Goal: Task Accomplishment & Management: Manage account settings

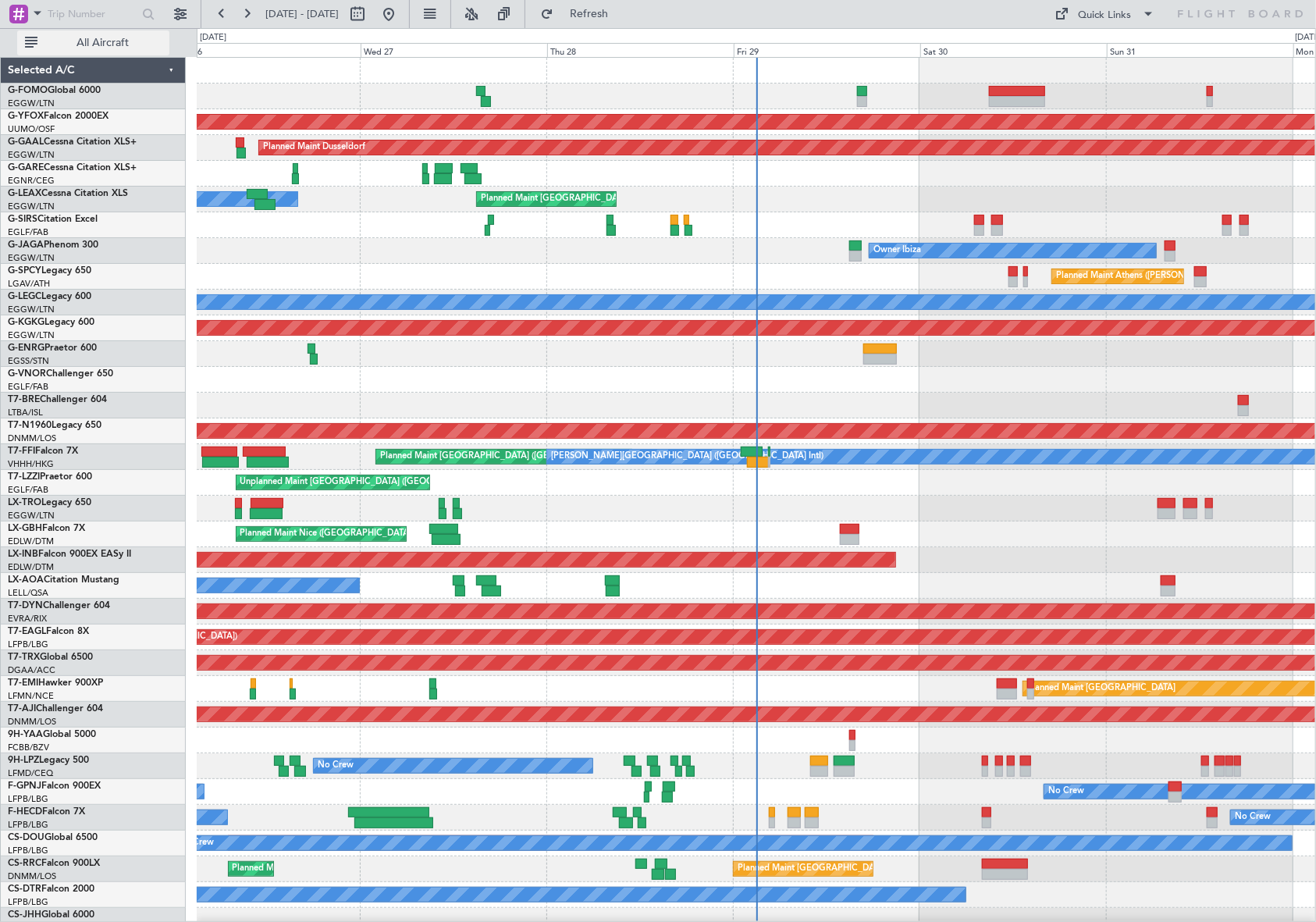
click at [94, 46] on span "All Aircraft" at bounding box center [102, 43] width 125 height 11
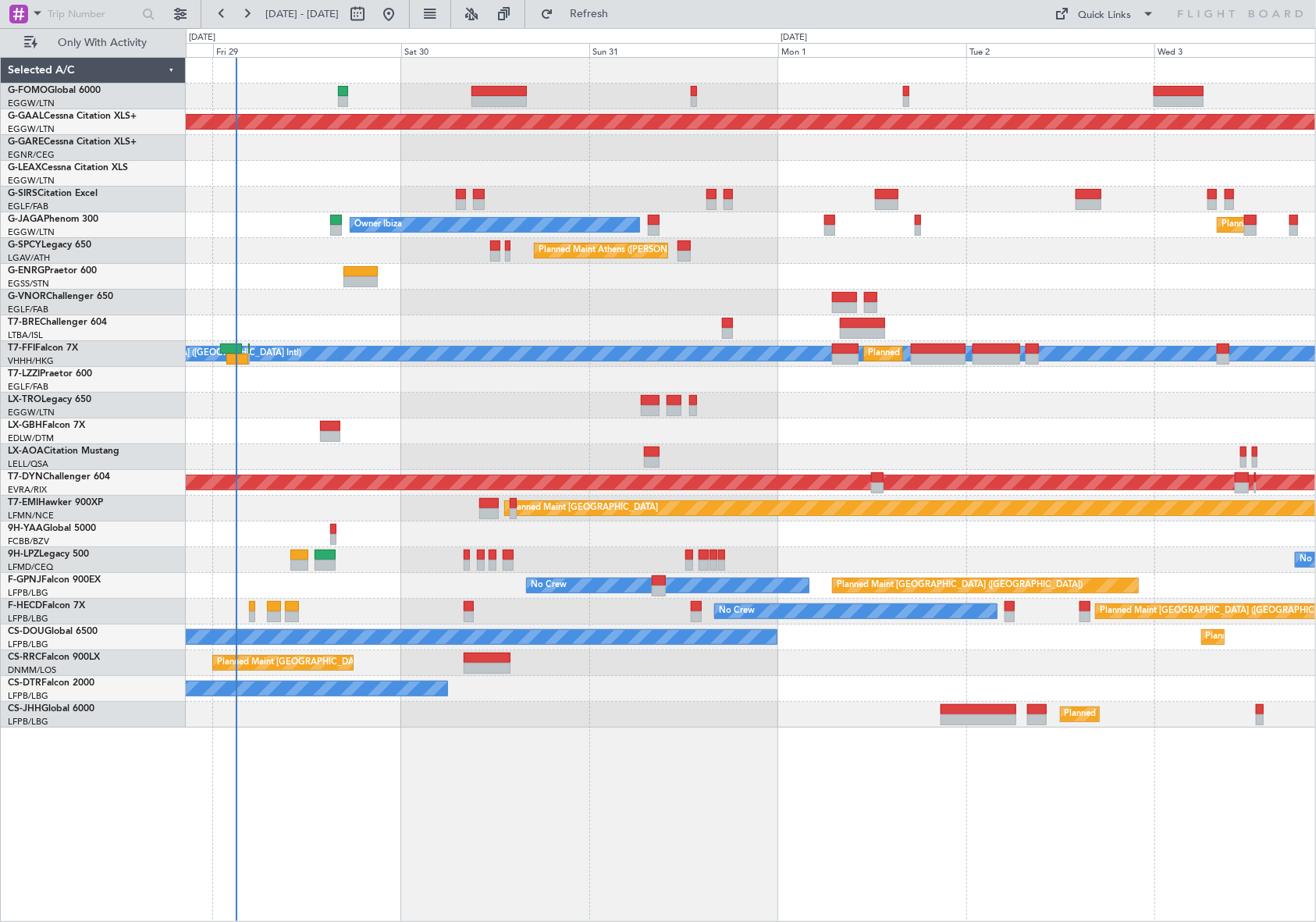
click at [330, 340] on div "Planned Maint Dusseldorf Planned Maint London (Luton) Planned Maint London (Far…" at bounding box center [750, 392] width 1130 height 670
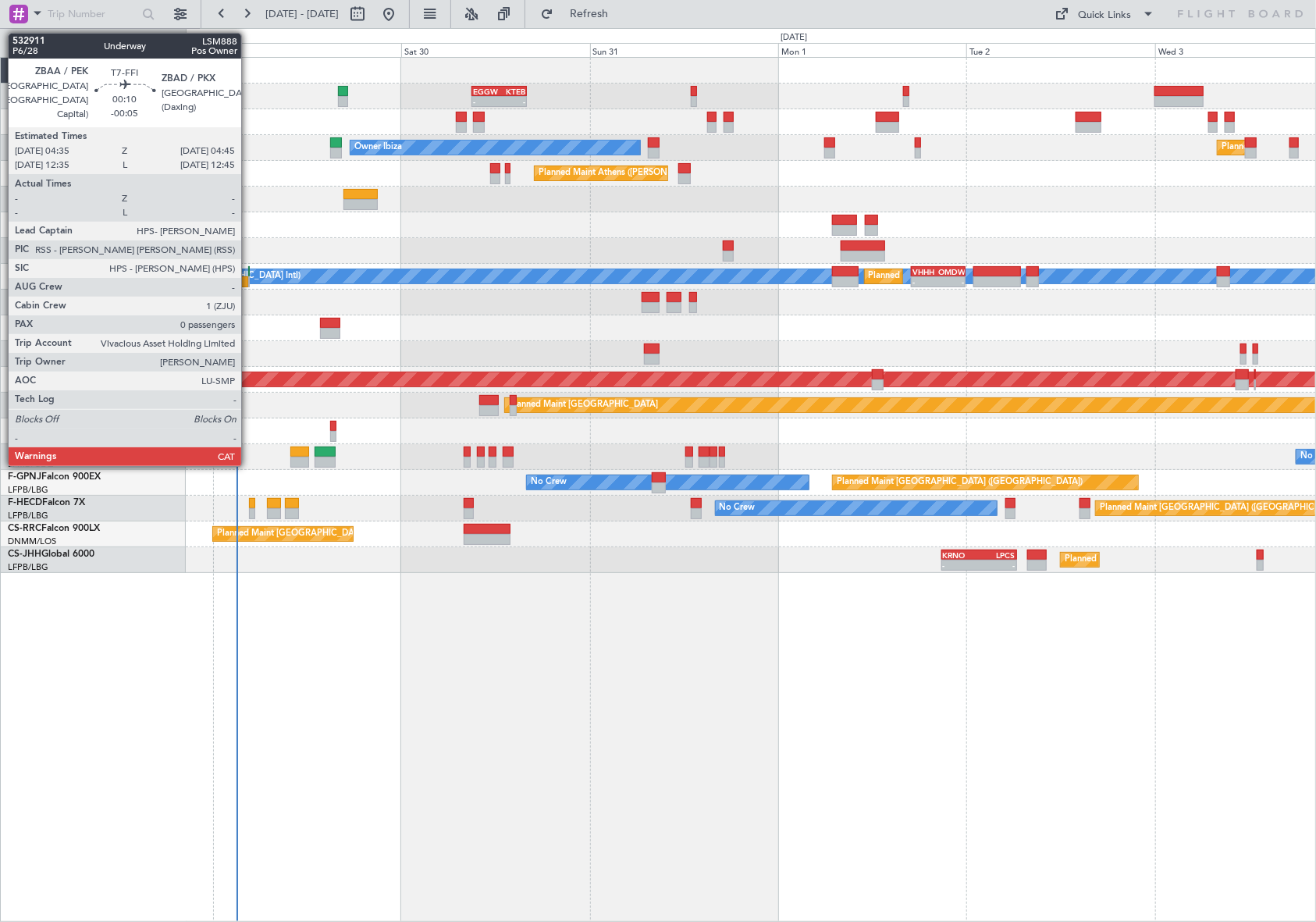
click at [248, 269] on div at bounding box center [249, 271] width 2 height 11
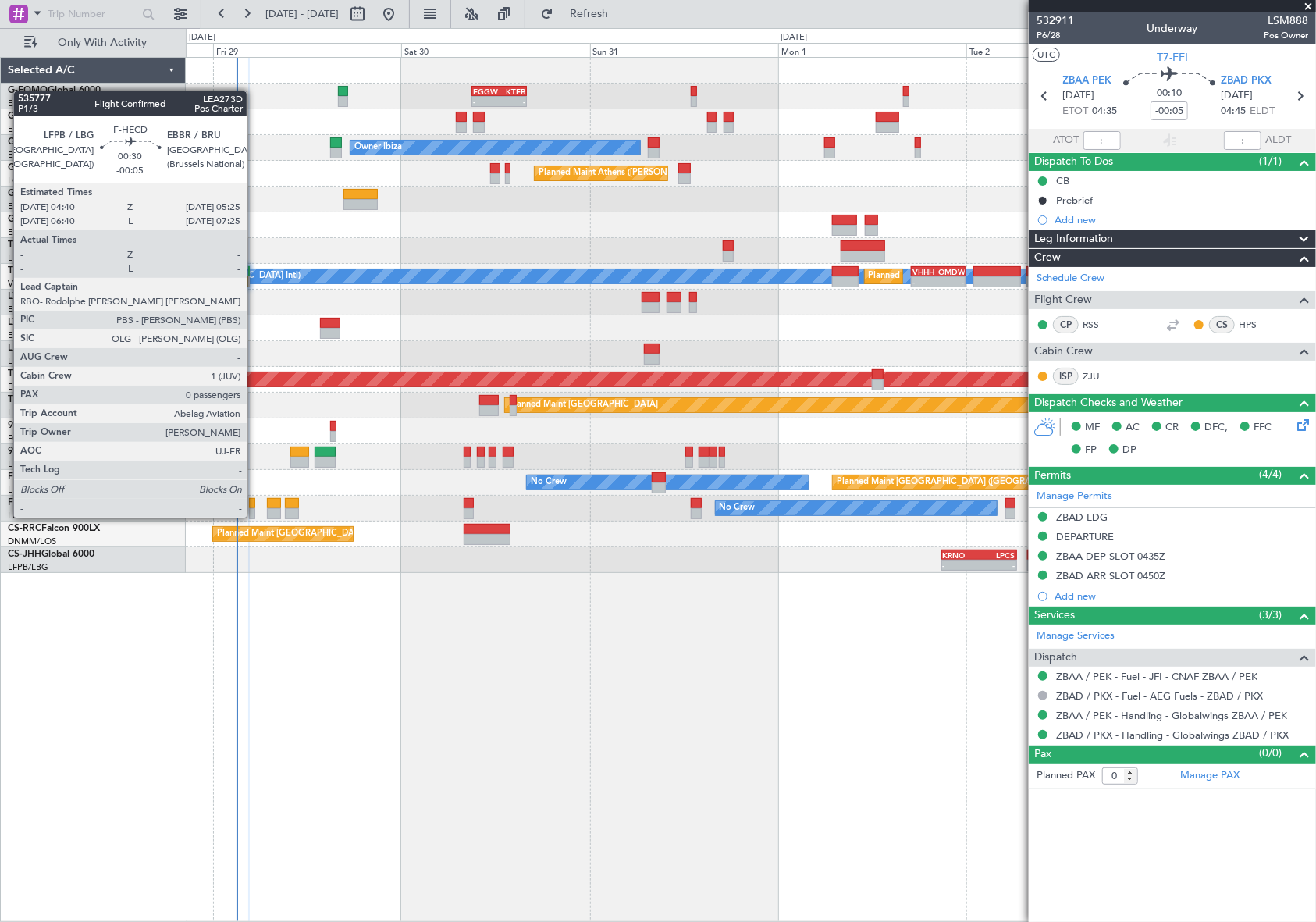
click at [254, 504] on div at bounding box center [252, 504] width 6 height 11
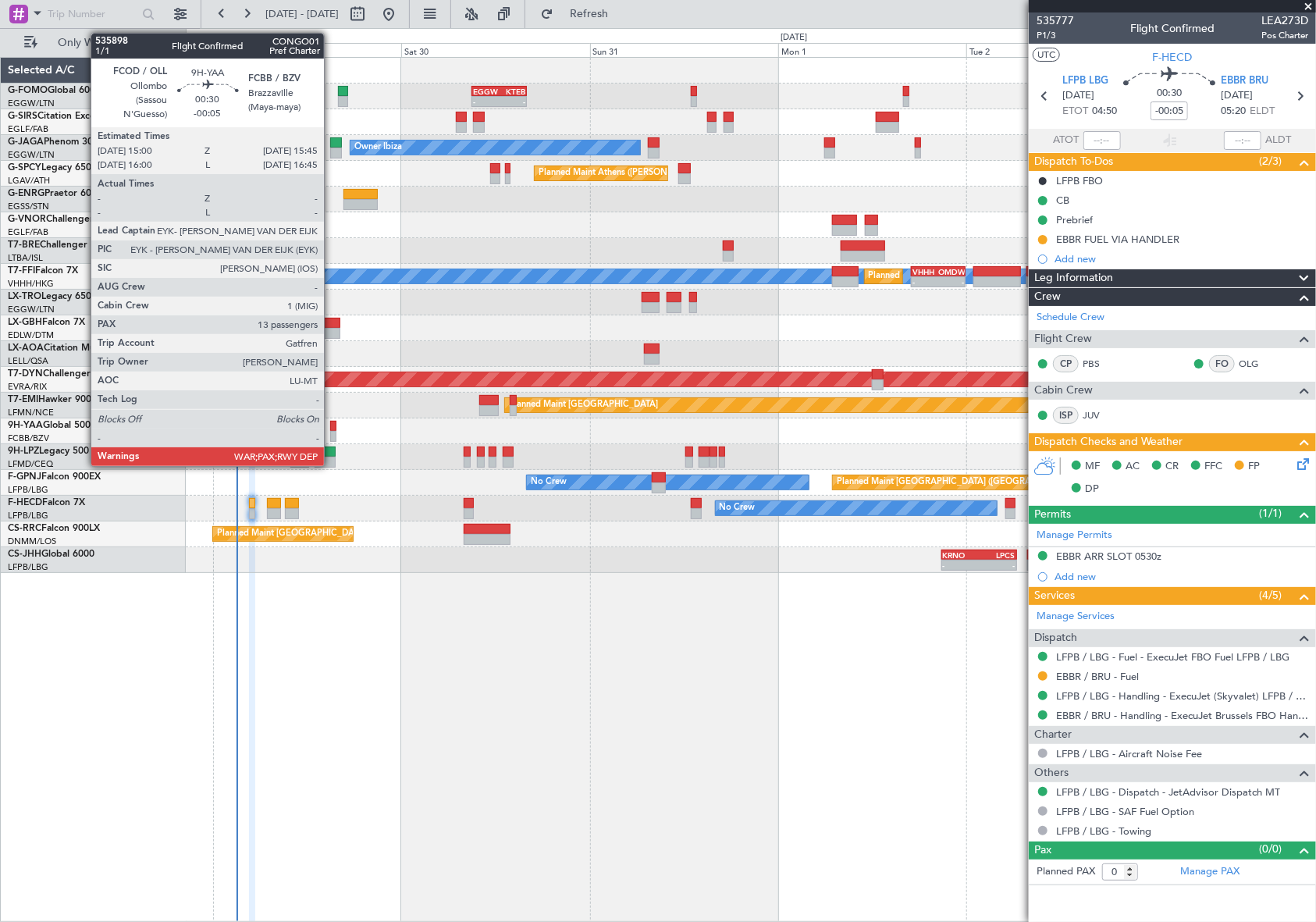
click at [331, 428] on div at bounding box center [333, 427] width 6 height 11
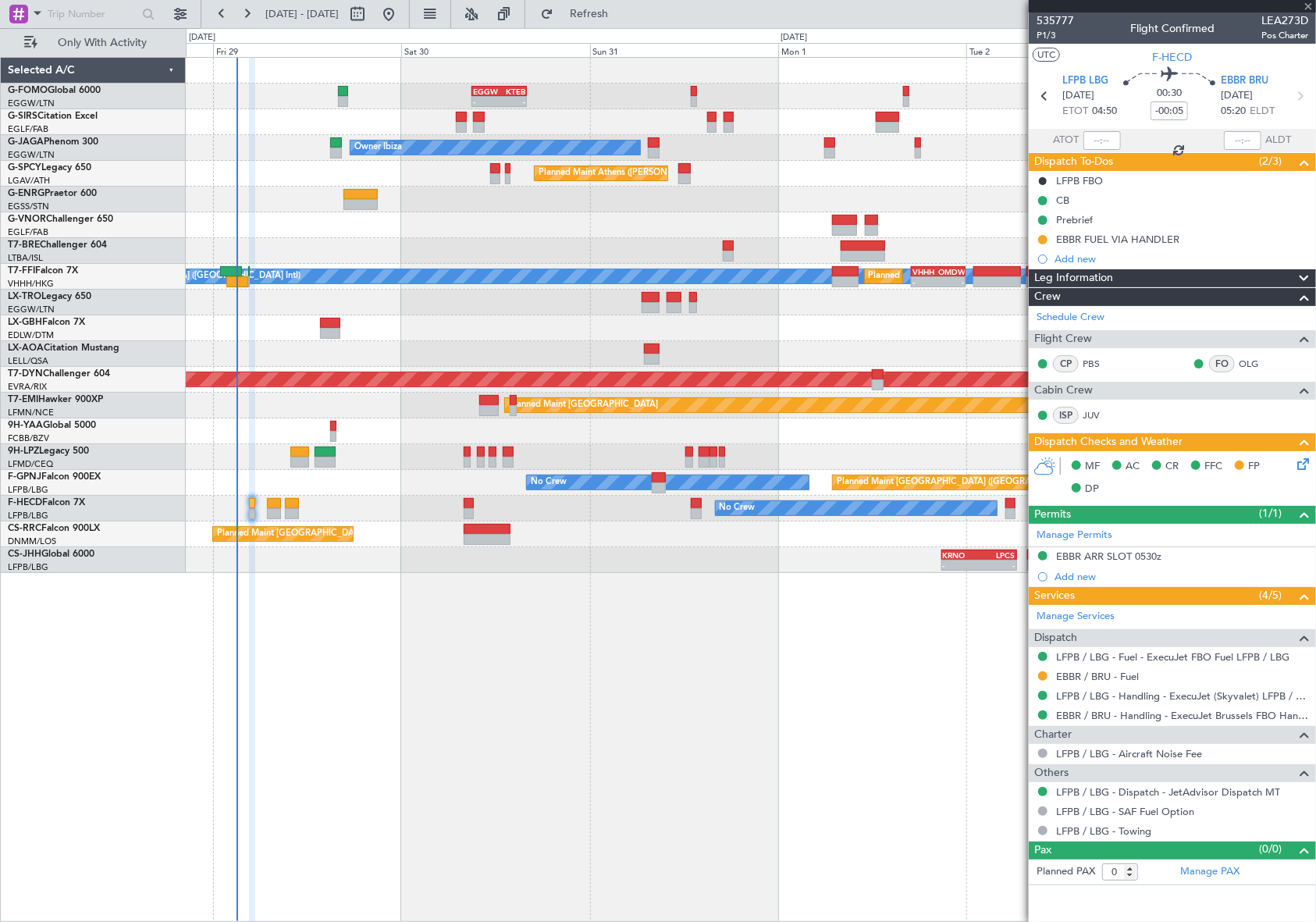
type input "13"
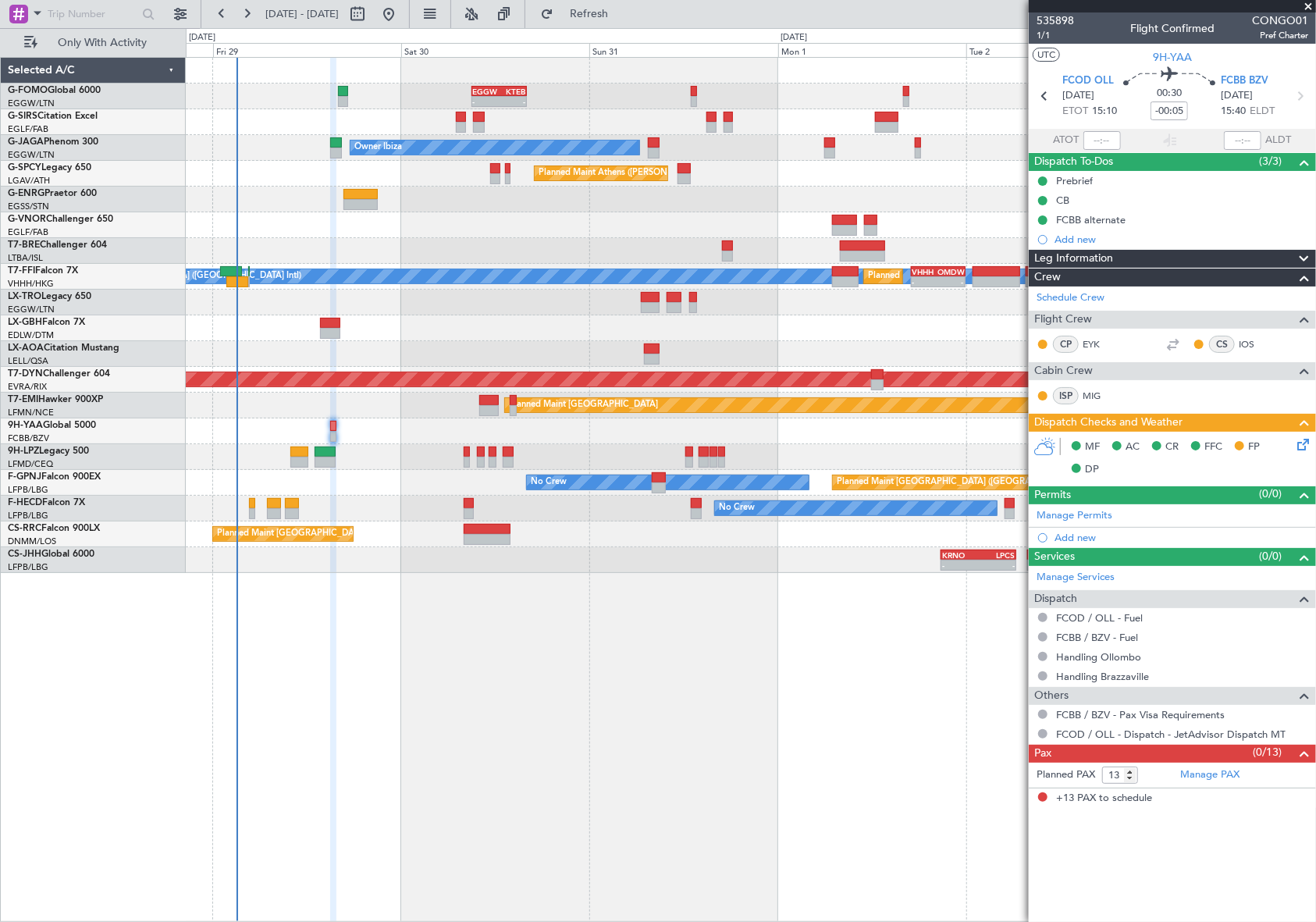
click at [325, 665] on div "- - EGGW 09:00 Z KTEB 16:05 Z Planned Maint London (Farnborough) Owner Ibiza Pl…" at bounding box center [751, 490] width 1131 height 866
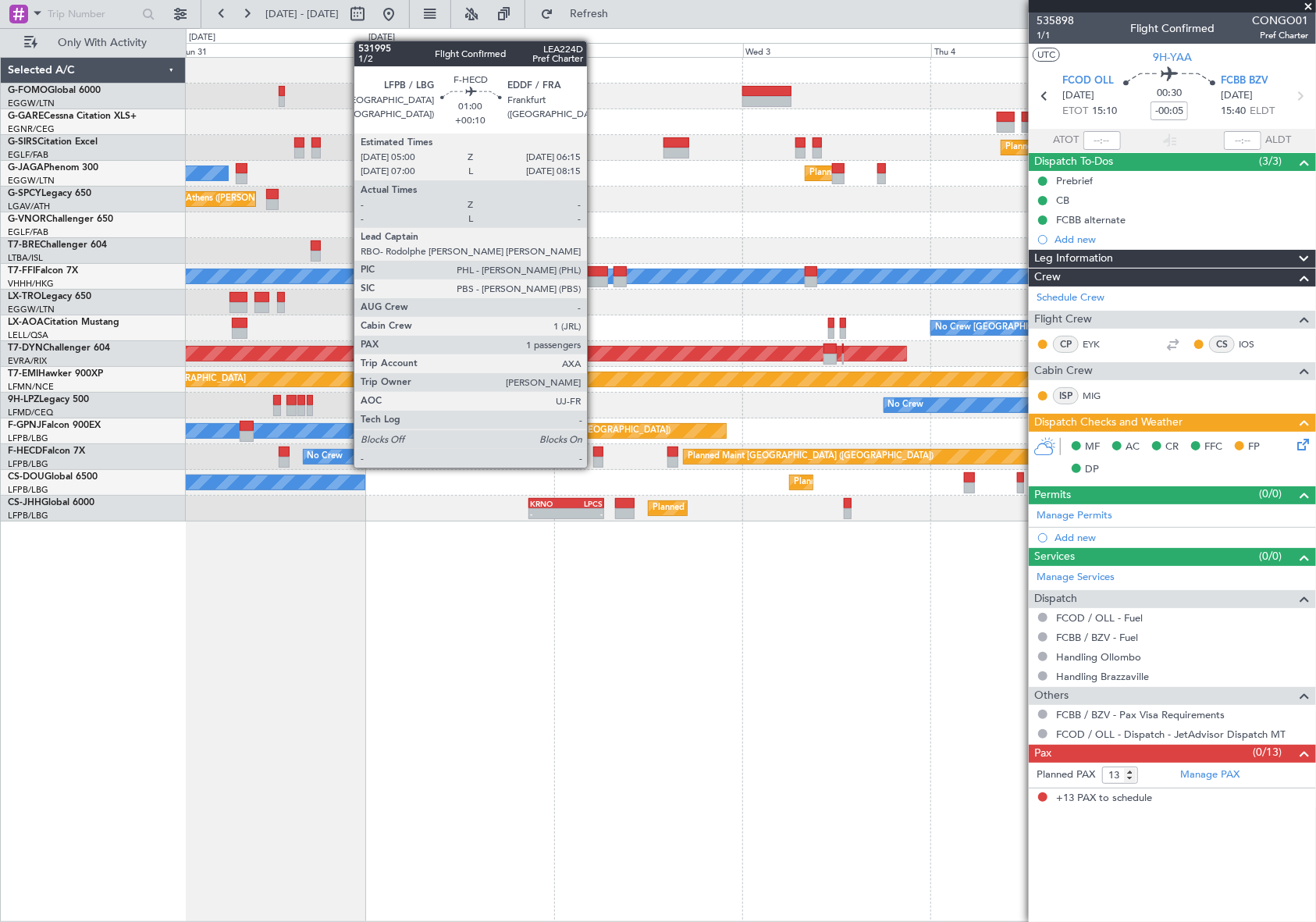
click at [594, 452] on div at bounding box center [598, 452] width 10 height 11
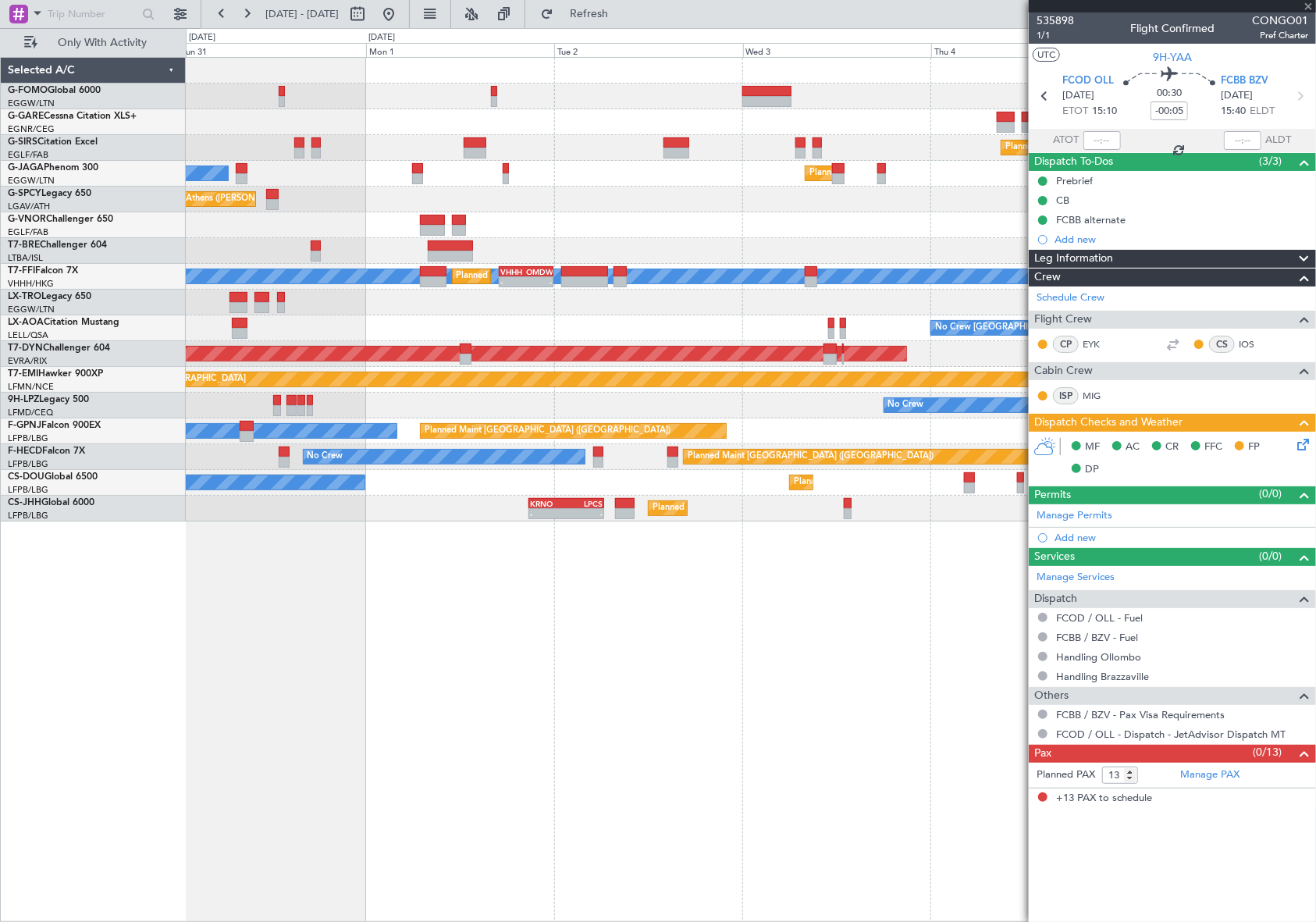
type input "+00:10"
type input "1"
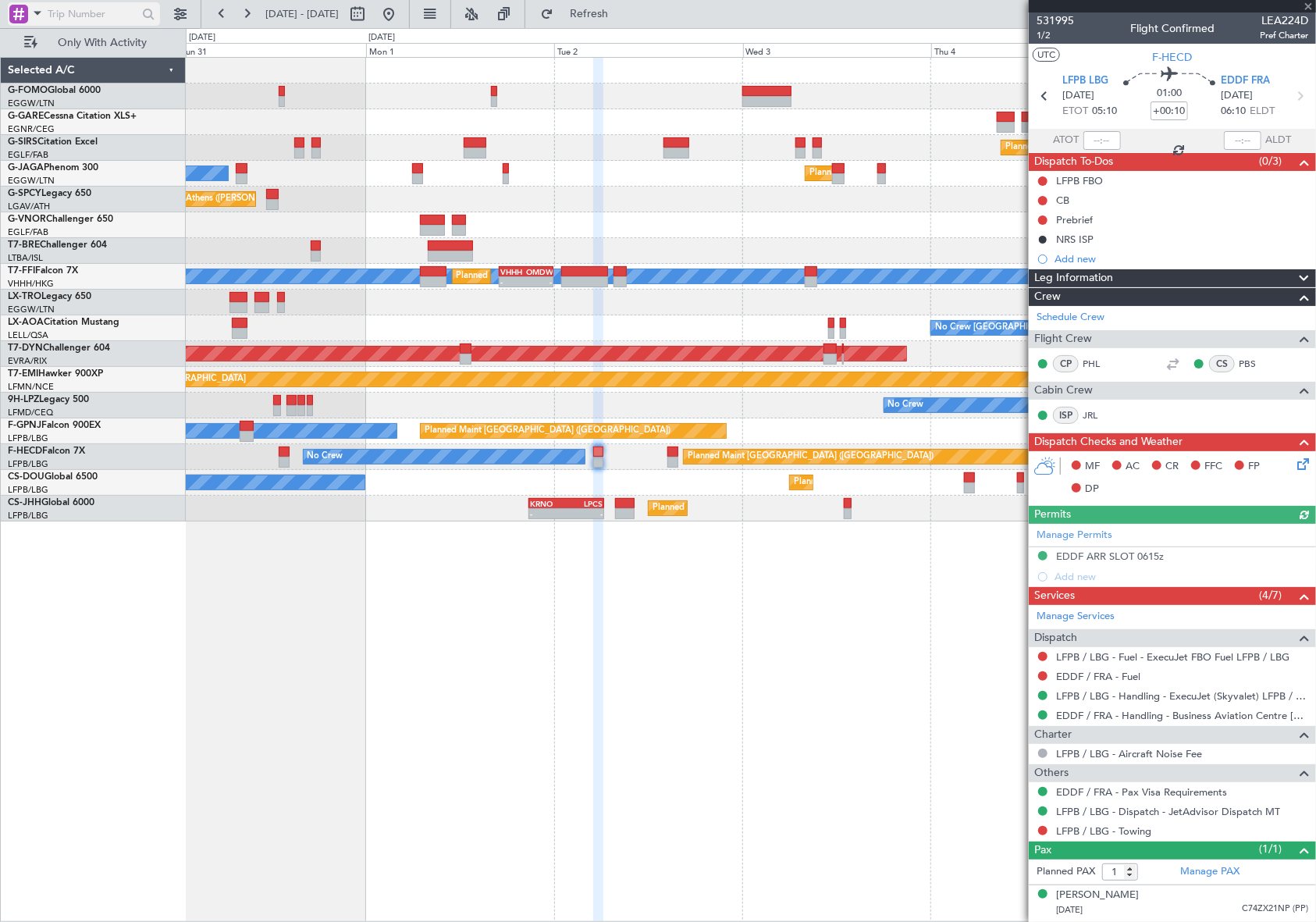
click at [39, 7] on span at bounding box center [37, 13] width 19 height 20
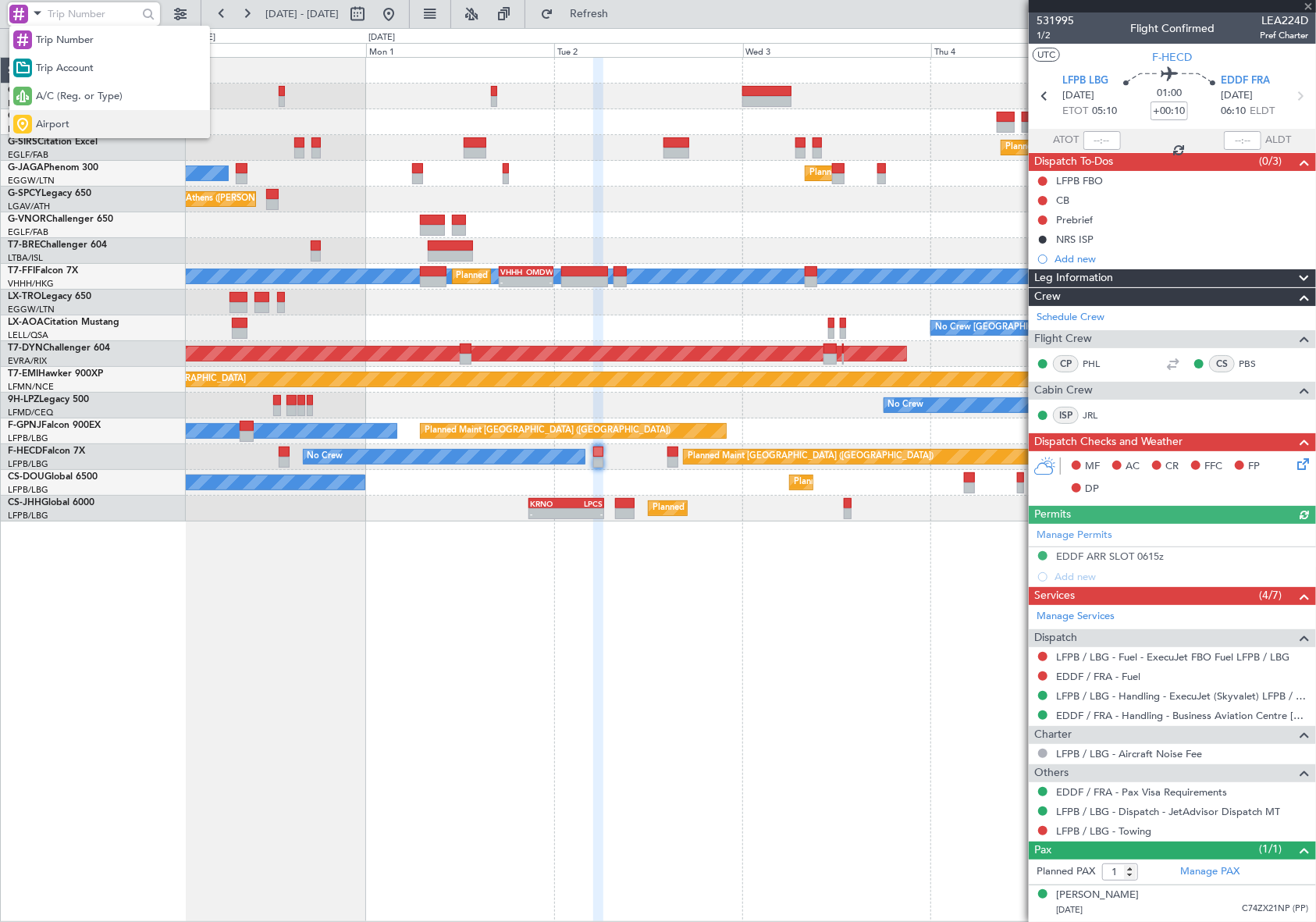
click at [52, 117] on span "Airport" at bounding box center [52, 125] width 33 height 15
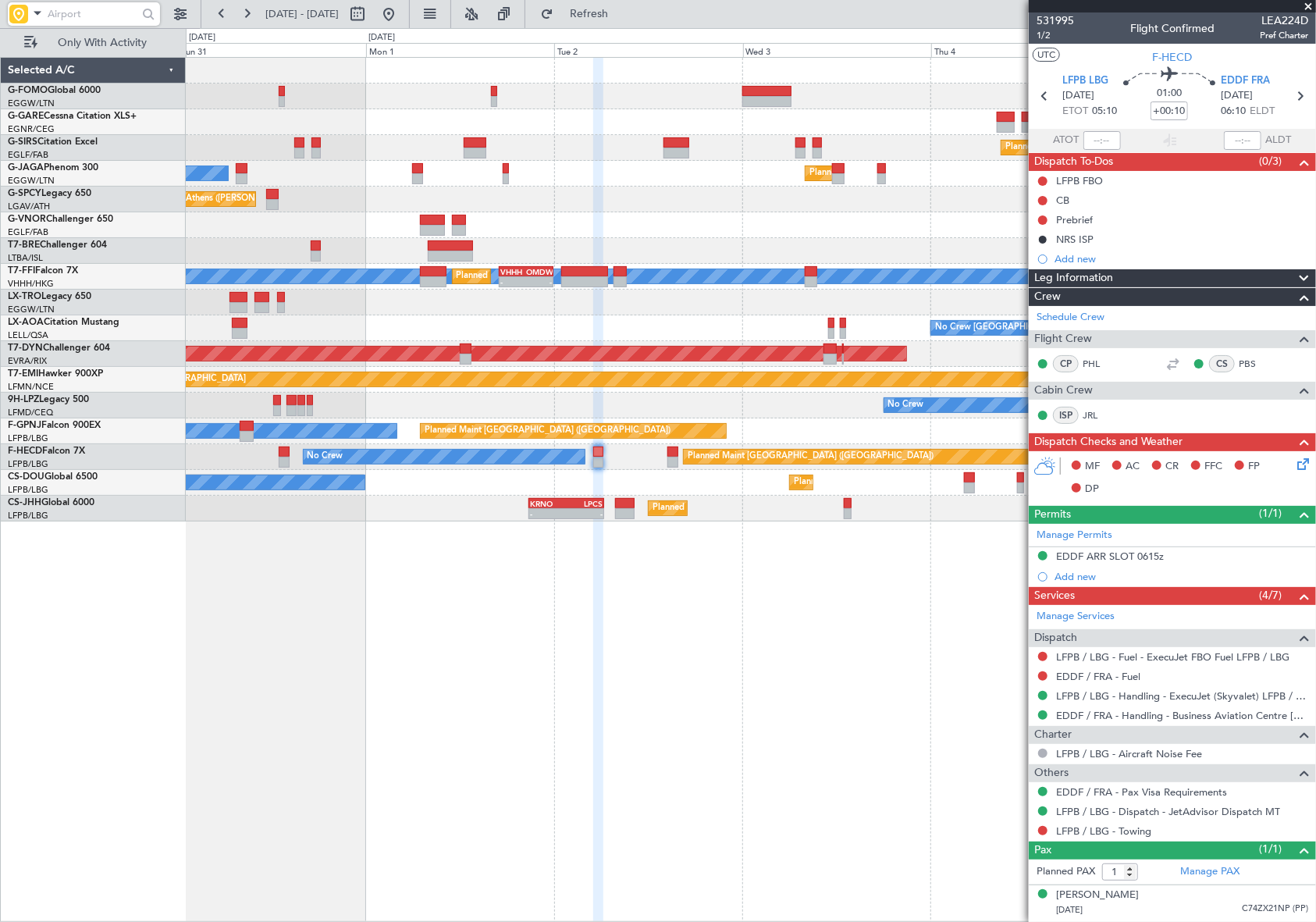
click at [101, 10] on input "text" at bounding box center [92, 14] width 90 height 23
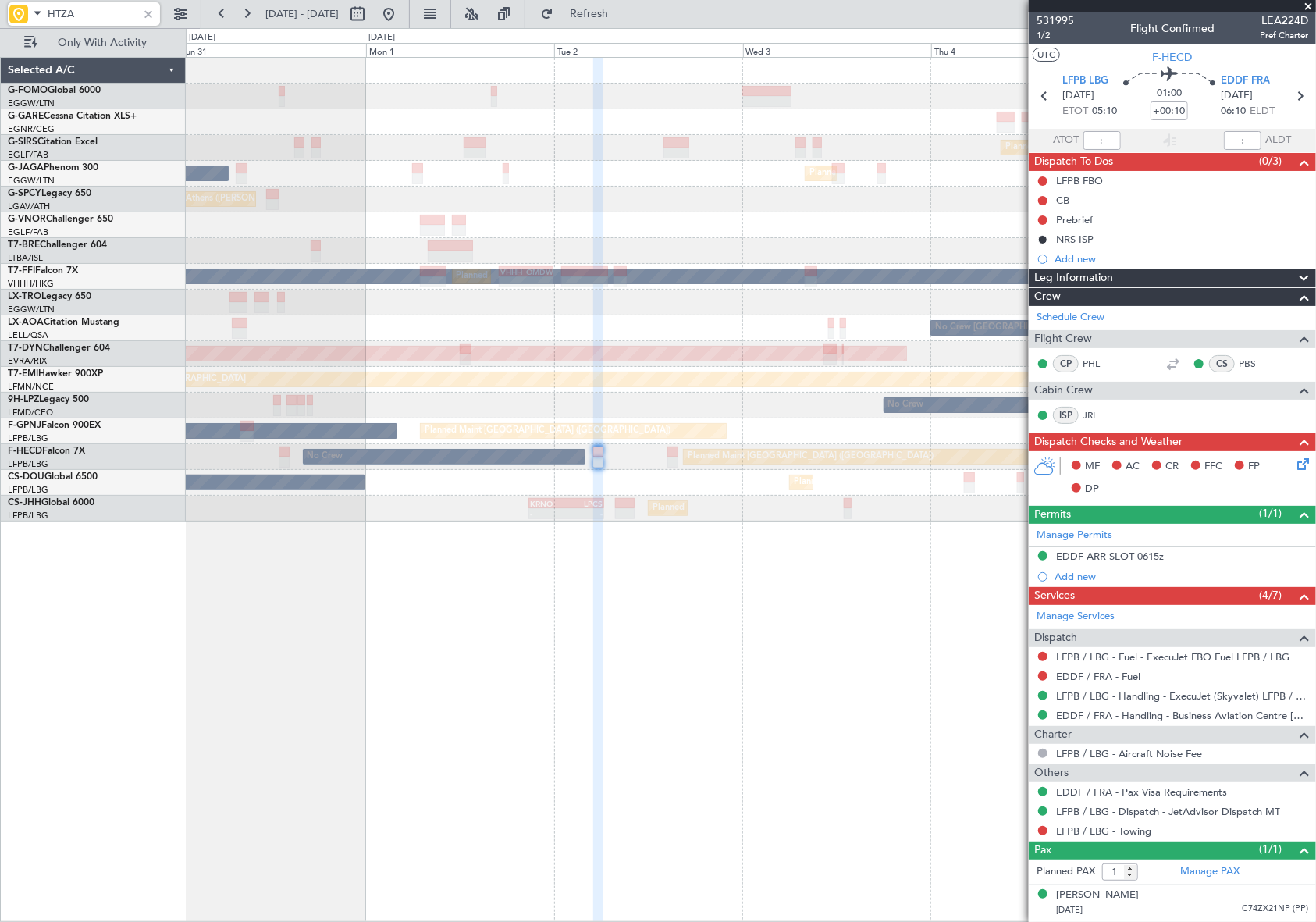
type input "HTZA"
click at [168, 601] on div "EGGW 09:00 Z KTEB 16:05 Z - - Planned Maint London (Farnborough) Owner Ibiza Pl…" at bounding box center [658, 475] width 1316 height 894
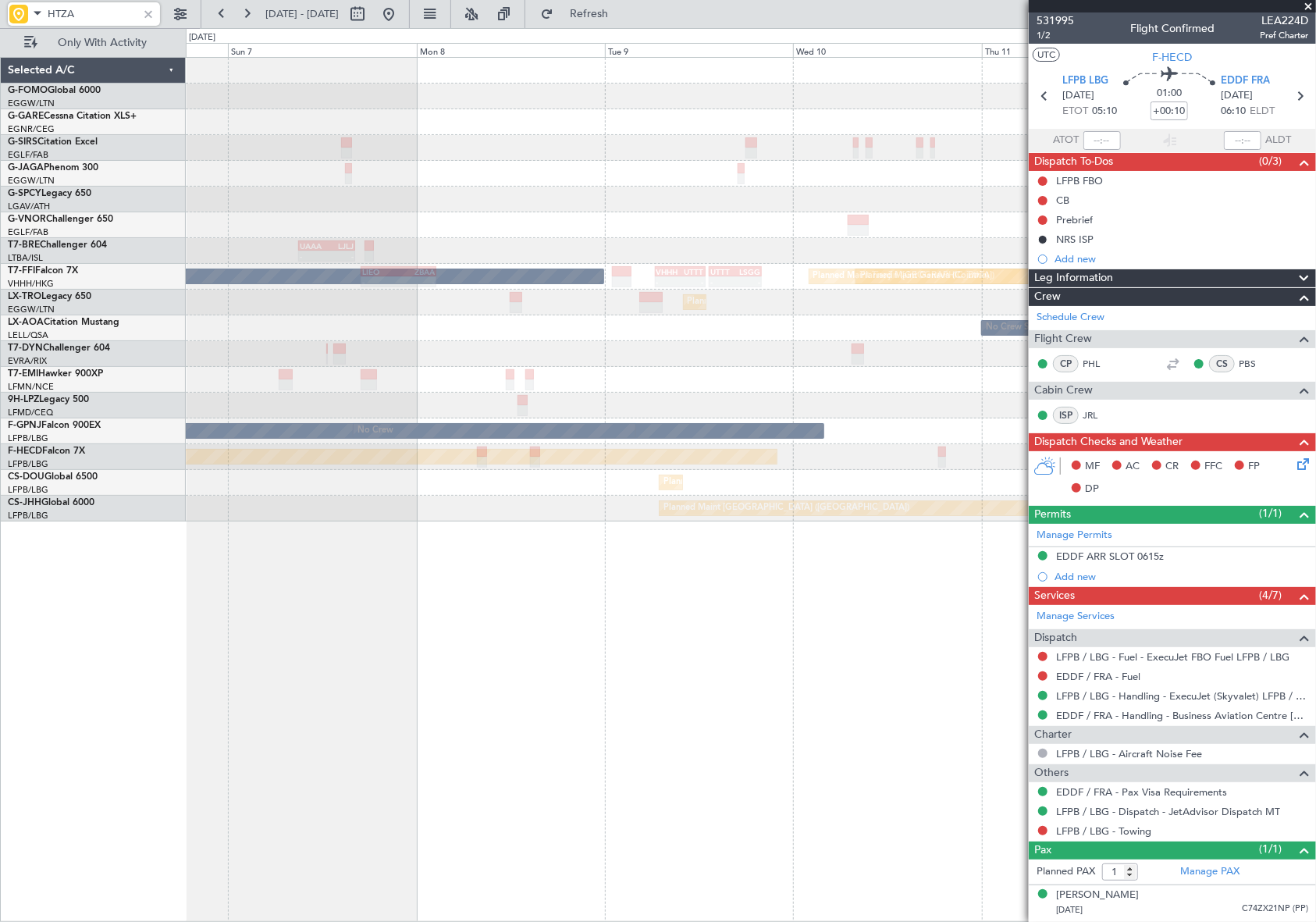
click at [36, 682] on div "- - UAAA 09:00 Z LJLJ 16:15 Z MEL Hong Kong (Hong Kong Intl) - - LIEO 17:00 Z Z…" at bounding box center [658, 475] width 1316 height 894
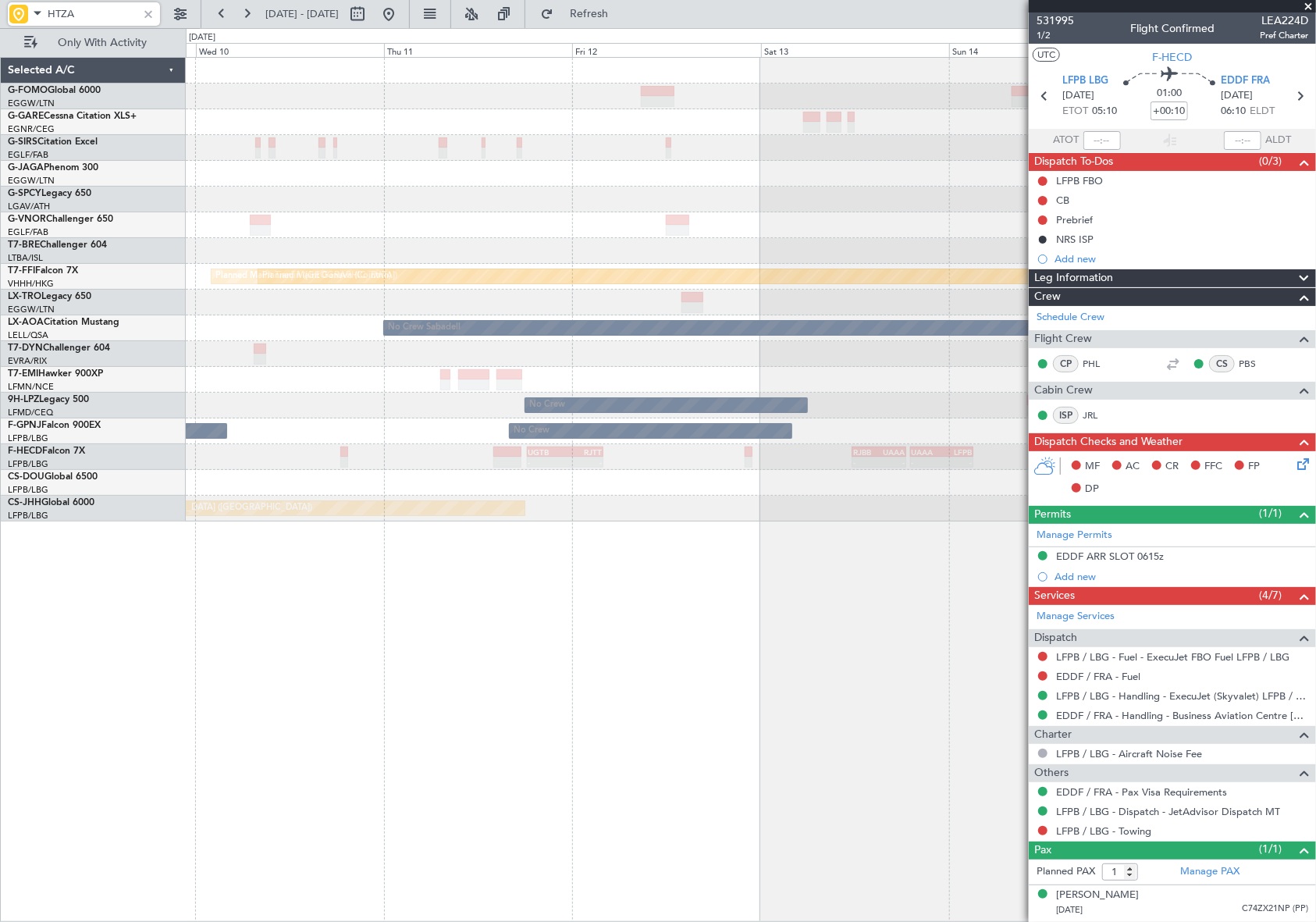
click at [112, 671] on div "- - EGGW 13:30 Z KTEB 20:25 Z Planned Maint Tianjin (Binhai) Planned Maint Gene…" at bounding box center [658, 475] width 1316 height 894
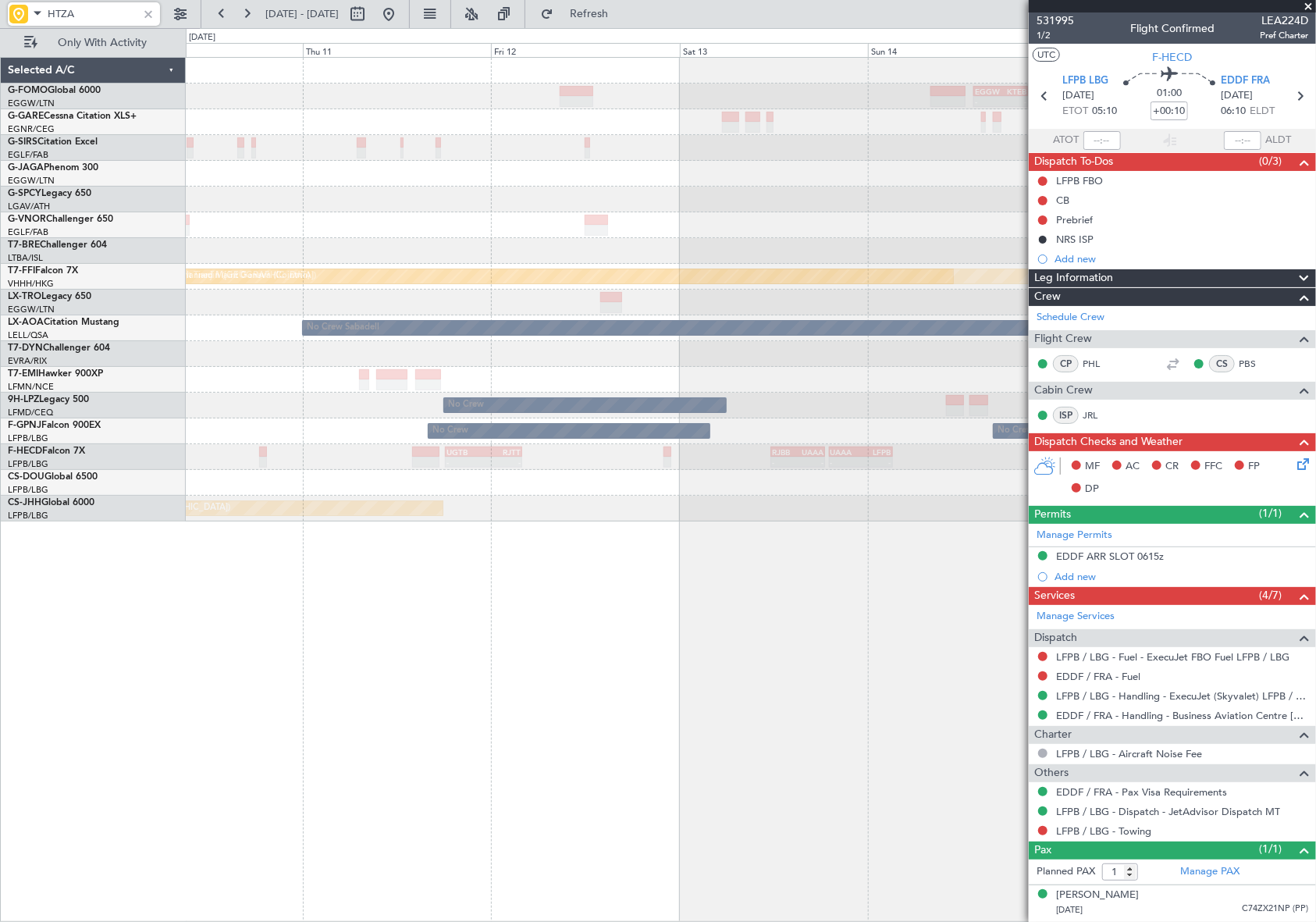
click at [254, 672] on div "- - EGGW 13:30 Z KTEB 20:25 Z Planned Maint Tianjin (Binhai) Planned Maint Gene…" at bounding box center [751, 490] width 1131 height 866
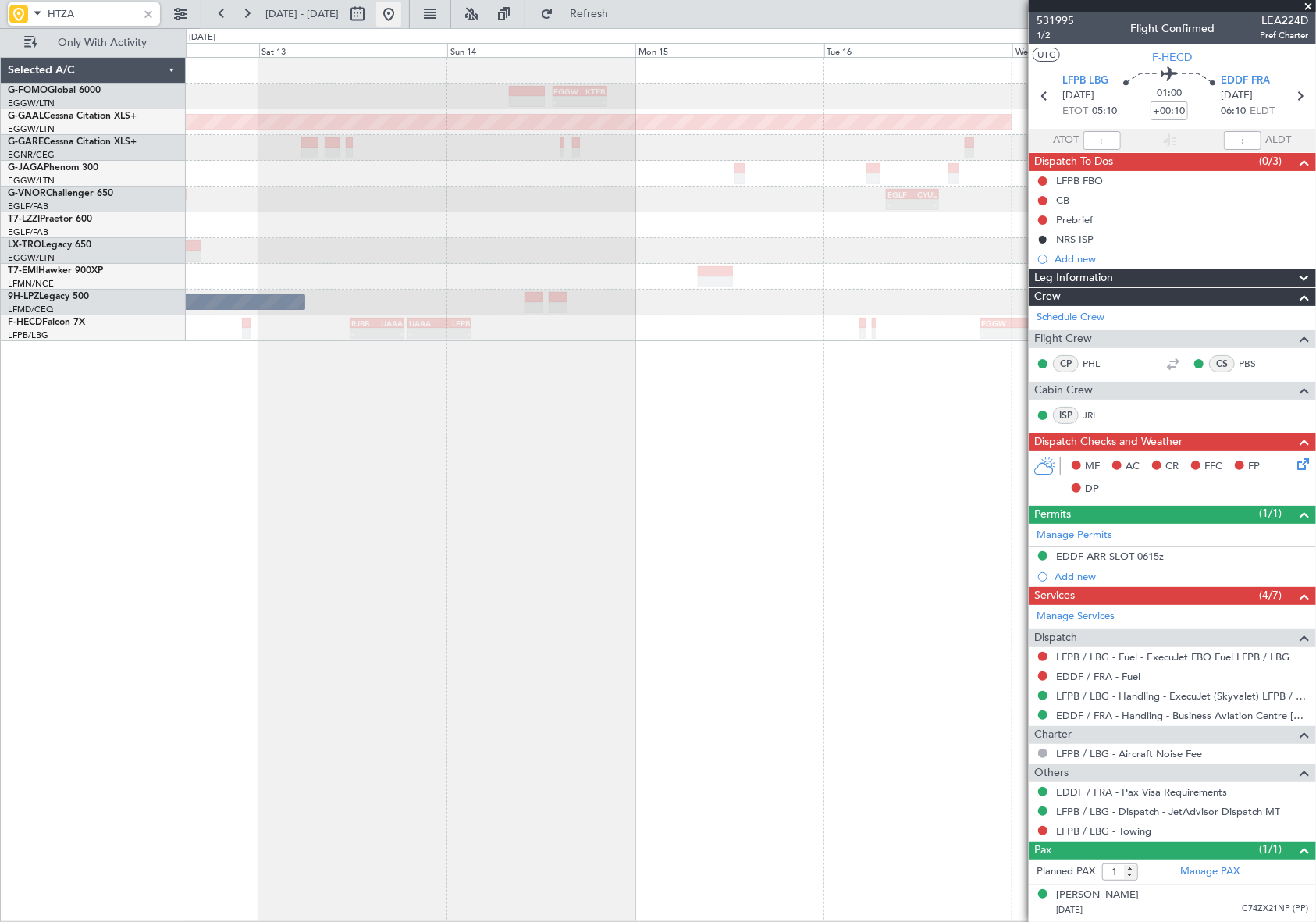
click at [401, 4] on button at bounding box center [389, 14] width 25 height 25
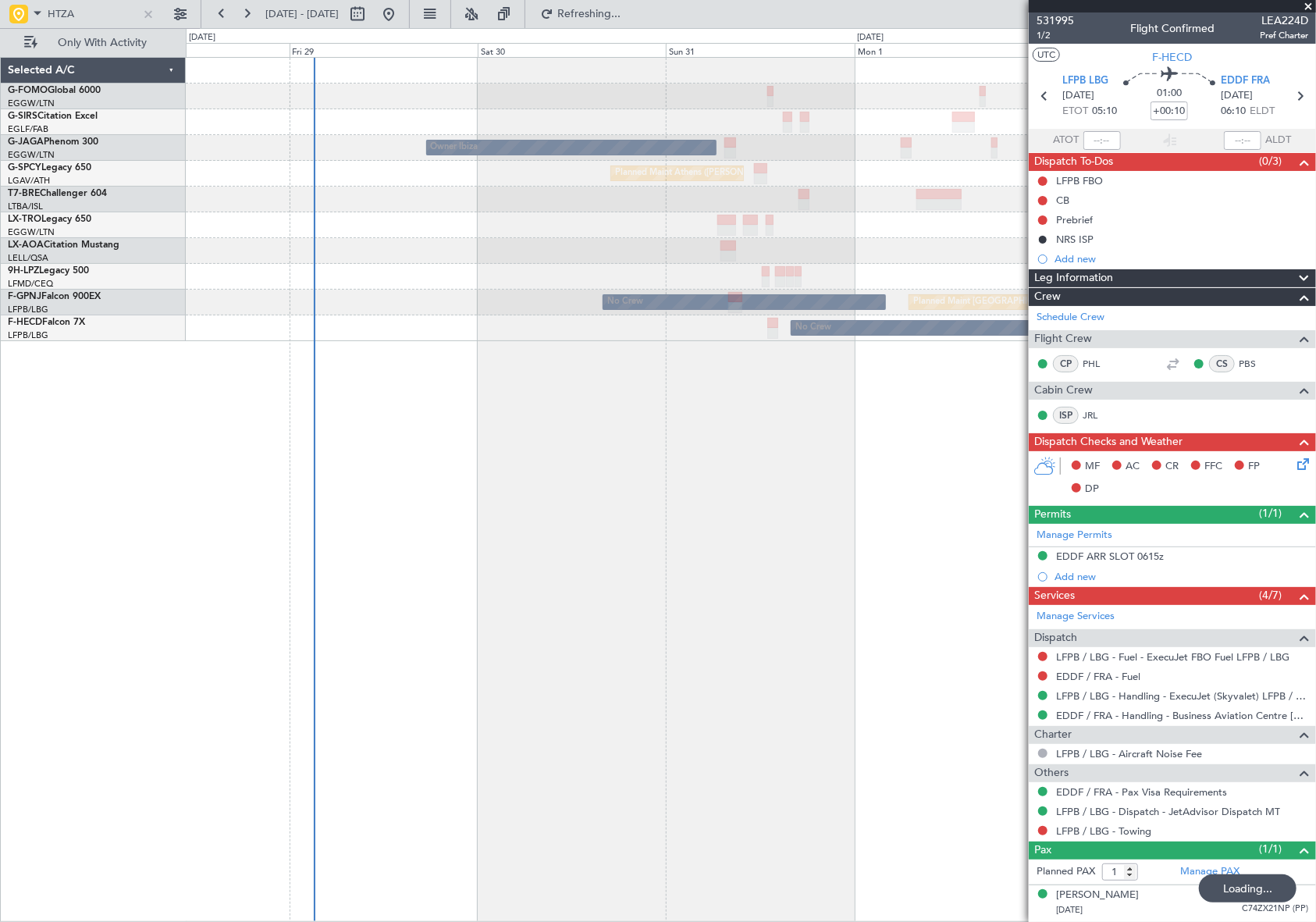
click at [382, 665] on div "Planned Maint London (Farnborough) Owner Ibiza Planned Maint London (Luton) Pla…" at bounding box center [751, 490] width 1131 height 866
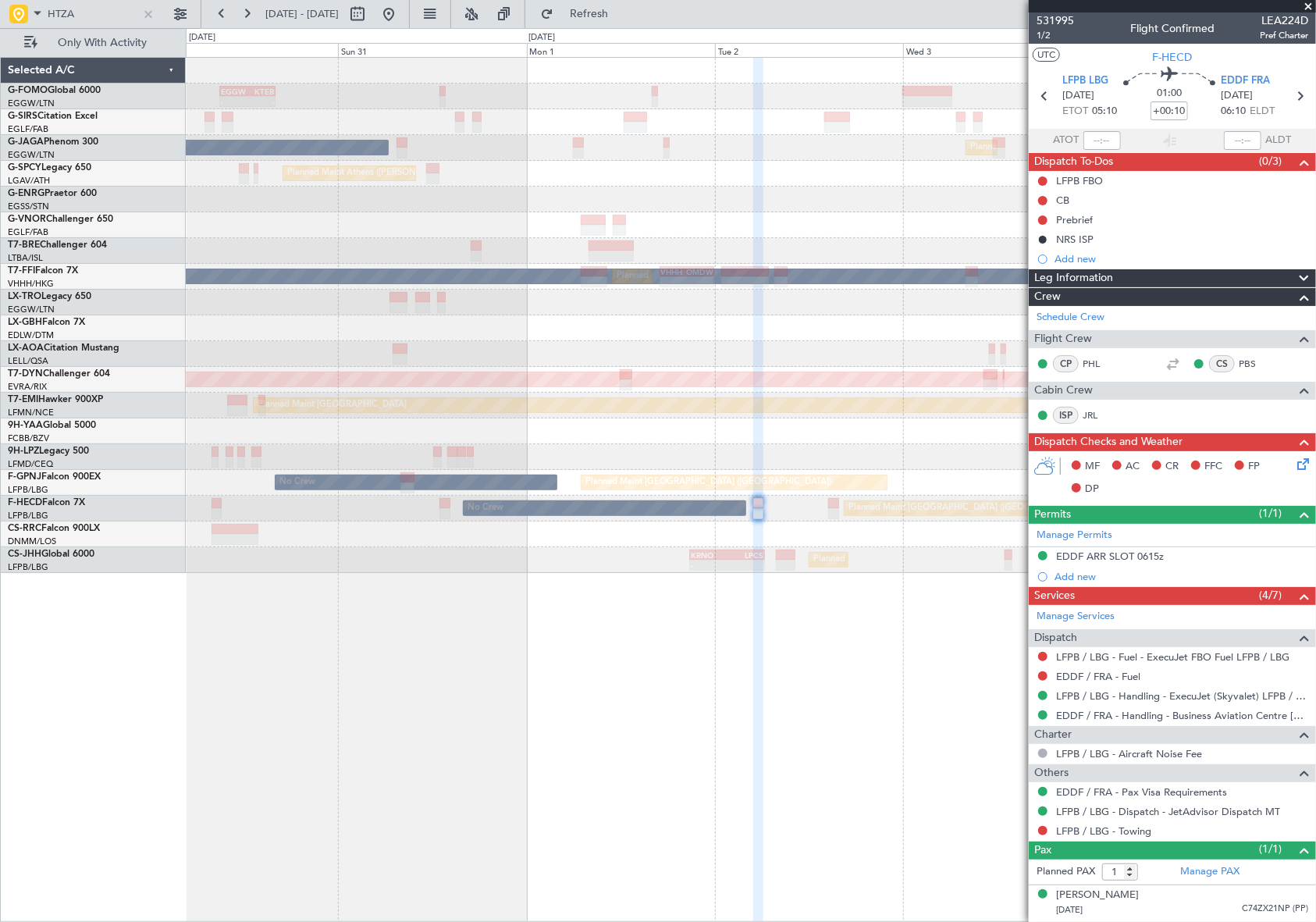
click at [281, 689] on div "- - EGGW 09:00 Z KTEB 16:05 Z Planned Maint London (Farnborough) Owner Ibiza Pl…" at bounding box center [751, 490] width 1131 height 866
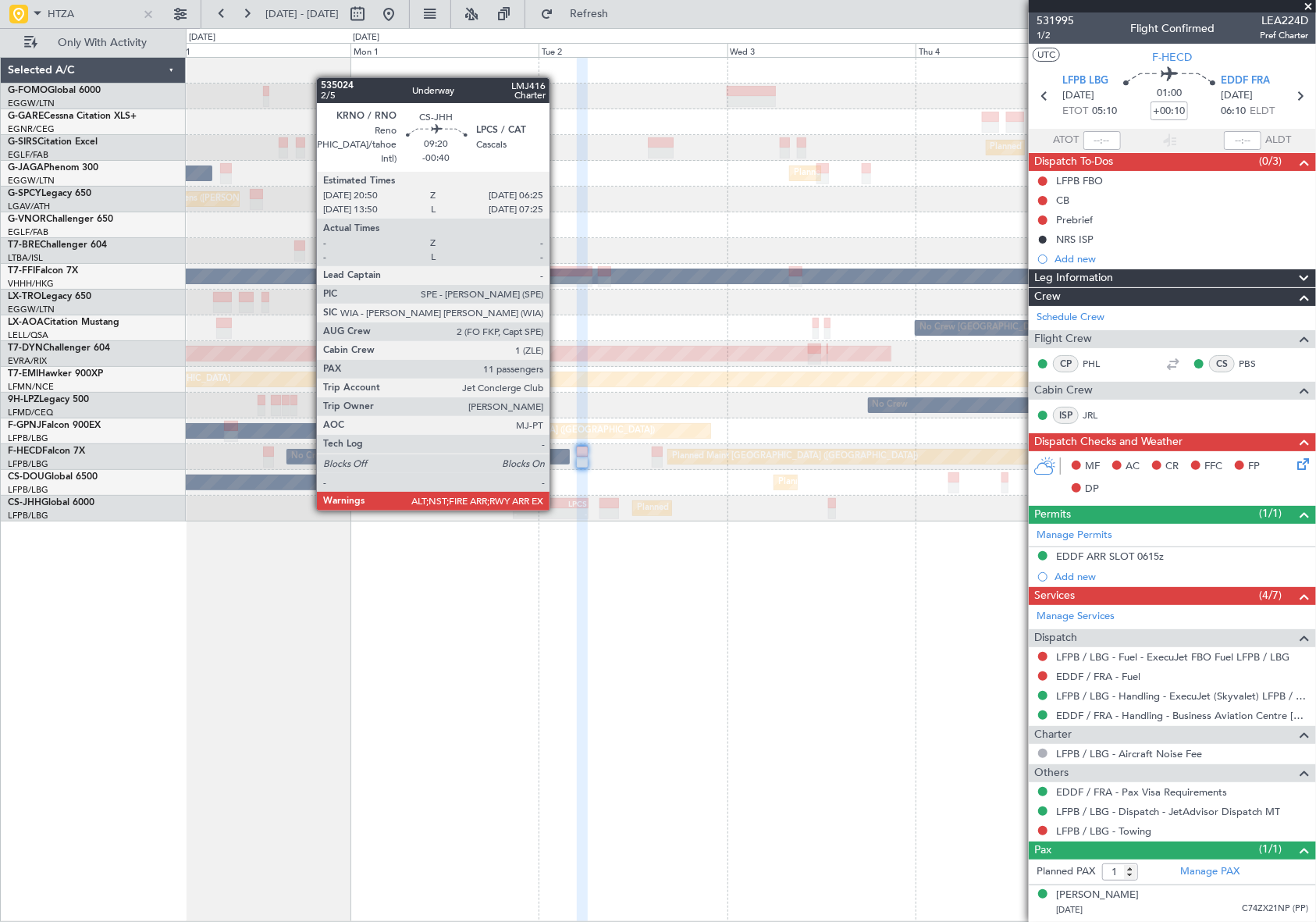
click at [556, 509] on div "-" at bounding box center [569, 513] width 36 height 9
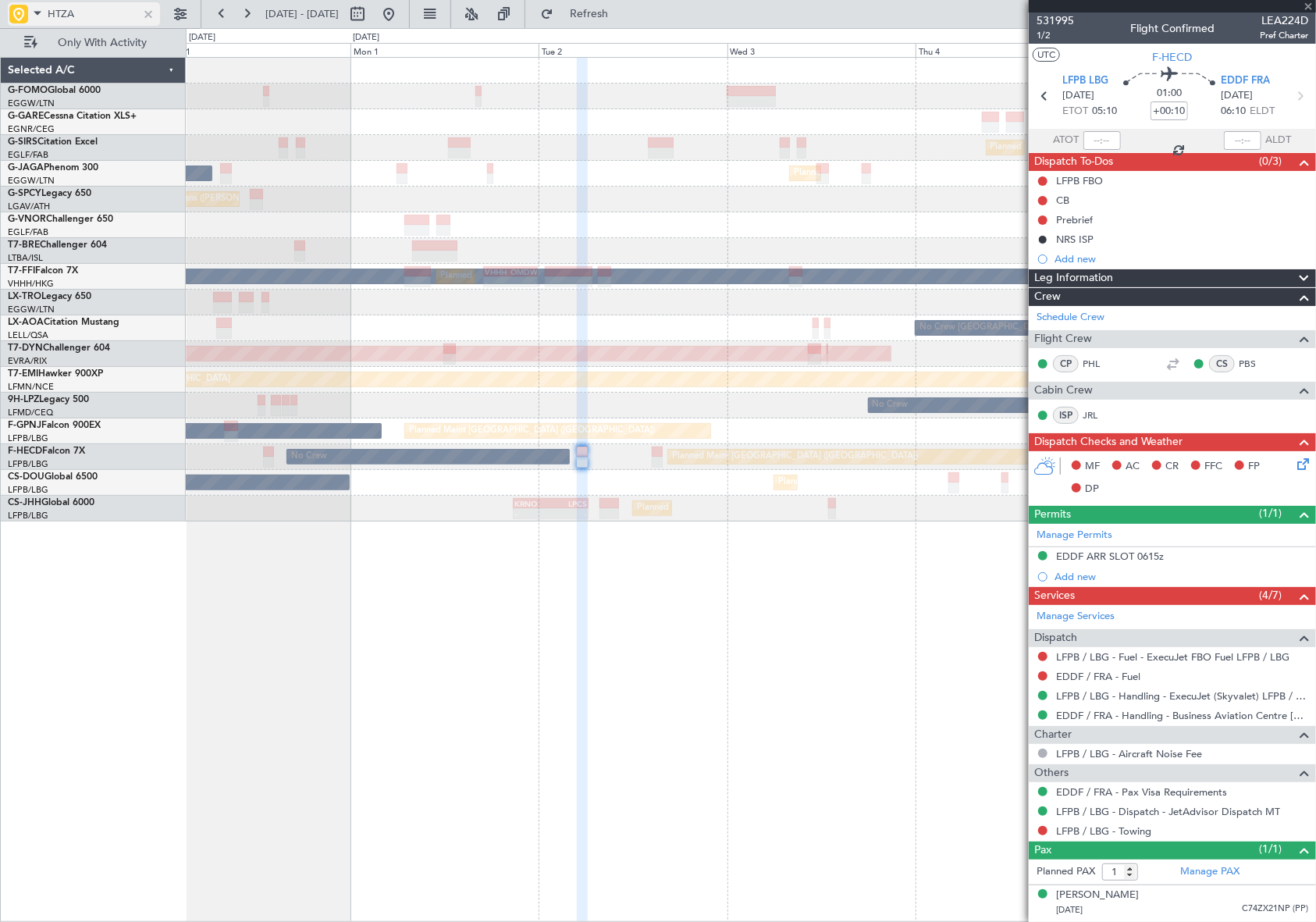
click at [149, 11] on div at bounding box center [148, 13] width 17 height 17
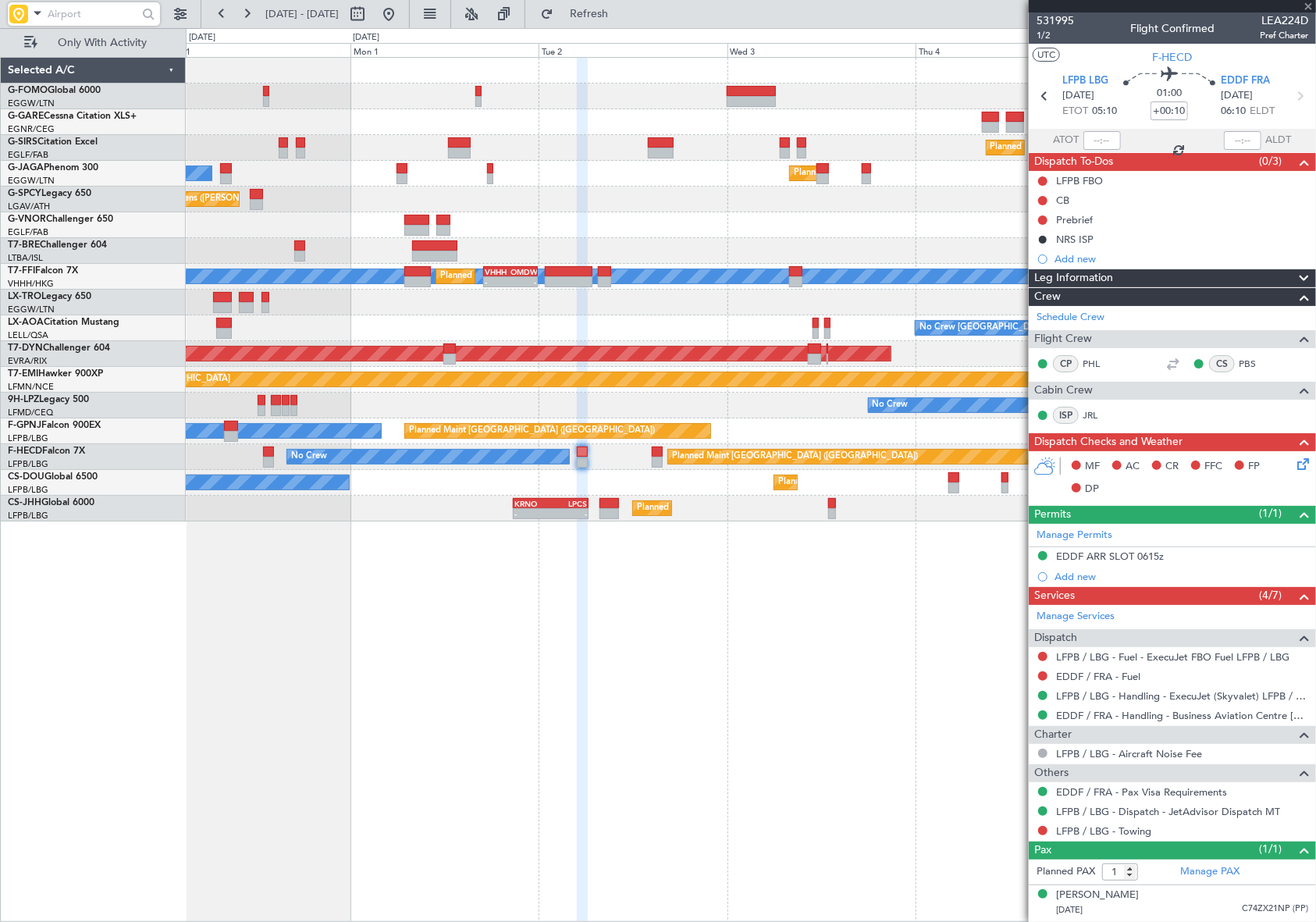
type input "-00:40"
type input "11"
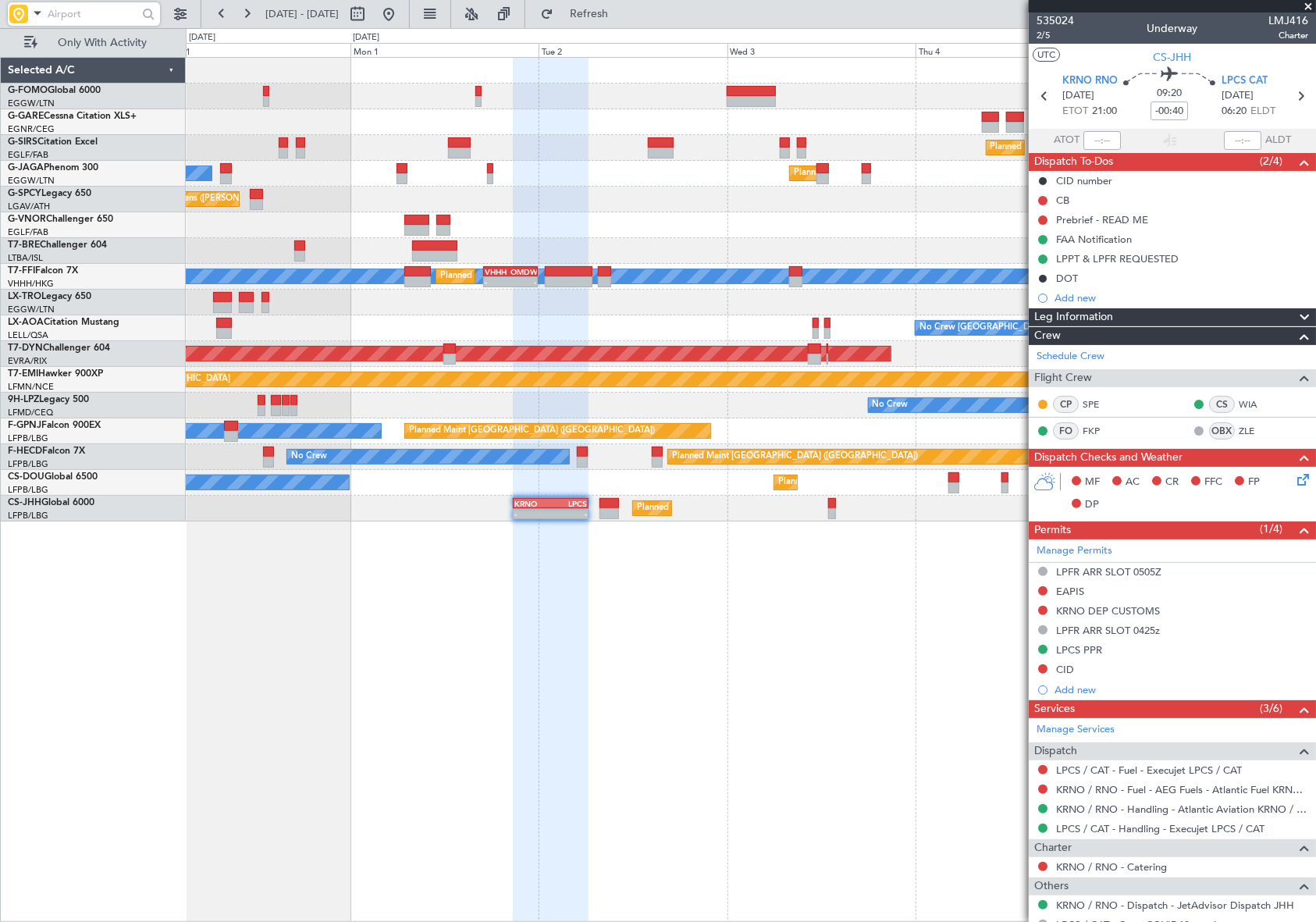
click at [1030, 629] on fb-app "31 Aug 2025 - 06 Sep 2025 Refresh Quick Links Only With Activity EGGW 09:00 Z K…" at bounding box center [658, 467] width 1316 height 910
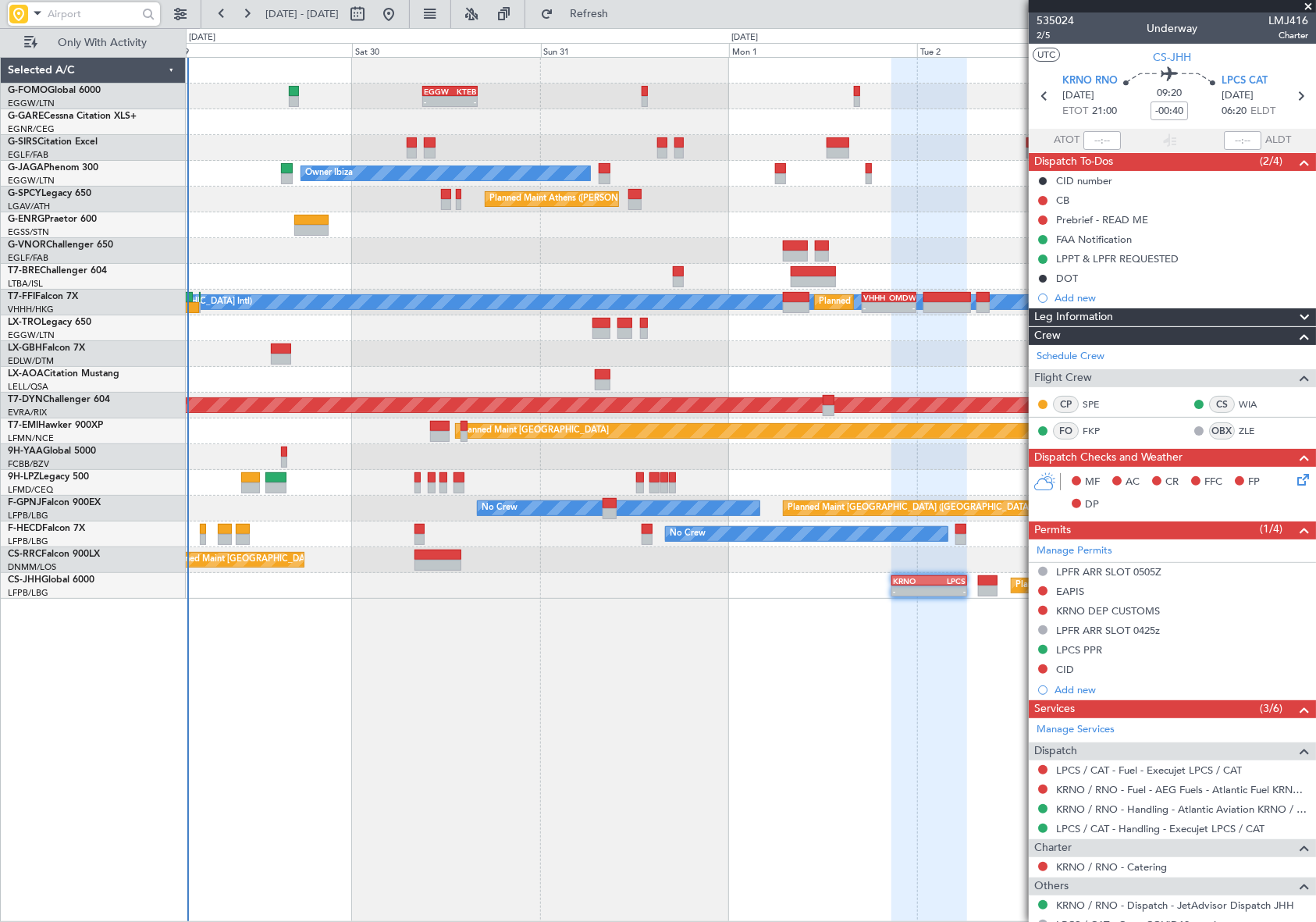
click at [323, 685] on div "EGGW 09:00 Z KTEB 16:05 Z - - Planned Maint London (Farnborough) Owner Ibiza Pl…" at bounding box center [751, 490] width 1131 height 866
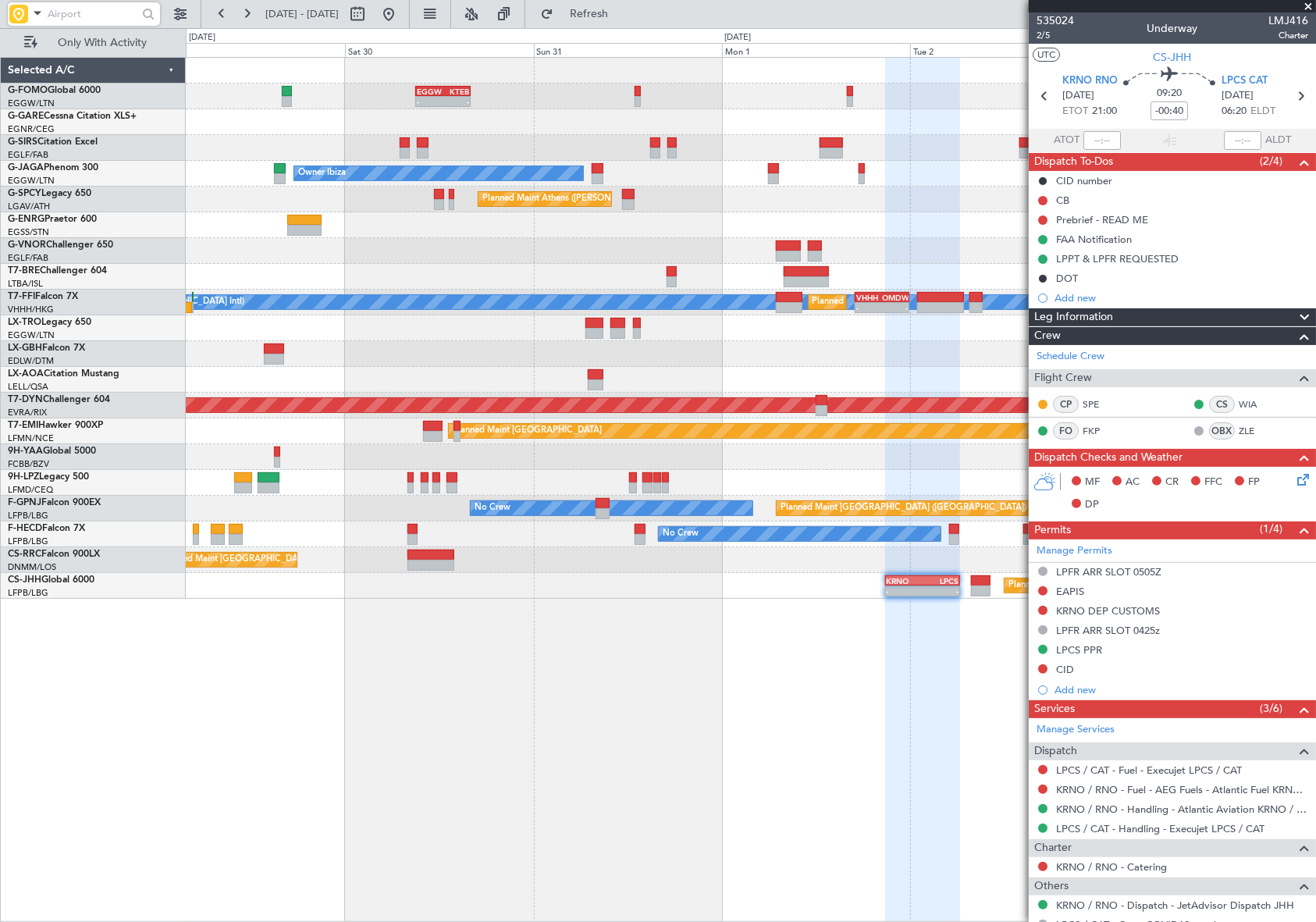
click at [385, 664] on div "EGGW 09:00 Z KTEB 16:05 Z - - Planned Maint London (Farnborough) Owner Ibiza Pl…" at bounding box center [751, 490] width 1131 height 866
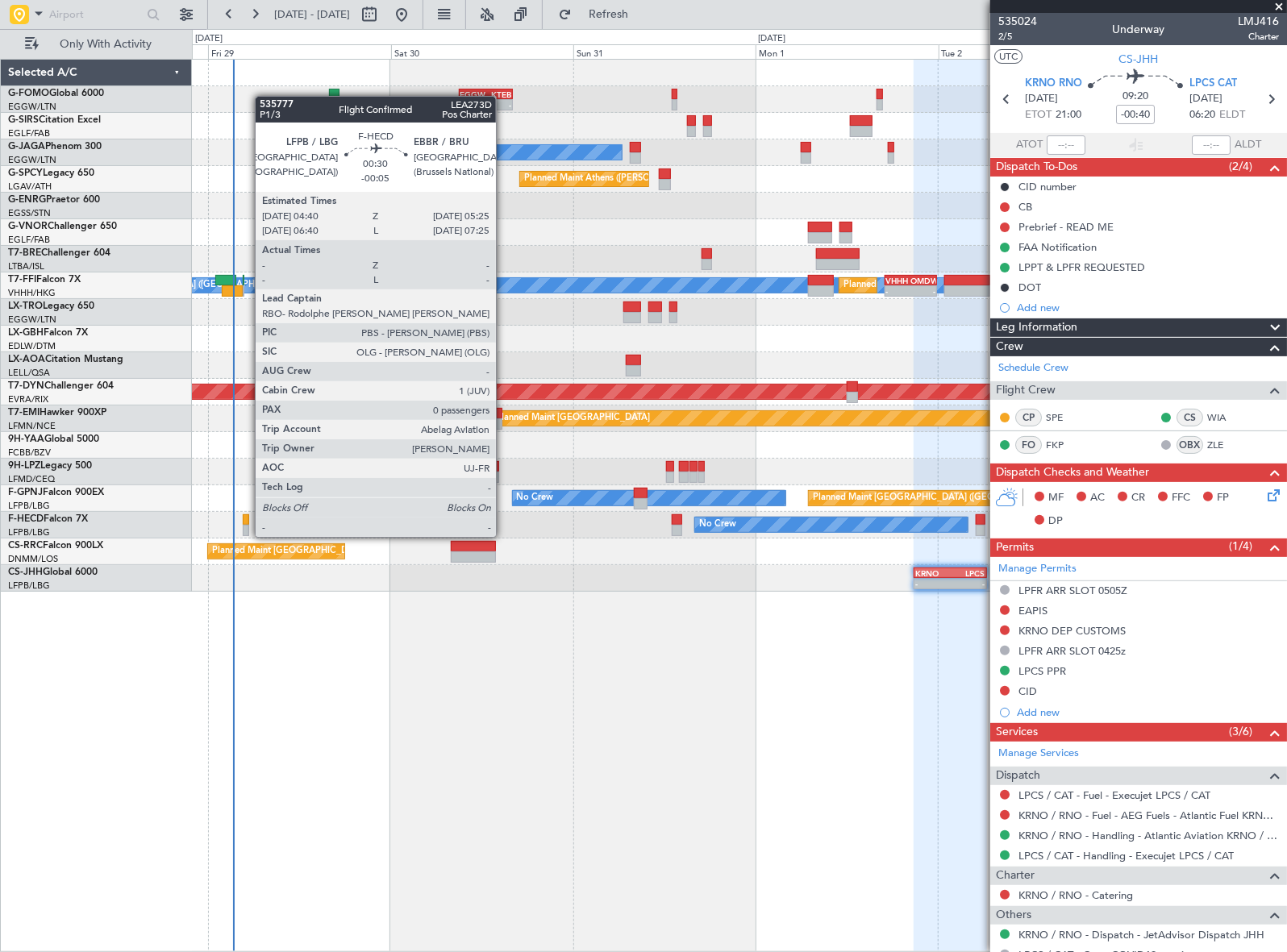
click at [247, 523] on div at bounding box center [245, 520] width 6 height 11
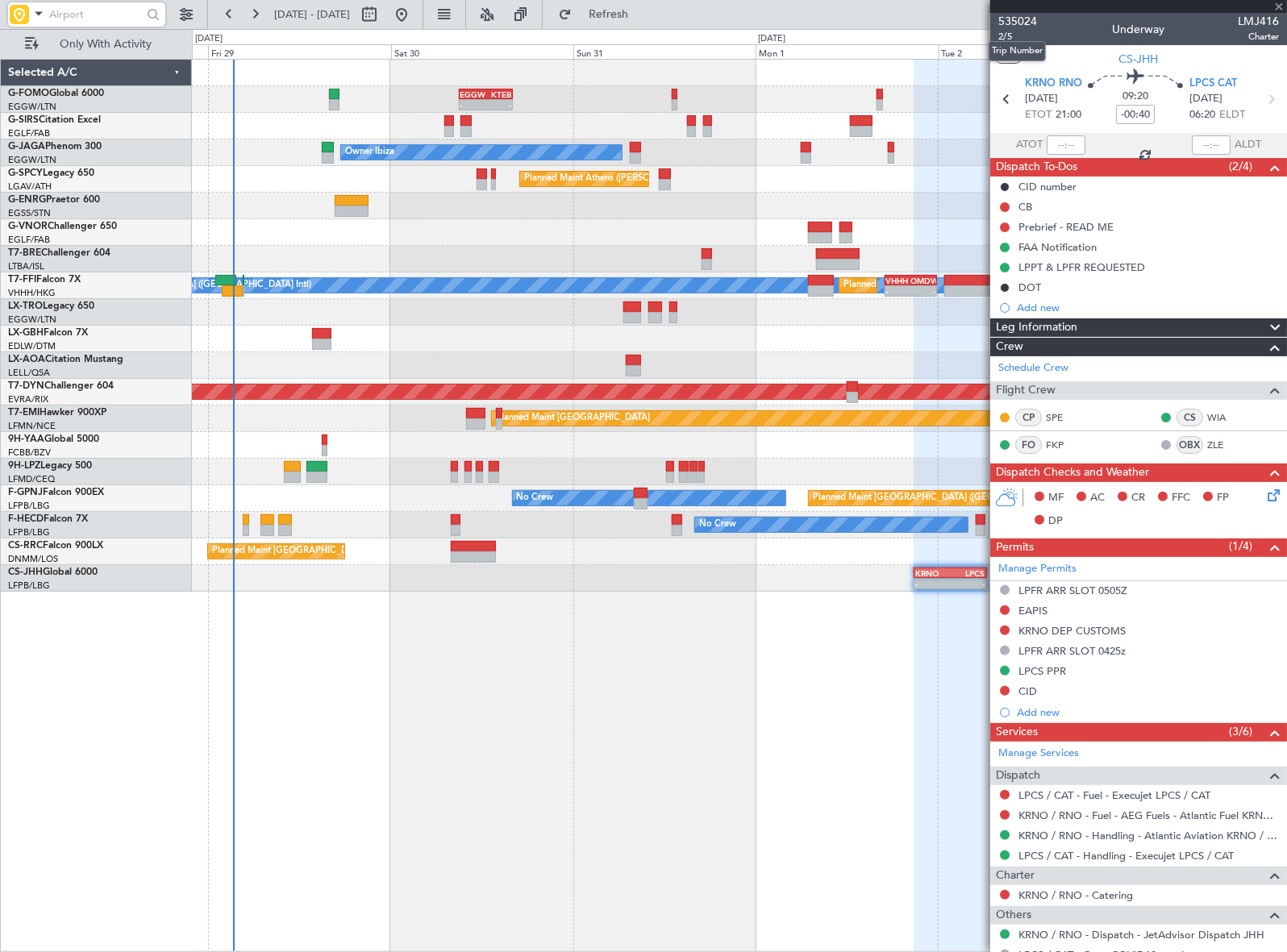
type input "-00:05"
type input "0"
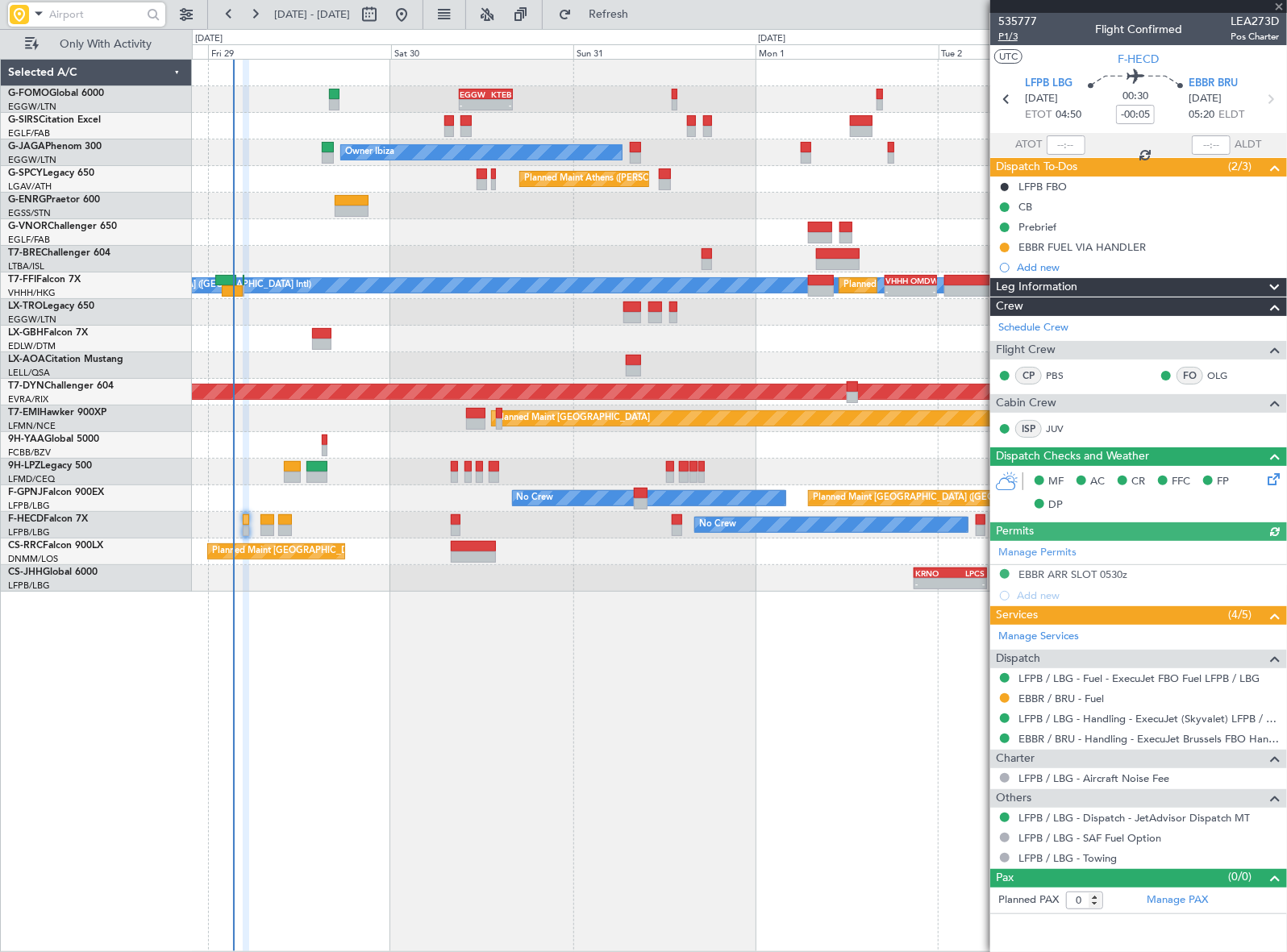
click at [1008, 35] on span "P1/3" at bounding box center [1018, 36] width 39 height 14
click at [1009, 36] on span "P1/3" at bounding box center [1018, 36] width 39 height 14
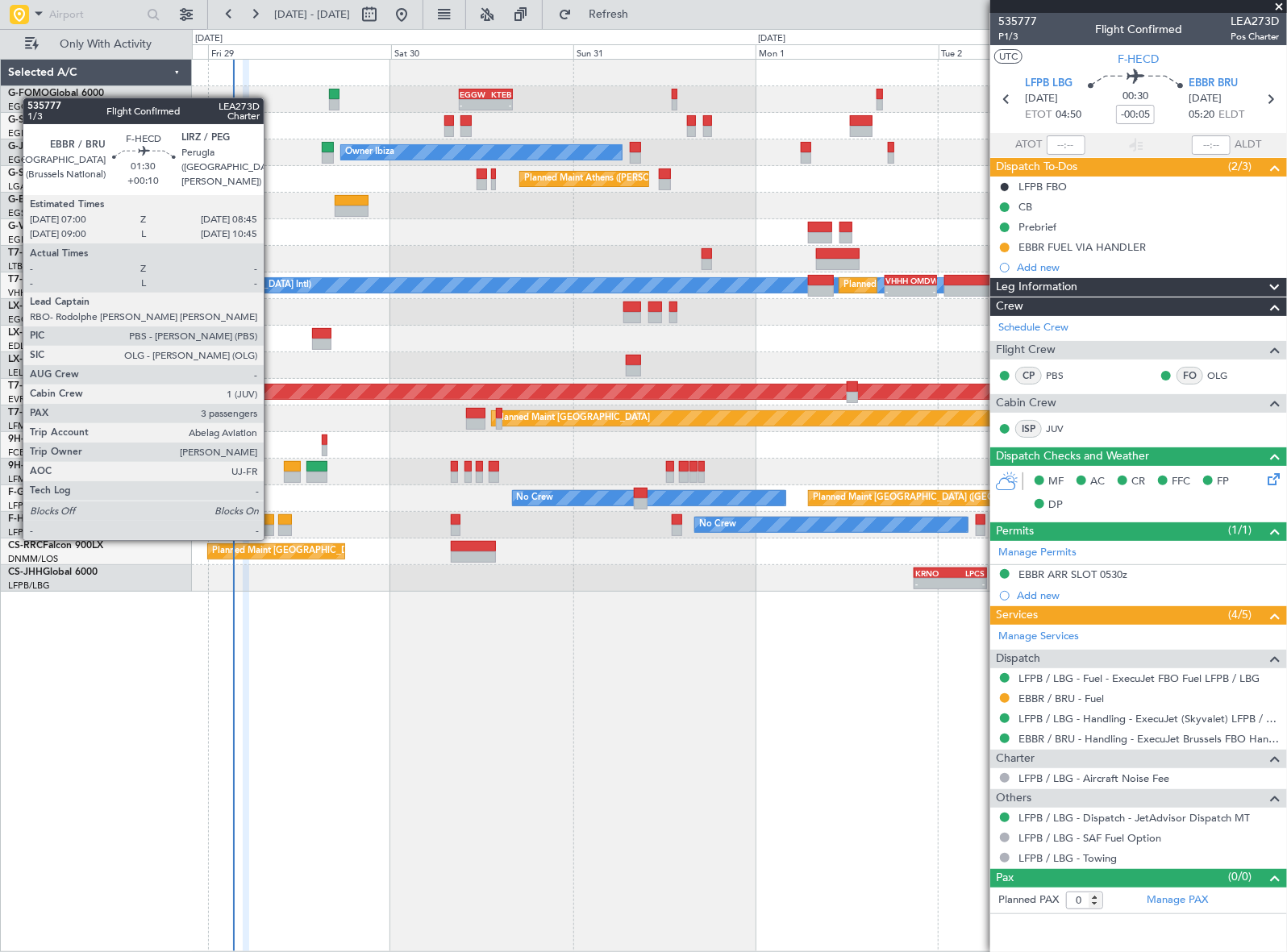
click at [271, 525] on div at bounding box center [266, 530] width 14 height 11
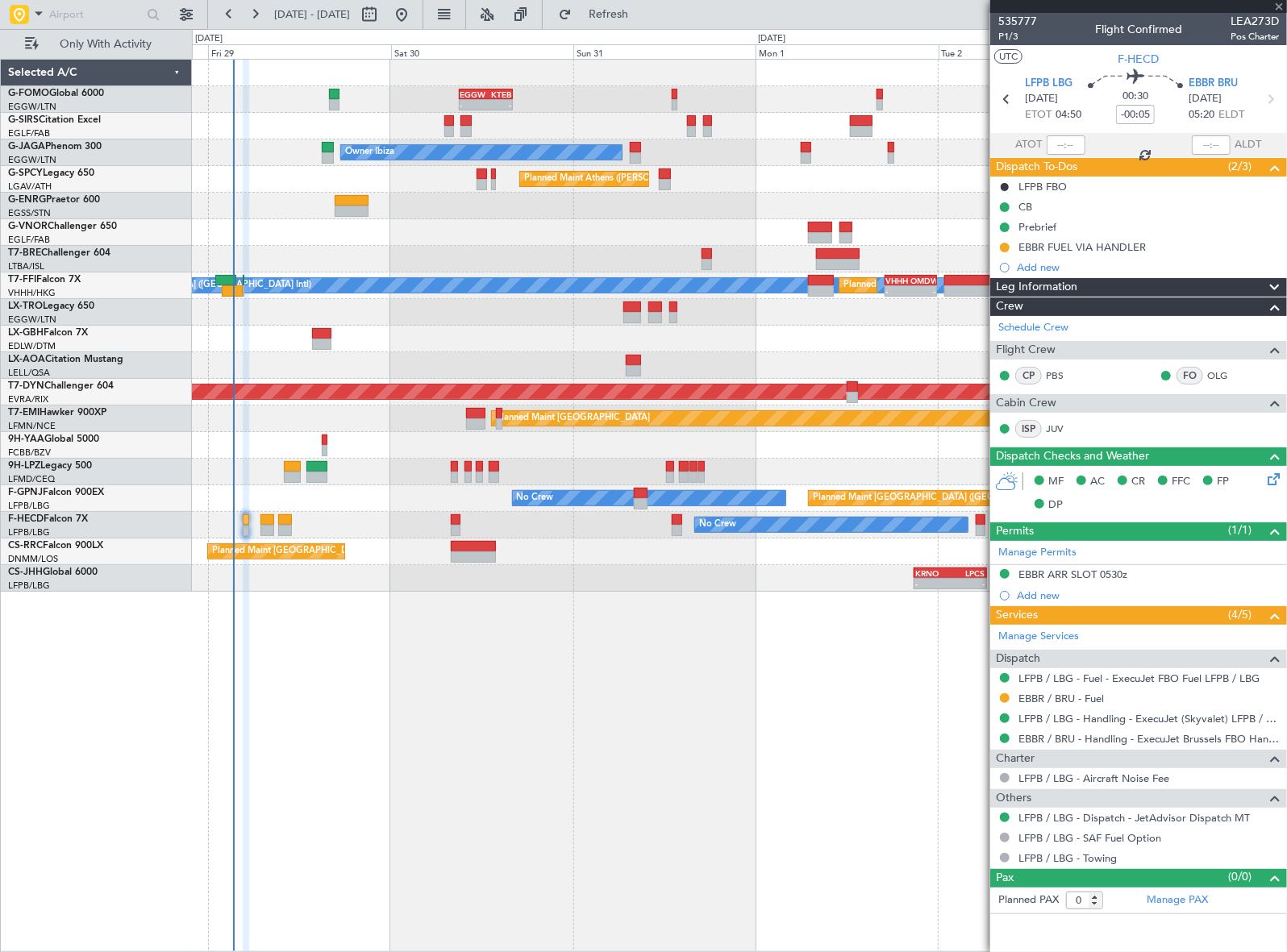
type input "+00:10"
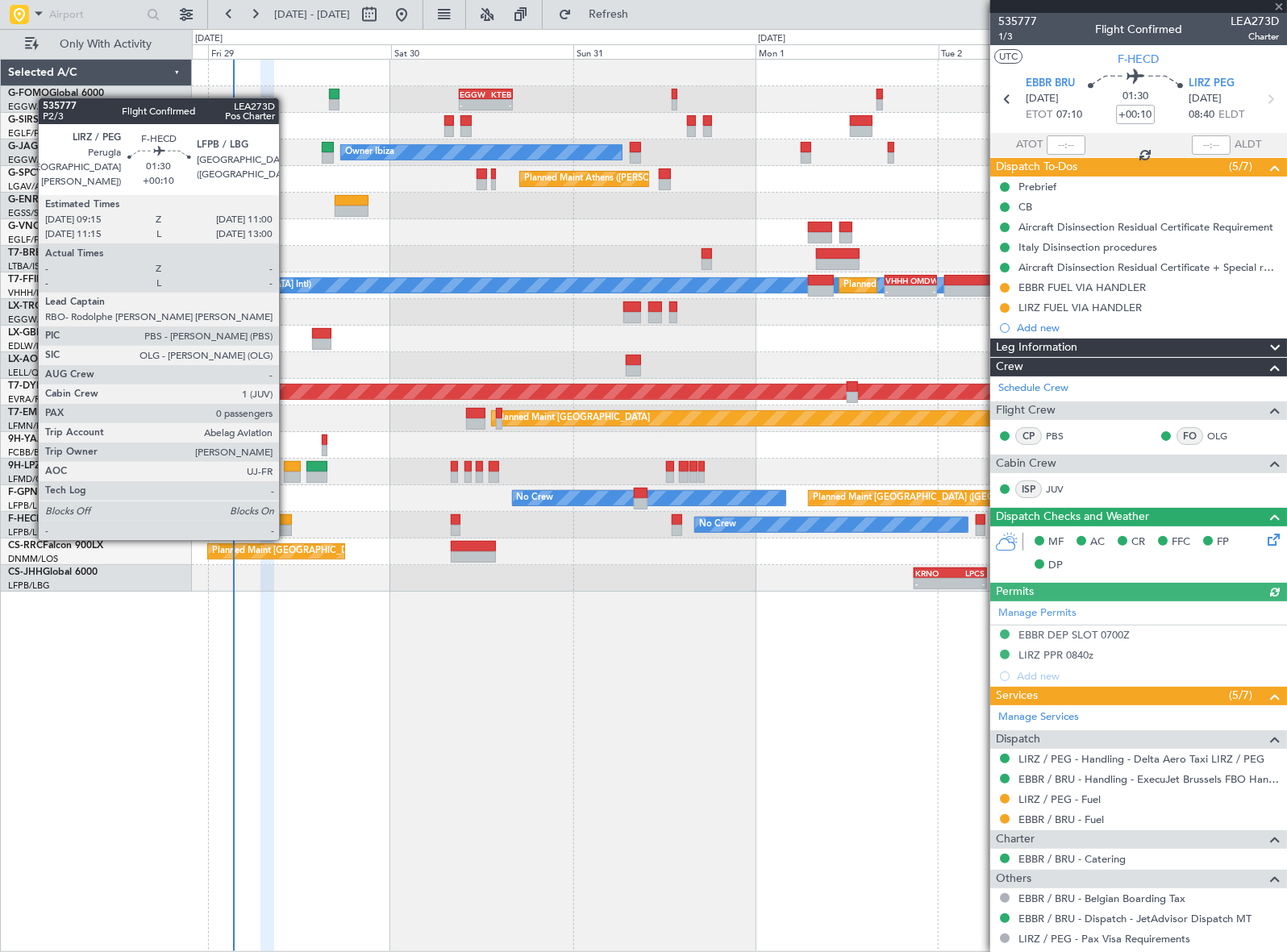
click at [286, 522] on div at bounding box center [285, 520] width 14 height 11
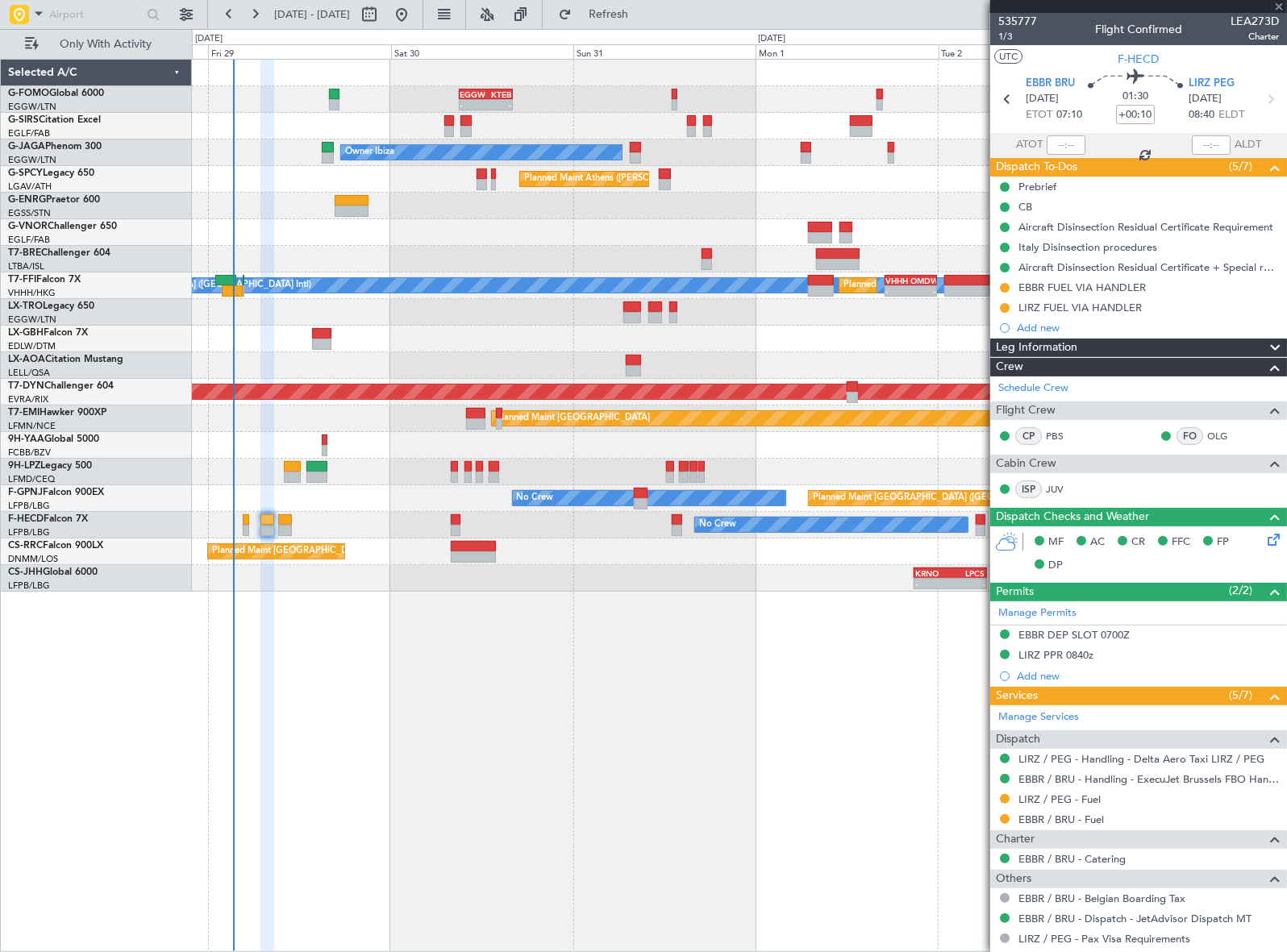
type input "0"
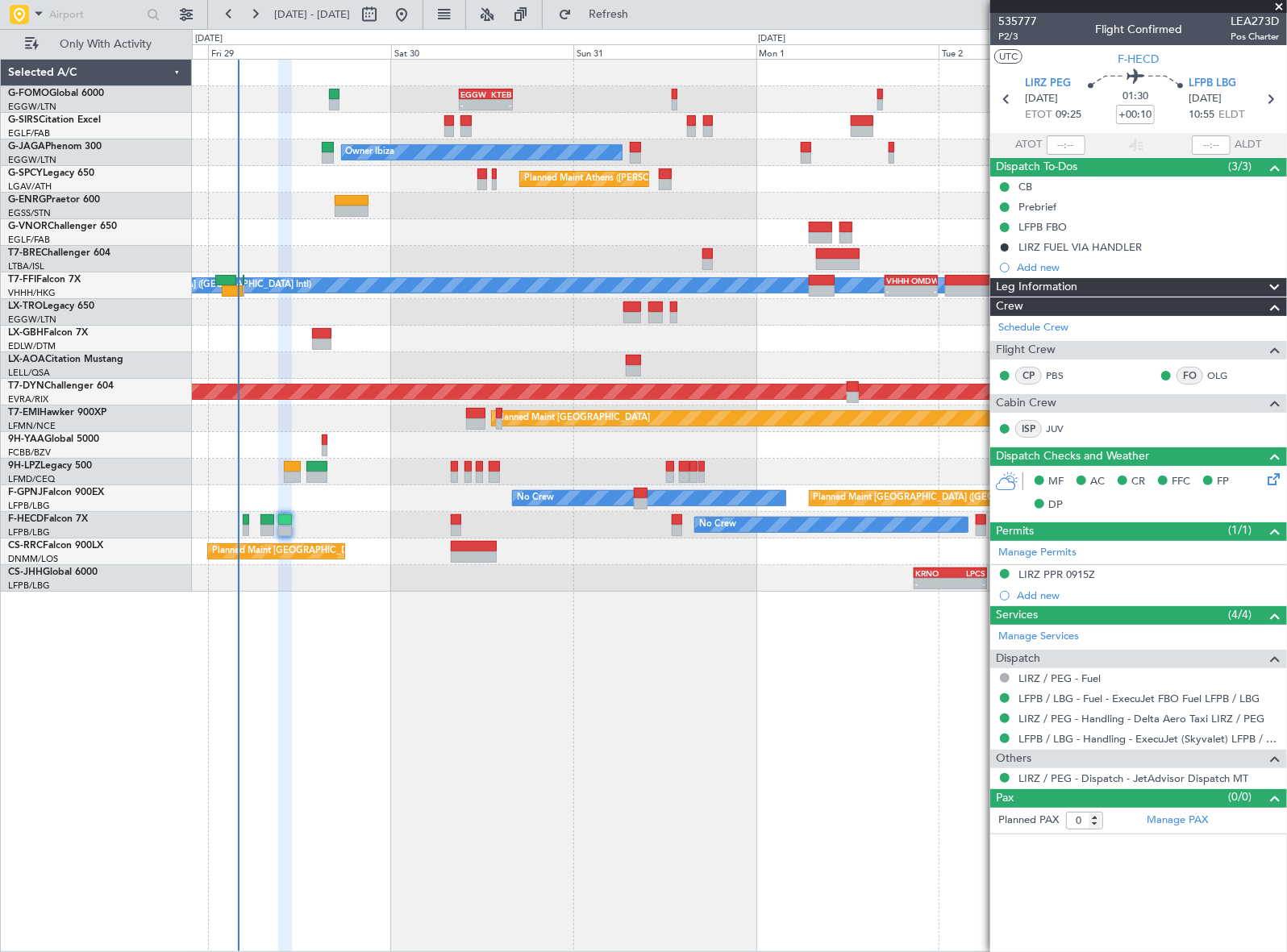
click at [460, 663] on div "- - EGGW 09:00 Z KTEB 16:05 Z Planned Maint London (Farnborough) Planned Maint …" at bounding box center [739, 506] width 1095 height 894
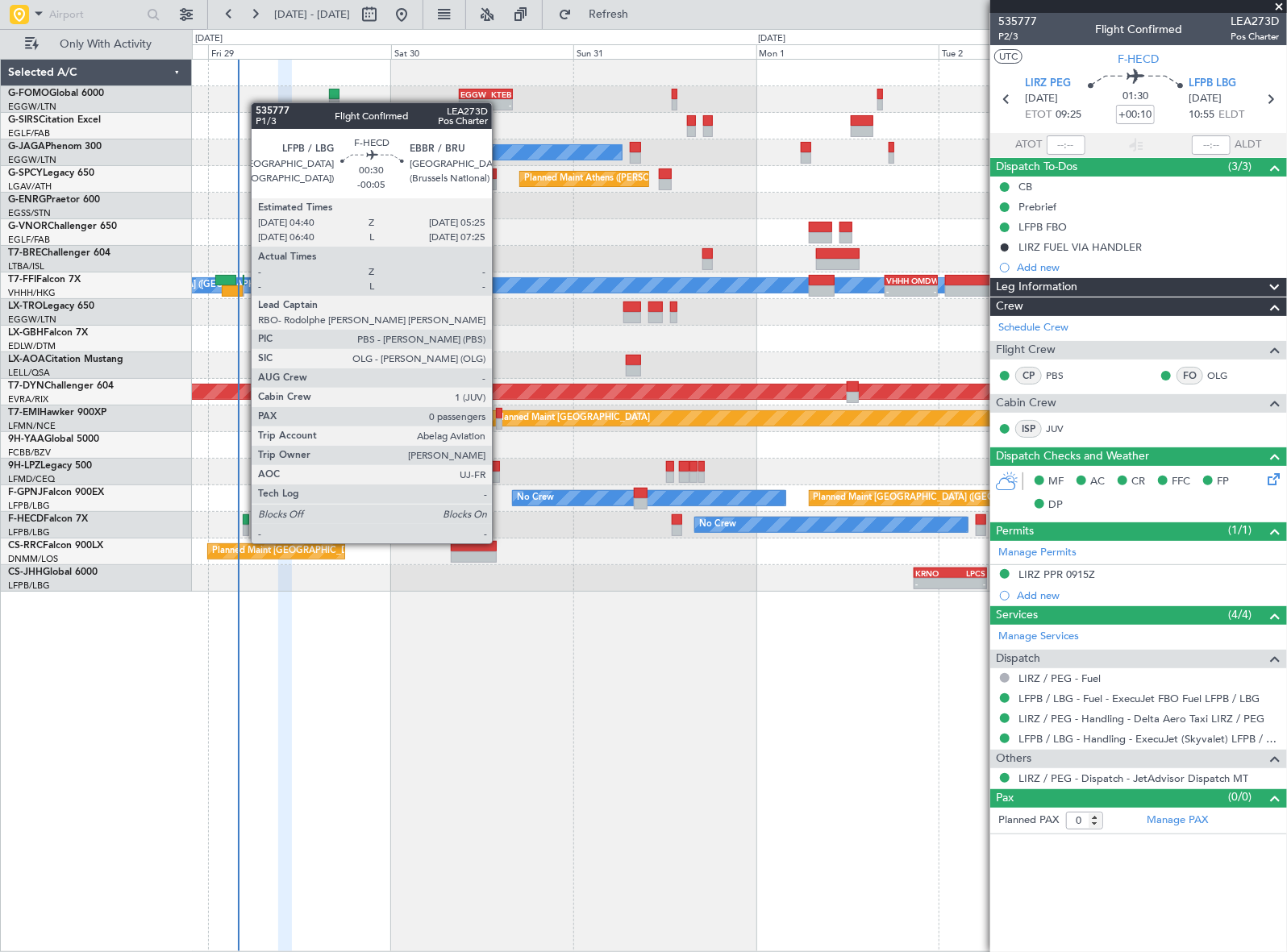
click at [242, 529] on div at bounding box center [245, 530] width 6 height 11
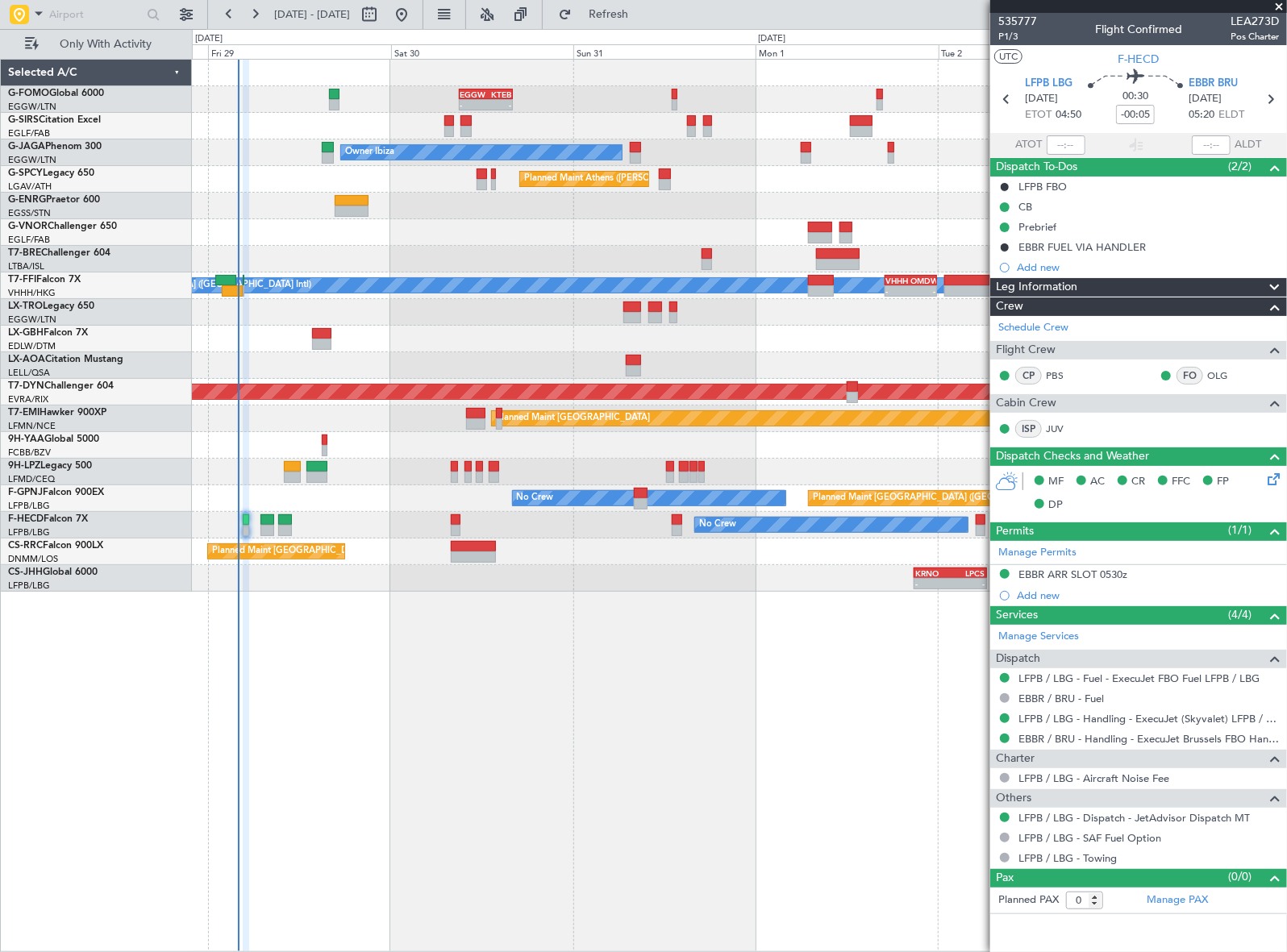
click at [1049, 233] on mat-tooltip-component "Prebrief" at bounding box center [1038, 254] width 62 height 43
click at [1044, 223] on div "Prebrief" at bounding box center [1037, 227] width 38 height 14
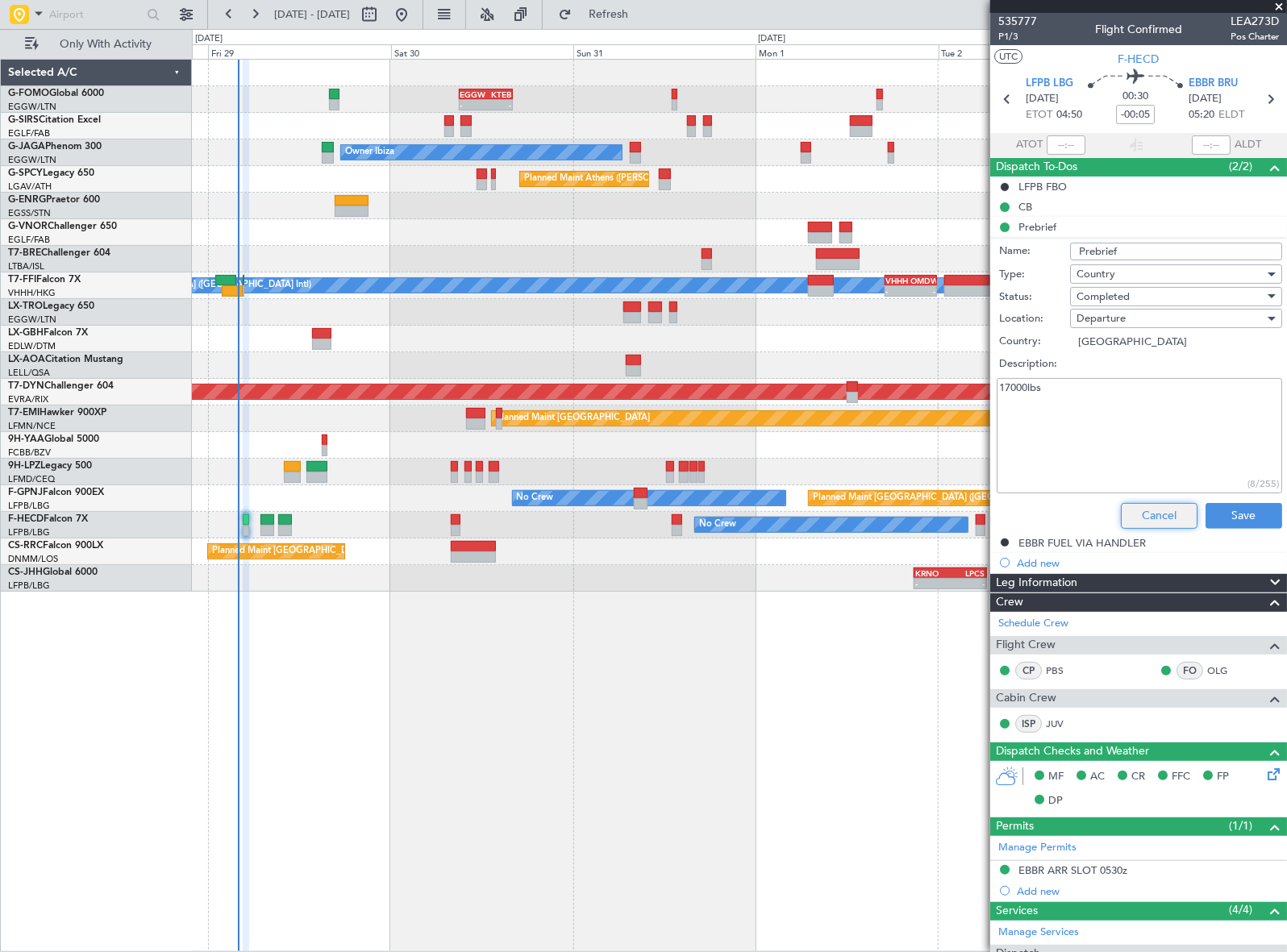
click at [1145, 516] on button "Cancel" at bounding box center [1158, 516] width 77 height 26
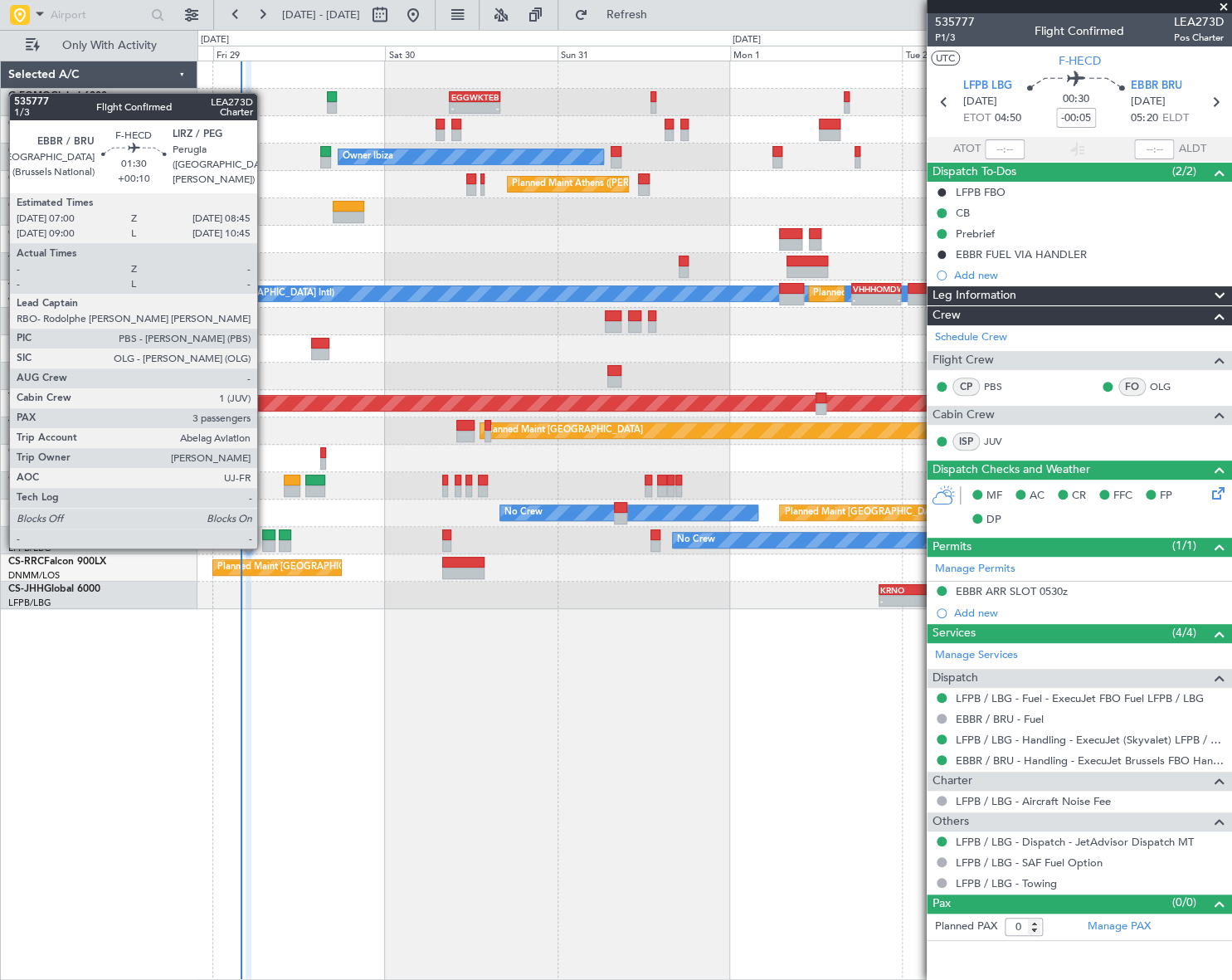
click at [265, 532] on div at bounding box center [268, 535] width 13 height 11
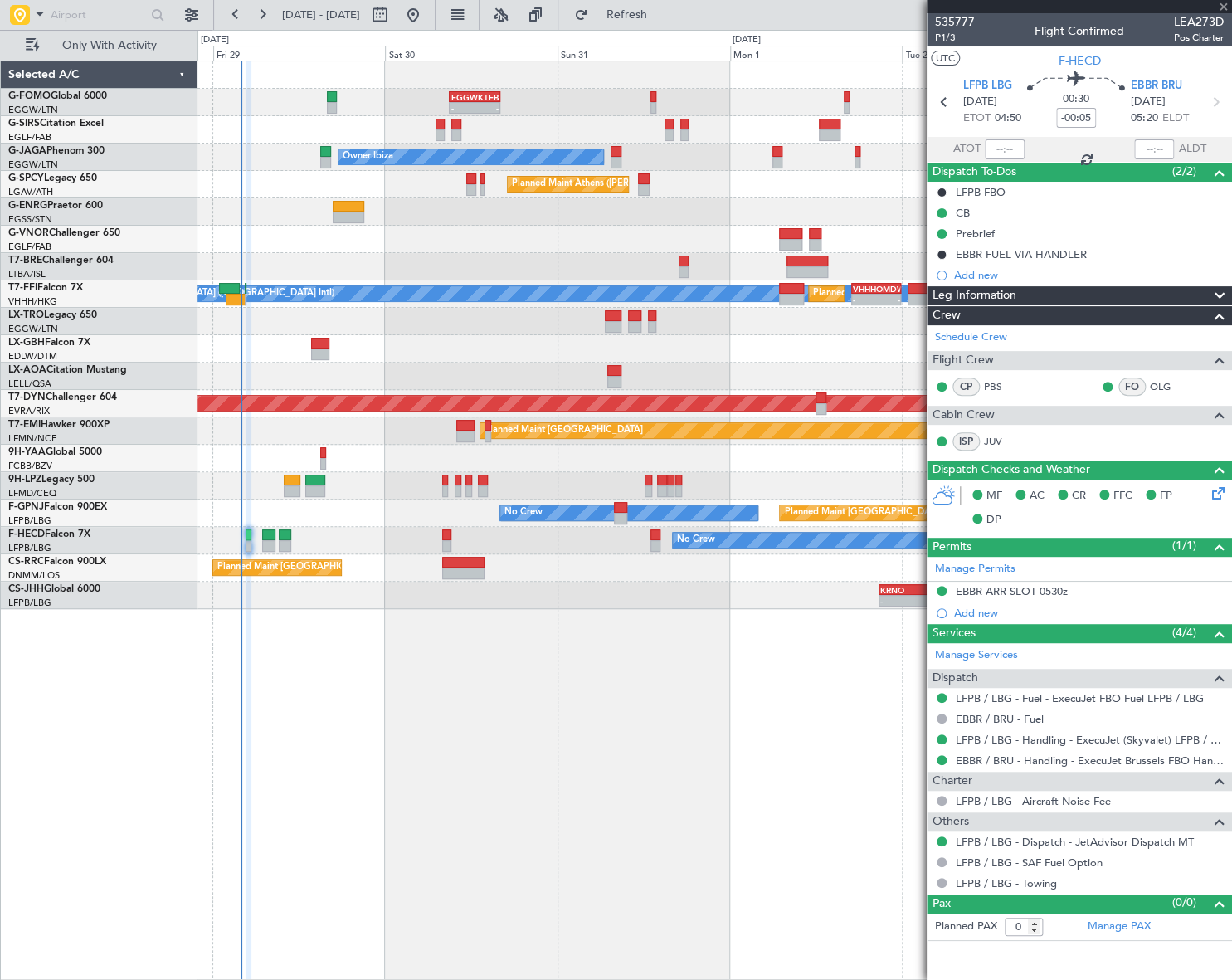
type input "+00:10"
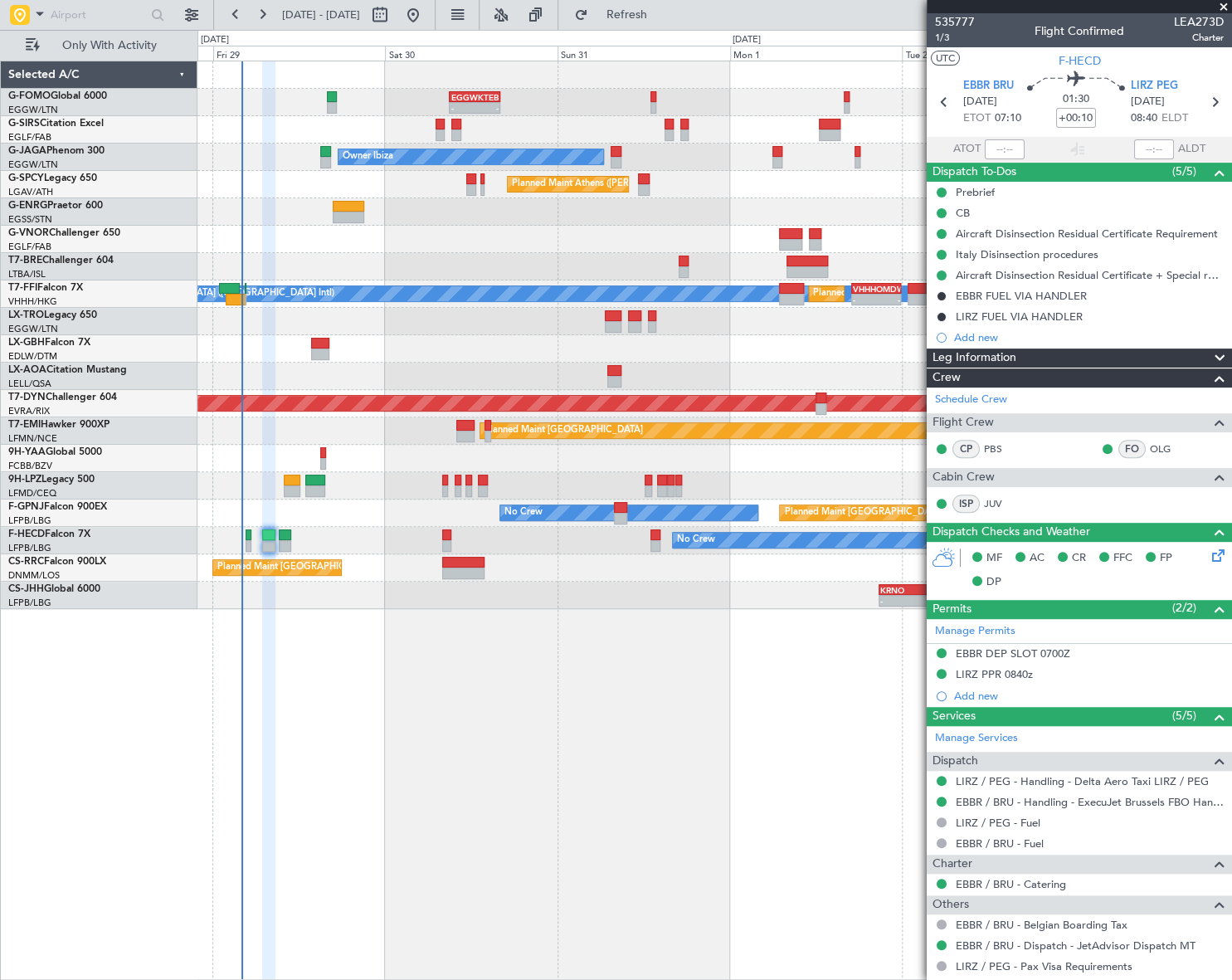
click at [978, 189] on div "Prebrief" at bounding box center [975, 191] width 39 height 14
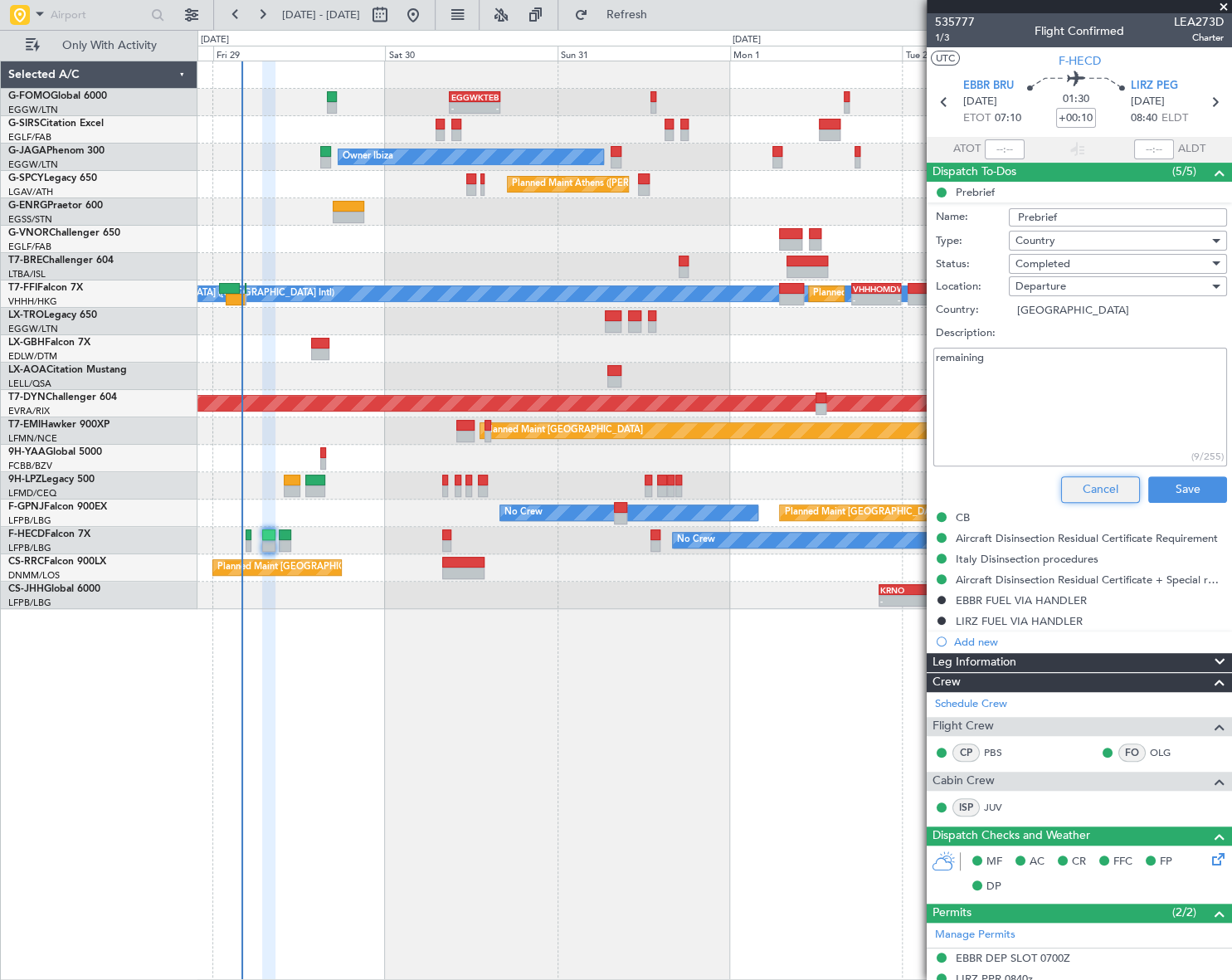
click at [1110, 481] on button "Cancel" at bounding box center [1101, 490] width 79 height 27
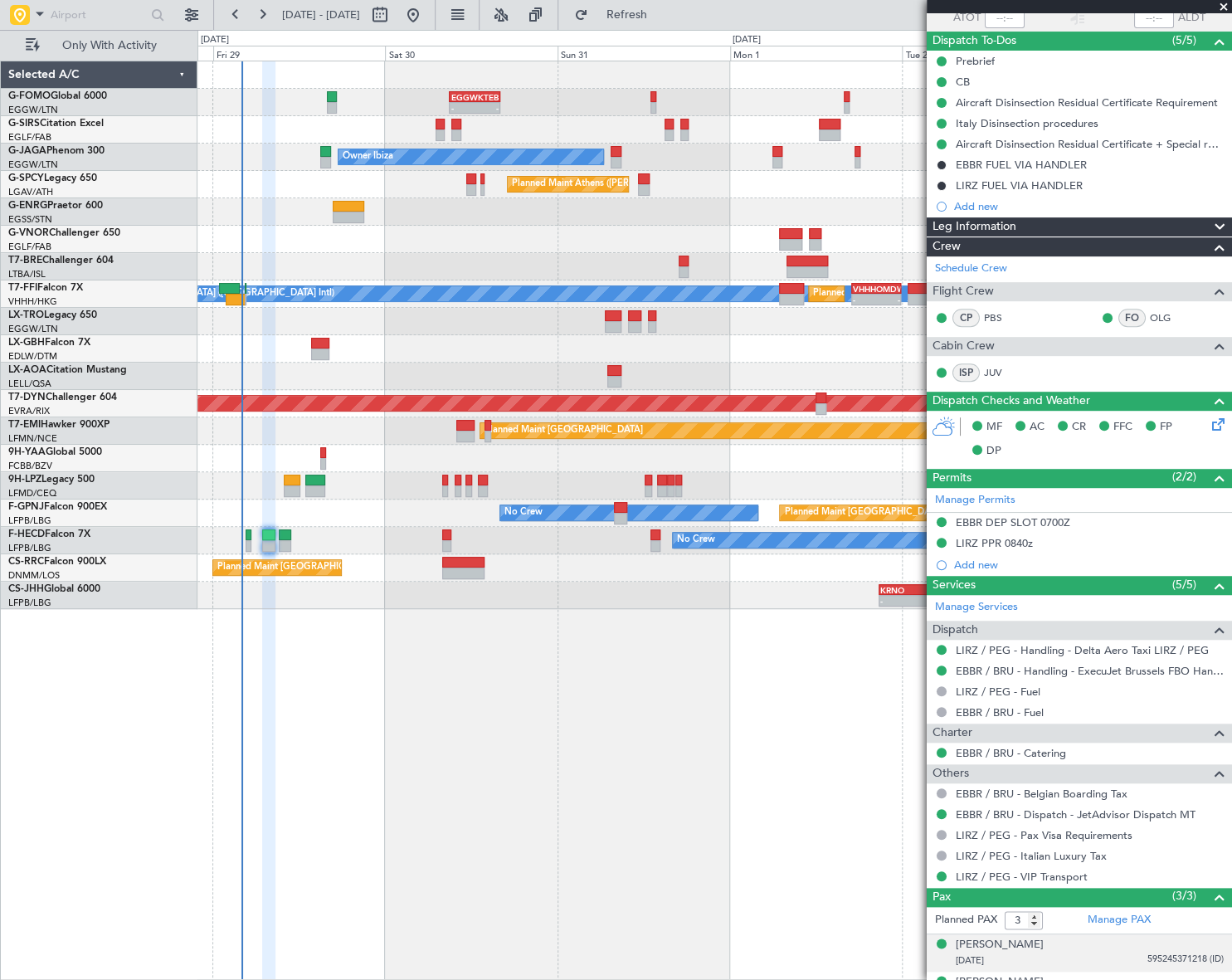
scroll to position [195, 0]
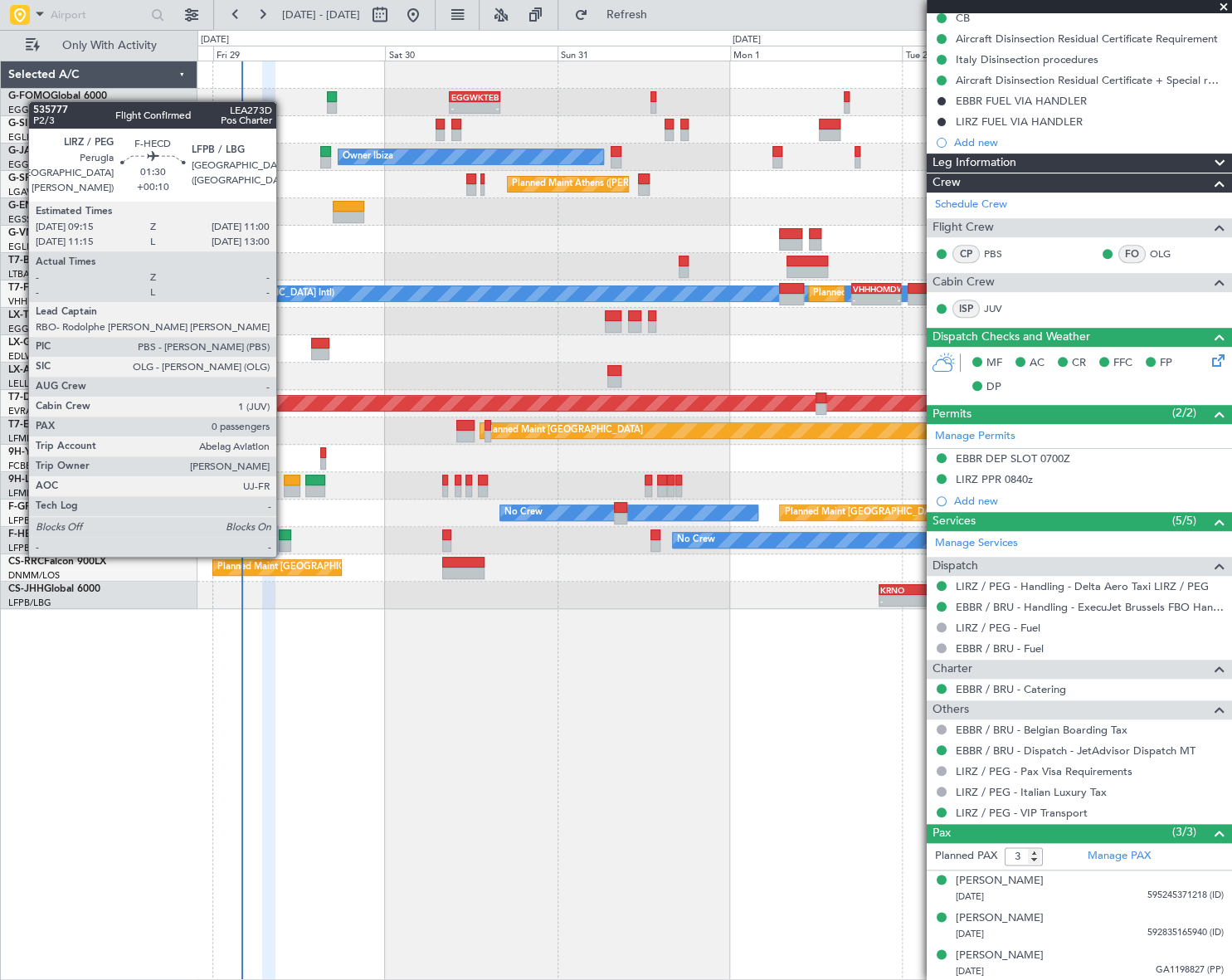
click at [284, 539] on div at bounding box center [286, 535] width 13 height 11
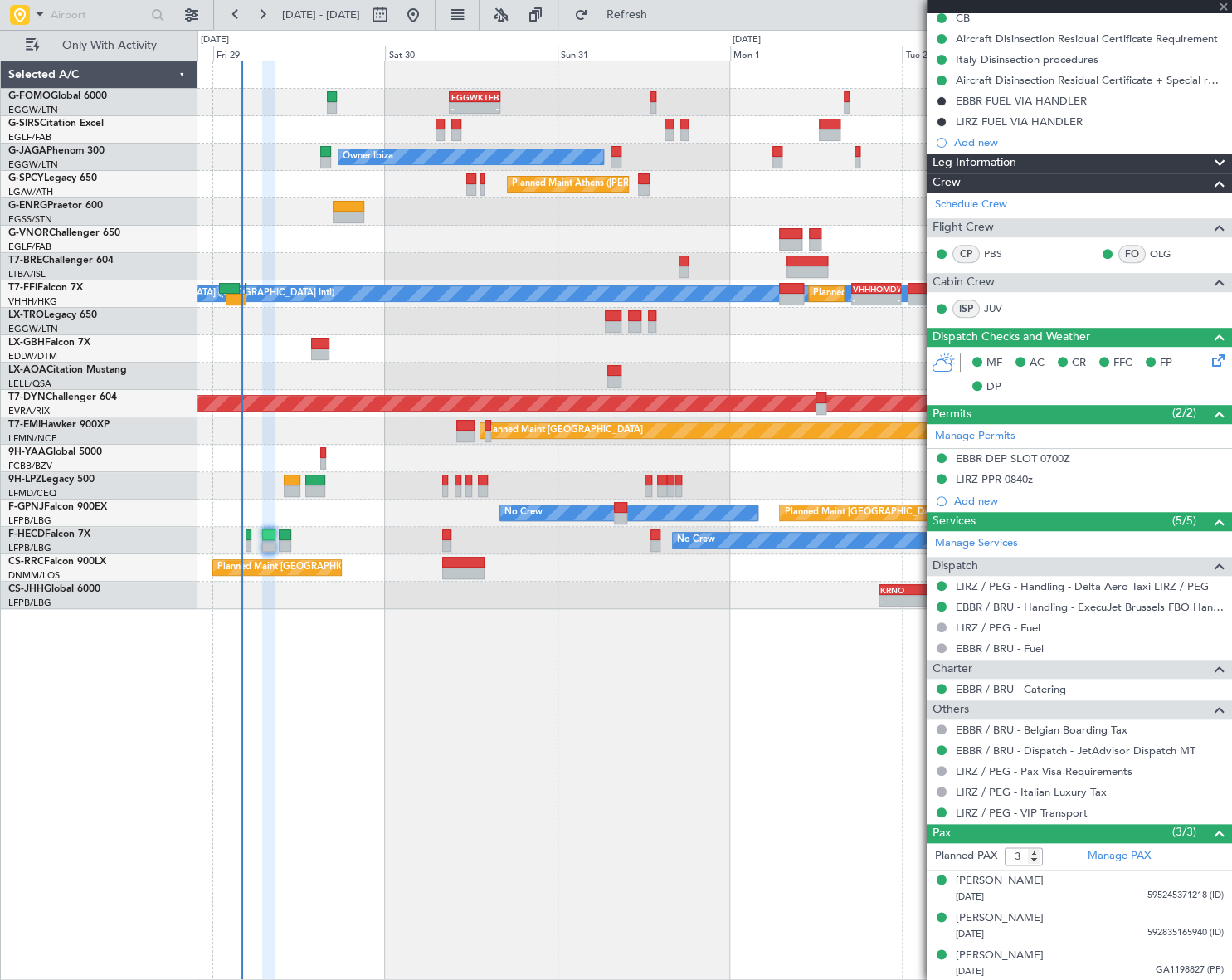
type input "0"
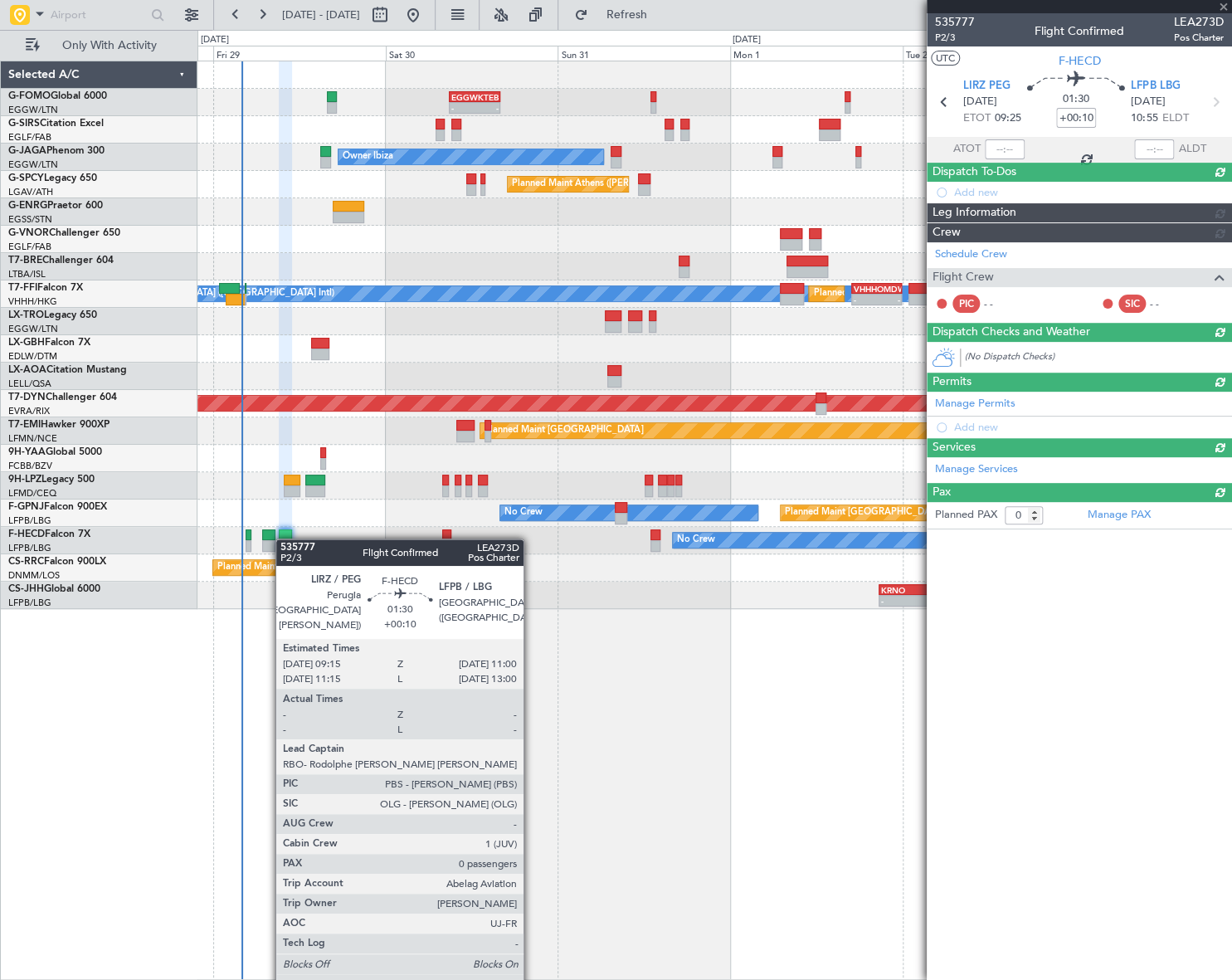
scroll to position [0, 0]
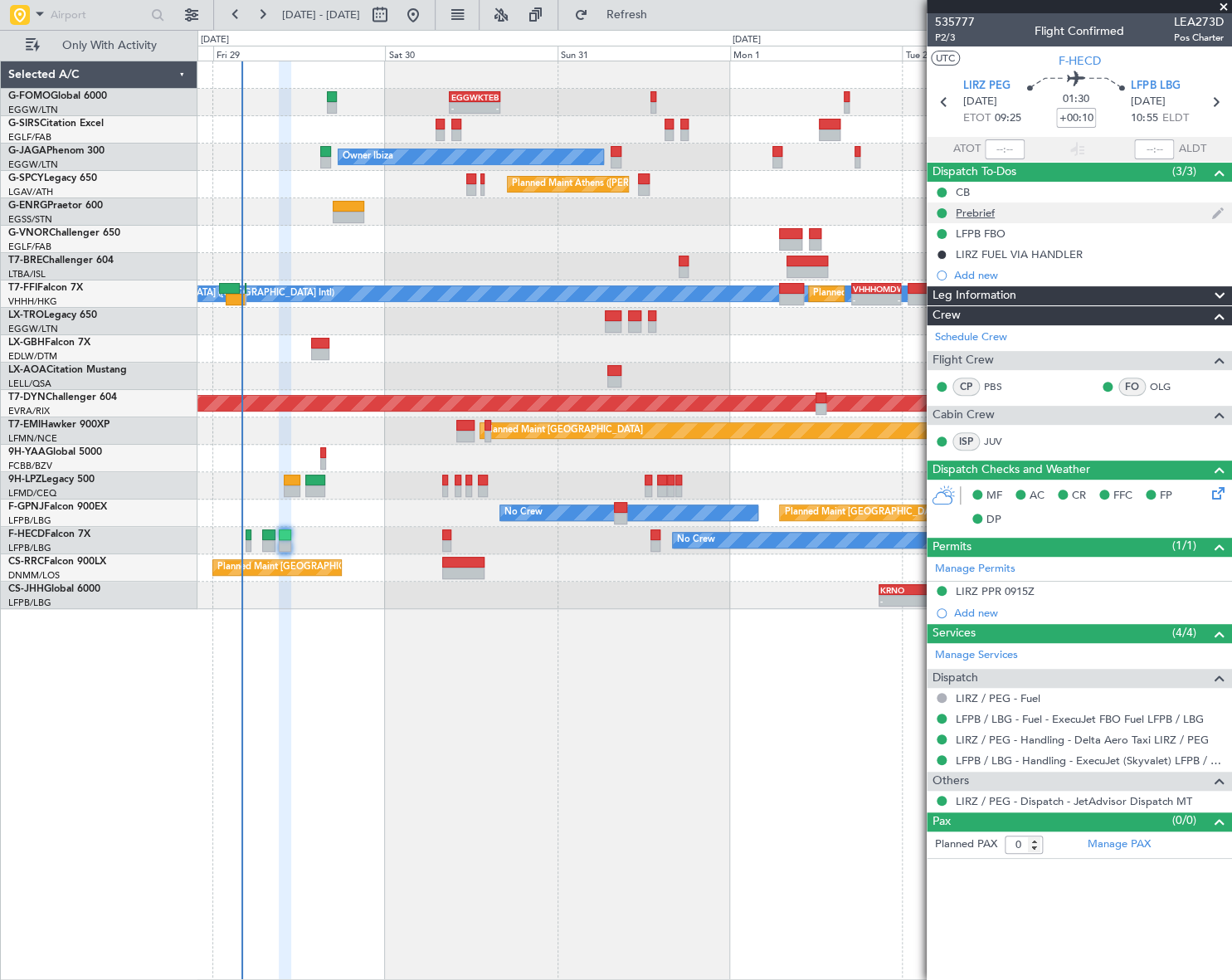
click at [973, 208] on div "Prebrief" at bounding box center [975, 212] width 39 height 14
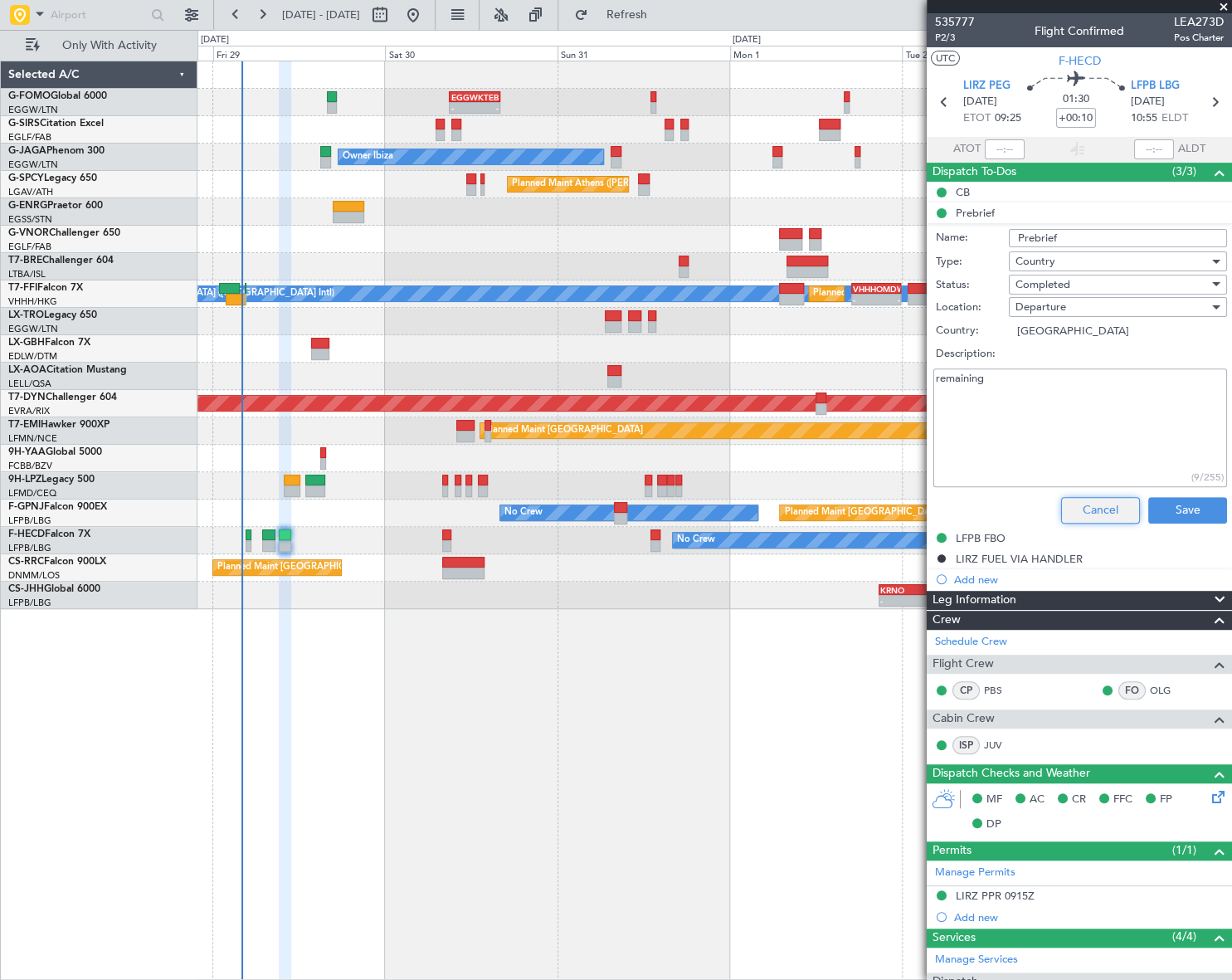
click at [1088, 505] on button "Cancel" at bounding box center [1101, 510] width 79 height 27
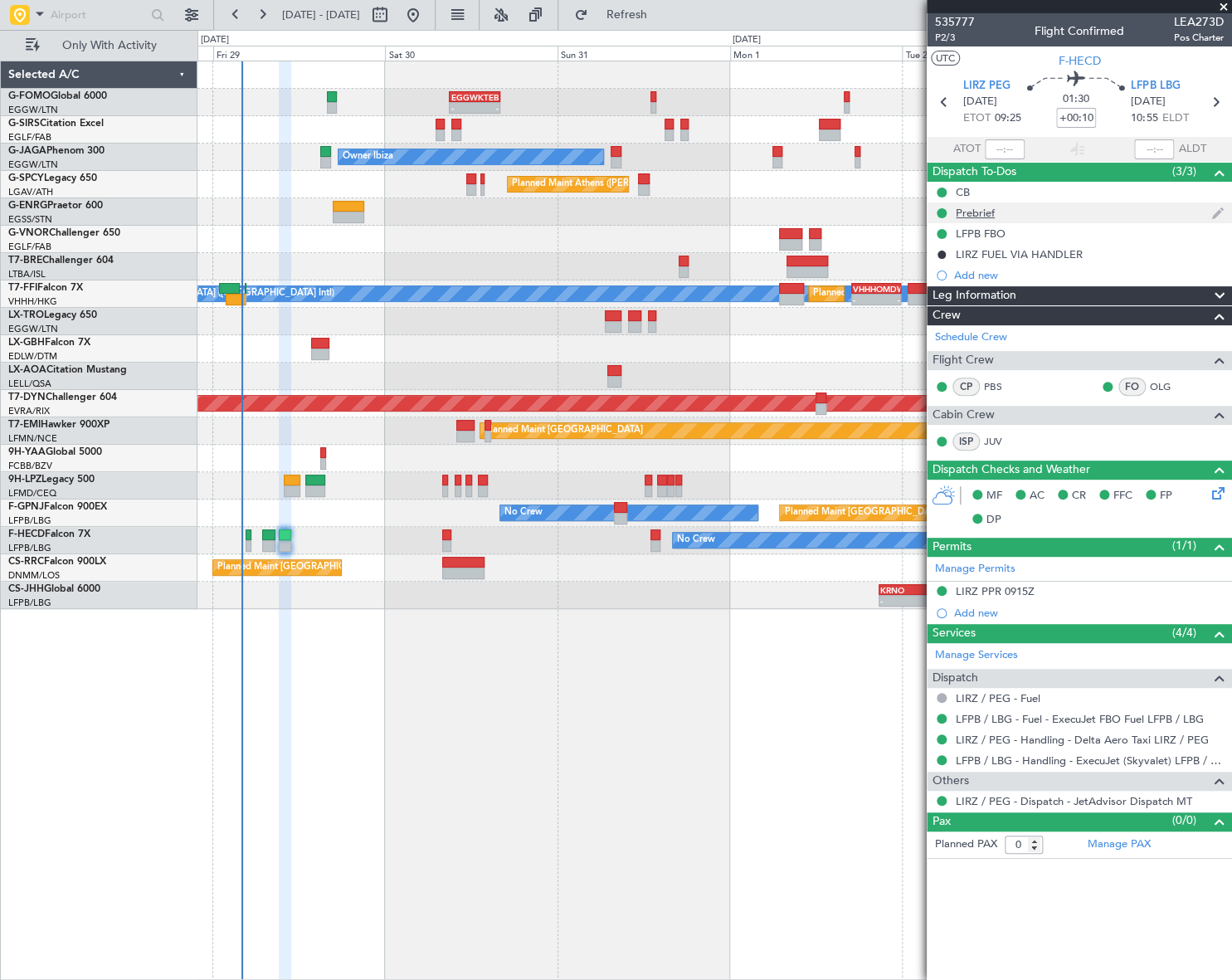
click at [963, 203] on div "Prebrief" at bounding box center [1079, 213] width 306 height 21
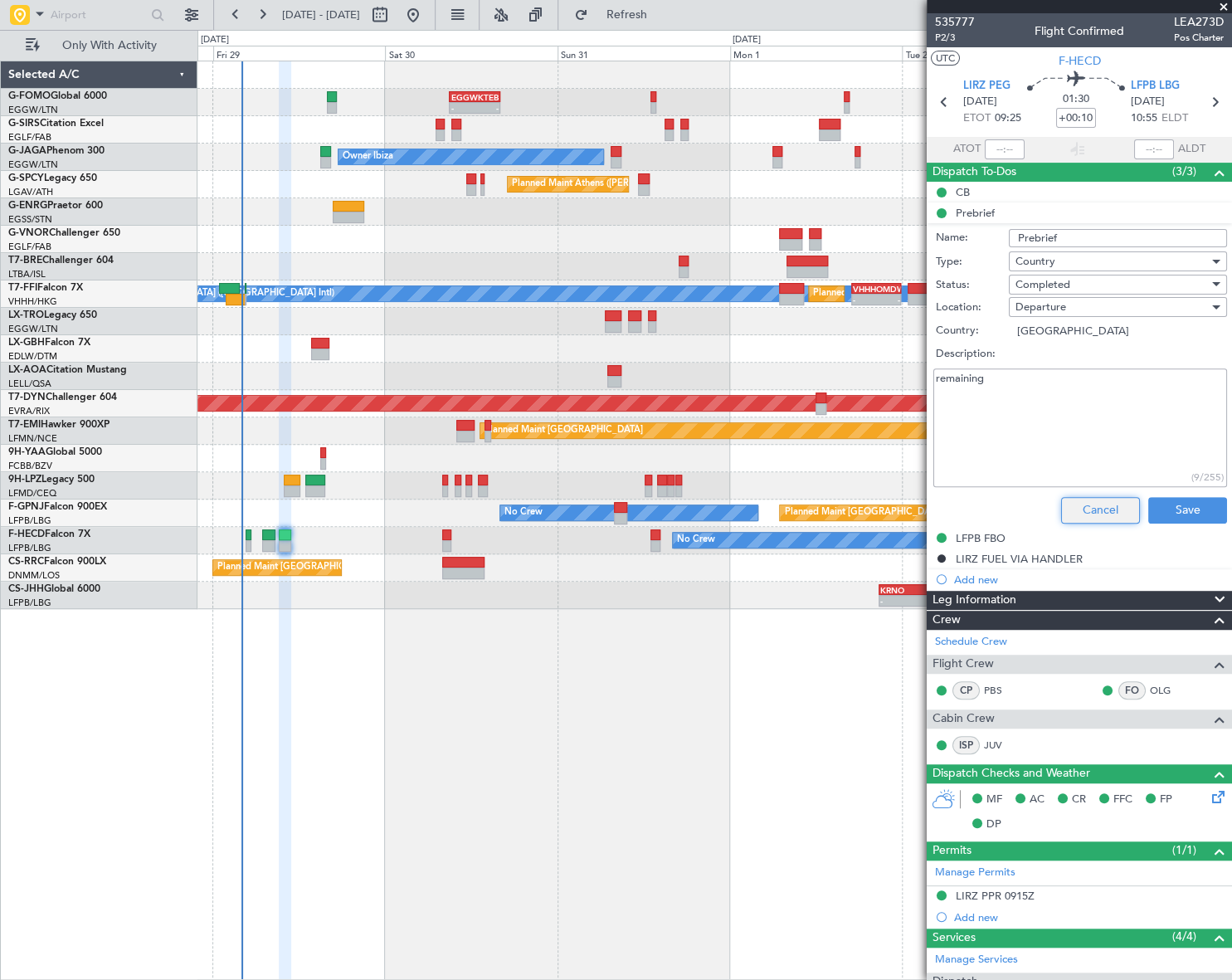
click at [1099, 514] on button "Cancel" at bounding box center [1101, 510] width 79 height 27
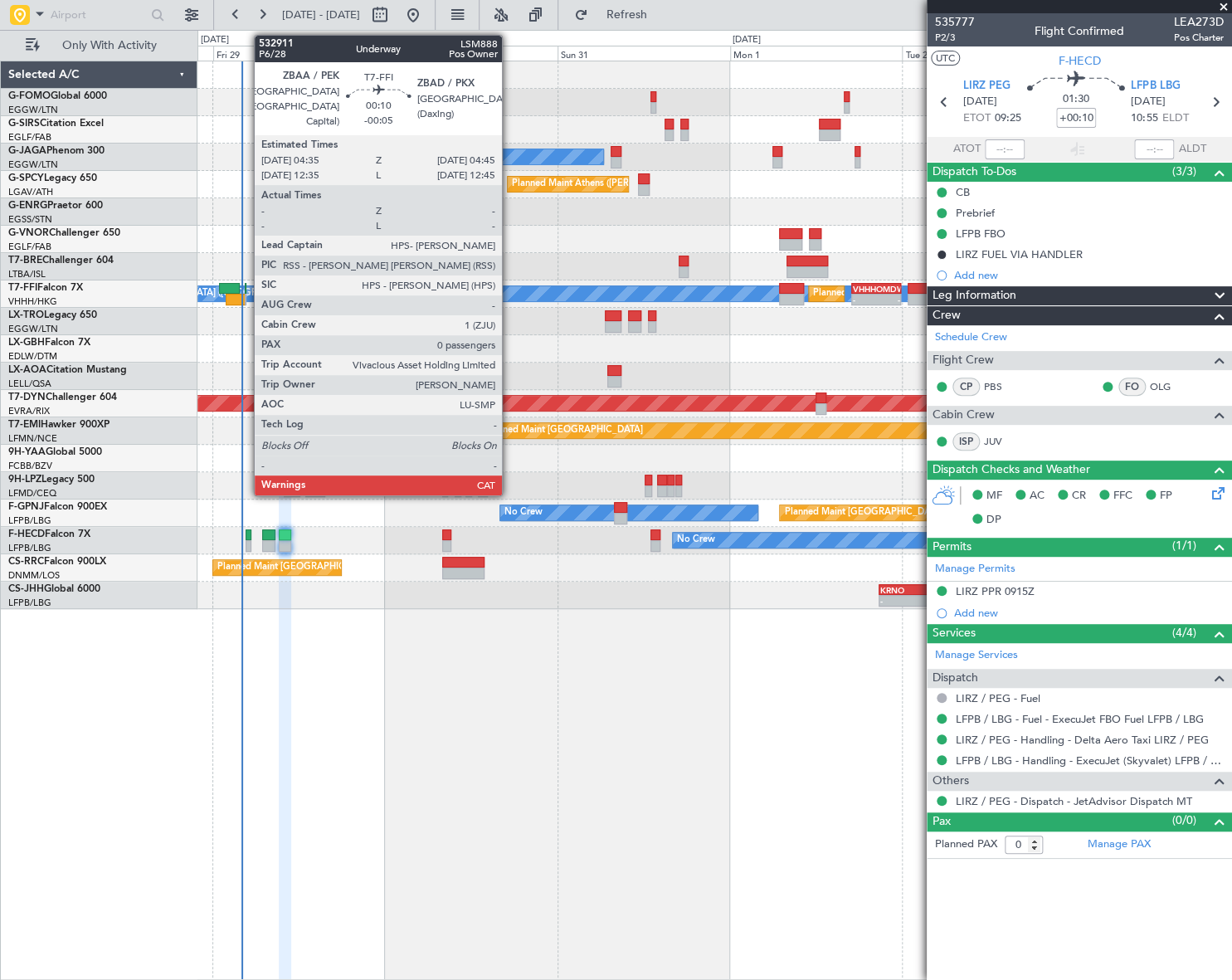
click at [242, 283] on div "MEL Hong Kong (Hong Kong Intl) Planned Maint Hong Kong (Hong Kong Intl) - - VHH…" at bounding box center [713, 294] width 1033 height 28
click at [245, 294] on div at bounding box center [246, 300] width 2 height 11
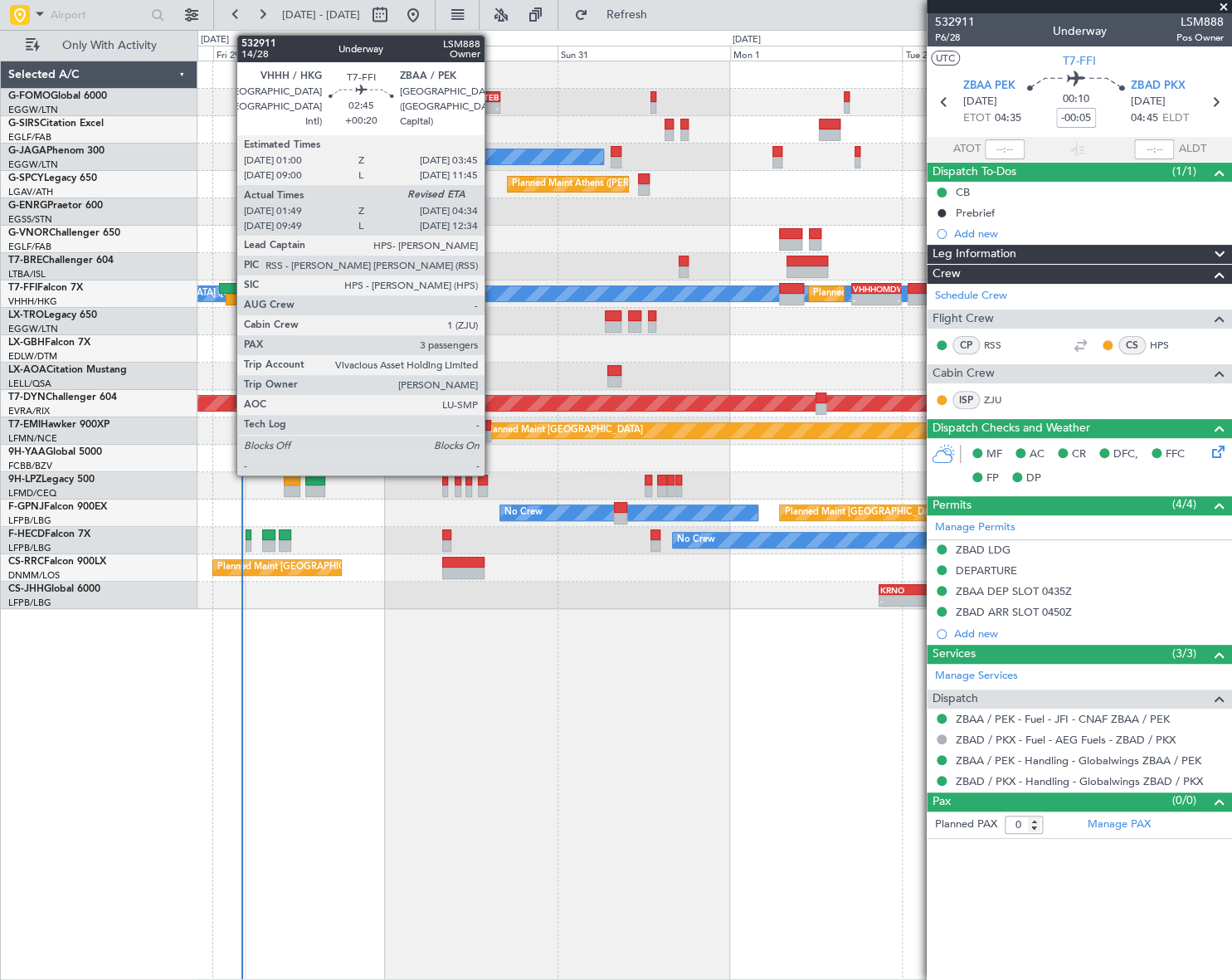
click at [229, 294] on div at bounding box center [235, 300] width 20 height 11
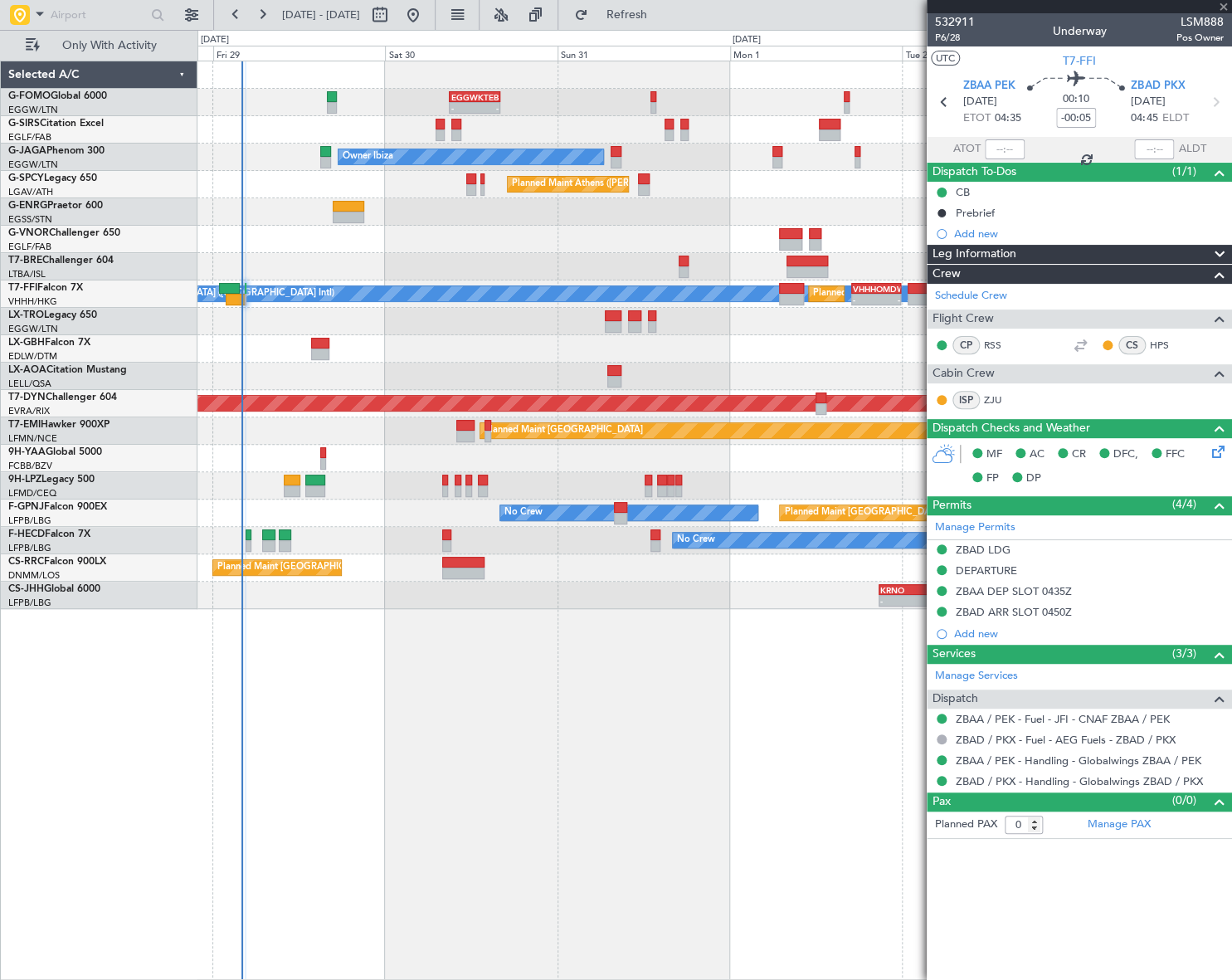
type input "+00:20"
type input "01:49"
type input "3"
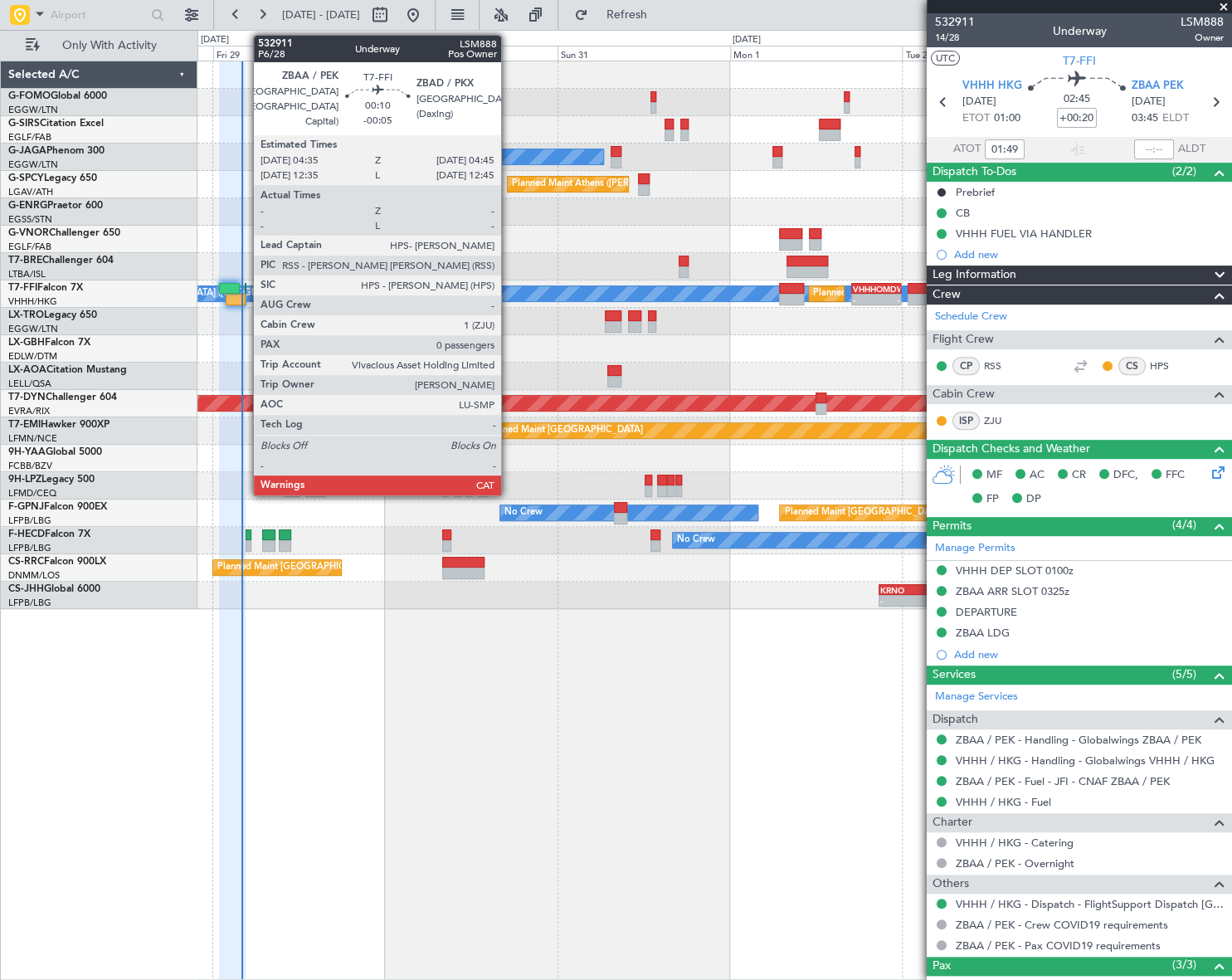
click at [245, 292] on div at bounding box center [246, 289] width 2 height 11
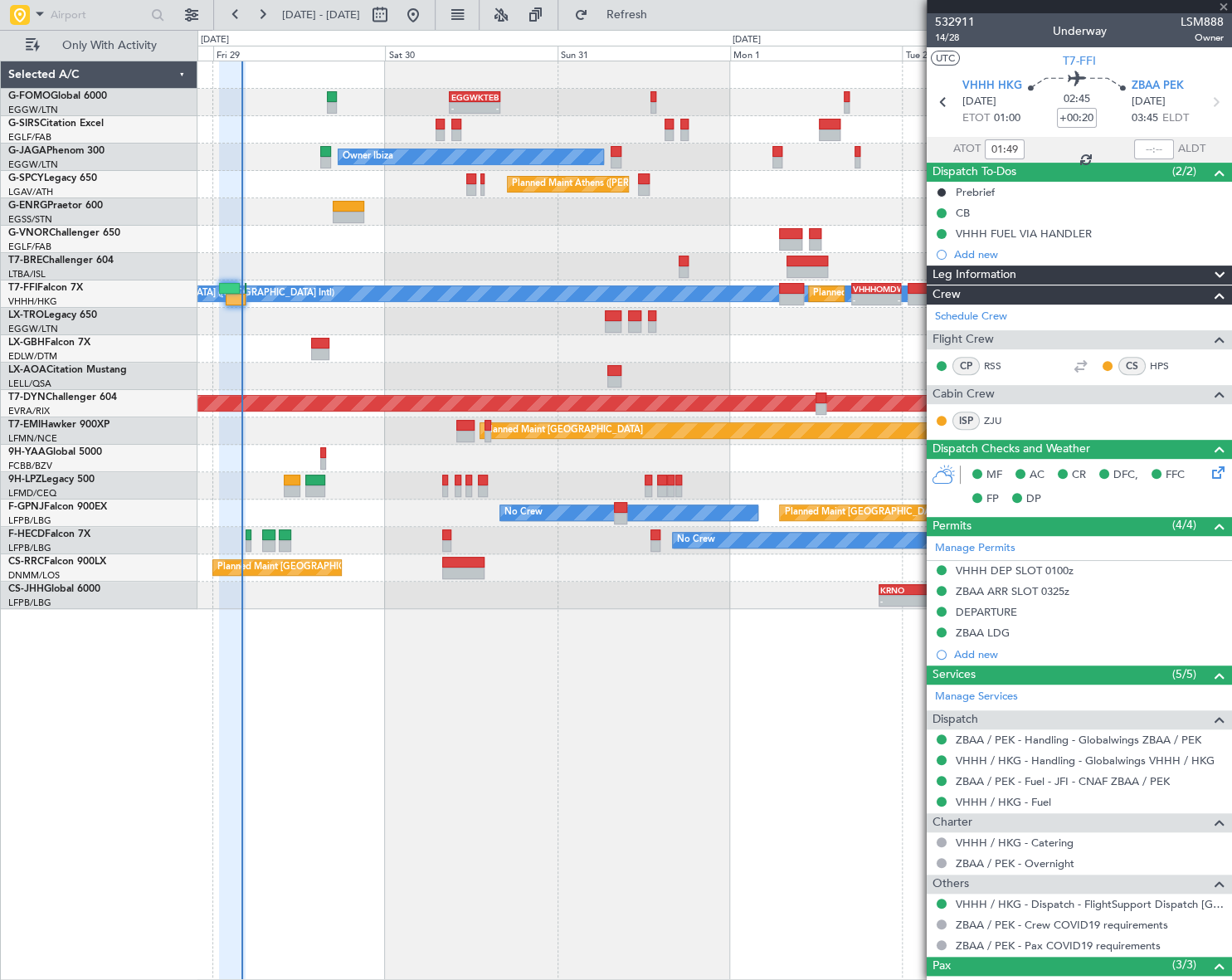
type input "-00:05"
type input "0"
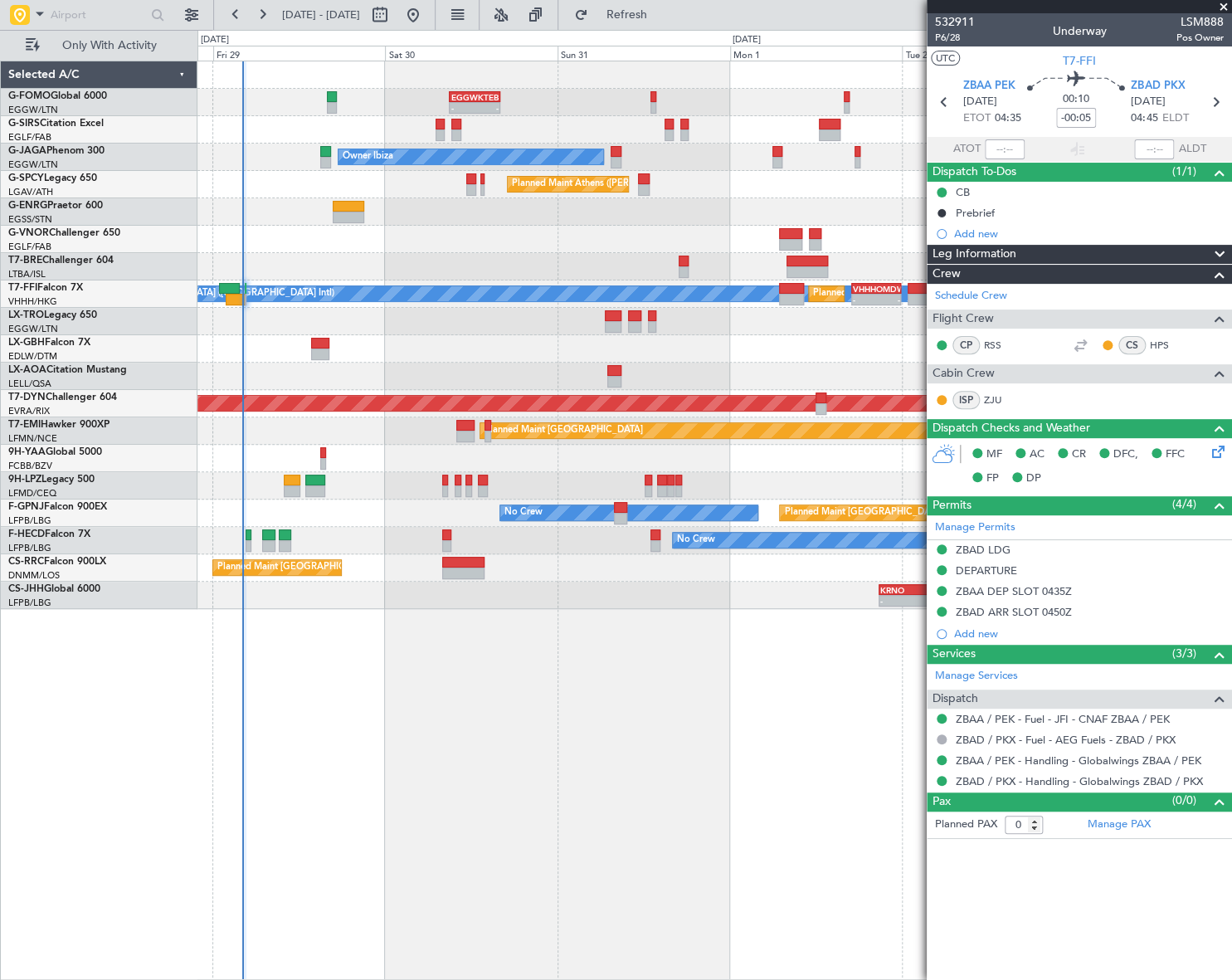
click at [1062, 250] on div "Leg Information" at bounding box center [1079, 254] width 306 height 19
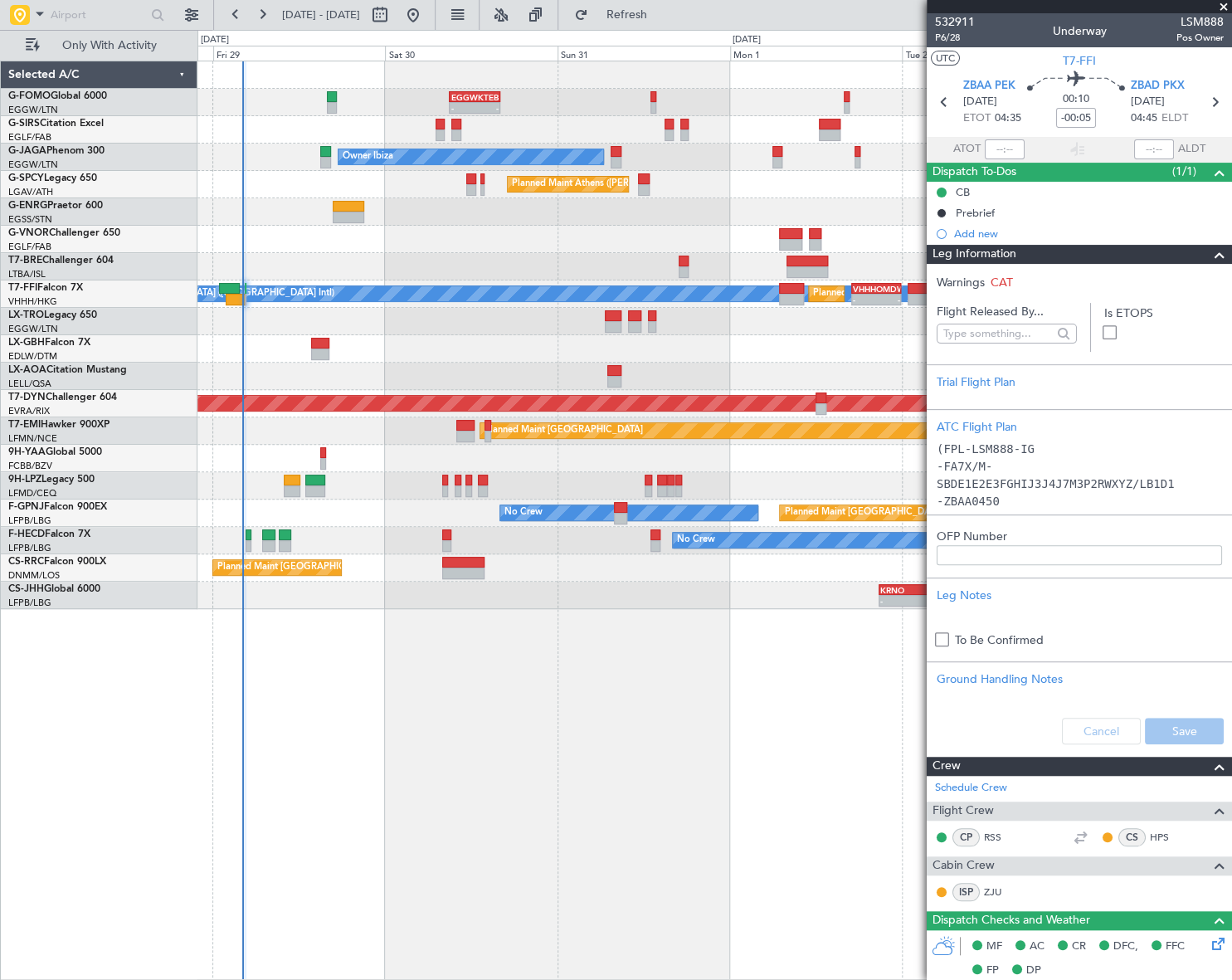
click at [1061, 251] on div "Leg Information" at bounding box center [1079, 254] width 306 height 19
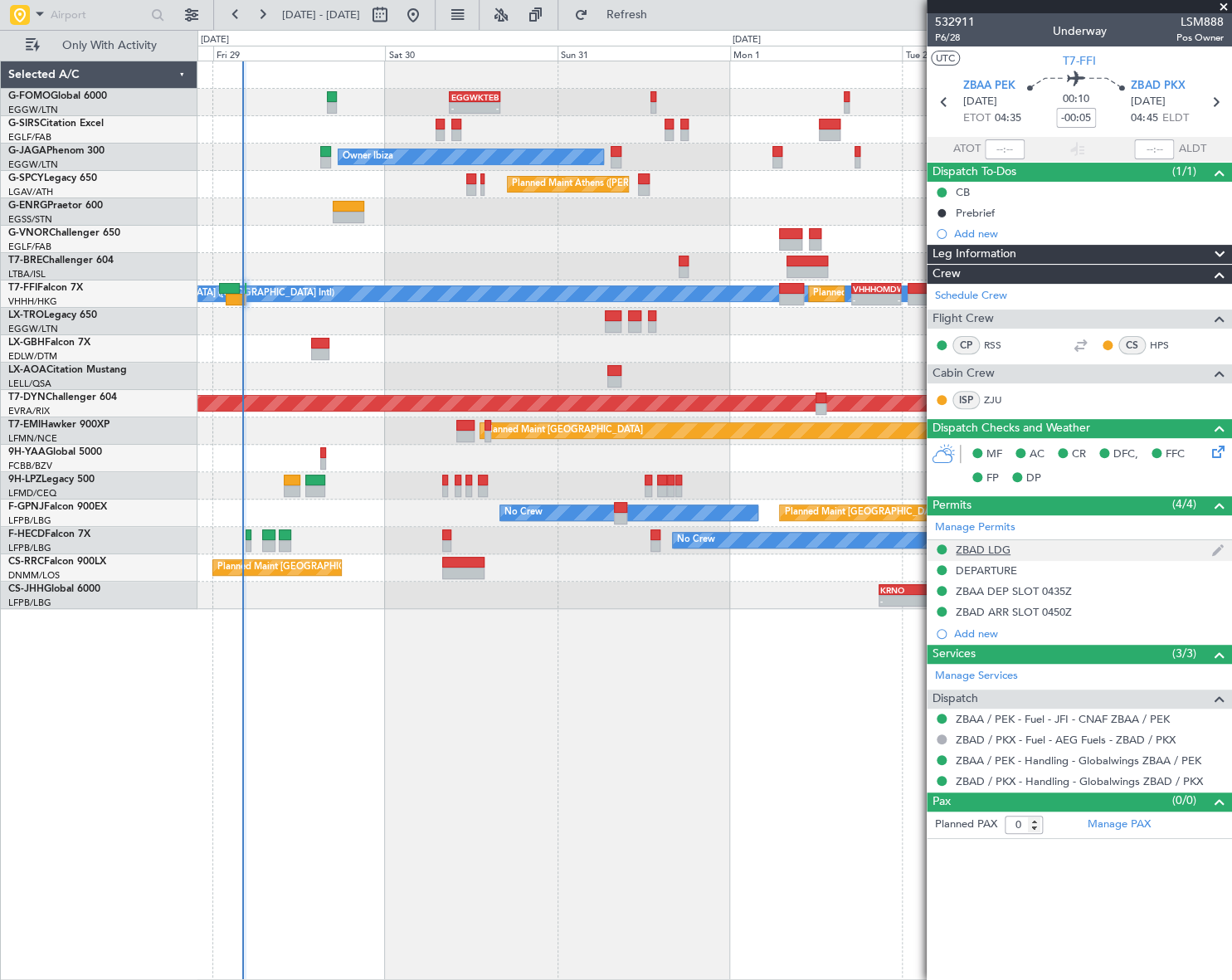
click at [1002, 553] on div "ZBAD LDG" at bounding box center [984, 550] width 55 height 14
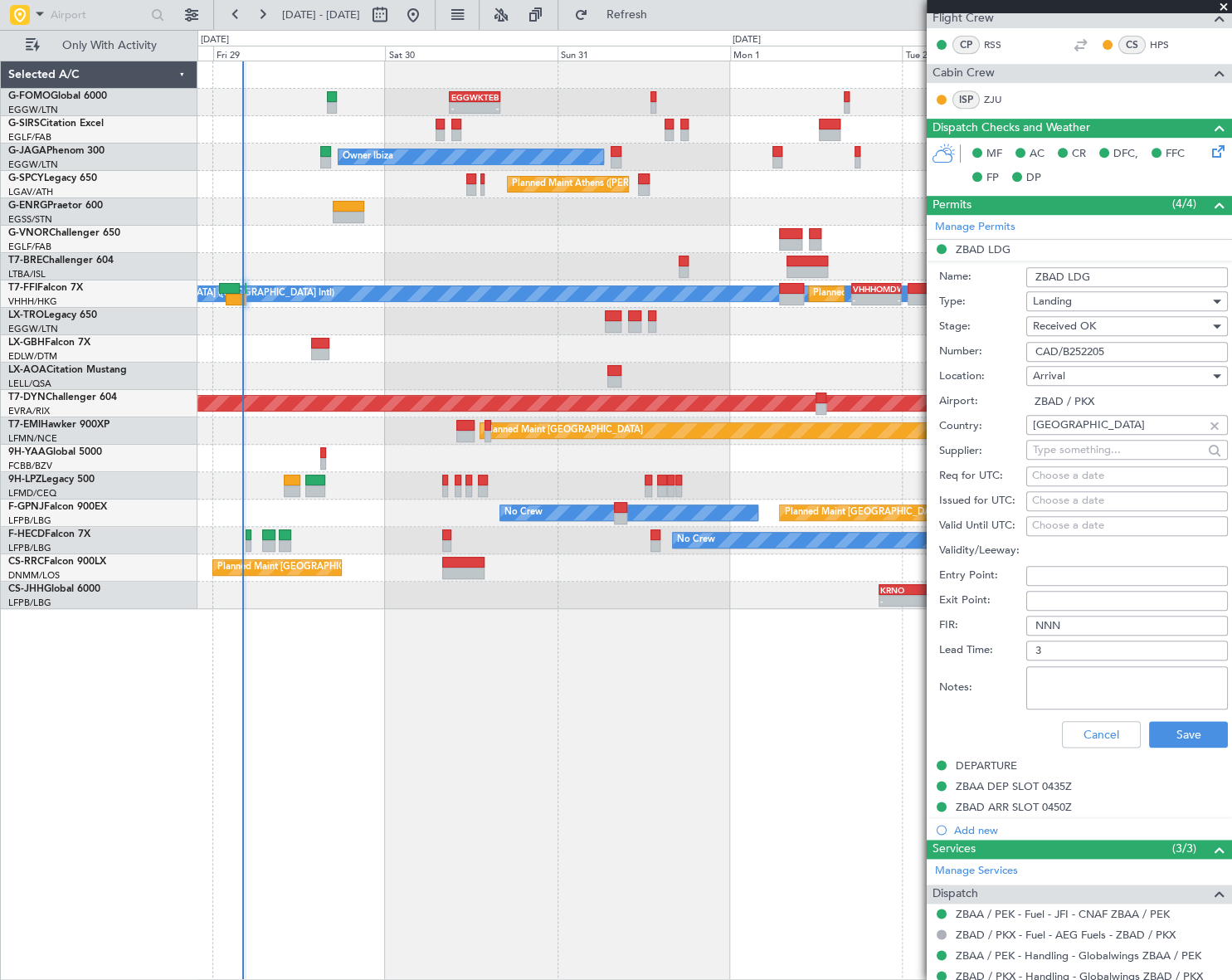
scroll to position [301, 0]
click at [976, 771] on div "DEPARTURE" at bounding box center [1079, 766] width 306 height 21
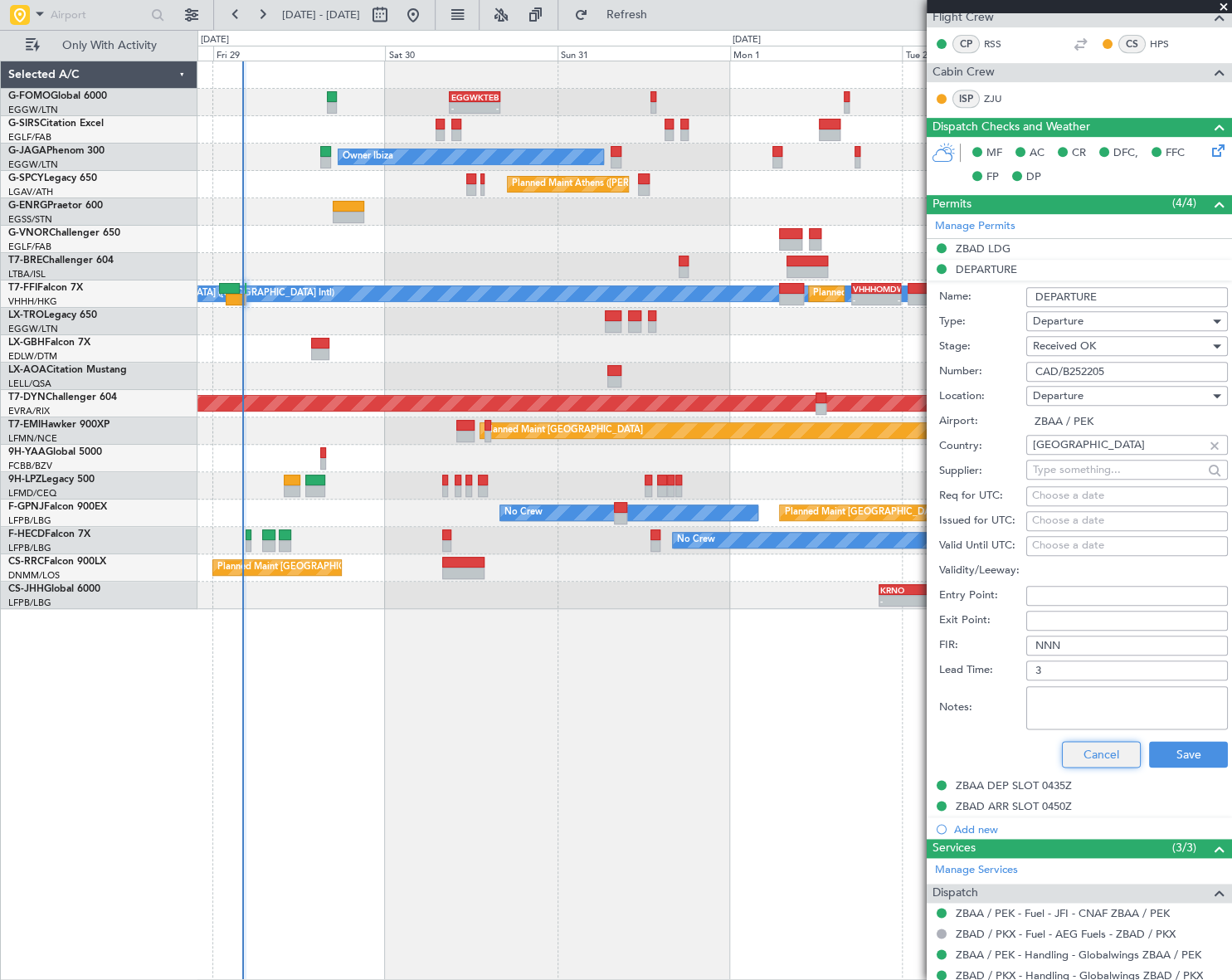
click at [1114, 746] on button "Cancel" at bounding box center [1102, 754] width 79 height 27
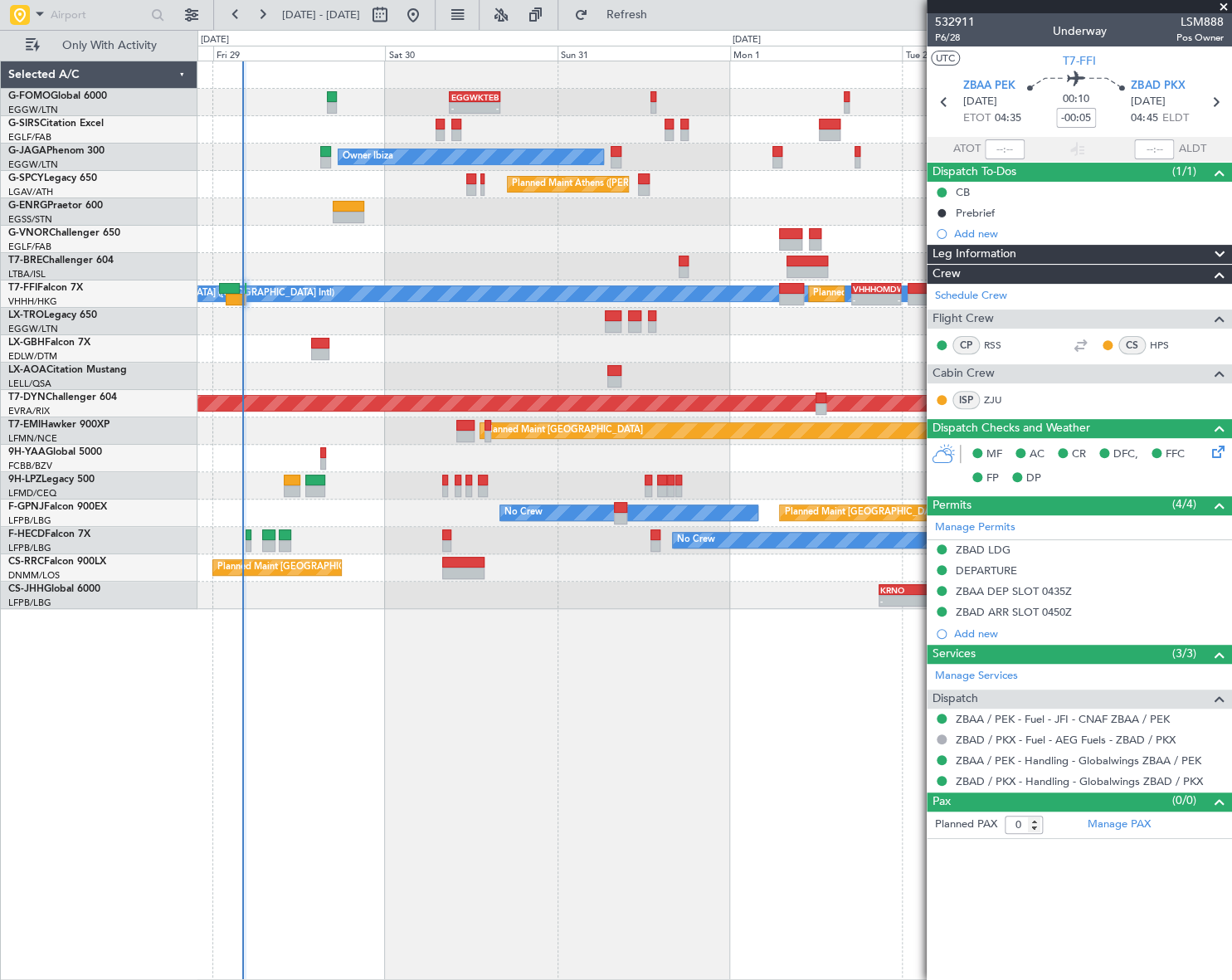
click at [1040, 916] on article "532911 P6/28 Underway LSM888 Pos Owner UTC T7-FFI ZBAA PEK 29/08/2025 ETOT 04:3…" at bounding box center [1079, 496] width 306 height 967
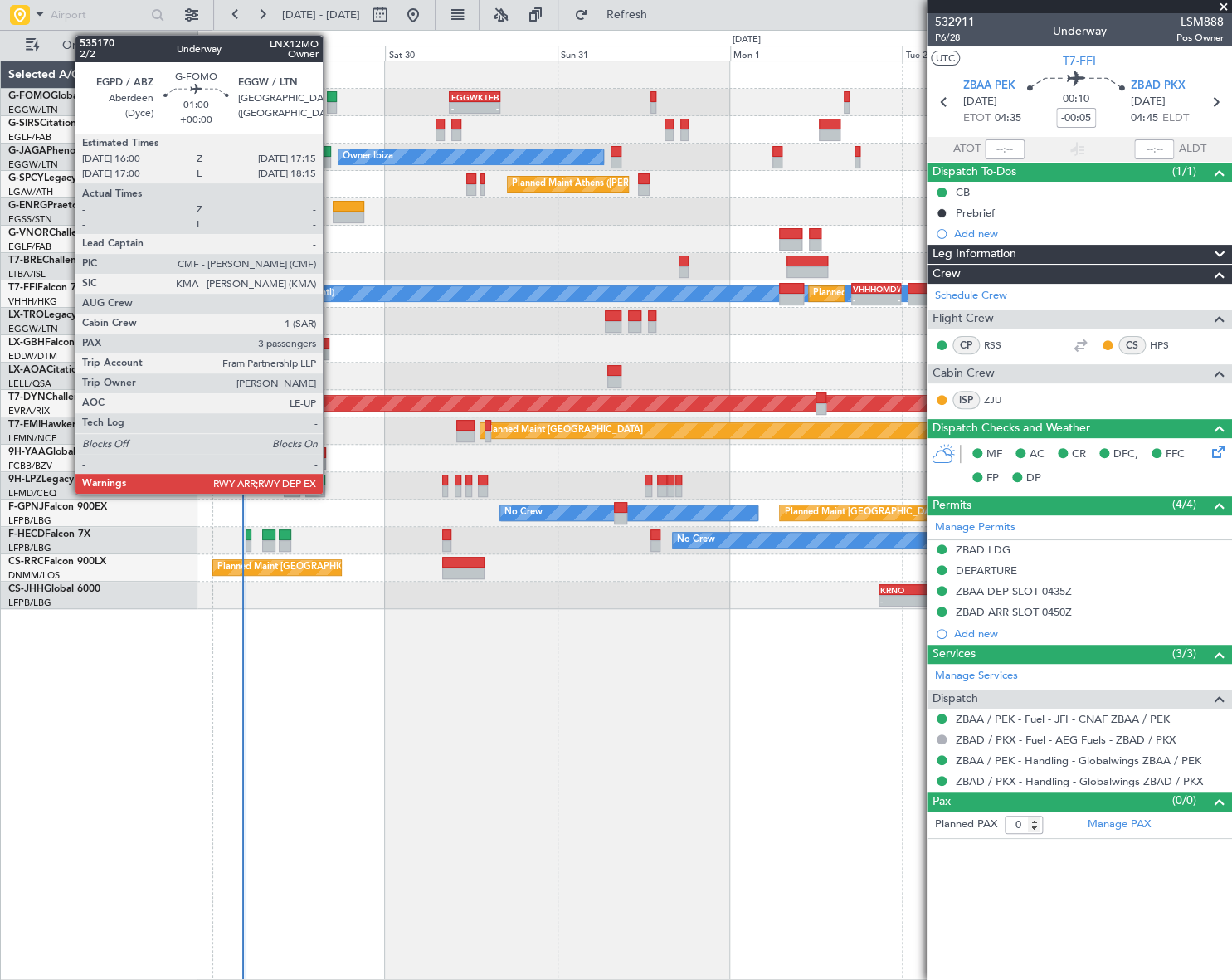
click at [330, 102] on div at bounding box center [331, 108] width 10 height 11
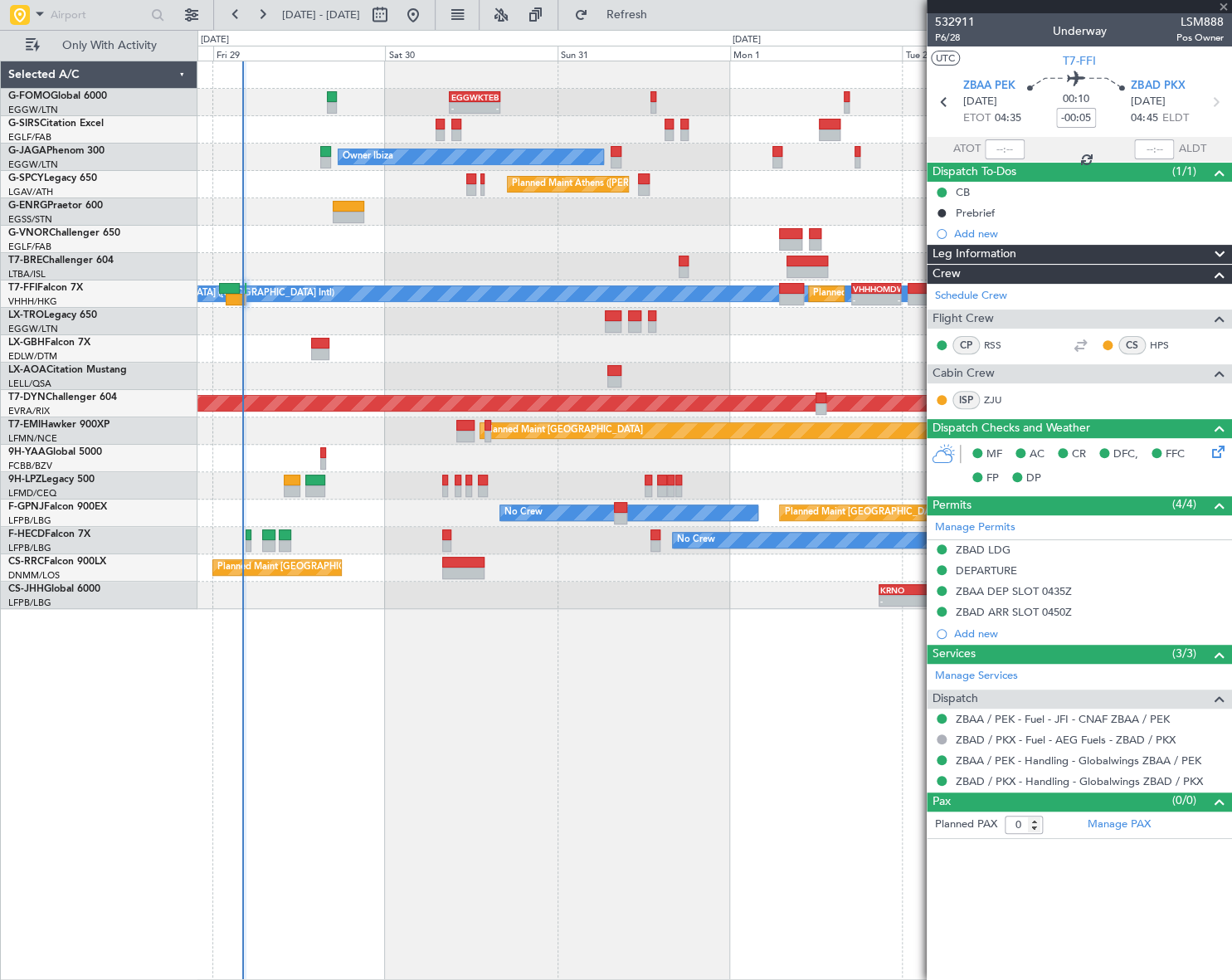
type input "3"
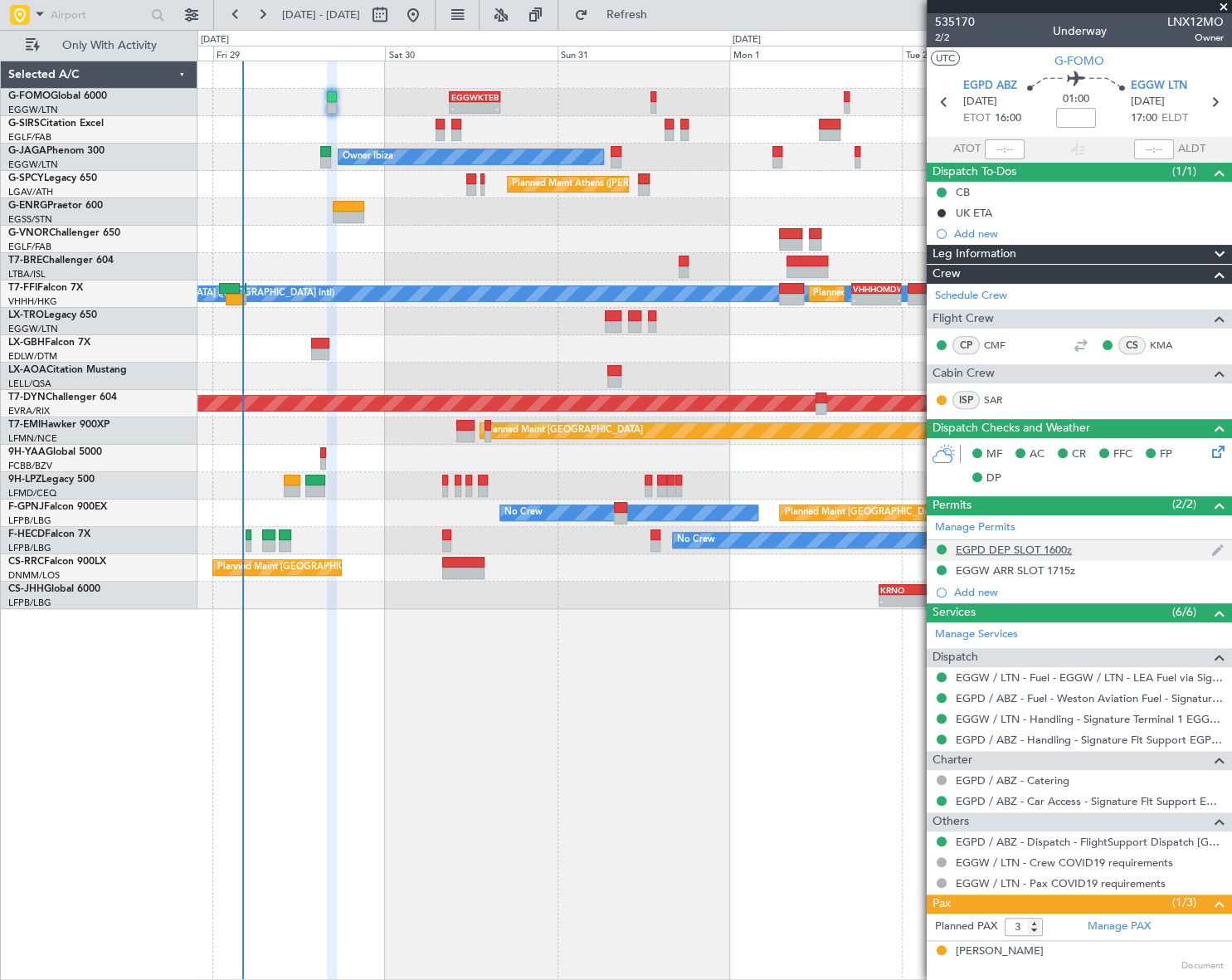
click at [1041, 548] on div "EGPD DEP SLOT 1600z" at bounding box center [1014, 550] width 116 height 14
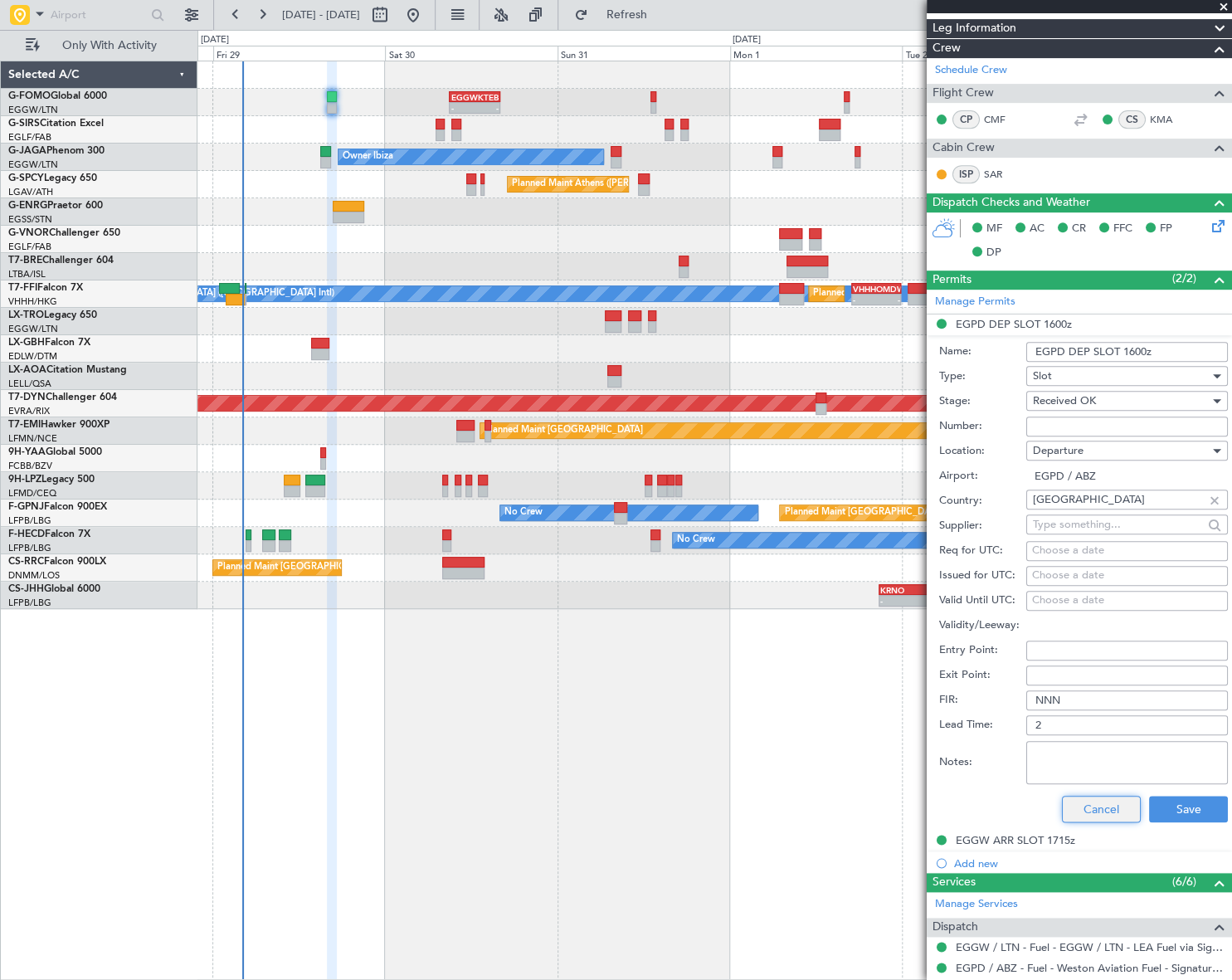
click at [1098, 803] on button "Cancel" at bounding box center [1102, 810] width 79 height 27
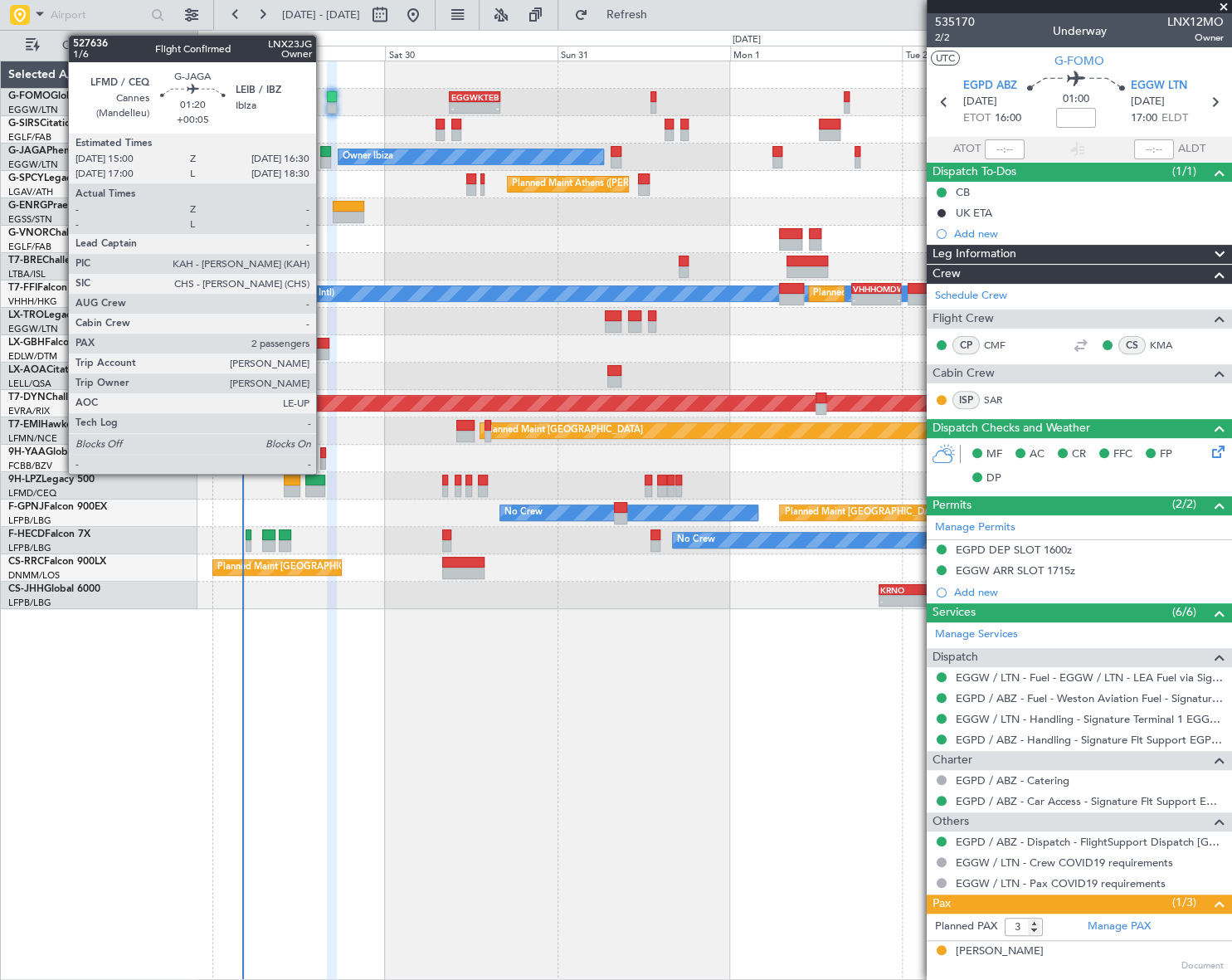
click at [325, 158] on div at bounding box center [325, 163] width 10 height 11
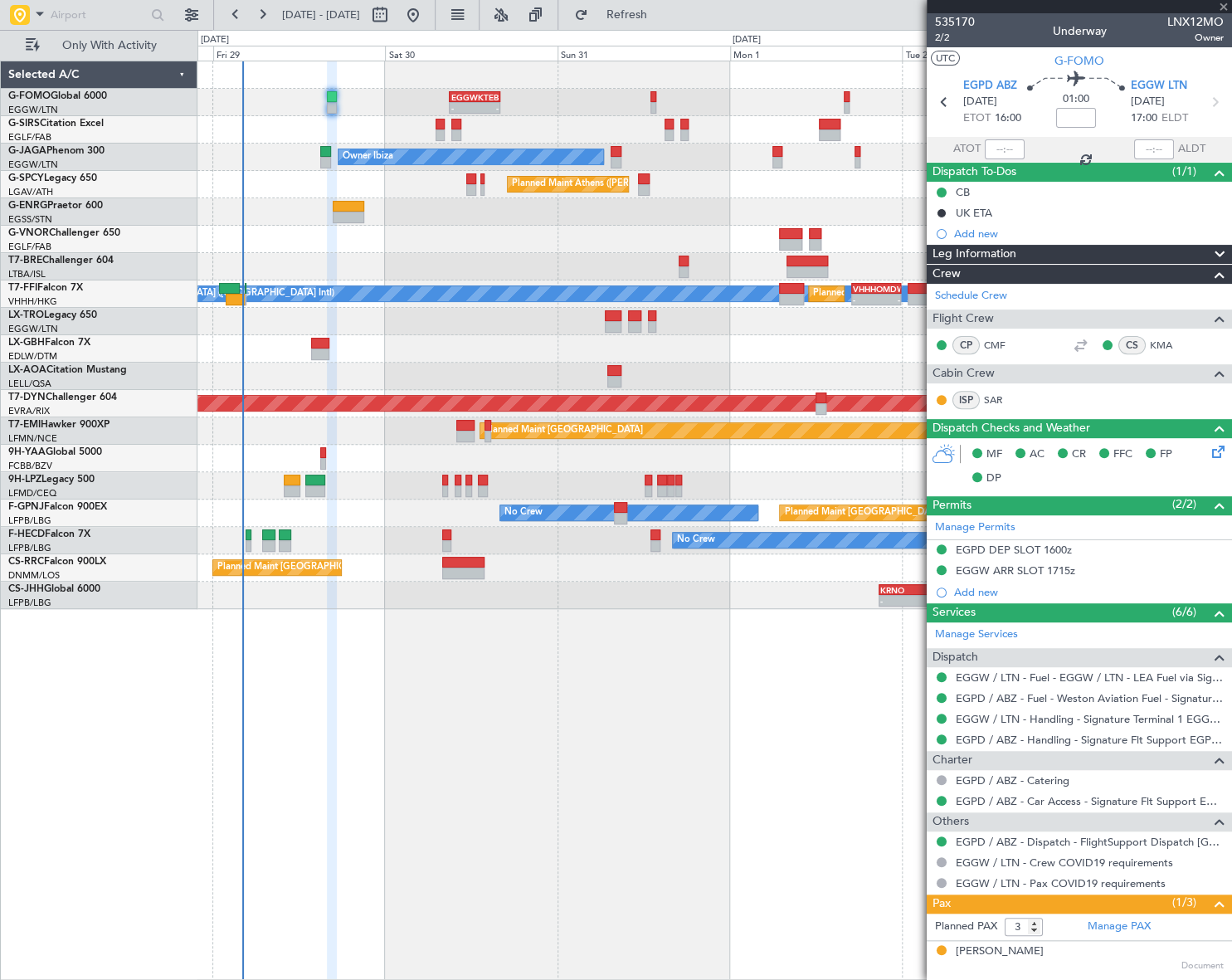
type input "+00:05"
type input "2"
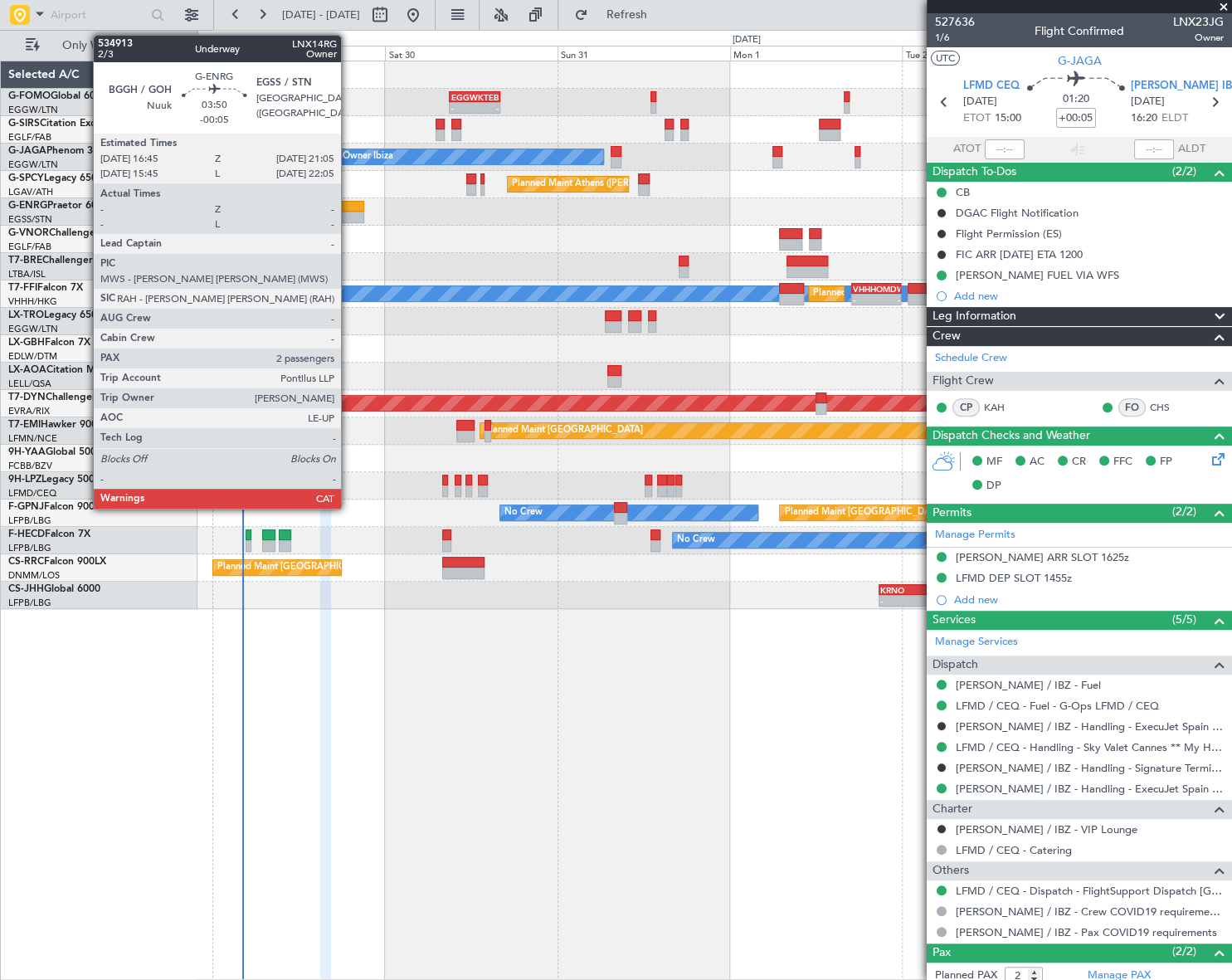
click at [348, 210] on div at bounding box center [348, 207] width 31 height 11
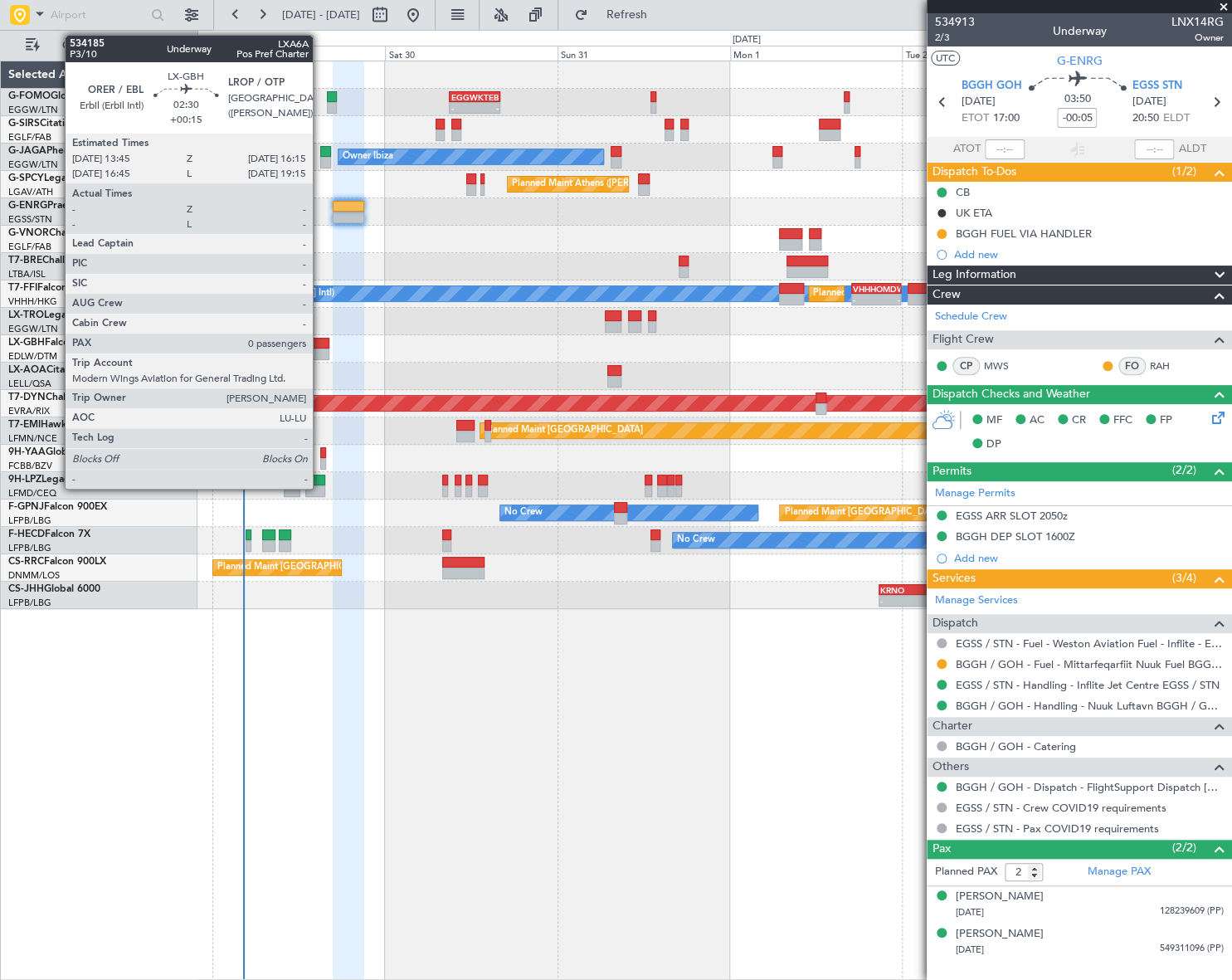
click at [320, 341] on div at bounding box center [320, 344] width 18 height 11
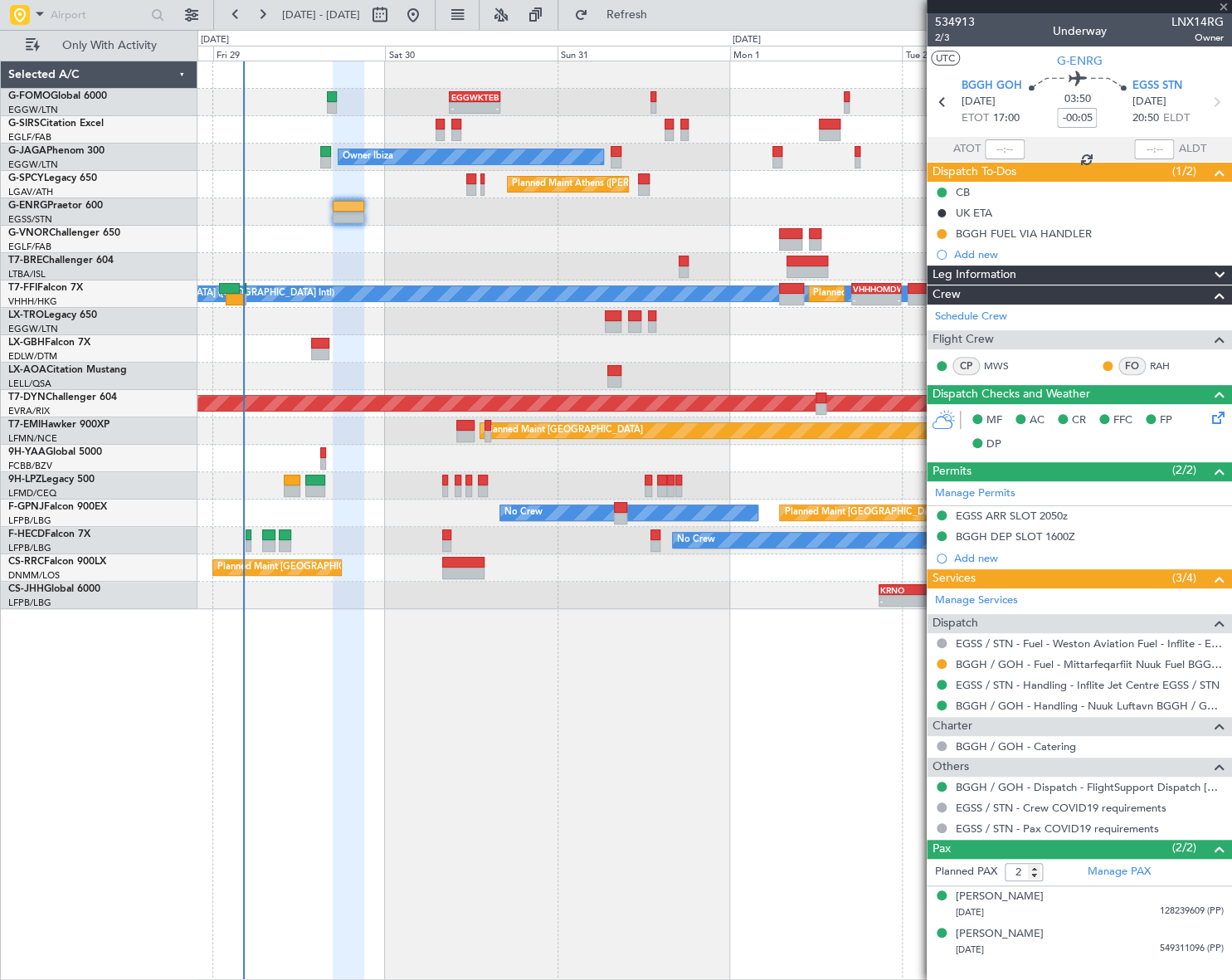
type input "+00:15"
type input "0"
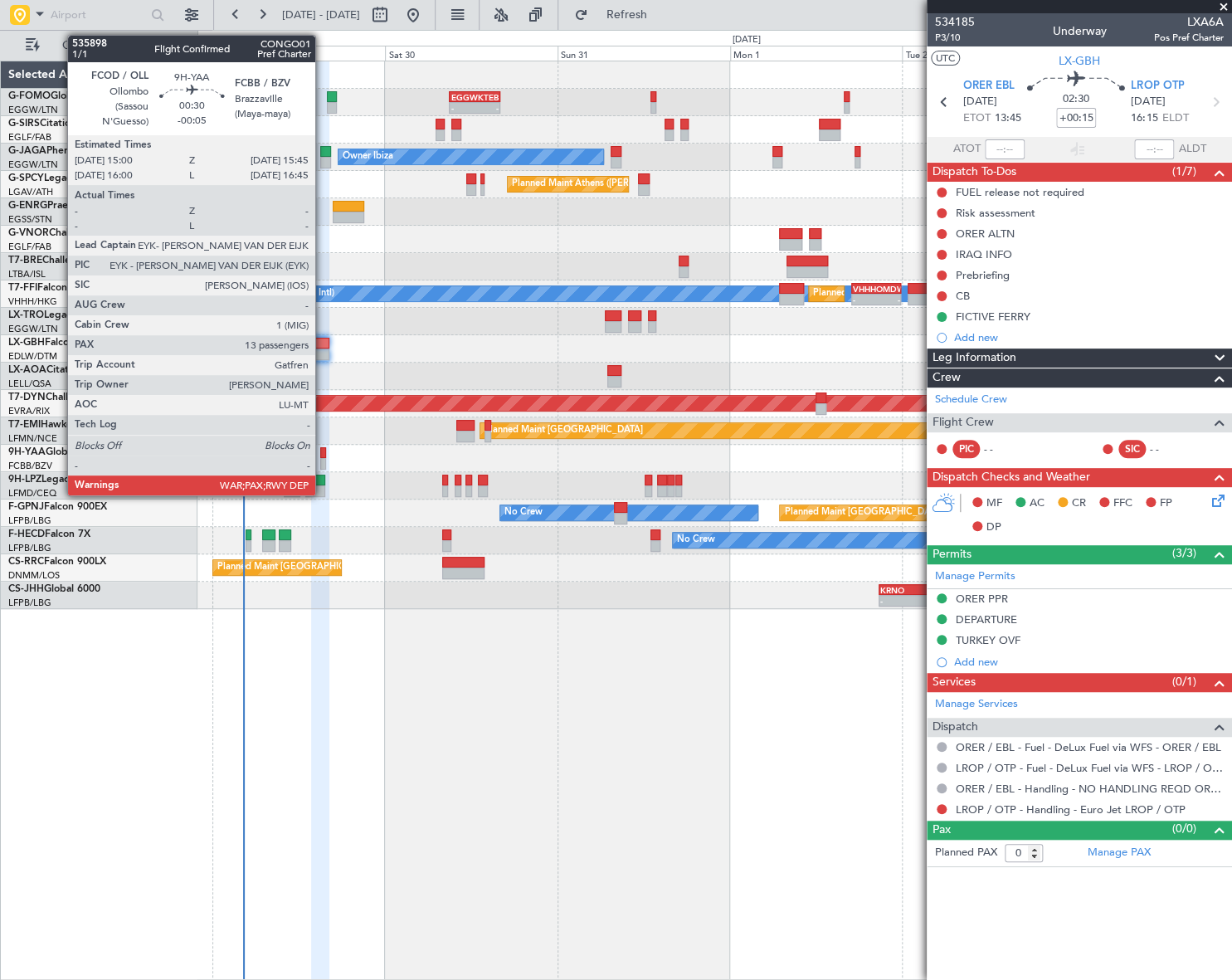
click at [323, 454] on div at bounding box center [323, 453] width 6 height 11
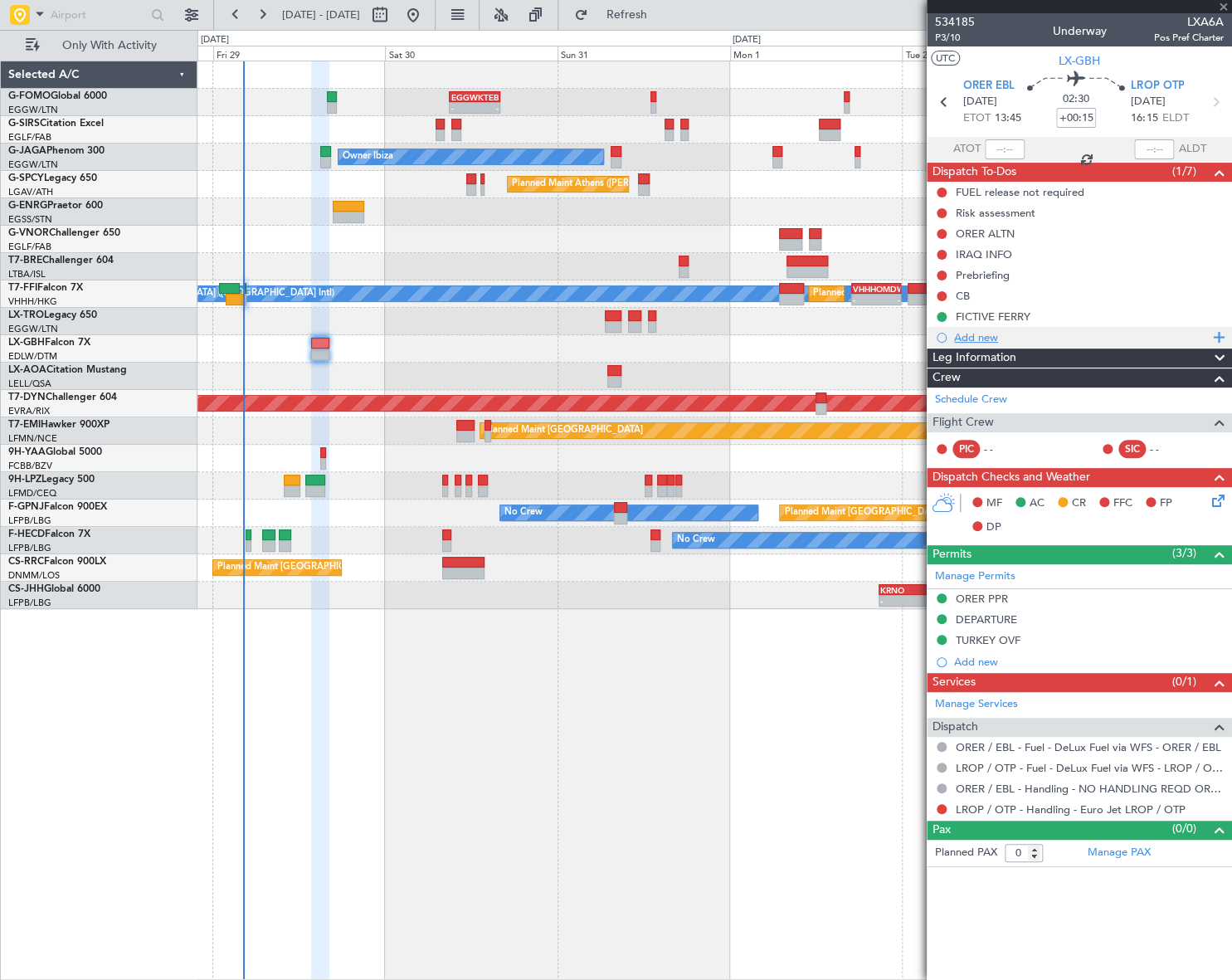
type input "-00:05"
type input "13"
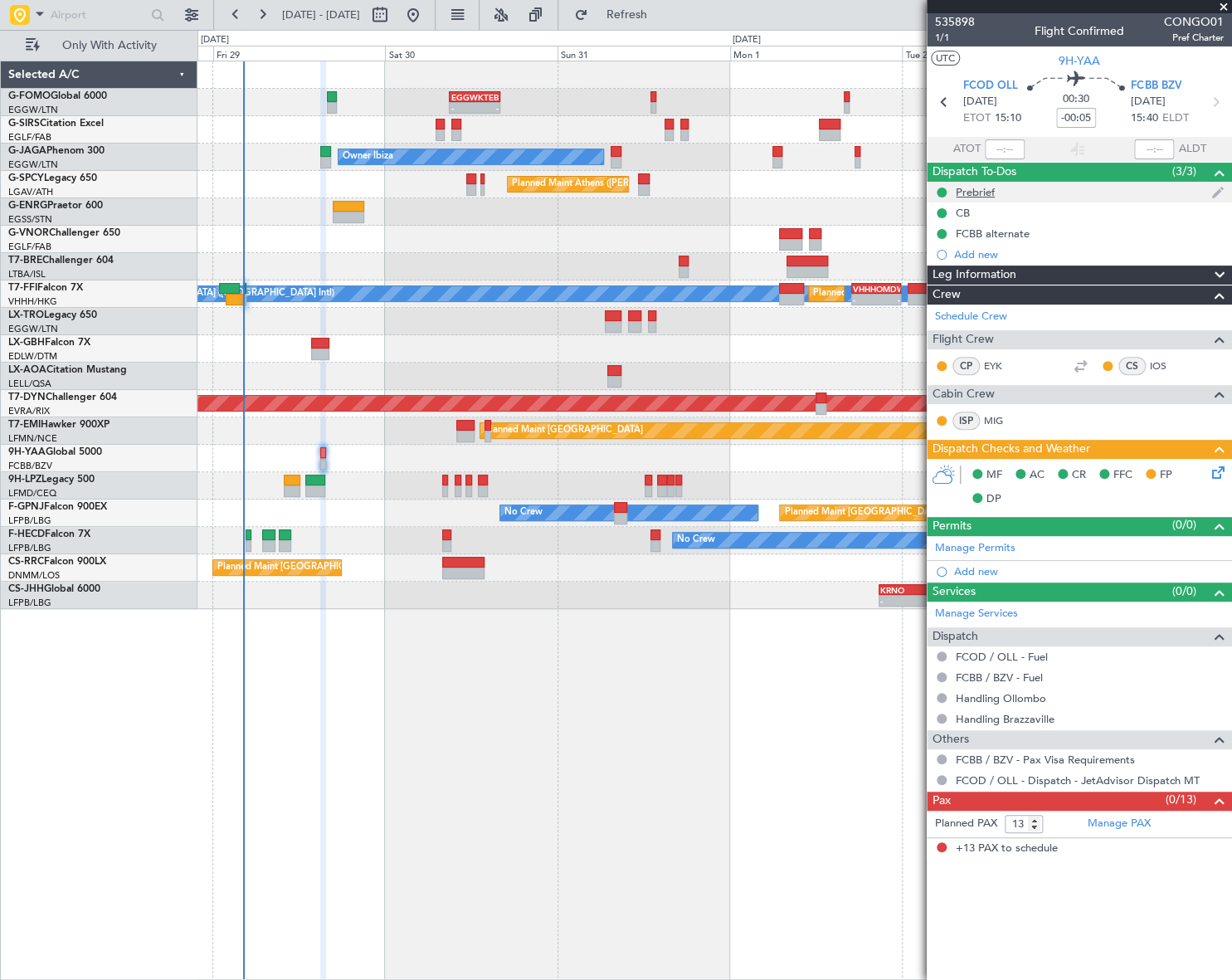
click at [972, 190] on div "Prebrief" at bounding box center [975, 191] width 39 height 14
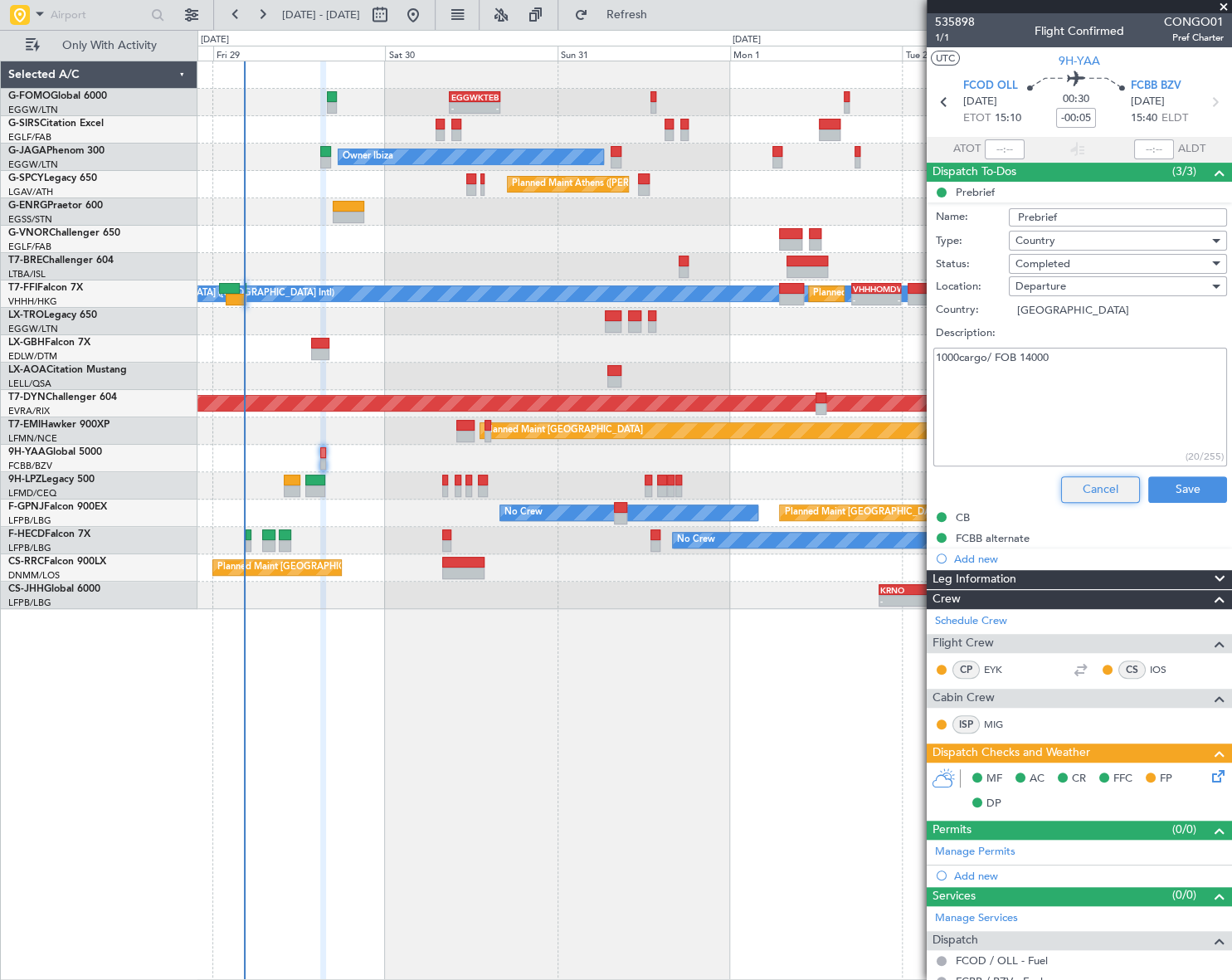
click at [1107, 483] on button "Cancel" at bounding box center [1101, 490] width 79 height 27
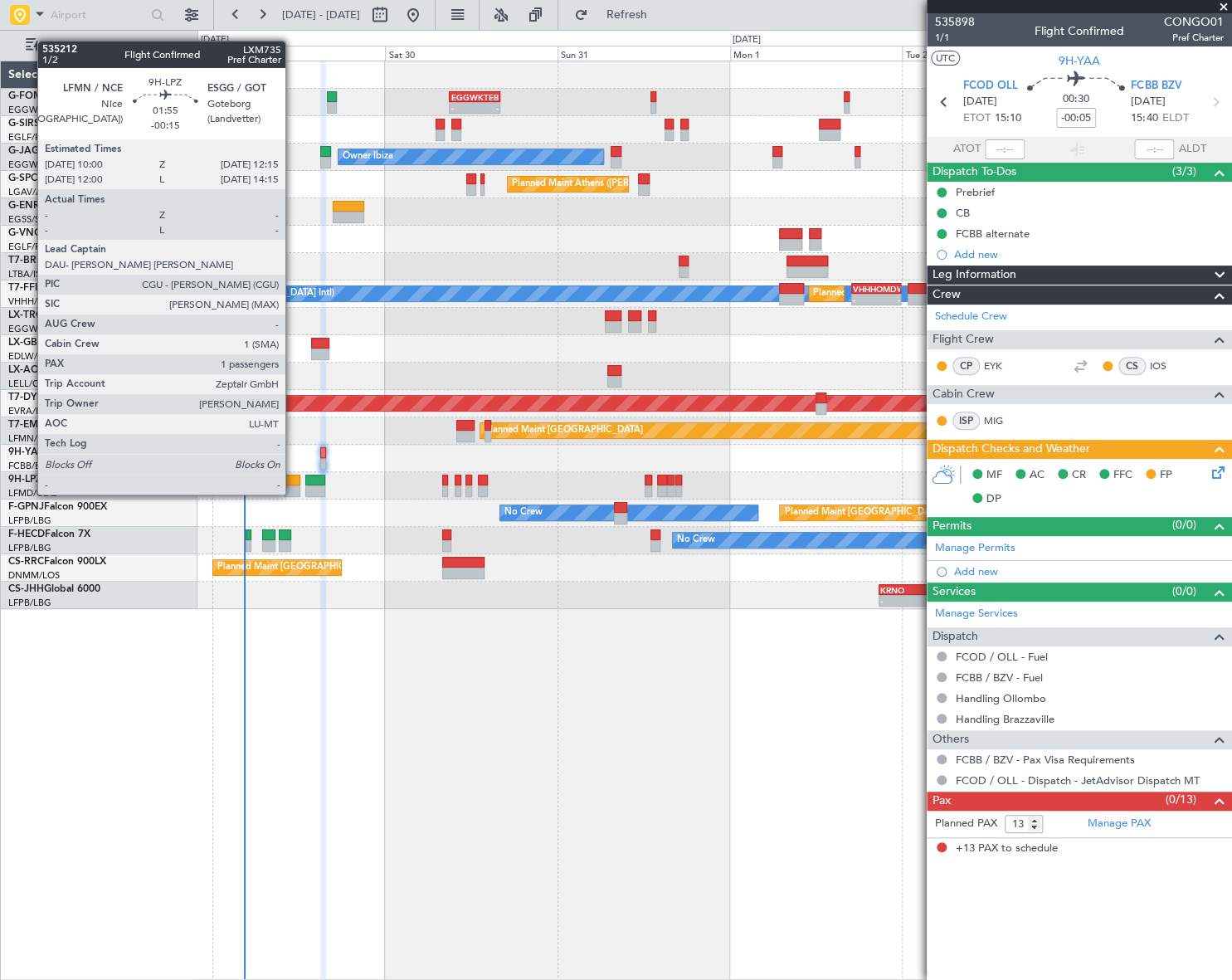
click at [293, 478] on div at bounding box center [291, 480] width 16 height 11
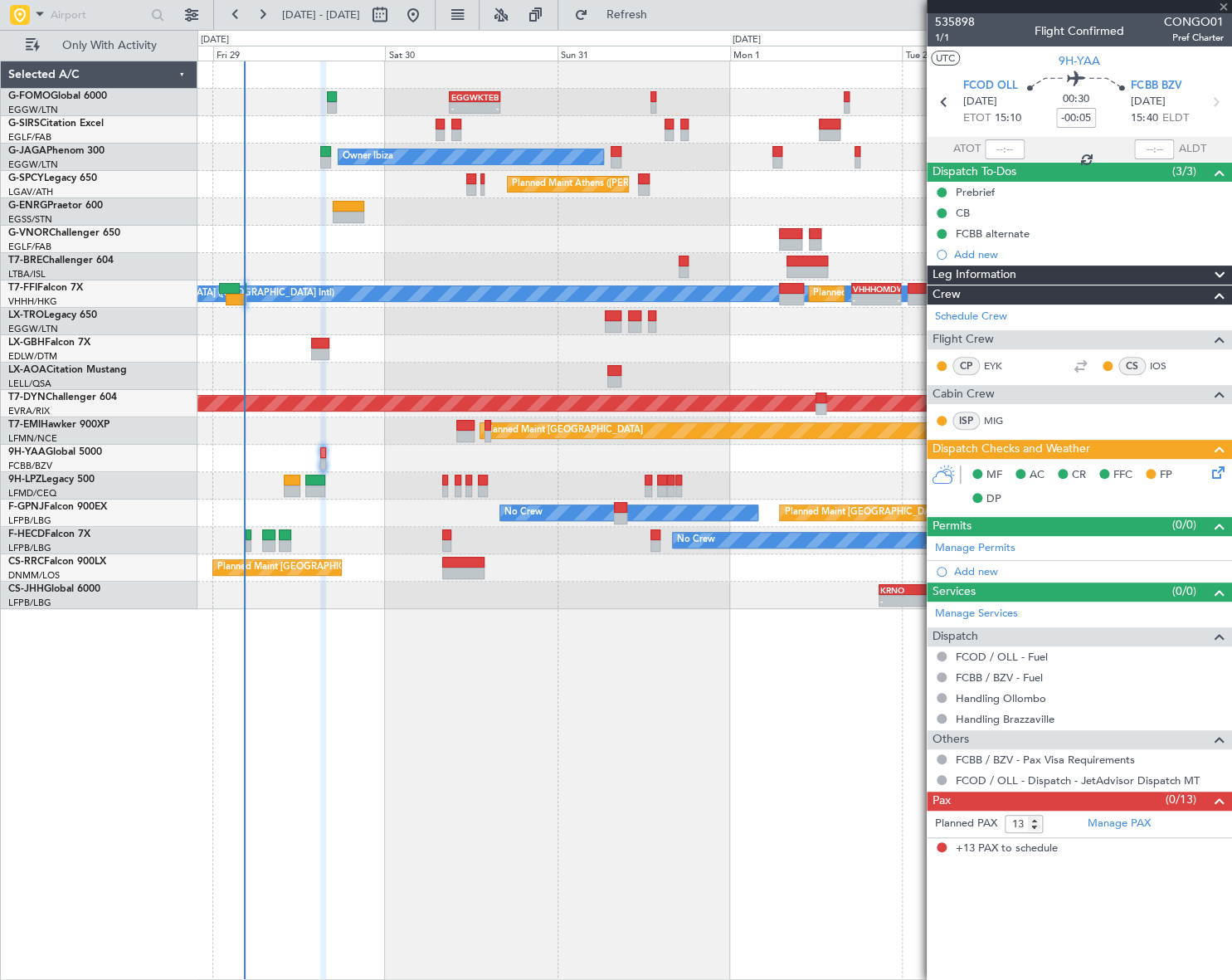
type input "-00:15"
type input "1"
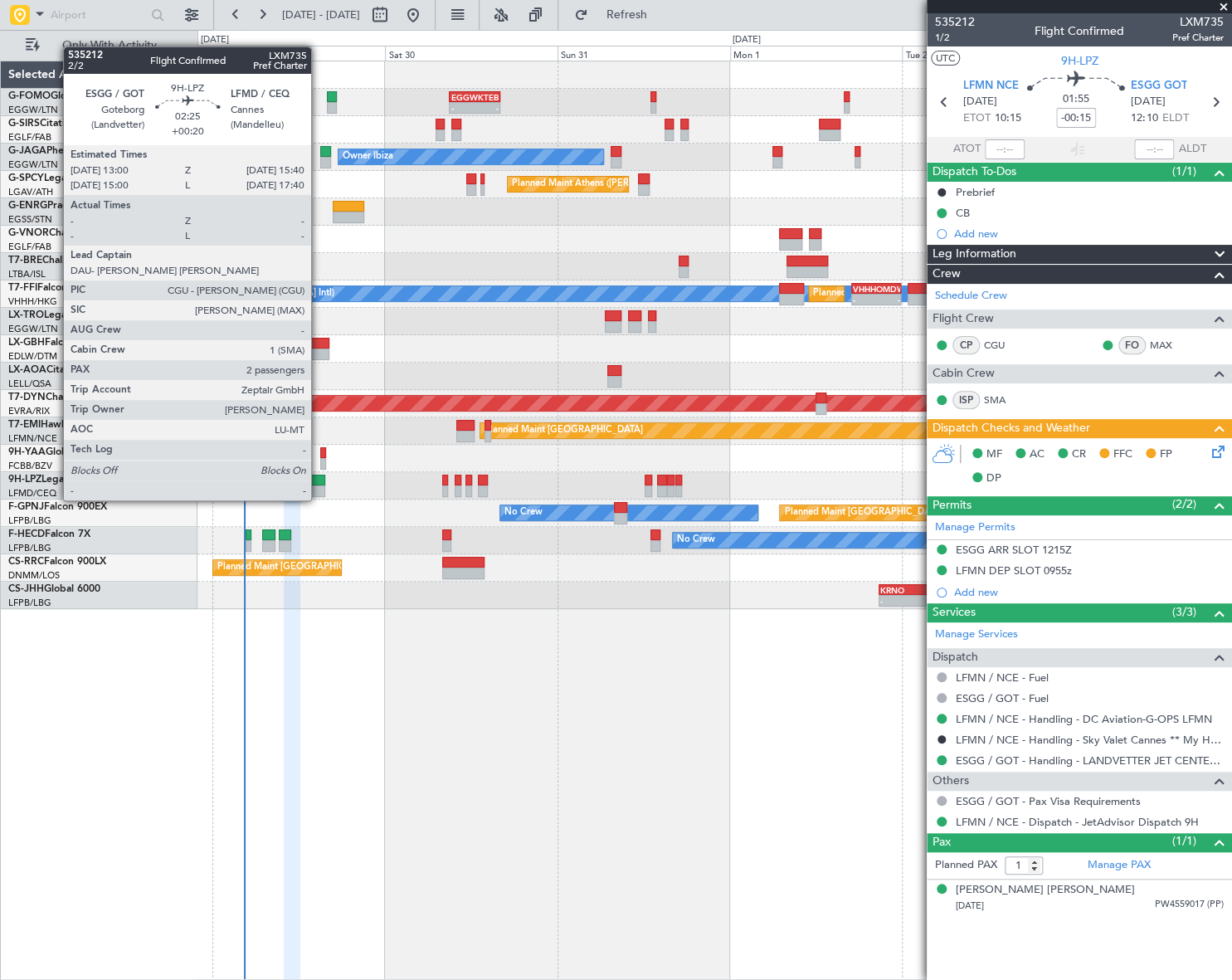
click at [319, 484] on div at bounding box center [315, 480] width 20 height 11
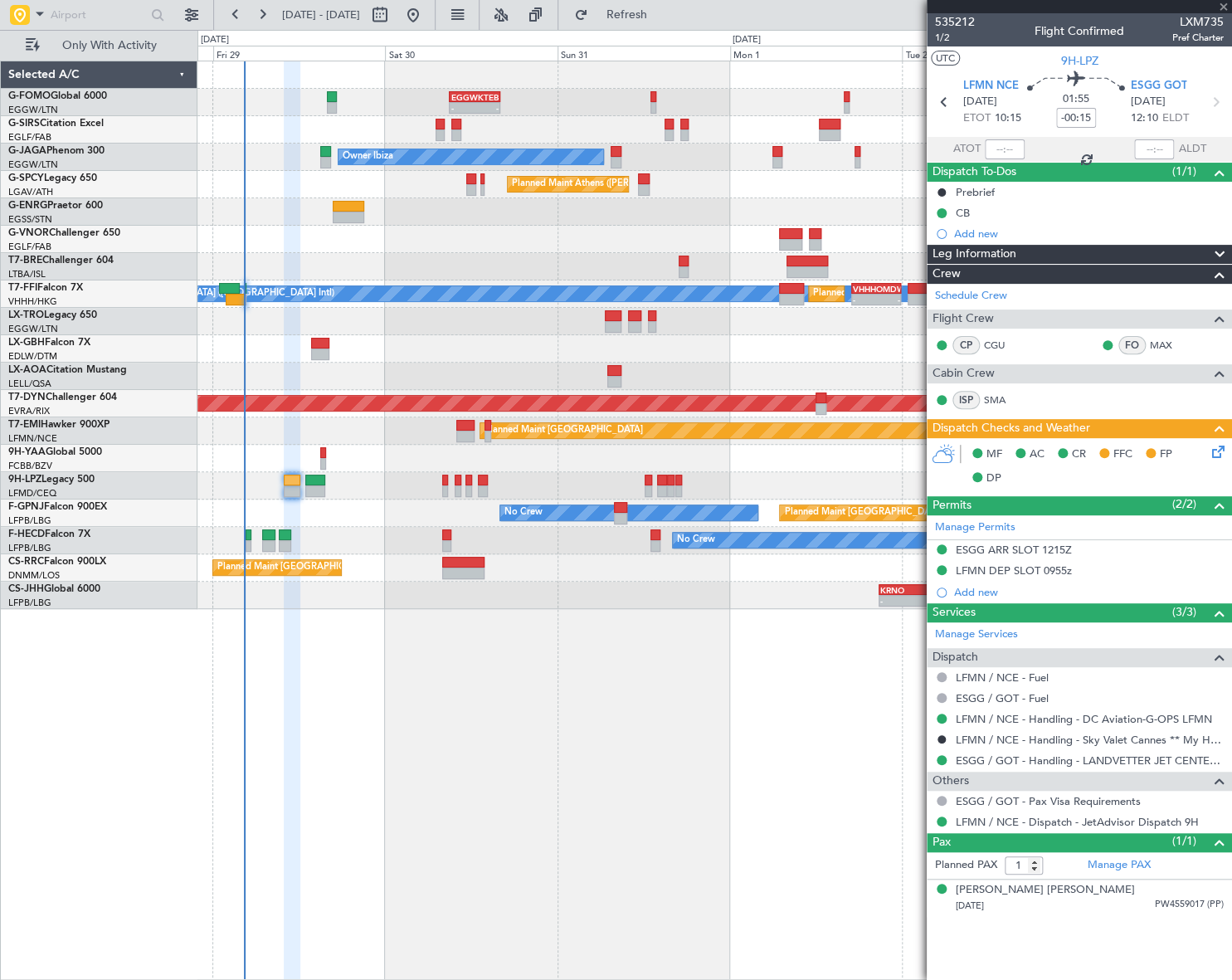
type input "+00:20"
type input "2"
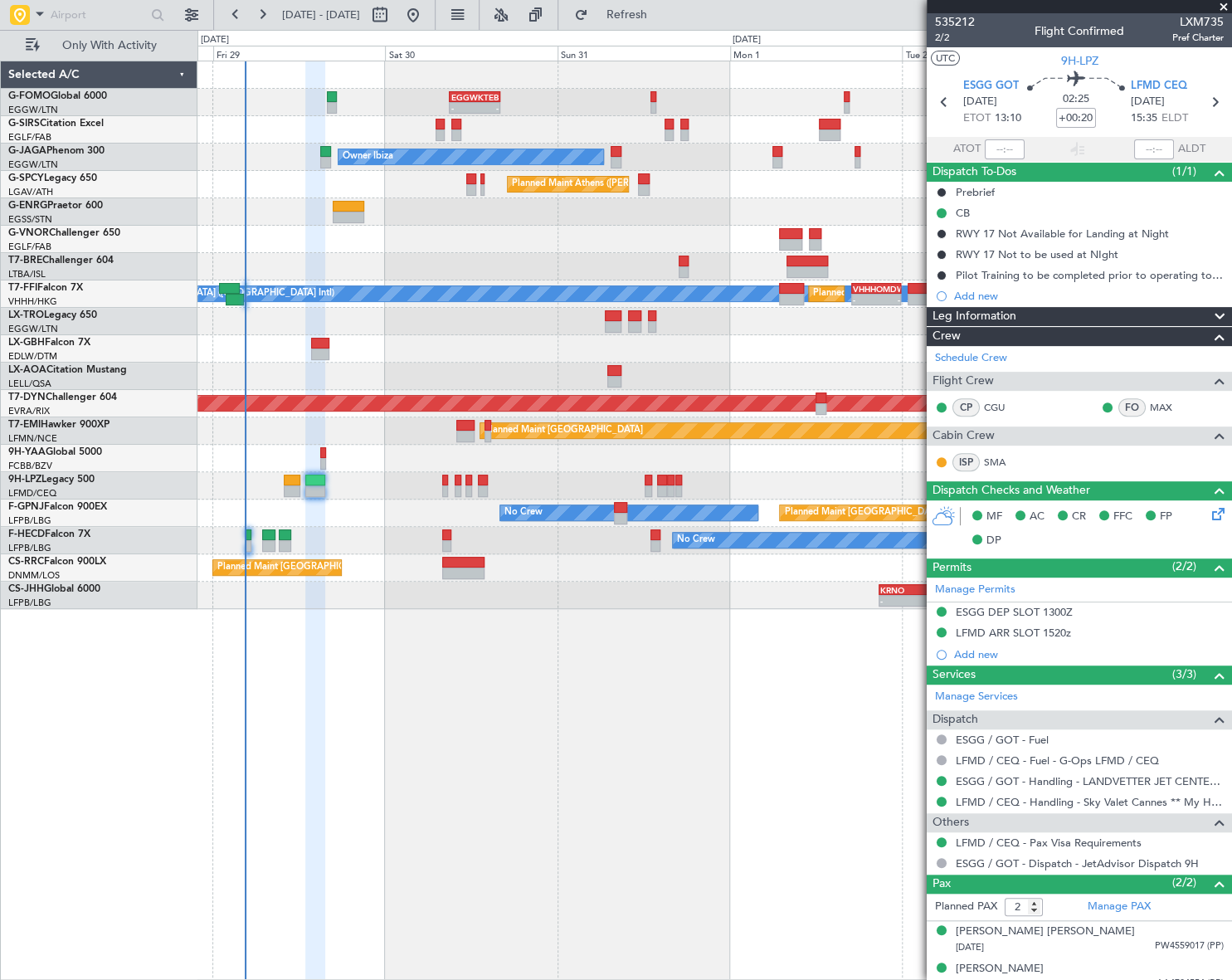
click at [664, 635] on div "- - EGGW 09:00 Z KTEB 16:05 Z Planned Maint London (Farnborough) Planned Maint …" at bounding box center [714, 521] width 1034 height 920
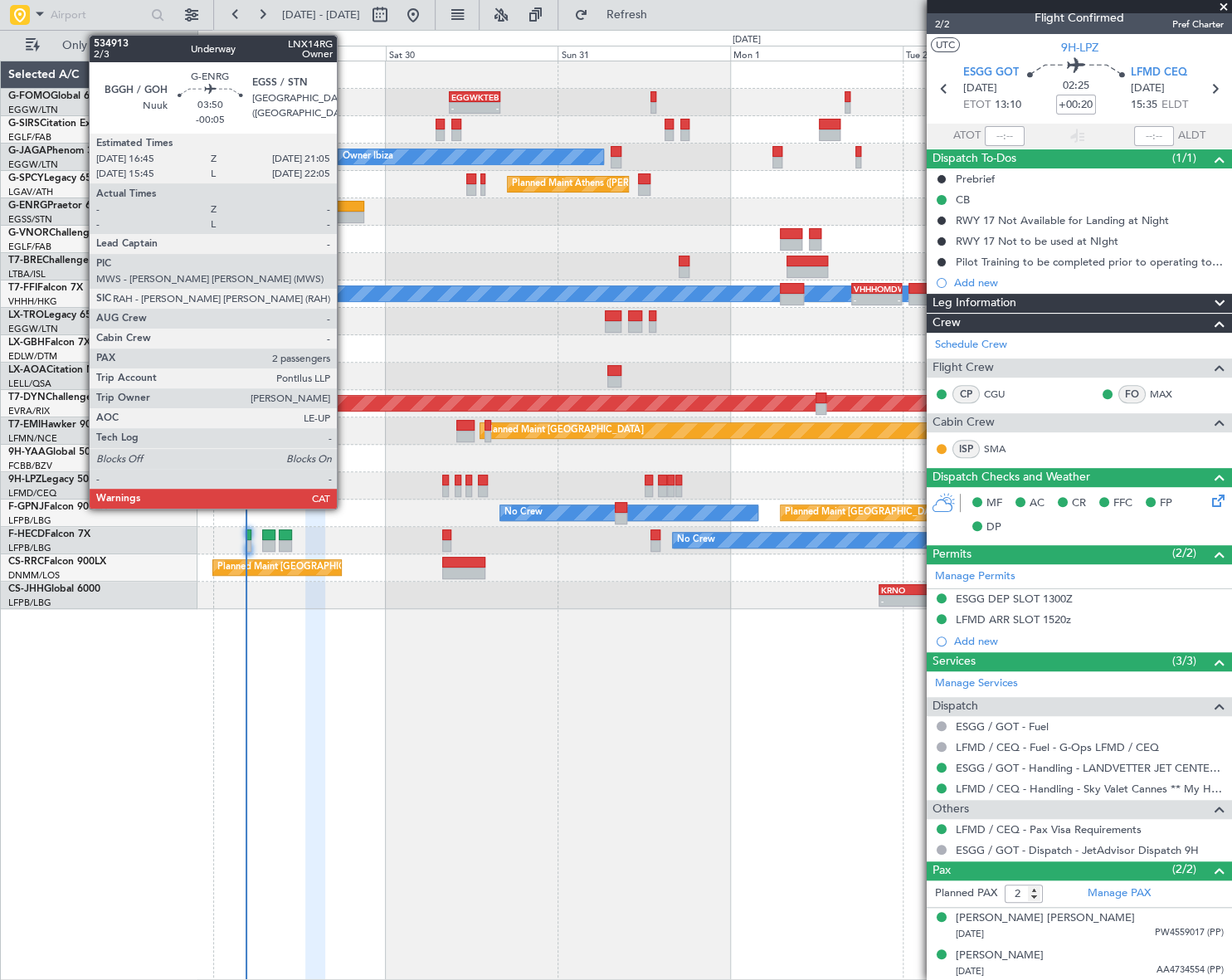
click at [345, 204] on div at bounding box center [348, 207] width 31 height 11
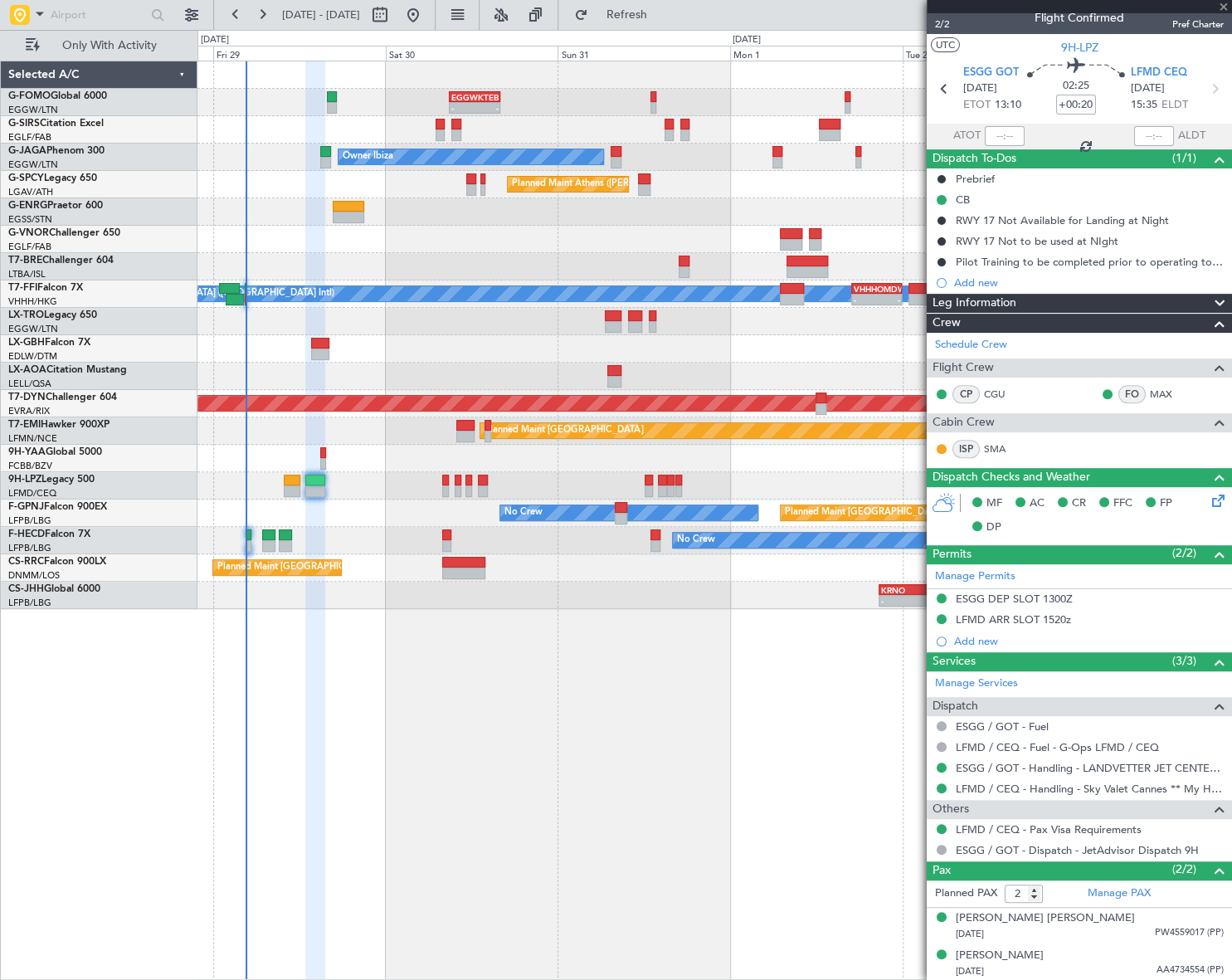
type input "-00:05"
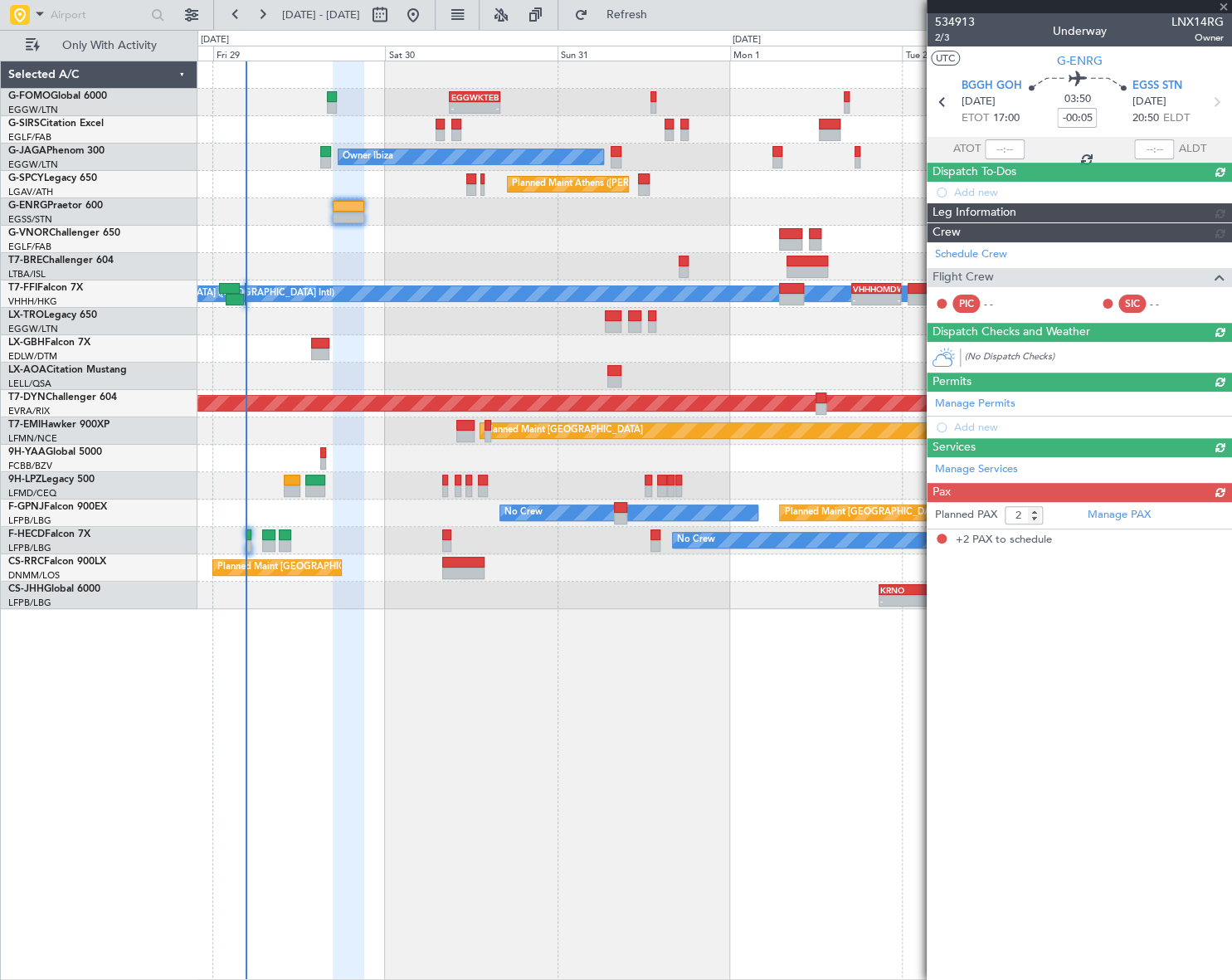
scroll to position [0, 0]
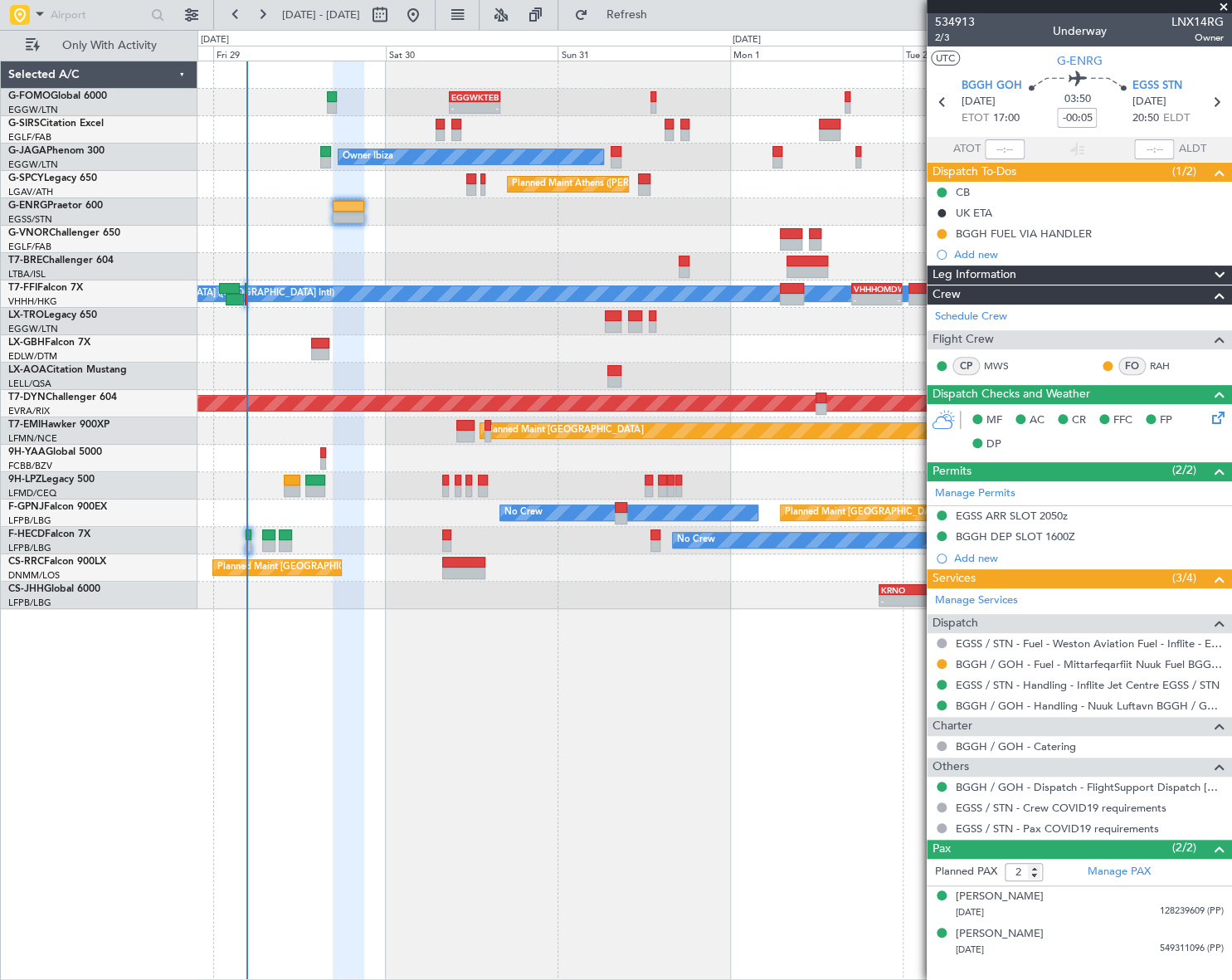
click at [623, 790] on div "- - EGGW 09:00 Z KTEB 16:05 Z Planned Maint London (Farnborough) Planned Maint …" at bounding box center [714, 521] width 1035 height 920
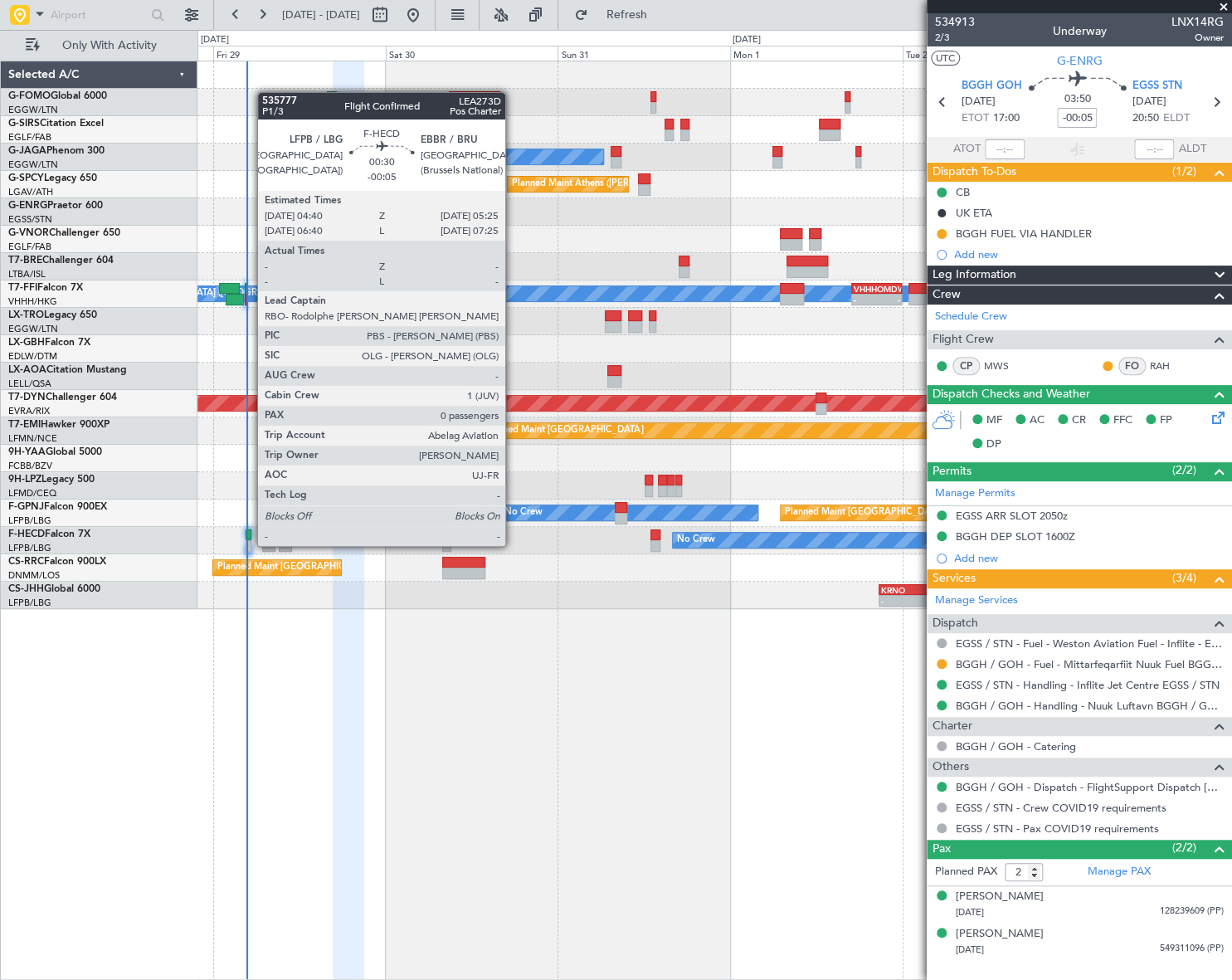
click at [248, 531] on div at bounding box center [248, 535] width 6 height 11
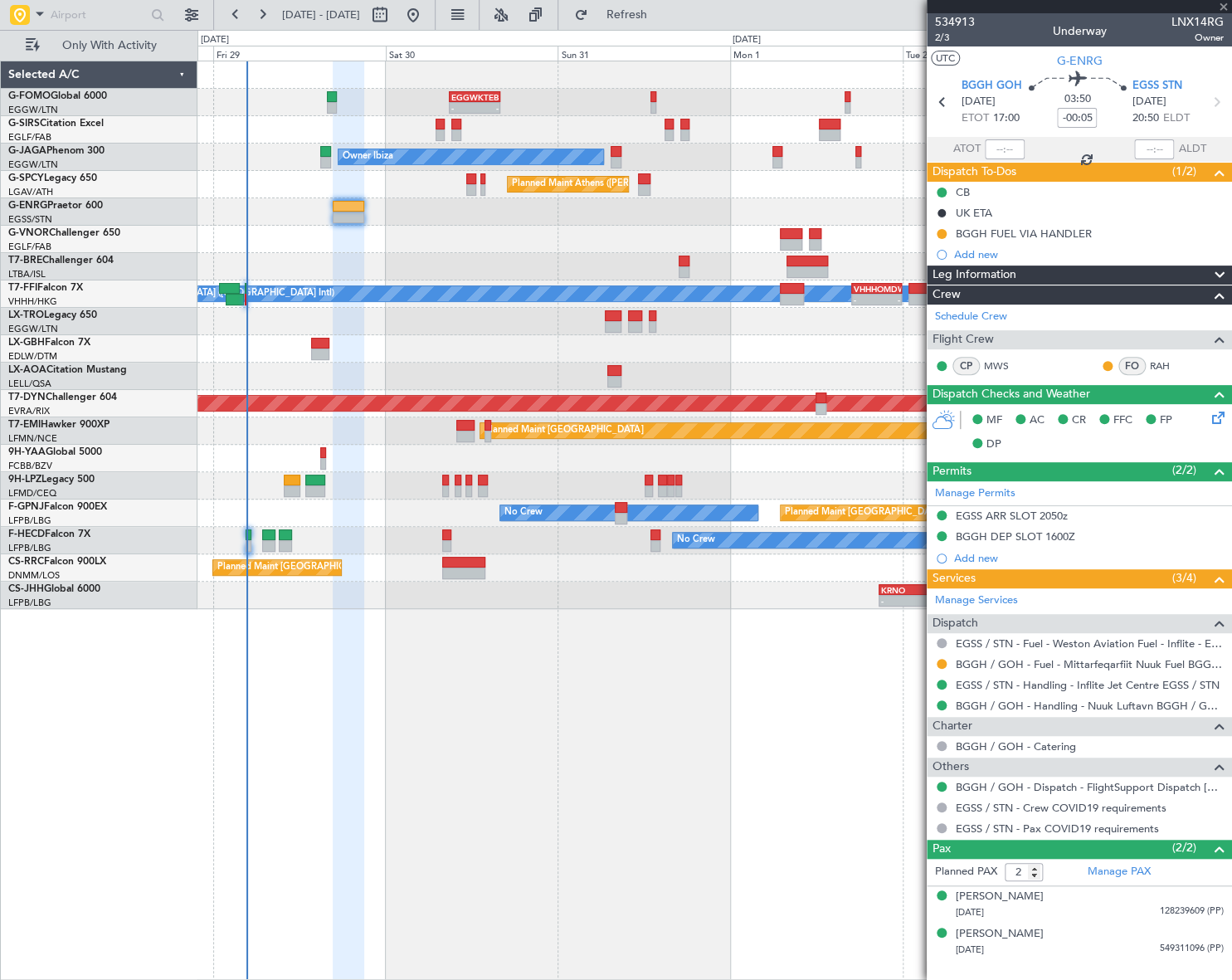
type input "0"
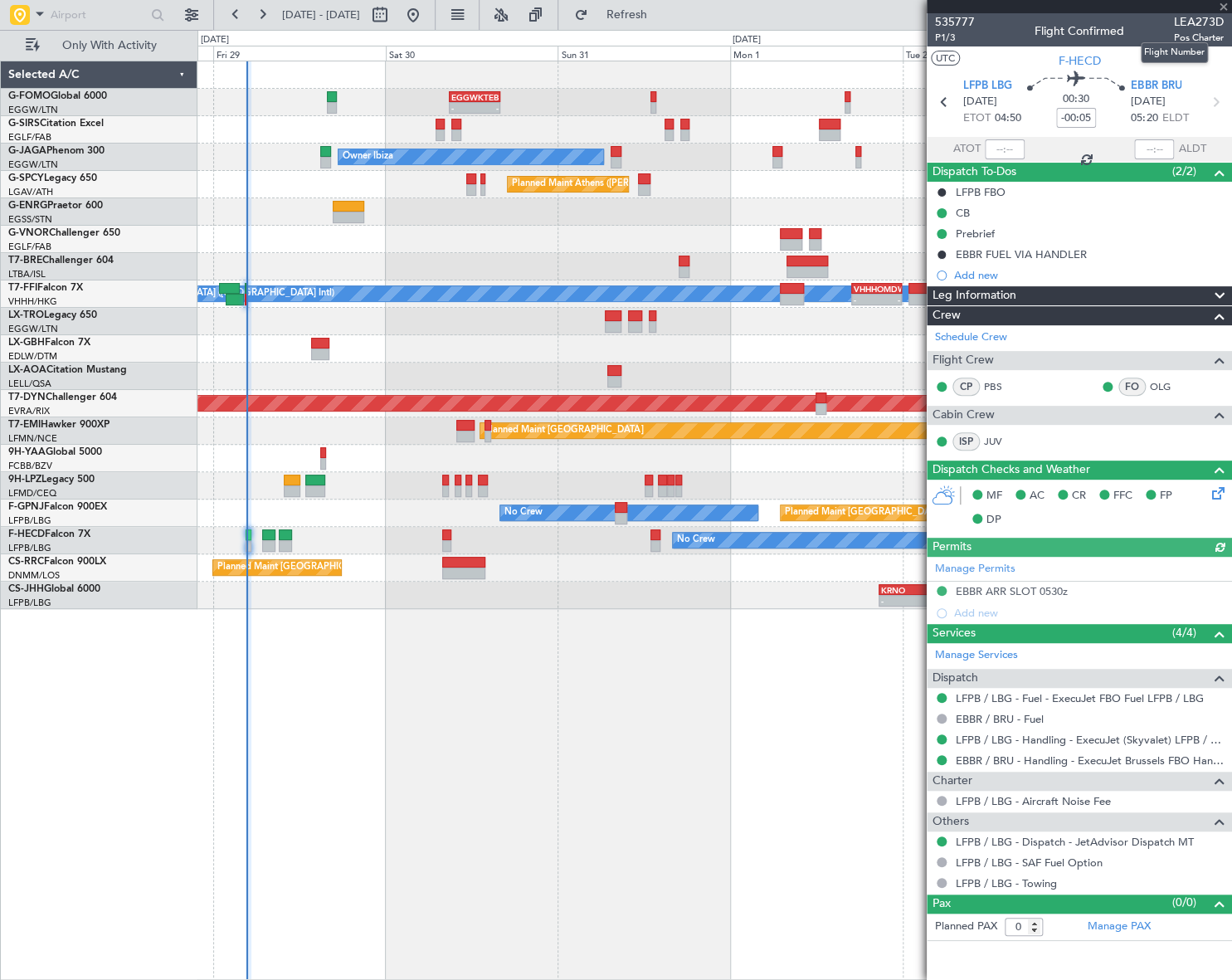
click at [1205, 19] on span "LEA273D" at bounding box center [1199, 22] width 50 height 17
copy span "LEA273D"
click at [946, 37] on span "P1/3" at bounding box center [955, 37] width 40 height 14
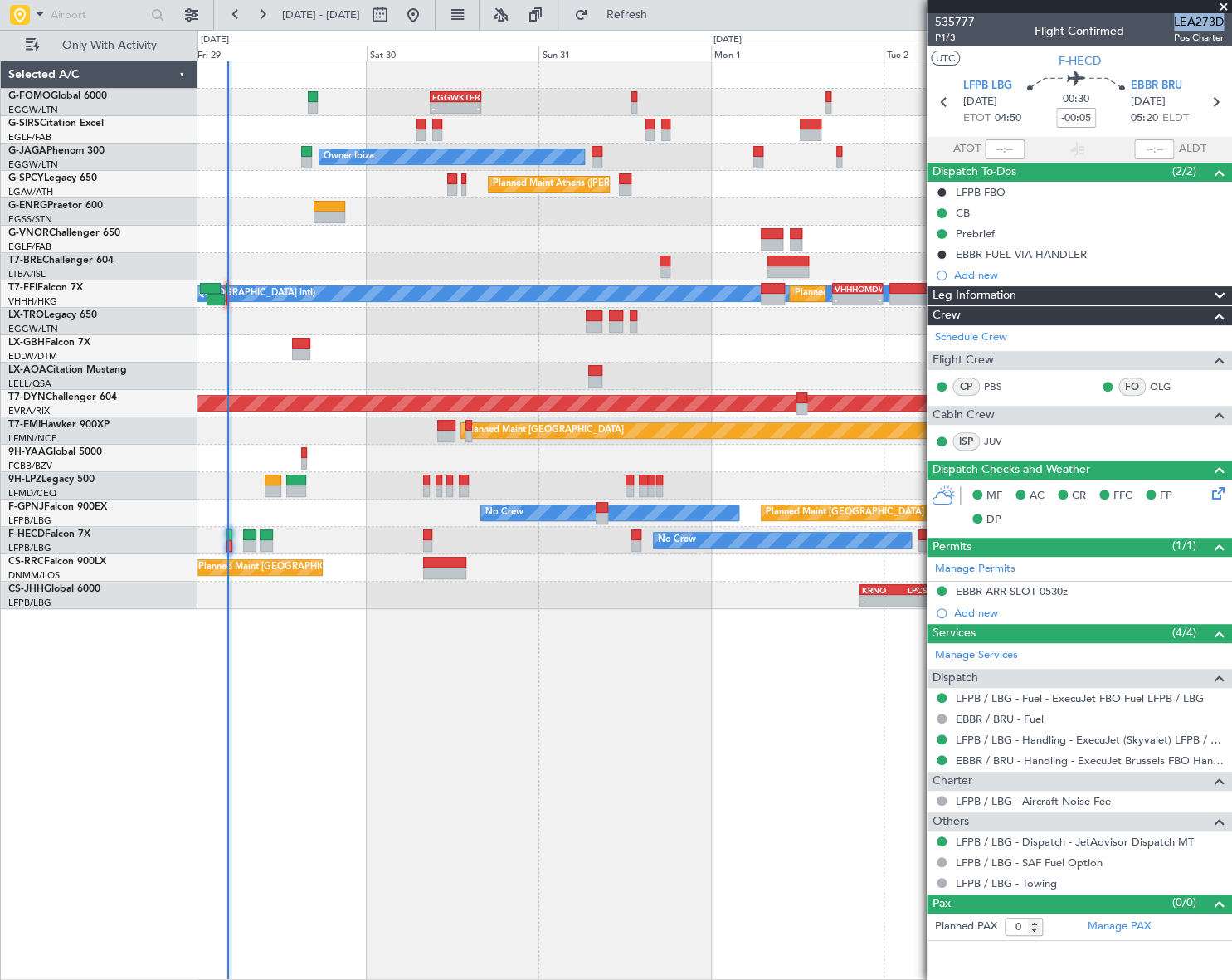
click at [498, 284] on div "MEL Hong Kong (Hong Kong Intl) Planned Maint Hong Kong (Hong Kong Intl) - - VHH…" at bounding box center [714, 294] width 1034 height 28
click at [393, 7] on button at bounding box center [380, 15] width 27 height 27
select select "8"
select select "2025"
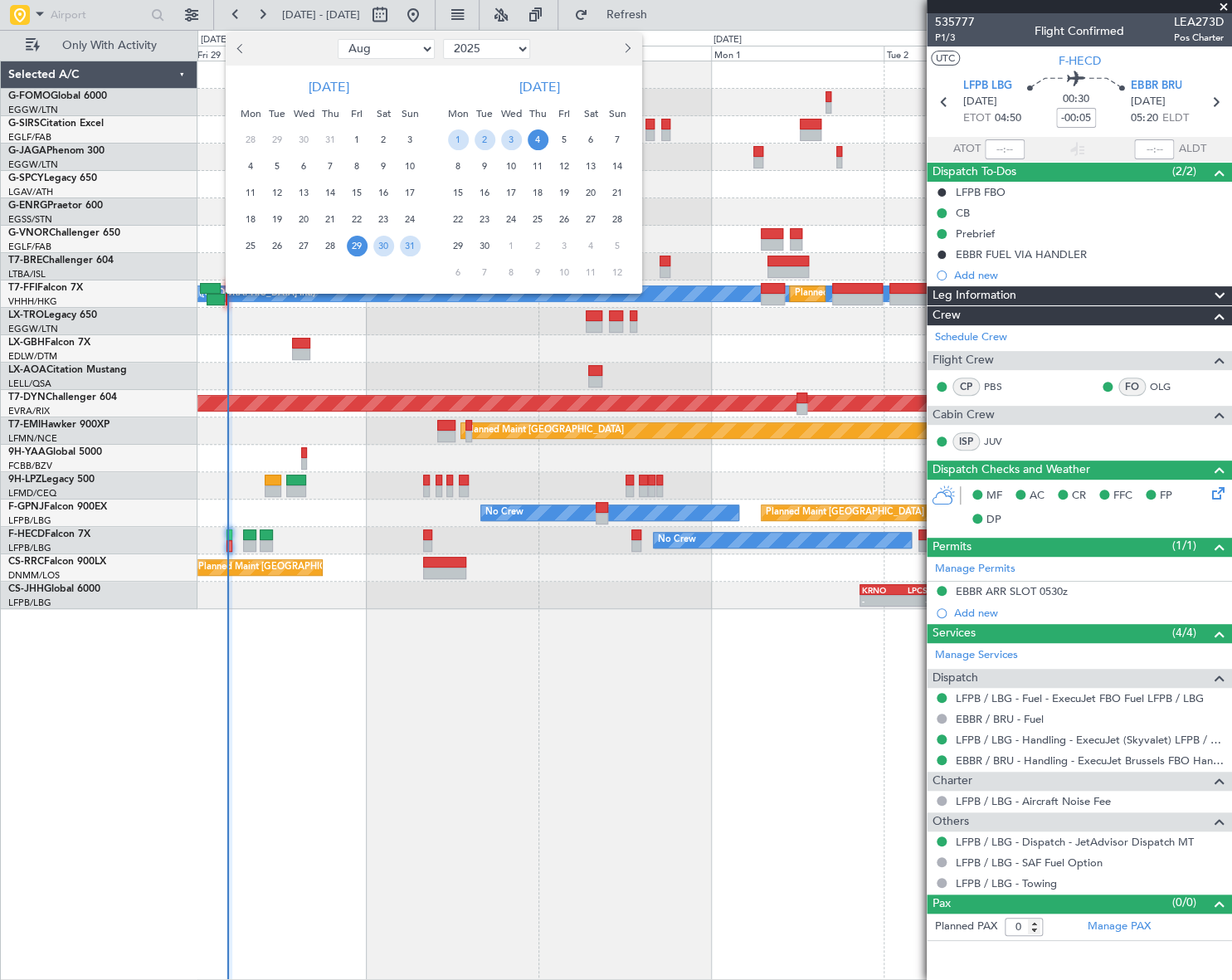
click at [349, 247] on span "29" at bounding box center [357, 247] width 21 height 21
click at [489, 160] on span "9" at bounding box center [485, 167] width 21 height 21
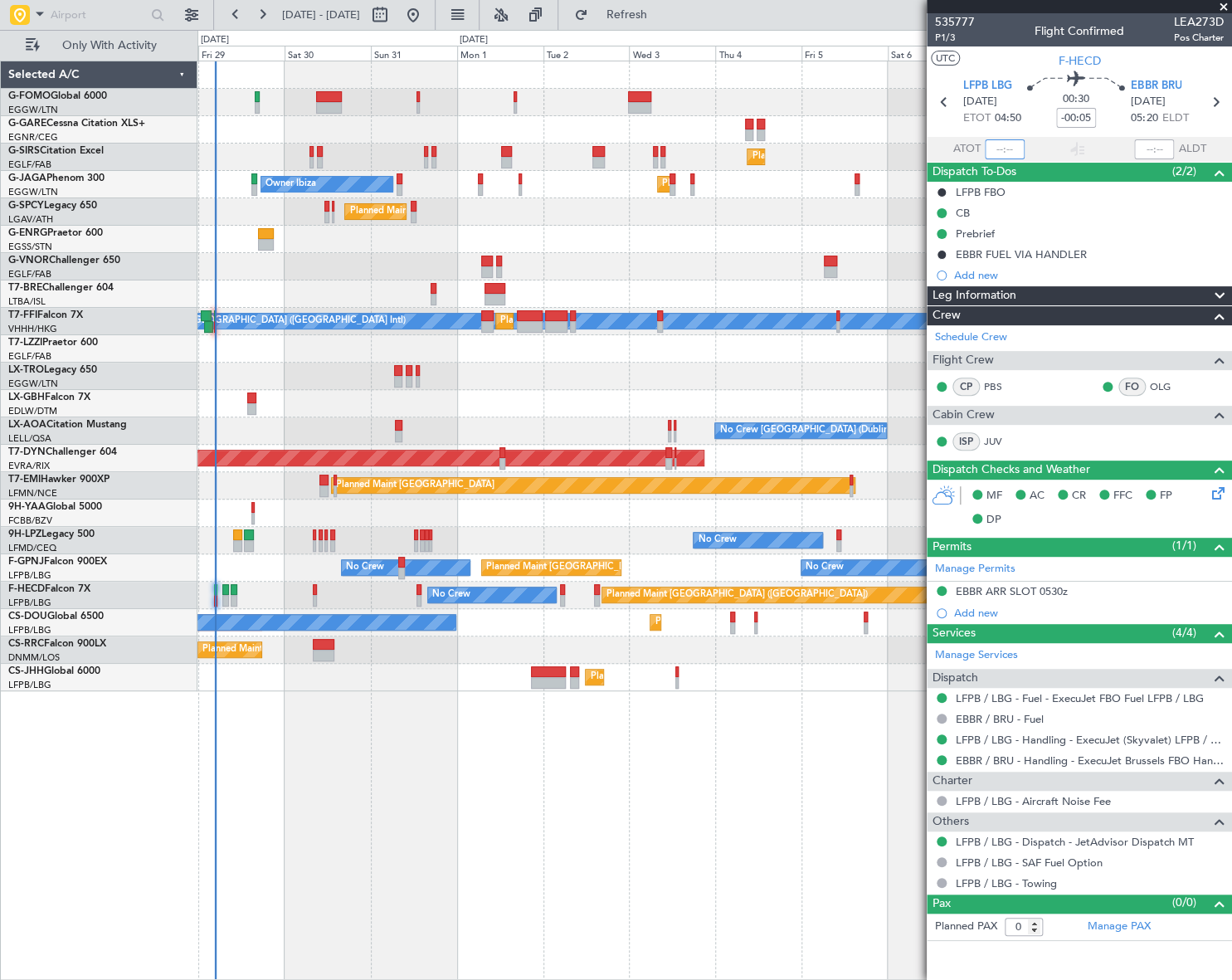
click at [1003, 146] on input "text" at bounding box center [1004, 149] width 40 height 20
click at [707, 700] on div "Planned Maint London (Farnborough) Planned Maint London (Luton) Owner Ibiza Pla…" at bounding box center [714, 521] width 1035 height 920
type input "04:45"
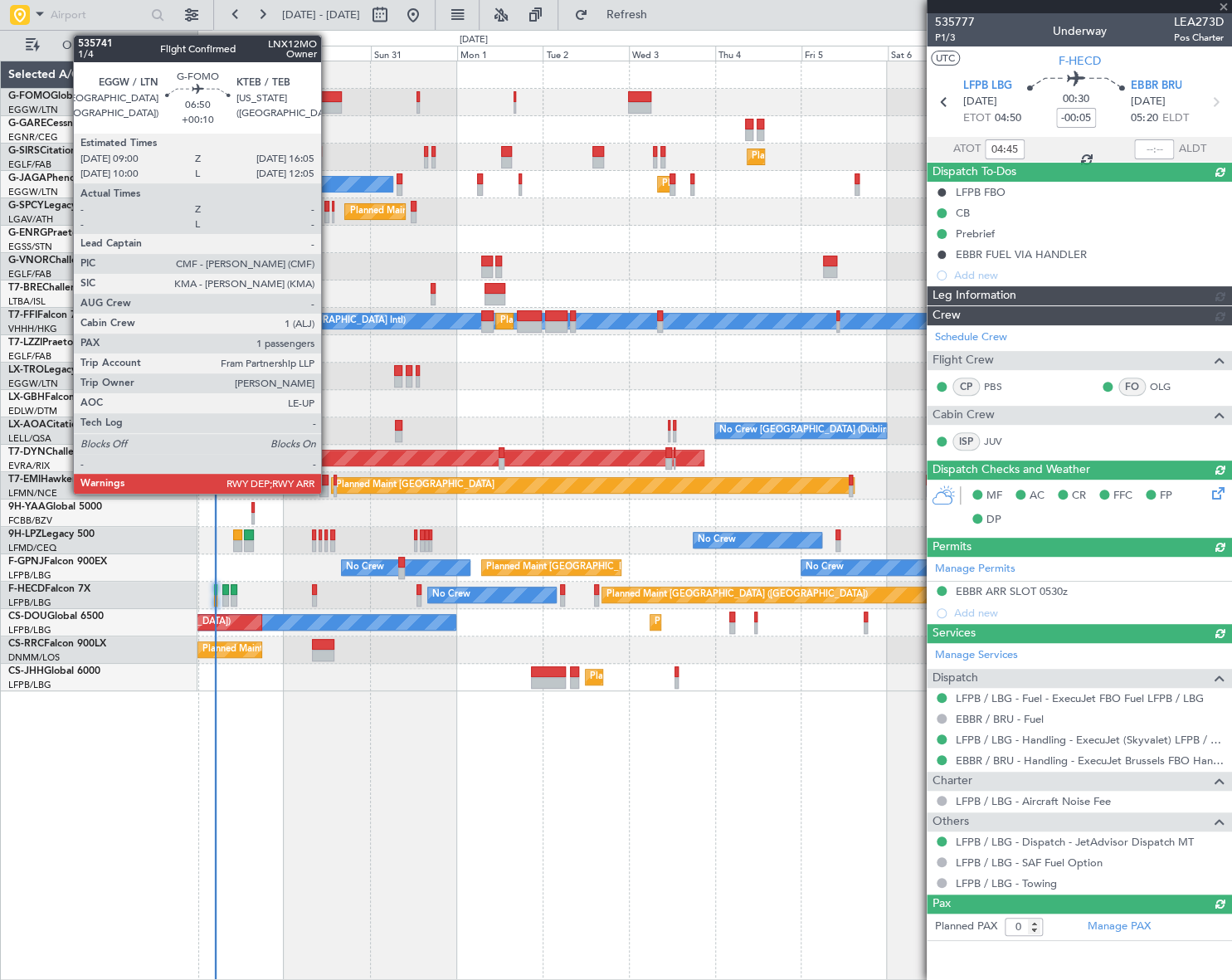
click at [328, 105] on div at bounding box center [328, 108] width 26 height 11
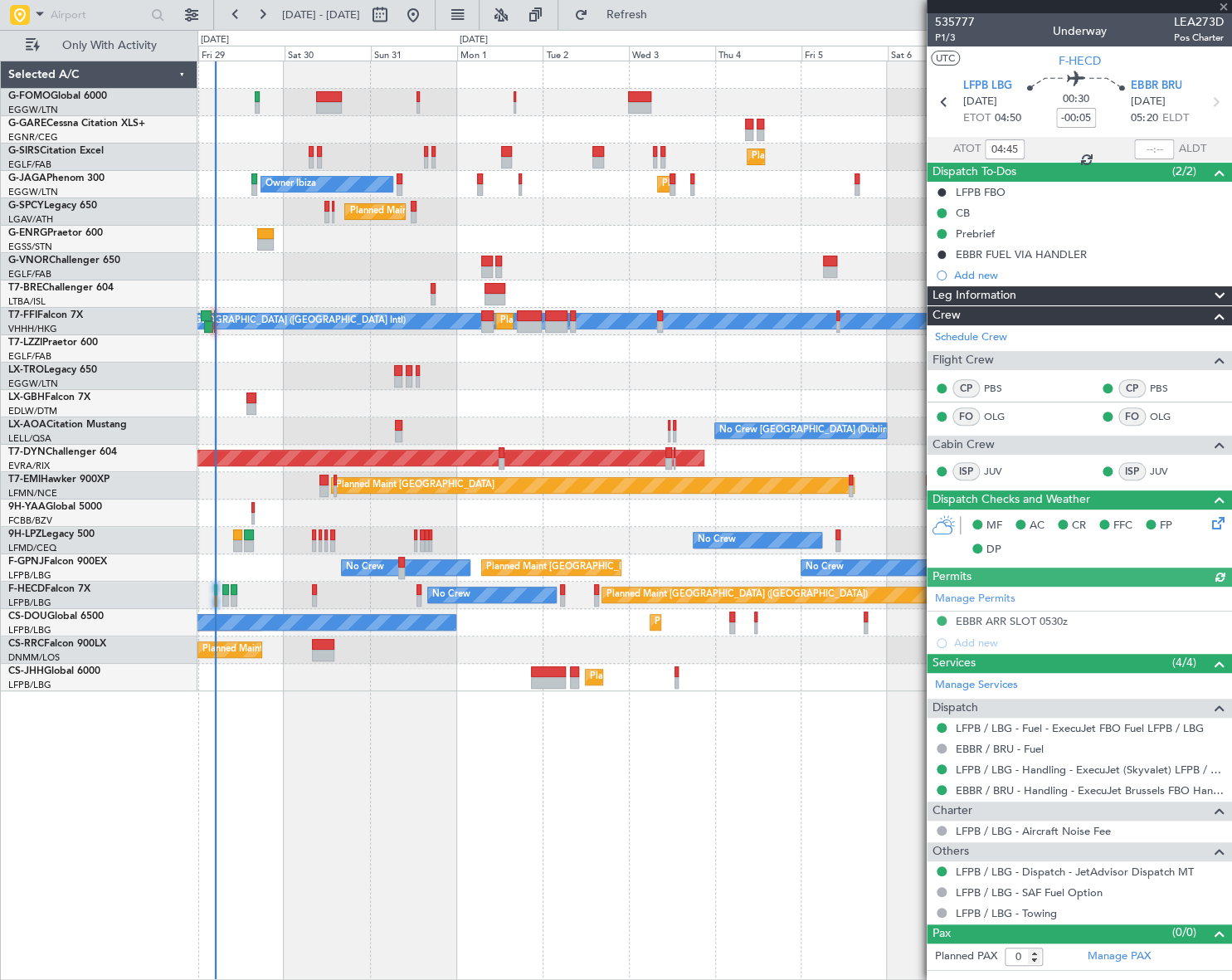
type input "+00:10"
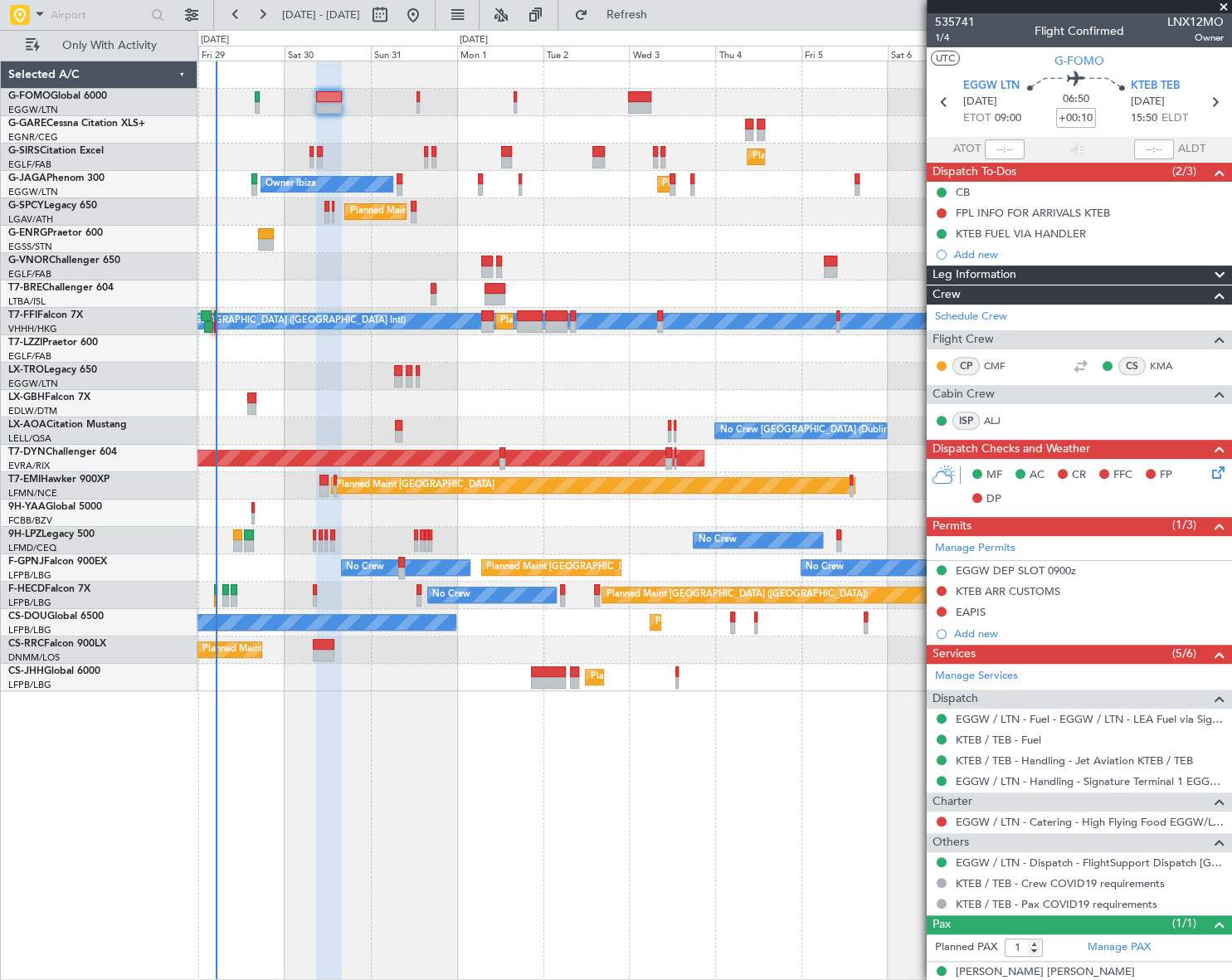
click at [599, 785] on div "Planned Maint London (Farnborough) Planned Maint London (Luton) Owner Ibiza Pla…" at bounding box center [714, 521] width 1035 height 920
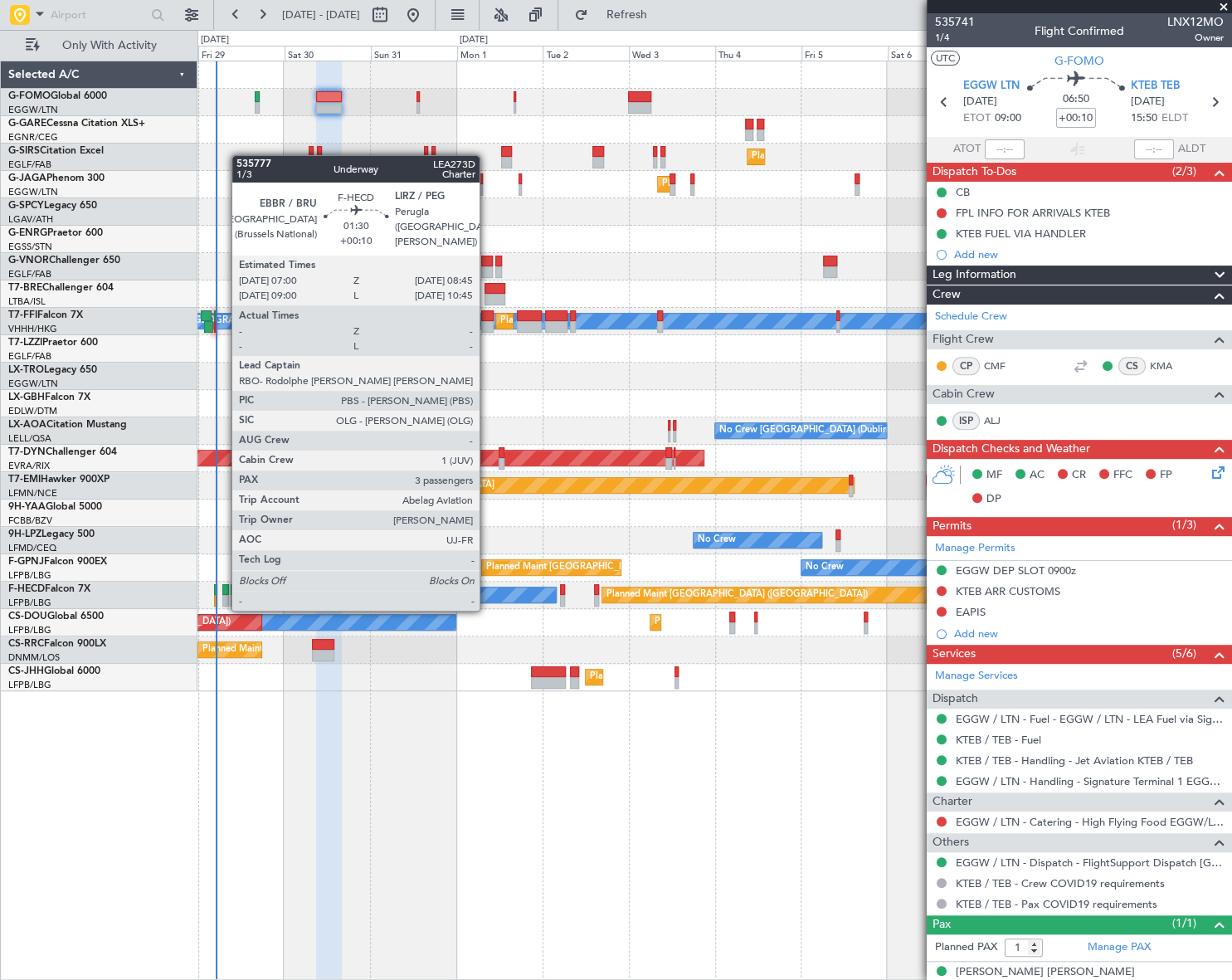
click at [223, 595] on div at bounding box center [226, 601] width 7 height 11
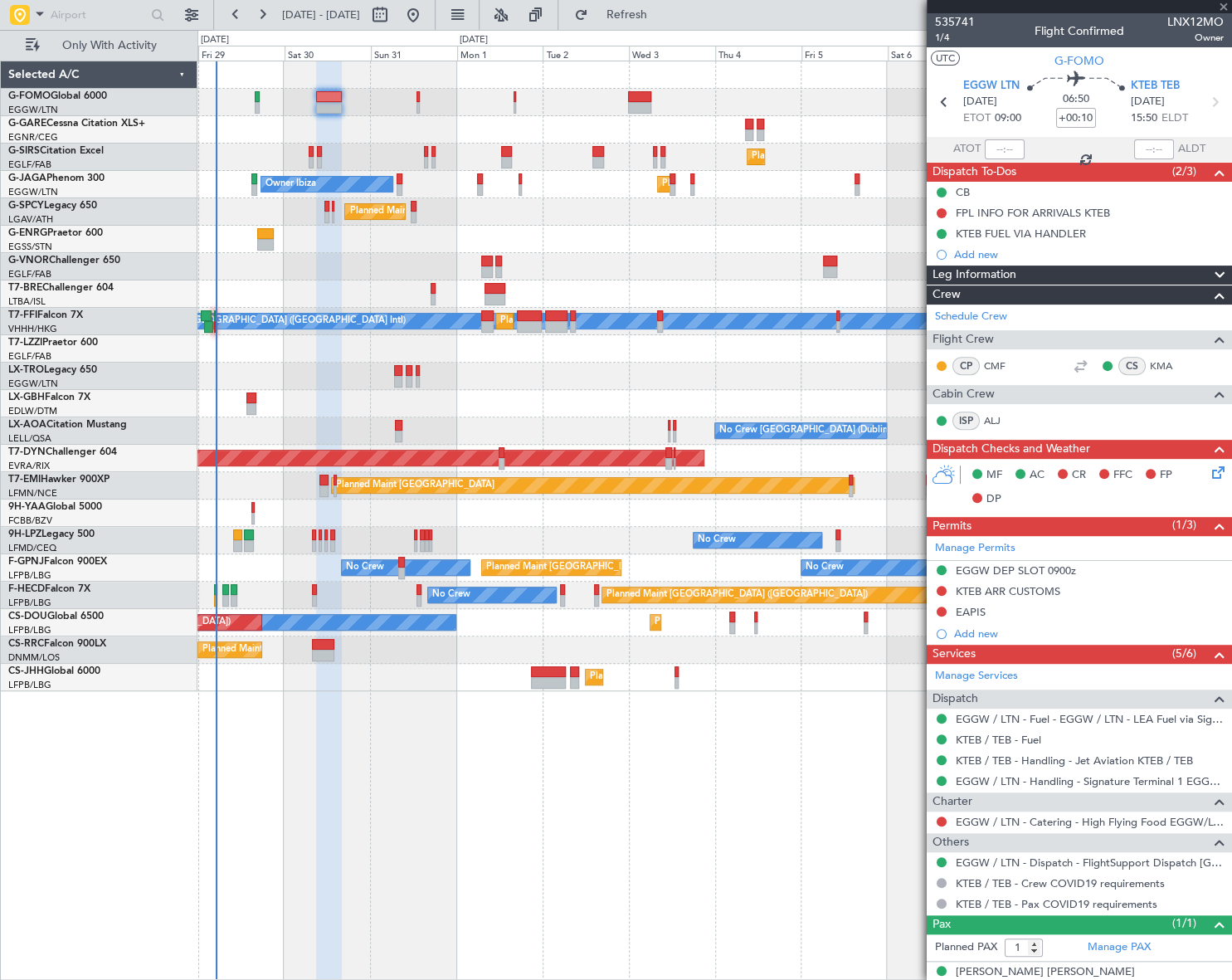
type input "3"
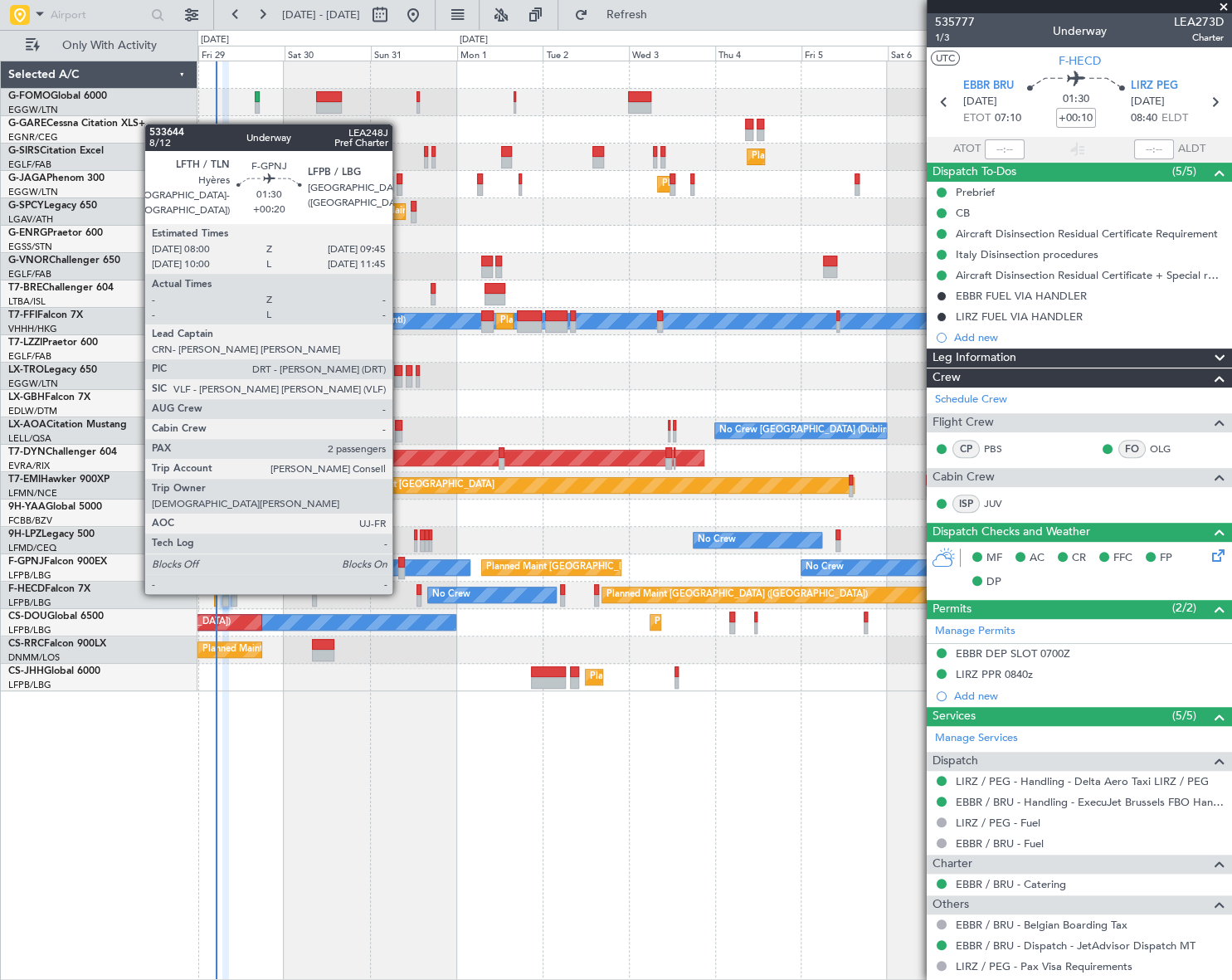
click at [400, 561] on div at bounding box center [401, 563] width 7 height 11
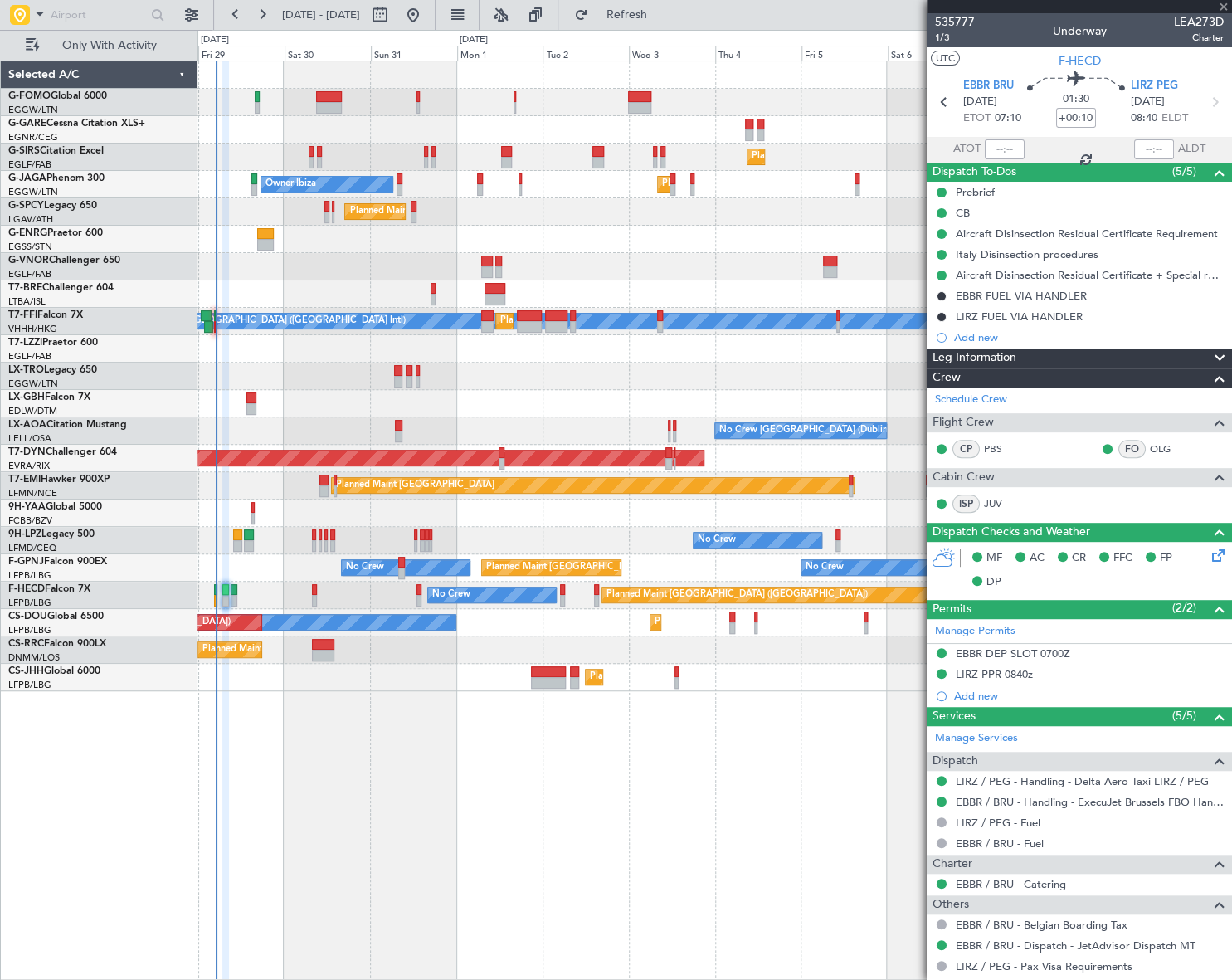
type input "+00:20"
type input "2"
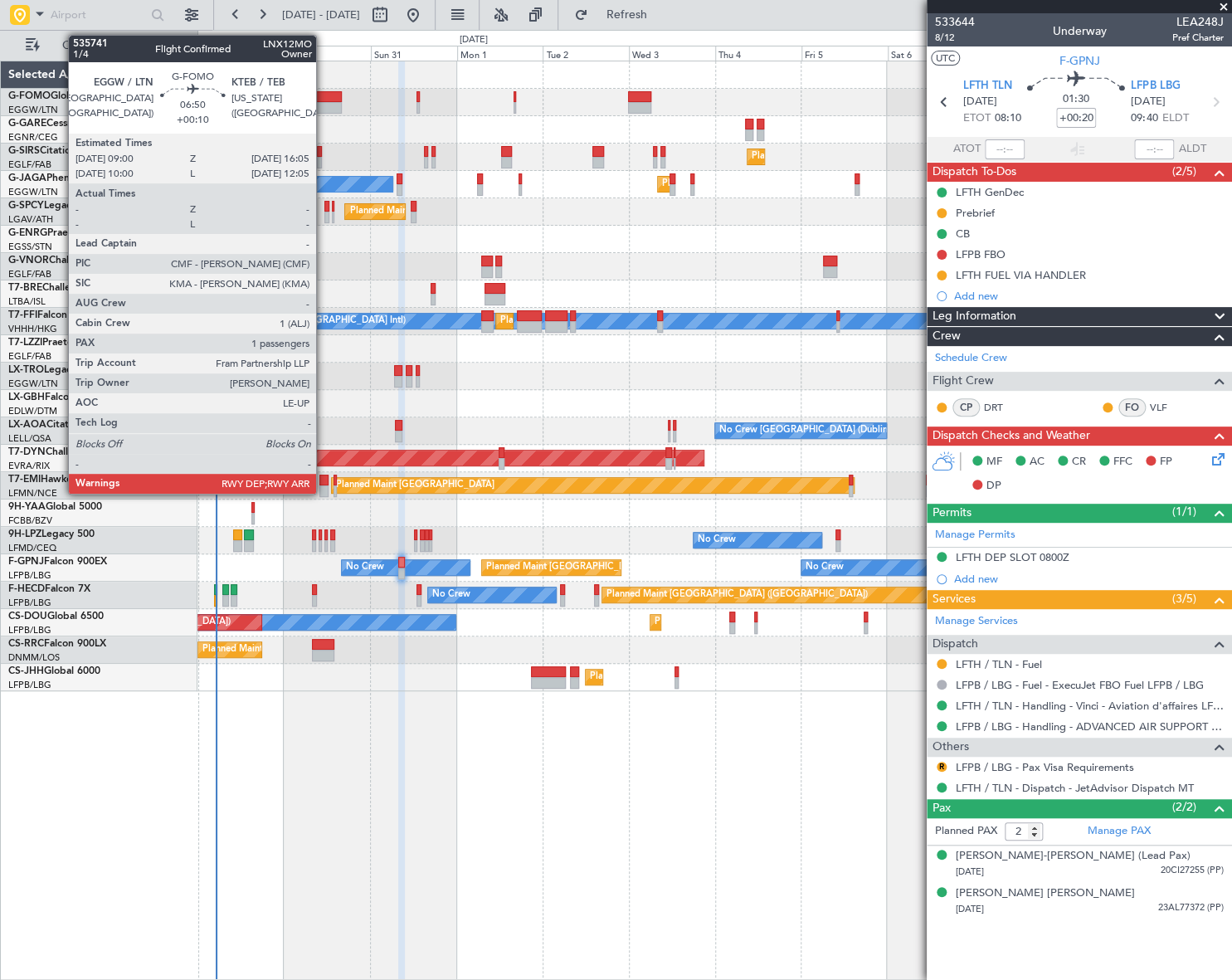
click at [324, 105] on div at bounding box center [328, 108] width 26 height 11
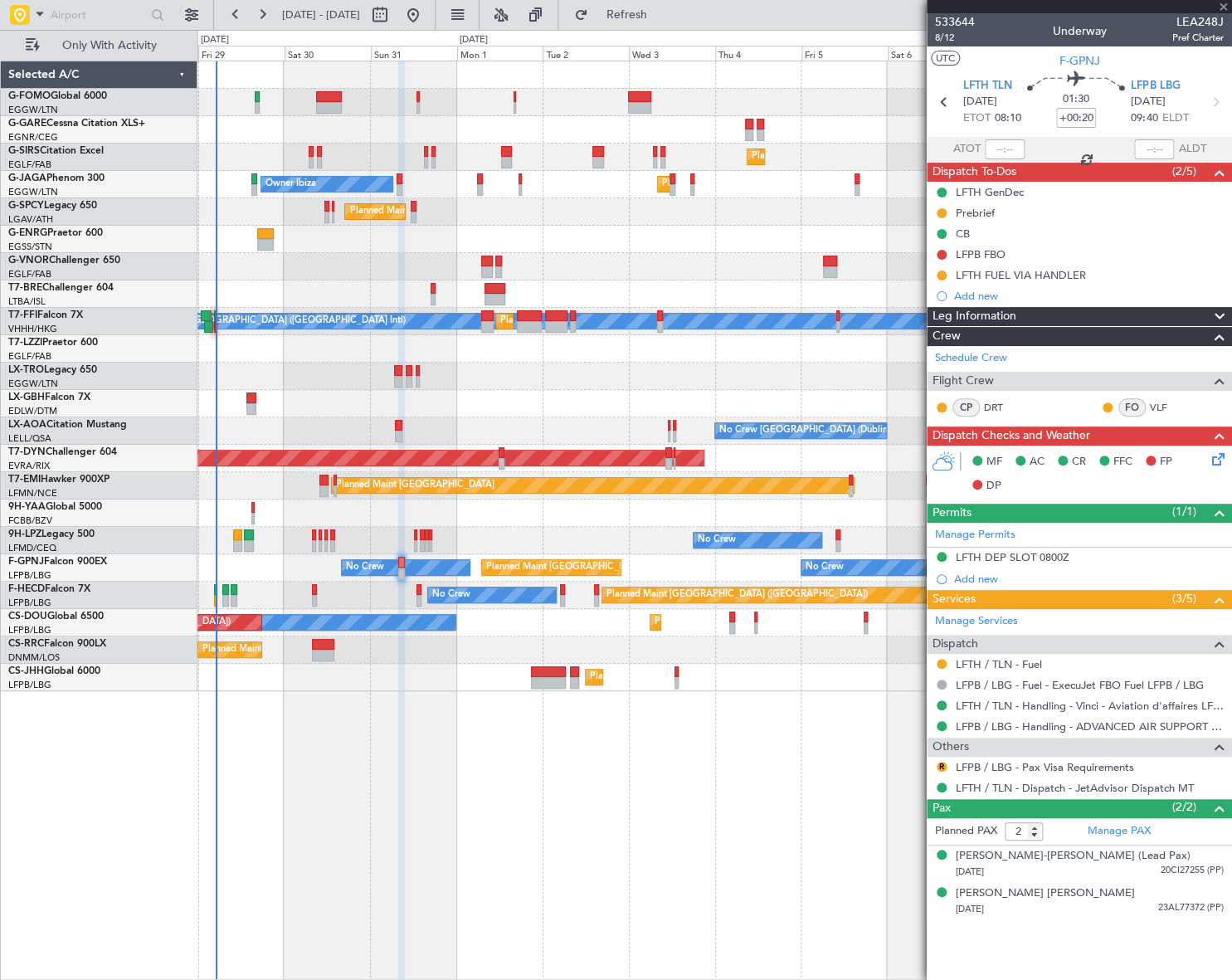
type input "+00:10"
type input "1"
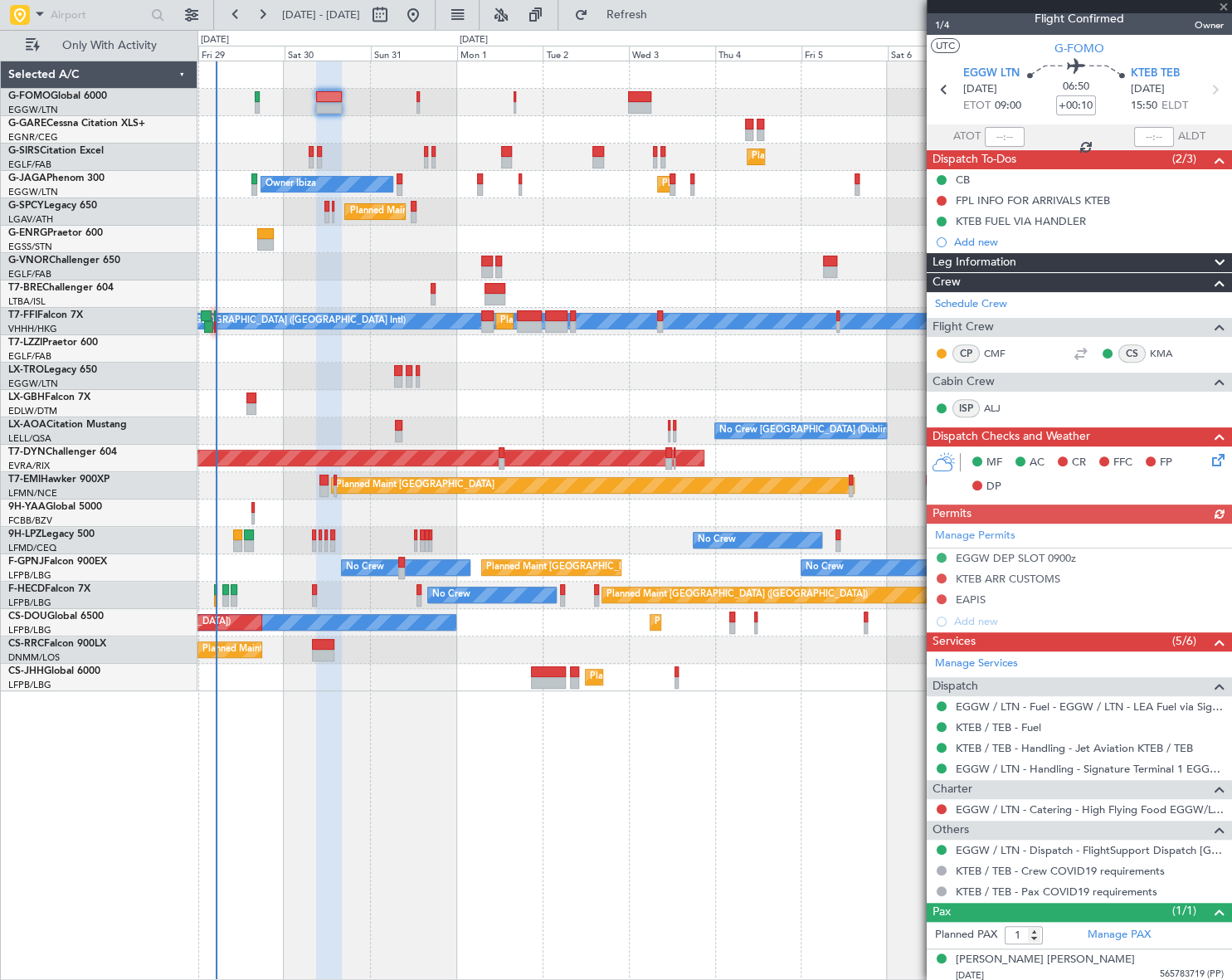
scroll to position [16, 0]
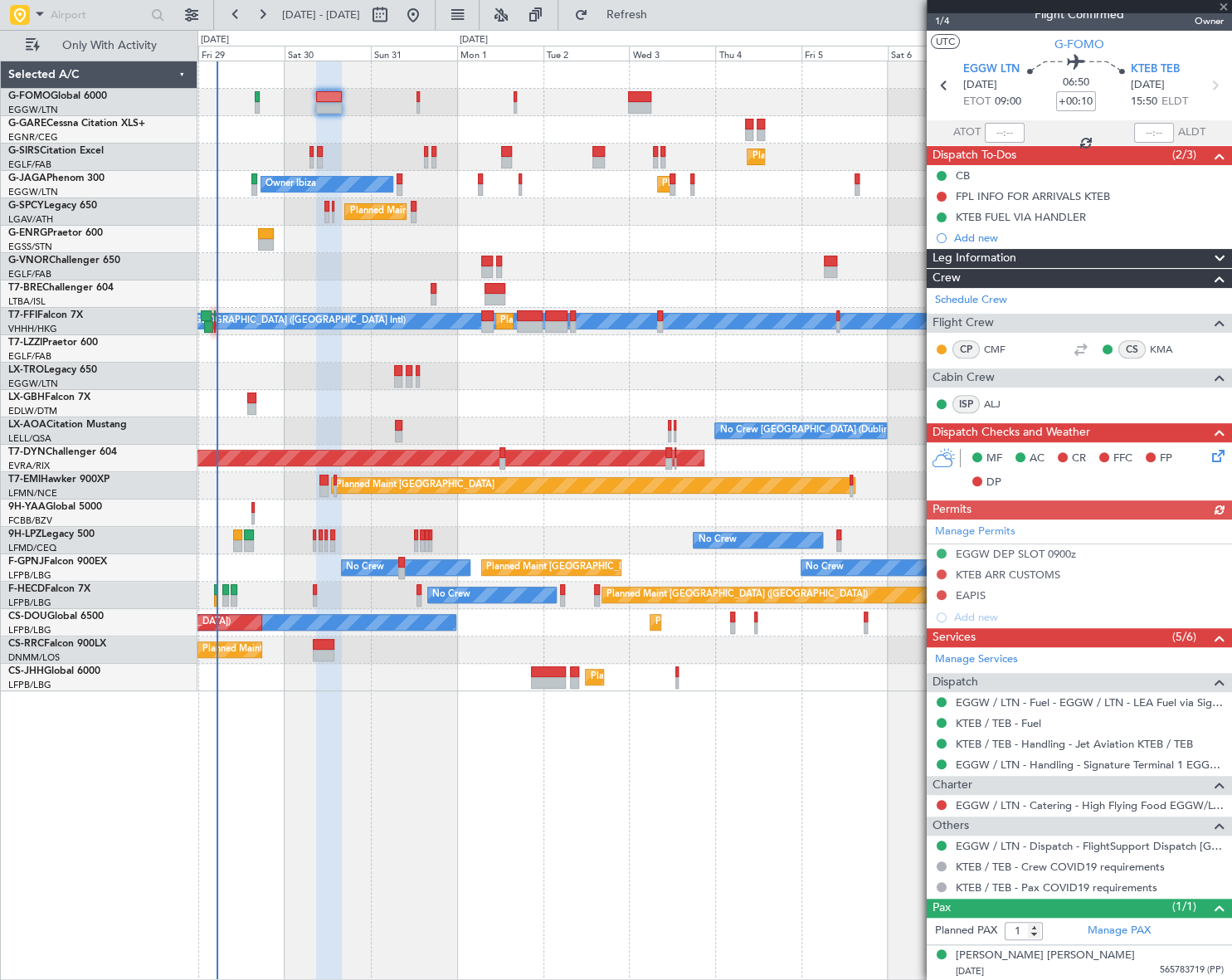
click at [1080, 250] on div "Leg Information" at bounding box center [1079, 258] width 306 height 19
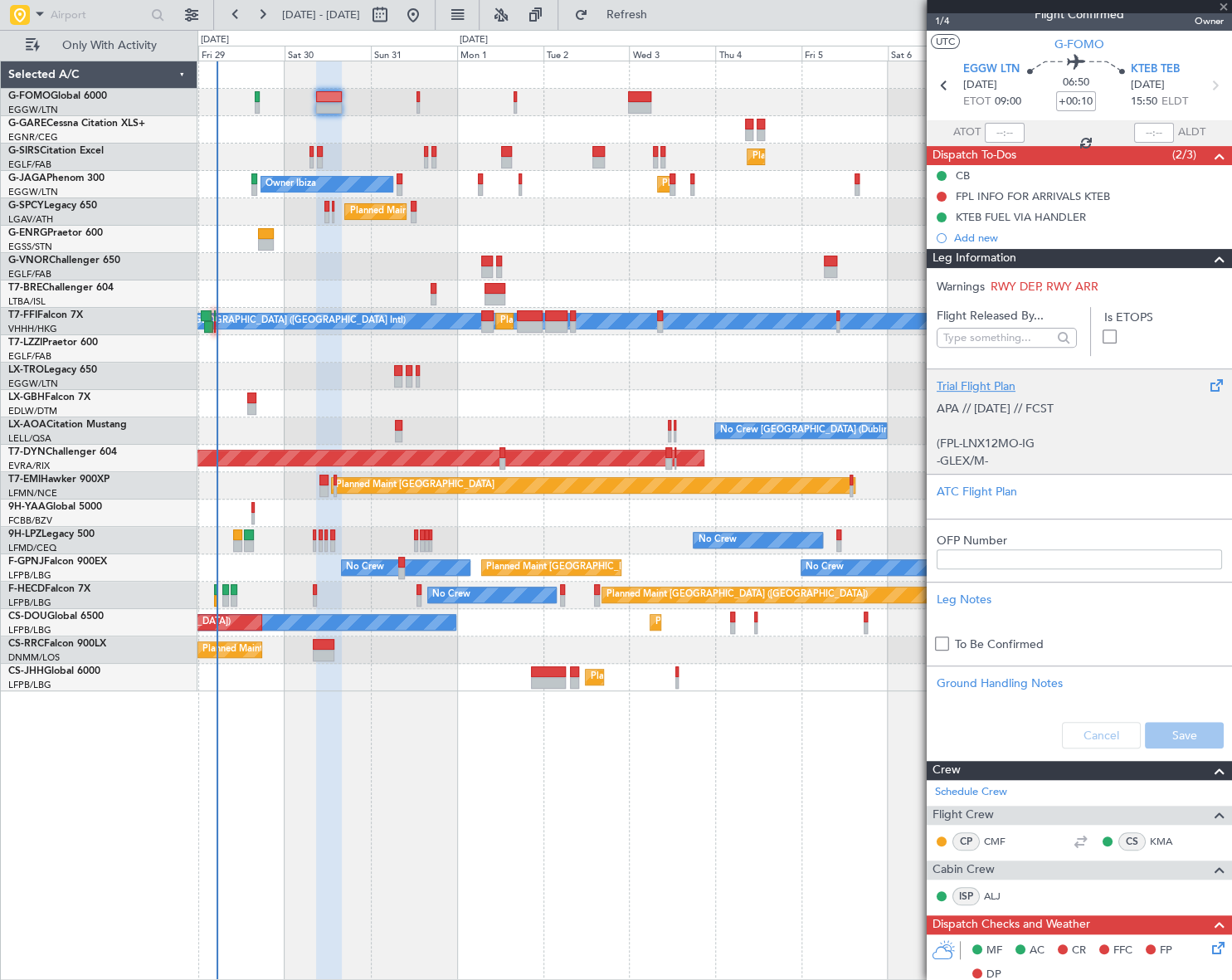
click at [1052, 440] on p "(FPL-LNX12MO-IG" at bounding box center [1080, 444] width 286 height 17
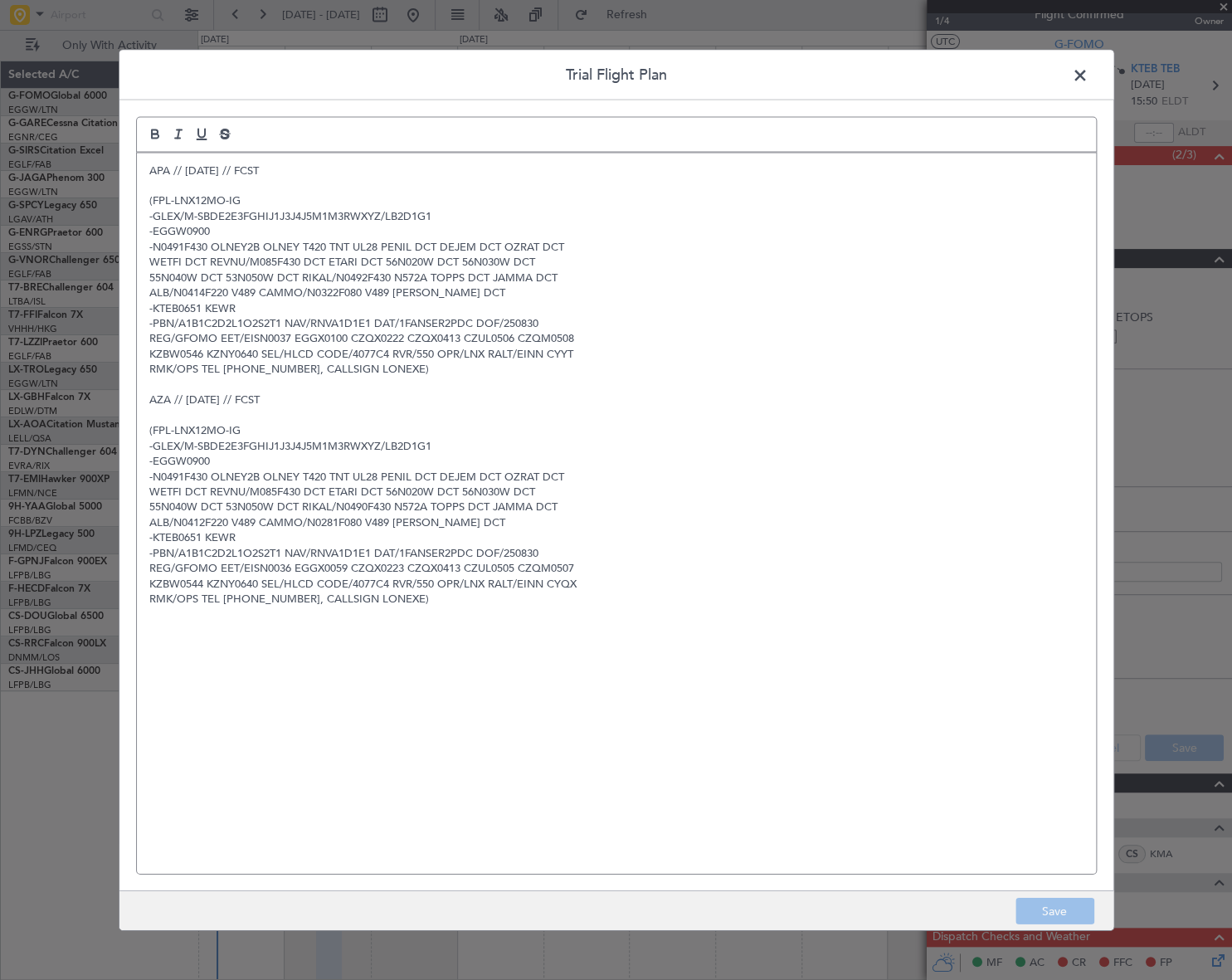
click at [189, 298] on p "ALB/N0414F220 V489 CAMMO/N0322F080 V489 [PERSON_NAME] DCT" at bounding box center [616, 293] width 934 height 15
click at [206, 306] on p "-KTEB0651 KEWR" at bounding box center [616, 308] width 934 height 15
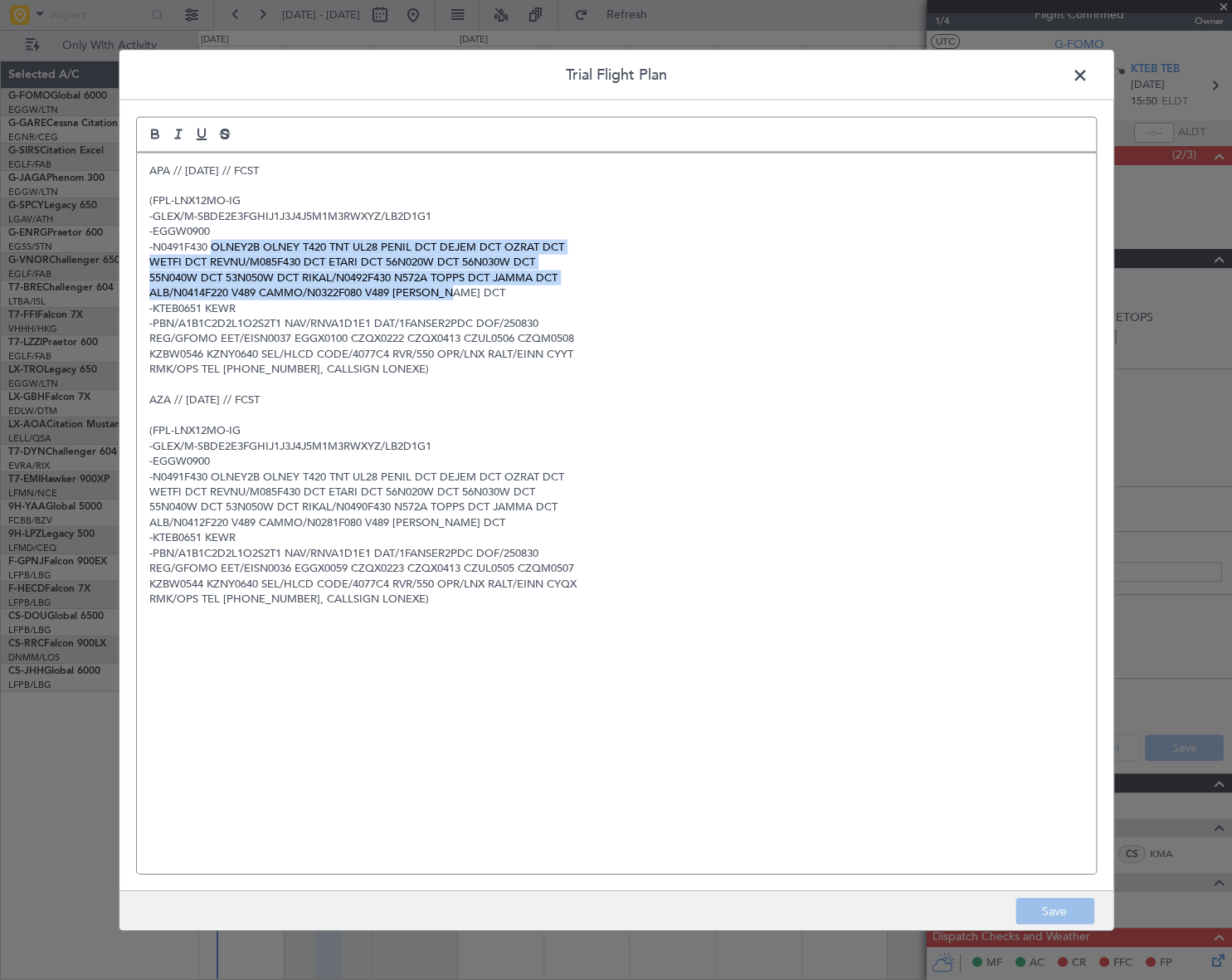
drag, startPoint x: 213, startPoint y: 242, endPoint x: 467, endPoint y: 288, distance: 258.1
click at [467, 288] on div "APA // 28AUG // FCST (FPL-LNX12MO-IG -GLEX/M-SBDE2E3FGHIJ1J3J4J5M1M3RWXYZ/LB2D1…" at bounding box center [616, 512] width 959 height 721
copy div "OLNEY2B OLNEY T420 TNT UL28 PENIL DCT DEJEM DCT OZRAT DCT WETFI DCT REVNU/M085F…"
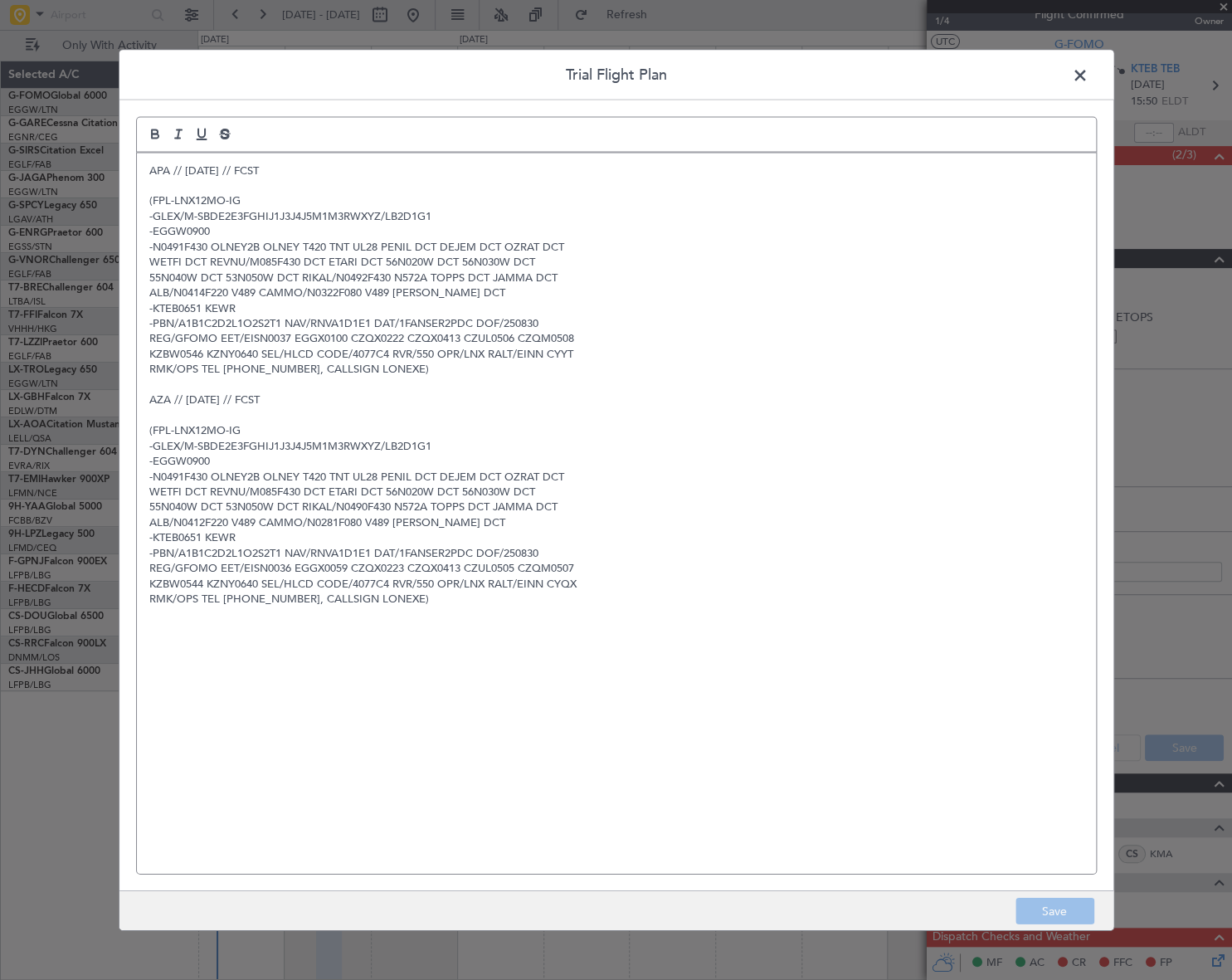
click at [367, 386] on p at bounding box center [616, 385] width 934 height 15
click at [1088, 76] on span at bounding box center [1088, 78] width 0 height 33
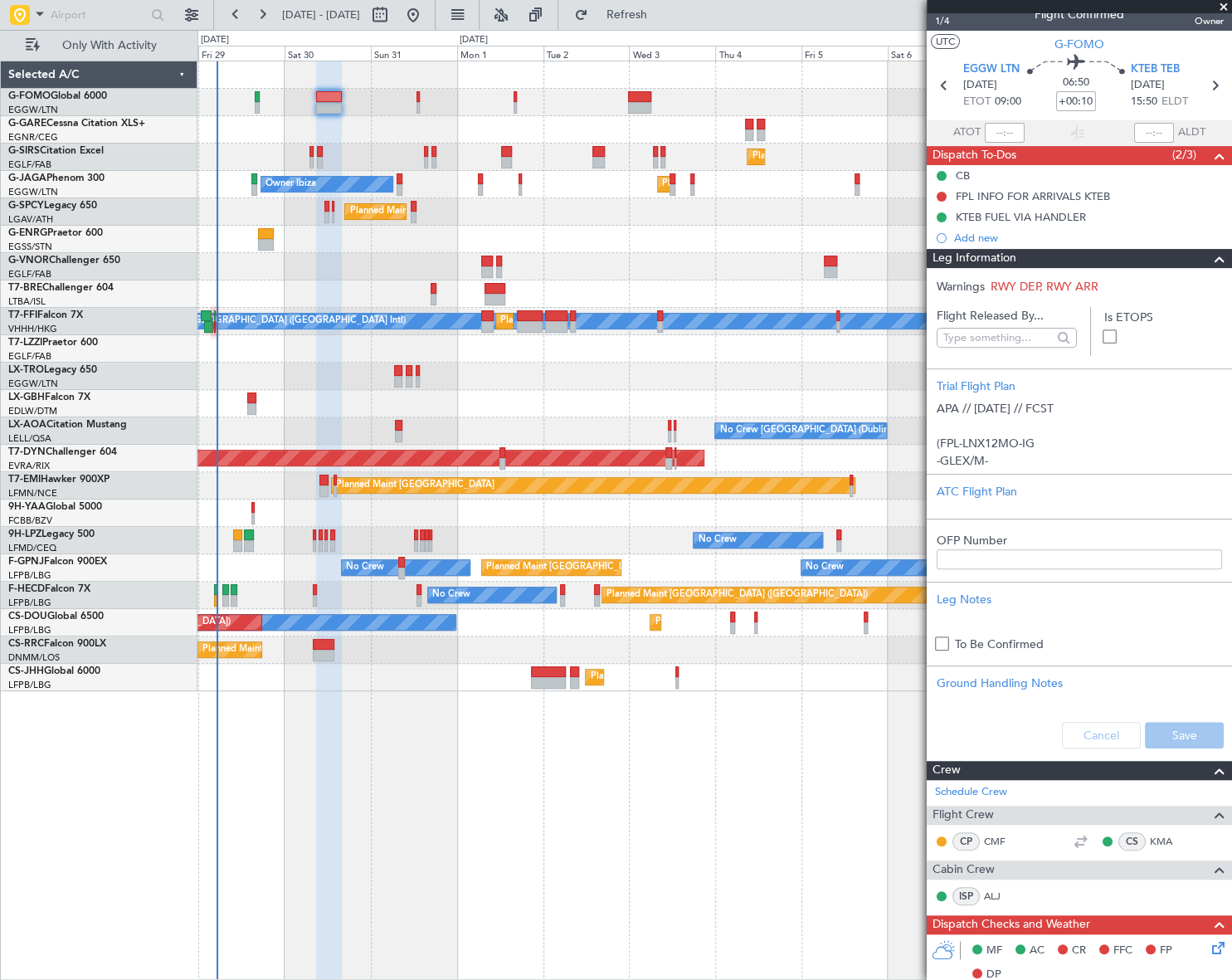
click at [690, 869] on div "Planned Maint London (Farnborough) Planned Maint London (Luton) Owner Ibiza Pla…" at bounding box center [714, 521] width 1035 height 920
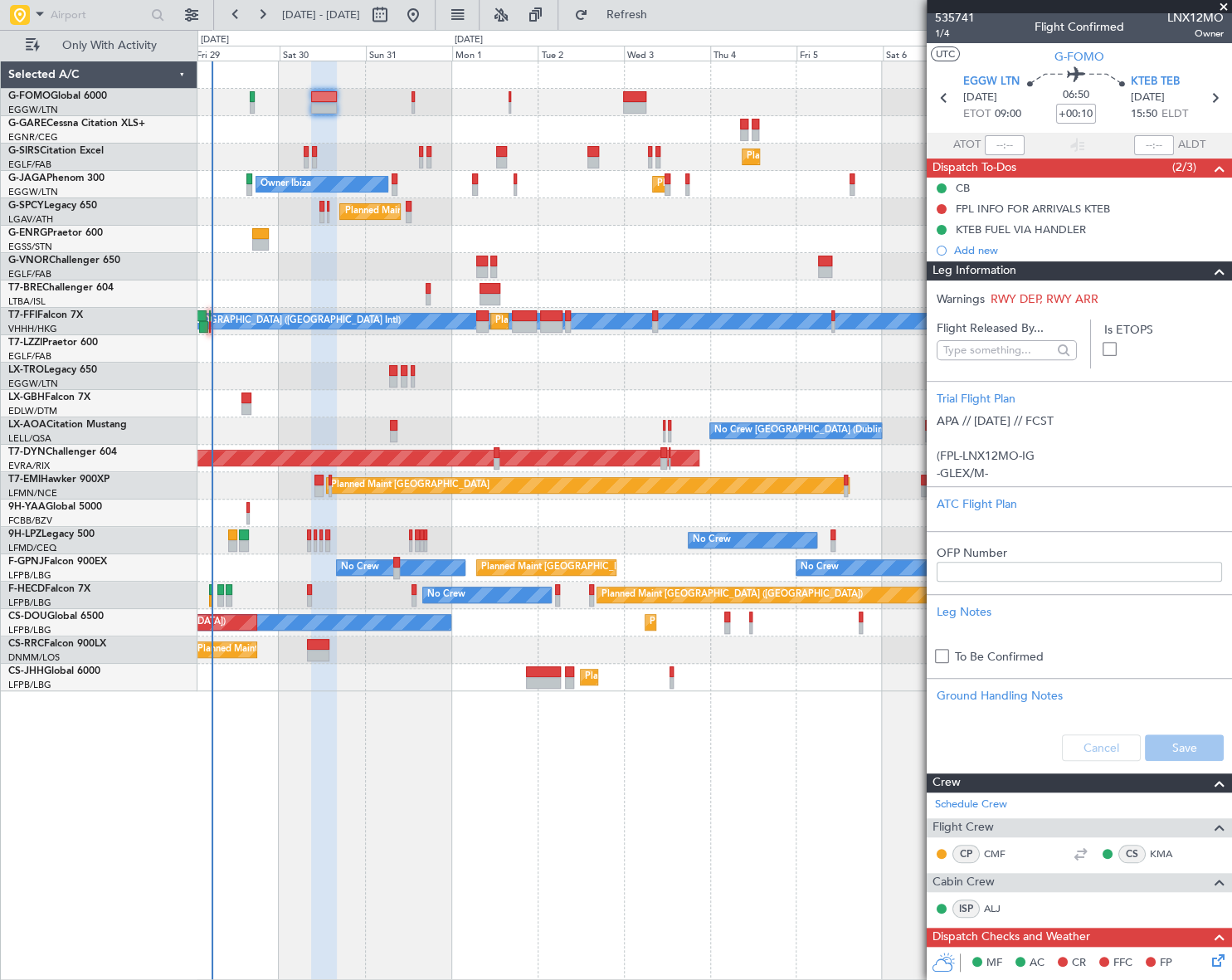
scroll to position [0, 0]
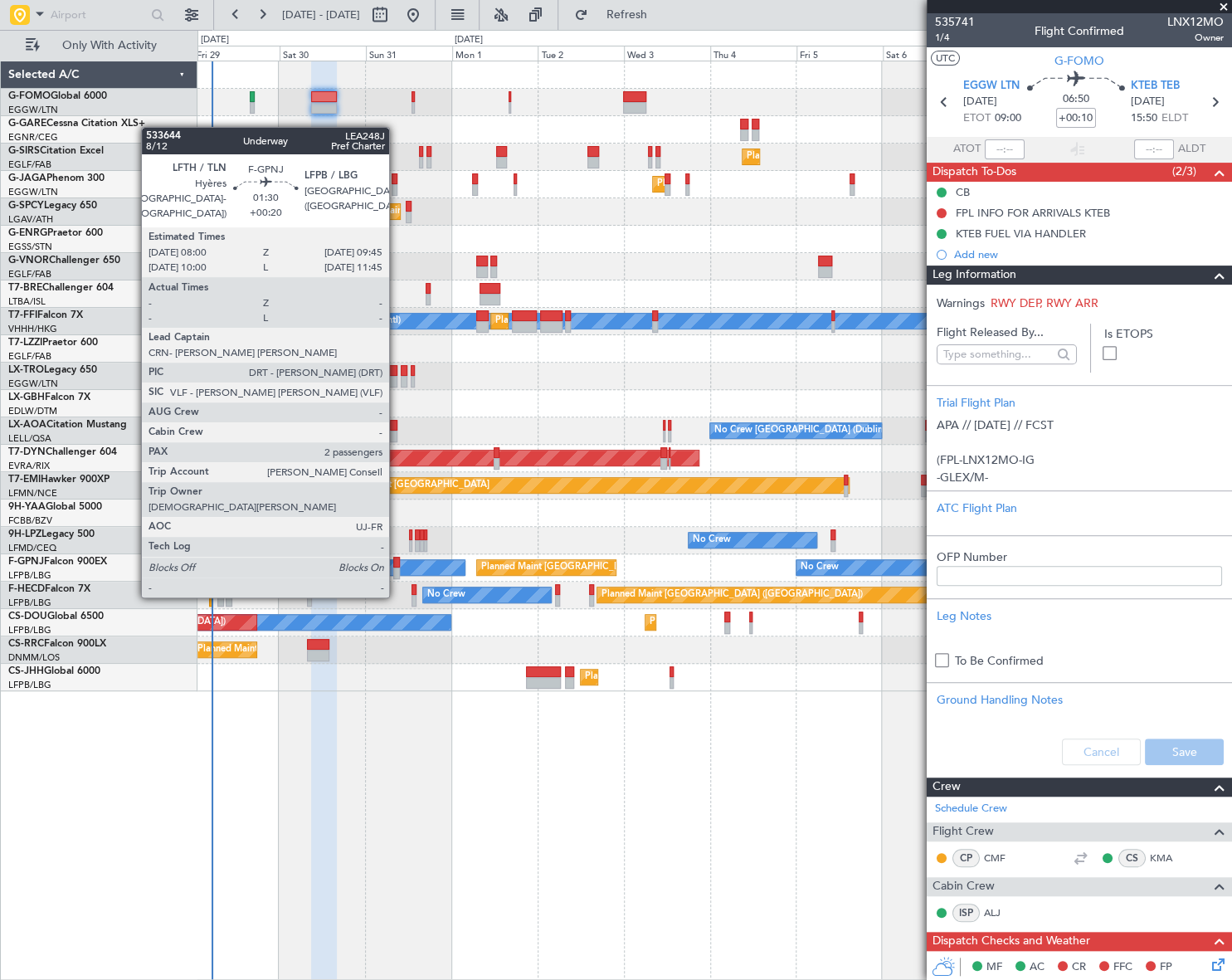
click at [397, 565] on div at bounding box center [396, 563] width 7 height 11
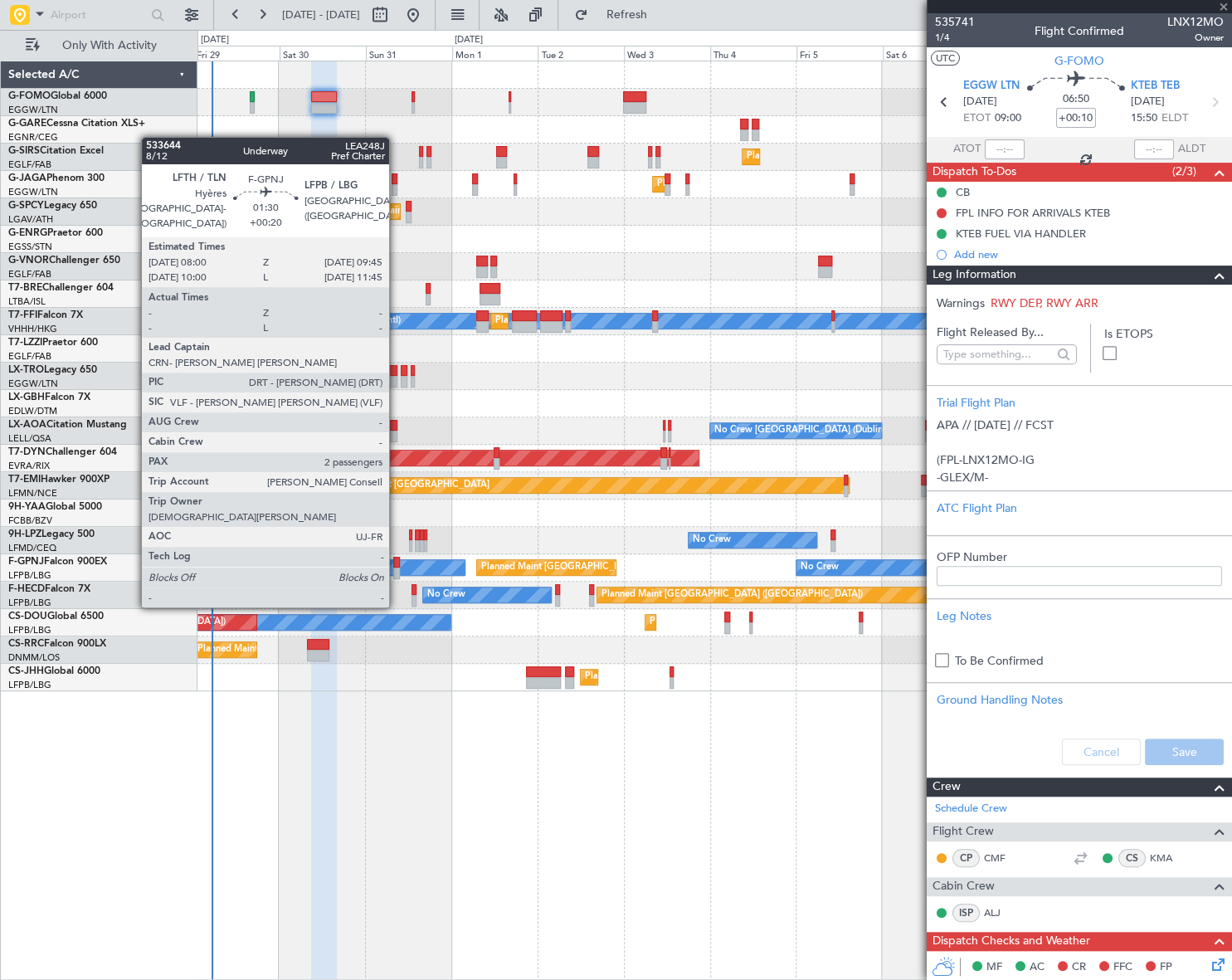
type input "+00:20"
type input "2"
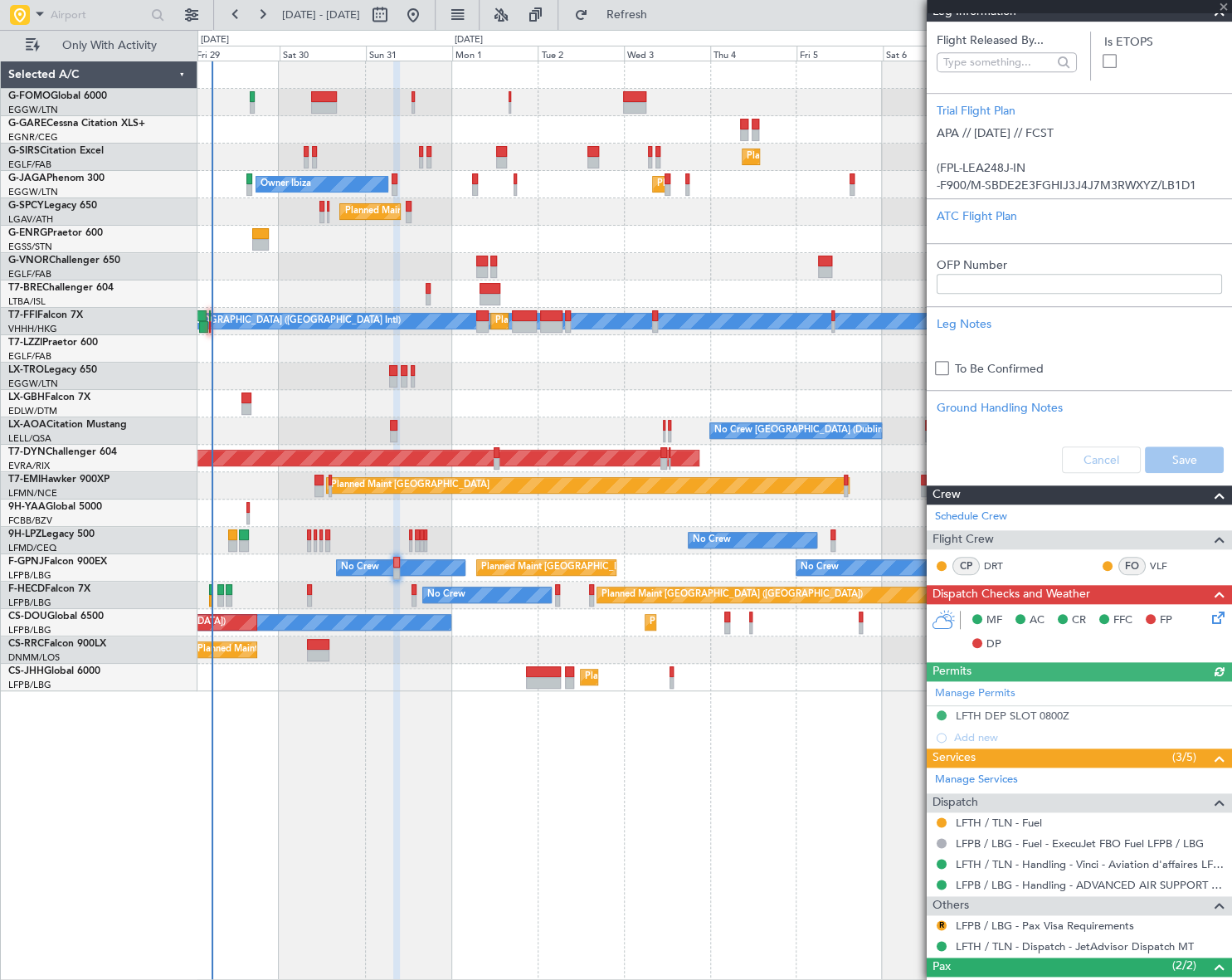
scroll to position [400, 0]
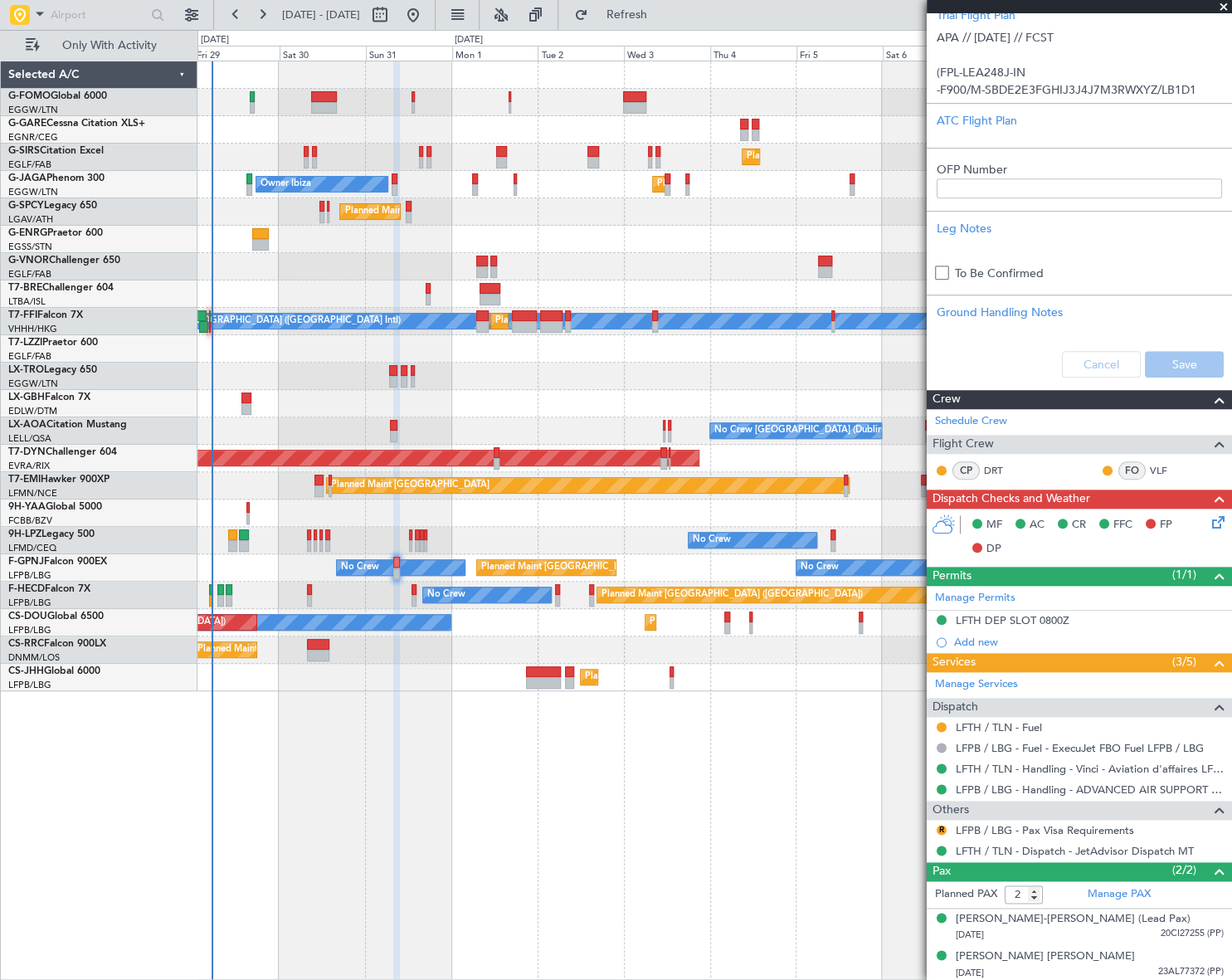
click at [1098, 362] on div "Cancel Save" at bounding box center [1079, 364] width 306 height 50
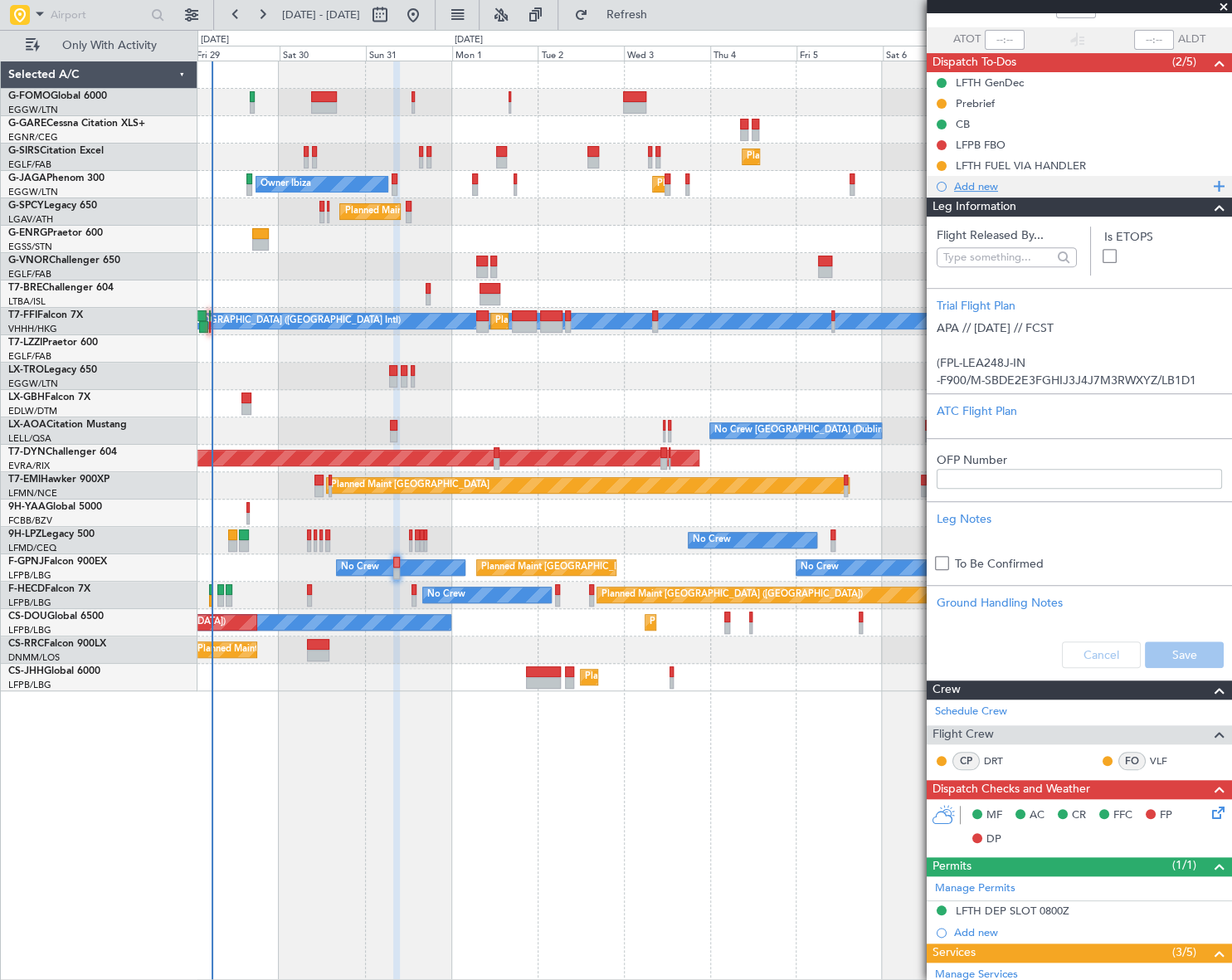
scroll to position [0, 0]
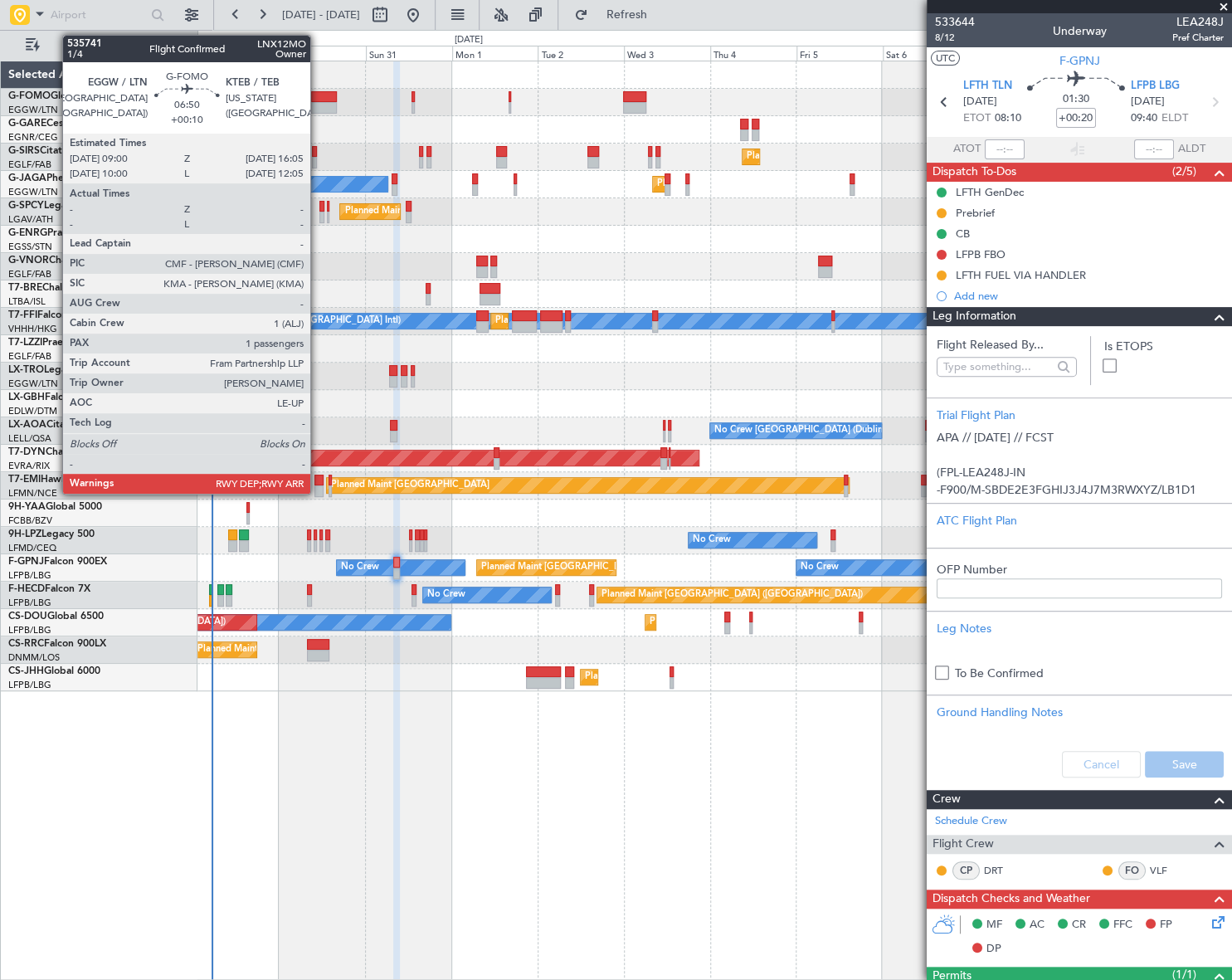
click at [318, 93] on div at bounding box center [324, 97] width 26 height 11
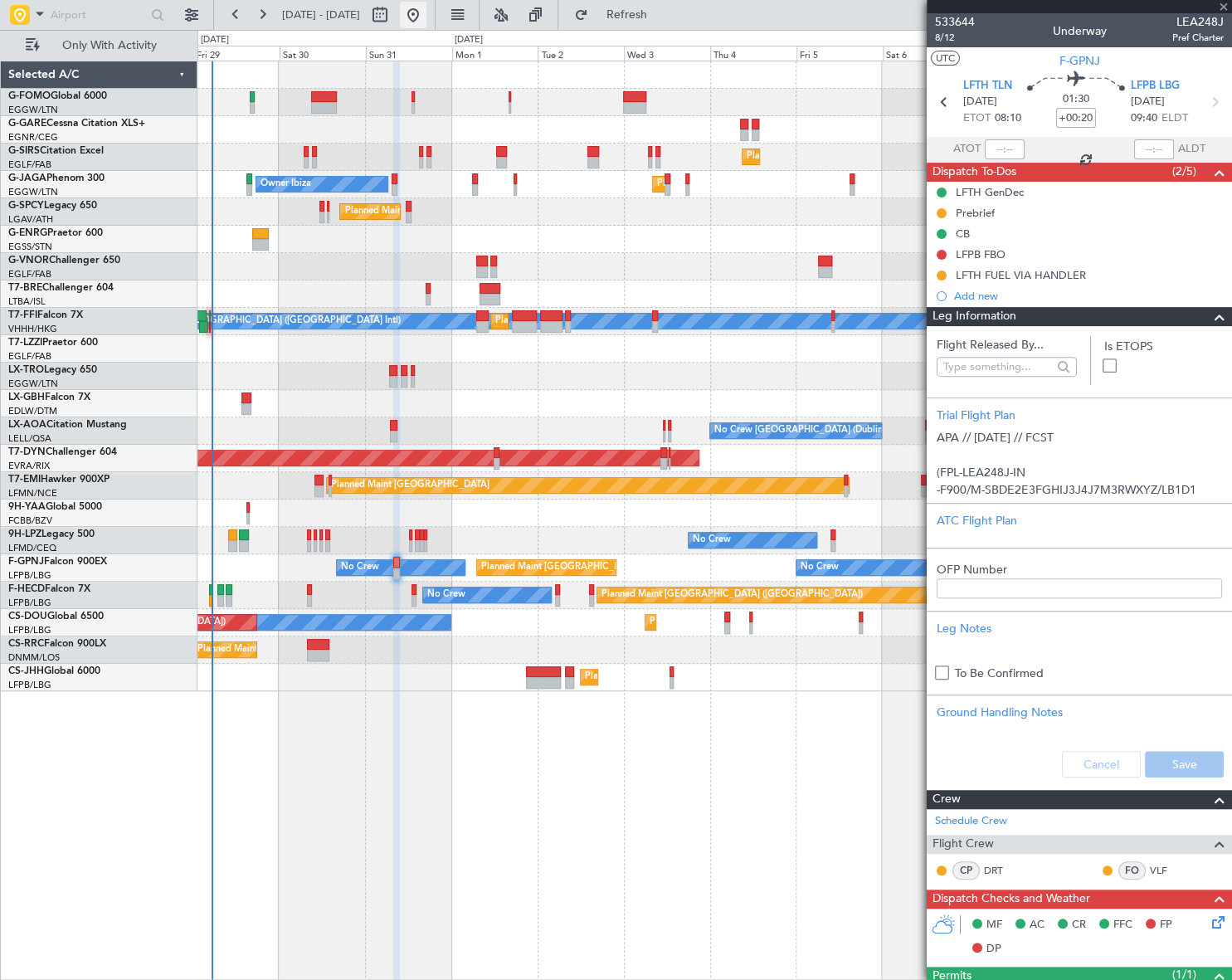
type input "+00:10"
type input "1"
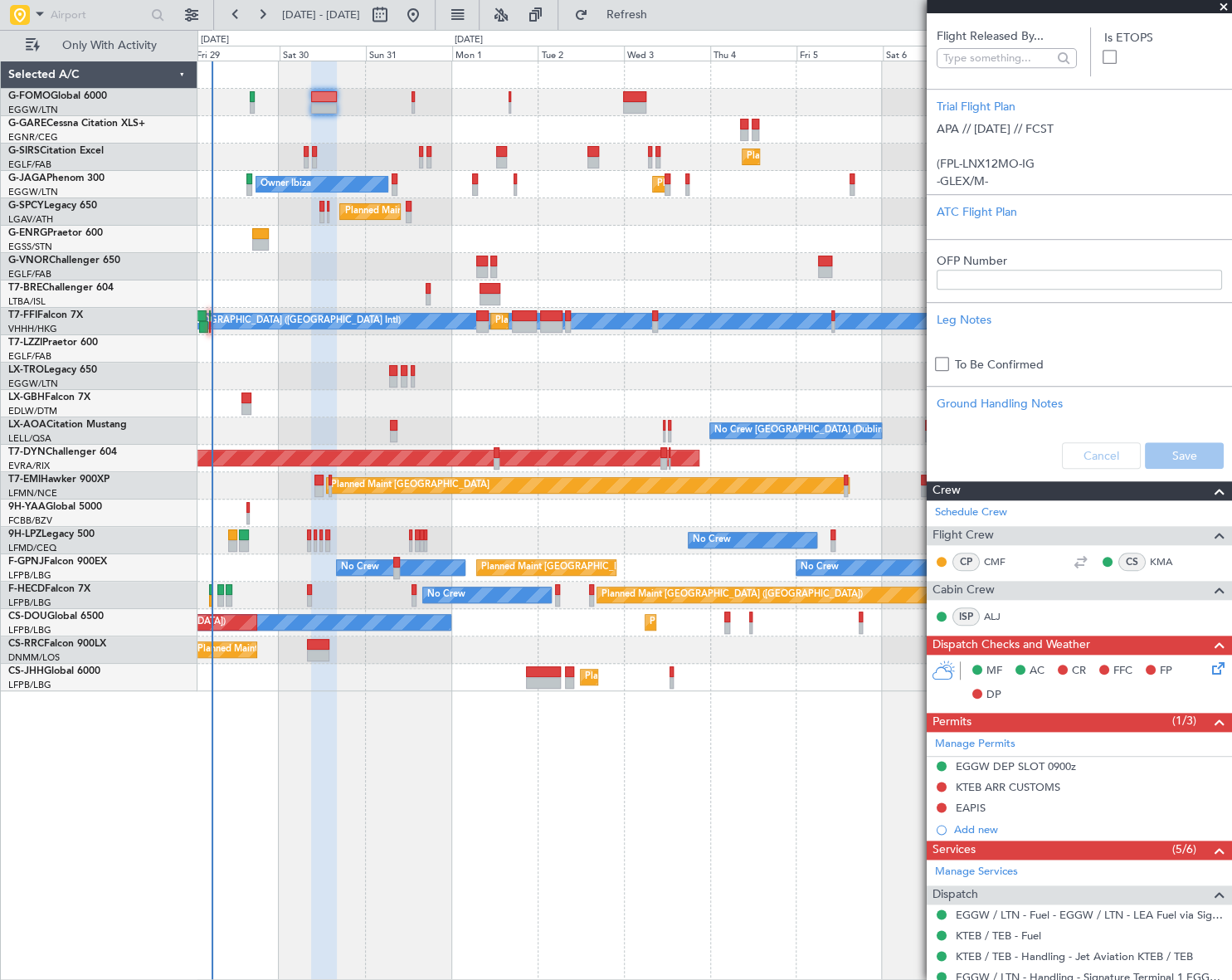
scroll to position [131, 0]
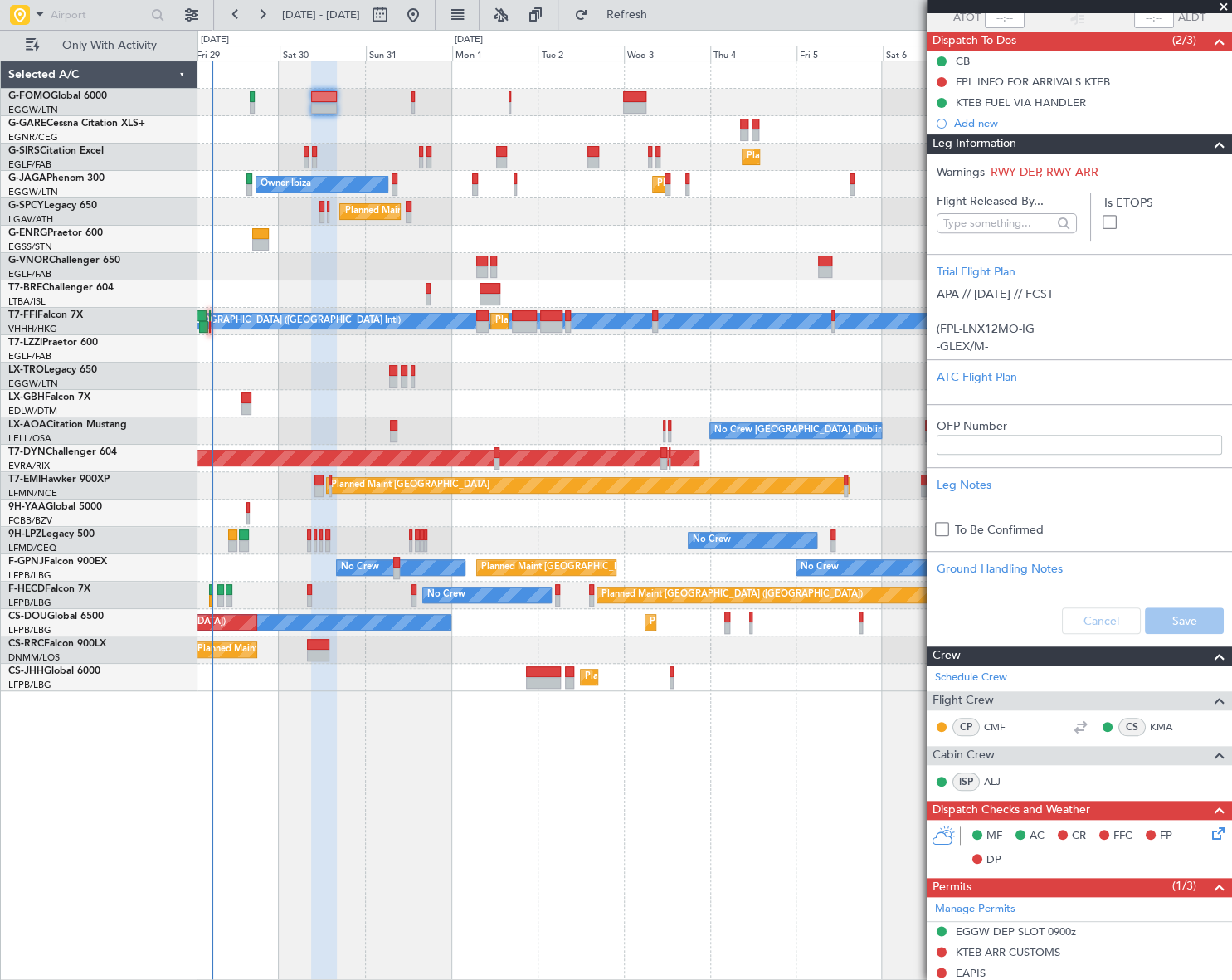
click at [1210, 143] on span at bounding box center [1220, 144] width 20 height 20
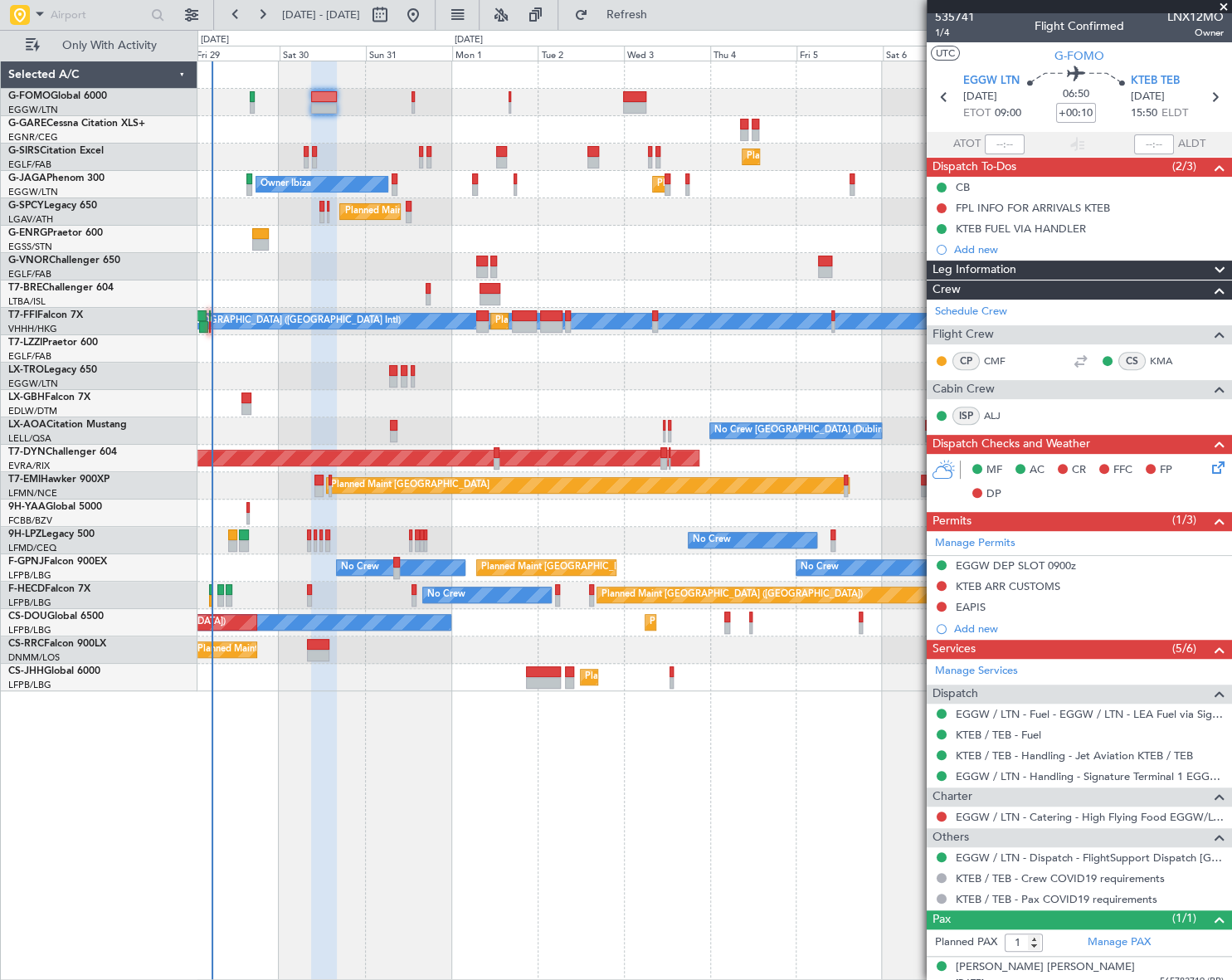
scroll to position [0, 0]
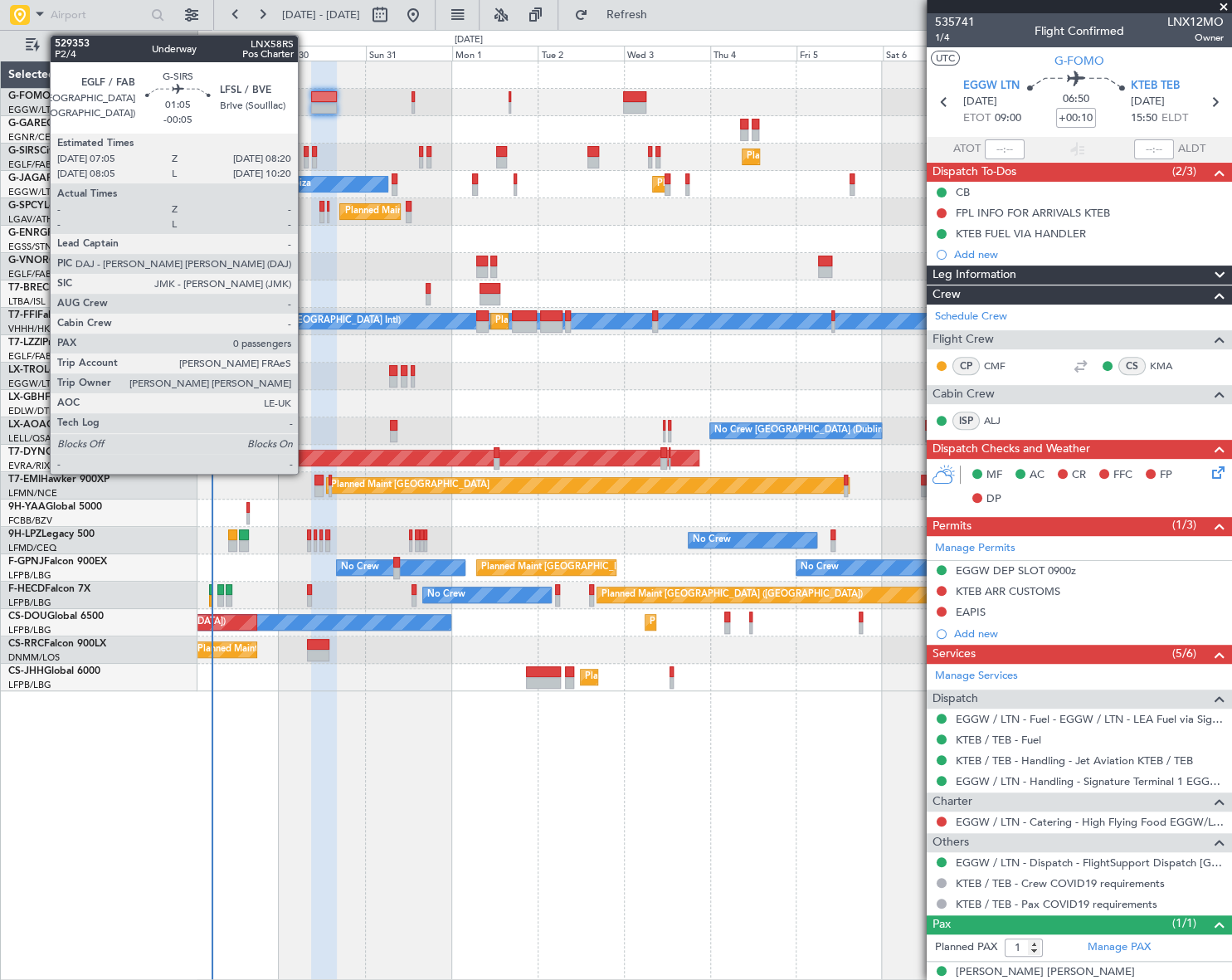
click at [306, 157] on div at bounding box center [306, 163] width 5 height 11
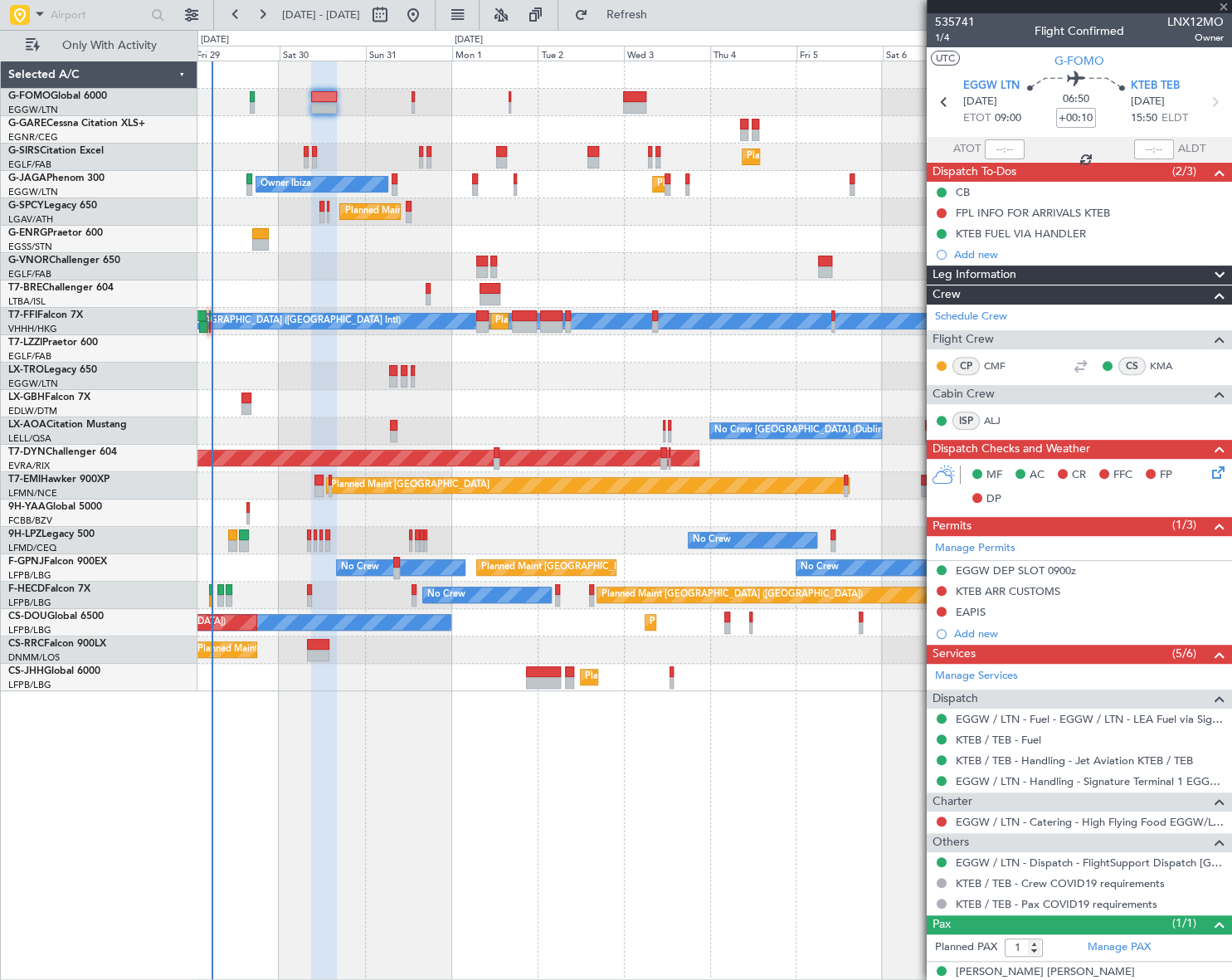
type input "-00:05"
type input "0"
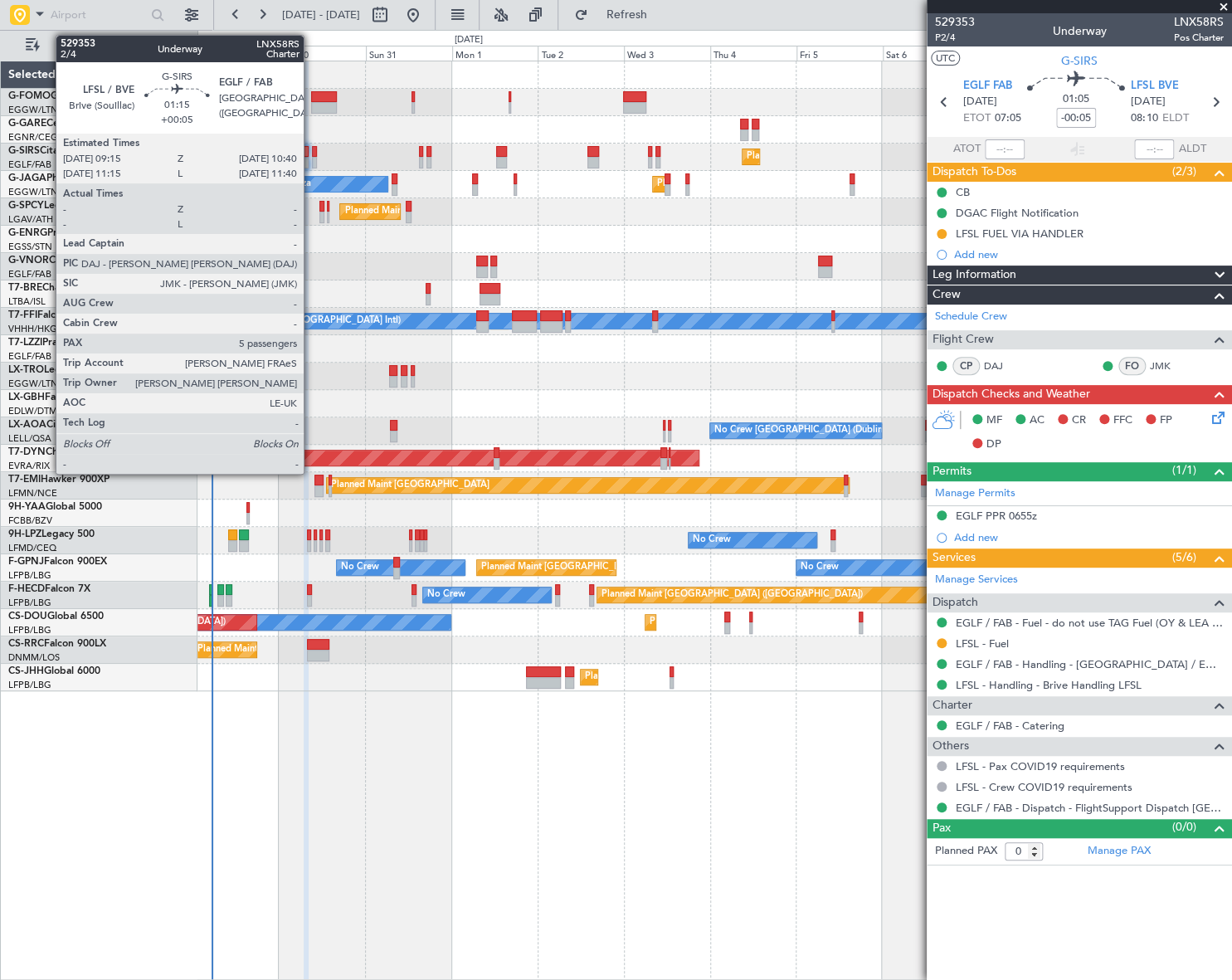
click at [312, 162] on div at bounding box center [315, 163] width 6 height 11
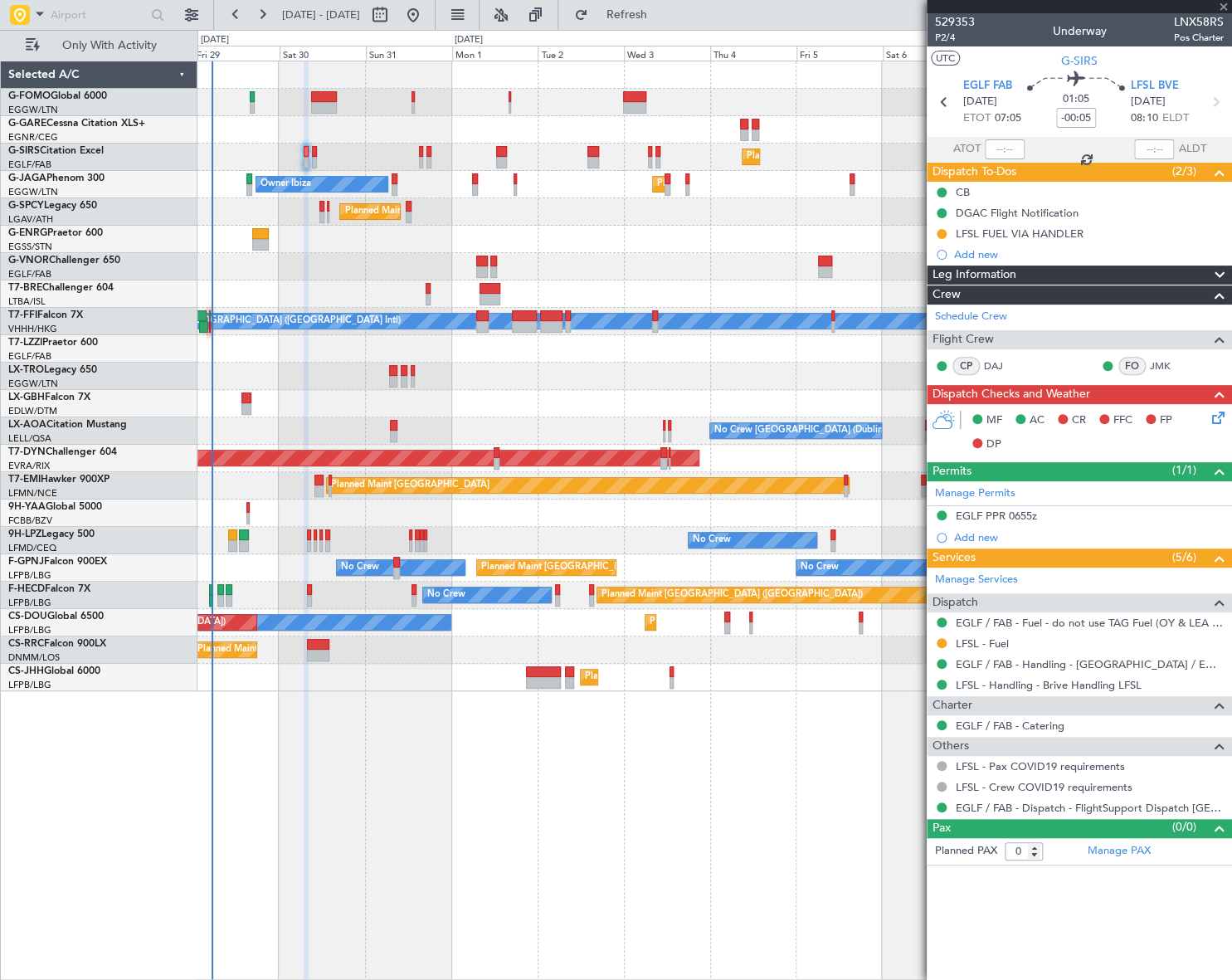
type input "+00:05"
type input "5"
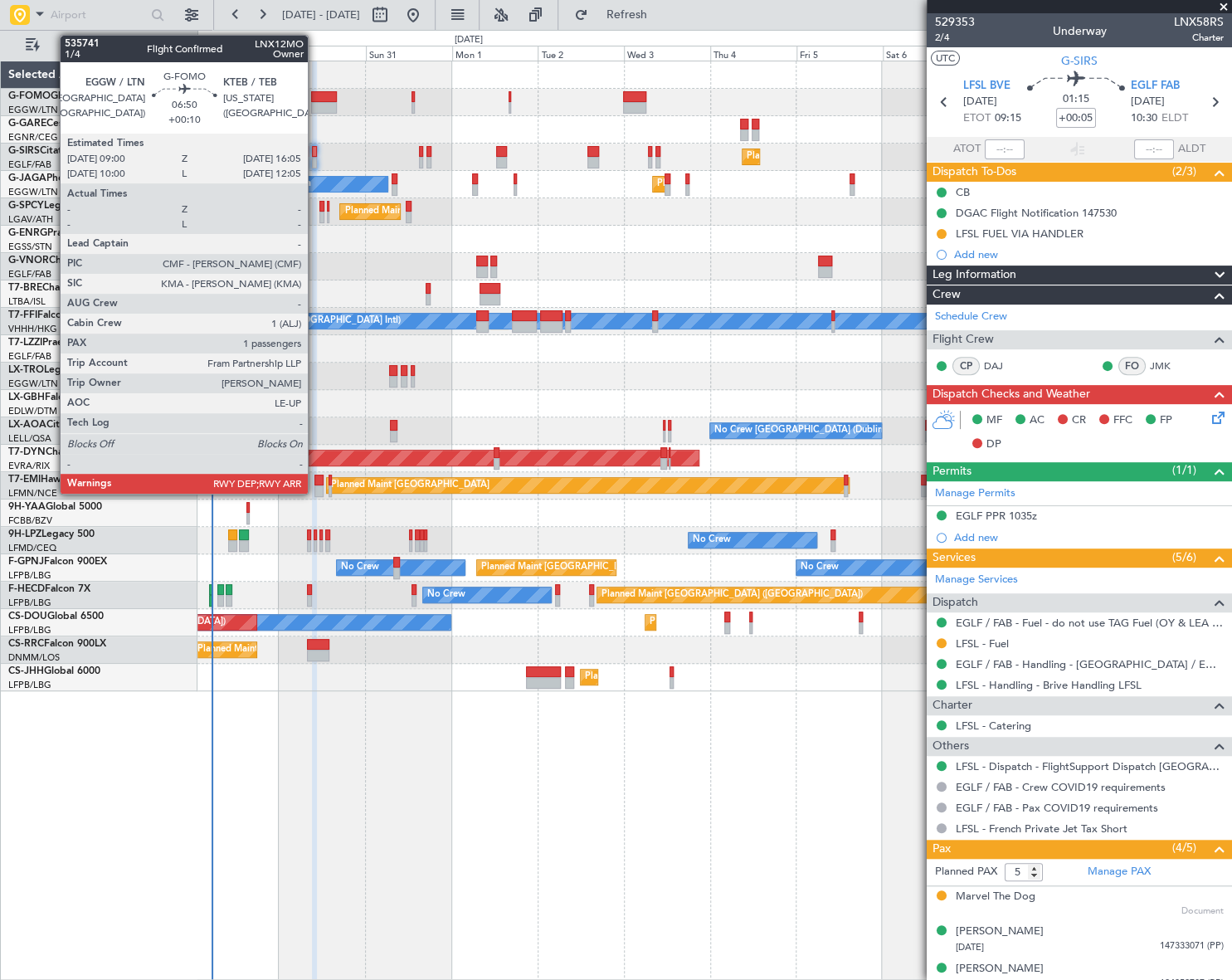
click at [315, 93] on div at bounding box center [324, 97] width 26 height 11
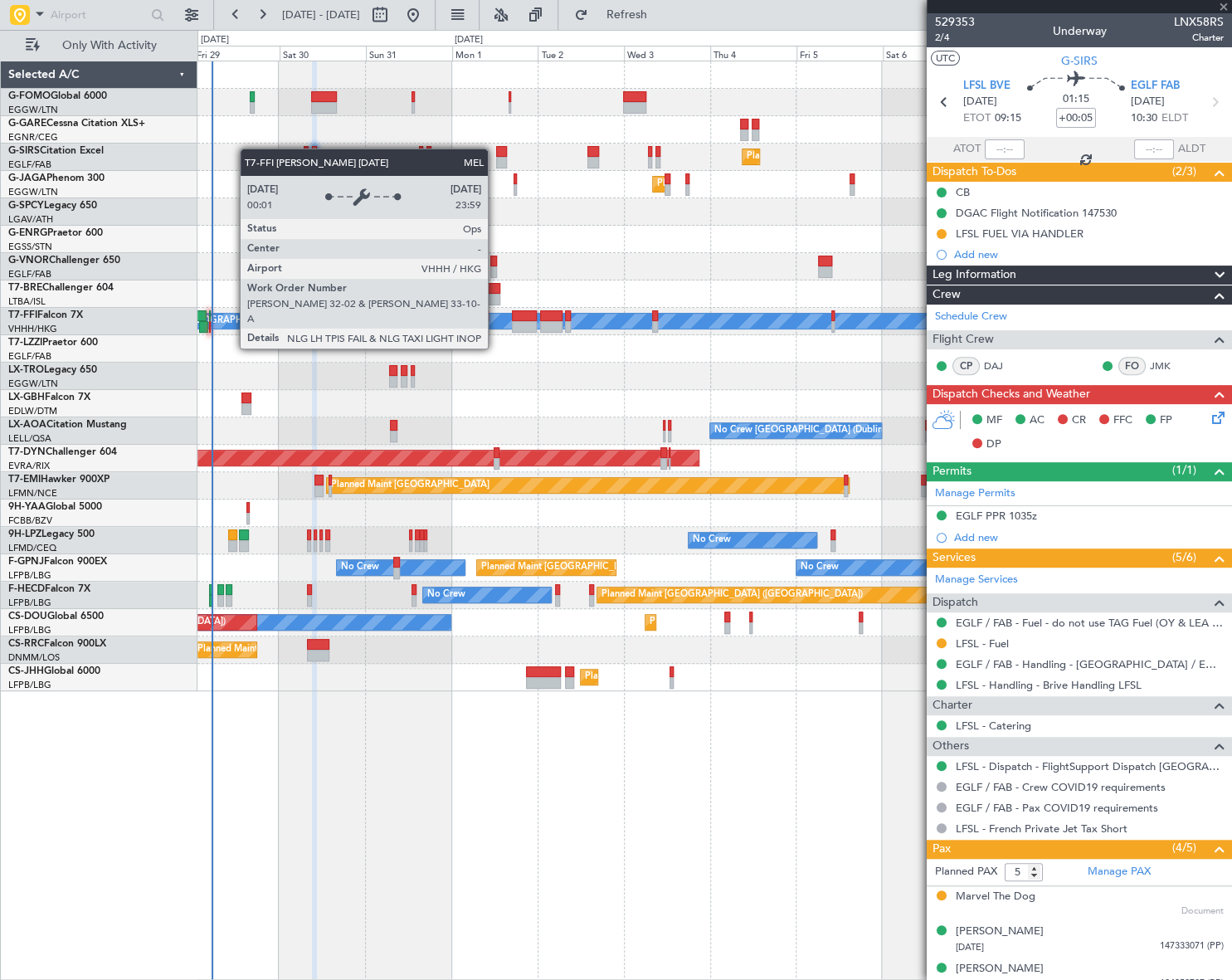
type input "+00:10"
type input "1"
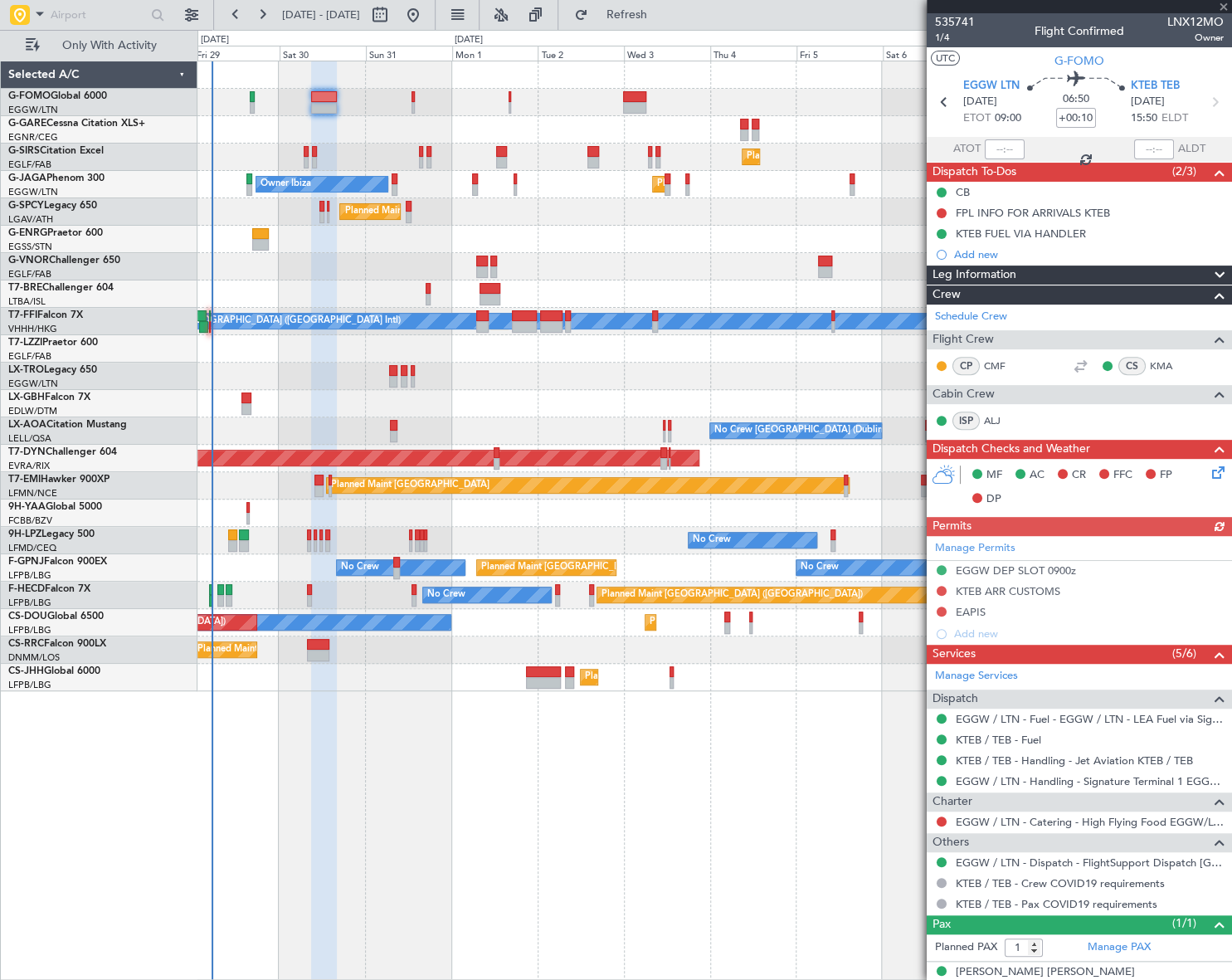
click at [1209, 473] on icon at bounding box center [1216, 470] width 13 height 13
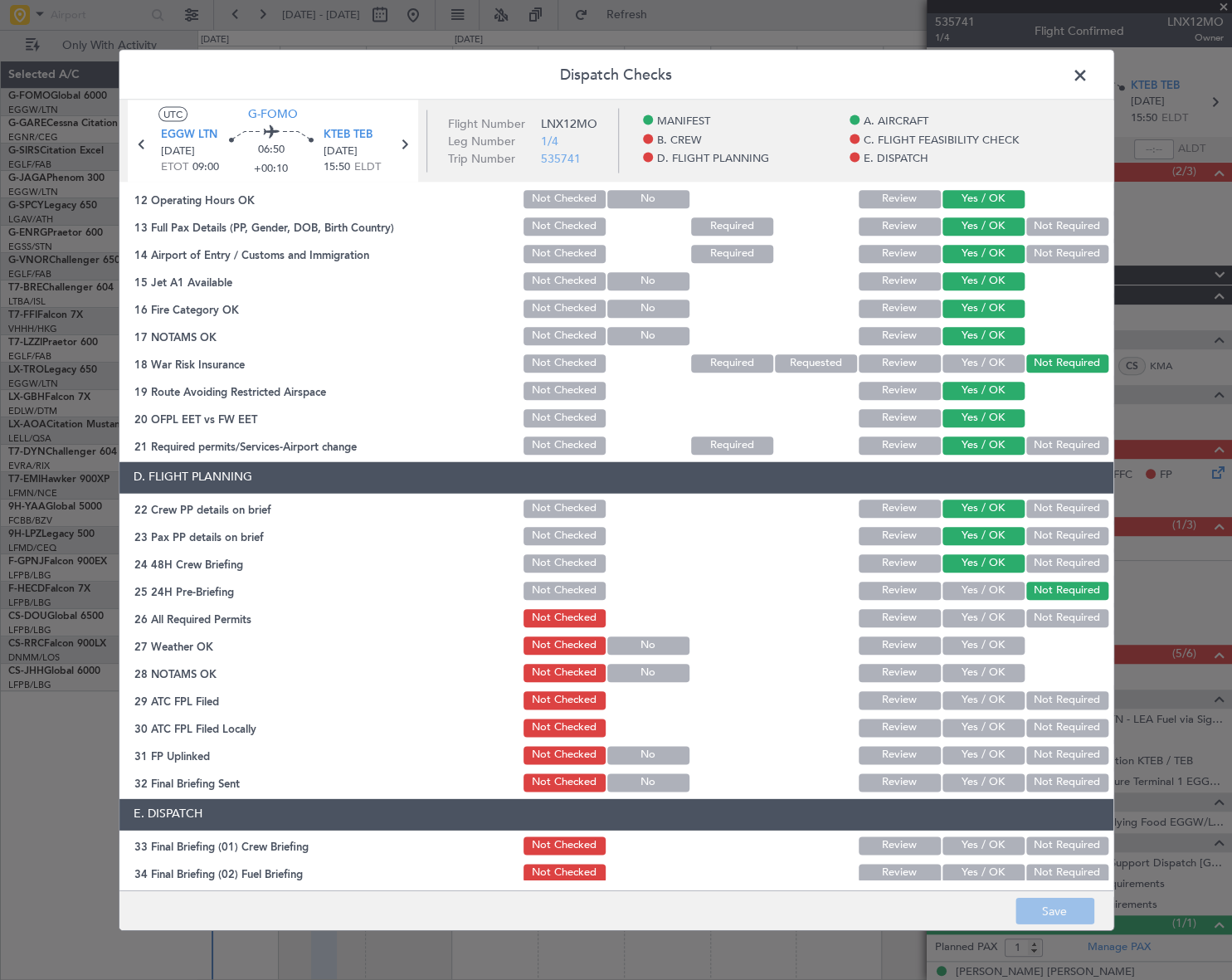
scroll to position [528, 0]
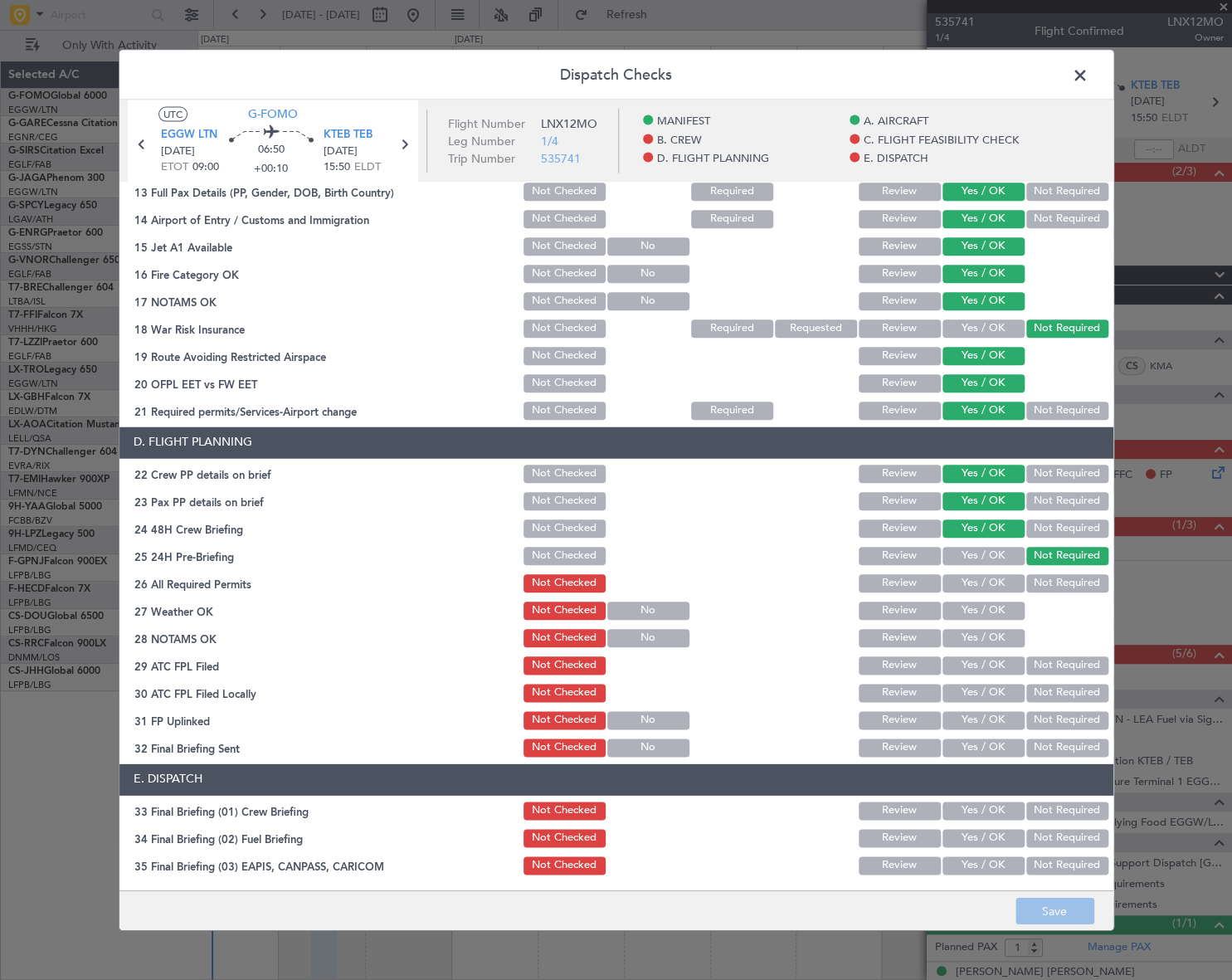
drag, startPoint x: 1084, startPoint y: 72, endPoint x: 696, endPoint y: 170, distance: 400.2
click at [1088, 72] on span at bounding box center [1088, 78] width 0 height 33
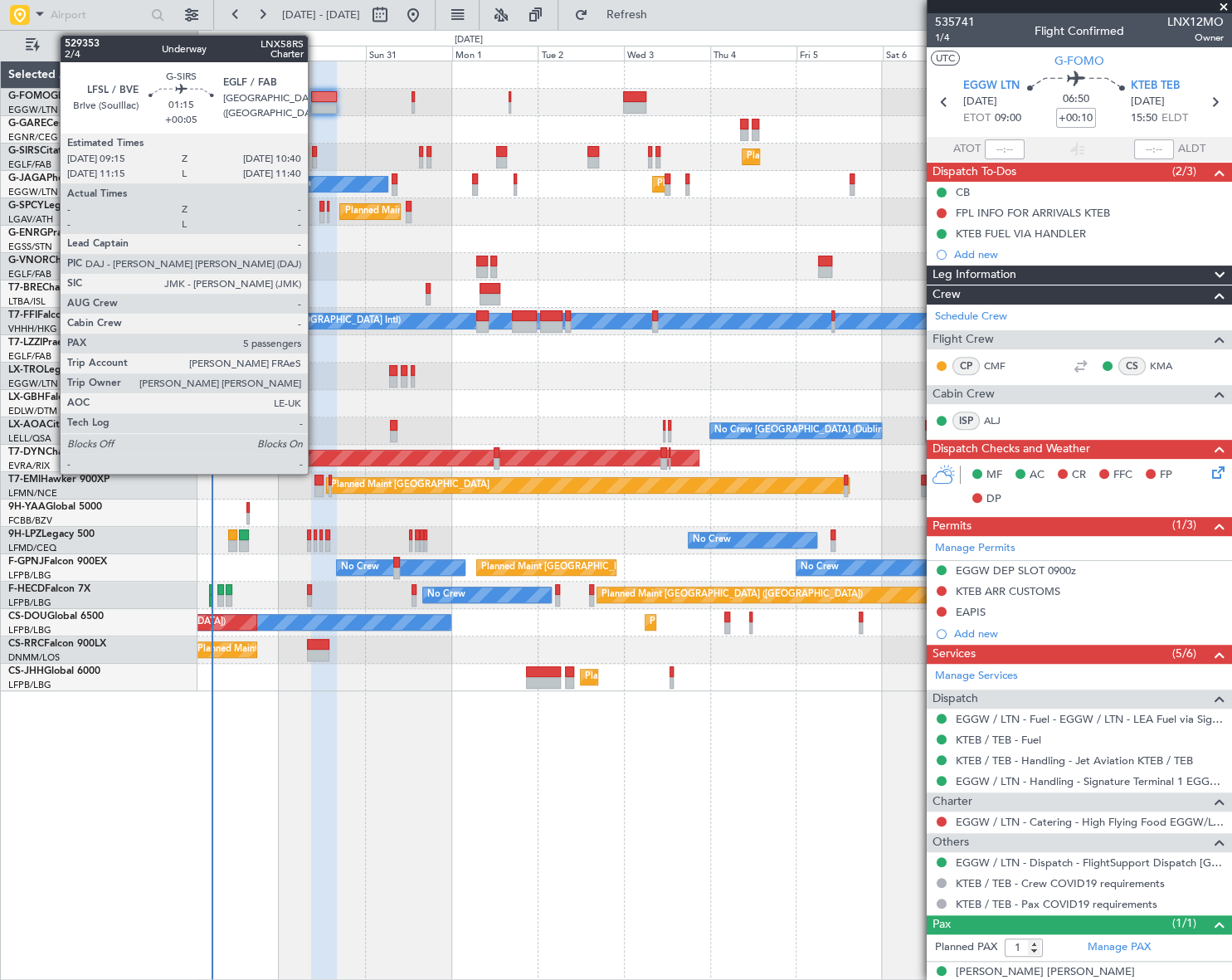
click at [316, 158] on div at bounding box center [315, 163] width 6 height 11
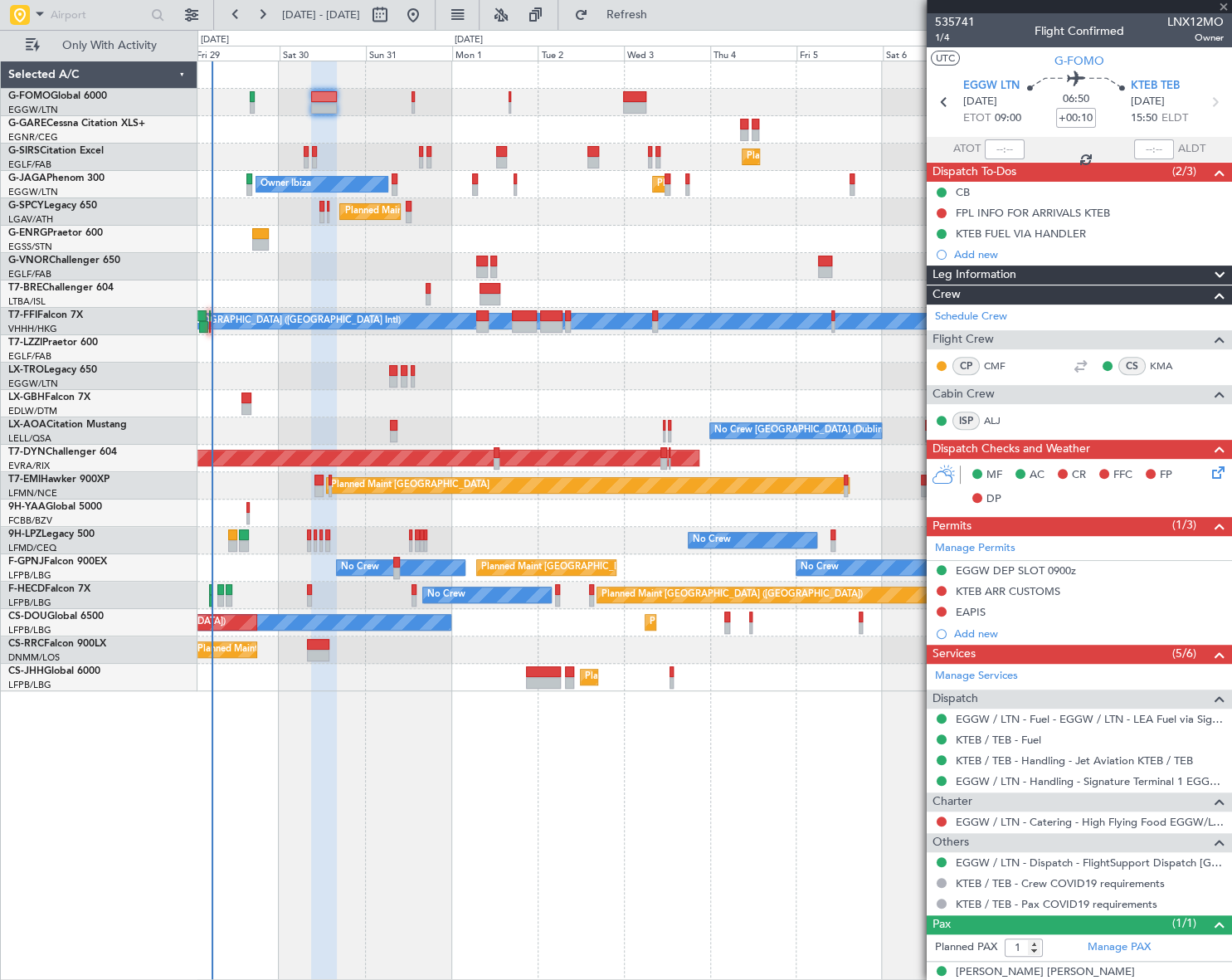
type input "+00:05"
type input "5"
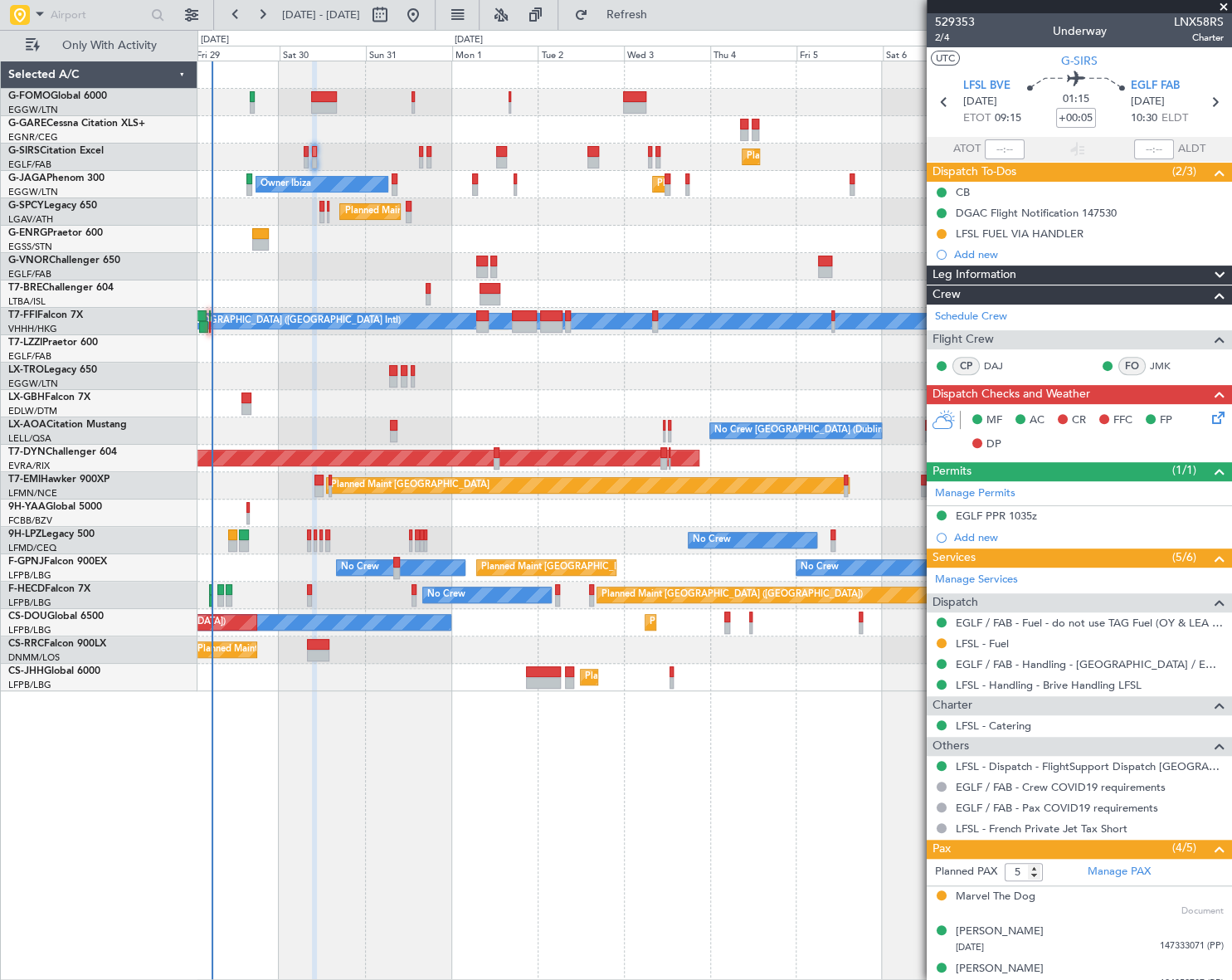
click at [1209, 418] on icon at bounding box center [1216, 415] width 13 height 13
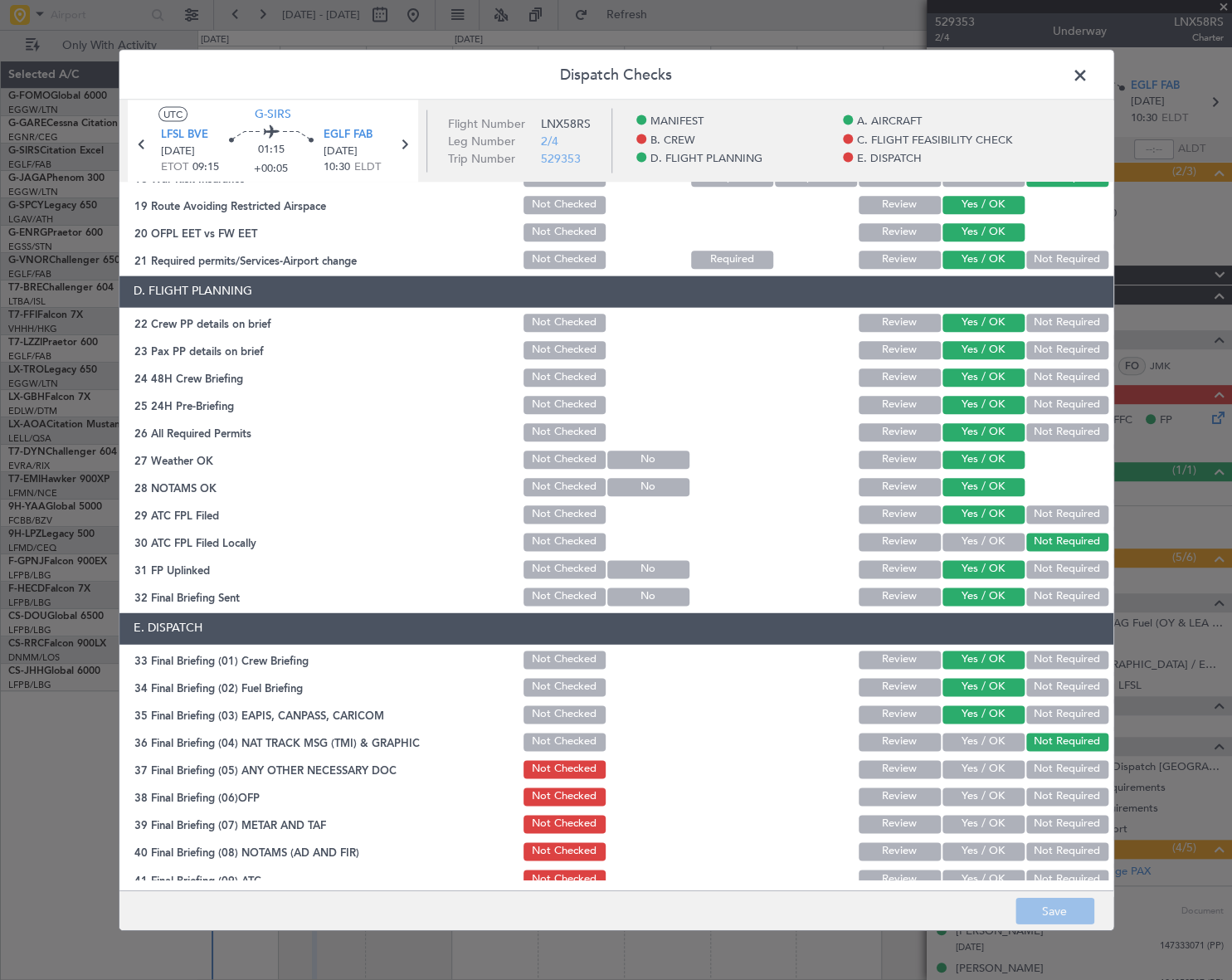
scroll to position [774, 0]
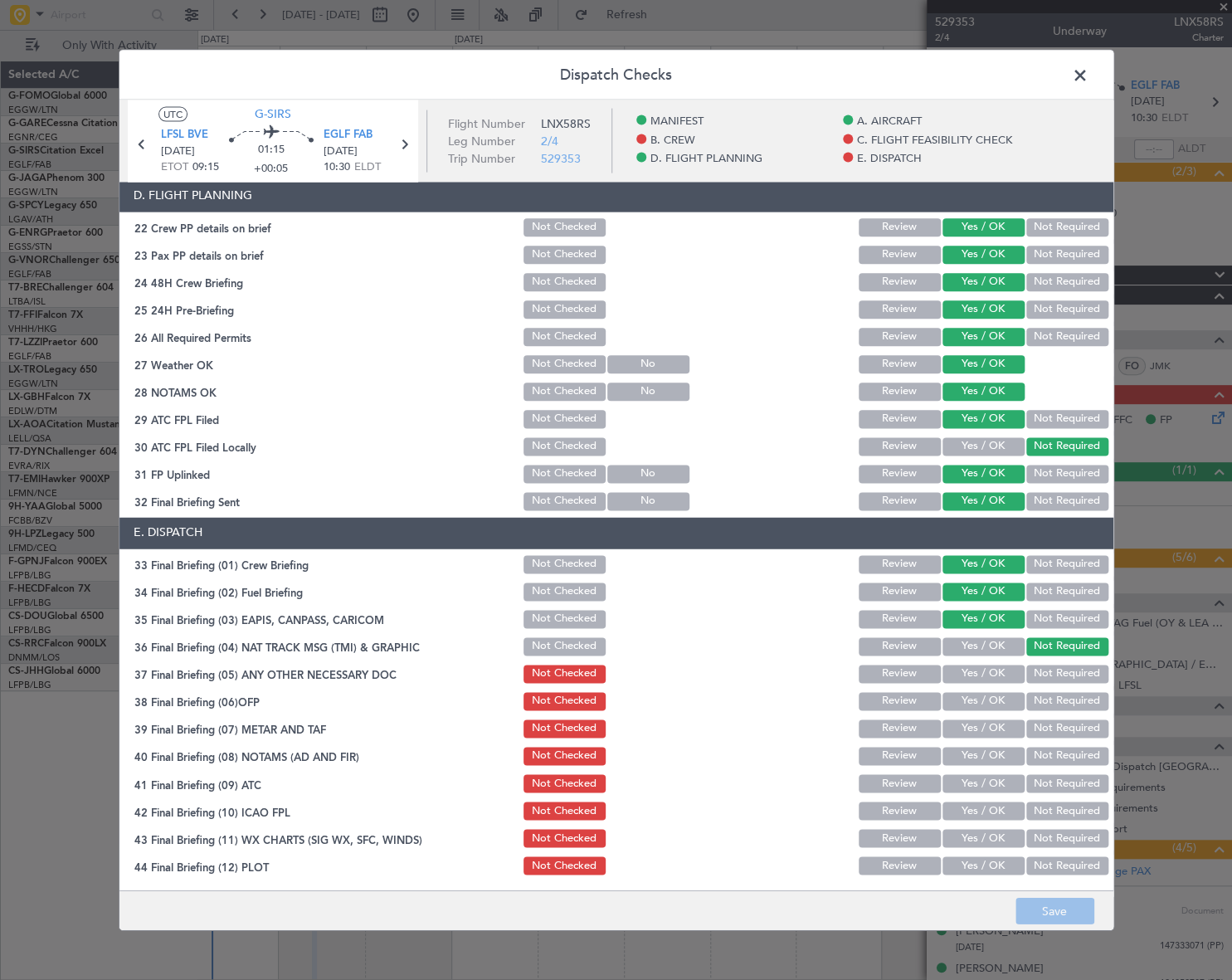
click at [546, 559] on button "Not Checked" at bounding box center [565, 564] width 82 height 18
click at [538, 590] on button "Not Checked" at bounding box center [565, 591] width 82 height 18
click at [541, 620] on button "Not Checked" at bounding box center [565, 619] width 82 height 18
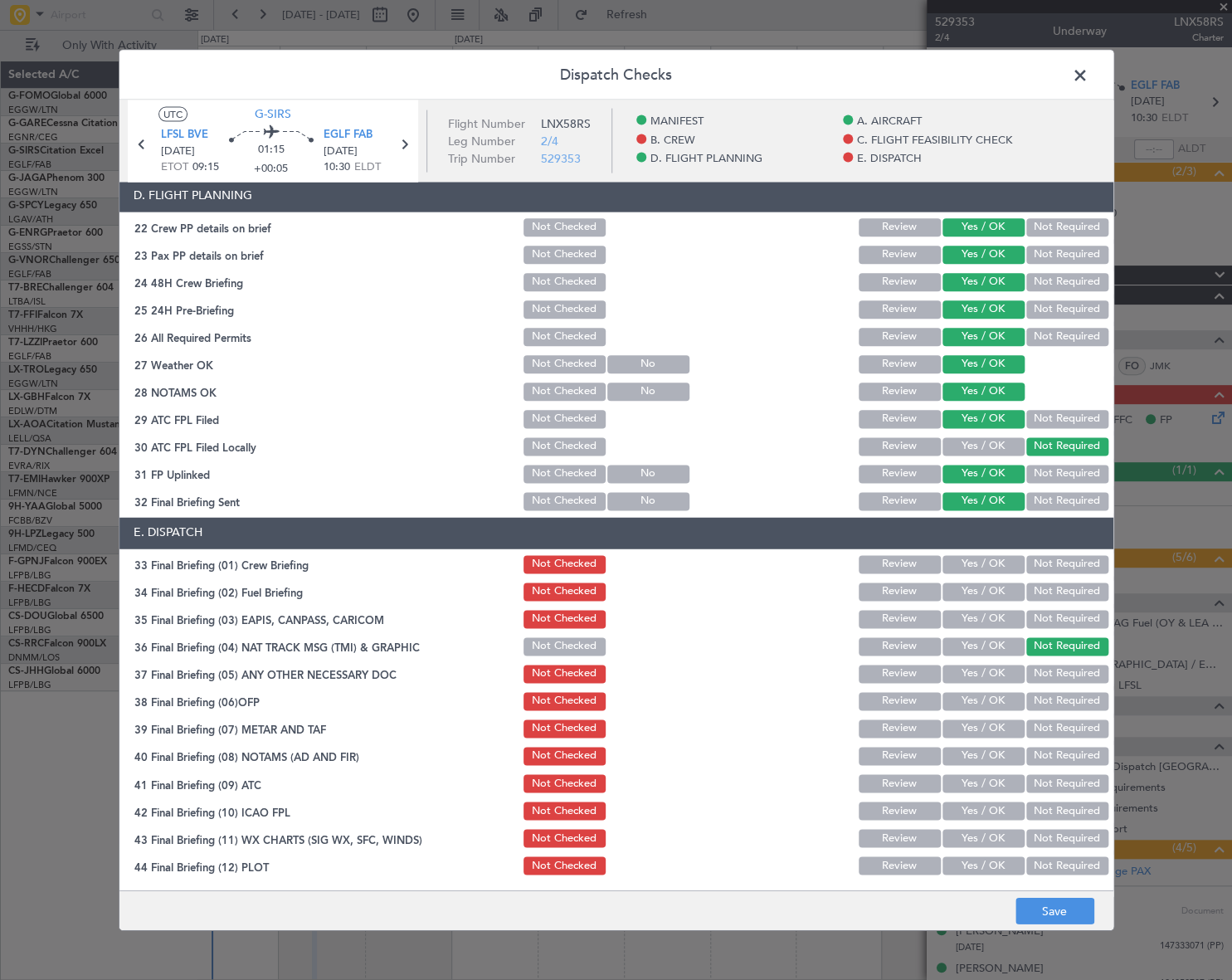
click at [541, 648] on button "Not Checked" at bounding box center [565, 646] width 82 height 18
click at [547, 502] on button "Not Checked" at bounding box center [565, 501] width 82 height 18
click at [546, 471] on button "Not Checked" at bounding box center [565, 473] width 82 height 18
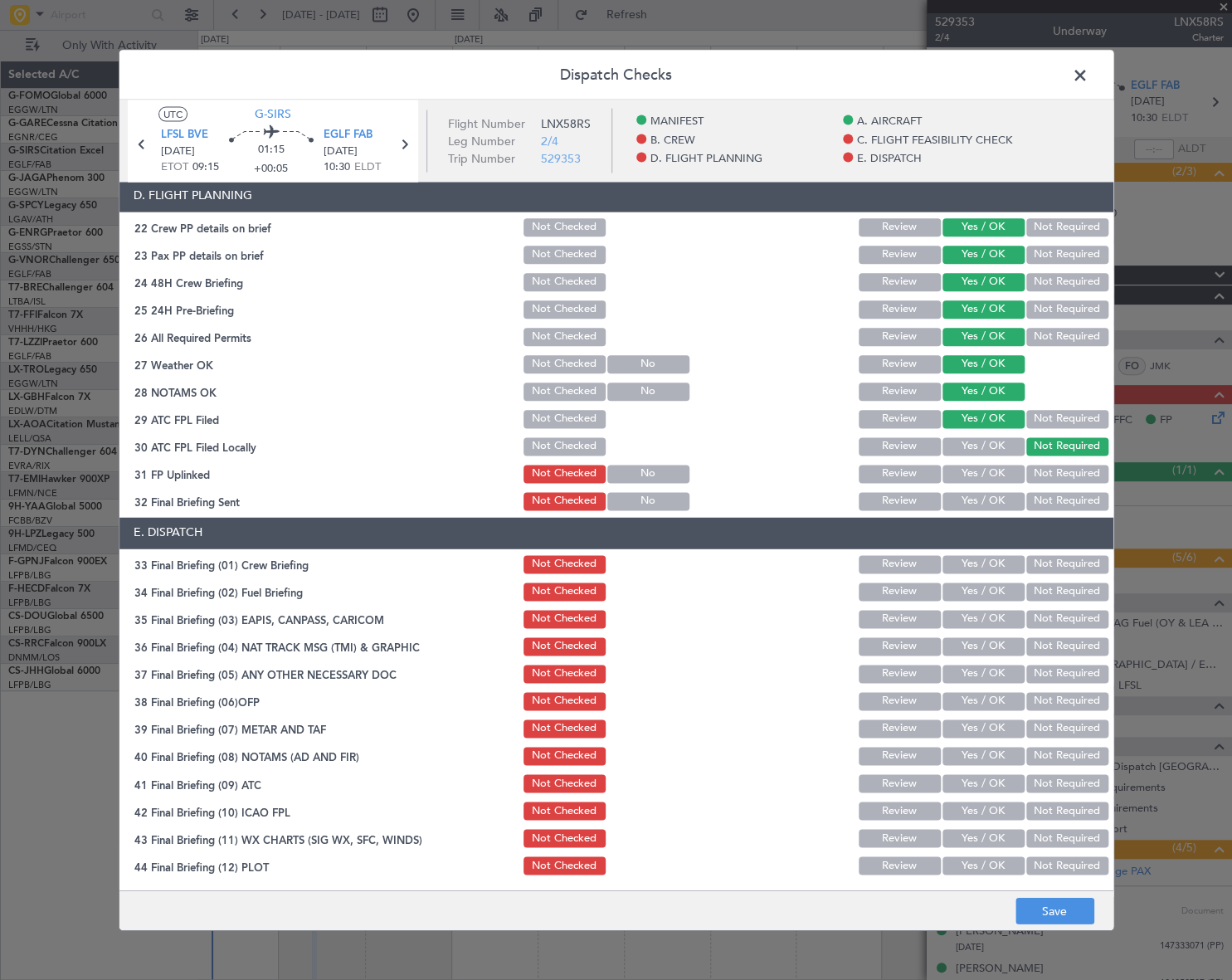
drag, startPoint x: 541, startPoint y: 443, endPoint x: 539, endPoint y: 420, distance: 23.1
click at [539, 437] on button "Not Checked" at bounding box center [565, 446] width 82 height 18
click at [539, 414] on button "Not Checked" at bounding box center [565, 419] width 82 height 18
click at [553, 376] on section "D. FLIGHT PLANNING 22 Crew PP details on brief Not Checked Review Yes / OK Not …" at bounding box center [616, 346] width 994 height 332
drag, startPoint x: 555, startPoint y: 390, endPoint x: 554, endPoint y: 372, distance: 18.0
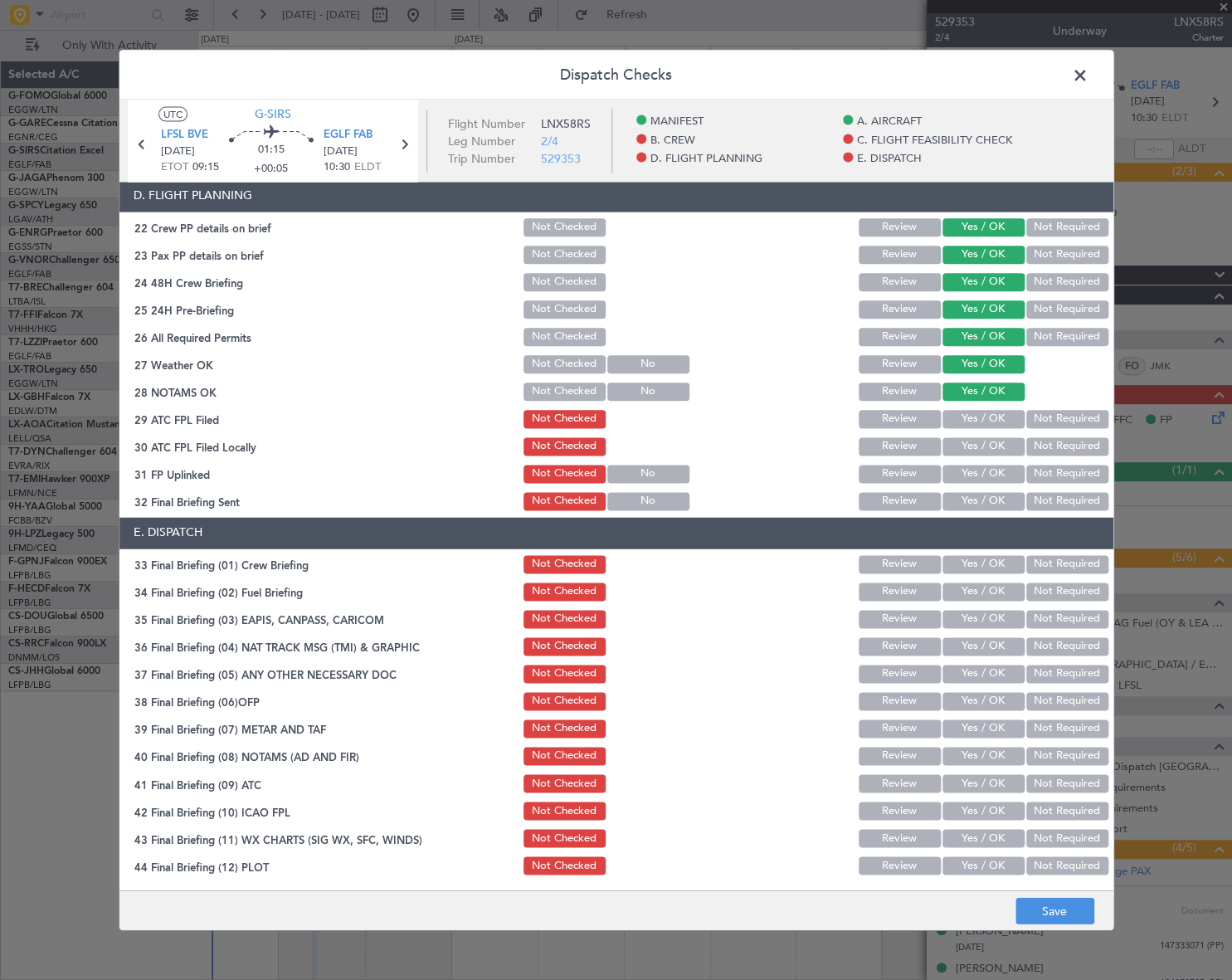
click at [555, 389] on button "Not Checked" at bounding box center [565, 391] width 82 height 18
drag, startPoint x: 553, startPoint y: 372, endPoint x: 550, endPoint y: 359, distance: 13.3
click at [552, 367] on div "Not Checked" at bounding box center [563, 364] width 84 height 23
click at [552, 363] on button "Not Checked" at bounding box center [565, 364] width 82 height 18
click at [547, 334] on button "Not Checked" at bounding box center [565, 336] width 82 height 18
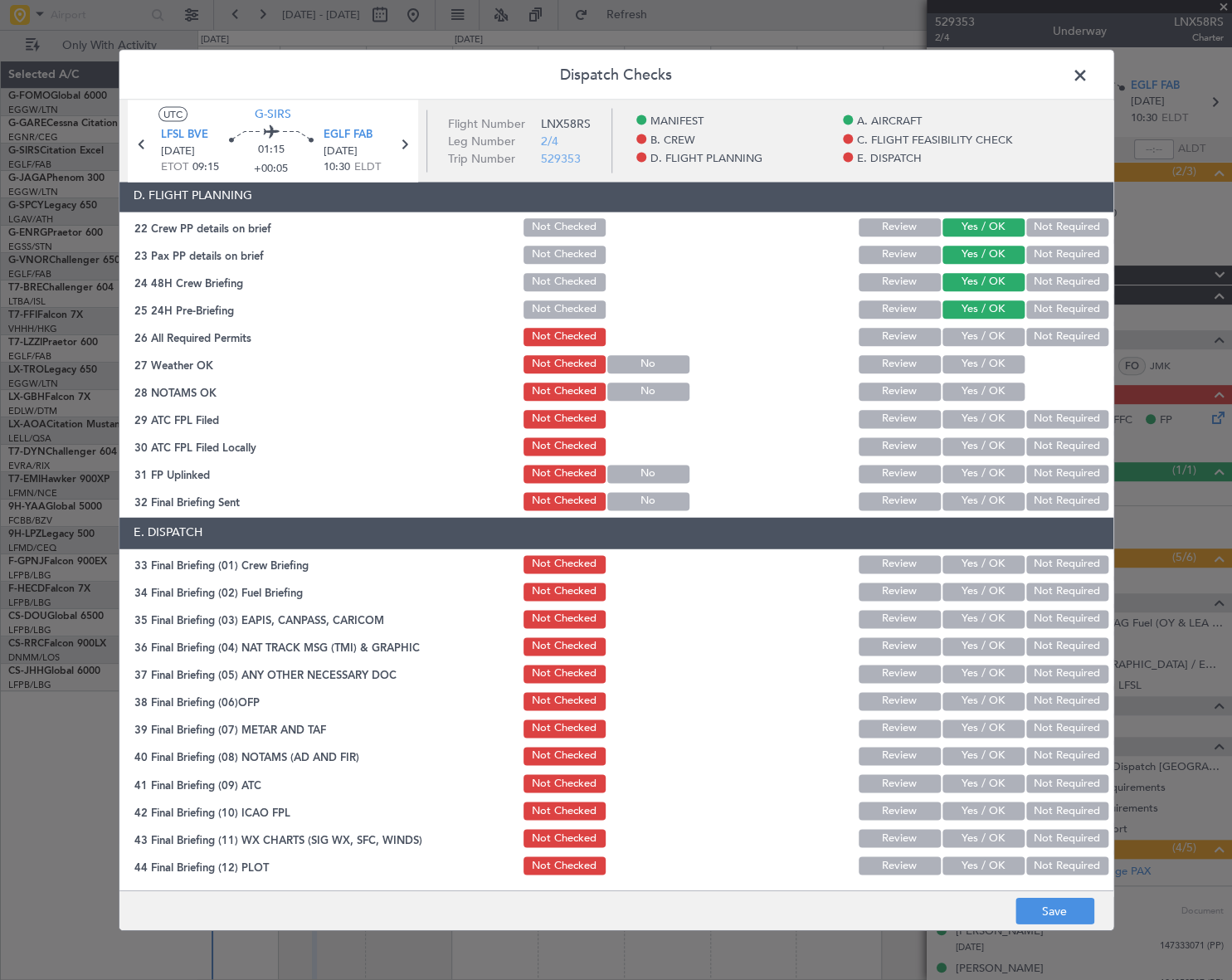
click at [1029, 302] on button "Not Required" at bounding box center [1067, 309] width 82 height 18
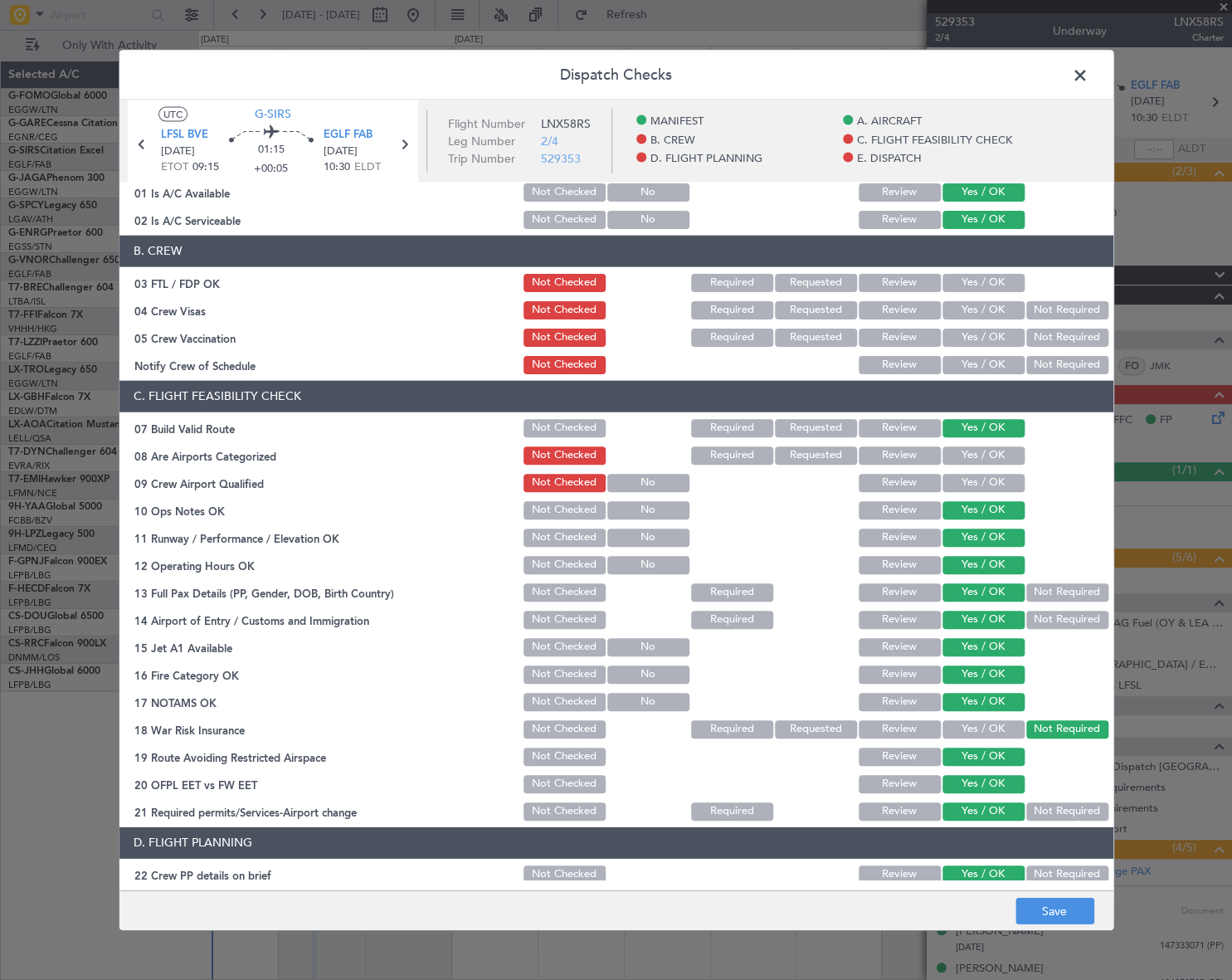
scroll to position [0, 0]
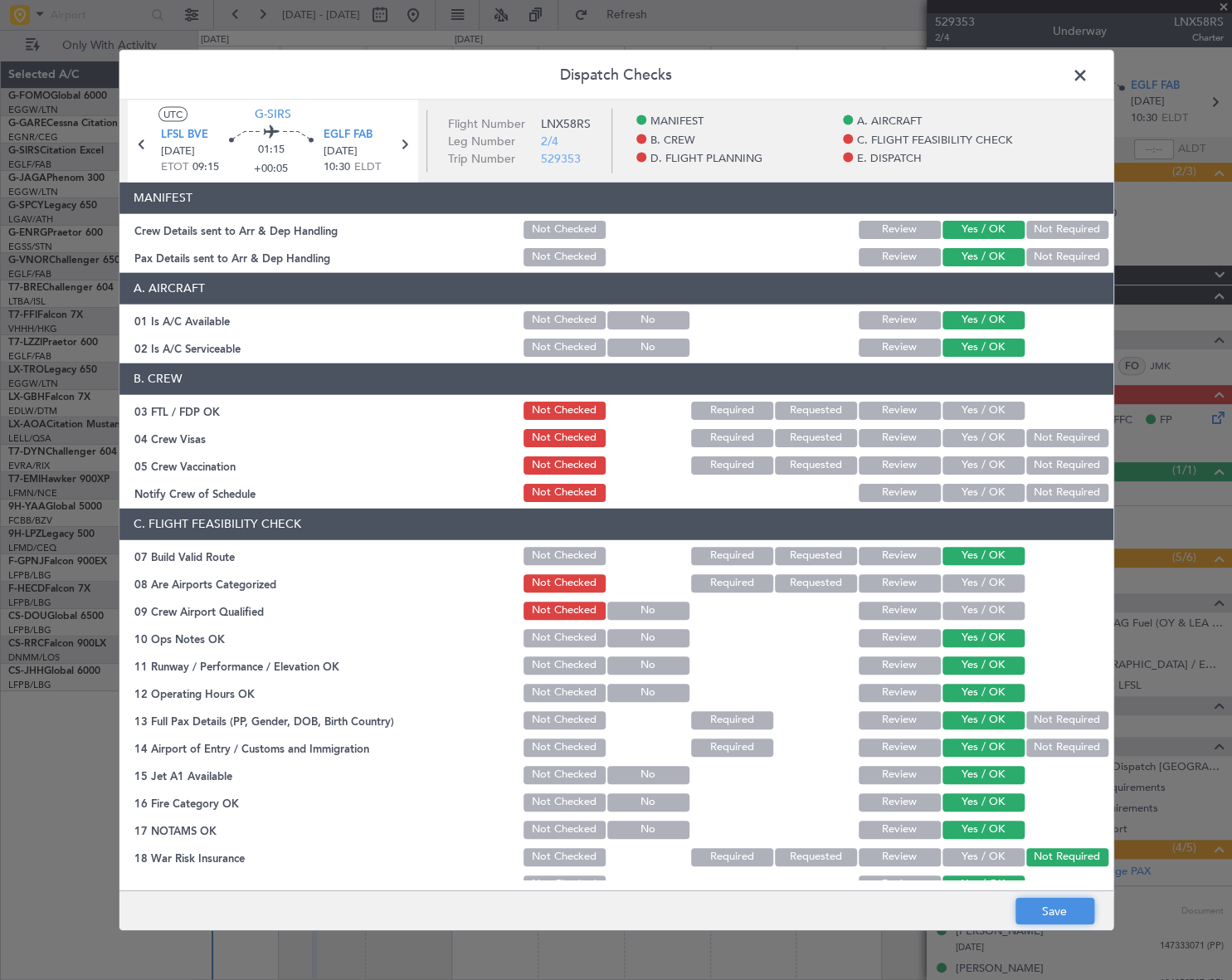
drag, startPoint x: 1070, startPoint y: 913, endPoint x: 1080, endPoint y: 897, distance: 18.9
click at [1071, 913] on button "Save" at bounding box center [1055, 911] width 79 height 27
click at [1088, 70] on span at bounding box center [1088, 78] width 0 height 33
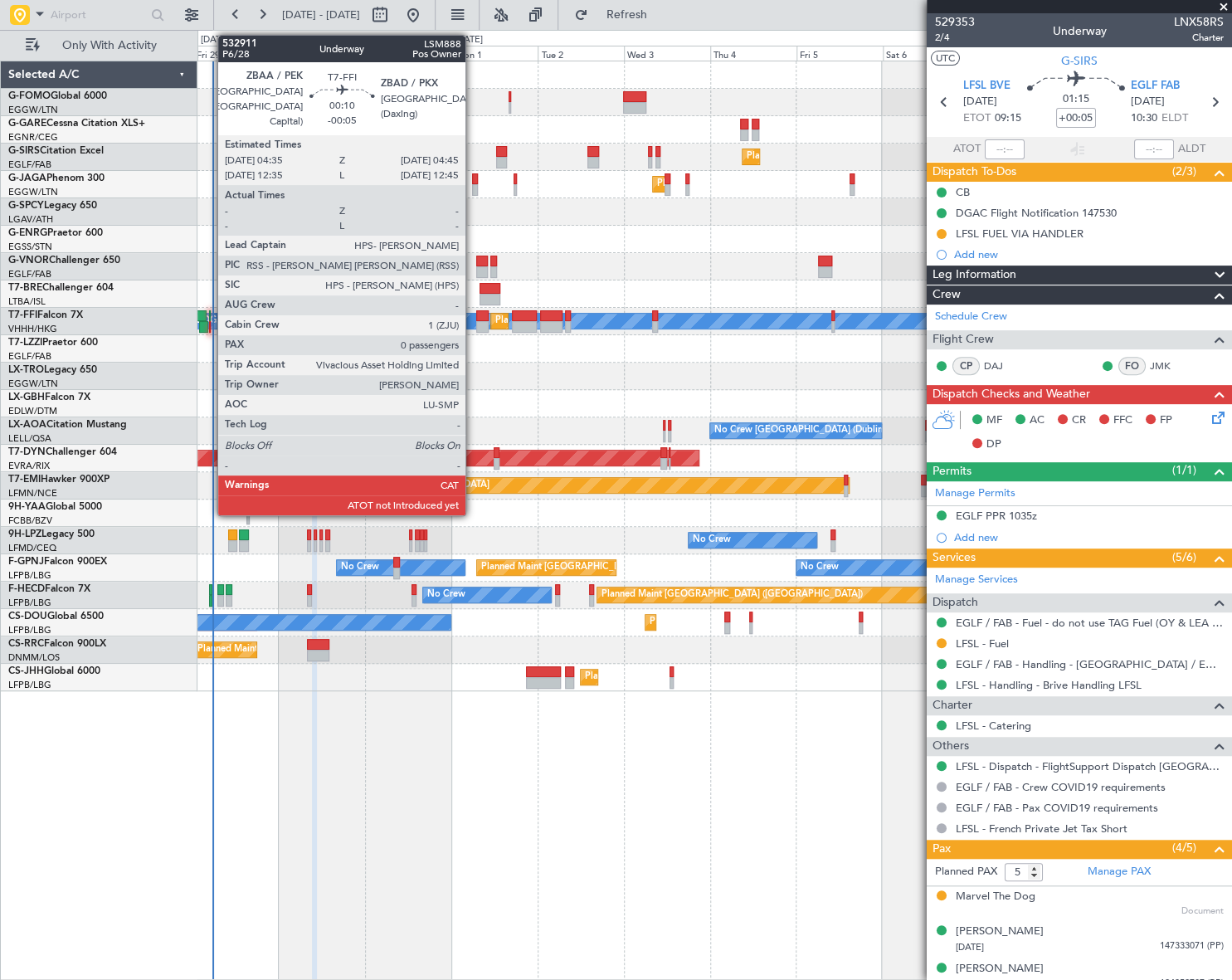
click at [209, 325] on div at bounding box center [210, 327] width 2 height 11
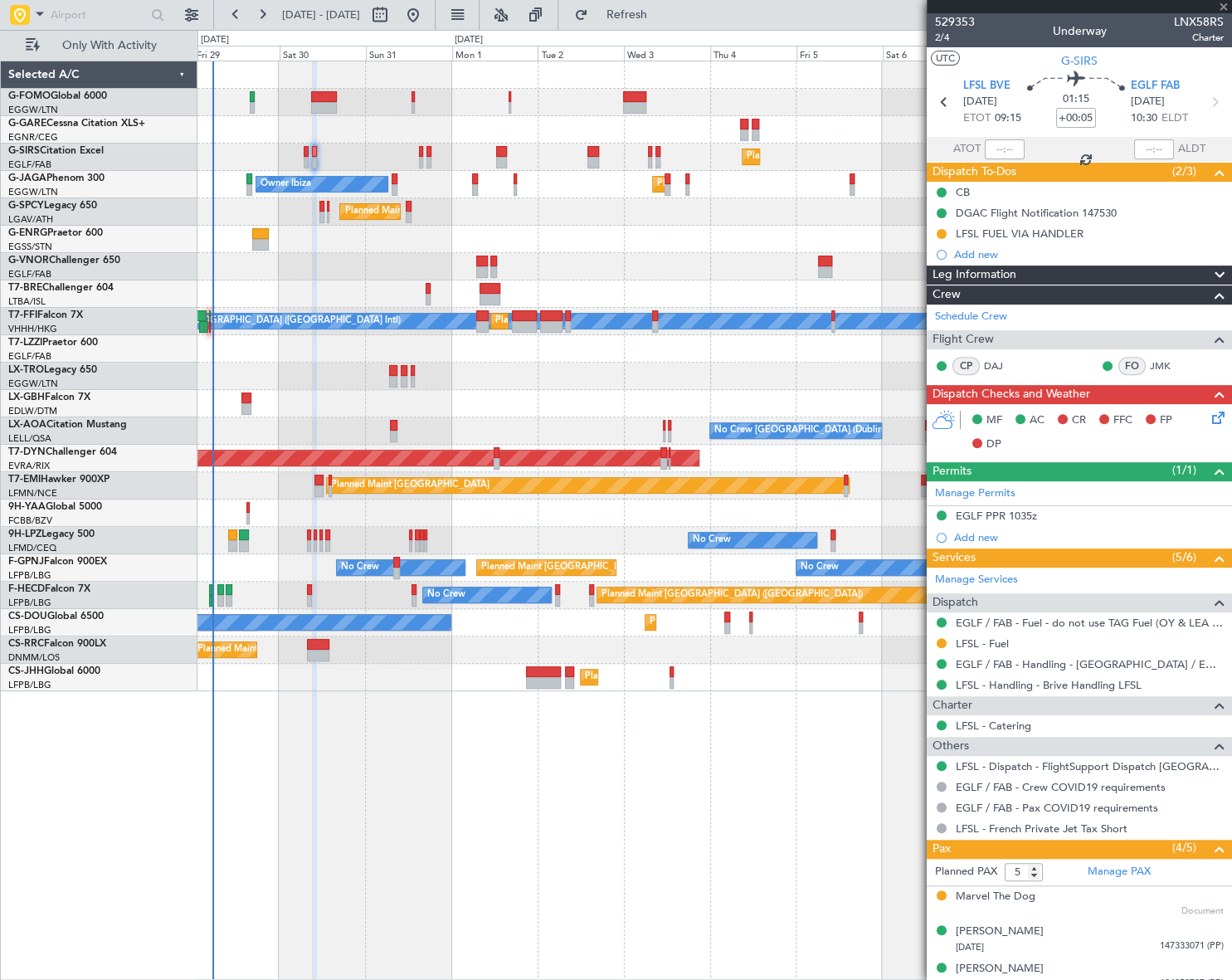
type input "-00:05"
type input "0"
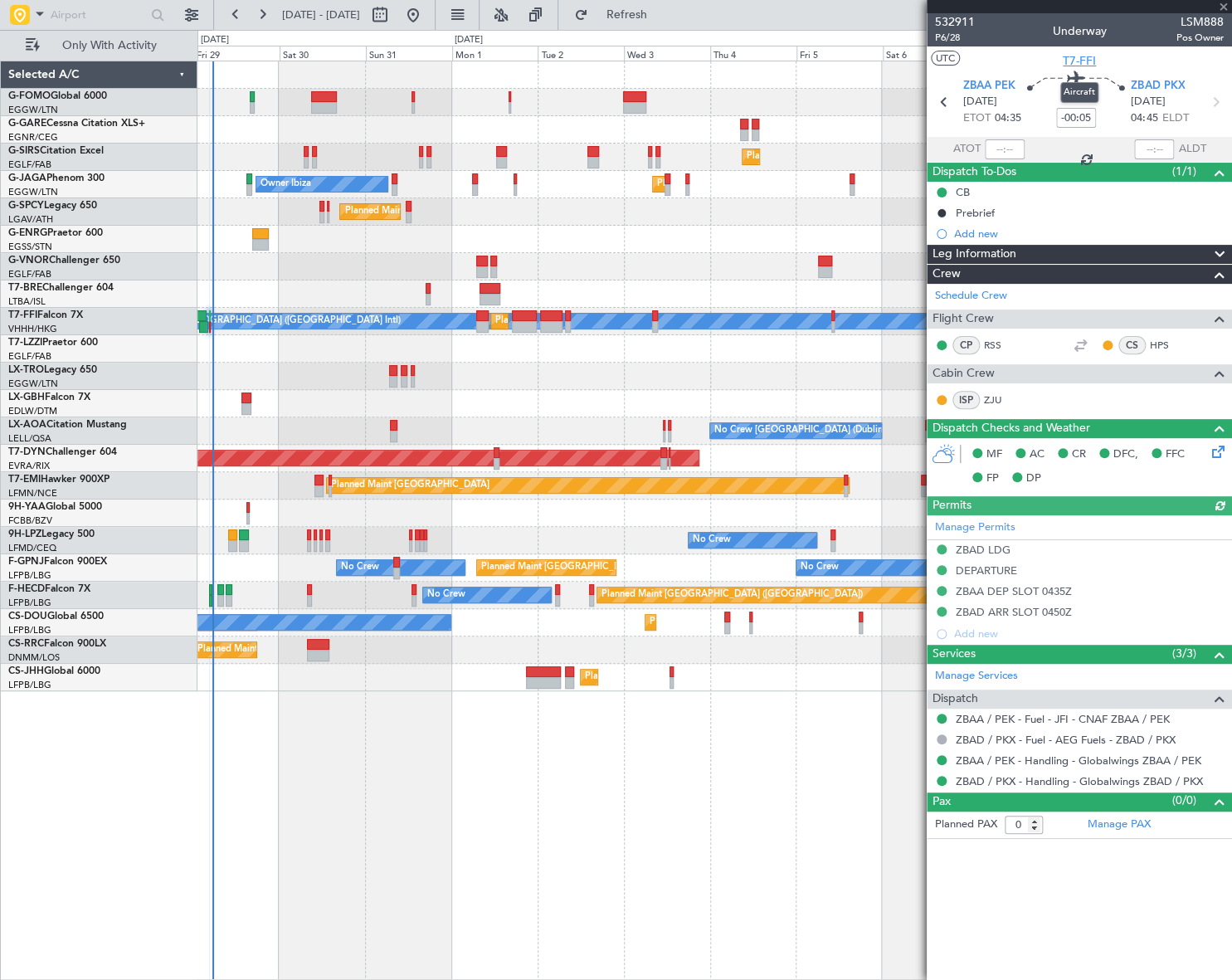
click at [1078, 61] on span "T7-FFI" at bounding box center [1079, 61] width 33 height 17
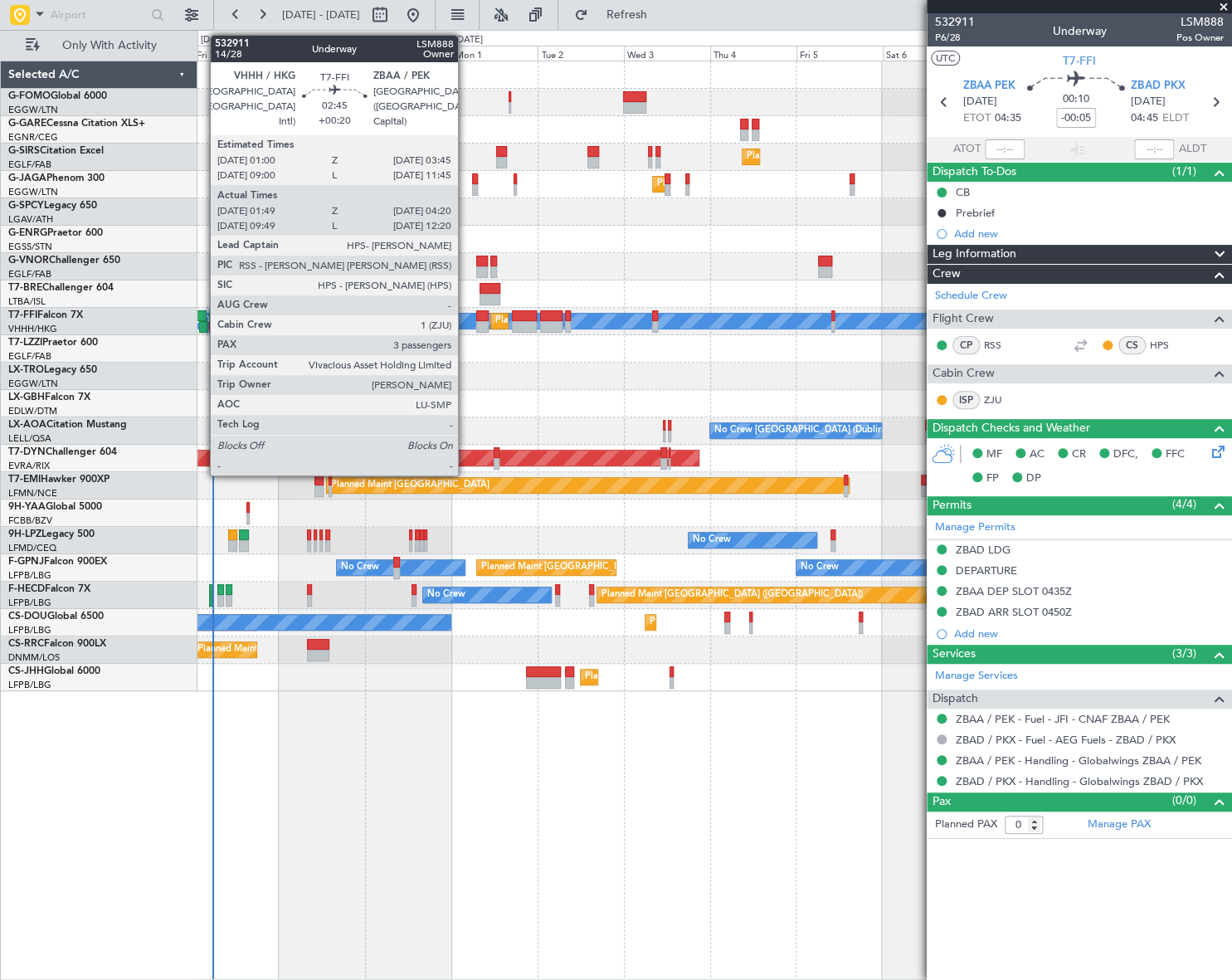
click at [202, 321] on div at bounding box center [204, 327] width 10 height 11
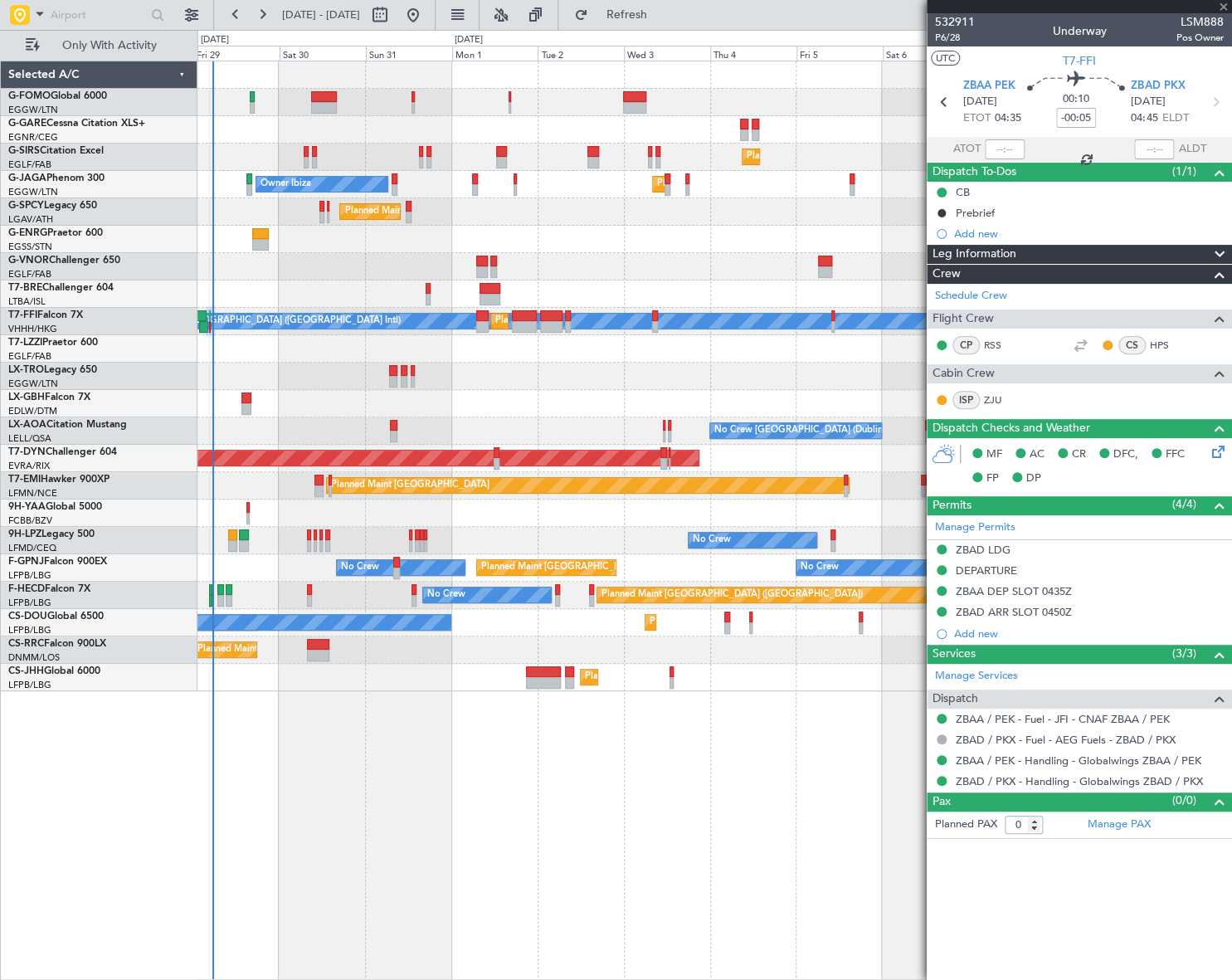
type input "+00:20"
type input "01:49"
type input "04:20"
type input "3"
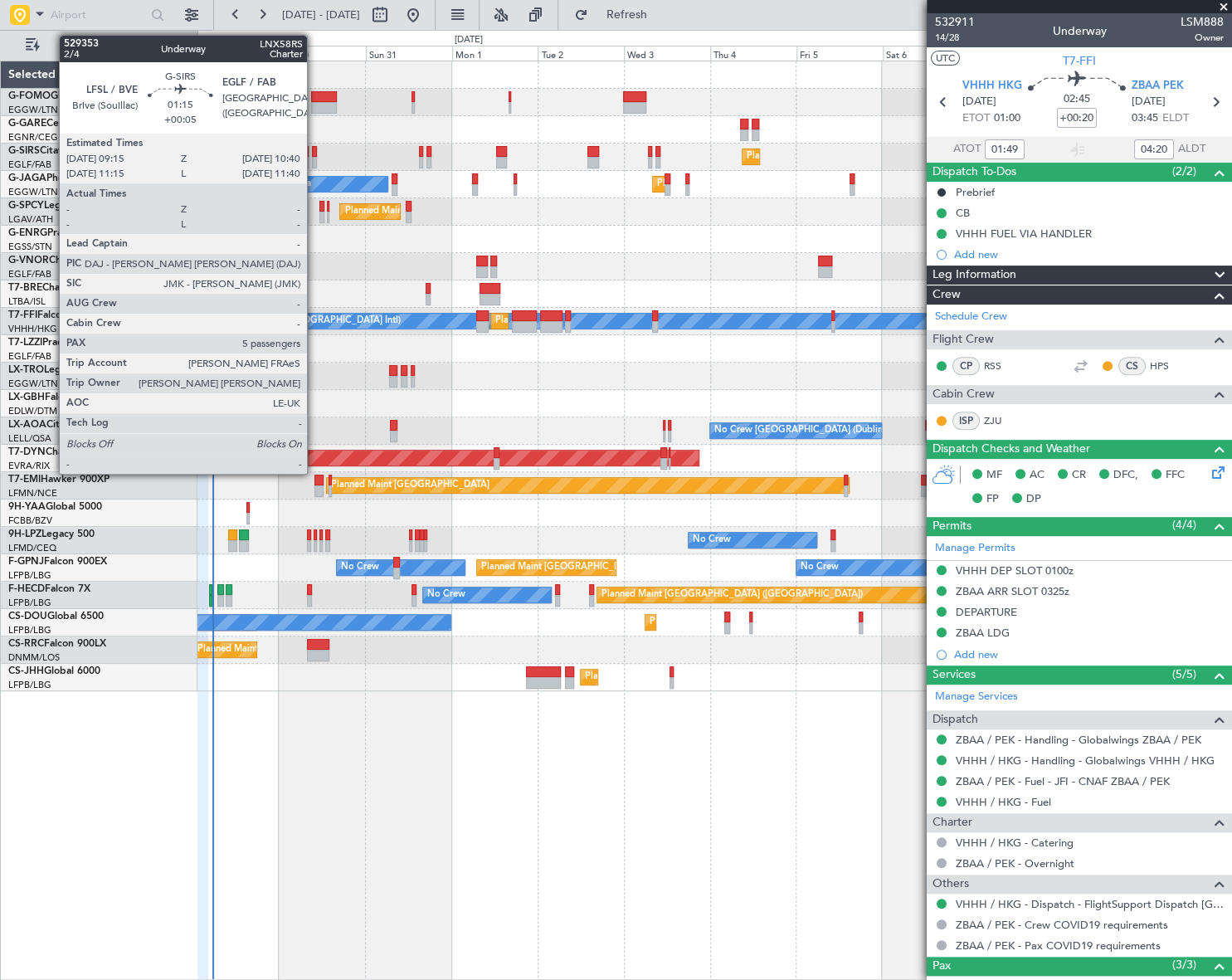
click at [314, 163] on div at bounding box center [315, 163] width 6 height 11
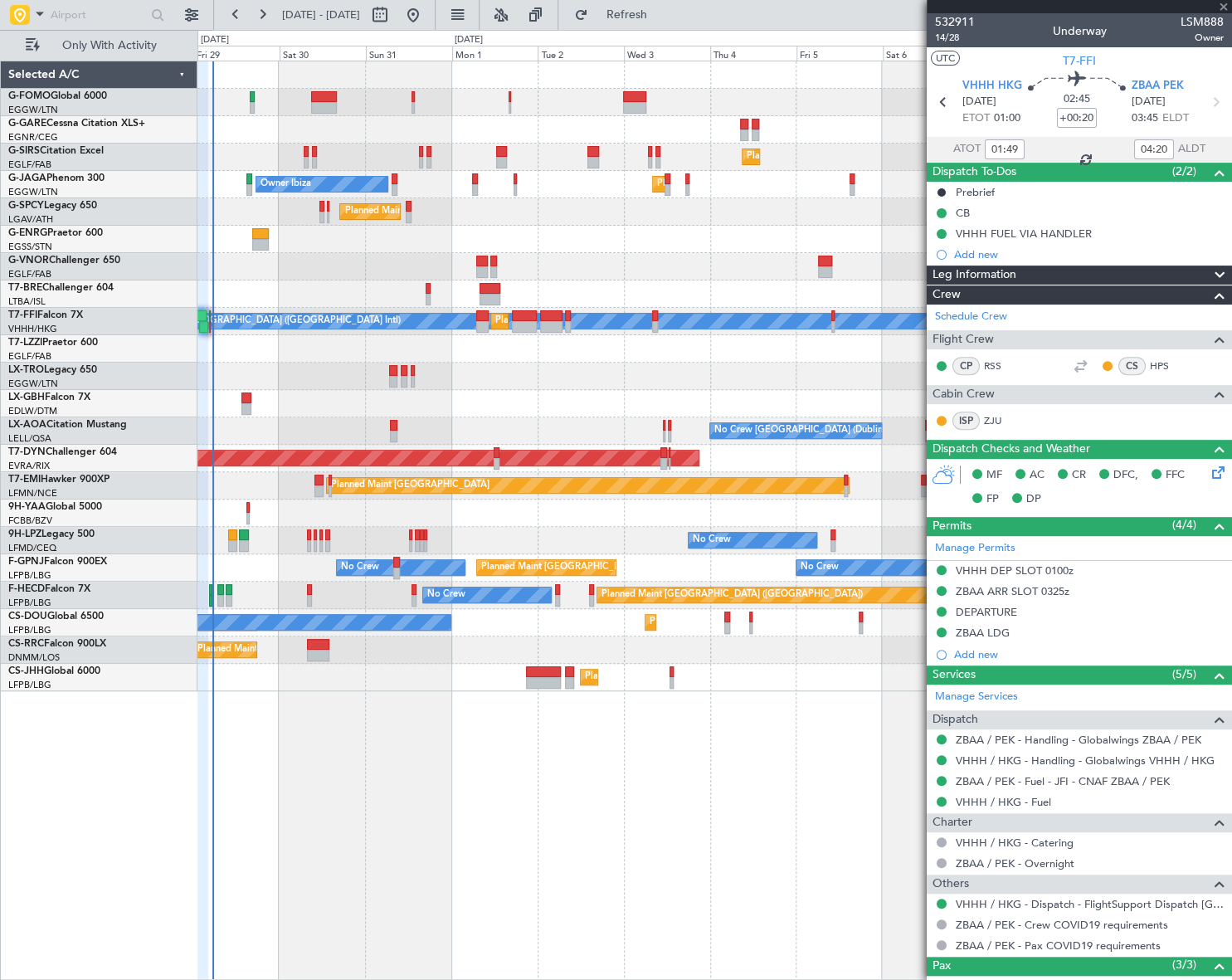
type input "+00:05"
type input "5"
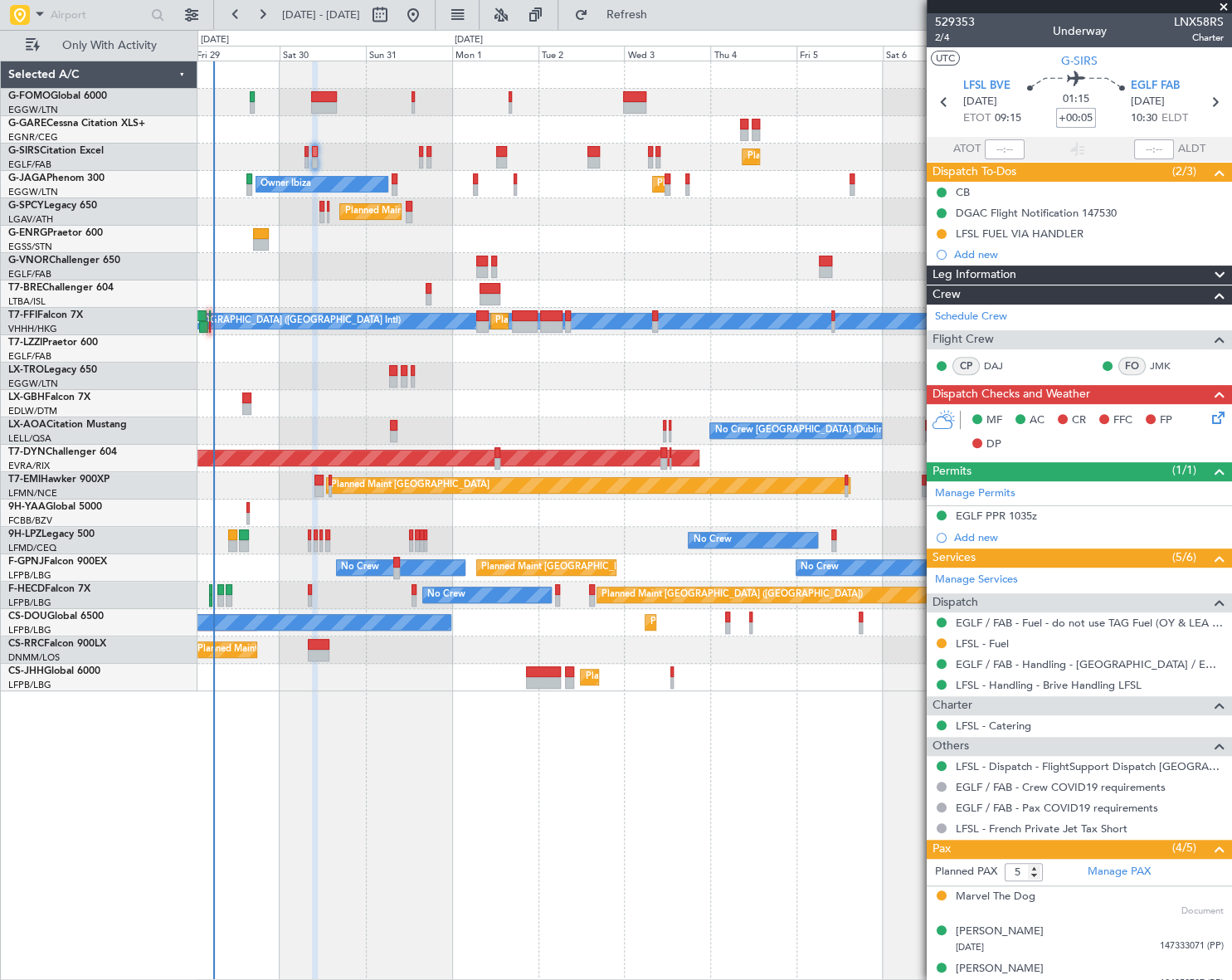
drag, startPoint x: 1088, startPoint y: 115, endPoint x: 1089, endPoint y: 132, distance: 17.0
click at [1088, 115] on input "+00:05" at bounding box center [1076, 117] width 40 height 20
drag, startPoint x: 1085, startPoint y: 117, endPoint x: 1099, endPoint y: 133, distance: 21.3
click at [1087, 117] on input "+00:05" at bounding box center [1076, 117] width 40 height 20
click at [1085, 113] on input "+00:05" at bounding box center [1076, 117] width 40 height 20
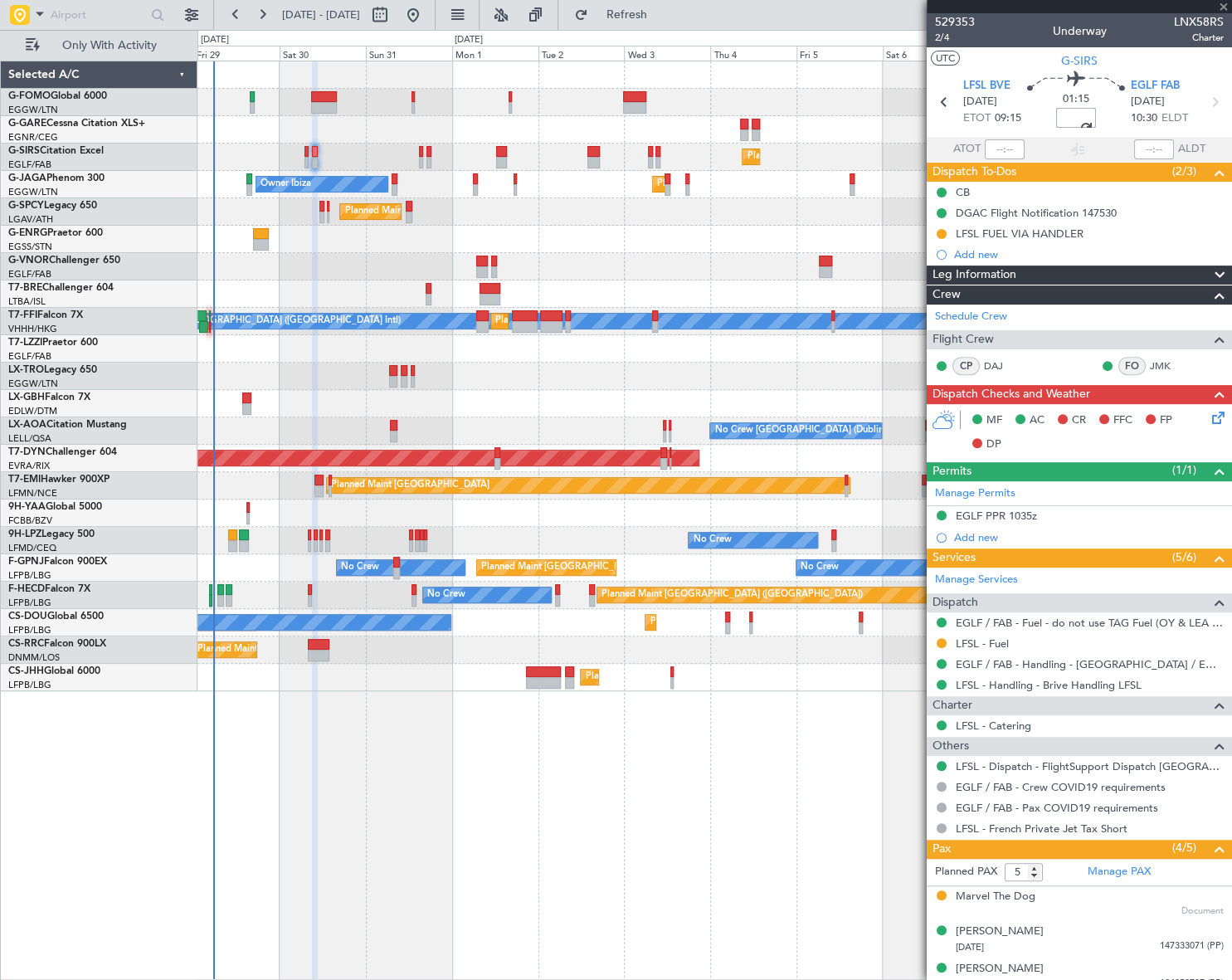
type input "+00:10"
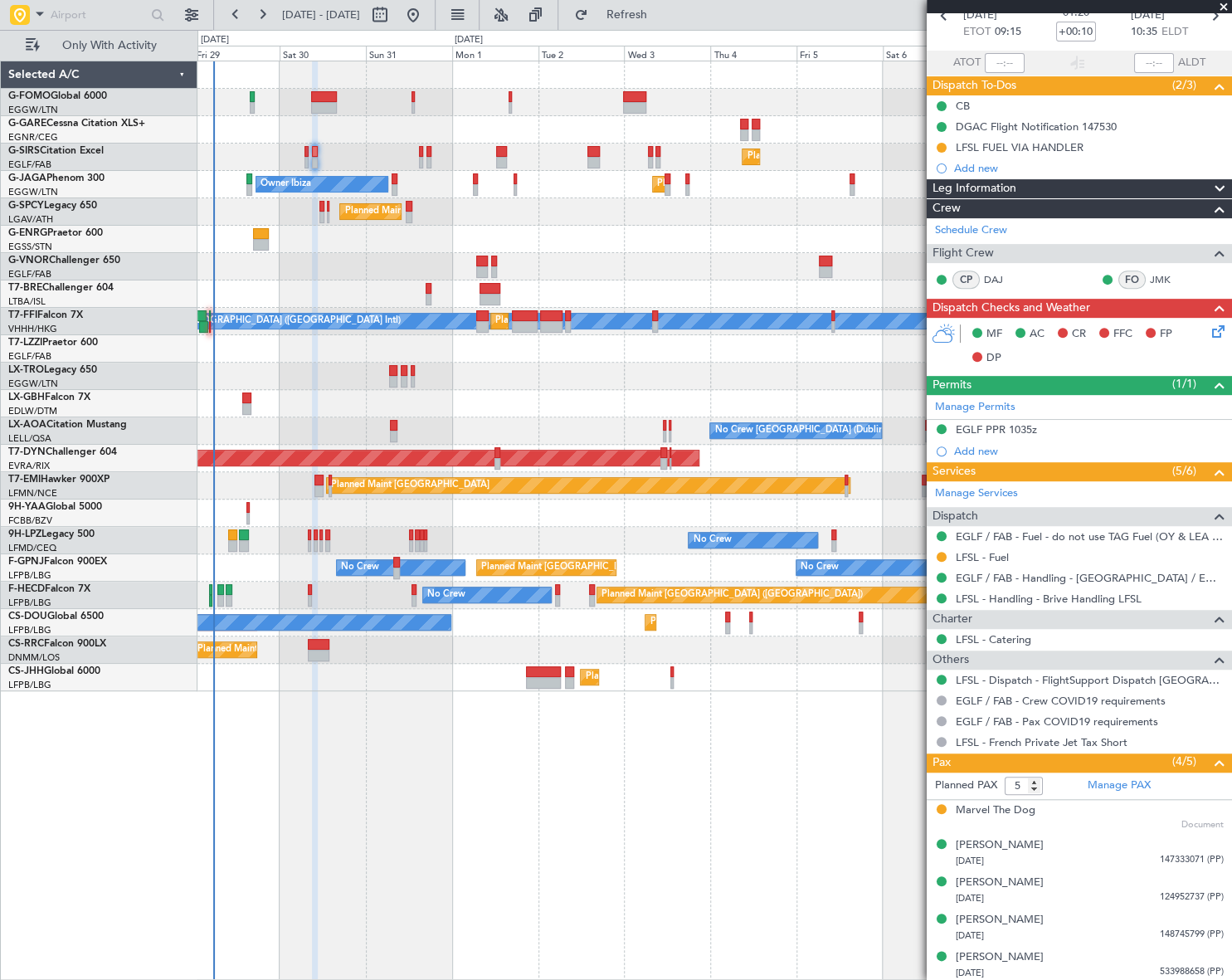
scroll to position [88, 0]
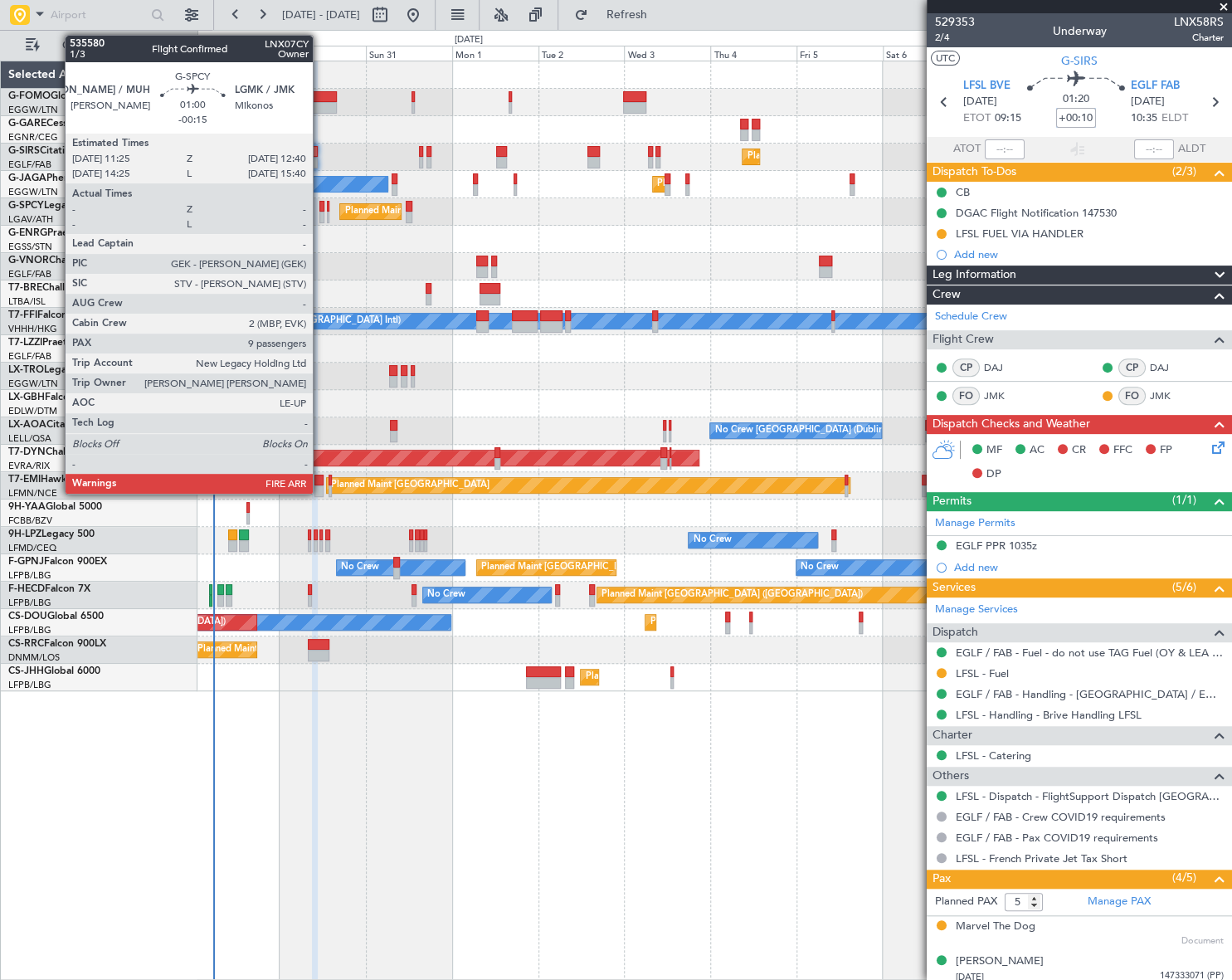
click at [320, 211] on div at bounding box center [322, 217] width 5 height 11
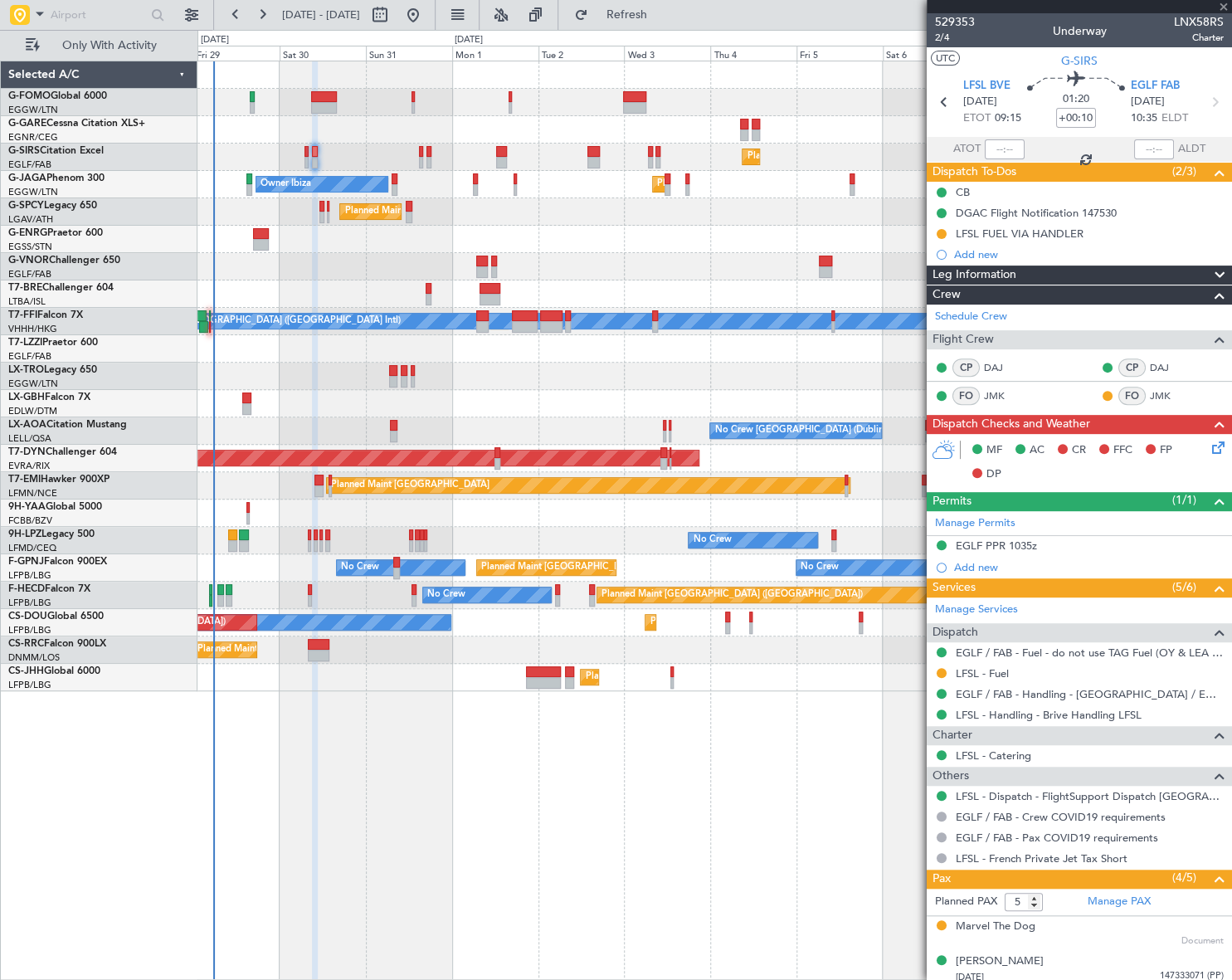
type input "-00:15"
type input "9"
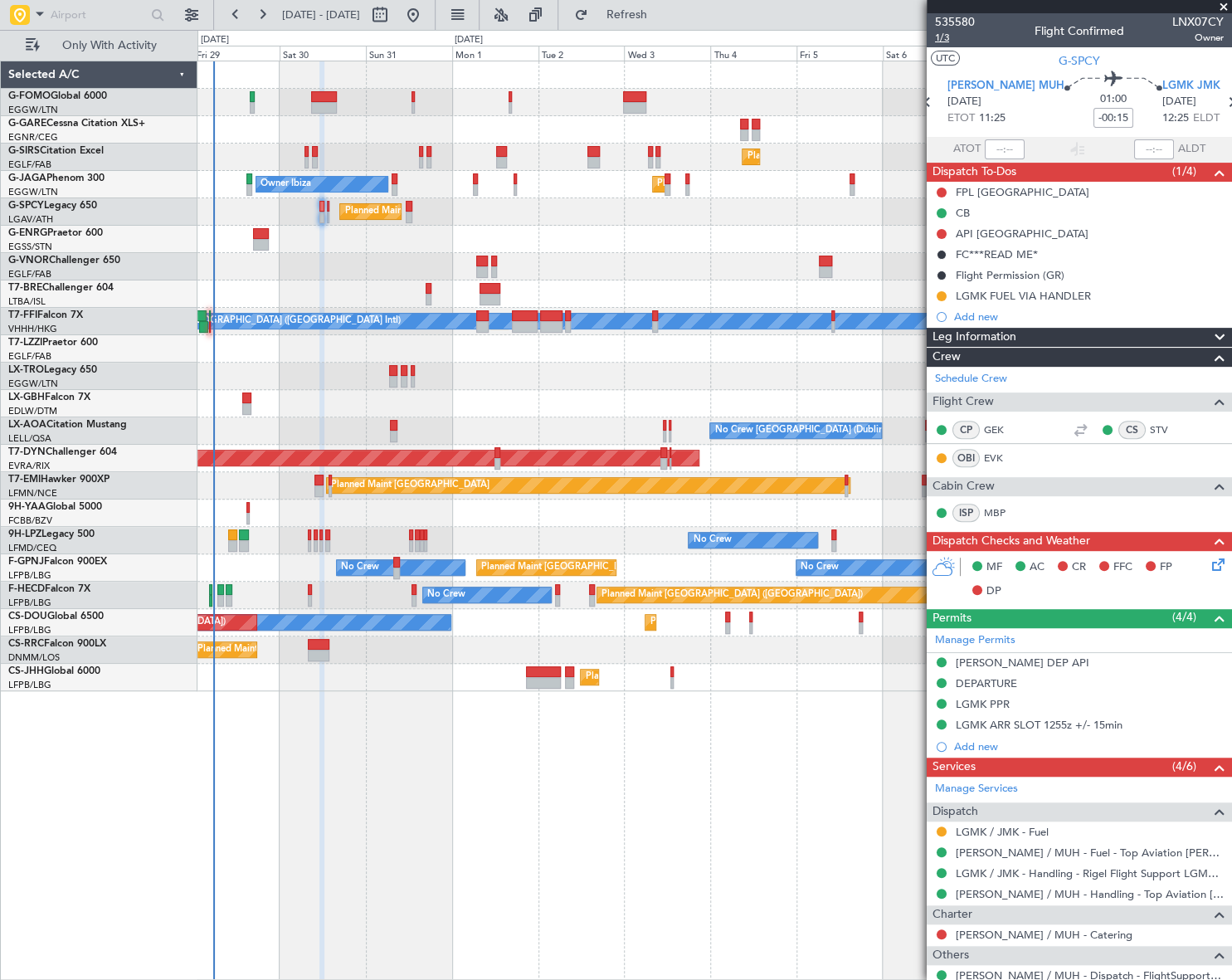
click at [941, 40] on span "1/3" at bounding box center [955, 37] width 40 height 14
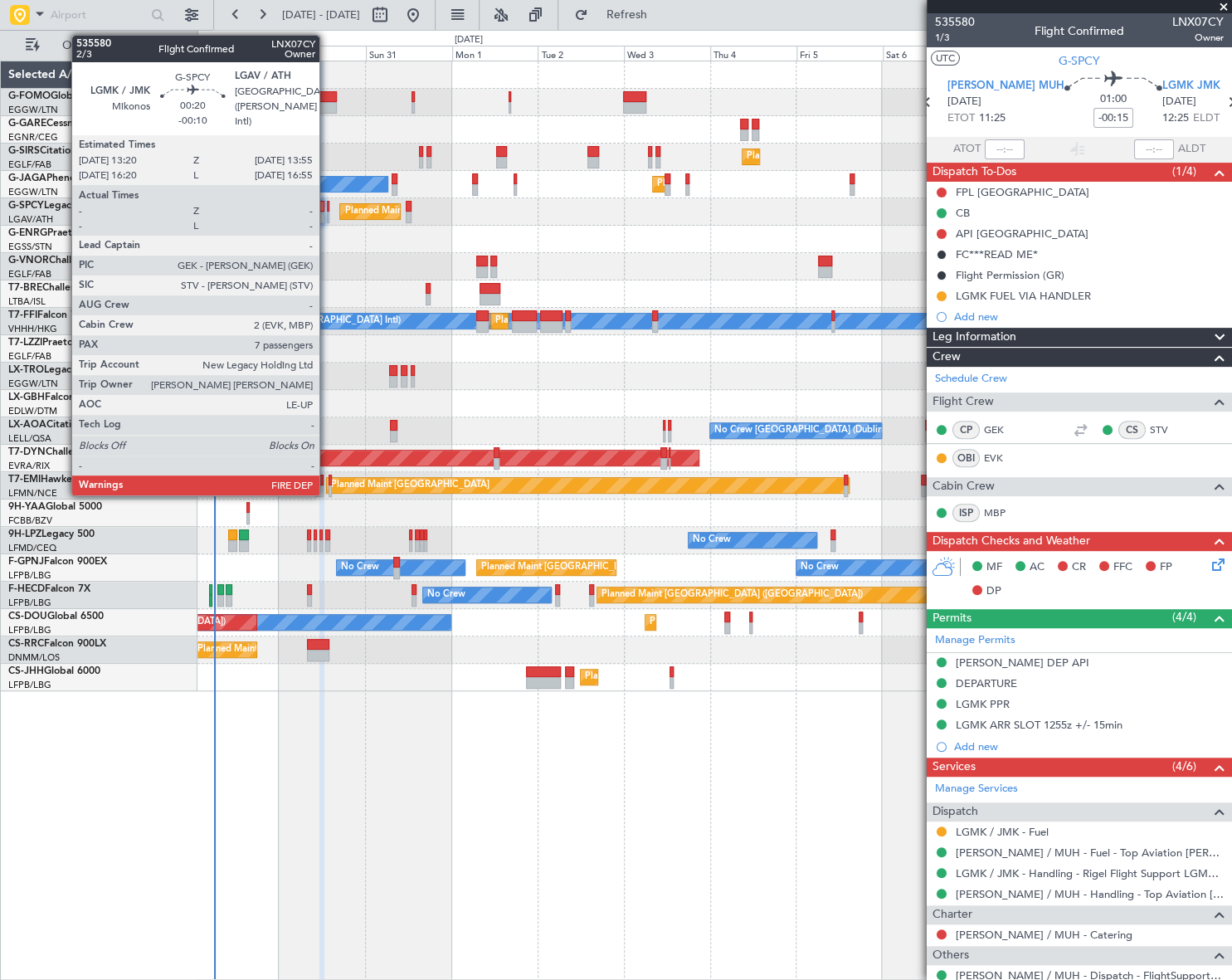
click at [327, 209] on div at bounding box center [328, 207] width 3 height 11
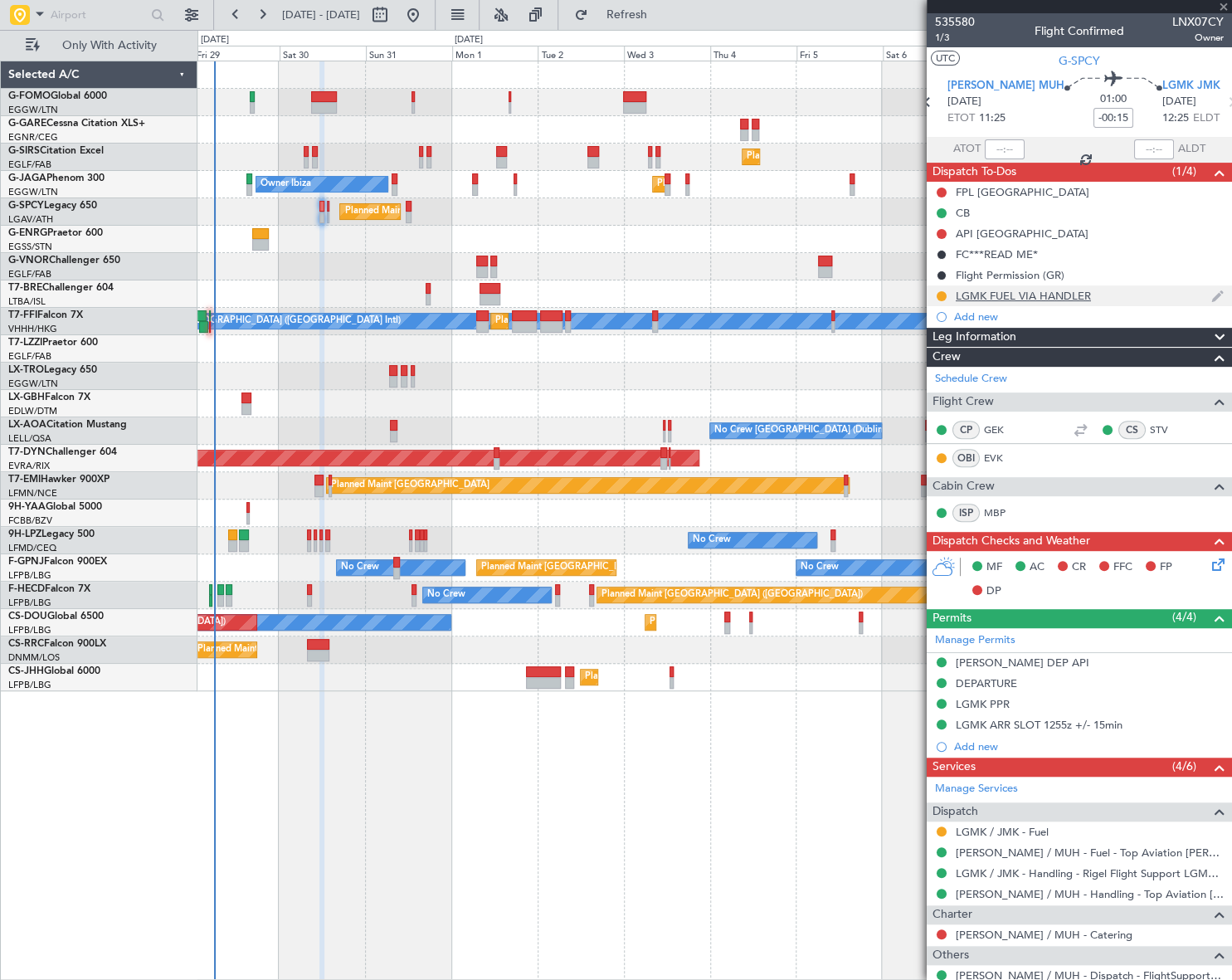
type input "-00:10"
type input "7"
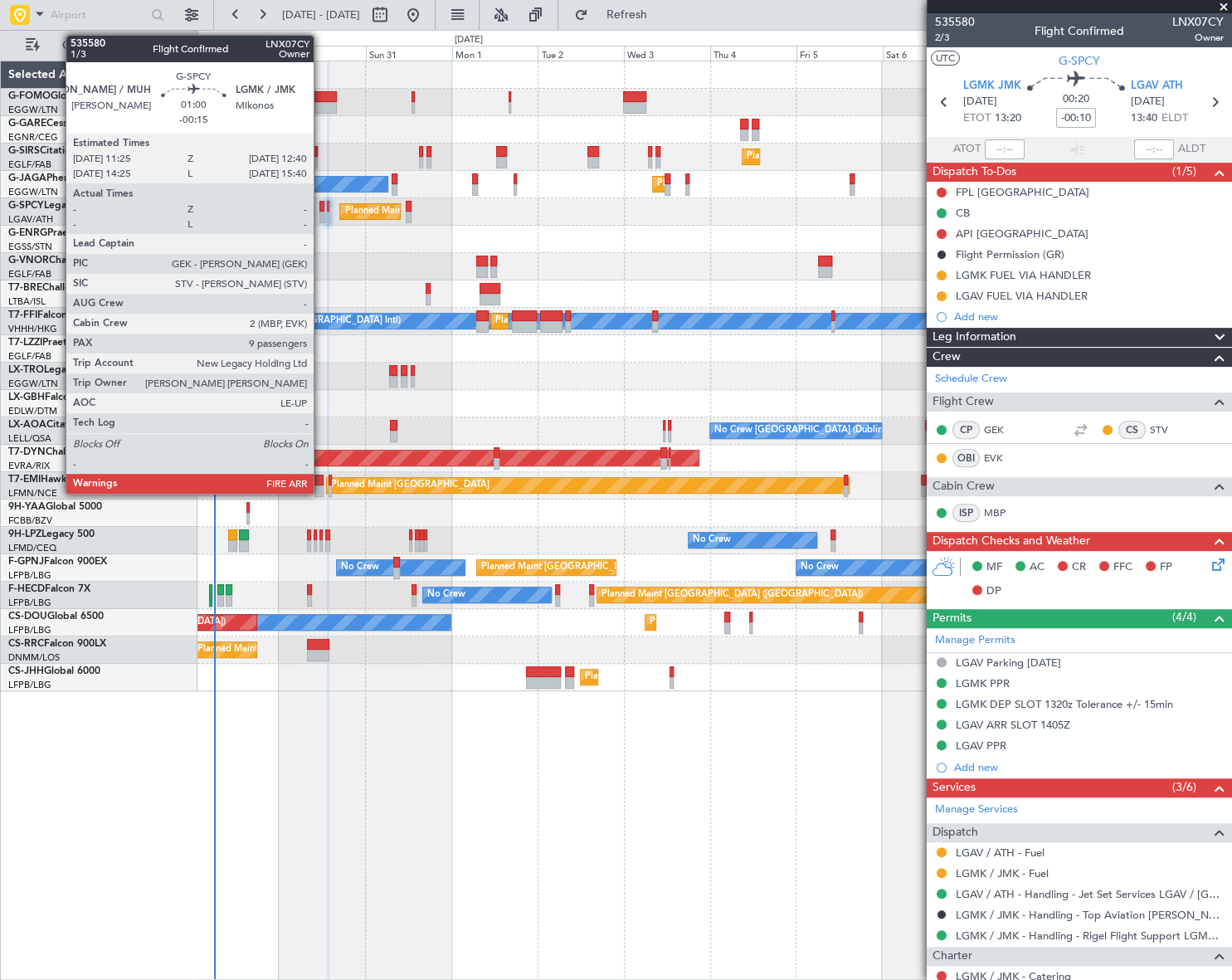
click at [321, 214] on div at bounding box center [322, 217] width 5 height 11
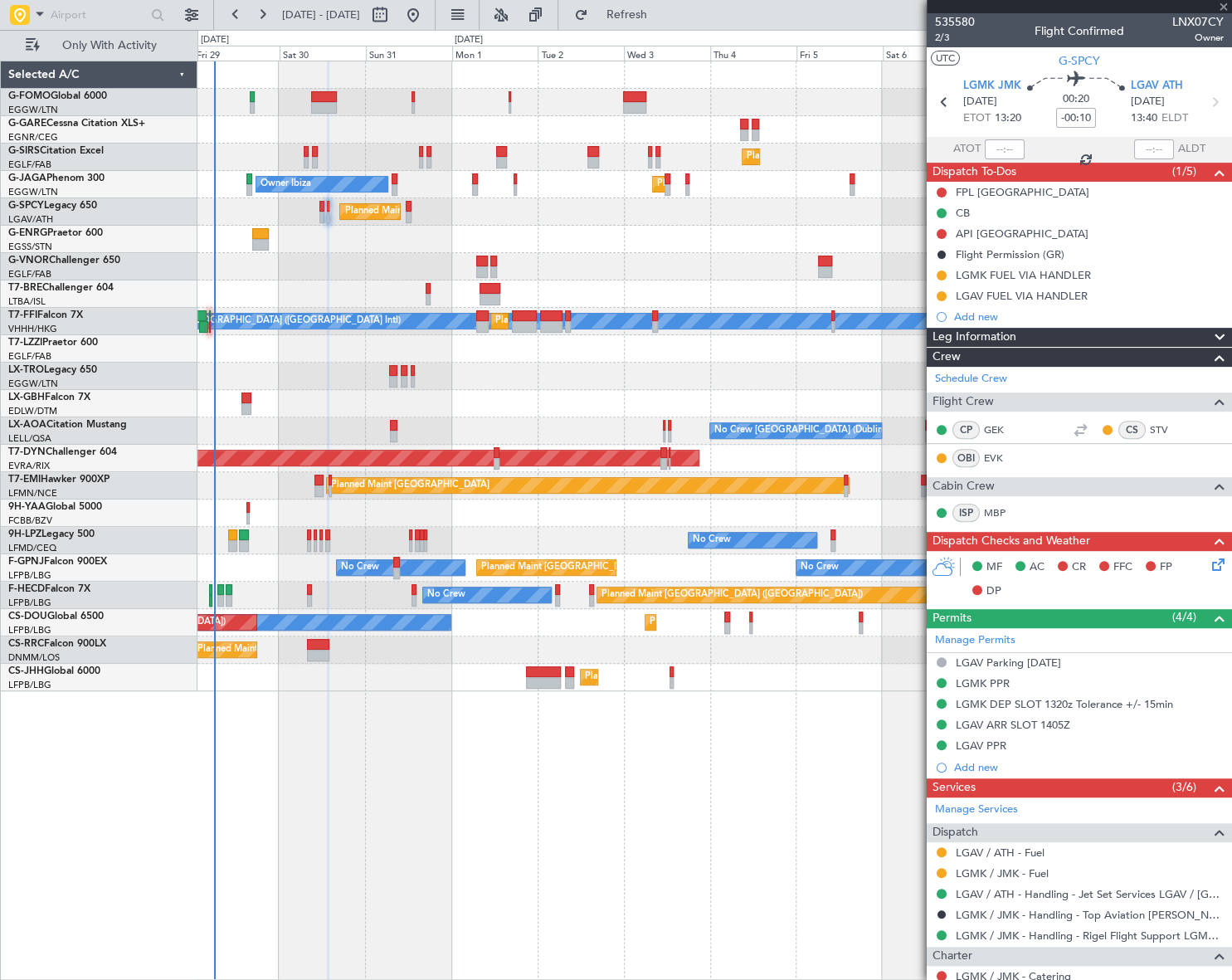
type input "-00:15"
type input "9"
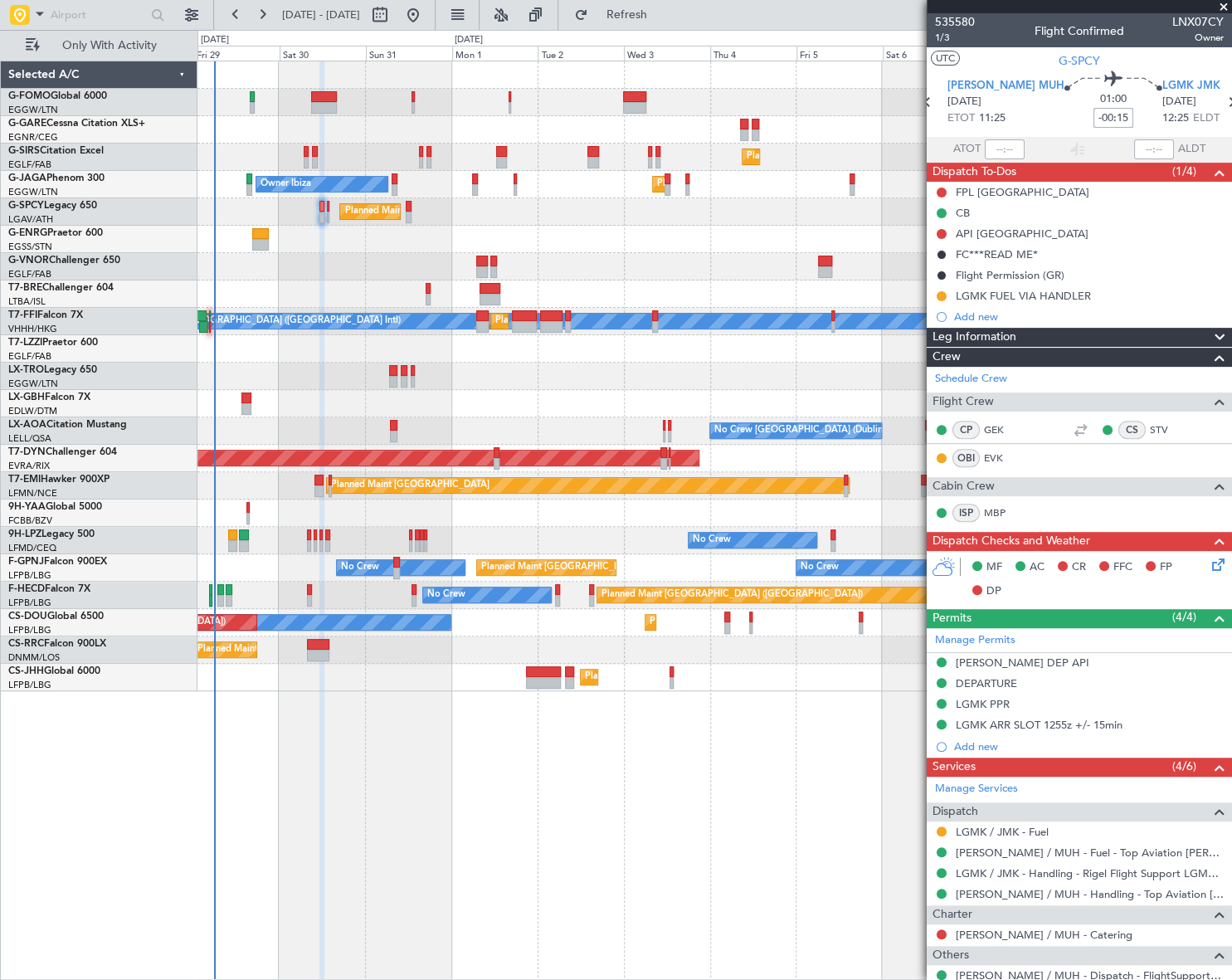
click at [1094, 121] on input "-00:15" at bounding box center [1114, 117] width 40 height 20
click at [1094, 119] on input "-00:15" at bounding box center [1114, 117] width 40 height 20
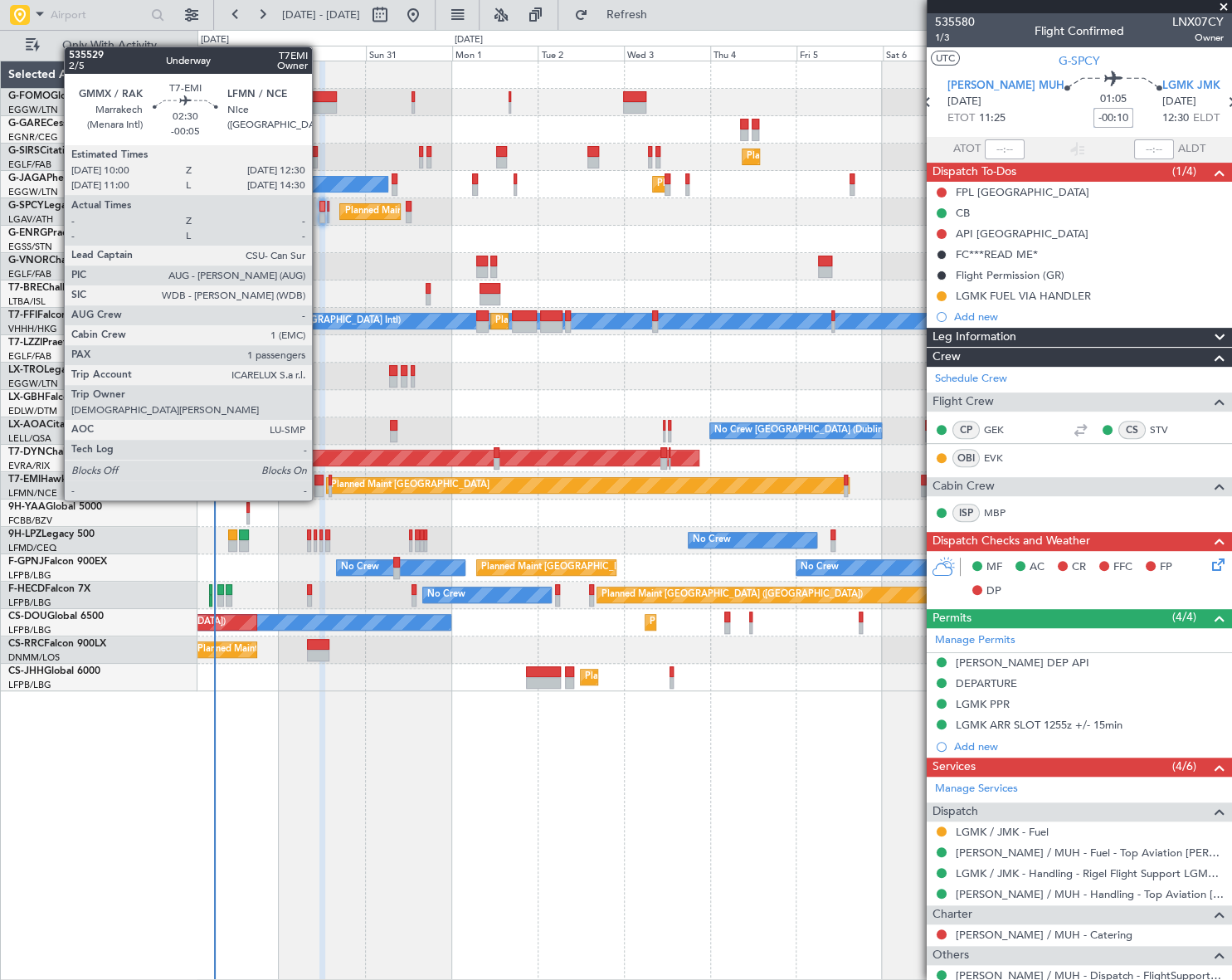
click at [320, 484] on div at bounding box center [319, 480] width 10 height 11
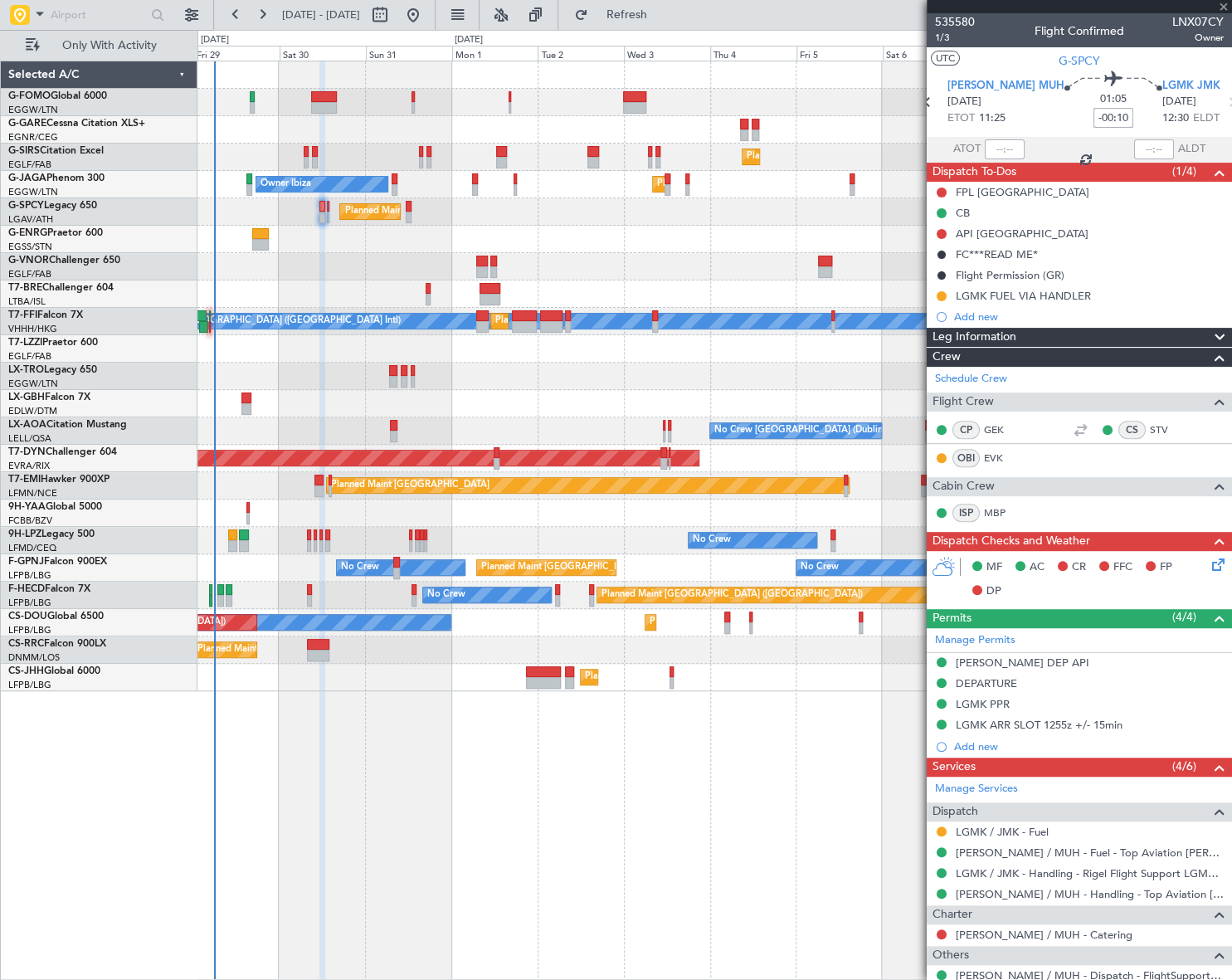
type input "-00:05"
type input "1"
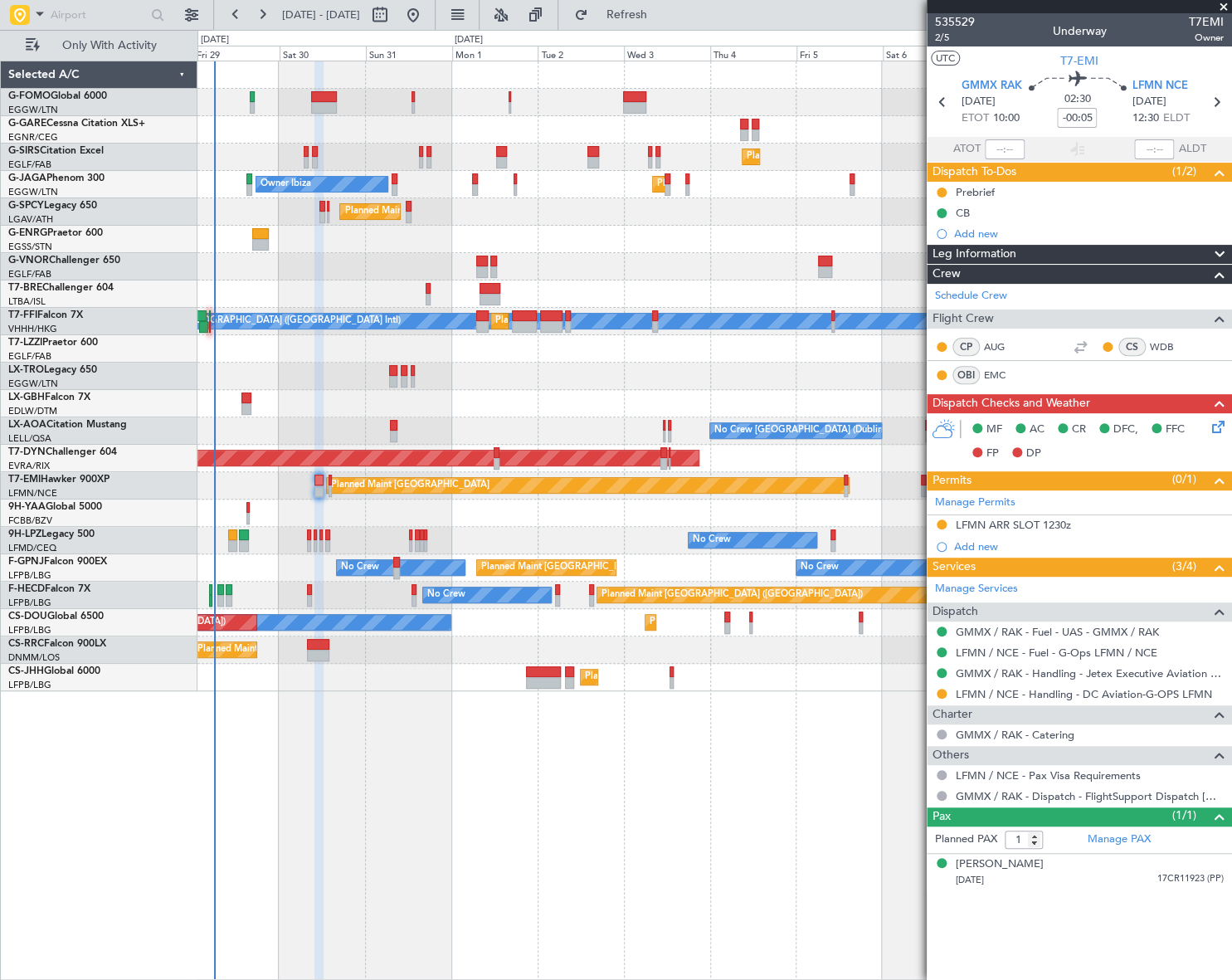
click at [1088, 116] on mat-tooltip-component "Flight Time" at bounding box center [1077, 129] width 76 height 44
click at [1088, 113] on mat-tooltip-component "Flight Time" at bounding box center [1077, 129] width 76 height 44
click at [1085, 113] on mat-tooltip-component "Flight Time" at bounding box center [1077, 129] width 76 height 44
click at [1092, 115] on input "-00:05" at bounding box center [1077, 117] width 40 height 20
click at [1090, 117] on input "-00:05" at bounding box center [1077, 117] width 40 height 20
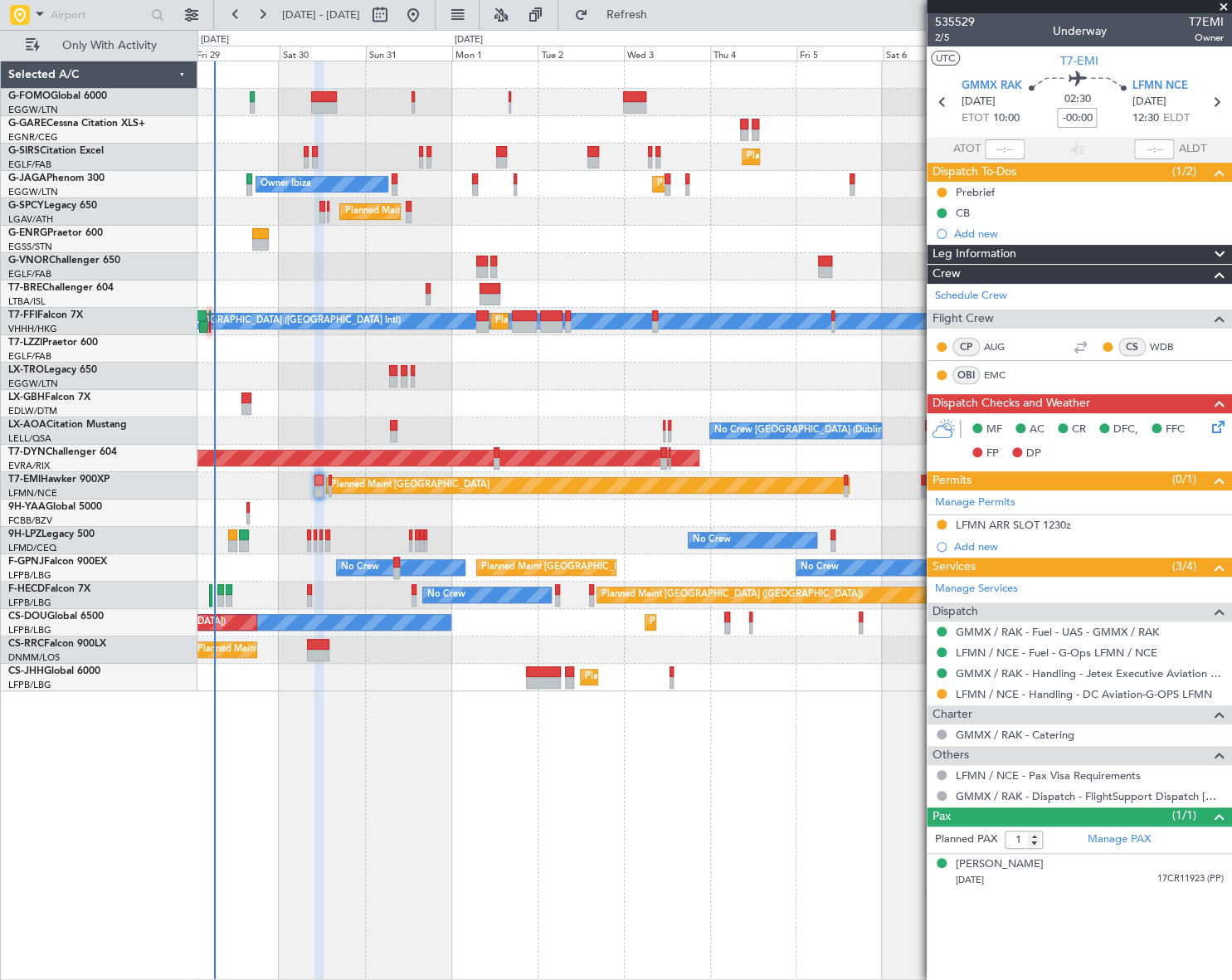
type input "-00:00"
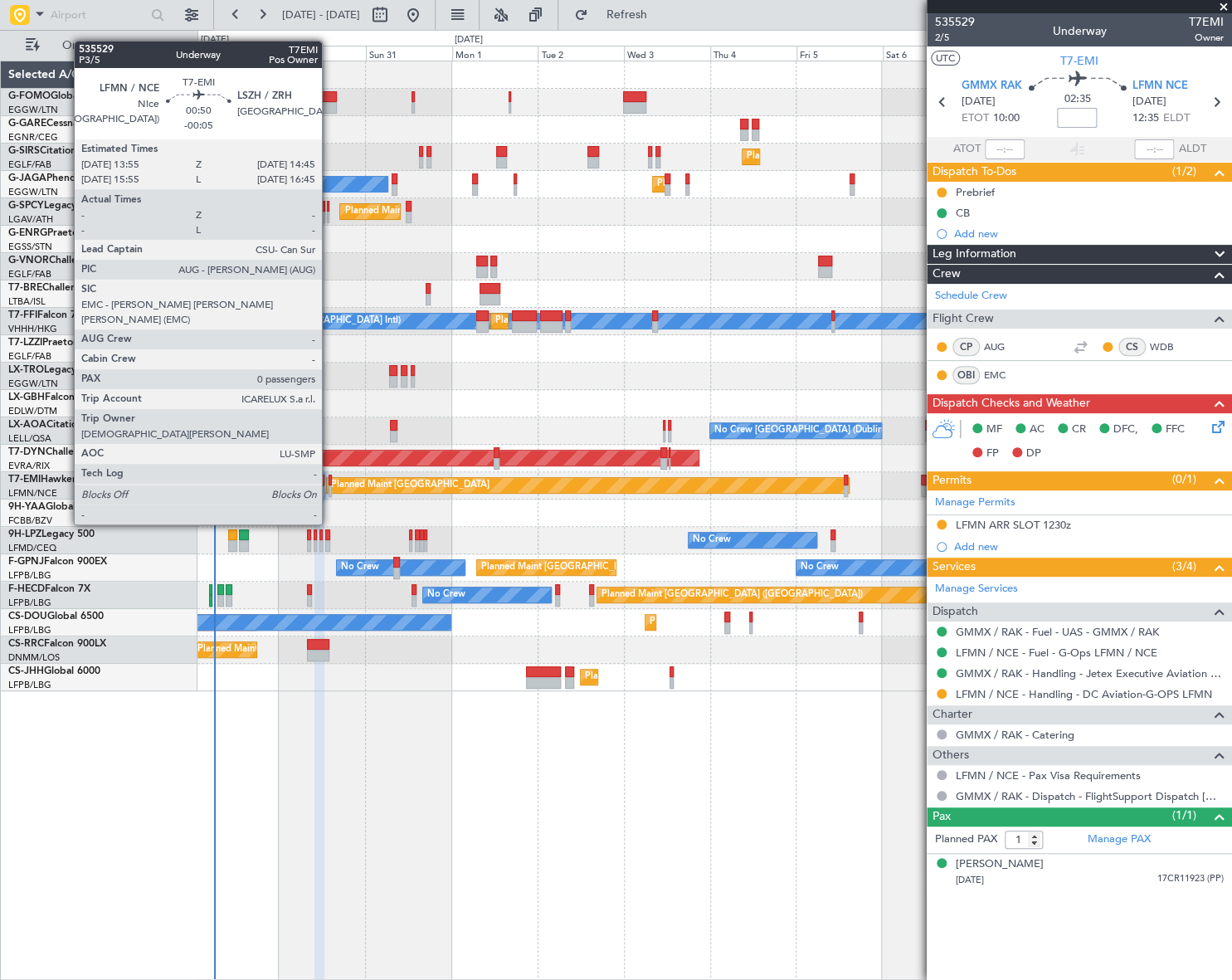
click at [329, 478] on div at bounding box center [329, 480] width 3 height 11
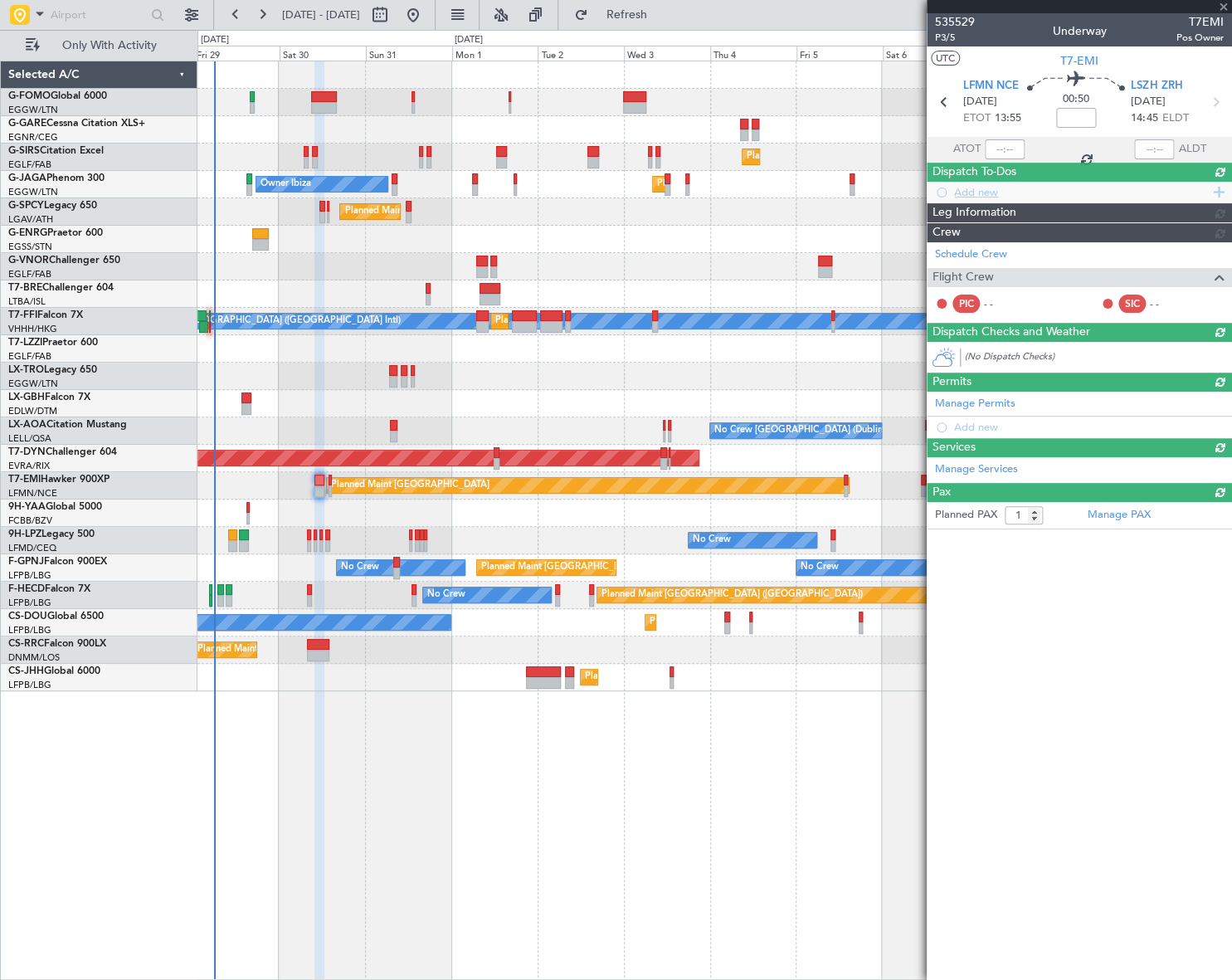
type input "-00:05"
type input "0"
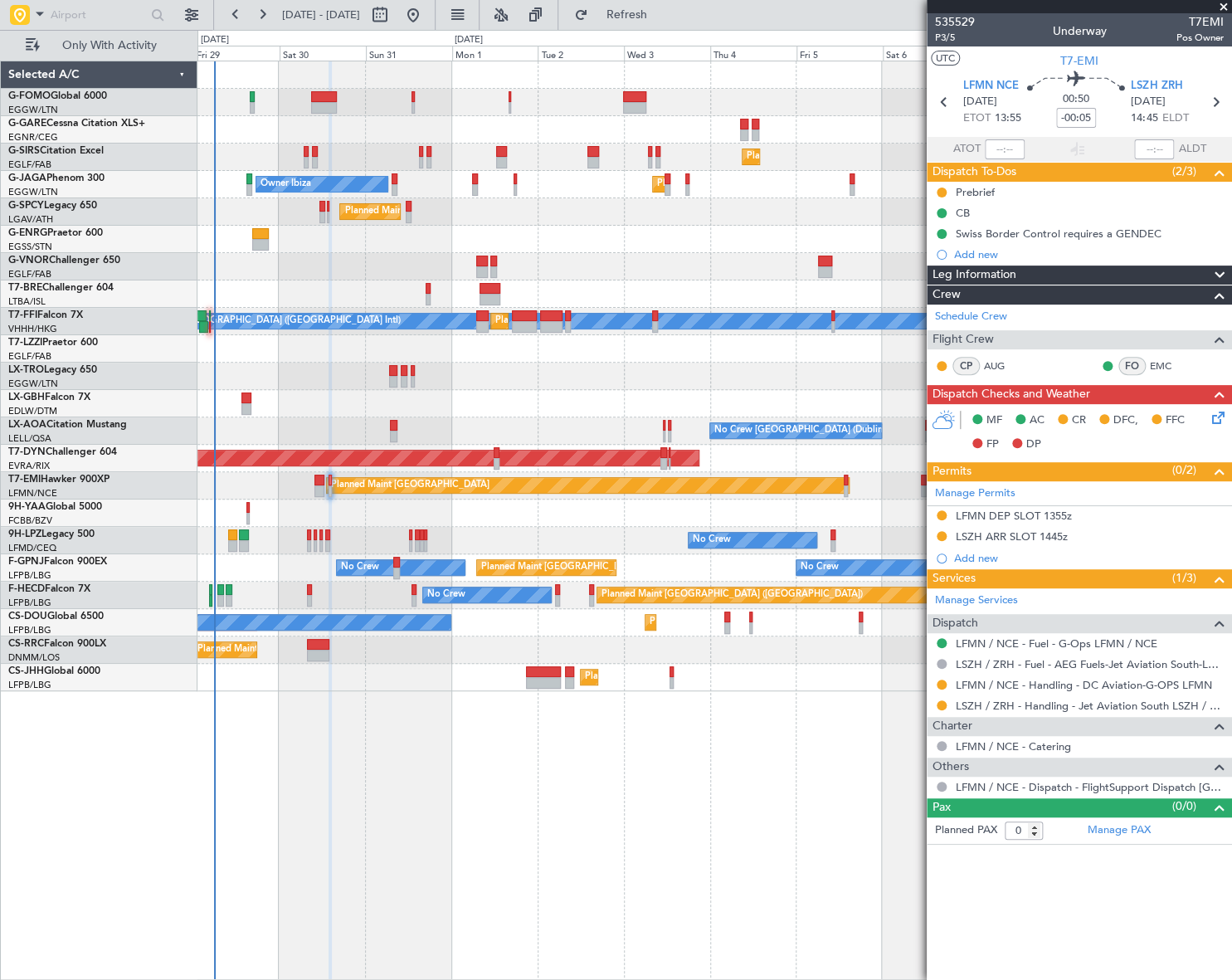
click at [1217, 417] on icon at bounding box center [1216, 415] width 13 height 13
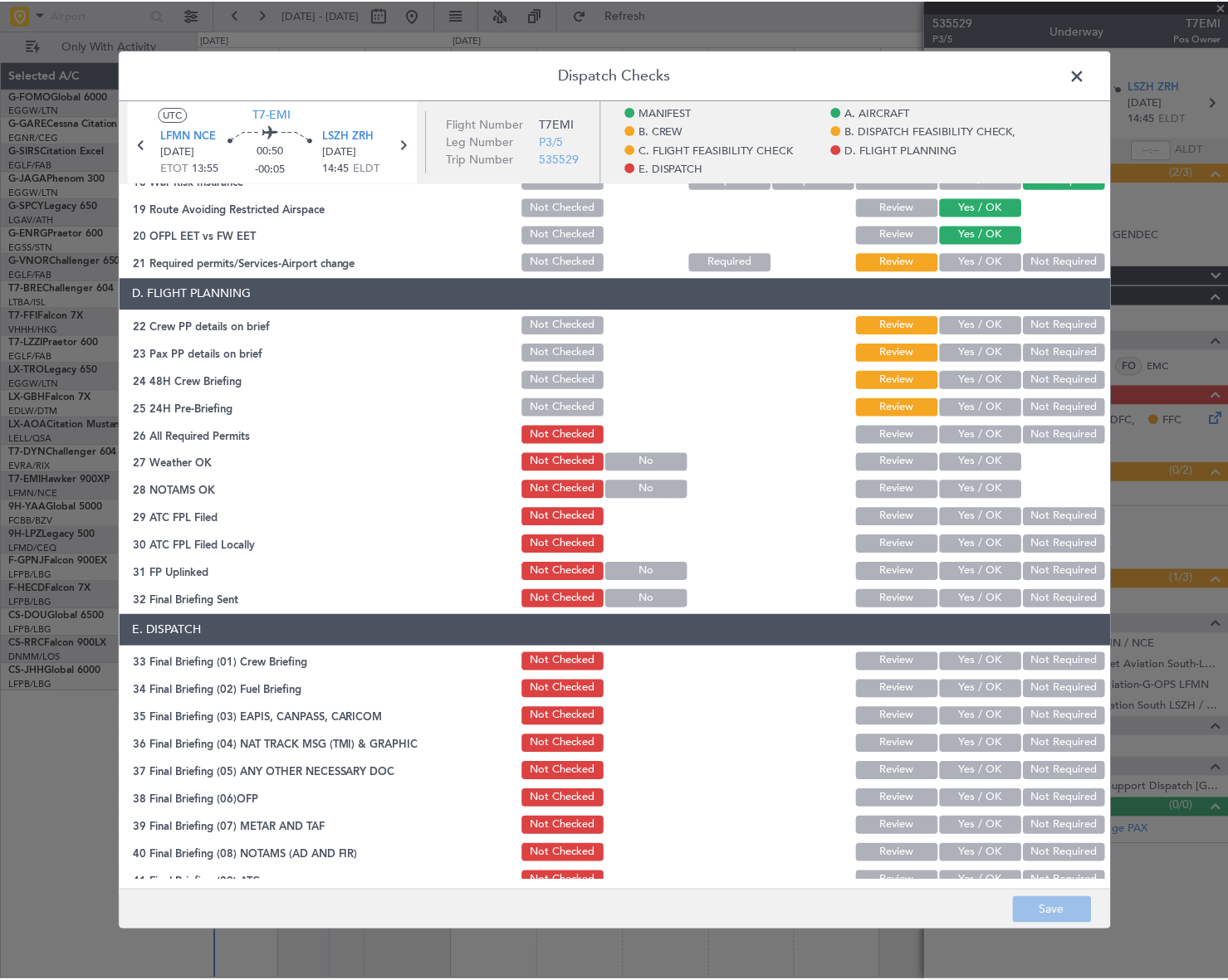
scroll to position [838, 0]
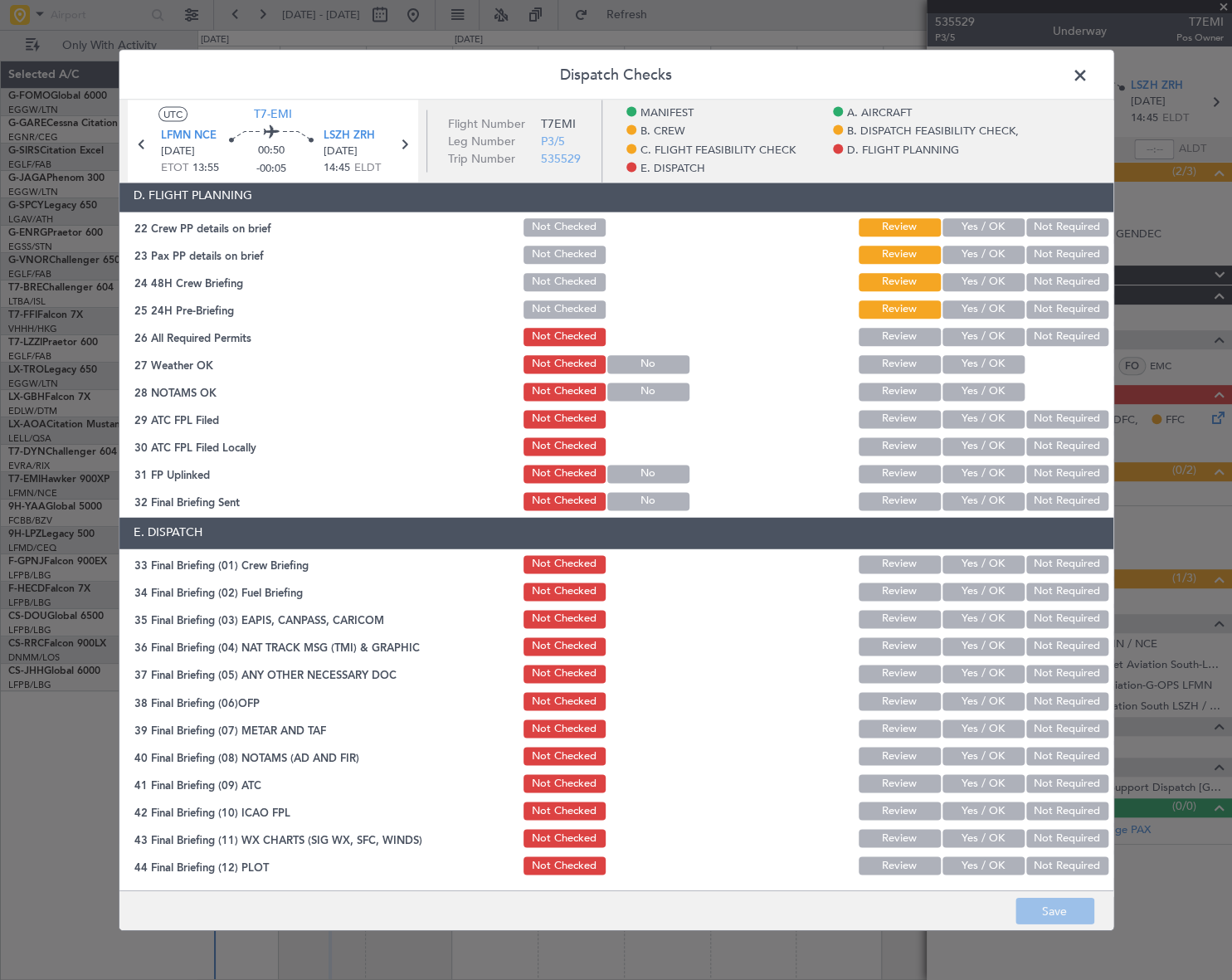
click at [1088, 72] on span at bounding box center [1088, 78] width 0 height 33
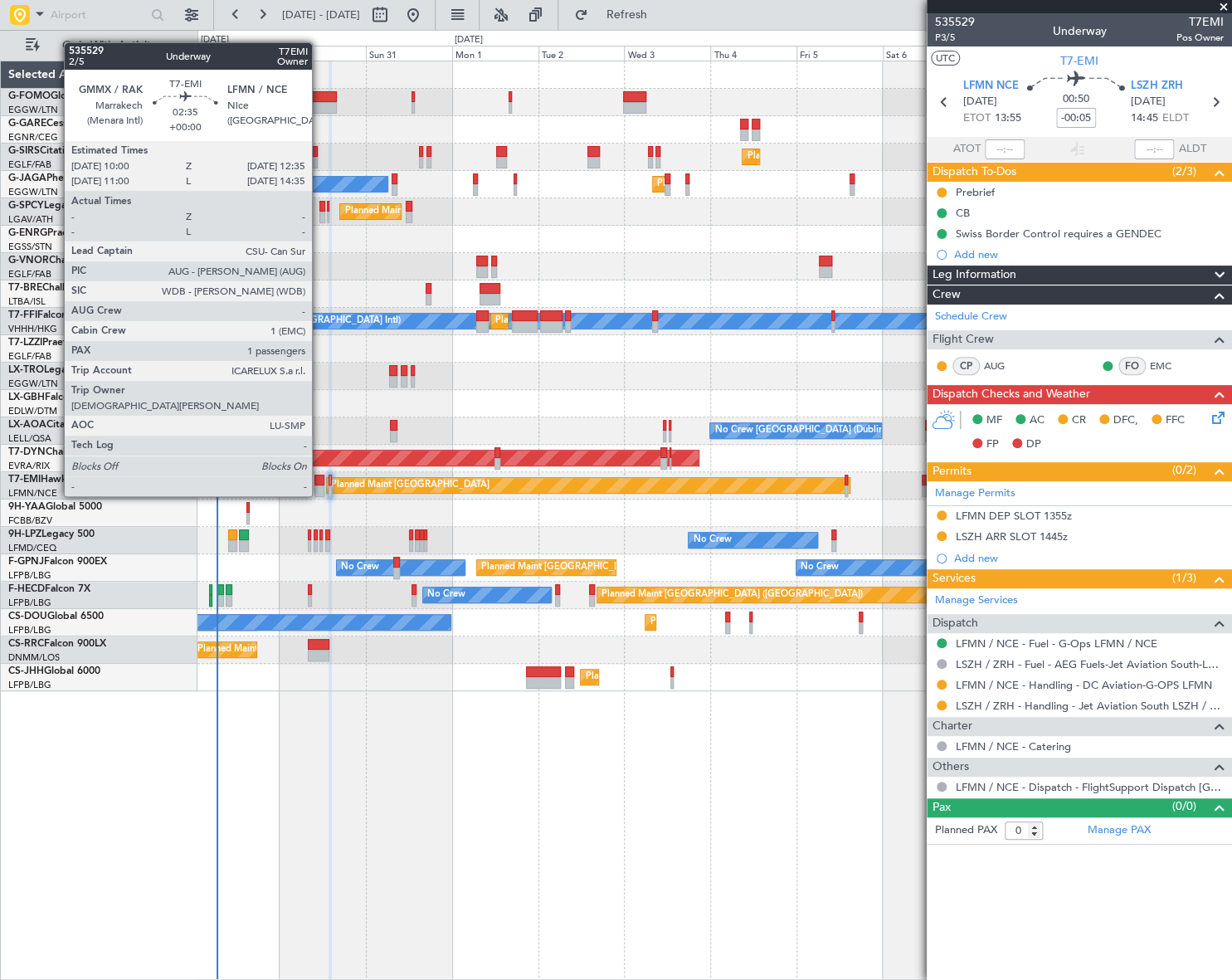
click at [320, 480] on div at bounding box center [319, 480] width 10 height 11
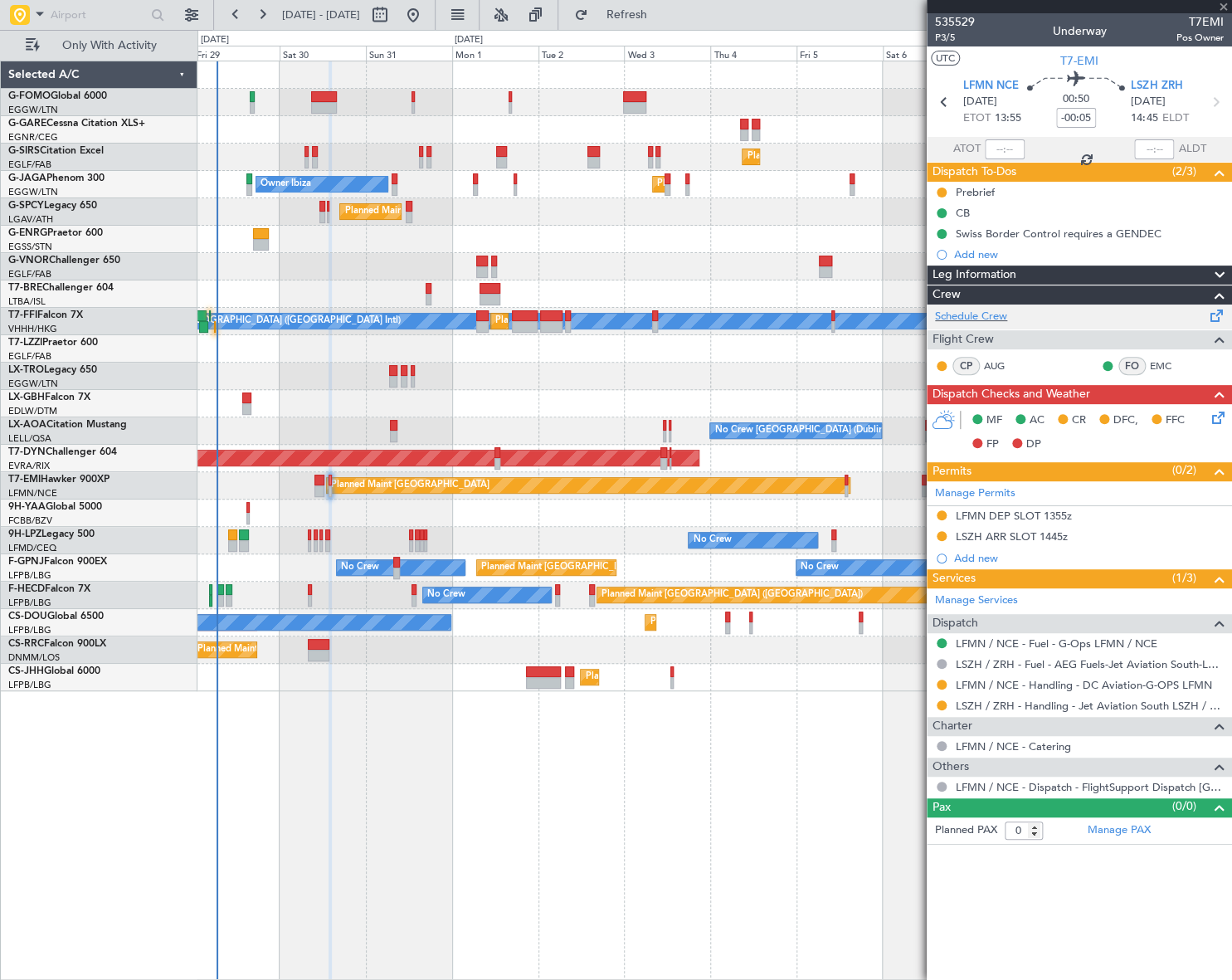
type input "1"
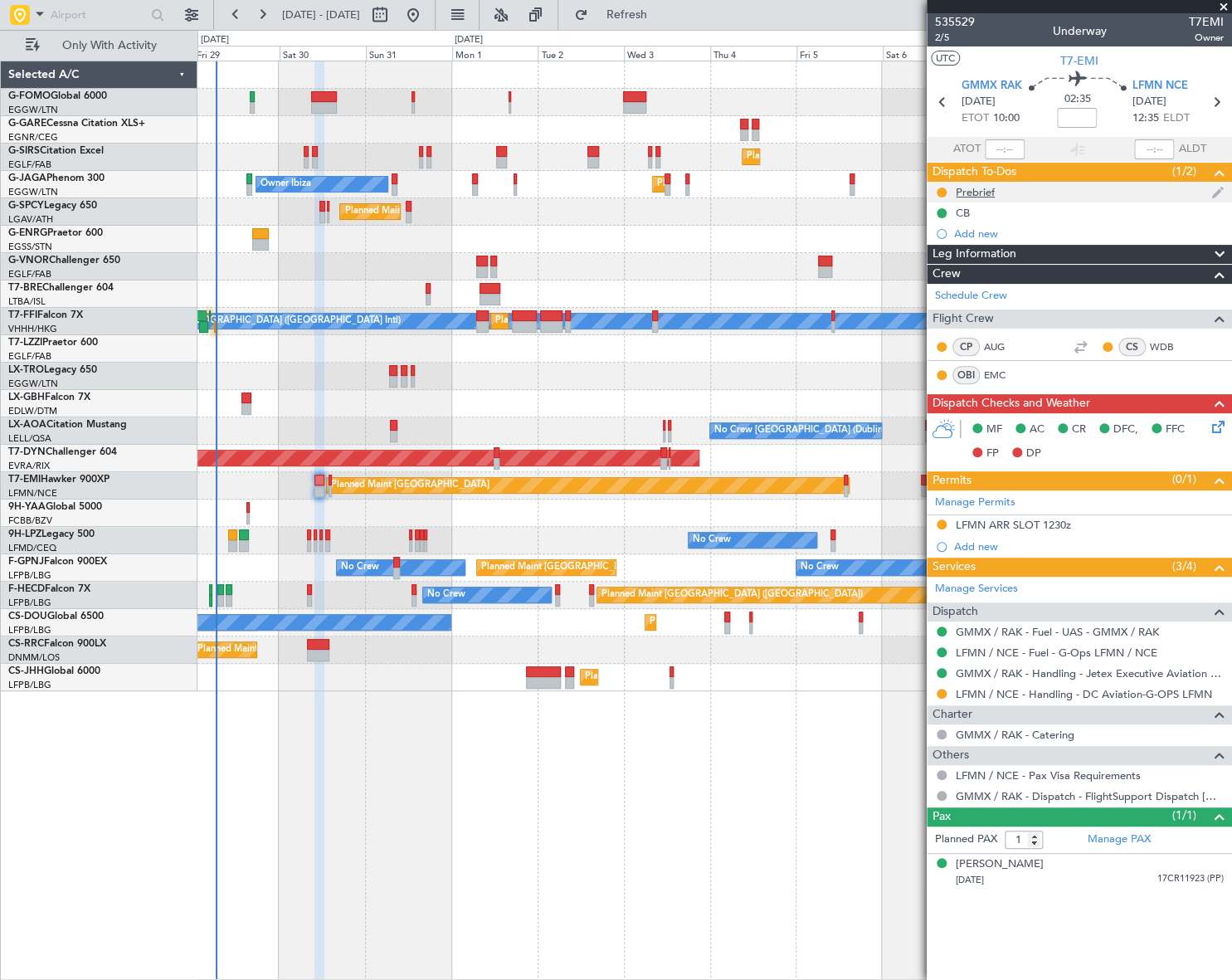
click at [967, 190] on div "Prebrief" at bounding box center [975, 191] width 39 height 14
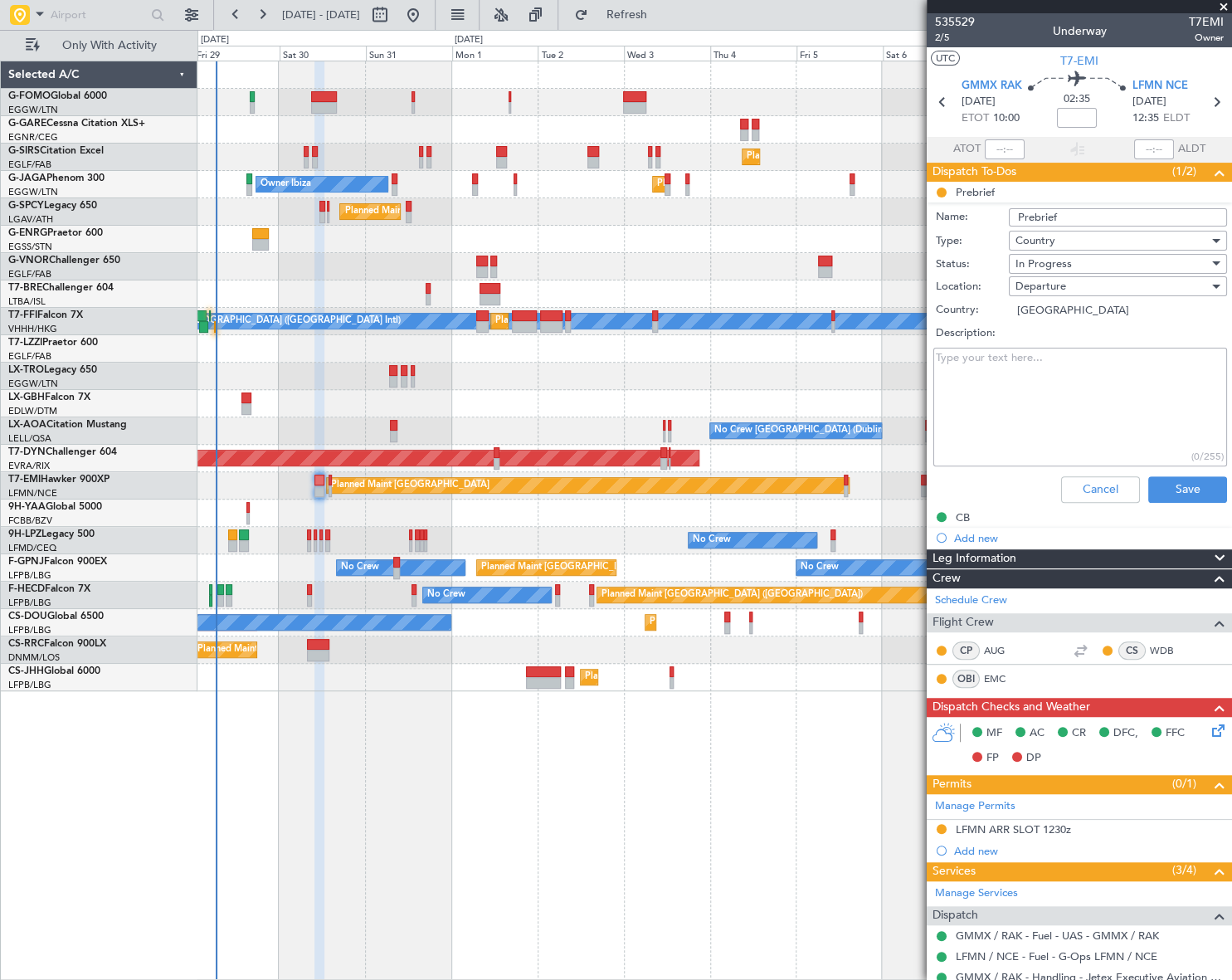
click at [998, 403] on textarea "Description:" at bounding box center [1080, 407] width 294 height 119
paste textarea "Fuel : 9600 lbs Payload : 260 lbs"
type textarea "Fuel : 9600 lbs Payload : 260 lbs"
click at [1044, 261] on span "In Progress" at bounding box center [1043, 264] width 56 height 15
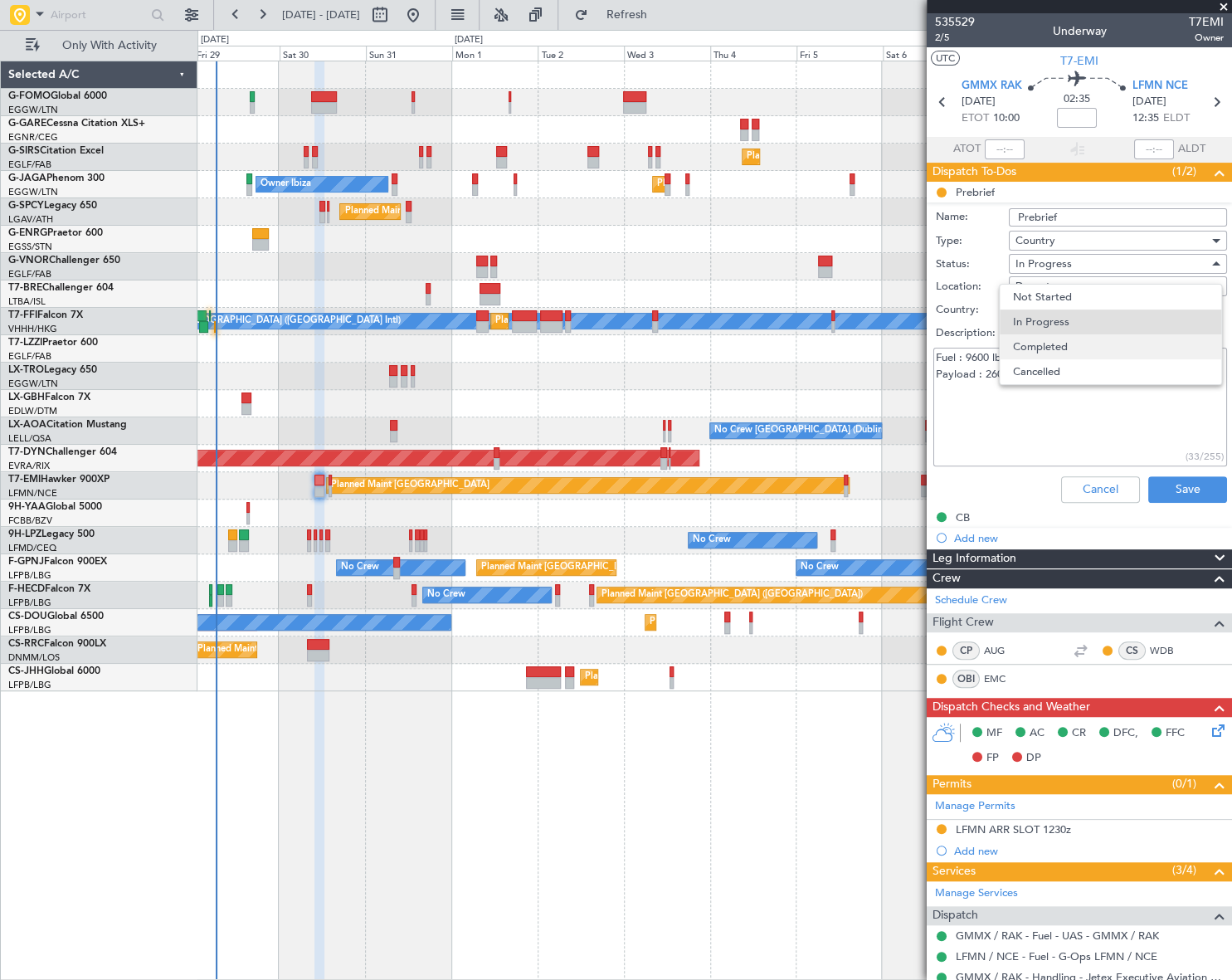
click at [1063, 349] on span "Completed" at bounding box center [1110, 347] width 195 height 25
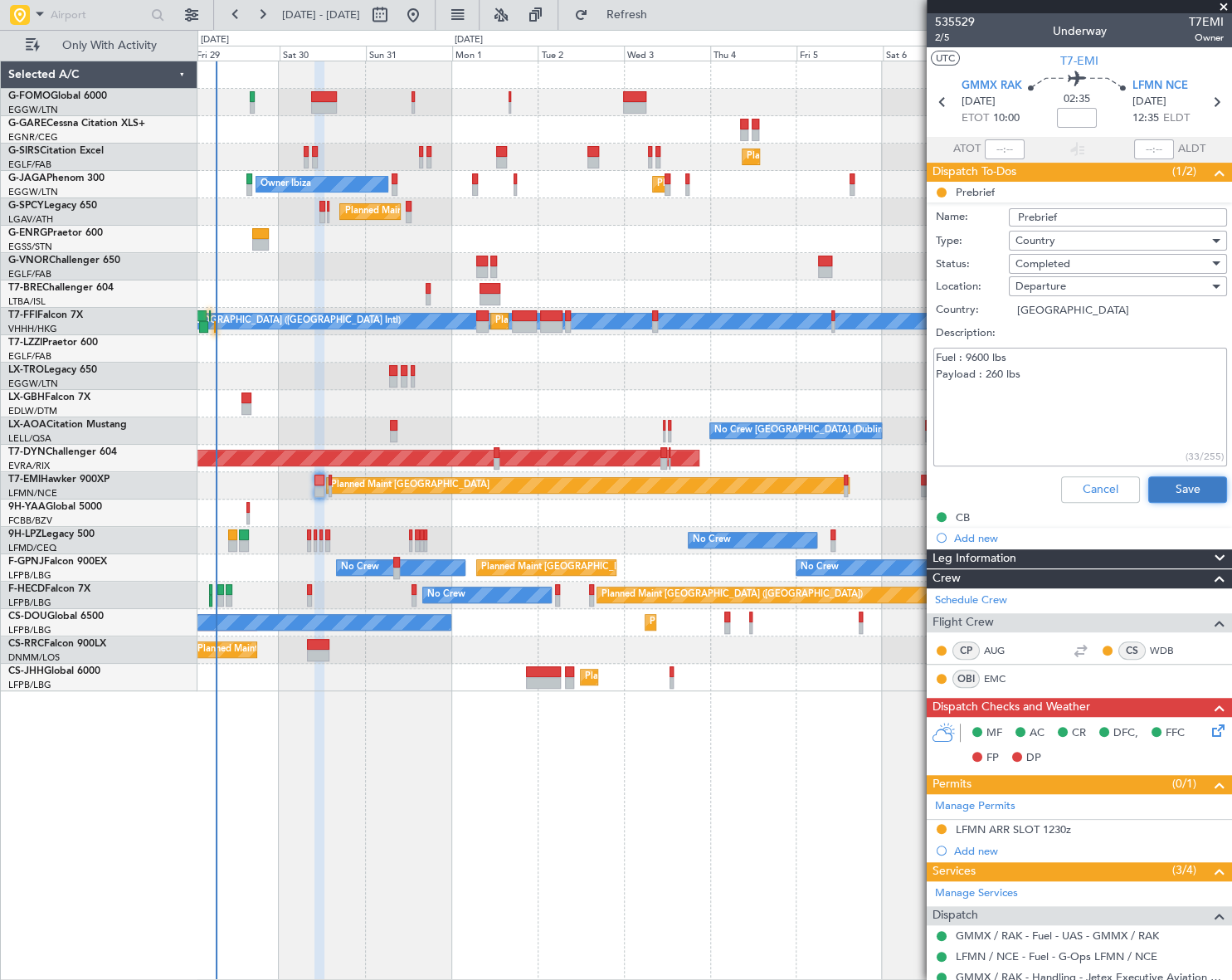
click at [1173, 492] on button "Save" at bounding box center [1187, 490] width 79 height 27
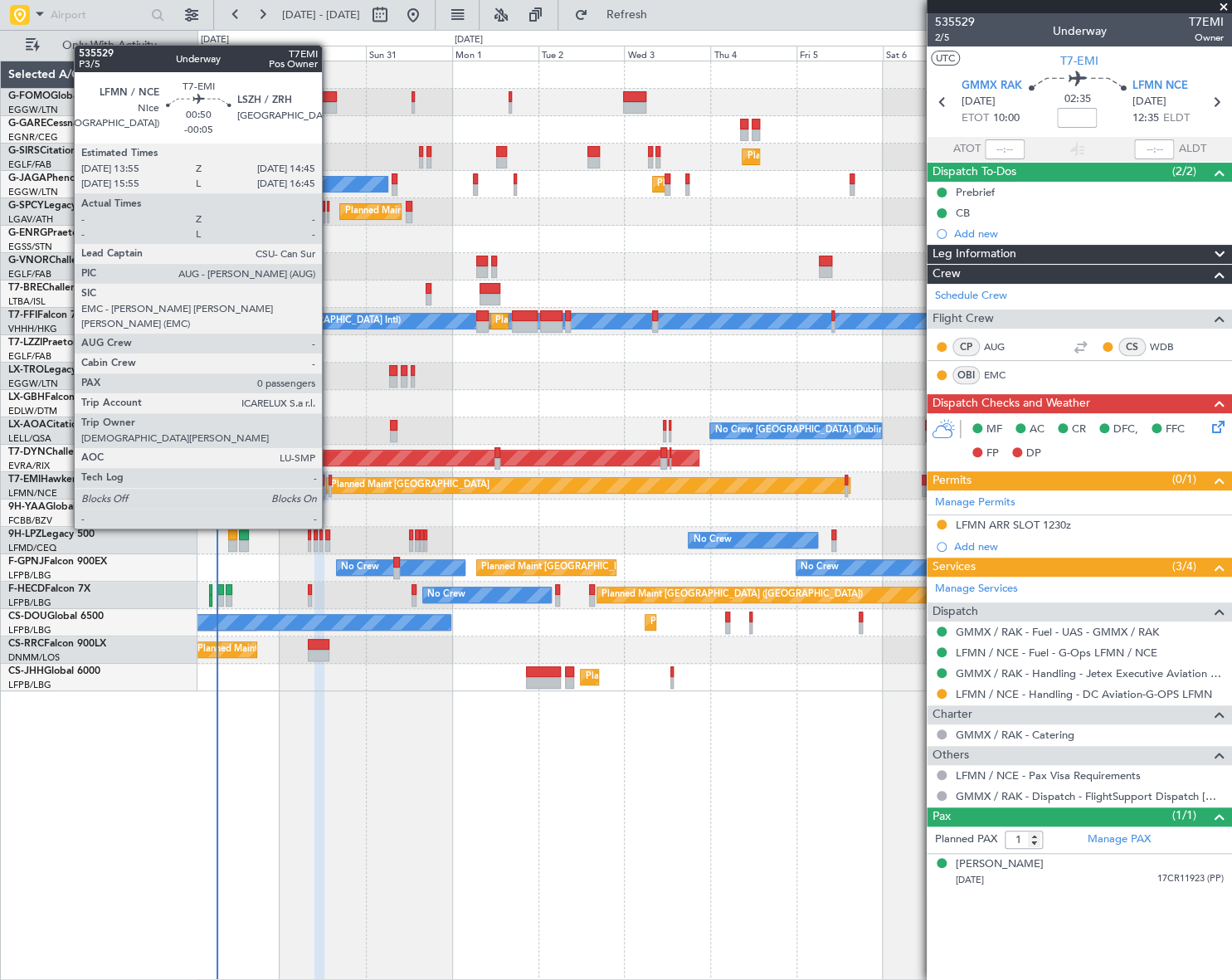
click at [329, 482] on div at bounding box center [329, 480] width 3 height 11
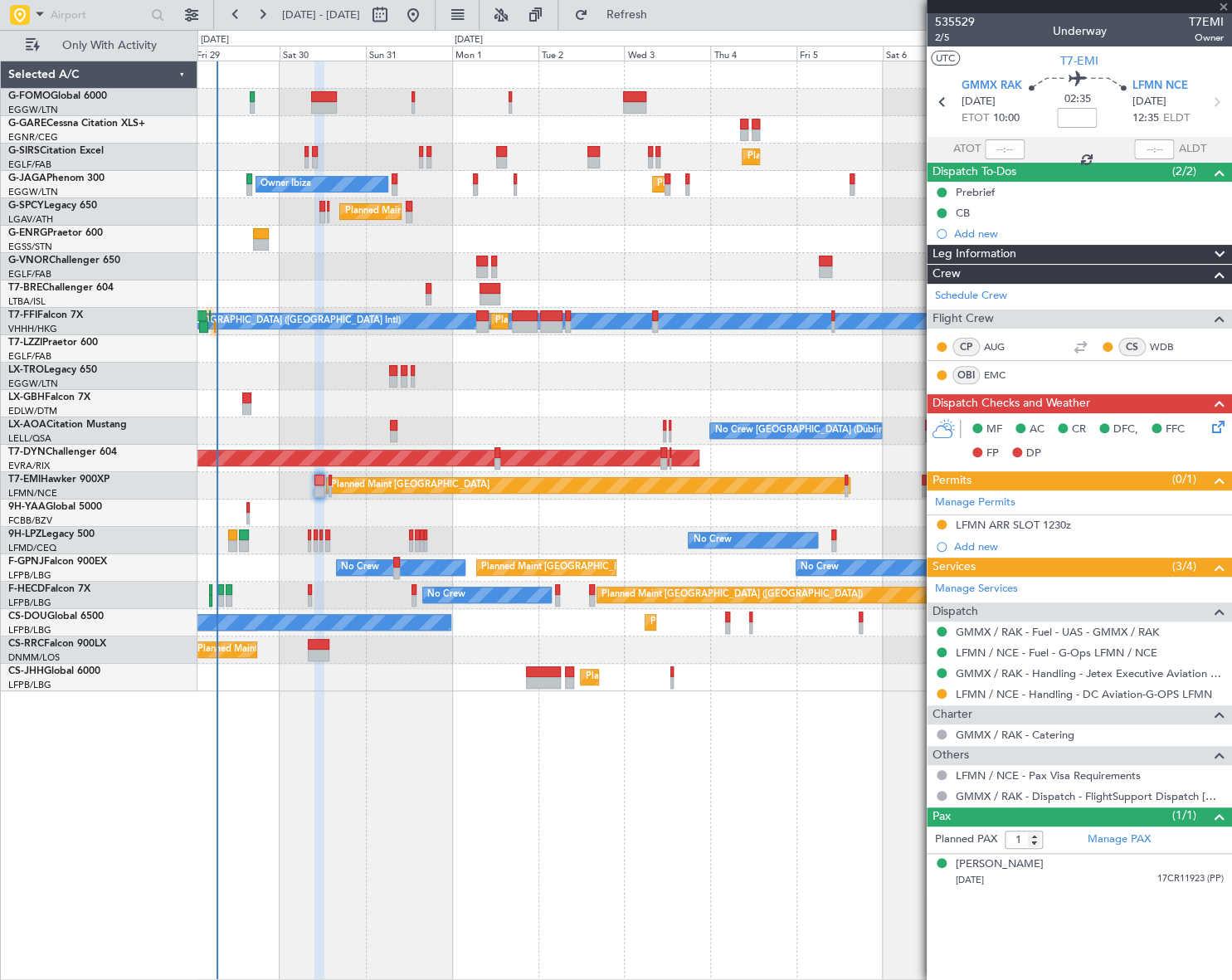
type input "-00:05"
type input "0"
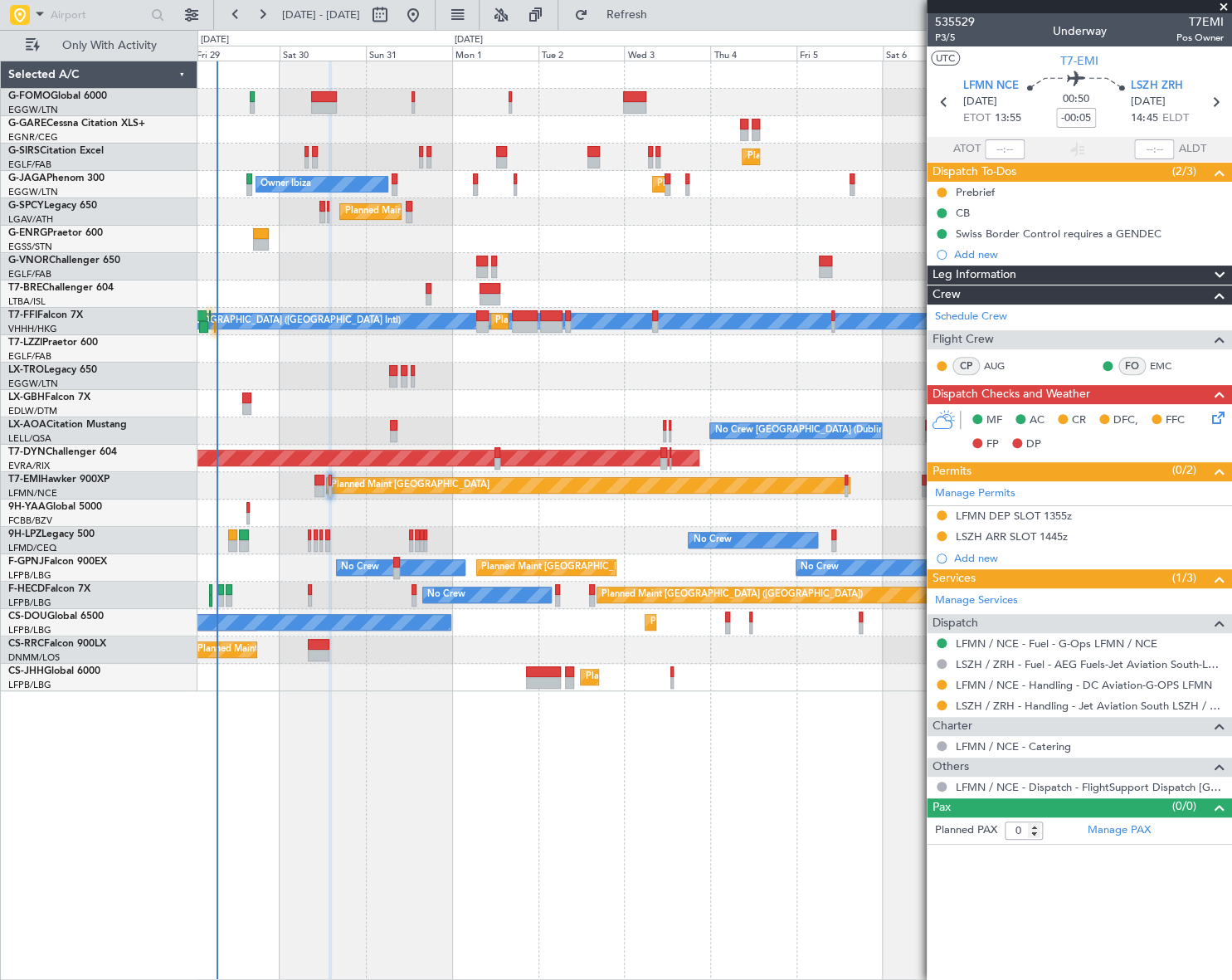
click at [979, 192] on div "Prebrief" at bounding box center [975, 191] width 39 height 14
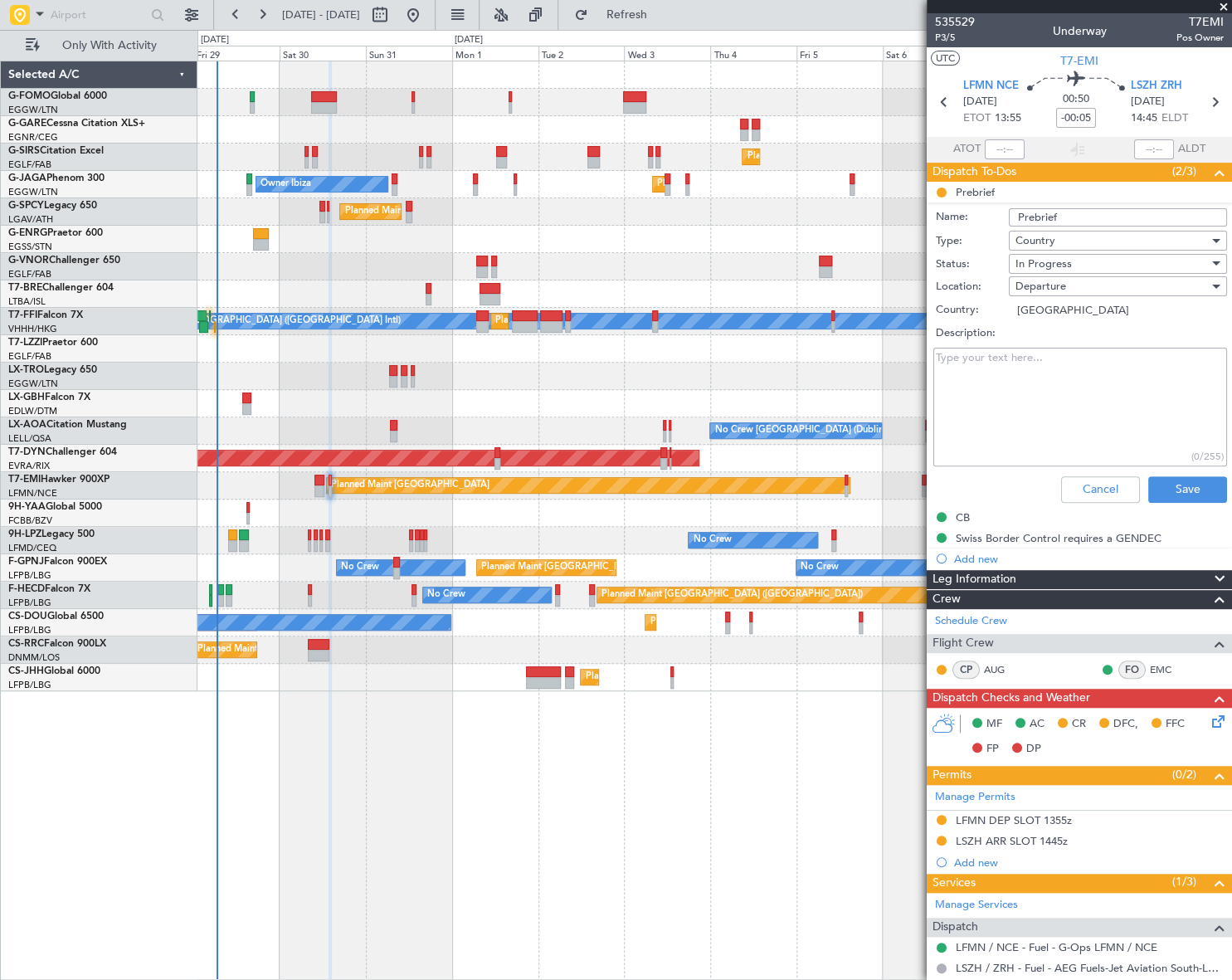
click at [1012, 357] on textarea "Description:" at bounding box center [1080, 407] width 294 height 119
type textarea "rem"
click at [1051, 258] on span "In Progress" at bounding box center [1043, 264] width 56 height 15
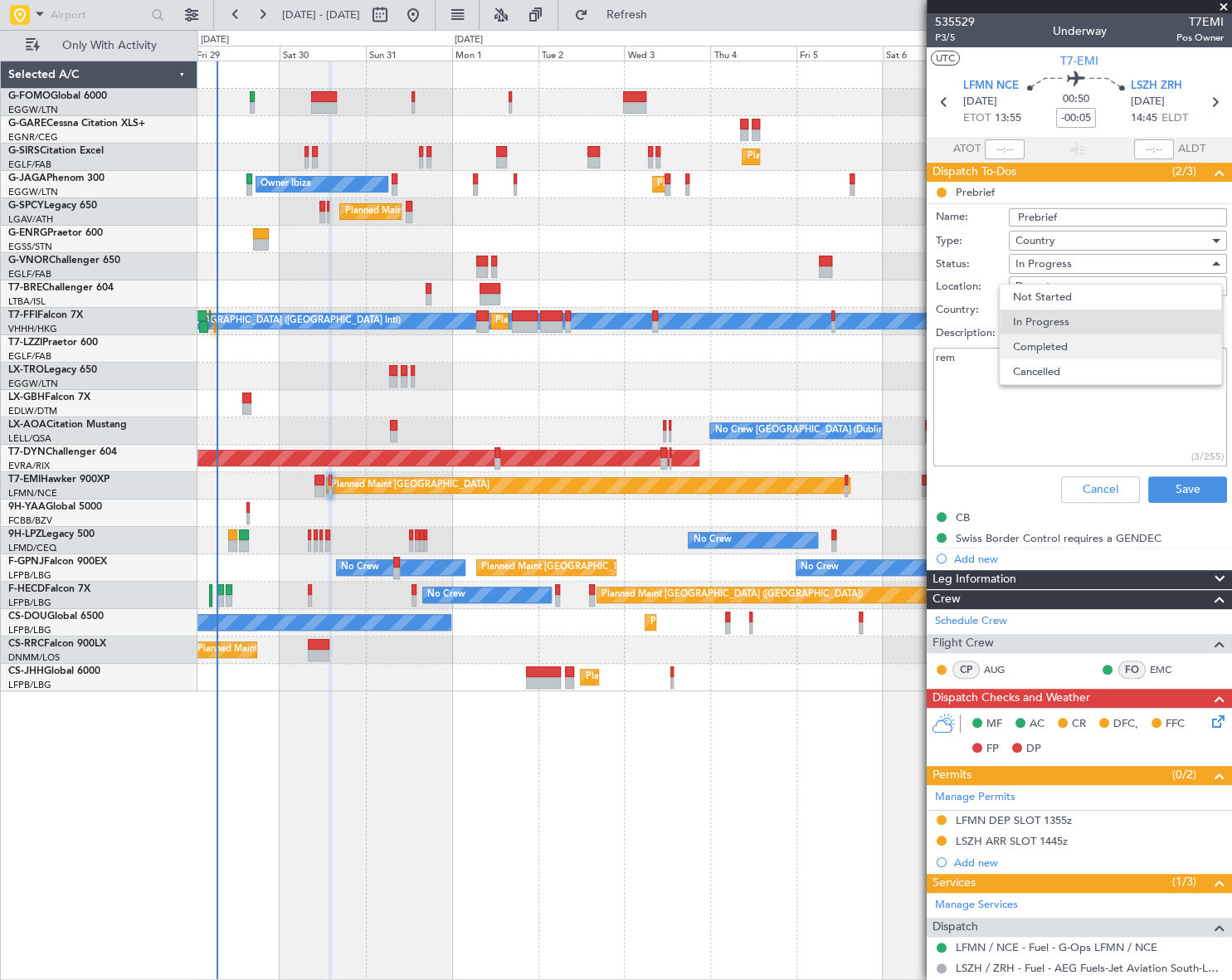
click at [1083, 347] on span "Completed" at bounding box center [1110, 347] width 195 height 25
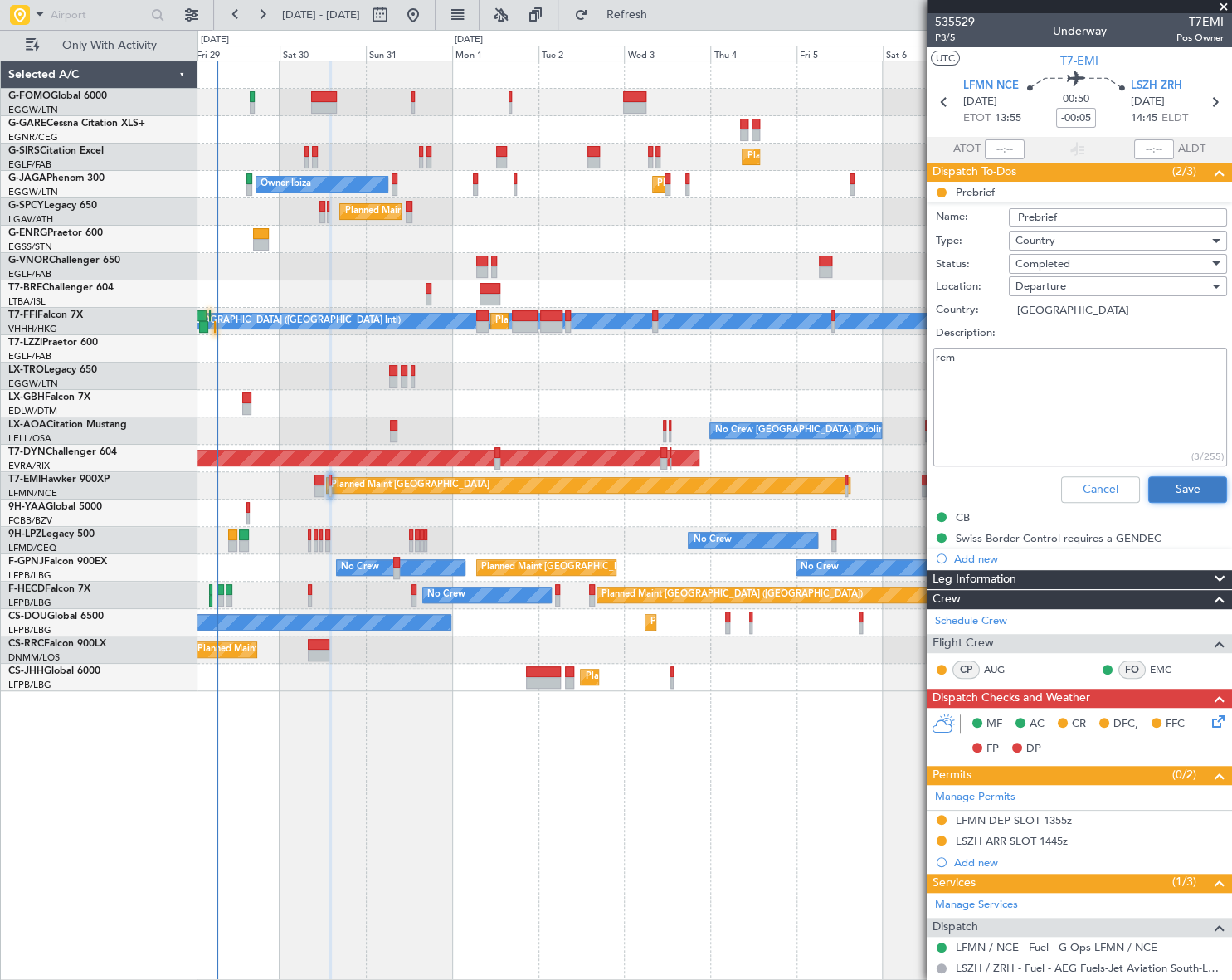
click at [1162, 488] on button "Save" at bounding box center [1187, 490] width 79 height 27
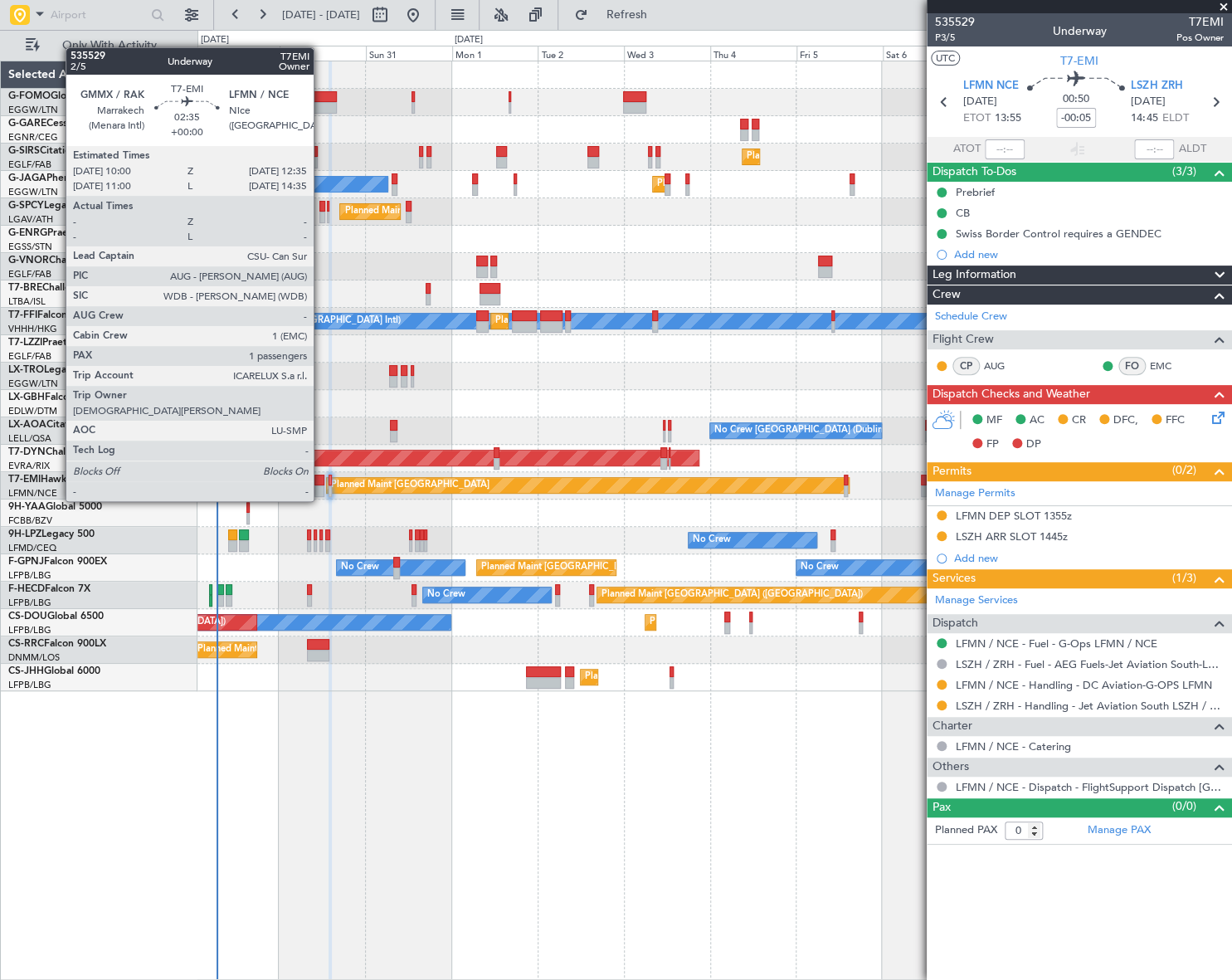
click at [321, 486] on div at bounding box center [319, 491] width 10 height 11
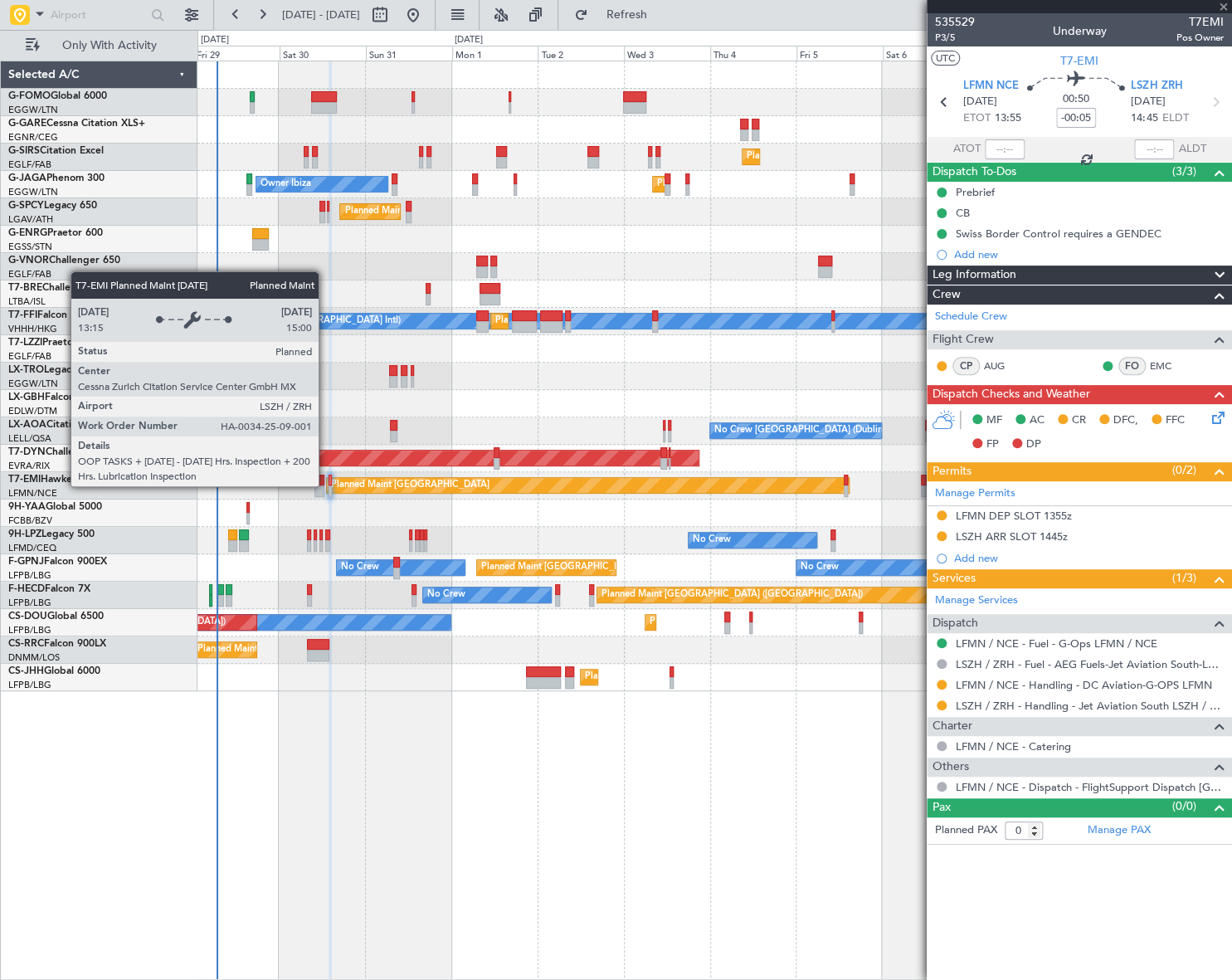
type input "1"
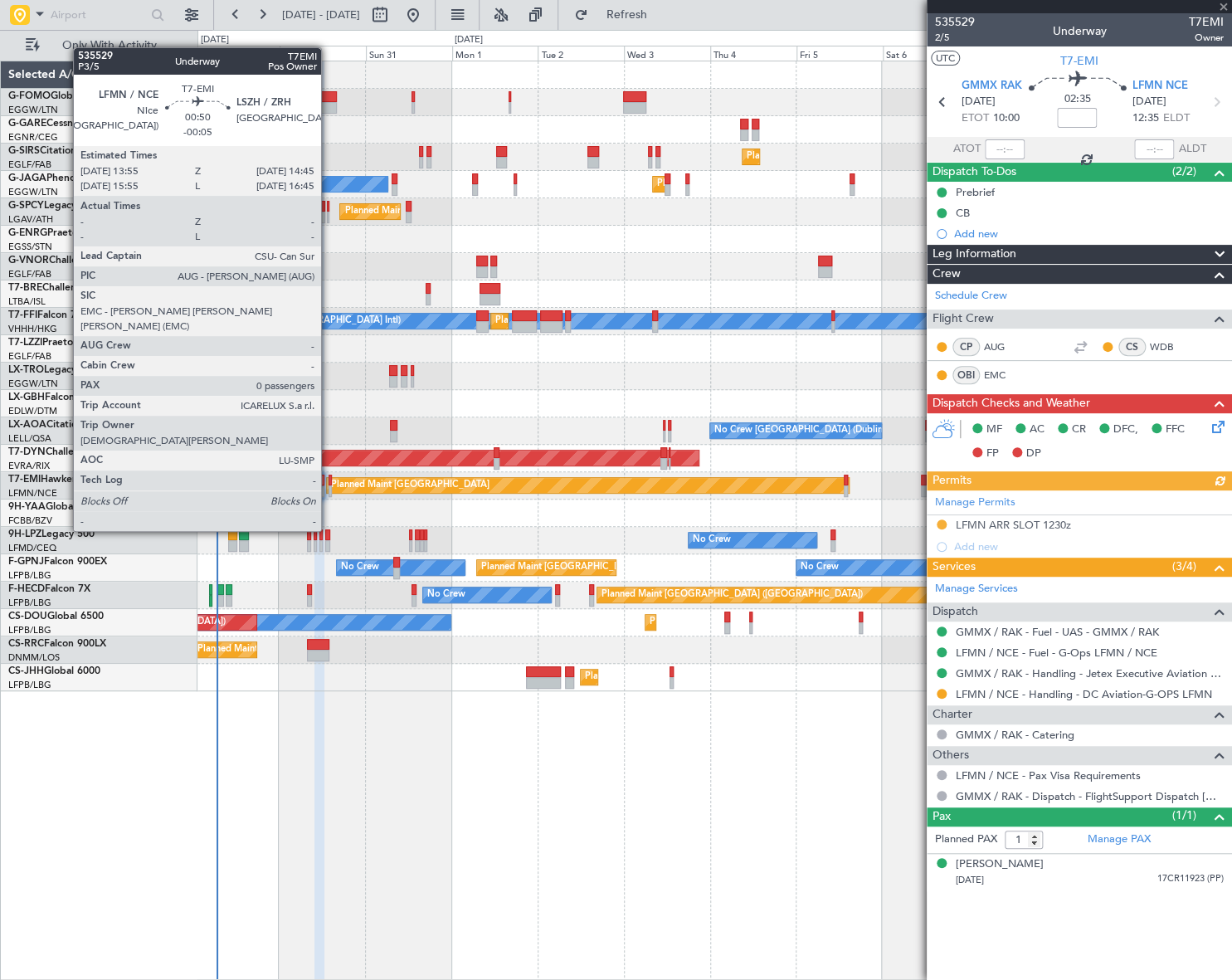
click at [328, 486] on div at bounding box center [329, 491] width 3 height 11
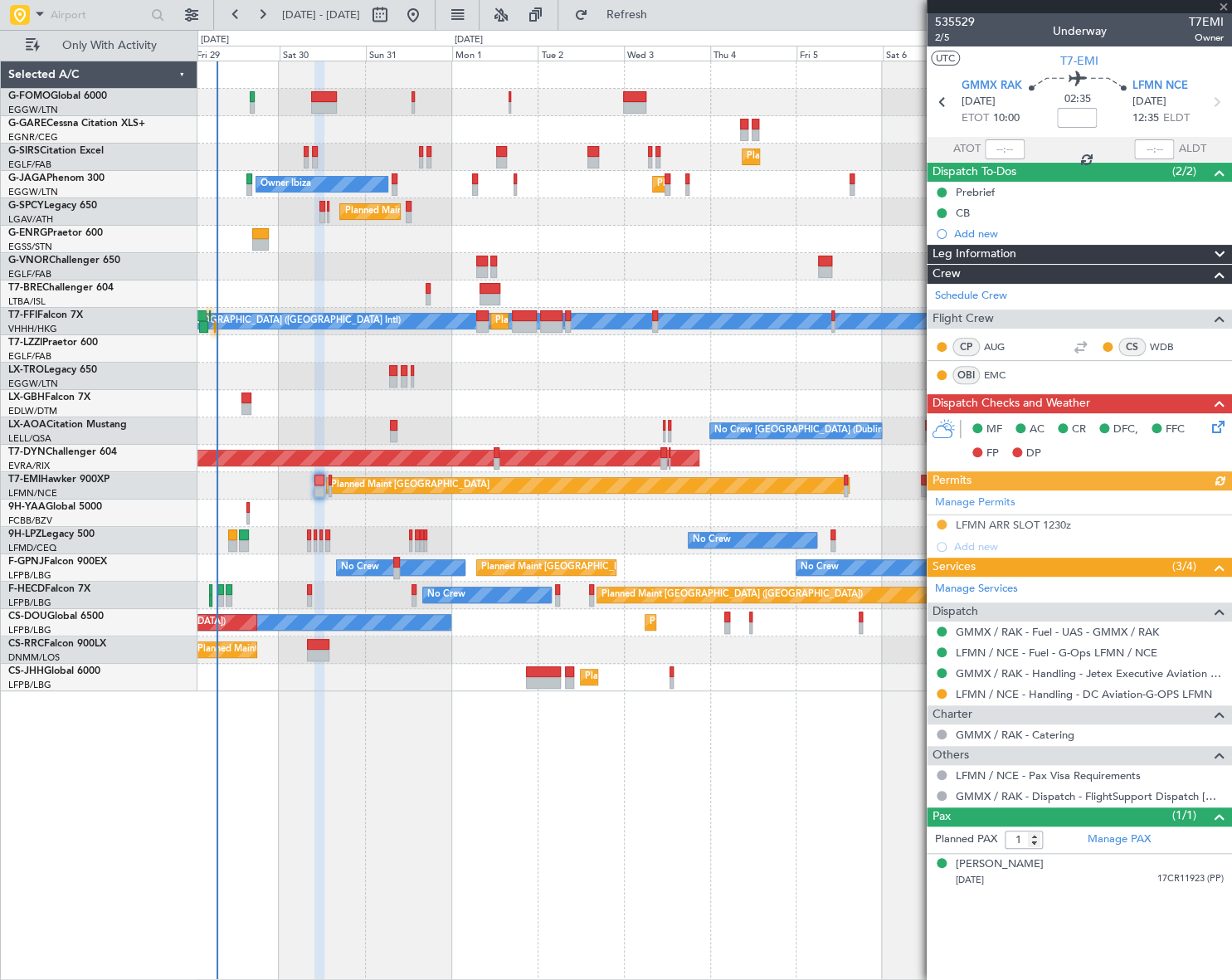
type input "-00:05"
type input "0"
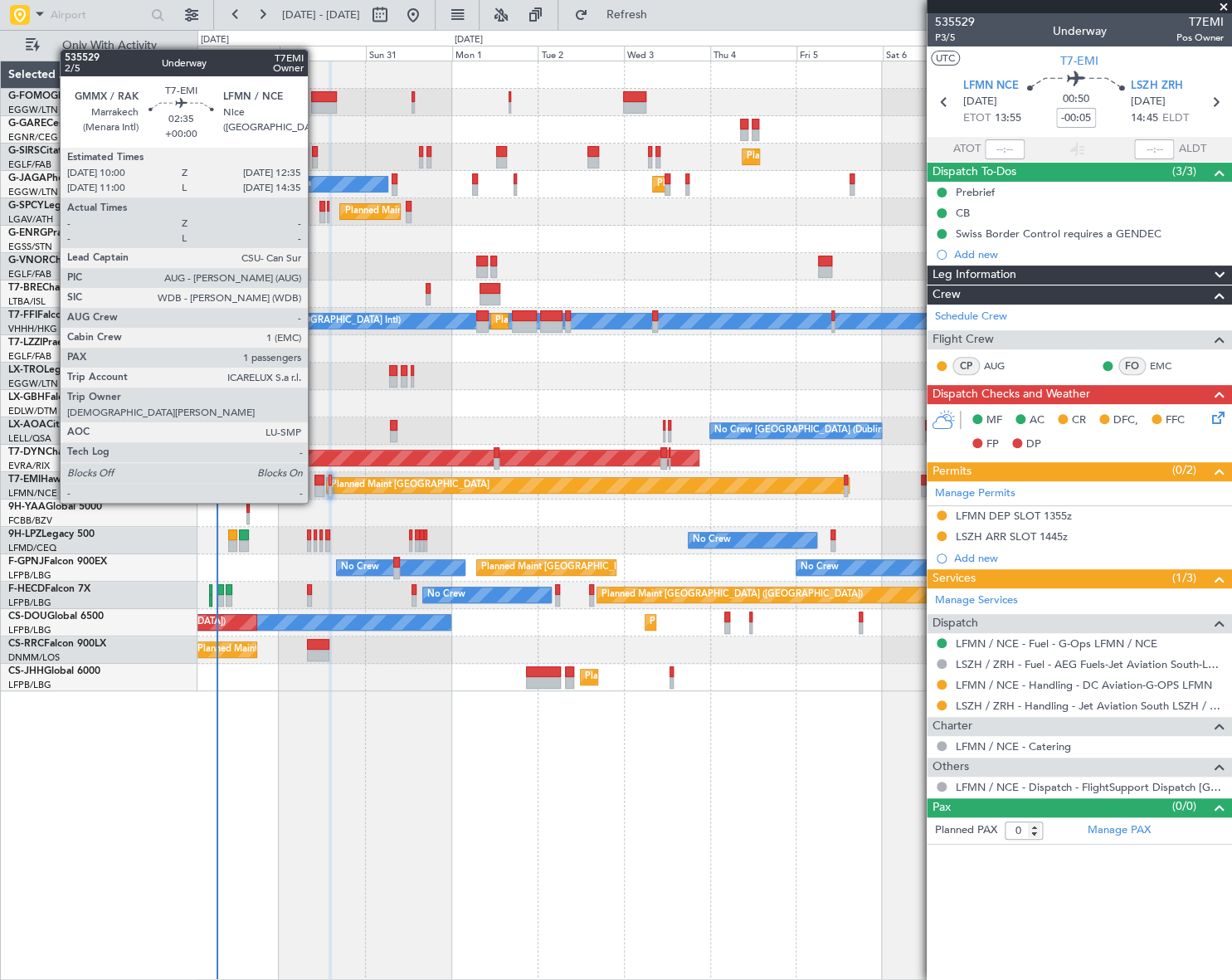
click at [315, 487] on div at bounding box center [319, 491] width 10 height 11
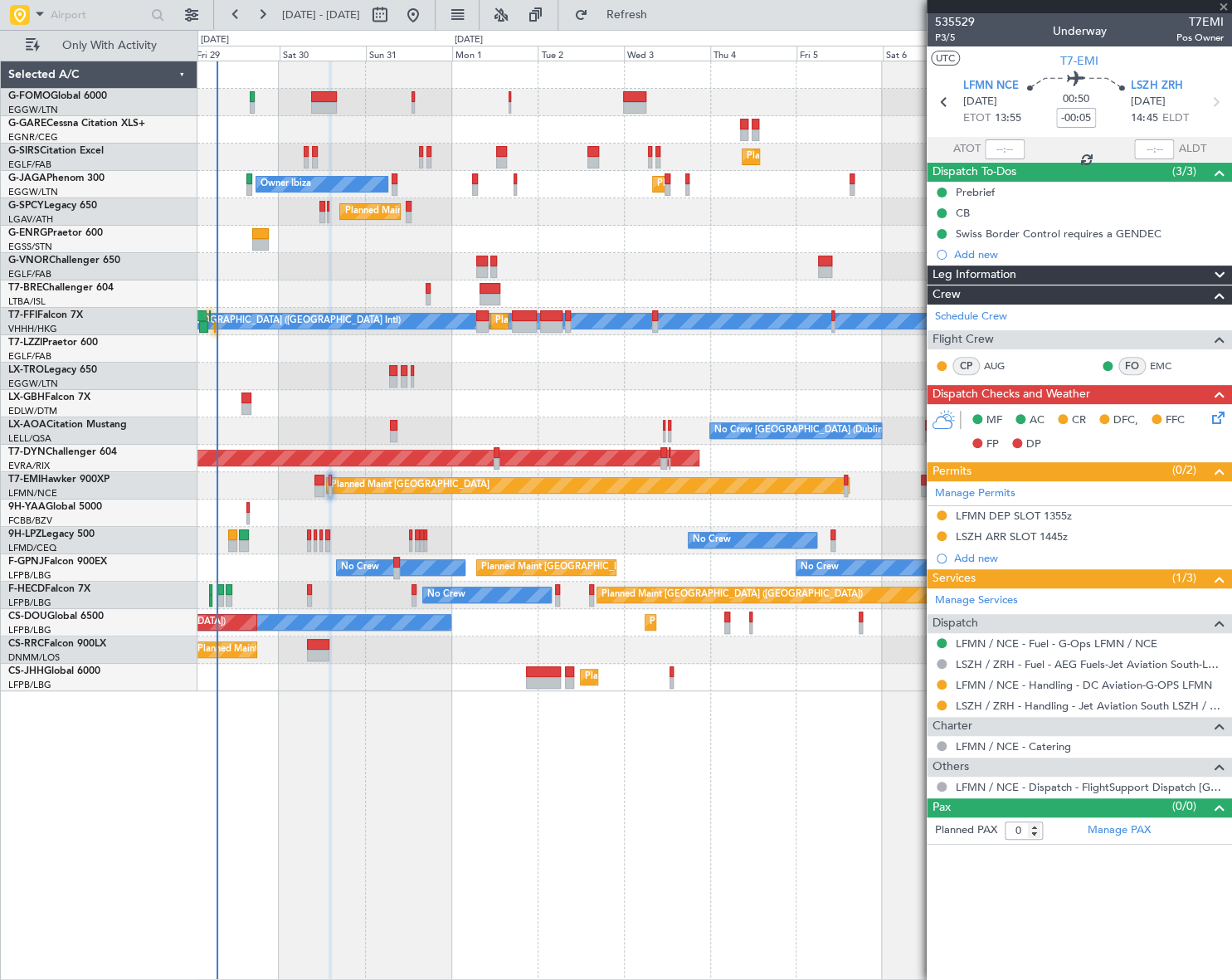
type input "1"
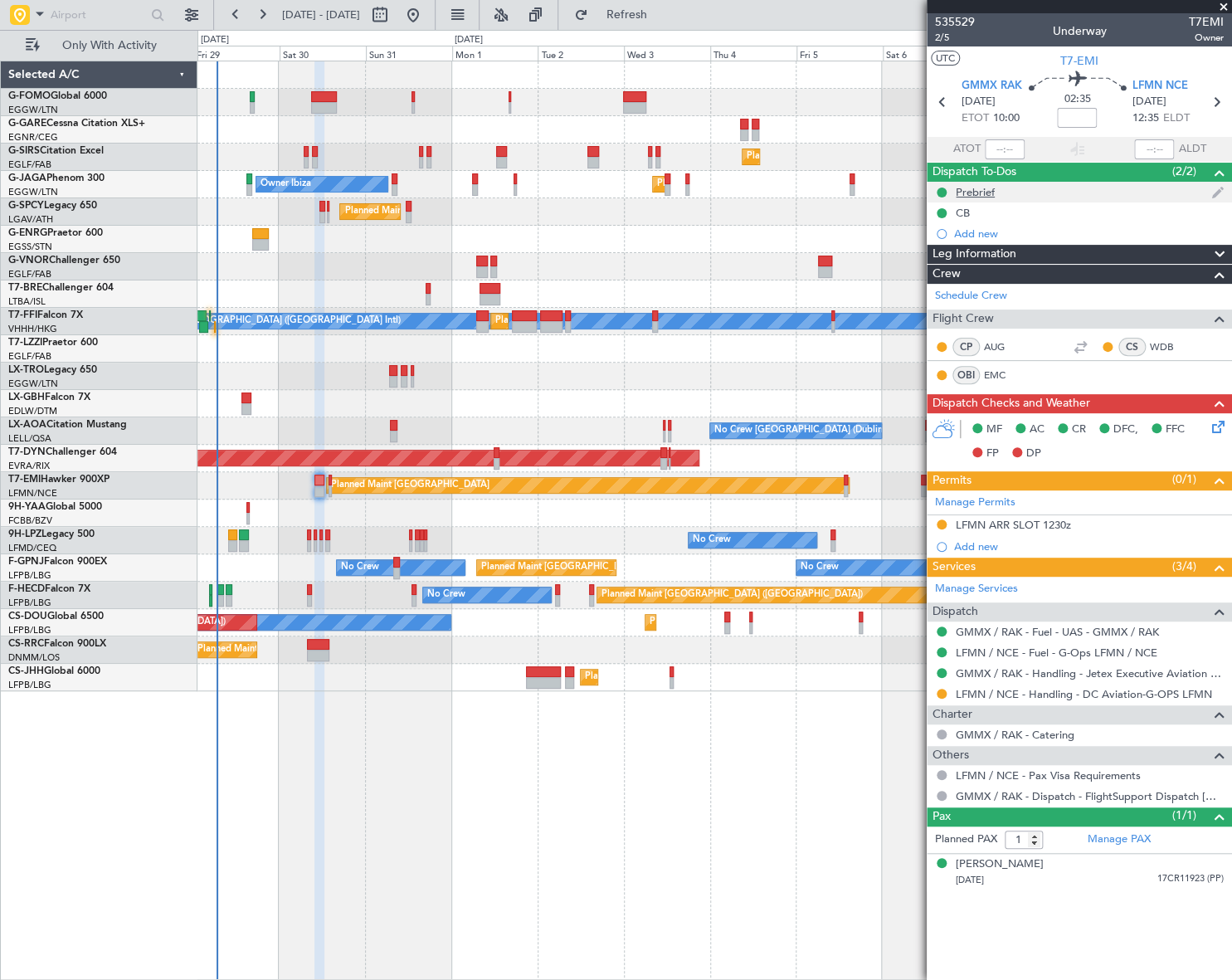
click at [963, 194] on div "Prebrief" at bounding box center [975, 191] width 39 height 14
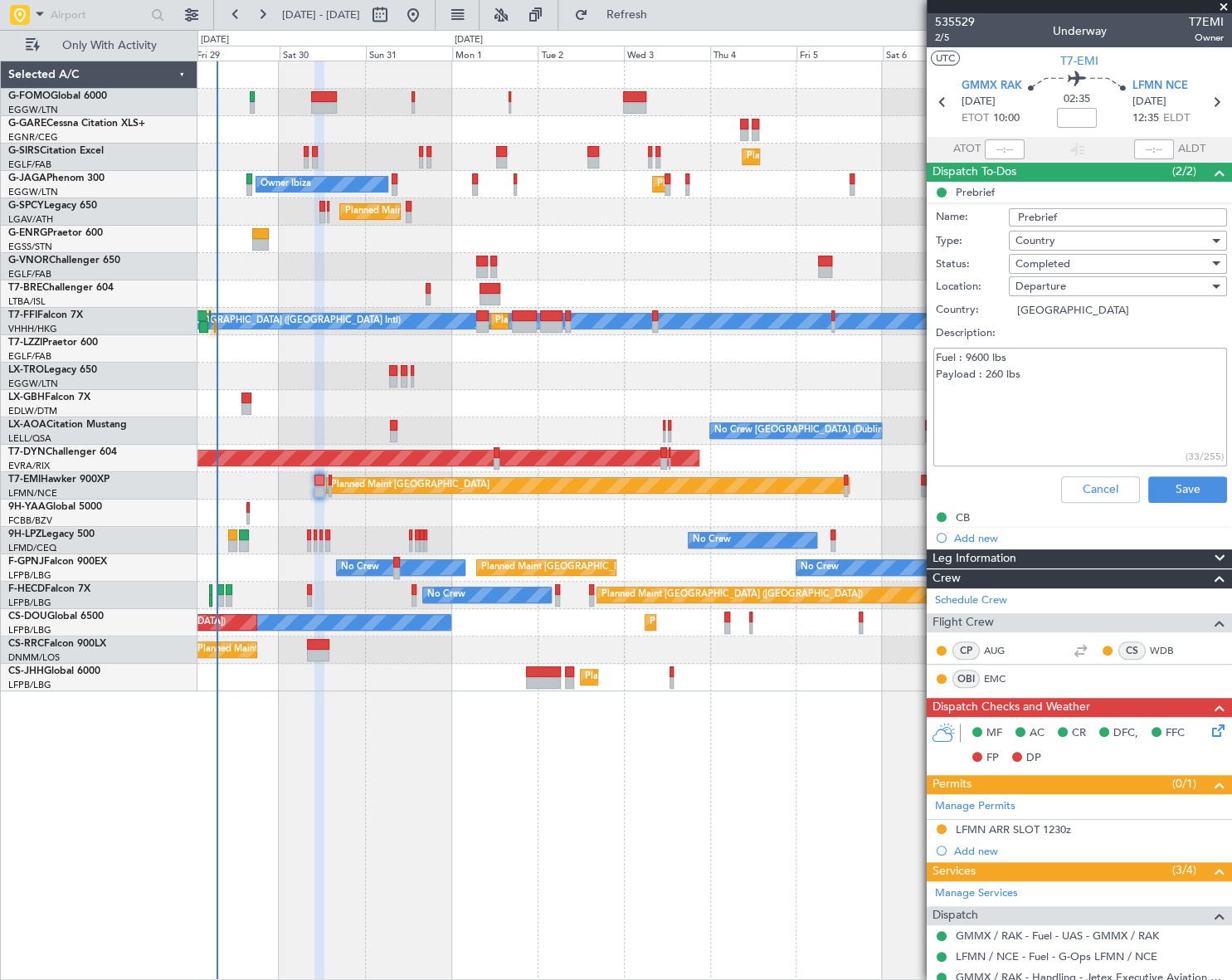
click at [1043, 381] on textarea "Fuel : 9600 lbs Payload : 260 lbs" at bounding box center [1080, 407] width 294 height 119
paste textarea "Sector Dom - 6.( 16.558 lbs with no raft )"
type textarea "Fuel : 9600 lbs Payload : 260 lbs Sector Dom - 6.( 16.558 lbs with no raft )"
click at [1193, 485] on button "Save" at bounding box center [1187, 490] width 79 height 27
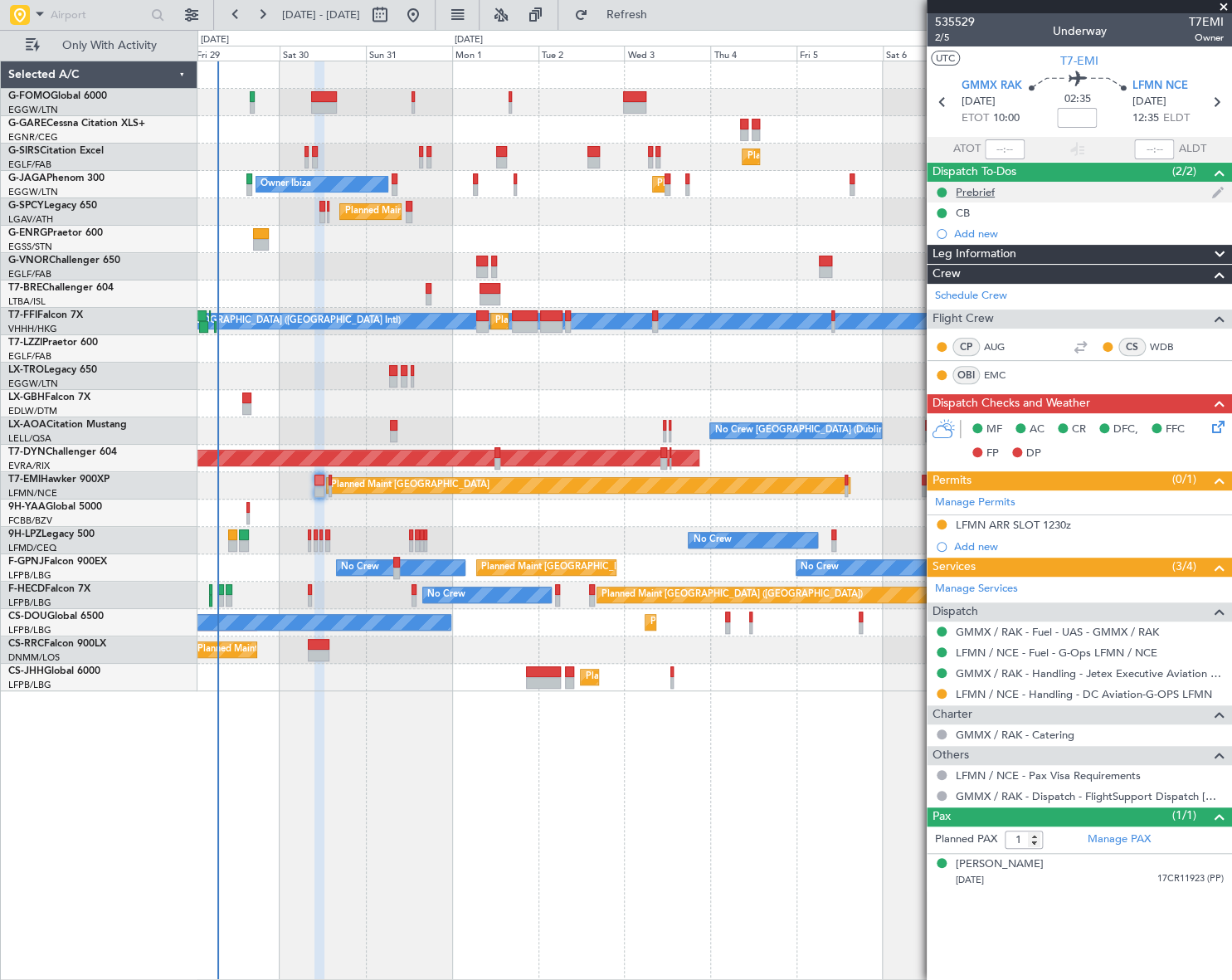
click at [970, 196] on div "Prebrief" at bounding box center [975, 191] width 39 height 14
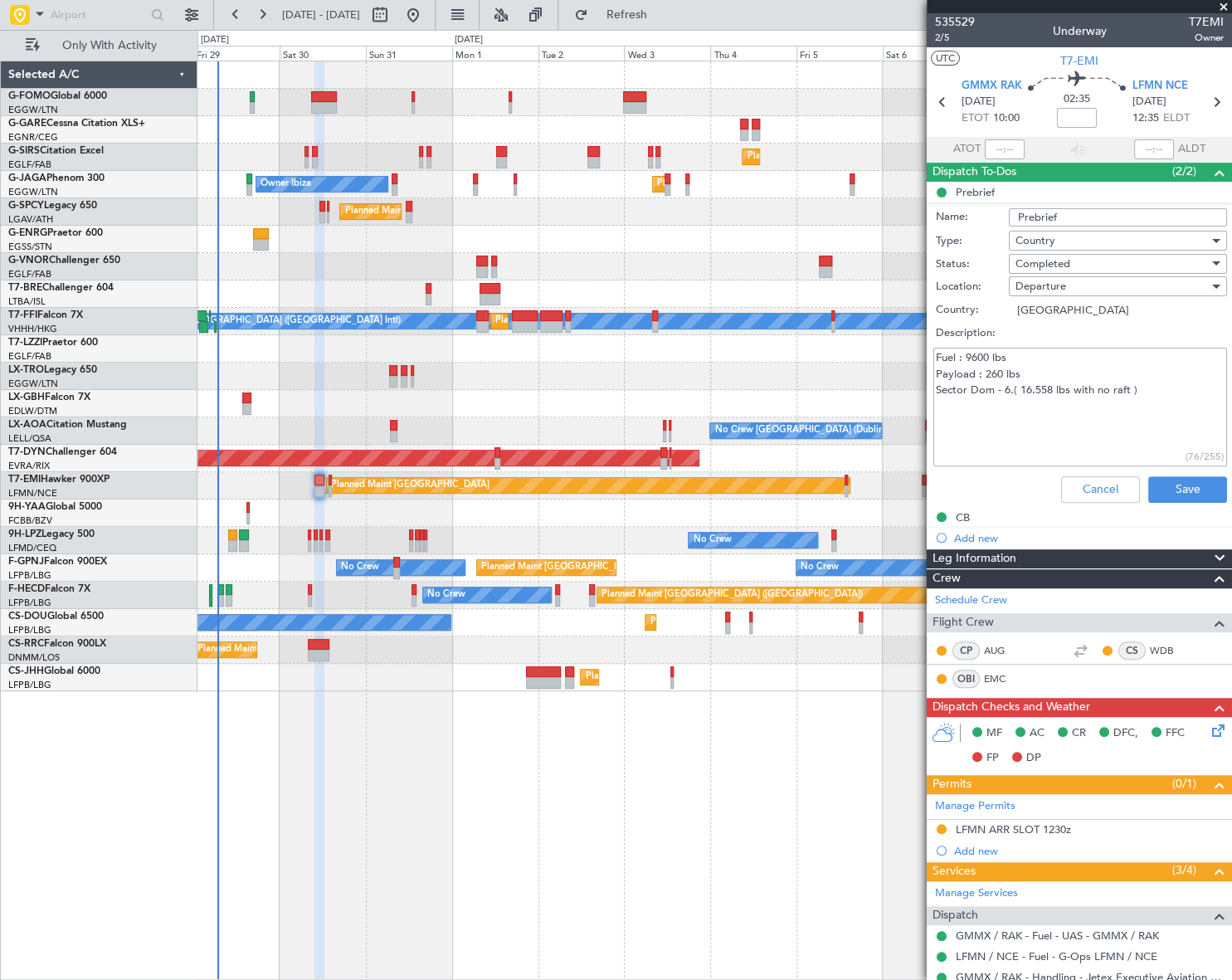
drag, startPoint x: 1162, startPoint y: 396, endPoint x: 929, endPoint y: 385, distance: 233.3
click at [929, 385] on div "Fuel : 9600 lbs Payload : 260 lbs Sector Dom - 6.( 16.558 lbs with no raft ) (7…" at bounding box center [1080, 408] width 322 height 126
type textarea "Fuel : 9600 lbs Payload : 260 lbs"
drag, startPoint x: 1172, startPoint y: 493, endPoint x: 758, endPoint y: 501, distance: 414.1
click at [1171, 493] on button "Save" at bounding box center [1187, 490] width 79 height 27
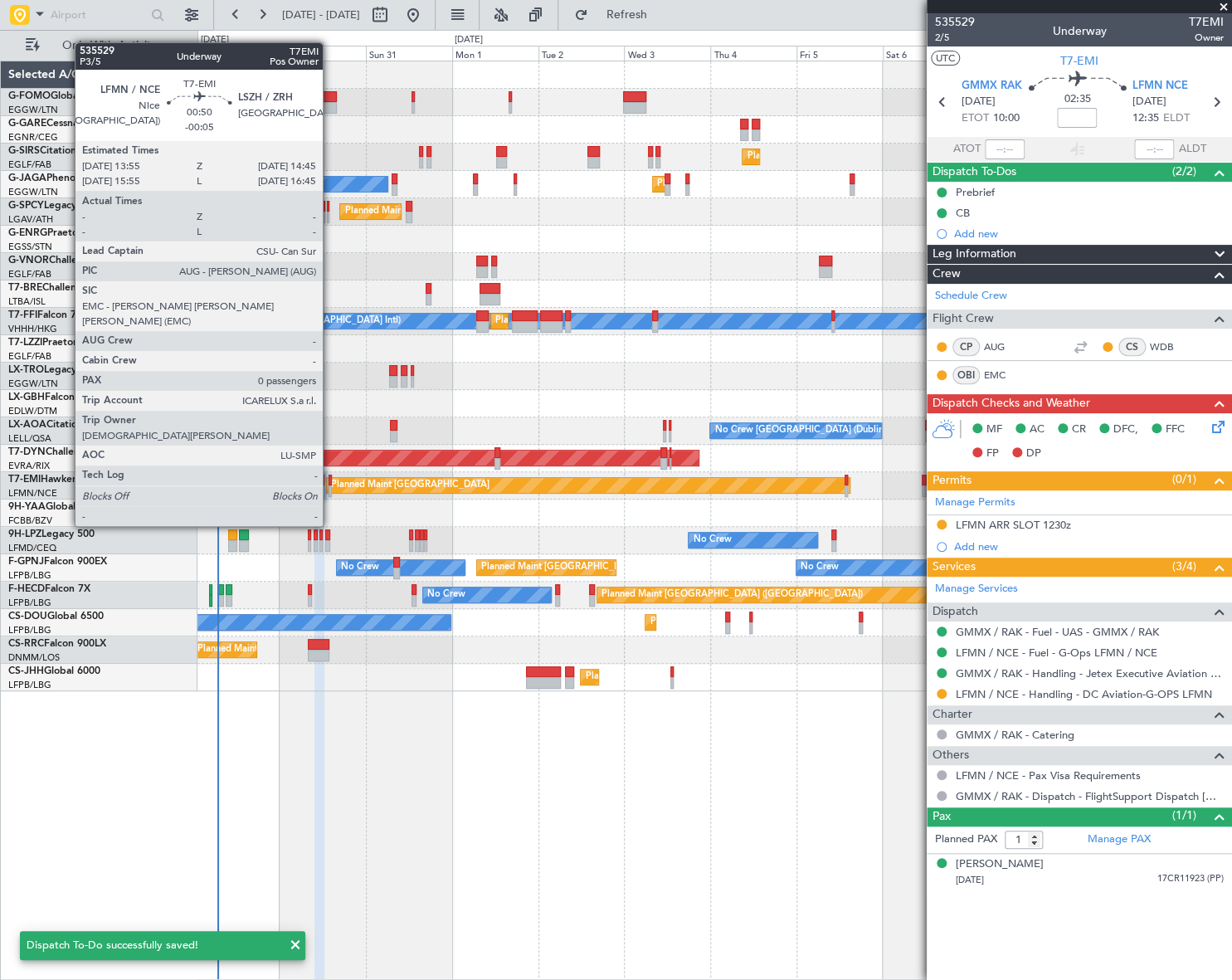
click at [330, 480] on div at bounding box center [329, 480] width 3 height 11
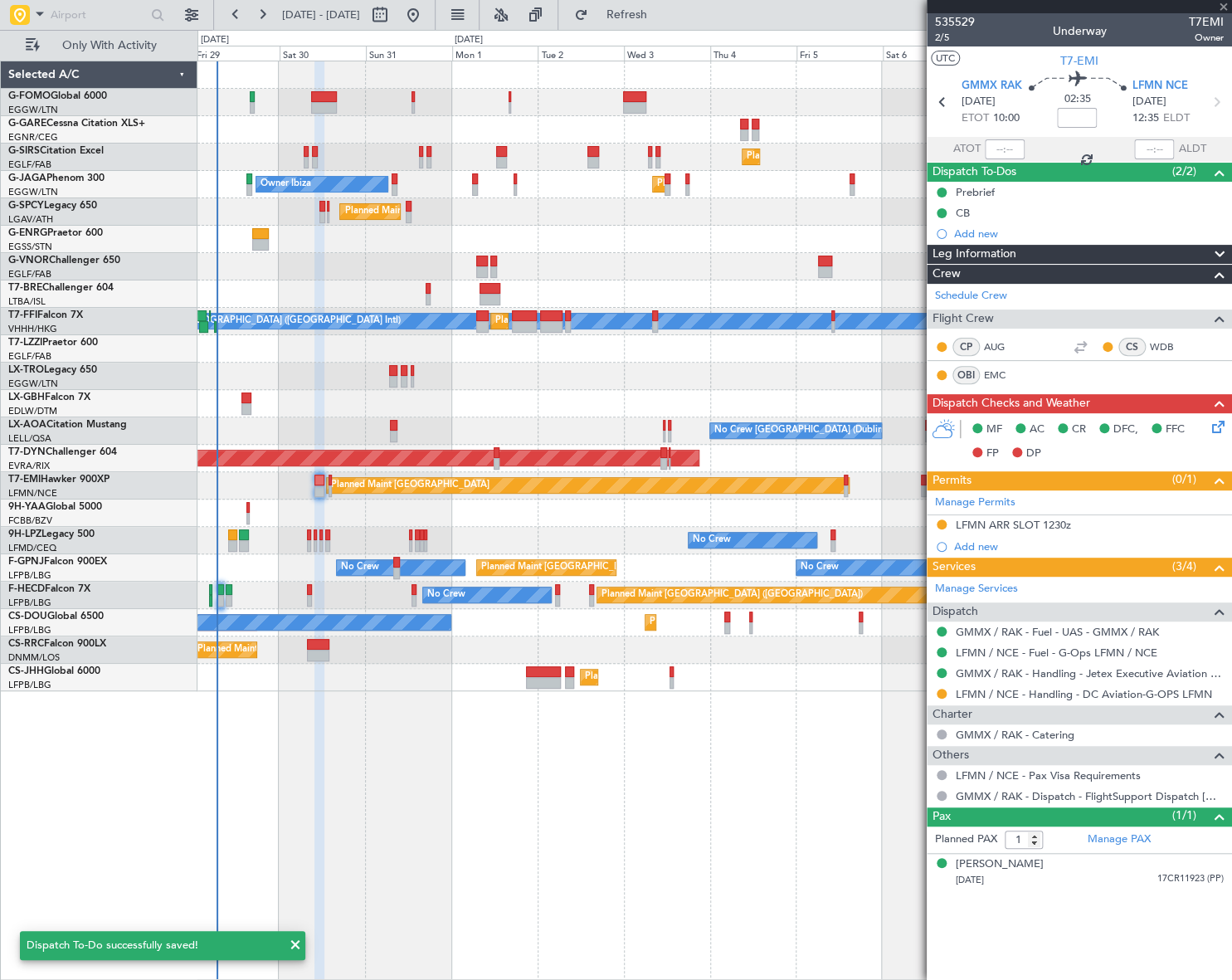
type input "-00:05"
type input "0"
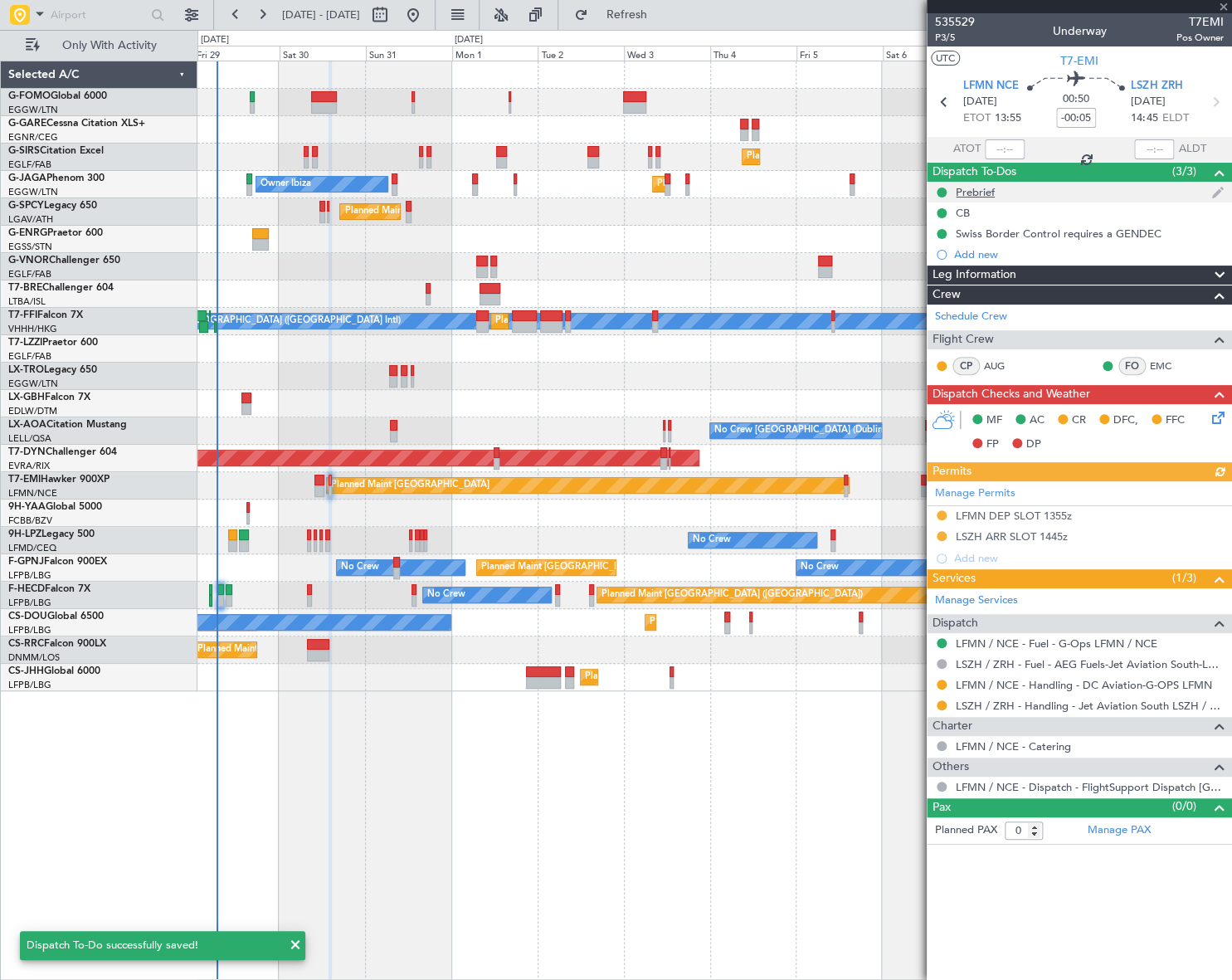
click at [973, 194] on div "Prebrief" at bounding box center [975, 191] width 39 height 14
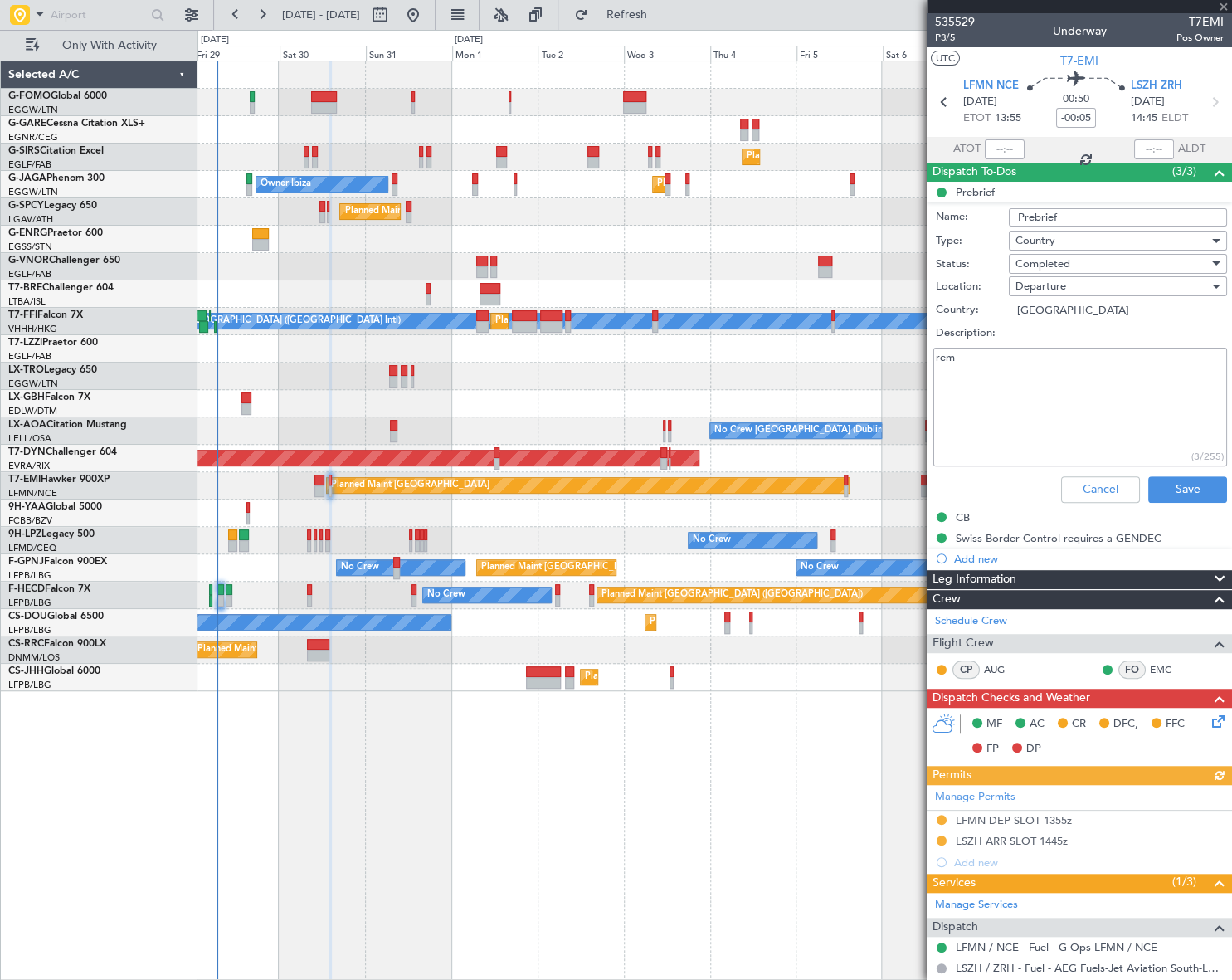
click at [966, 358] on textarea "rem" at bounding box center [1080, 407] width 294 height 119
paste textarea "Sector Dom - 6.( 16.558 lbs with no raft )"
type textarea "rem Sector Dom - 6.( 16.558 lbs with no raft )"
click at [1185, 480] on button "Save" at bounding box center [1187, 490] width 79 height 27
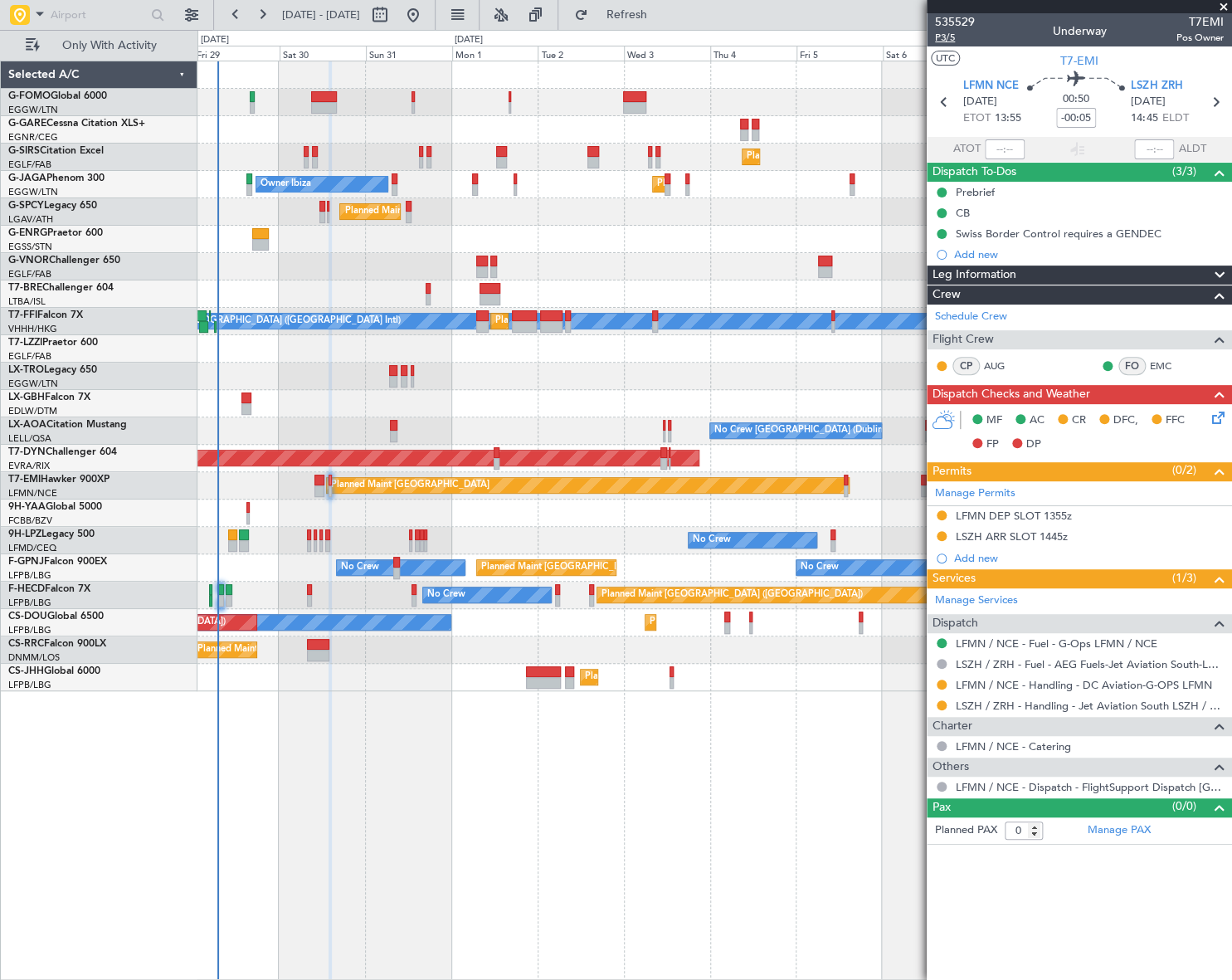
click at [941, 42] on span "P3/5" at bounding box center [955, 37] width 40 height 14
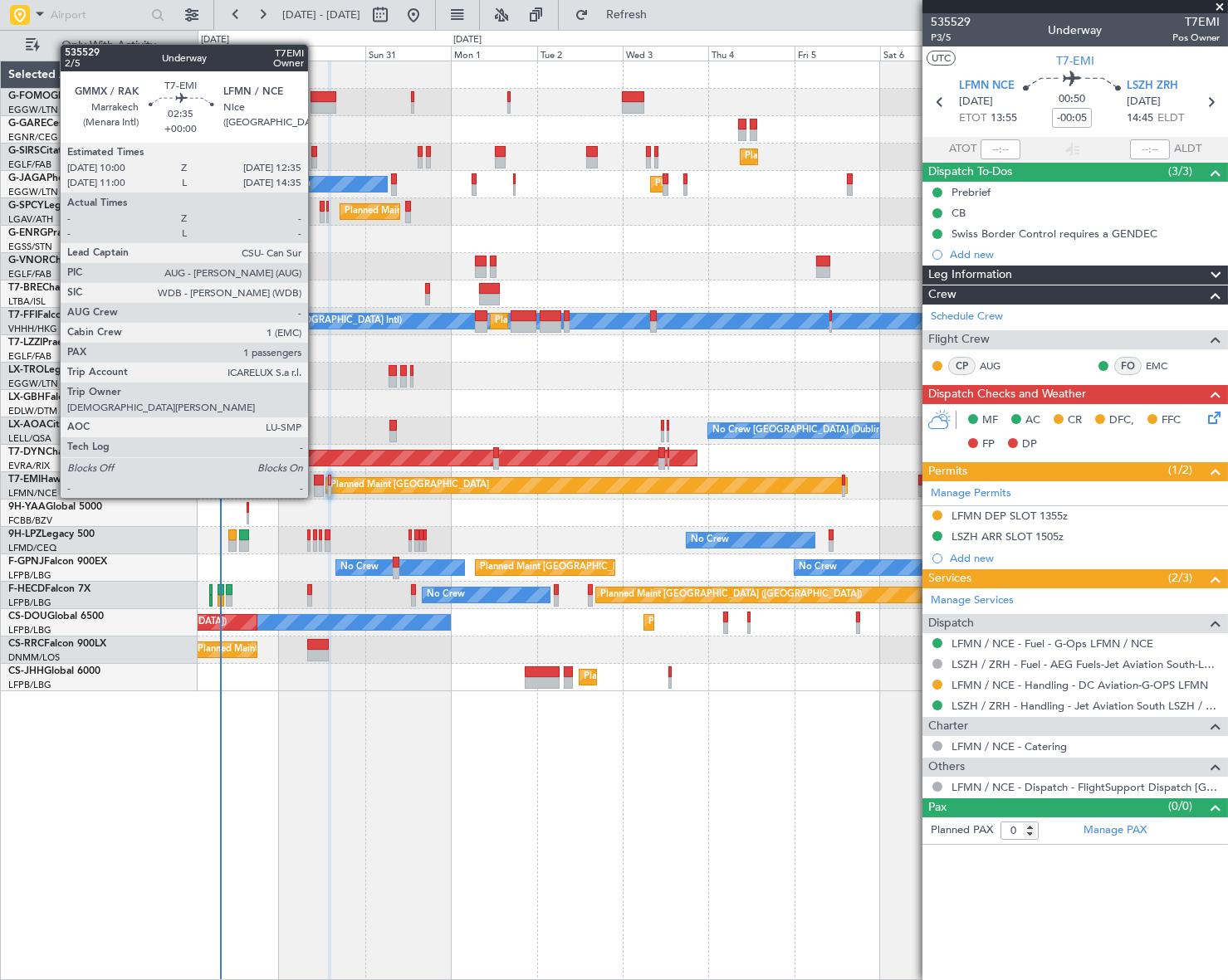
click at [315, 481] on div at bounding box center [318, 480] width 10 height 11
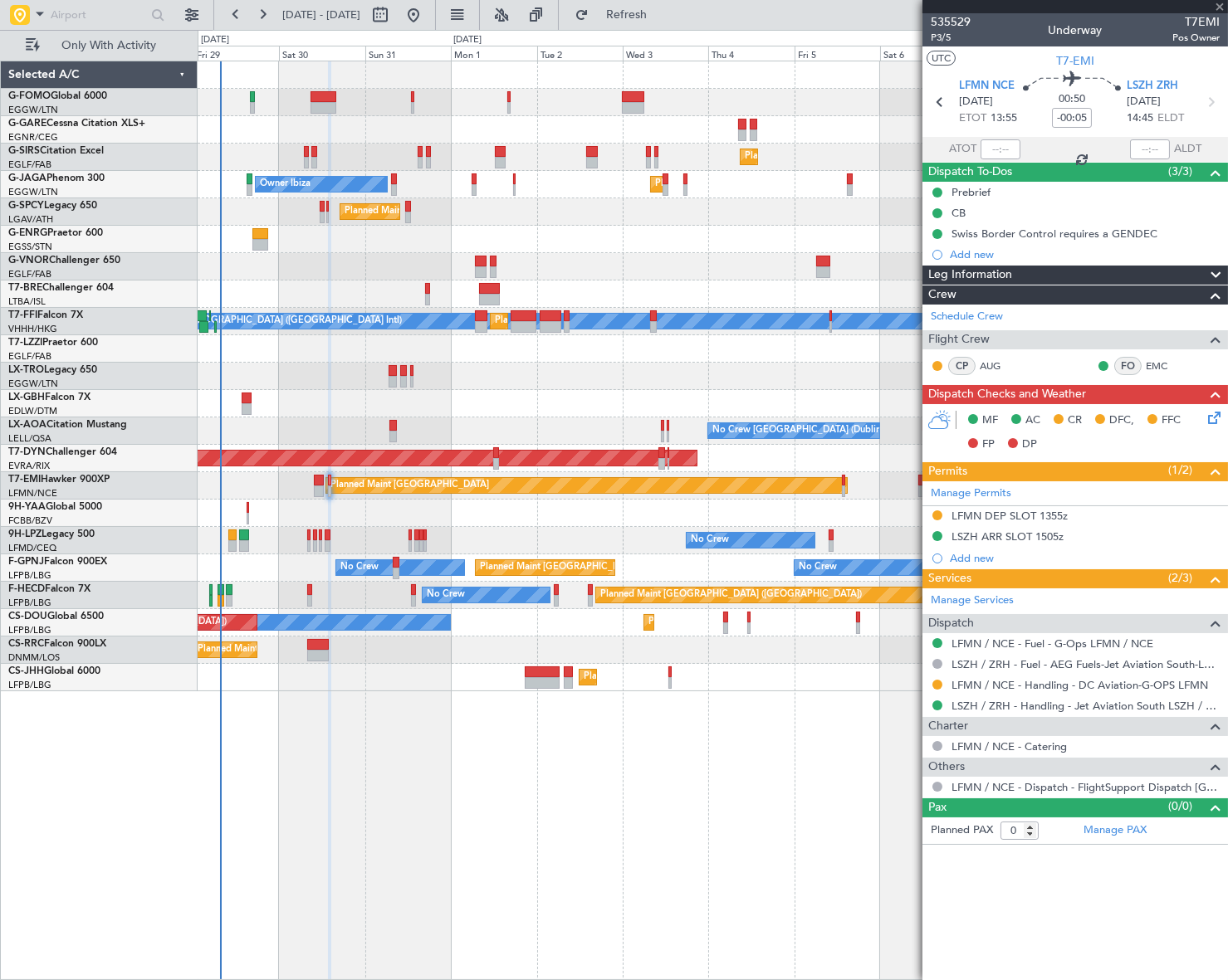
type input "1"
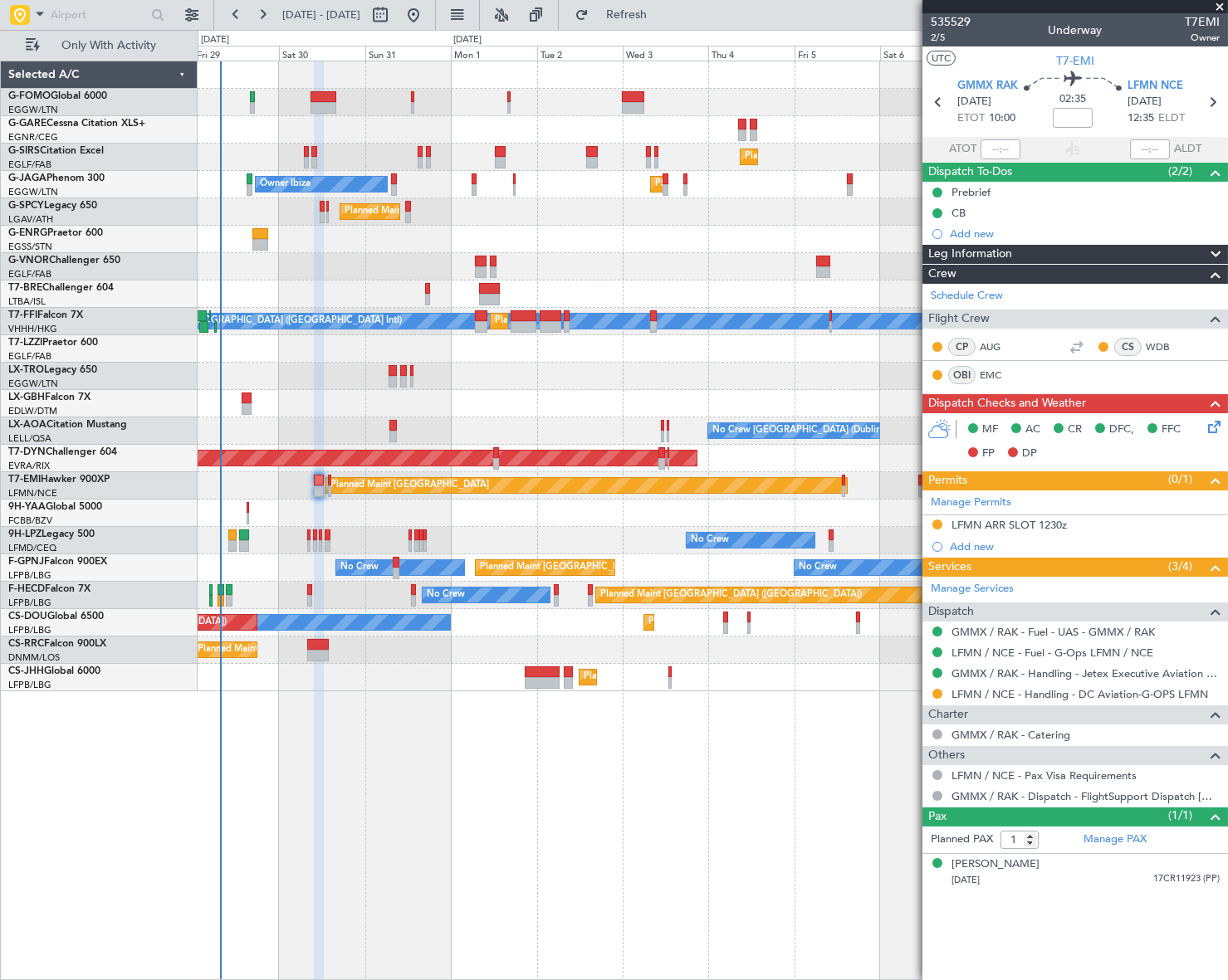
click at [1212, 418] on icon at bounding box center [1212, 424] width 13 height 13
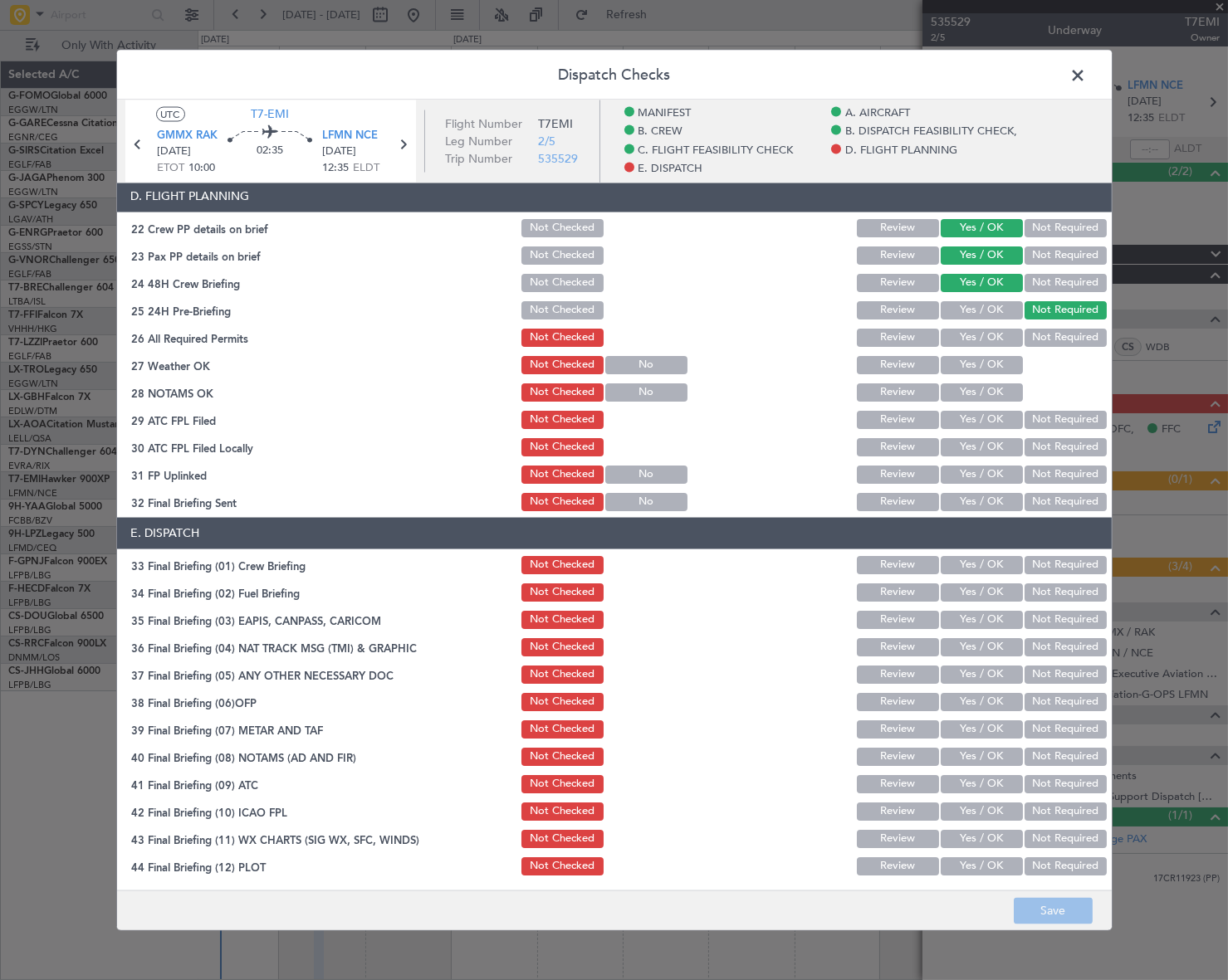
drag, startPoint x: 1080, startPoint y: 70, endPoint x: 1042, endPoint y: 107, distance: 53.0
click at [1087, 74] on span at bounding box center [1087, 78] width 0 height 33
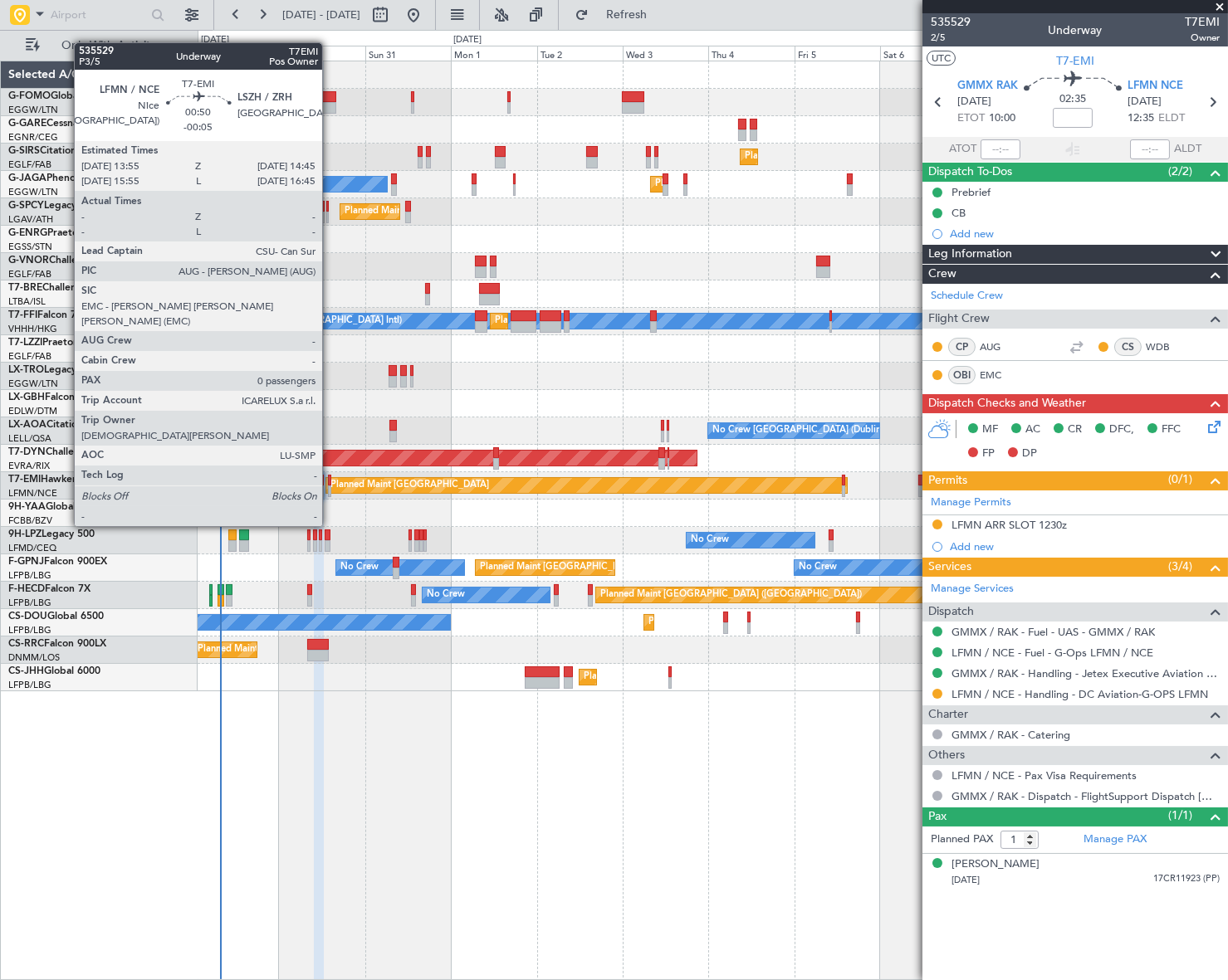
click at [330, 480] on div at bounding box center [329, 480] width 3 height 11
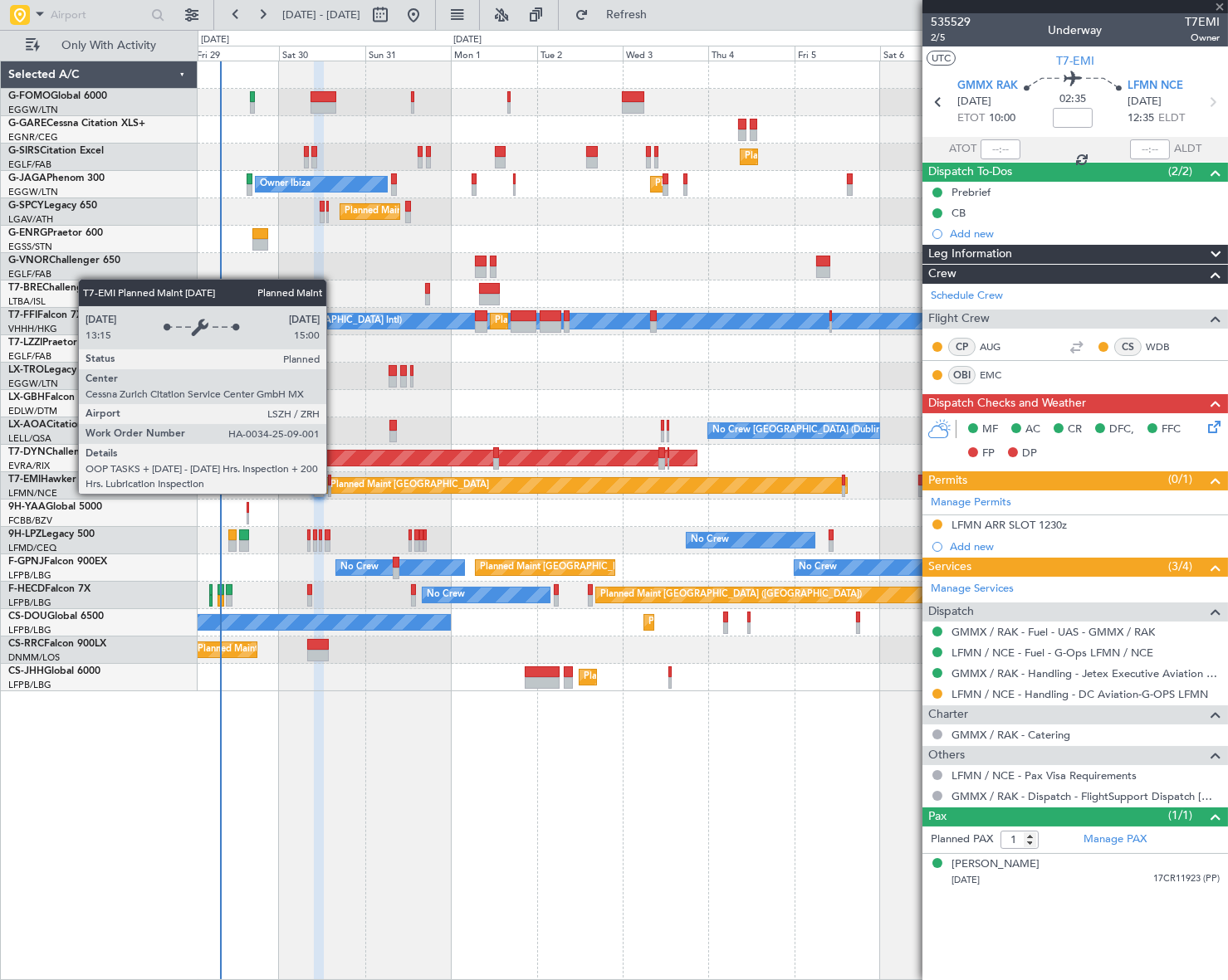
type input "-00:05"
type input "0"
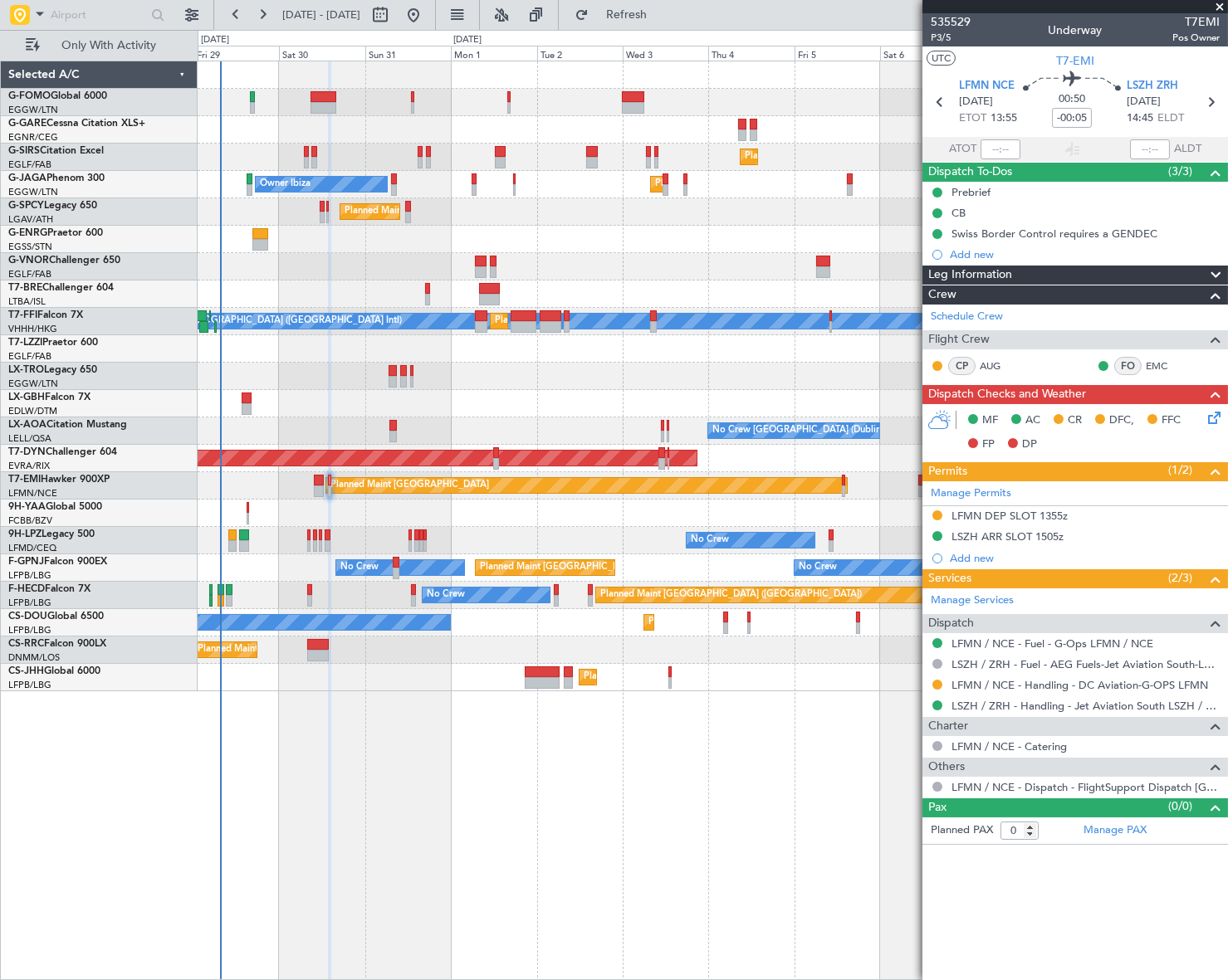
click at [1212, 420] on icon at bounding box center [1212, 415] width 13 height 13
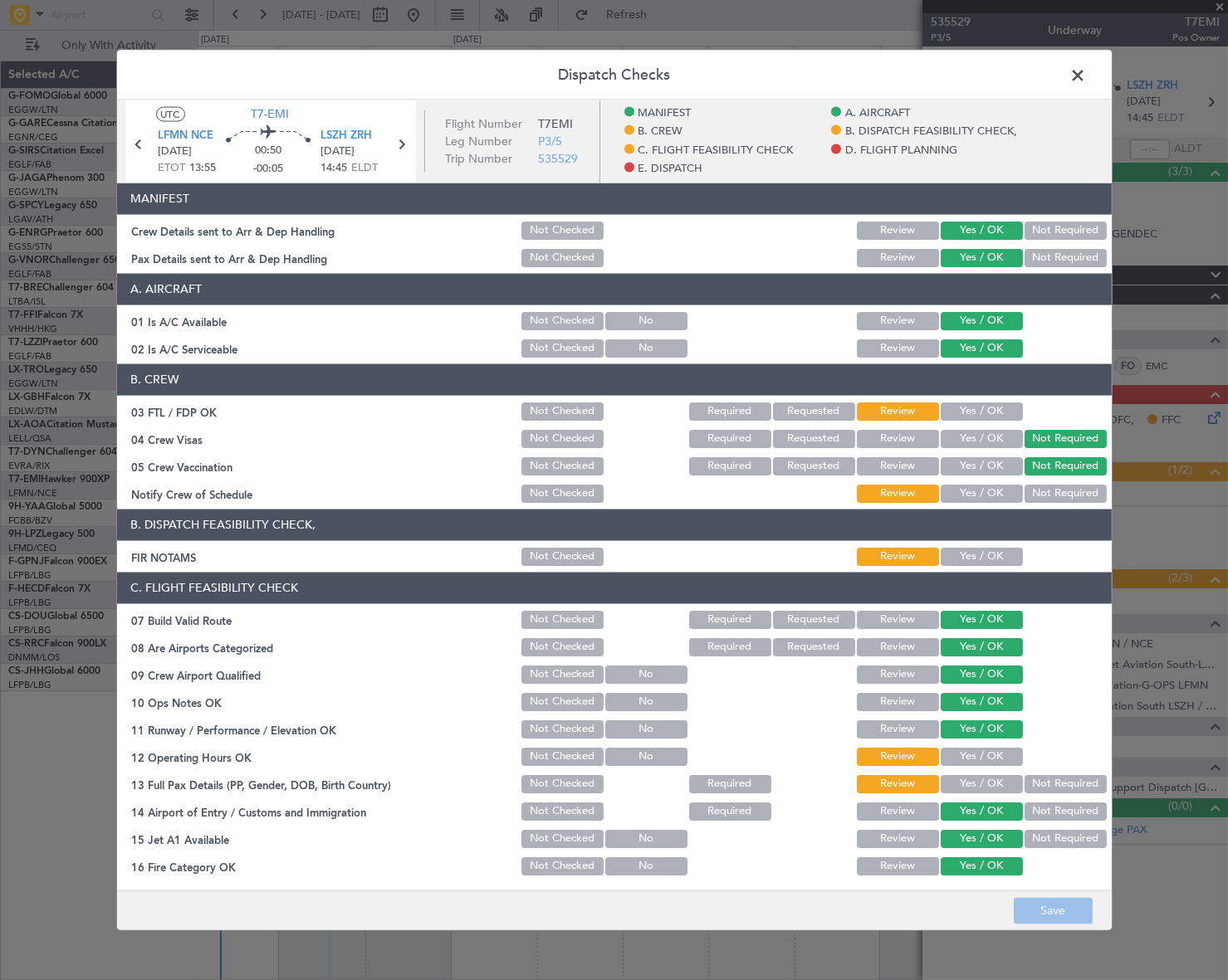
click at [988, 561] on button "Yes / OK" at bounding box center [981, 555] width 82 height 18
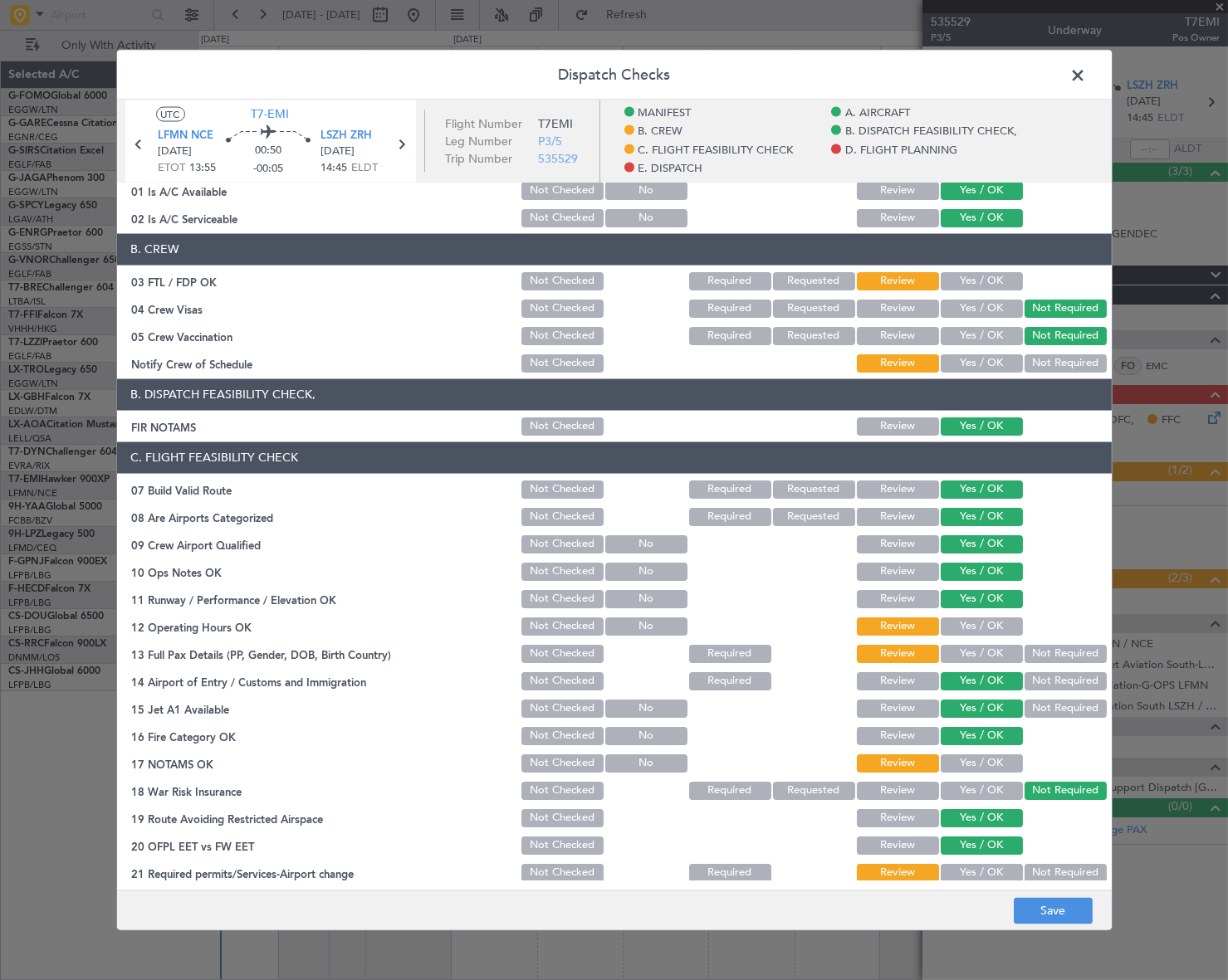
scroll to position [377, 0]
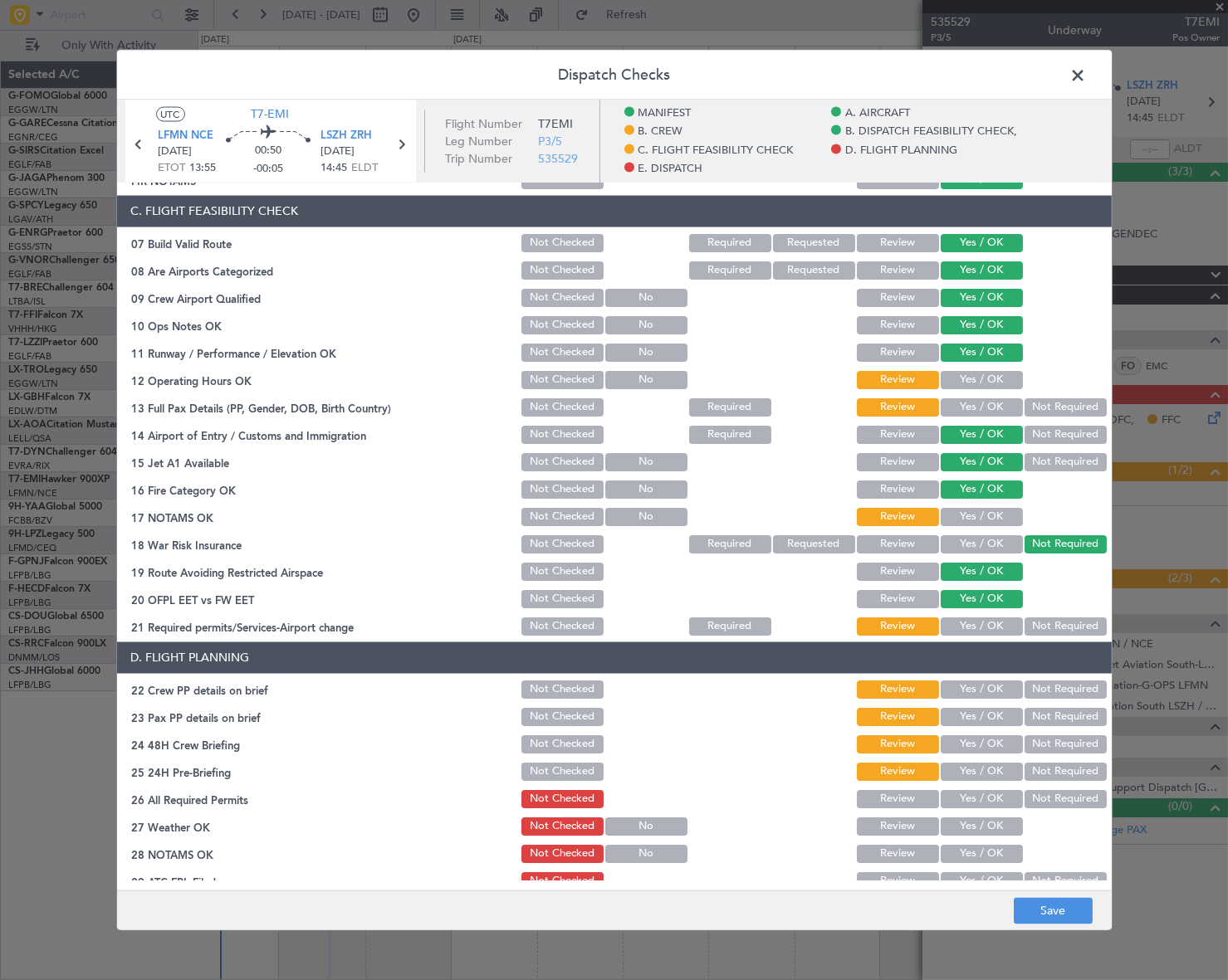
click at [964, 381] on button "Yes / OK" at bounding box center [981, 379] width 82 height 18
click at [969, 410] on button "Yes / OK" at bounding box center [981, 406] width 82 height 18
click at [990, 517] on button "Yes / OK" at bounding box center [981, 515] width 82 height 18
click at [988, 636] on div "Yes / OK" at bounding box center [980, 626] width 84 height 23
click at [992, 628] on button "Yes / OK" at bounding box center [981, 626] width 82 height 18
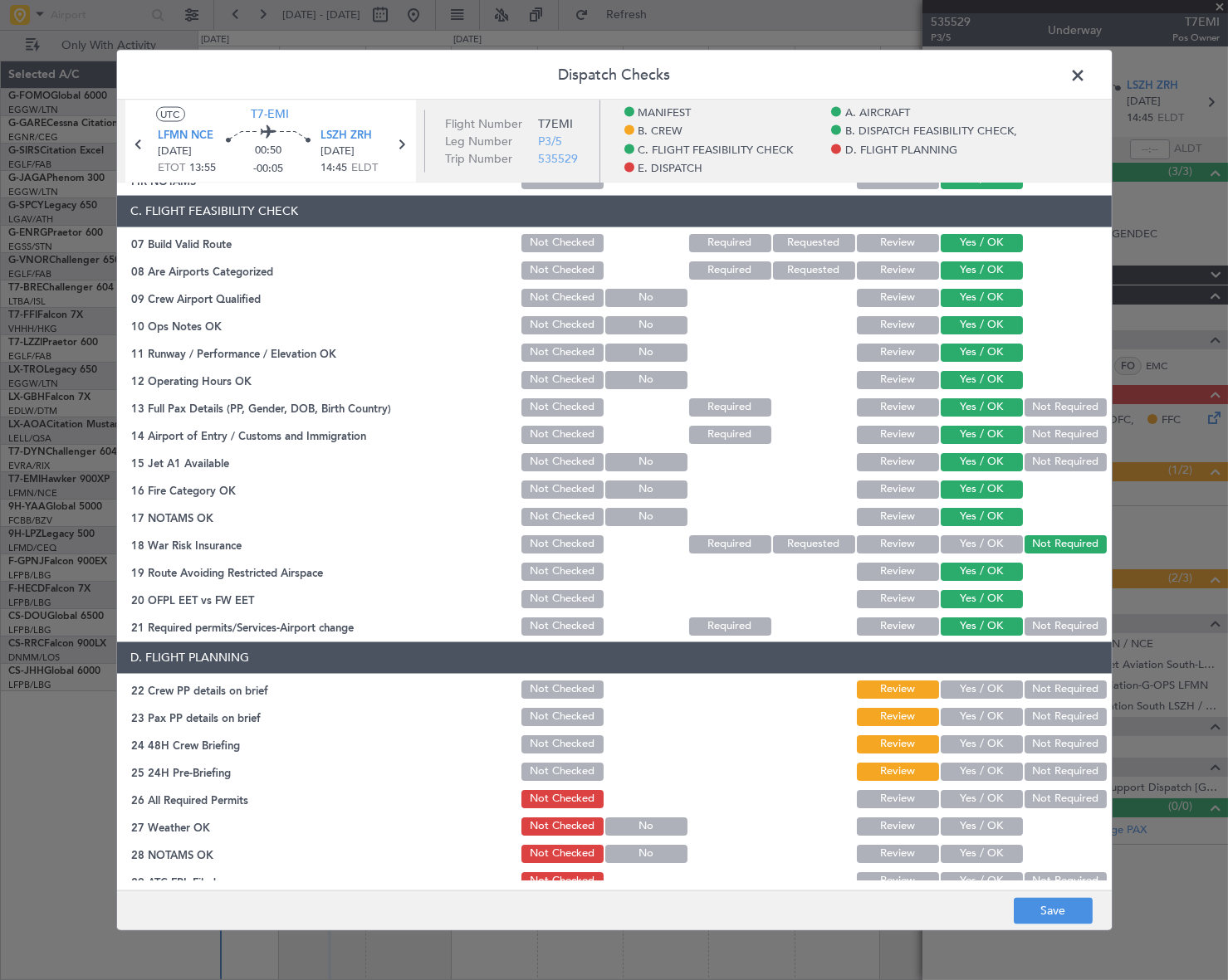
click at [988, 689] on button "Yes / OK" at bounding box center [981, 689] width 82 height 18
click at [992, 720] on button "Yes / OK" at bounding box center [981, 716] width 82 height 18
click at [994, 743] on button "Yes / OK" at bounding box center [981, 743] width 82 height 18
click at [1048, 771] on button "Not Required" at bounding box center [1065, 770] width 82 height 18
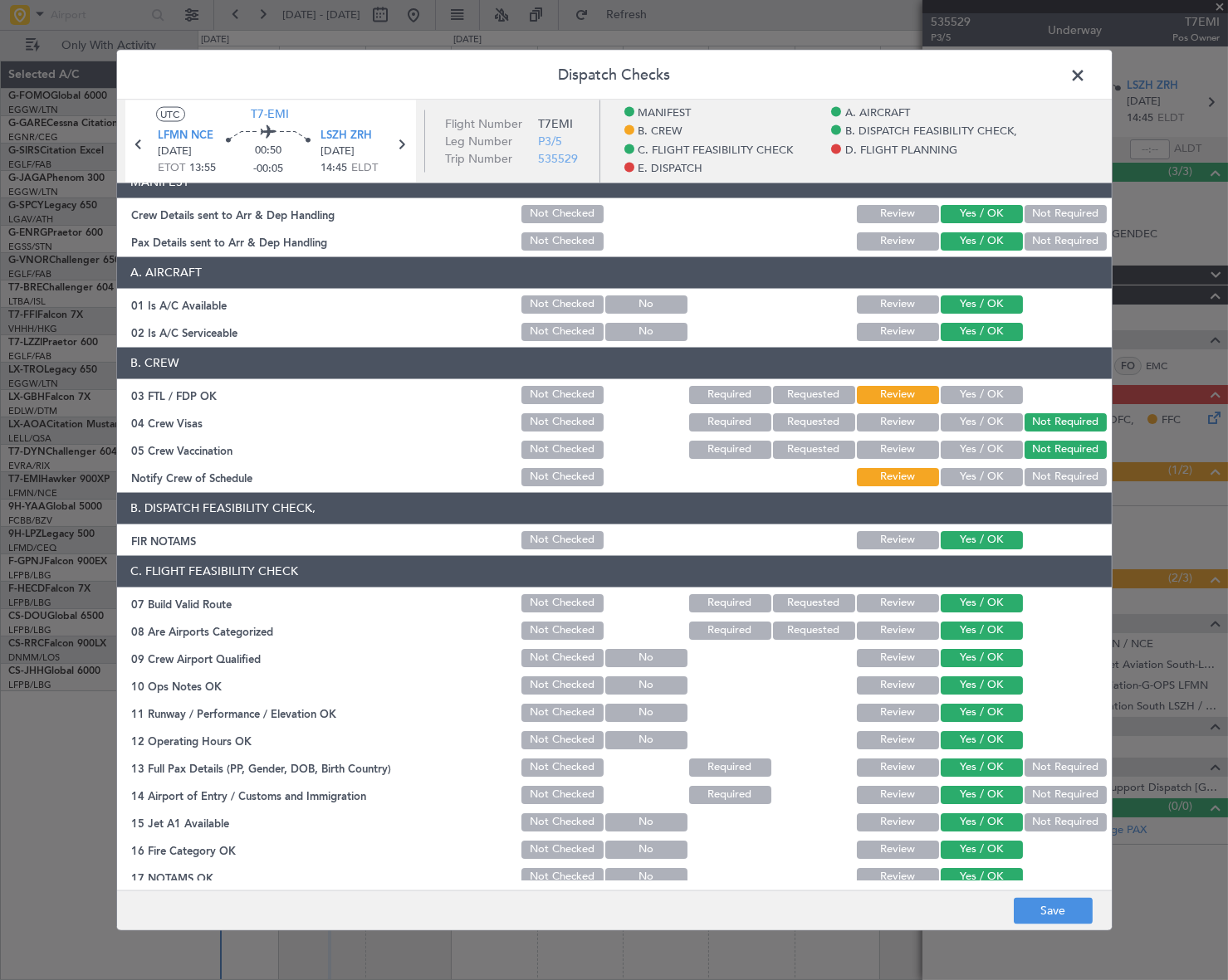
scroll to position [0, 0]
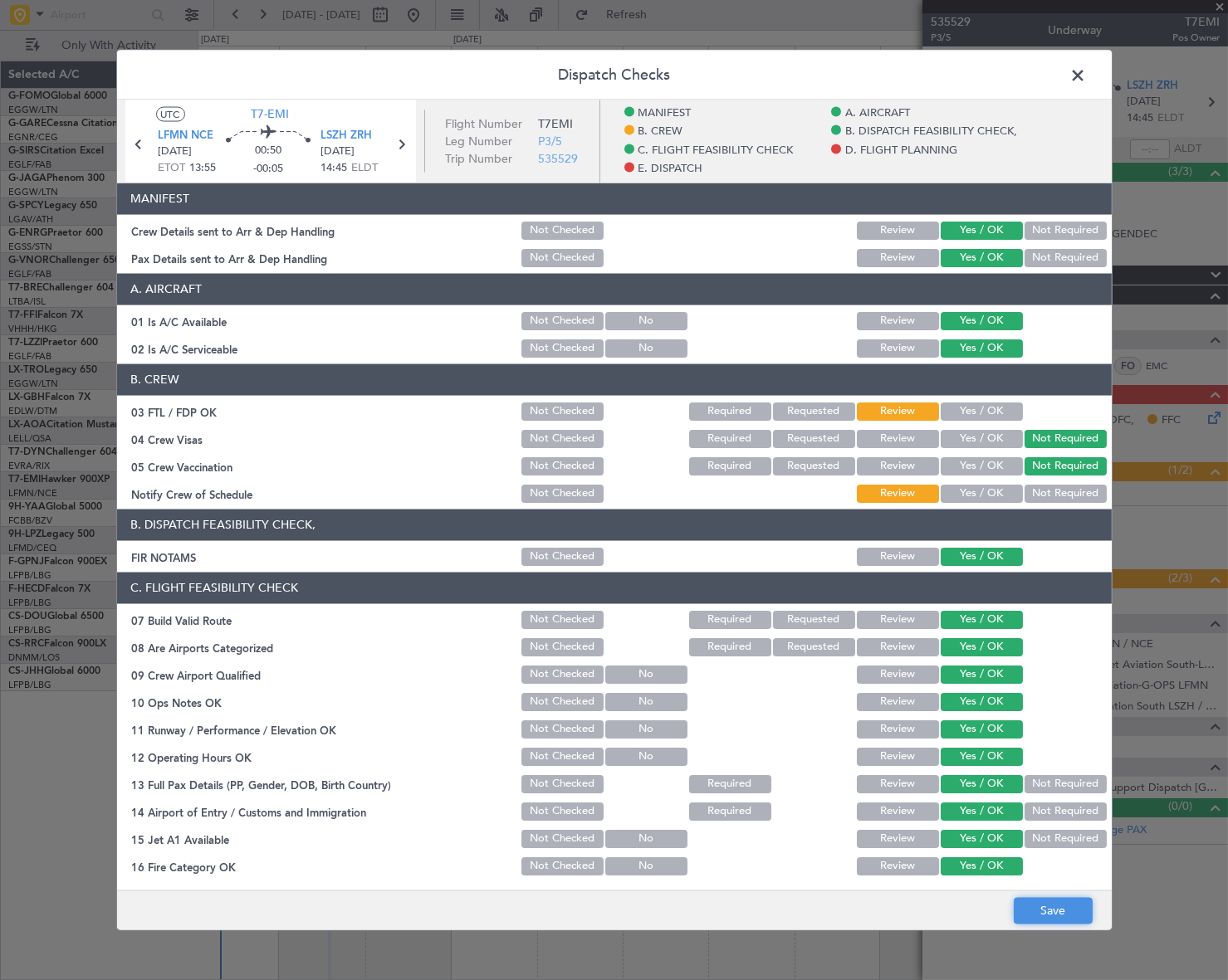
click at [1072, 918] on button "Save" at bounding box center [1053, 911] width 79 height 27
click at [1087, 70] on span at bounding box center [1087, 78] width 0 height 33
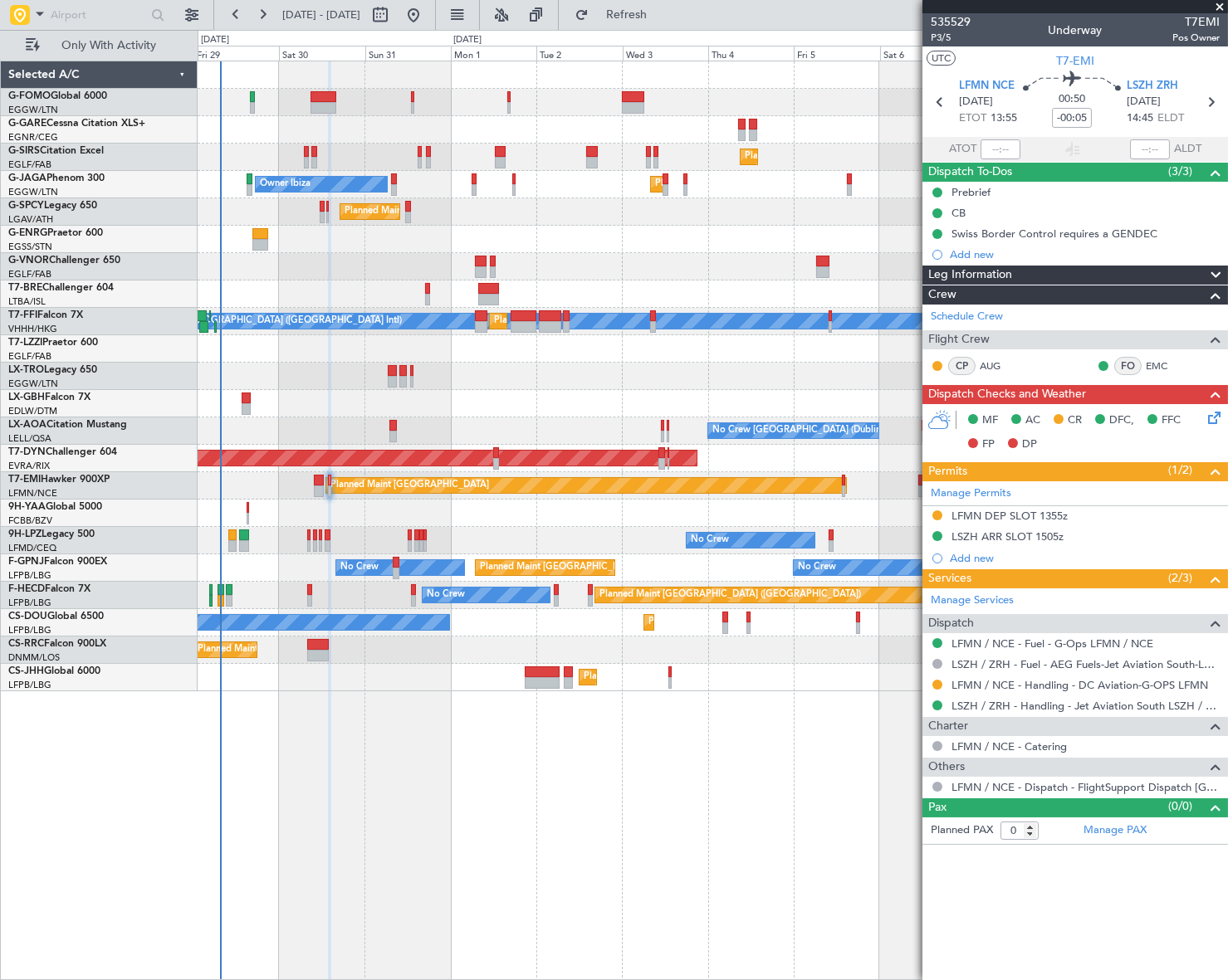
click at [1212, 430] on div "MF AC CR DFC, FFC FP DP" at bounding box center [1075, 432] width 306 height 57
click at [1212, 416] on icon at bounding box center [1212, 415] width 13 height 13
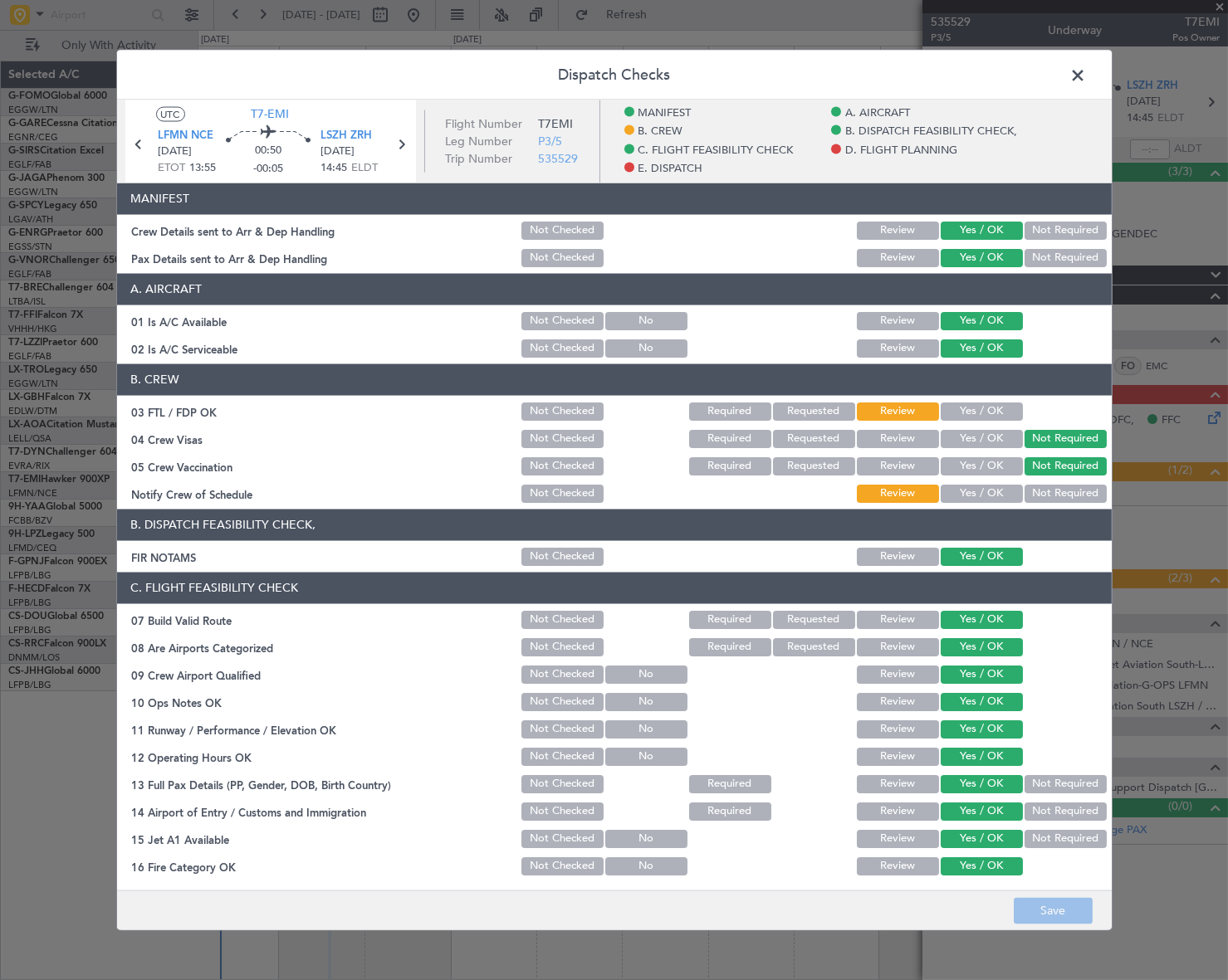
scroll to position [528, 0]
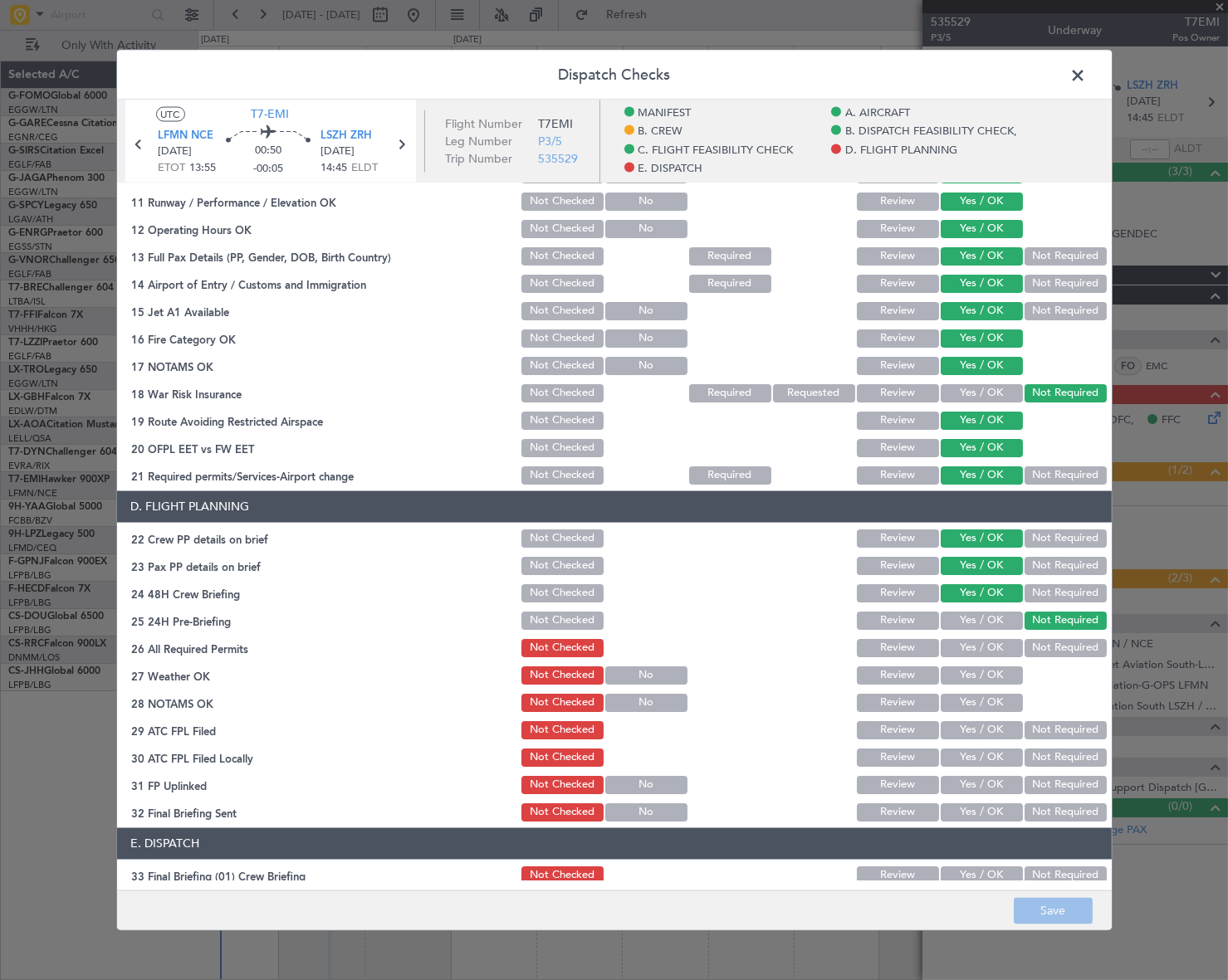
click at [1087, 74] on span at bounding box center [1087, 78] width 0 height 33
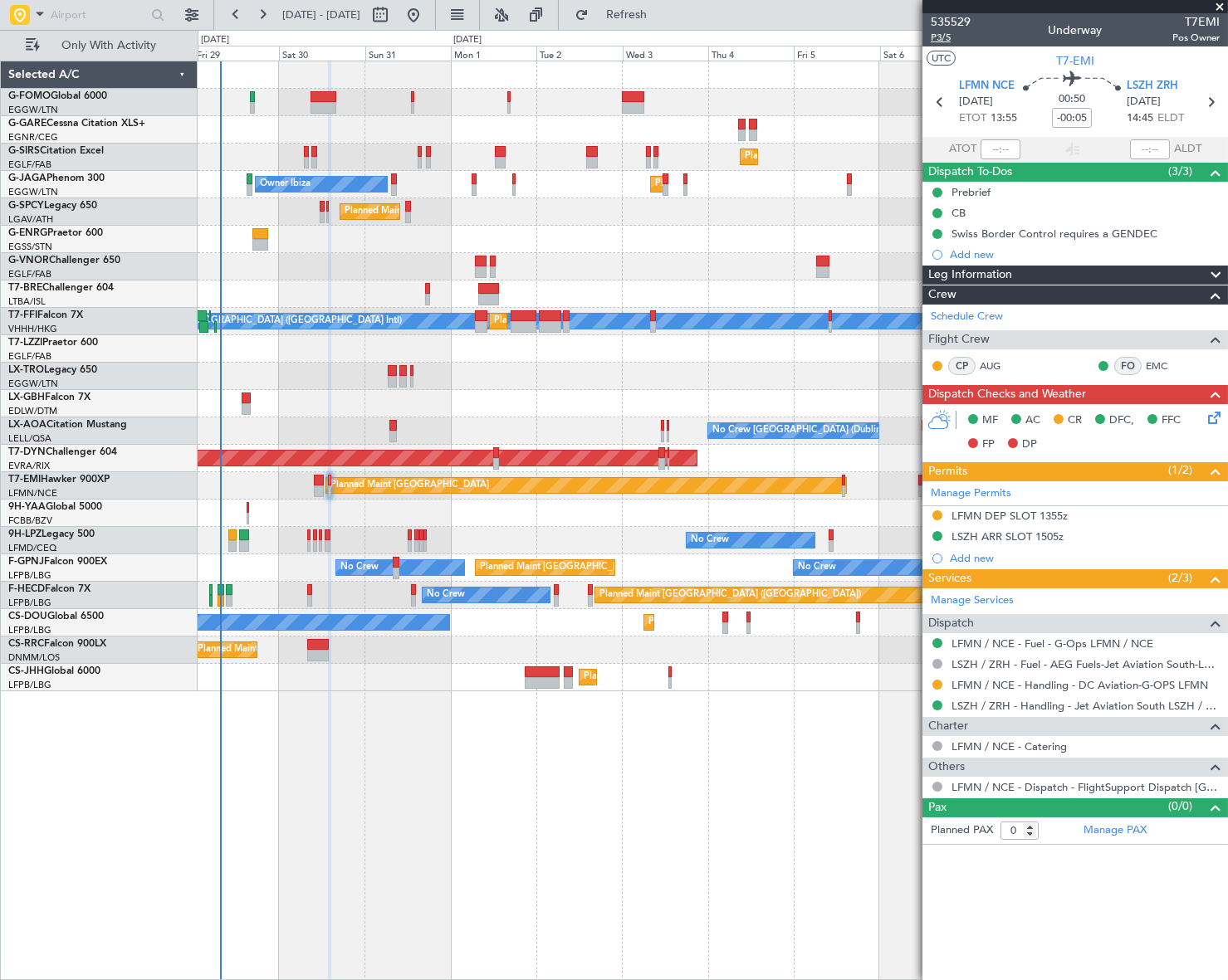
click at [937, 34] on span "P3/5" at bounding box center [951, 37] width 40 height 14
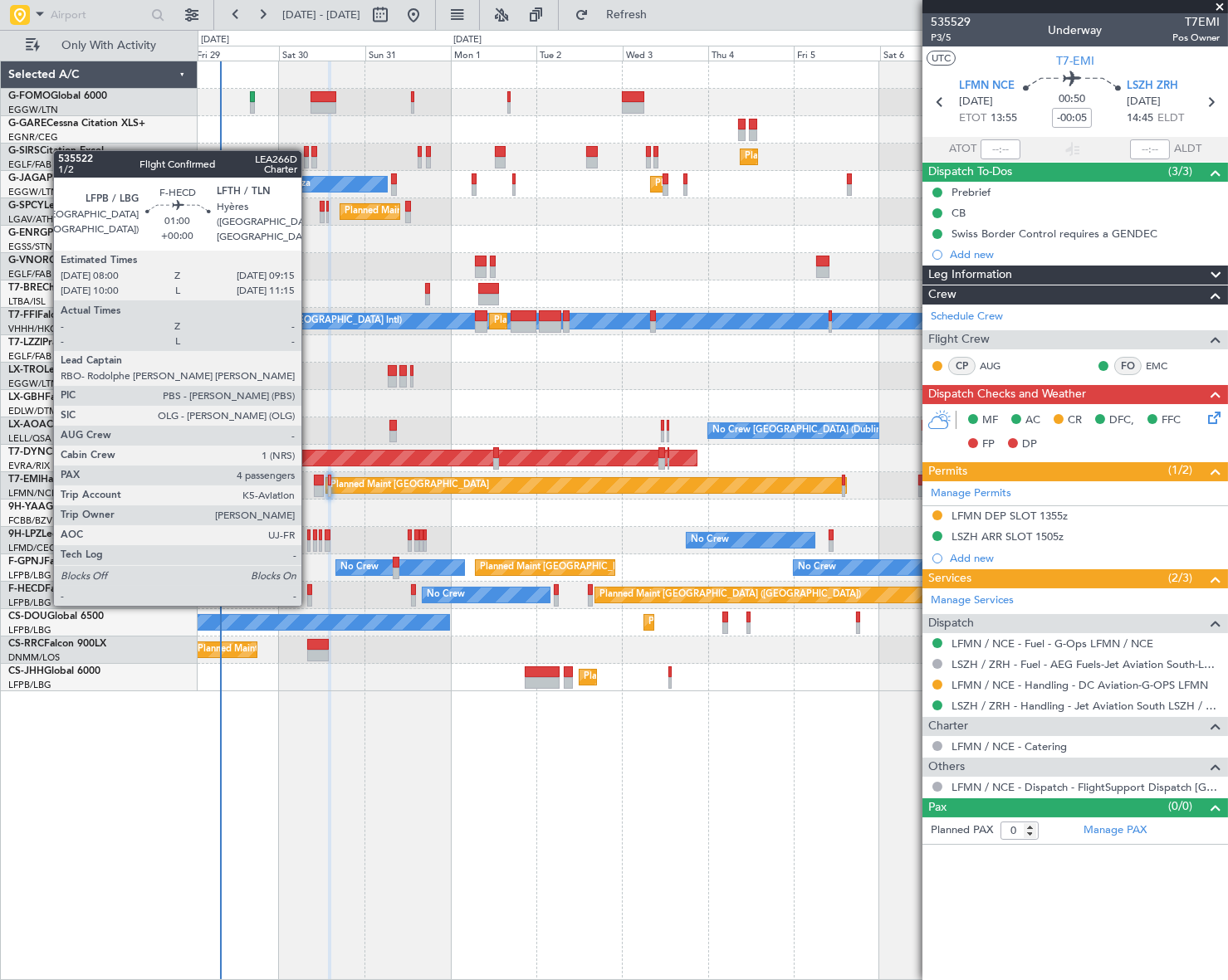
click at [309, 588] on div at bounding box center [309, 590] width 5 height 11
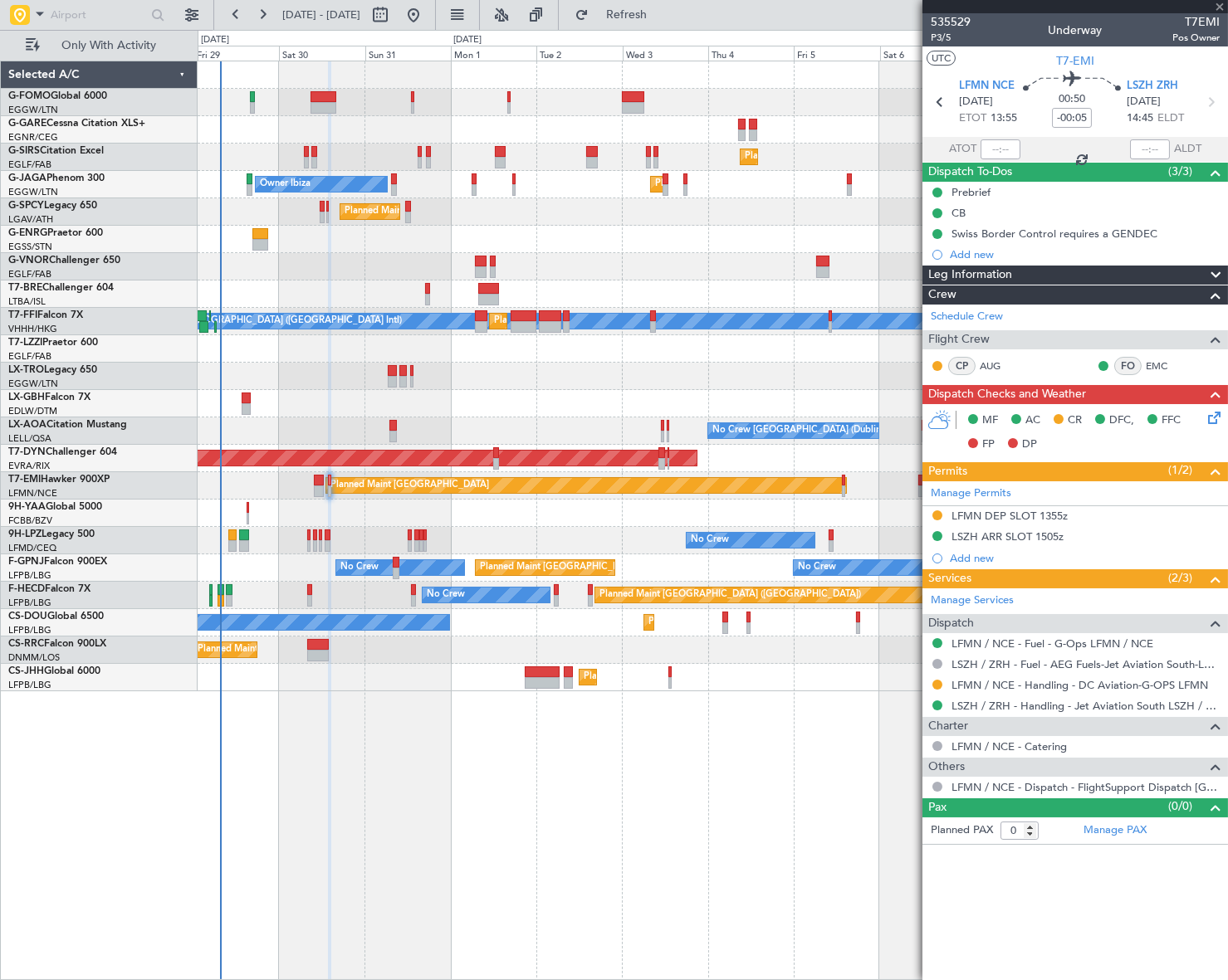
type input "4"
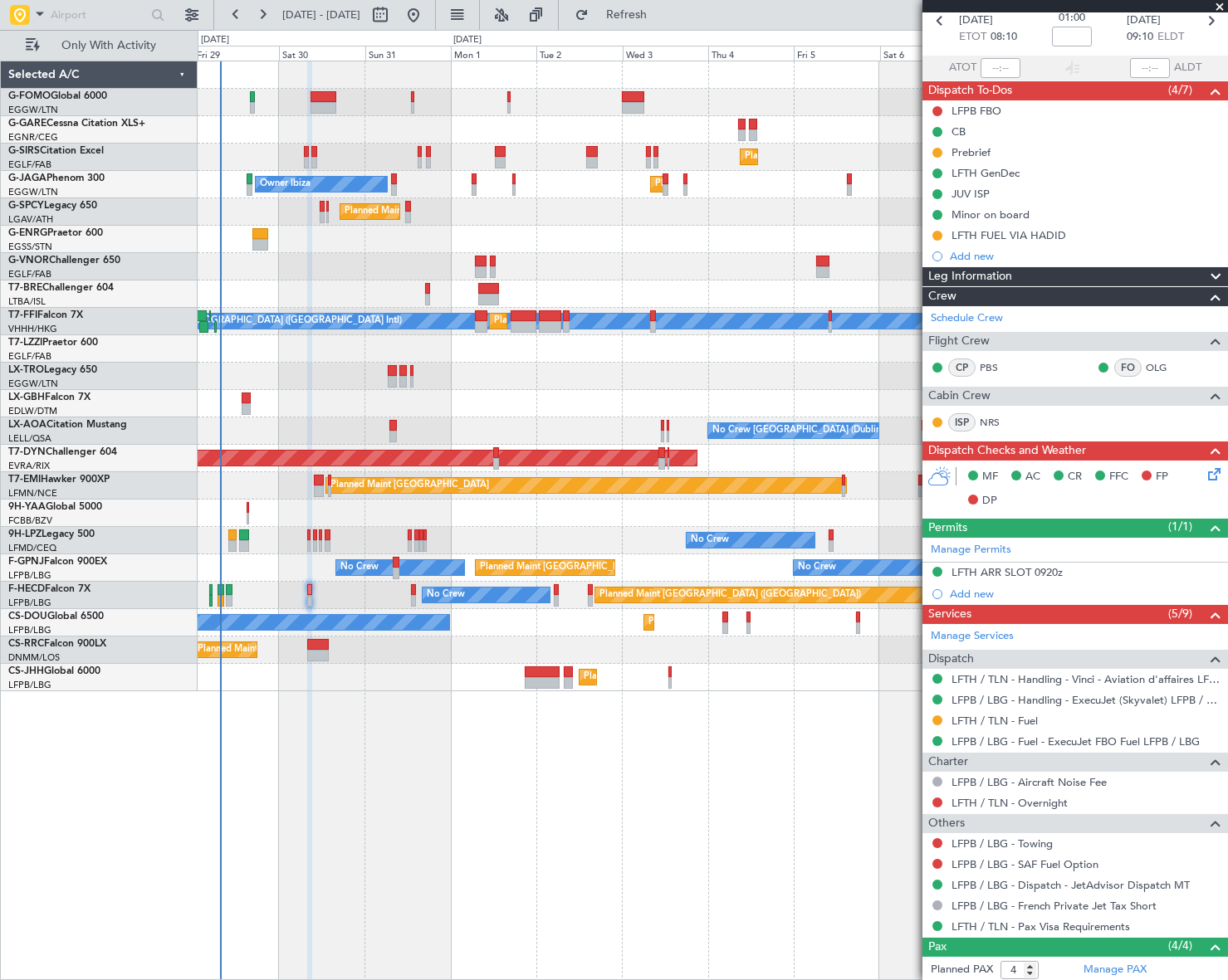
scroll to position [0, 0]
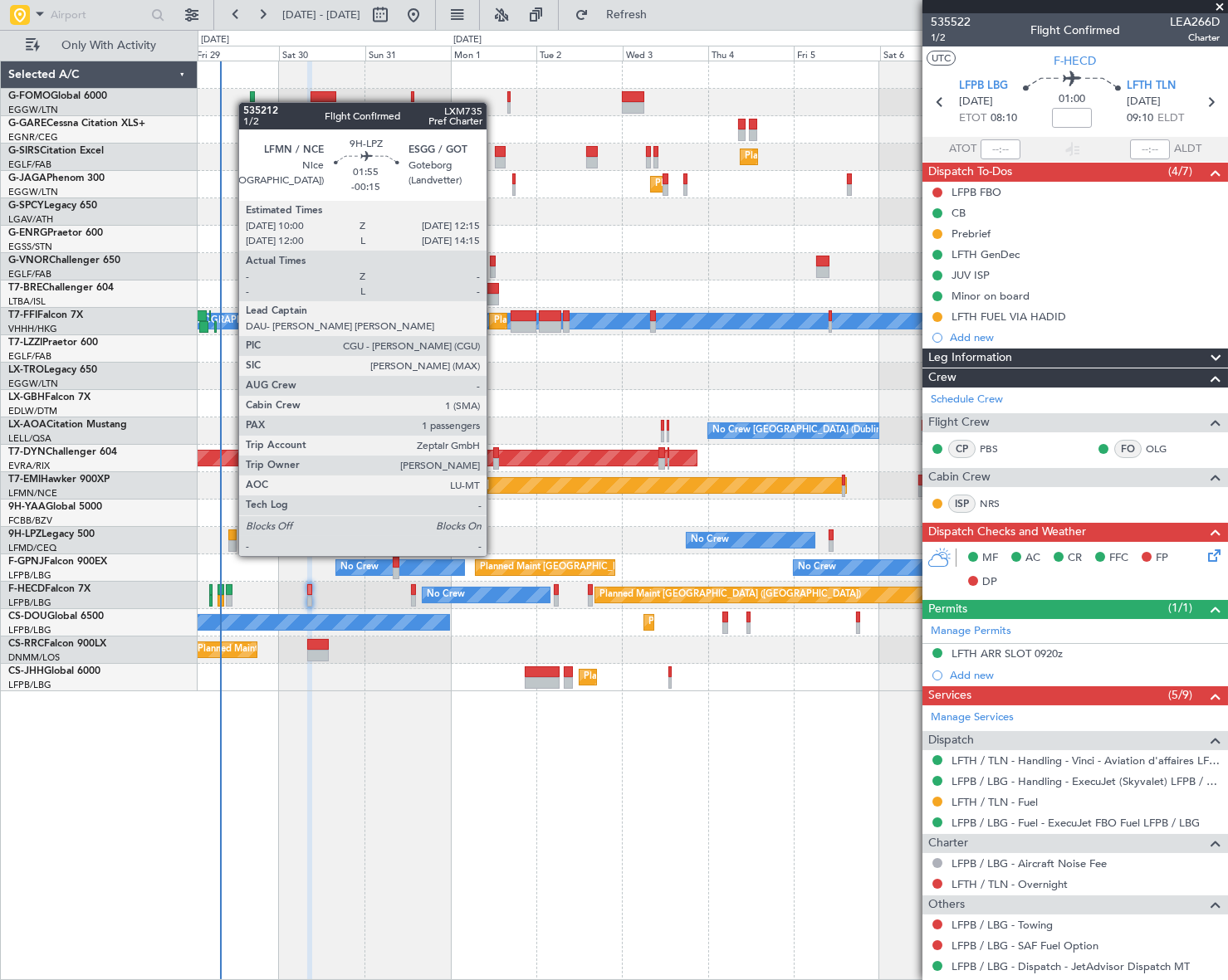
click at [230, 540] on div at bounding box center [232, 546] width 9 height 11
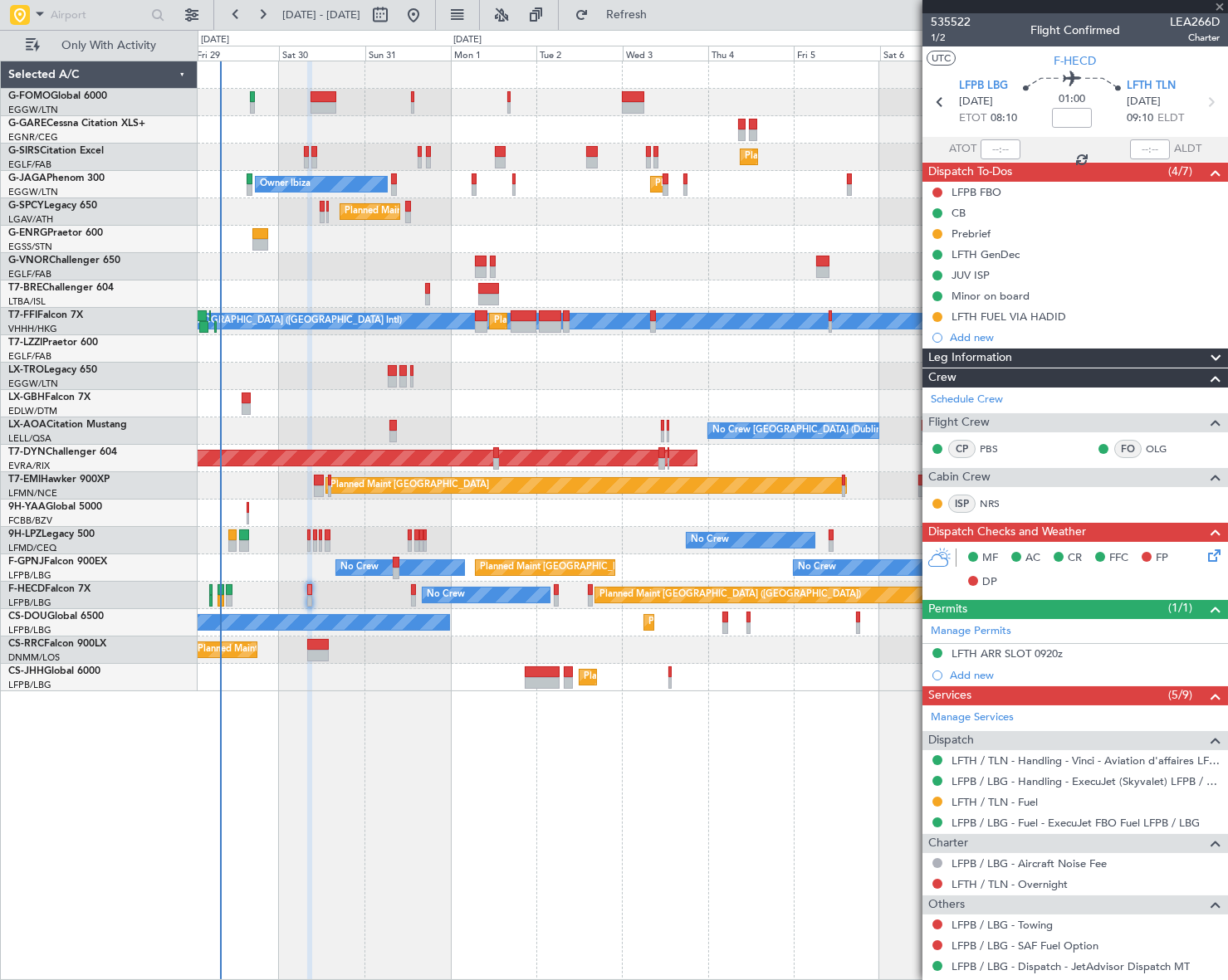
type input "-00:15"
type input "1"
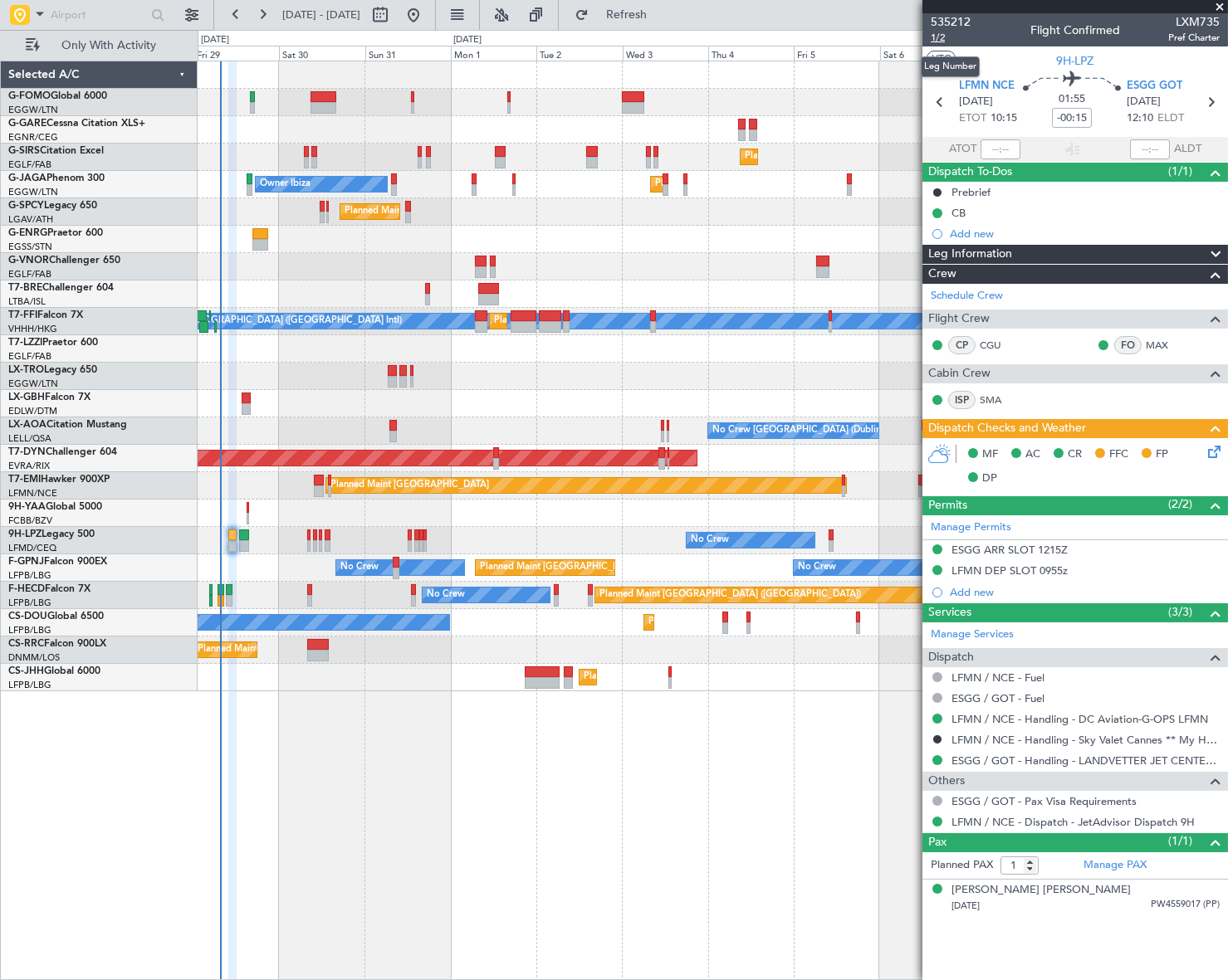
click at [935, 42] on span "1/2" at bounding box center [951, 37] width 40 height 14
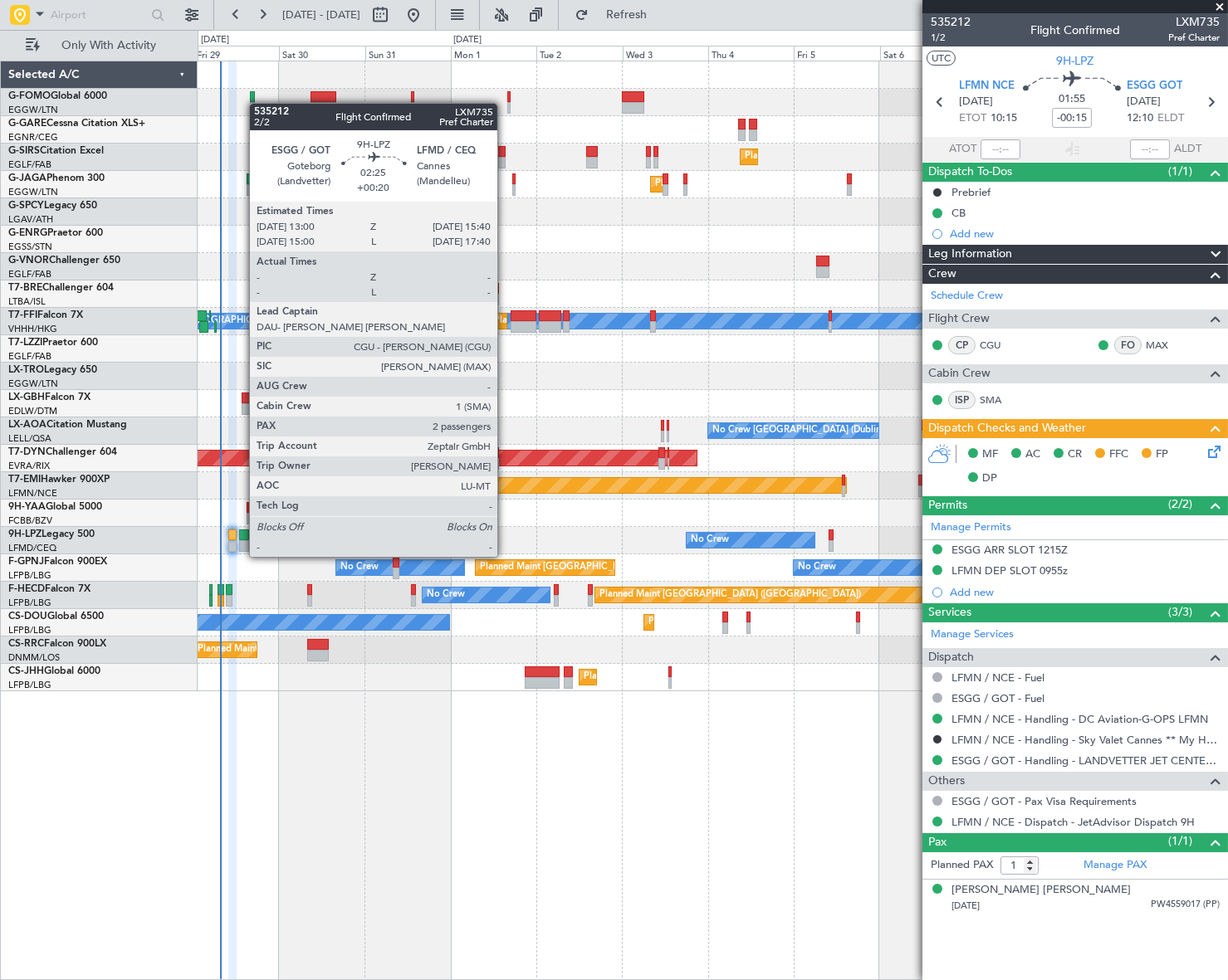
click at [241, 540] on div at bounding box center [244, 546] width 10 height 11
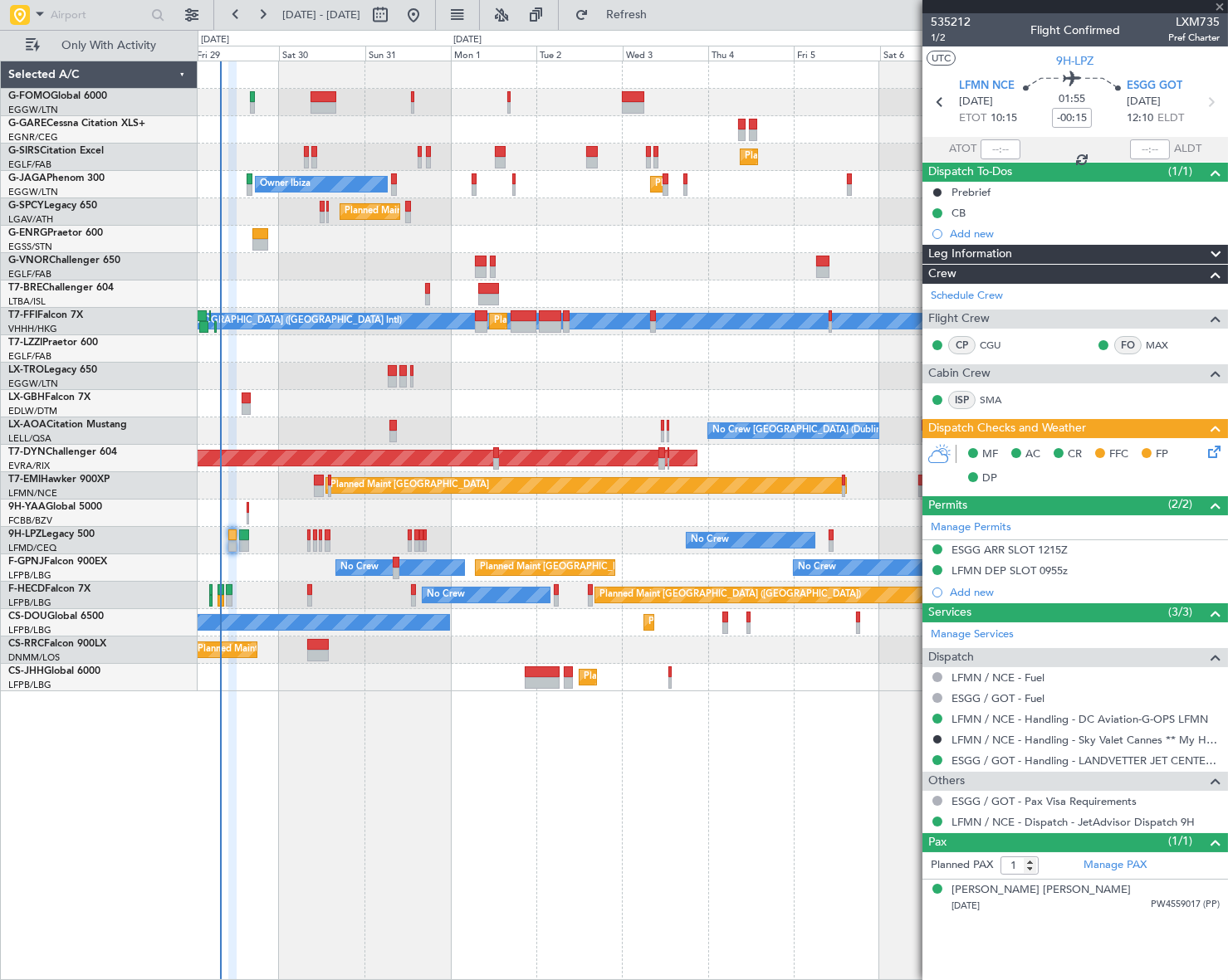
type input "+00:20"
type input "2"
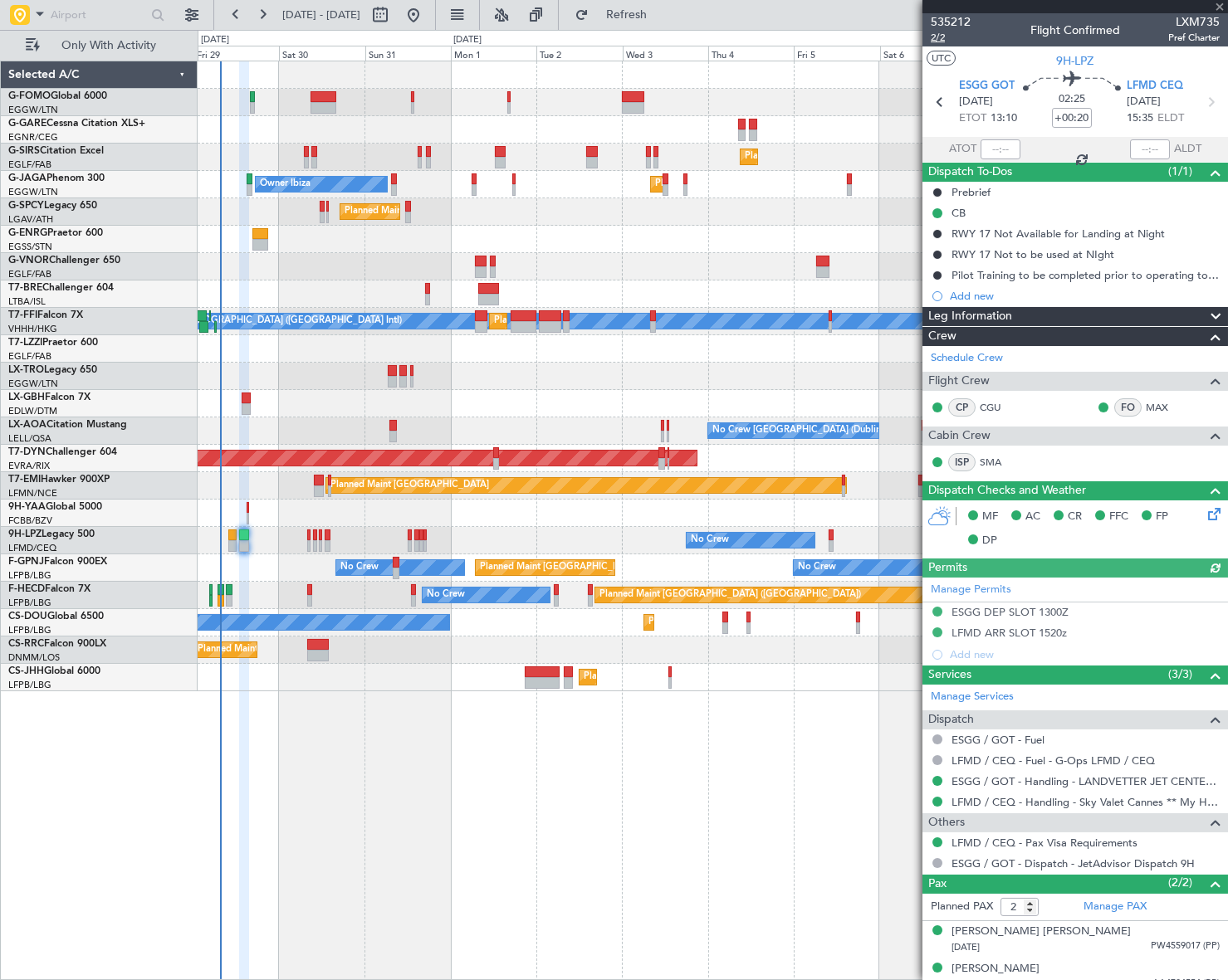
click at [934, 39] on span "2/2" at bounding box center [951, 37] width 40 height 14
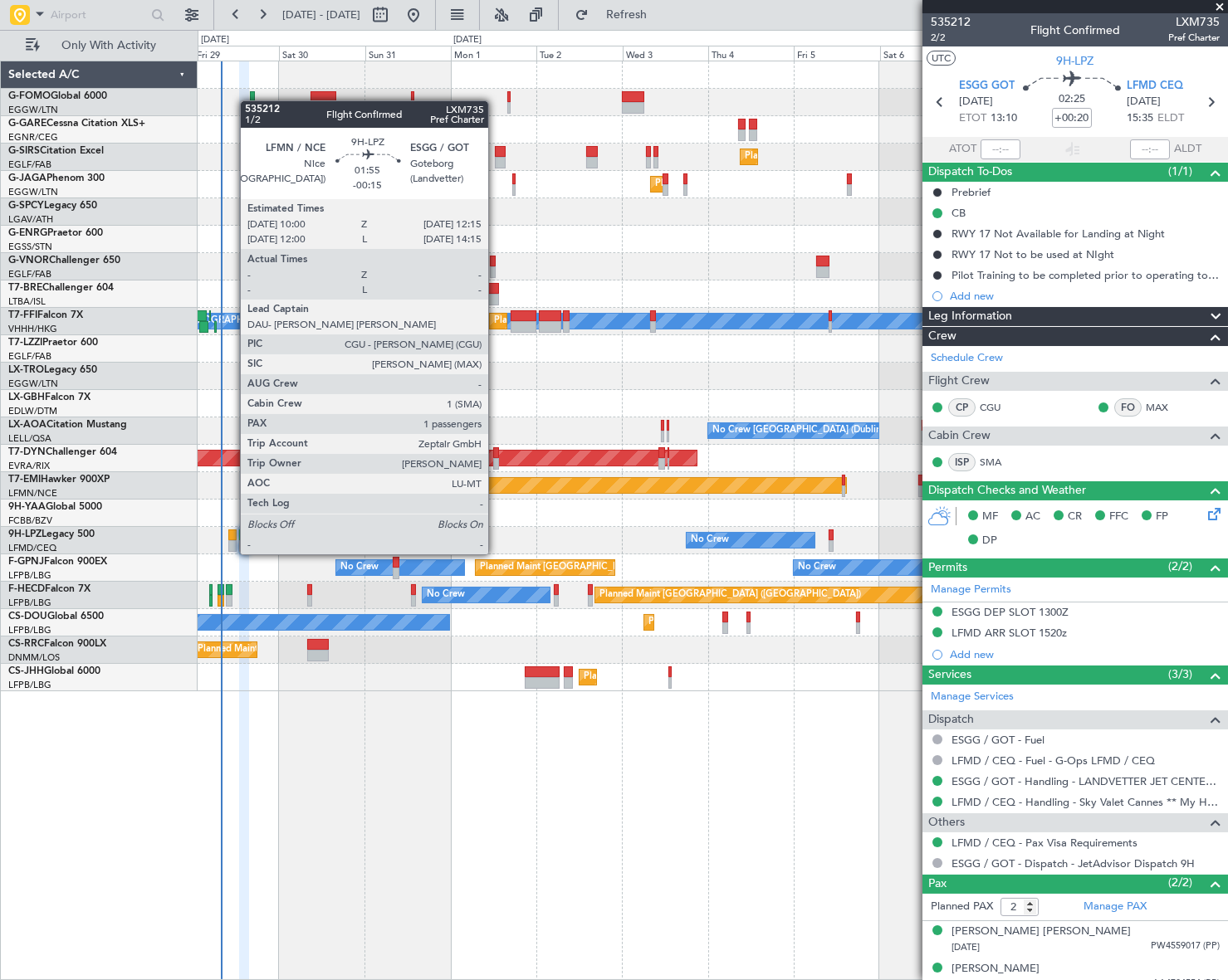
click at [232, 538] on div at bounding box center [232, 535] width 9 height 11
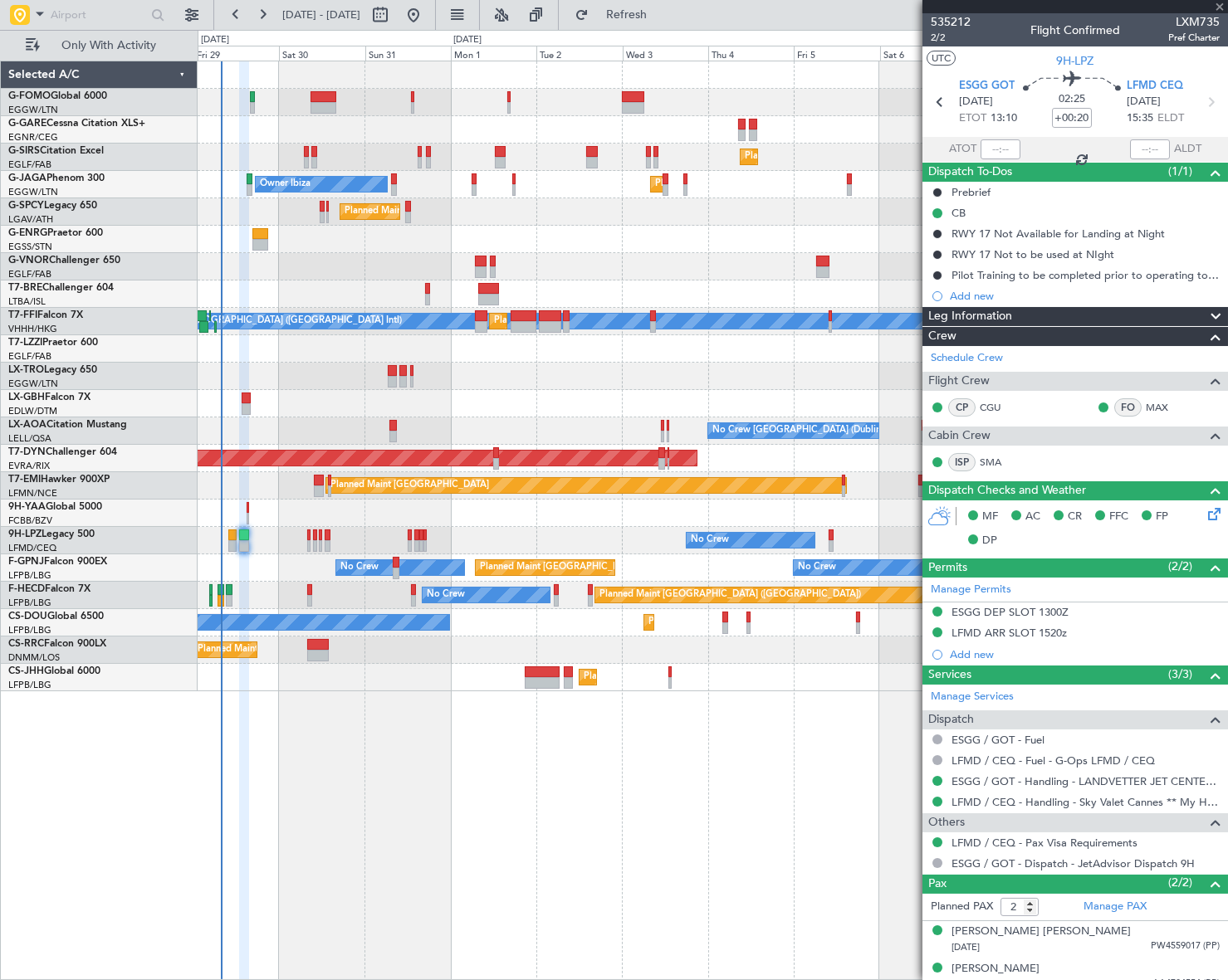
type input "-00:15"
type input "1"
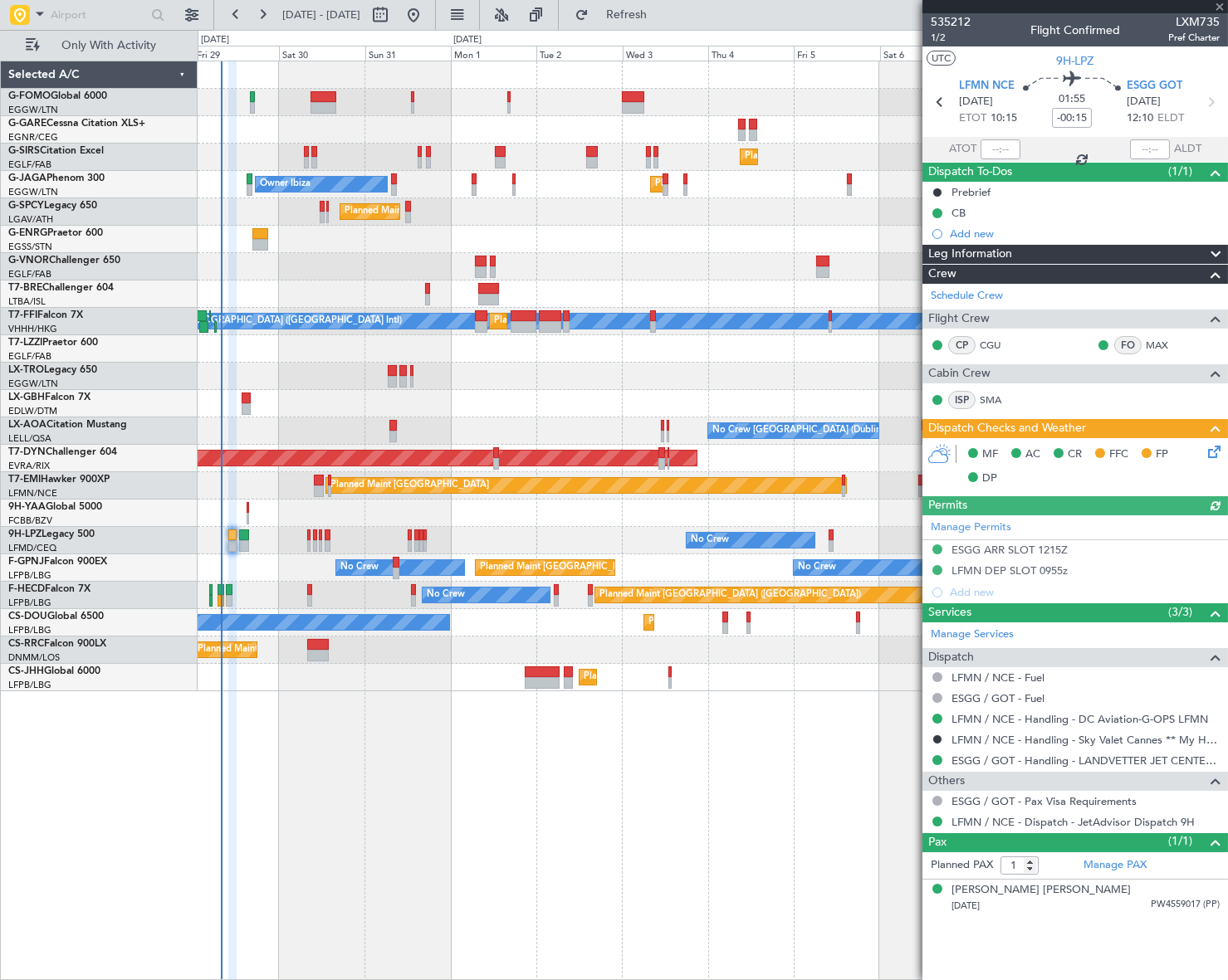
click at [1213, 450] on icon at bounding box center [1212, 450] width 13 height 13
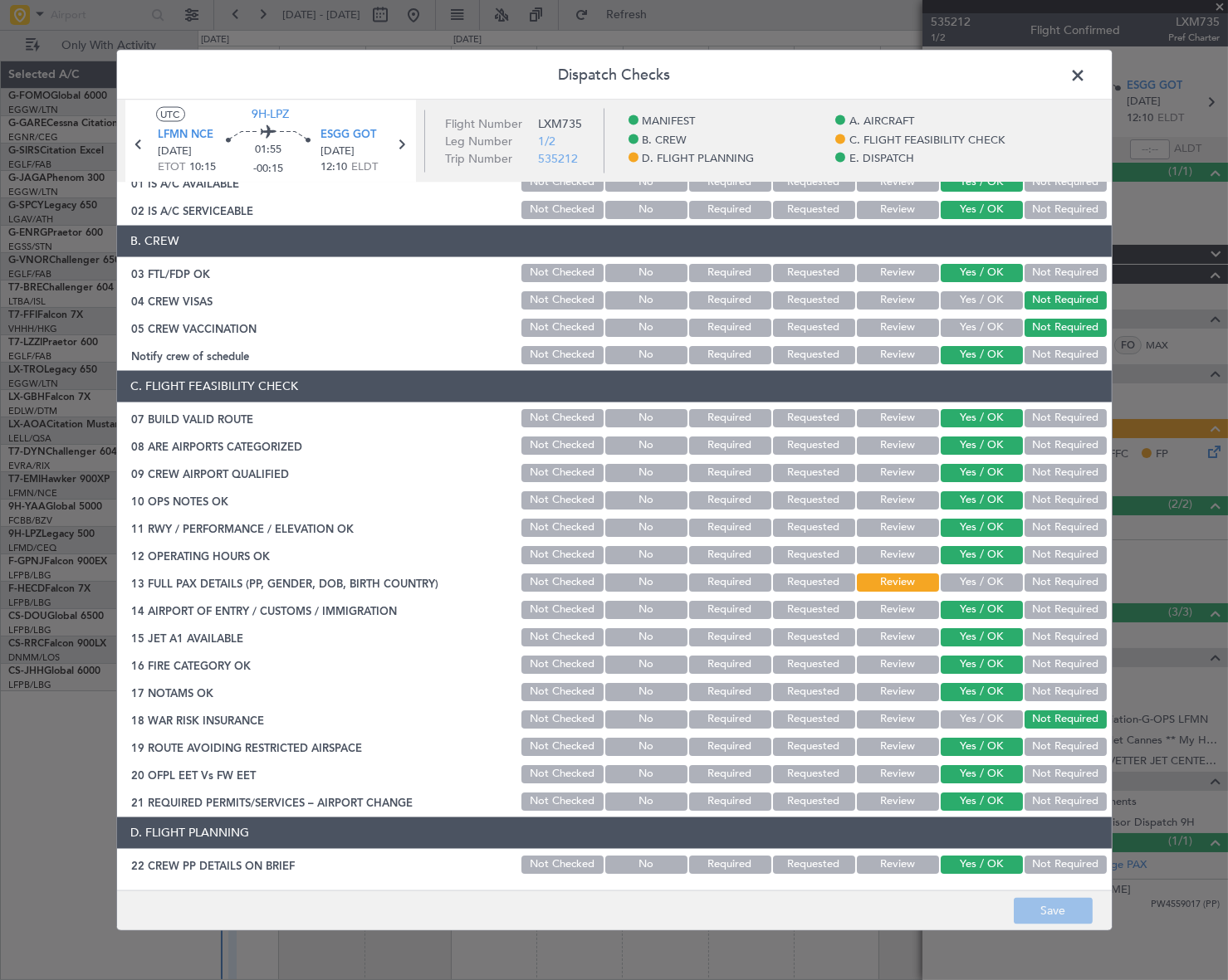
scroll to position [301, 0]
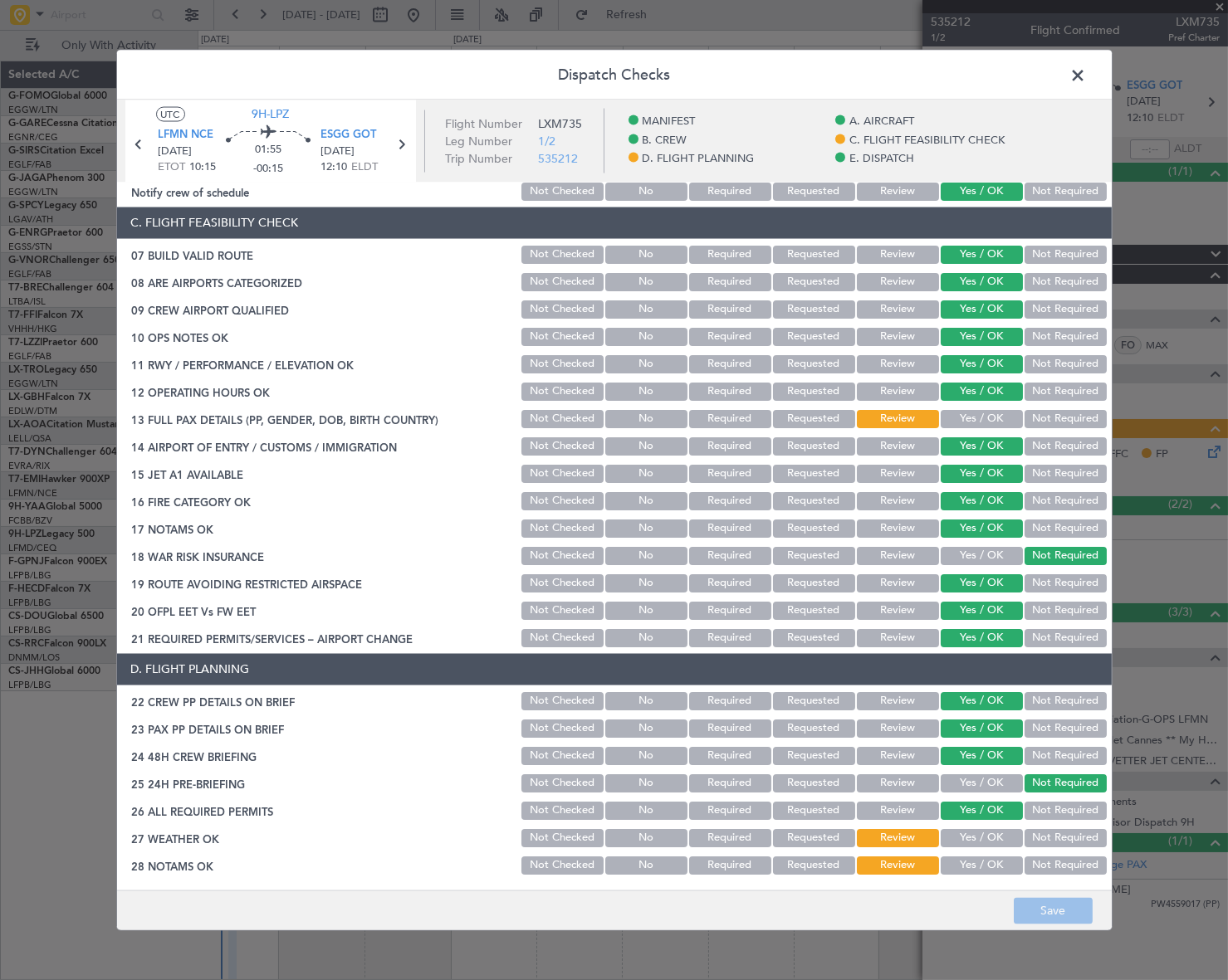
click at [963, 416] on button "Yes / OK" at bounding box center [981, 418] width 82 height 18
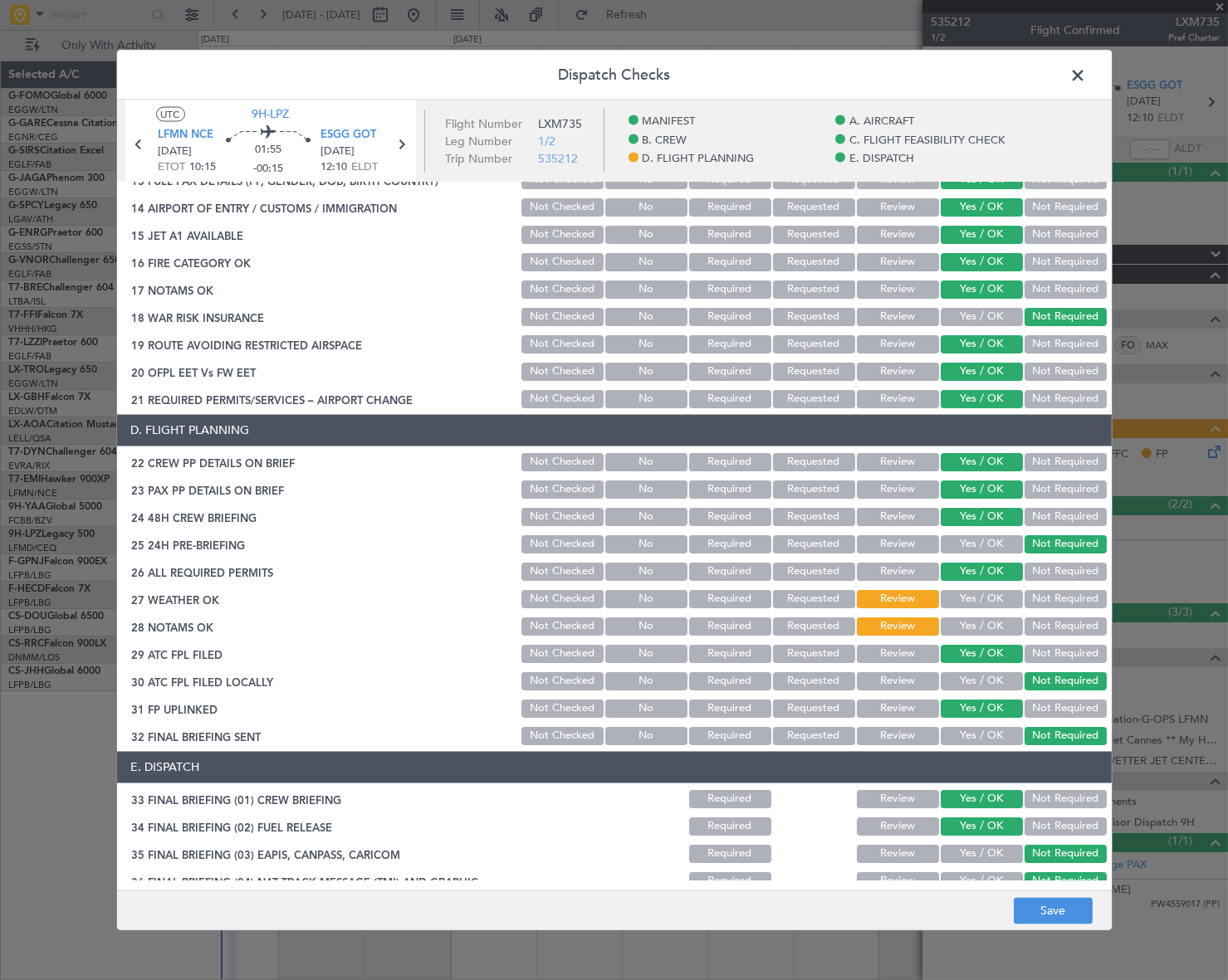
scroll to position [754, 0]
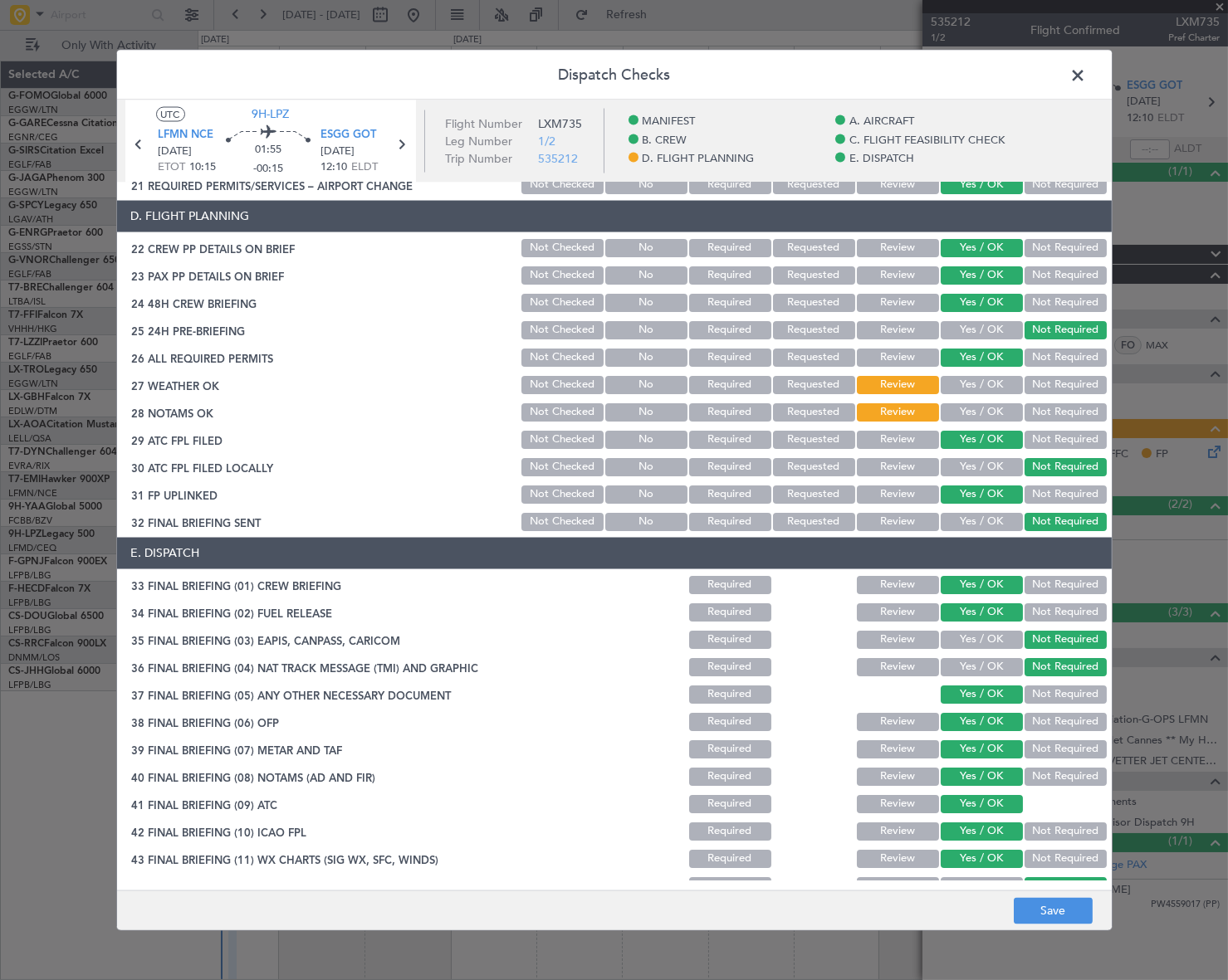
click at [992, 380] on button "Yes / OK" at bounding box center [981, 384] width 82 height 18
click at [990, 411] on button "Yes / OK" at bounding box center [981, 411] width 82 height 18
click at [1056, 911] on button "Save" at bounding box center [1053, 911] width 79 height 27
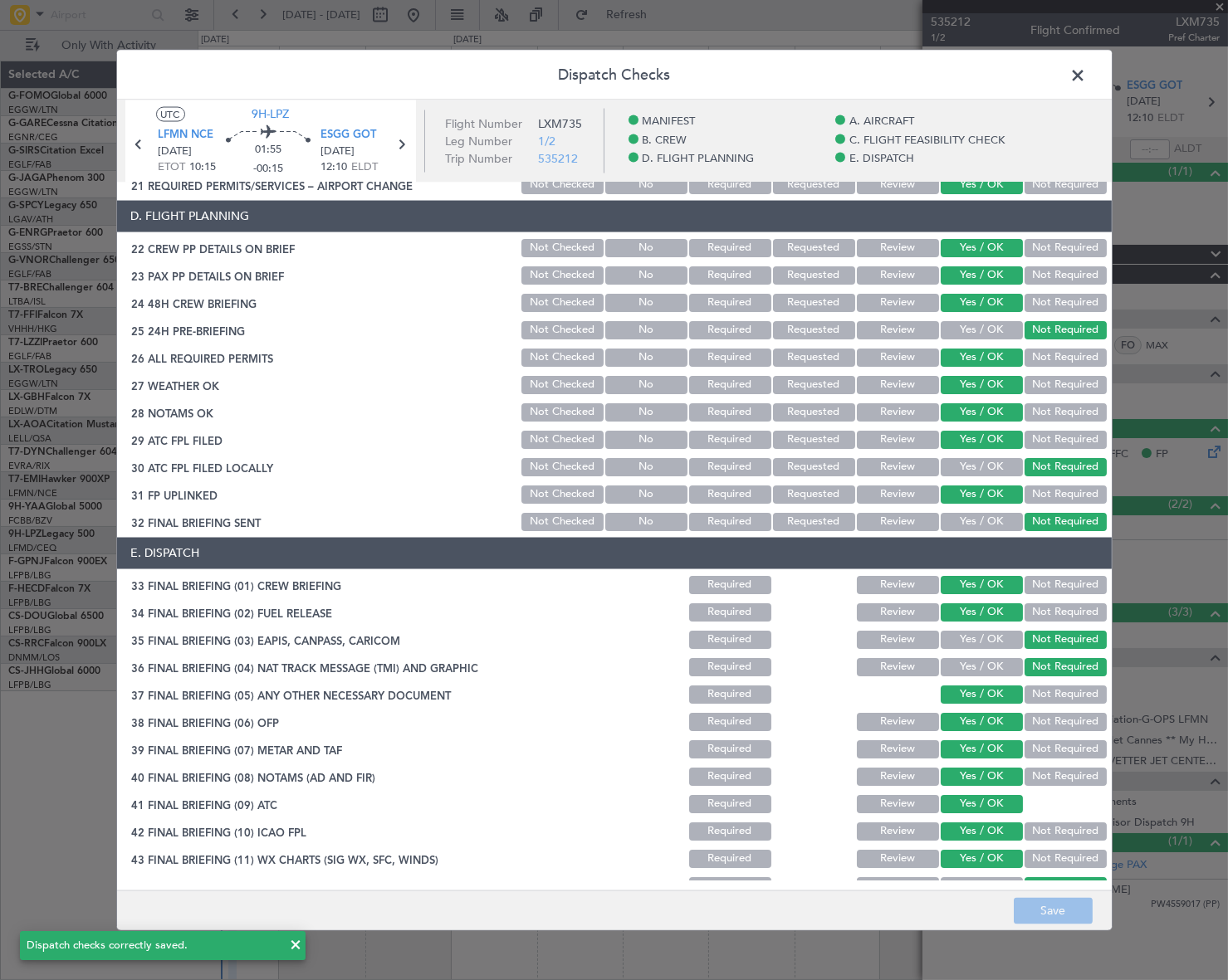
click at [1087, 81] on span at bounding box center [1087, 78] width 0 height 33
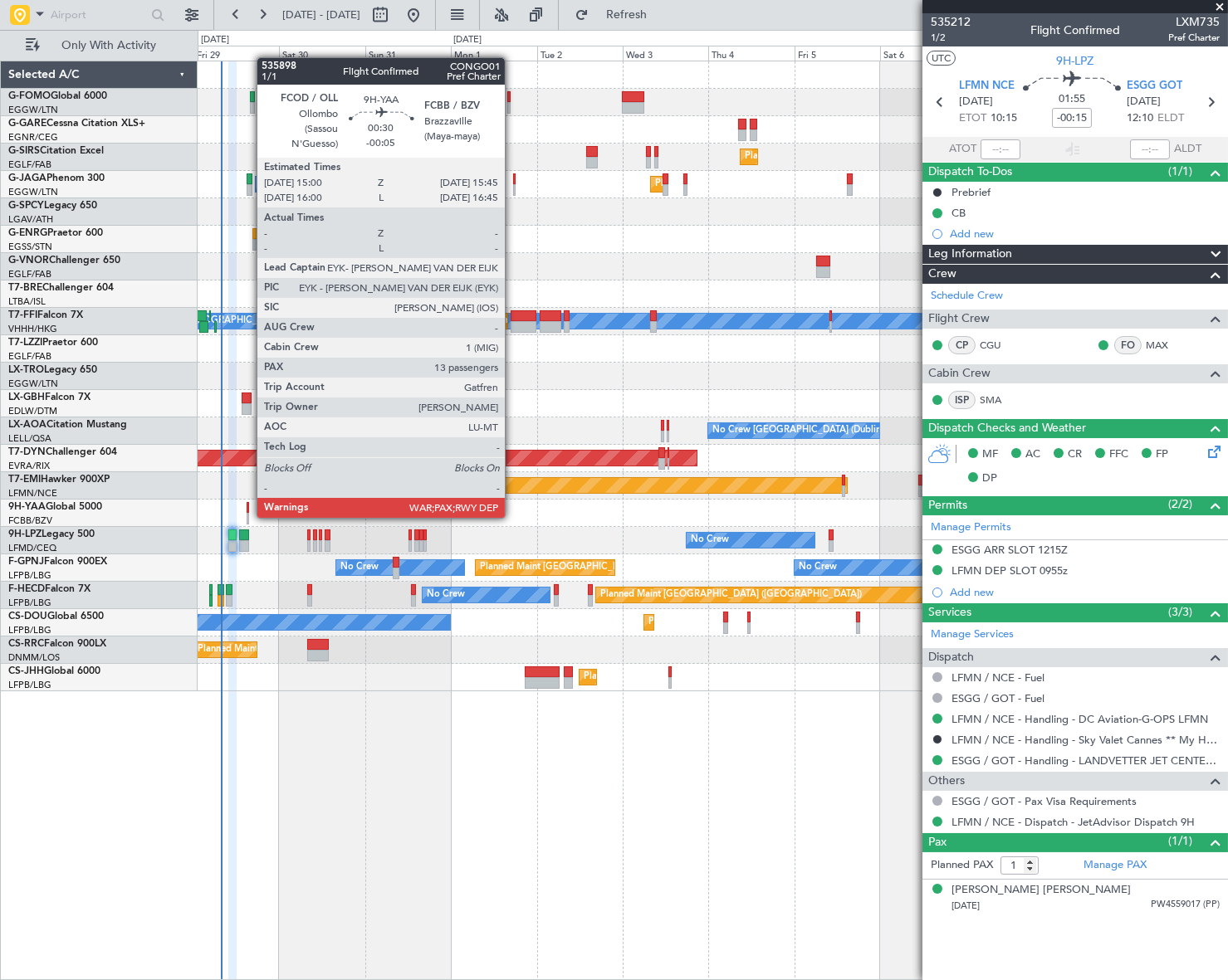
click at [249, 516] on div at bounding box center [248, 519] width 3 height 11
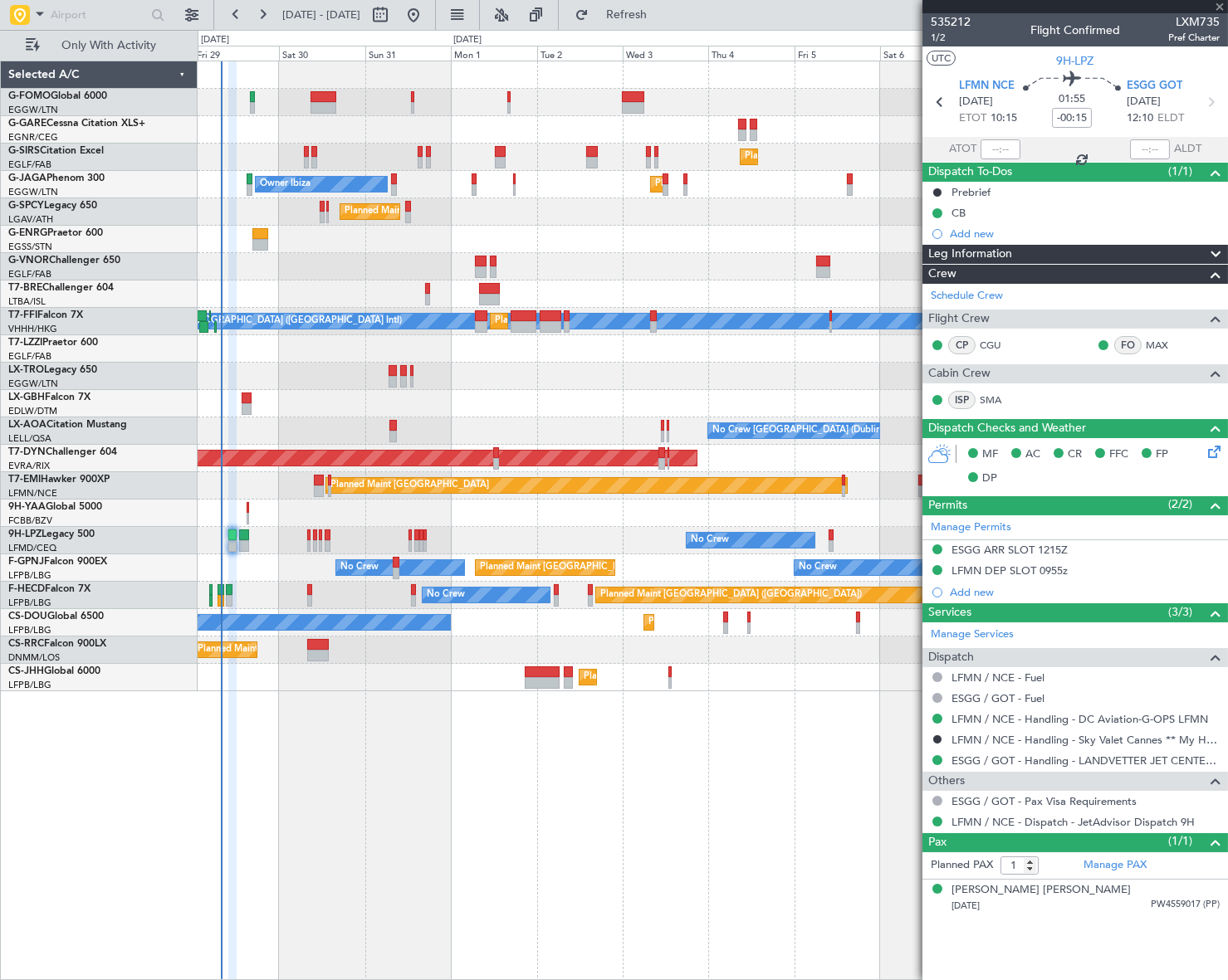
type input "-00:05"
type input "13"
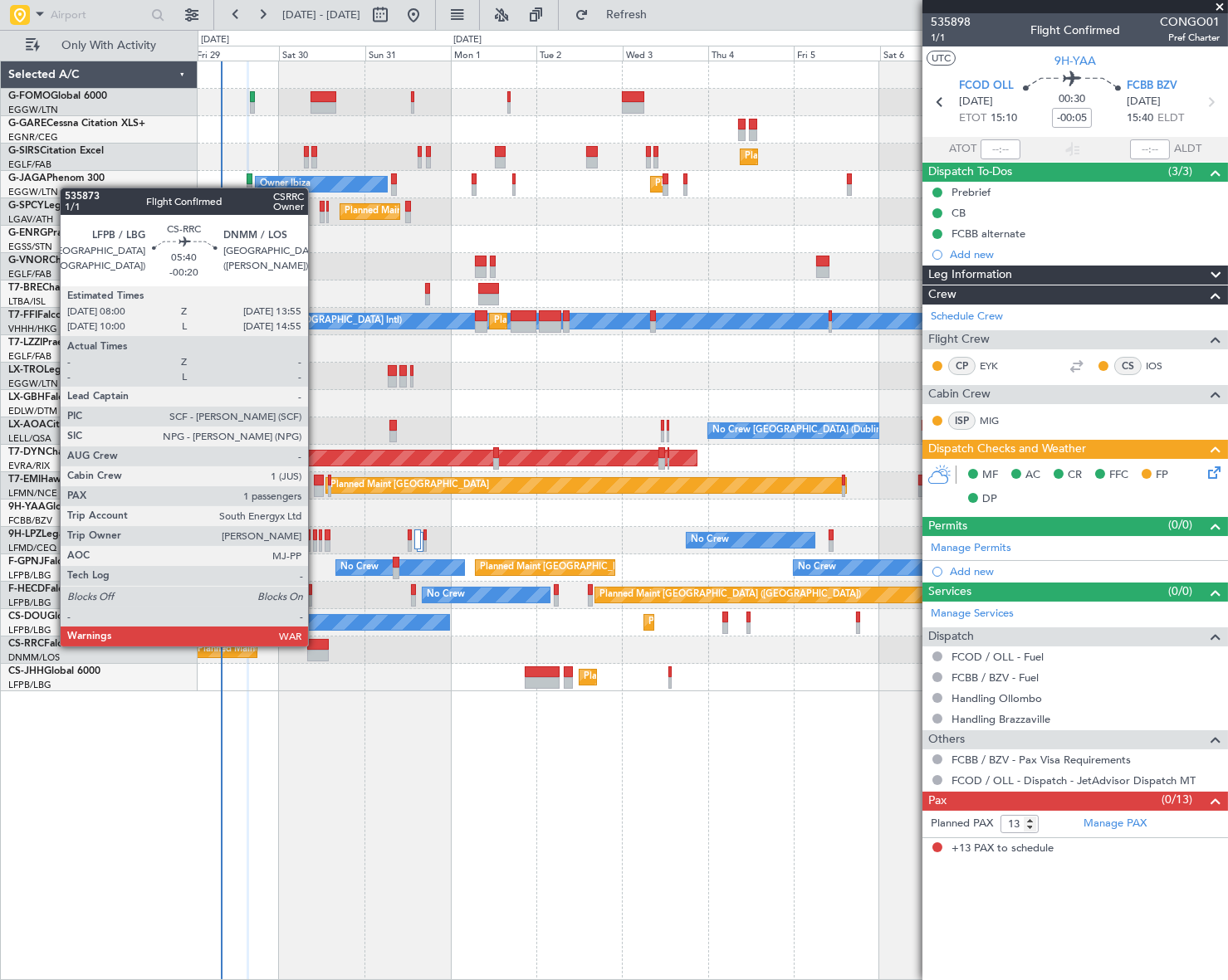
click at [315, 645] on div at bounding box center [317, 645] width 22 height 11
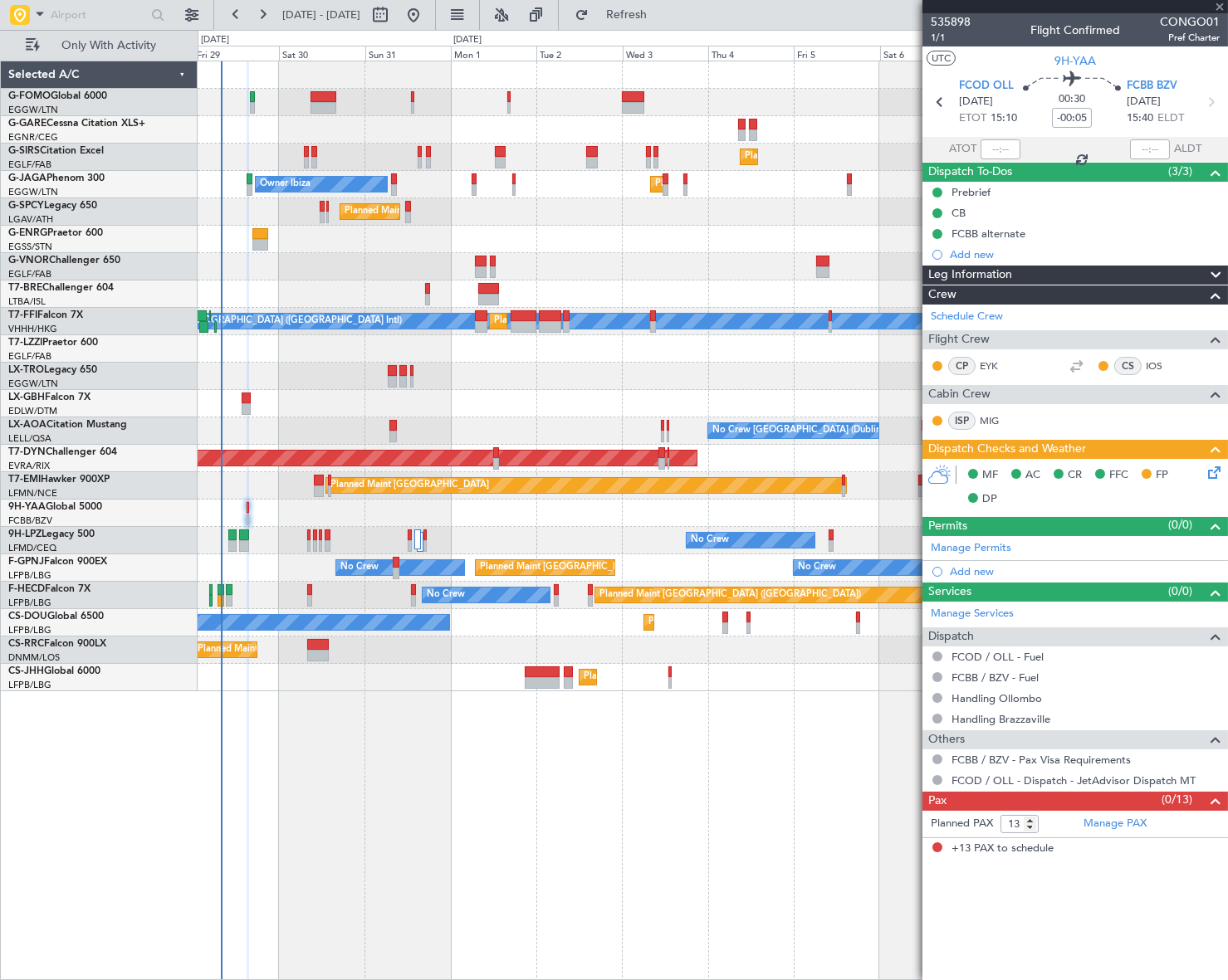
type input "-00:20"
type input "1"
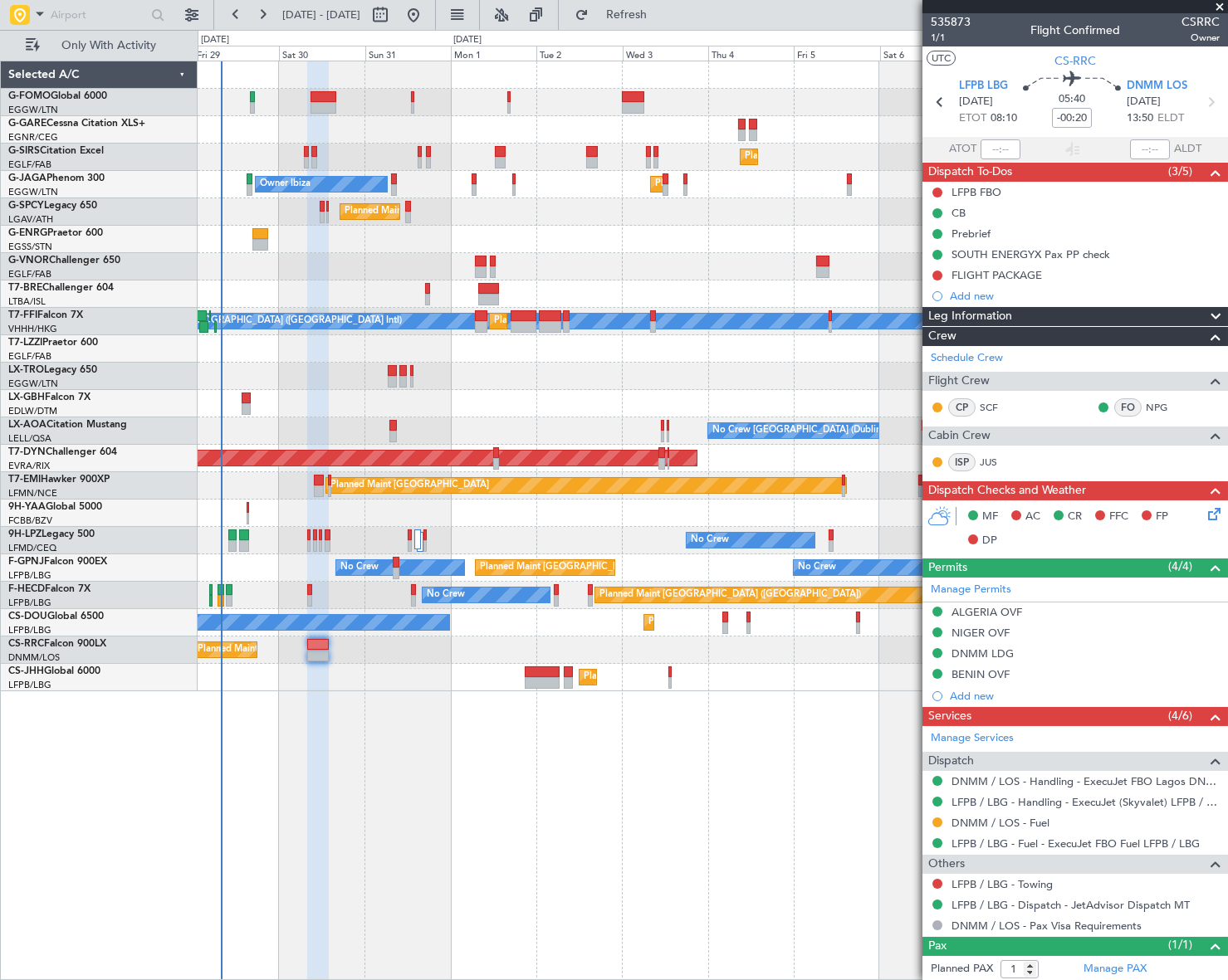
click at [548, 789] on div "Planned Maint [GEOGRAPHIC_DATA] ([GEOGRAPHIC_DATA]) Owner Ibiza Planned Maint […" at bounding box center [712, 521] width 1030 height 920
click at [959, 233] on div "Prebrief" at bounding box center [971, 233] width 39 height 14
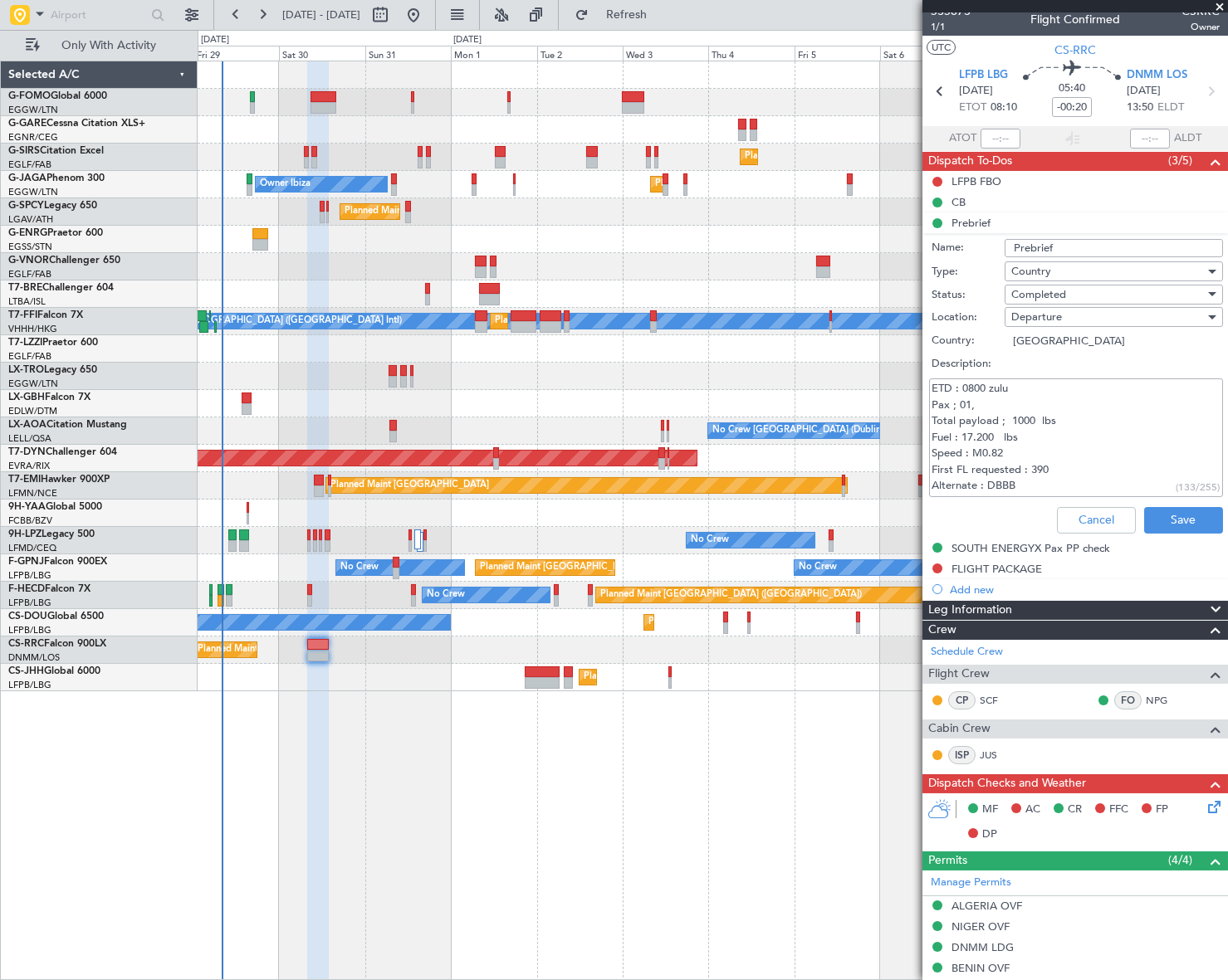
scroll to position [0, 0]
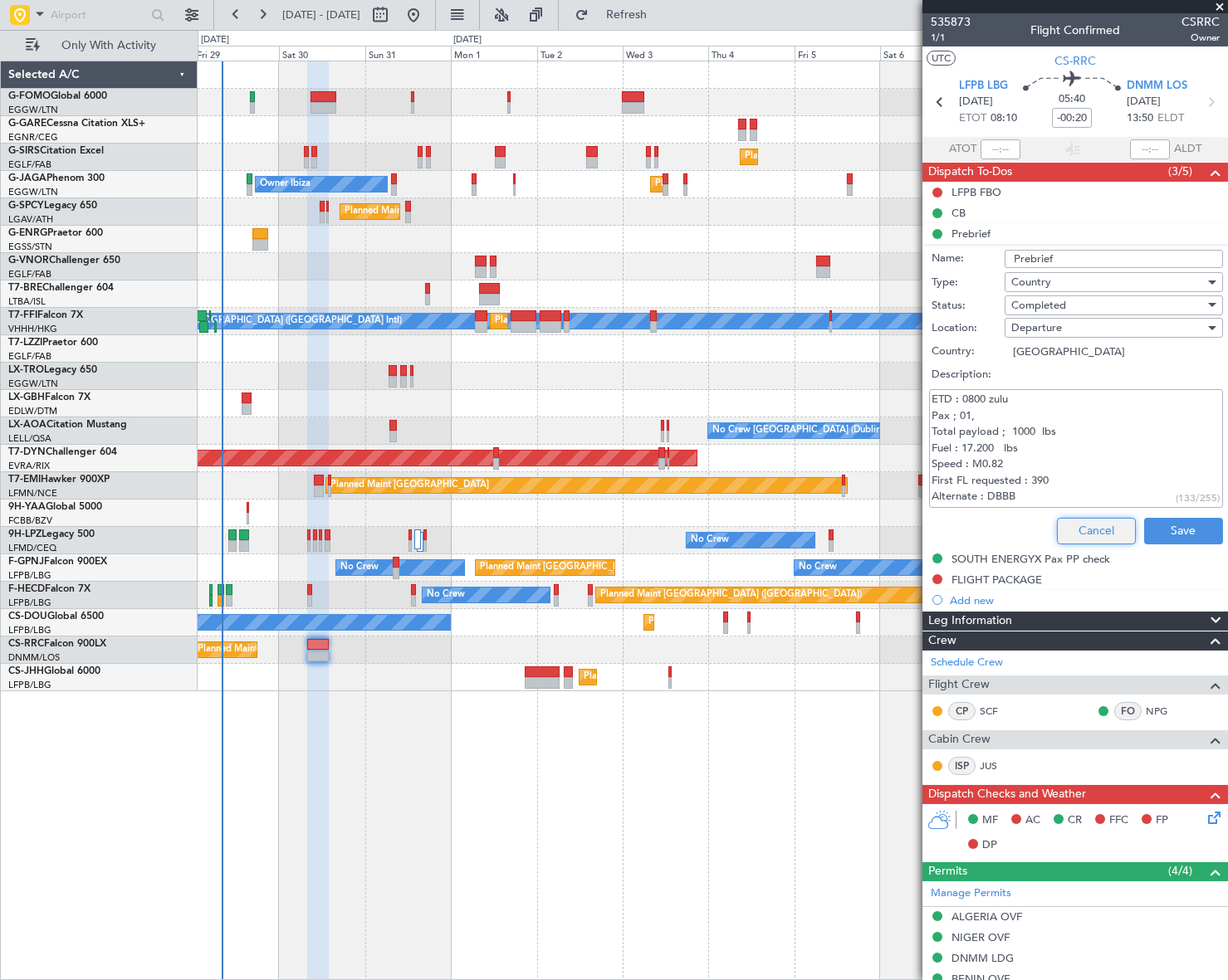
click at [1102, 524] on button "Cancel" at bounding box center [1096, 531] width 79 height 27
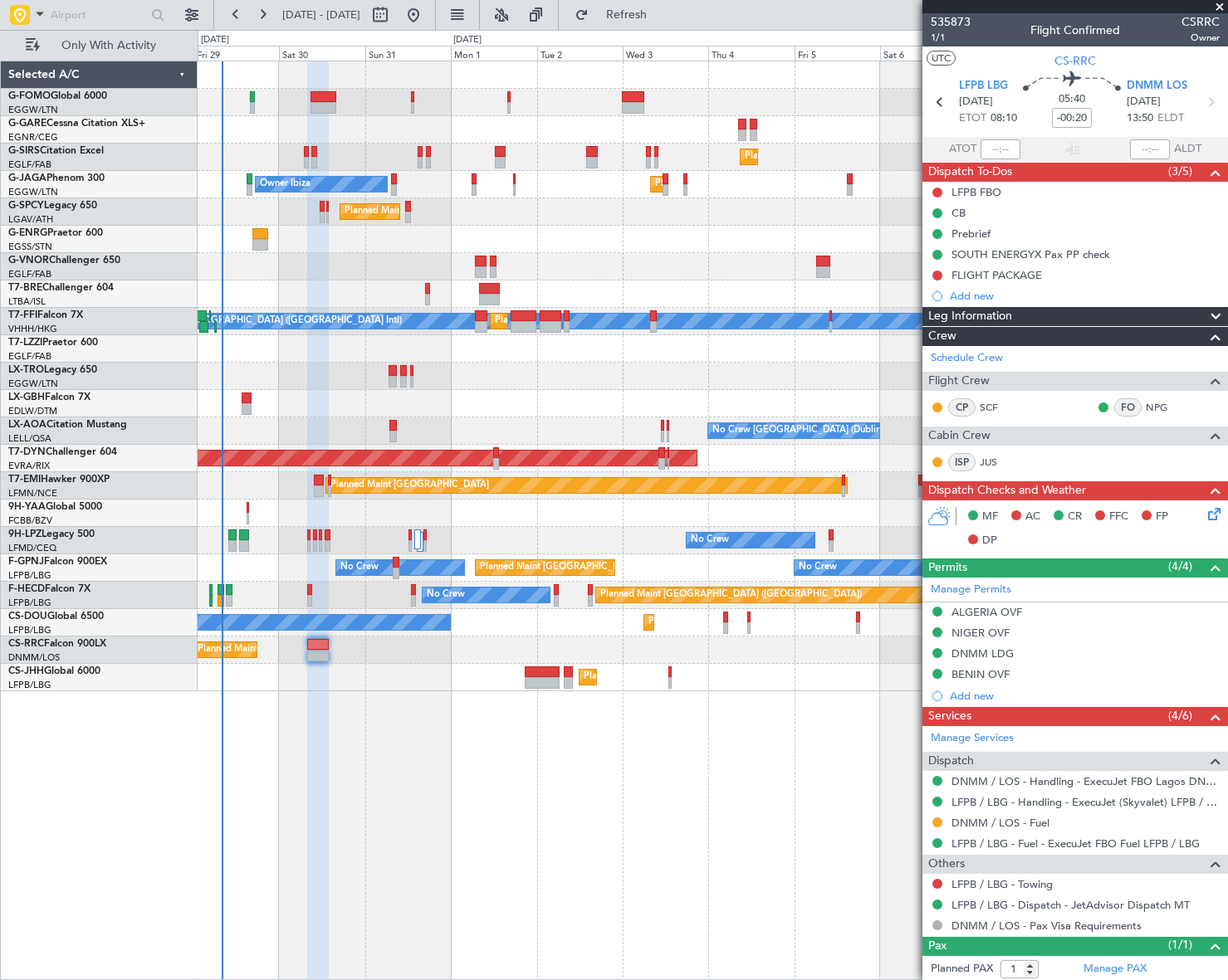
click at [1208, 518] on icon at bounding box center [1212, 511] width 13 height 13
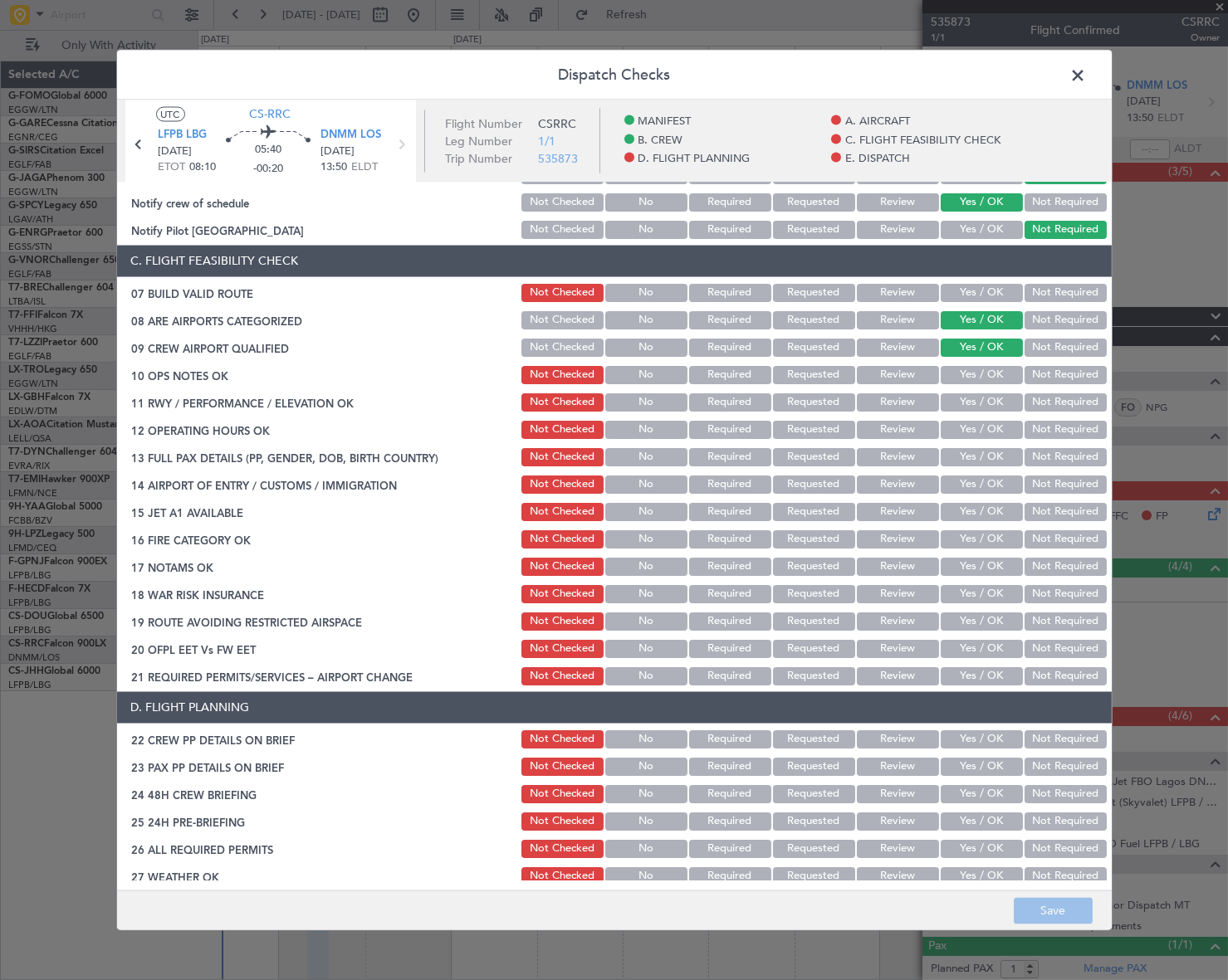
scroll to position [74, 0]
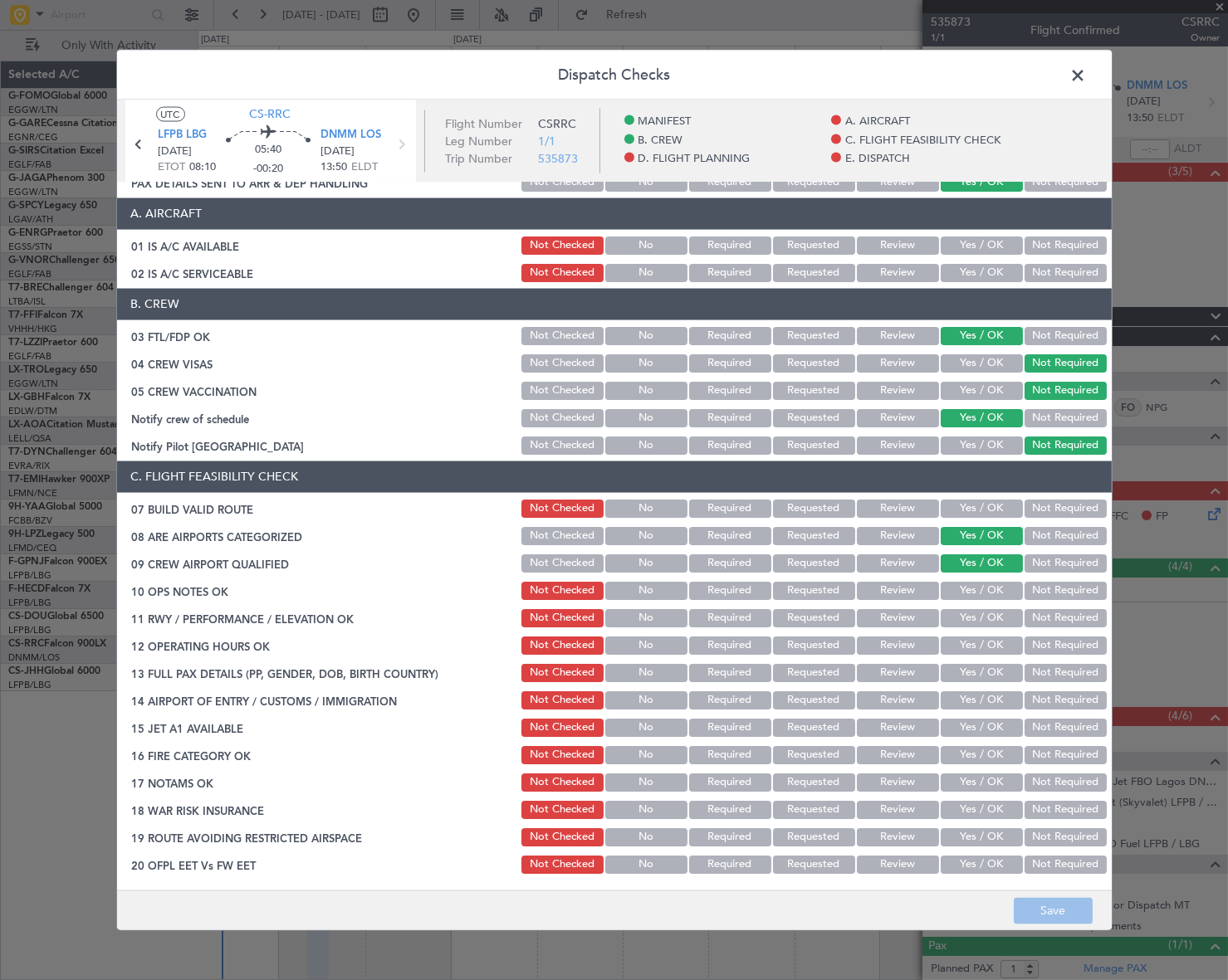
click at [1087, 68] on span at bounding box center [1087, 78] width 0 height 33
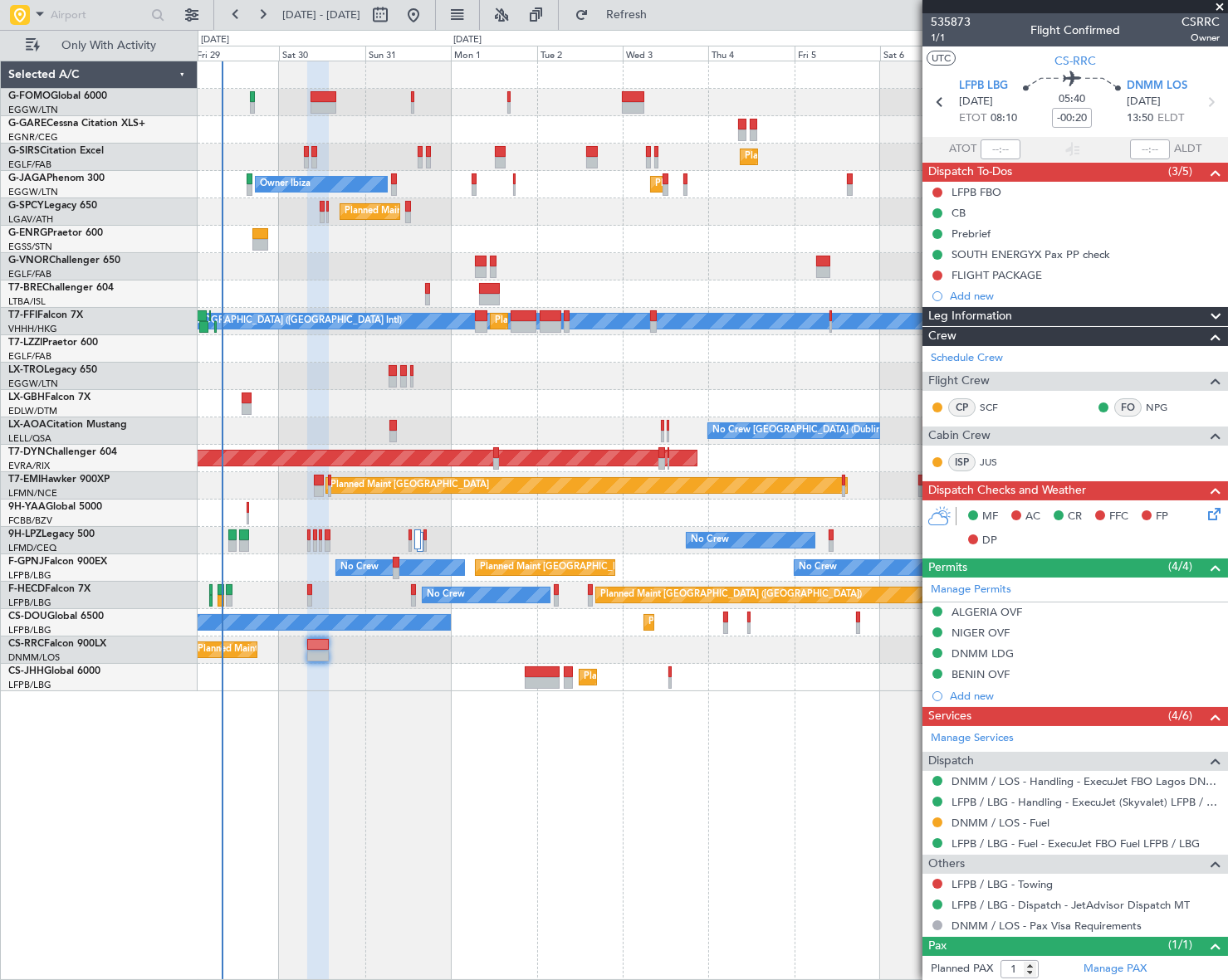
click at [1210, 510] on icon at bounding box center [1212, 511] width 13 height 13
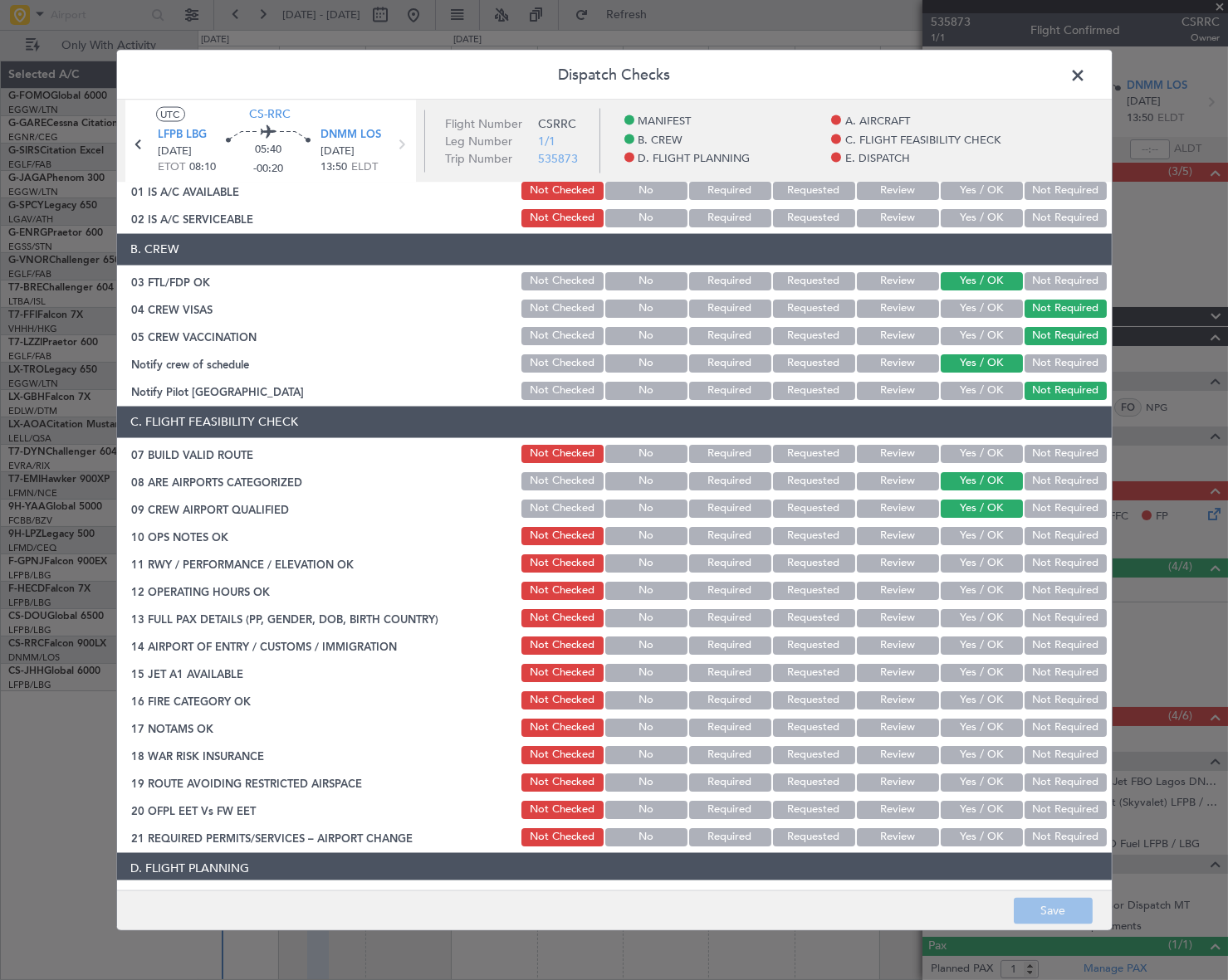
scroll to position [301, 0]
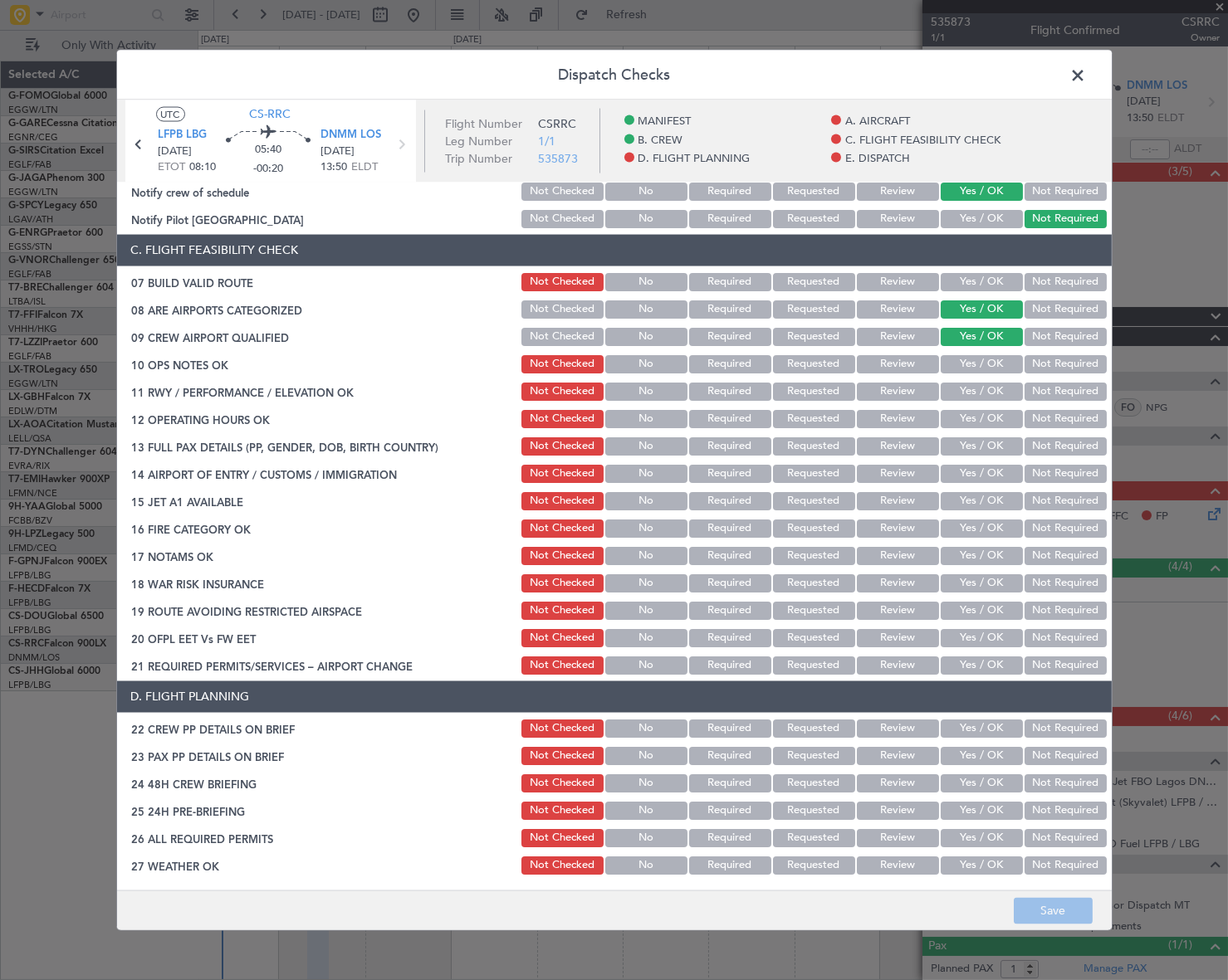
click at [973, 274] on button "Yes / OK" at bounding box center [981, 281] width 82 height 18
click at [992, 368] on button "Yes / OK" at bounding box center [981, 363] width 82 height 18
click at [995, 383] on button "Yes / OK" at bounding box center [981, 390] width 82 height 18
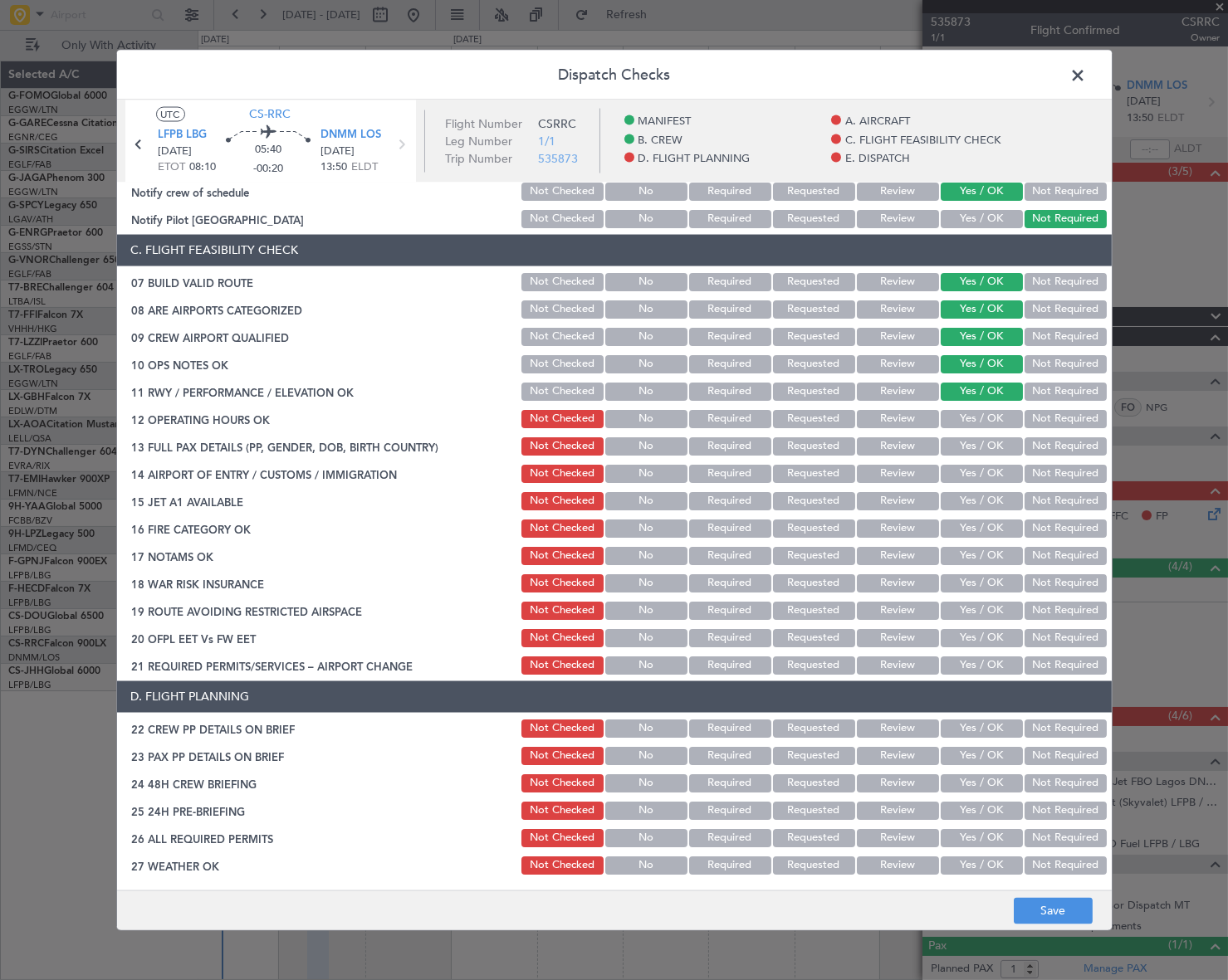
click at [992, 413] on button "Yes / OK" at bounding box center [981, 418] width 82 height 18
click at [992, 438] on button "Yes / OK" at bounding box center [981, 445] width 82 height 18
click at [992, 466] on button "Yes / OK" at bounding box center [981, 472] width 82 height 18
click at [980, 495] on button "Yes / OK" at bounding box center [981, 500] width 82 height 18
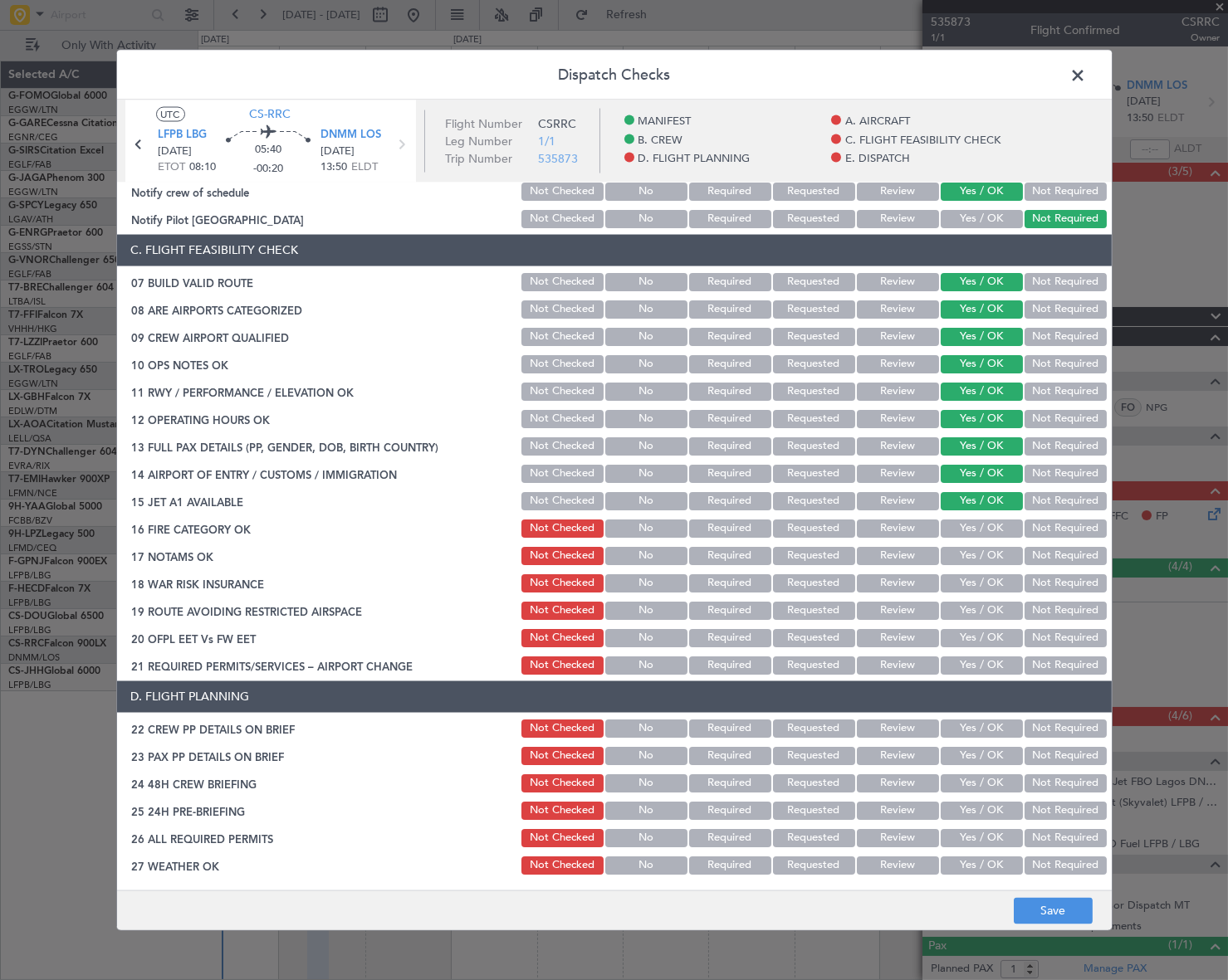
drag, startPoint x: 981, startPoint y: 534, endPoint x: 991, endPoint y: 520, distance: 17.2
click at [985, 528] on button "Yes / OK" at bounding box center [981, 528] width 82 height 18
click at [996, 551] on button "Yes / OK" at bounding box center [981, 554] width 82 height 18
drag, startPoint x: 1071, startPoint y: 589, endPoint x: 1052, endPoint y: 594, distance: 19.6
click at [1070, 589] on button "Not Required" at bounding box center [1065, 582] width 82 height 18
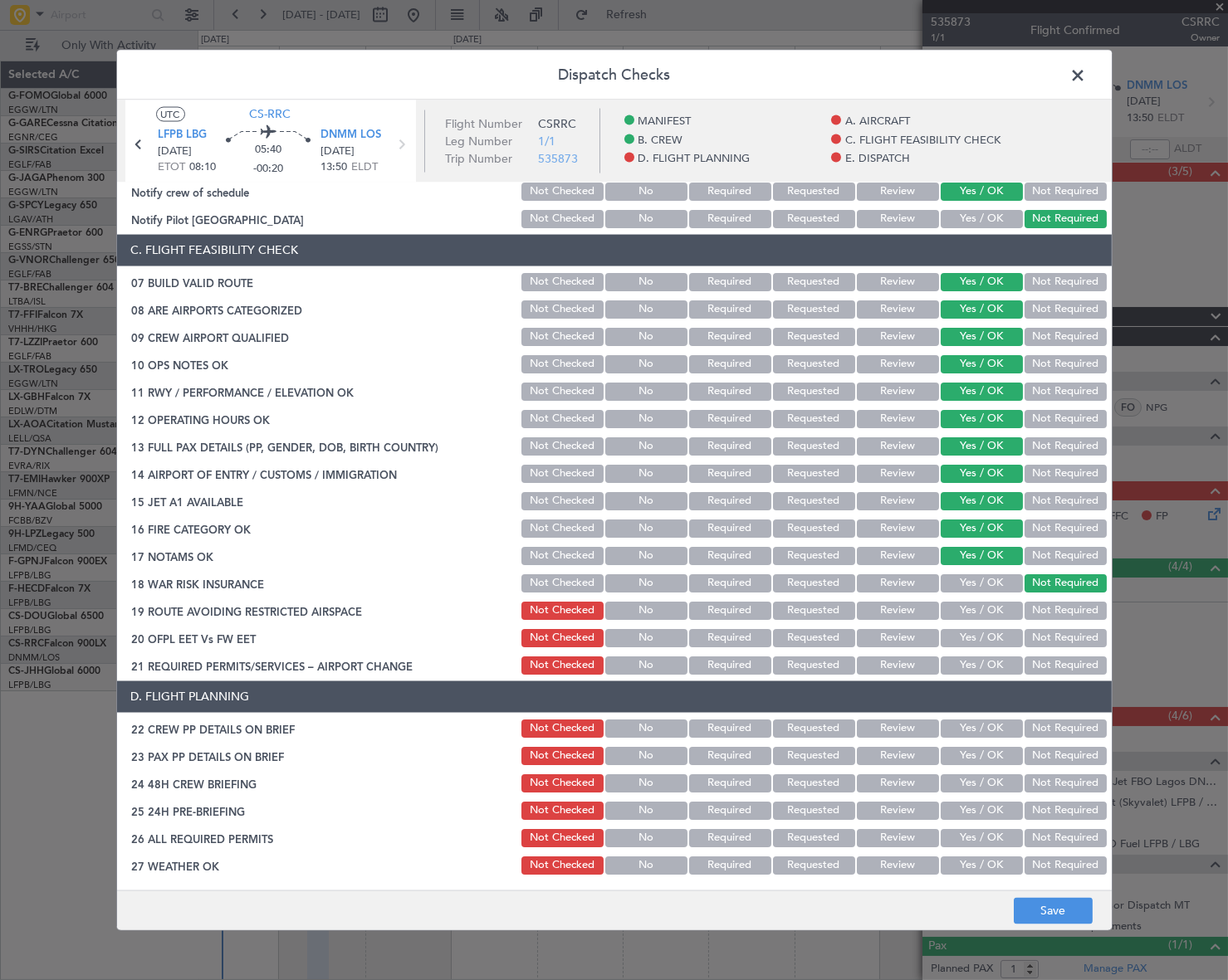
click at [980, 617] on button "Yes / OK" at bounding box center [981, 610] width 82 height 18
click at [987, 642] on button "Yes / OK" at bounding box center [981, 637] width 82 height 18
click at [977, 669] on button "Yes / OK" at bounding box center [981, 664] width 82 height 18
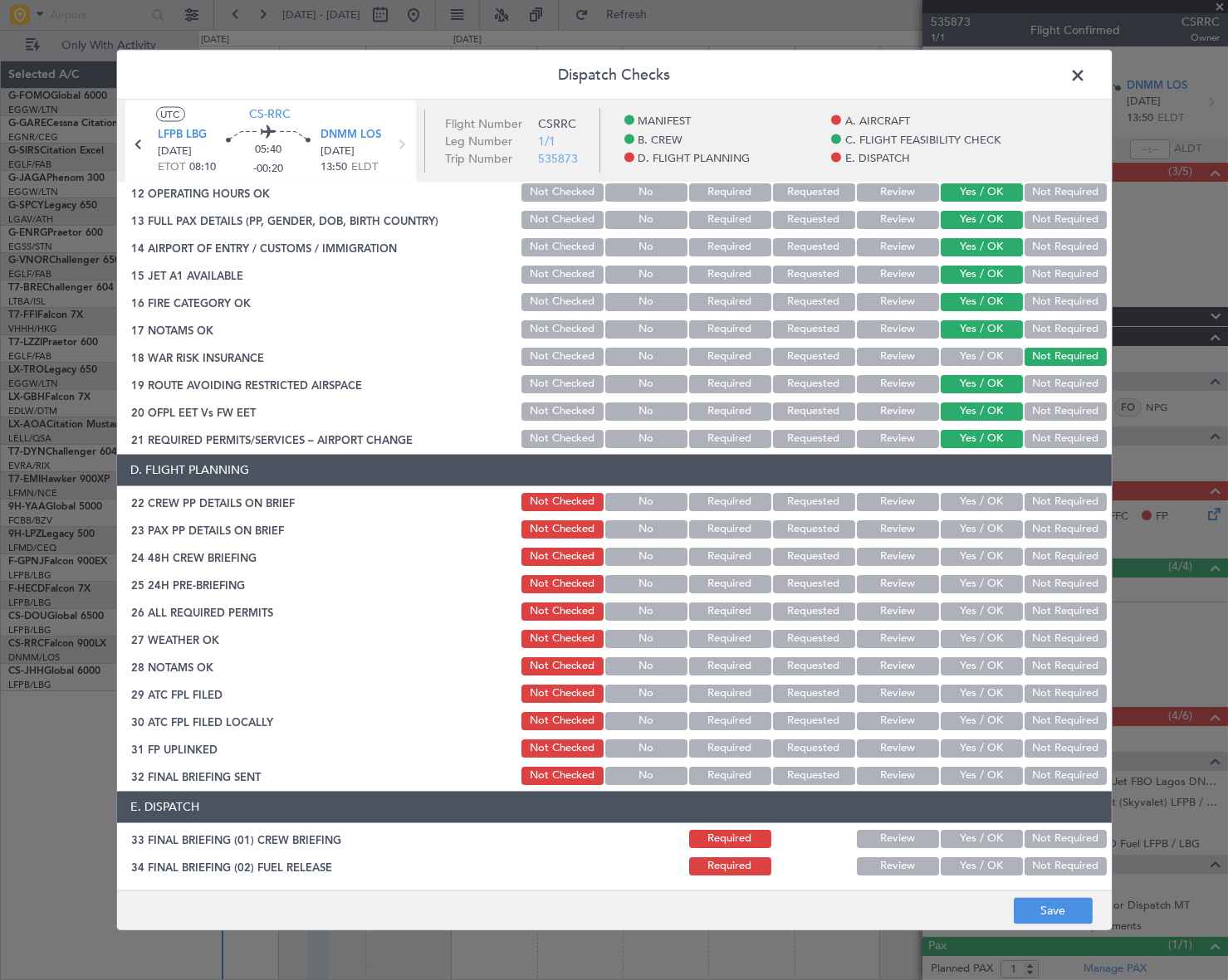
click at [956, 498] on button "Yes / OK" at bounding box center [981, 501] width 82 height 18
click at [963, 529] on button "Yes / OK" at bounding box center [981, 529] width 82 height 18
click at [975, 547] on button "Yes / OK" at bounding box center [981, 555] width 82 height 18
click at [1049, 589] on button "Not Required" at bounding box center [1065, 583] width 82 height 18
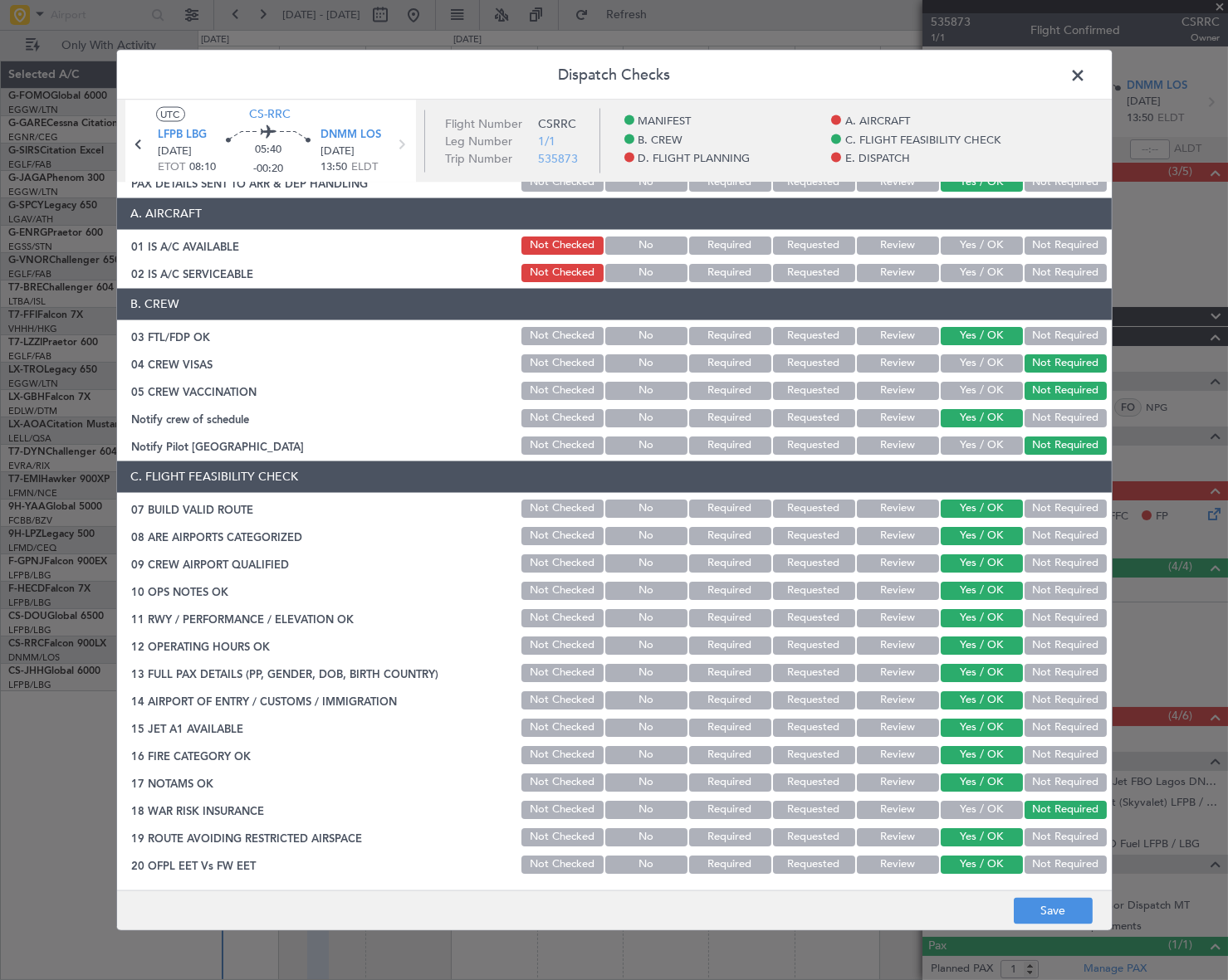
scroll to position [0, 0]
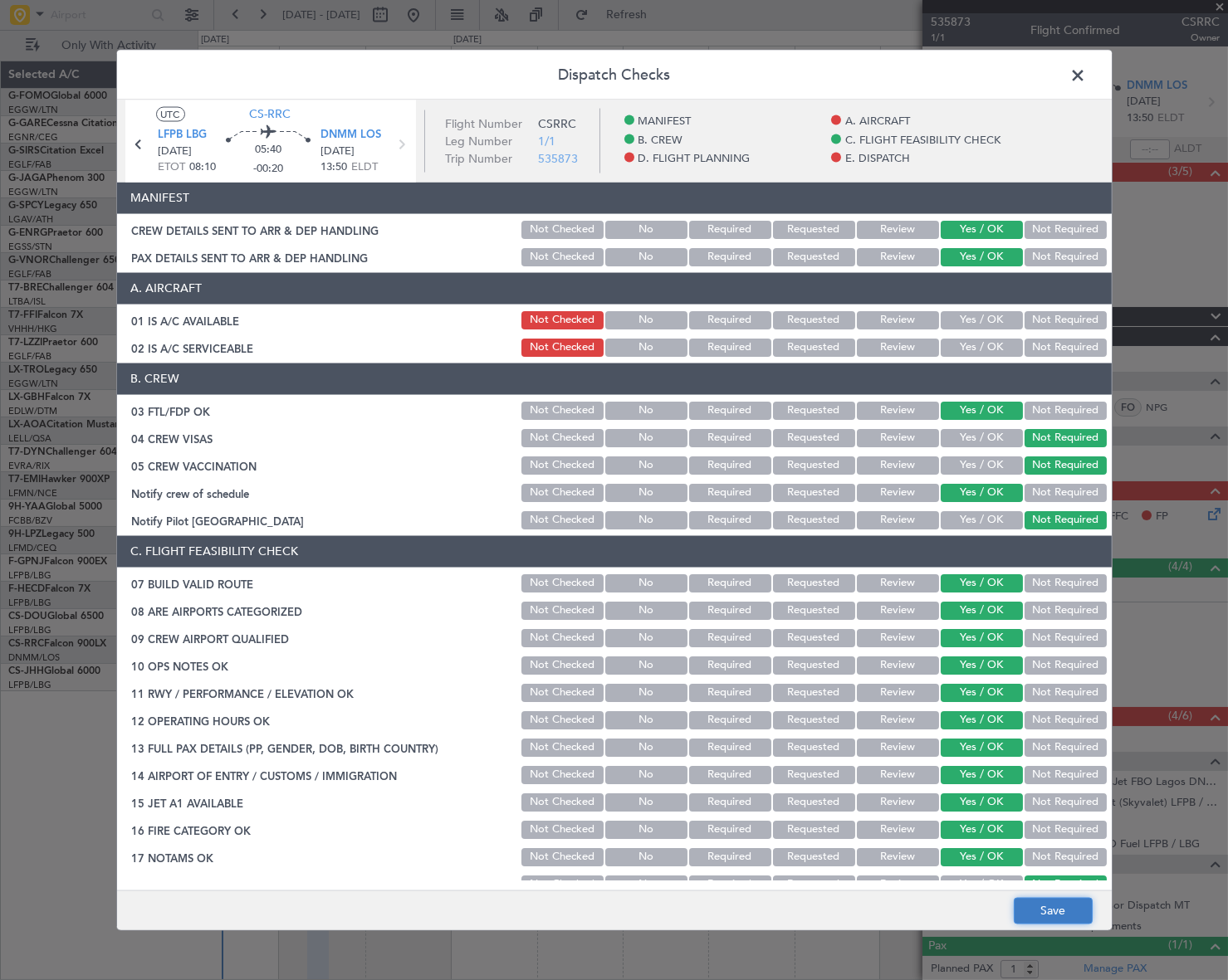
click at [1074, 906] on button "Save" at bounding box center [1053, 911] width 79 height 27
click at [1087, 70] on span at bounding box center [1087, 78] width 0 height 33
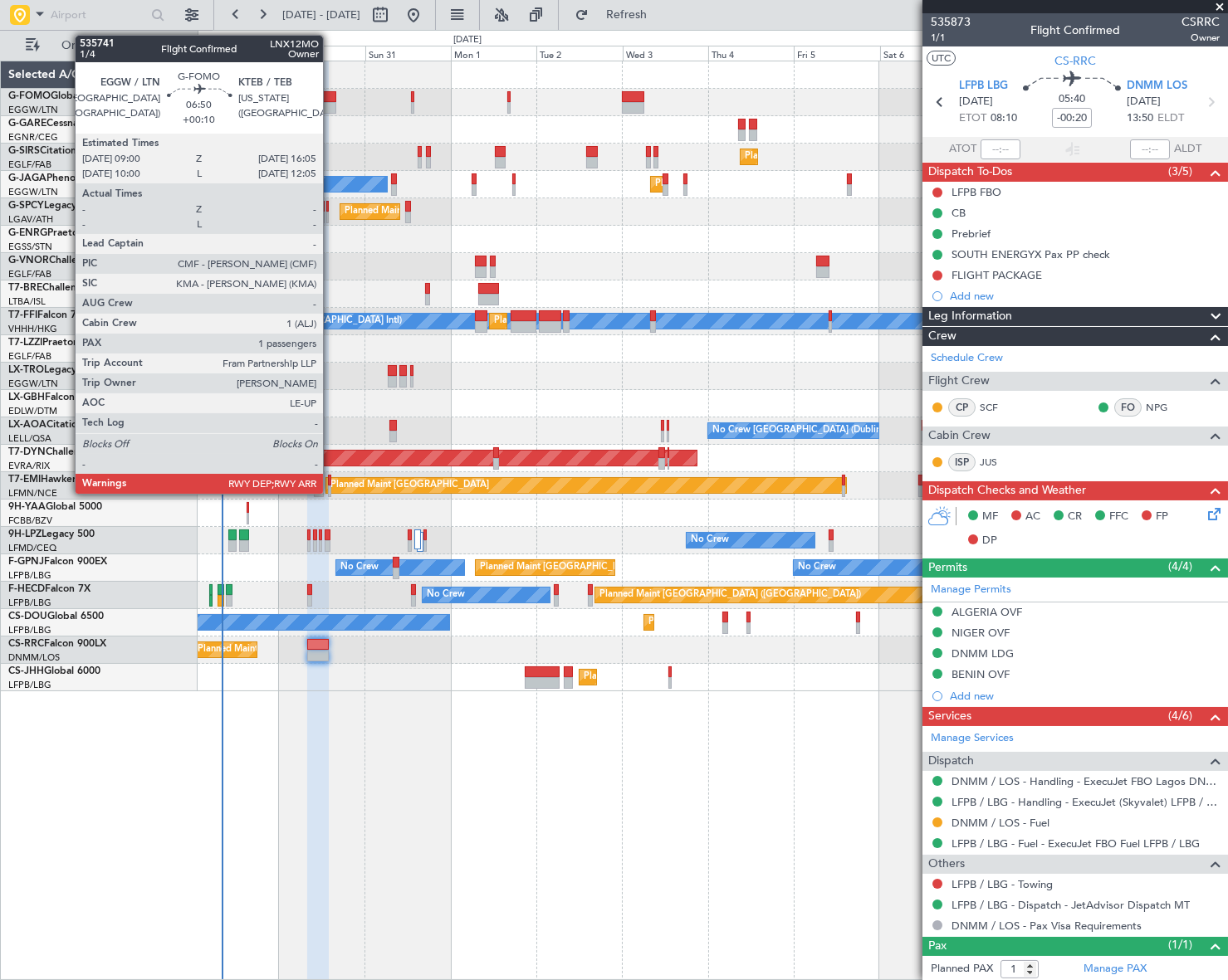
click at [331, 100] on div at bounding box center [323, 97] width 26 height 11
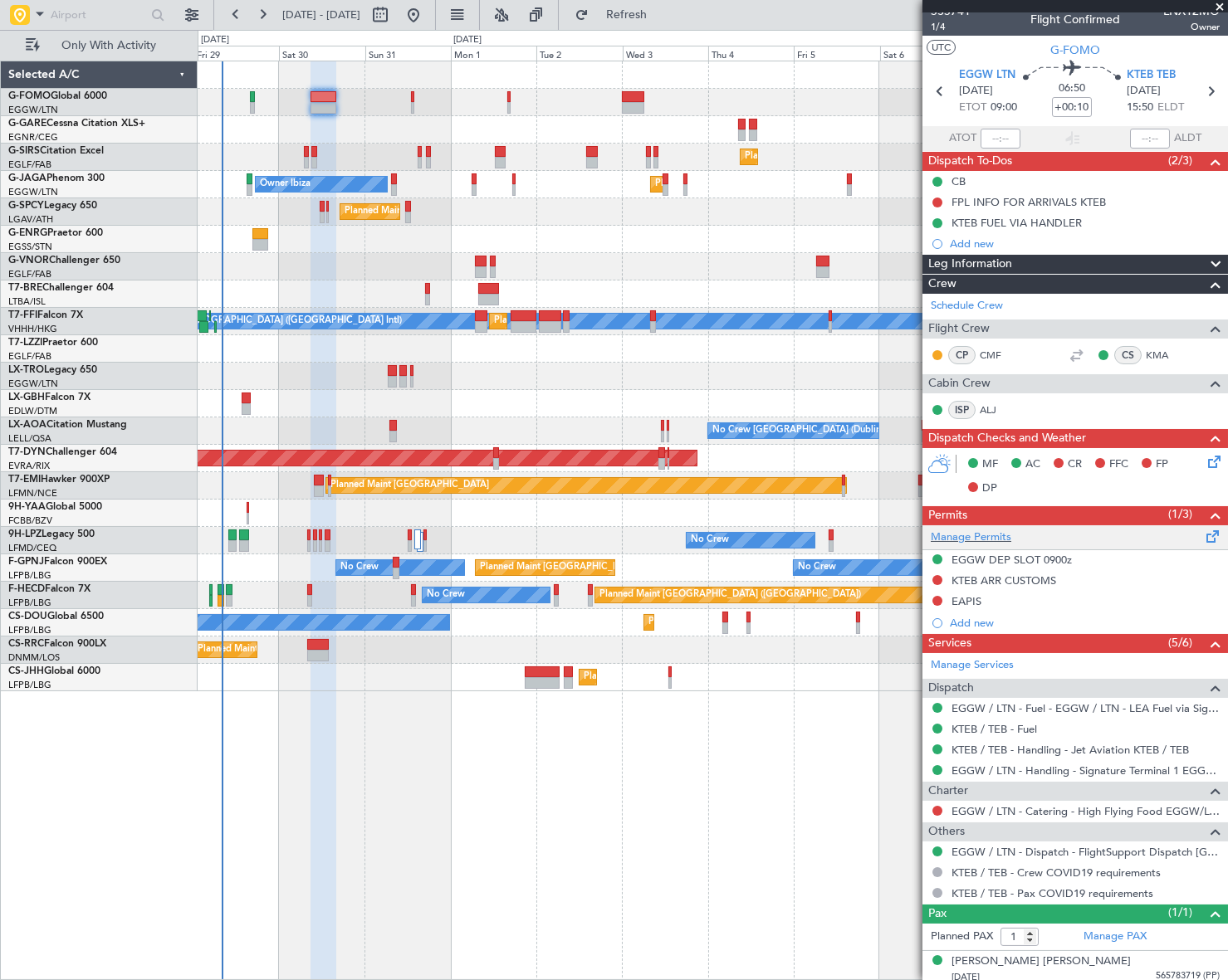
scroll to position [16, 0]
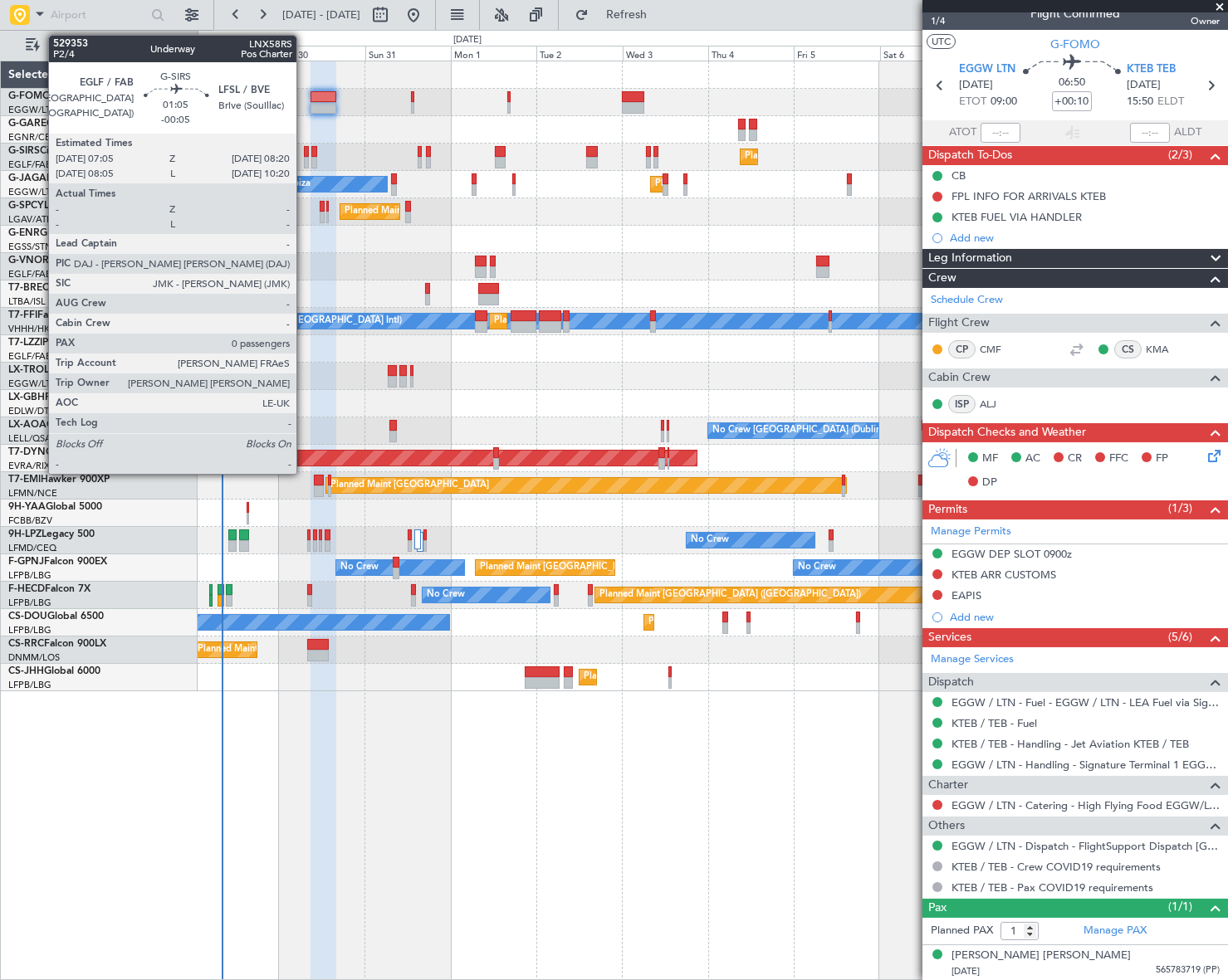
click at [304, 157] on div at bounding box center [306, 163] width 5 height 11
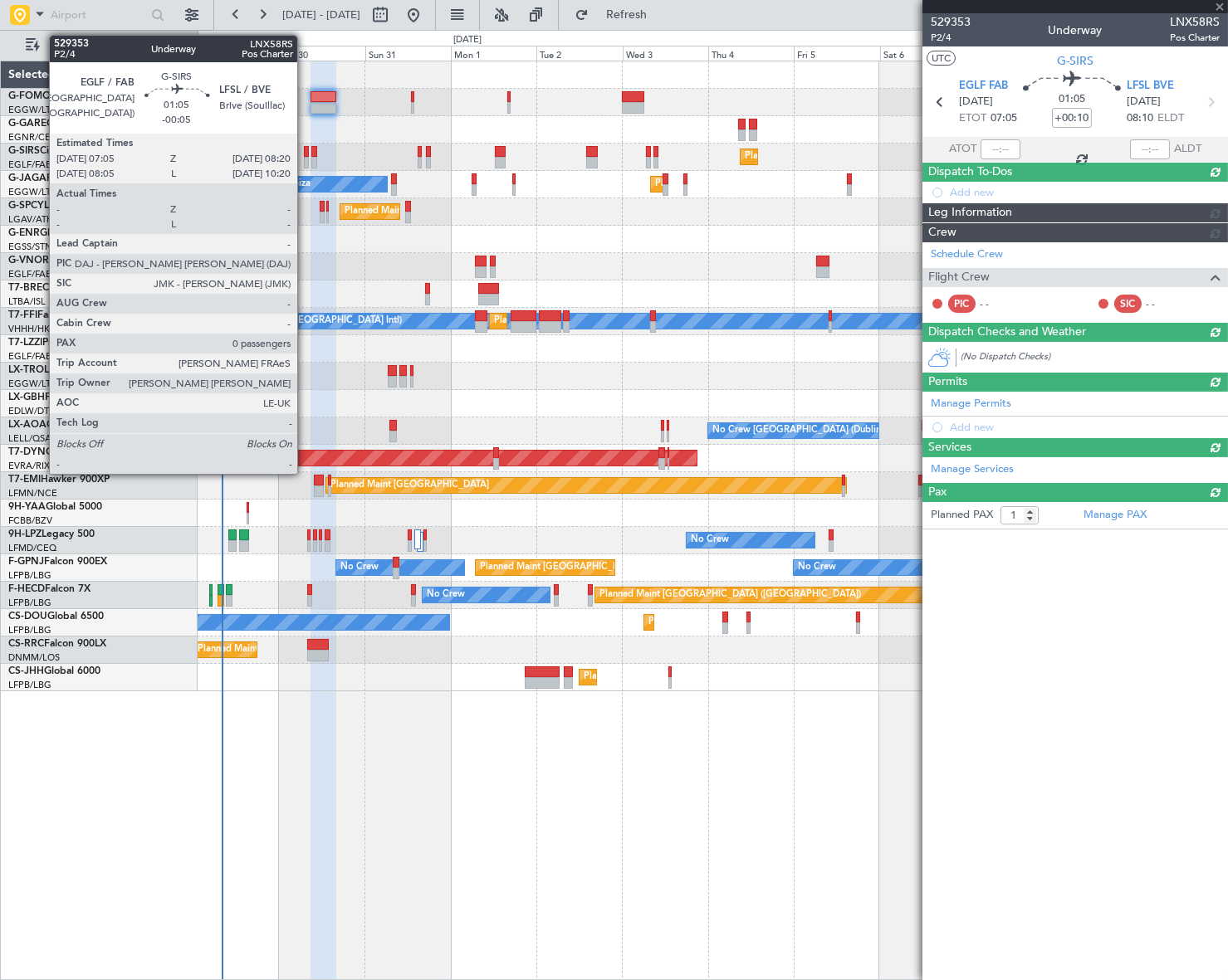
type input "-00:05"
type input "0"
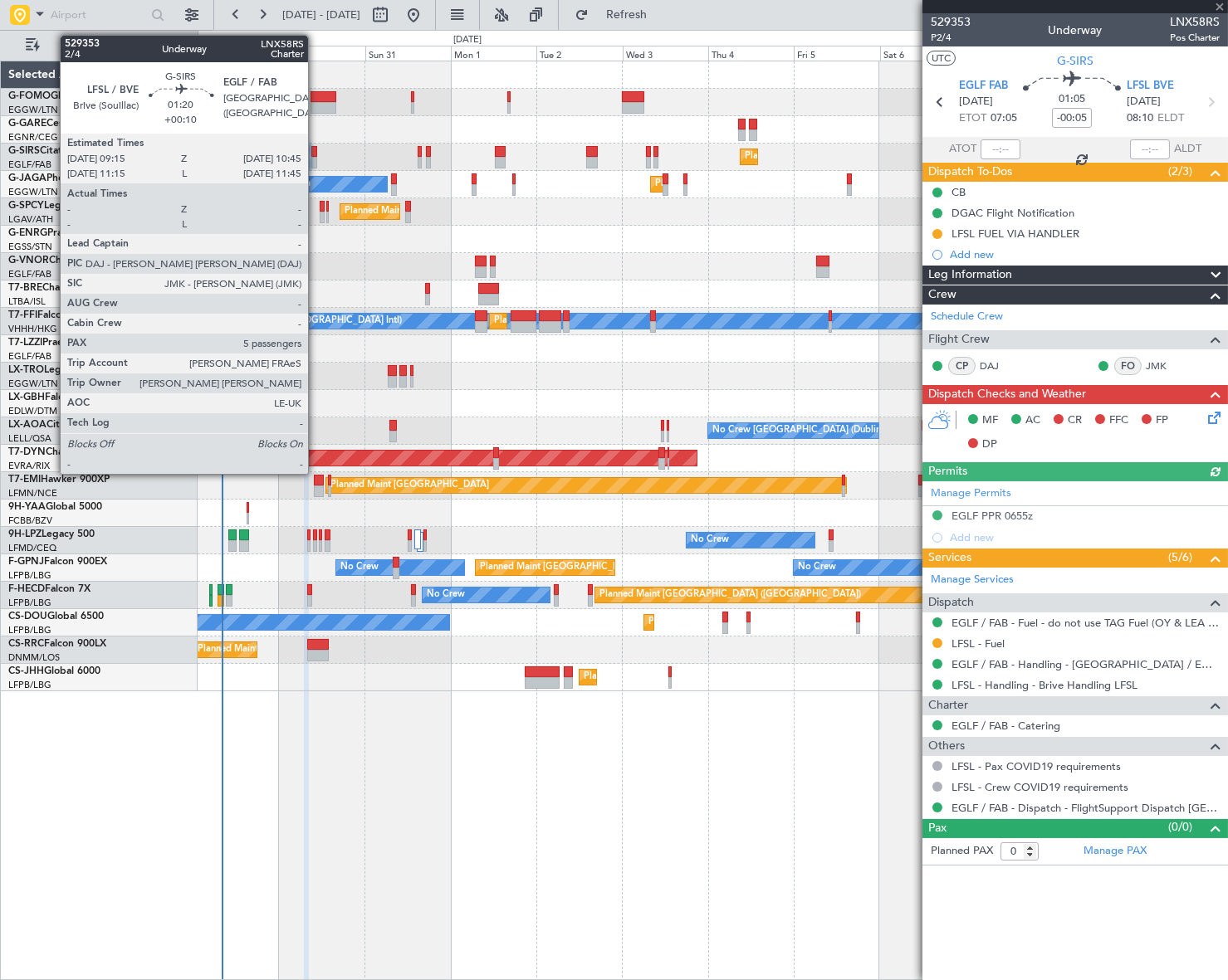
click at [315, 158] on div at bounding box center [314, 163] width 6 height 11
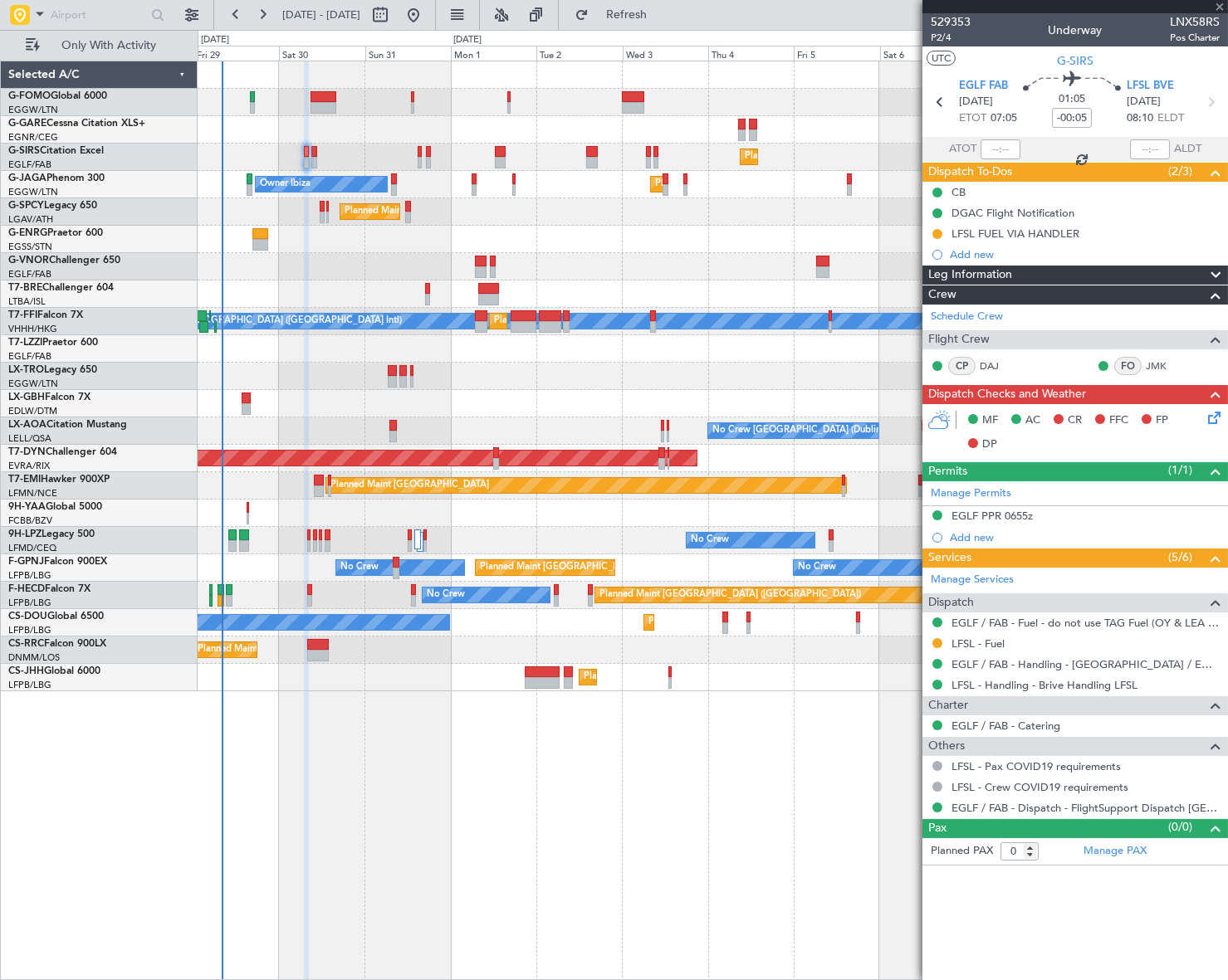
type input "+00:10"
type input "5"
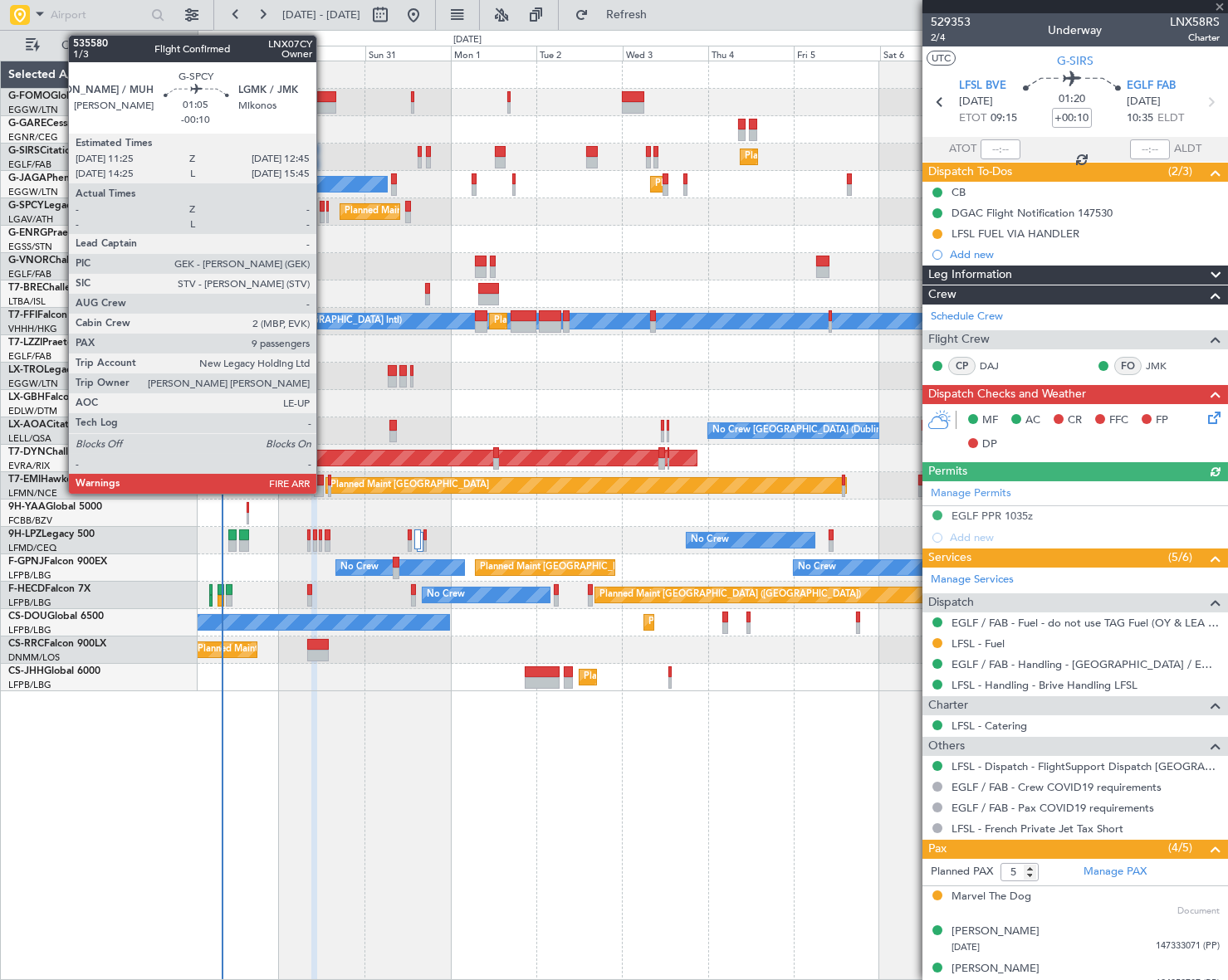
click at [324, 214] on div at bounding box center [322, 217] width 5 height 11
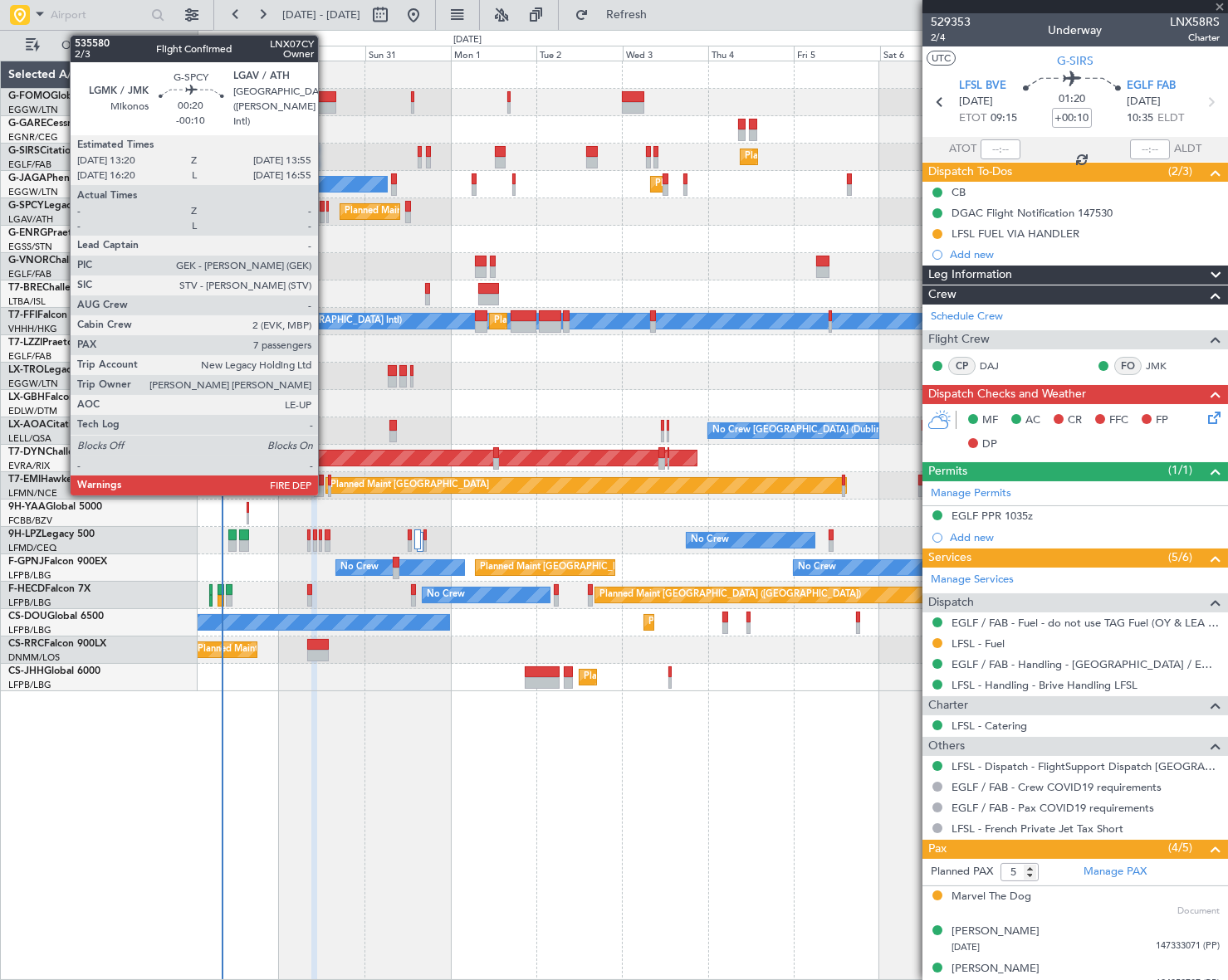
type input "-00:10"
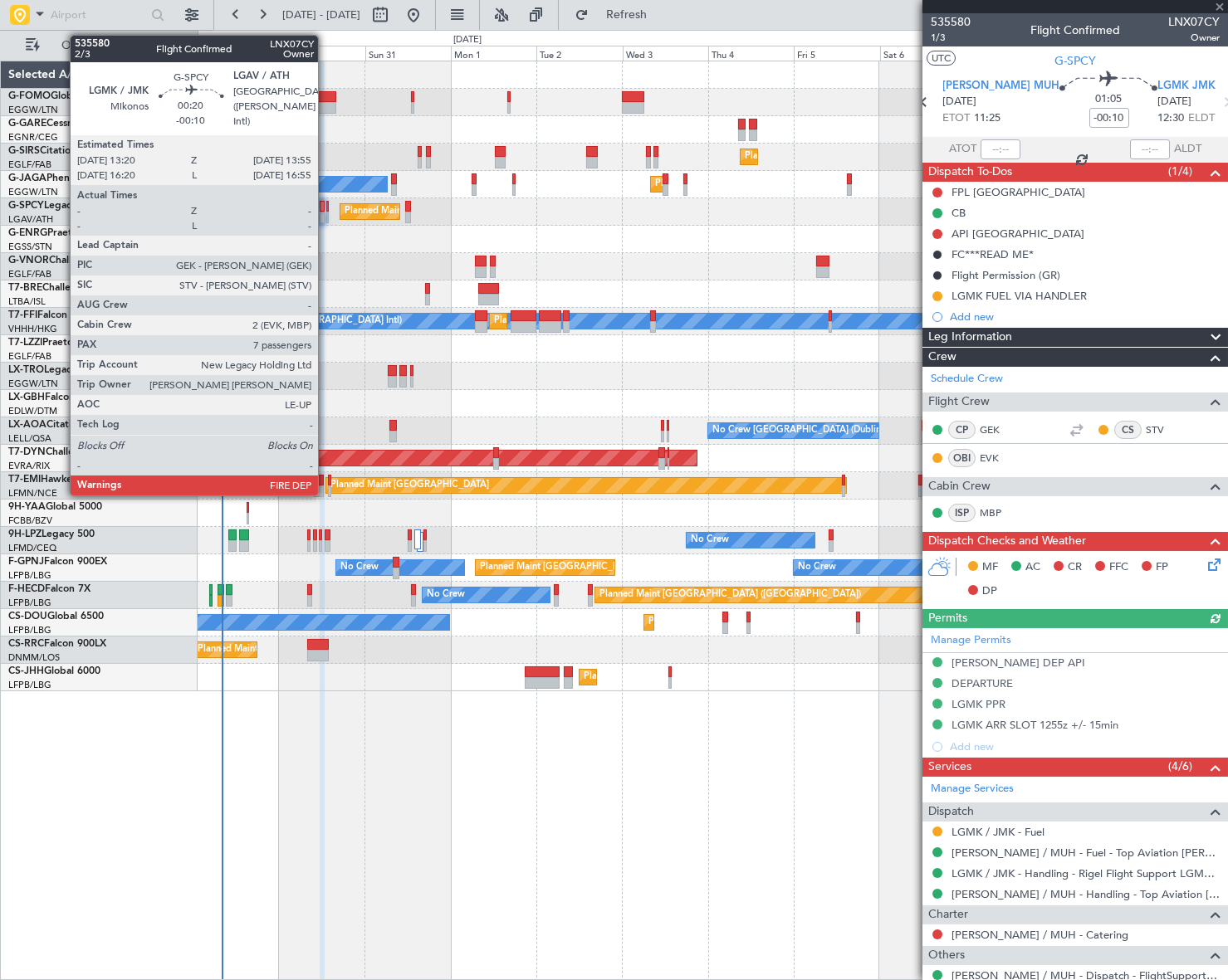
click at [326, 211] on div at bounding box center [327, 217] width 3 height 11
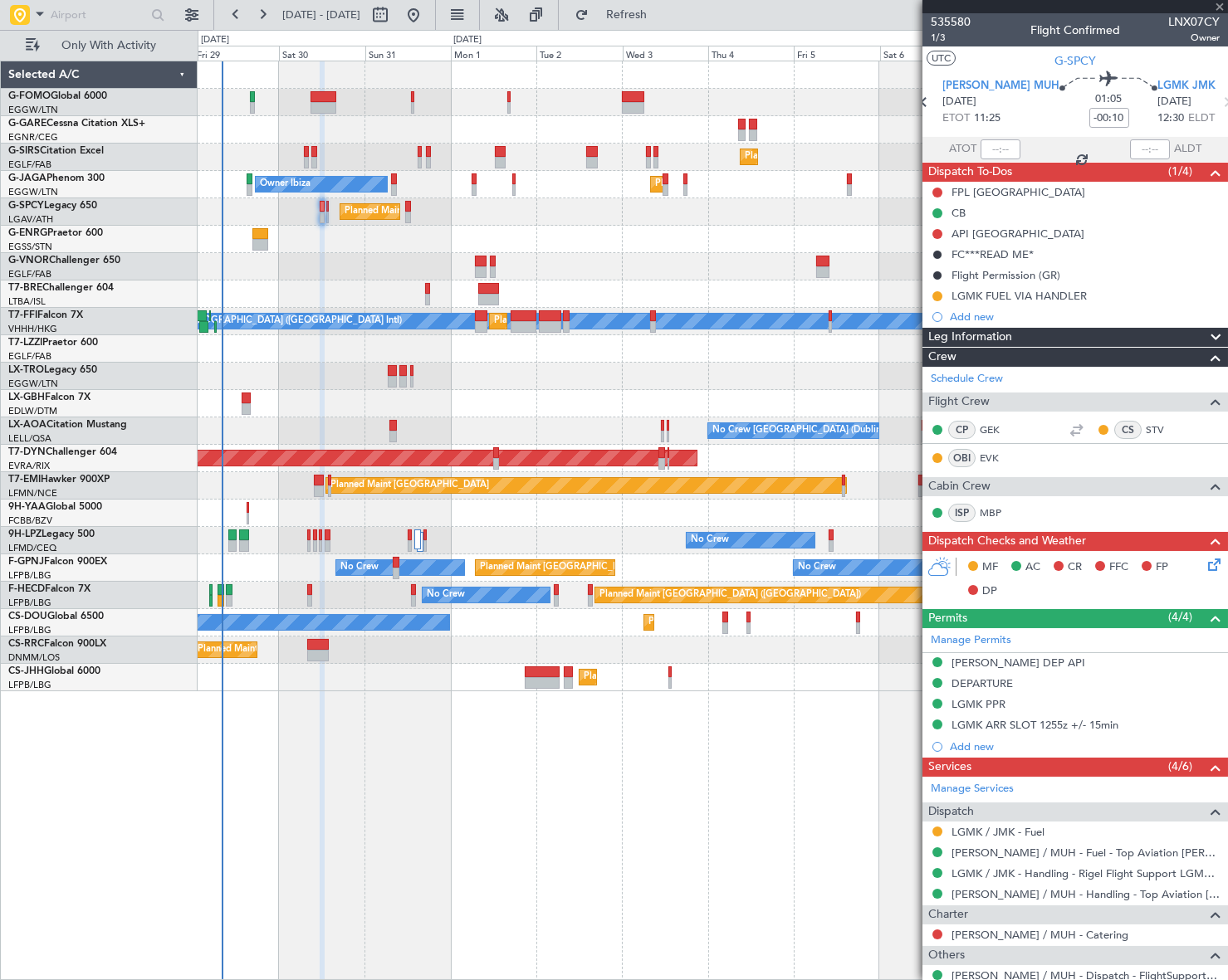
type input "7"
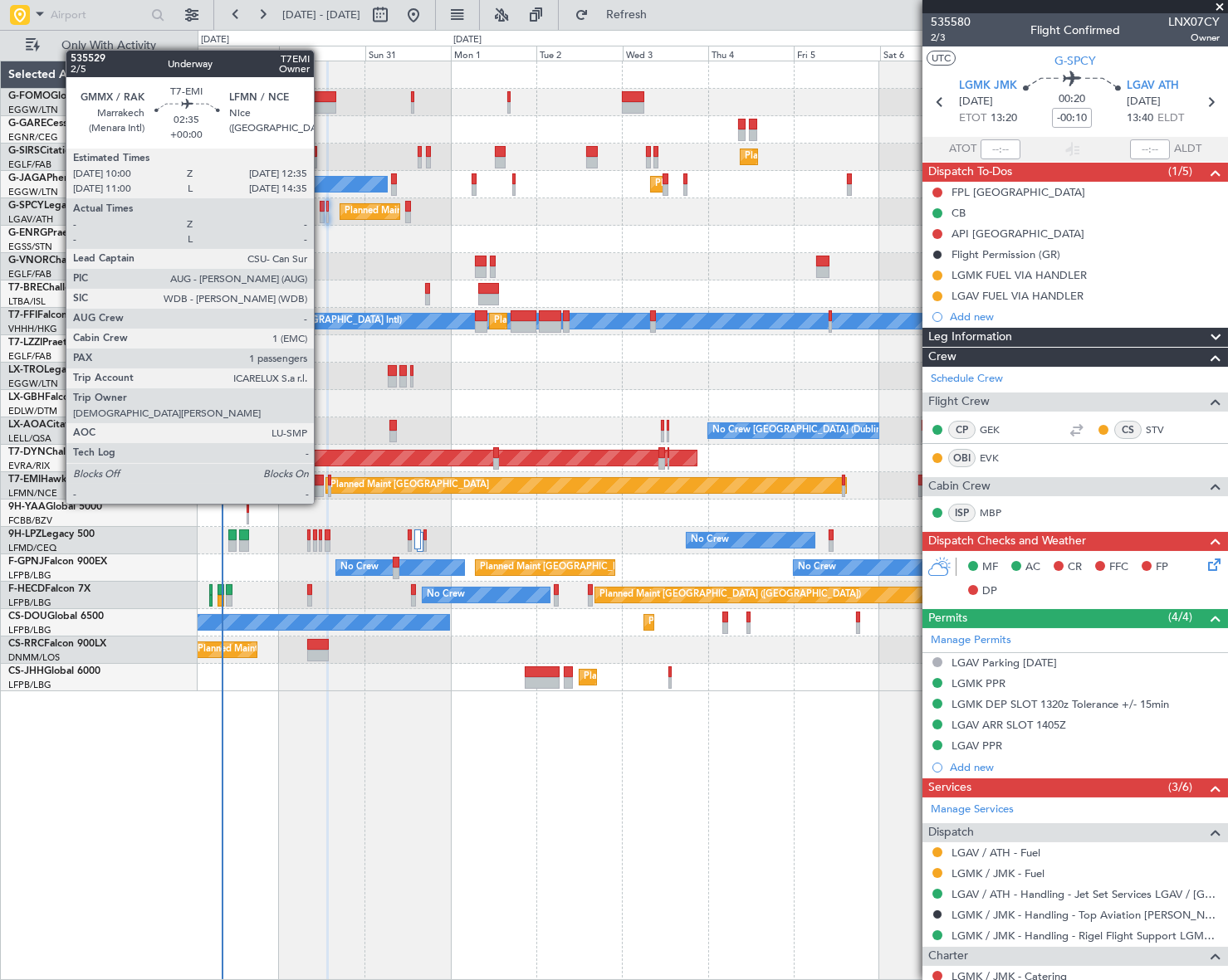
click at [321, 488] on div at bounding box center [318, 491] width 10 height 11
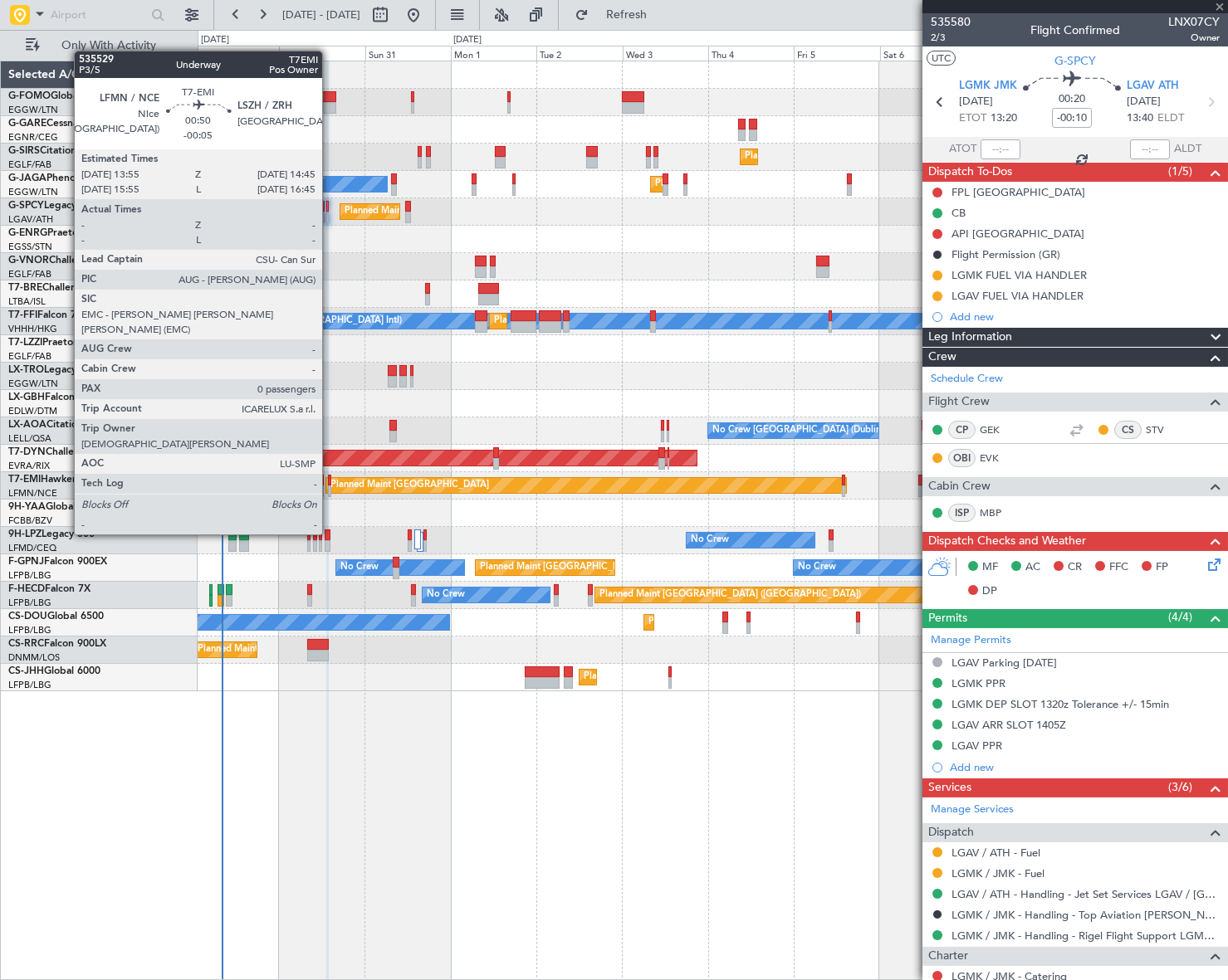
type input "1"
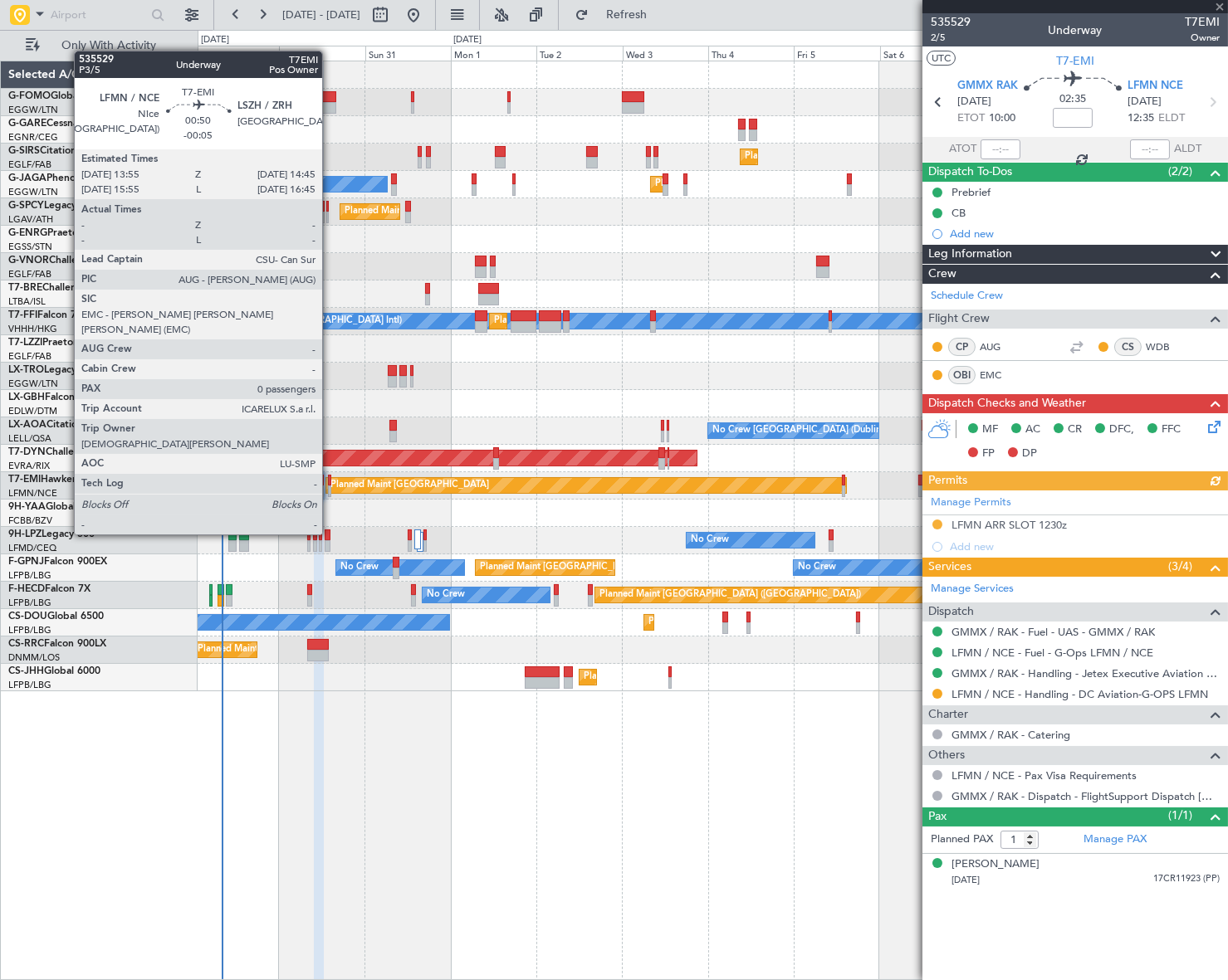
click at [330, 488] on div at bounding box center [329, 491] width 3 height 11
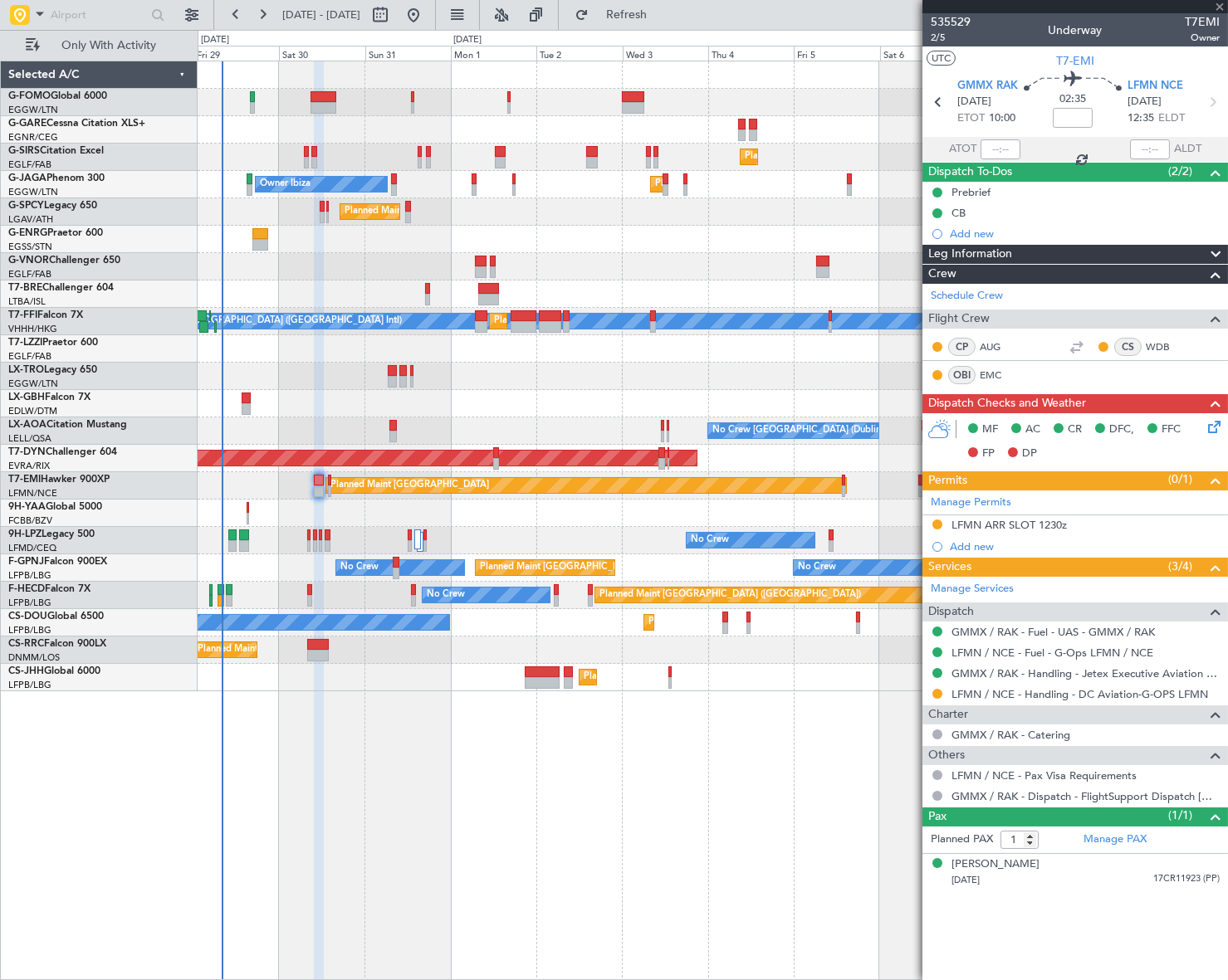
type input "-00:05"
type input "0"
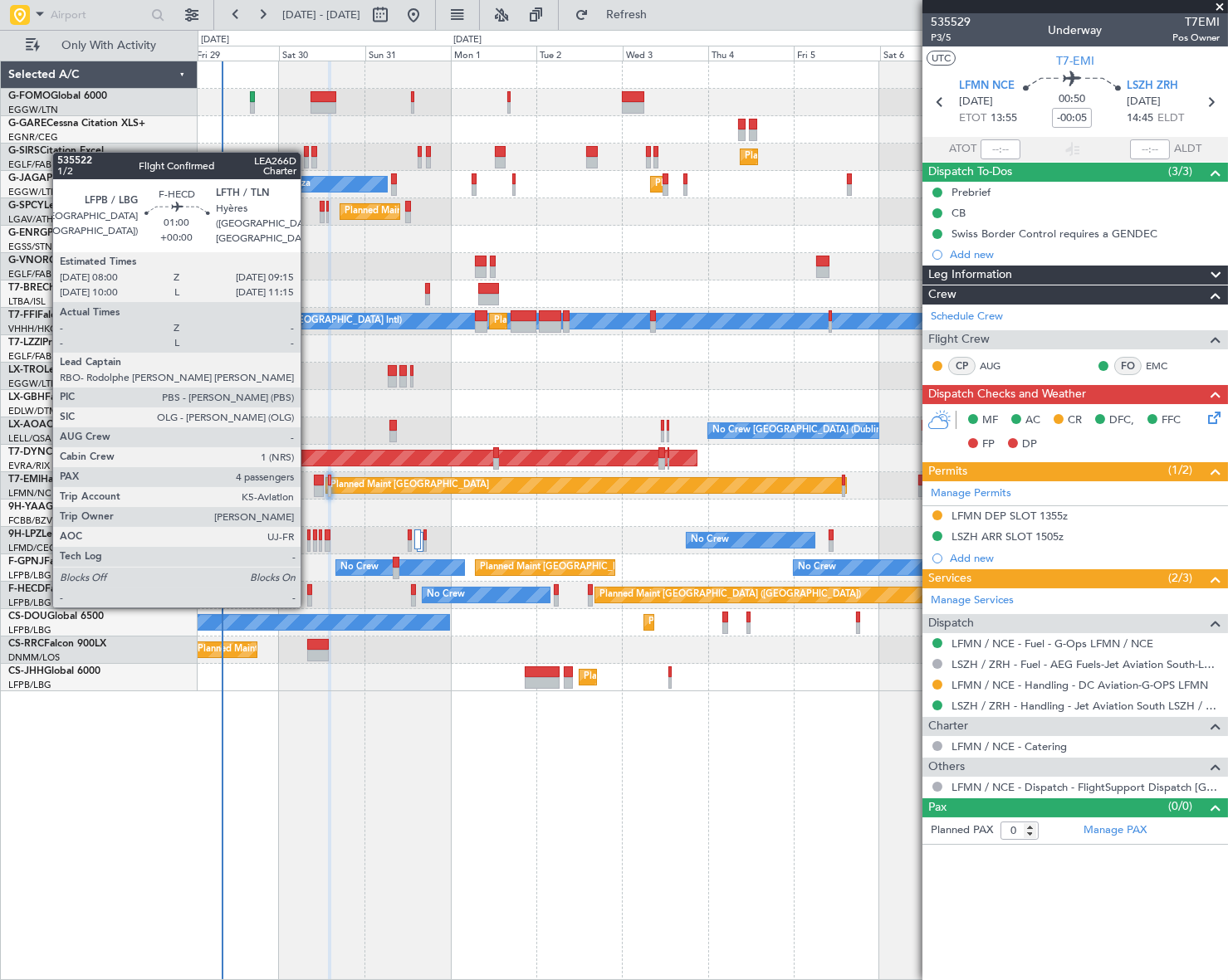
click at [308, 590] on div at bounding box center [309, 590] width 5 height 11
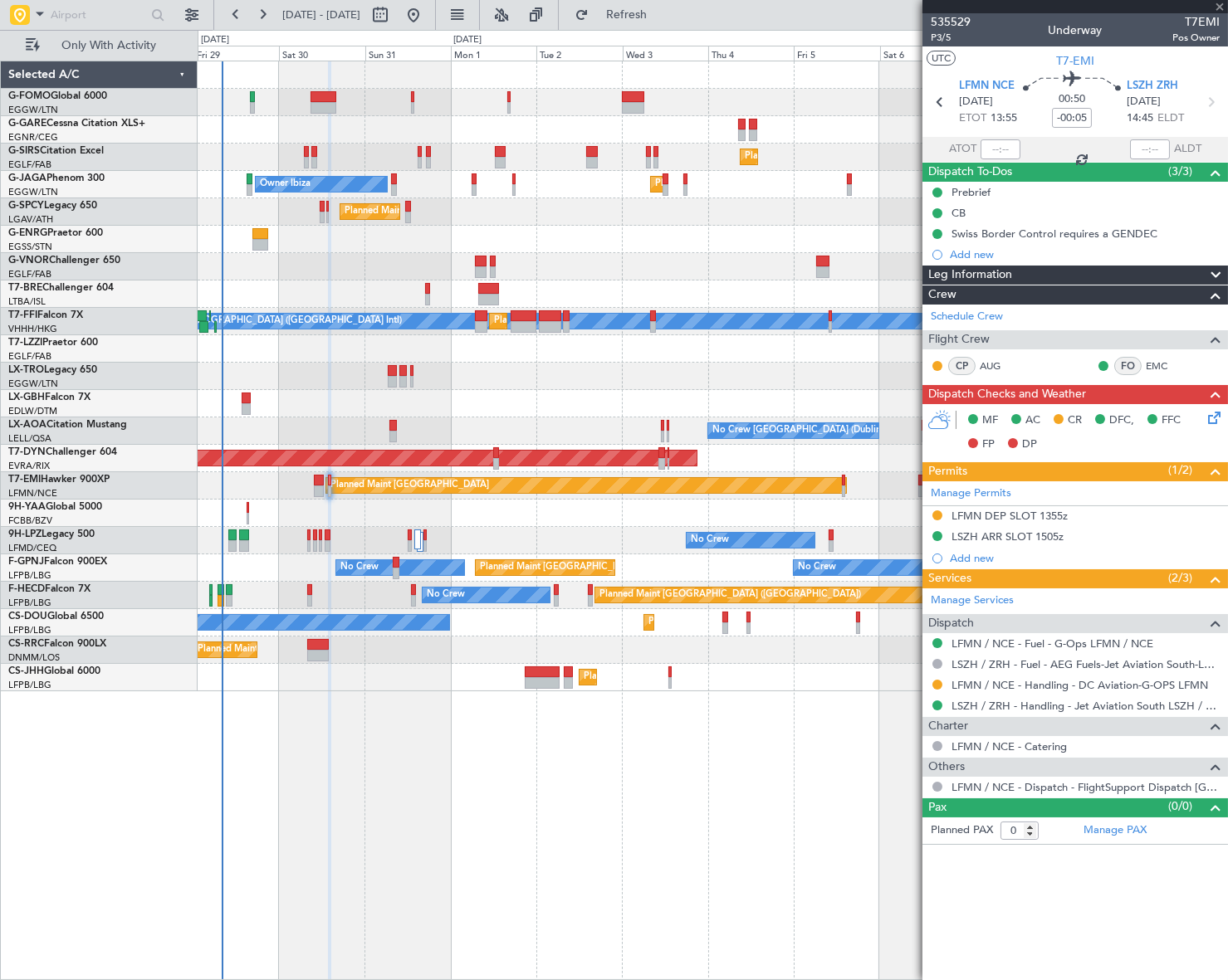
type input "4"
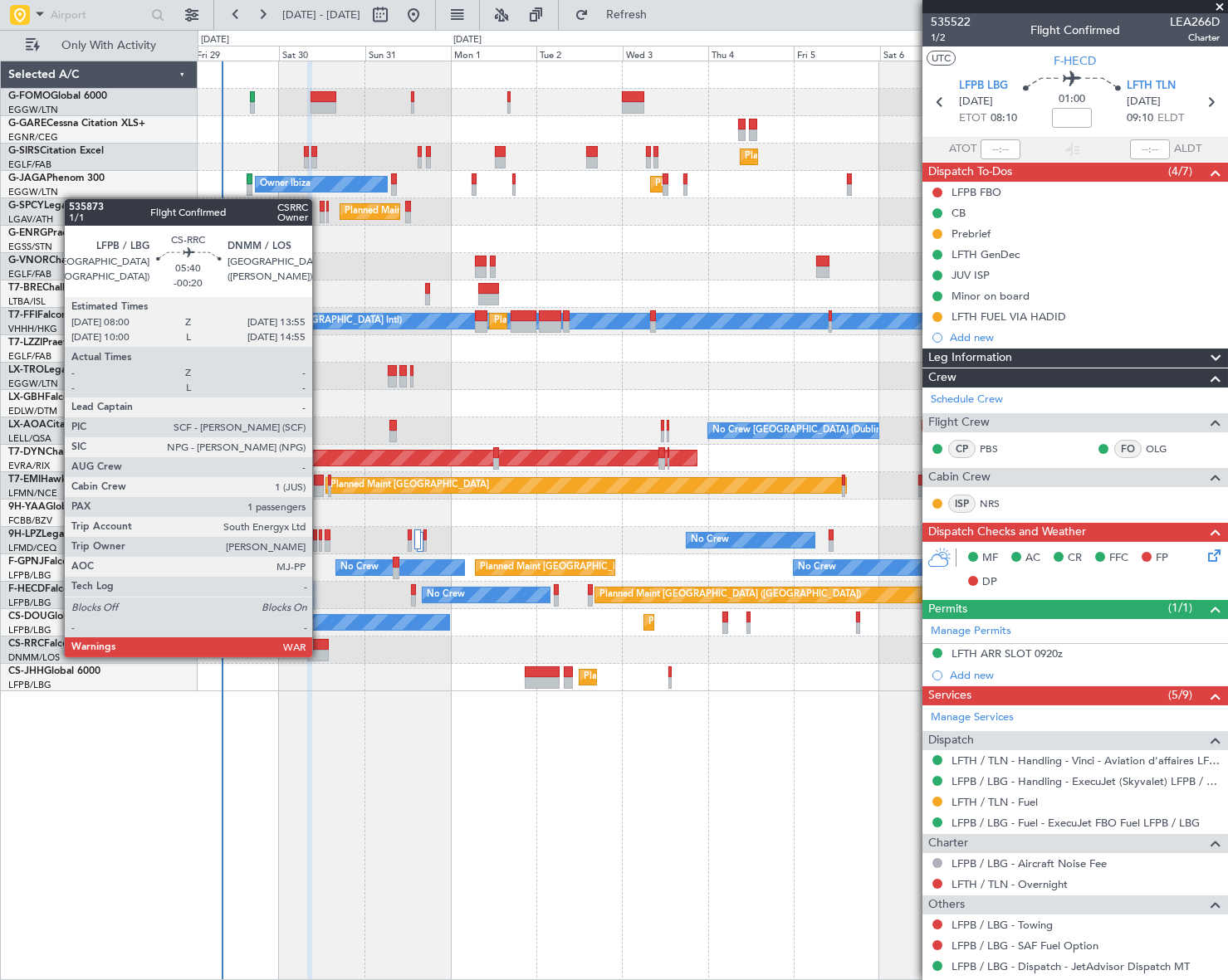
click at [320, 655] on div at bounding box center [317, 655] width 22 height 11
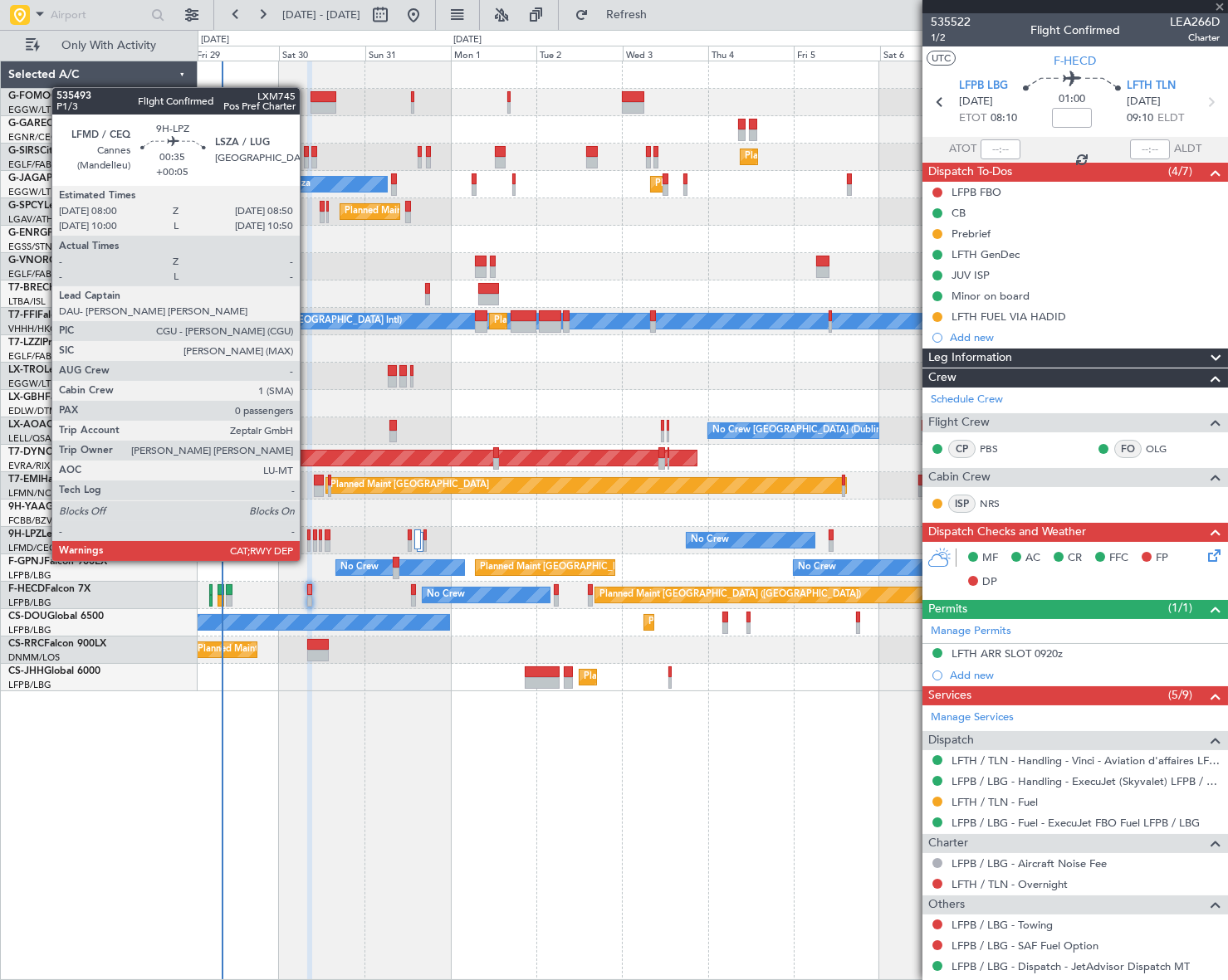
type input "-00:20"
type input "1"
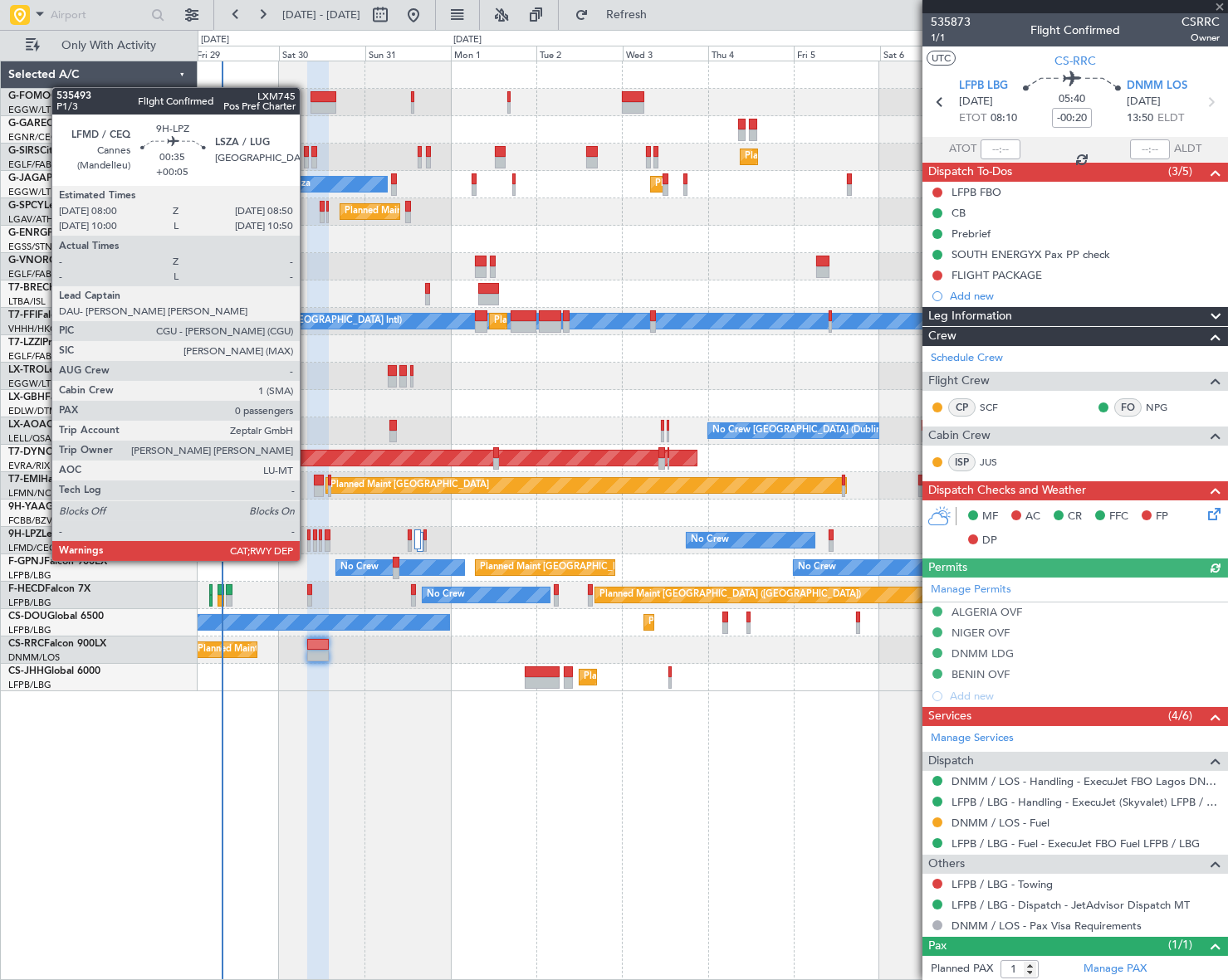
click at [307, 545] on div at bounding box center [308, 546] width 3 height 11
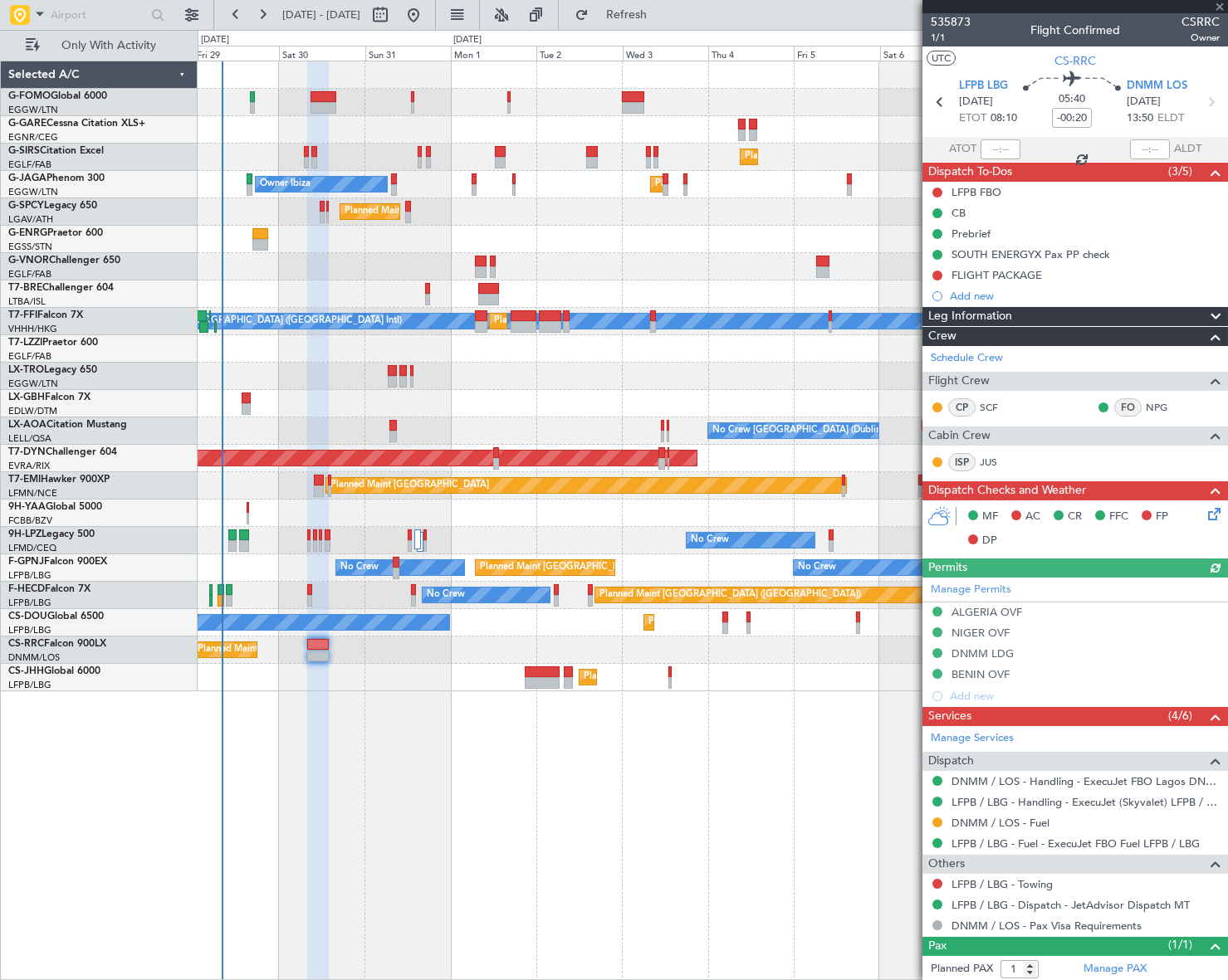
type input "+00:05"
type input "0"
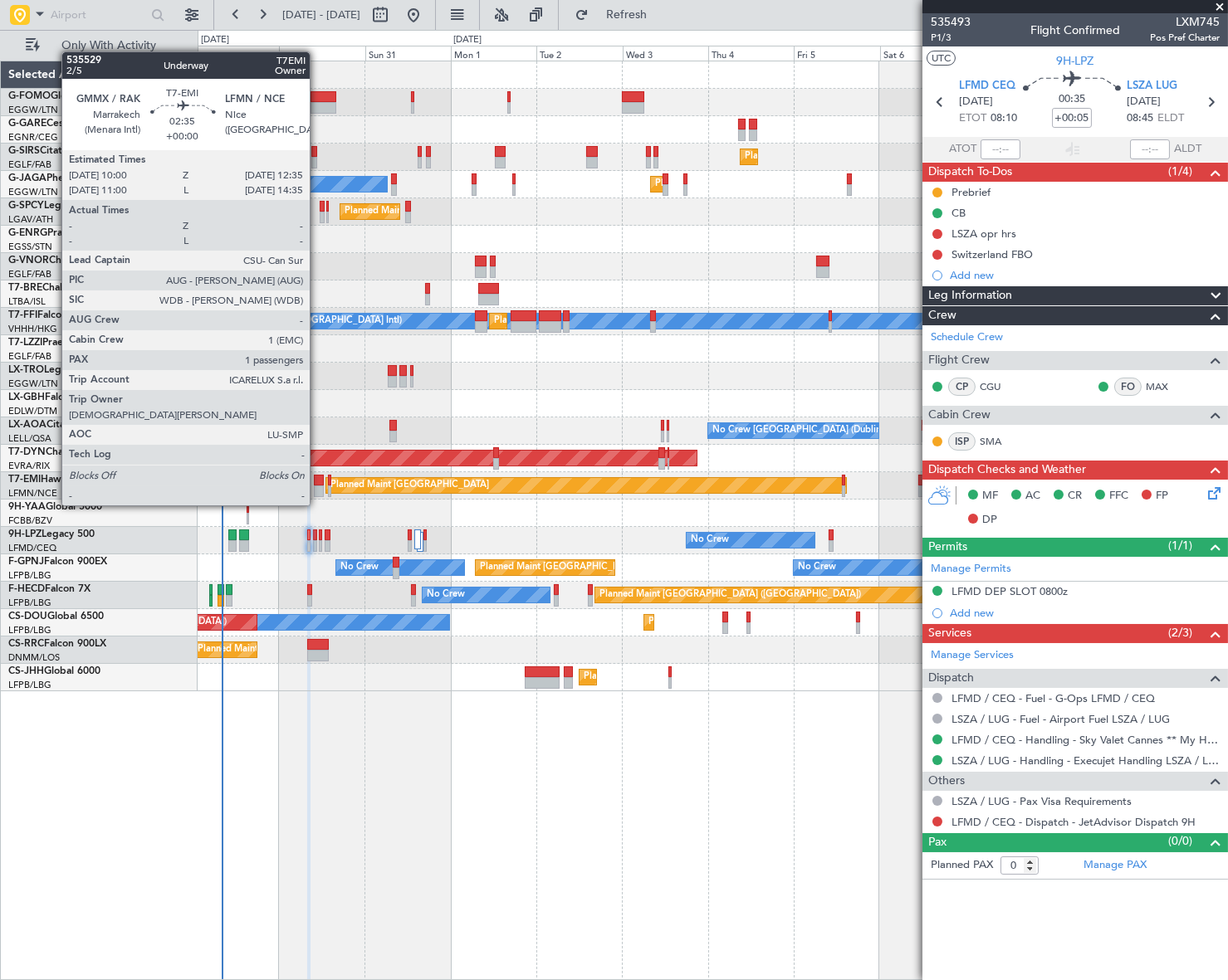
click at [317, 489] on div at bounding box center [318, 491] width 10 height 11
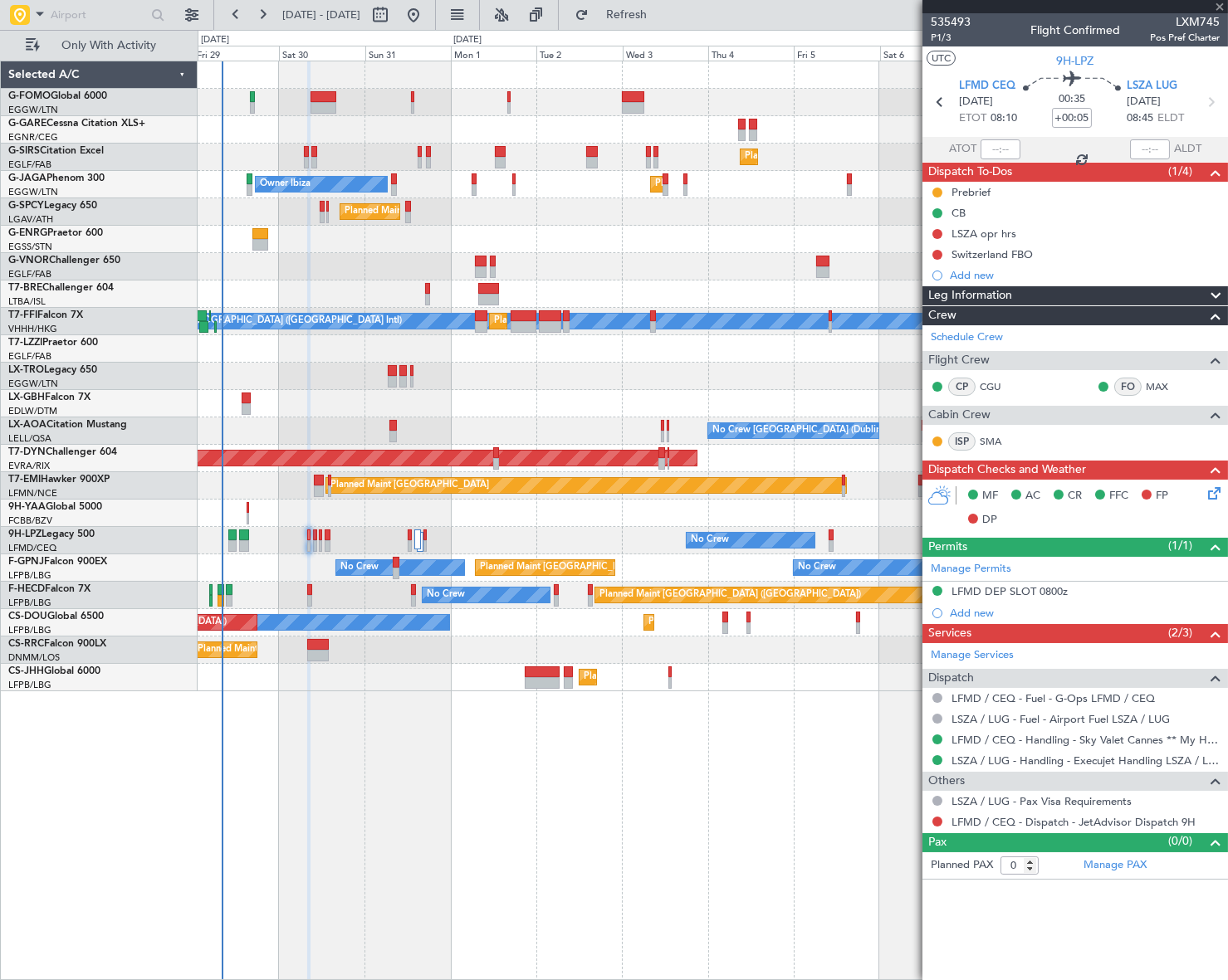
type input "1"
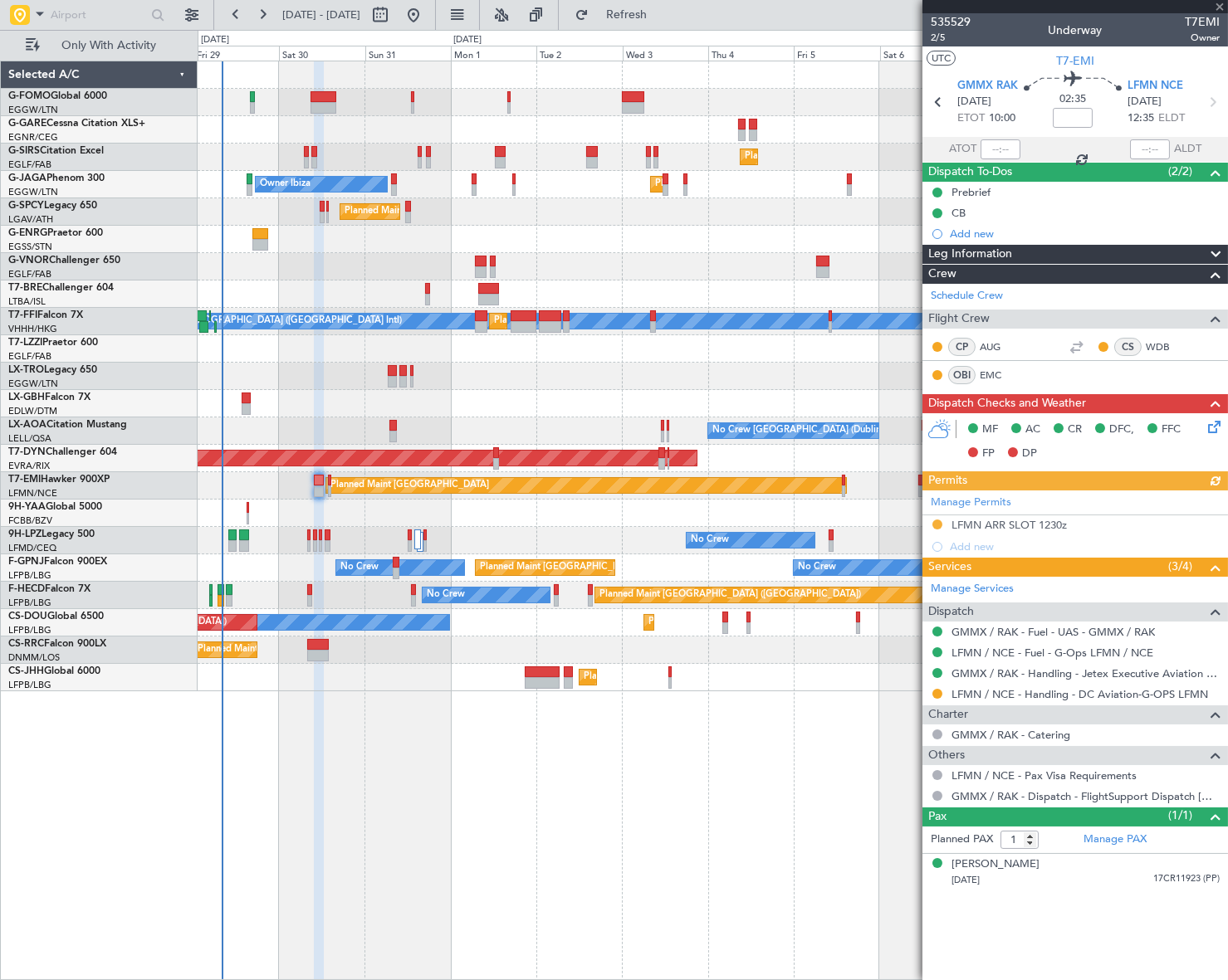
click at [1034, 521] on div "Manage Permits LFMN ARR SLOT 1230z Add new" at bounding box center [1075, 524] width 306 height 68
click at [1026, 521] on div "LFMN ARR SLOT 1230z" at bounding box center [1009, 525] width 115 height 14
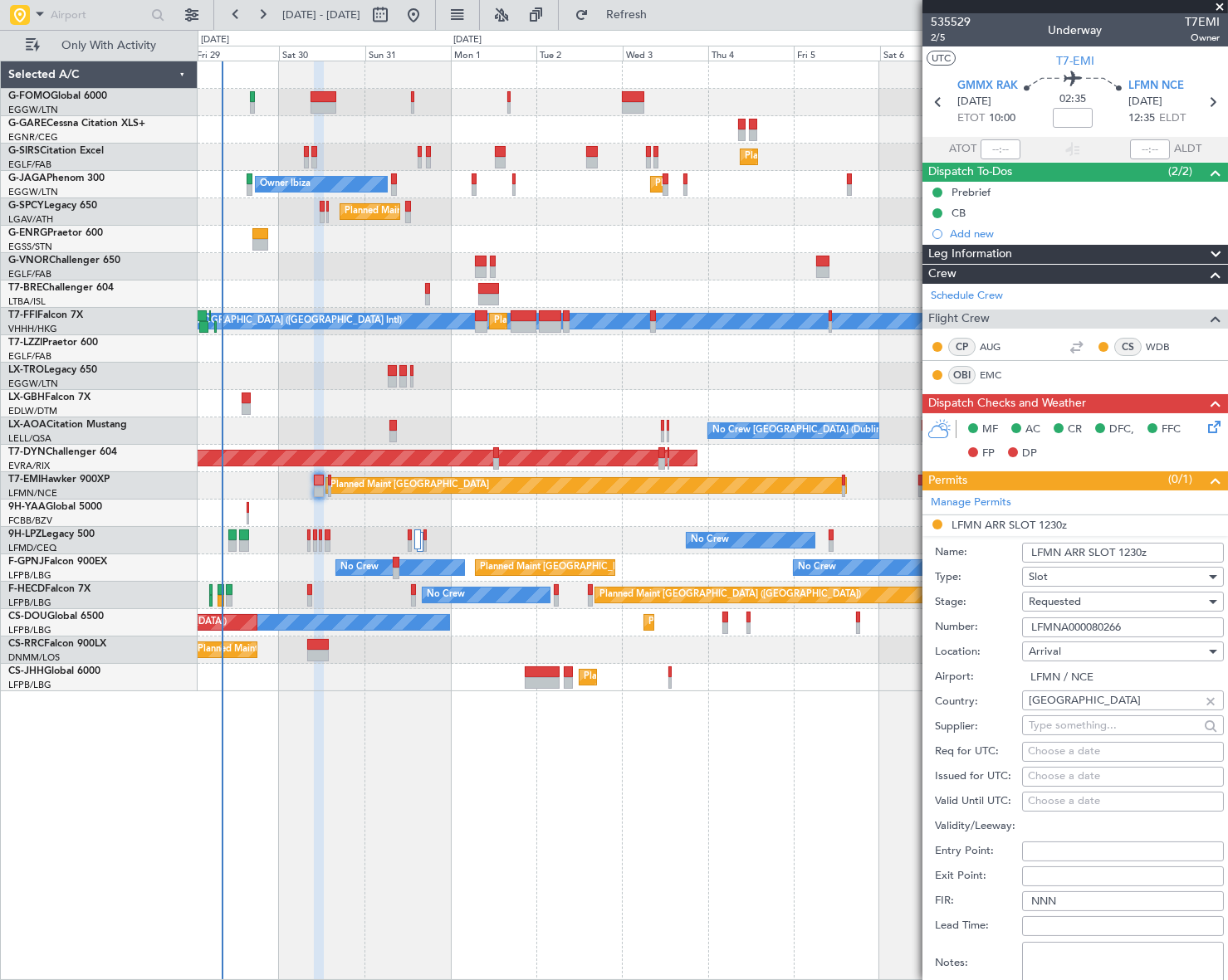
click at [1076, 630] on input "LFMNA000080266" at bounding box center [1123, 627] width 202 height 20
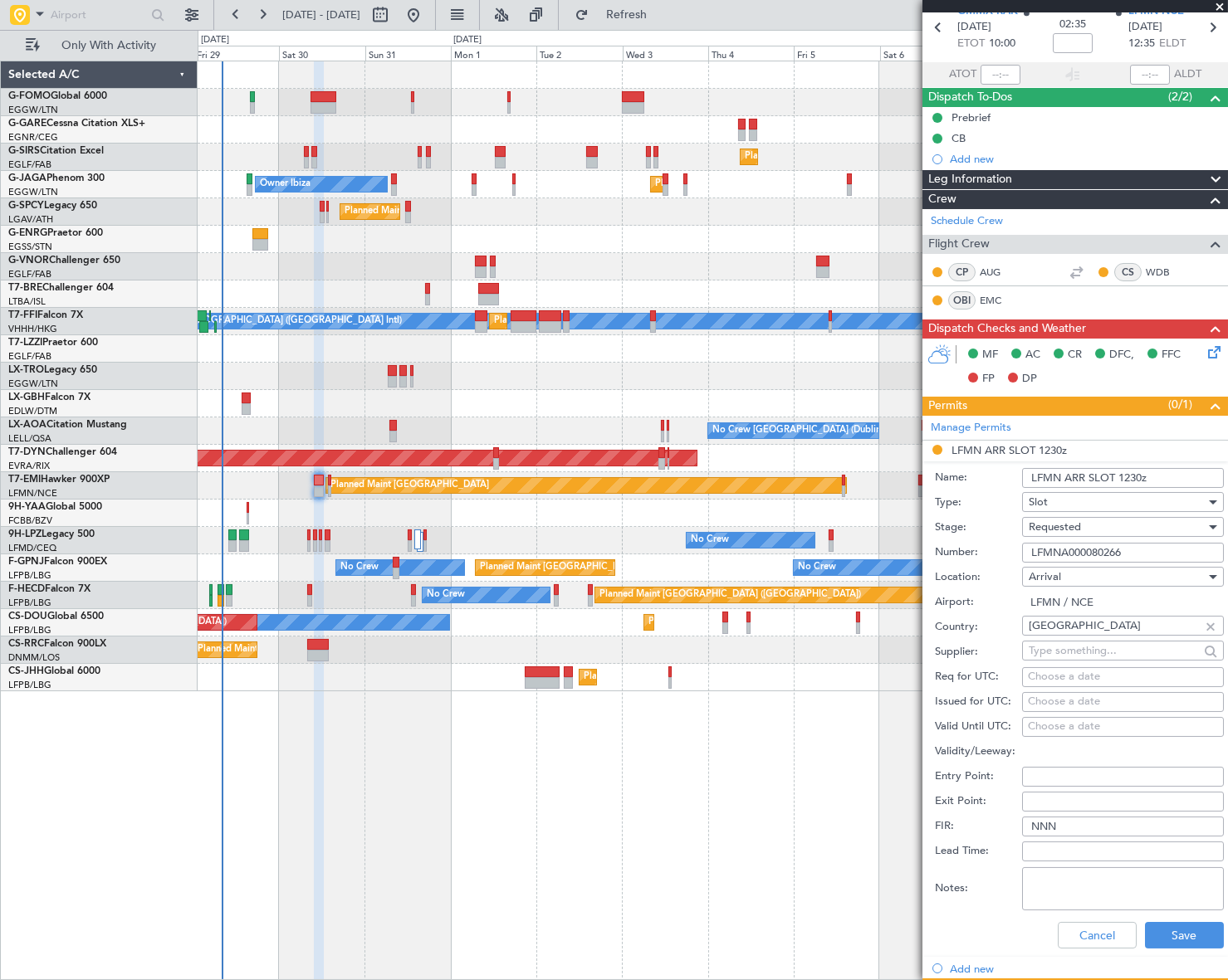
scroll to position [150, 0]
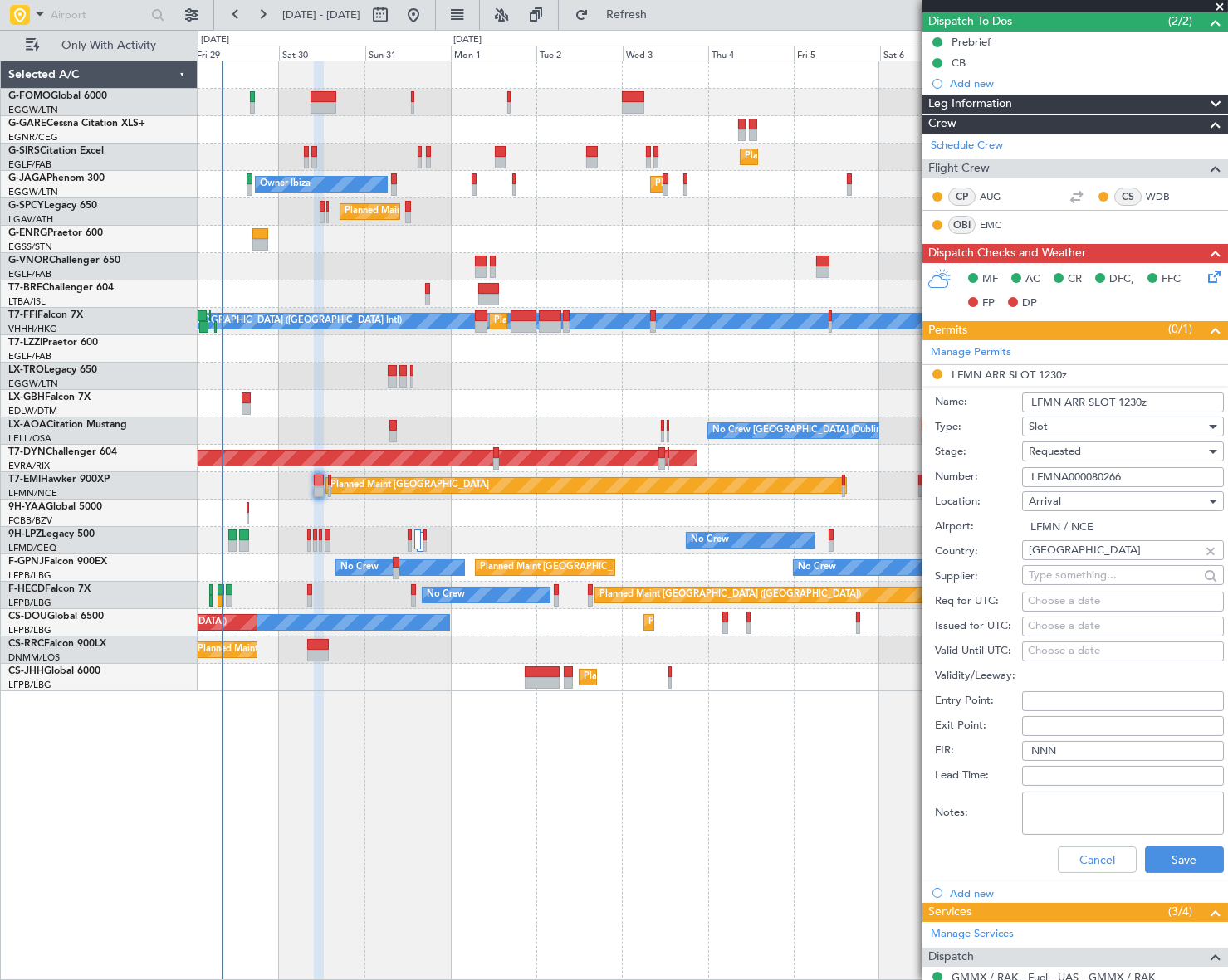
click at [1142, 401] on input "LFMN ARR SLOT 1230z" at bounding box center [1123, 402] width 202 height 20
type input "LFMN ARR SLOT 1225z"
click at [1065, 444] on span "Requested" at bounding box center [1055, 451] width 52 height 15
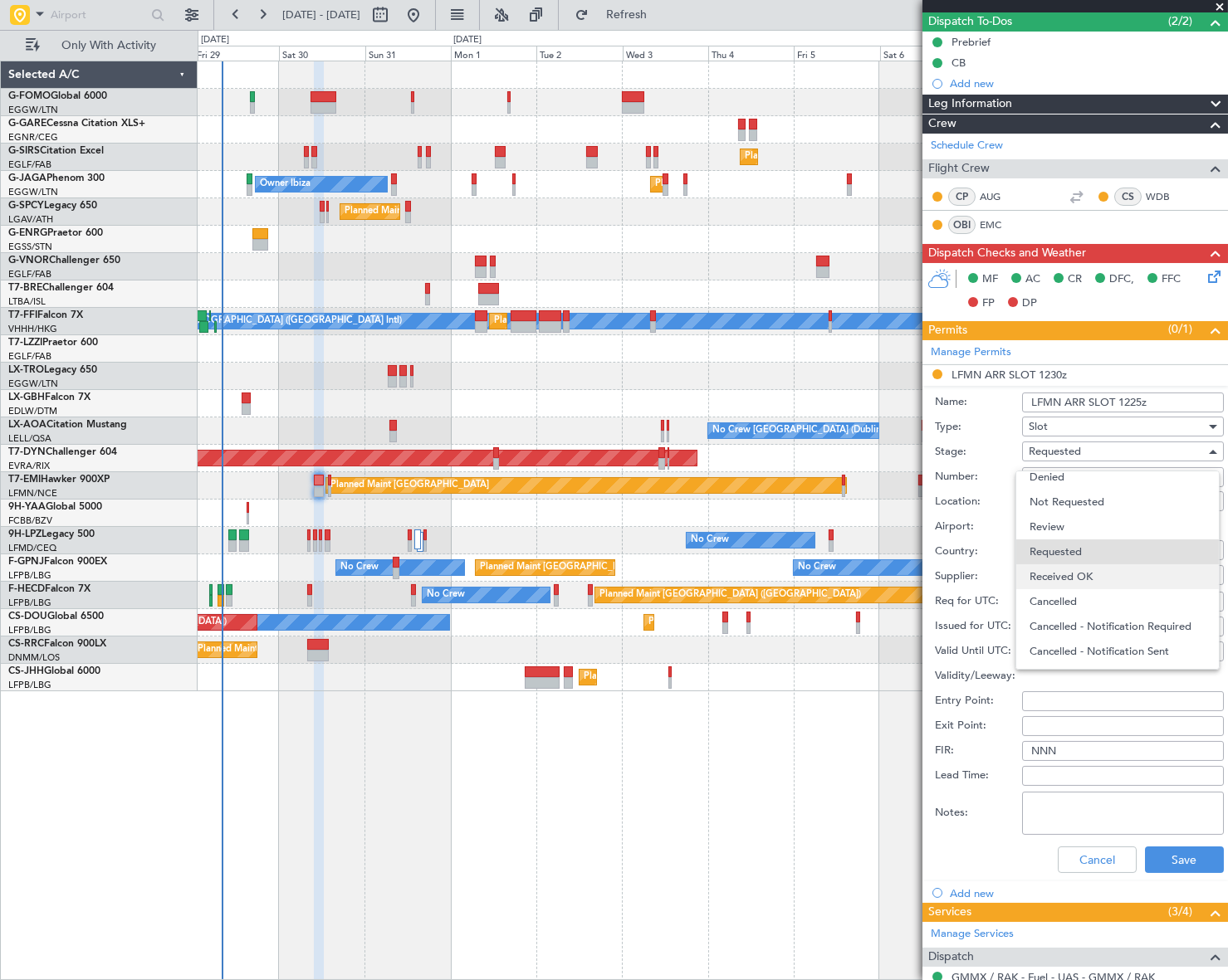
click at [1096, 578] on span "Received OK" at bounding box center [1117, 577] width 176 height 25
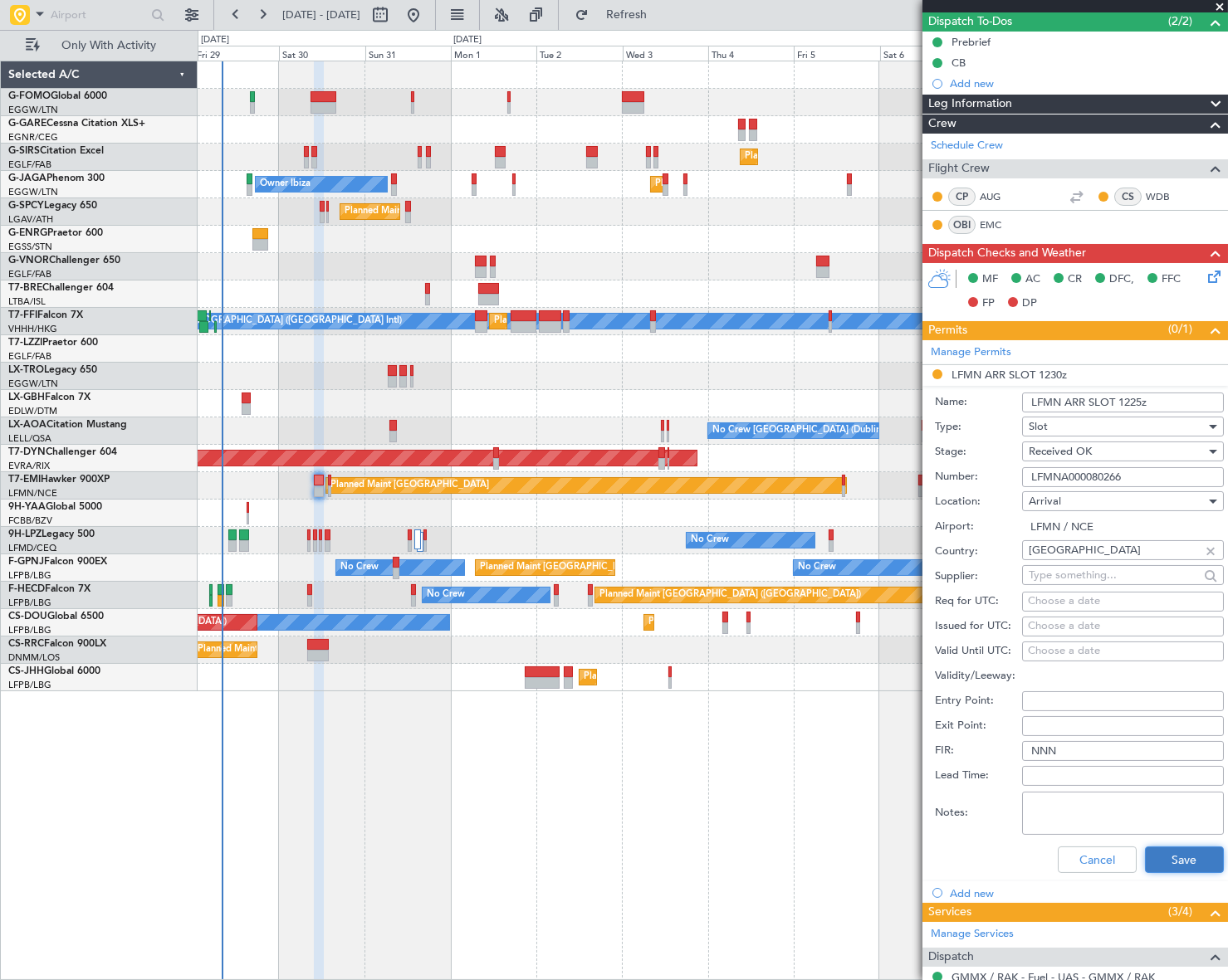
click at [1197, 847] on button "Save" at bounding box center [1184, 860] width 79 height 27
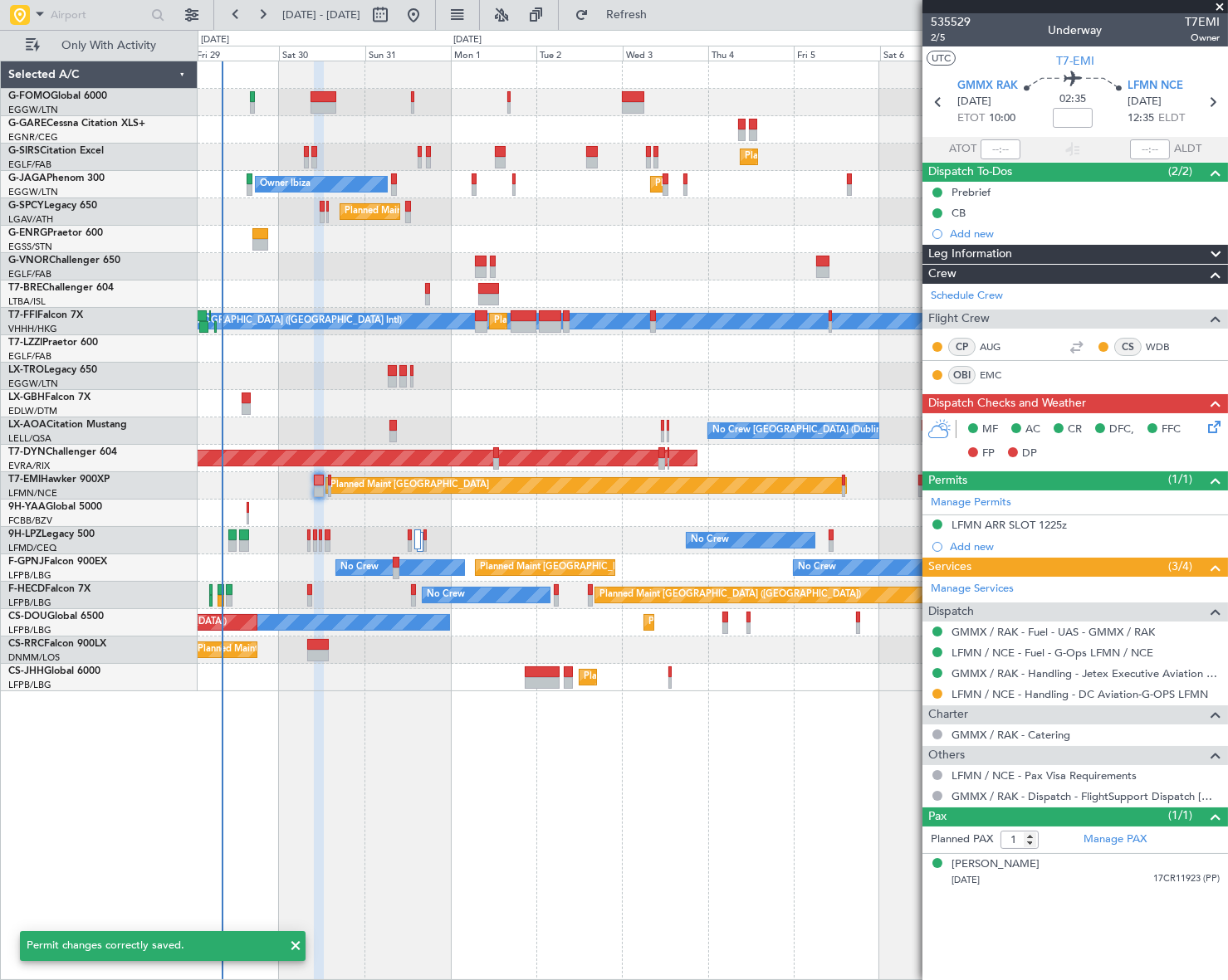
scroll to position [0, 0]
click at [938, 694] on button at bounding box center [937, 693] width 10 height 10
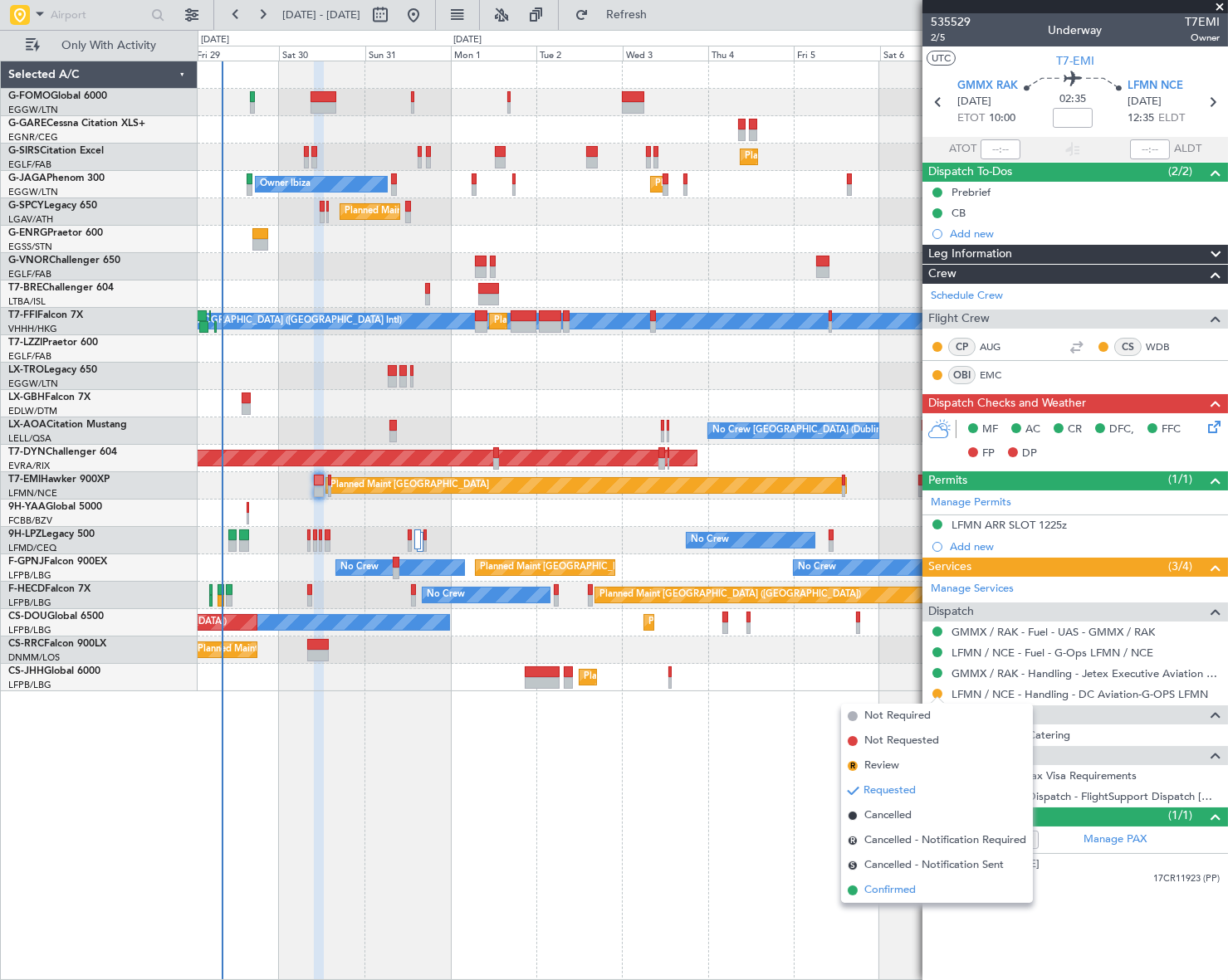
click at [879, 893] on span "Confirmed" at bounding box center [890, 890] width 51 height 16
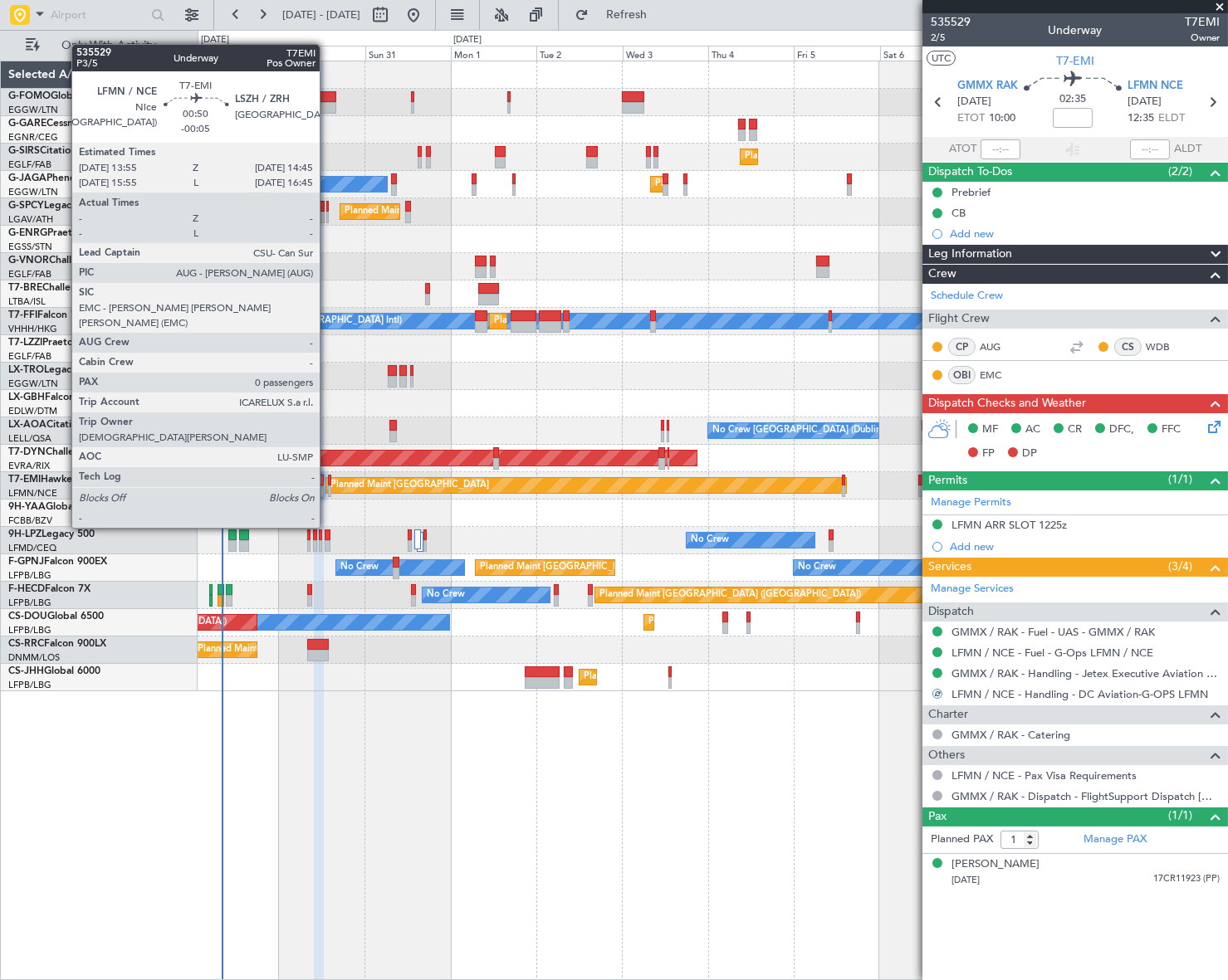
click at [328, 481] on div at bounding box center [329, 480] width 3 height 11
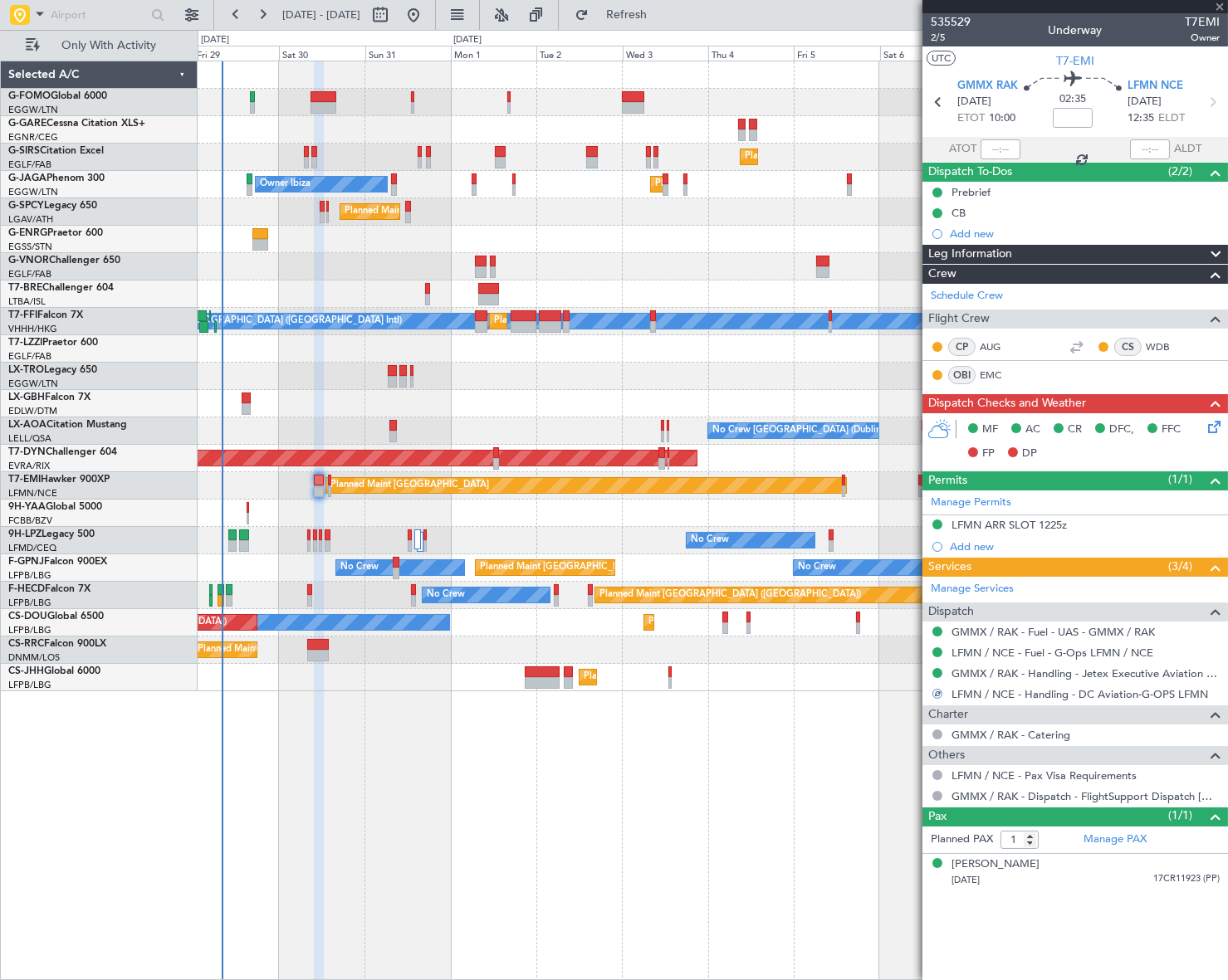
type input "-00:05"
type input "0"
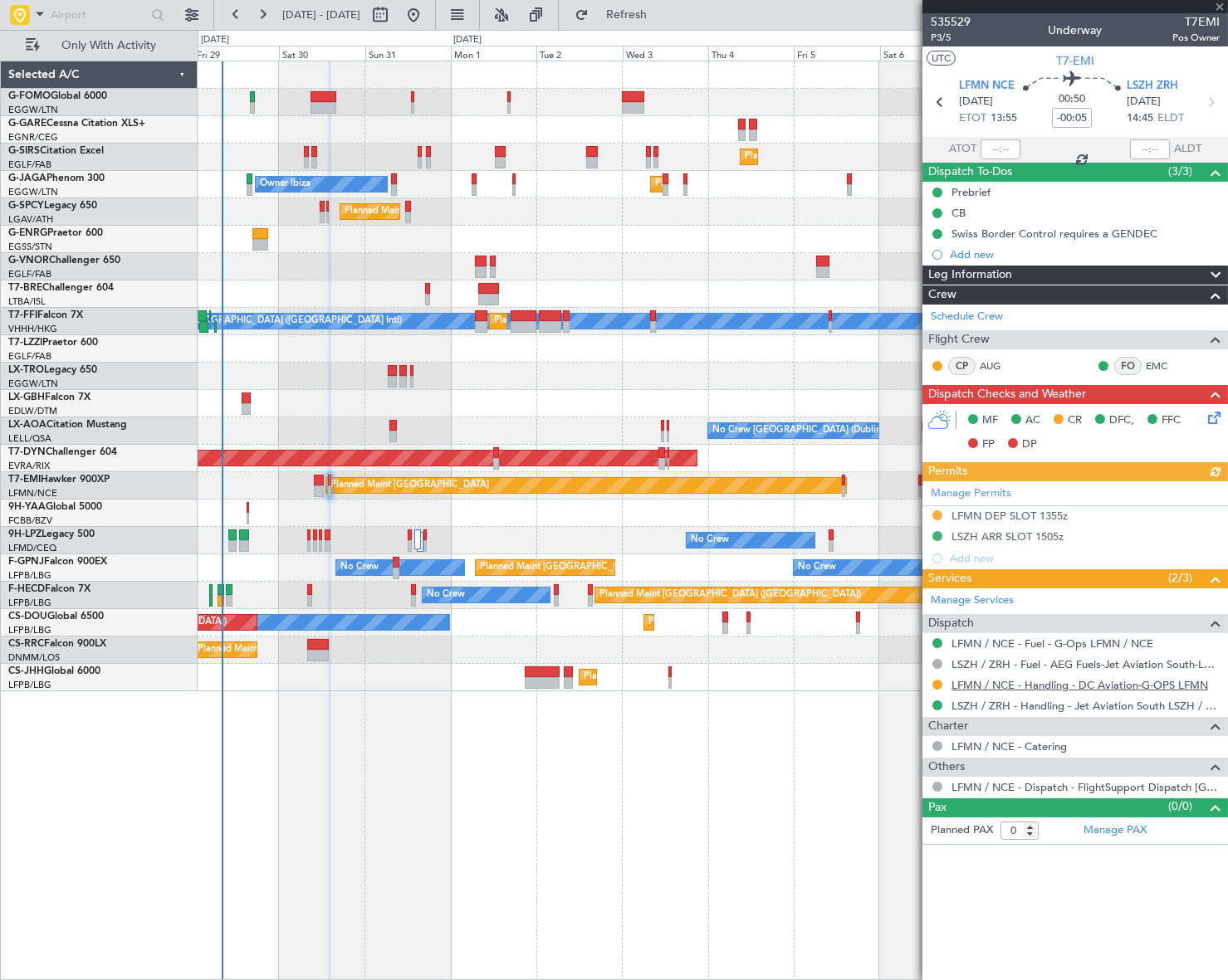
click at [1030, 686] on link "LFMN / NCE - Handling - DC Aviation-G-OPS LFMN" at bounding box center [1079, 685] width 256 height 14
click at [938, 686] on button at bounding box center [937, 685] width 10 height 10
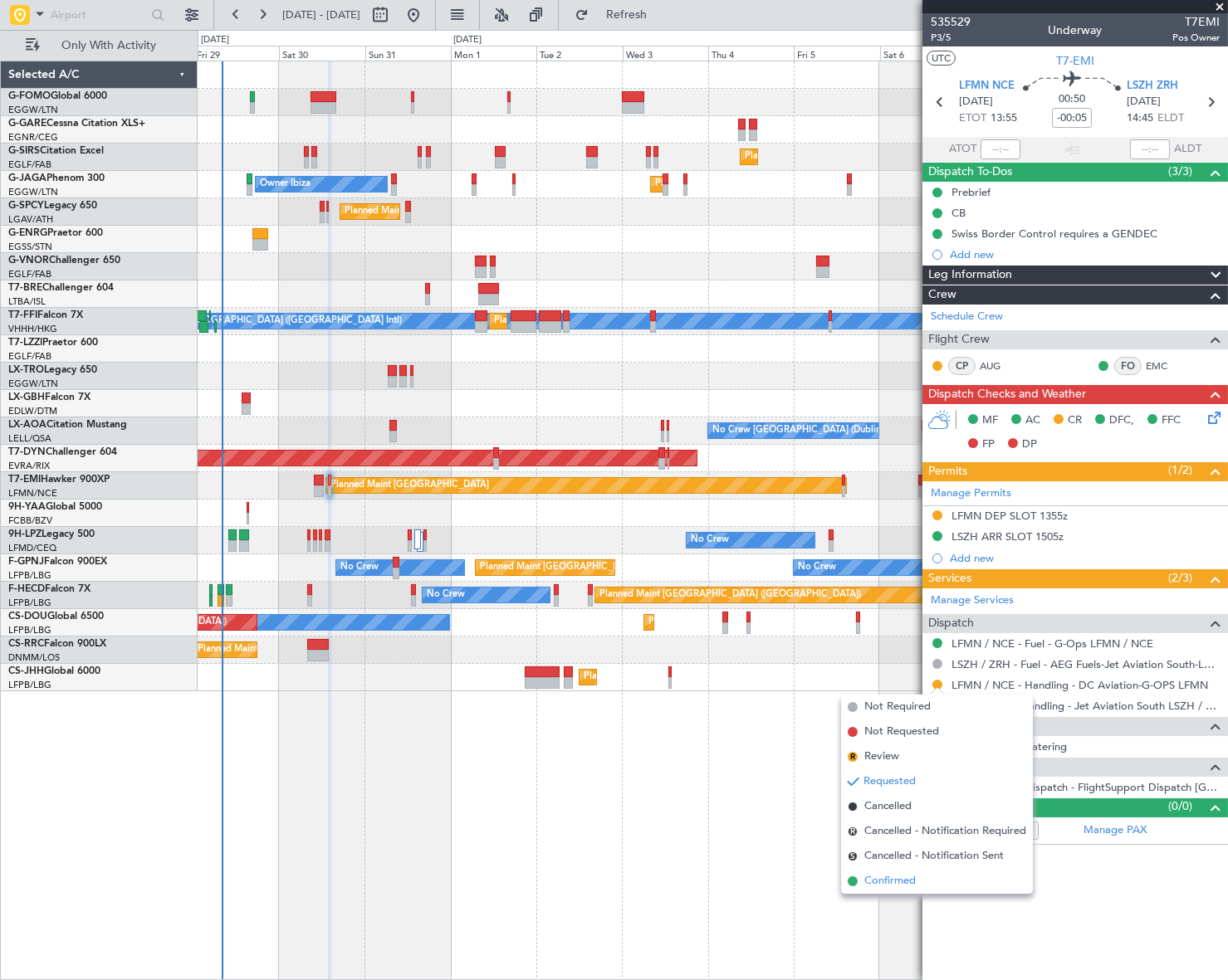
click at [901, 884] on span "Confirmed" at bounding box center [890, 881] width 51 height 16
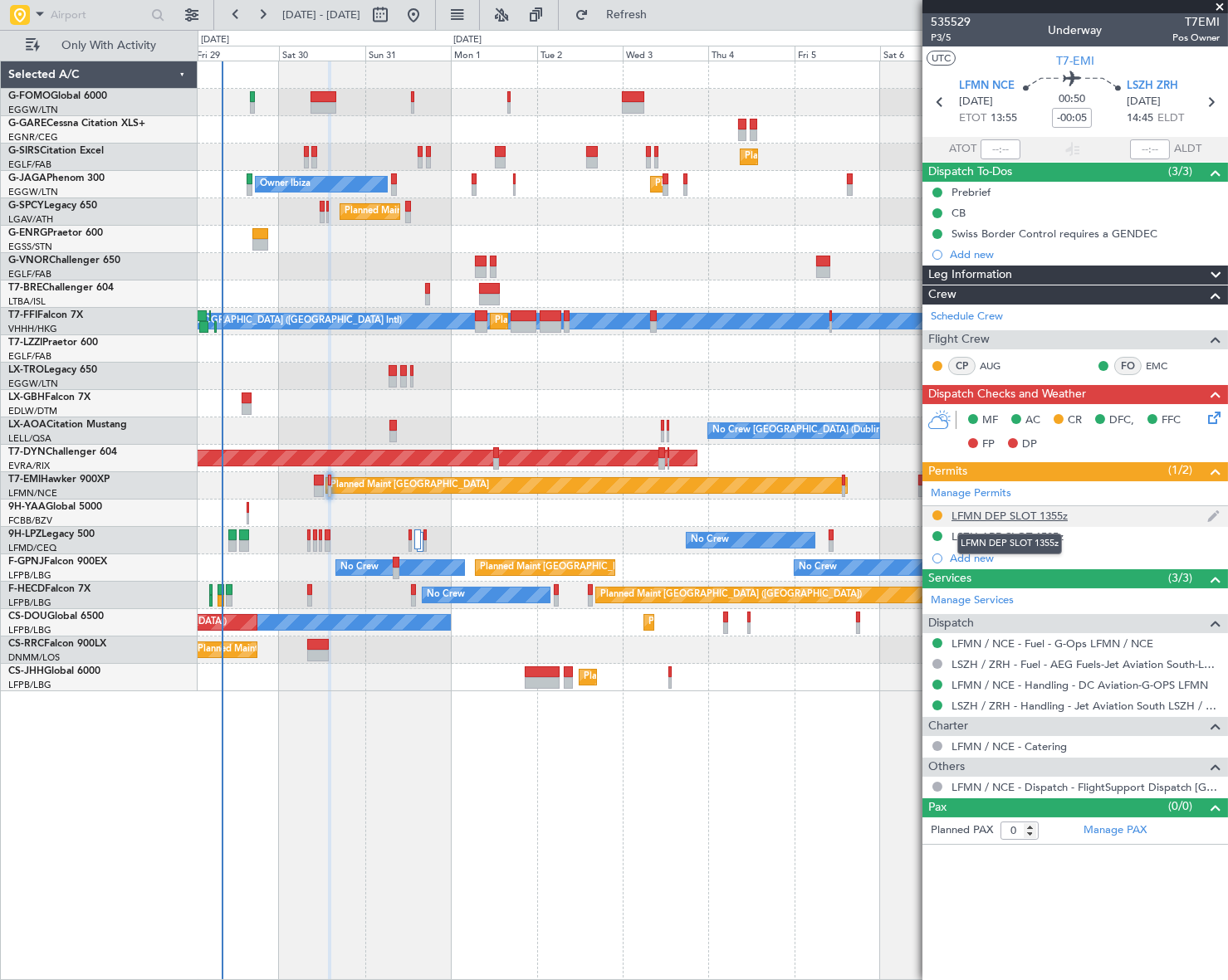
click at [1063, 513] on div "LFMN DEP SLOT 1355z" at bounding box center [1010, 515] width 116 height 14
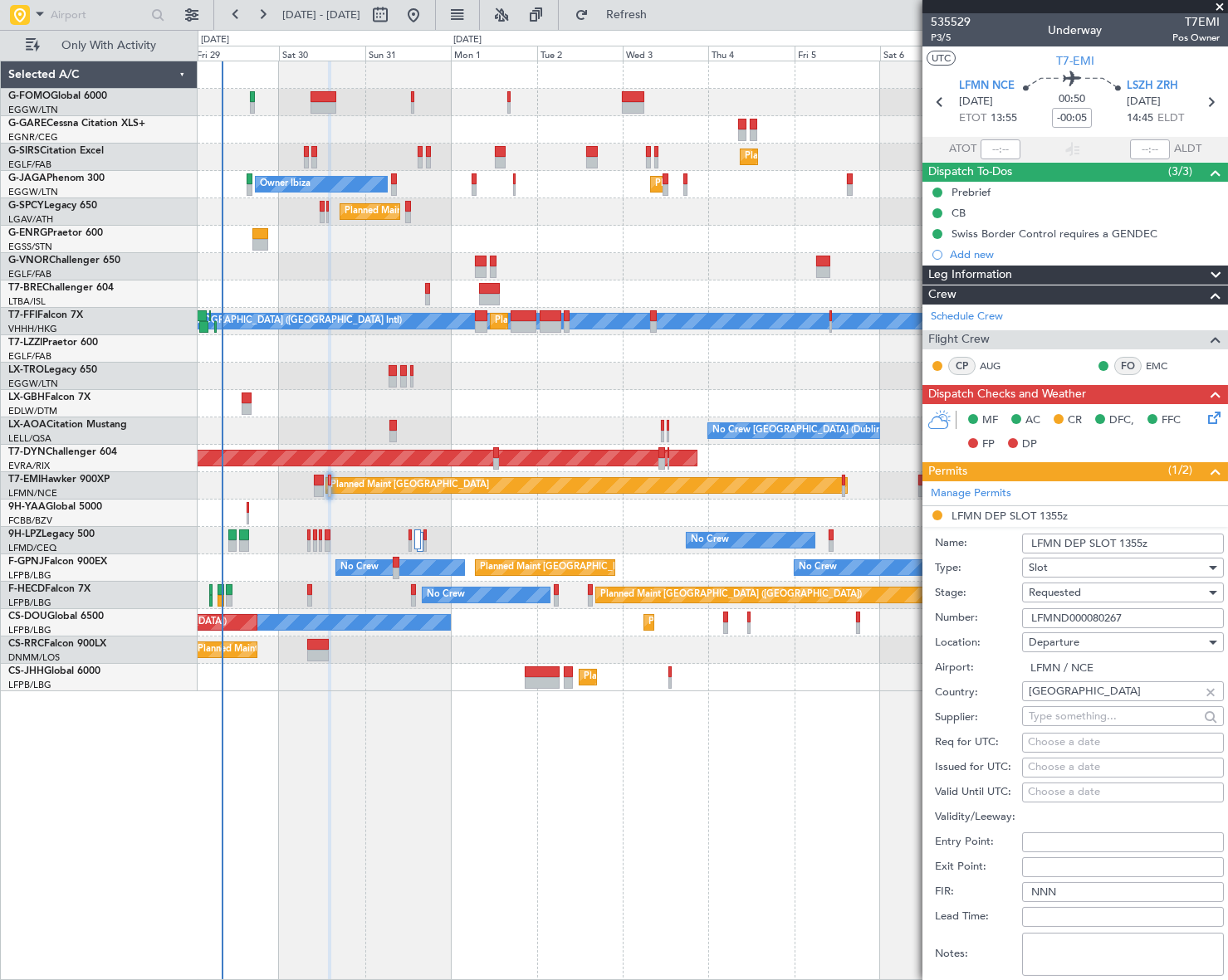
click at [1140, 543] on input "LFMN DEP SLOT 1355z" at bounding box center [1123, 543] width 202 height 20
type input "LFMN DEP SLOT 1420z"
click at [1093, 592] on div "Requested" at bounding box center [1117, 592] width 177 height 25
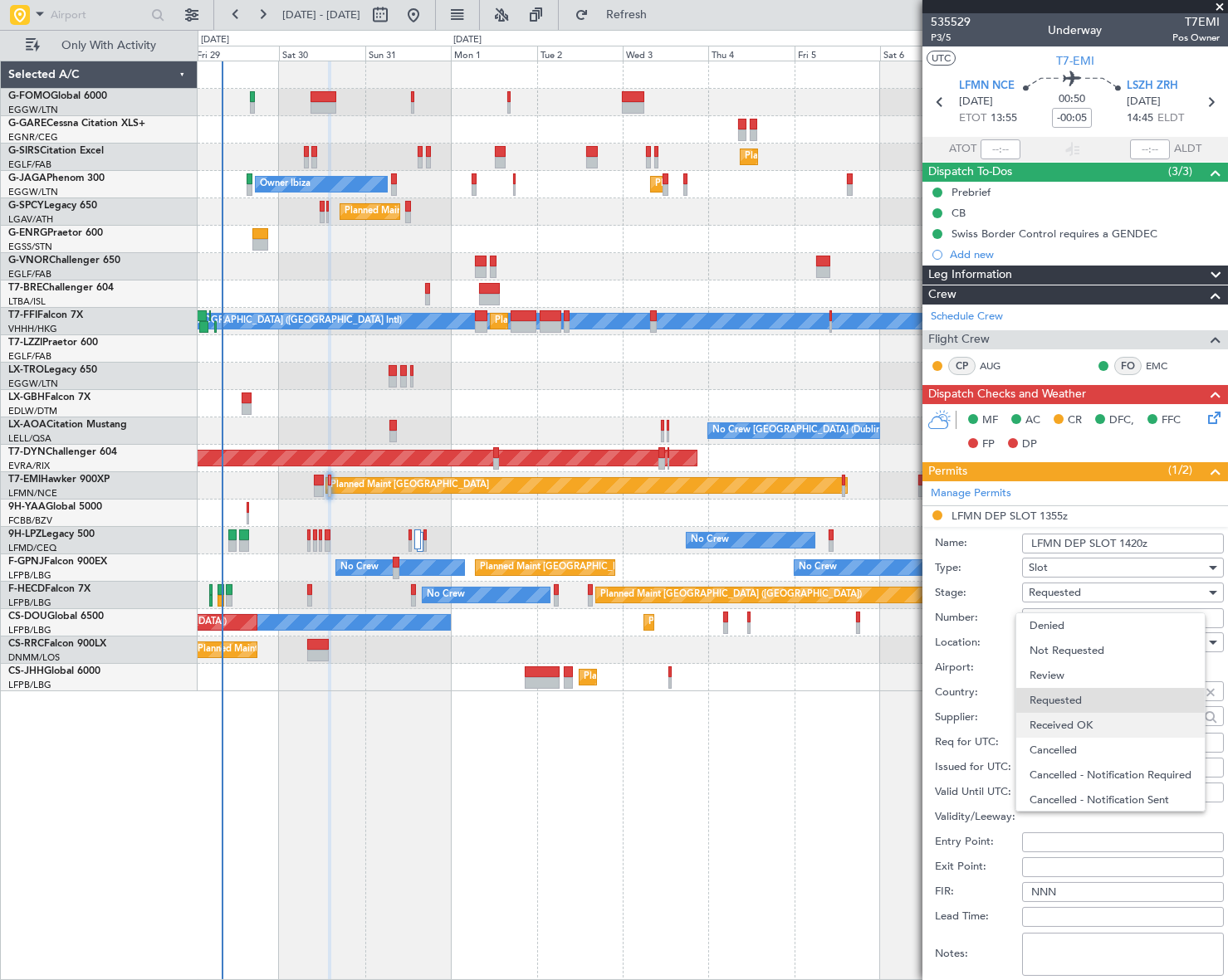
scroll to position [7, 0]
drag, startPoint x: 1080, startPoint y: 715, endPoint x: 1113, endPoint y: 655, distance: 68.5
click at [1080, 714] on span "Received OK" at bounding box center [1117, 719] width 176 height 25
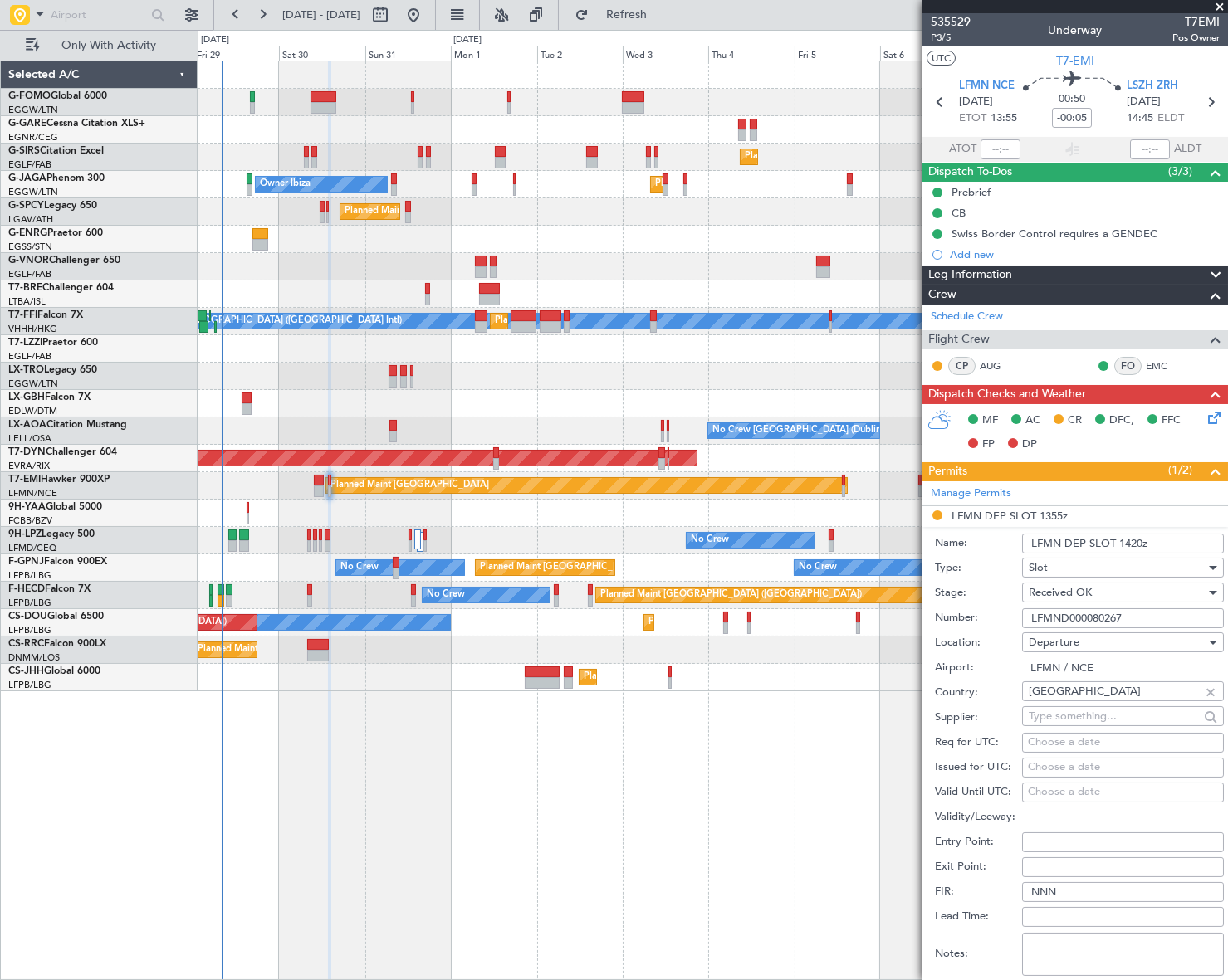
click at [1096, 617] on input "LFMND000080267" at bounding box center [1123, 618] width 202 height 20
click at [1166, 671] on input "LFMN / NCE" at bounding box center [1123, 668] width 202 height 20
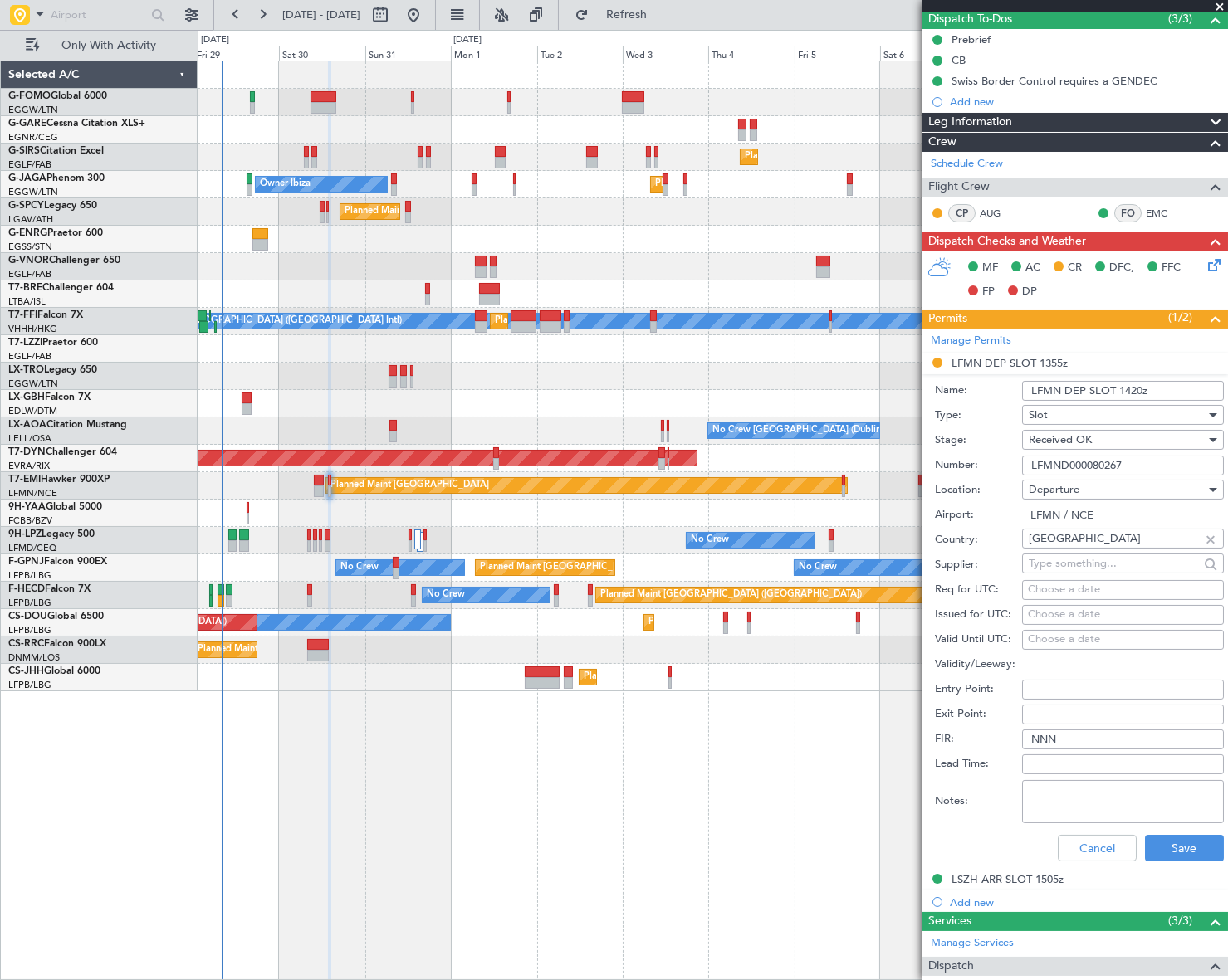
scroll to position [358, 0]
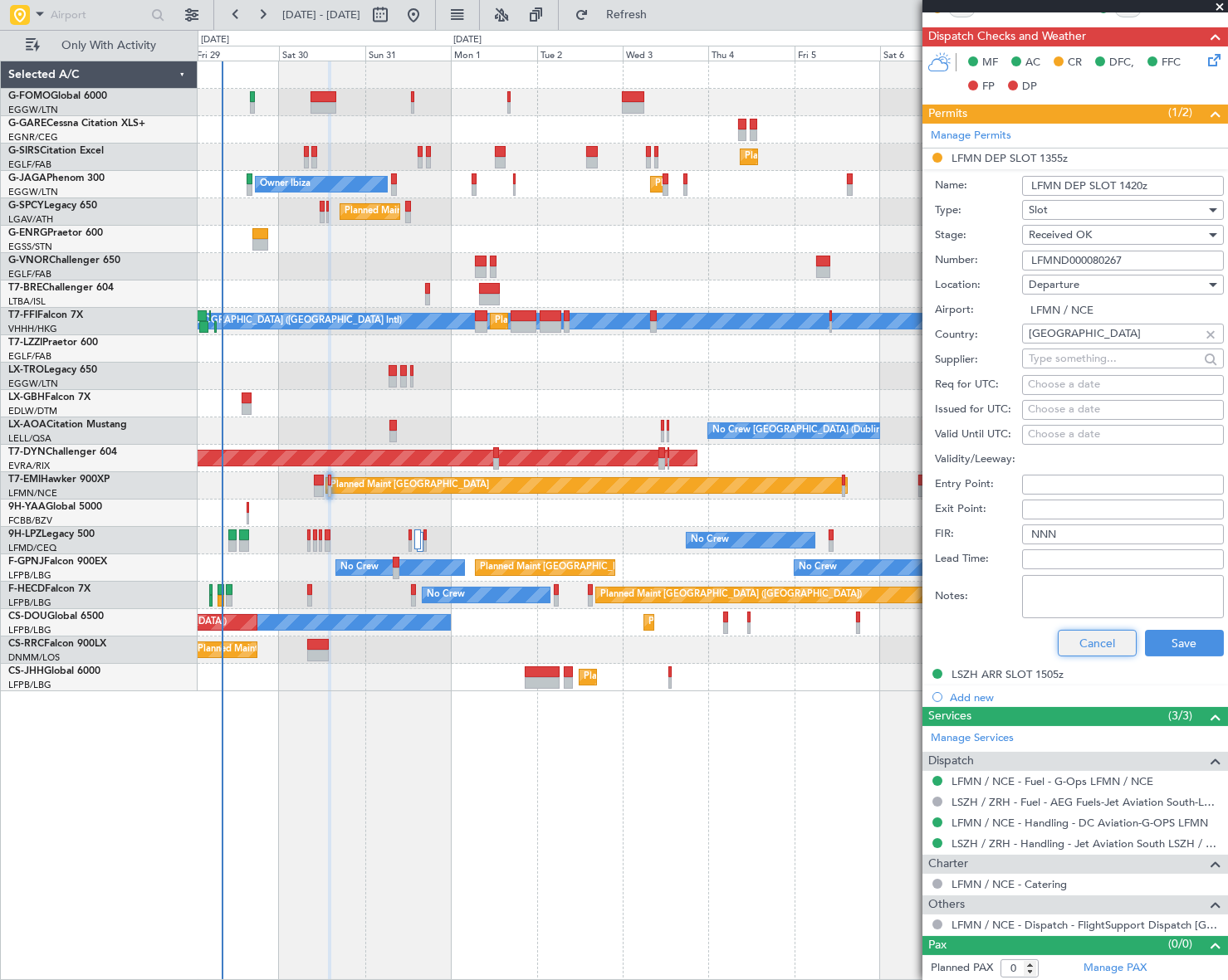
click at [1102, 645] on button "Cancel" at bounding box center [1097, 643] width 79 height 27
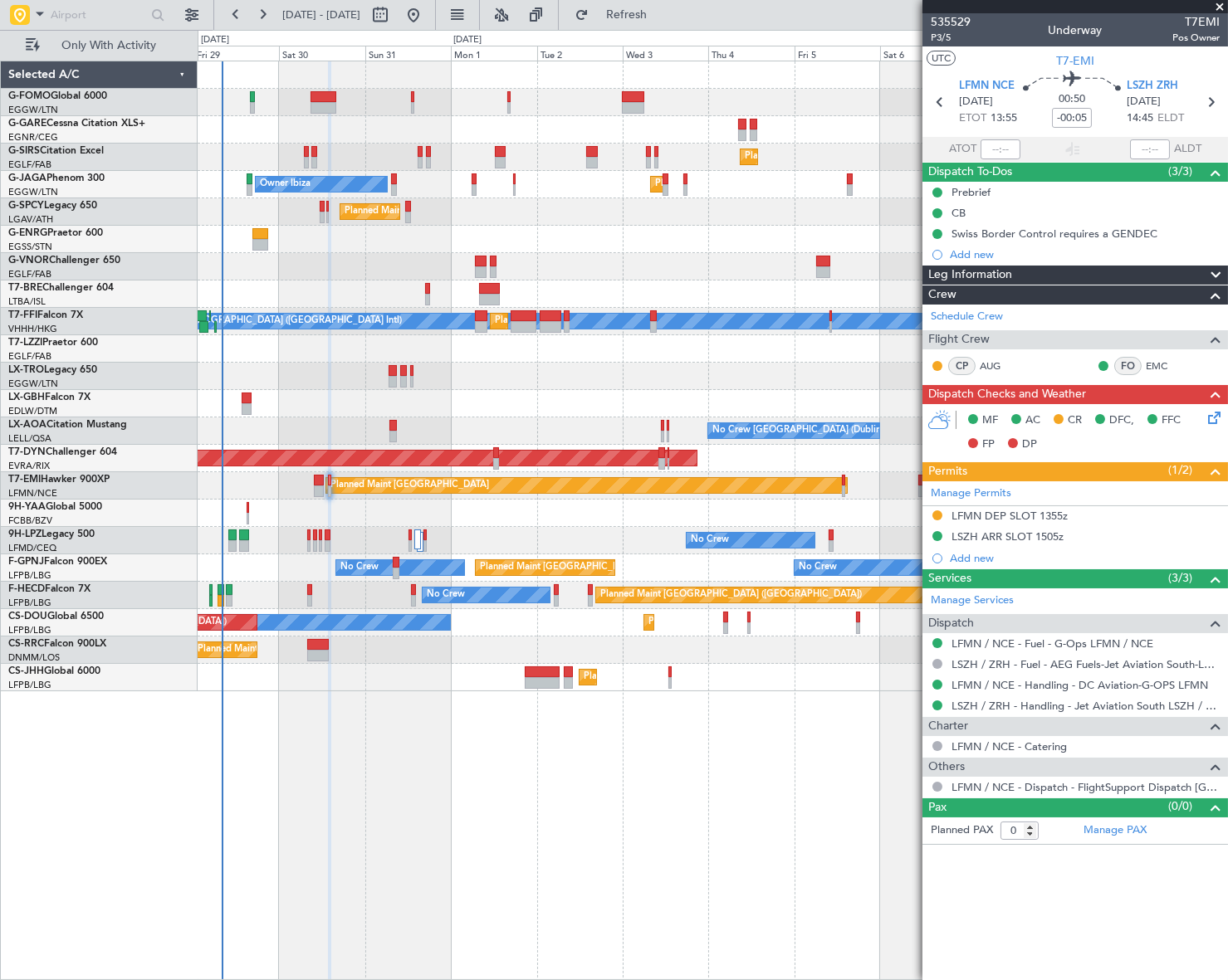
scroll to position [0, 0]
click at [938, 682] on button at bounding box center [937, 685] width 10 height 10
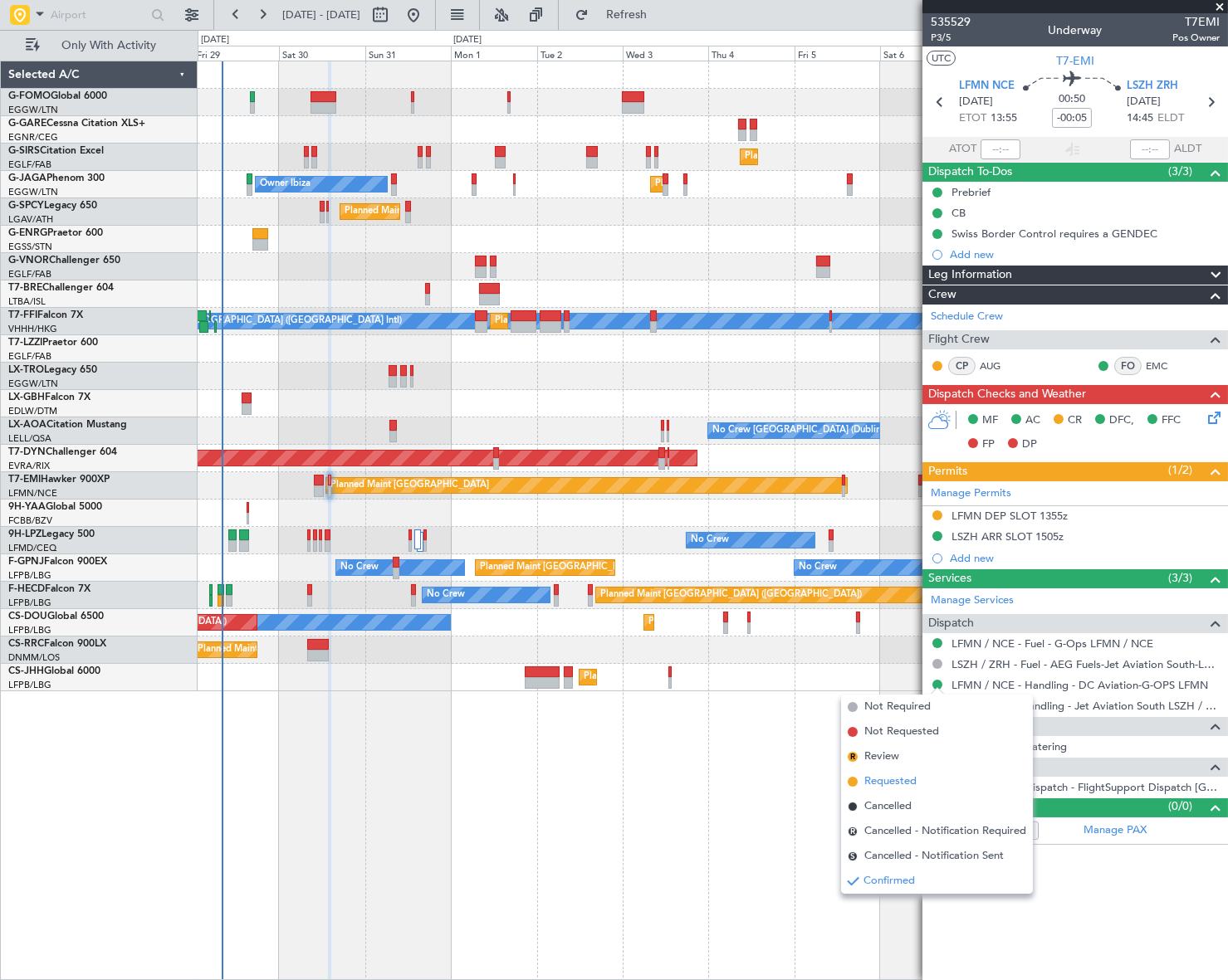
click at [871, 776] on span "Requested" at bounding box center [890, 781] width 52 height 16
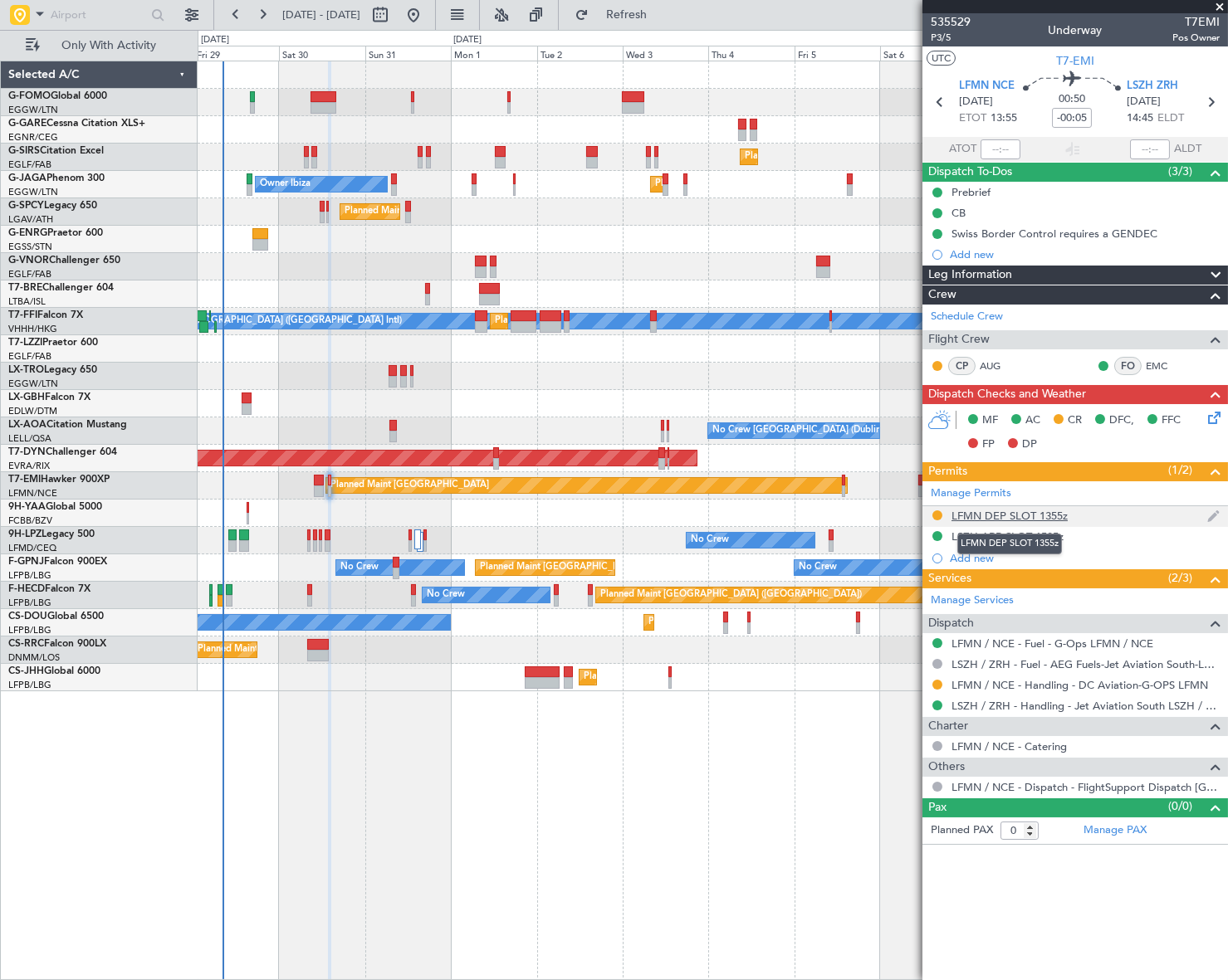
click at [1044, 517] on div "LFMN DEP SLOT 1355z" at bounding box center [1010, 515] width 116 height 14
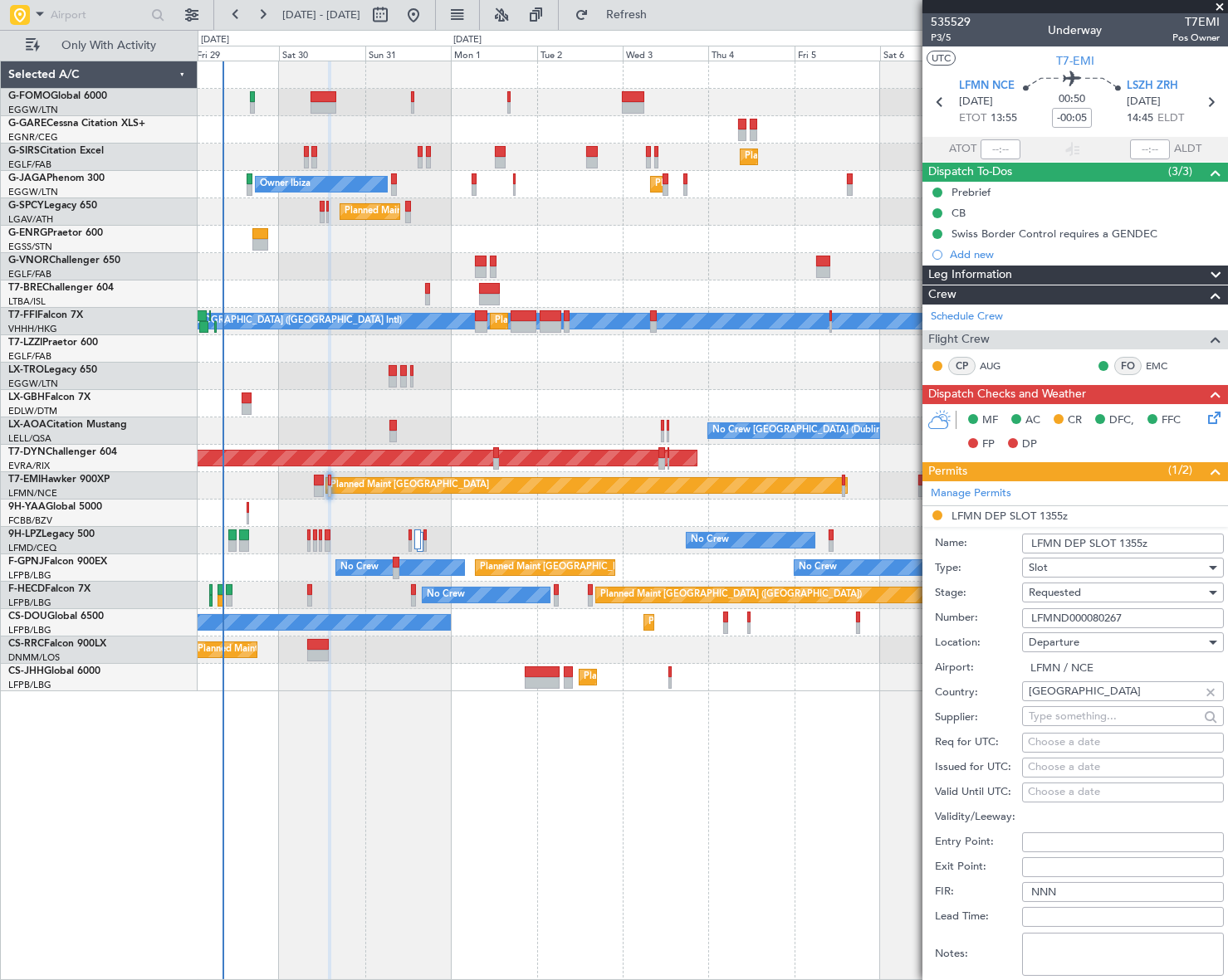
click at [1140, 540] on input "LFMN DEP SLOT 1355z" at bounding box center [1123, 543] width 202 height 20
type input "LFMN DEP SLOT 1420z"
click at [1128, 597] on div "Requested" at bounding box center [1117, 592] width 177 height 25
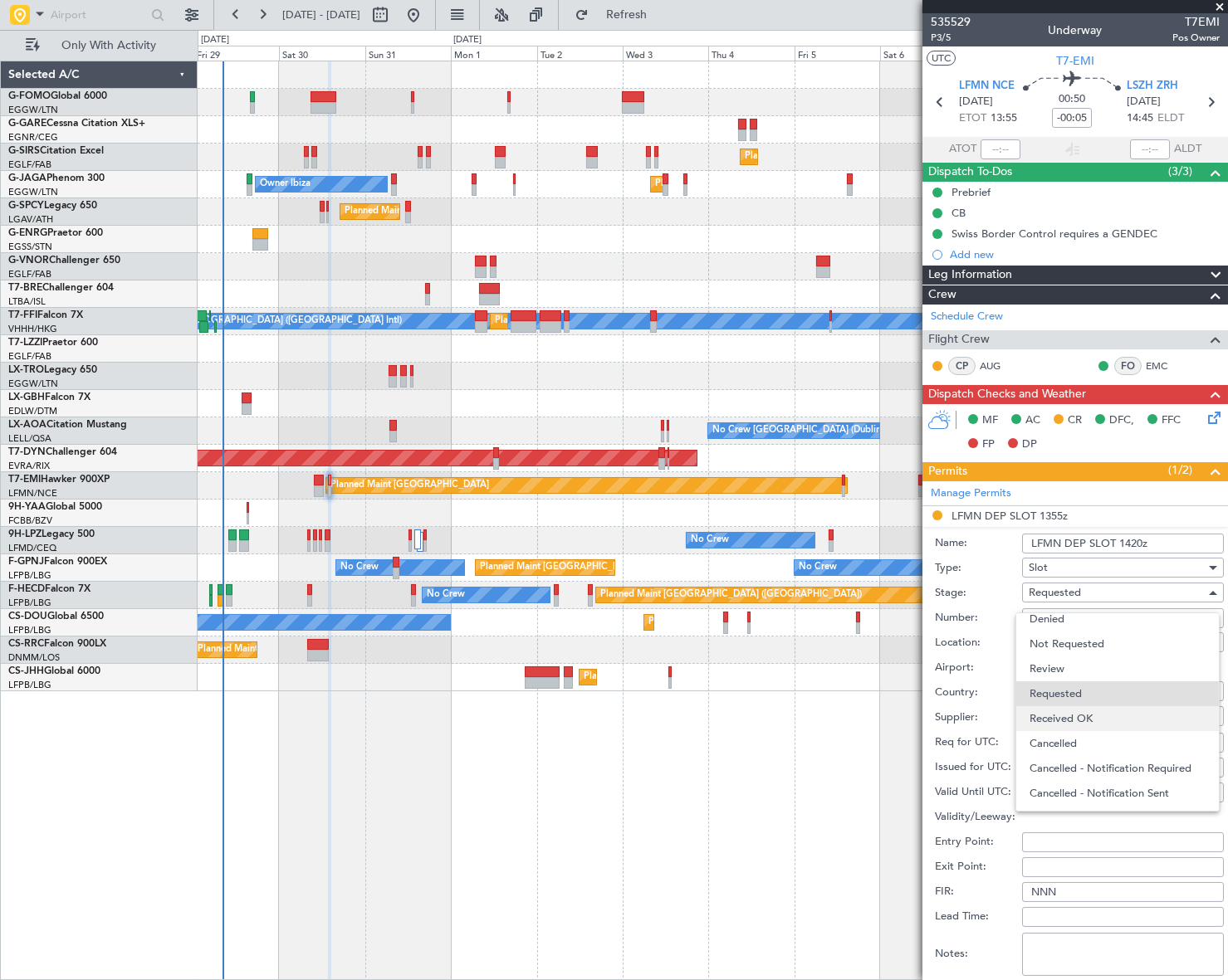
click at [1108, 724] on span "Received OK" at bounding box center [1117, 719] width 176 height 25
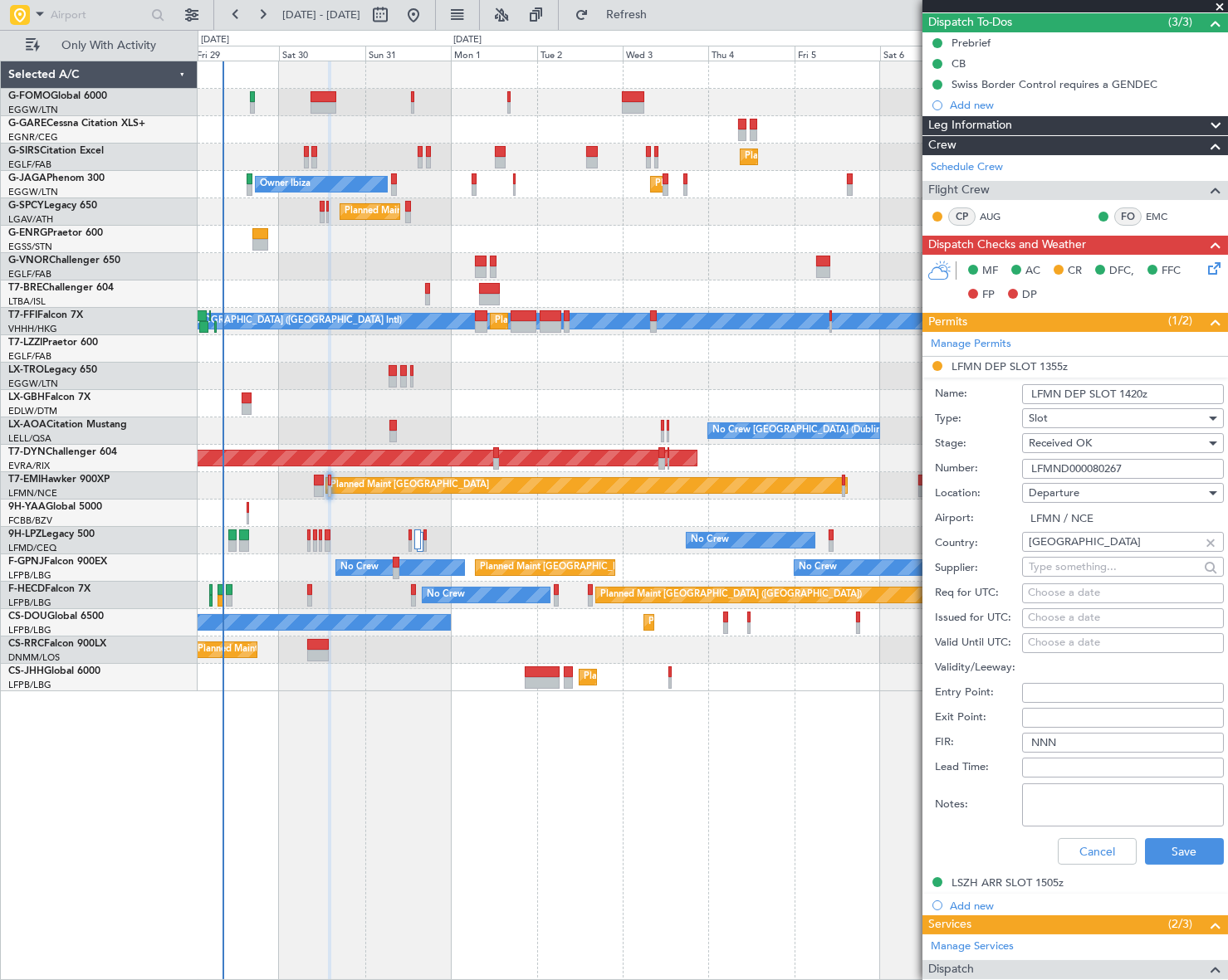
scroll to position [226, 0]
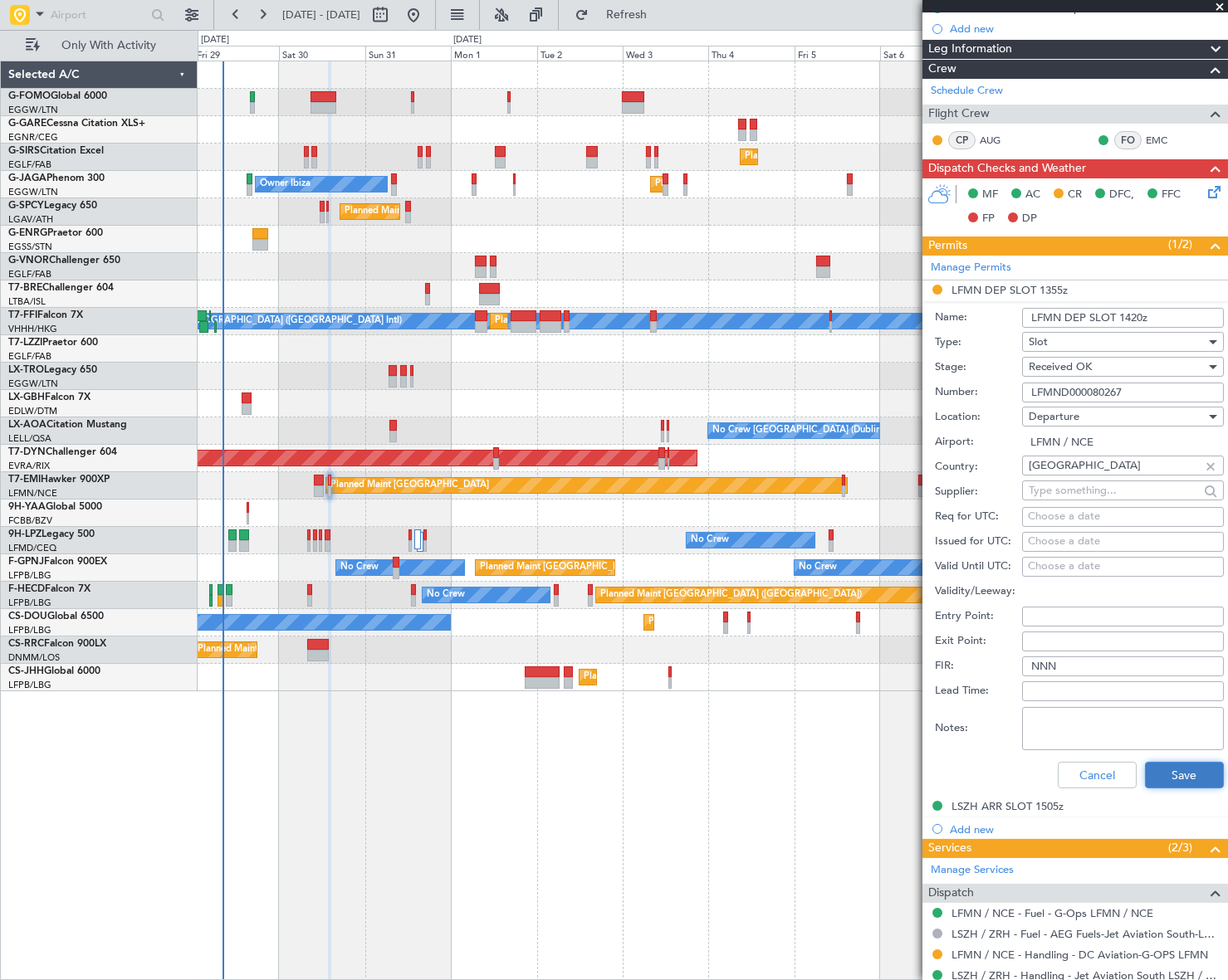
click at [1187, 776] on button "Save" at bounding box center [1184, 775] width 79 height 27
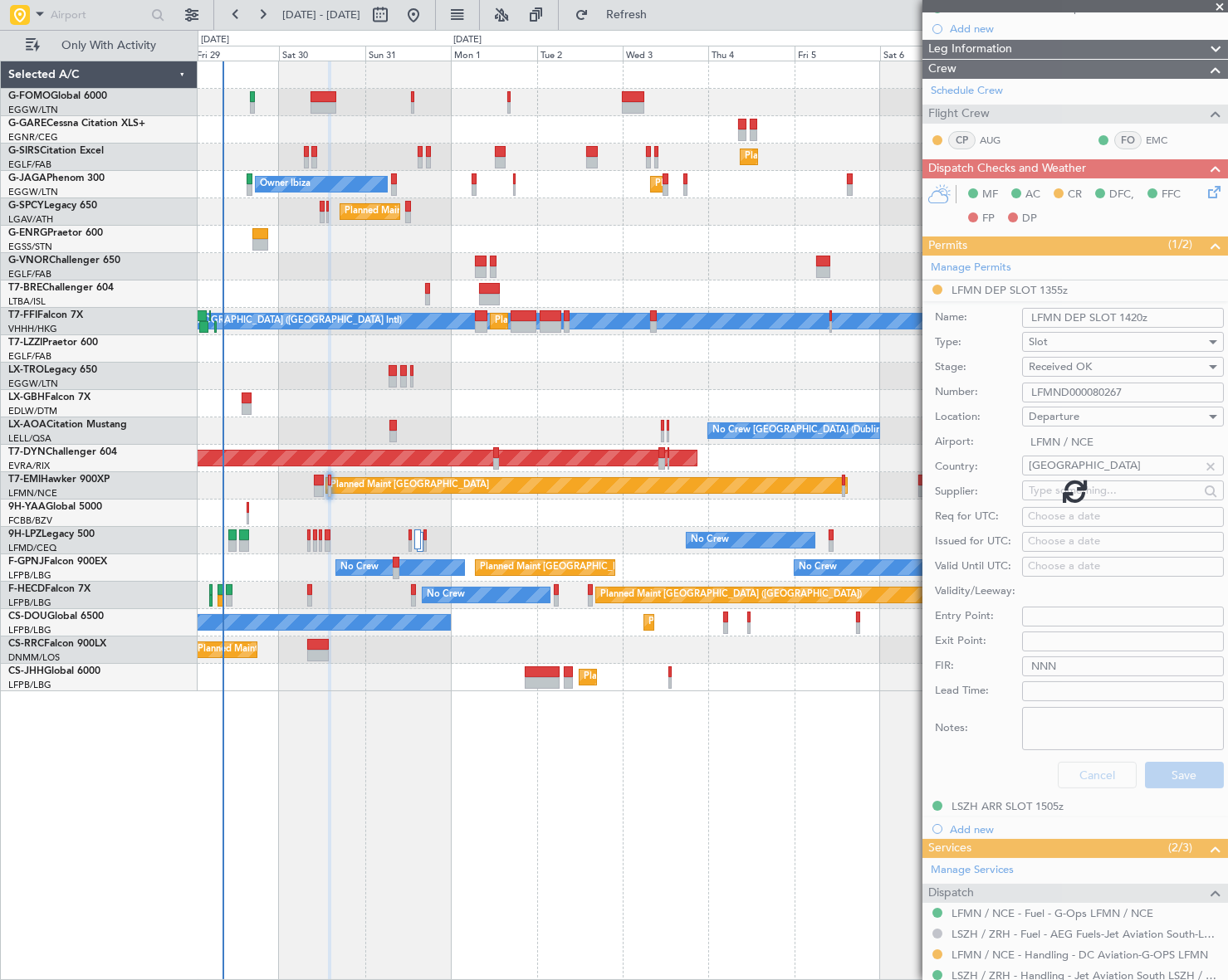
scroll to position [0, 0]
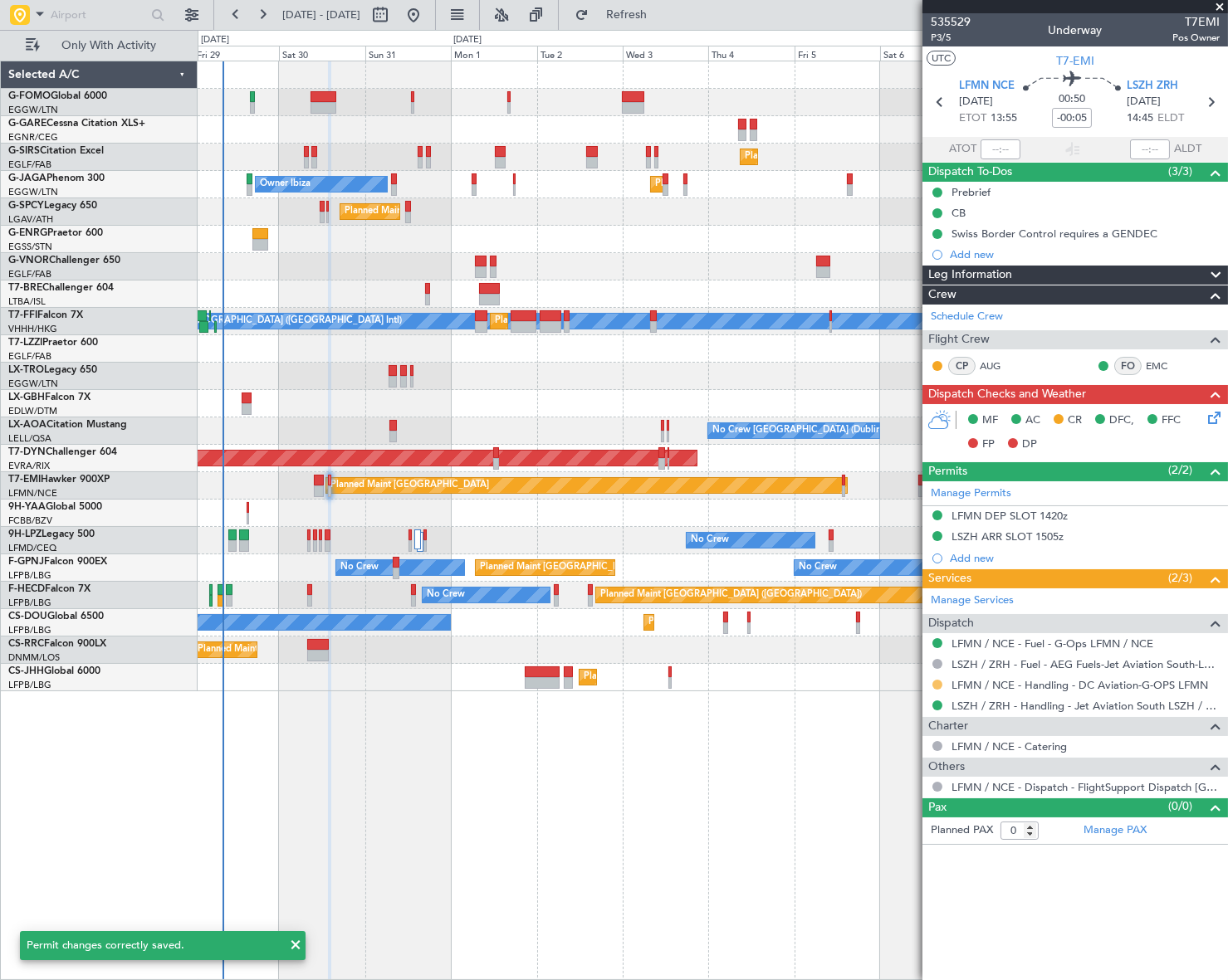
click at [938, 681] on button at bounding box center [937, 685] width 10 height 10
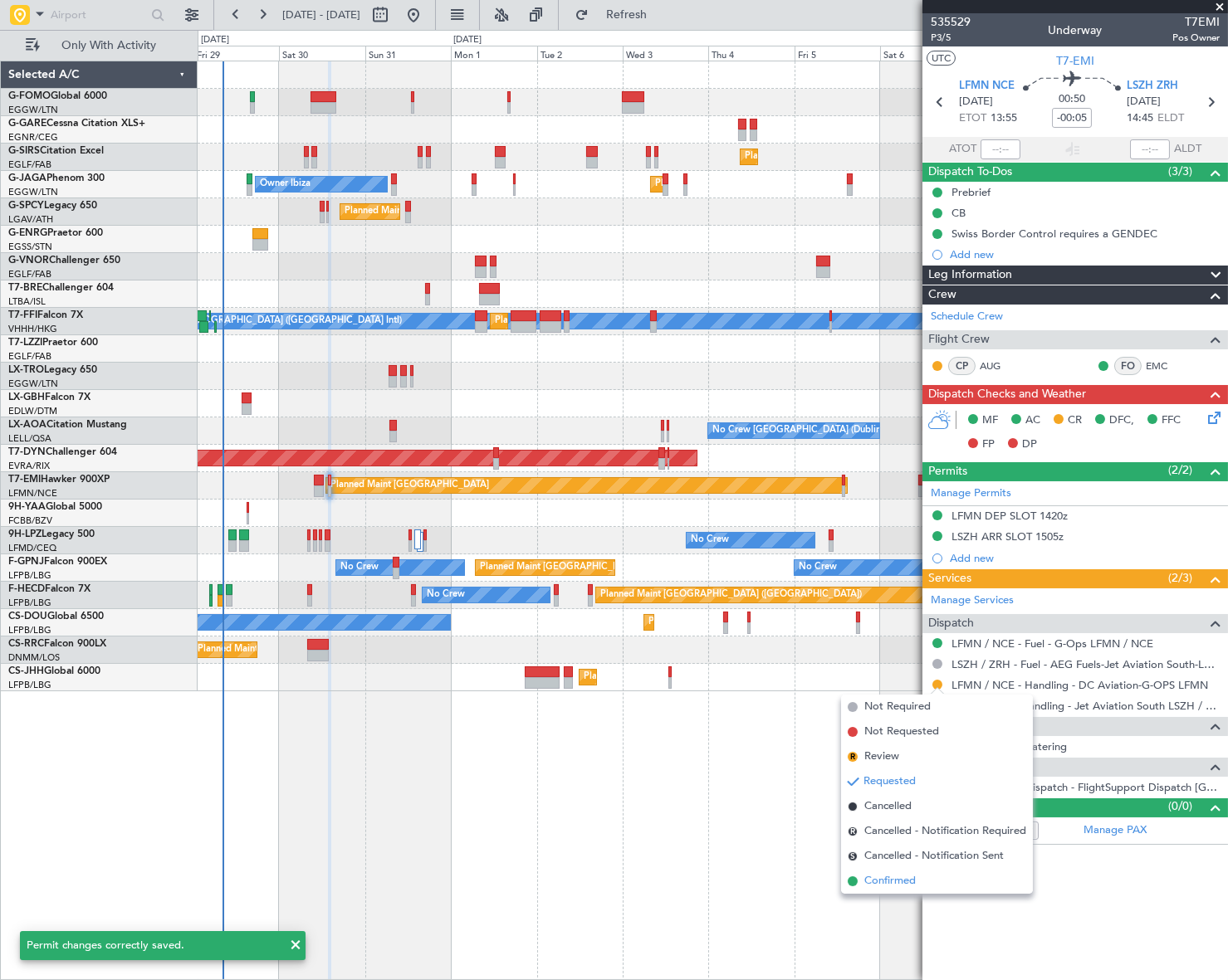
click at [889, 881] on span "Confirmed" at bounding box center [890, 881] width 51 height 16
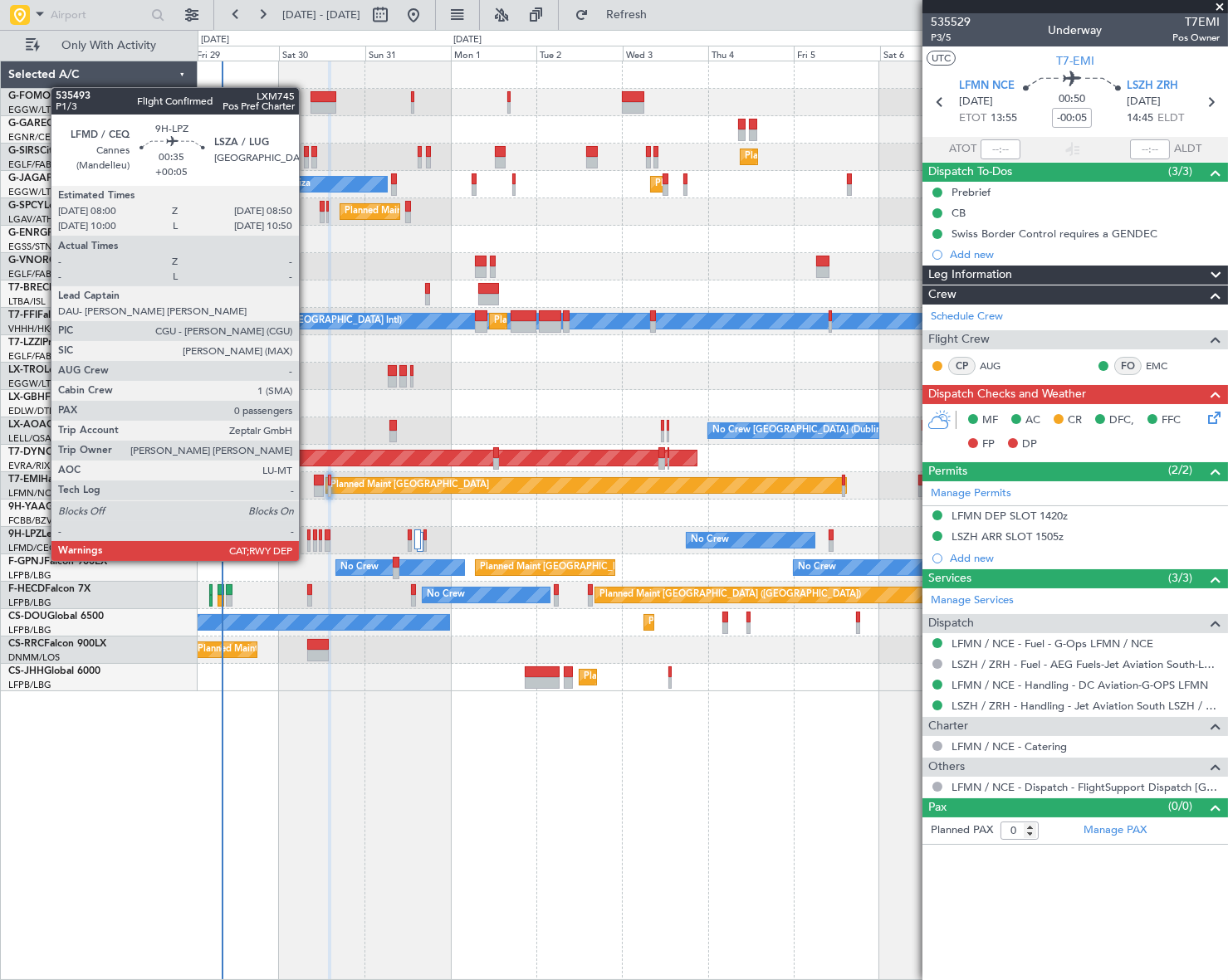
click at [307, 545] on div at bounding box center [308, 546] width 3 height 11
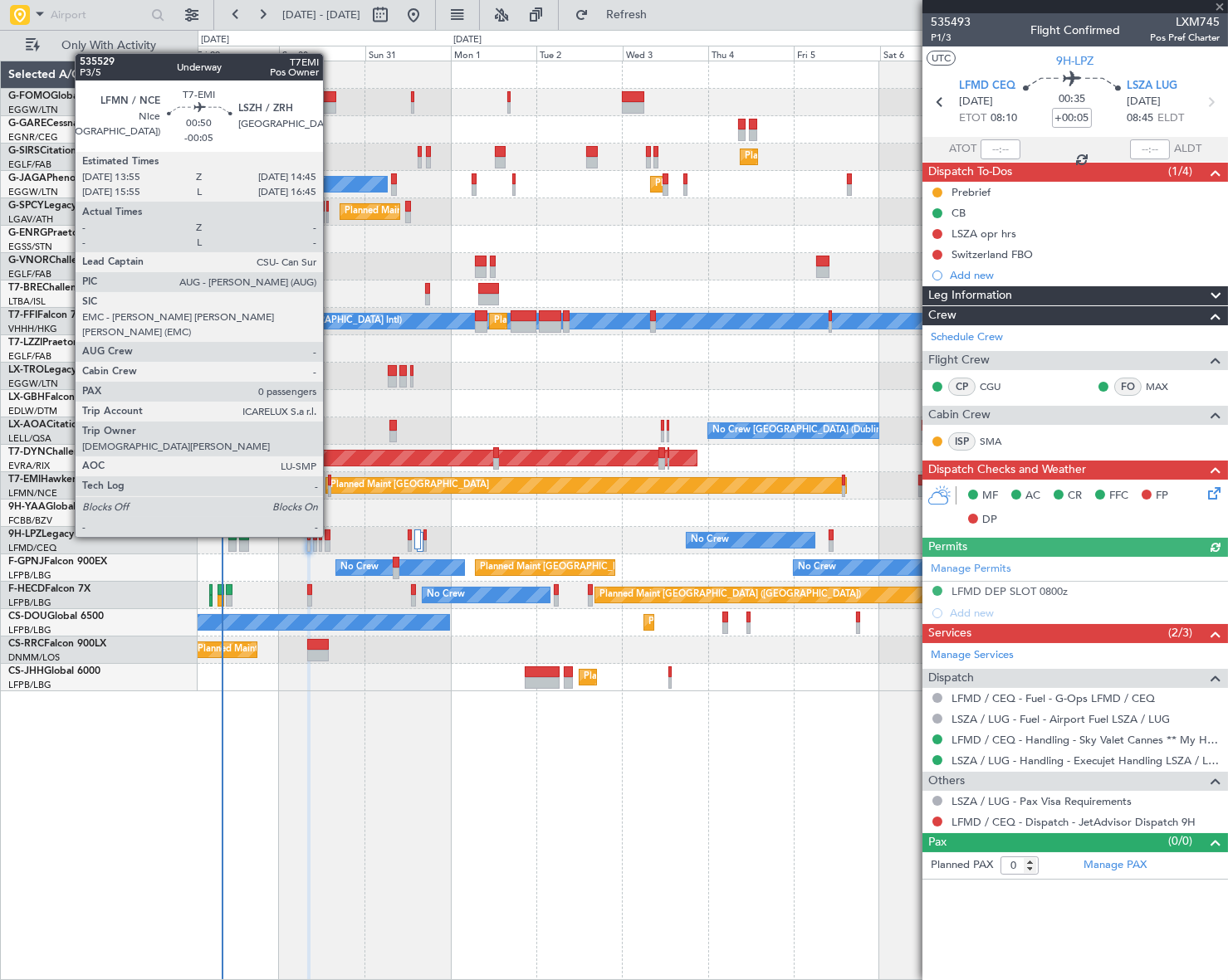
click at [331, 490] on div at bounding box center [329, 491] width 3 height 11
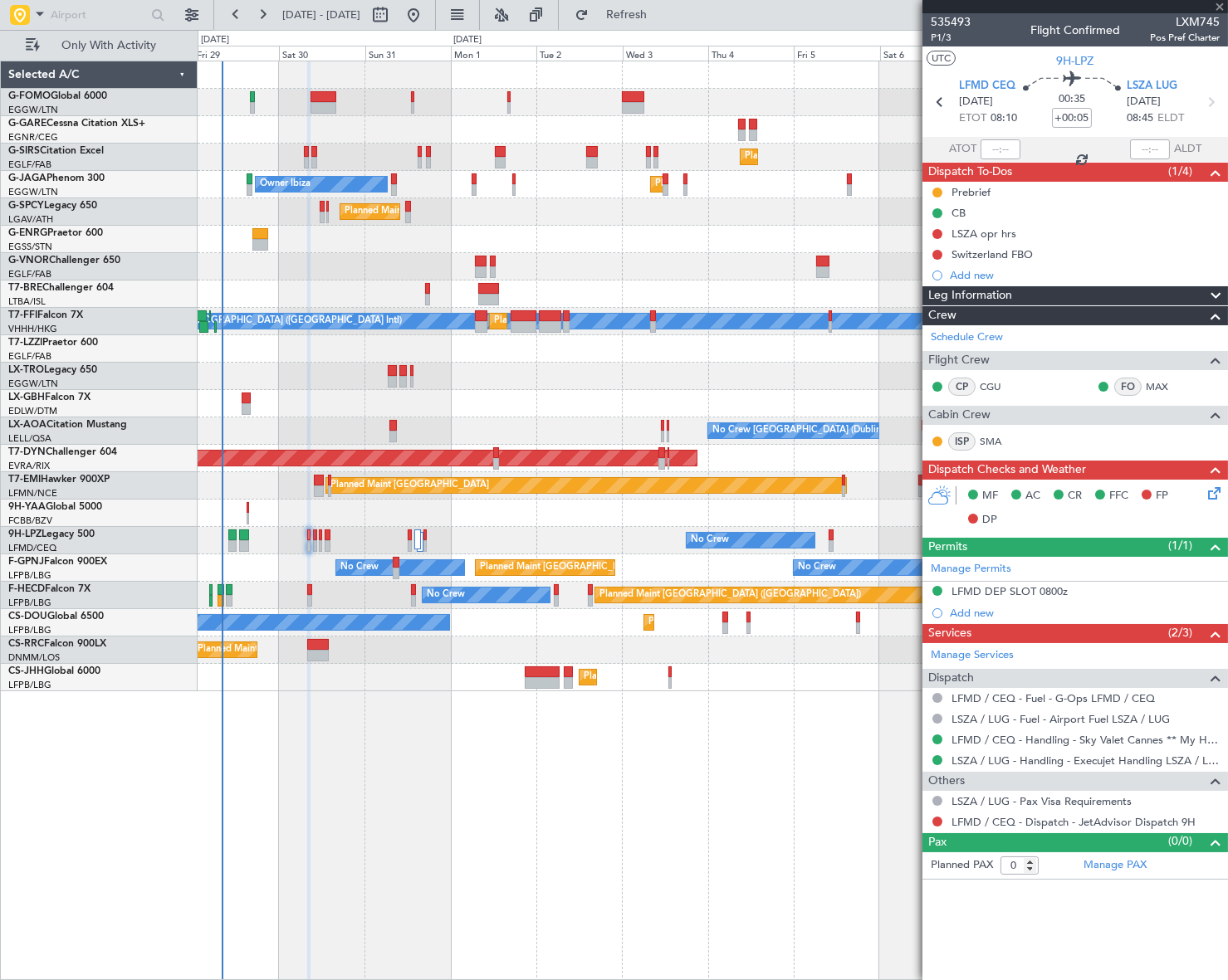
type input "-00:05"
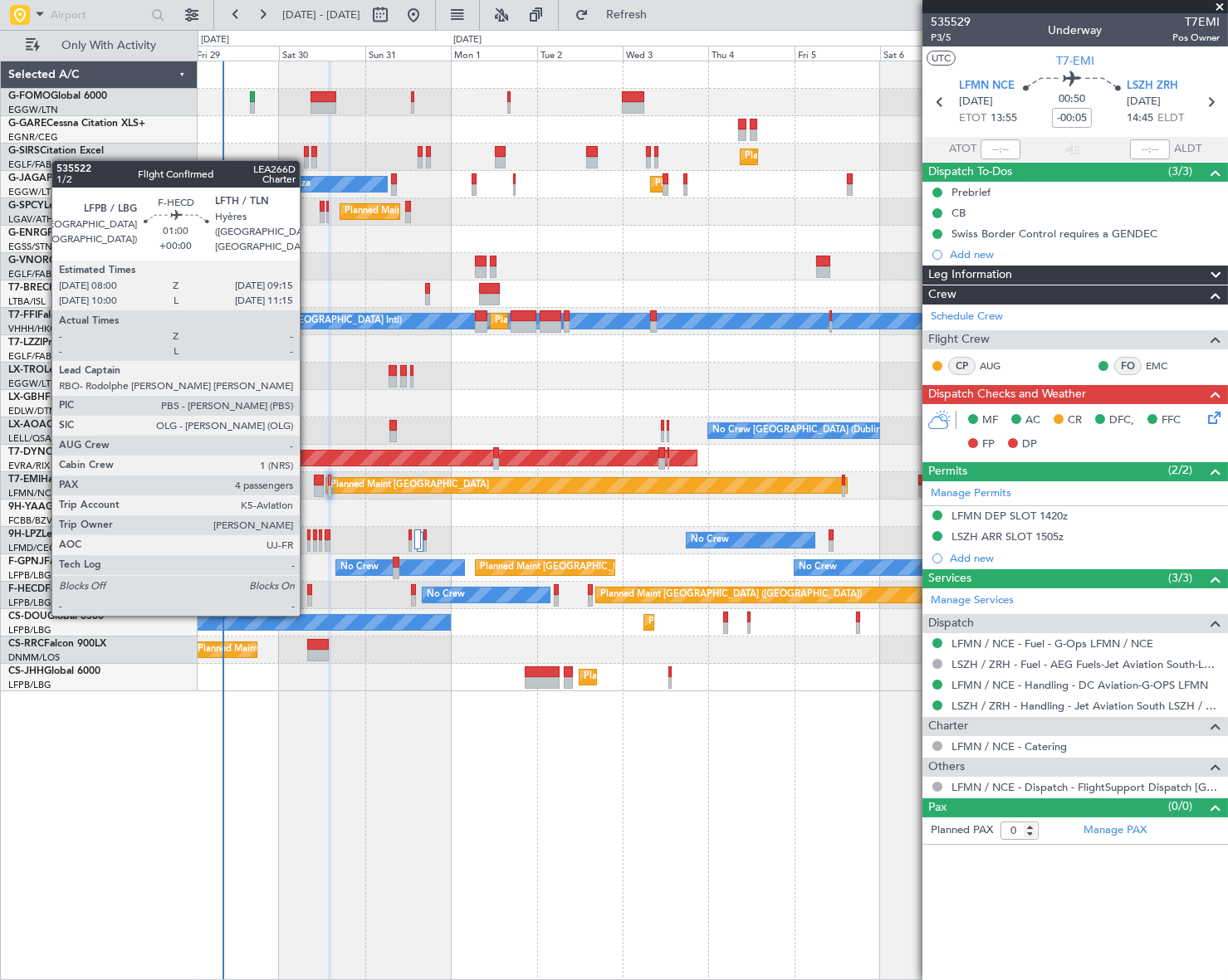
click at [307, 597] on div at bounding box center [309, 601] width 5 height 11
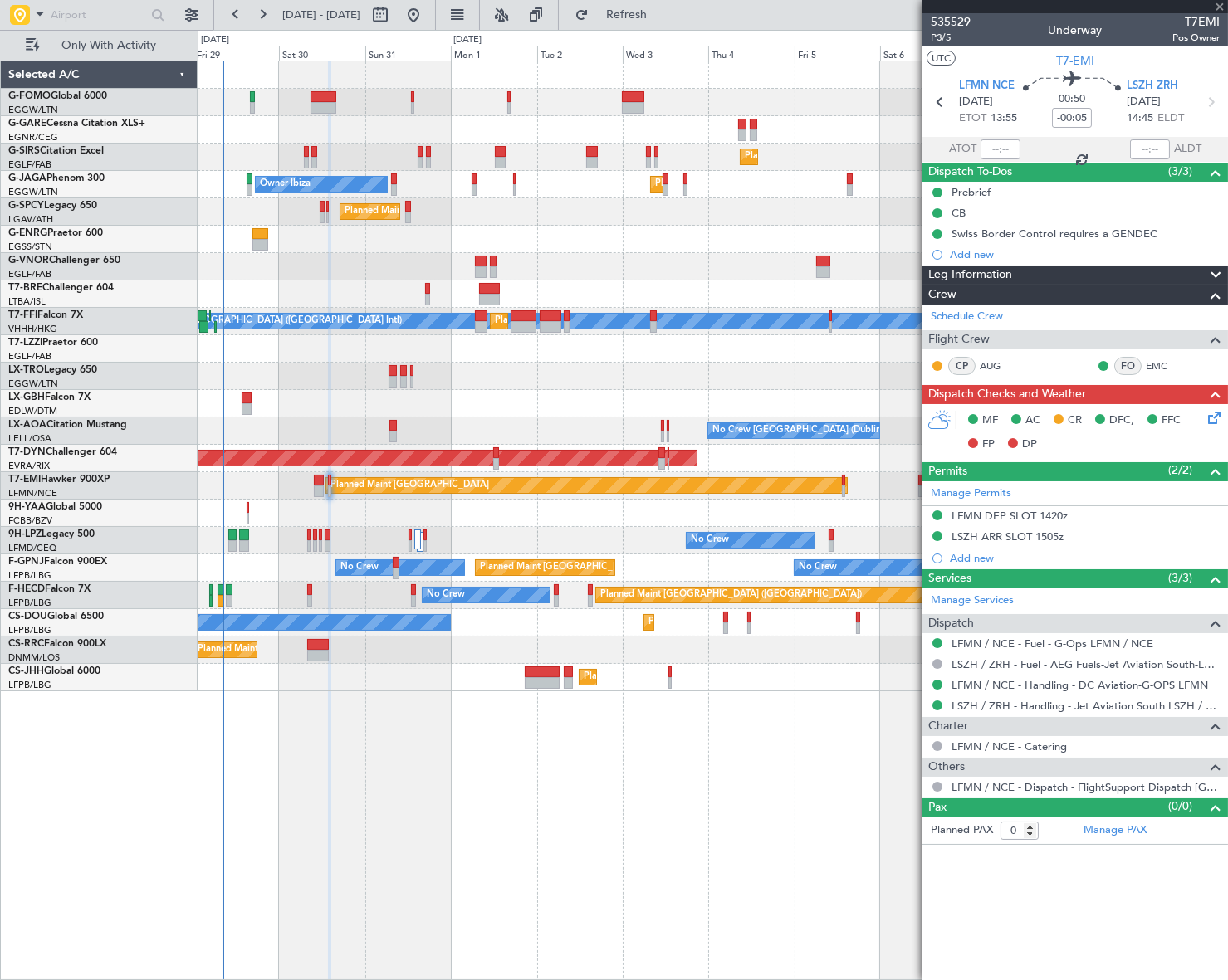
type input "4"
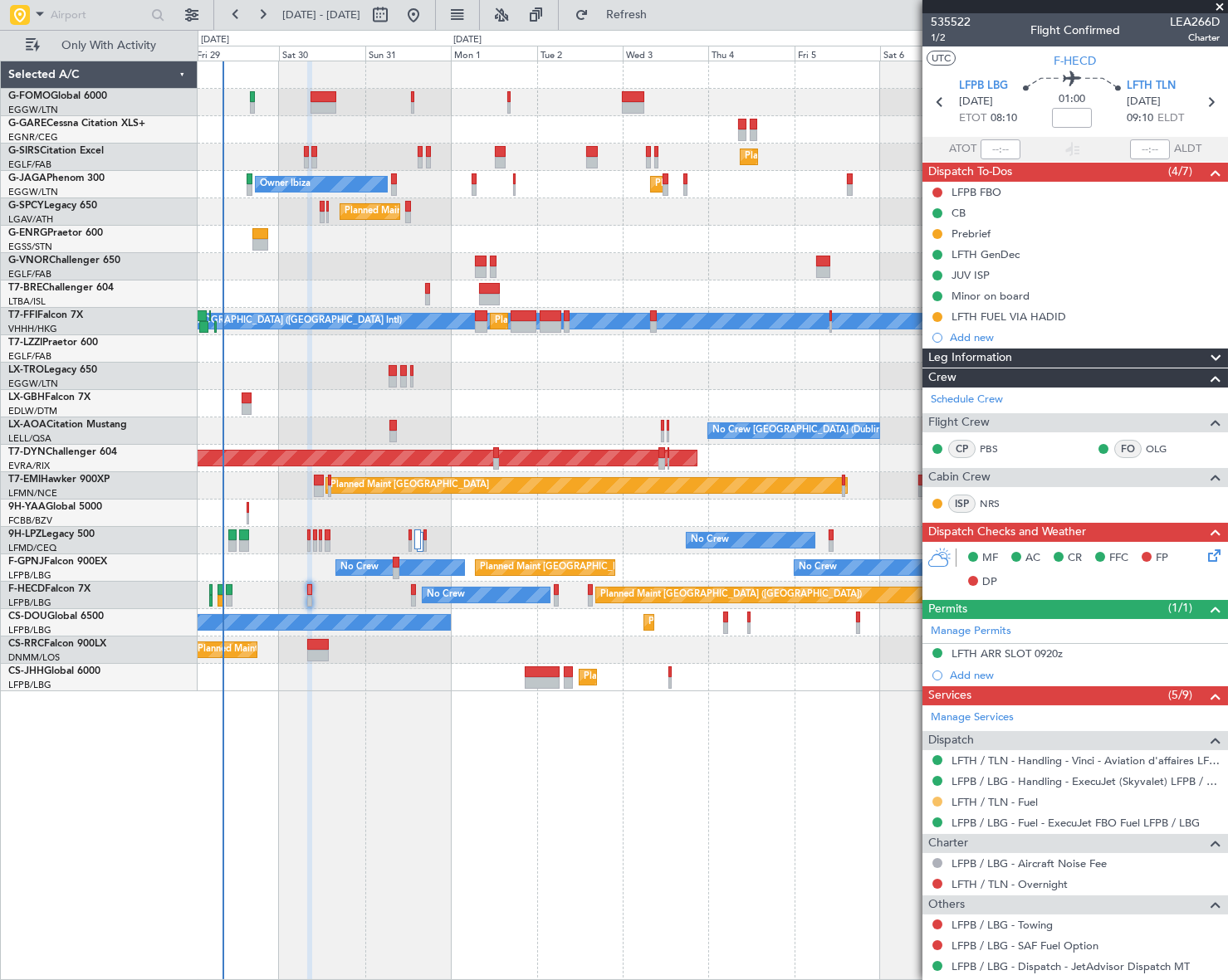
click at [937, 798] on button at bounding box center [937, 802] width 10 height 10
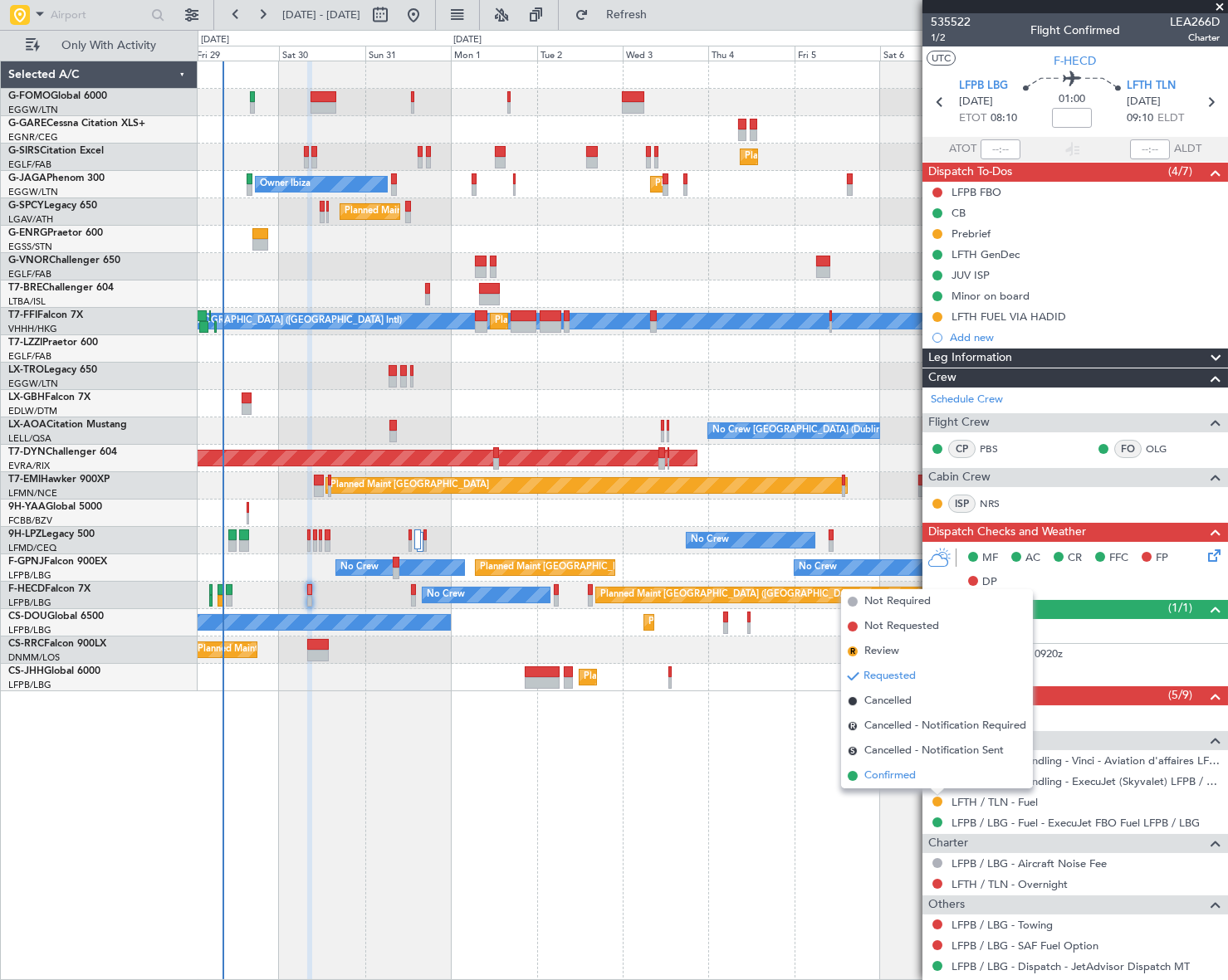
click at [874, 772] on span "Confirmed" at bounding box center [890, 775] width 51 height 16
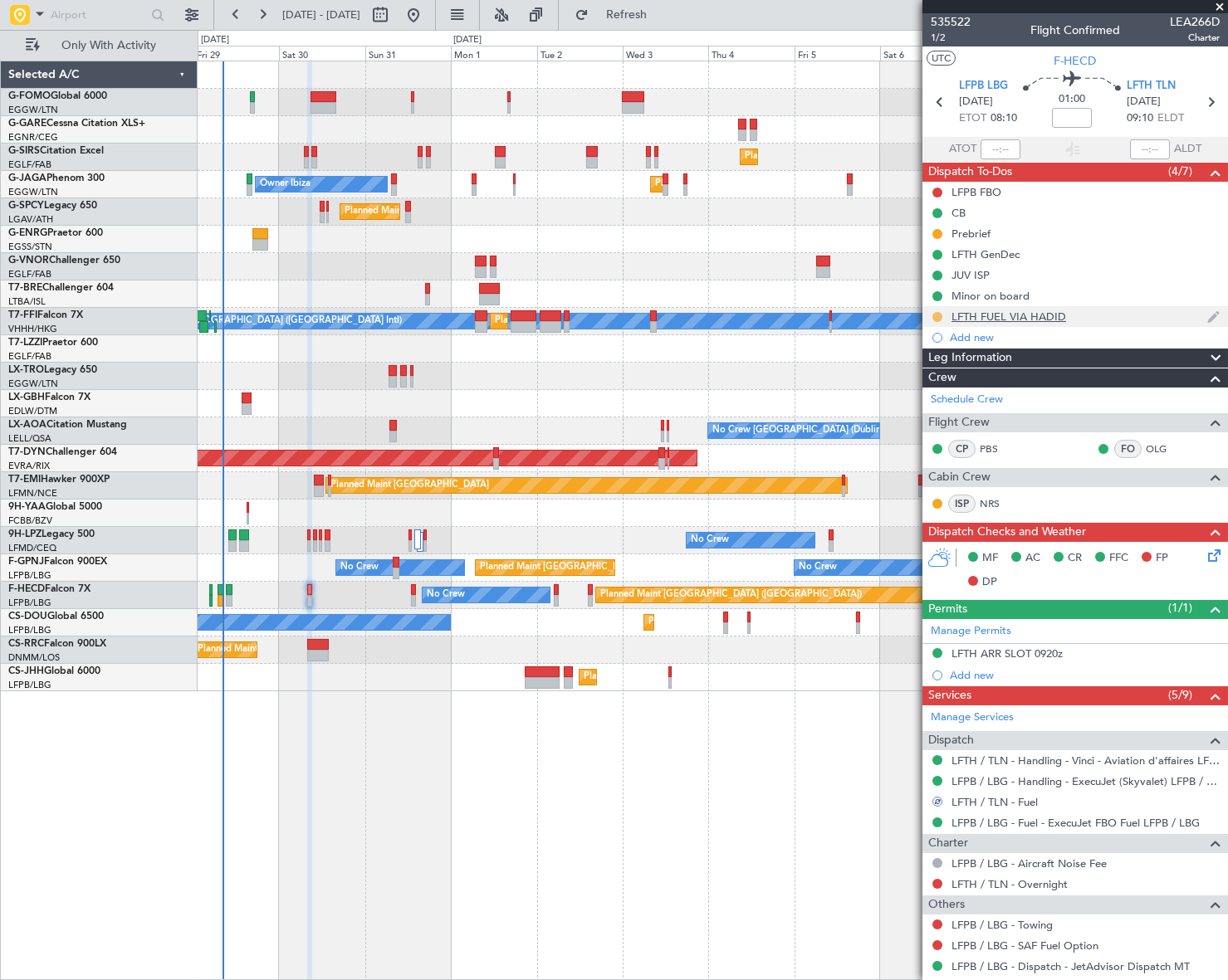
click at [936, 314] on button at bounding box center [937, 317] width 10 height 10
click at [930, 390] on span "Completed" at bounding box center [944, 390] width 55 height 16
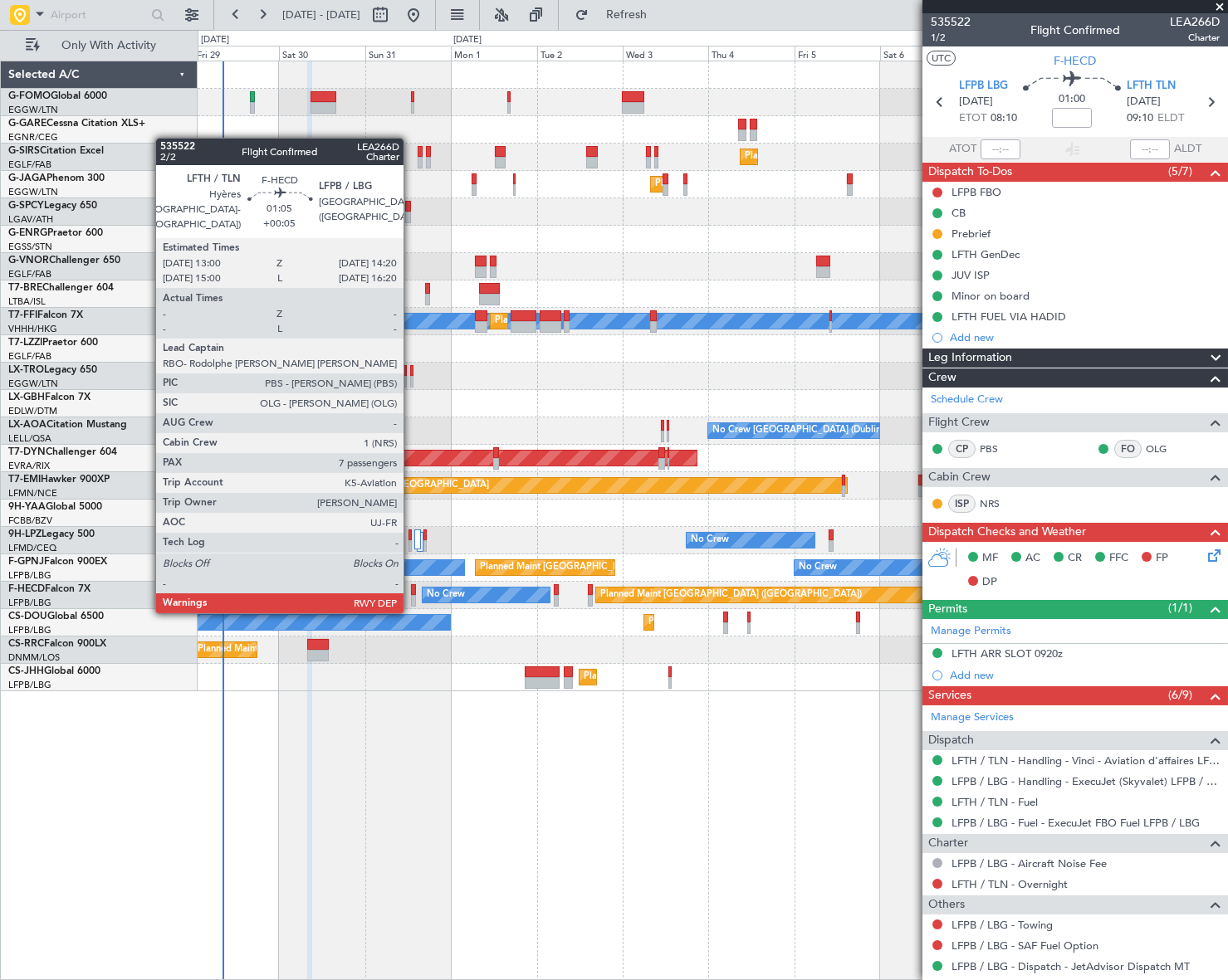
click at [411, 595] on div at bounding box center [413, 601] width 5 height 11
type input "+00:05"
type input "7"
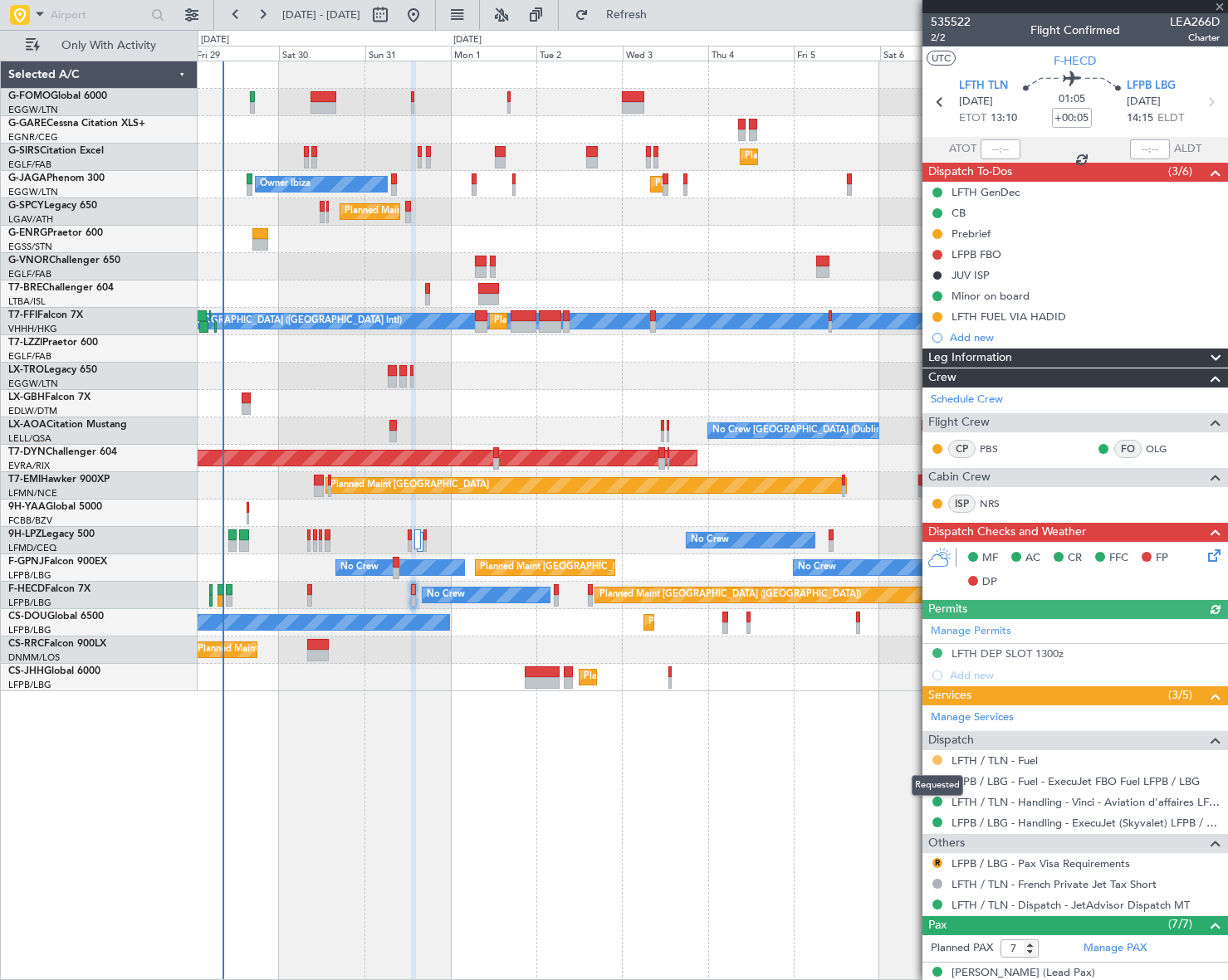
click at [937, 759] on button at bounding box center [937, 760] width 10 height 10
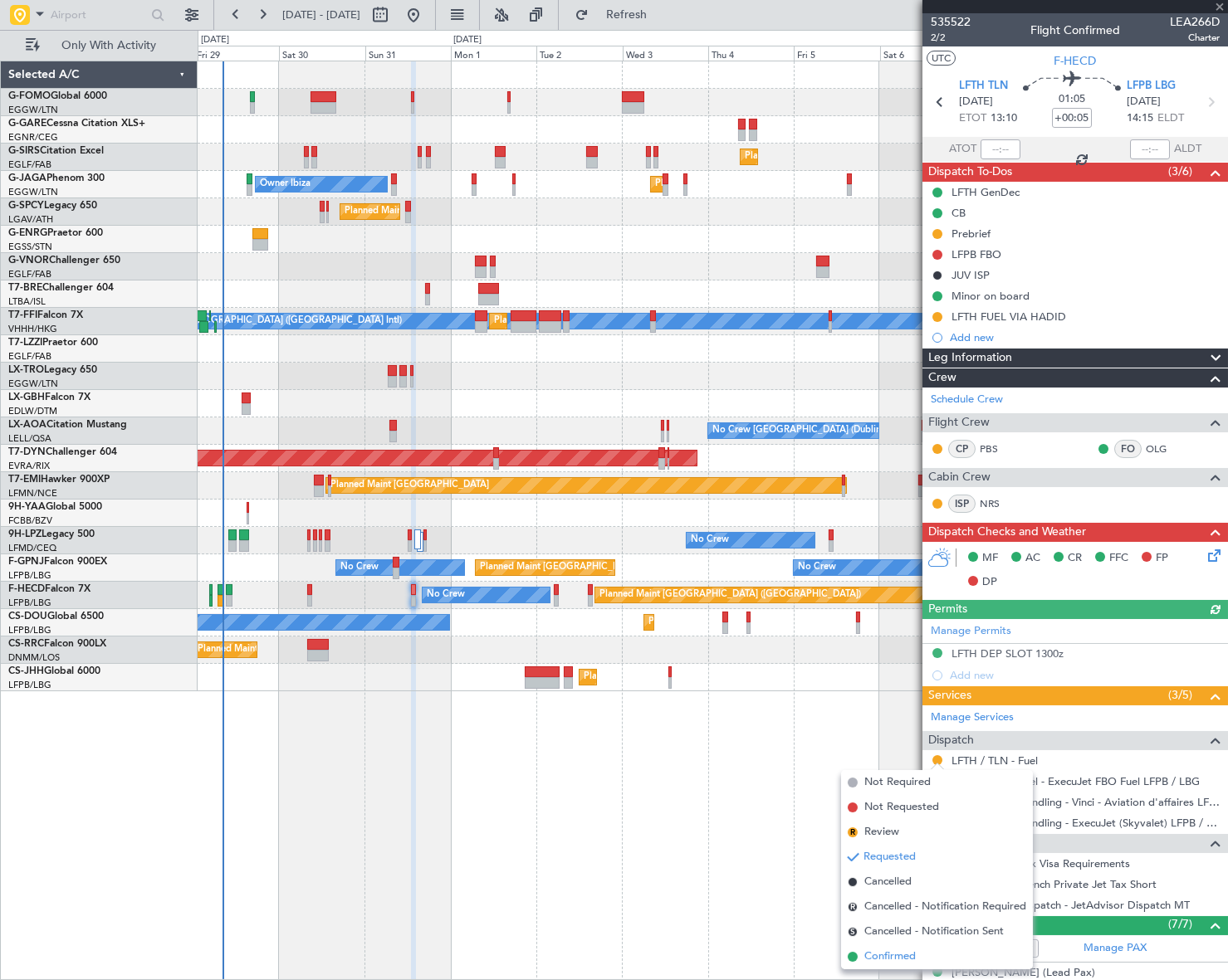
click at [874, 953] on span "Confirmed" at bounding box center [890, 956] width 51 height 16
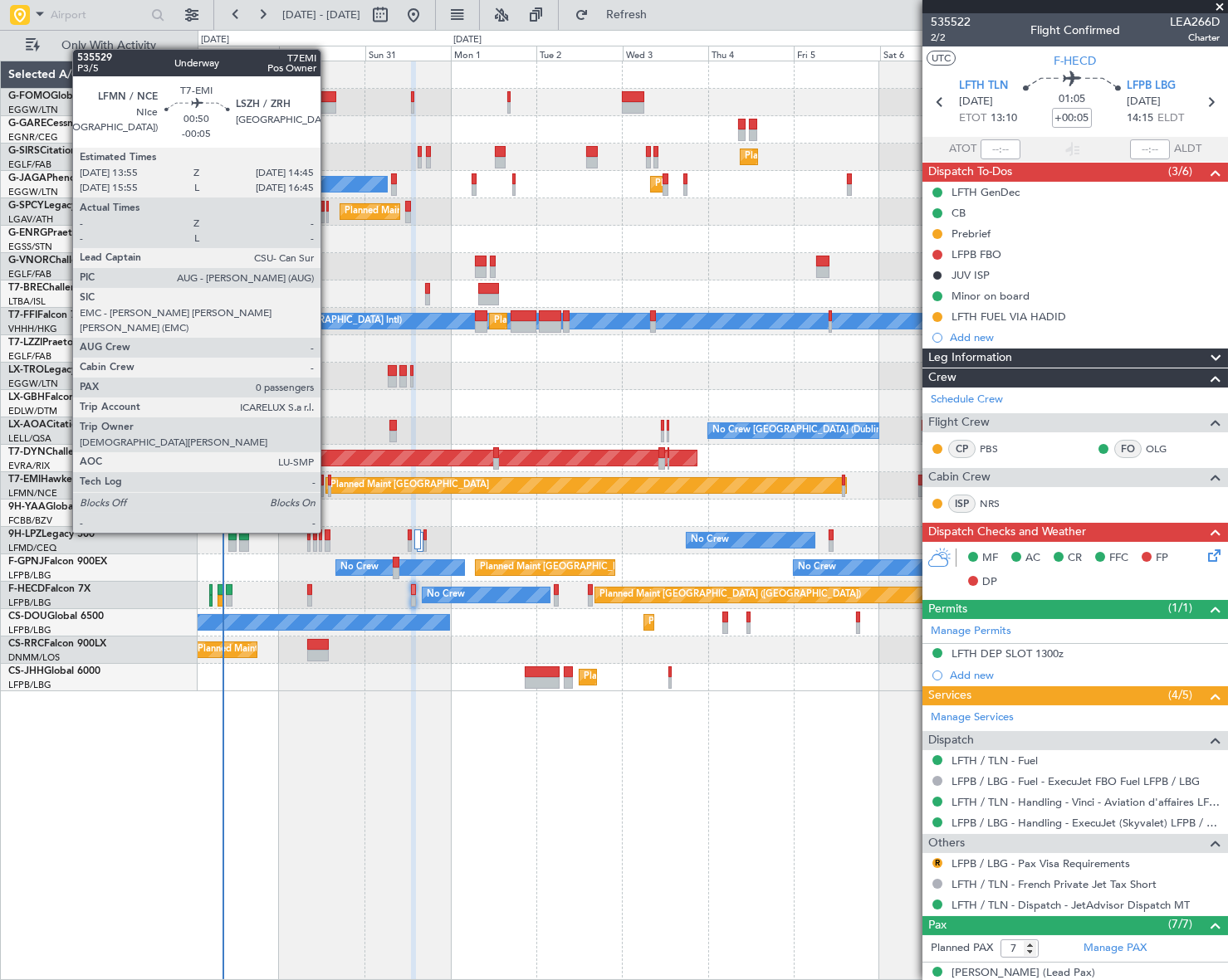
click at [328, 487] on div at bounding box center [329, 491] width 3 height 11
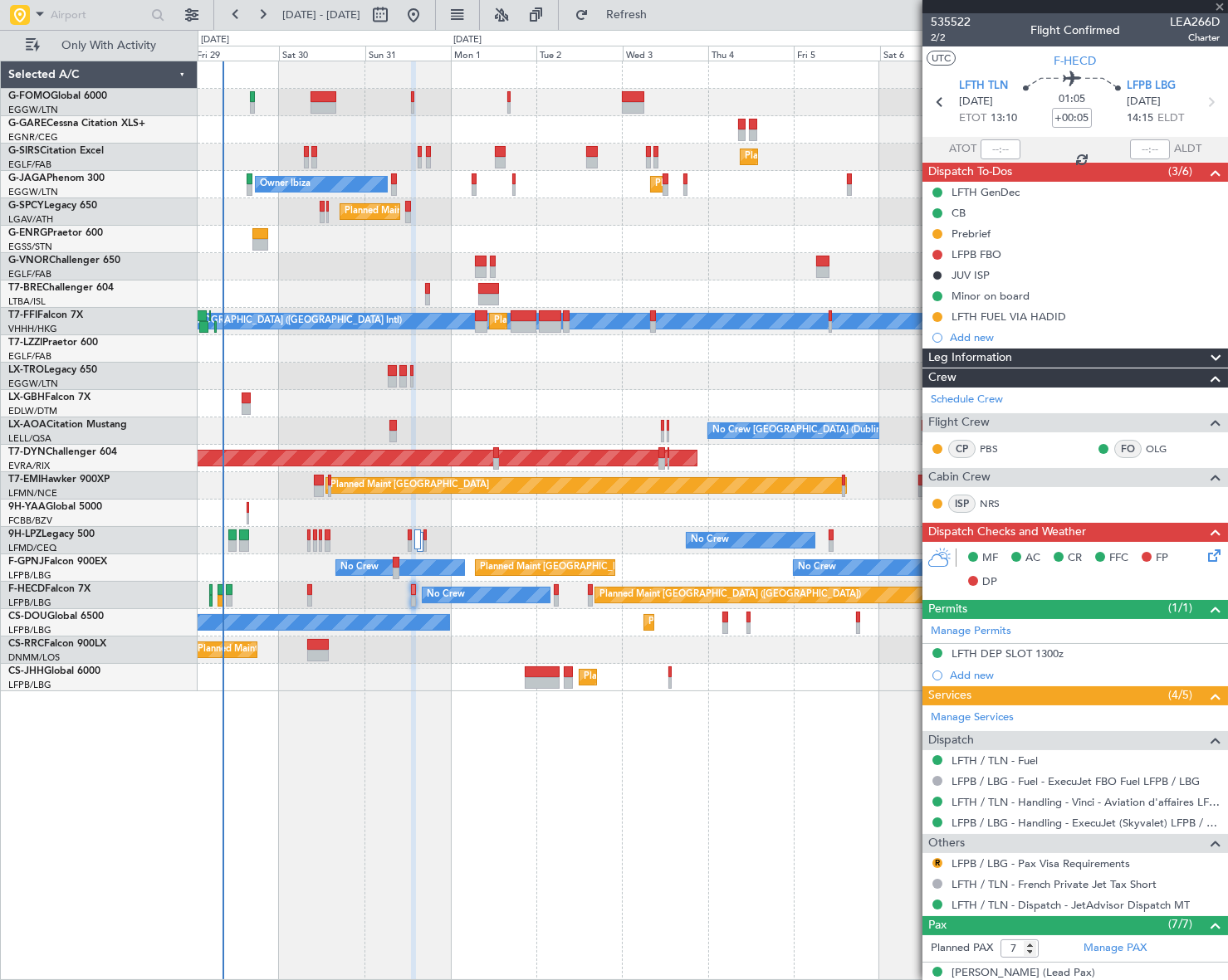
type input "-00:05"
type input "0"
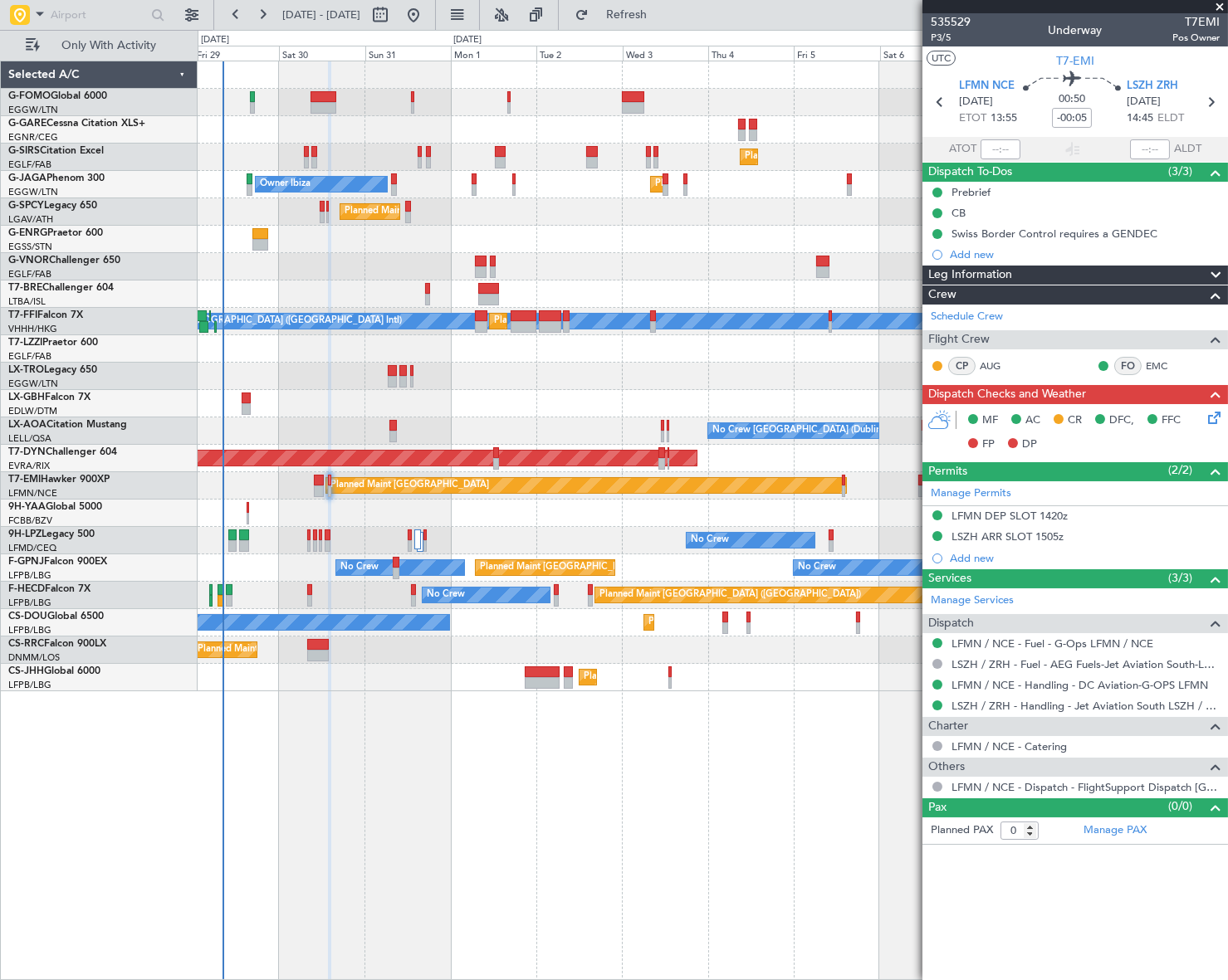
click at [1032, 884] on article "535529 P3/5 Underway T7EMI Pos Owner UTC T7-EMI LFMN NCE 30/08/2025 ETOT 13:55 …" at bounding box center [1075, 496] width 306 height 967
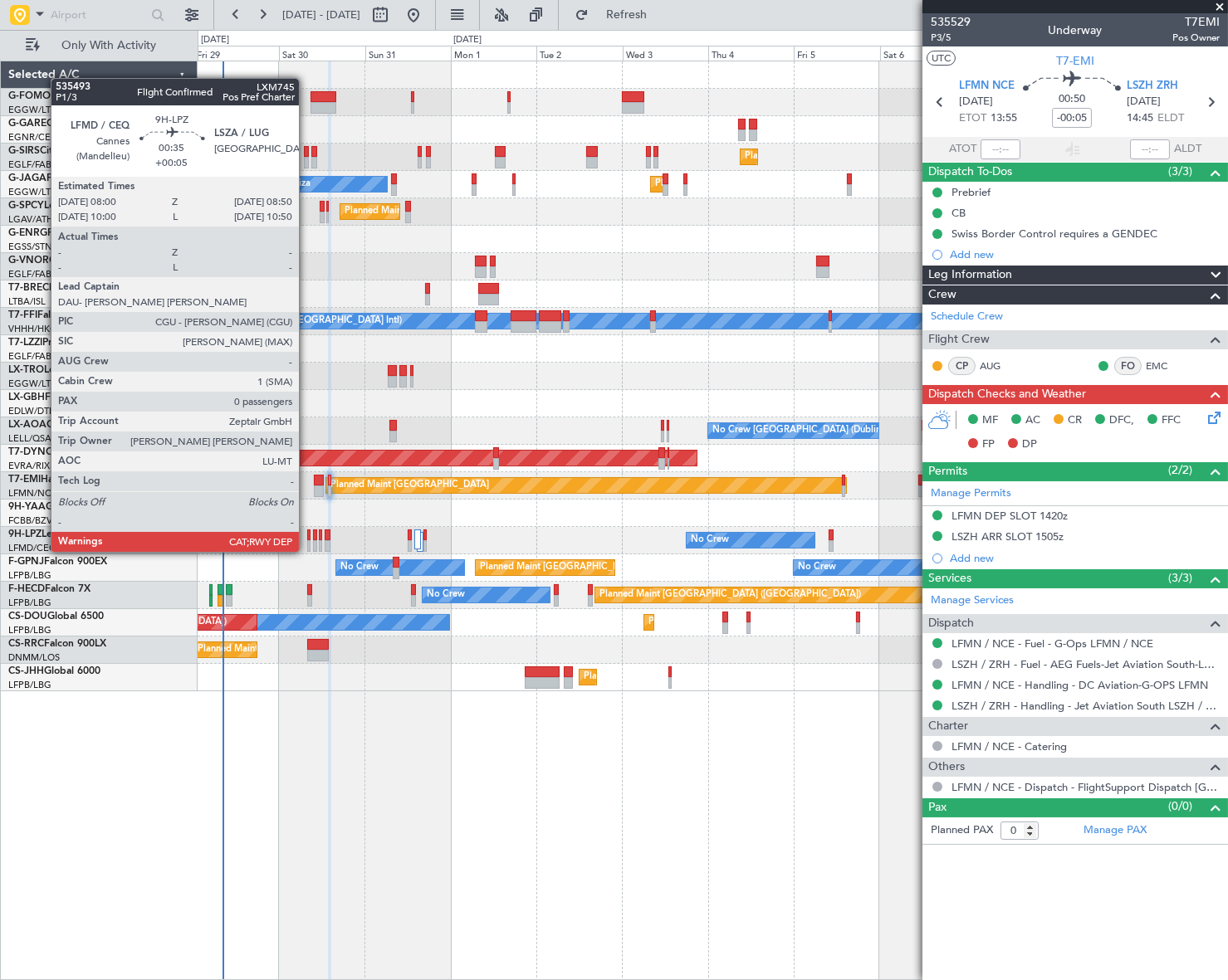
click at [307, 535] on div at bounding box center [308, 535] width 3 height 11
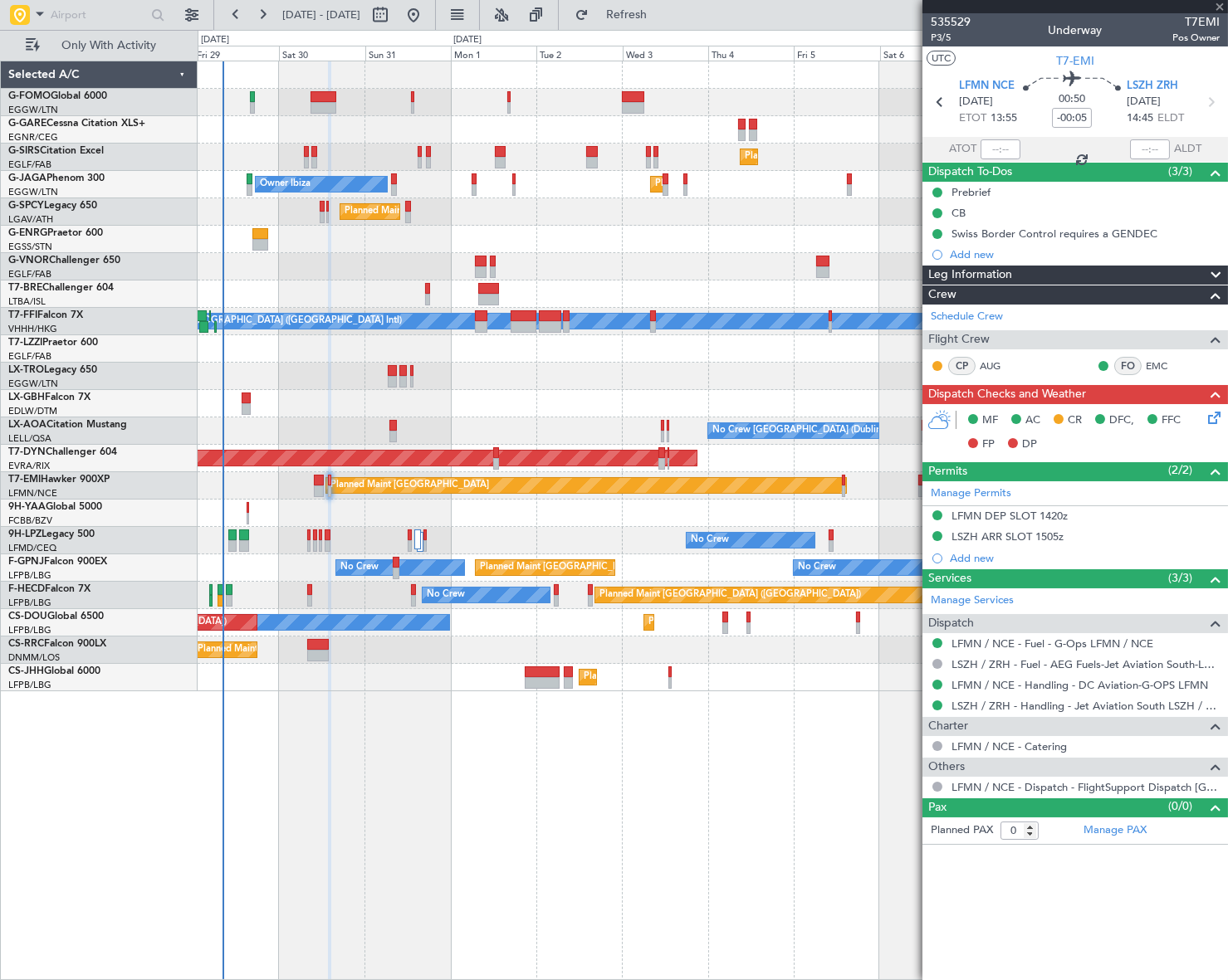
type input "+00:05"
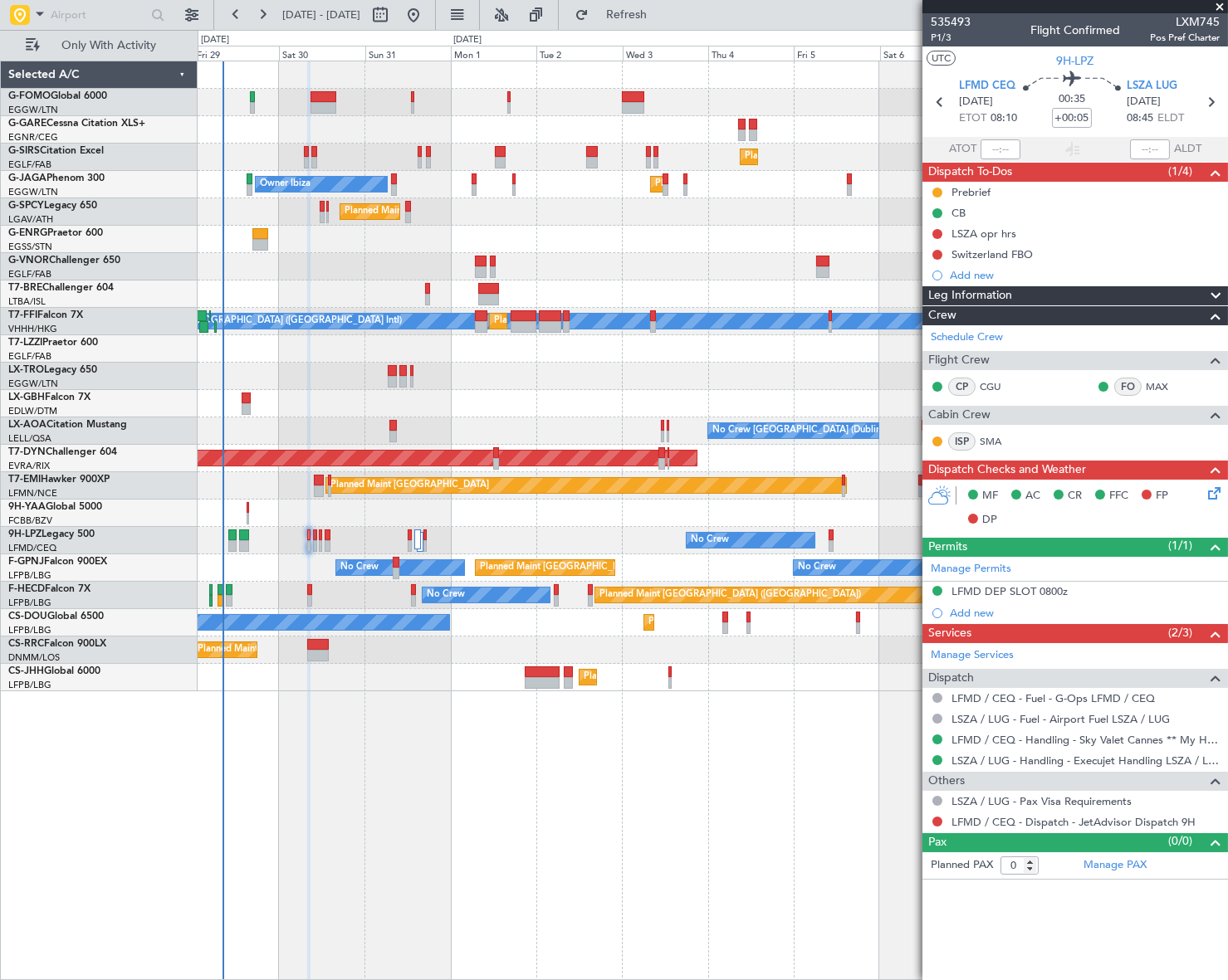
click at [1215, 491] on icon at bounding box center [1212, 490] width 13 height 13
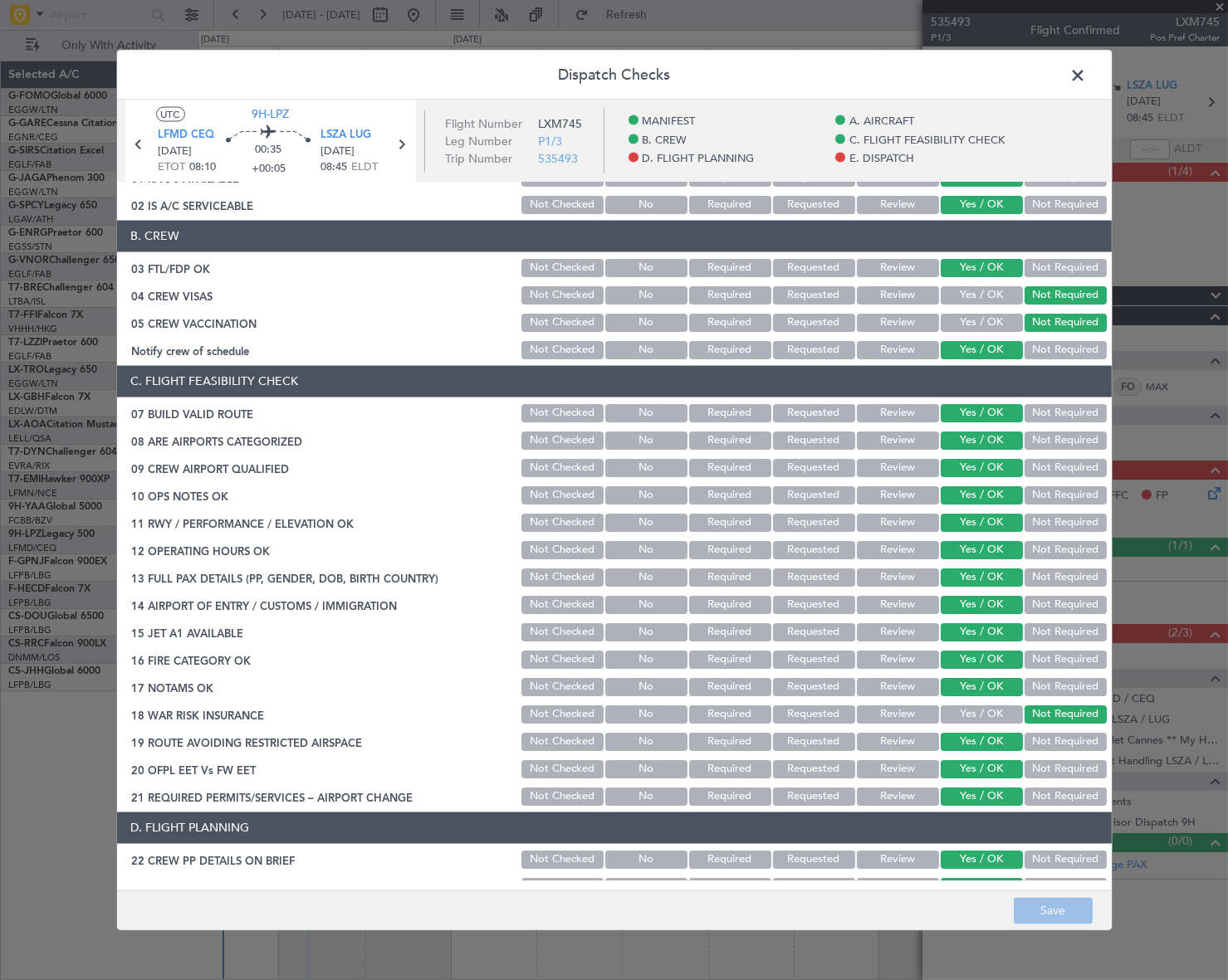
scroll to position [377, 0]
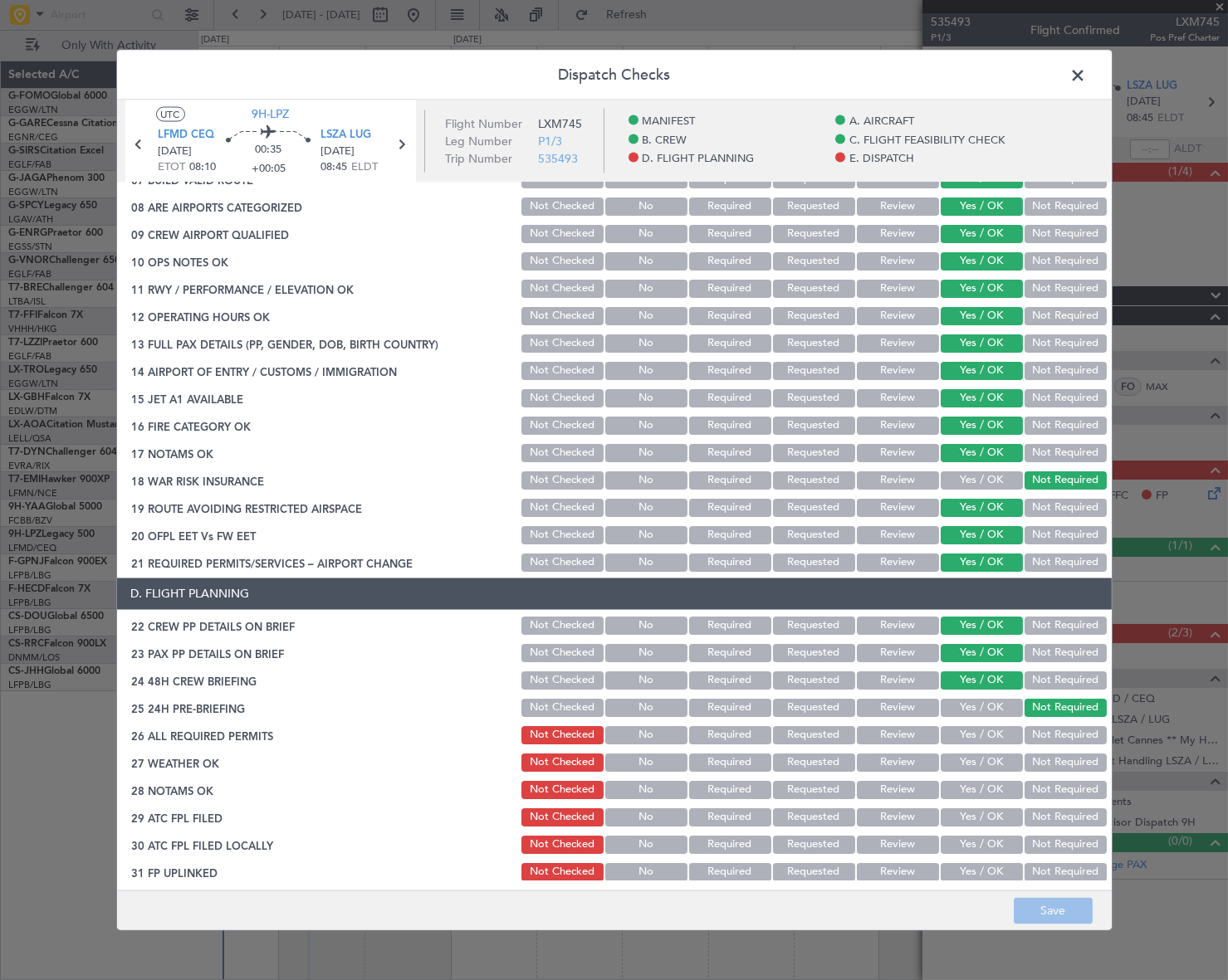
click at [1087, 68] on span at bounding box center [1087, 78] width 0 height 33
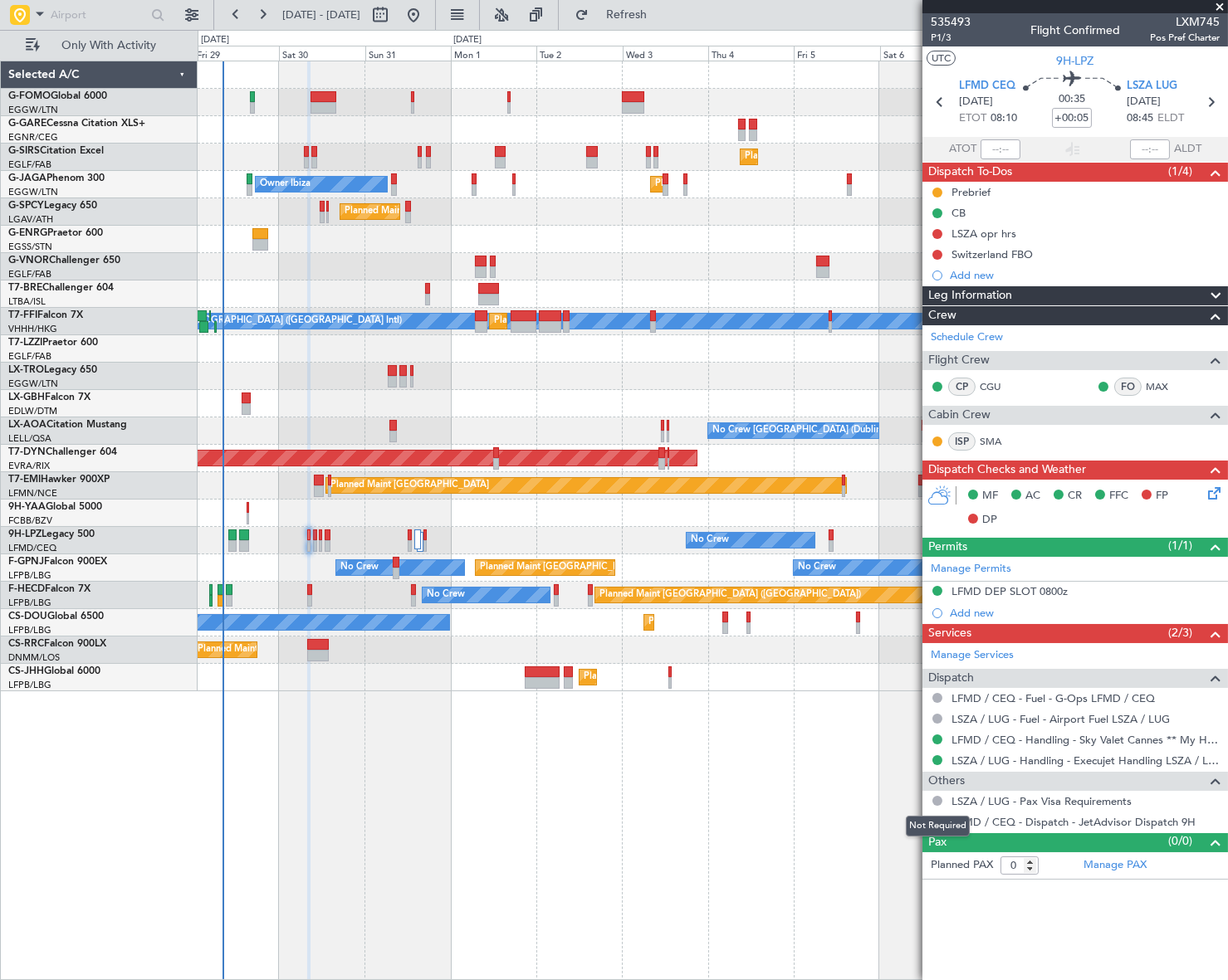
click at [936, 820] on div "Not Required" at bounding box center [937, 827] width 64 height 21
click at [939, 818] on button at bounding box center [937, 822] width 10 height 10
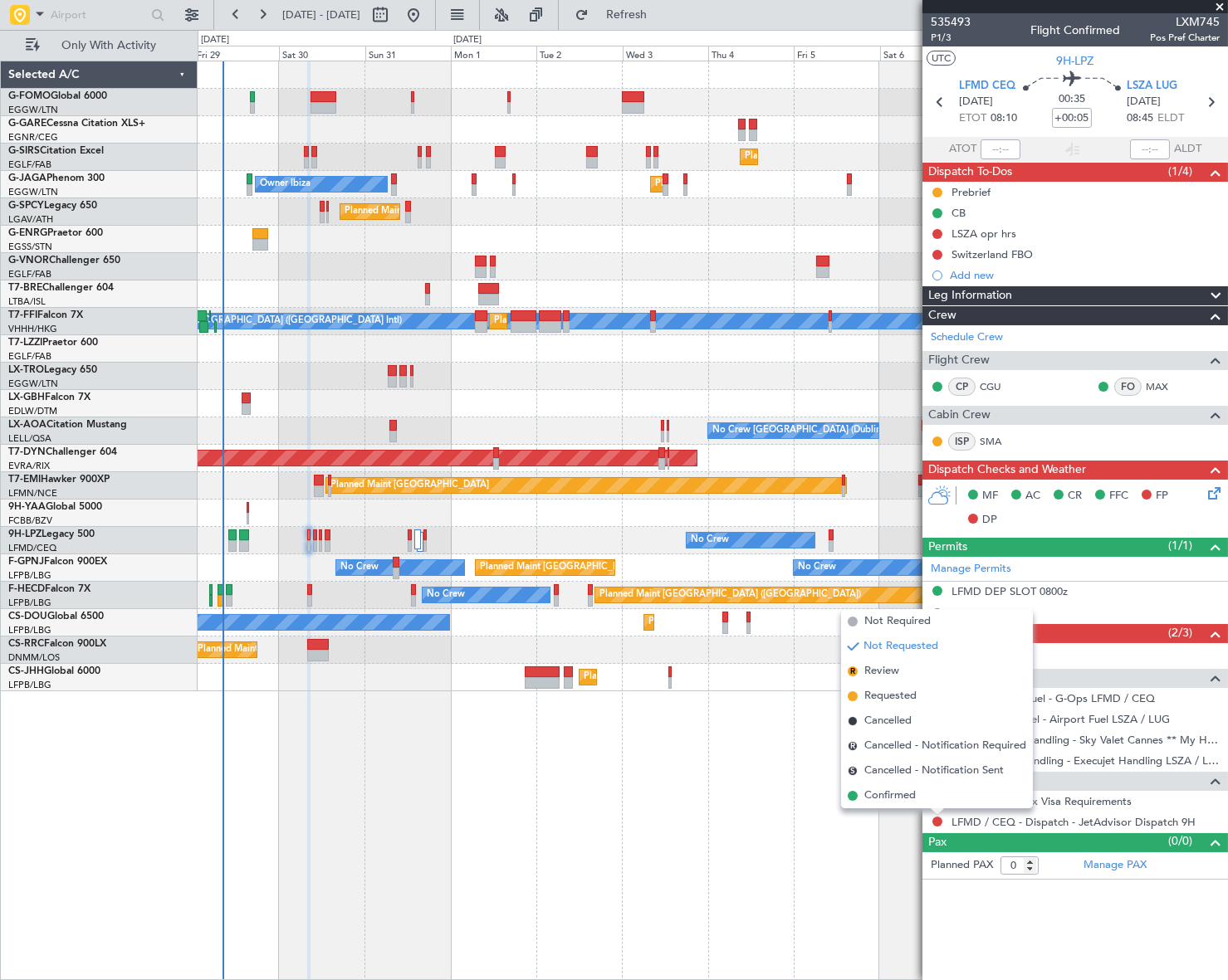
click at [897, 788] on span "Confirmed" at bounding box center [890, 795] width 51 height 16
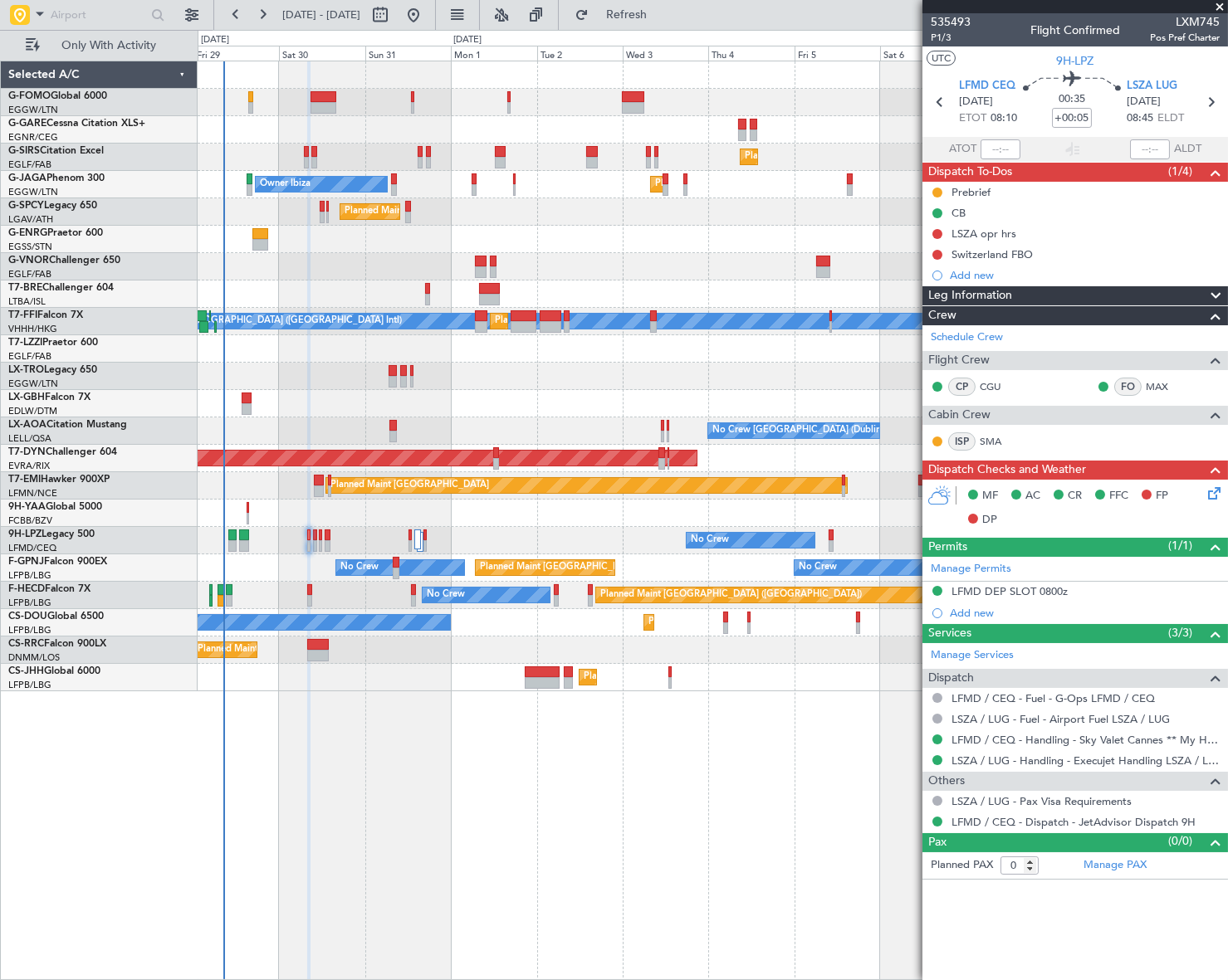
click at [243, 123] on div at bounding box center [712, 130] width 1030 height 28
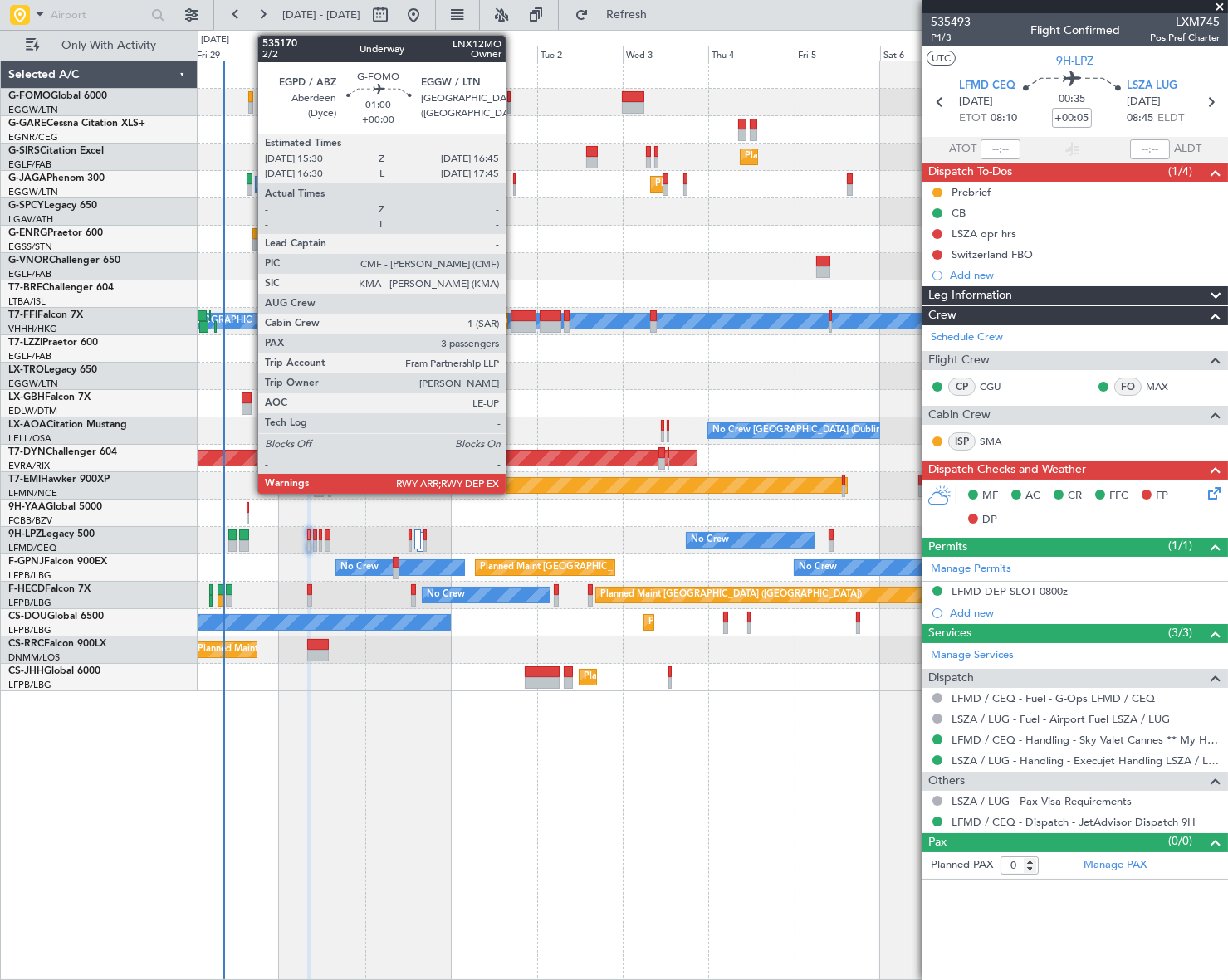
click at [249, 104] on div at bounding box center [251, 108] width 5 height 11
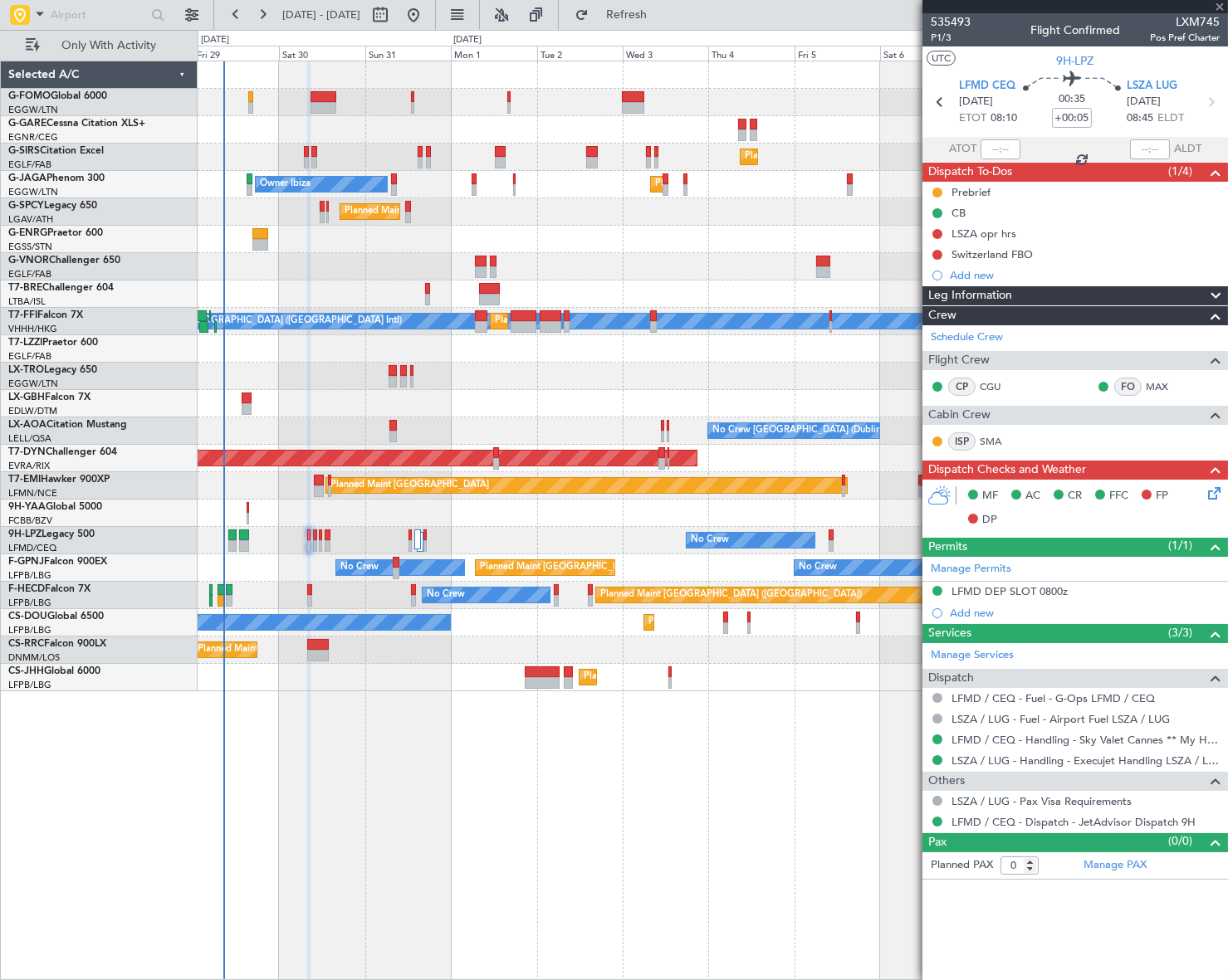
type input "3"
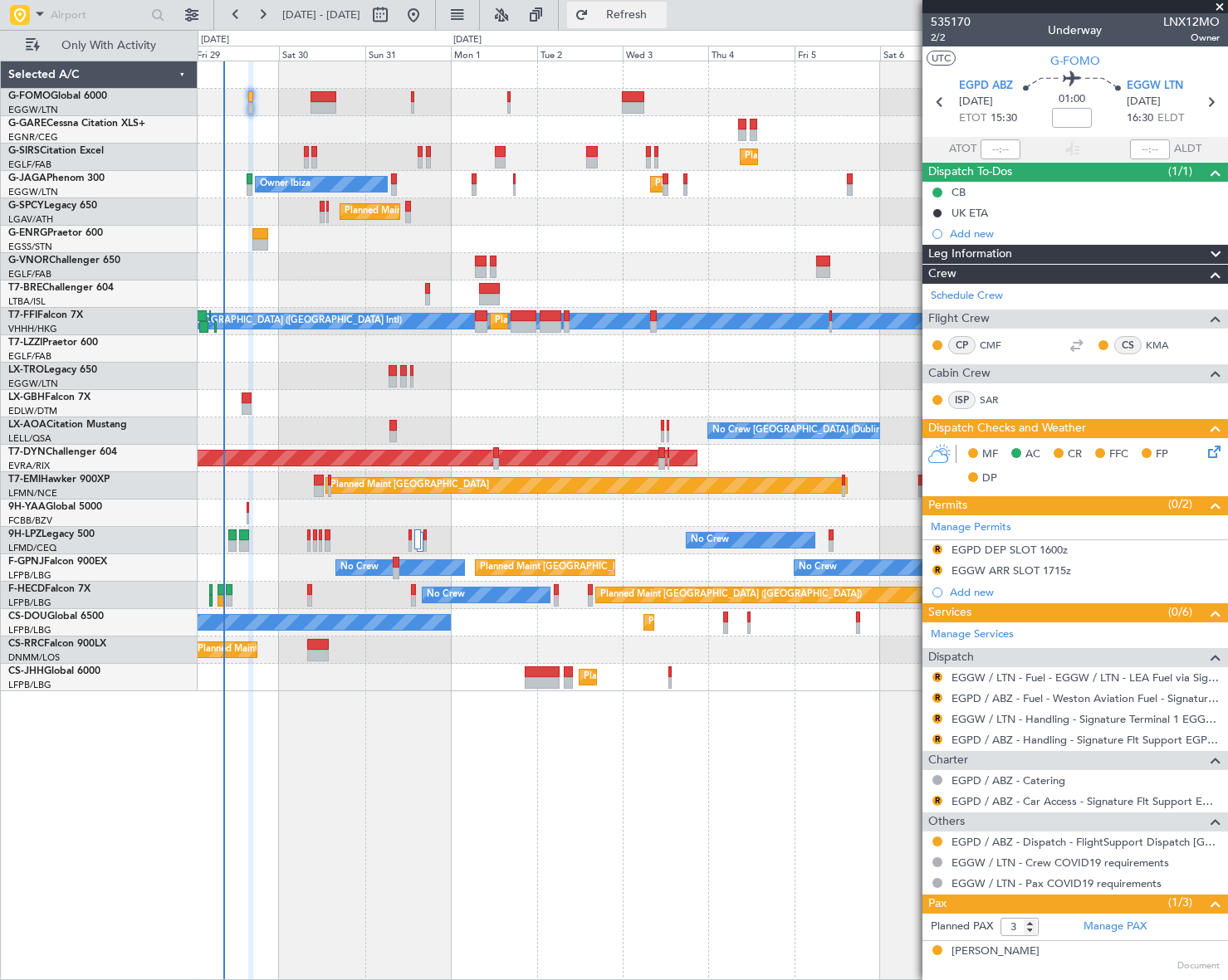
click at [662, 16] on span "Refresh" at bounding box center [626, 15] width 70 height 11
drag, startPoint x: 937, startPoint y: 549, endPoint x: 921, endPoint y: 566, distance: 23.3
click at [937, 549] on button "R" at bounding box center [937, 550] width 10 height 10
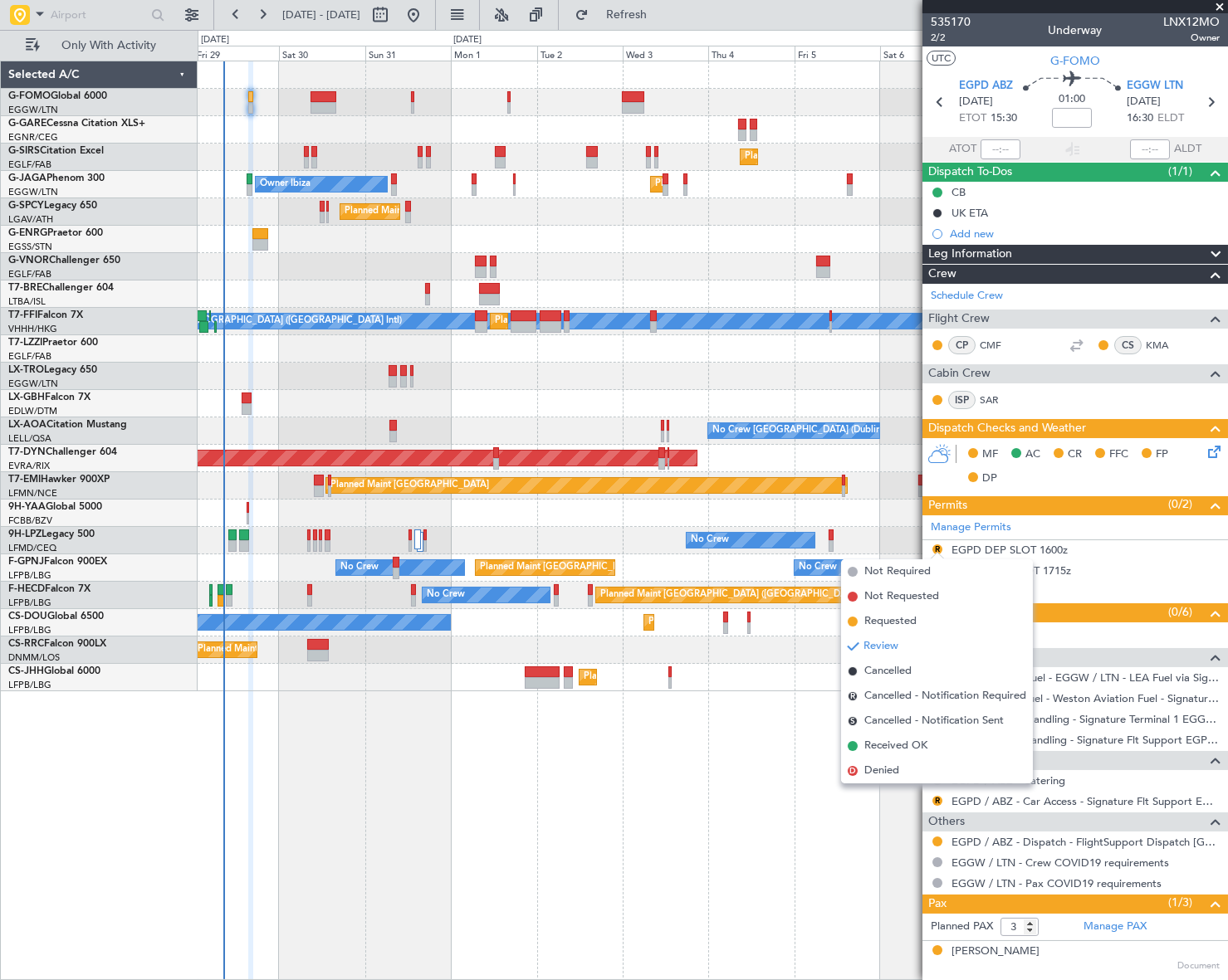
drag, startPoint x: 879, startPoint y: 623, endPoint x: 915, endPoint y: 590, distance: 48.8
click at [879, 623] on span "Requested" at bounding box center [890, 621] width 52 height 16
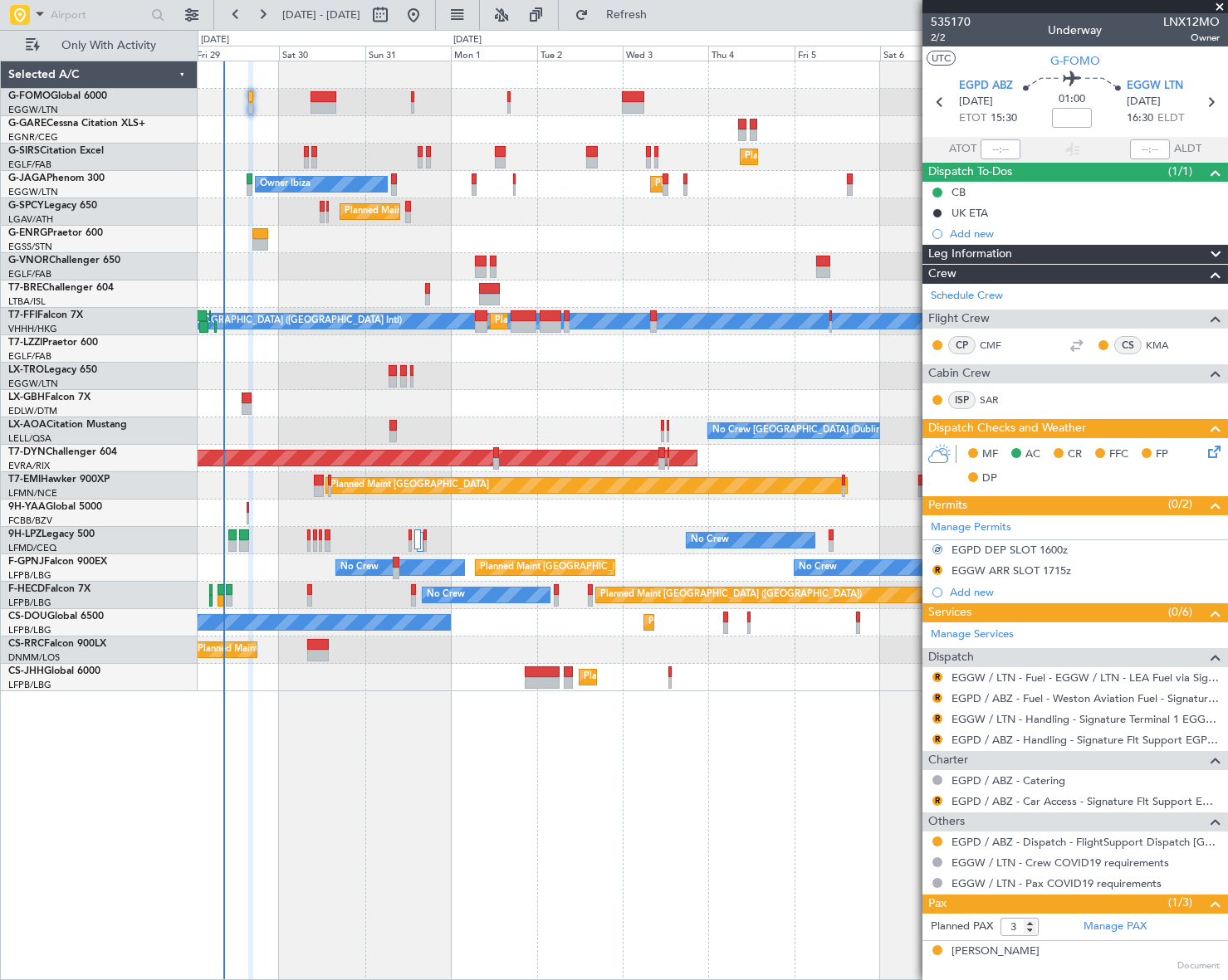
click at [934, 570] on button "R" at bounding box center [937, 570] width 10 height 10
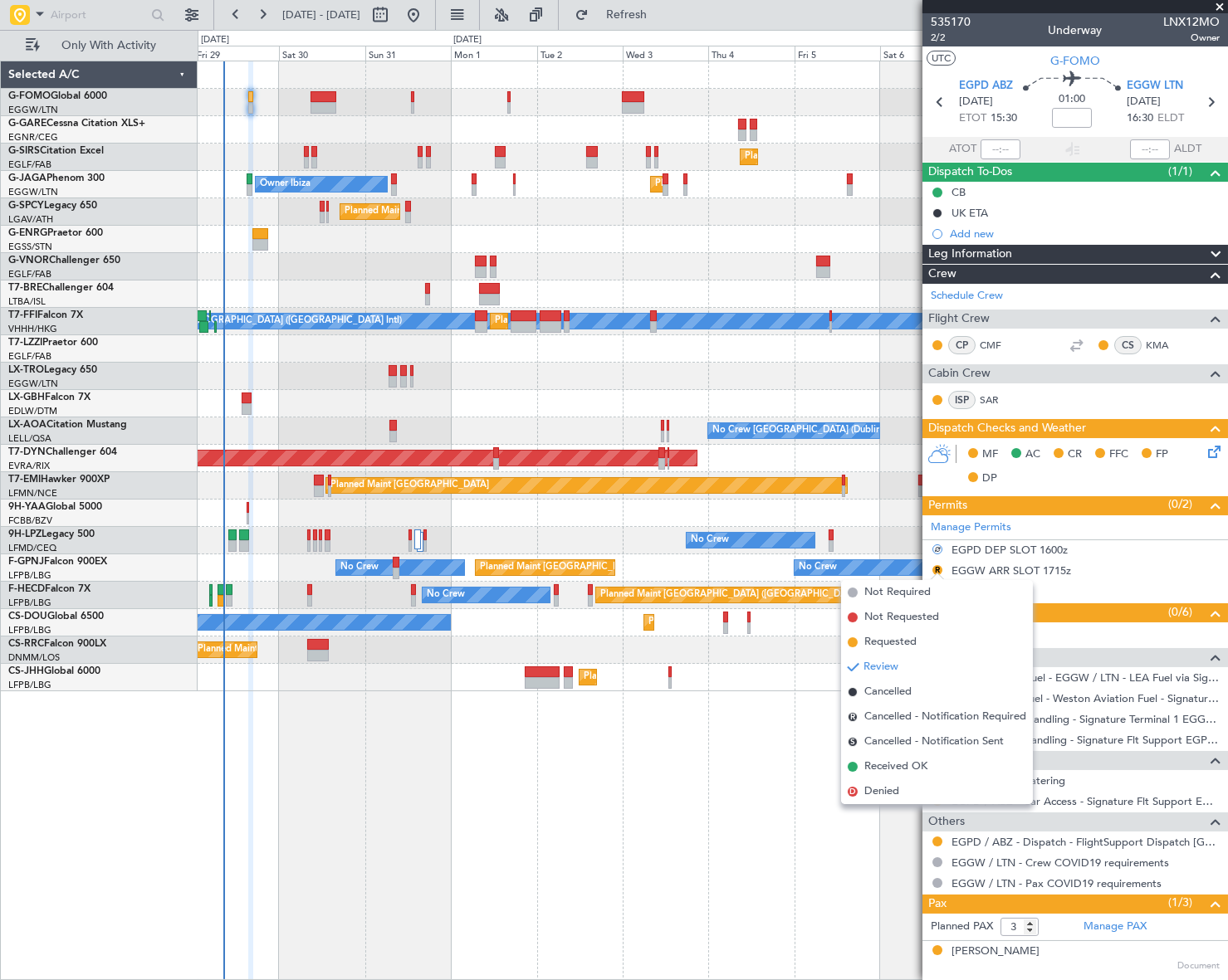
drag, startPoint x: 874, startPoint y: 643, endPoint x: 895, endPoint y: 645, distance: 21.1
click at [874, 642] on span "Requested" at bounding box center [890, 642] width 52 height 16
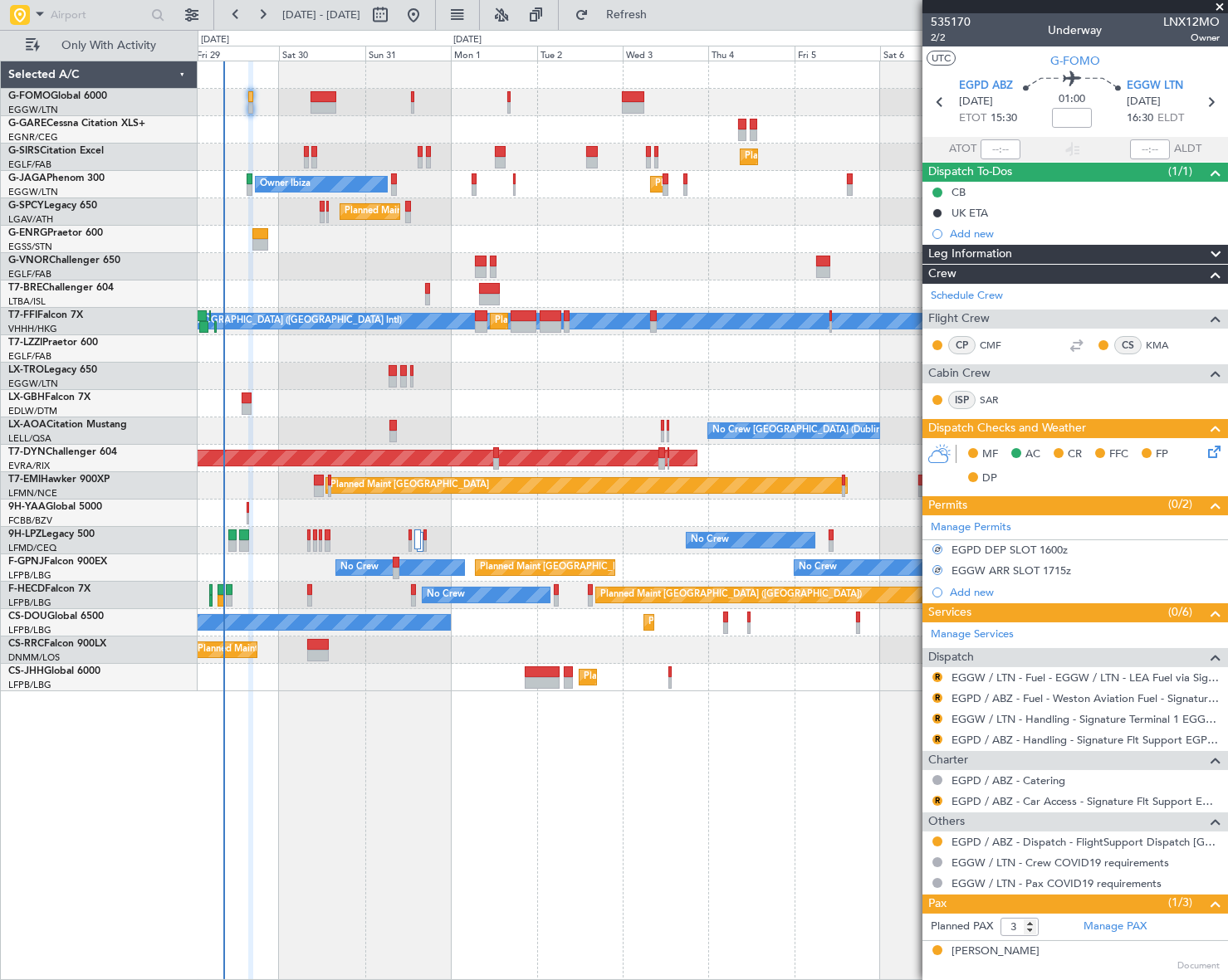
drag, startPoint x: 937, startPoint y: 674, endPoint x: 921, endPoint y: 686, distance: 20.0
click at [937, 673] on button "R" at bounding box center [937, 677] width 10 height 10
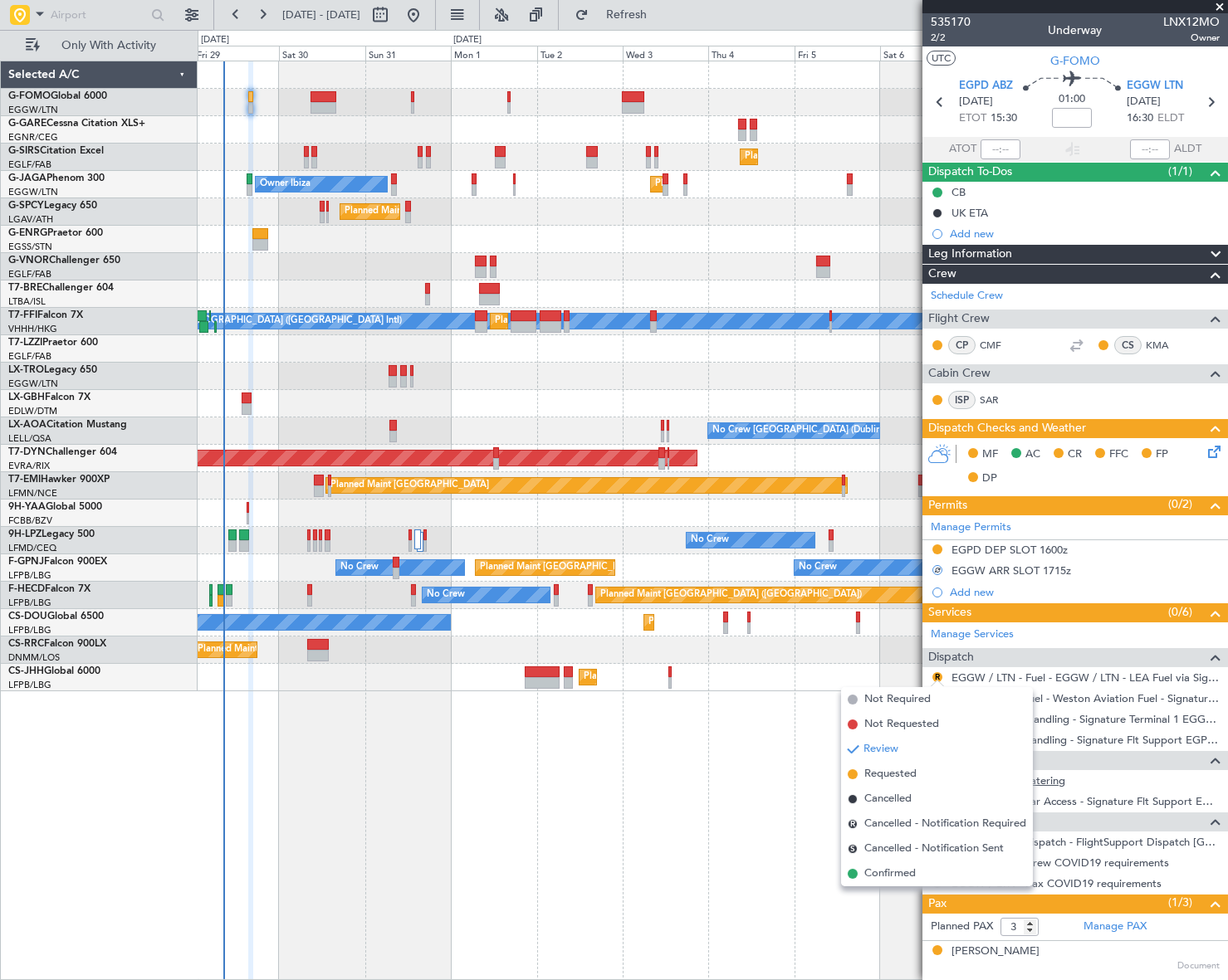
drag, startPoint x: 885, startPoint y: 874, endPoint x: 969, endPoint y: 780, distance: 126.1
click at [886, 871] on span "Confirmed" at bounding box center [890, 873] width 51 height 16
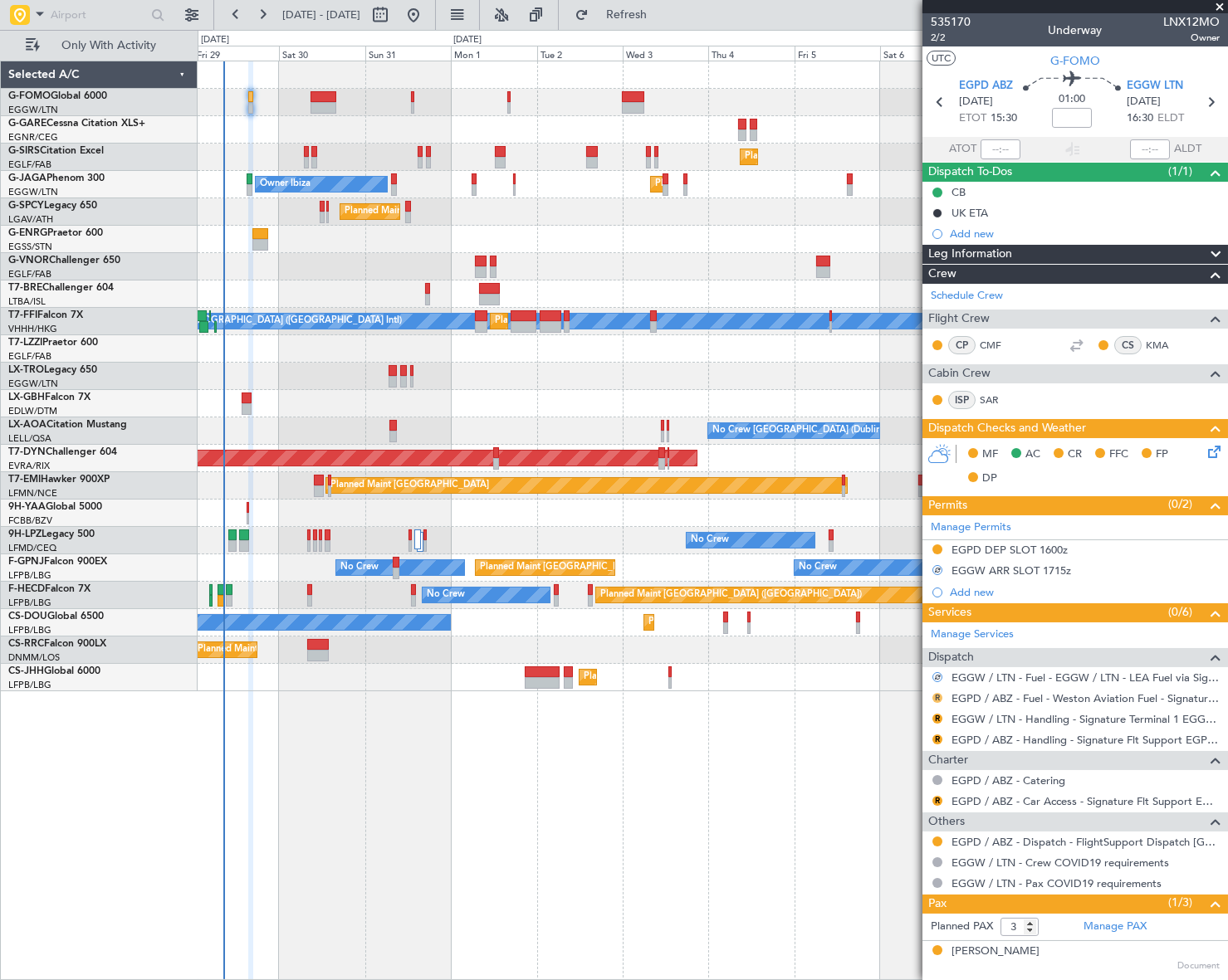
click at [936, 693] on button "R" at bounding box center [937, 698] width 10 height 10
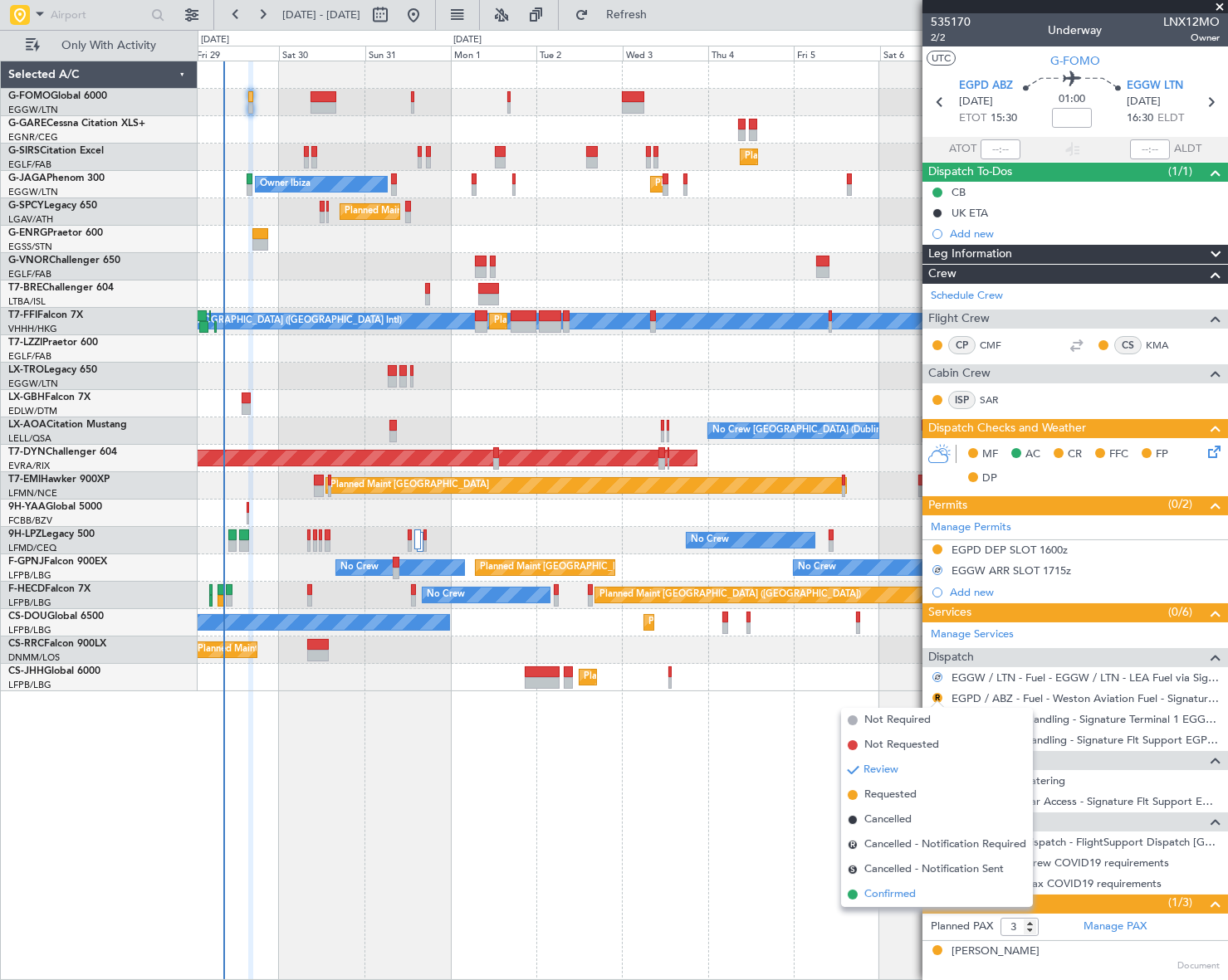
click at [896, 893] on span "Confirmed" at bounding box center [890, 894] width 51 height 16
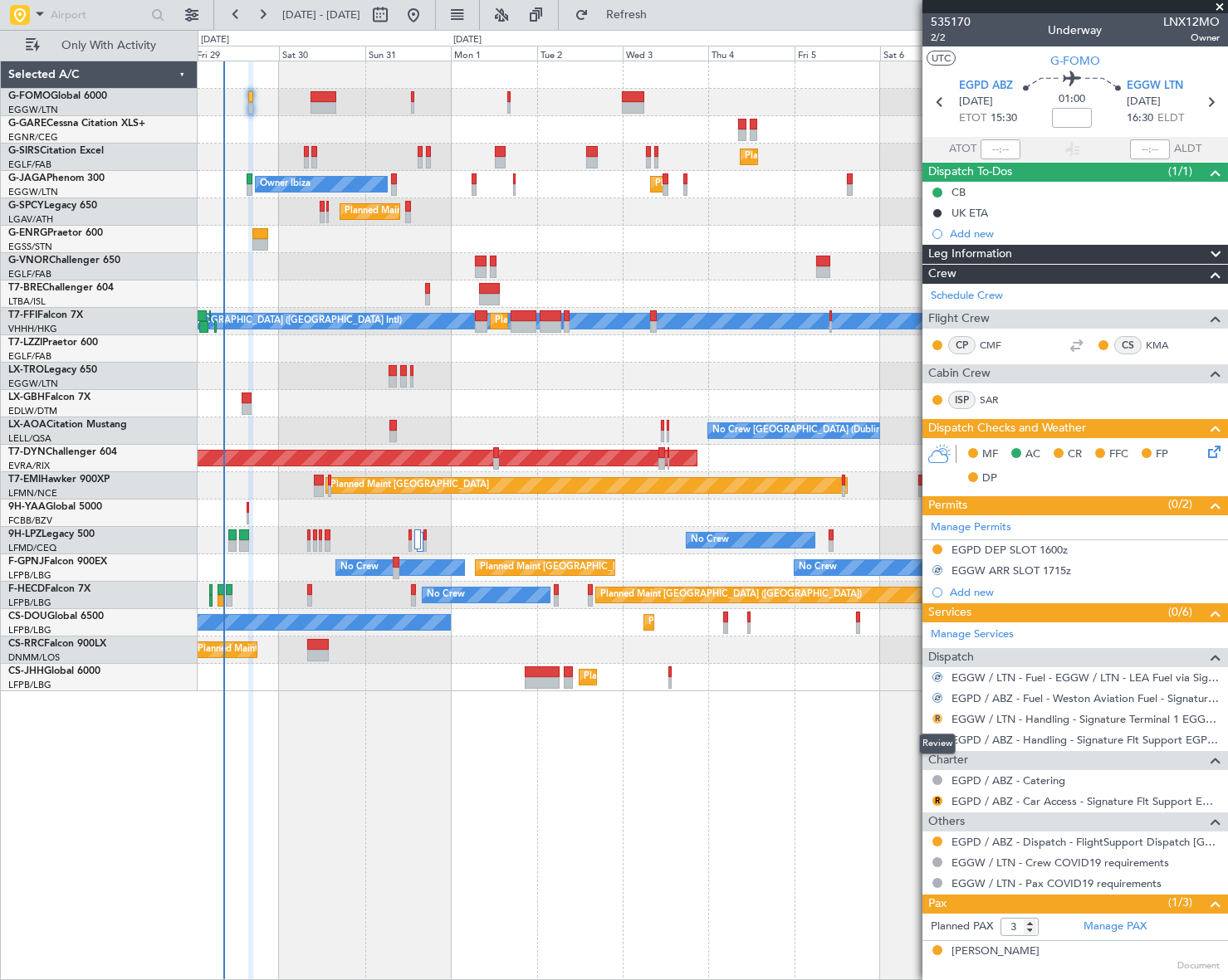
click at [937, 715] on button "R" at bounding box center [937, 718] width 10 height 10
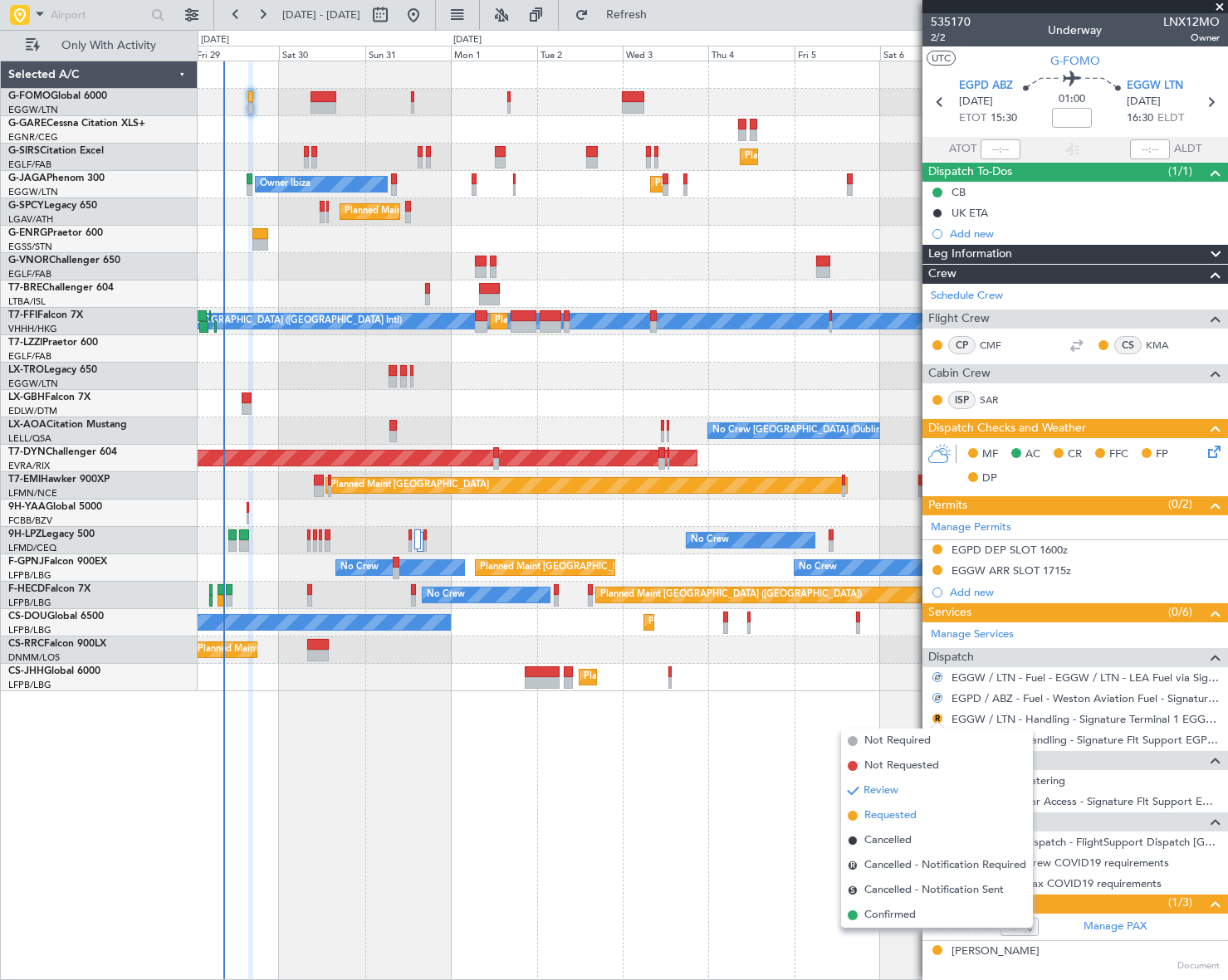
click at [889, 817] on span "Requested" at bounding box center [890, 815] width 52 height 16
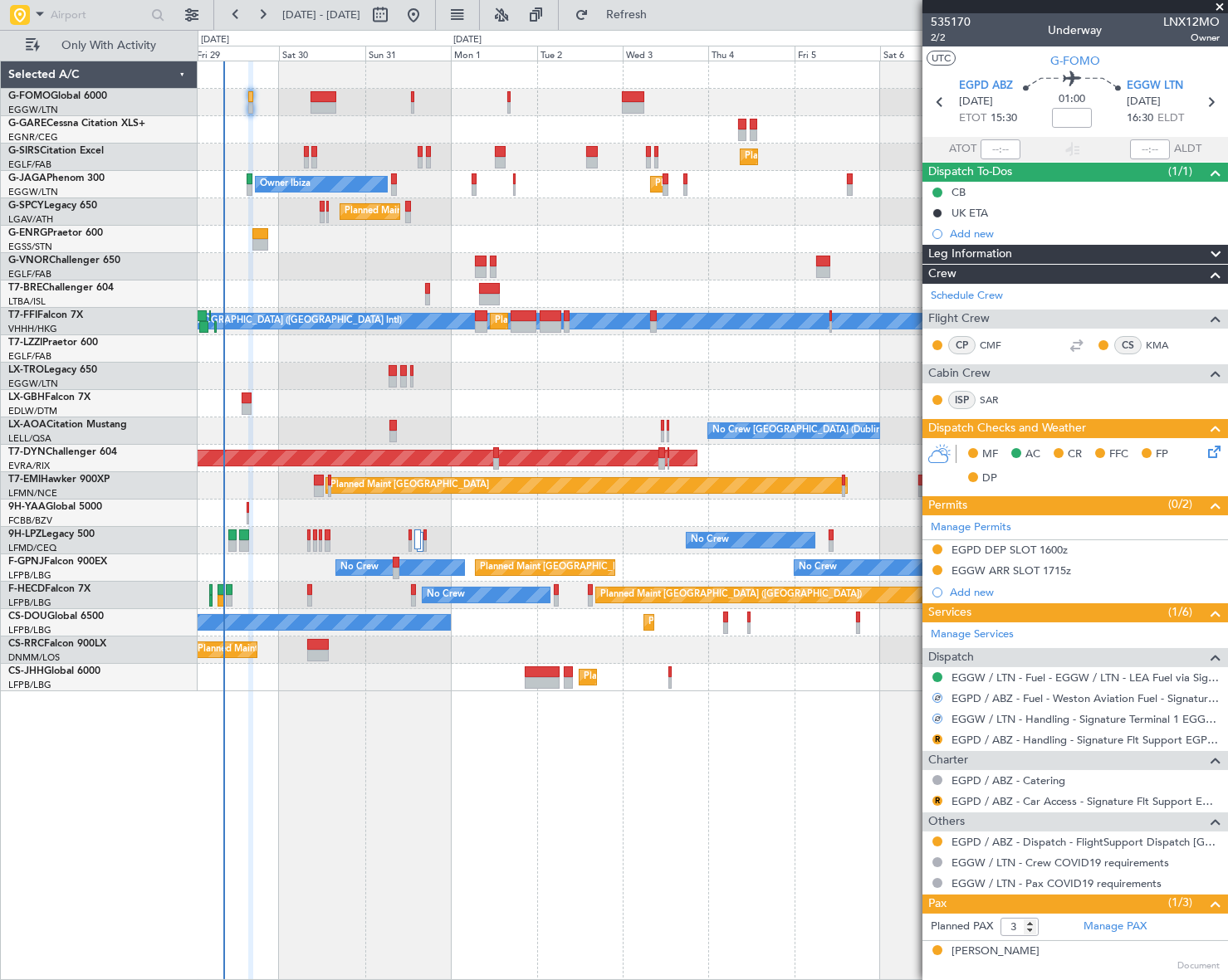
drag, startPoint x: 939, startPoint y: 738, endPoint x: 927, endPoint y: 752, distance: 18.4
click at [938, 738] on button "R" at bounding box center [937, 739] width 10 height 10
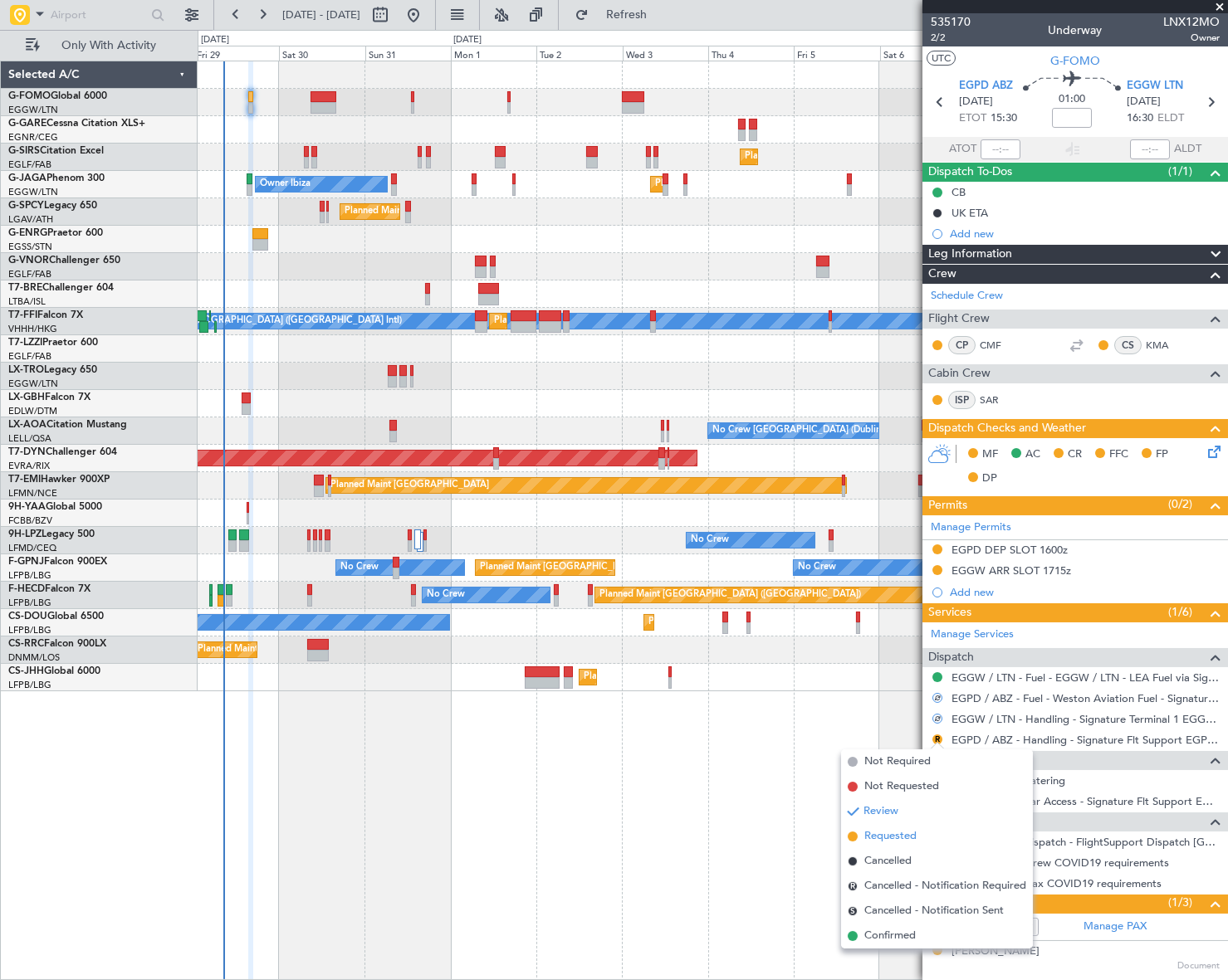
click at [872, 841] on span "Requested" at bounding box center [890, 836] width 52 height 16
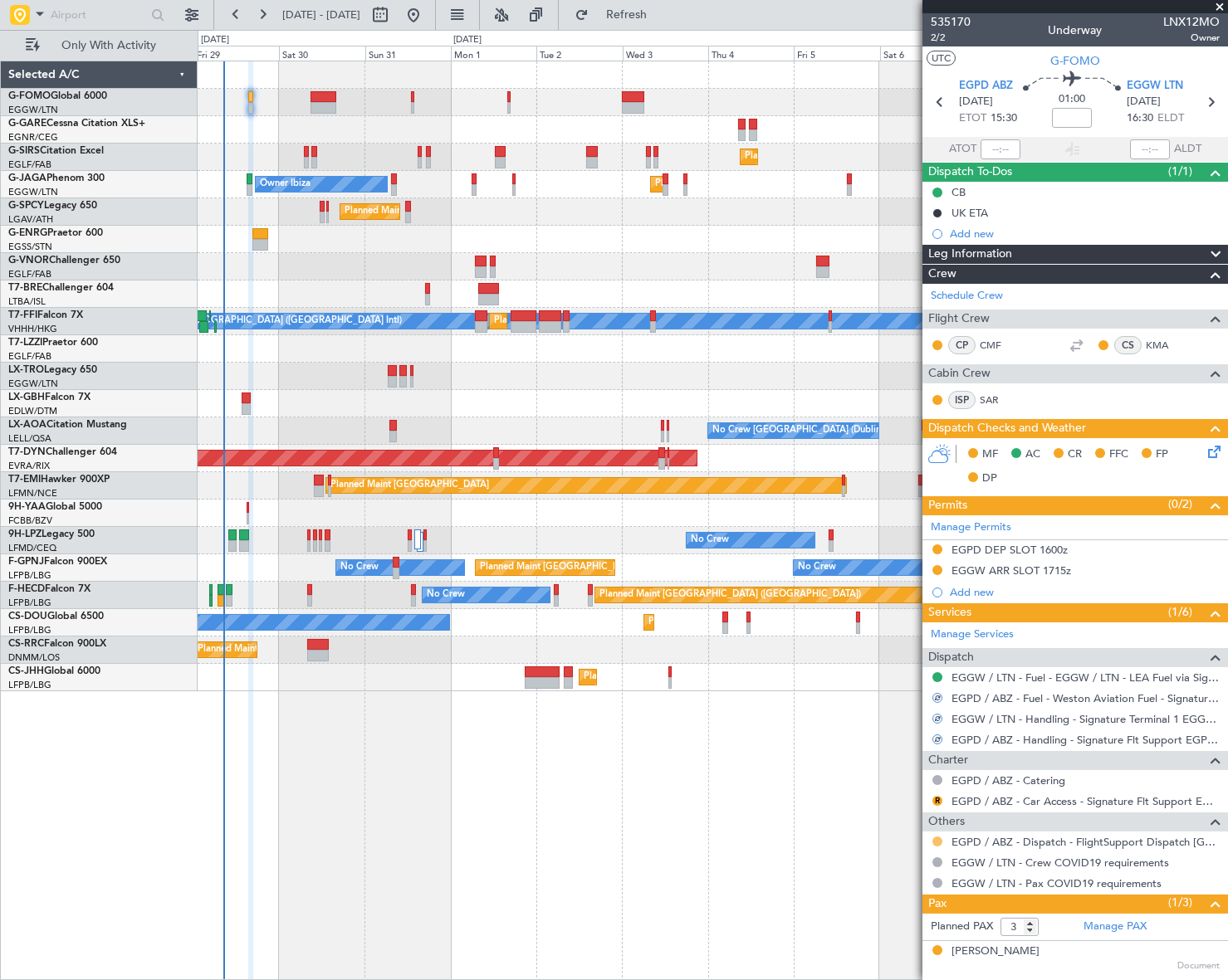
click at [936, 837] on button at bounding box center [937, 841] width 10 height 10
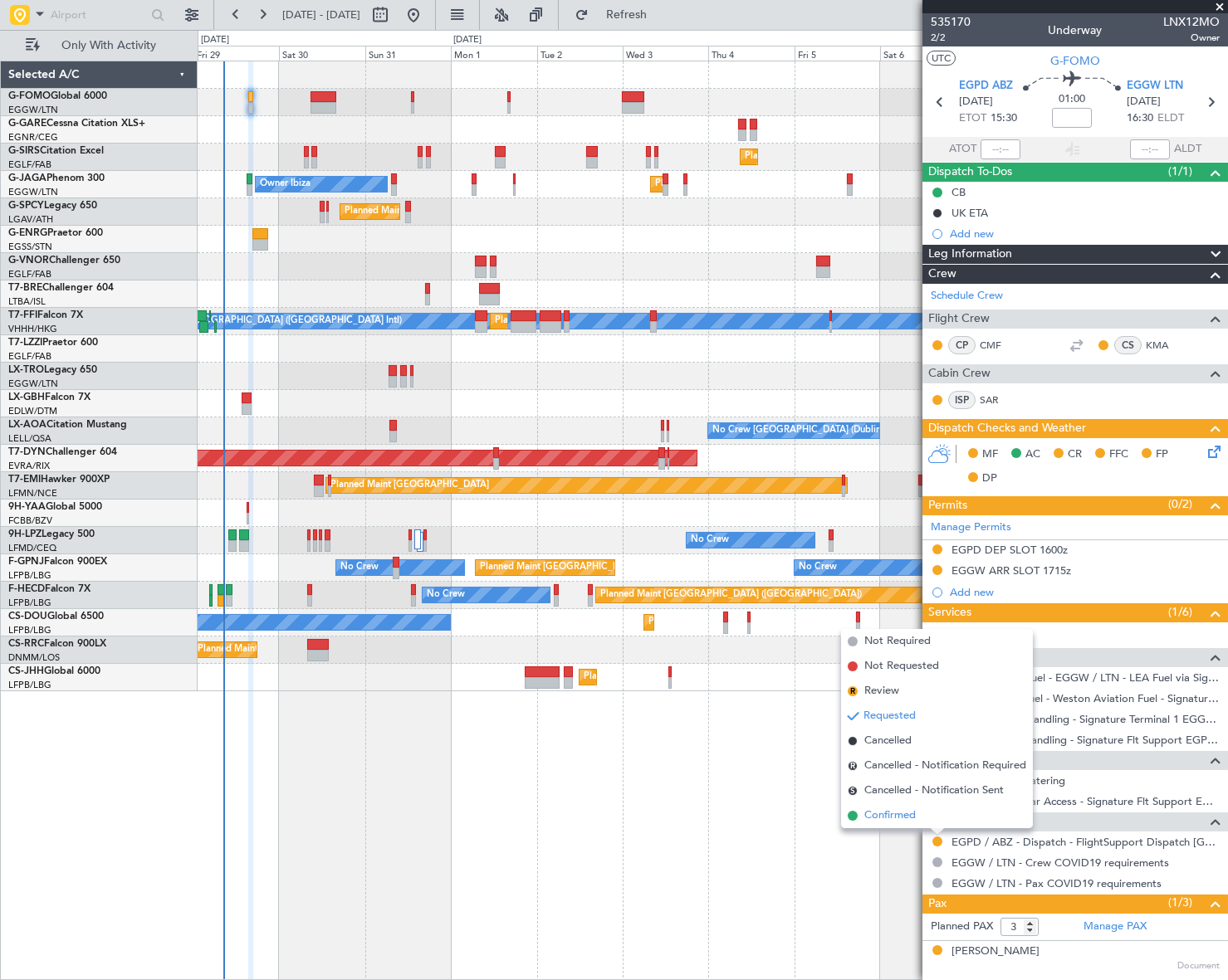
click at [896, 814] on span "Confirmed" at bounding box center [890, 815] width 51 height 16
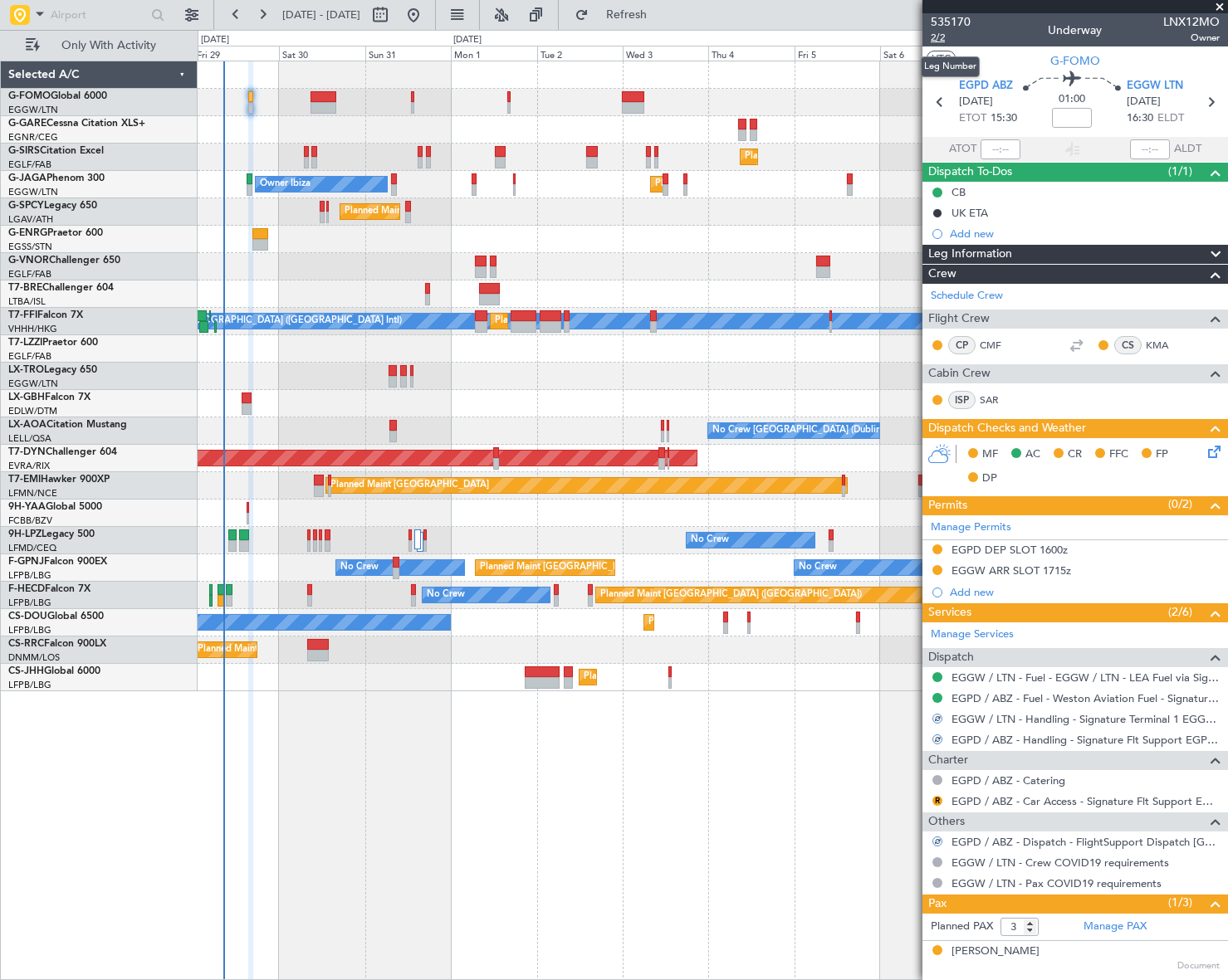
click at [937, 35] on span "2/2" at bounding box center [951, 37] width 40 height 14
click at [1026, 250] on div "Leg Information" at bounding box center [1075, 254] width 306 height 19
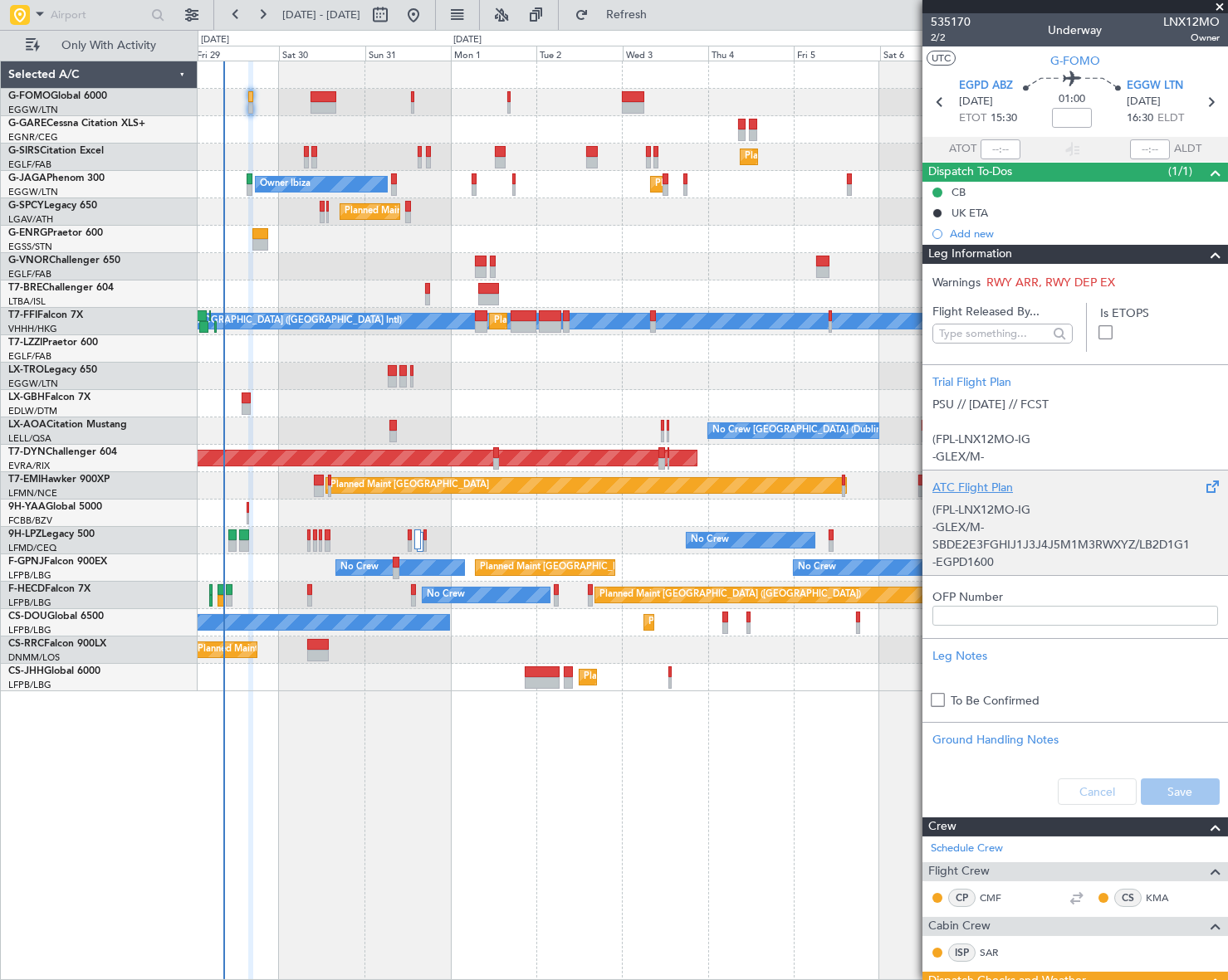
click at [1018, 520] on div "(FPL-LNX12MO-IG -GLEX/M-SBDE2E3FGHIJ1J3J4J5M1M3RWXYZ/LB2D1G1 -EGPD1600 -N0503F4…" at bounding box center [1076, 531] width 286 height 70
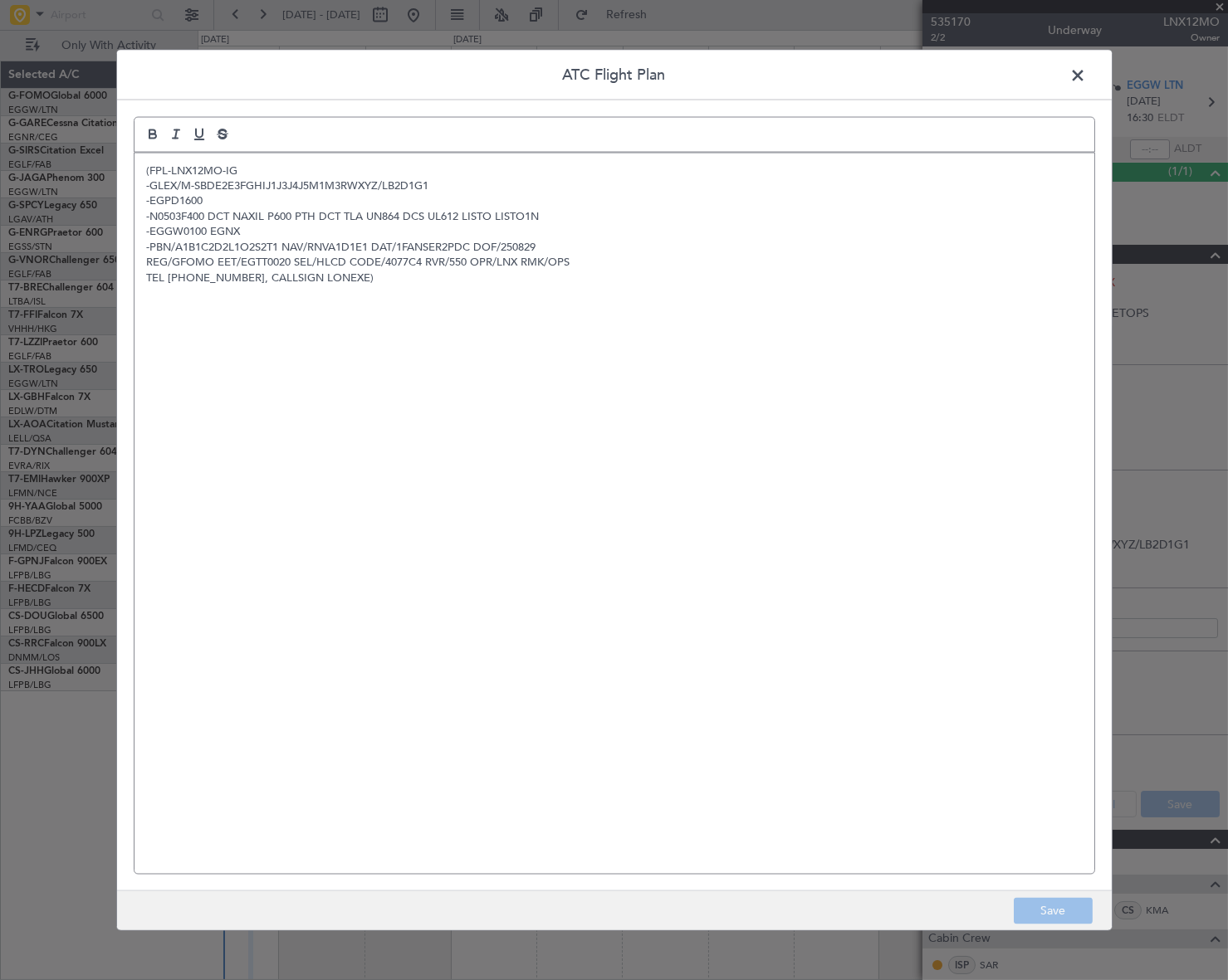
click at [473, 406] on div "(FPL-LNX12MO-IG -GLEX/M-SBDE2E3FGHIJ1J3J4J5M1M3RWXYZ/LB2D1G1 -EGPD1600 -N0503F4…" at bounding box center [614, 512] width 959 height 721
click at [1066, 911] on button "Save" at bounding box center [1053, 911] width 79 height 27
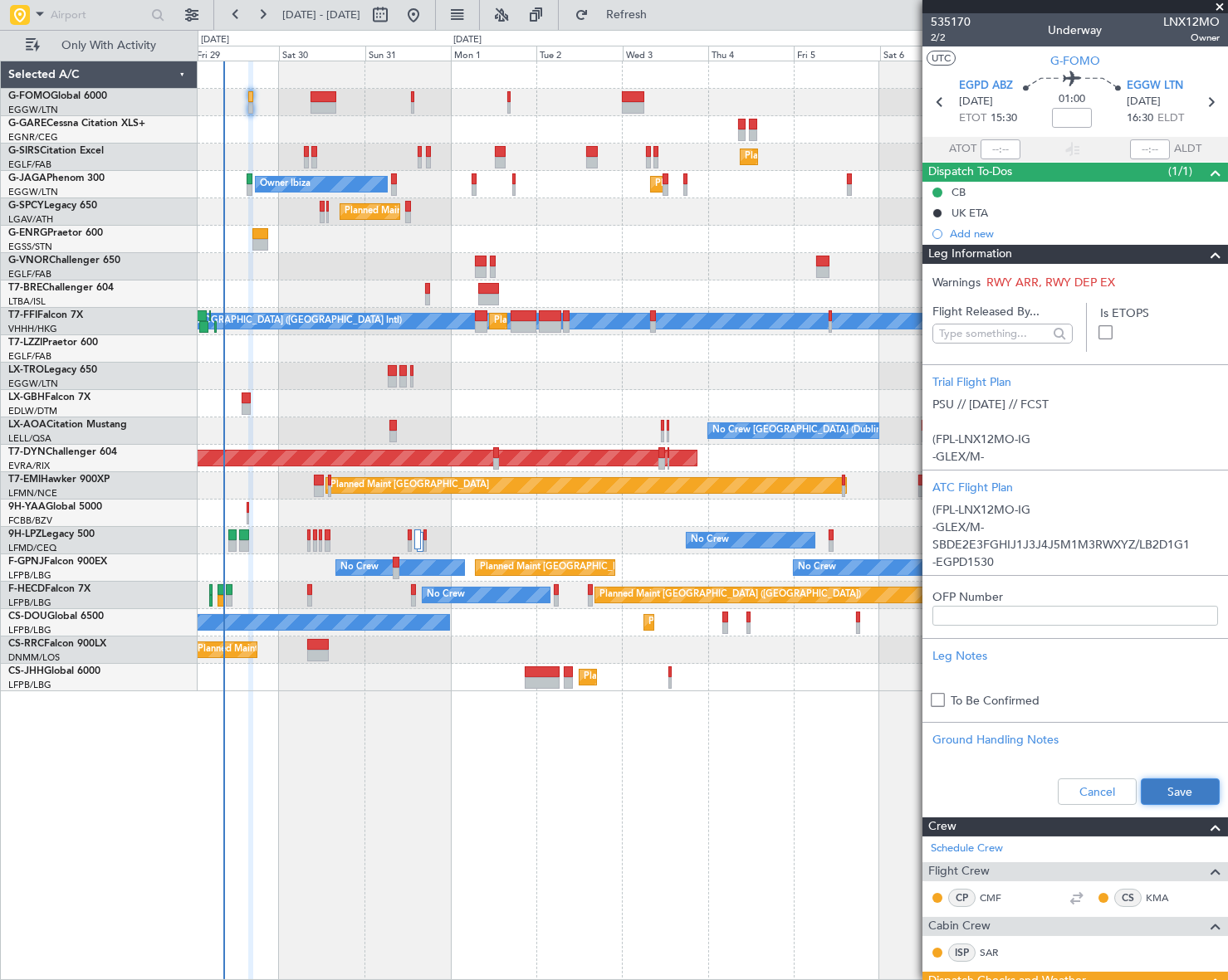
click at [1187, 791] on button "Save" at bounding box center [1179, 791] width 79 height 27
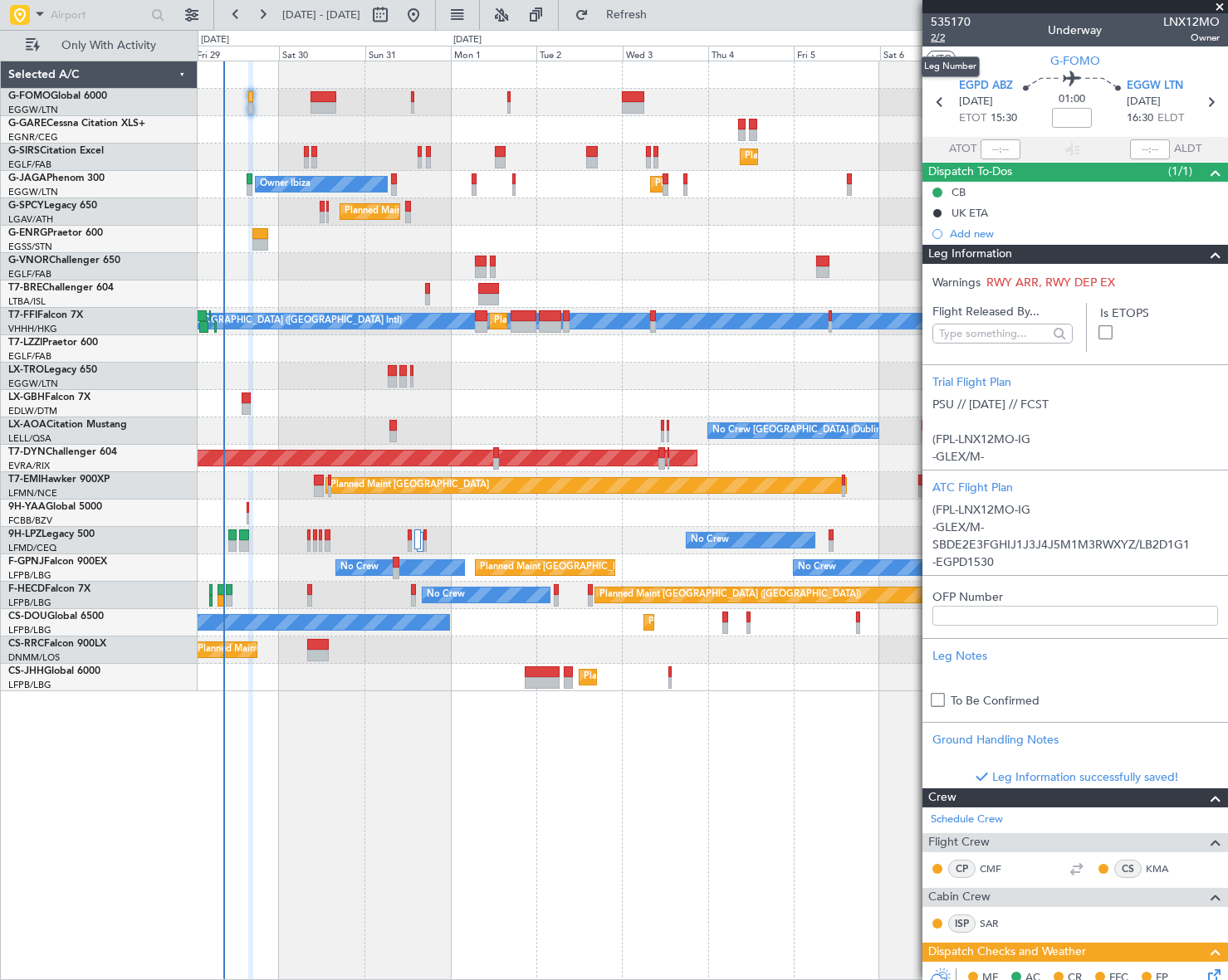
click at [940, 36] on span "2/2" at bounding box center [951, 37] width 40 height 14
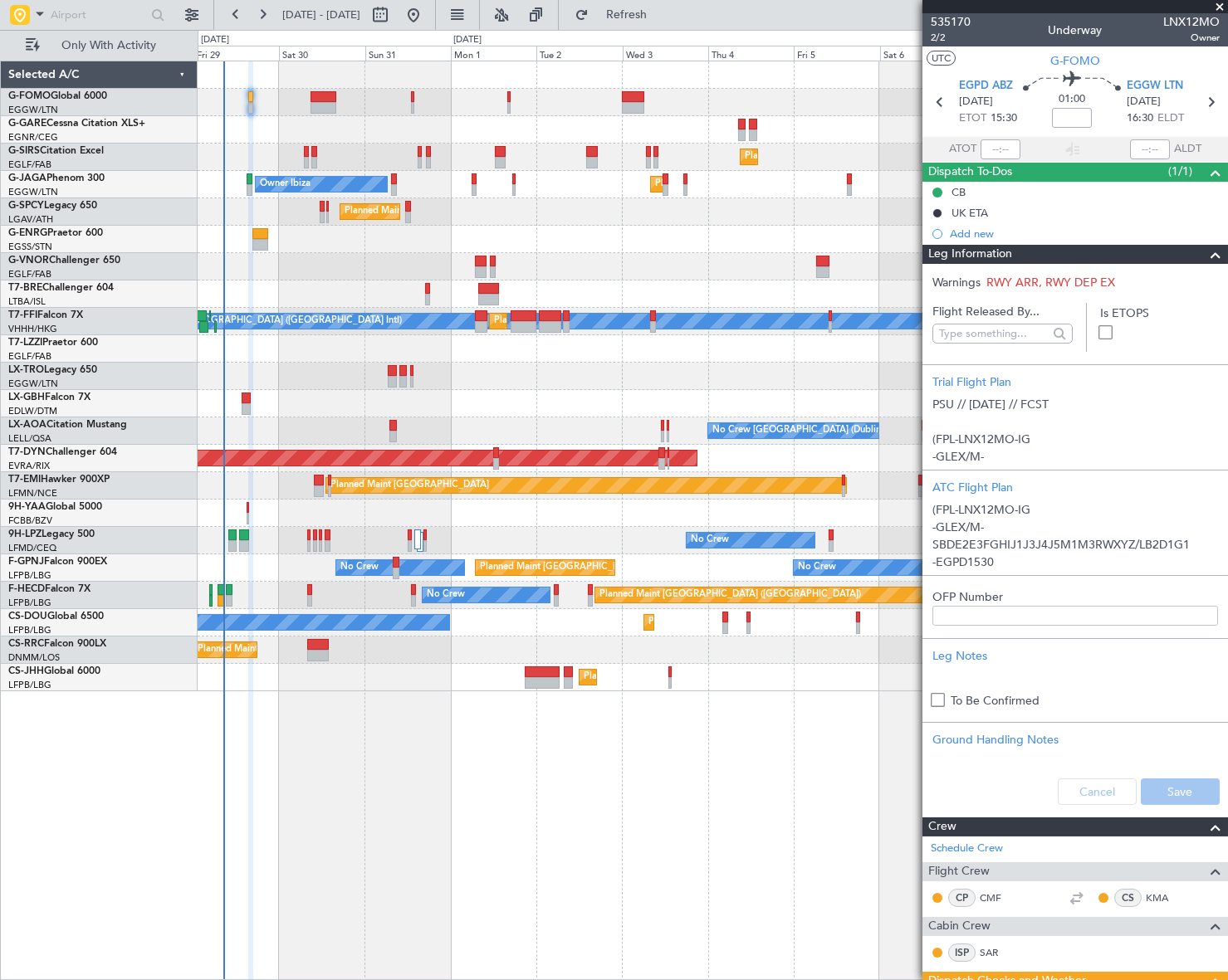
click at [1205, 255] on span at bounding box center [1215, 254] width 20 height 20
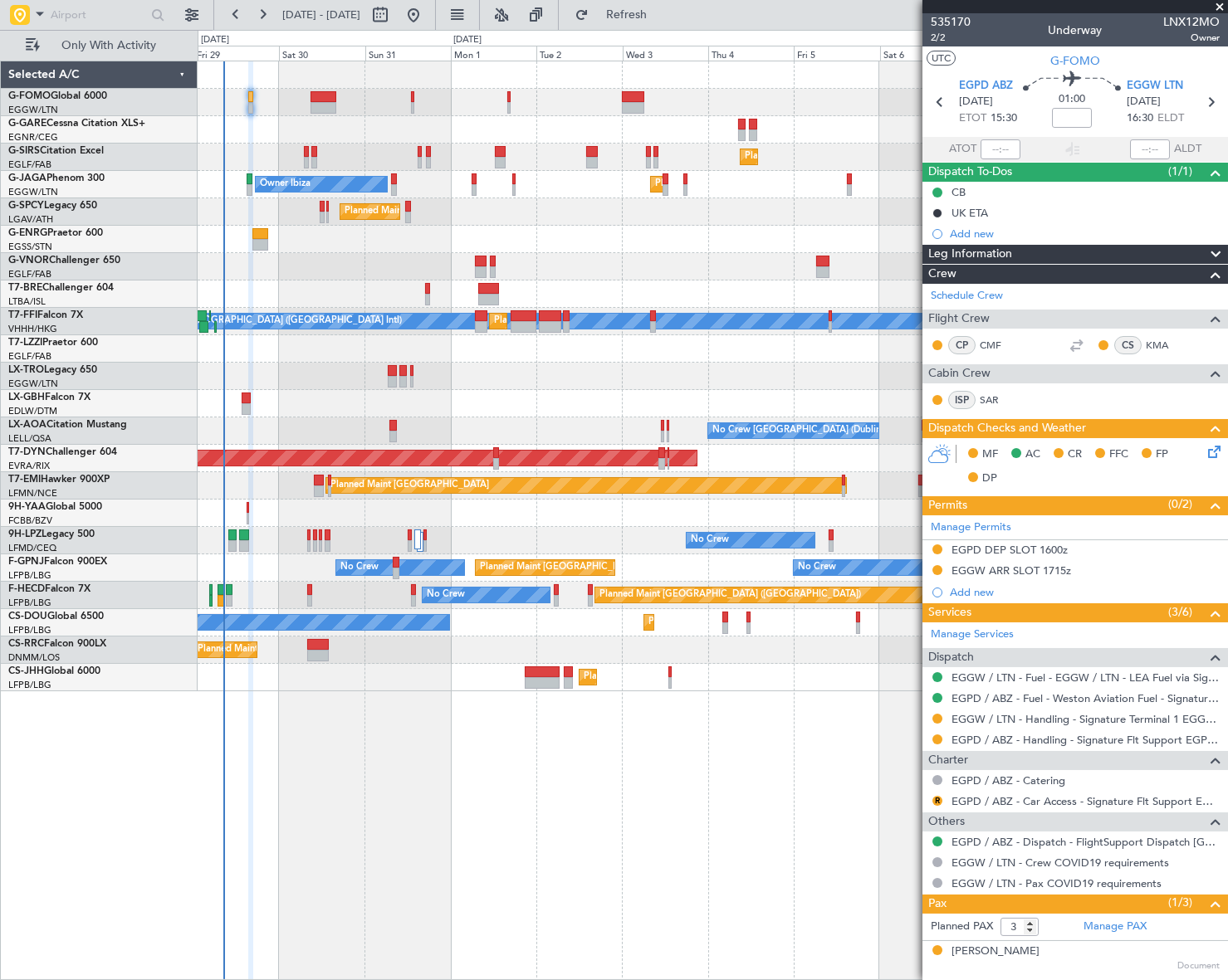
click at [1205, 450] on icon at bounding box center [1212, 450] width 13 height 13
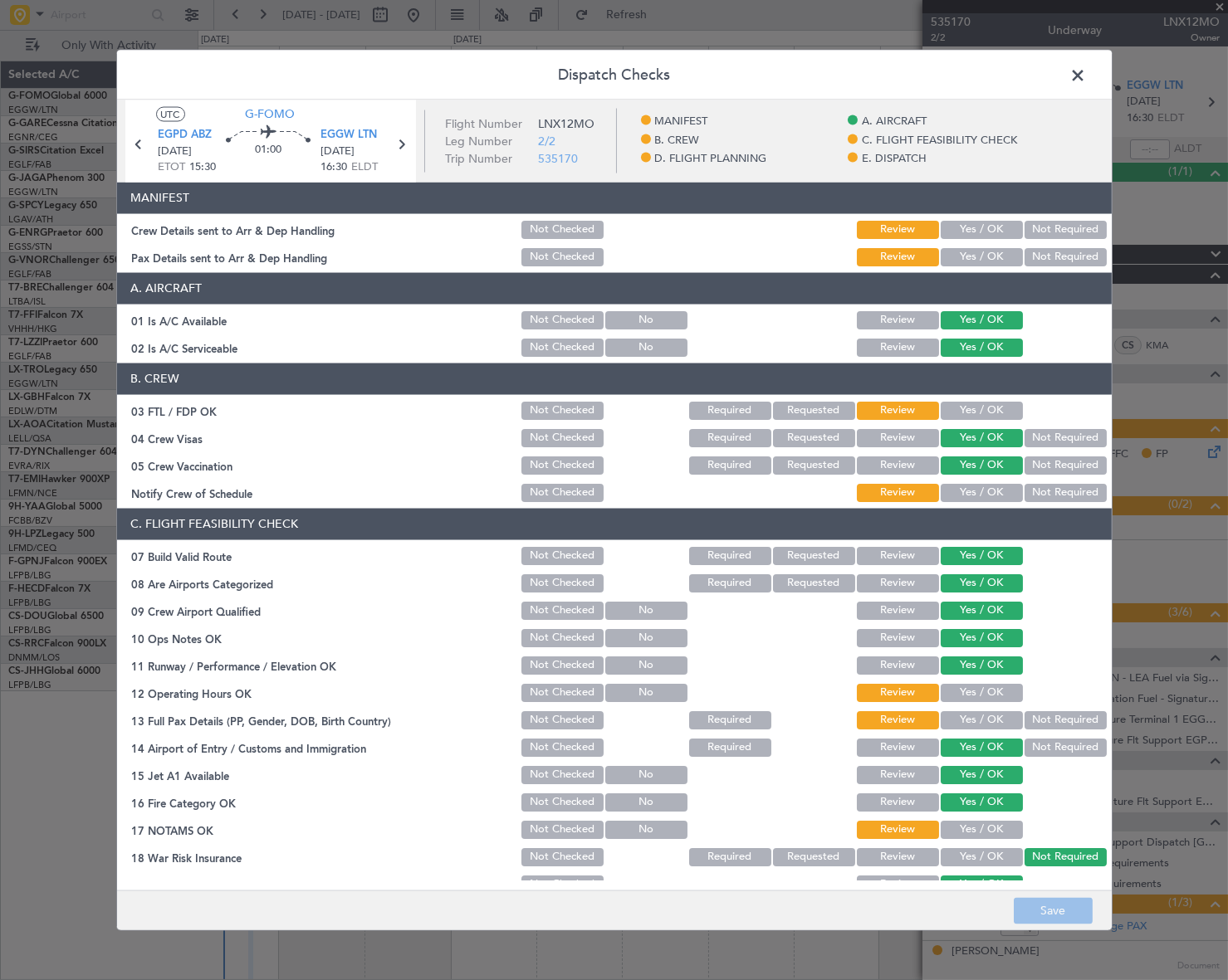
drag, startPoint x: 1080, startPoint y: 78, endPoint x: 753, endPoint y: 2, distance: 335.7
click at [1087, 77] on span at bounding box center [1087, 78] width 0 height 33
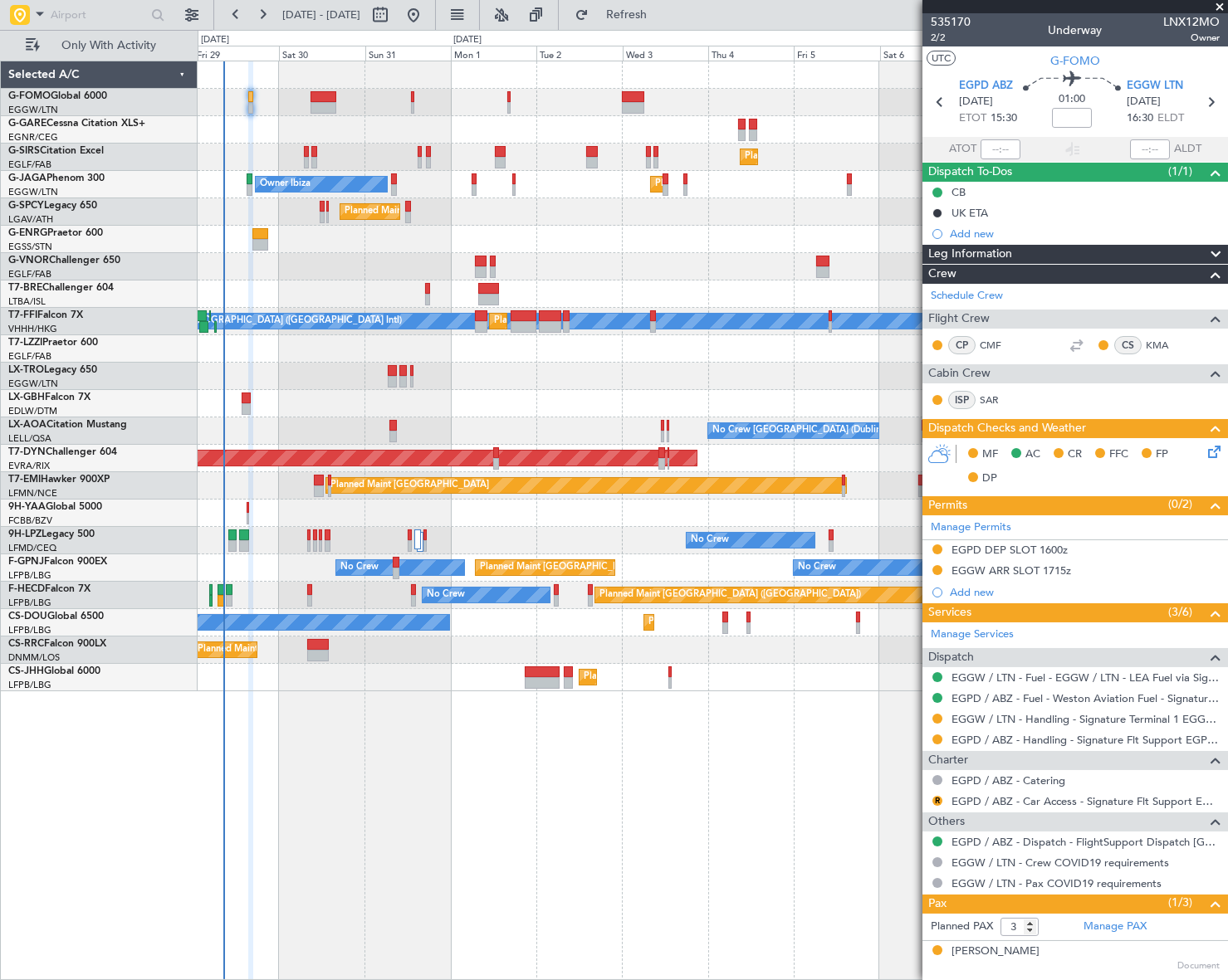
click at [1191, 449] on div "MF AC CR FFC FP DP" at bounding box center [1082, 467] width 244 height 49
click at [1205, 450] on icon at bounding box center [1212, 450] width 13 height 13
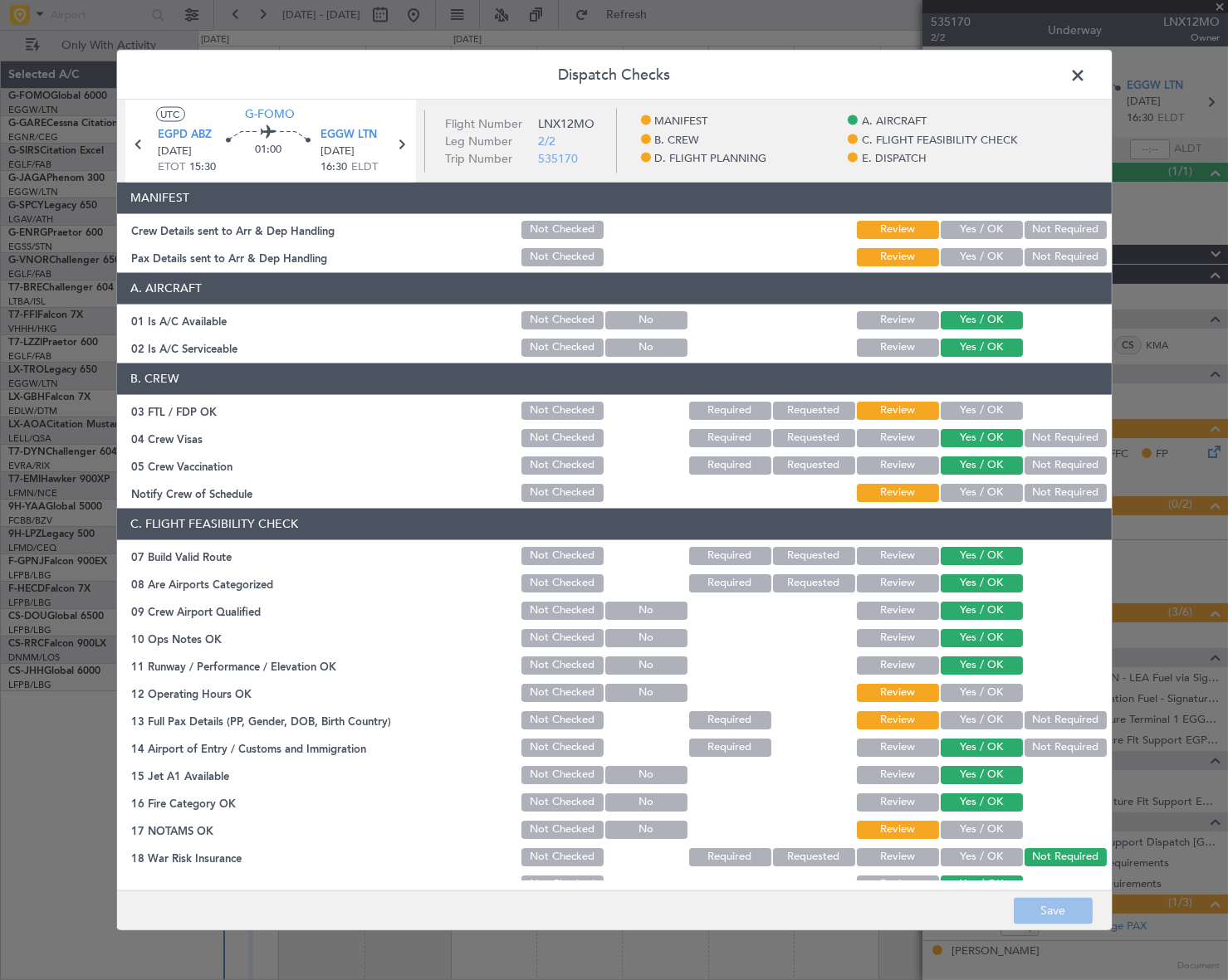
click at [992, 232] on button "Yes / OK" at bounding box center [981, 229] width 82 height 18
click at [986, 255] on button "Yes / OK" at bounding box center [981, 256] width 82 height 18
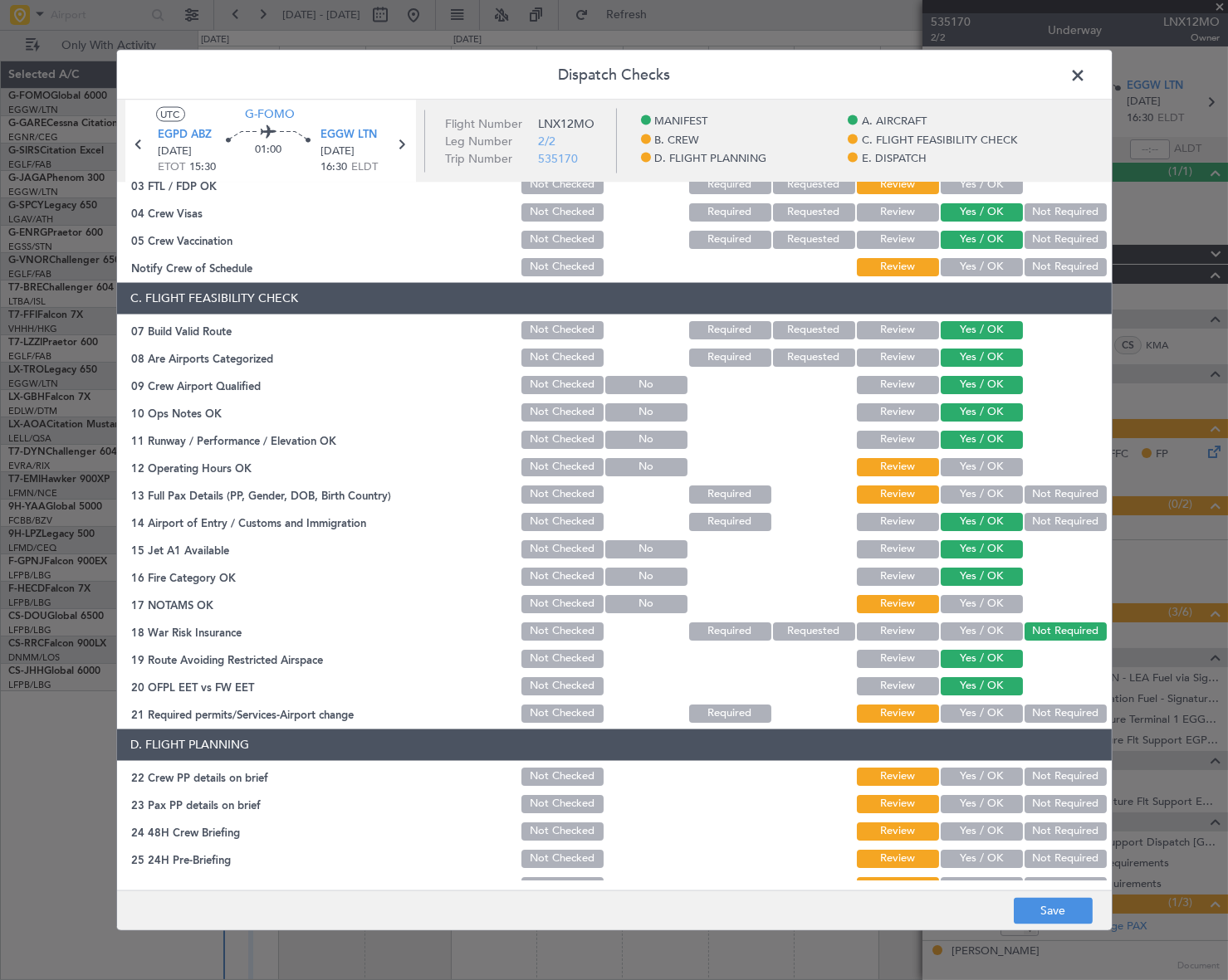
click at [993, 467] on button "Yes / OK" at bounding box center [981, 466] width 82 height 18
click at [994, 494] on button "Yes / OK" at bounding box center [981, 493] width 82 height 18
click at [991, 610] on button "Yes / OK" at bounding box center [981, 603] width 82 height 18
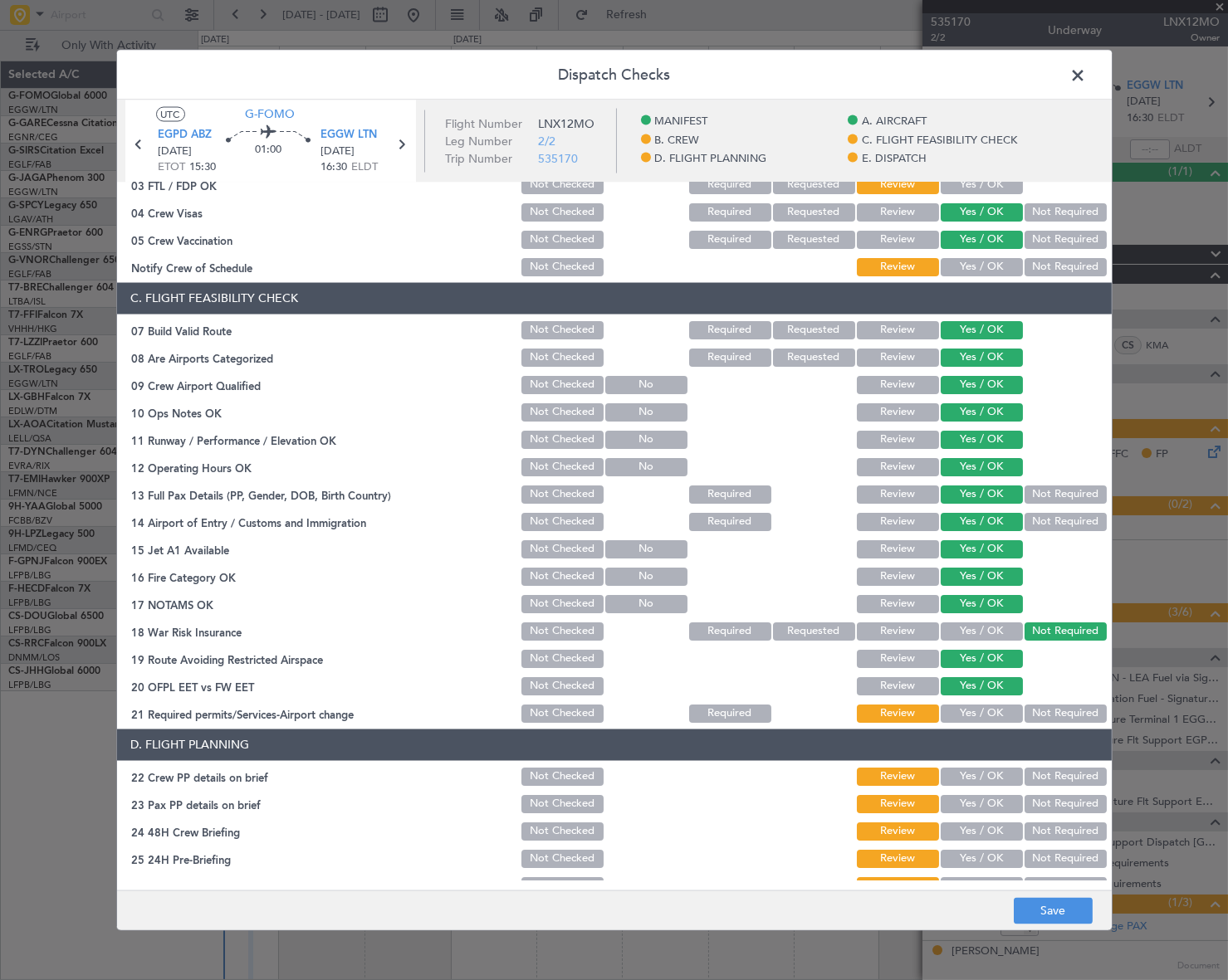
click at [979, 708] on button "Yes / OK" at bounding box center [981, 712] width 82 height 18
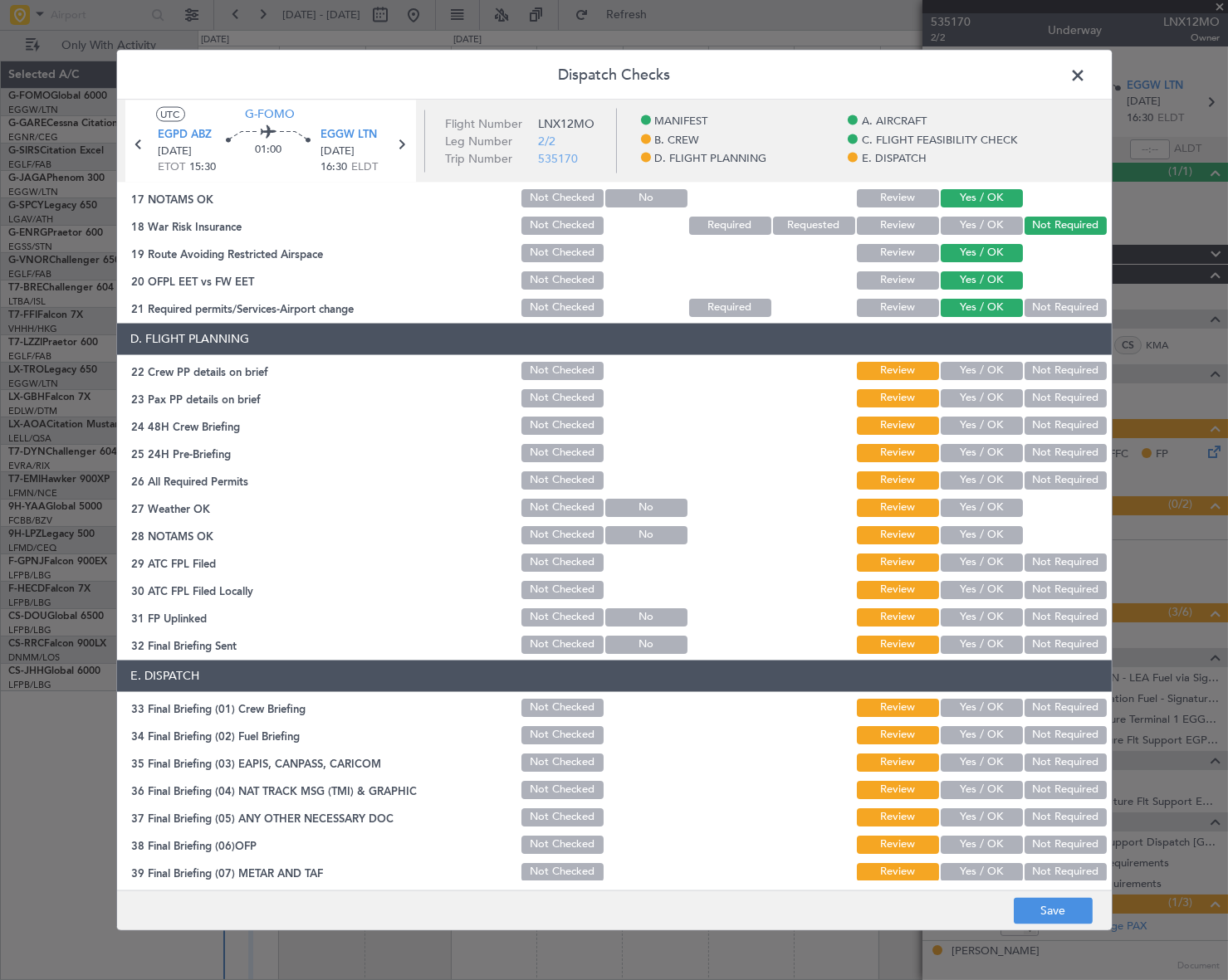
scroll to position [679, 0]
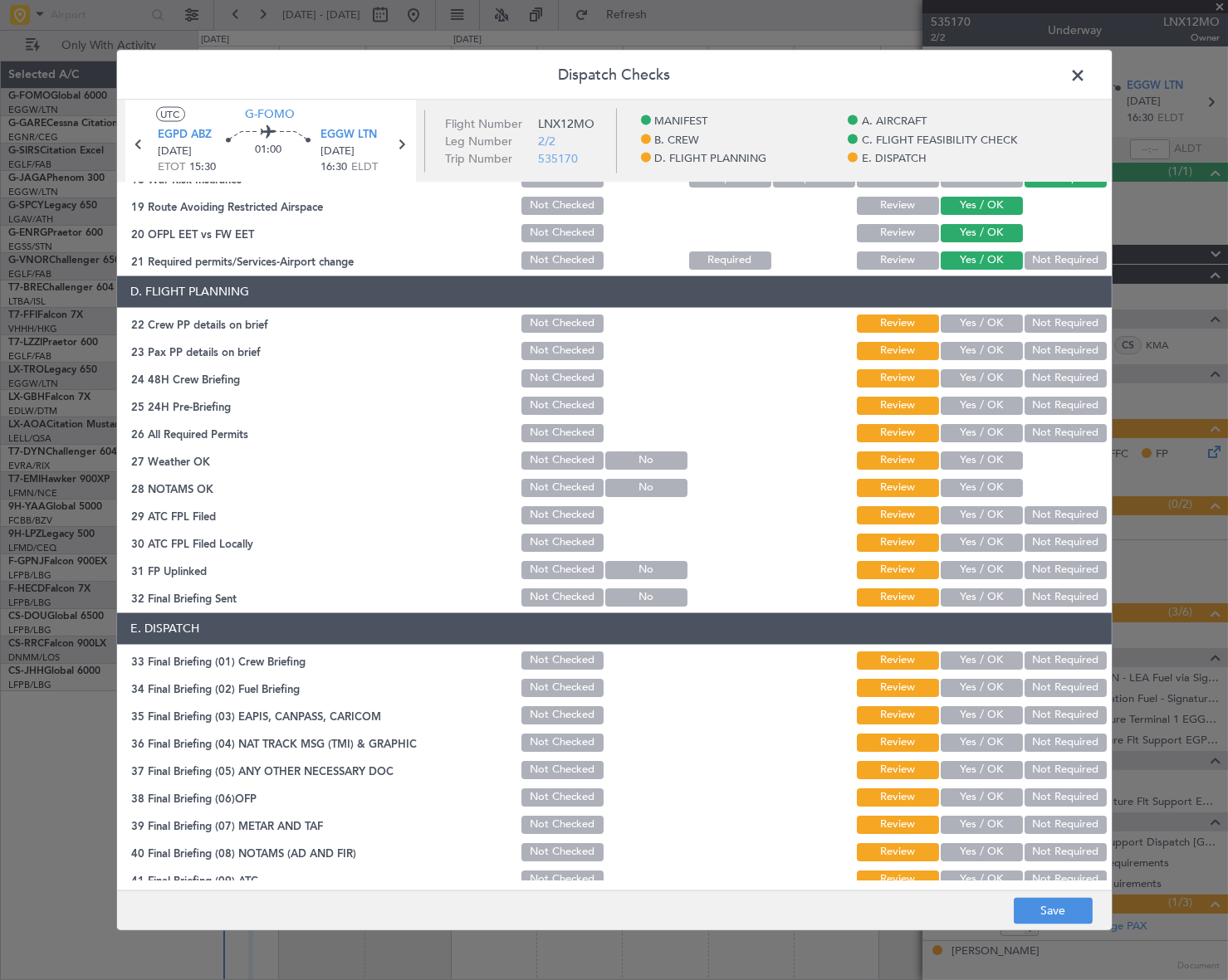
click at [985, 316] on button "Yes / OK" at bounding box center [981, 322] width 82 height 18
click at [992, 350] on button "Yes / OK" at bounding box center [981, 350] width 82 height 18
click at [985, 378] on button "Yes / OK" at bounding box center [981, 377] width 82 height 18
click at [1055, 404] on button "Not Required" at bounding box center [1065, 405] width 82 height 18
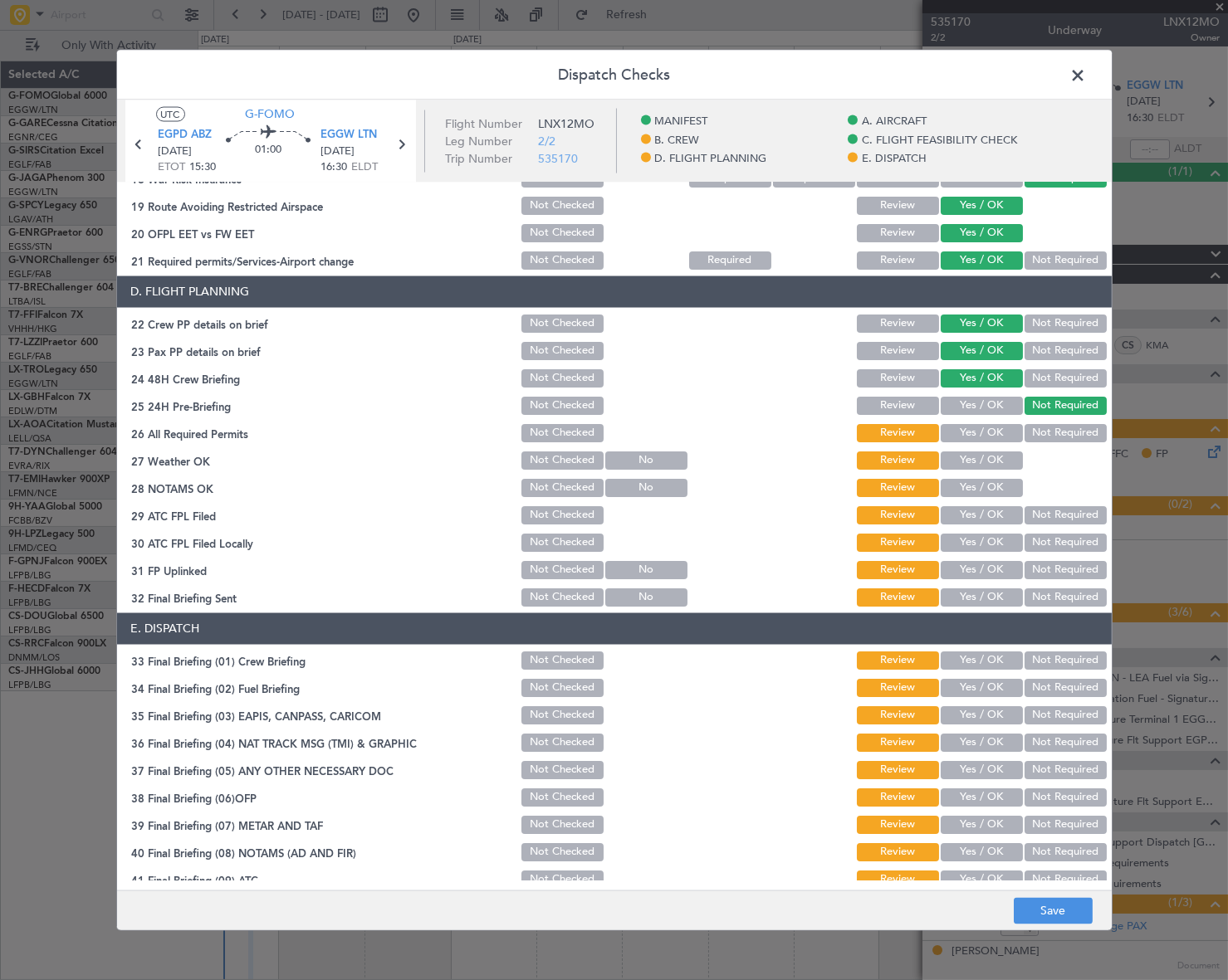
click at [999, 432] on button "Yes / OK" at bounding box center [981, 431] width 82 height 18
click at [996, 462] on button "Yes / OK" at bounding box center [981, 459] width 82 height 18
click at [999, 492] on button "Yes / OK" at bounding box center [981, 487] width 82 height 18
click at [990, 528] on section "D. FLIGHT PLANNING 22 Crew PP details on brief Not Checked Review Yes / OK Not …" at bounding box center [614, 441] width 995 height 332
click at [994, 518] on button "Yes / OK" at bounding box center [981, 514] width 82 height 18
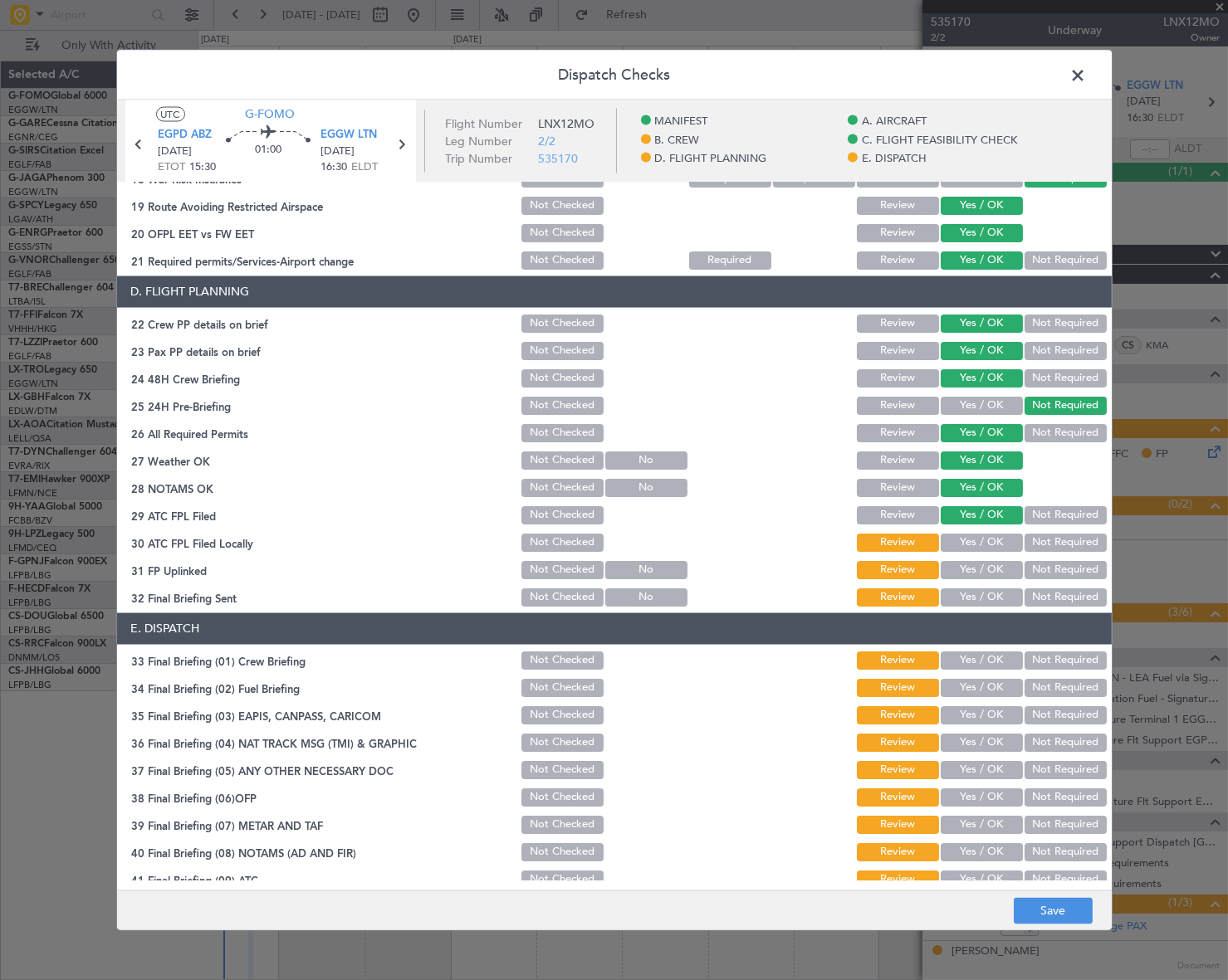
click at [1042, 540] on button "Not Required" at bounding box center [1065, 542] width 82 height 18
click at [988, 566] on button "Yes / OK" at bounding box center [981, 569] width 82 height 18
click at [989, 599] on button "Yes / OK" at bounding box center [981, 596] width 82 height 18
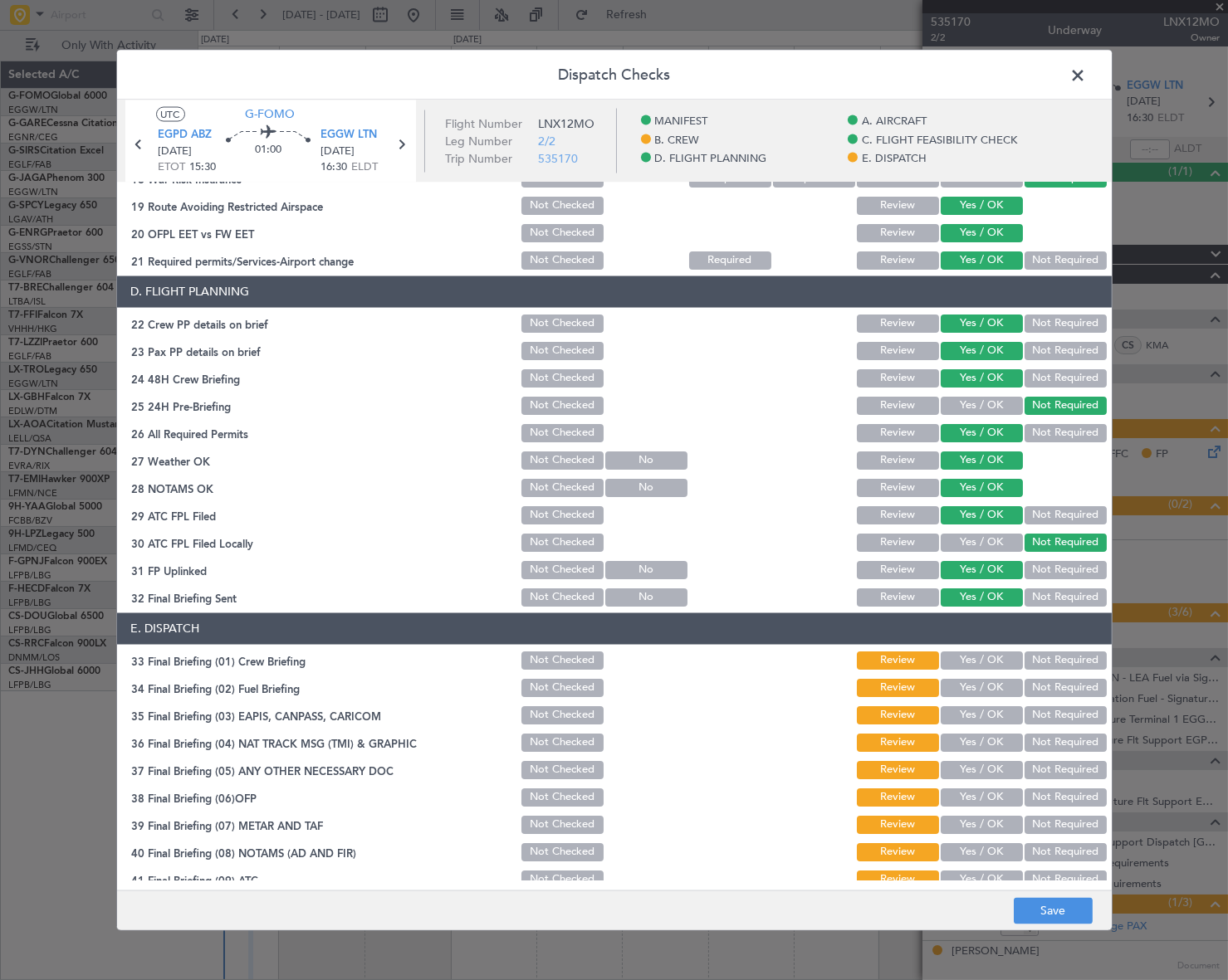
scroll to position [774, 0]
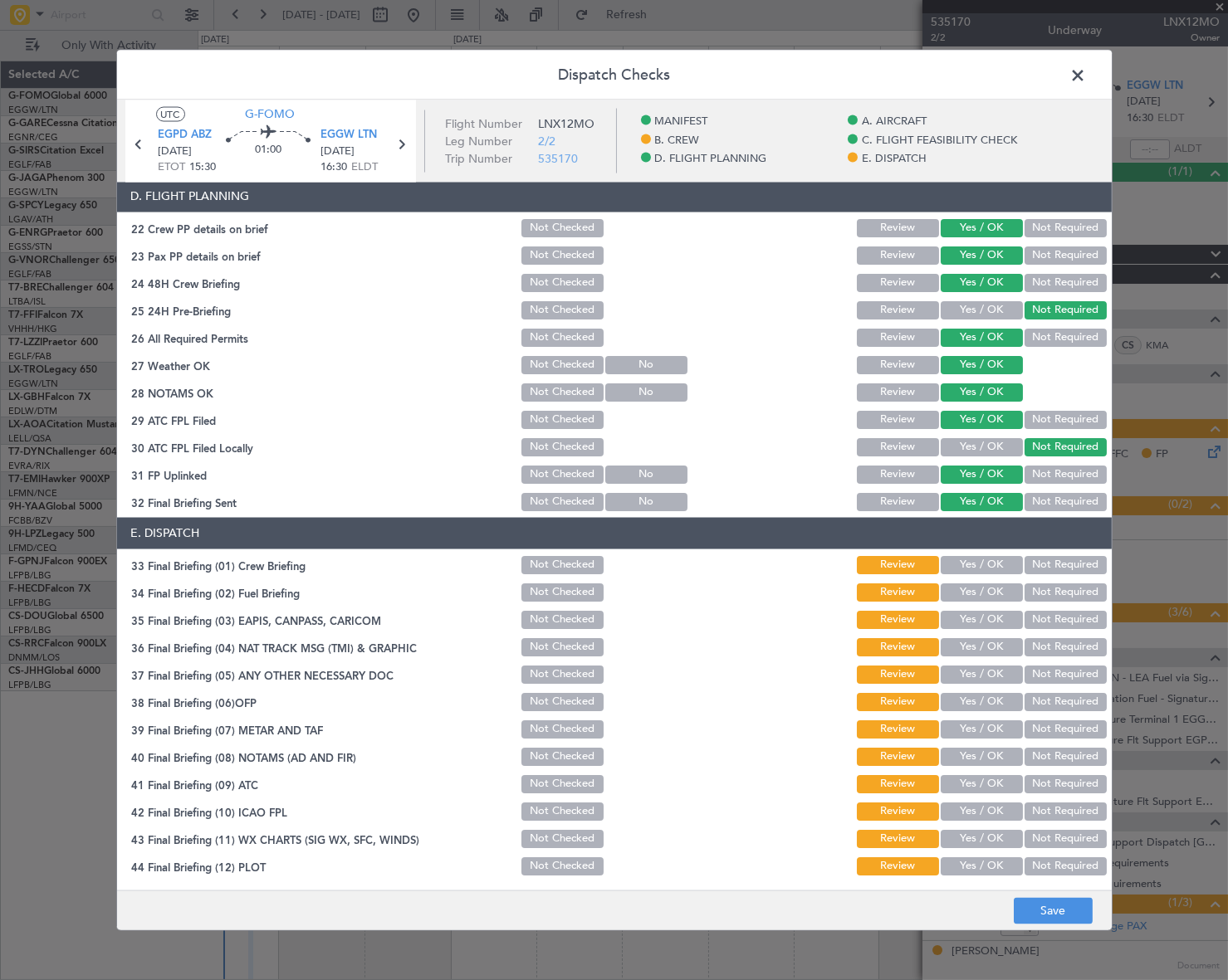
click at [996, 569] on button "Yes / OK" at bounding box center [981, 564] width 82 height 18
click at [993, 600] on div "Yes / OK" at bounding box center [980, 591] width 84 height 23
click at [997, 593] on button "Yes / OK" at bounding box center [981, 591] width 82 height 18
click at [1062, 619] on button "Not Required" at bounding box center [1065, 619] width 82 height 18
click at [1056, 650] on button "Not Required" at bounding box center [1065, 646] width 82 height 18
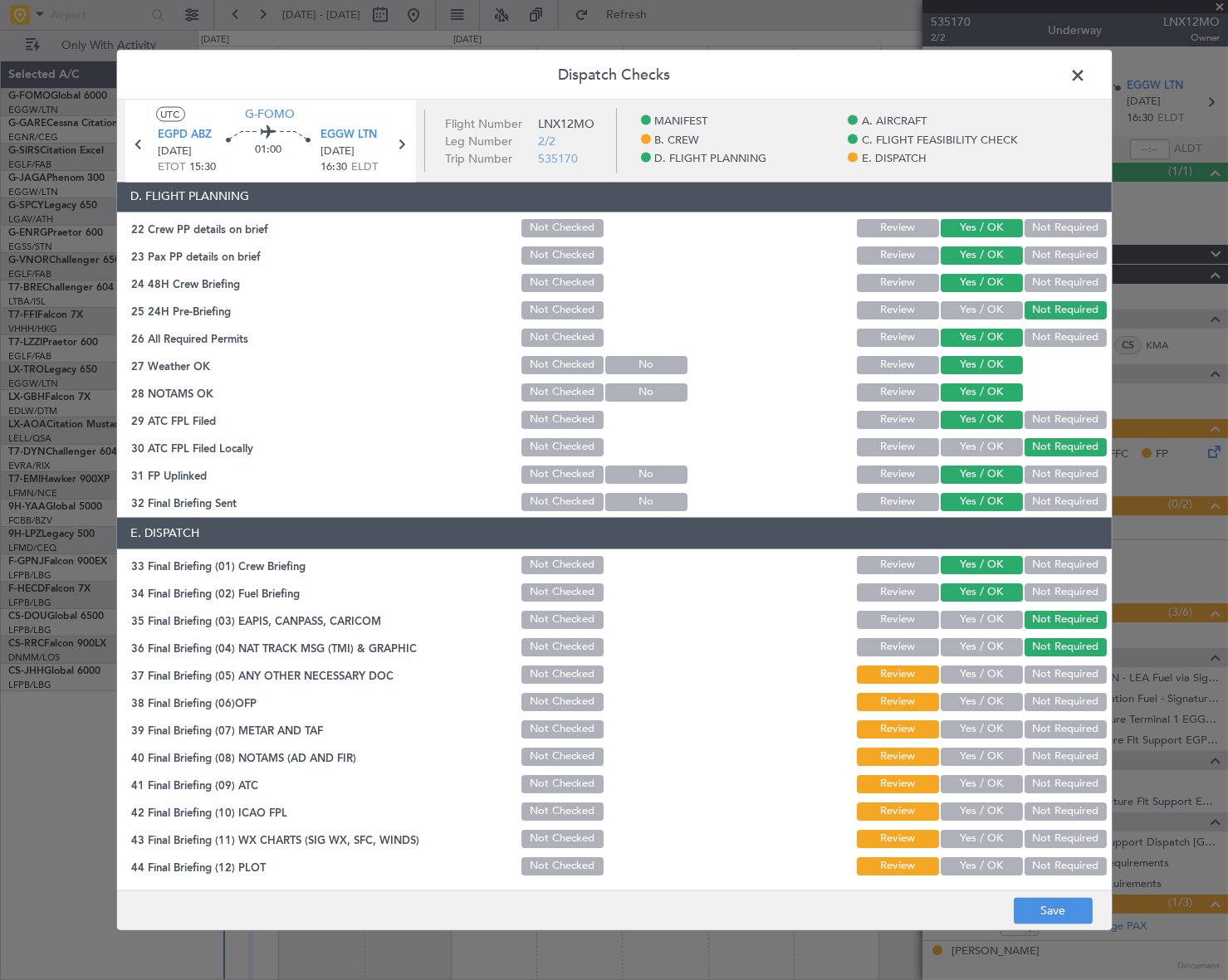
click at [978, 665] on button "Yes / OK" at bounding box center [981, 673] width 82 height 18
click at [993, 697] on button "Yes / OK" at bounding box center [981, 701] width 82 height 18
click at [992, 731] on button "Yes / OK" at bounding box center [981, 729] width 82 height 18
click at [996, 761] on button "Yes / OK" at bounding box center [981, 755] width 82 height 18
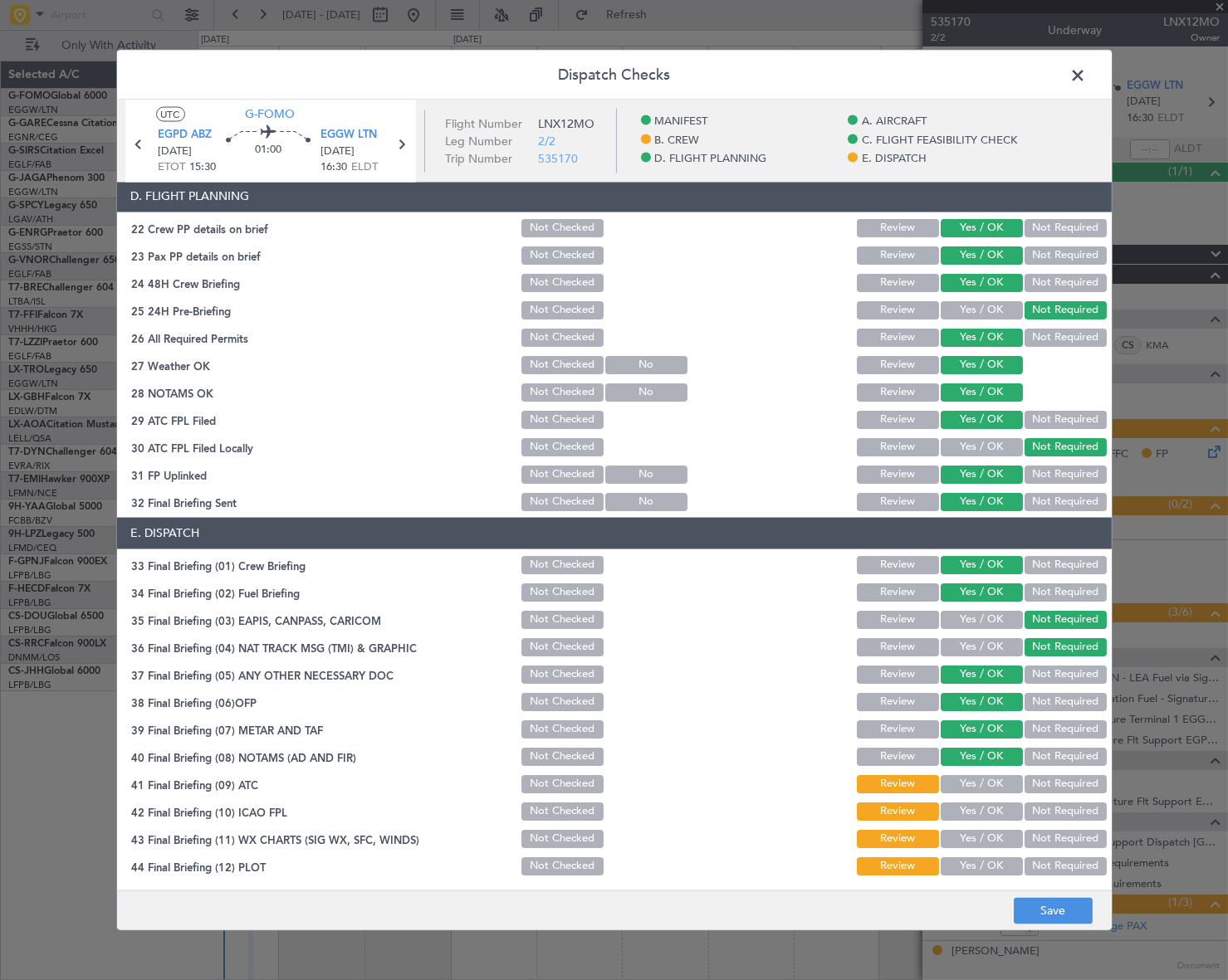
click at [984, 791] on div "Yes / OK" at bounding box center [980, 783] width 84 height 23
click at [993, 778] on button "Yes / OK" at bounding box center [981, 783] width 82 height 18
click at [987, 811] on button "Yes / OK" at bounding box center [981, 810] width 82 height 18
click at [986, 838] on button "Yes / OK" at bounding box center [981, 838] width 82 height 18
click at [987, 865] on button "Yes / OK" at bounding box center [981, 865] width 82 height 18
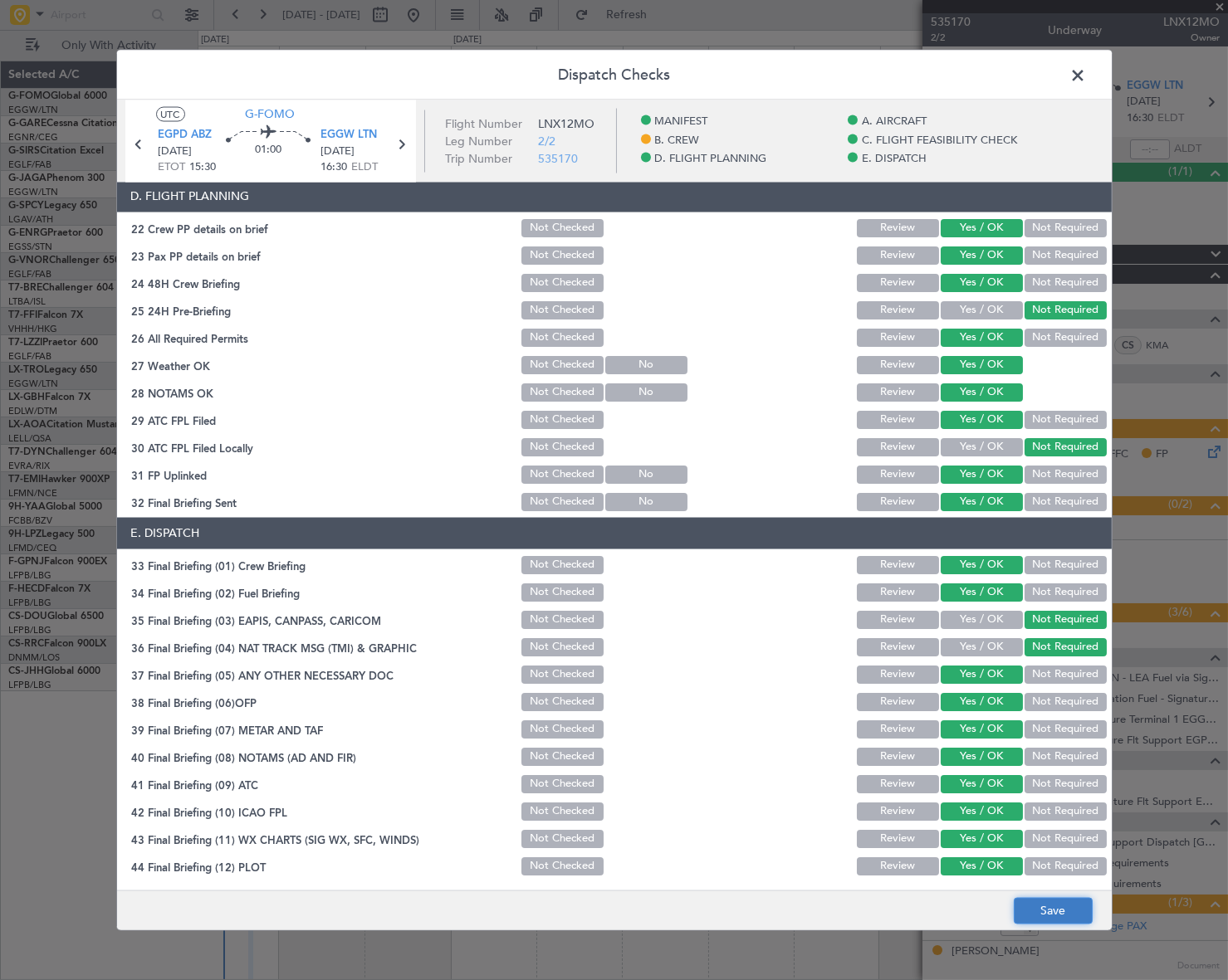
click at [1076, 905] on button "Save" at bounding box center [1053, 911] width 79 height 27
click at [1087, 69] on span at bounding box center [1087, 78] width 0 height 33
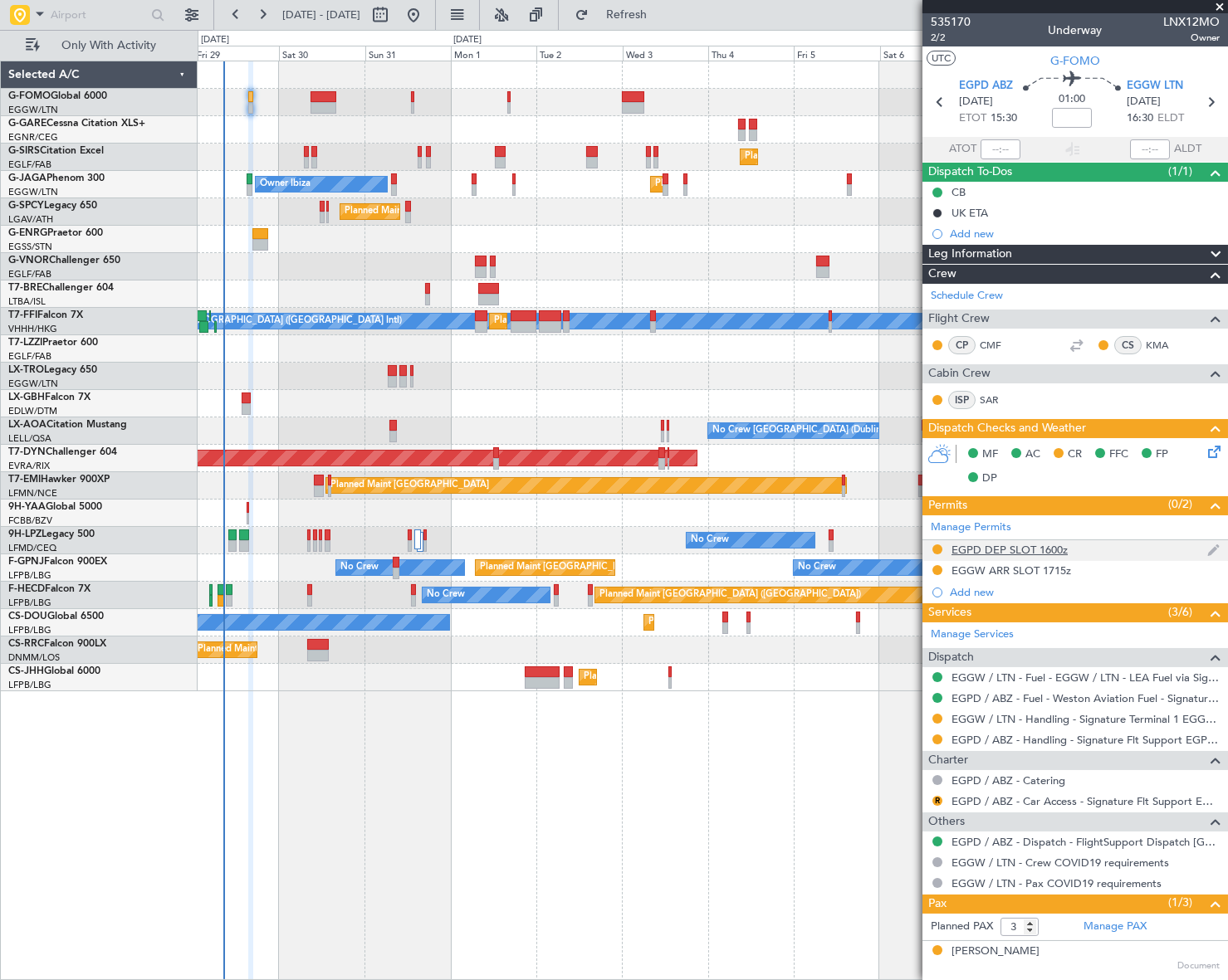
click at [1013, 540] on div "EGPD DEP SLOT 1600z" at bounding box center [1075, 550] width 306 height 21
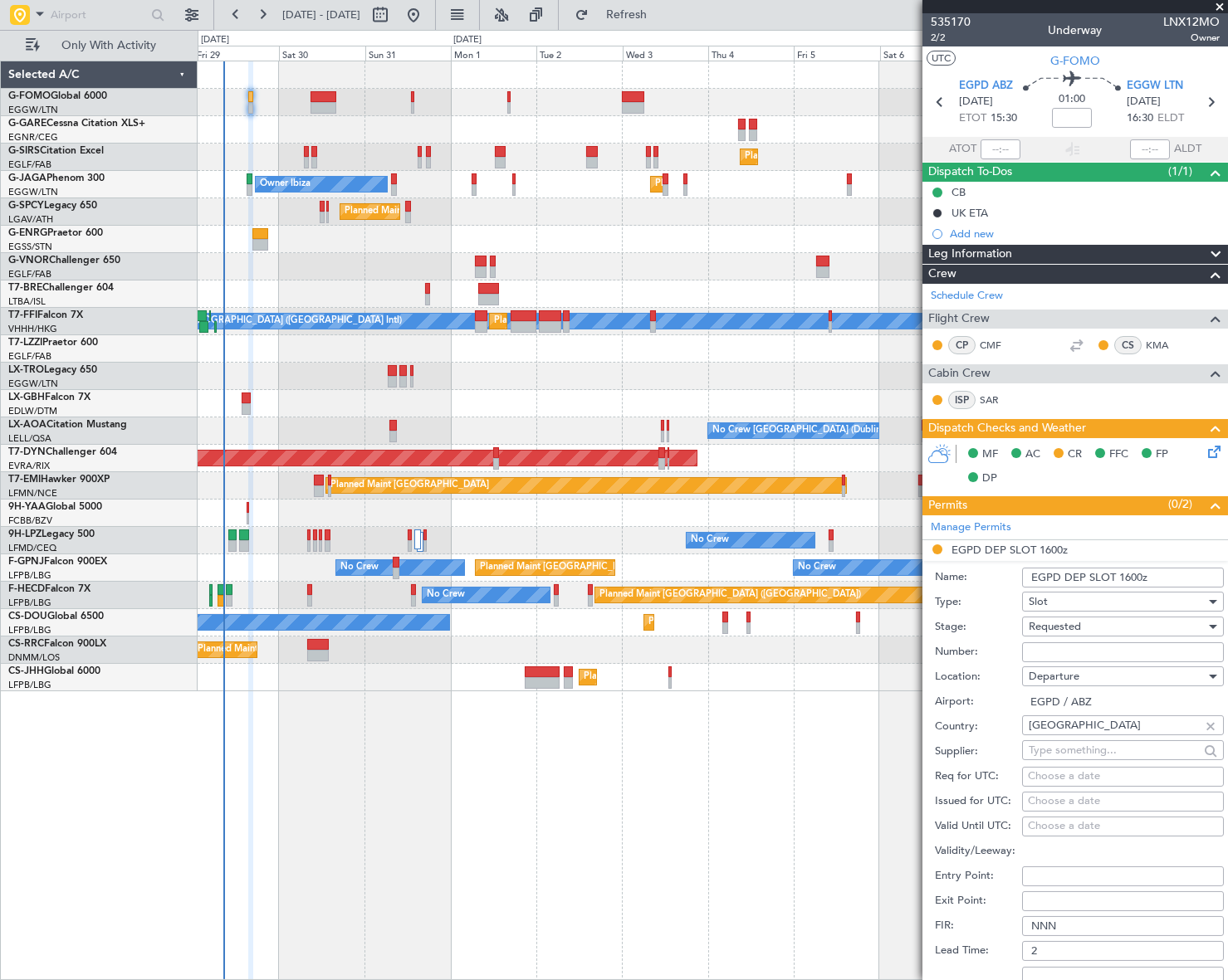
drag, startPoint x: 1154, startPoint y: 573, endPoint x: 1123, endPoint y: 574, distance: 31.0
click at [1123, 574] on input "EGPD DEP SLOT 1600z" at bounding box center [1123, 577] width 202 height 20
type input "EGPD DEP SLOT 1530Z"
click at [1108, 618] on div "Requested" at bounding box center [1117, 627] width 177 height 25
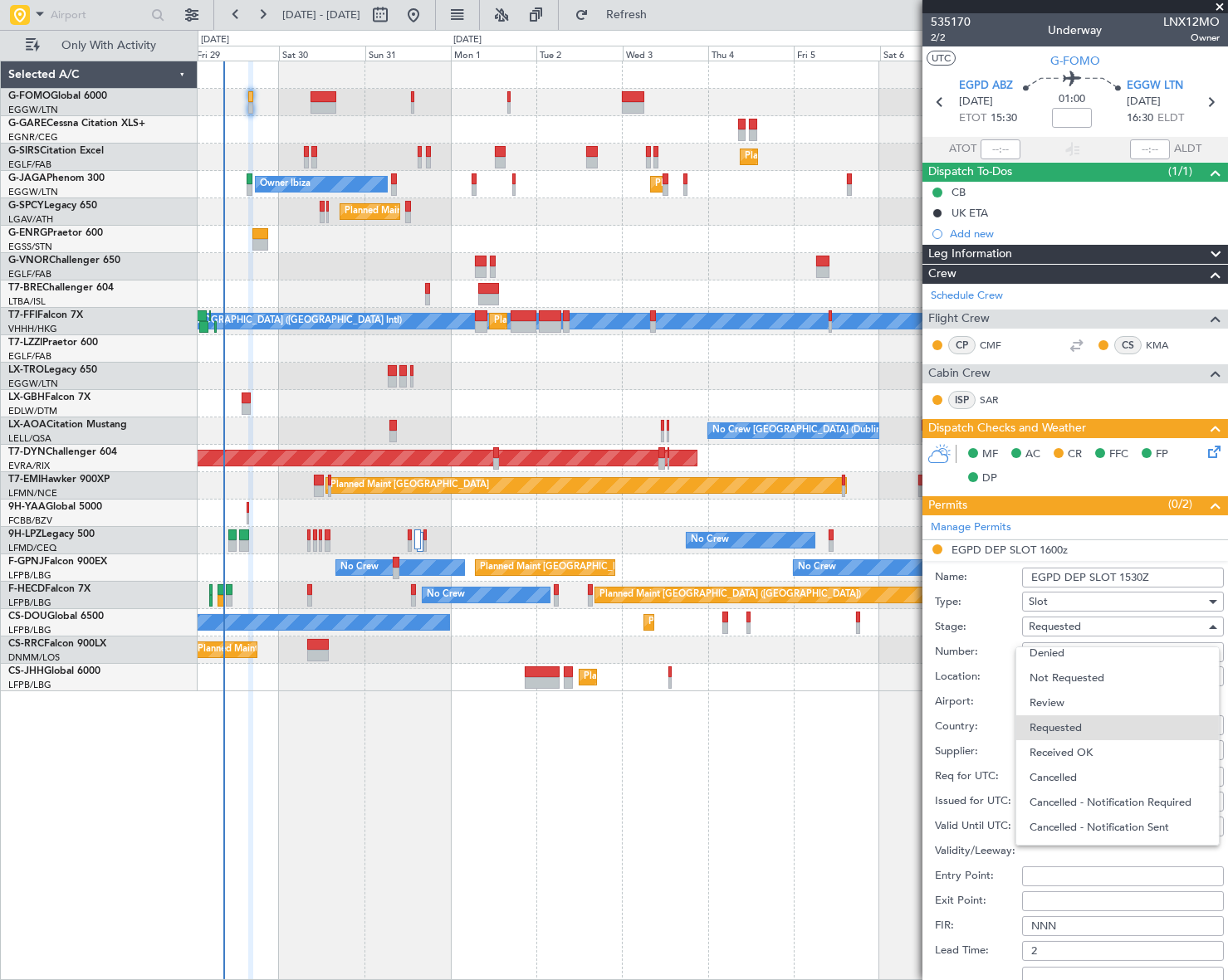
click at [1163, 847] on div at bounding box center [614, 490] width 1228 height 980
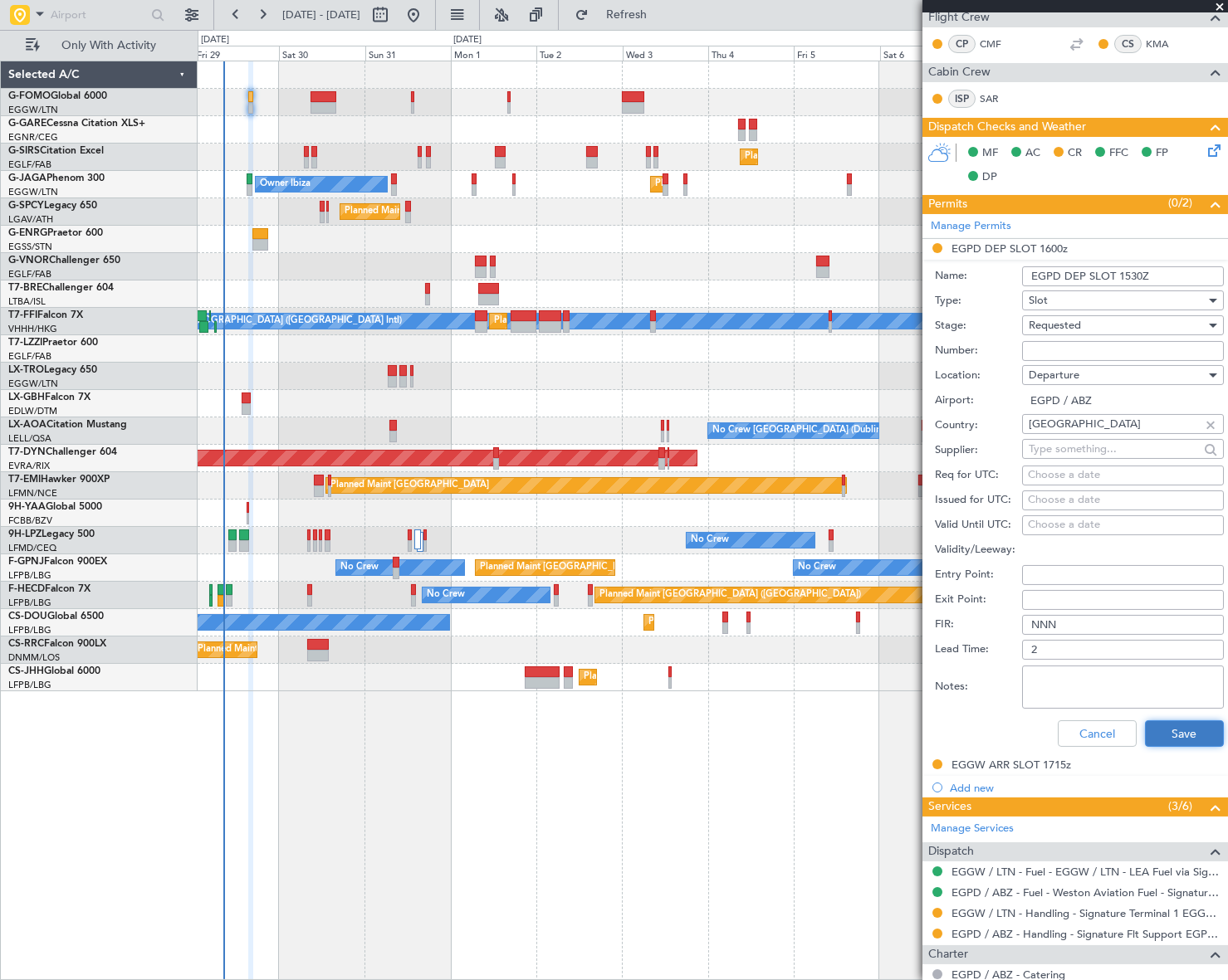
click at [1193, 724] on button "Save" at bounding box center [1184, 733] width 79 height 27
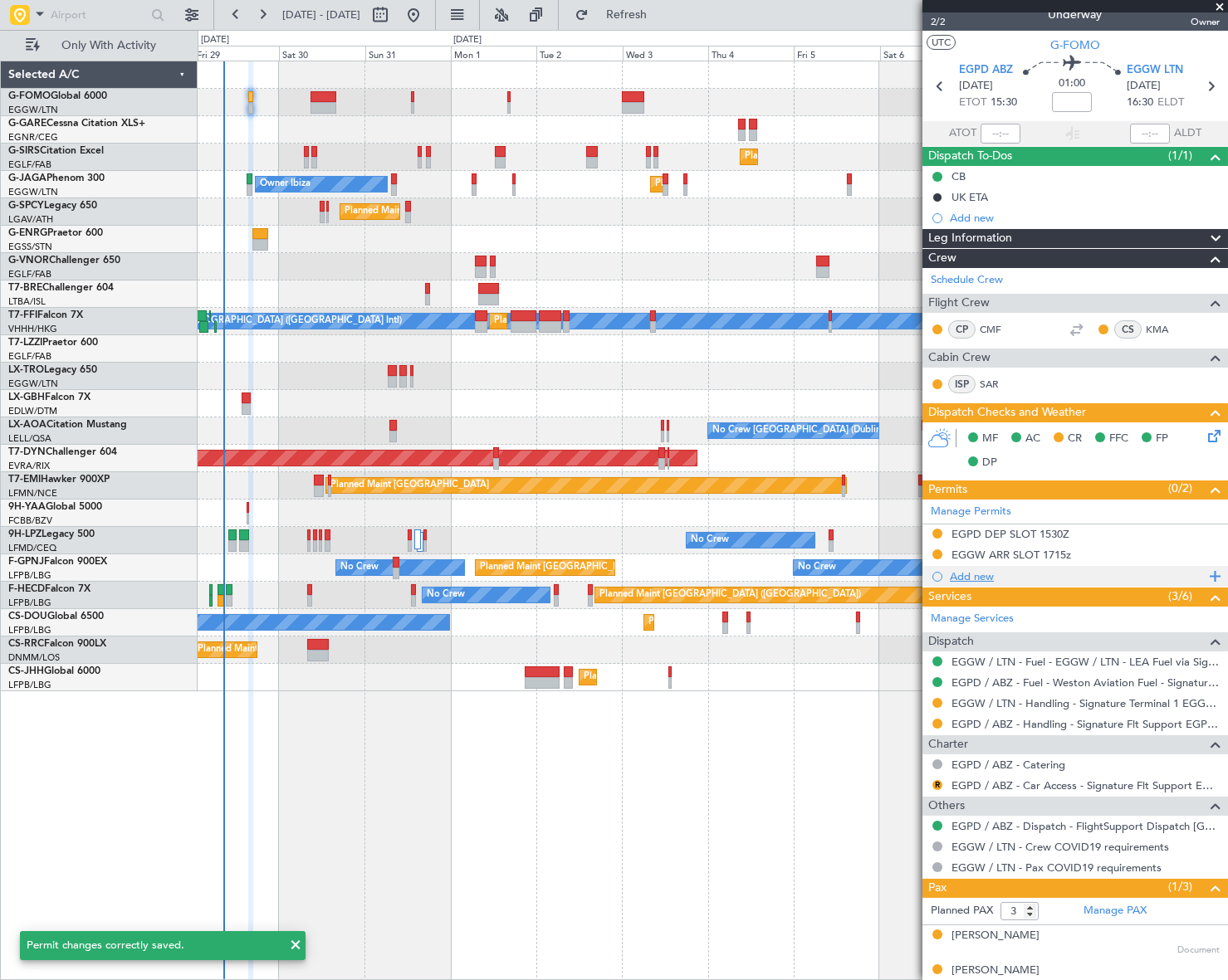
scroll to position [0, 0]
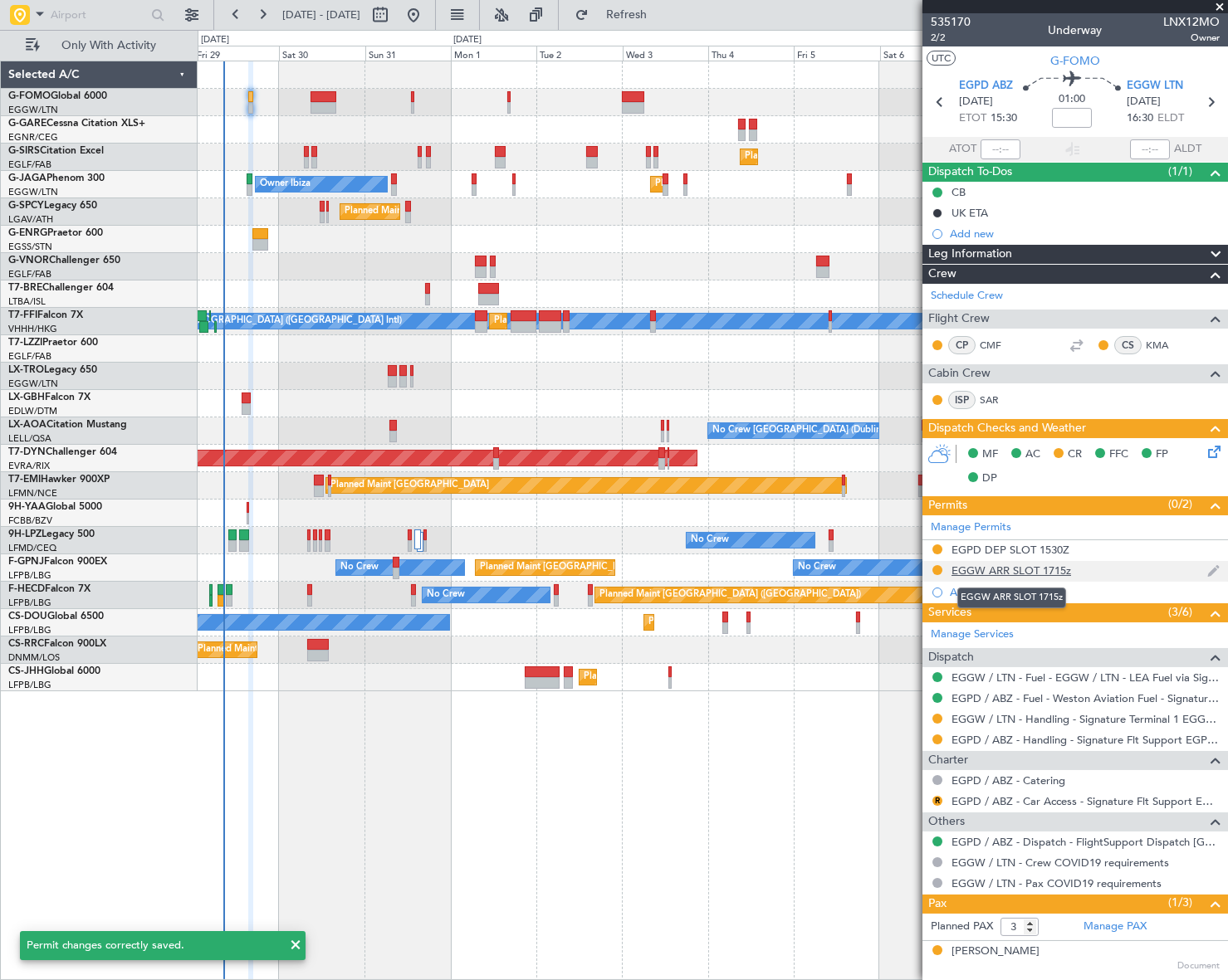
click at [1040, 570] on div "EGGW ARR SLOT 1715z" at bounding box center [1011, 570] width 119 height 14
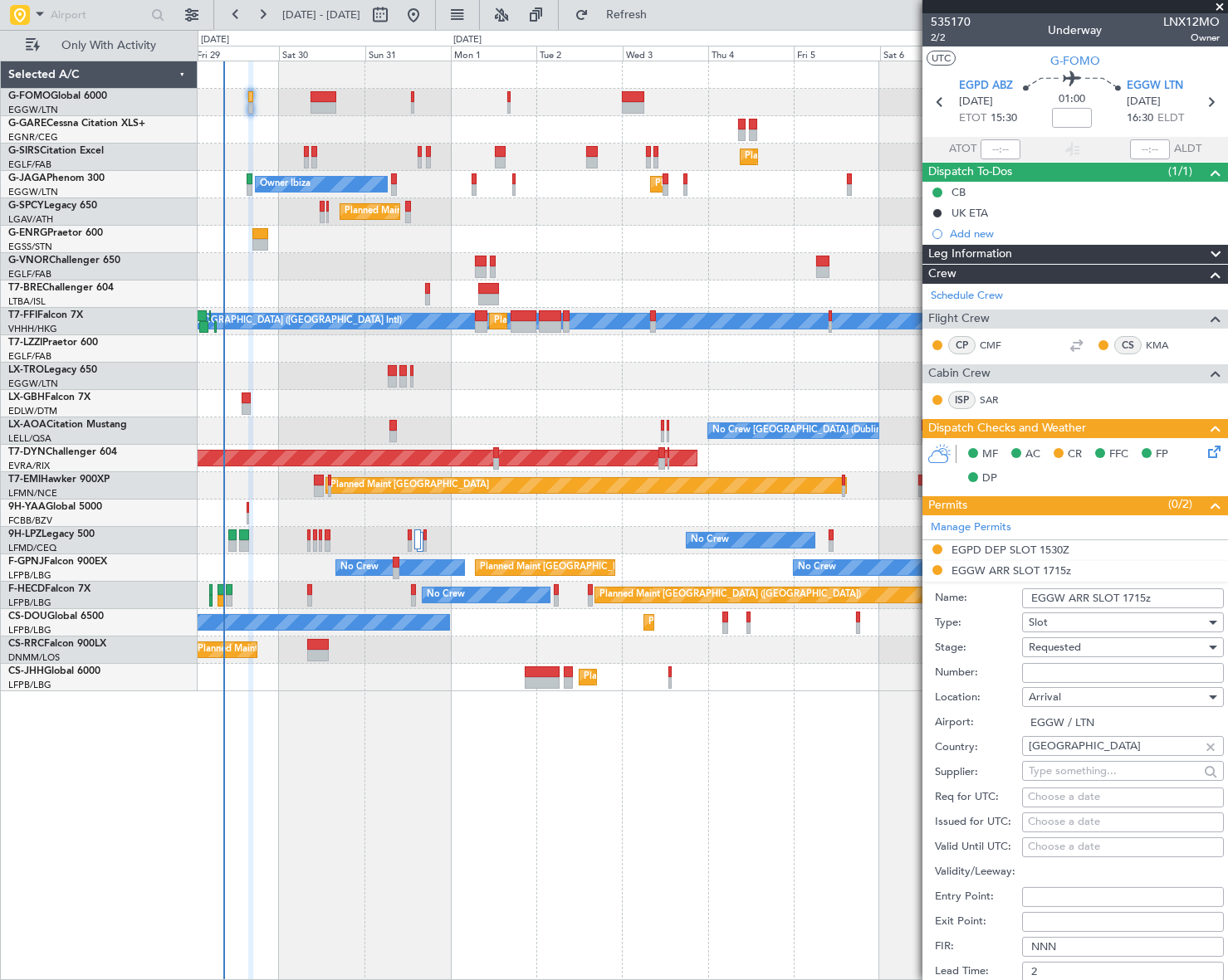
drag, startPoint x: 1143, startPoint y: 593, endPoint x: 1156, endPoint y: 597, distance: 13.6
click at [1143, 593] on input "EGGW ARR SLOT 1715z" at bounding box center [1123, 598] width 202 height 20
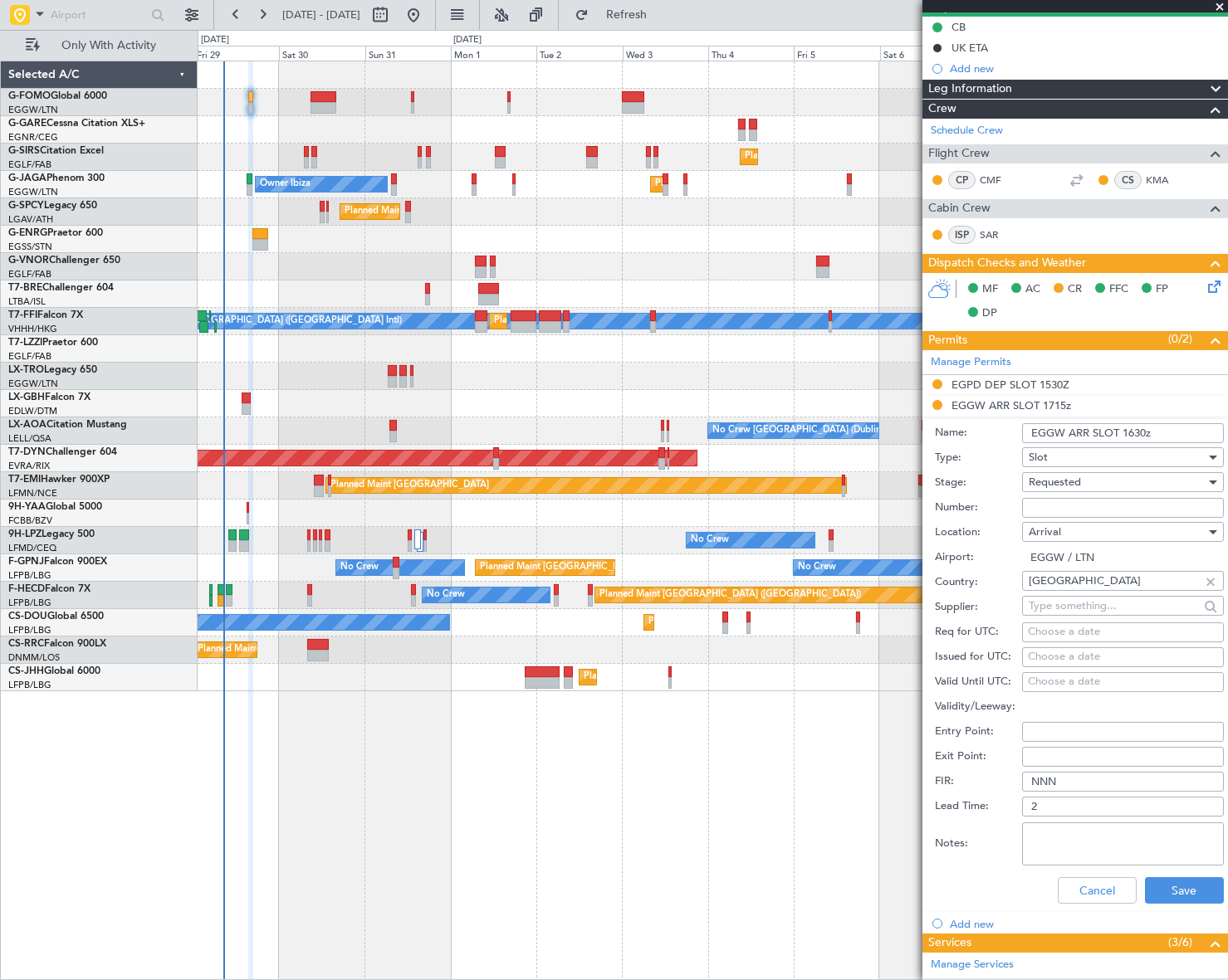
scroll to position [226, 0]
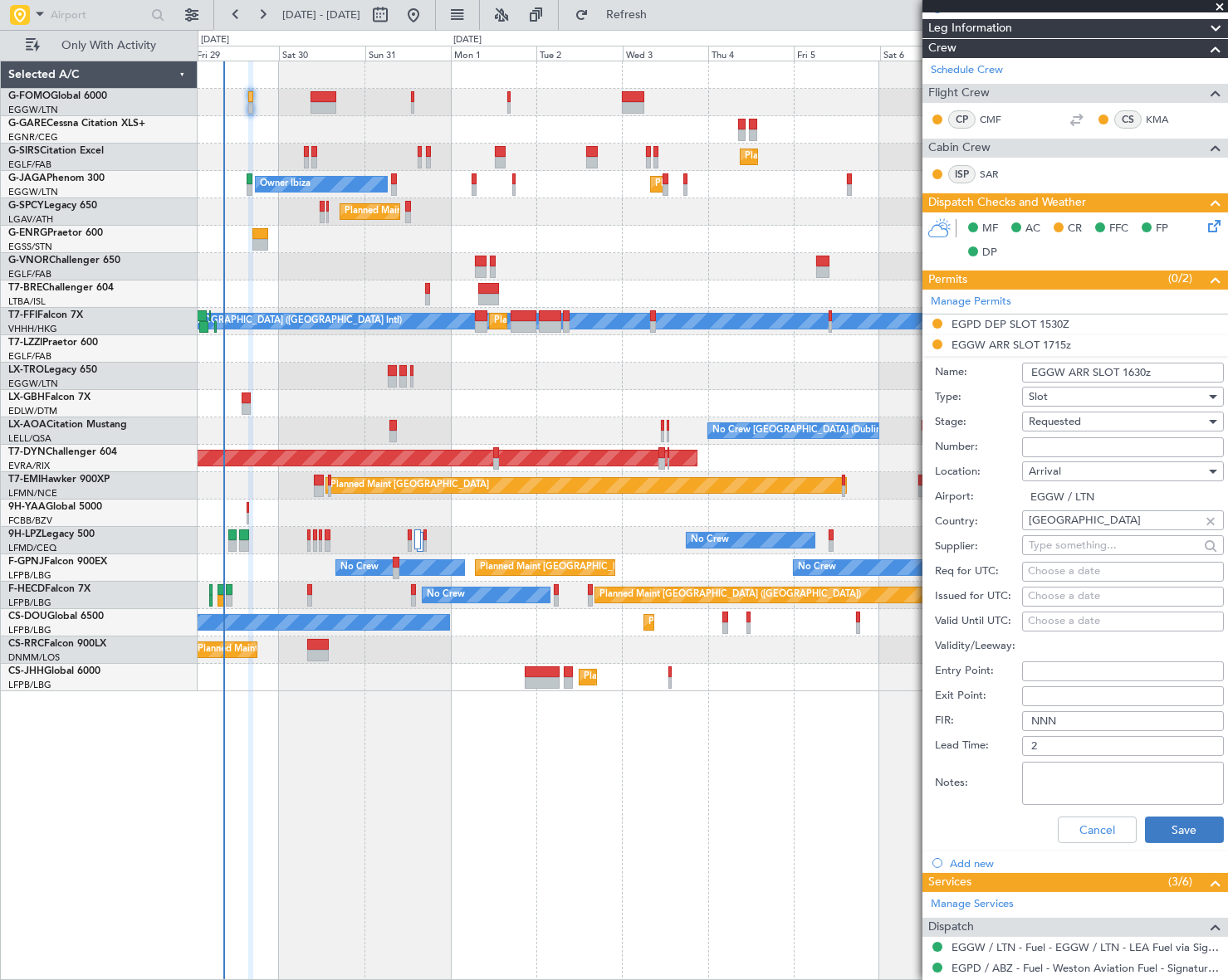
type input "EGGW ARR SLOT 1630z"
click at [1188, 821] on button "Save" at bounding box center [1184, 830] width 79 height 27
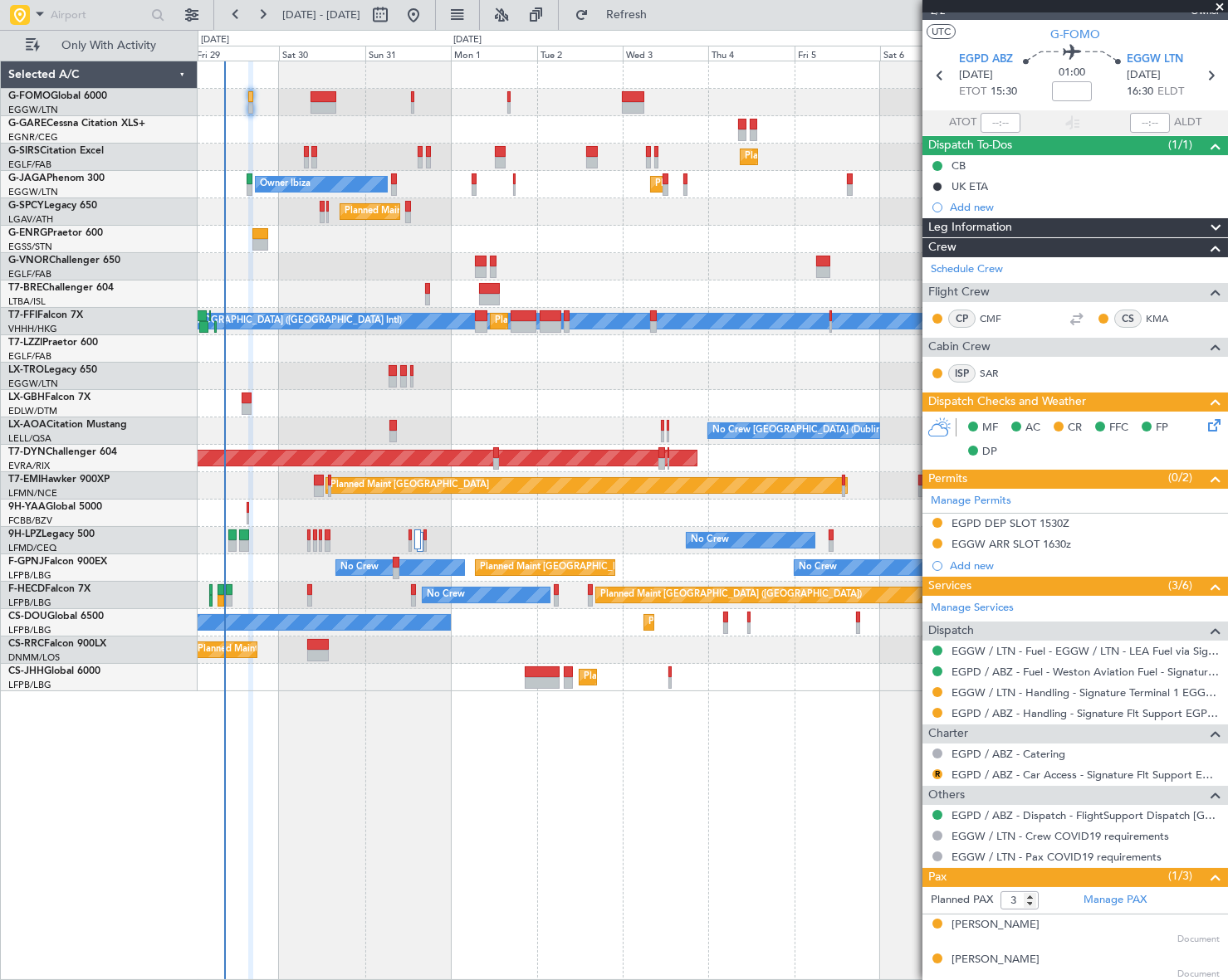
scroll to position [0, 0]
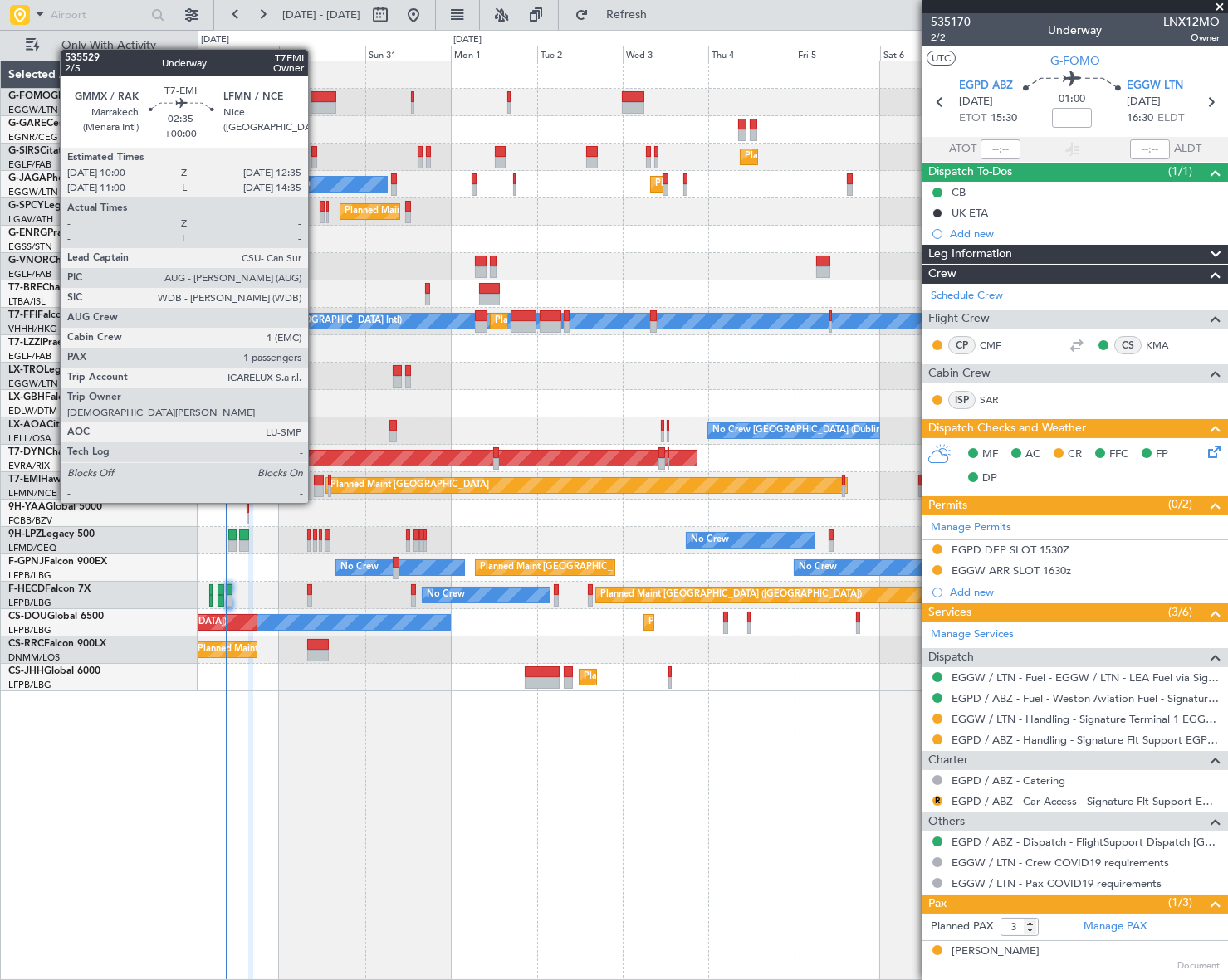
click at [315, 487] on div at bounding box center [318, 491] width 10 height 11
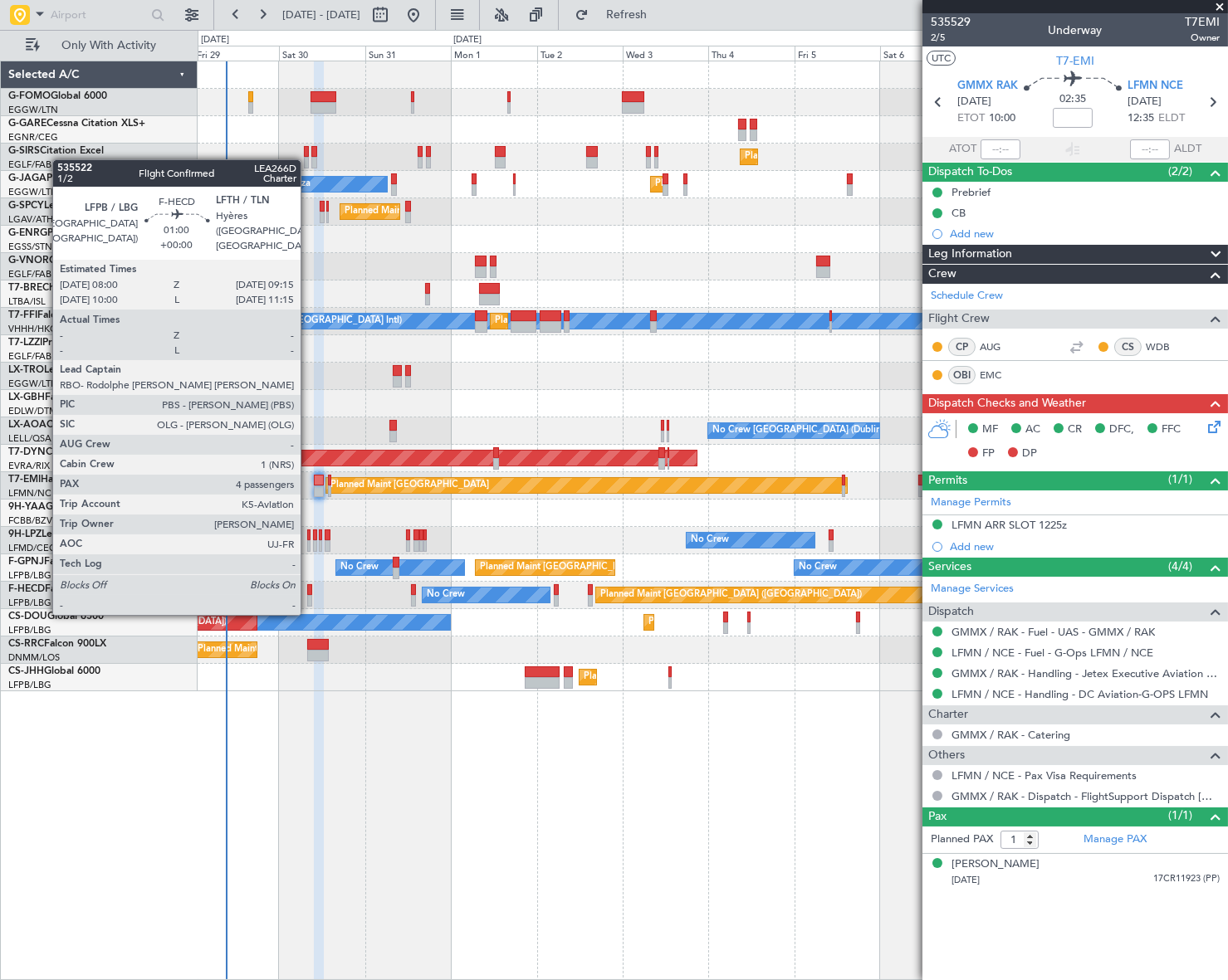
click at [308, 597] on div at bounding box center [309, 601] width 5 height 11
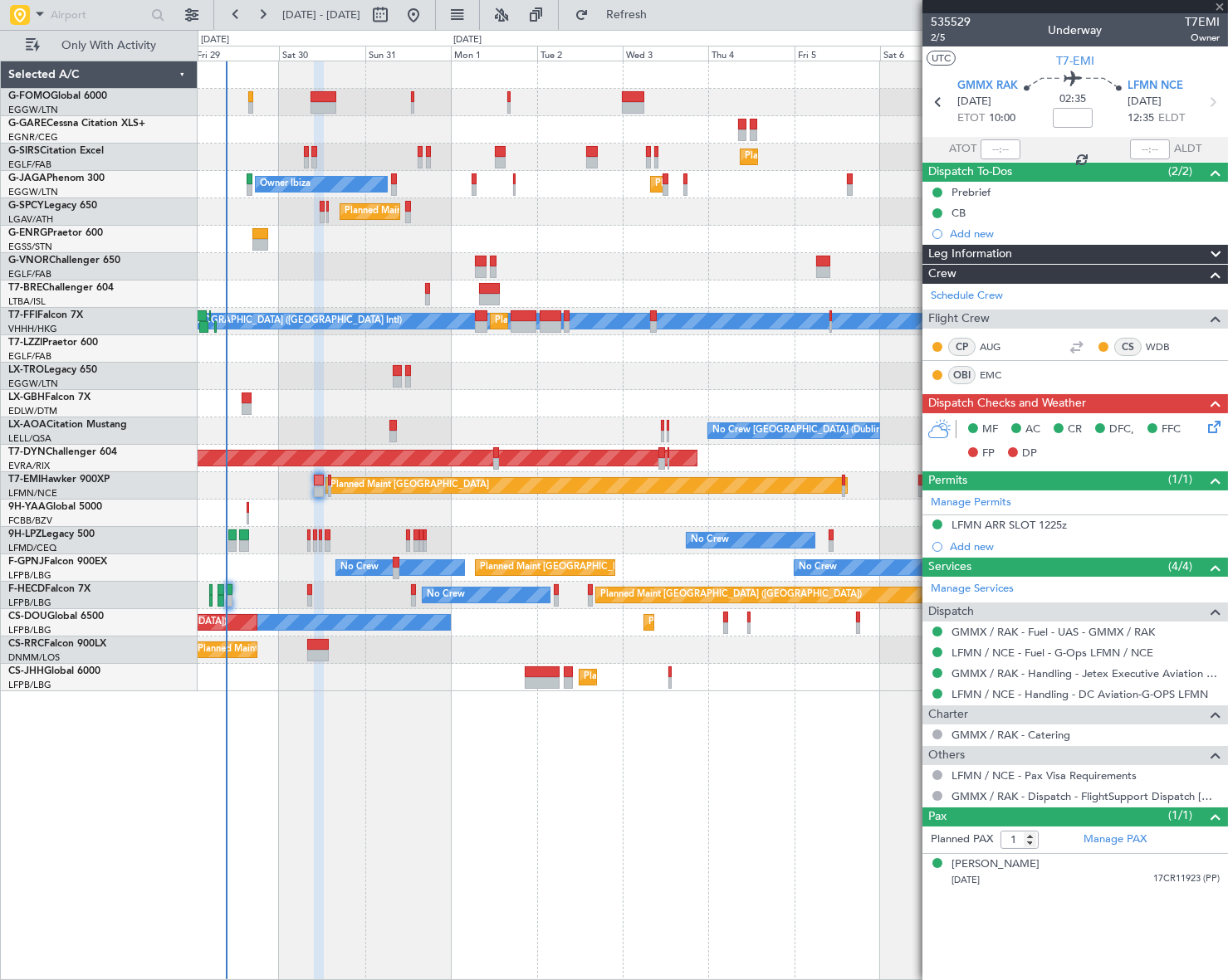
type input "4"
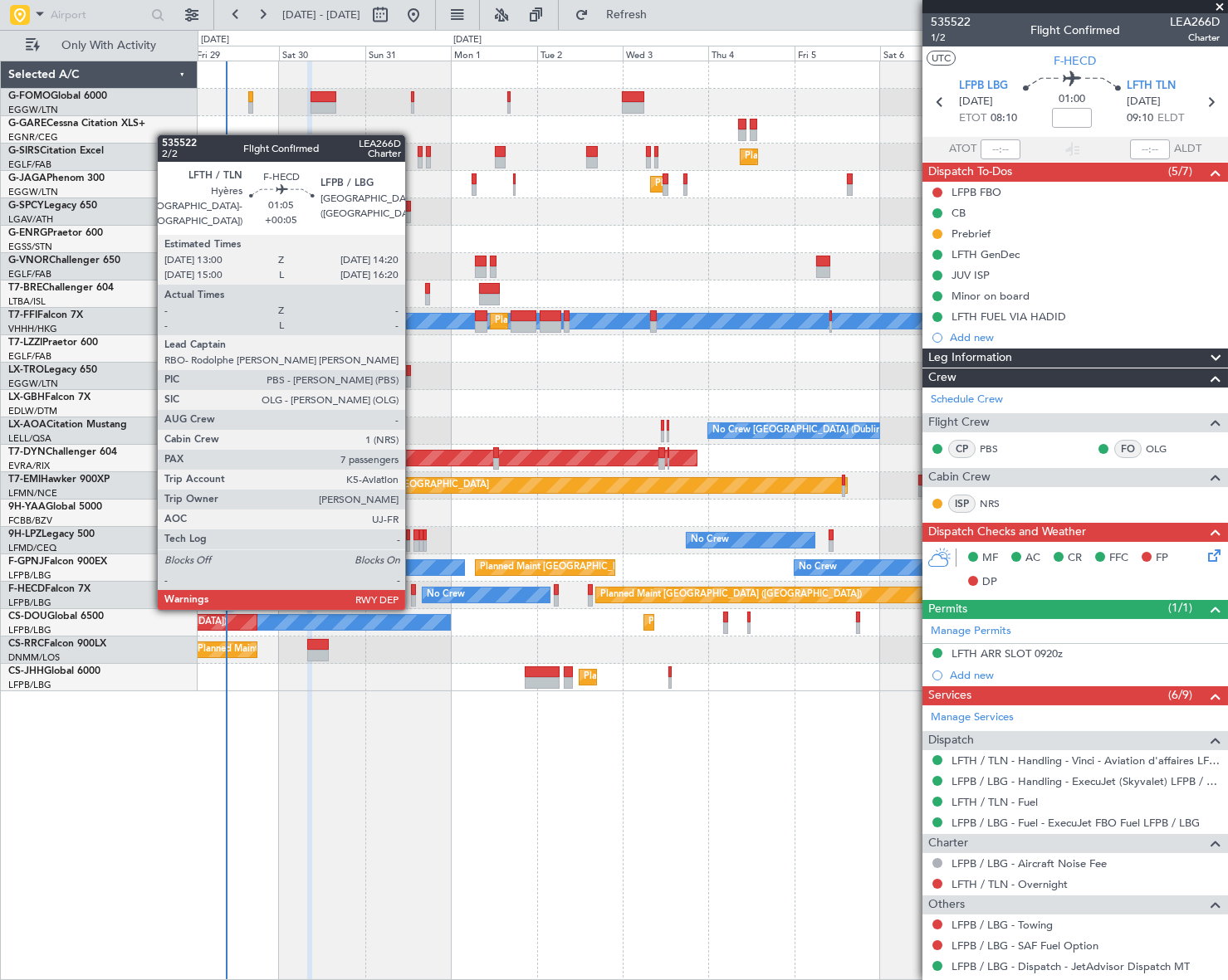
click at [413, 591] on div at bounding box center [413, 590] width 5 height 11
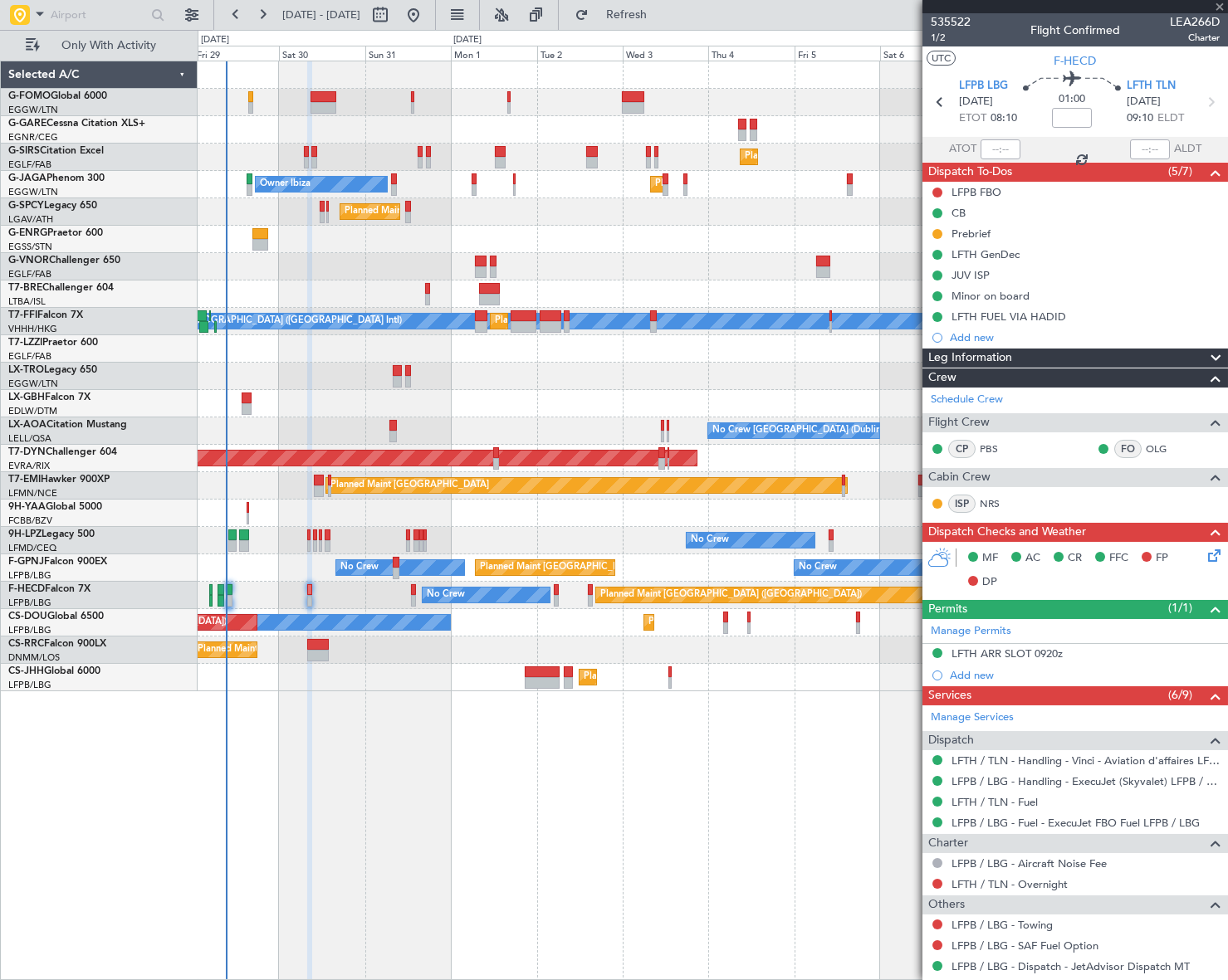
type input "+00:05"
type input "7"
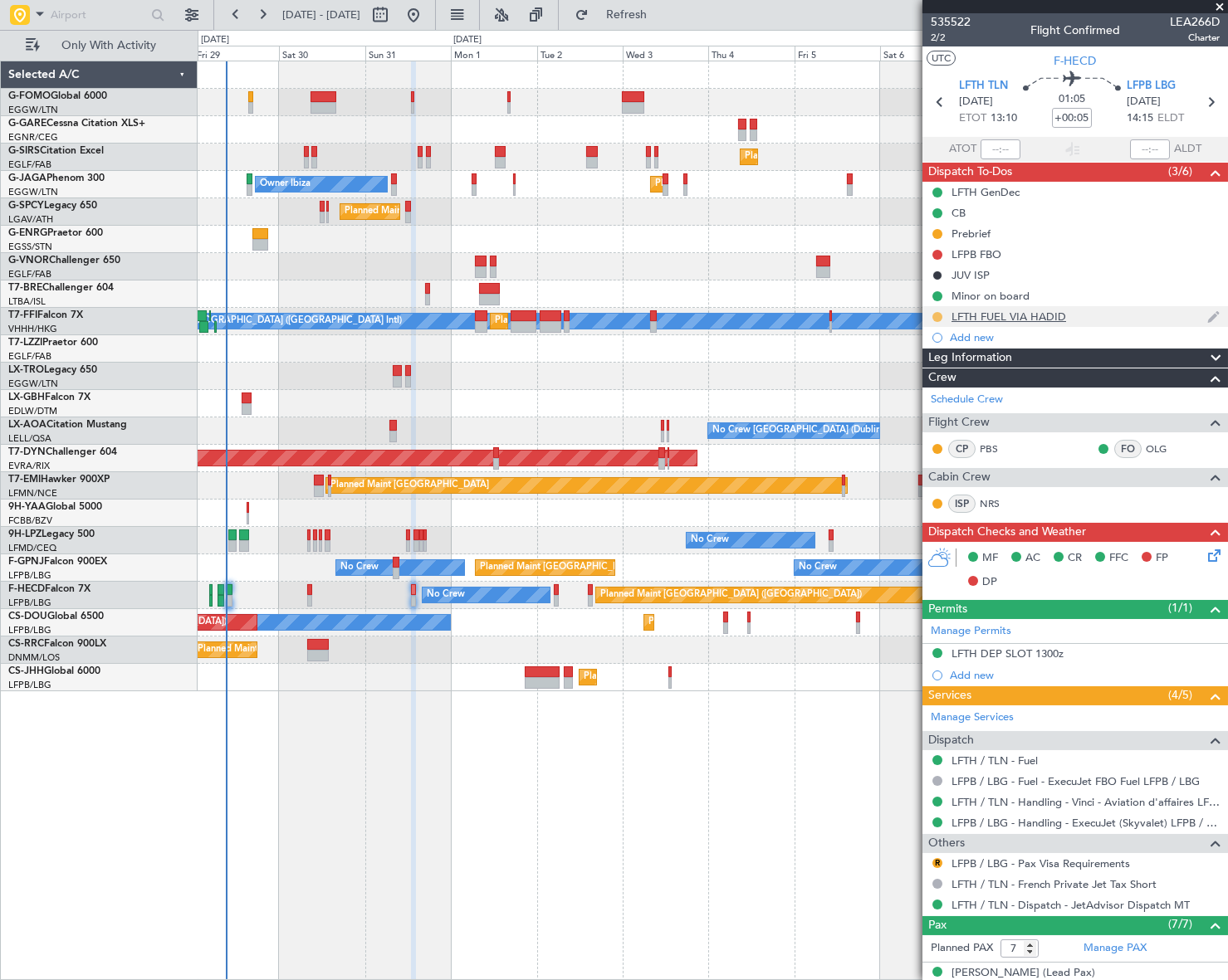
click at [936, 314] on button at bounding box center [937, 317] width 10 height 10
click at [934, 386] on span "Completed" at bounding box center [944, 390] width 55 height 16
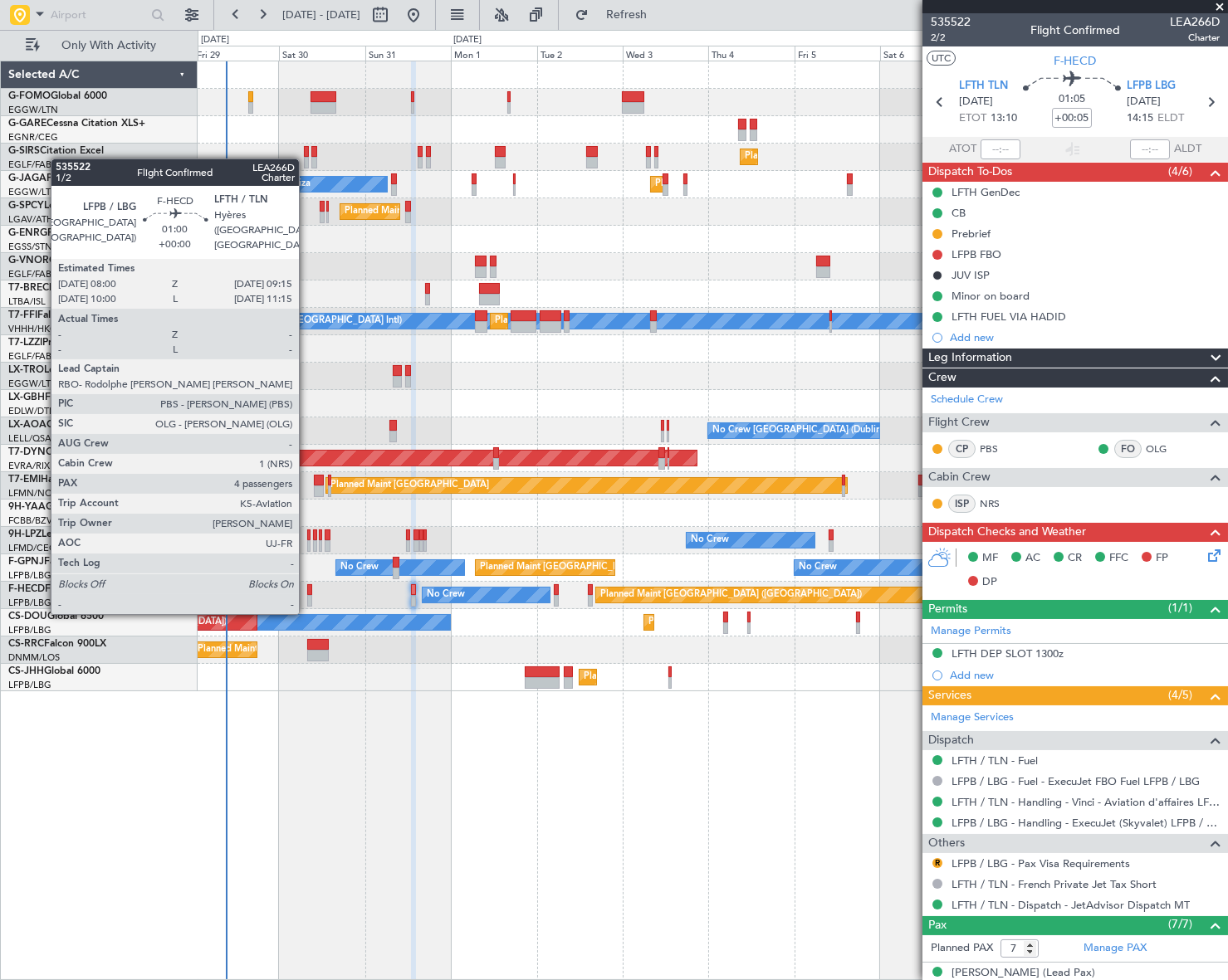
click at [306, 596] on div "Planned Maint Paris (Le Bourget) No Crew No Crew" at bounding box center [712, 595] width 1030 height 28
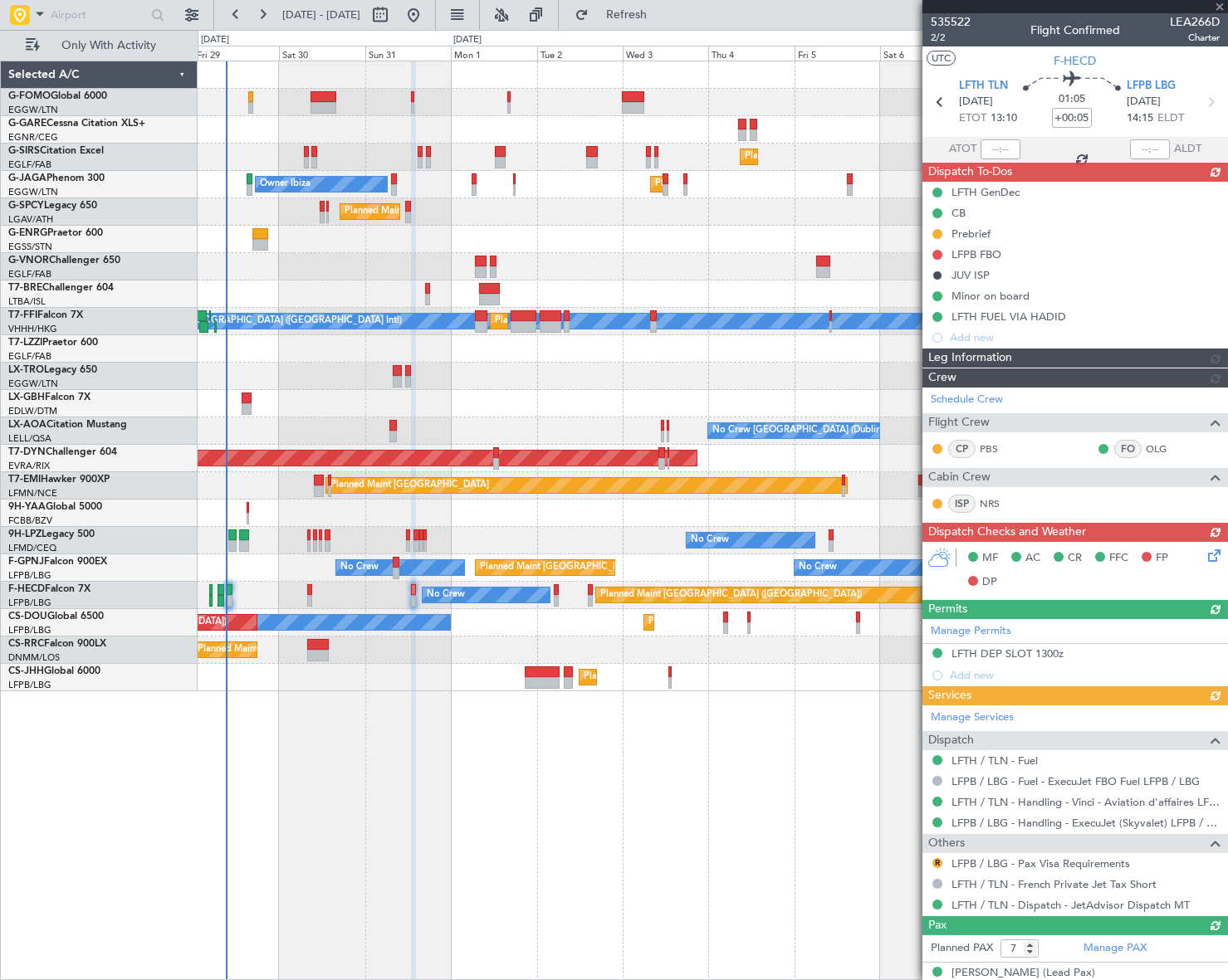
click at [655, 17] on span "Refresh" at bounding box center [626, 15] width 70 height 11
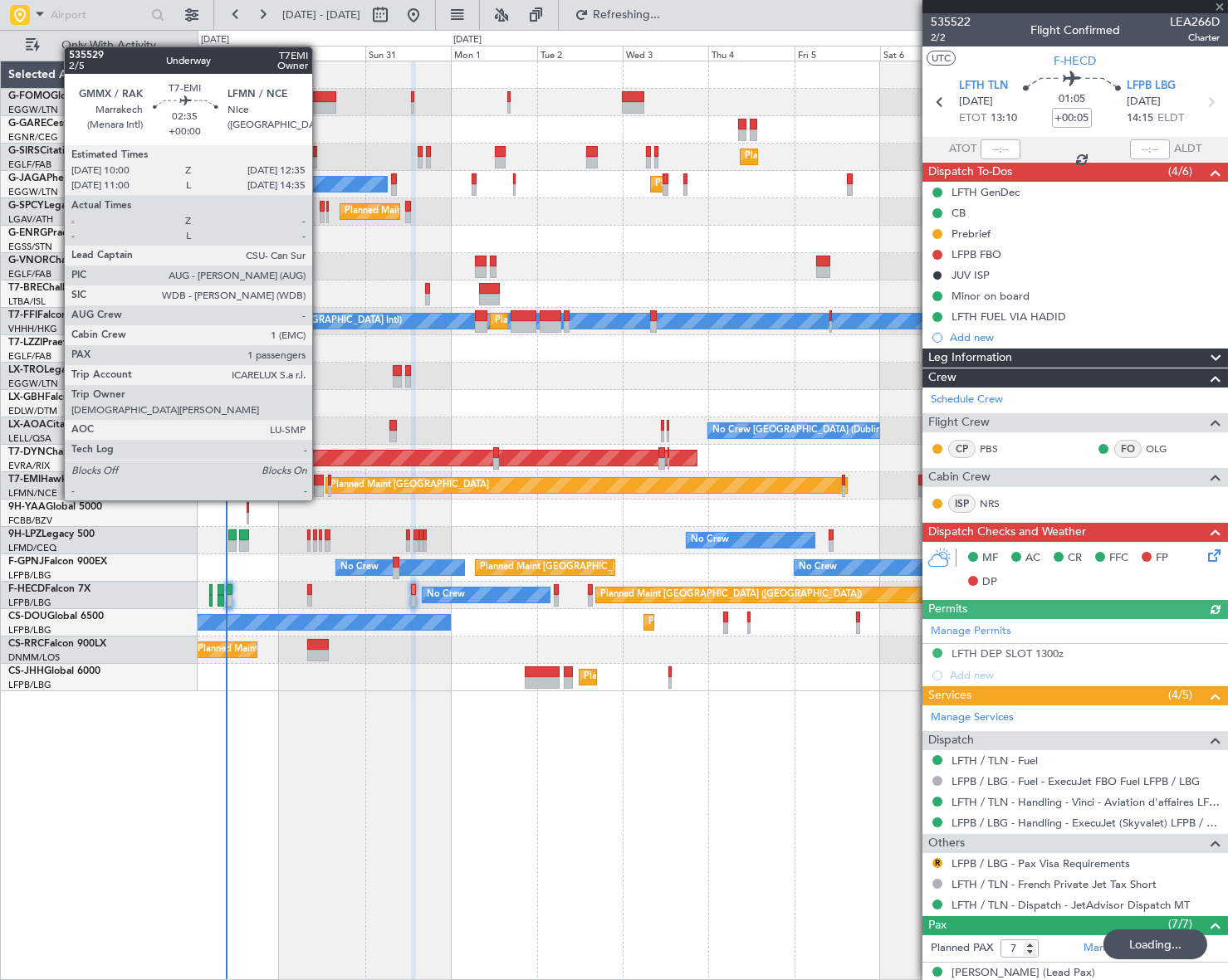
click at [320, 484] on div at bounding box center [318, 480] width 10 height 11
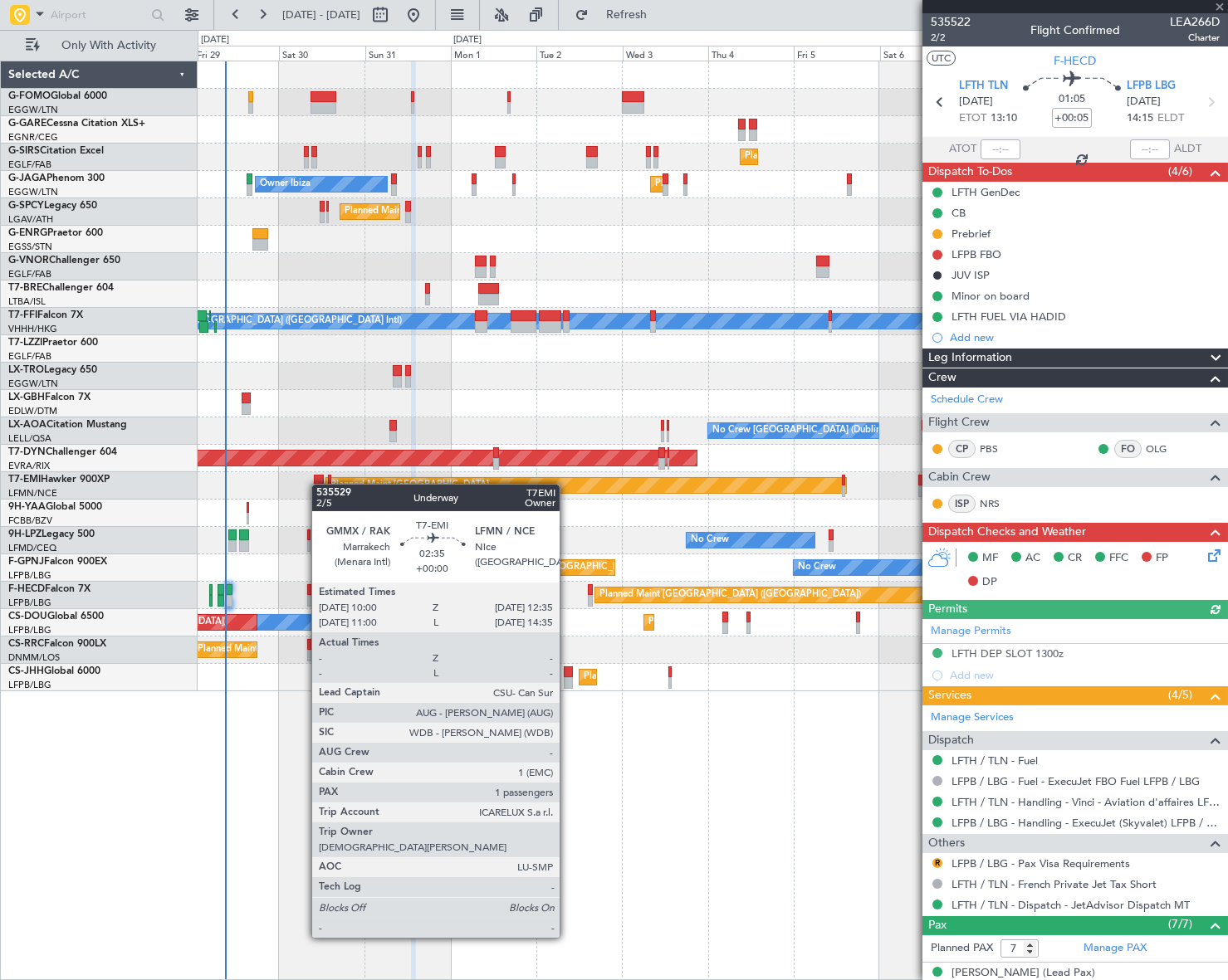
type input "1"
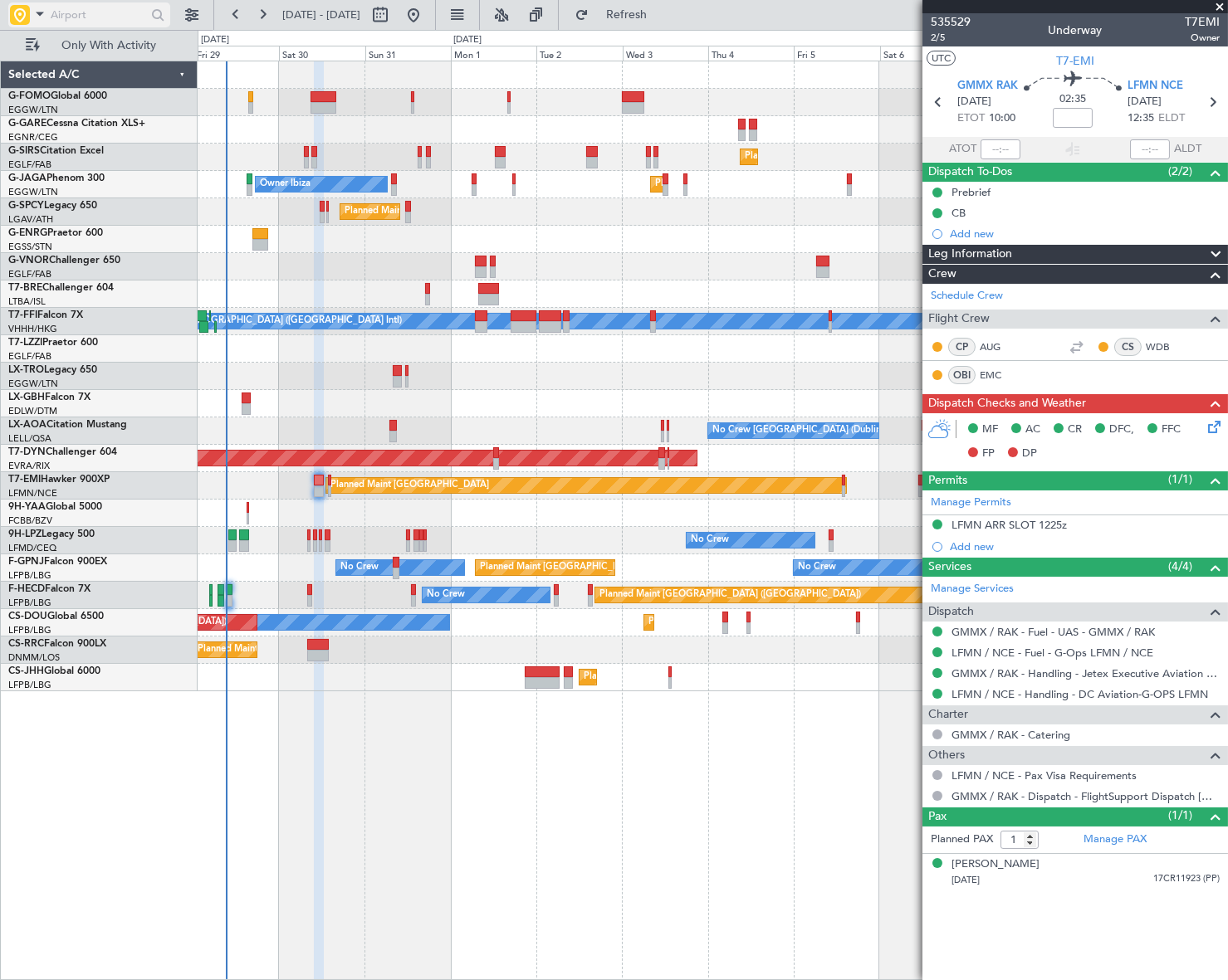
click at [64, 13] on input "text" at bounding box center [98, 15] width 95 height 25
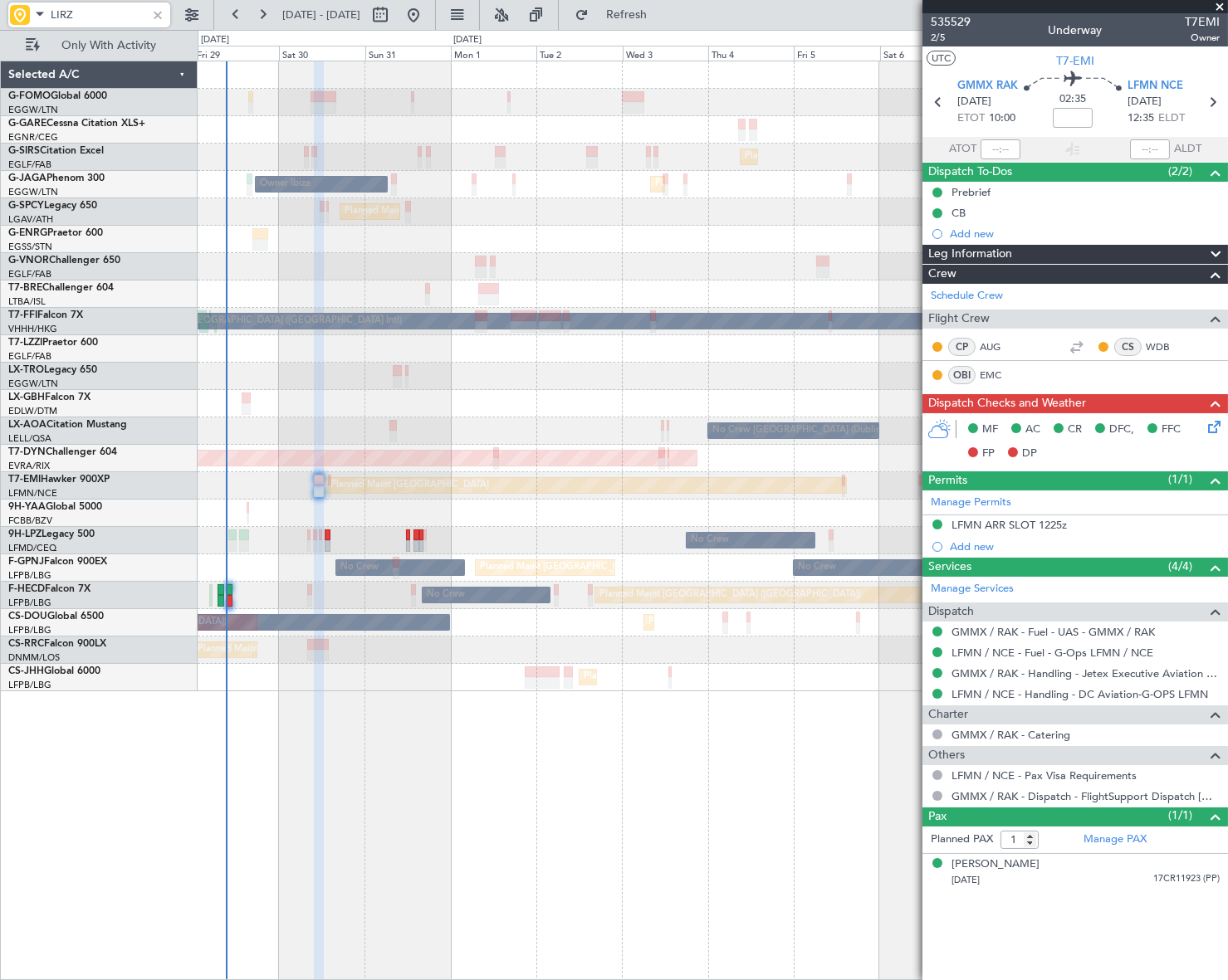
type input "LIRZ"
click at [159, 15] on div at bounding box center [157, 14] width 18 height 18
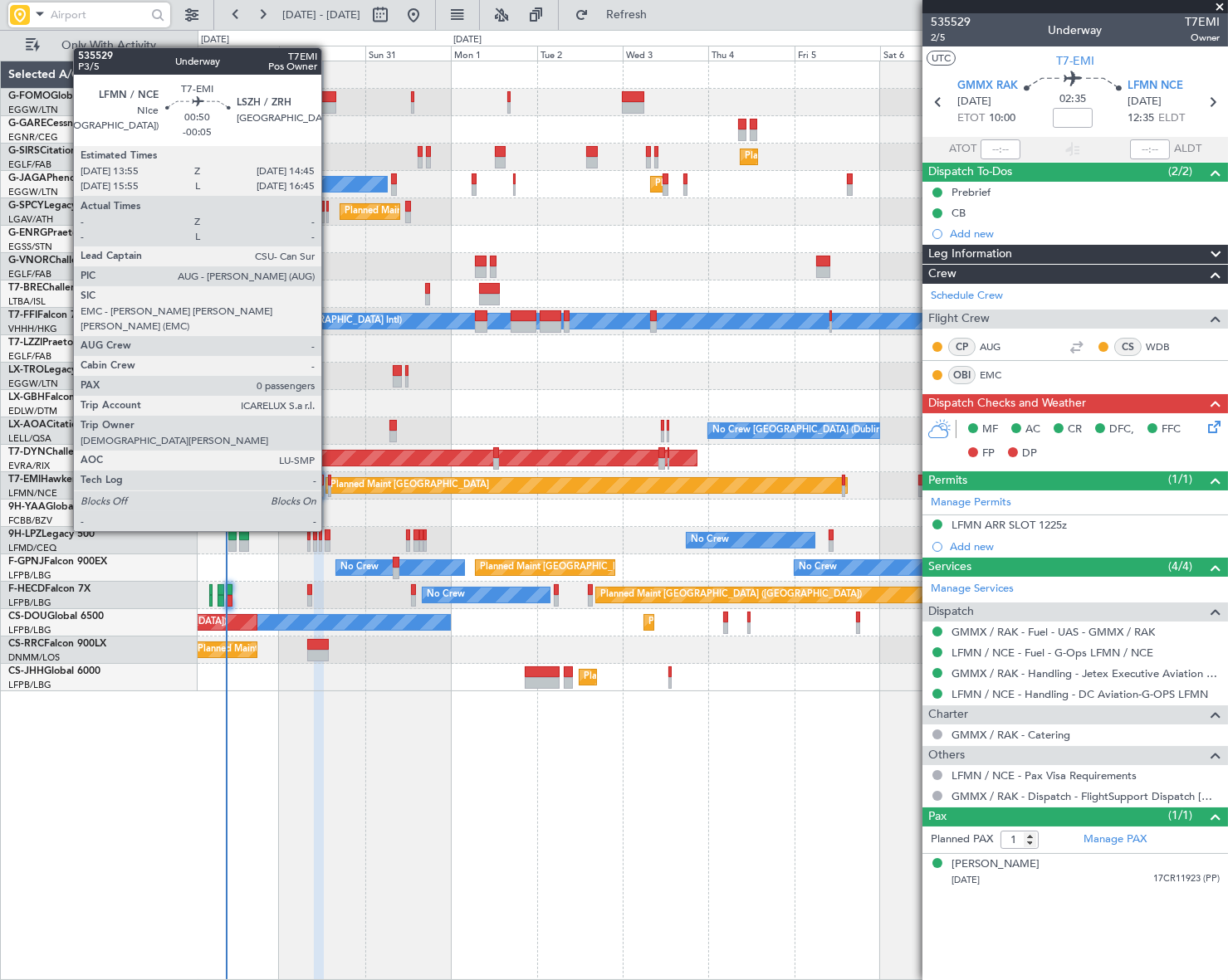
click at [329, 486] on div at bounding box center [329, 491] width 3 height 11
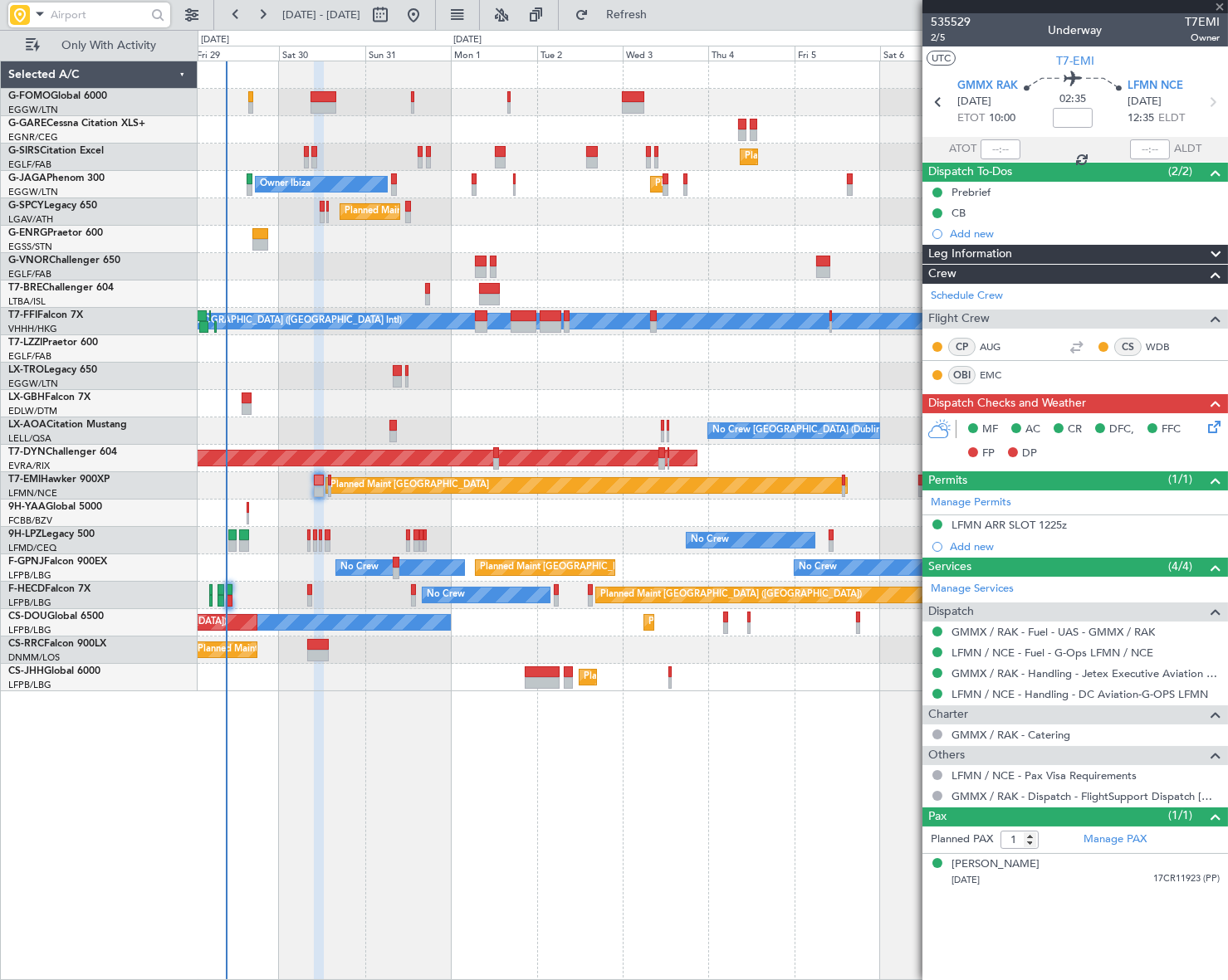
type input "-00:05"
type input "0"
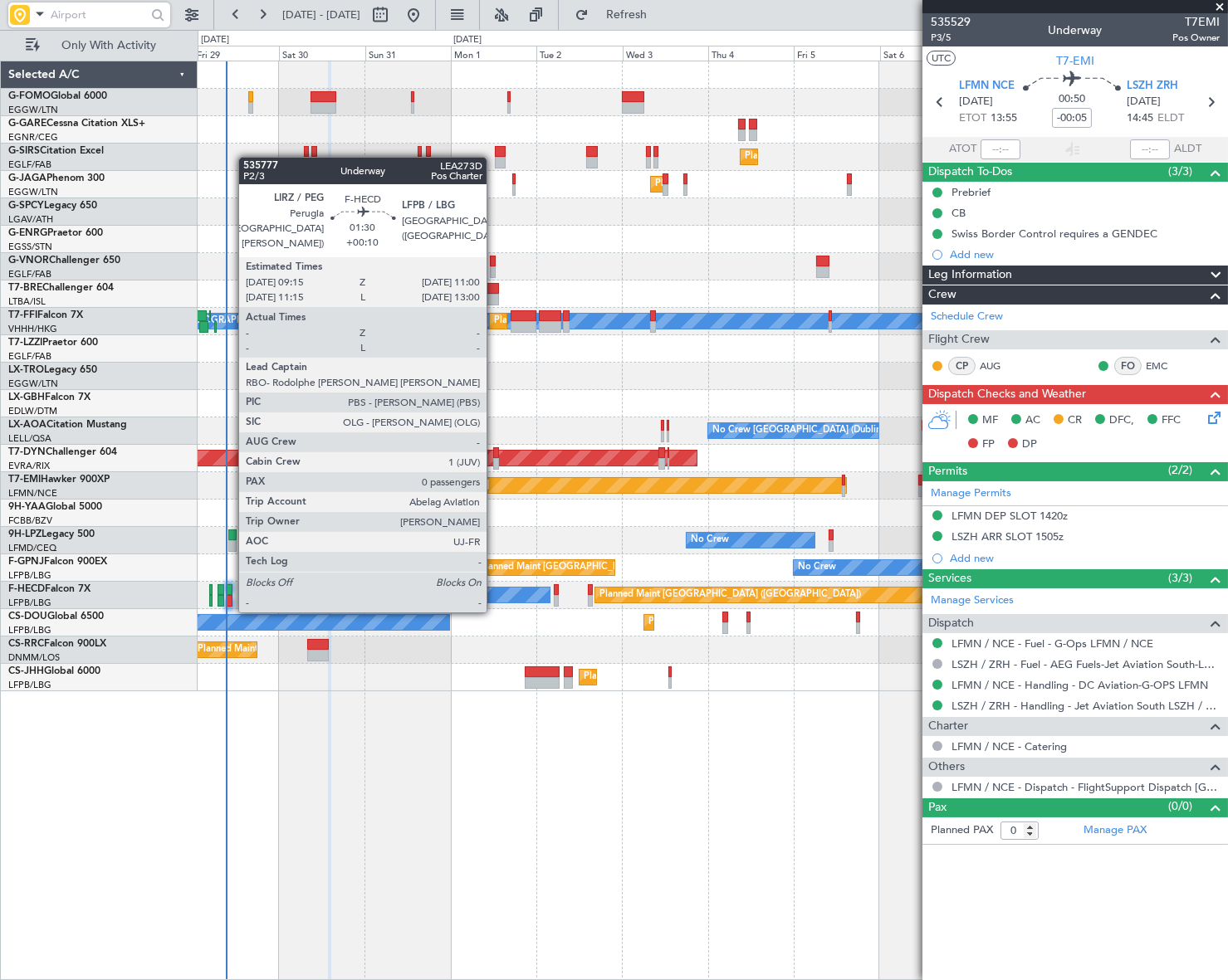
click at [230, 595] on div at bounding box center [229, 601] width 7 height 11
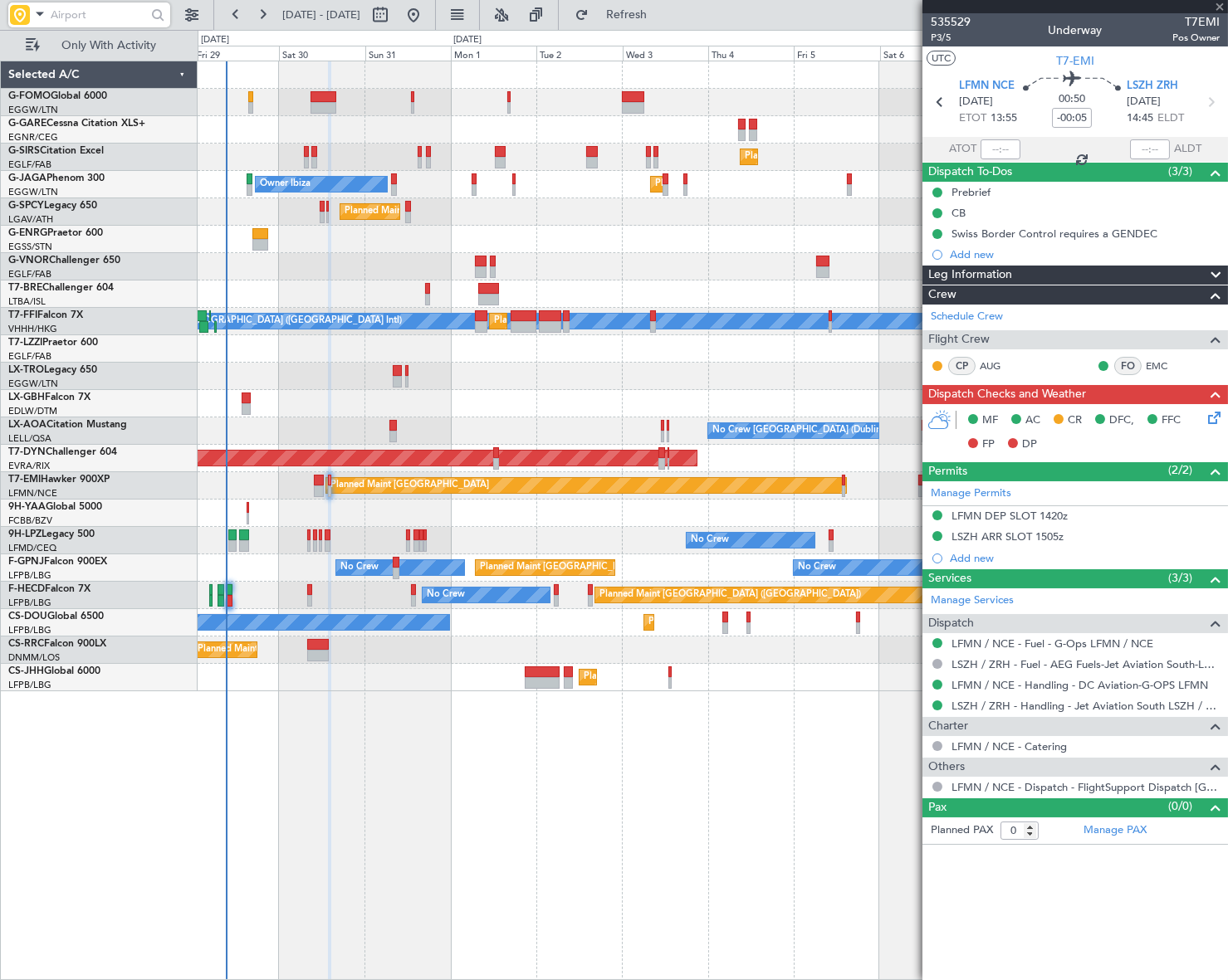
type input "+00:10"
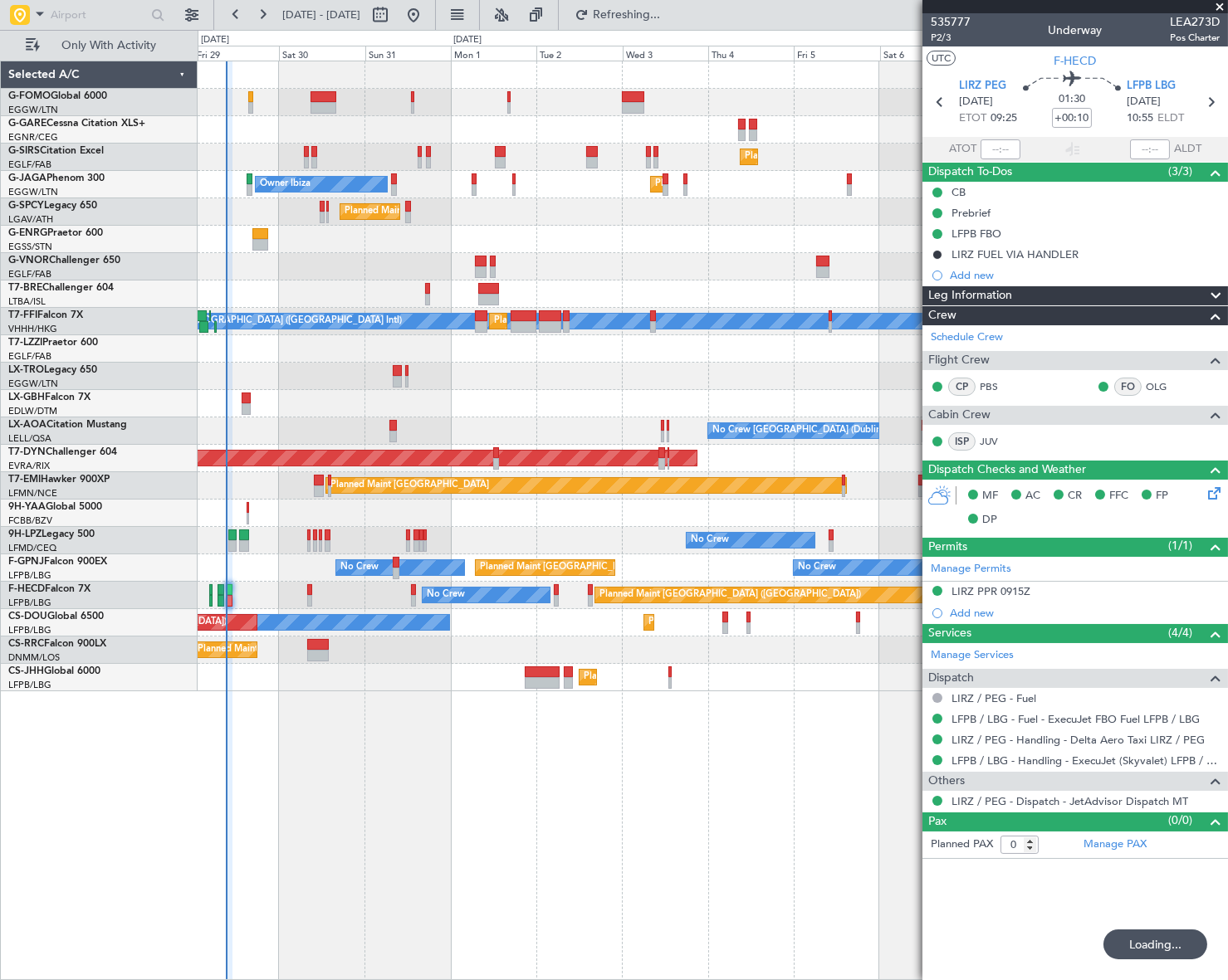
type input "09:18"
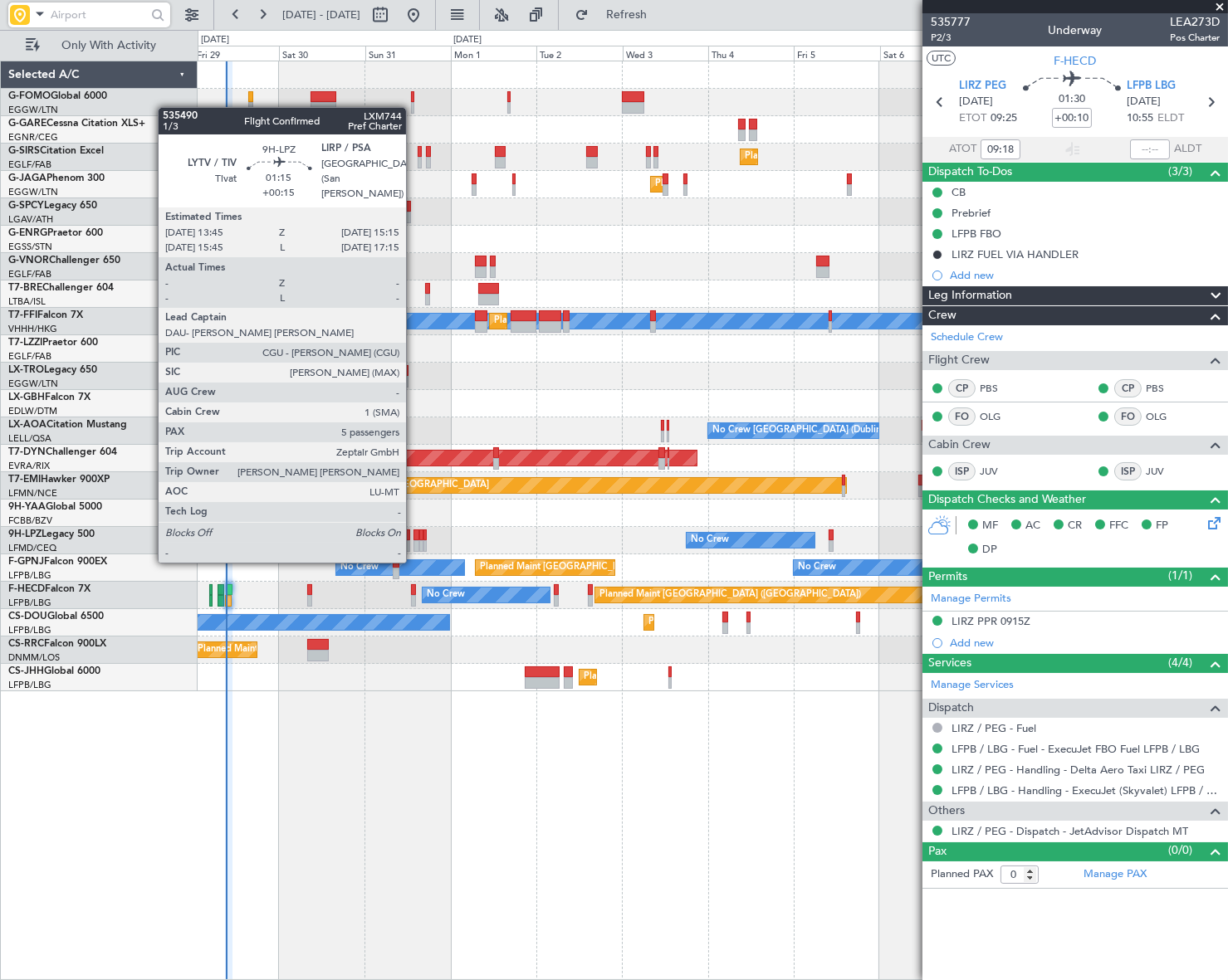
click at [413, 545] on div at bounding box center [416, 546] width 6 height 11
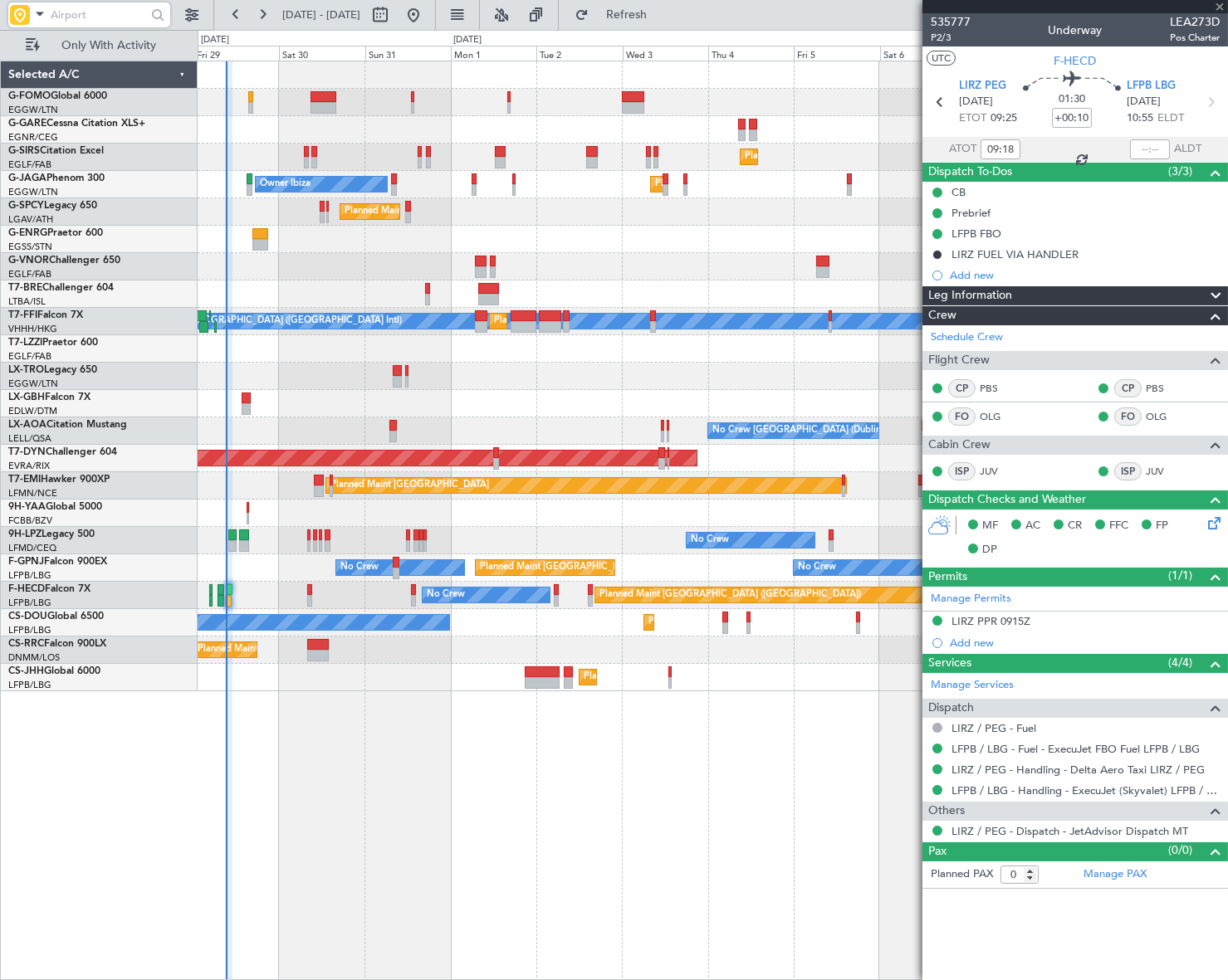
type input "+00:15"
type input "5"
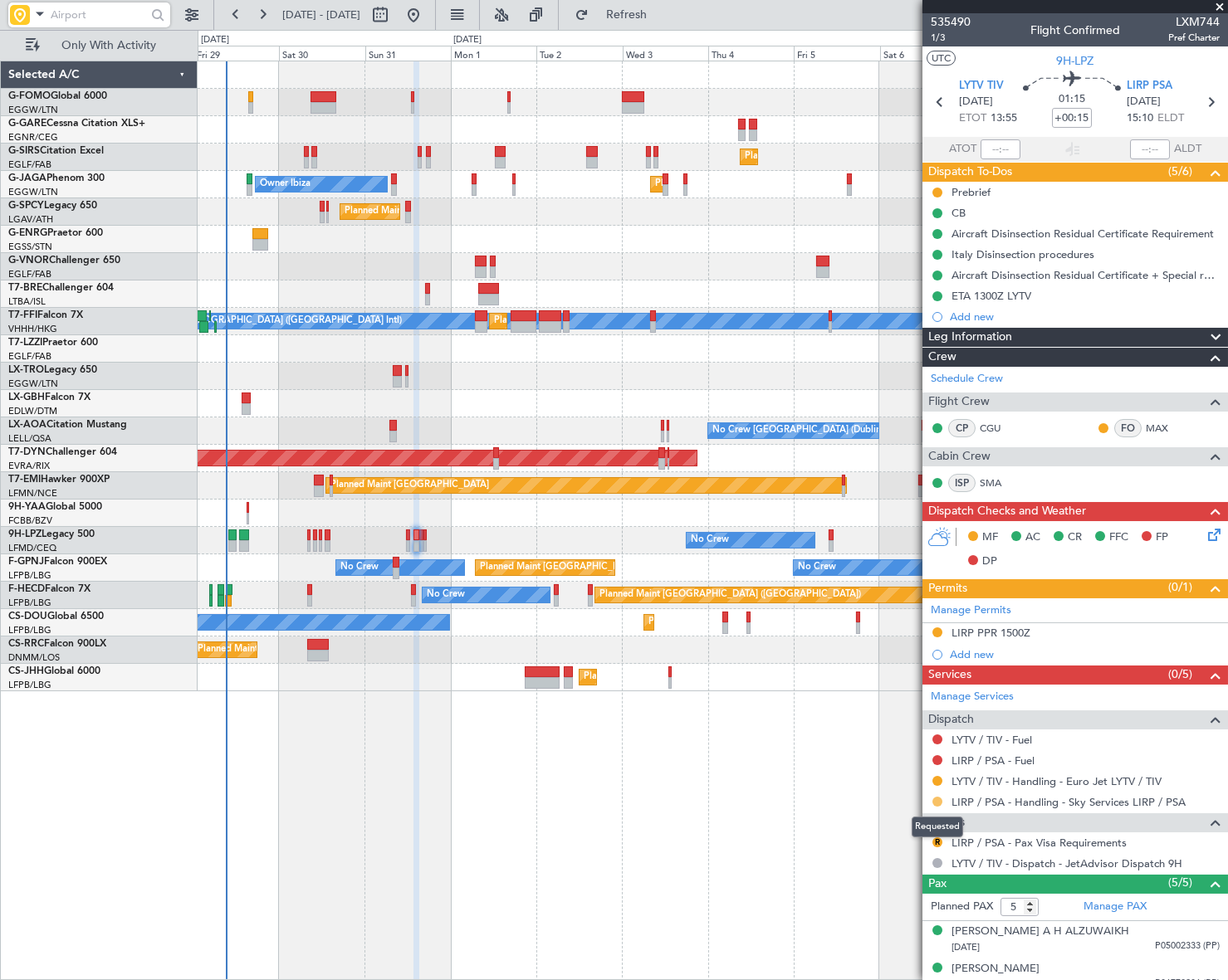
click at [938, 804] on button at bounding box center [937, 802] width 10 height 10
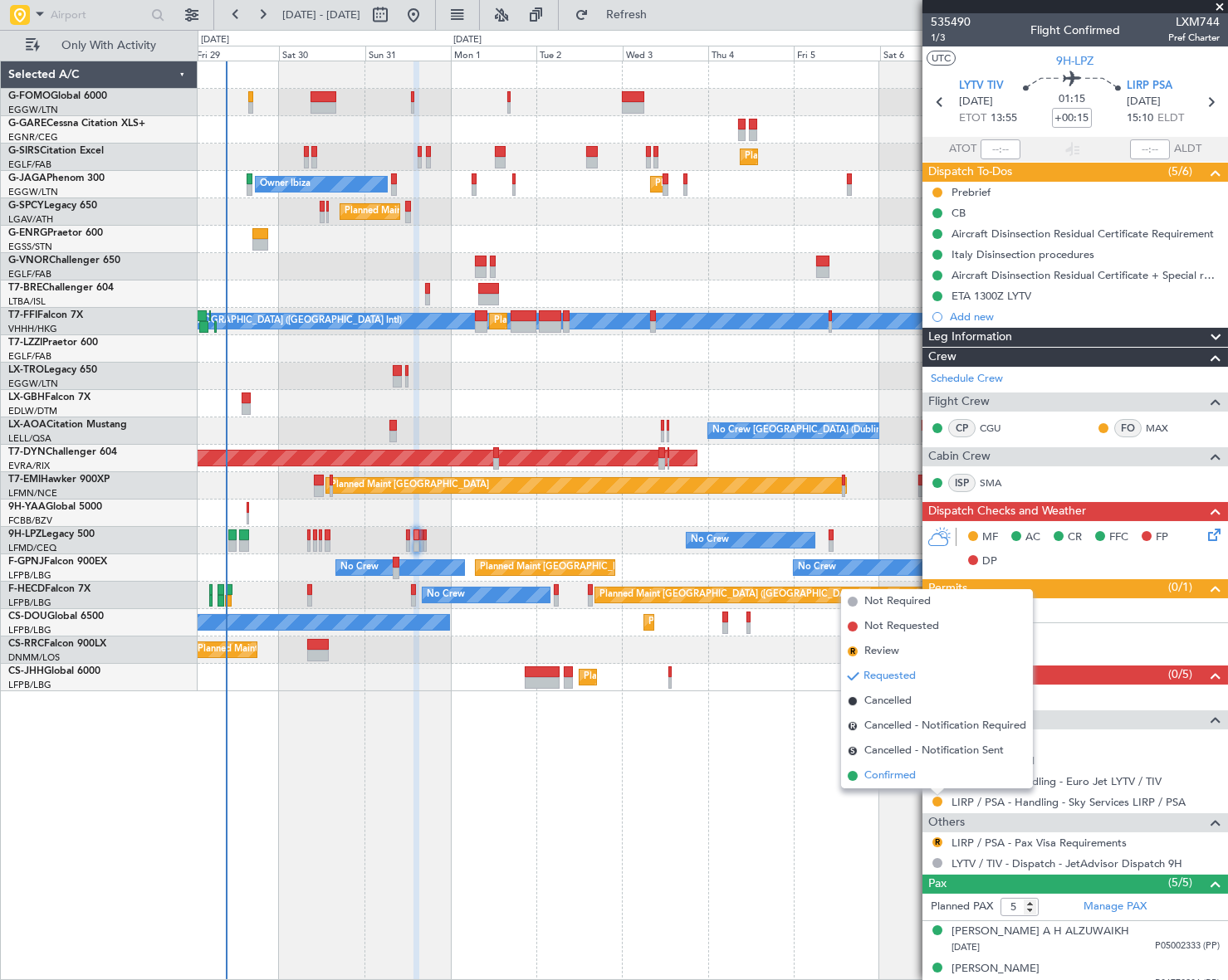
click at [891, 772] on span "Confirmed" at bounding box center [890, 775] width 51 height 16
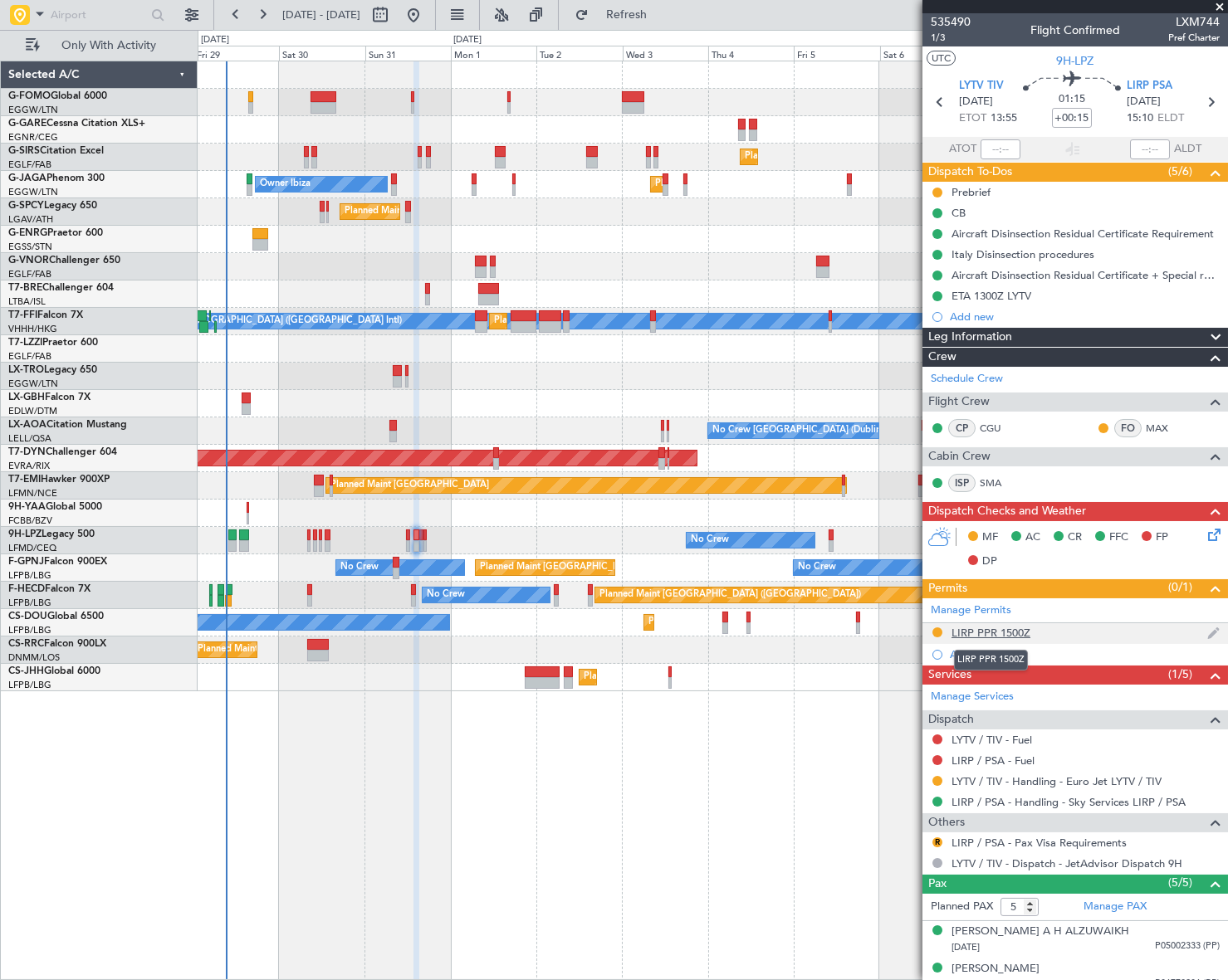
click at [997, 630] on div "LIRP PPR 1500Z" at bounding box center [991, 632] width 79 height 14
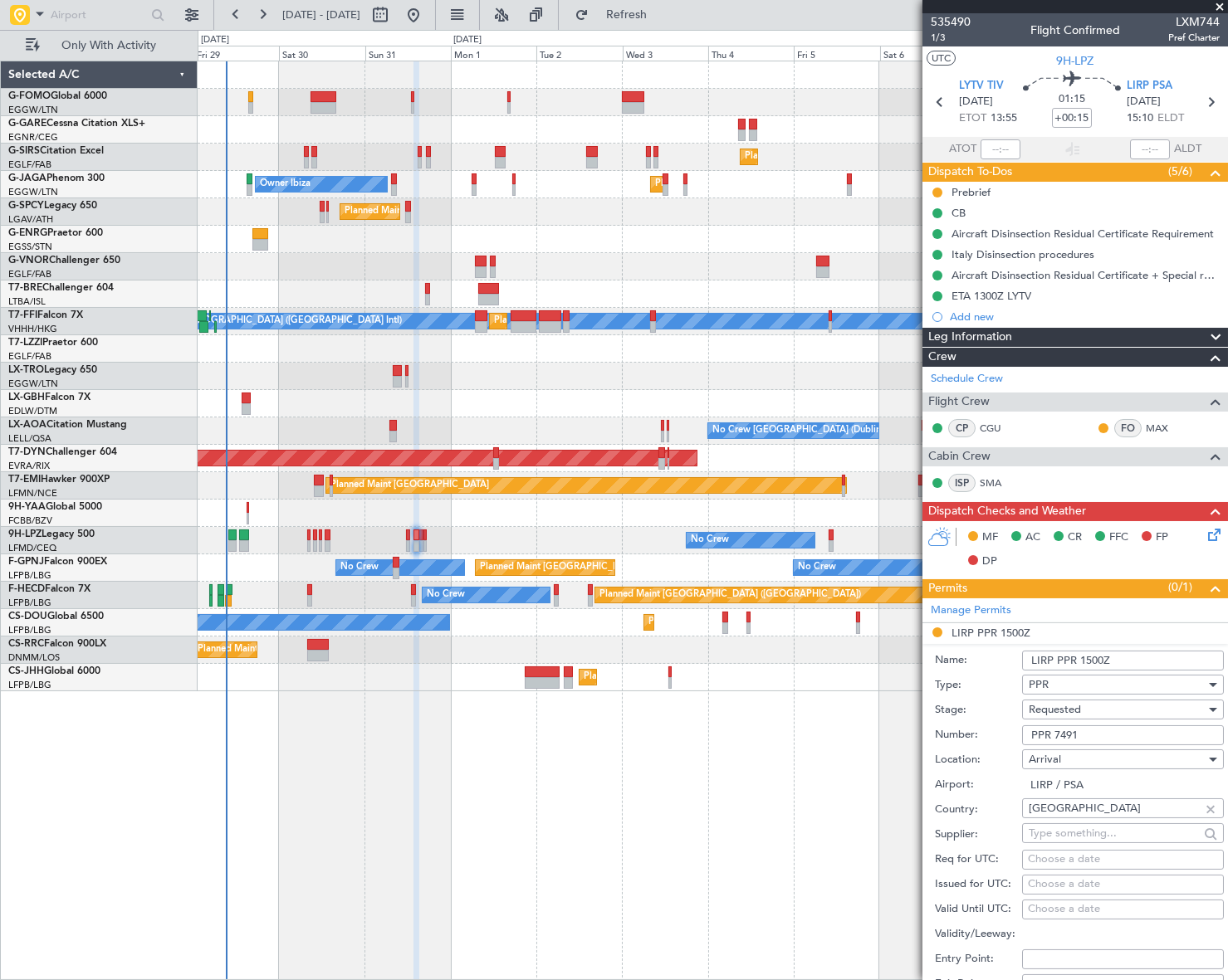
click at [1101, 655] on input "LIRP PPR 1500Z" at bounding box center [1123, 660] width 202 height 20
type input "LIRP PPR 1515Z"
click at [1109, 710] on div "Requested" at bounding box center [1117, 710] width 177 height 25
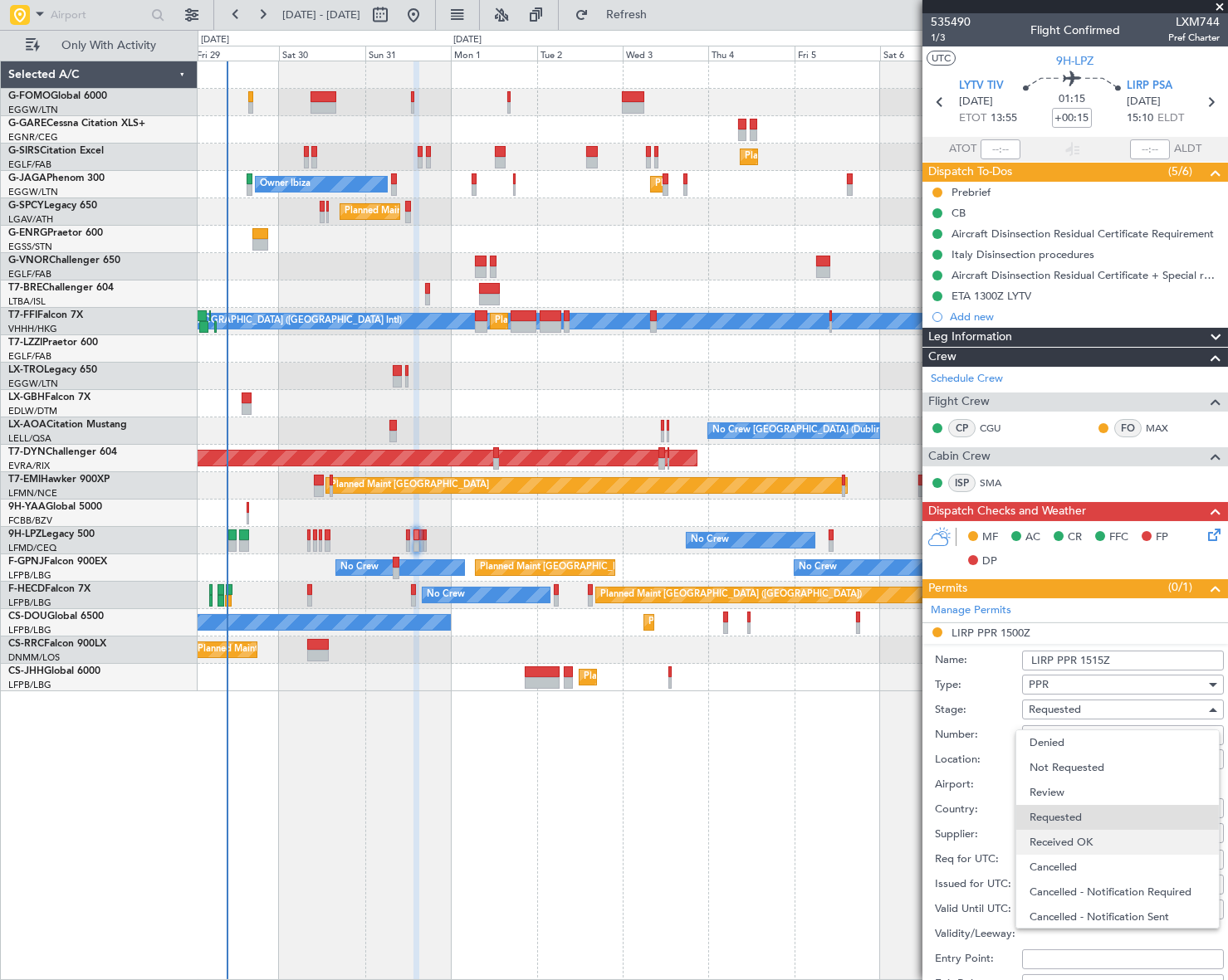
scroll to position [7, 0]
click at [1088, 838] on span "Received OK" at bounding box center [1117, 836] width 176 height 25
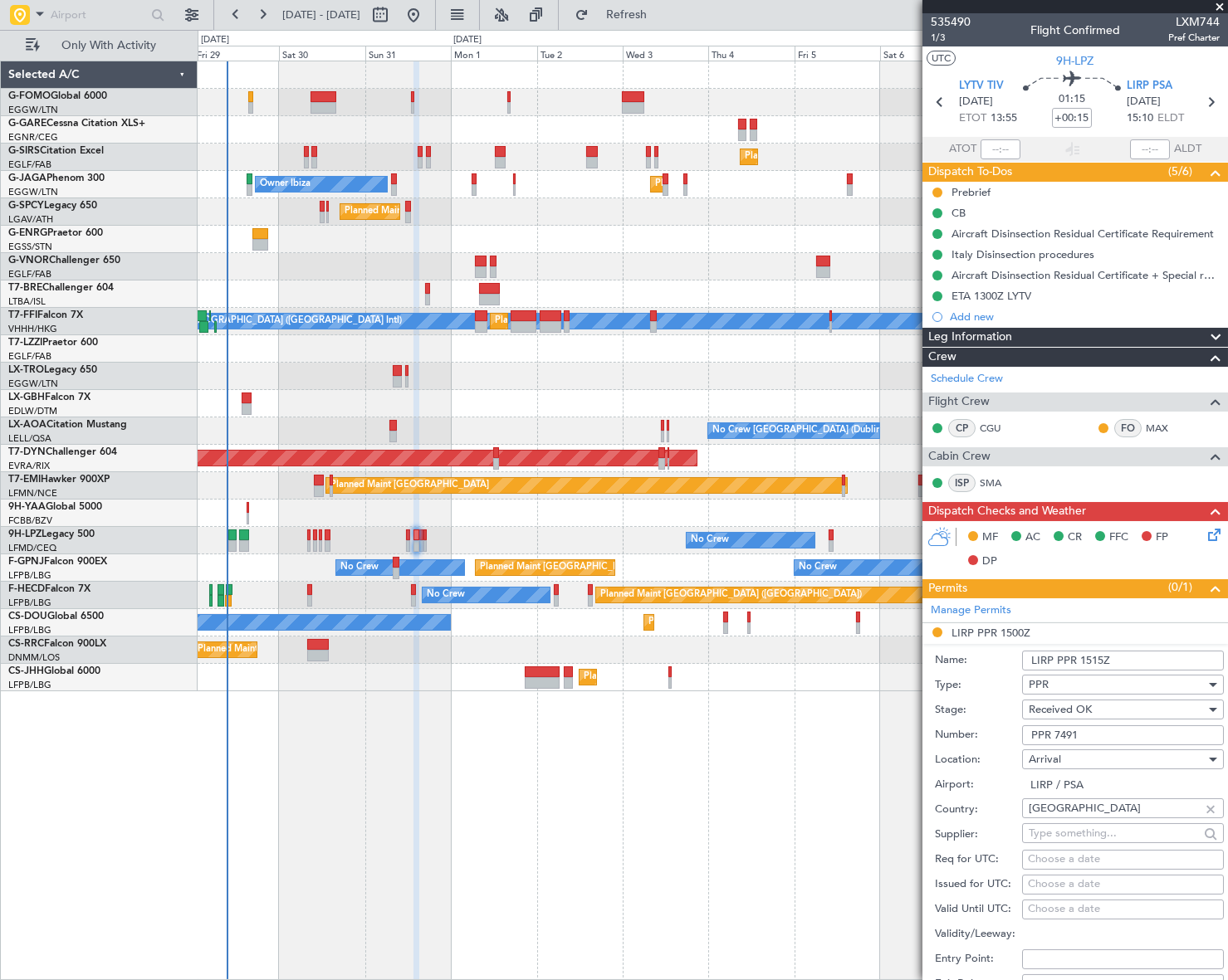
click at [1065, 736] on input "PPR 7491" at bounding box center [1123, 735] width 202 height 20
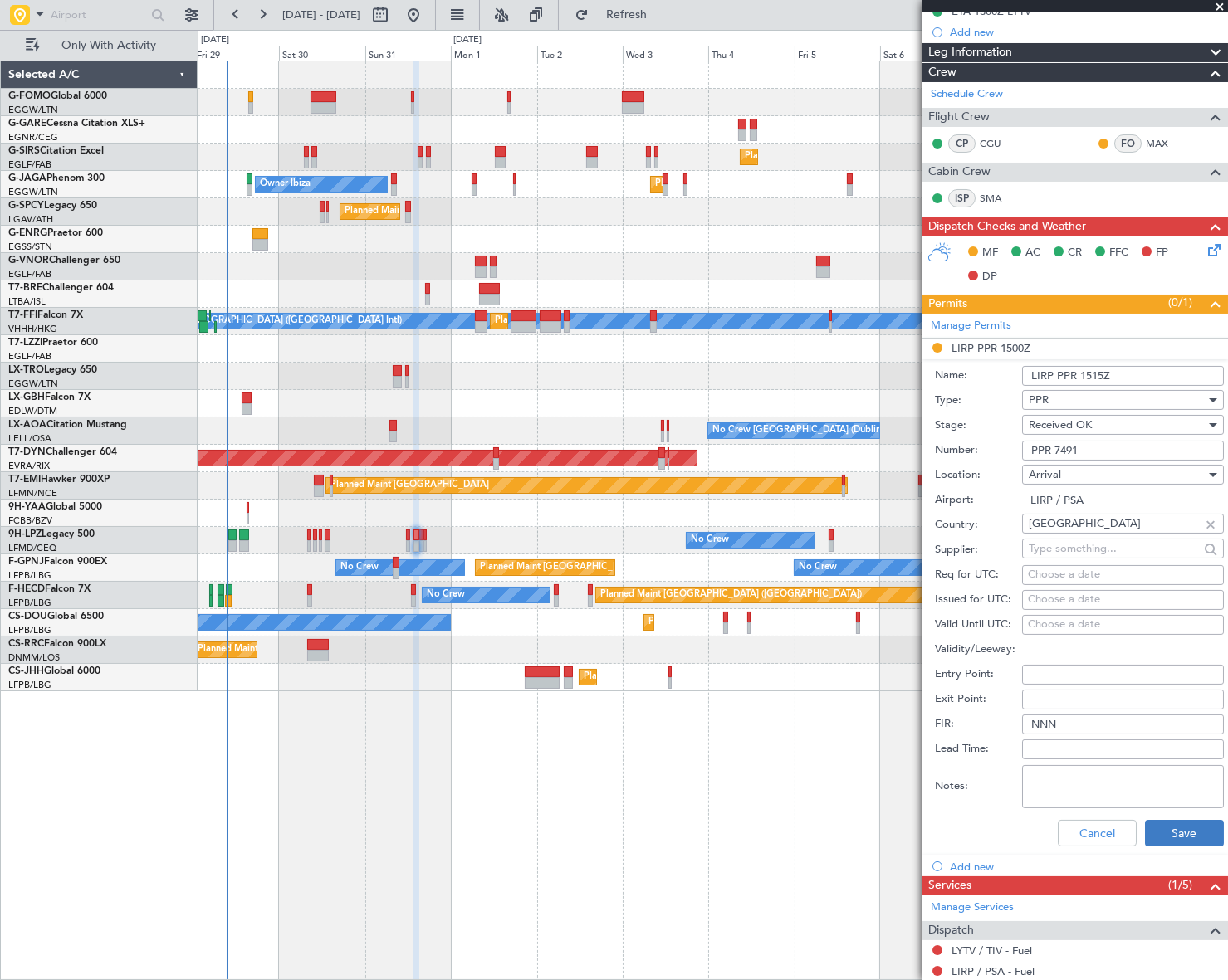
scroll to position [301, 0]
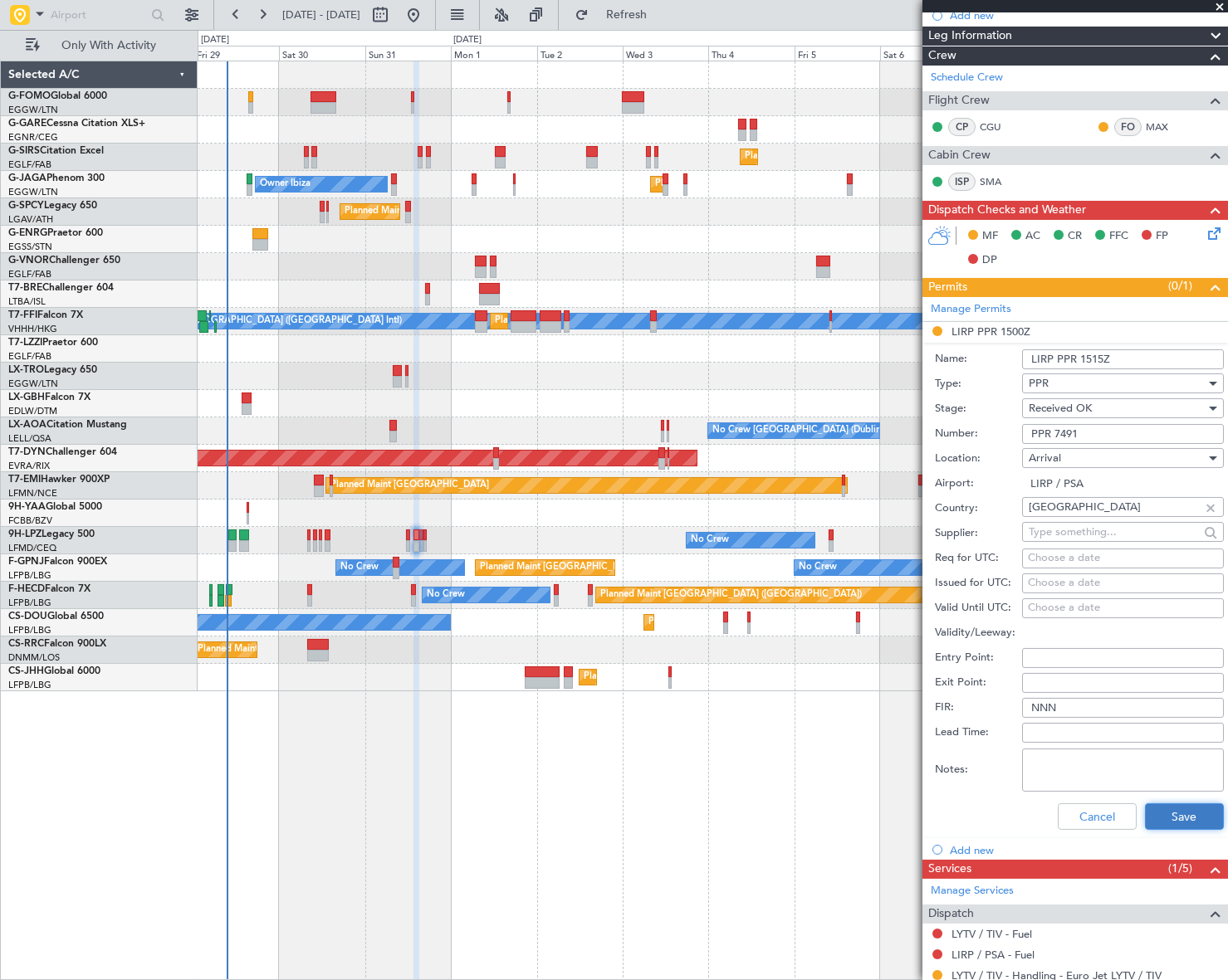
click at [1192, 810] on button "Save" at bounding box center [1184, 817] width 79 height 27
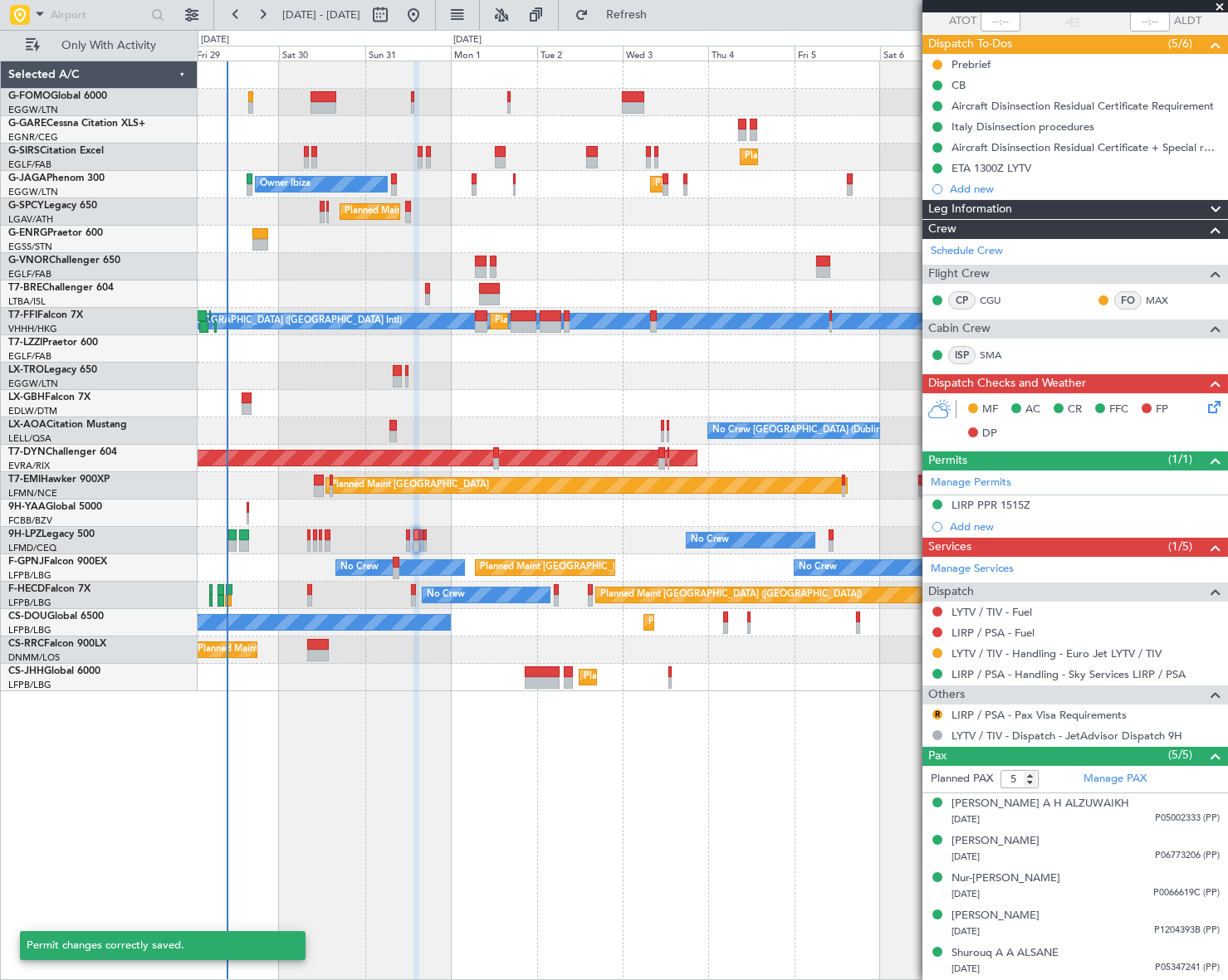
scroll to position [126, 0]
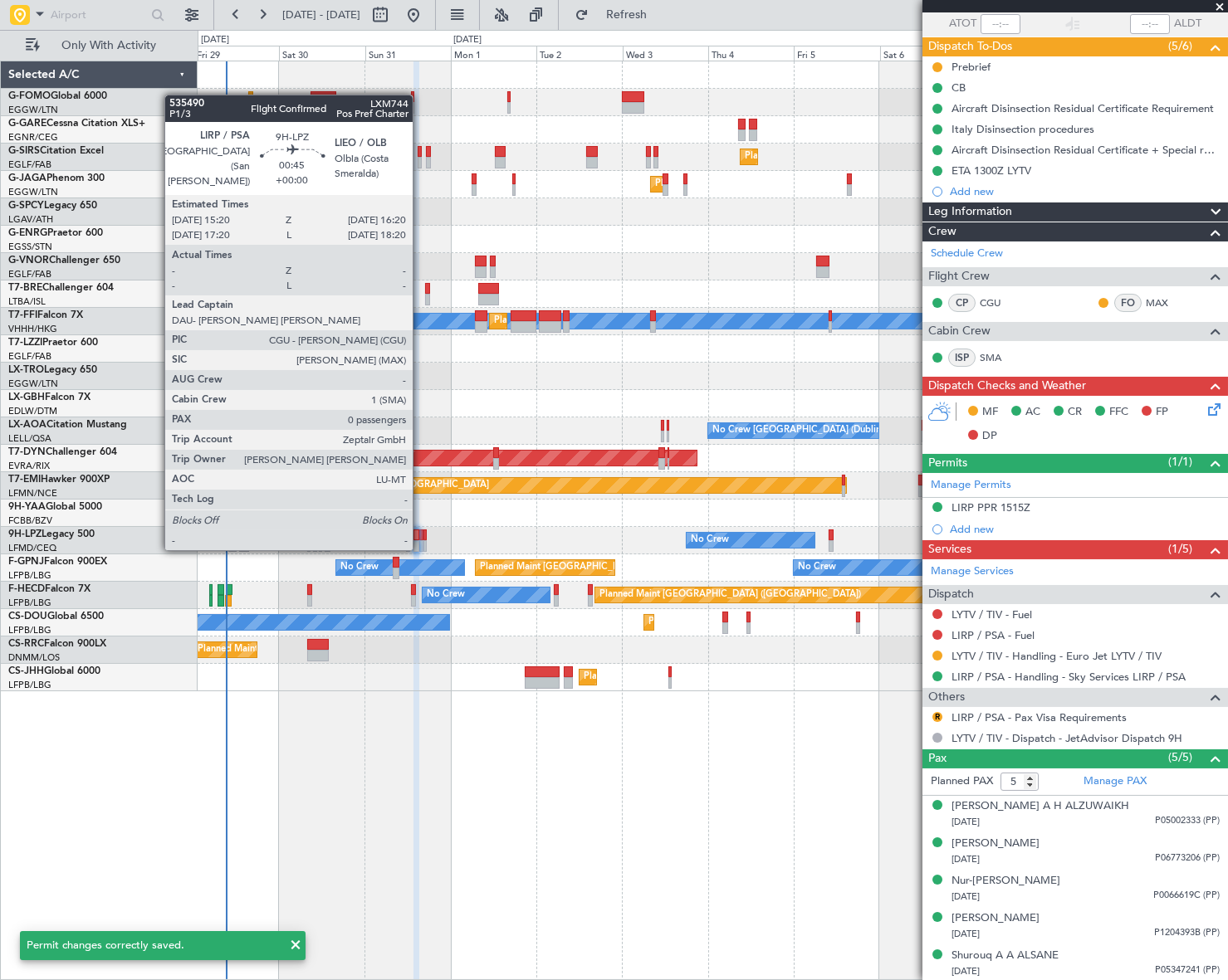
click at [420, 532] on div at bounding box center [421, 535] width 4 height 11
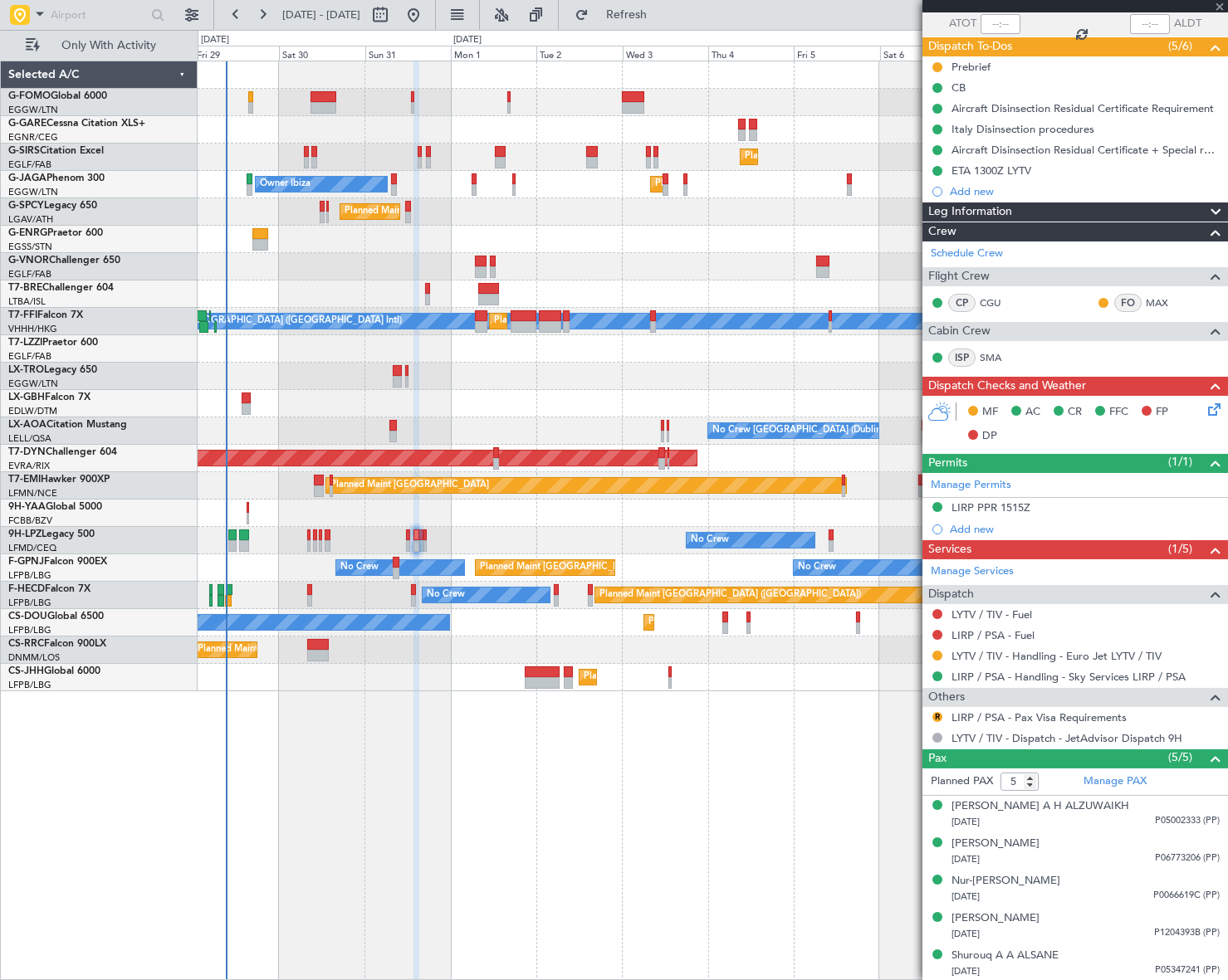
type input "0"
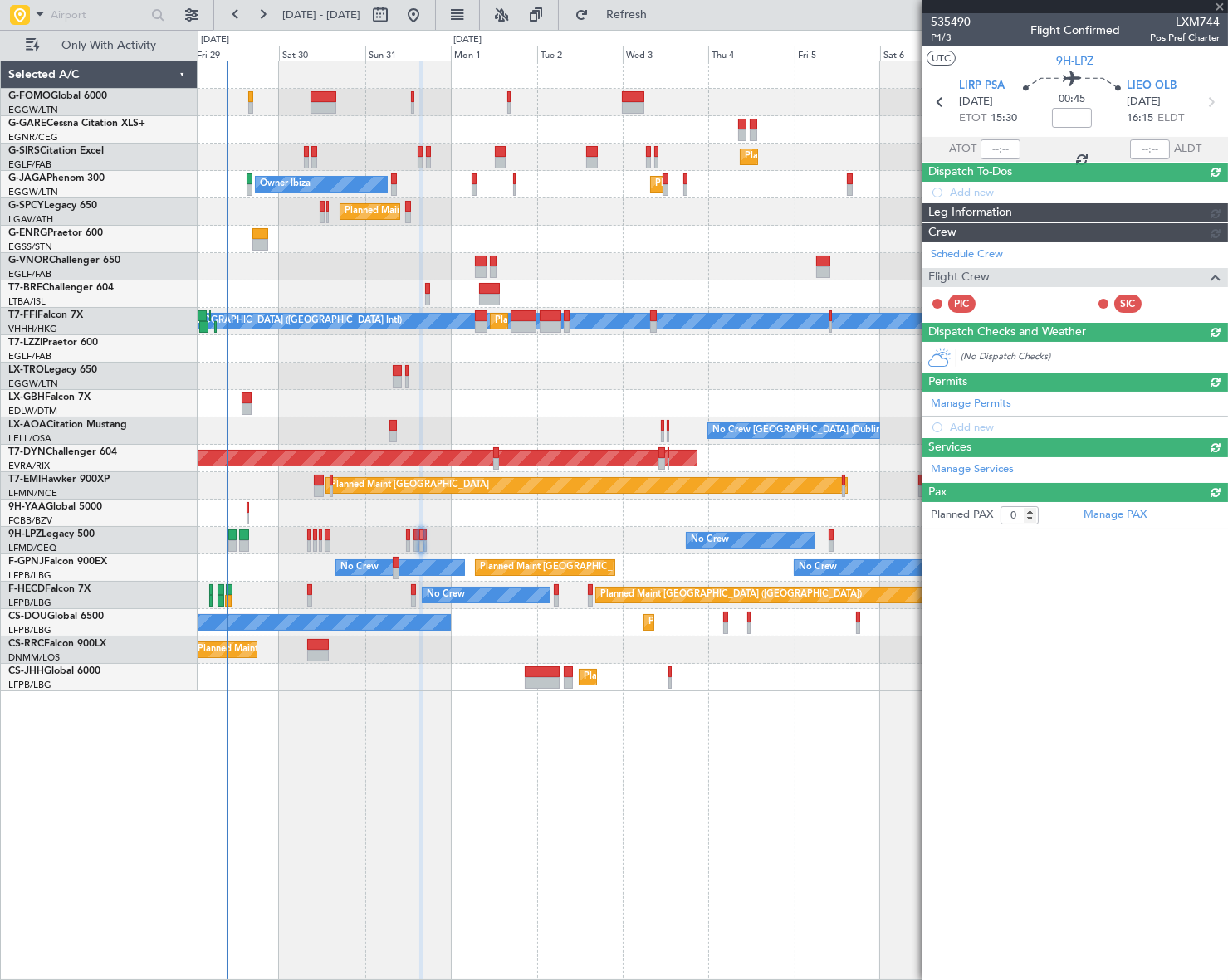
scroll to position [0, 0]
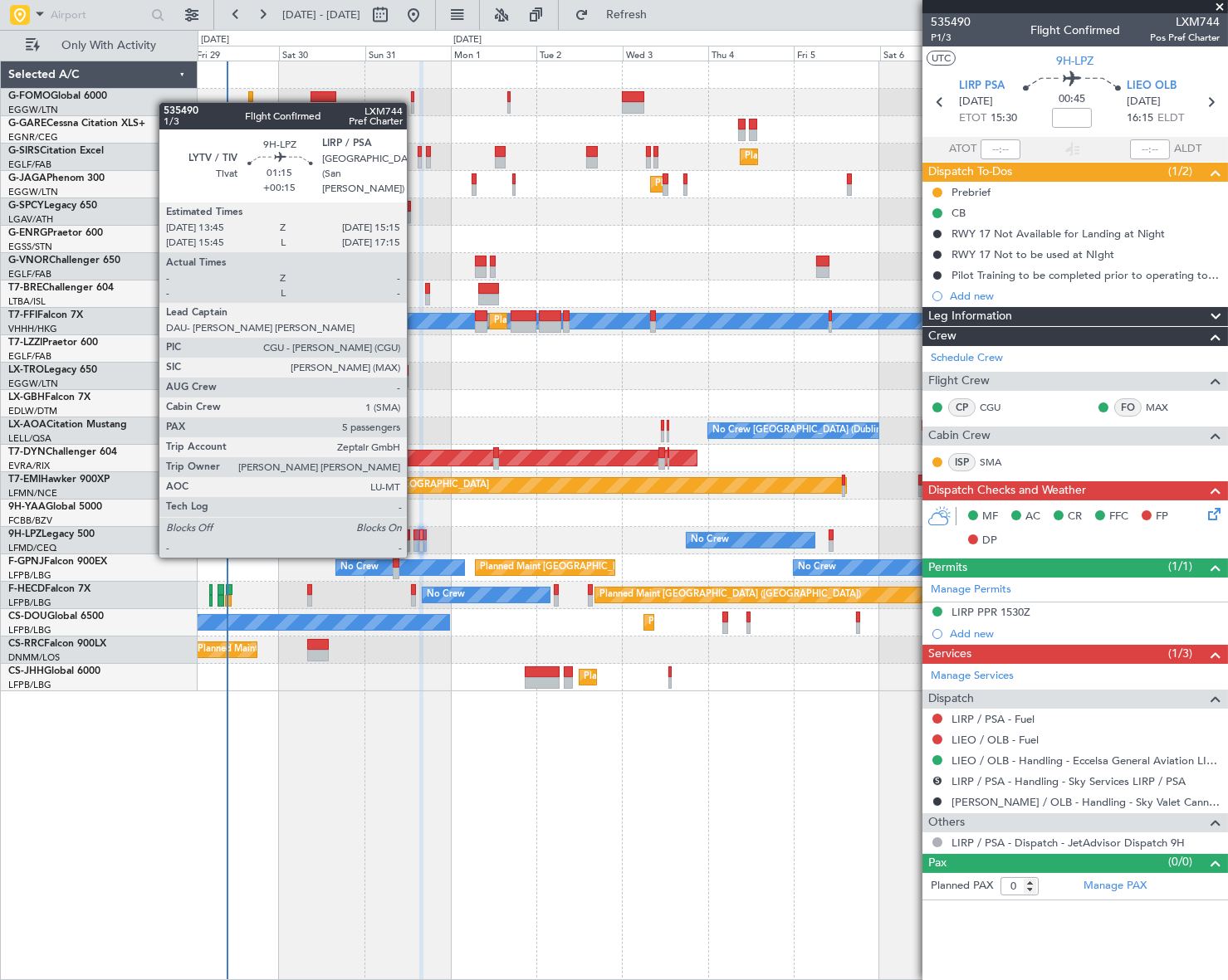
click at [414, 540] on div at bounding box center [416, 546] width 6 height 11
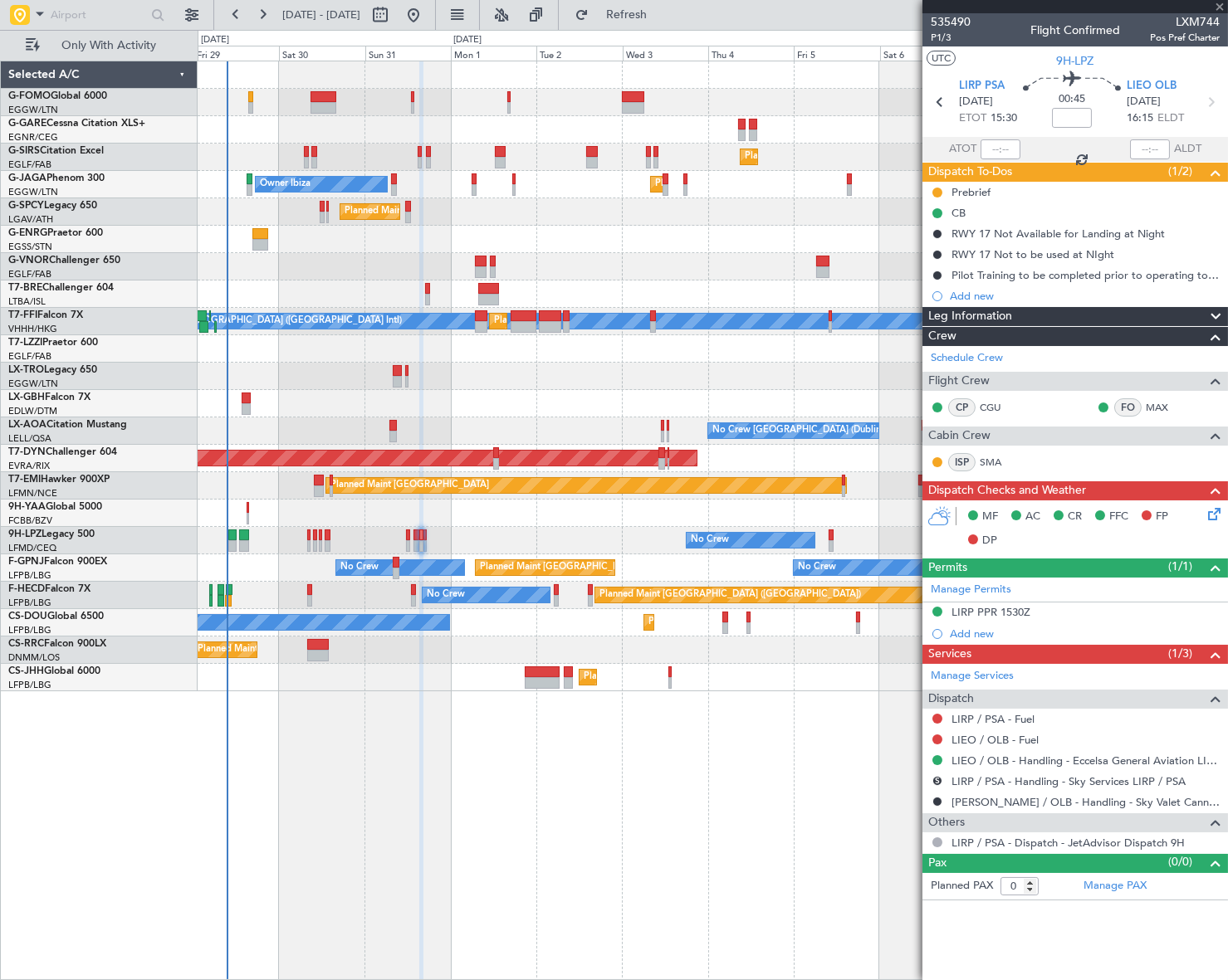
type input "+00:15"
type input "5"
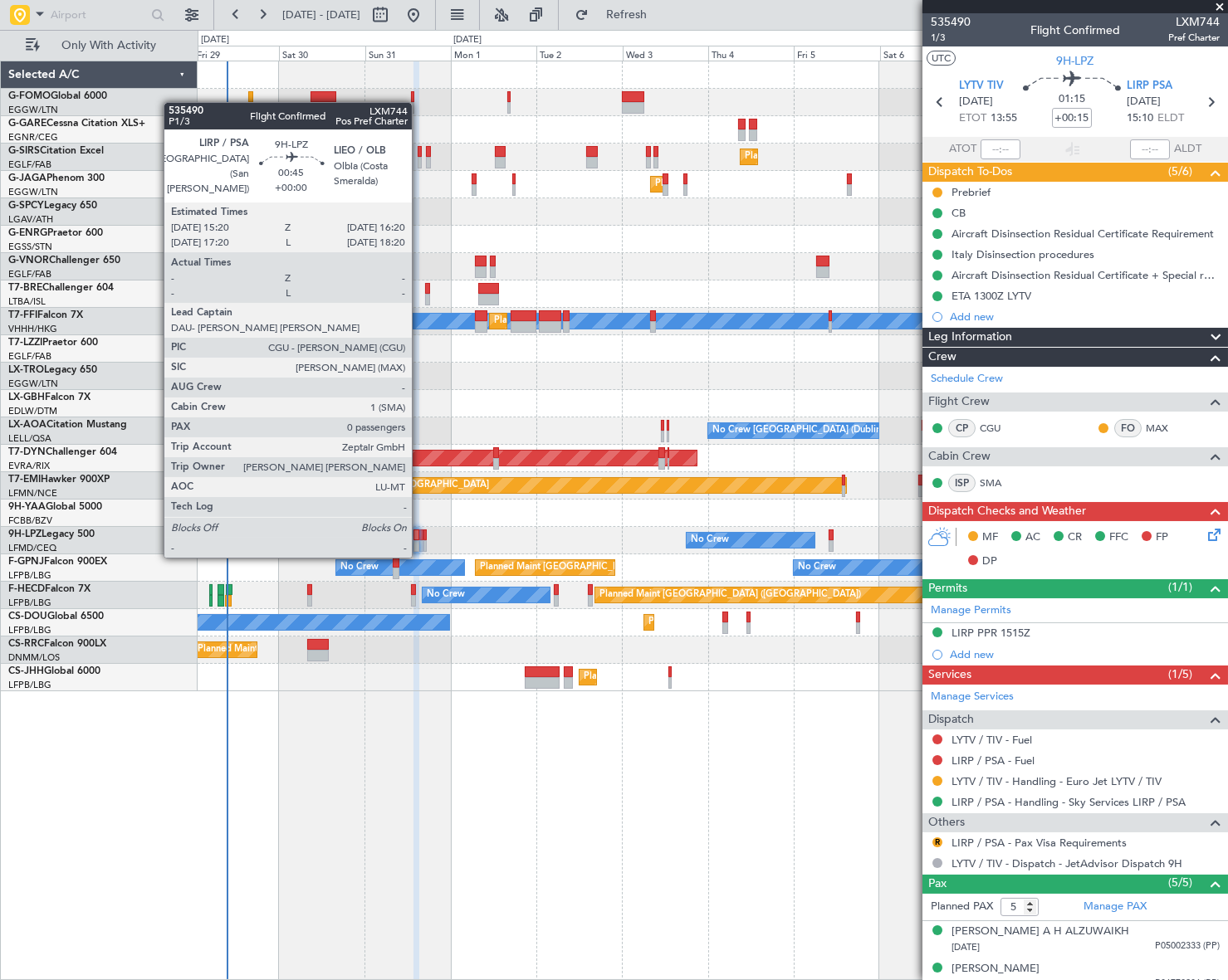
click at [419, 540] on div at bounding box center [421, 546] width 4 height 11
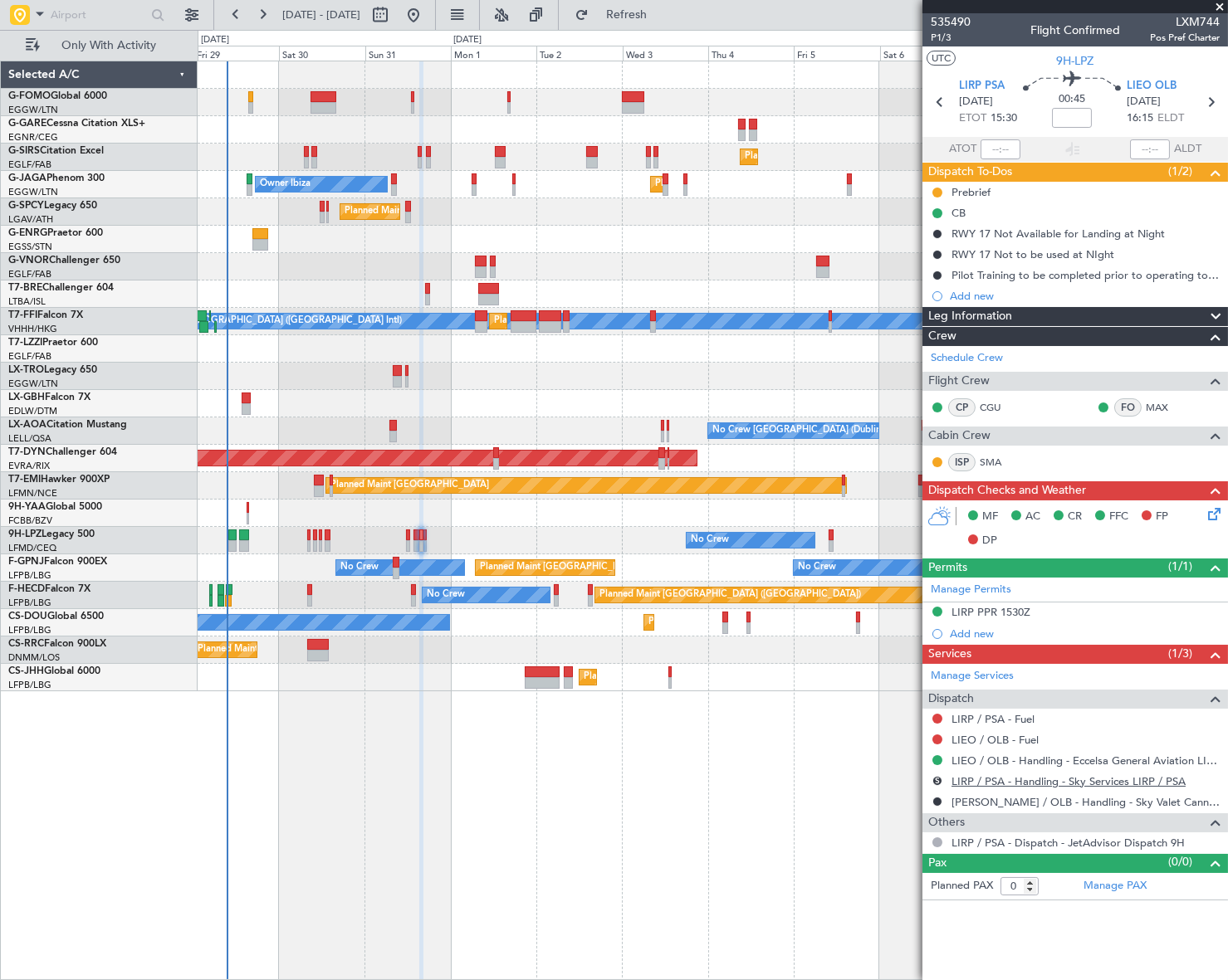
click at [1139, 774] on link "LIRP / PSA - Handling - Sky Services LIRP / PSA" at bounding box center [1069, 781] width 234 height 14
click at [1089, 778] on link "LIRP / PSA - Handling - Sky Services LIRP / PSA" at bounding box center [1069, 781] width 234 height 14
click at [935, 778] on button "S" at bounding box center [937, 781] width 10 height 10
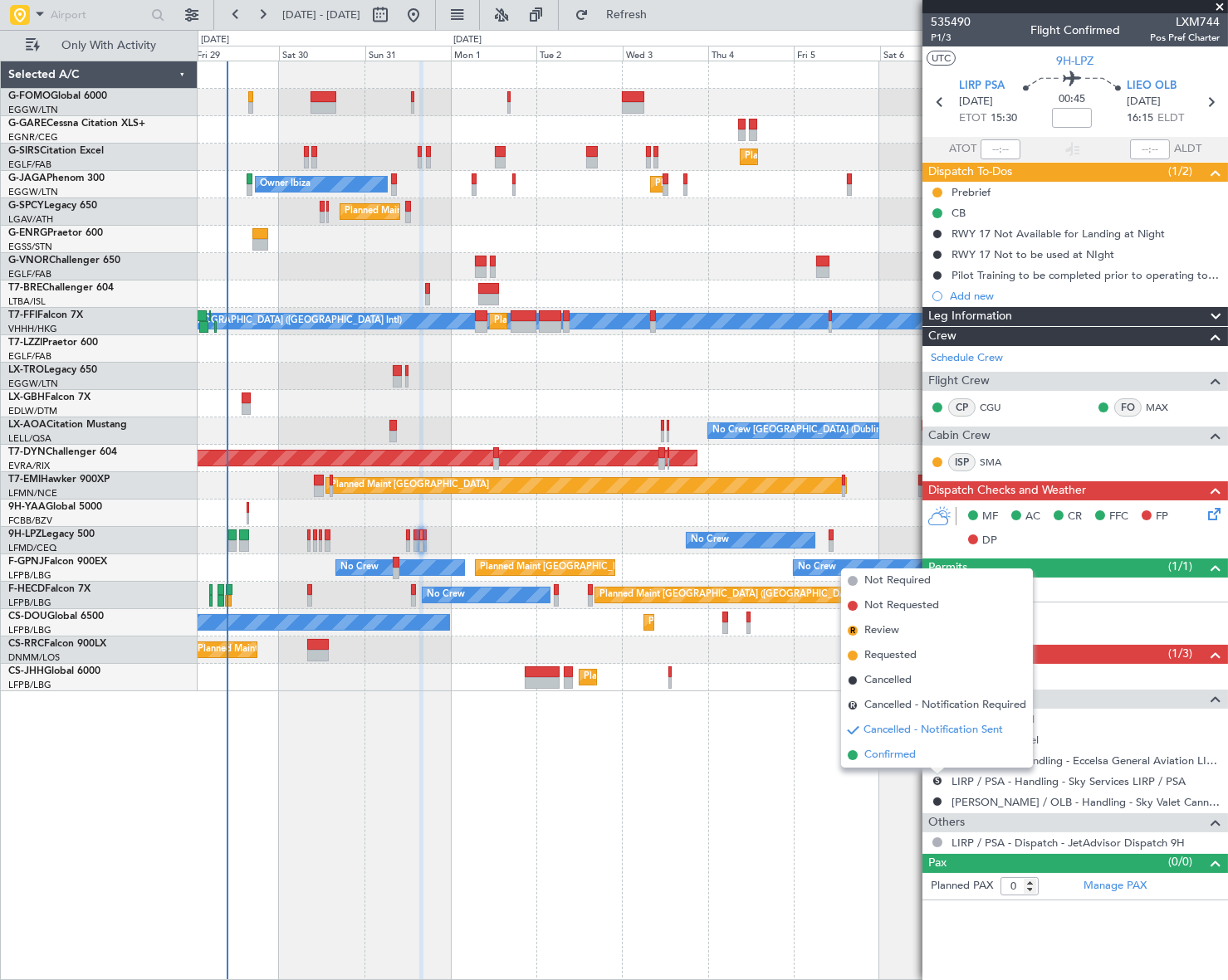
click at [899, 755] on span "Confirmed" at bounding box center [890, 754] width 51 height 16
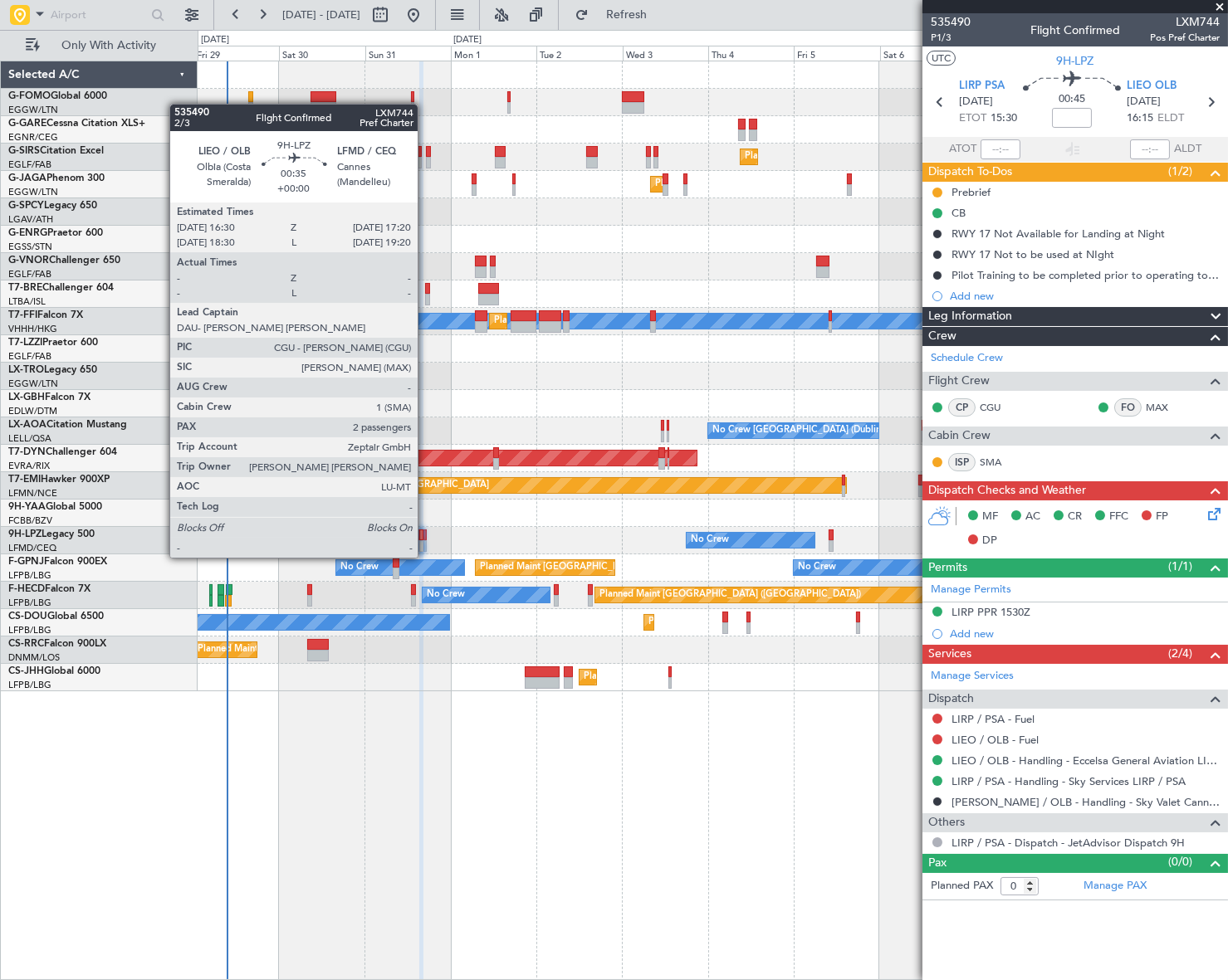
click at [425, 541] on div at bounding box center [424, 546] width 3 height 11
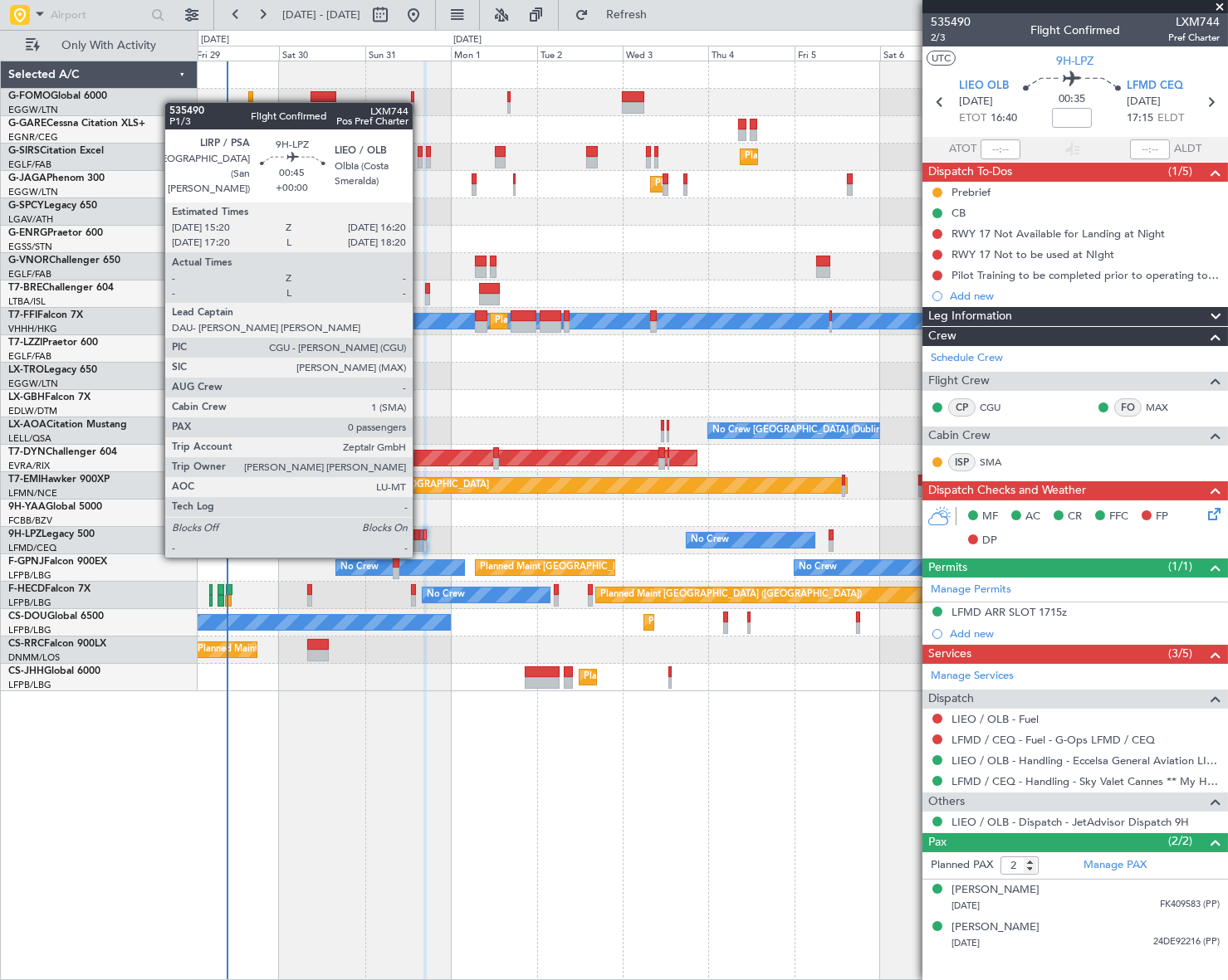
click at [420, 540] on div at bounding box center [421, 546] width 4 height 11
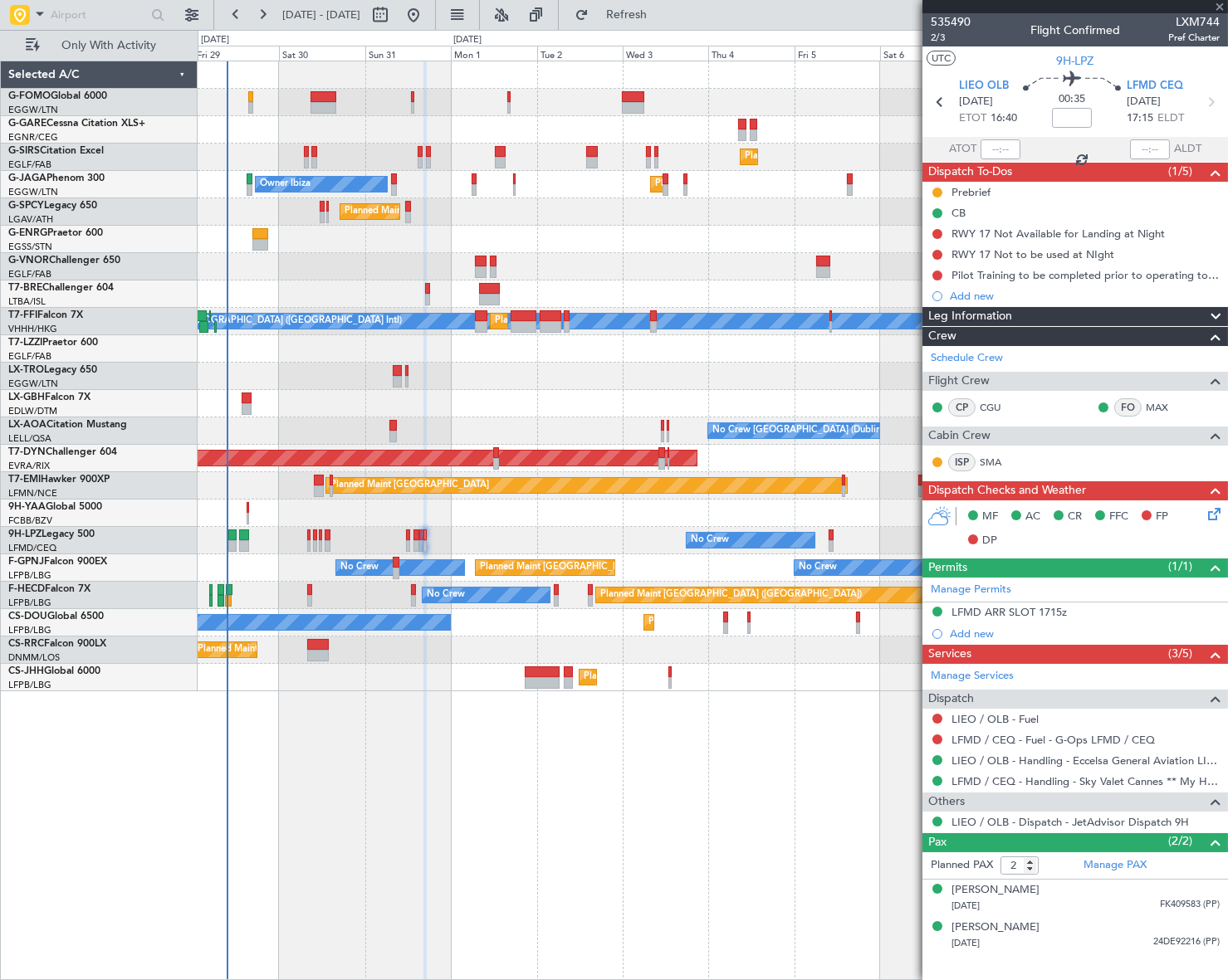
type input "0"
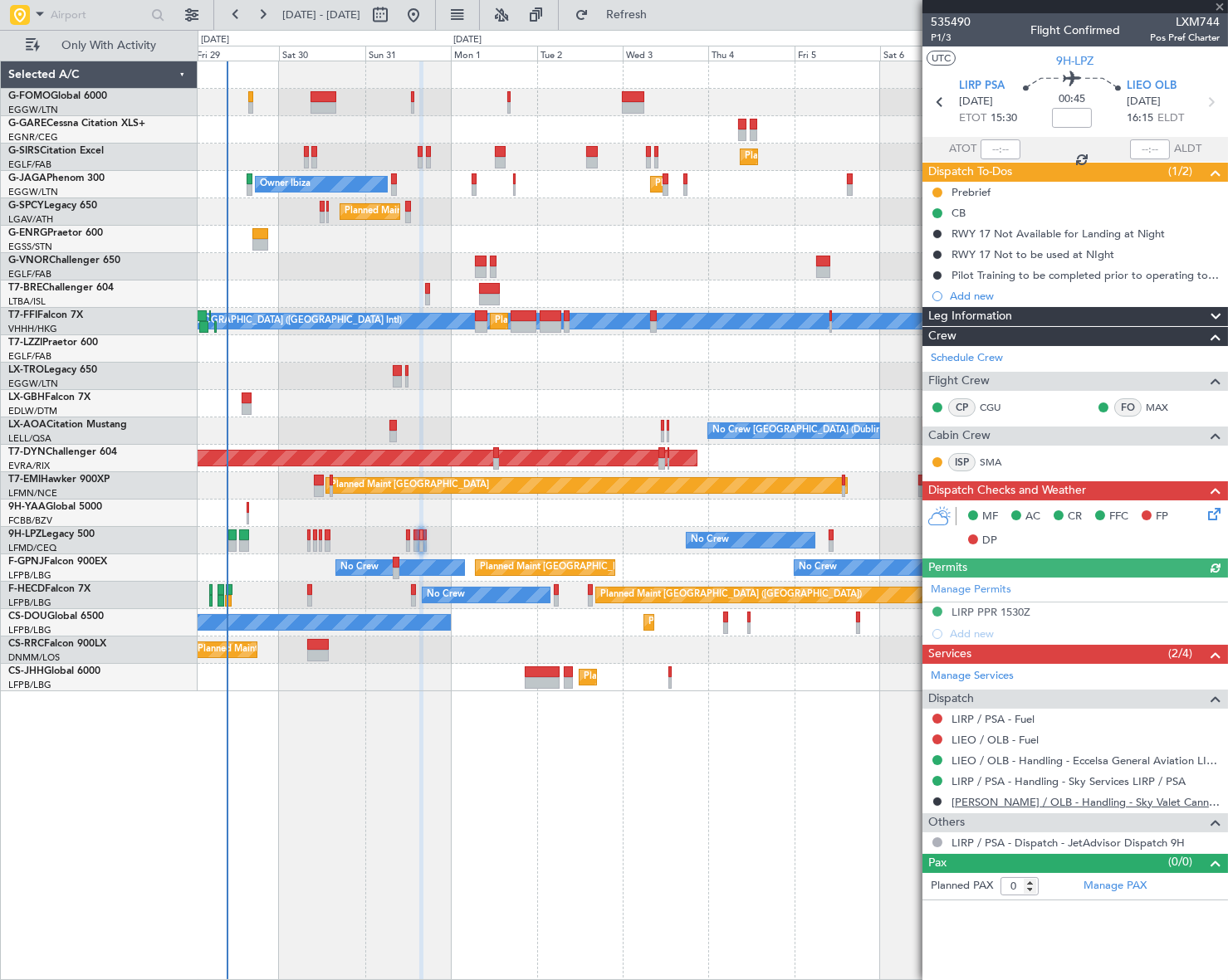
click at [1094, 801] on link "LIEO / OLB - Handling - Sky Valet Cannes ** My Handling**LFMD / CEQ" at bounding box center [1085, 802] width 268 height 14
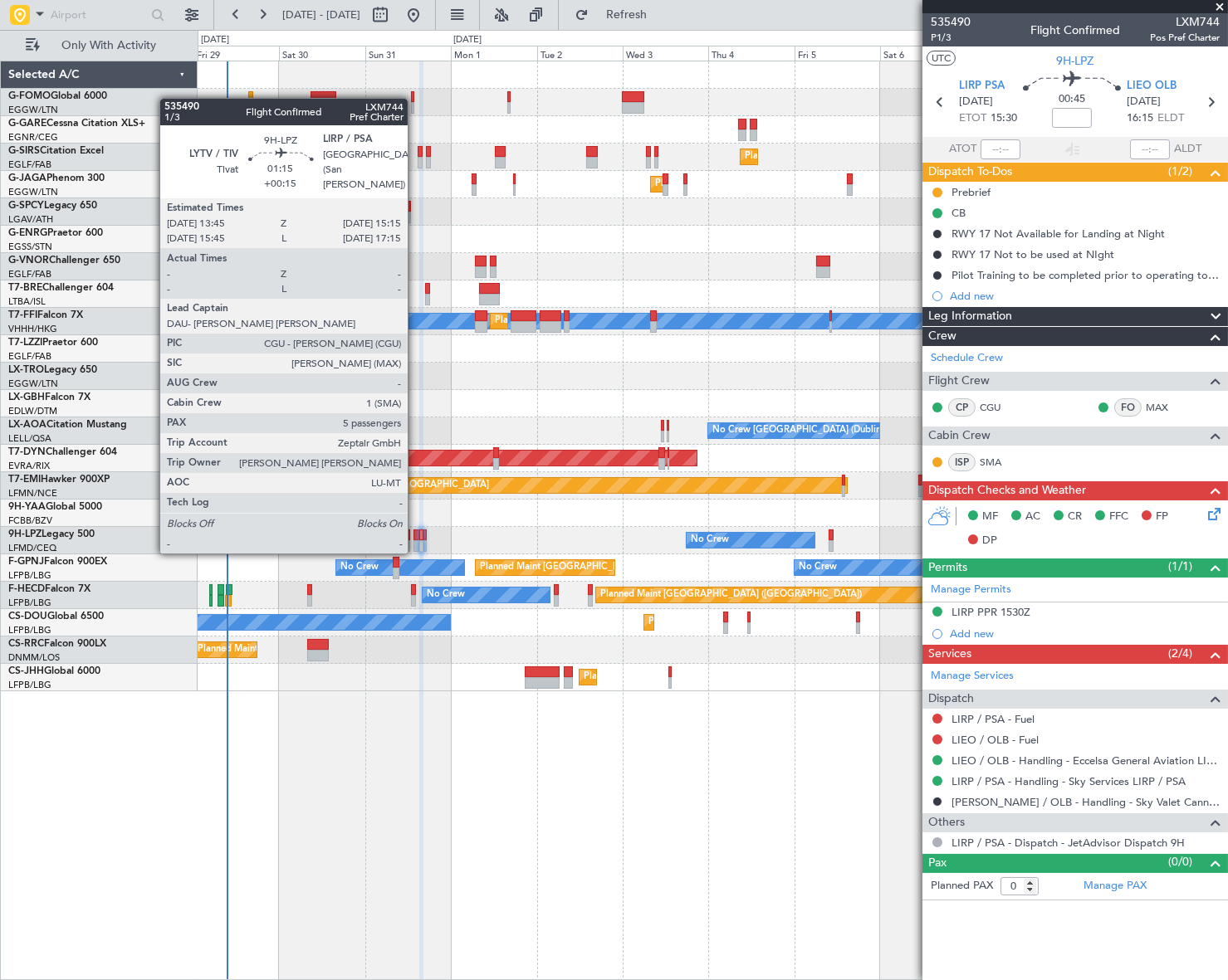
click at [415, 535] on div at bounding box center [416, 535] width 6 height 11
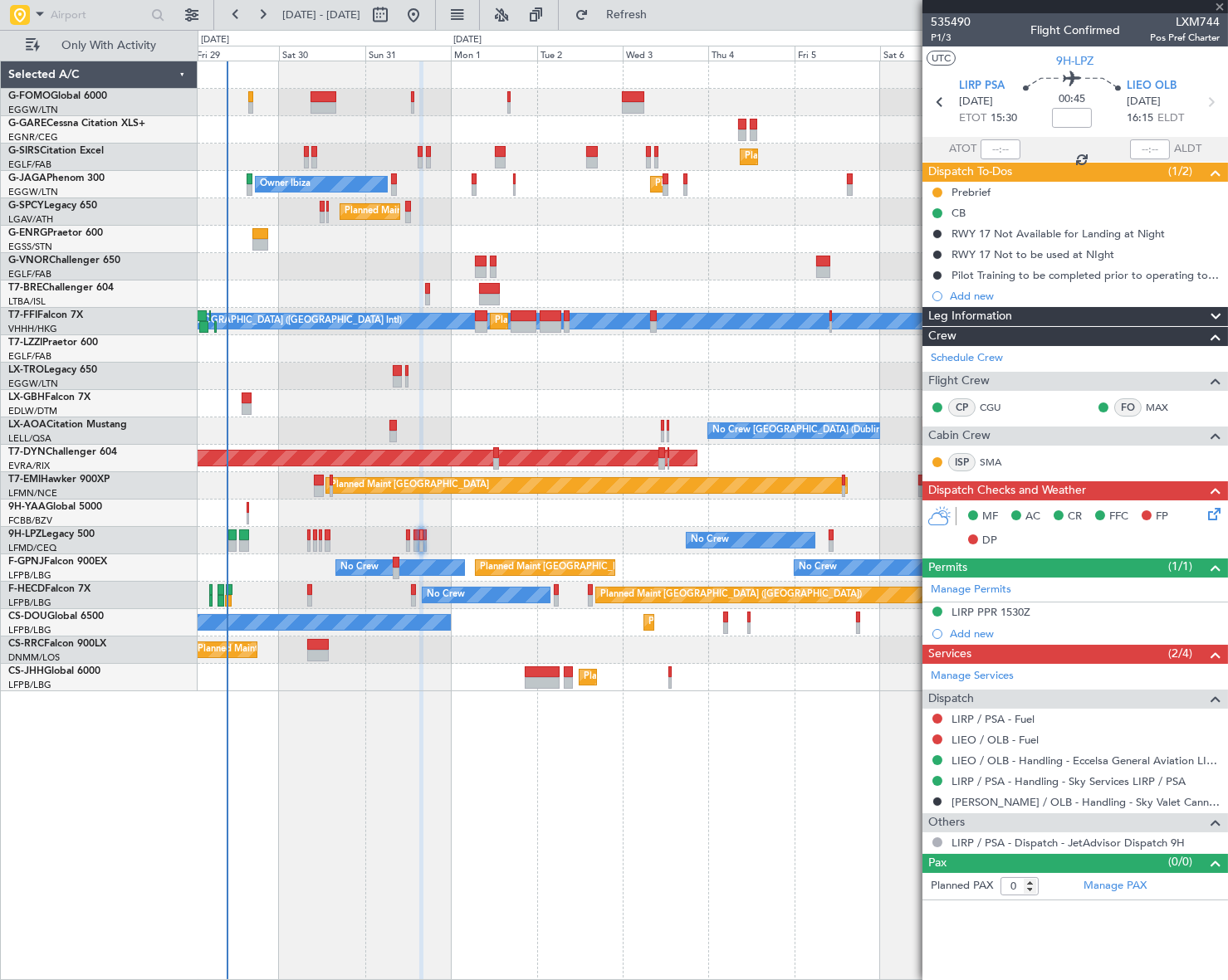
type input "+00:15"
type input "5"
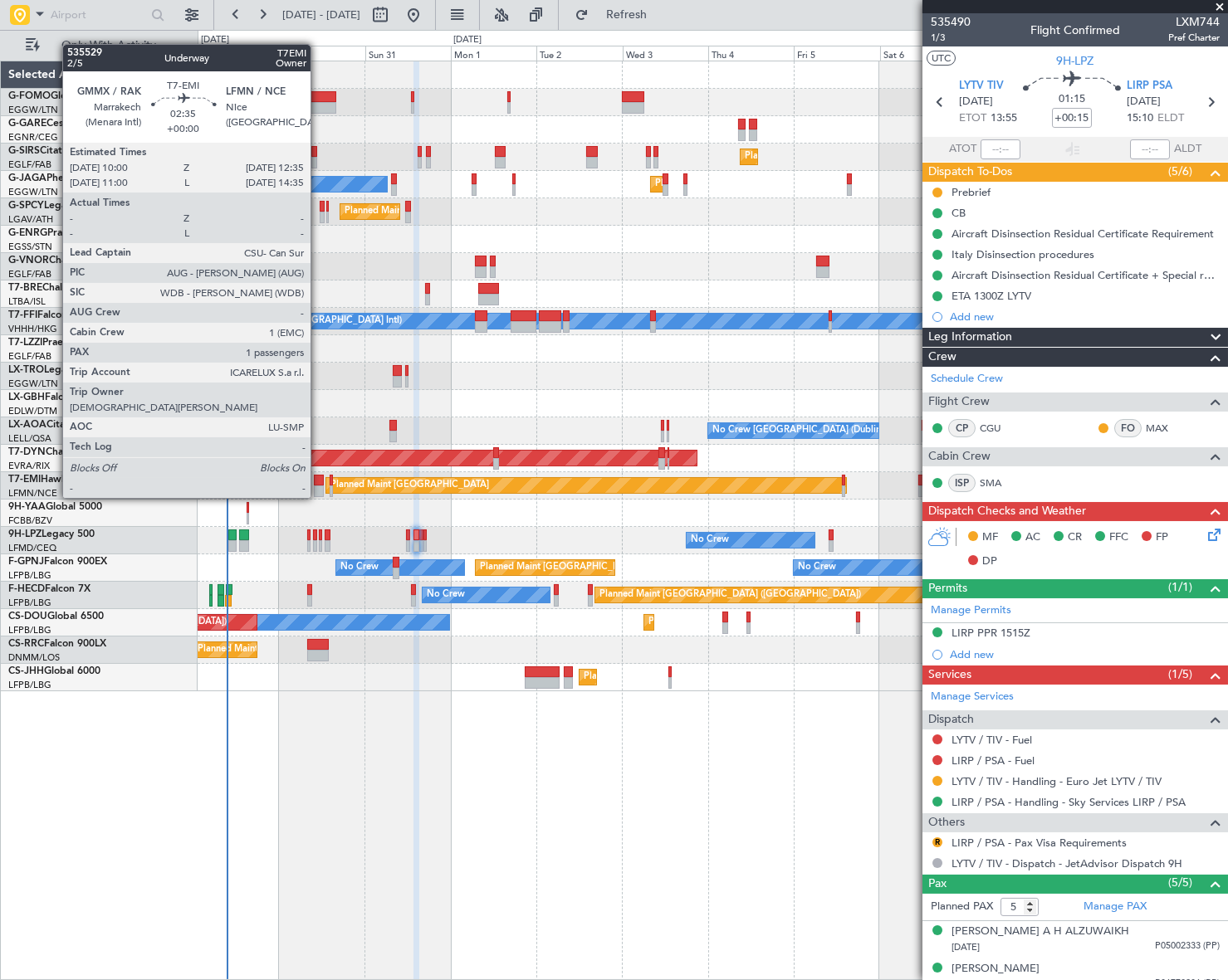
click at [318, 481] on div at bounding box center [318, 480] width 10 height 11
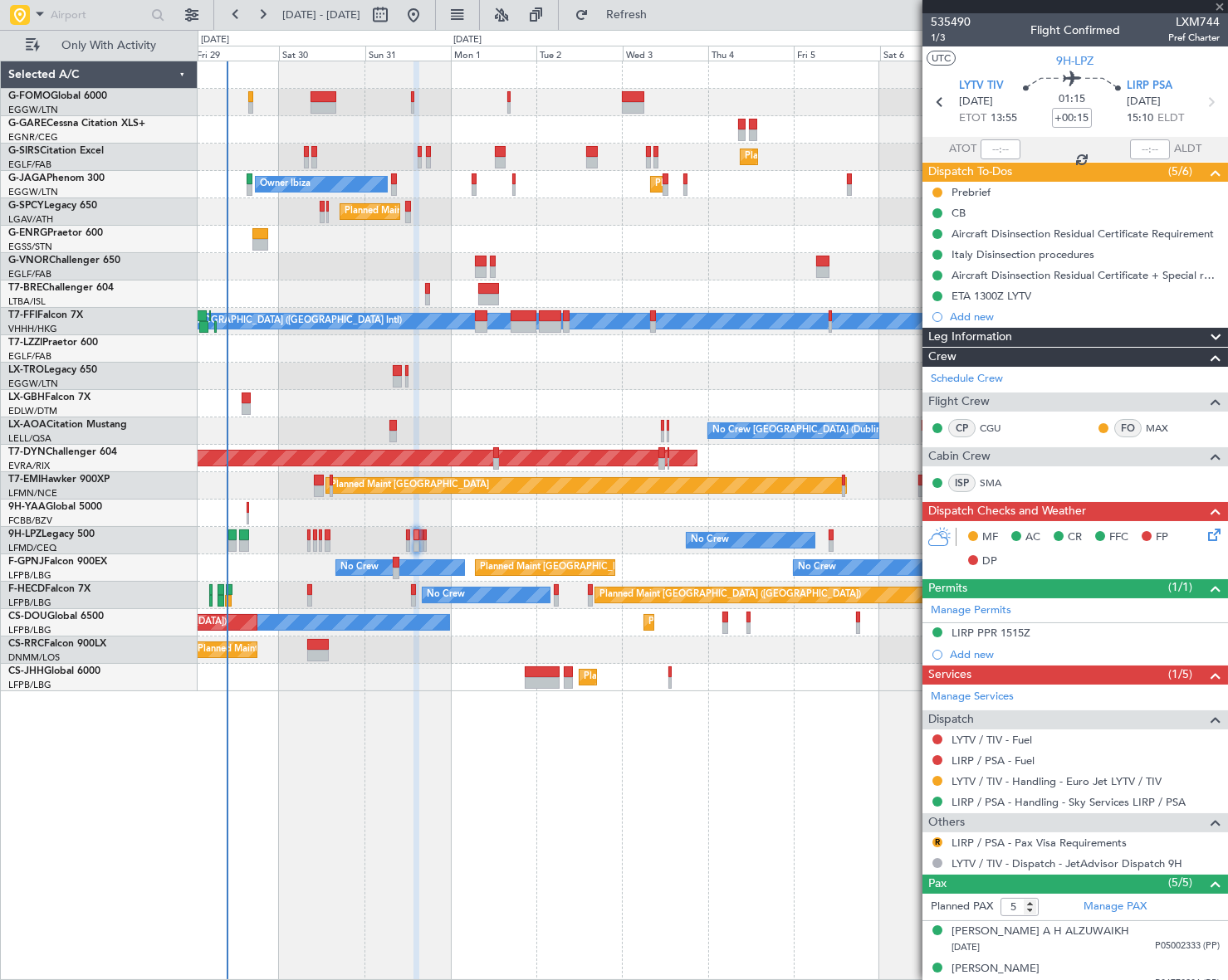
type input "1"
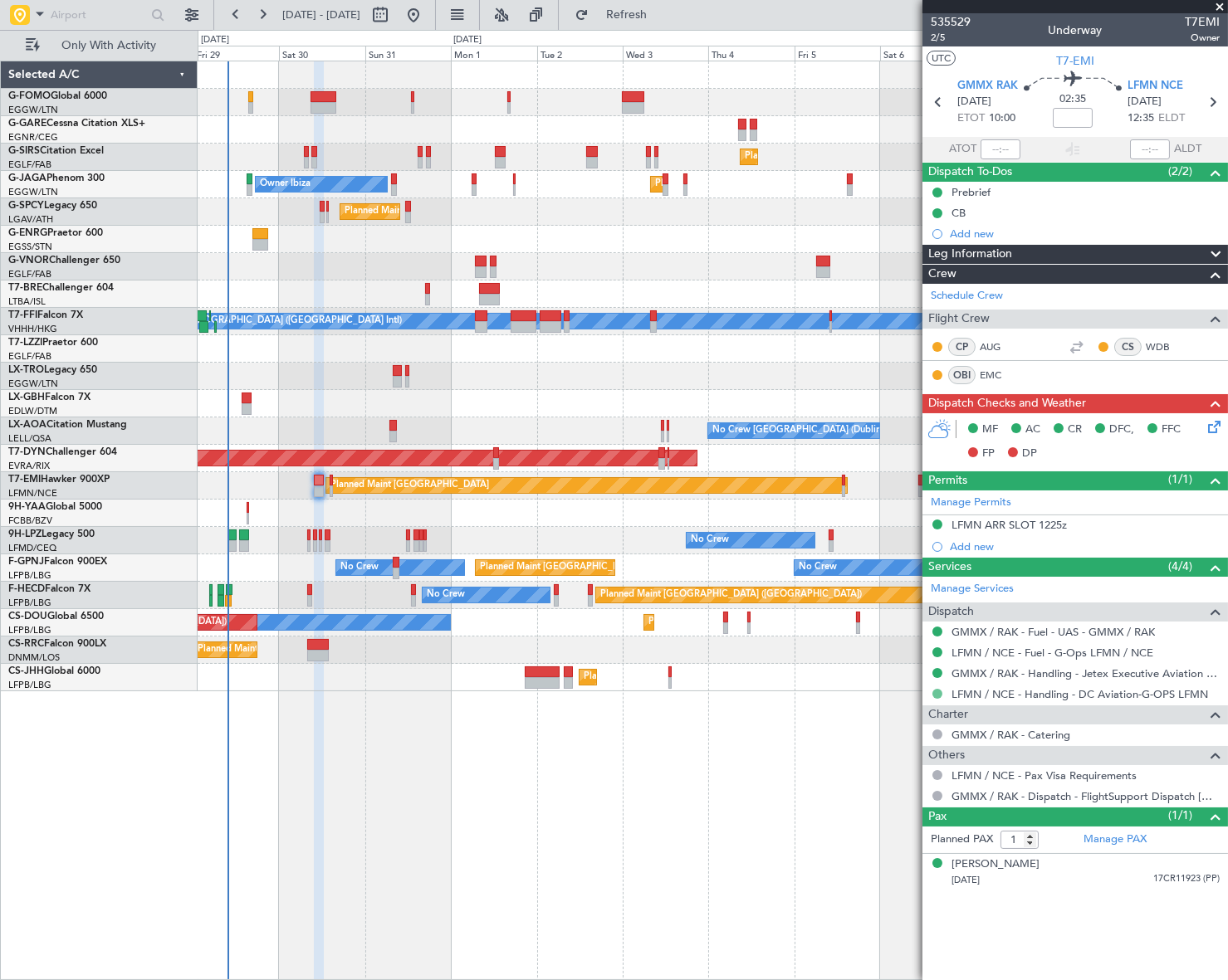
click at [937, 694] on button at bounding box center [937, 693] width 10 height 10
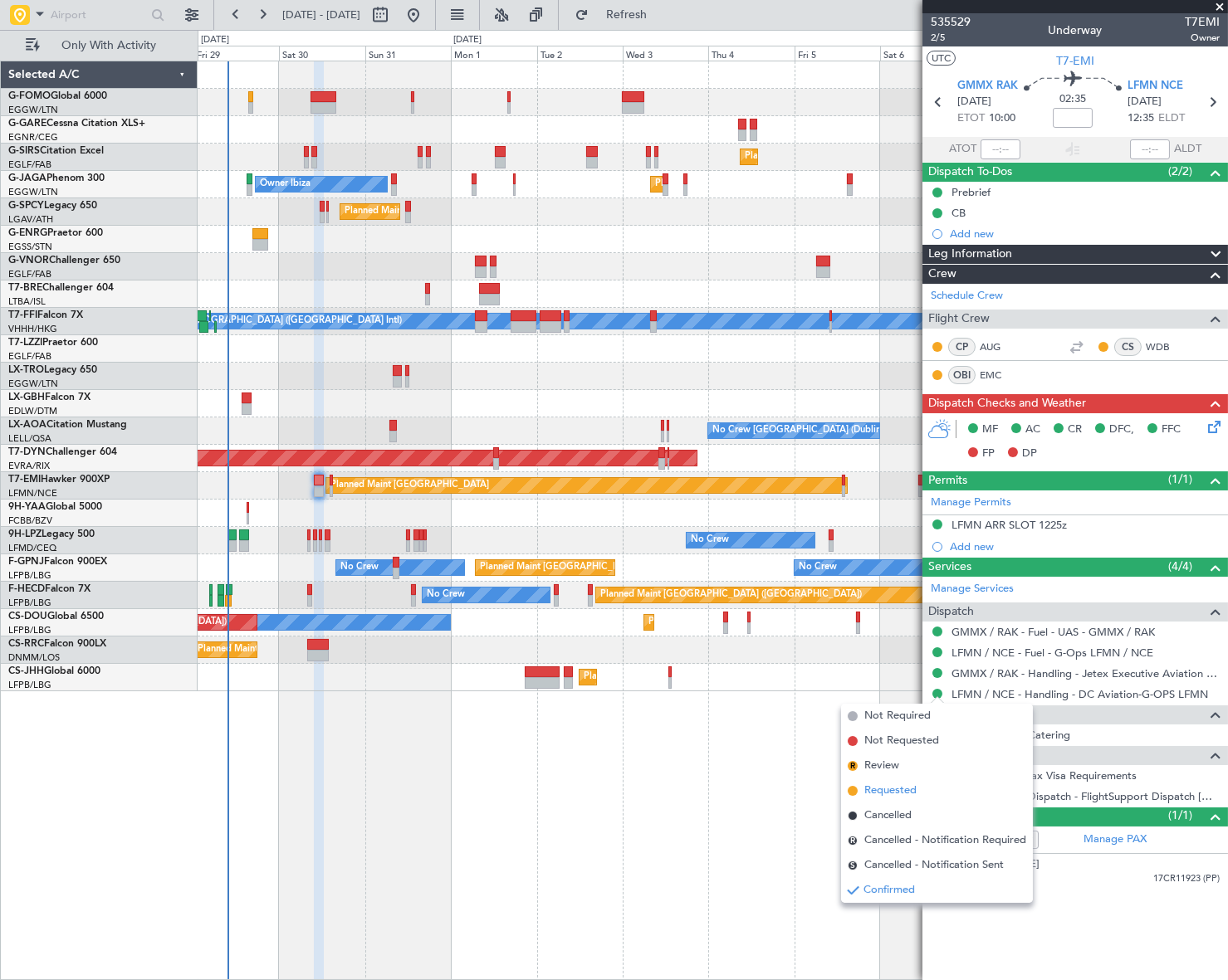
click at [871, 789] on span "Requested" at bounding box center [890, 790] width 52 height 16
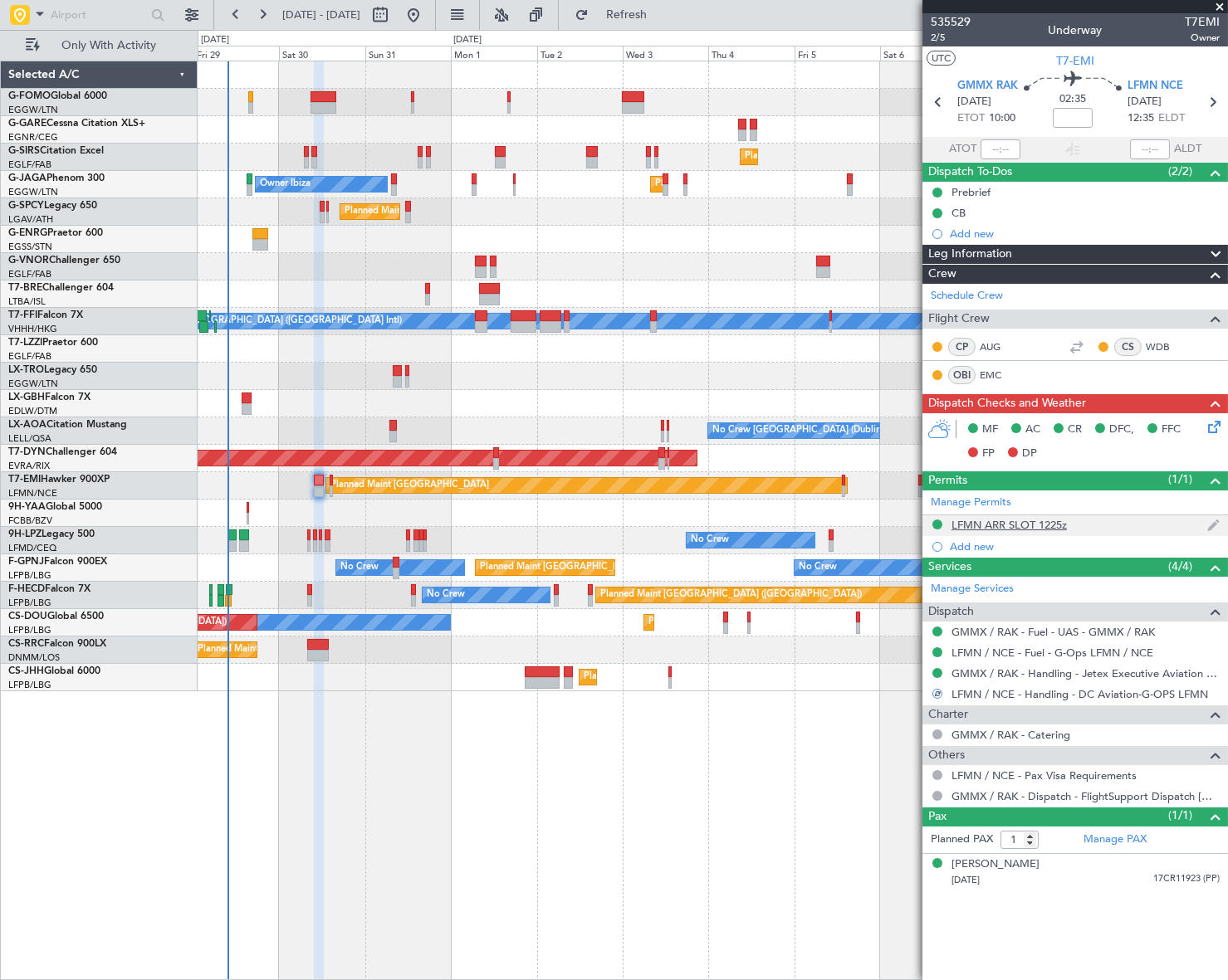
click at [1040, 526] on div "LFMN ARR SLOT 1225z" at bounding box center [1009, 525] width 115 height 14
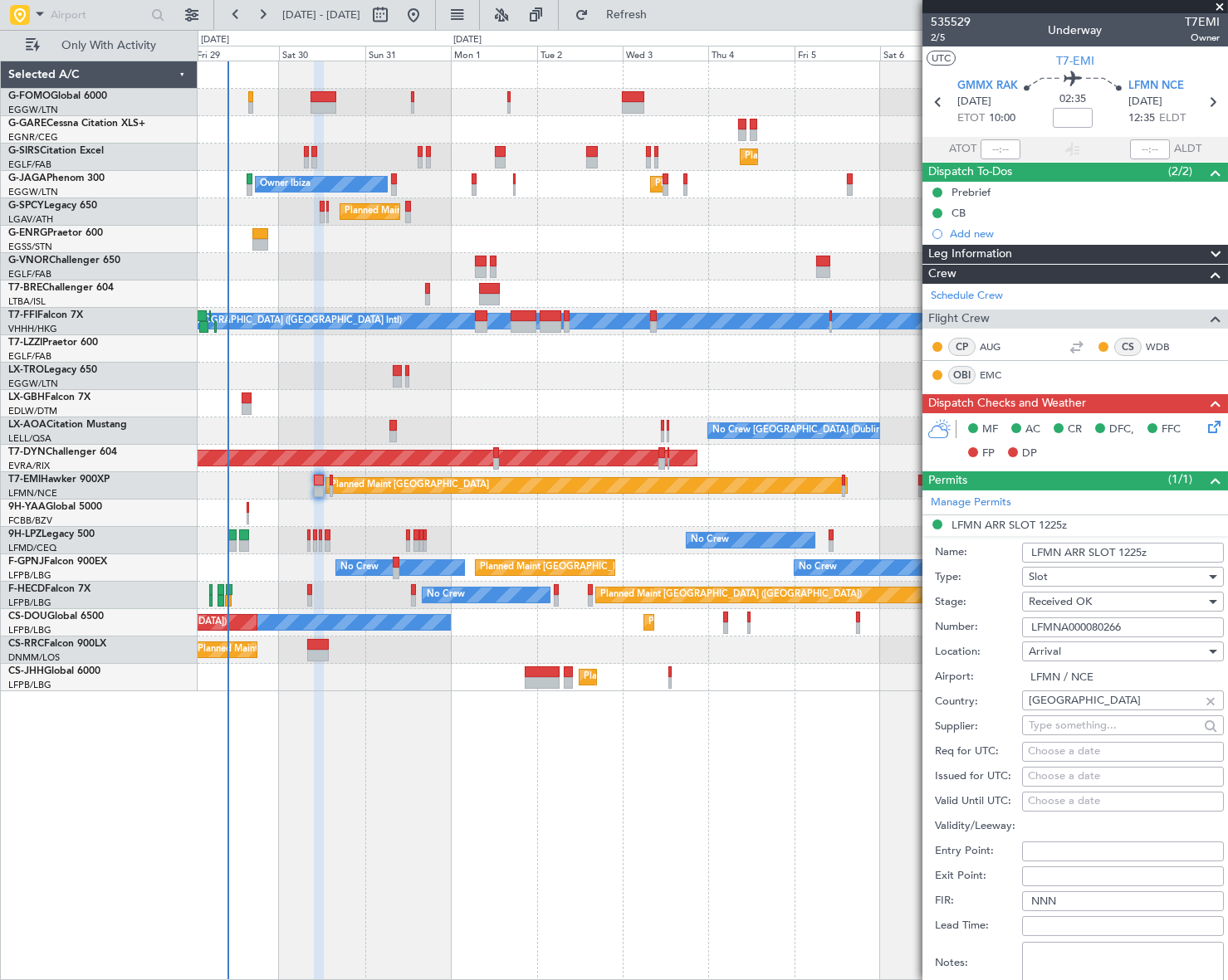
click at [1136, 547] on input "LFMN ARR SLOT 1225z" at bounding box center [1123, 552] width 202 height 20
type input "LFMN ARR SLOT 1235z"
click at [1042, 602] on span "Received OK" at bounding box center [1060, 602] width 63 height 15
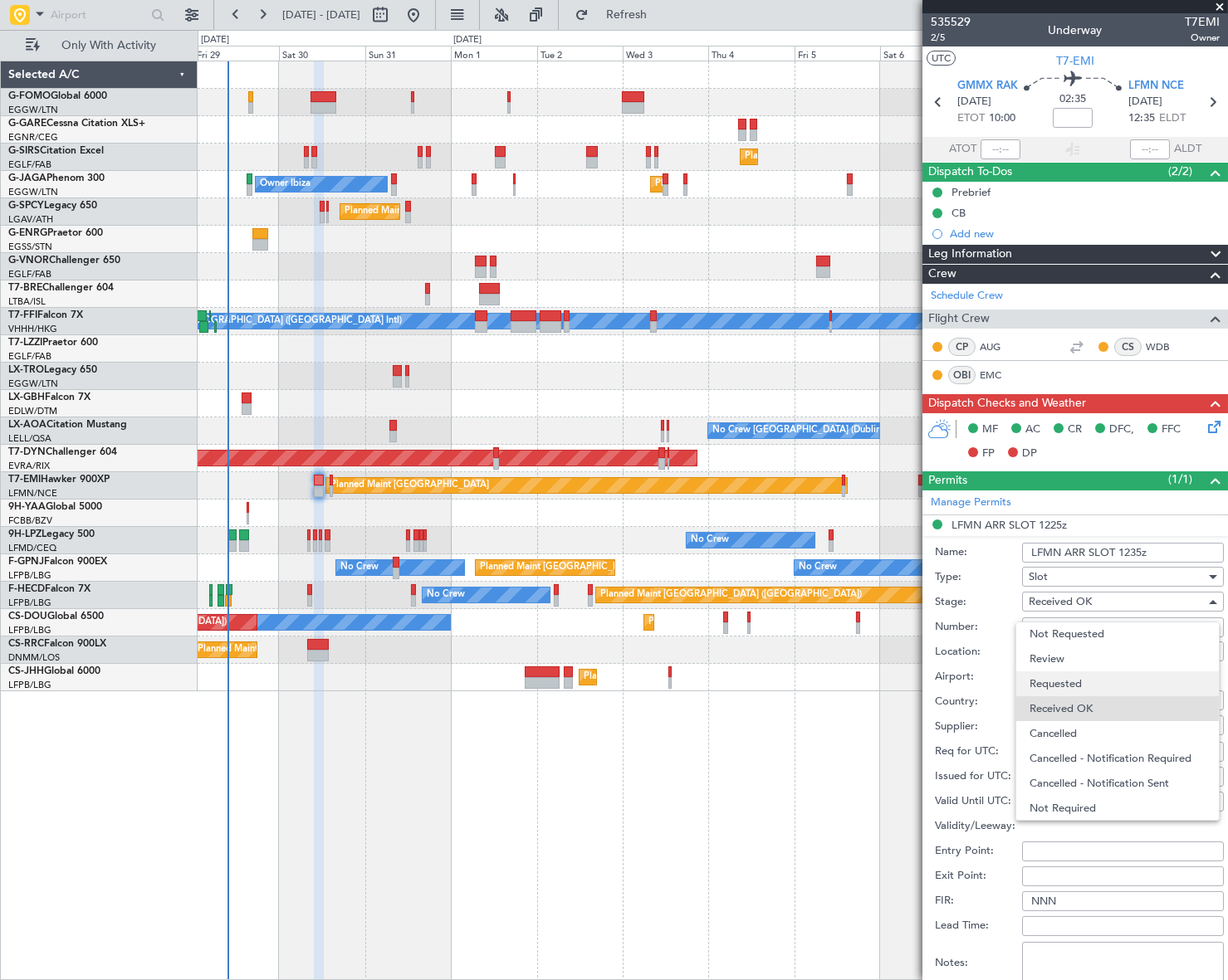
click at [1071, 683] on span "Requested" at bounding box center [1117, 684] width 176 height 25
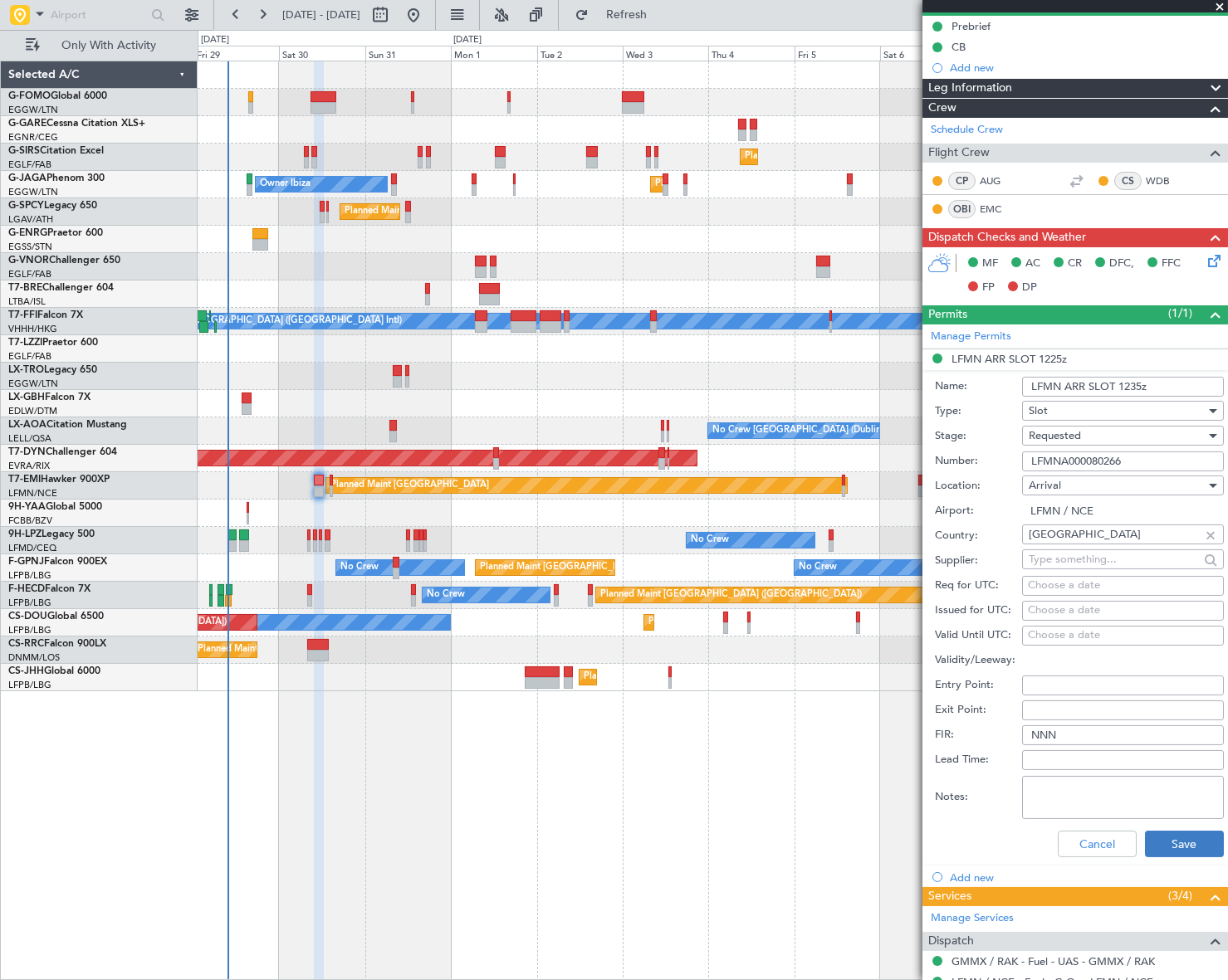
scroll to position [226, 0]
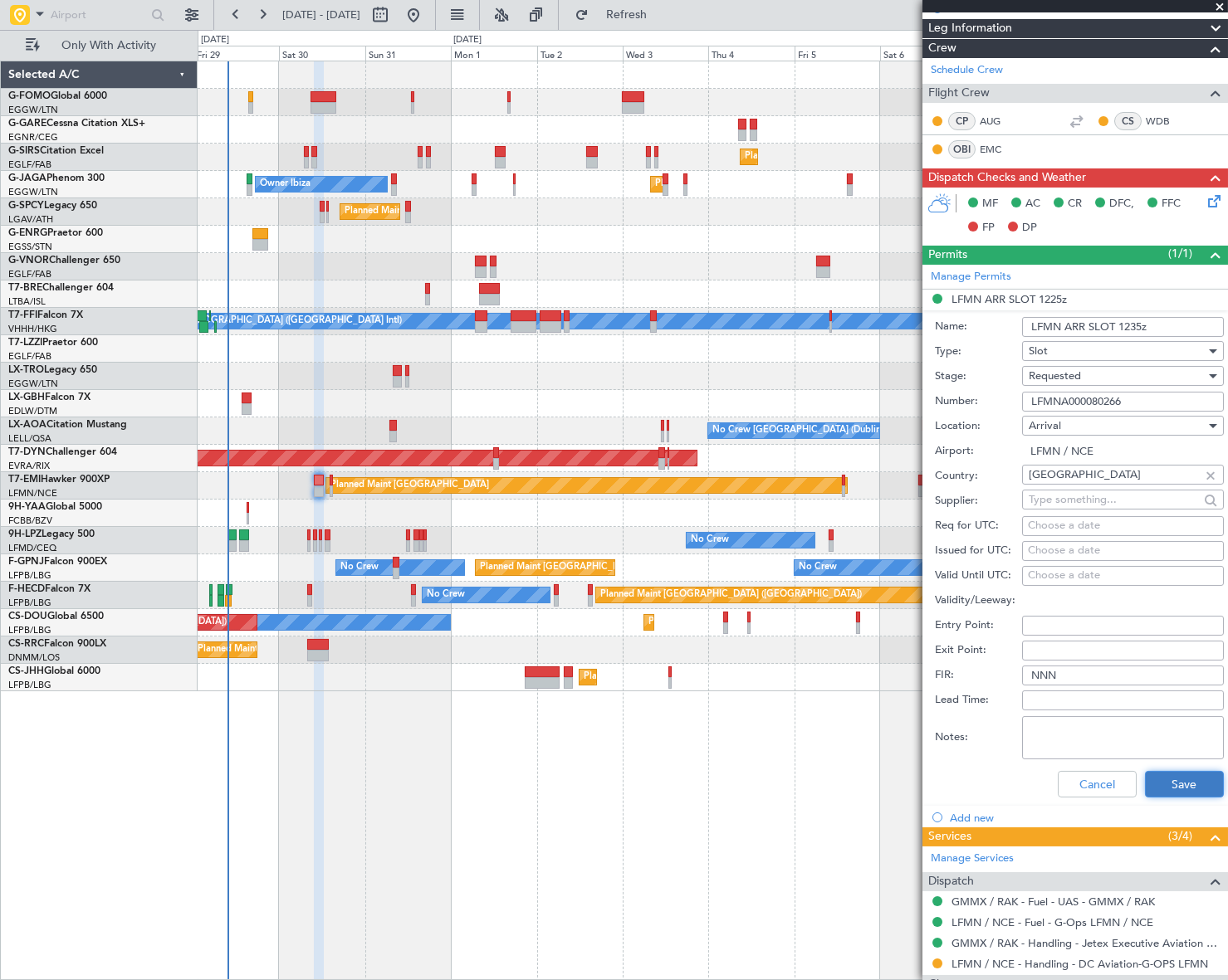
click at [1179, 782] on button "Save" at bounding box center [1184, 785] width 79 height 27
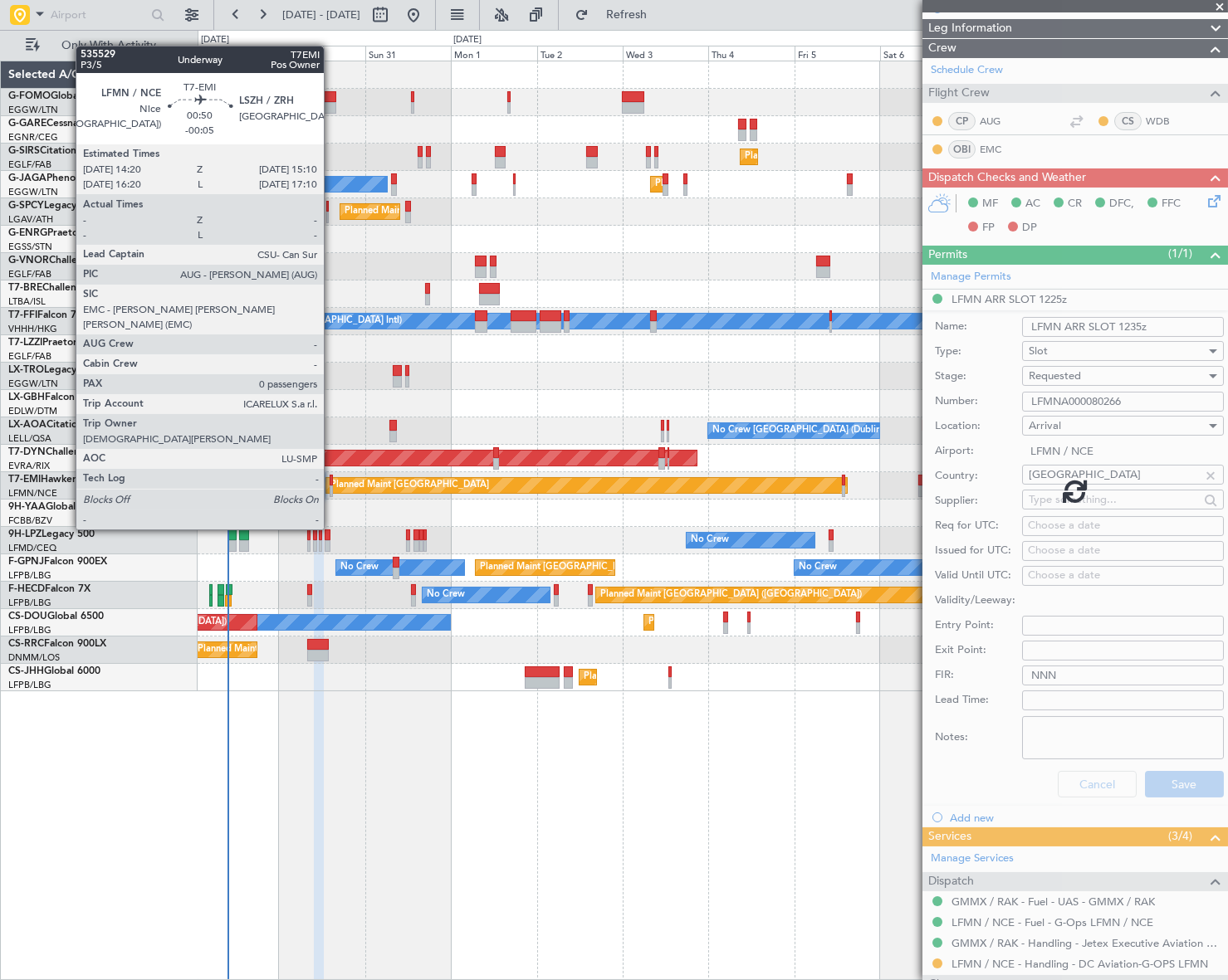
click at [332, 483] on div at bounding box center [331, 480] width 3 height 11
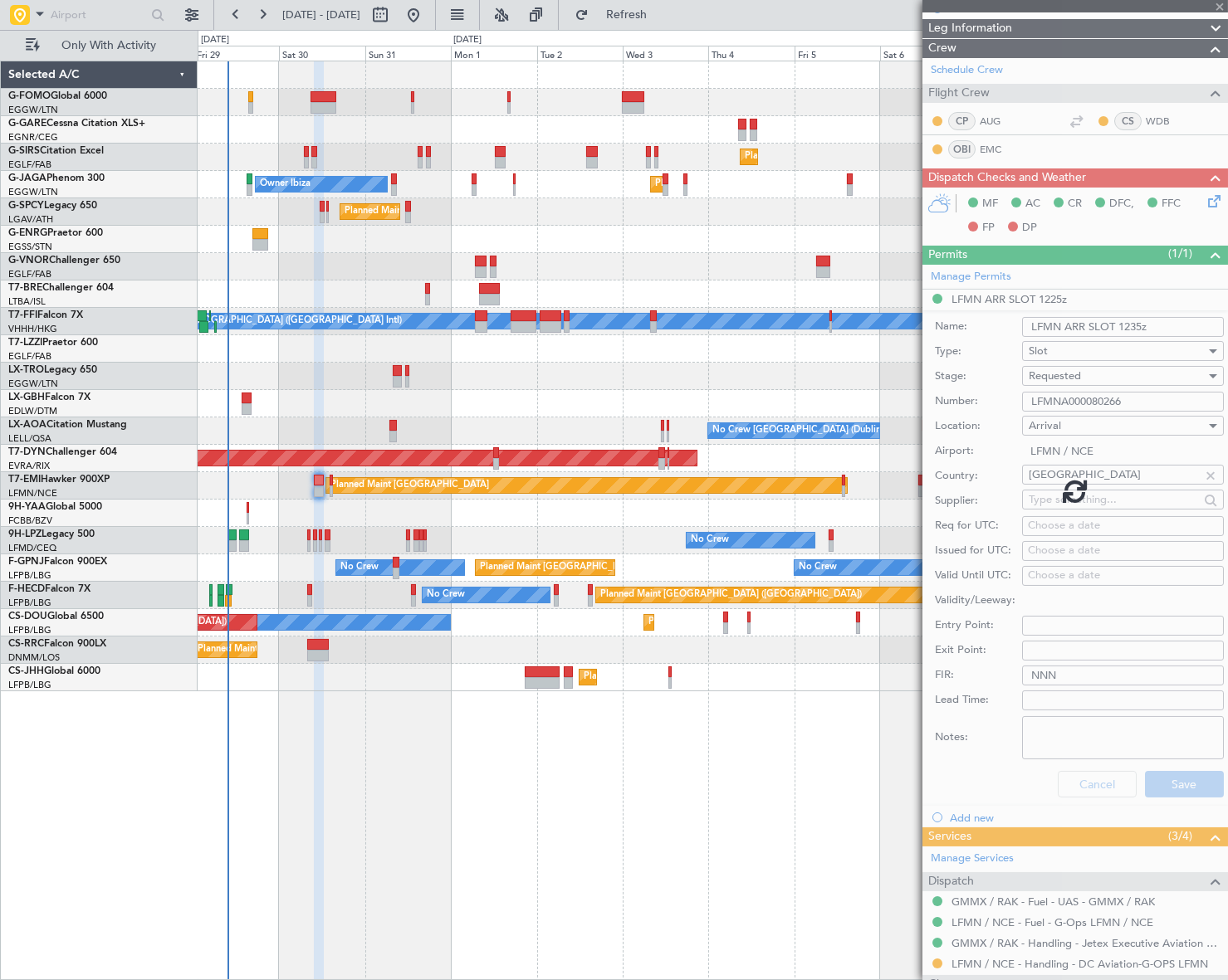
type input "-00:05"
type input "0"
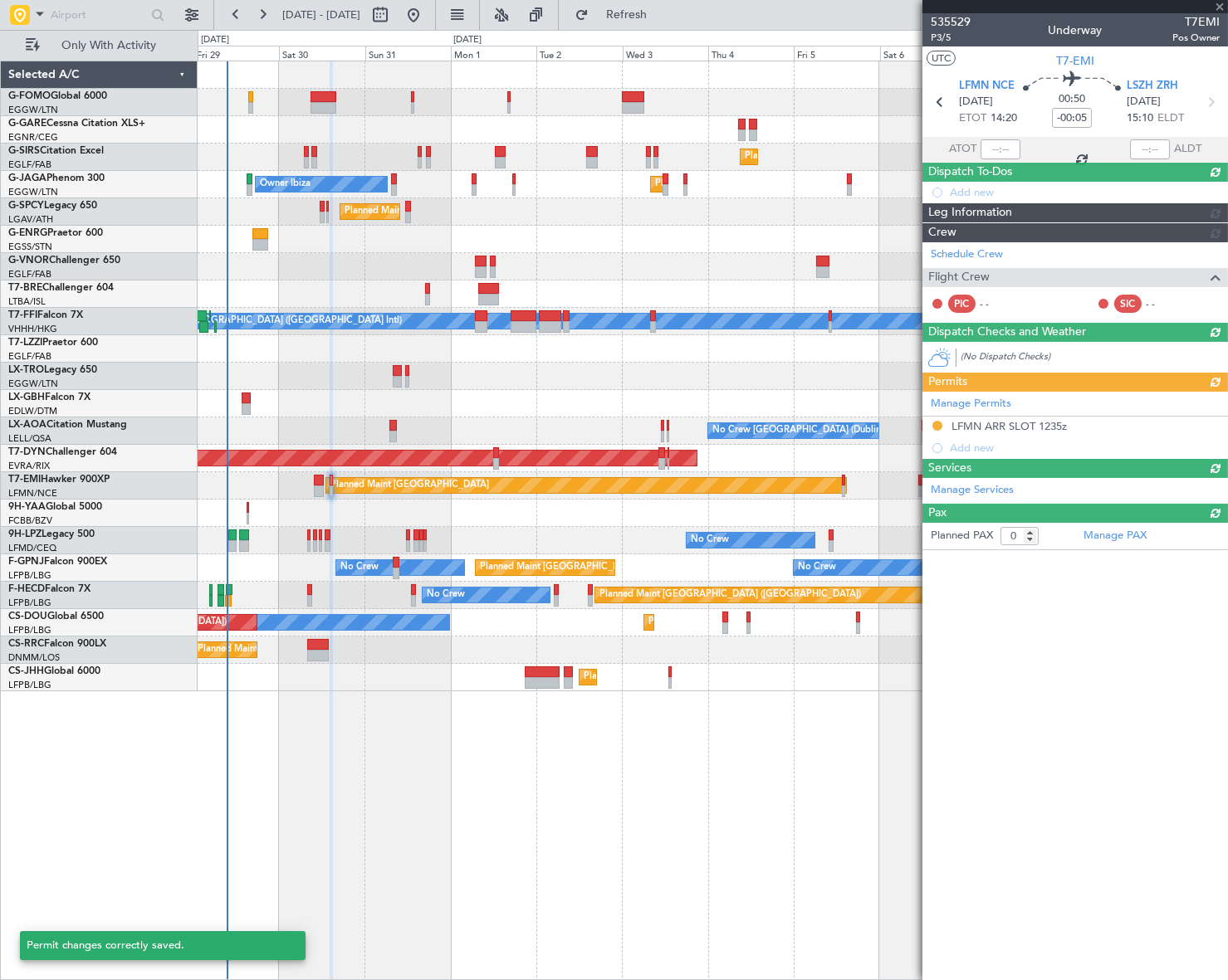
scroll to position [0, 0]
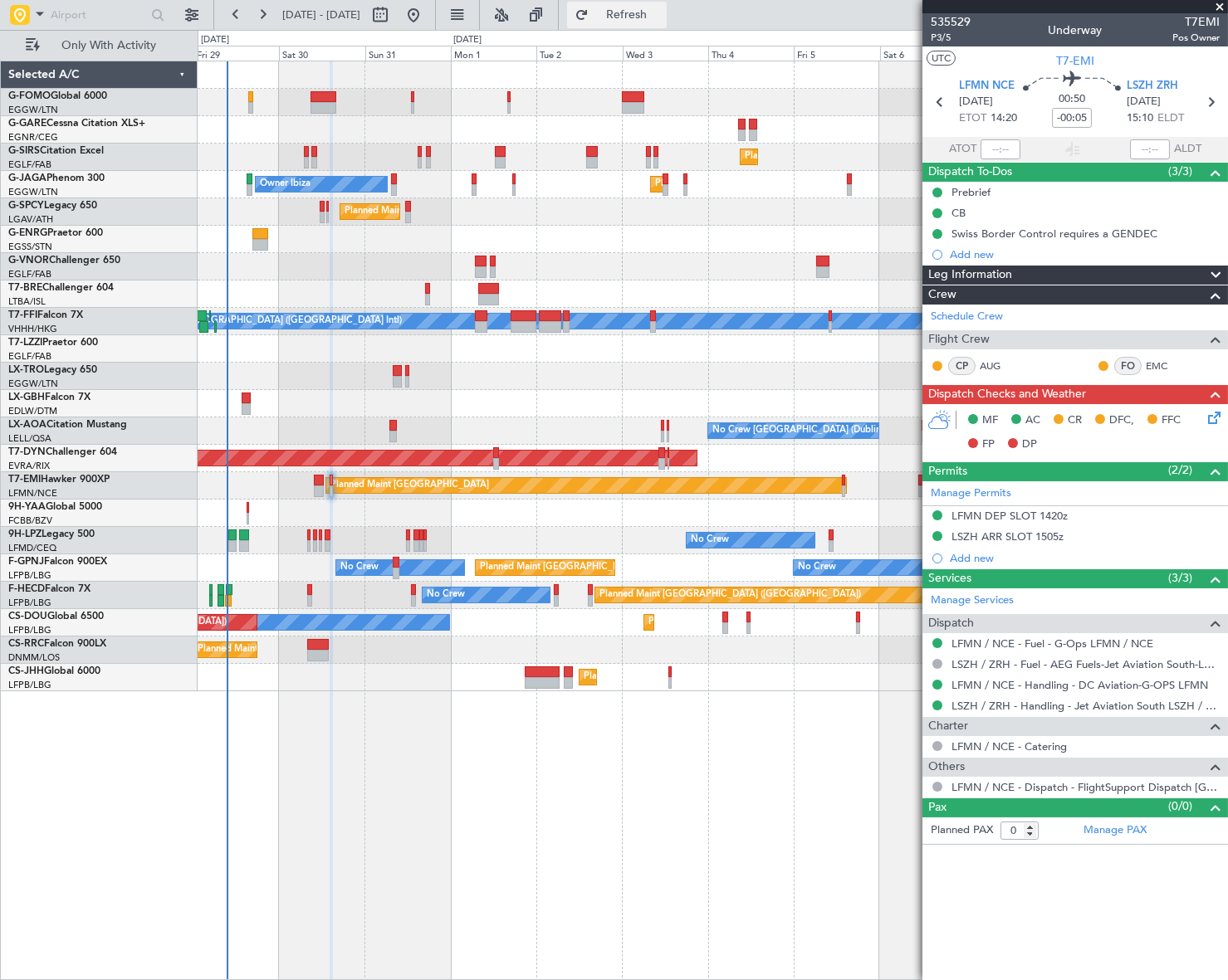
click at [660, 12] on span "Refresh" at bounding box center [626, 15] width 70 height 11
click at [936, 680] on button at bounding box center [937, 685] width 10 height 10
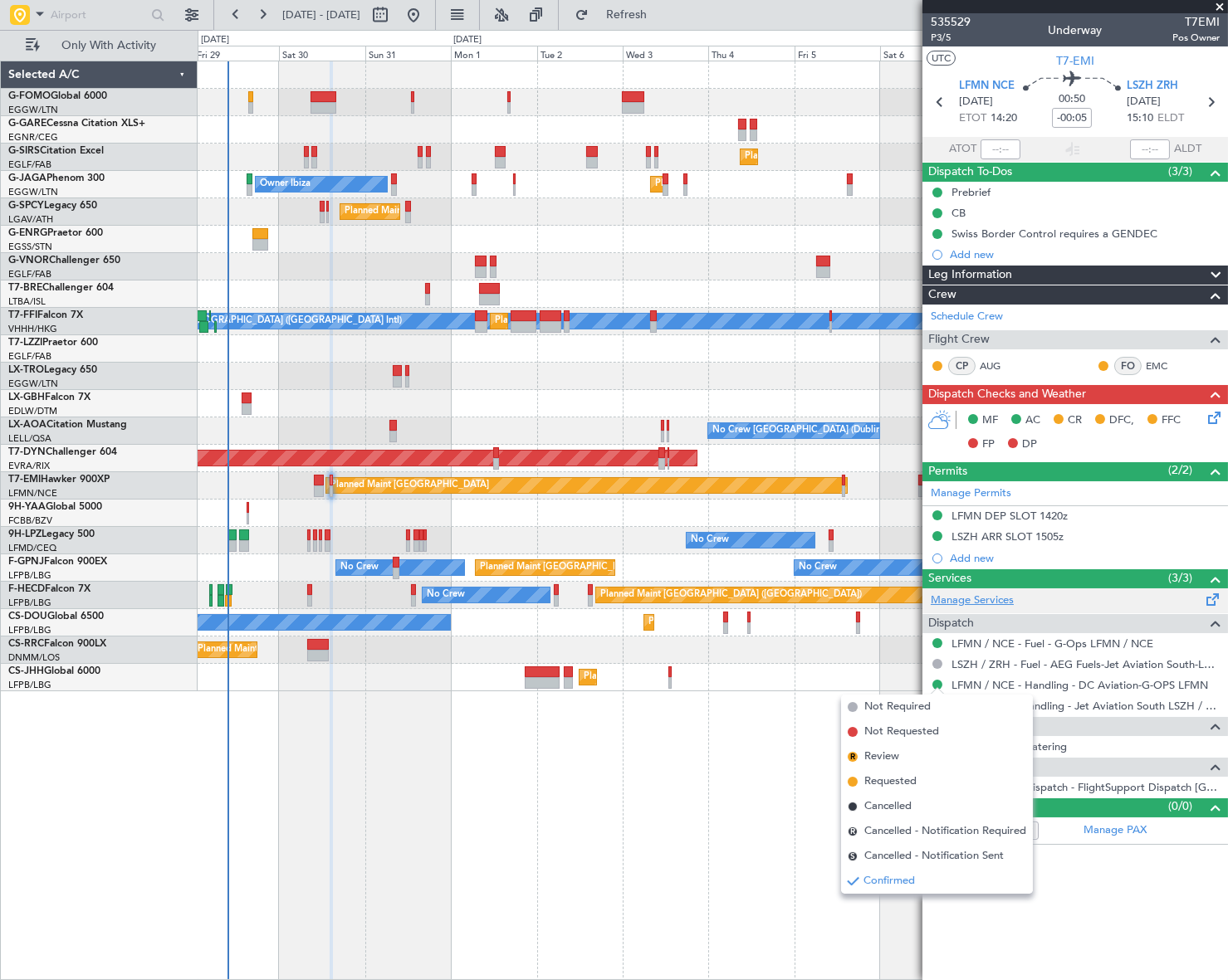
drag, startPoint x: 896, startPoint y: 780, endPoint x: 948, endPoint y: 606, distance: 181.6
click at [896, 779] on span "Requested" at bounding box center [890, 781] width 52 height 16
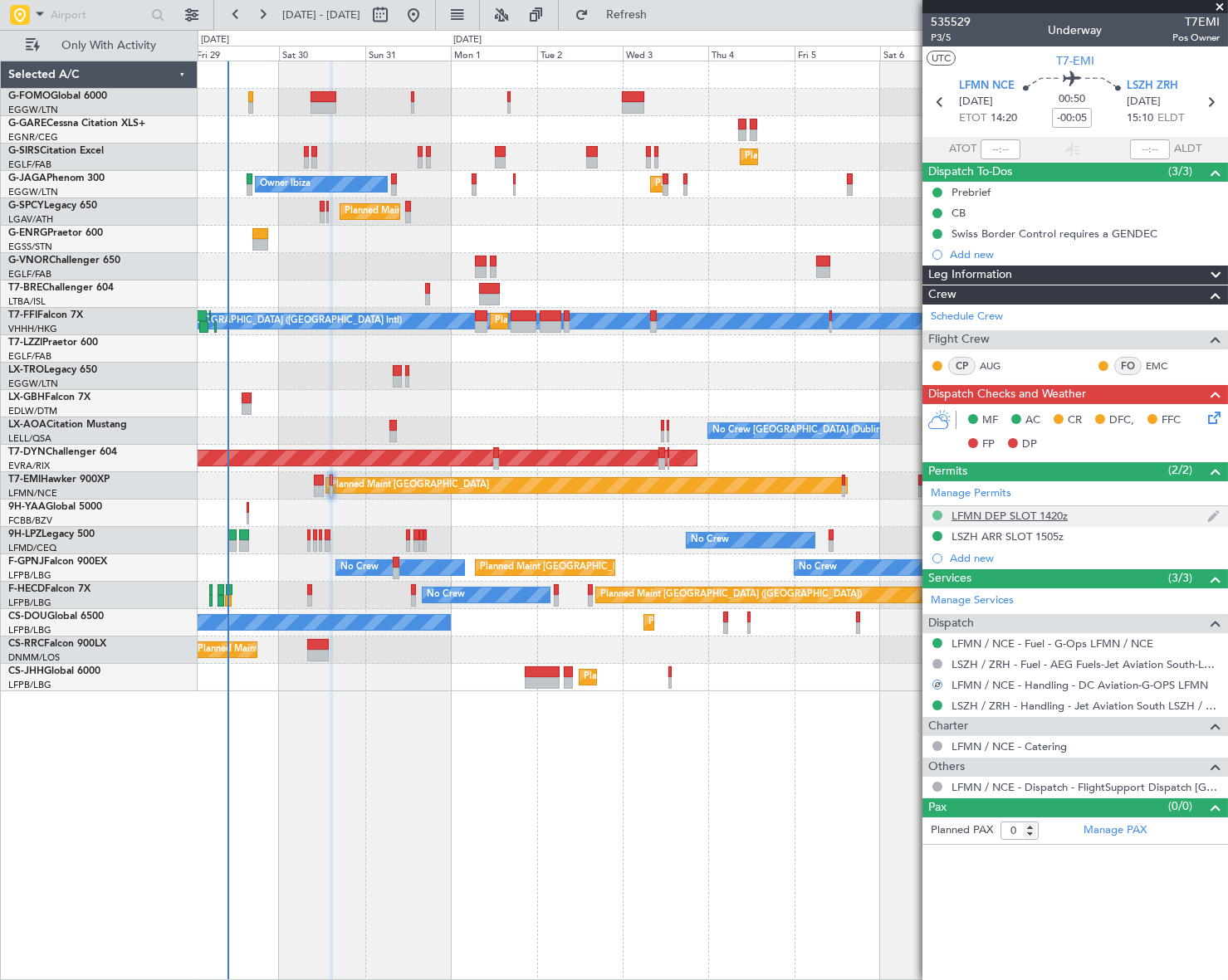
click at [935, 511] on button at bounding box center [937, 515] width 10 height 10
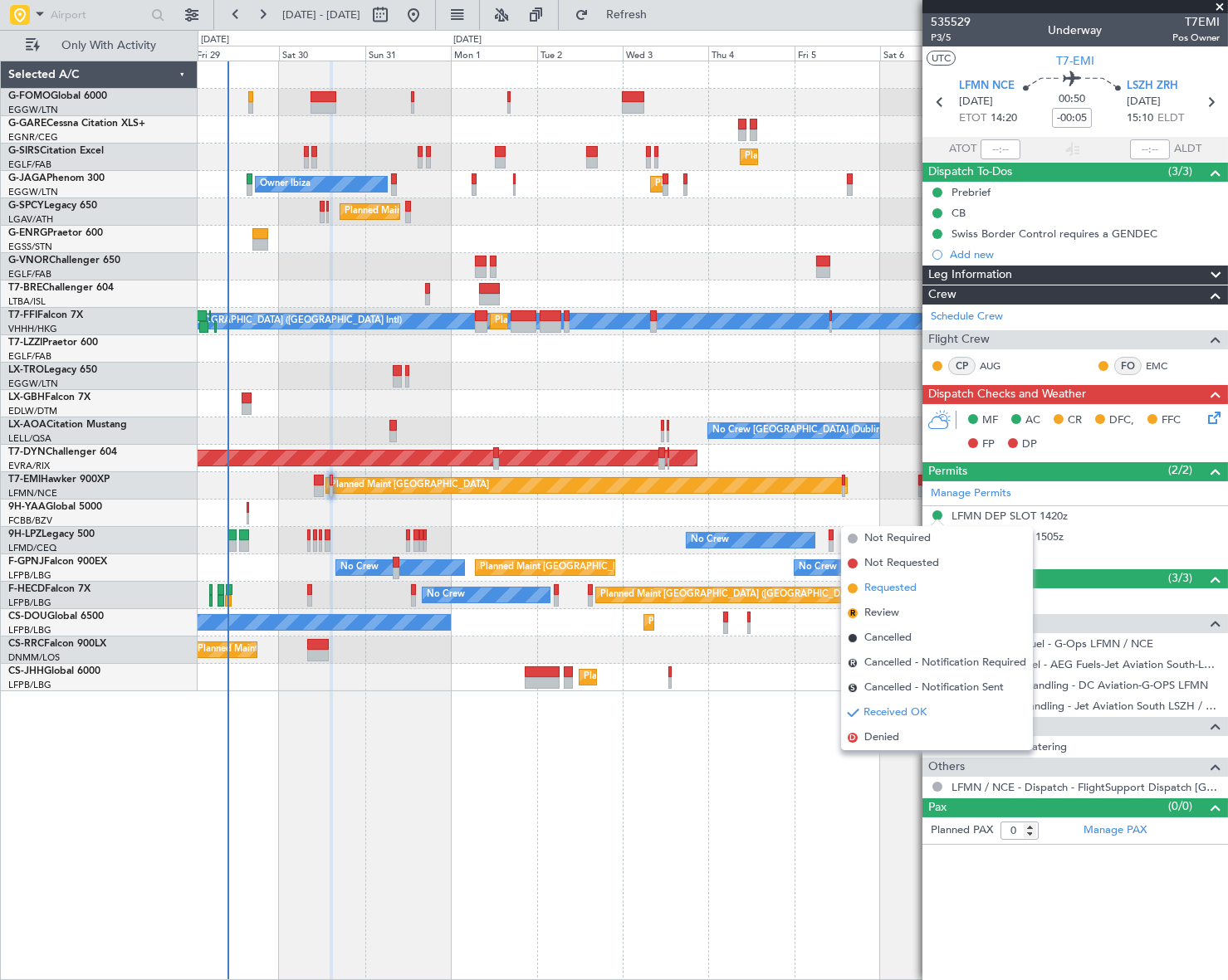
click at [893, 585] on span "Requested" at bounding box center [890, 588] width 52 height 16
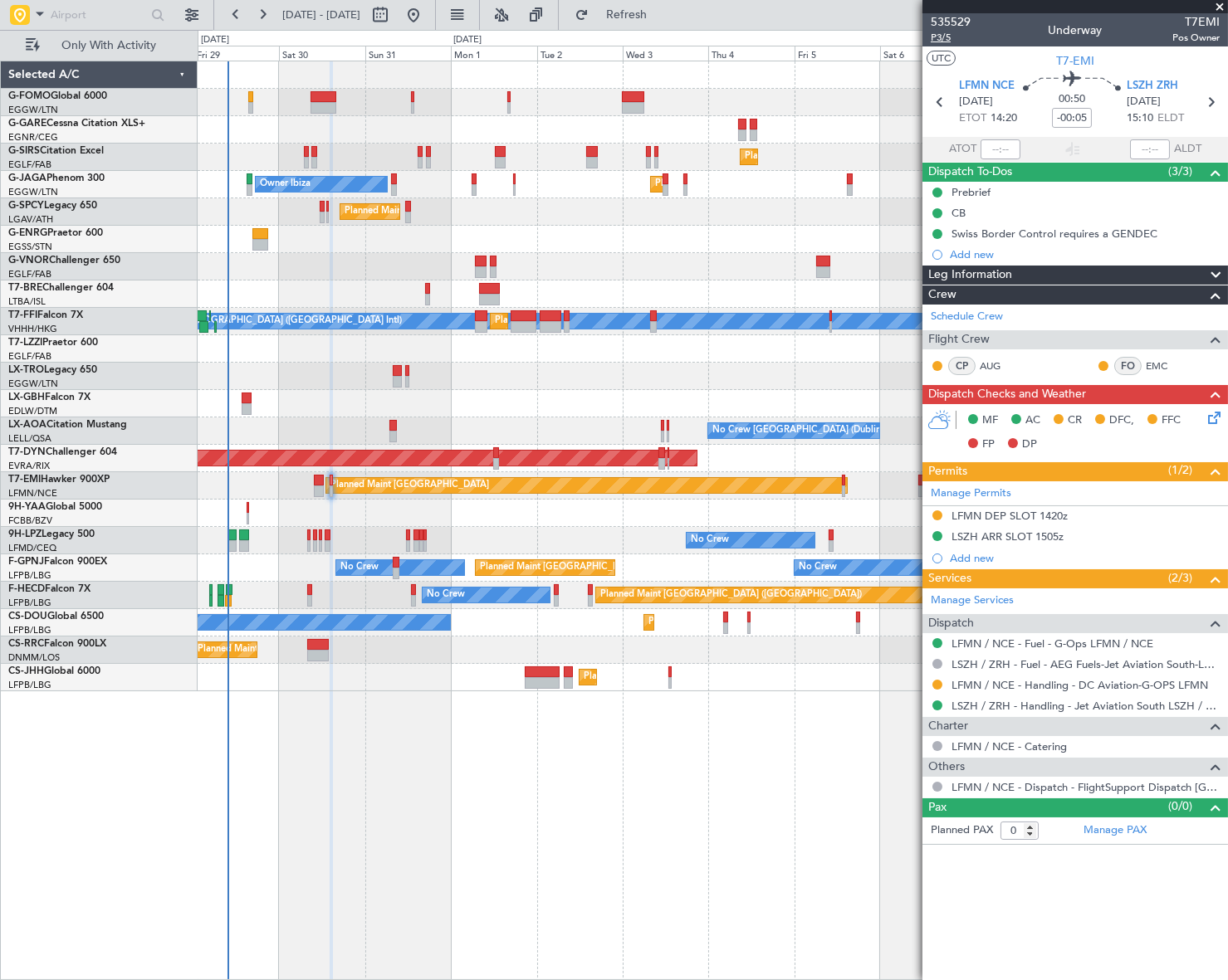
click at [943, 34] on span "P3/5" at bounding box center [951, 37] width 40 height 14
click at [973, 193] on div "Prebrief" at bounding box center [971, 191] width 39 height 14
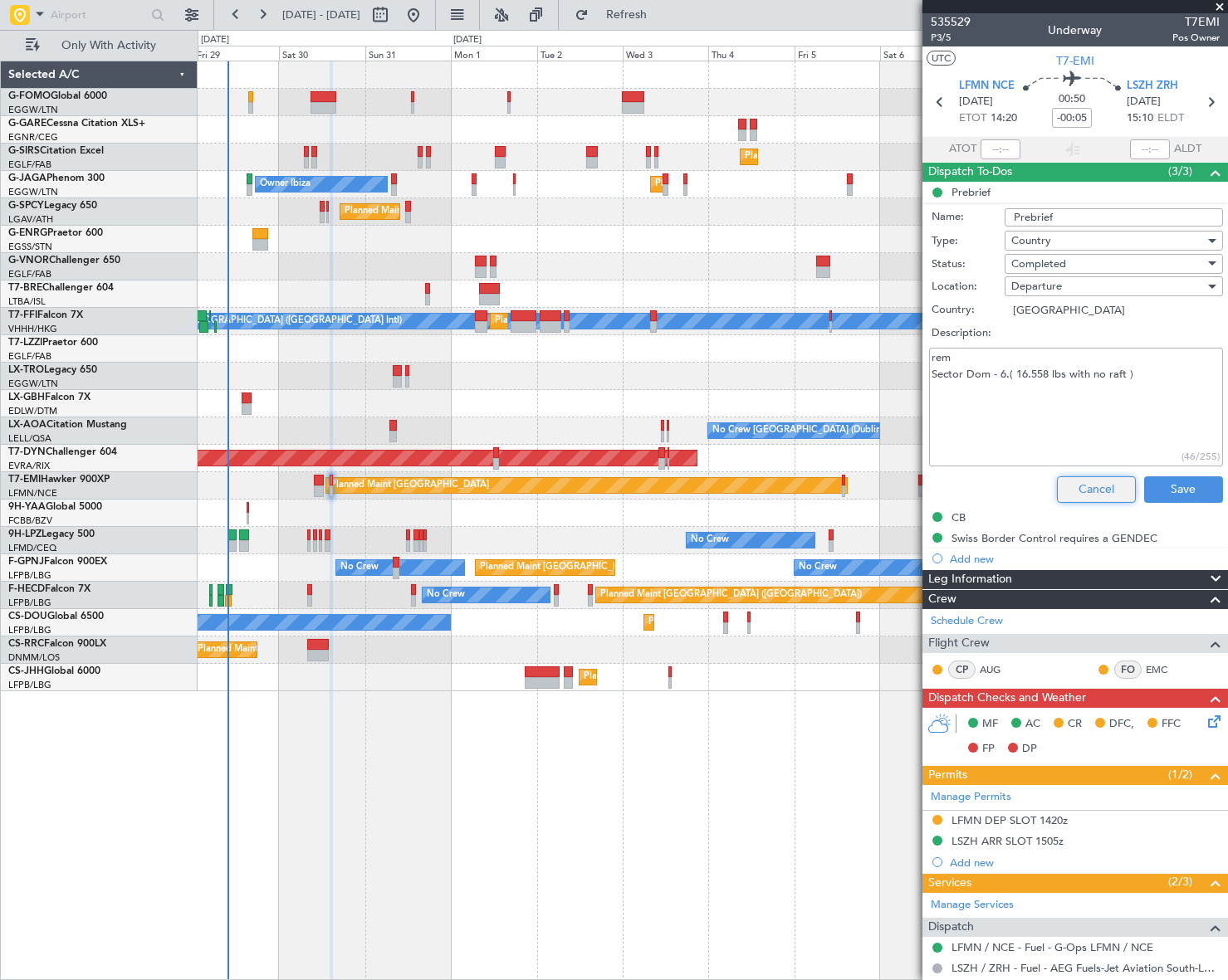
click at [1088, 476] on button "Cancel" at bounding box center [1096, 490] width 79 height 27
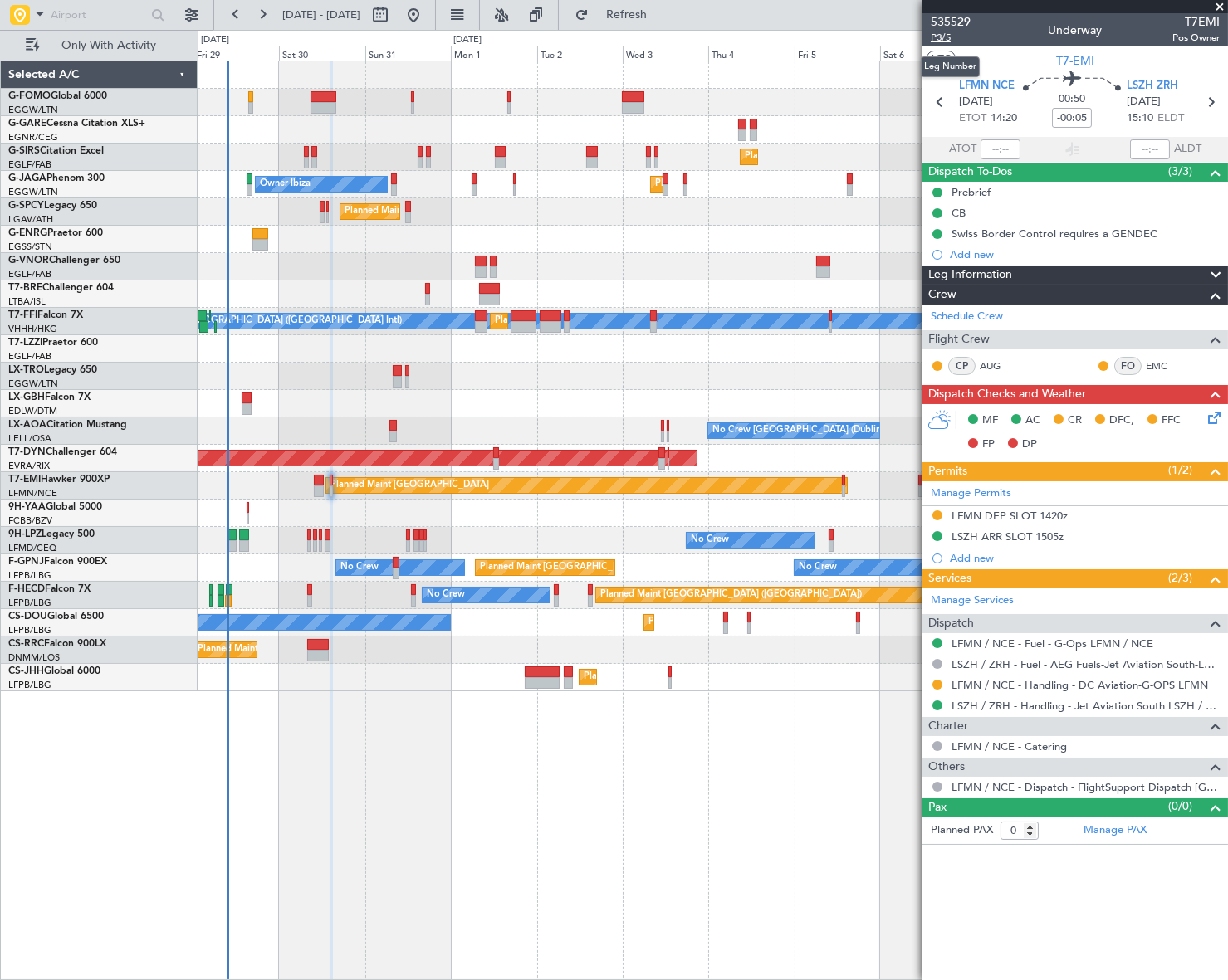
click at [944, 36] on span "P3/5" at bounding box center [951, 37] width 40 height 14
click at [1210, 416] on icon at bounding box center [1212, 415] width 13 height 13
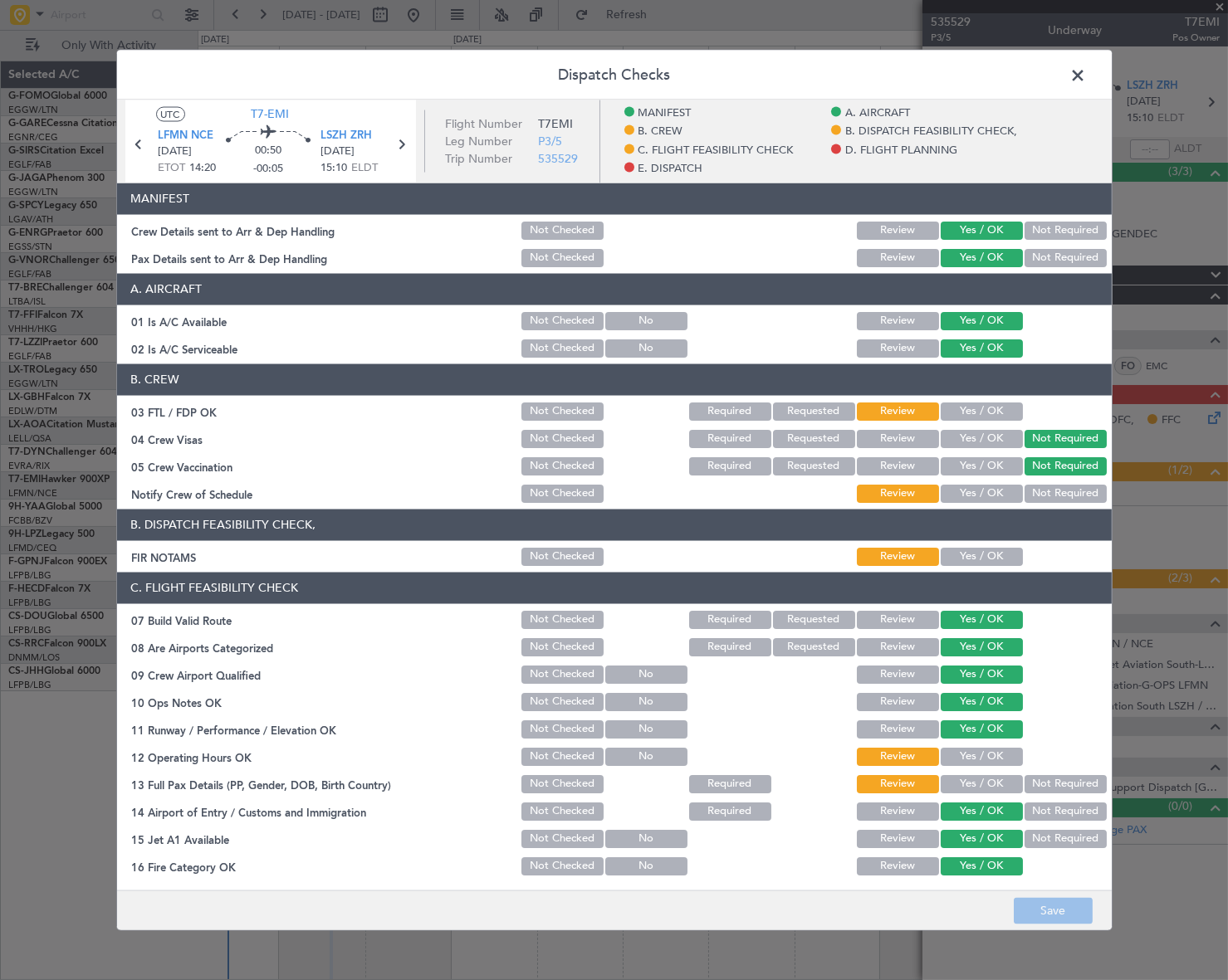
click at [982, 552] on button "Yes / OK" at bounding box center [981, 555] width 82 height 18
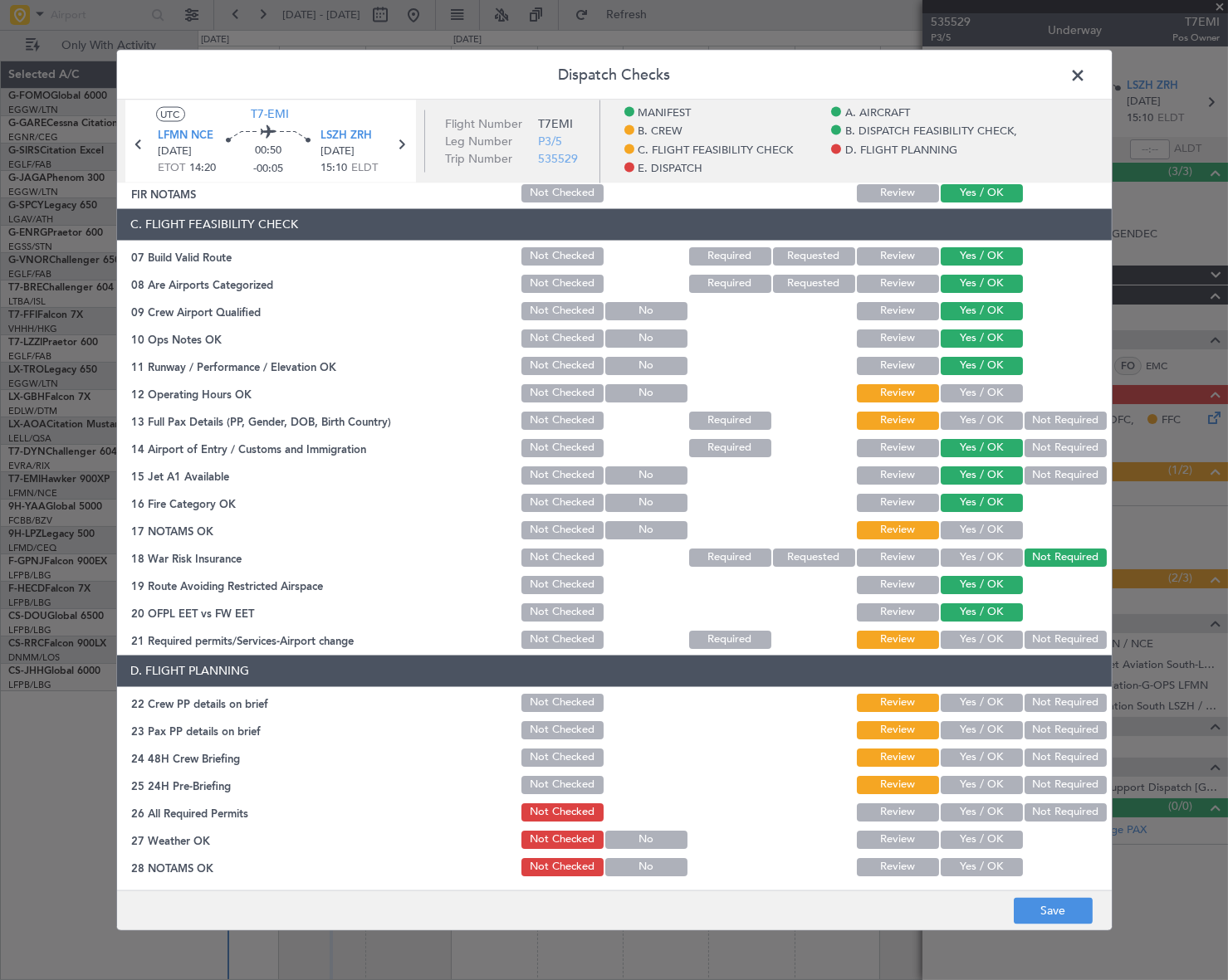
scroll to position [452, 0]
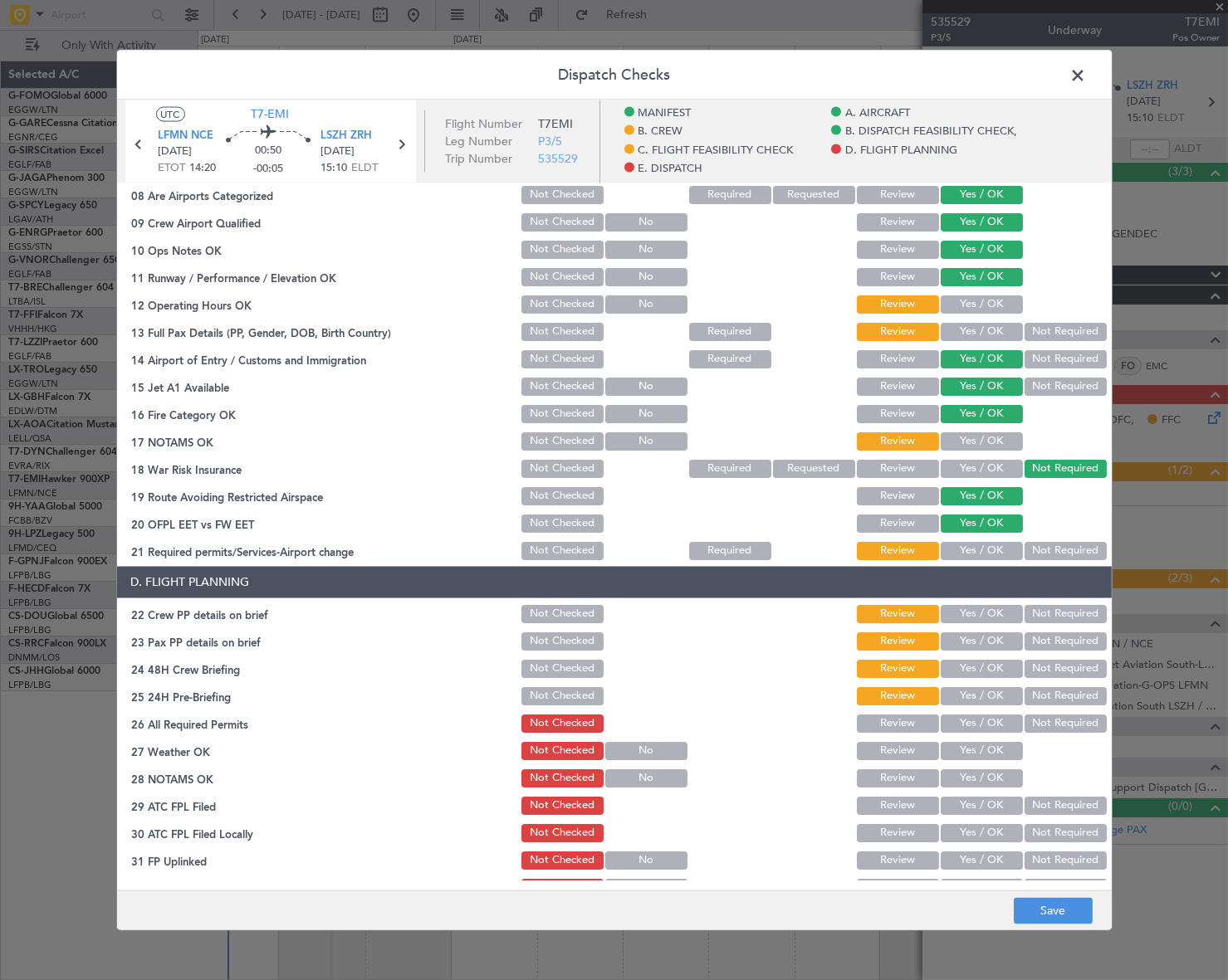
click at [974, 297] on button "Yes / OK" at bounding box center [981, 303] width 82 height 18
click at [985, 330] on button "Yes / OK" at bounding box center [981, 330] width 82 height 18
click at [996, 443] on button "Yes / OK" at bounding box center [981, 440] width 82 height 18
click at [995, 545] on button "Yes / OK" at bounding box center [981, 550] width 82 height 18
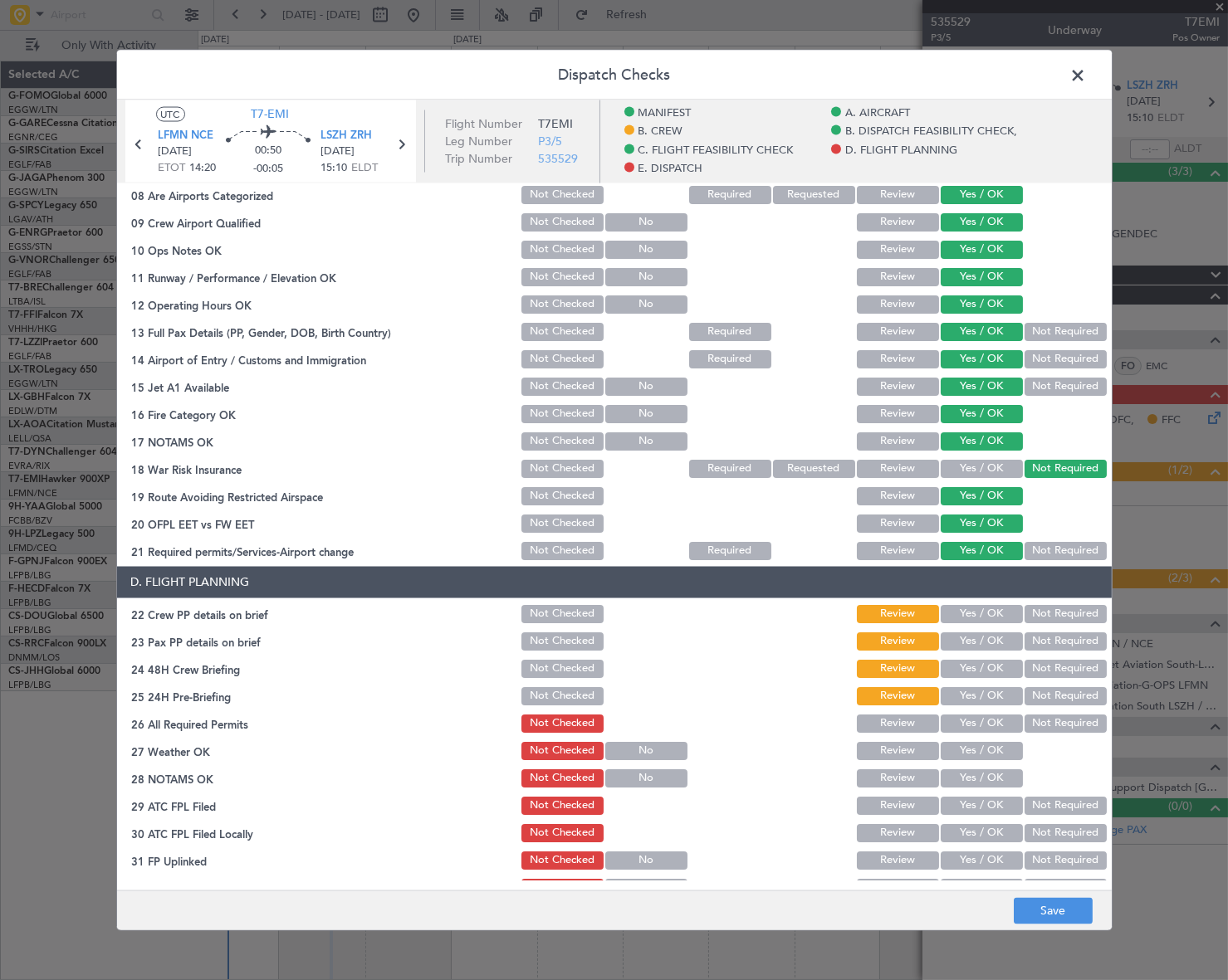
click at [986, 610] on button "Yes / OK" at bounding box center [981, 612] width 82 height 18
click at [991, 635] on button "Yes / OK" at bounding box center [981, 640] width 82 height 18
click at [994, 670] on button "Yes / OK" at bounding box center [981, 668] width 82 height 18
click at [1060, 691] on button "Not Required" at bounding box center [1065, 695] width 82 height 18
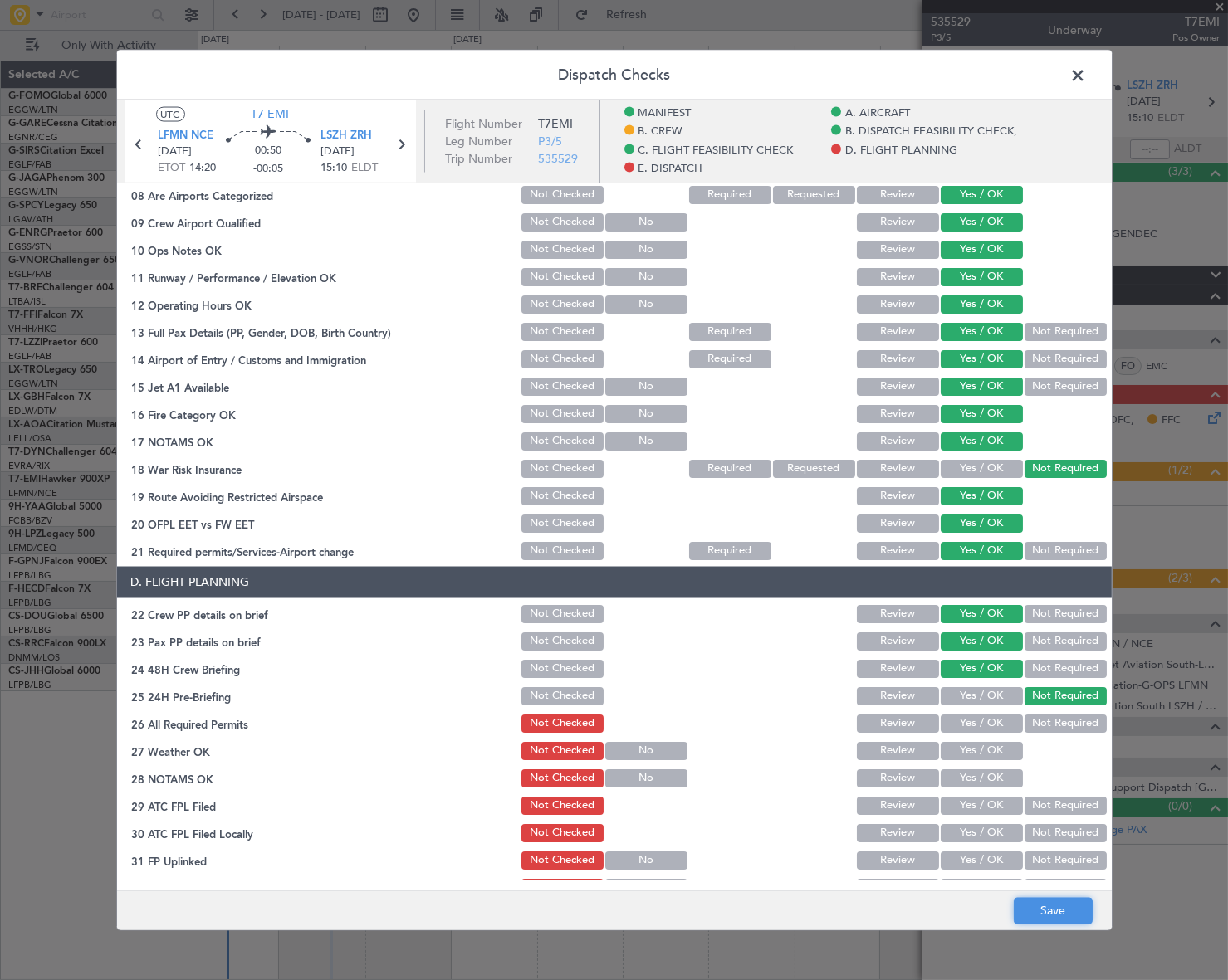
click at [1068, 921] on button "Save" at bounding box center [1053, 911] width 79 height 27
drag, startPoint x: 1071, startPoint y: 72, endPoint x: 1060, endPoint y: 95, distance: 25.5
click at [1087, 72] on span at bounding box center [1087, 78] width 0 height 33
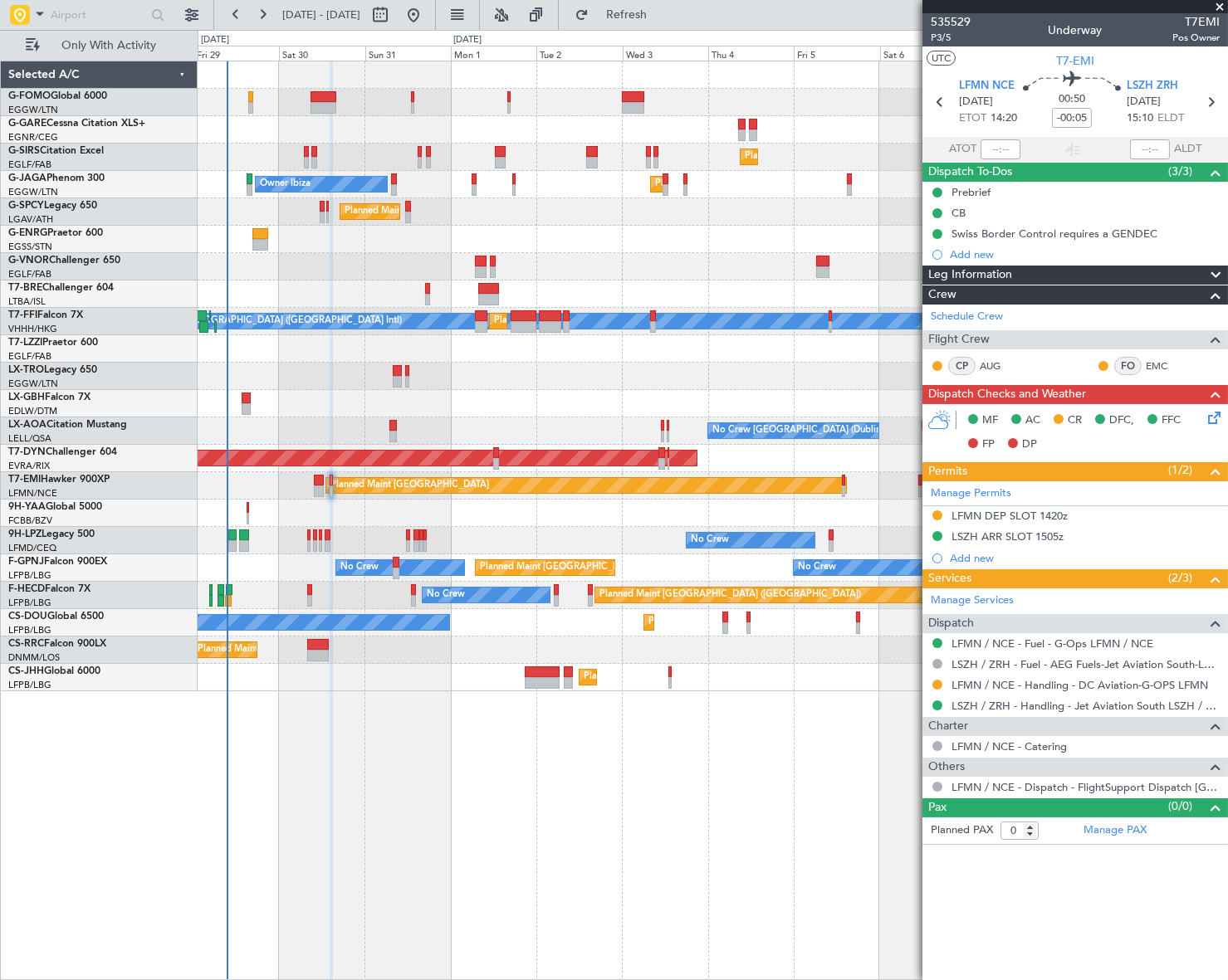
click at [1054, 922] on article "535529 P3/5 Underway T7EMI Pos Owner UTC T7-EMI LFMN NCE [DATE] ETOT 14:20 00:5…" at bounding box center [1075, 496] width 306 height 967
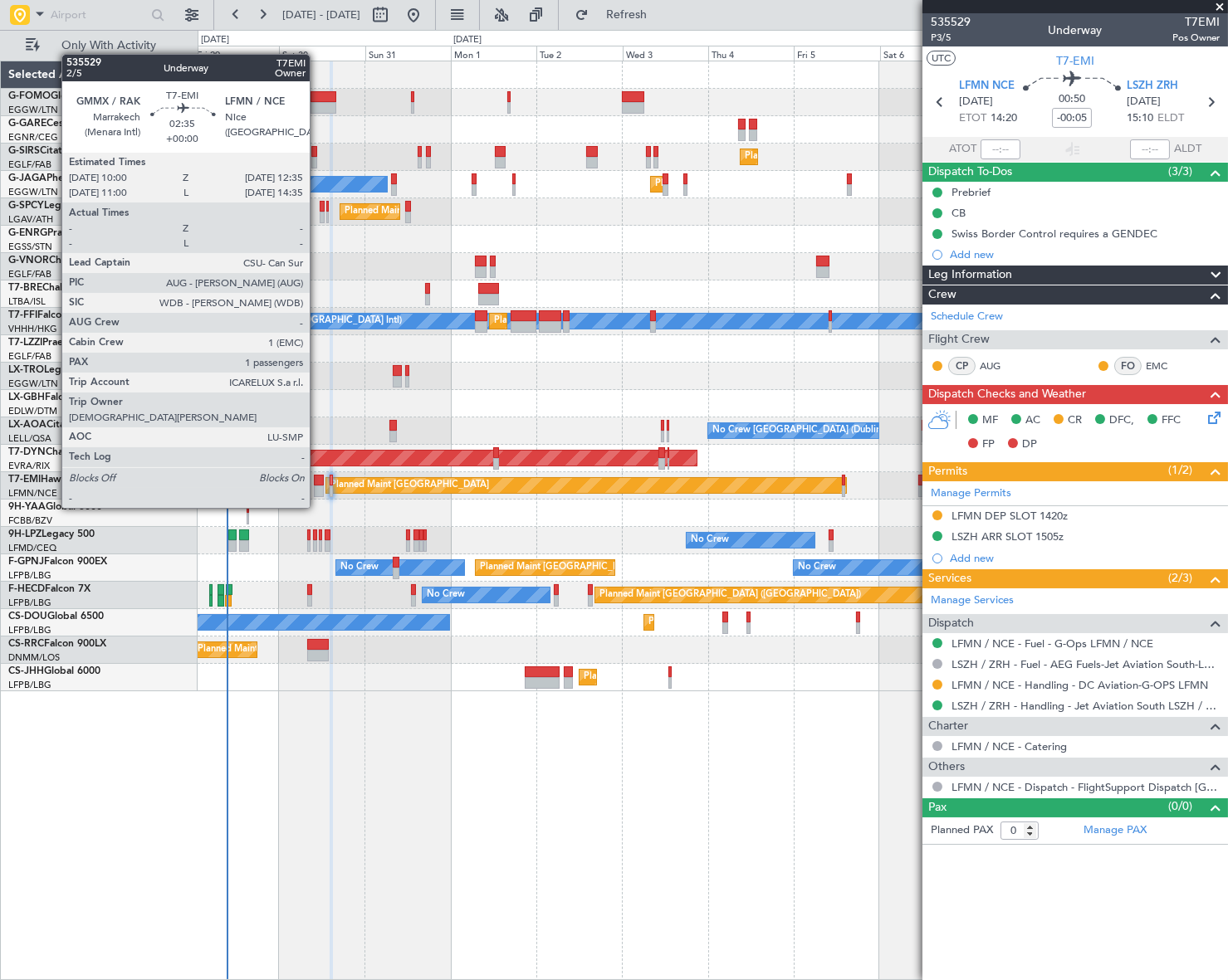
click at [317, 491] on div at bounding box center [318, 491] width 10 height 11
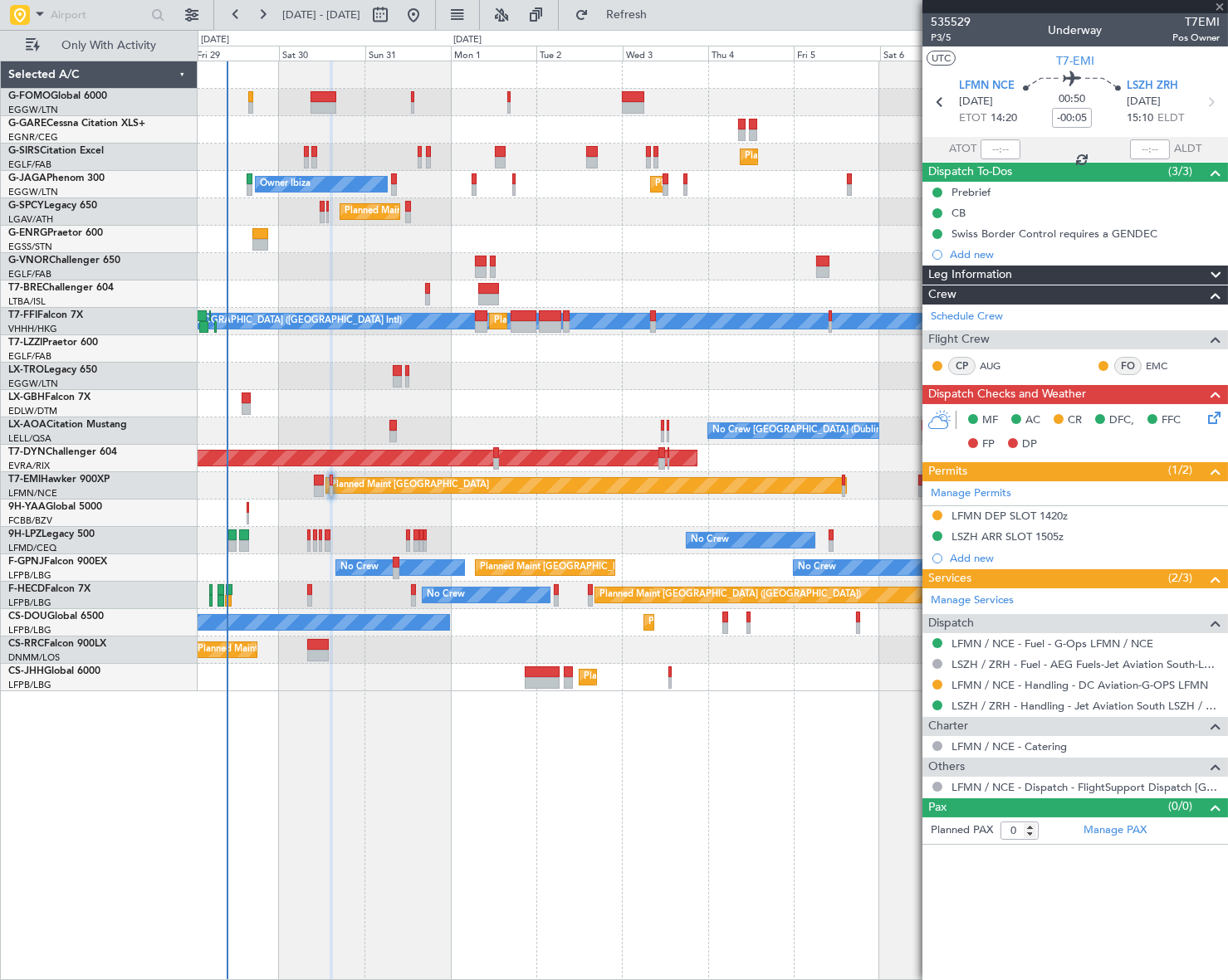
type input "1"
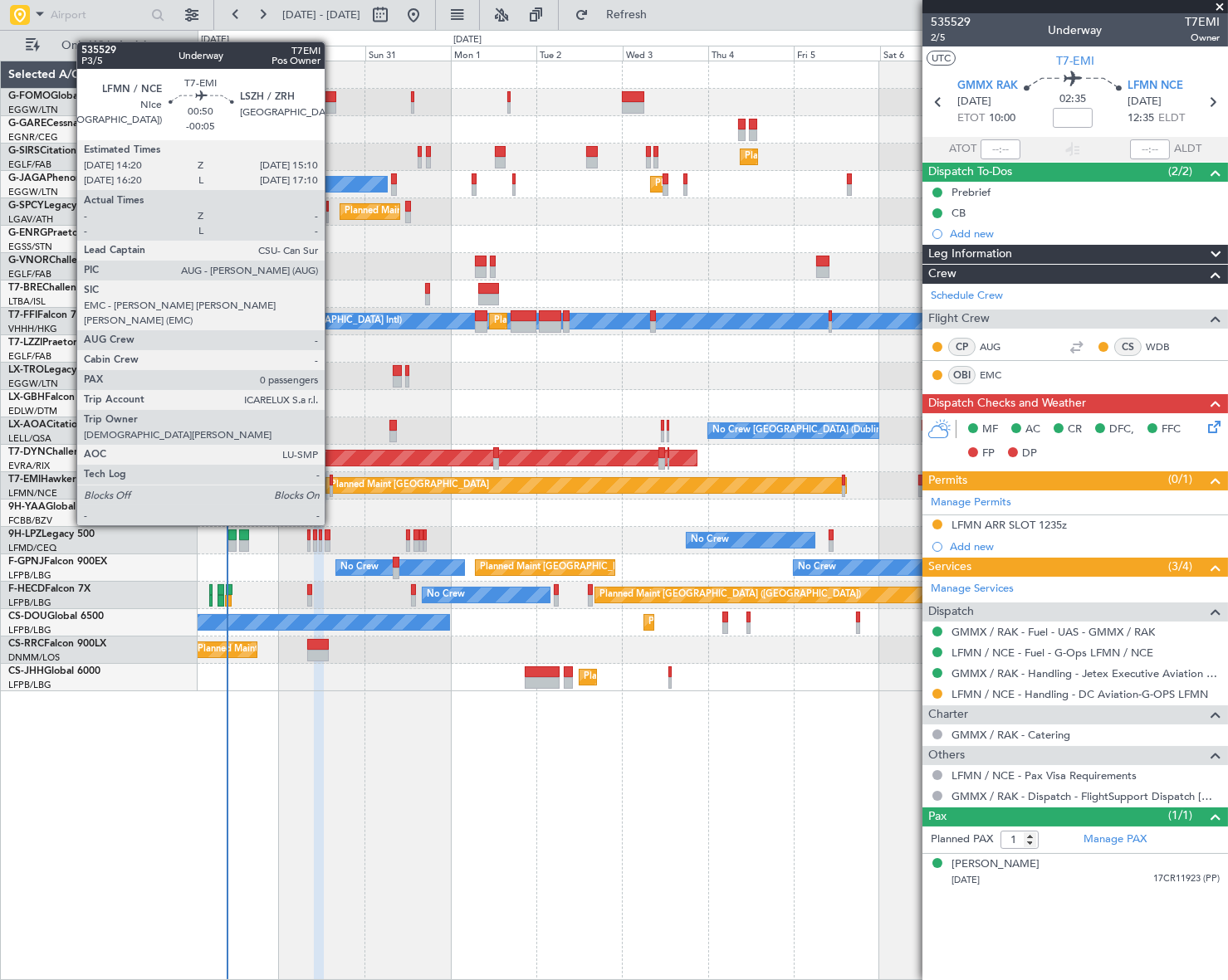
click at [332, 479] on div at bounding box center [331, 480] width 3 height 11
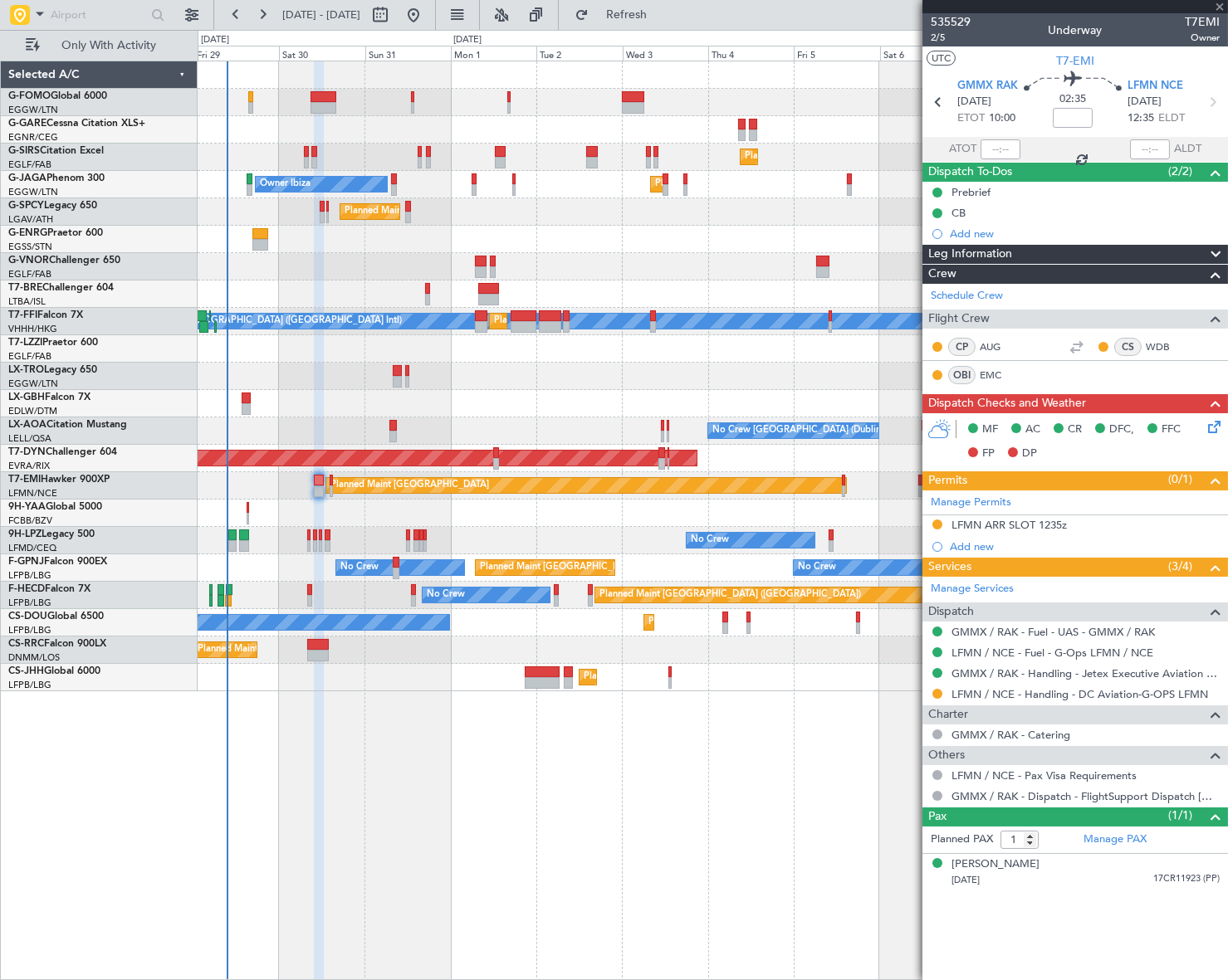
type input "-00:05"
type input "0"
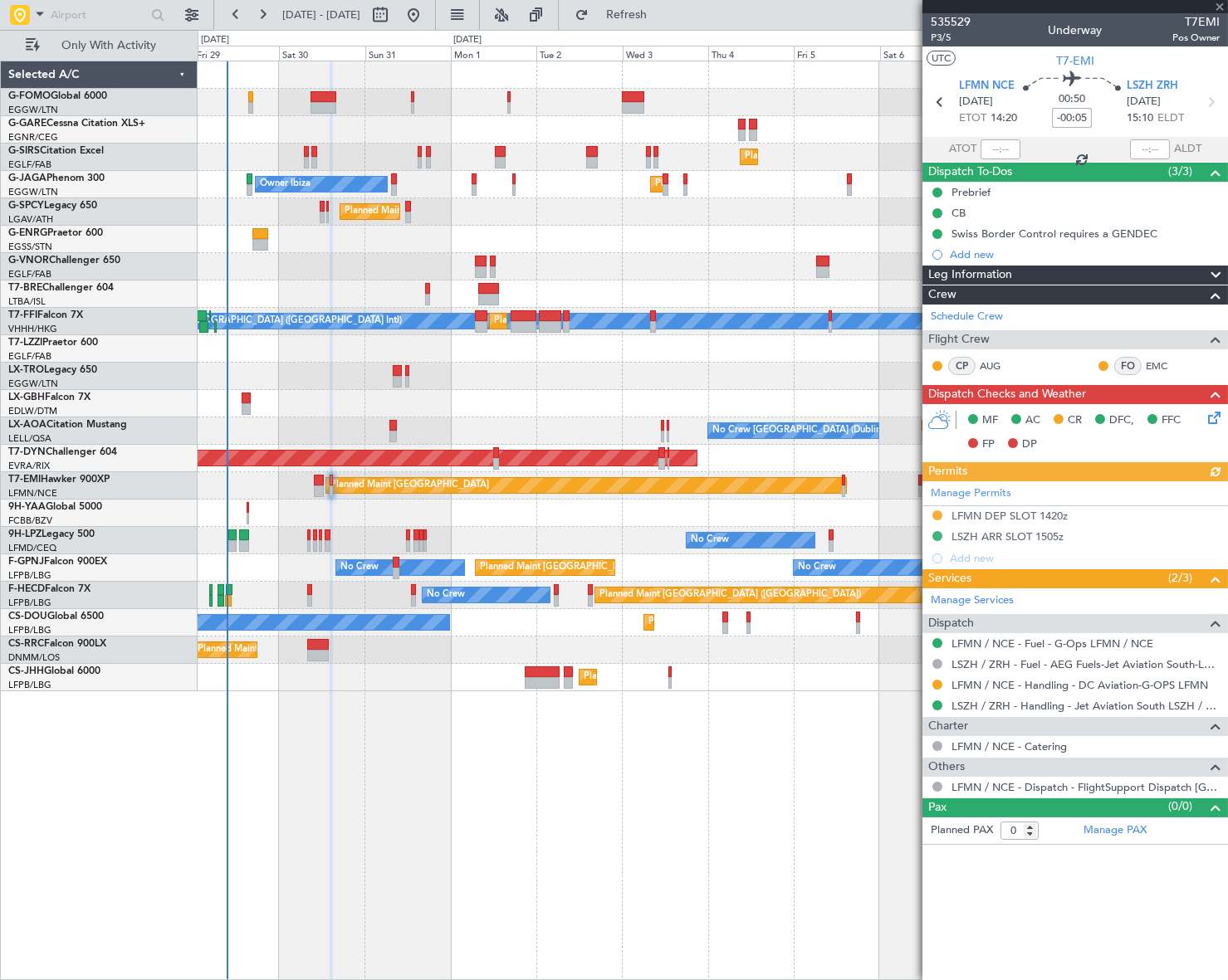
click at [1085, 121] on input "-00:05" at bounding box center [1072, 117] width 40 height 20
click at [1087, 116] on input "-00:05" at bounding box center [1072, 117] width 40 height 20
drag, startPoint x: 1087, startPoint y: 116, endPoint x: 1035, endPoint y: 116, distance: 52.0
click at [1035, 116] on div "00:50 -00:05" at bounding box center [1072, 102] width 110 height 61
click at [802, 722] on div "Planned Maint London (Farnborough) Planned Maint London (Luton) Owner Ibiza Pla…" at bounding box center [712, 521] width 1030 height 920
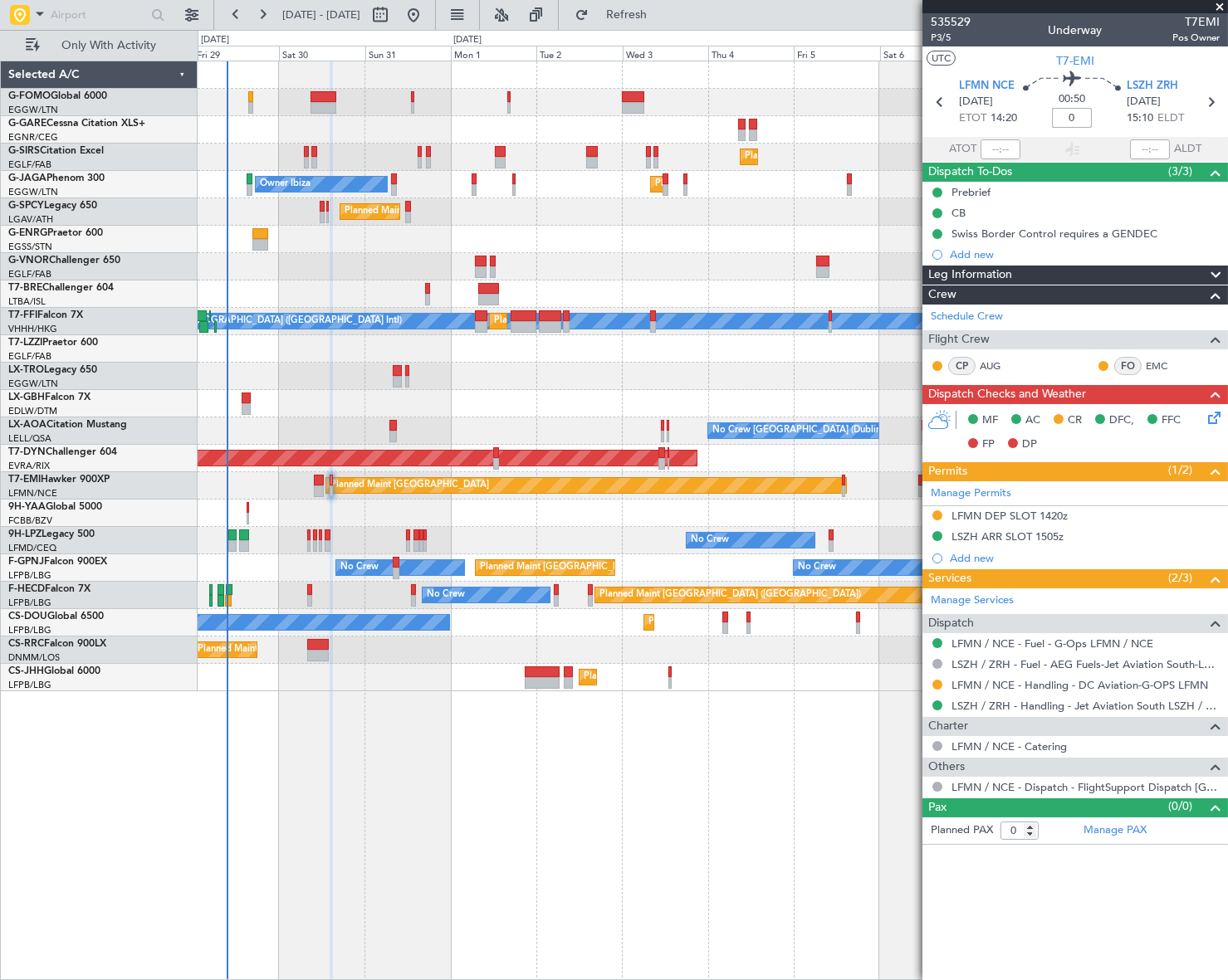
type input "+00:00"
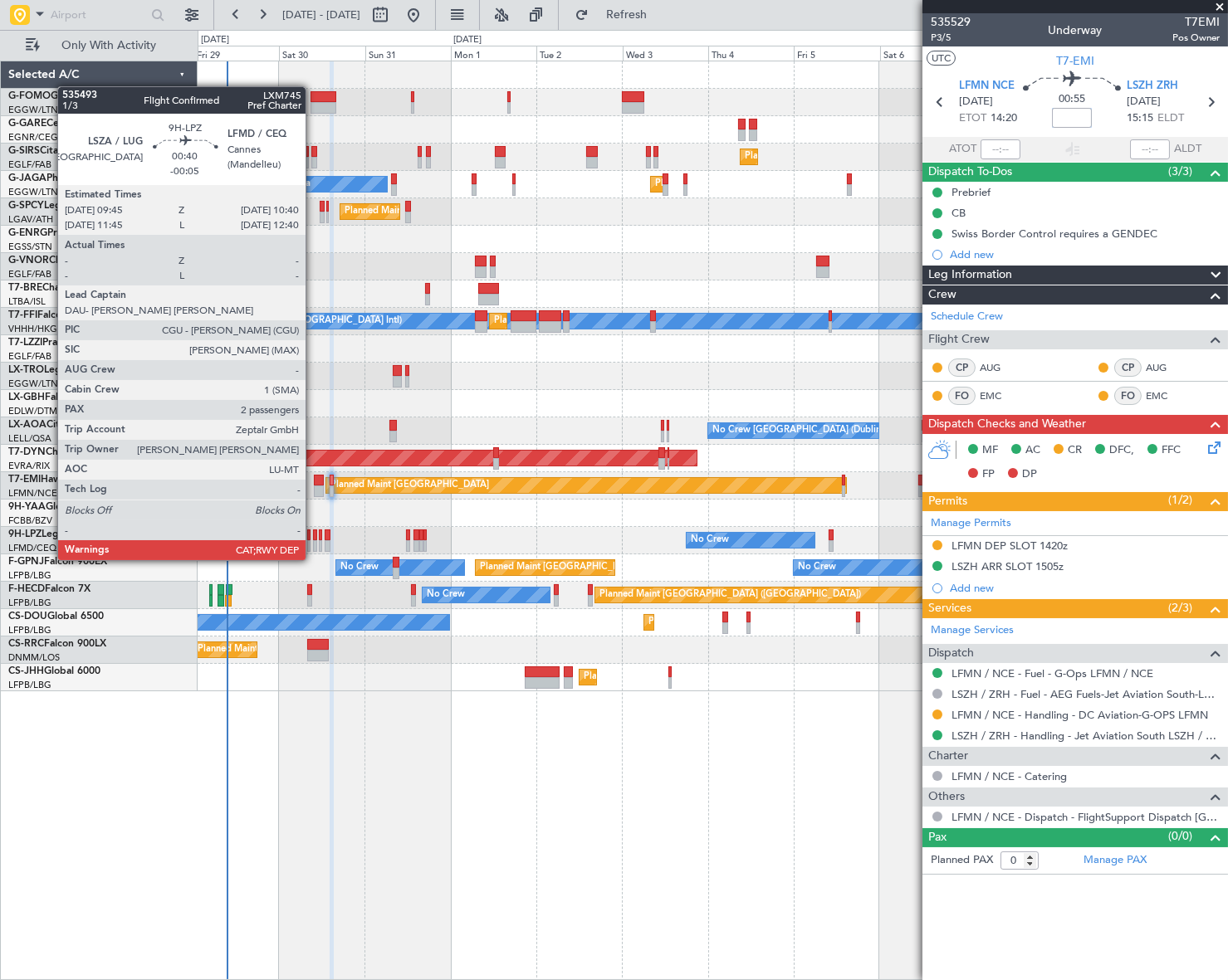
click at [313, 544] on div at bounding box center [314, 546] width 3 height 11
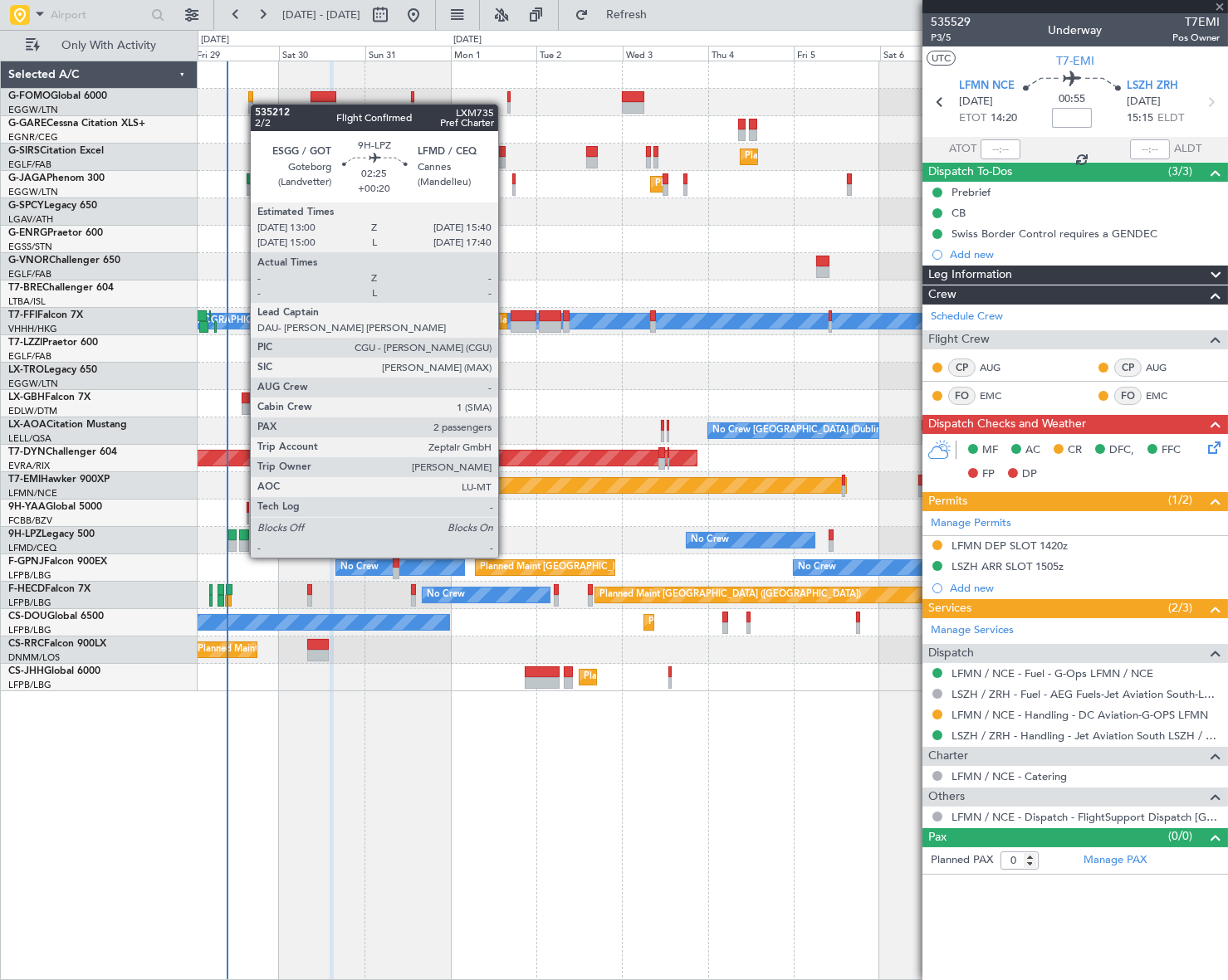
type input "-00:05"
type input "2"
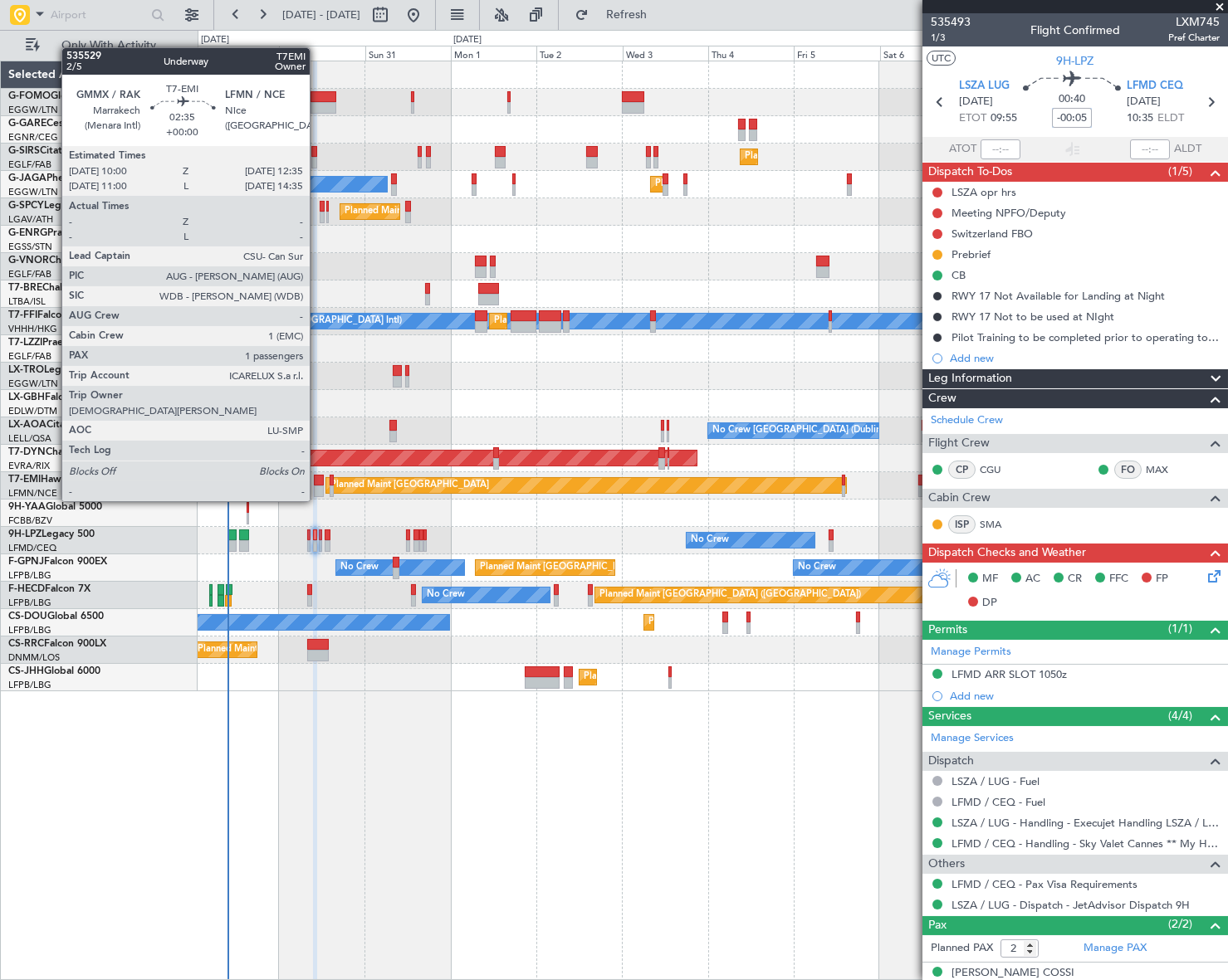
click at [317, 486] on div at bounding box center [318, 491] width 10 height 11
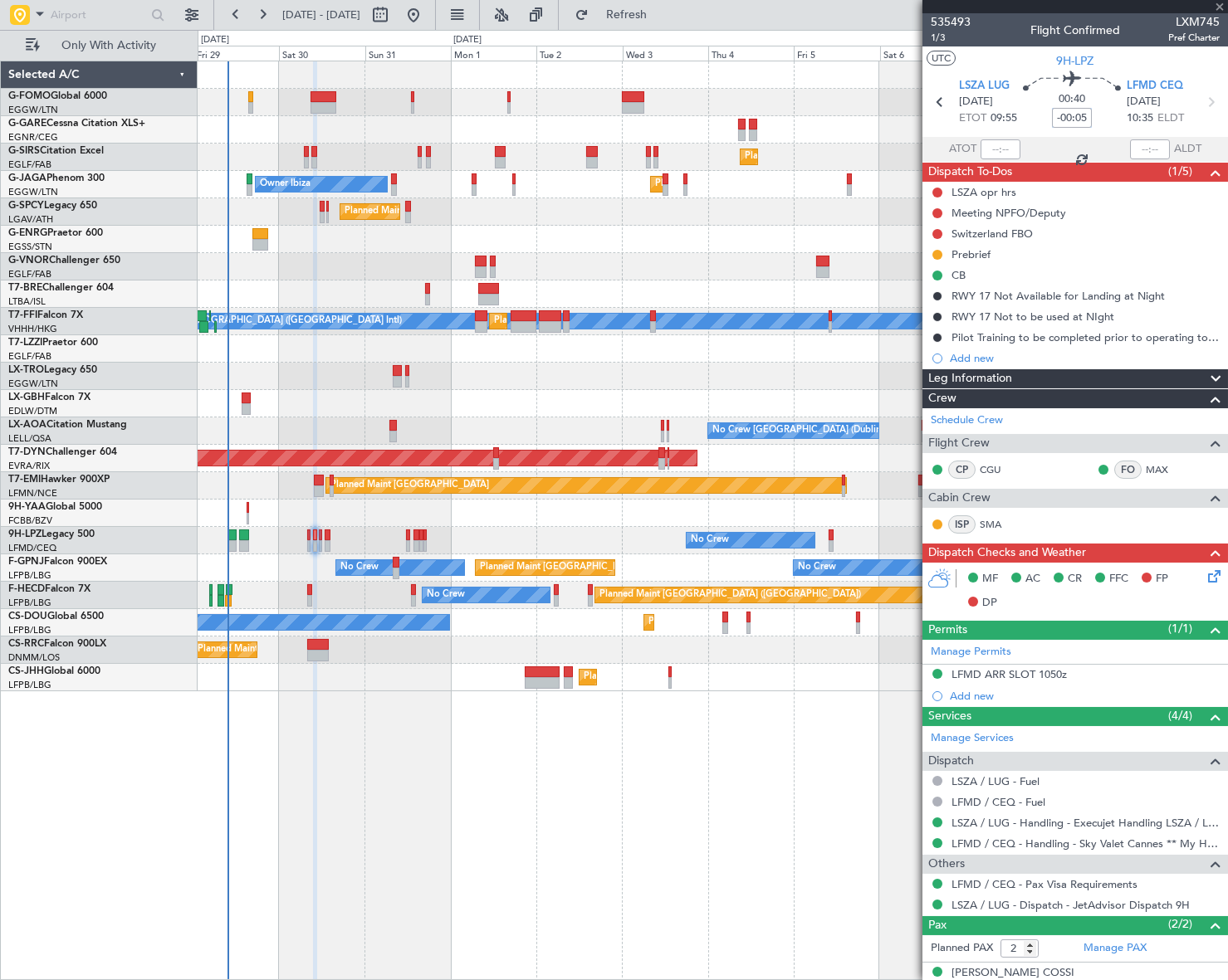
type input "1"
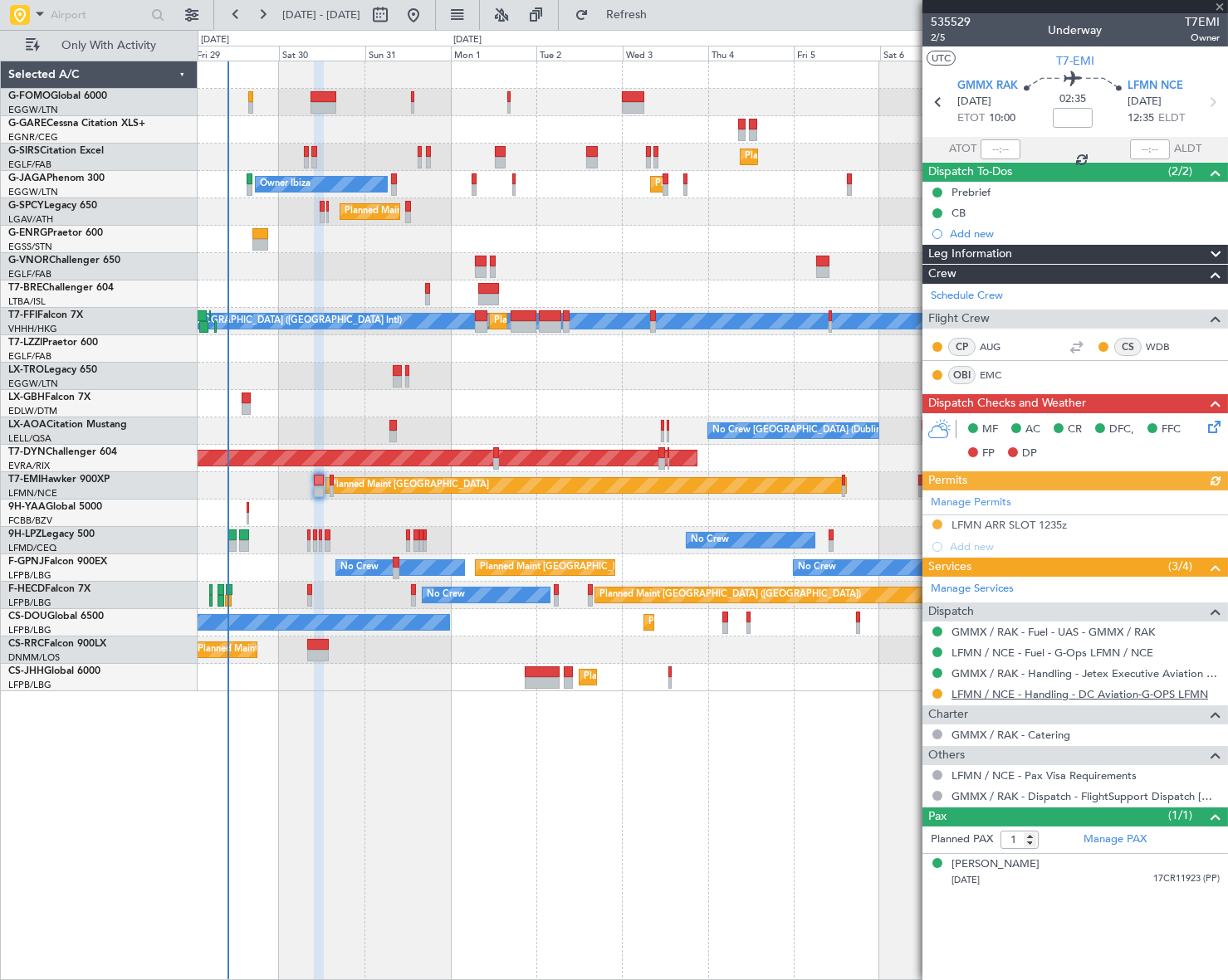
click at [1088, 694] on link "LFMN / NCE - Handling - DC Aviation-G-OPS LFMN" at bounding box center [1079, 694] width 256 height 14
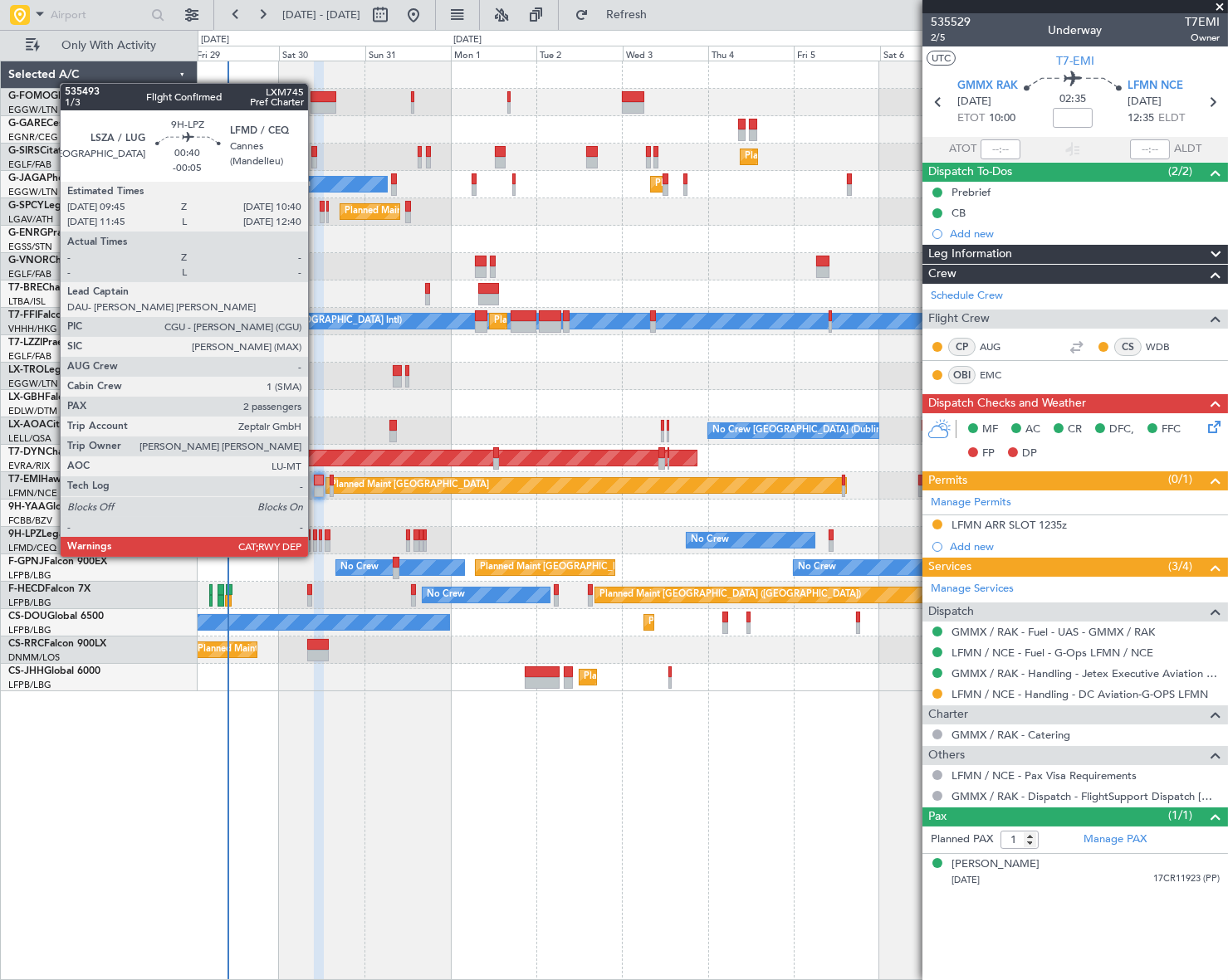
click at [315, 540] on div at bounding box center [314, 546] width 3 height 11
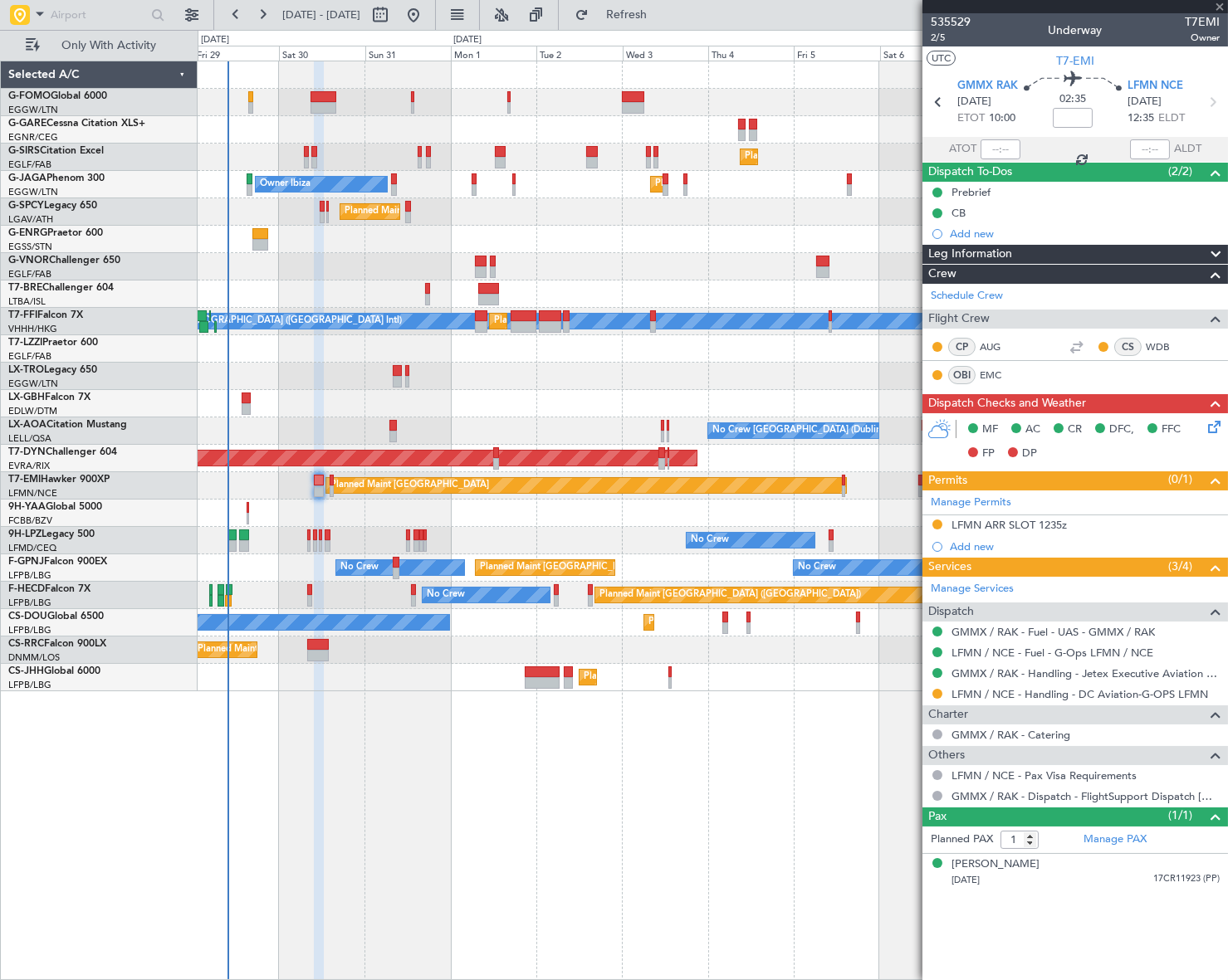
type input "-00:05"
type input "2"
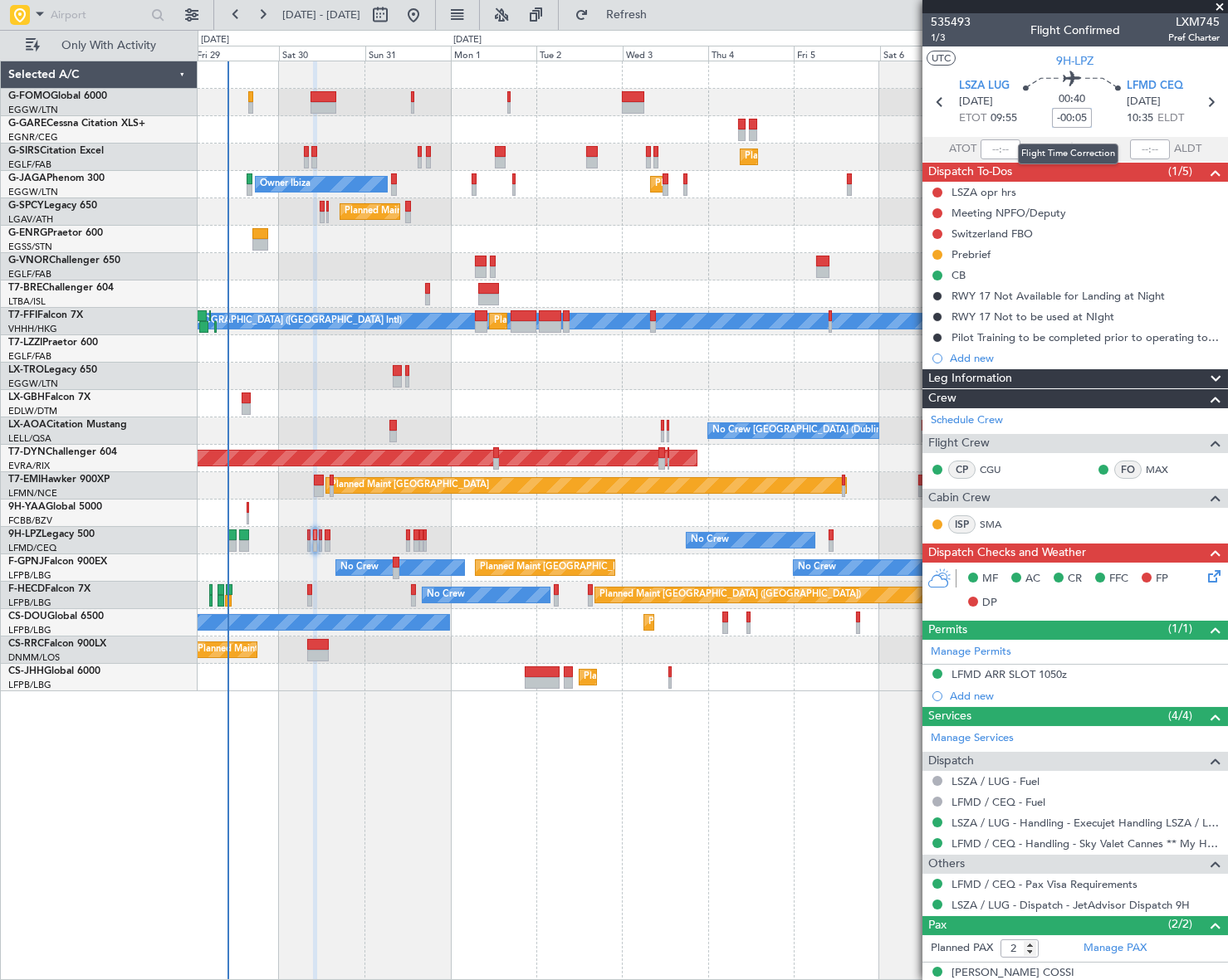
click at [1083, 119] on input "-00:05" at bounding box center [1072, 117] width 40 height 20
click at [773, 827] on div "Planned Maint London (Farnborough) Owner Ibiza Planned Maint London (Luton) Pla…" at bounding box center [712, 521] width 1030 height 920
type input "+00:00"
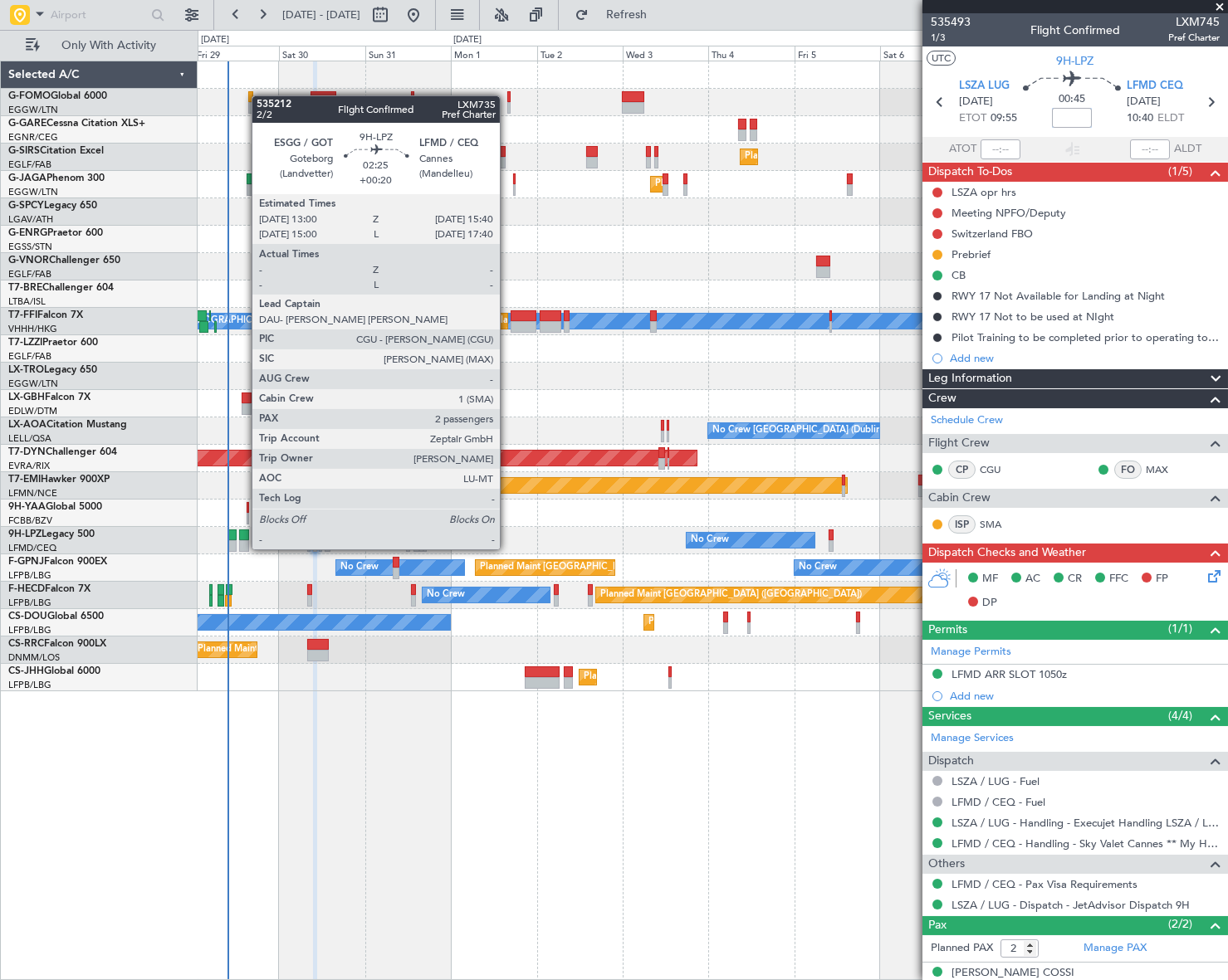
click at [243, 533] on div at bounding box center [244, 535] width 10 height 11
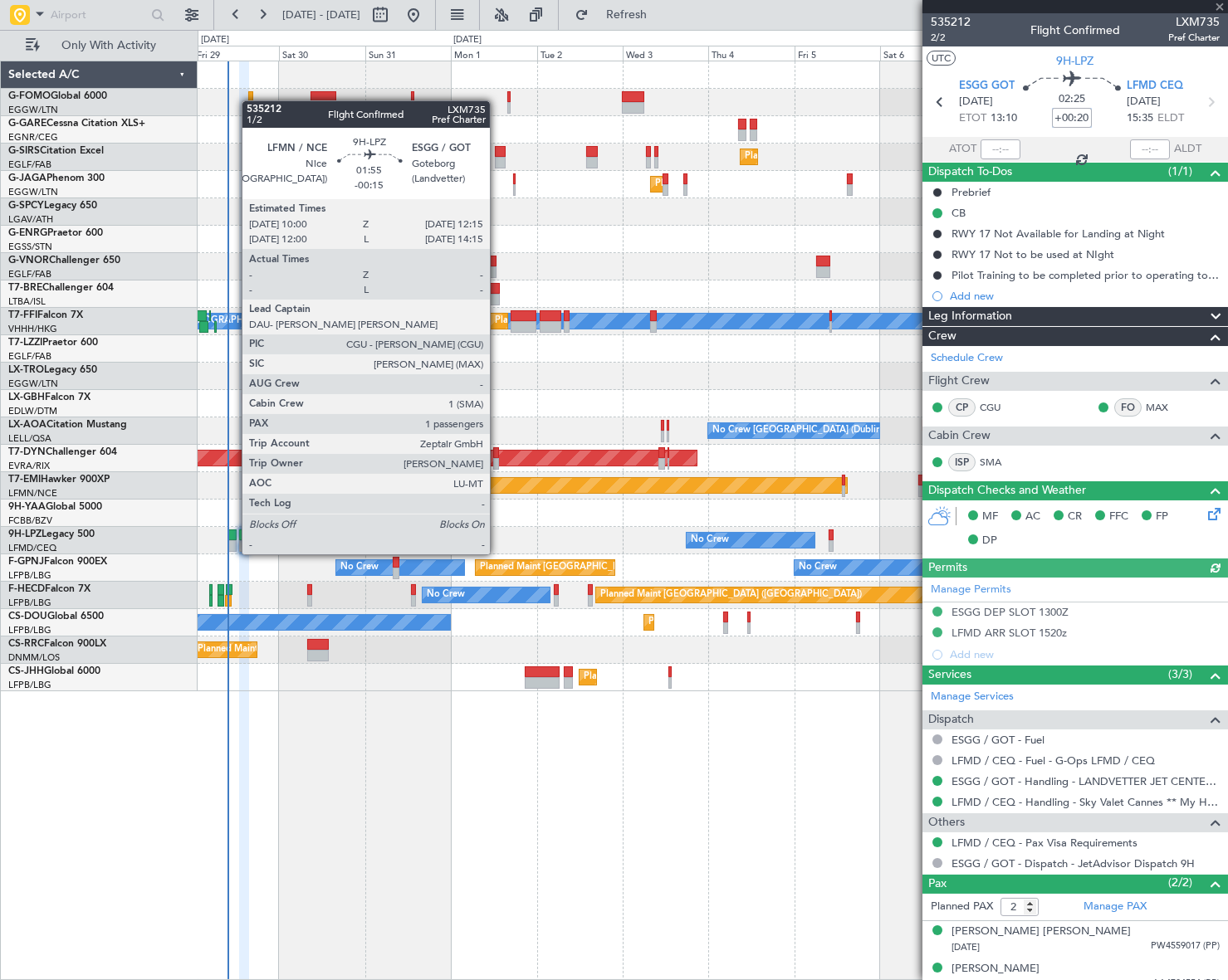
click at [233, 538] on div at bounding box center [232, 535] width 9 height 11
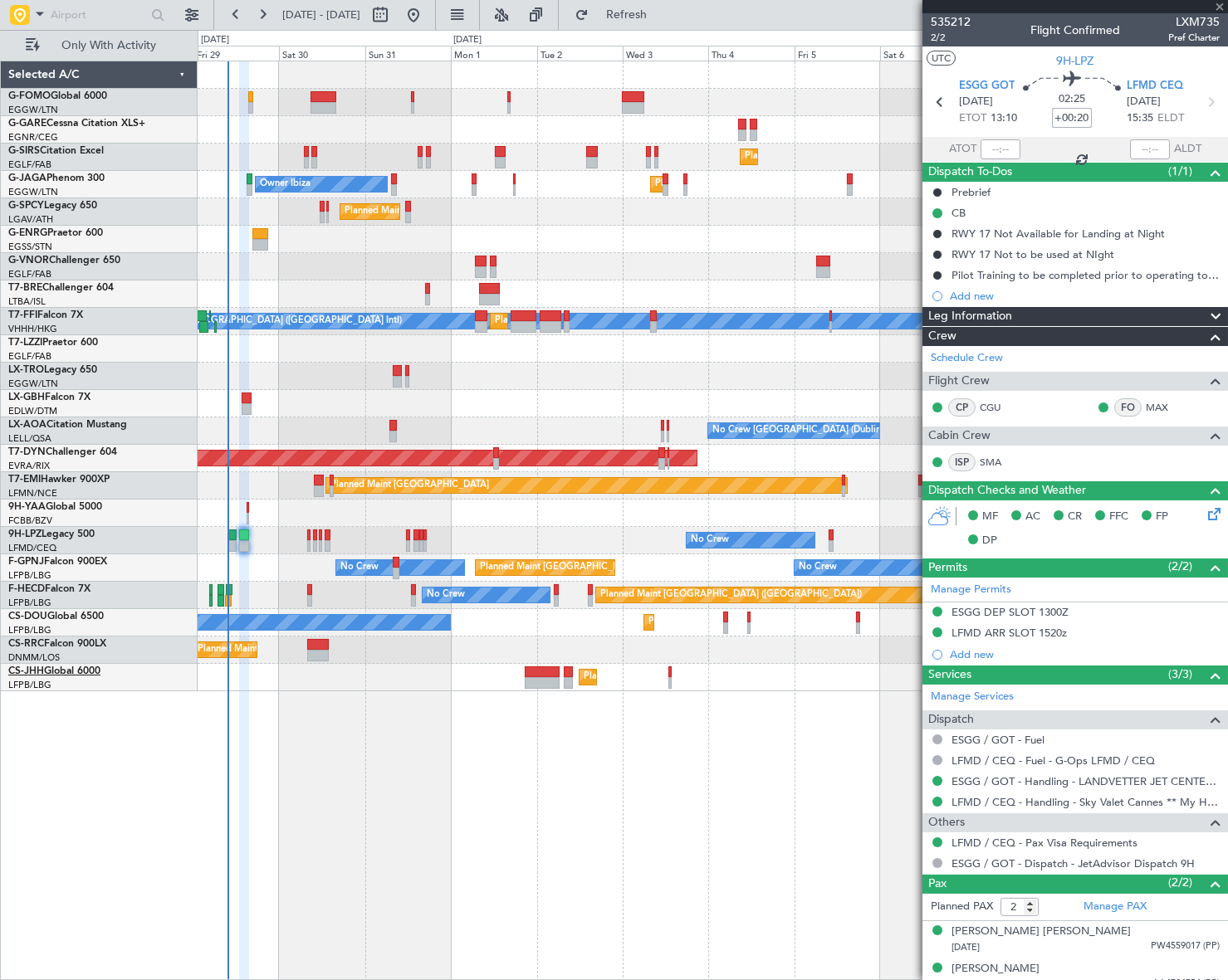
type input "-00:15"
type input "1"
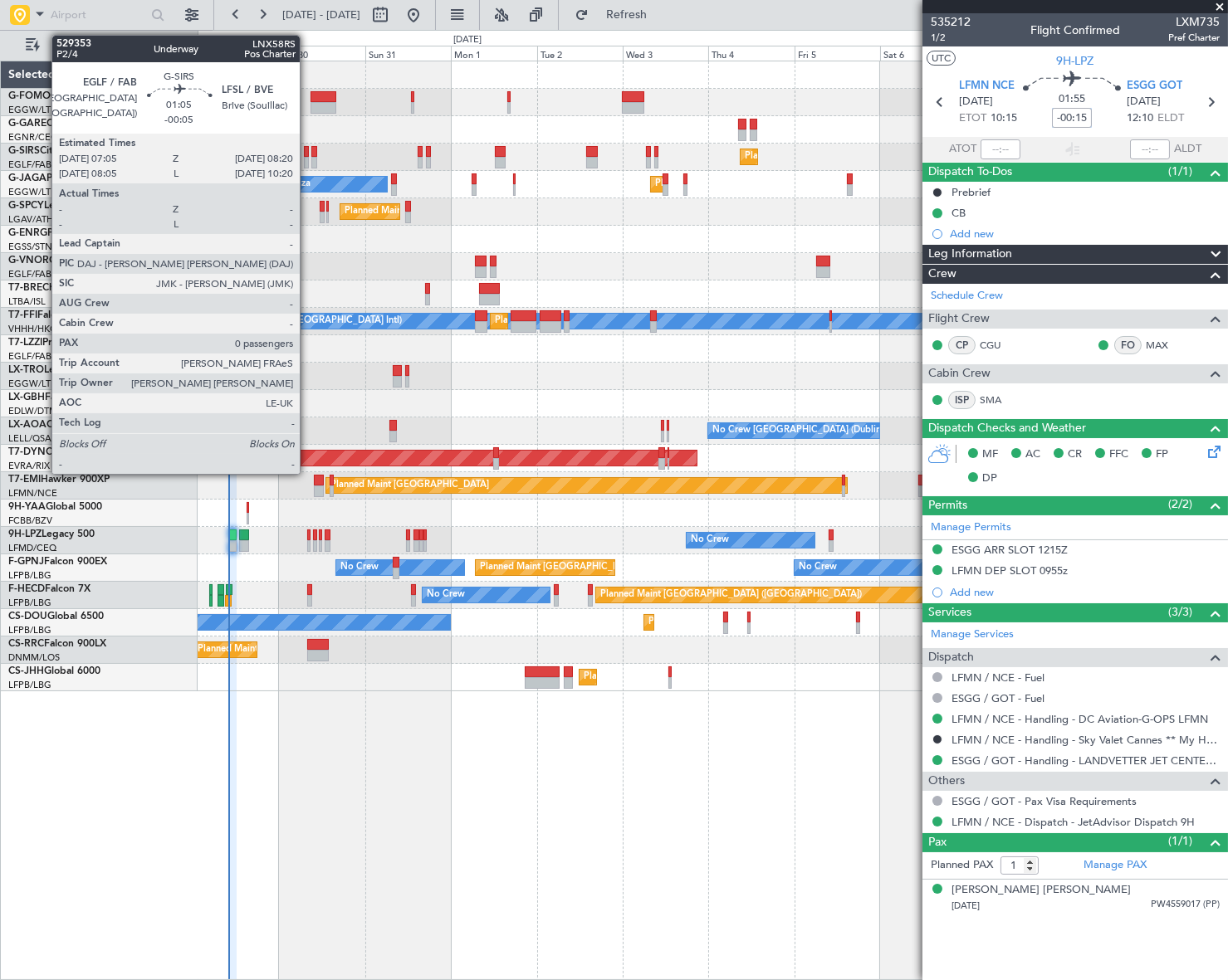
click at [307, 157] on div at bounding box center [306, 163] width 5 height 11
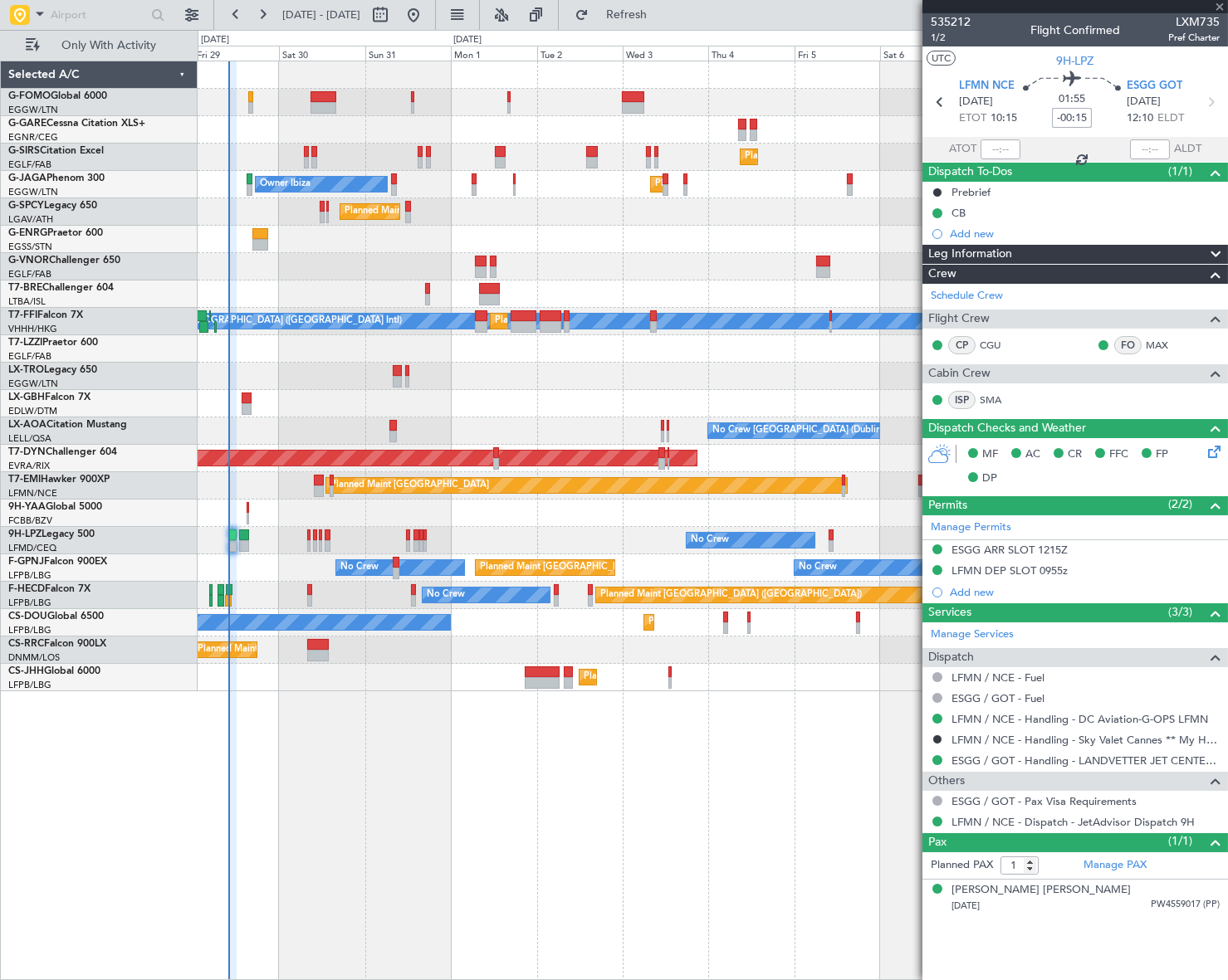
type input "-00:05"
type input "0"
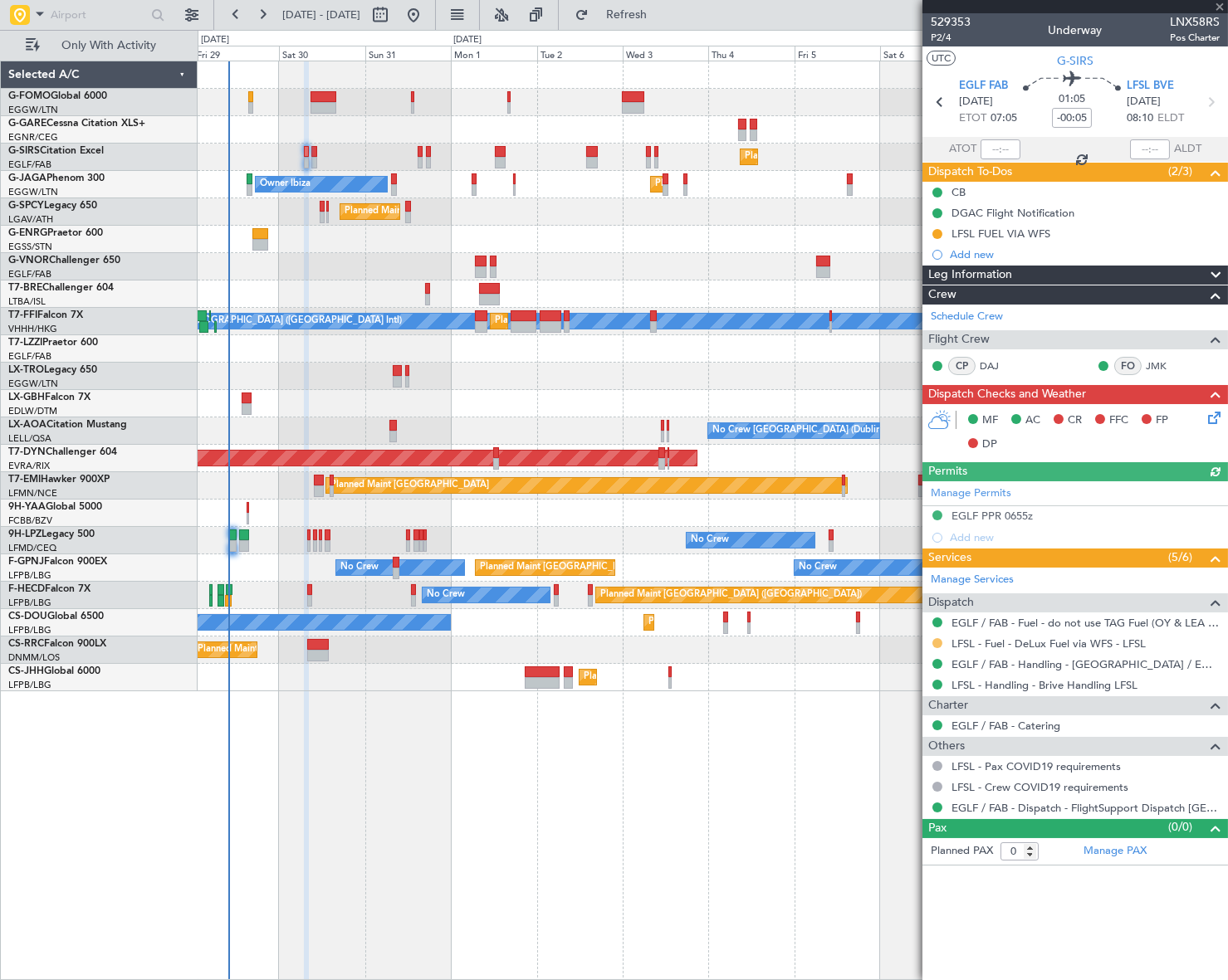
click at [934, 643] on button at bounding box center [937, 643] width 10 height 10
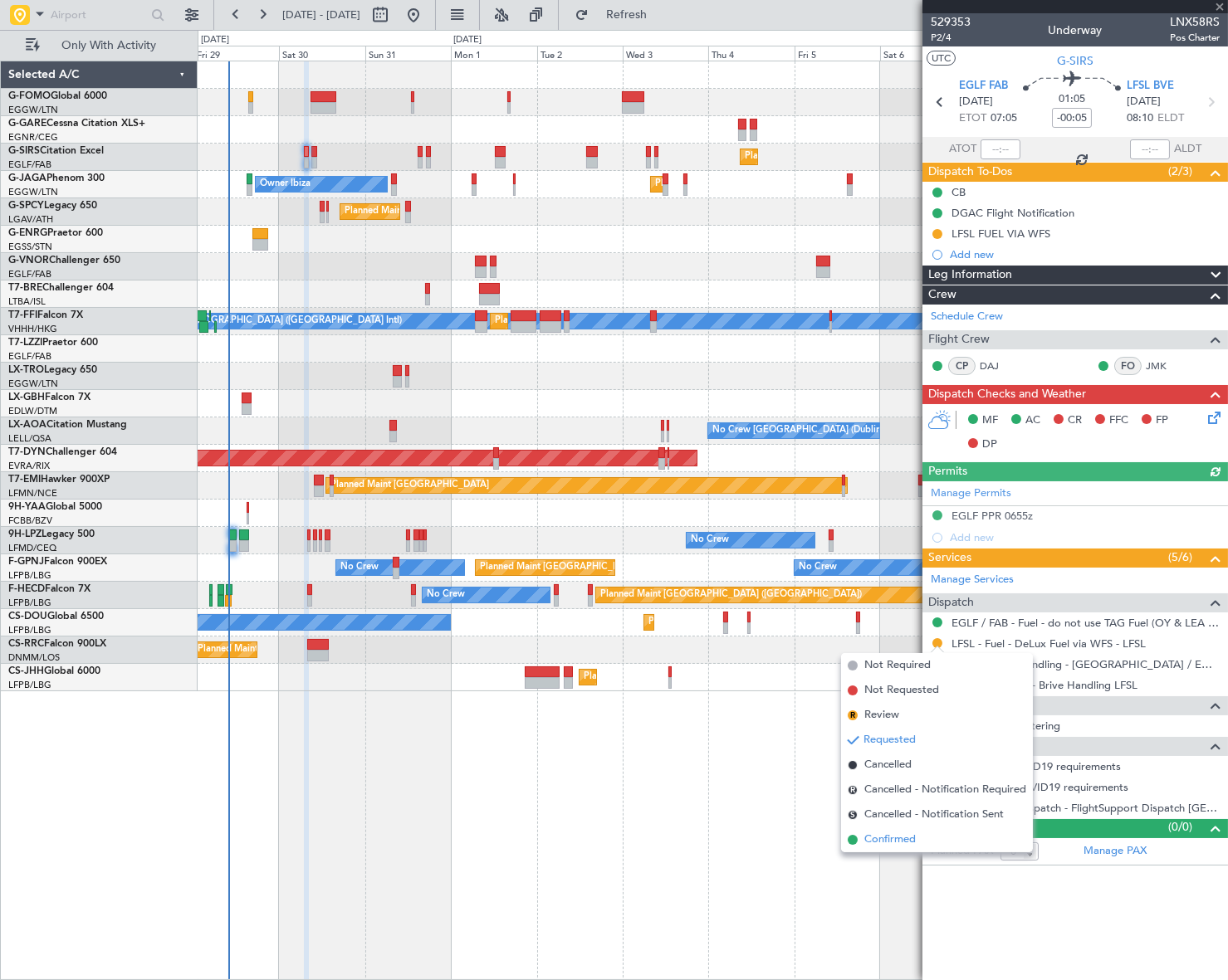
click at [893, 846] on span "Confirmed" at bounding box center [890, 839] width 51 height 16
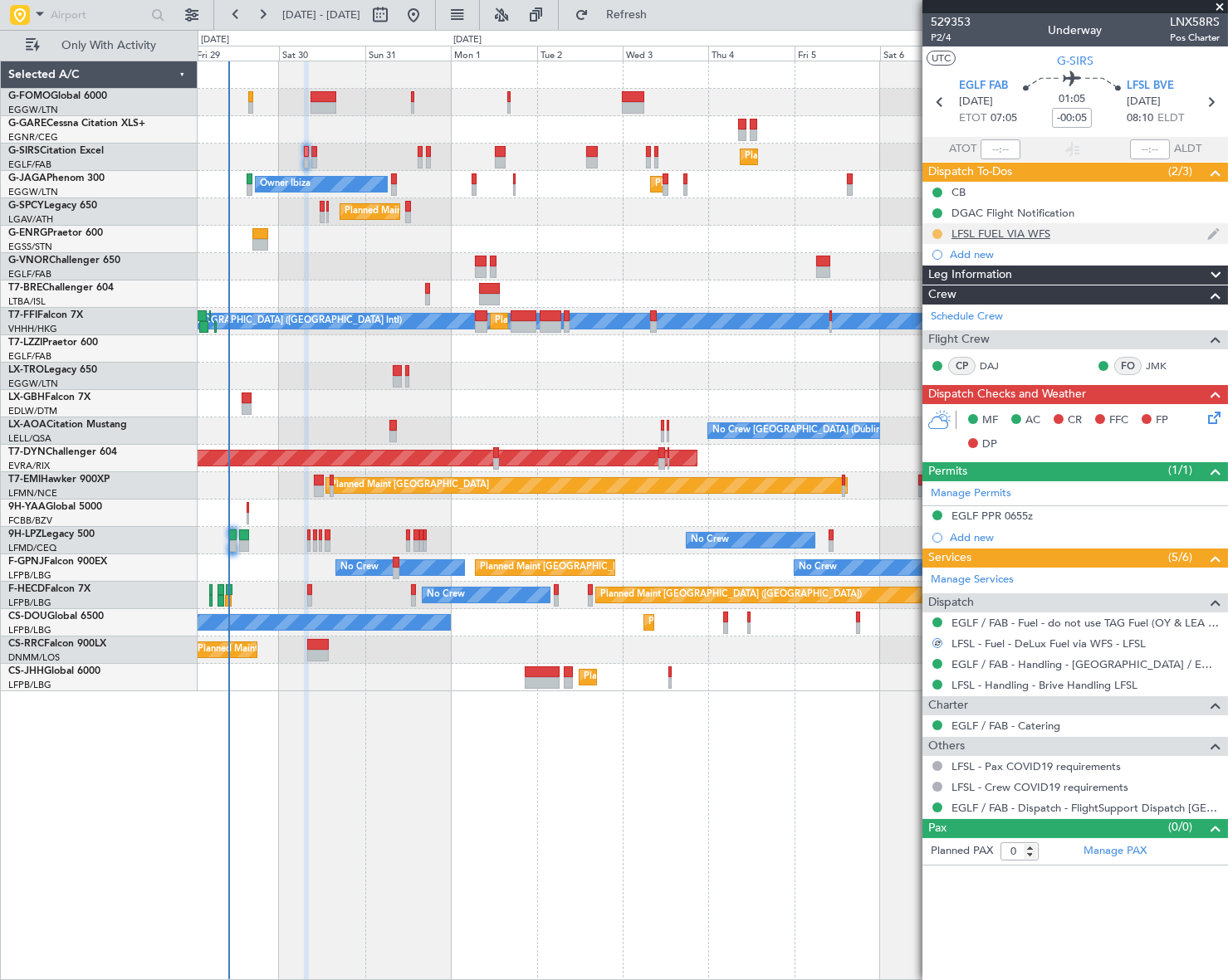
click at [937, 232] on button at bounding box center [937, 234] width 10 height 10
click at [937, 307] on span "Completed" at bounding box center [944, 307] width 55 height 16
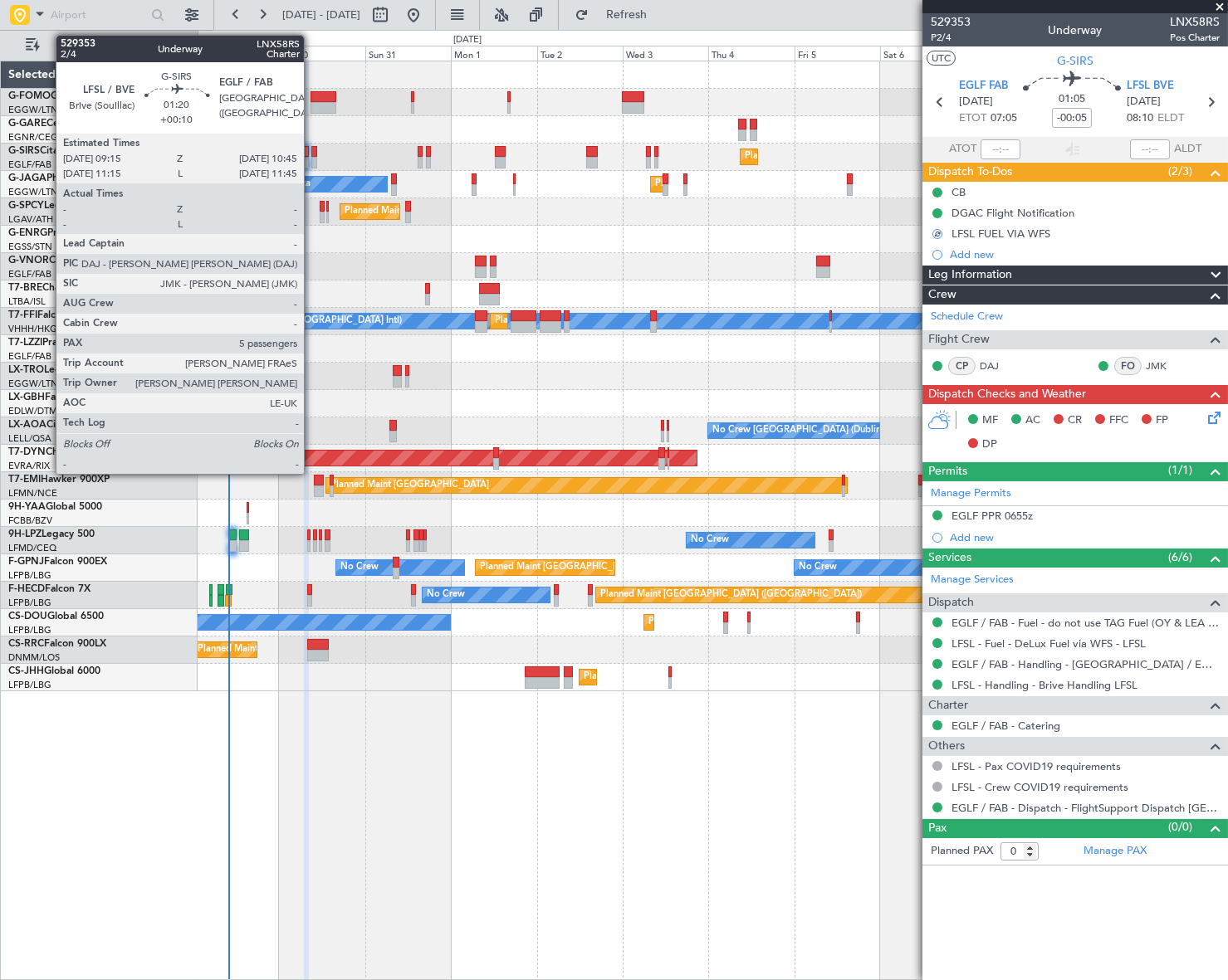
click at [312, 157] on div at bounding box center [314, 163] width 6 height 11
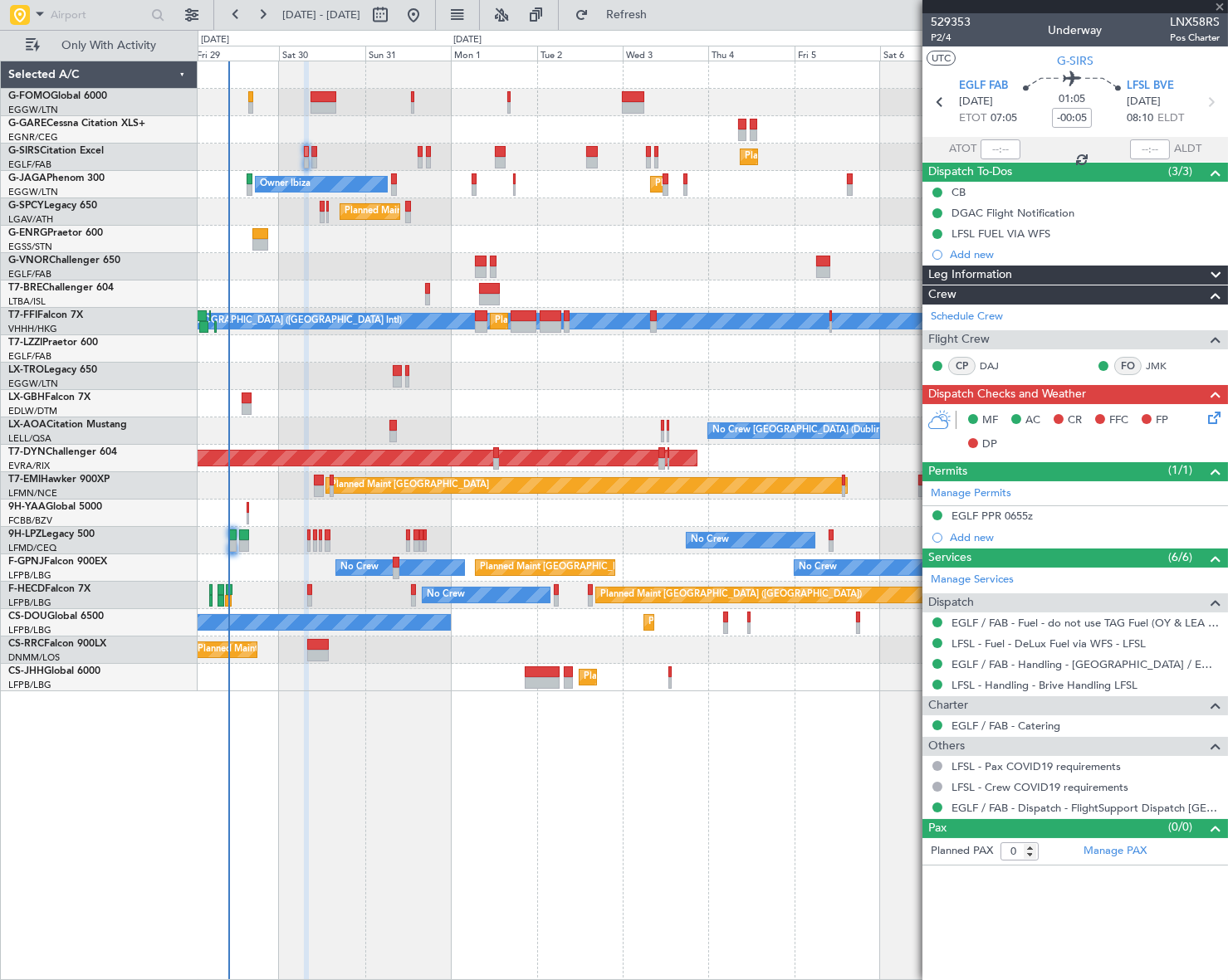
type input "+00:10"
type input "5"
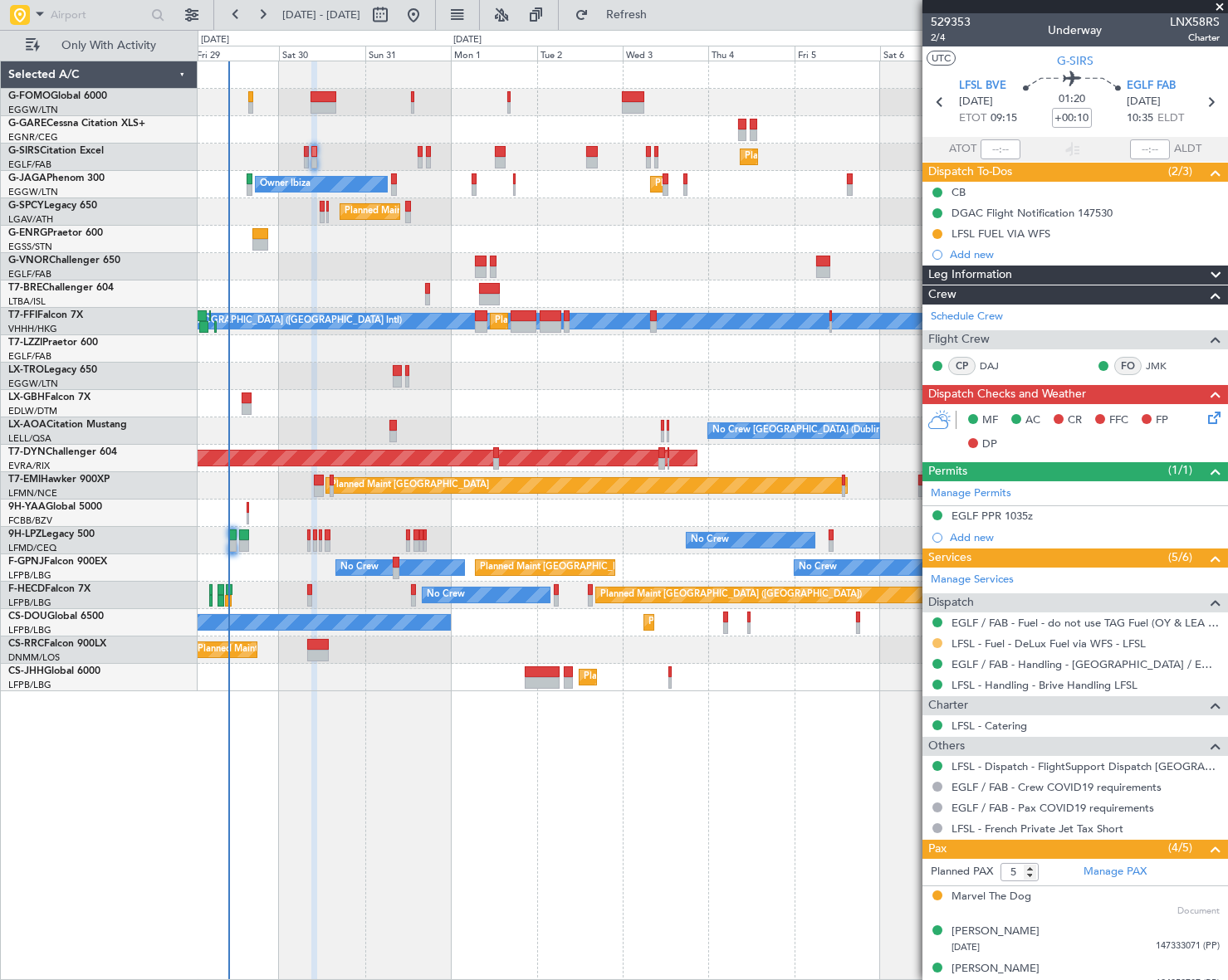
click at [937, 640] on button at bounding box center [937, 643] width 10 height 10
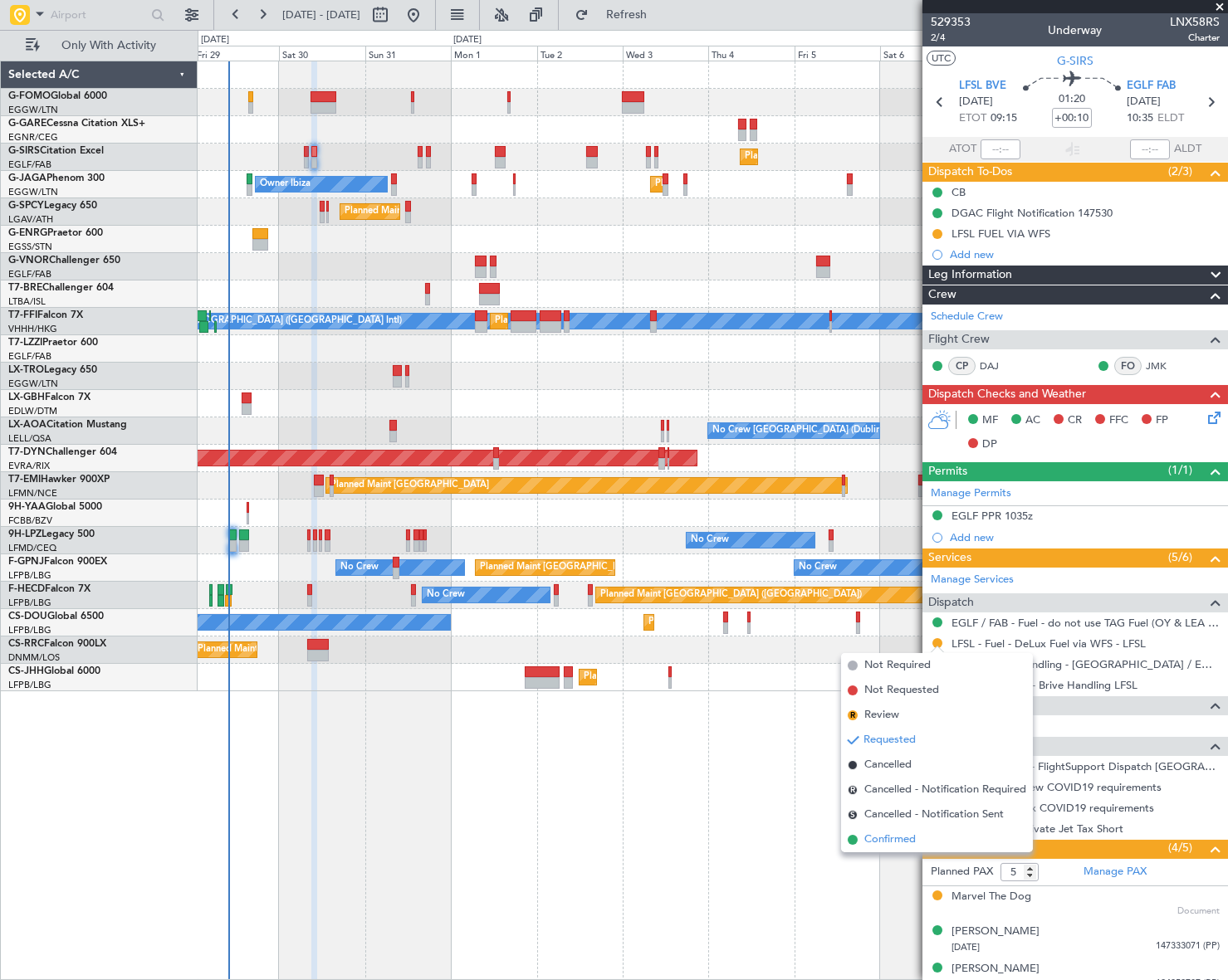
click at [863, 847] on li "Confirmed" at bounding box center [936, 840] width 191 height 25
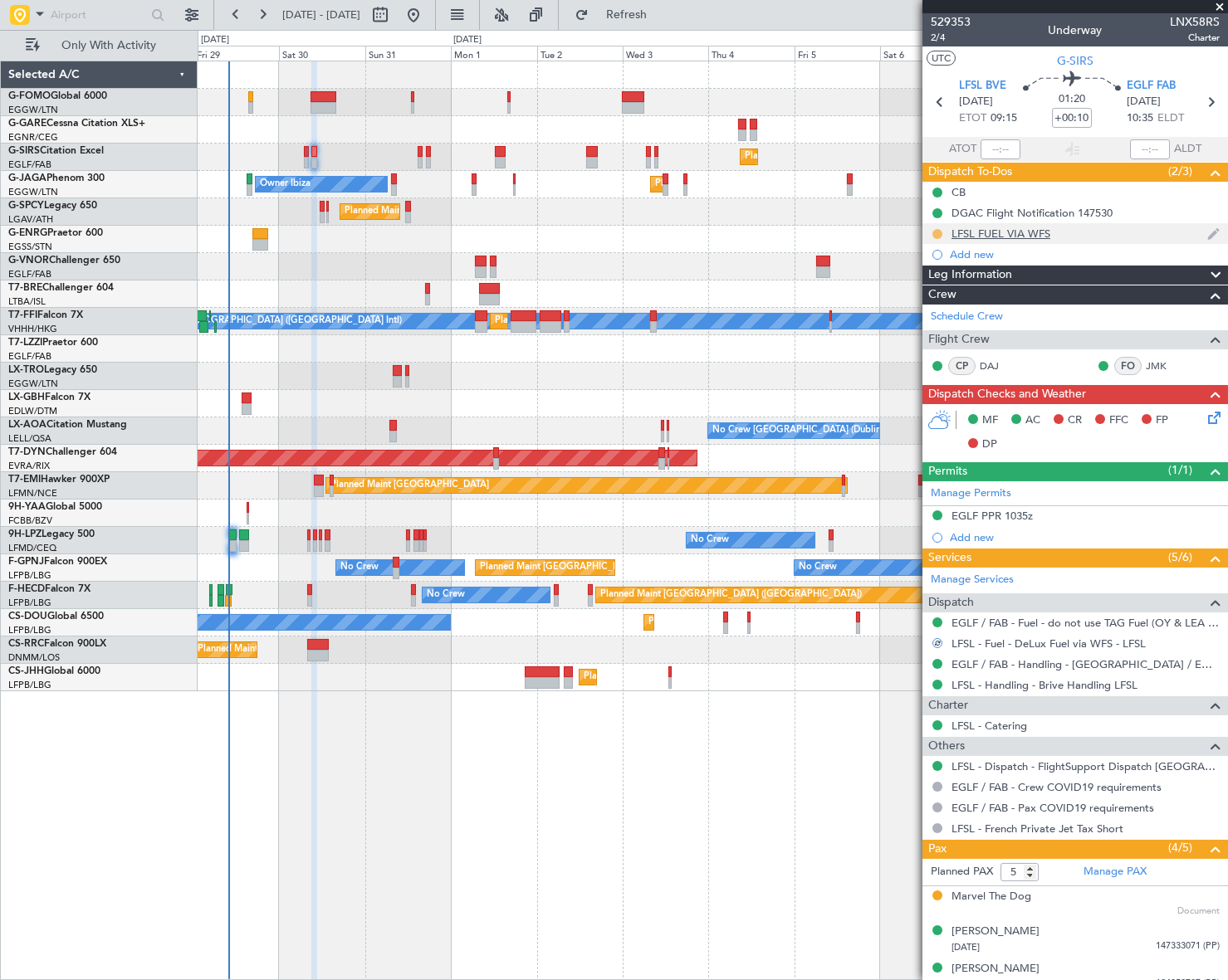
click at [935, 235] on button at bounding box center [937, 234] width 10 height 10
click at [918, 307] on span "Completed" at bounding box center [944, 307] width 55 height 16
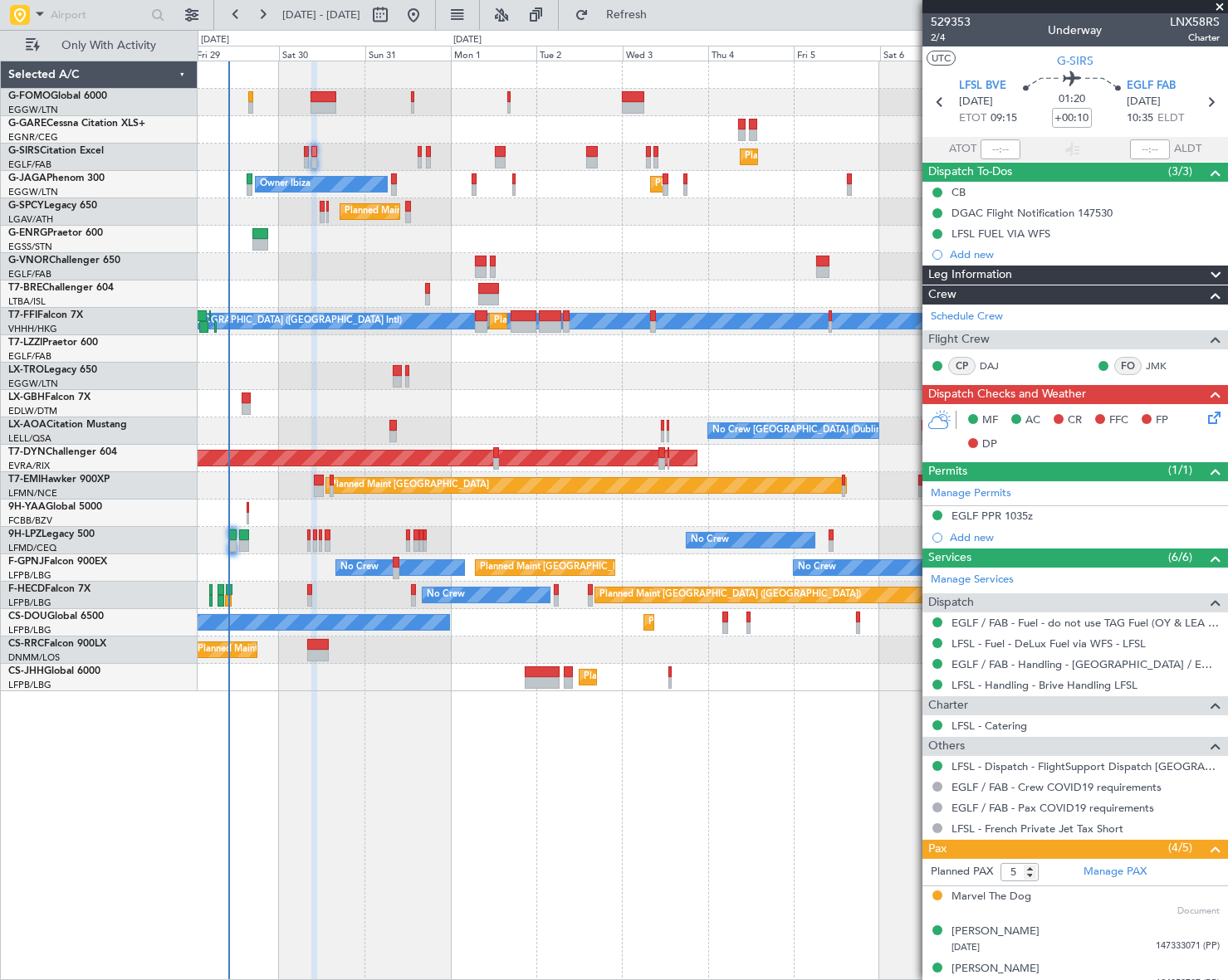
click at [252, 734] on div "Planned Maint London (Farnborough) Owner Ibiza Planned Maint London (Luton) Pla…" at bounding box center [712, 521] width 1030 height 920
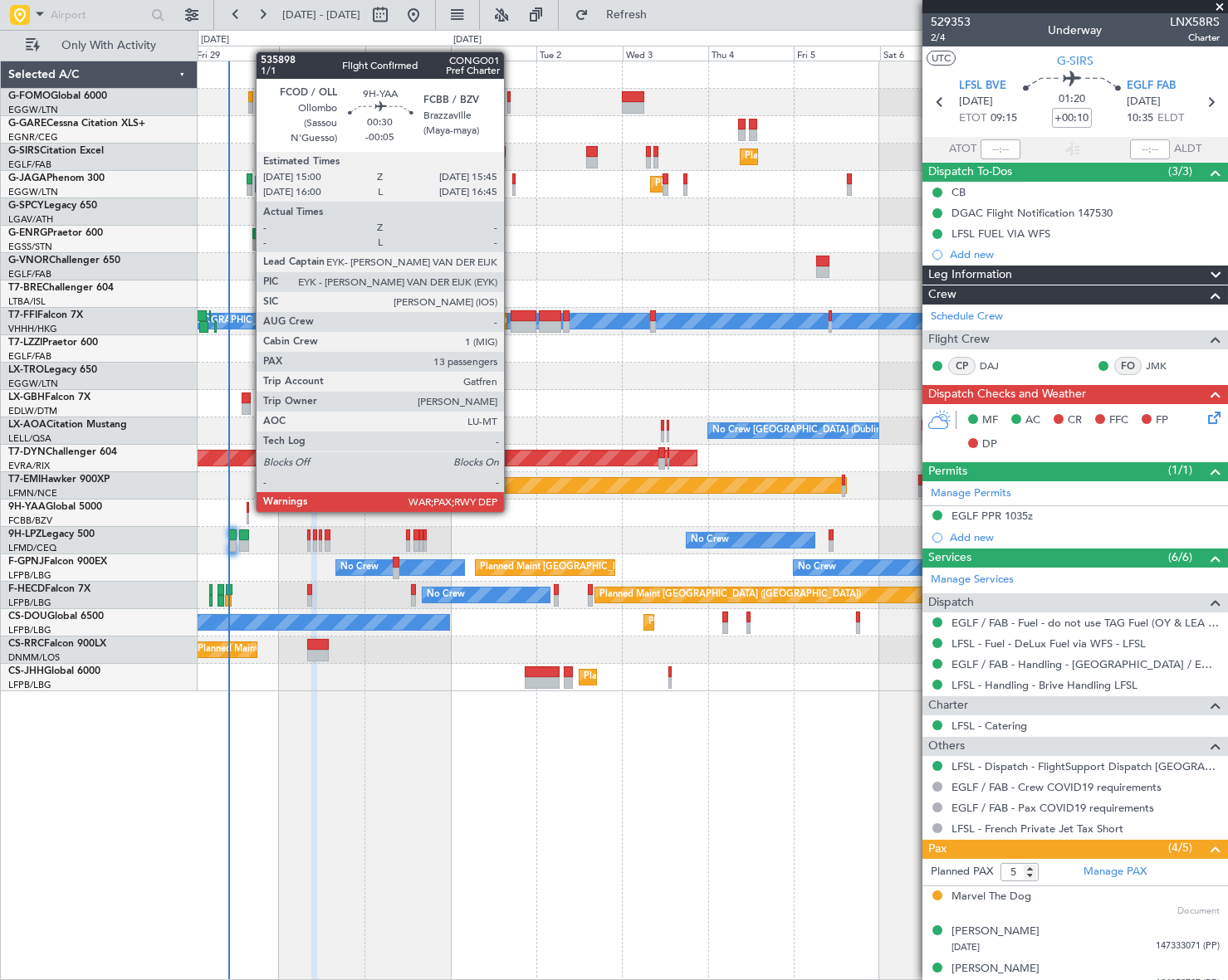
click at [248, 510] on div at bounding box center [248, 508] width 3 height 11
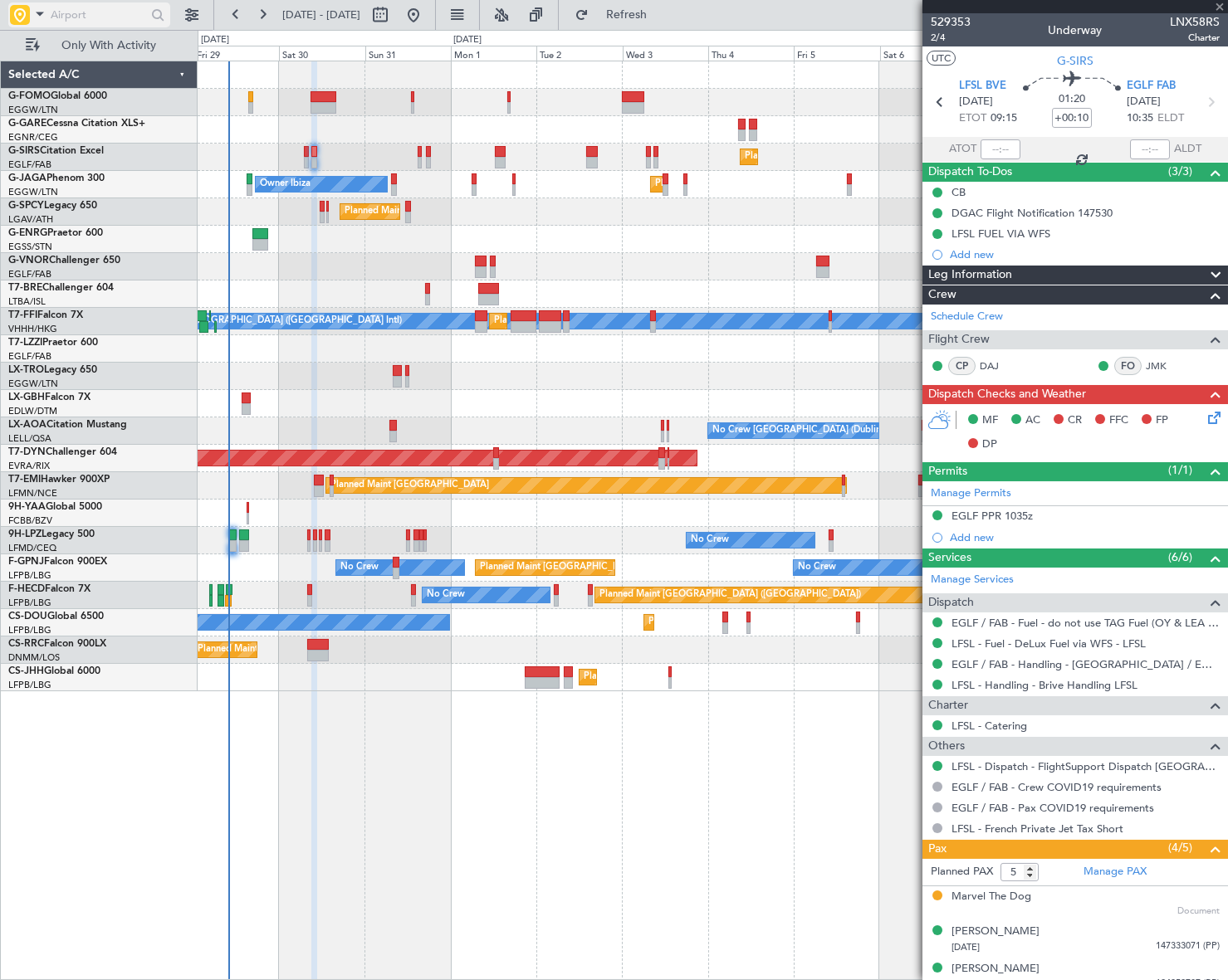
type input "-00:05"
type input "13"
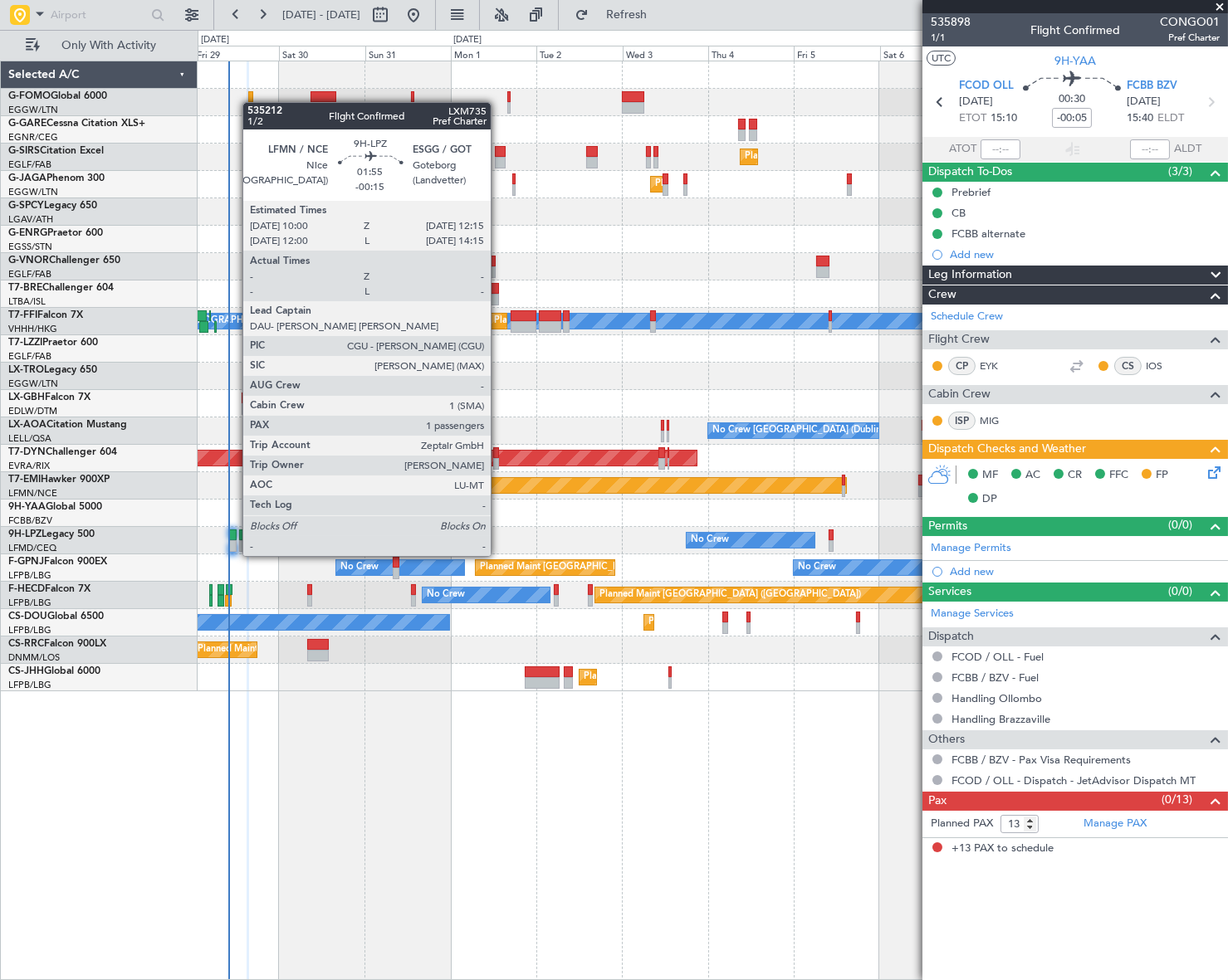
click at [234, 540] on div at bounding box center [232, 546] width 9 height 11
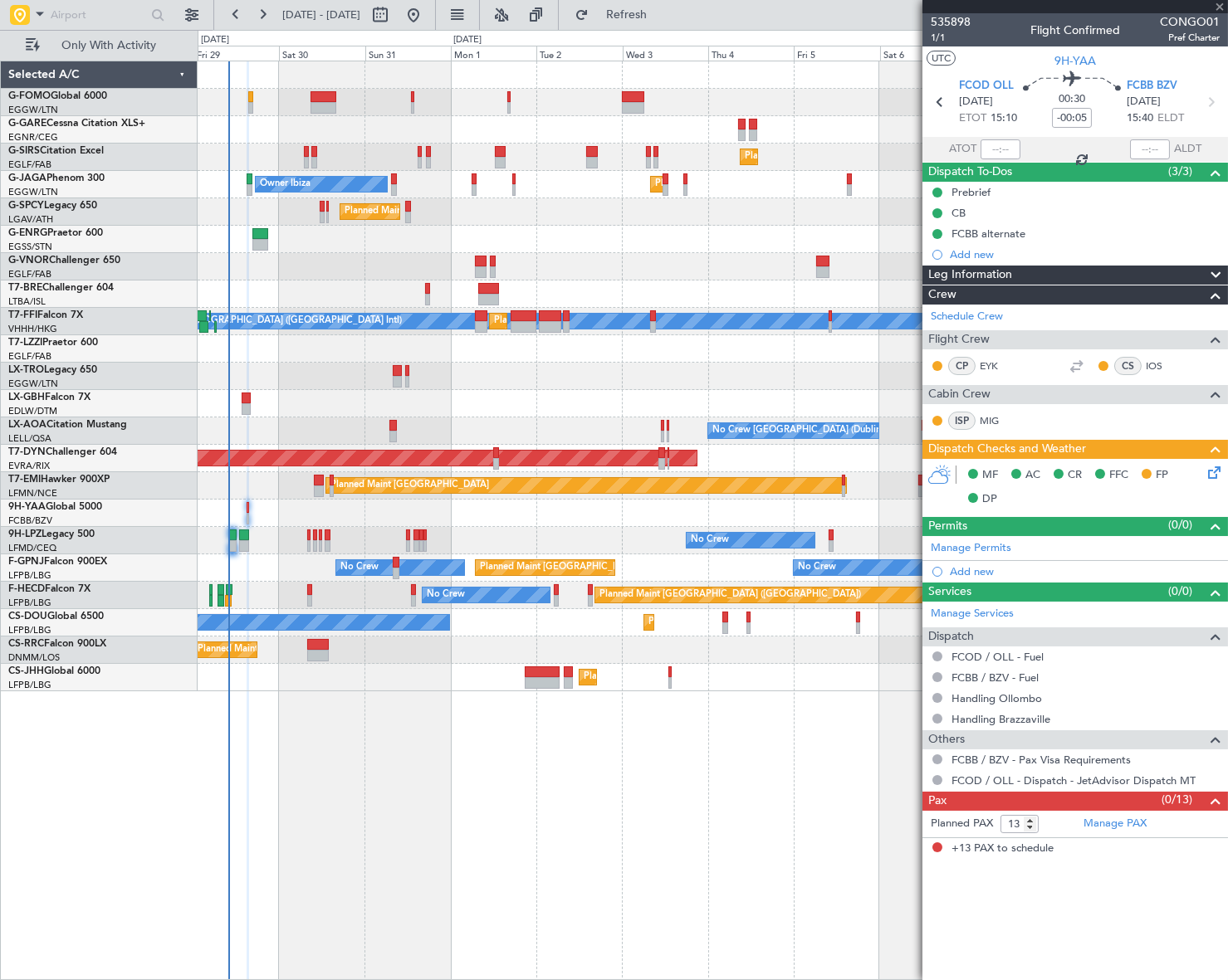
type input "-00:15"
type input "1"
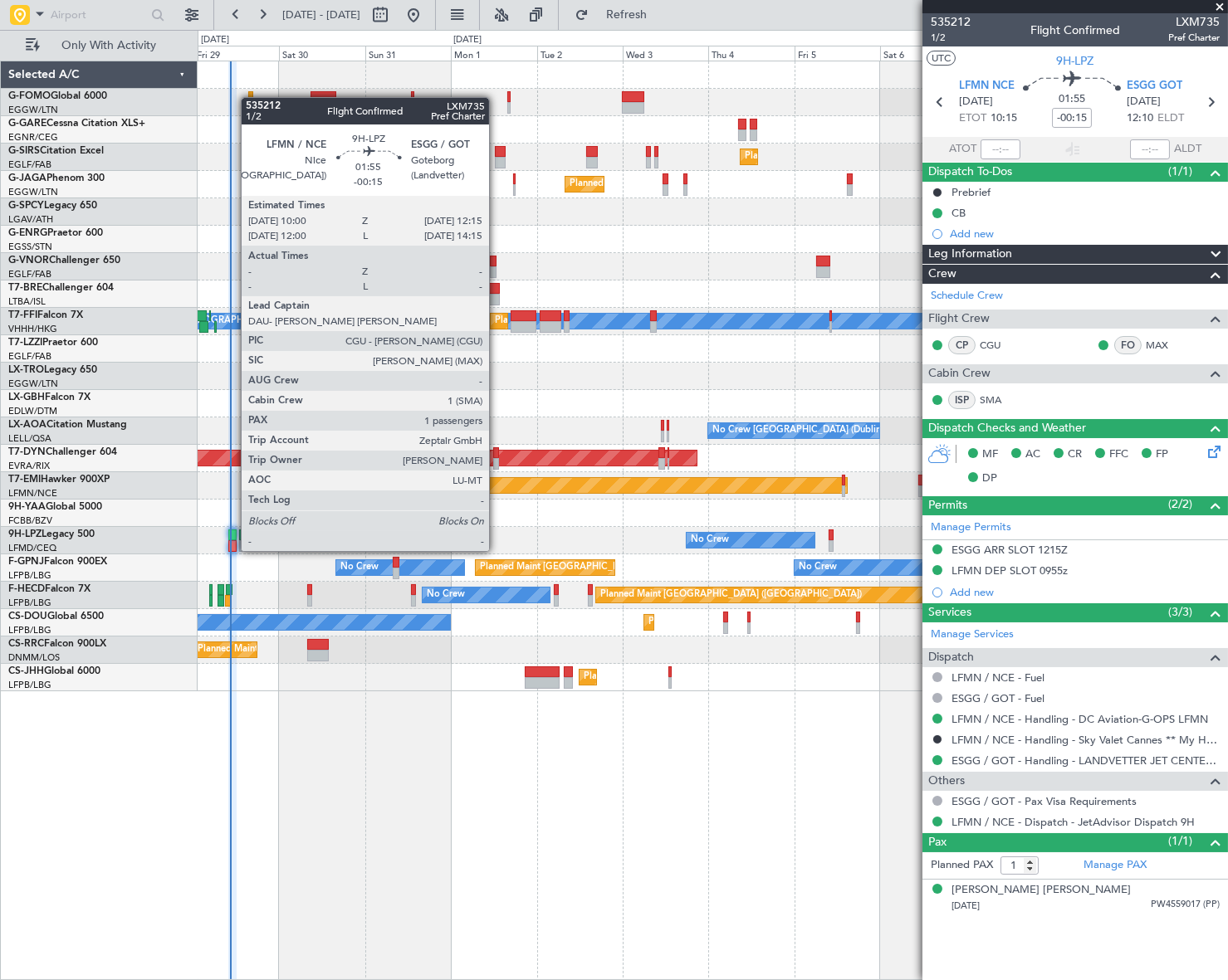
click at [232, 534] on div at bounding box center [232, 535] width 9 height 11
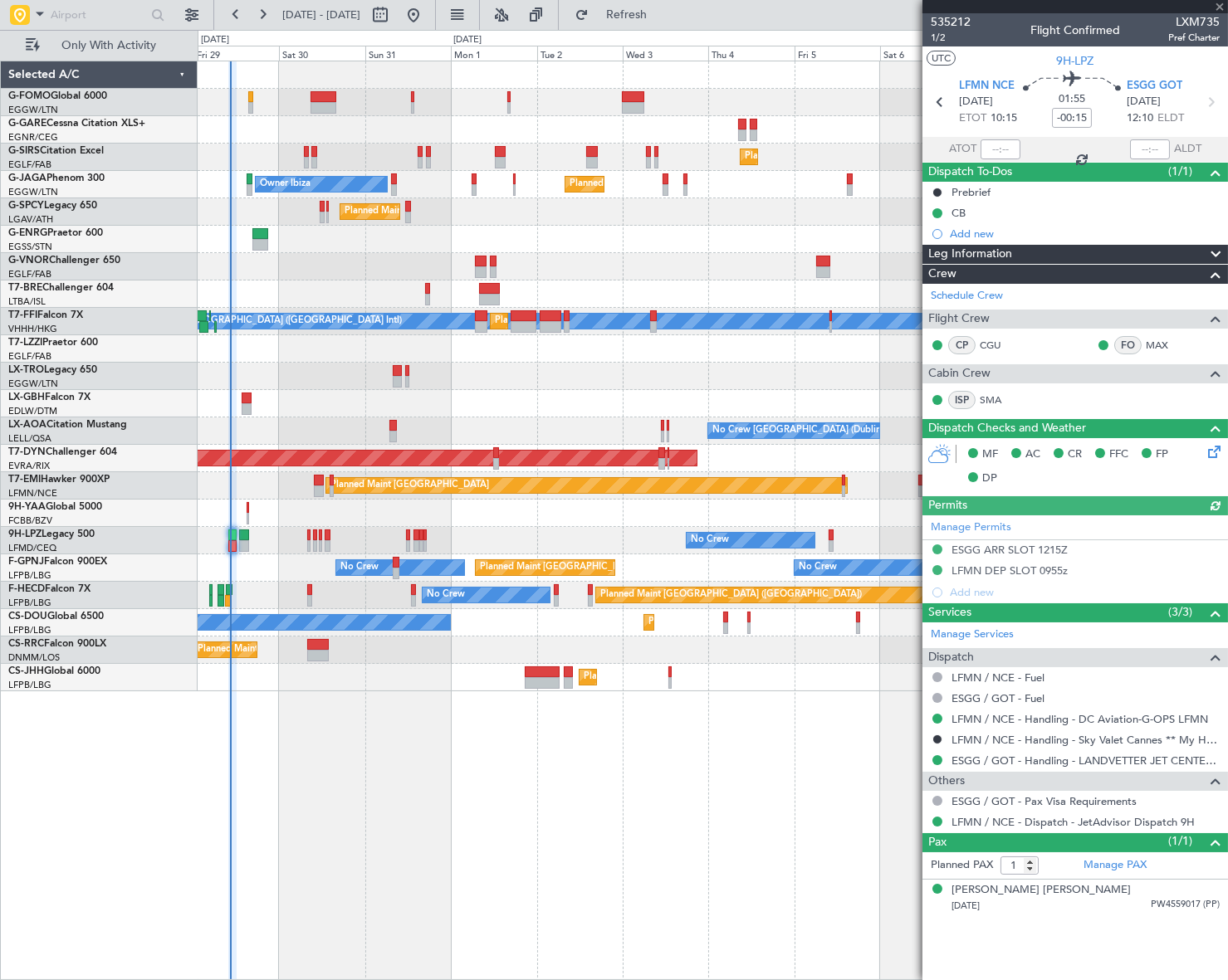
click at [1000, 150] on div at bounding box center [1000, 149] width 40 height 20
click at [1002, 150] on input "text" at bounding box center [1000, 149] width 40 height 20
click at [789, 367] on div "Planned Maint Dusseldorf" at bounding box center [712, 376] width 1030 height 28
type input "10:11"
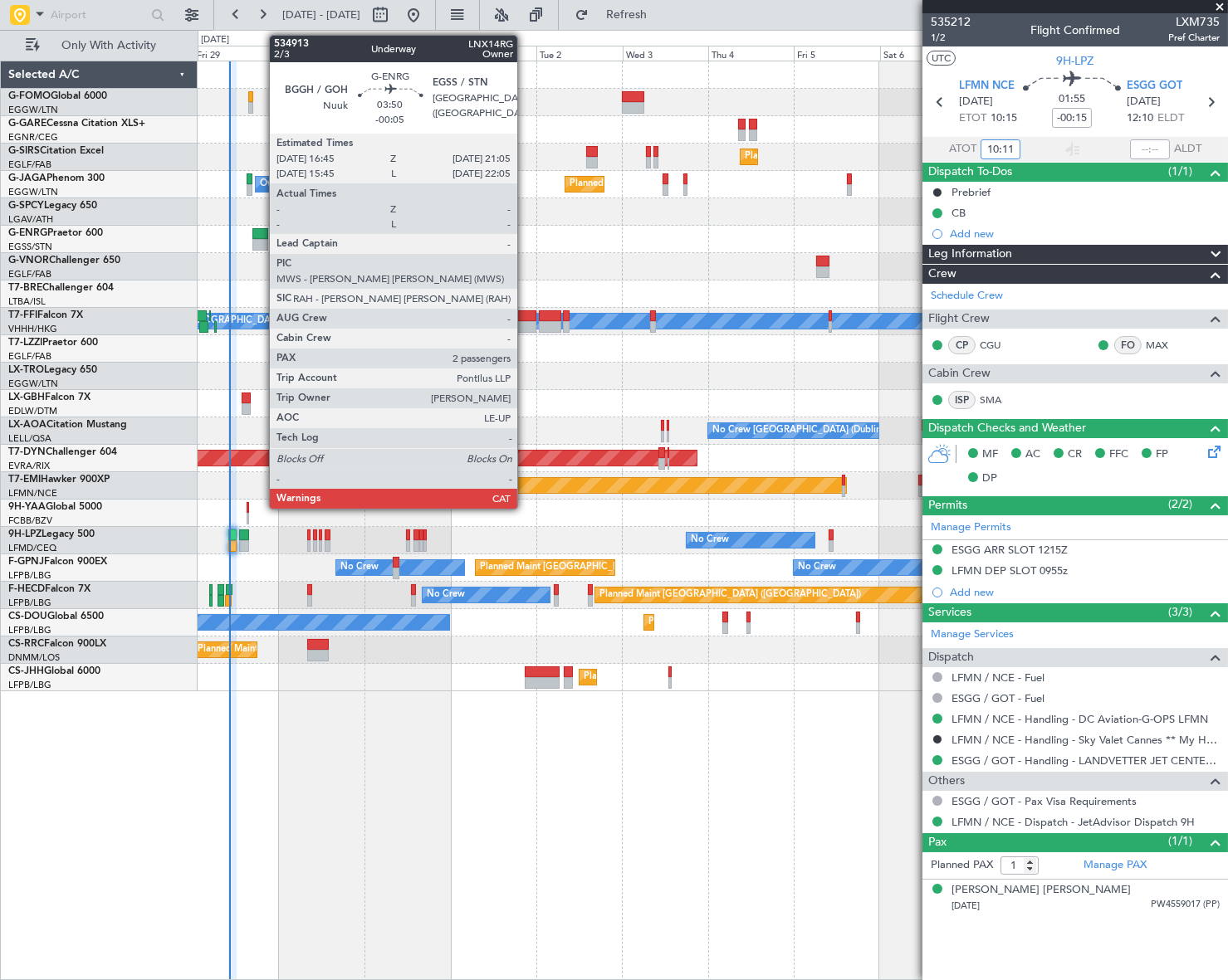
click at [261, 242] on div at bounding box center [260, 245] width 16 height 11
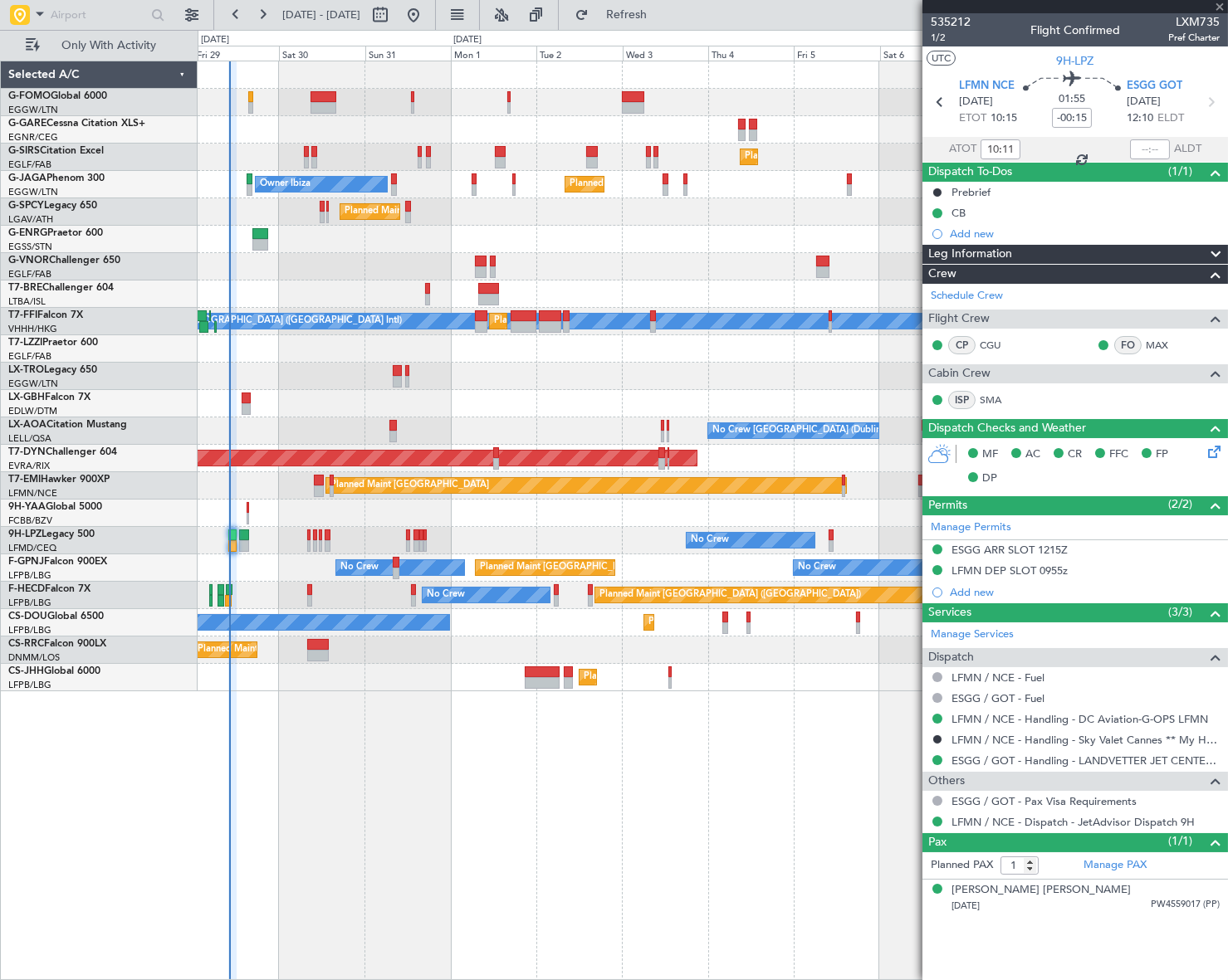
type input "-00:05"
type input "2"
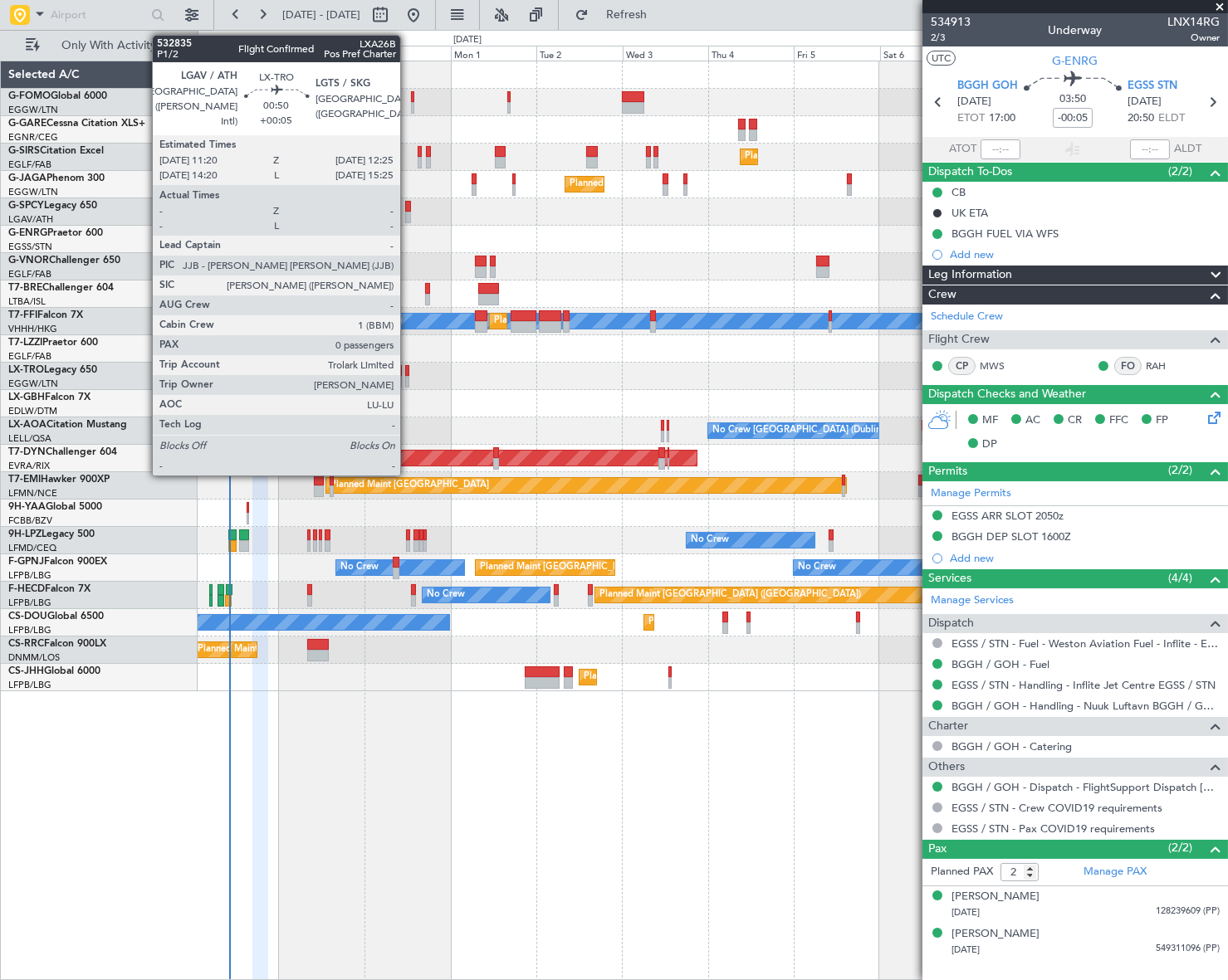
click at [408, 376] on div at bounding box center [407, 382] width 4 height 11
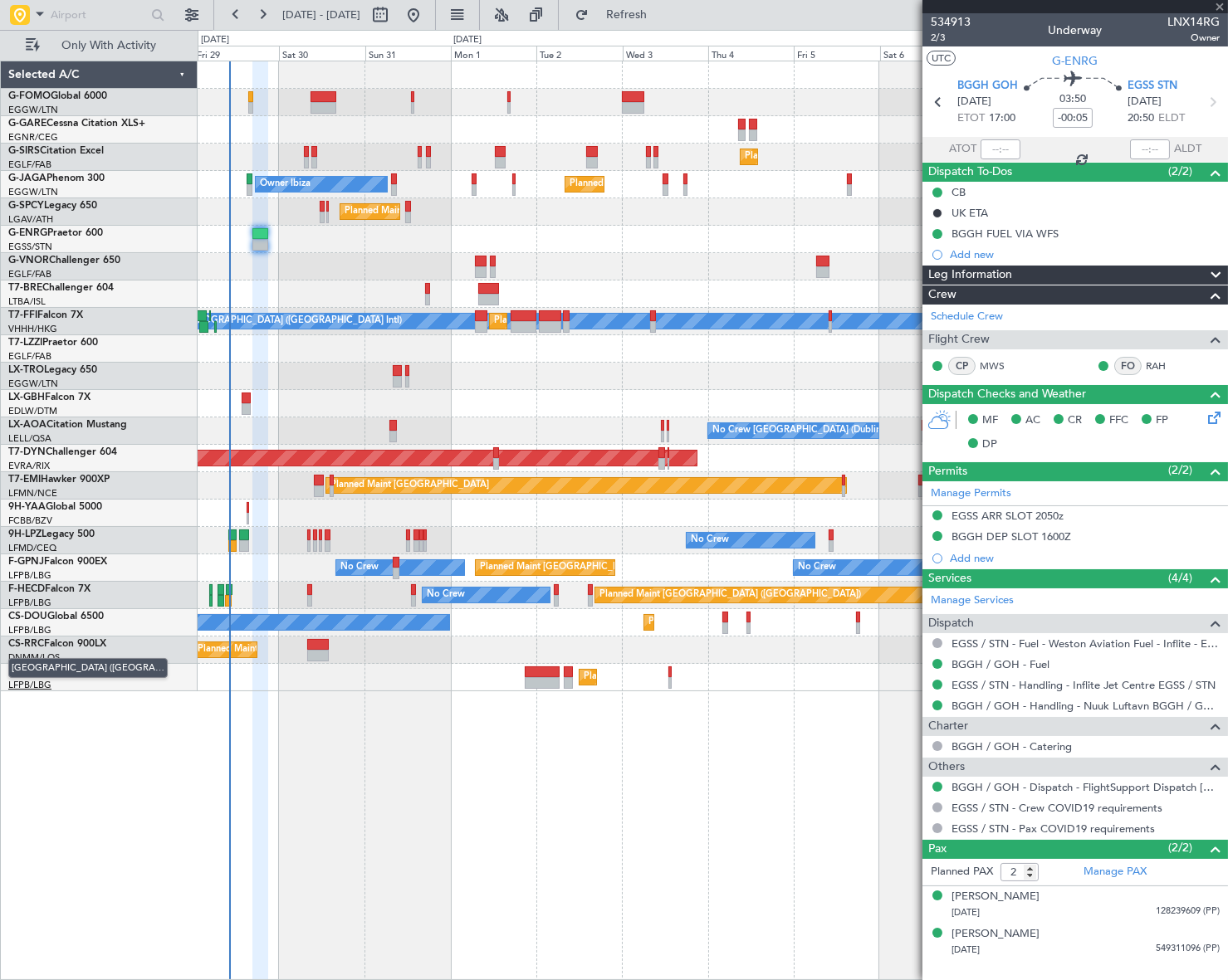
type input "+00:05"
type input "0"
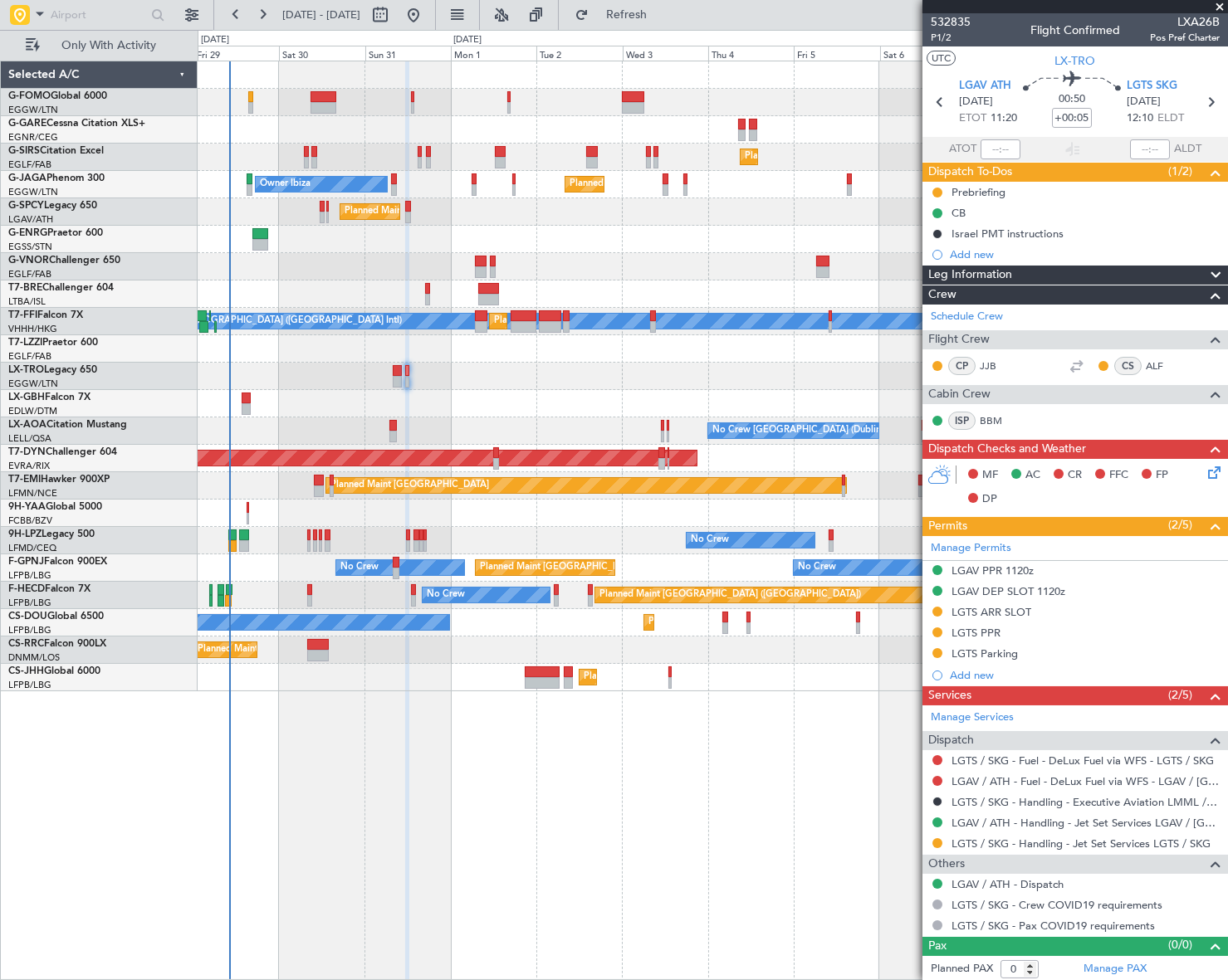
drag, startPoint x: 994, startPoint y: 635, endPoint x: 1005, endPoint y: 647, distance: 16.3
click at [994, 635] on div "LGTS PPR" at bounding box center [976, 632] width 49 height 14
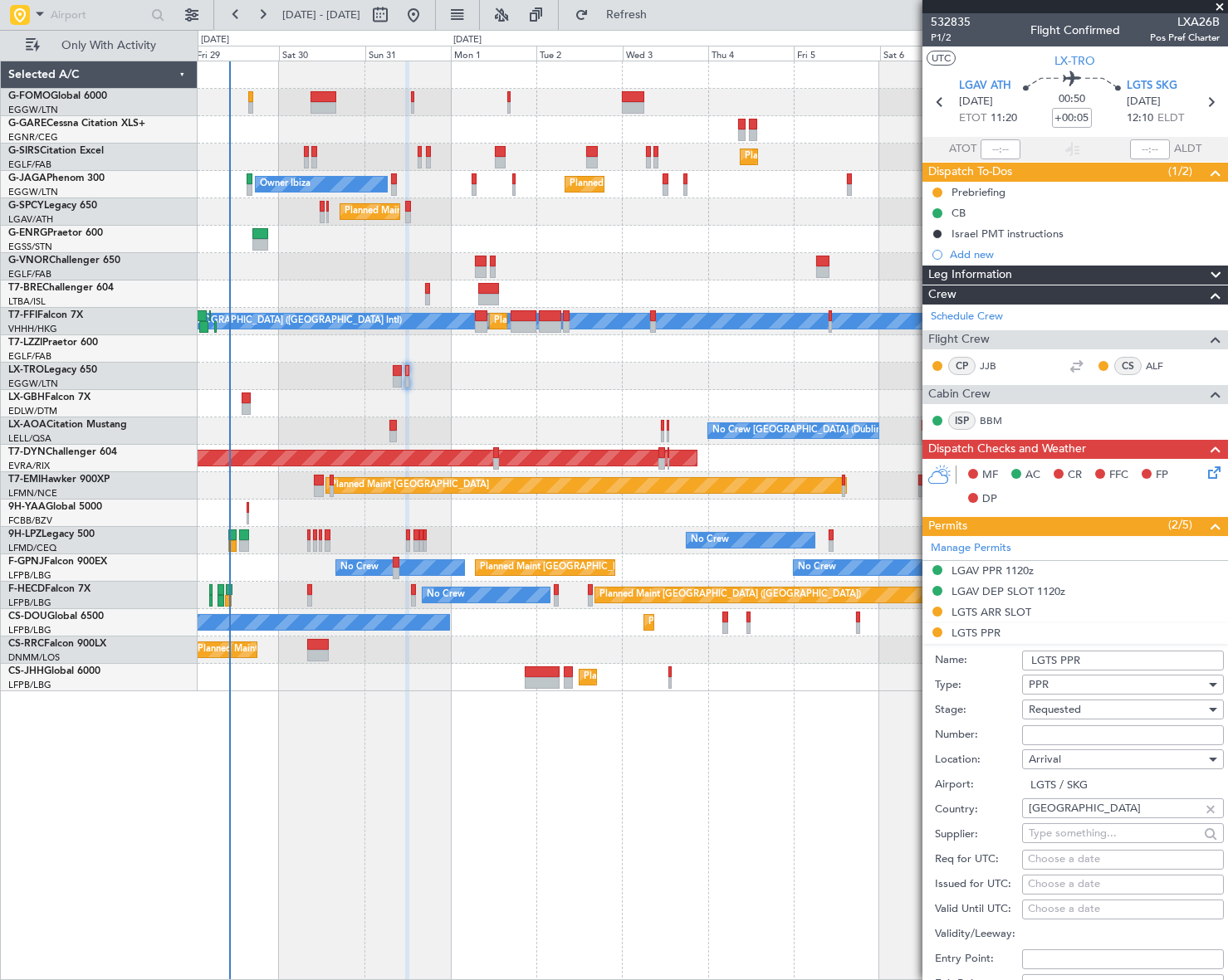
click at [1046, 731] on input "Number:" at bounding box center [1123, 735] width 202 height 20
paste input "PPR NR: LGKV00864290825/3108251220/0709251200"
type input "PPR NR: LGKV00864290825/3108251220/0709251200"
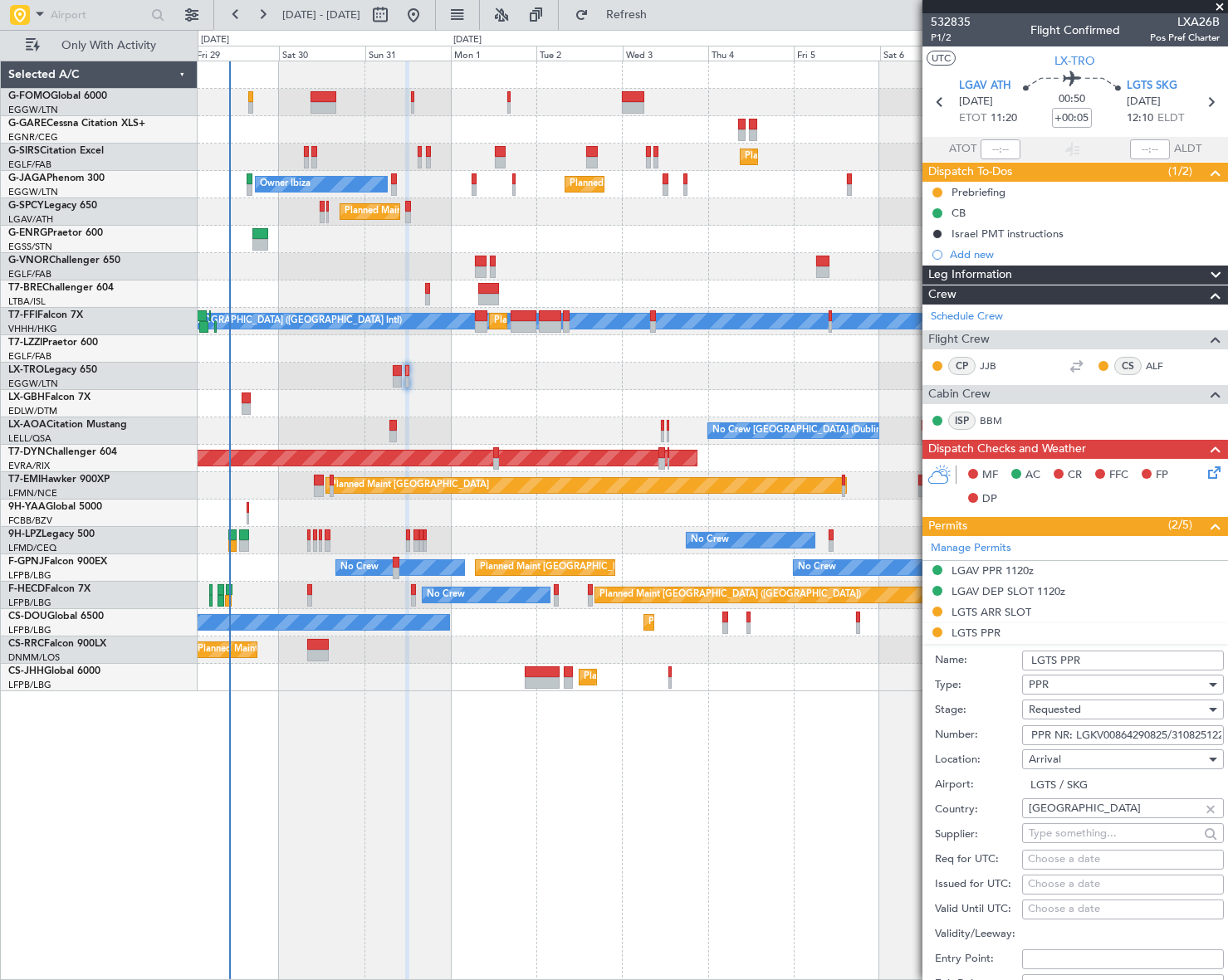
click at [1083, 713] on div "Requested" at bounding box center [1117, 710] width 177 height 25
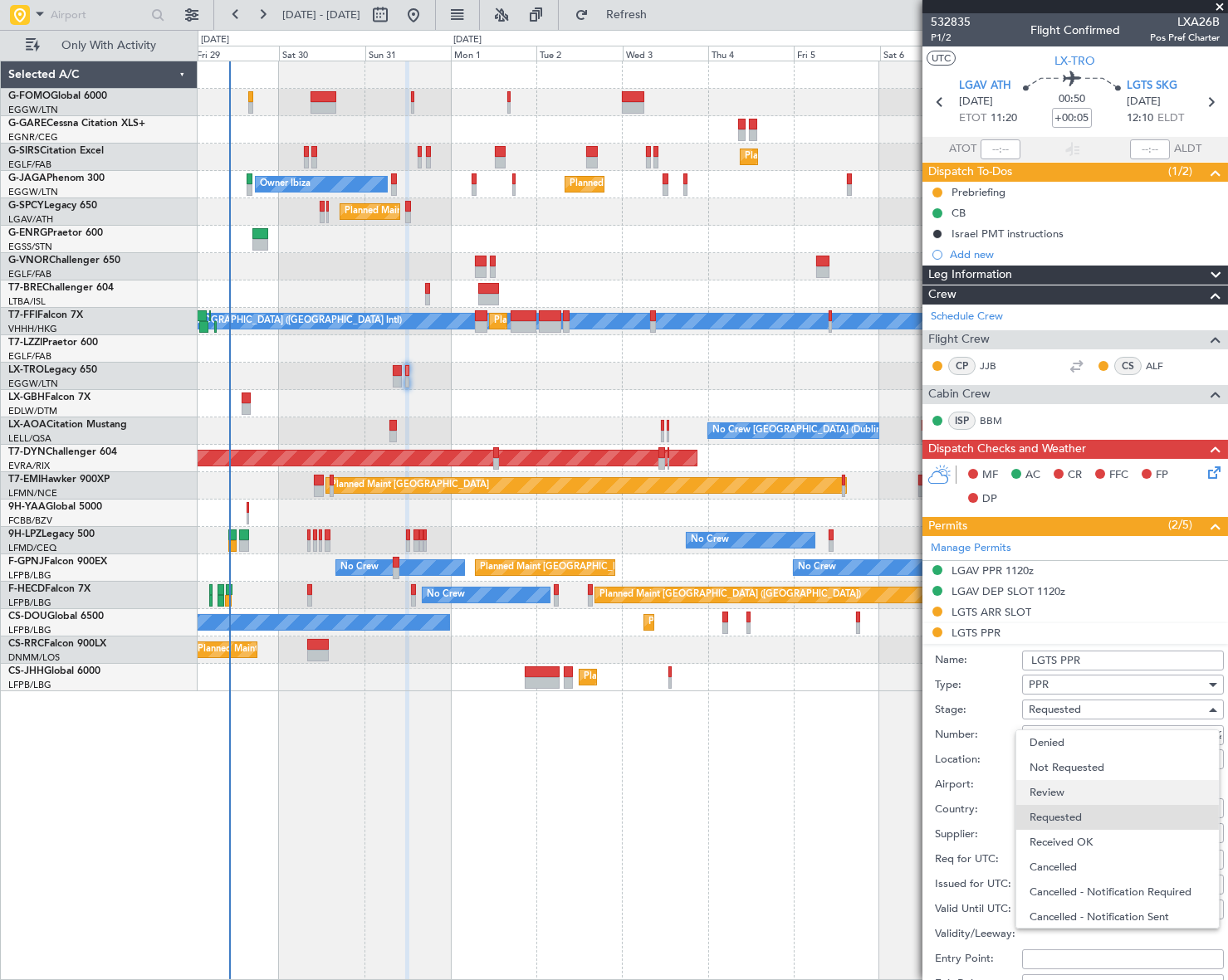
scroll to position [7, 0]
click at [1070, 830] on span "Received OK" at bounding box center [1117, 836] width 176 height 25
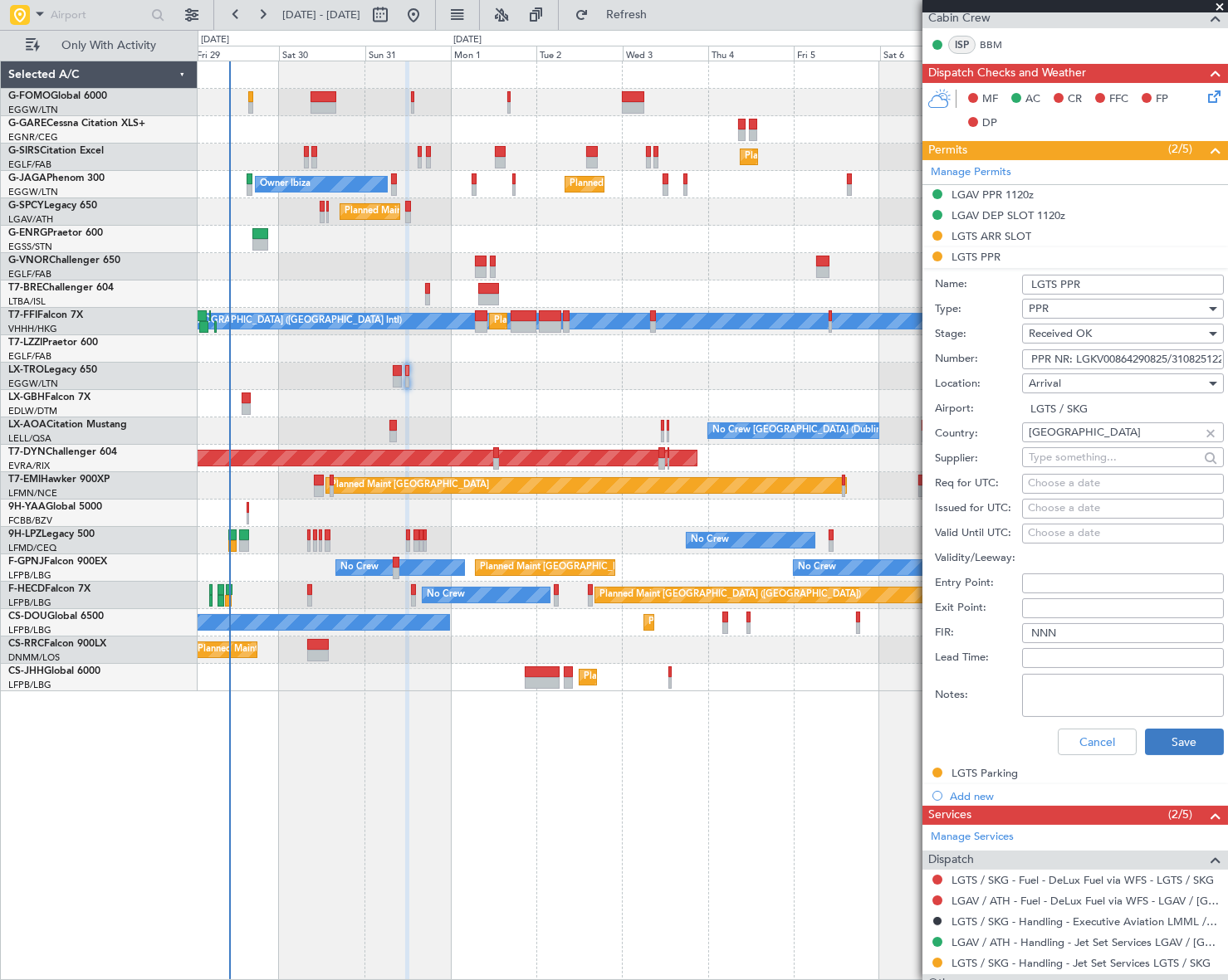
scroll to position [377, 0]
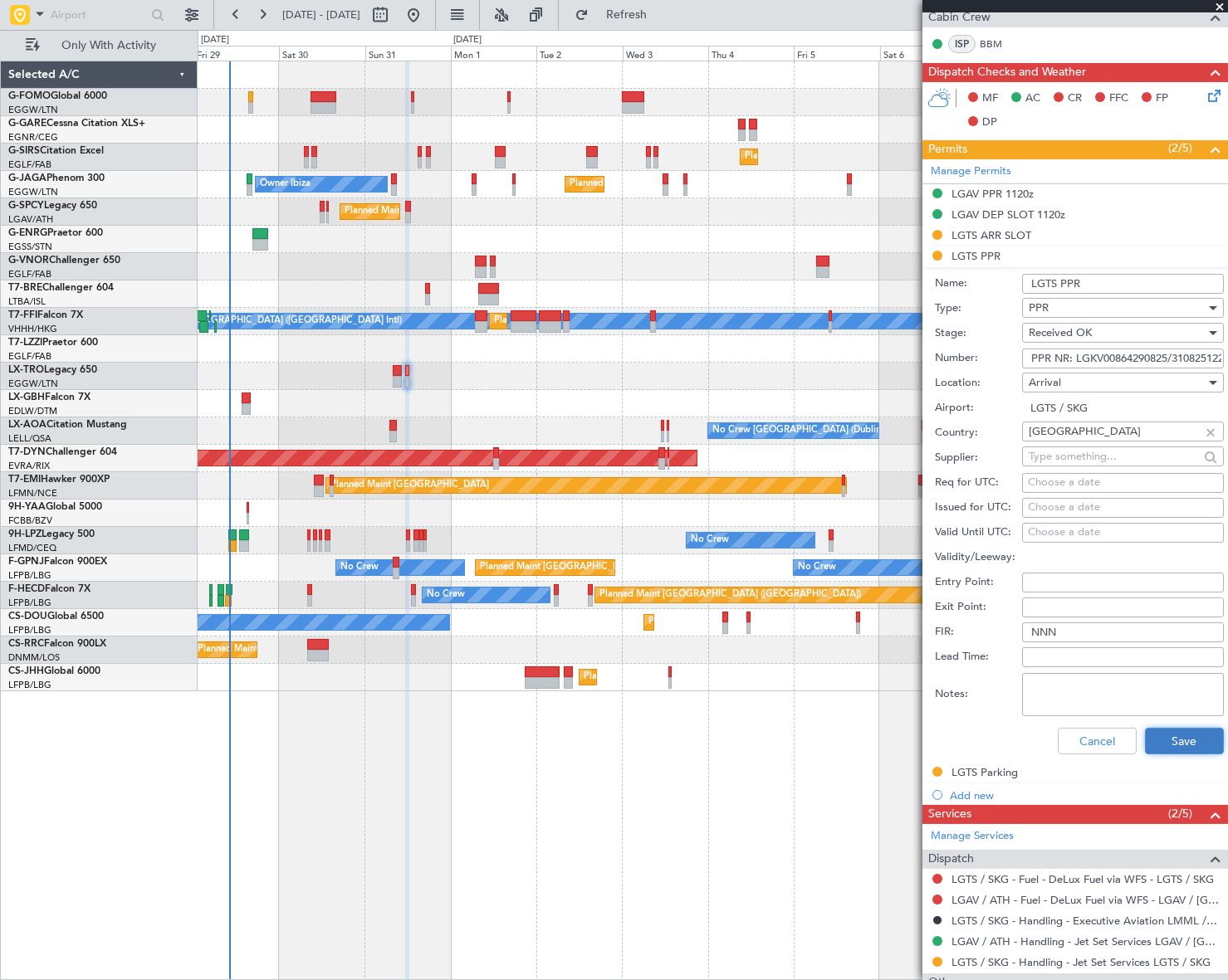
click at [1172, 740] on button "Save" at bounding box center [1184, 741] width 79 height 27
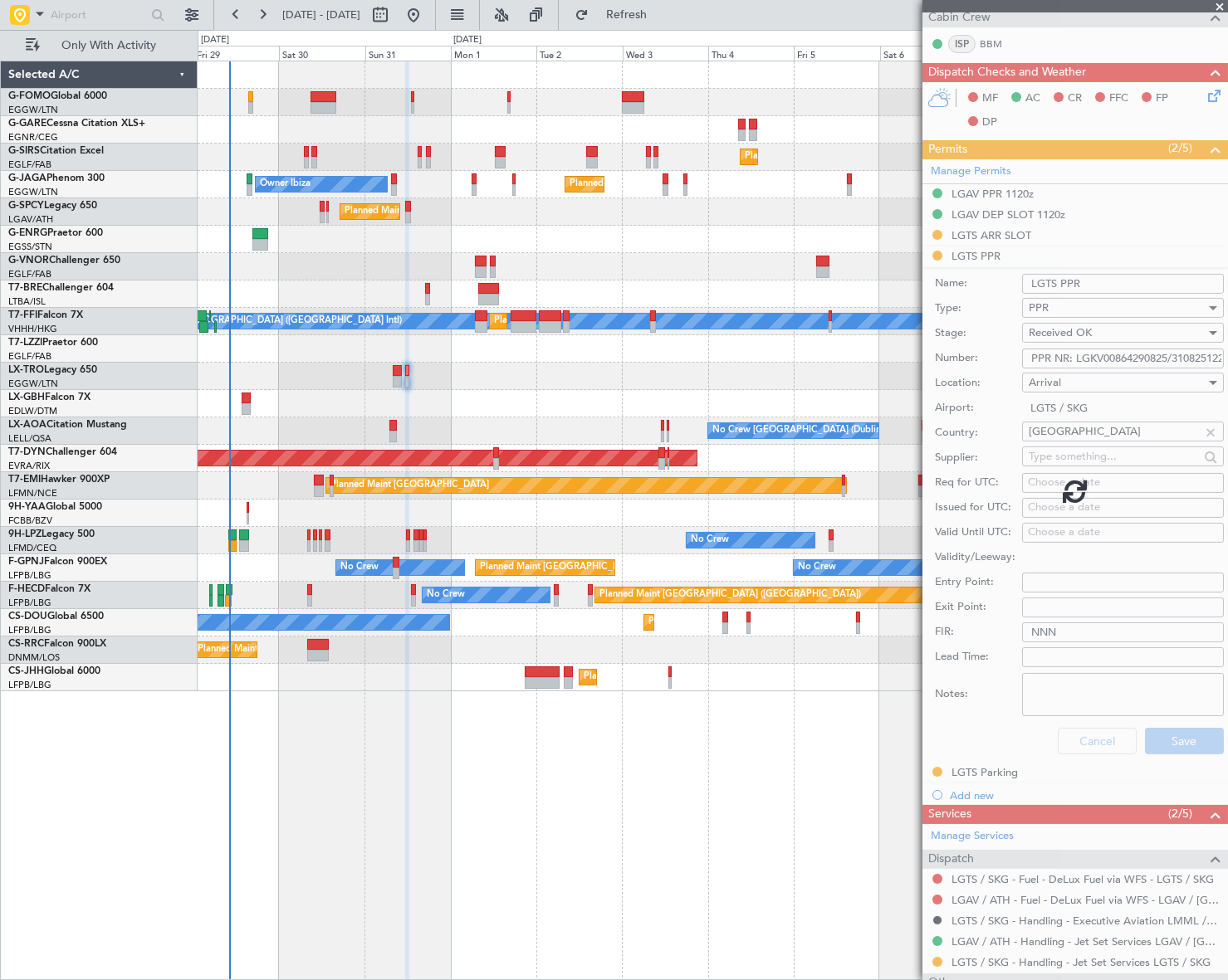
scroll to position [1, 0]
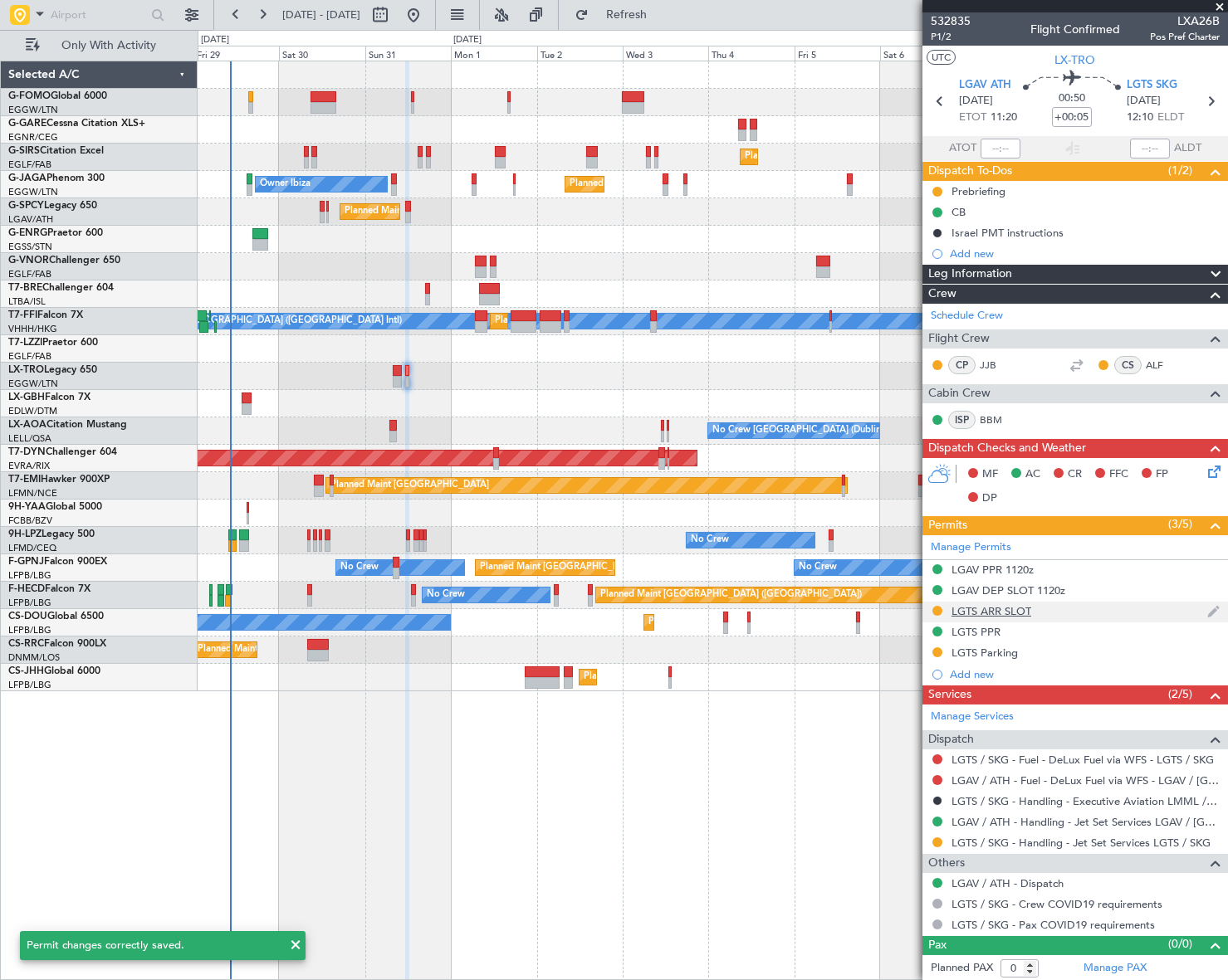
click at [1023, 605] on div "LGTS ARR SLOT" at bounding box center [992, 610] width 80 height 14
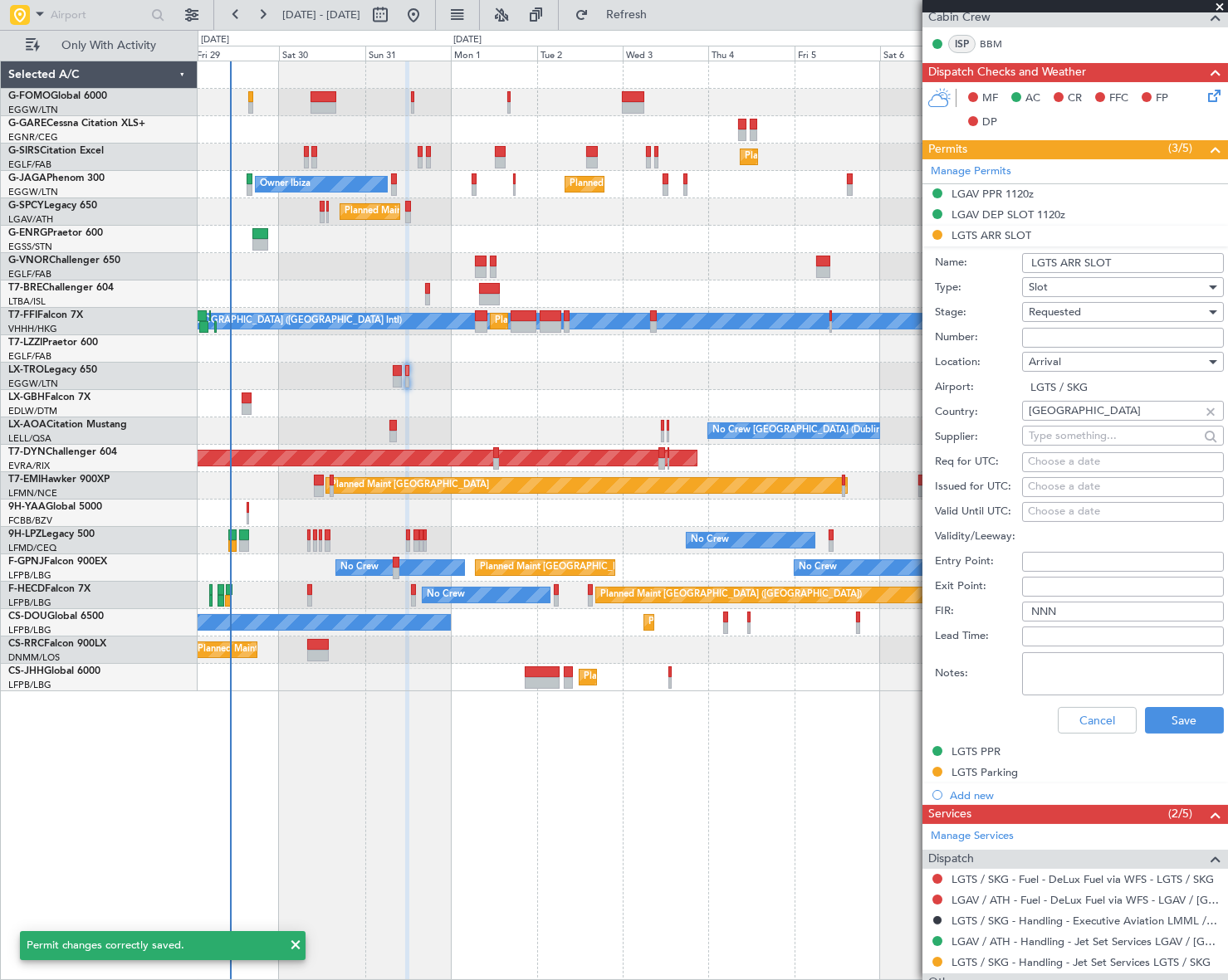
click at [1132, 253] on input "LGTS ARR SLOT" at bounding box center [1123, 263] width 202 height 20
type input "LGTS ARR SLOT 1220Z"
click at [1049, 319] on div "Requested" at bounding box center [1117, 312] width 177 height 25
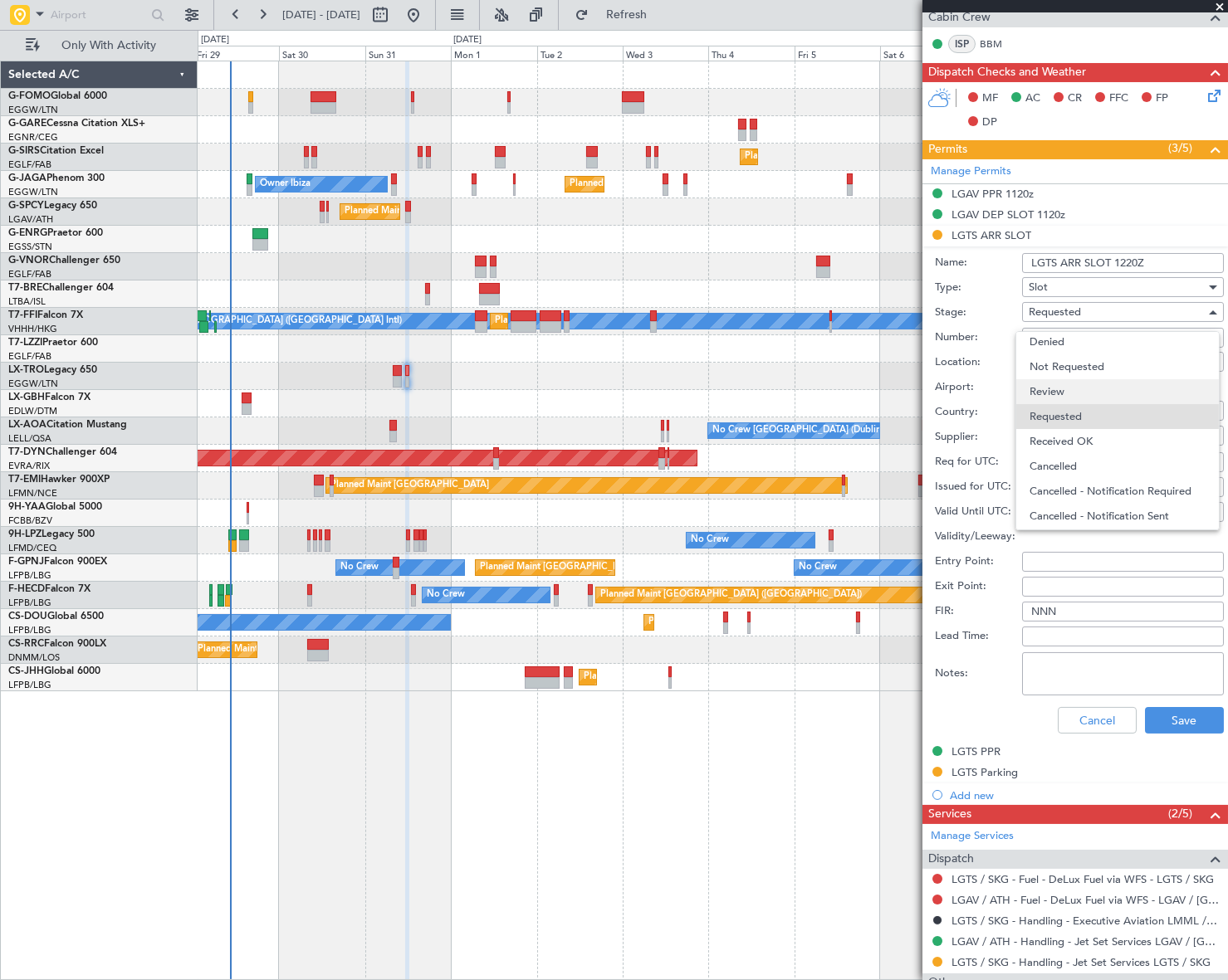
scroll to position [0, 0]
click at [1084, 363] on span "Not Requested" at bounding box center [1117, 370] width 176 height 25
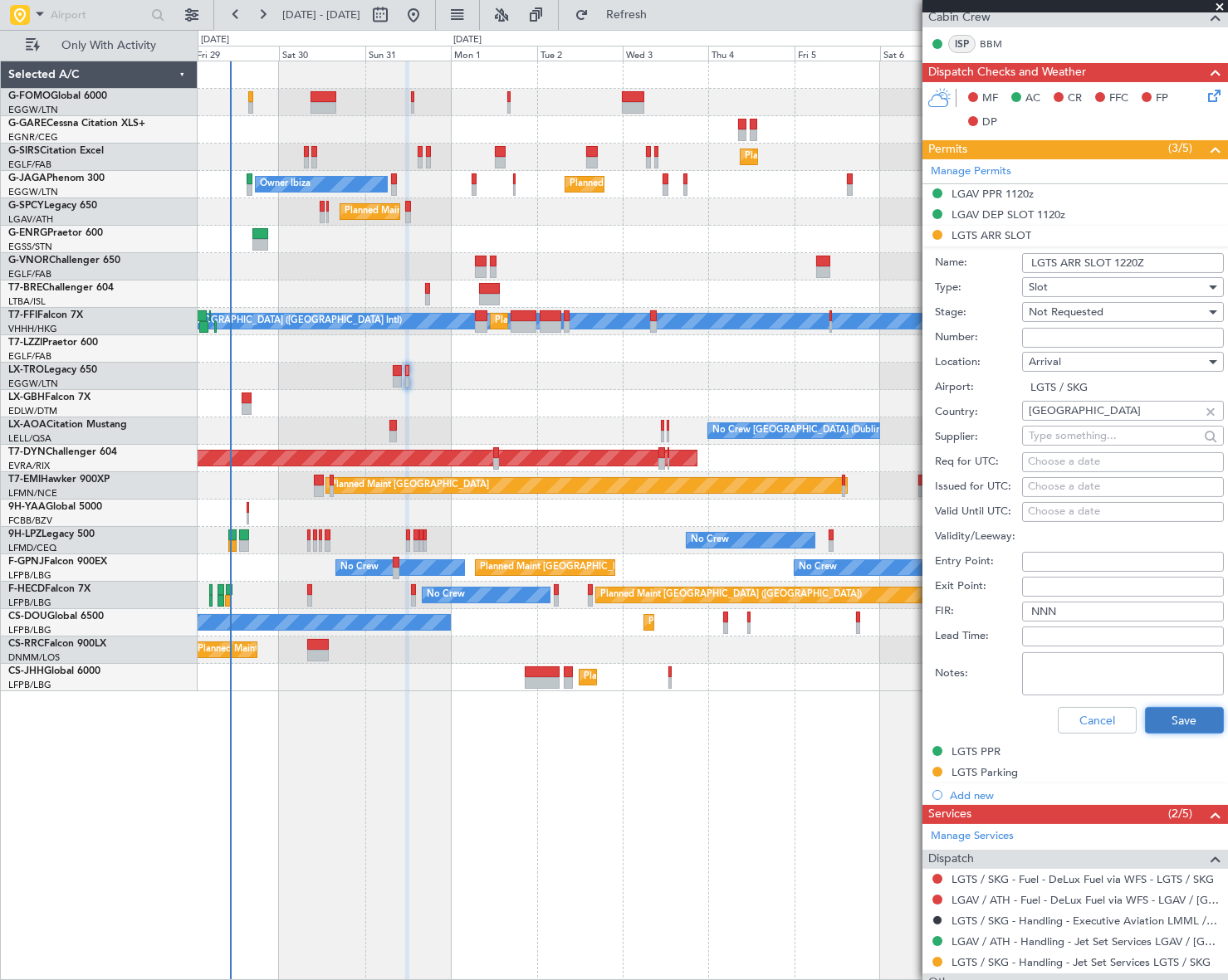
click at [1195, 720] on button "Save" at bounding box center [1184, 721] width 79 height 27
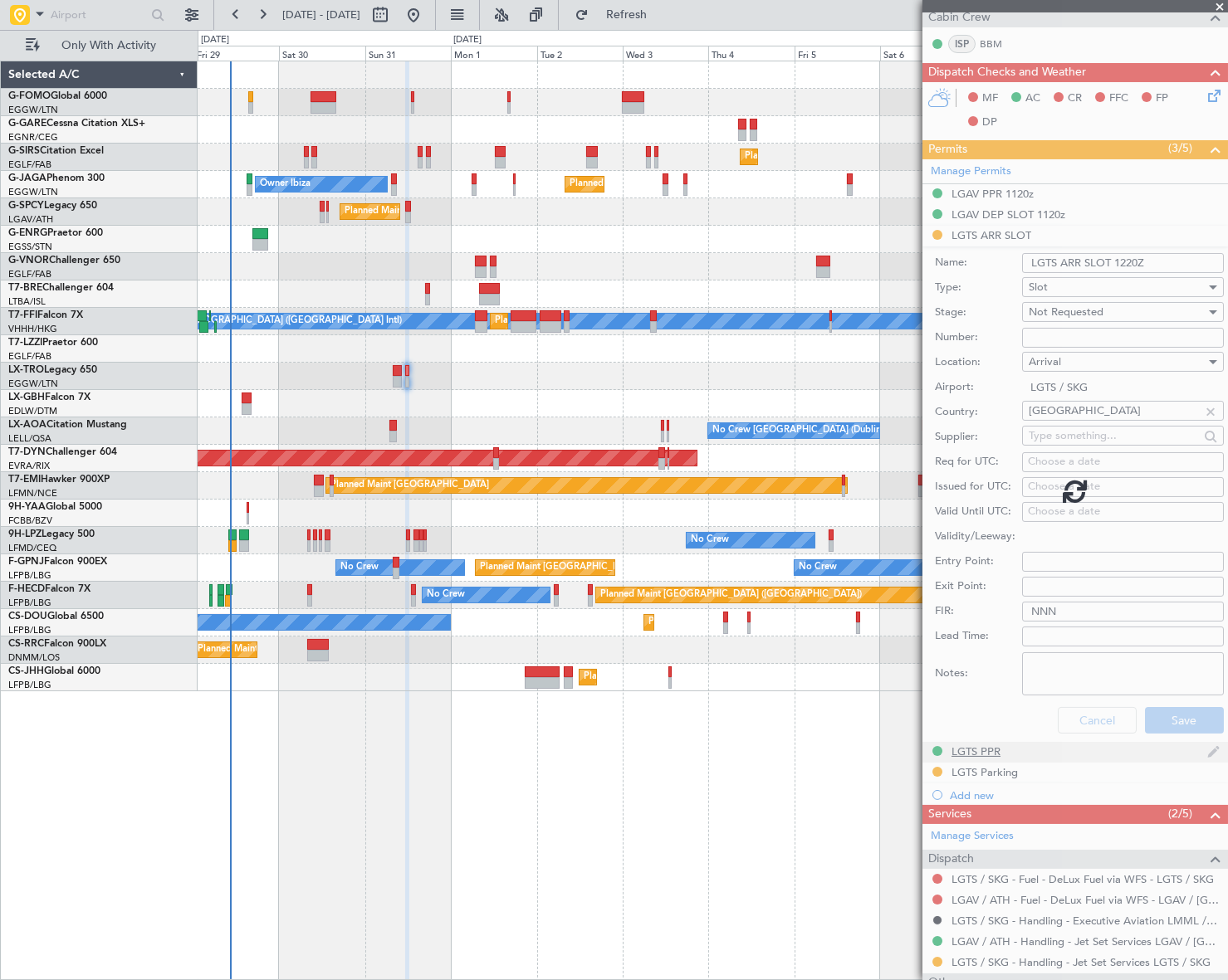
scroll to position [1, 0]
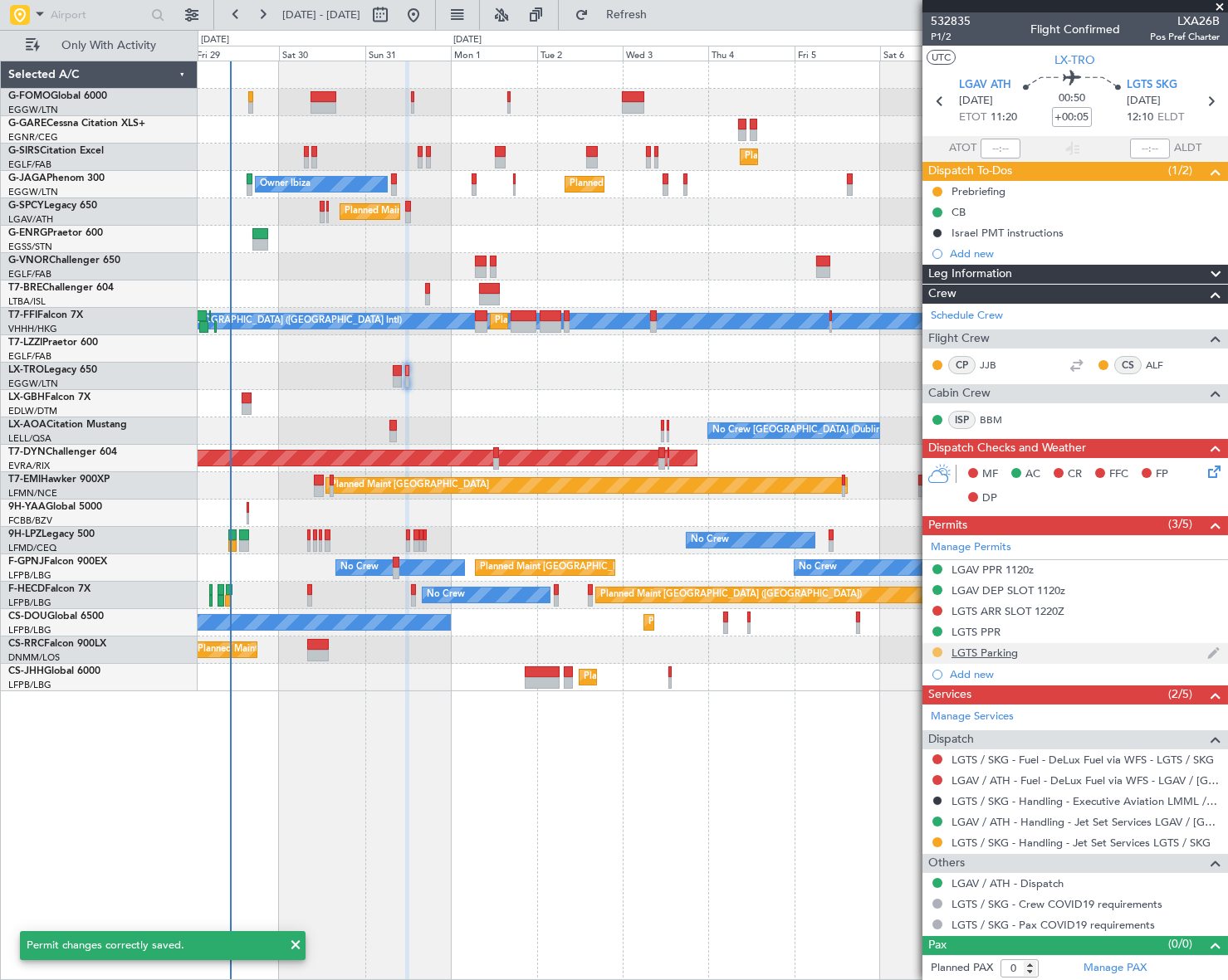
click at [934, 652] on button at bounding box center [937, 652] width 10 height 10
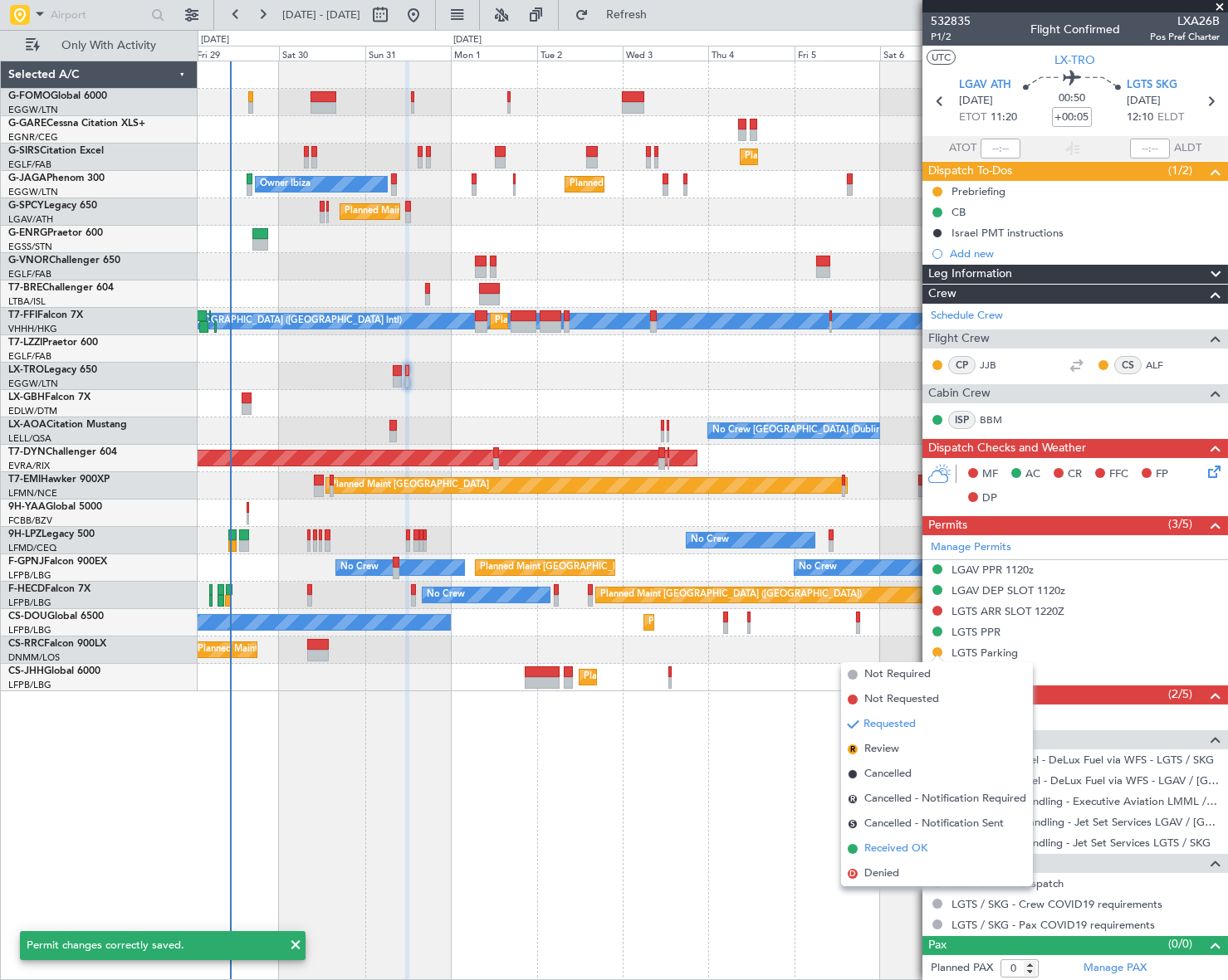
click at [896, 850] on span "Received OK" at bounding box center [896, 849] width 63 height 16
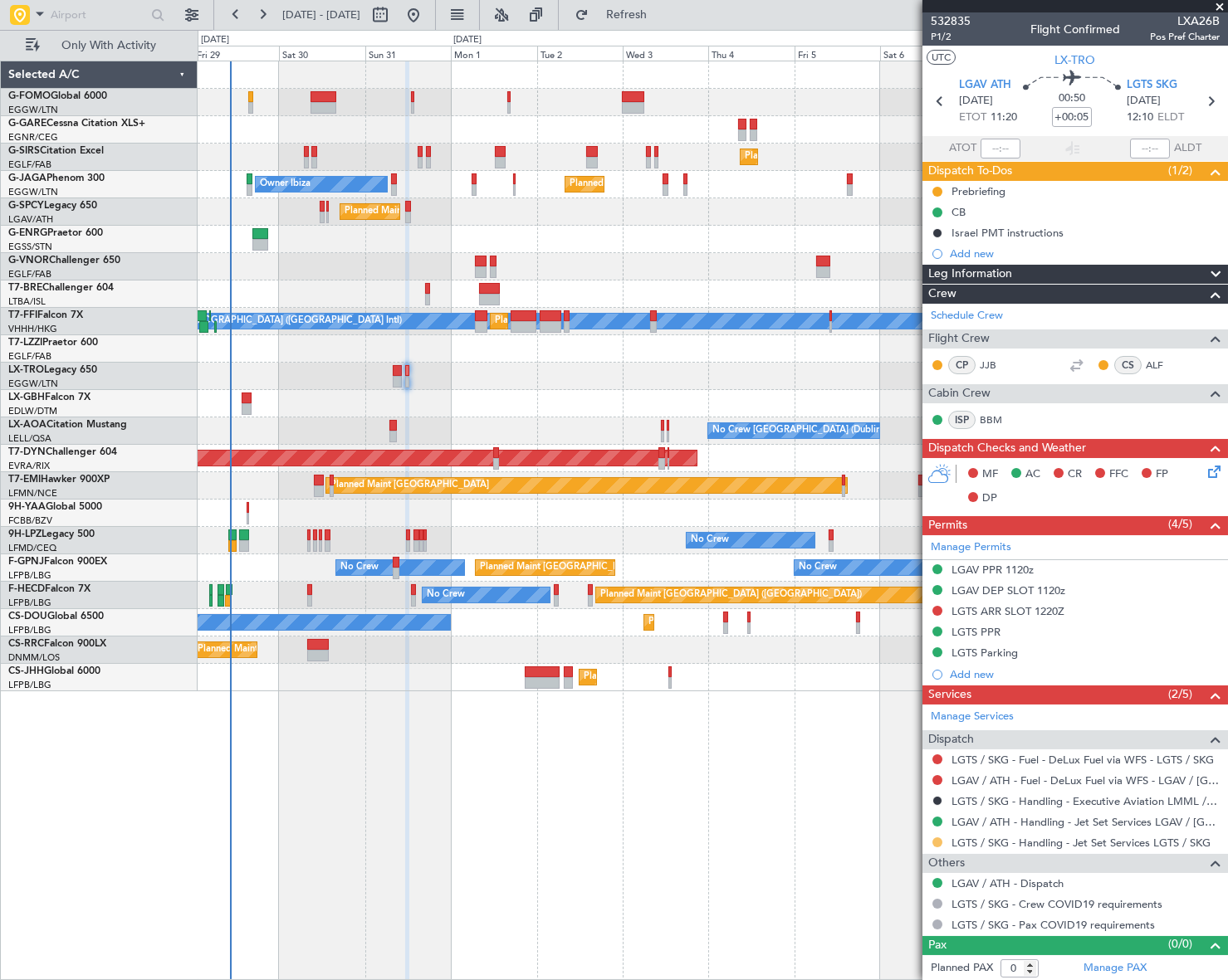
click at [936, 841] on button at bounding box center [937, 842] width 10 height 10
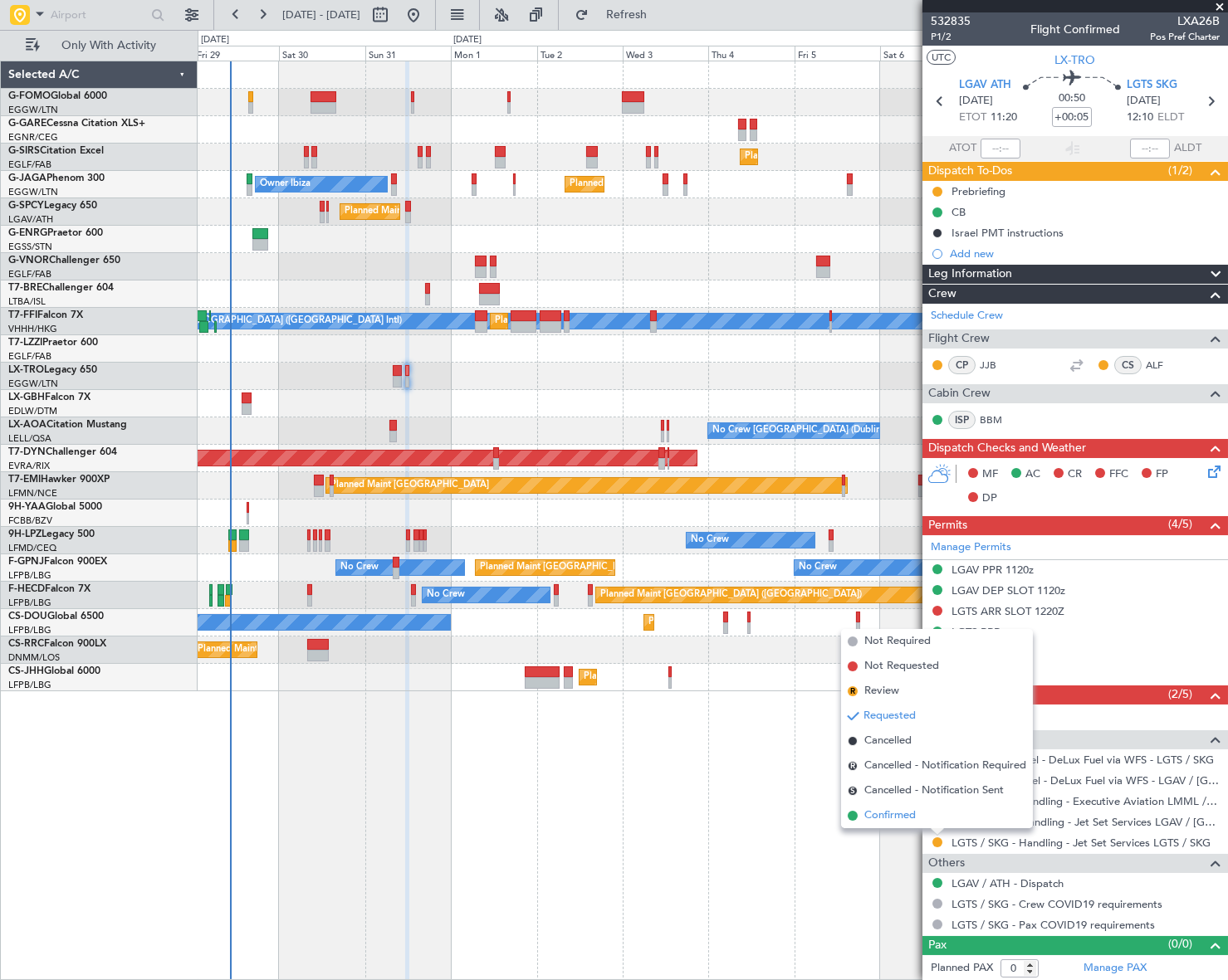
click at [870, 812] on span "Confirmed" at bounding box center [890, 815] width 51 height 16
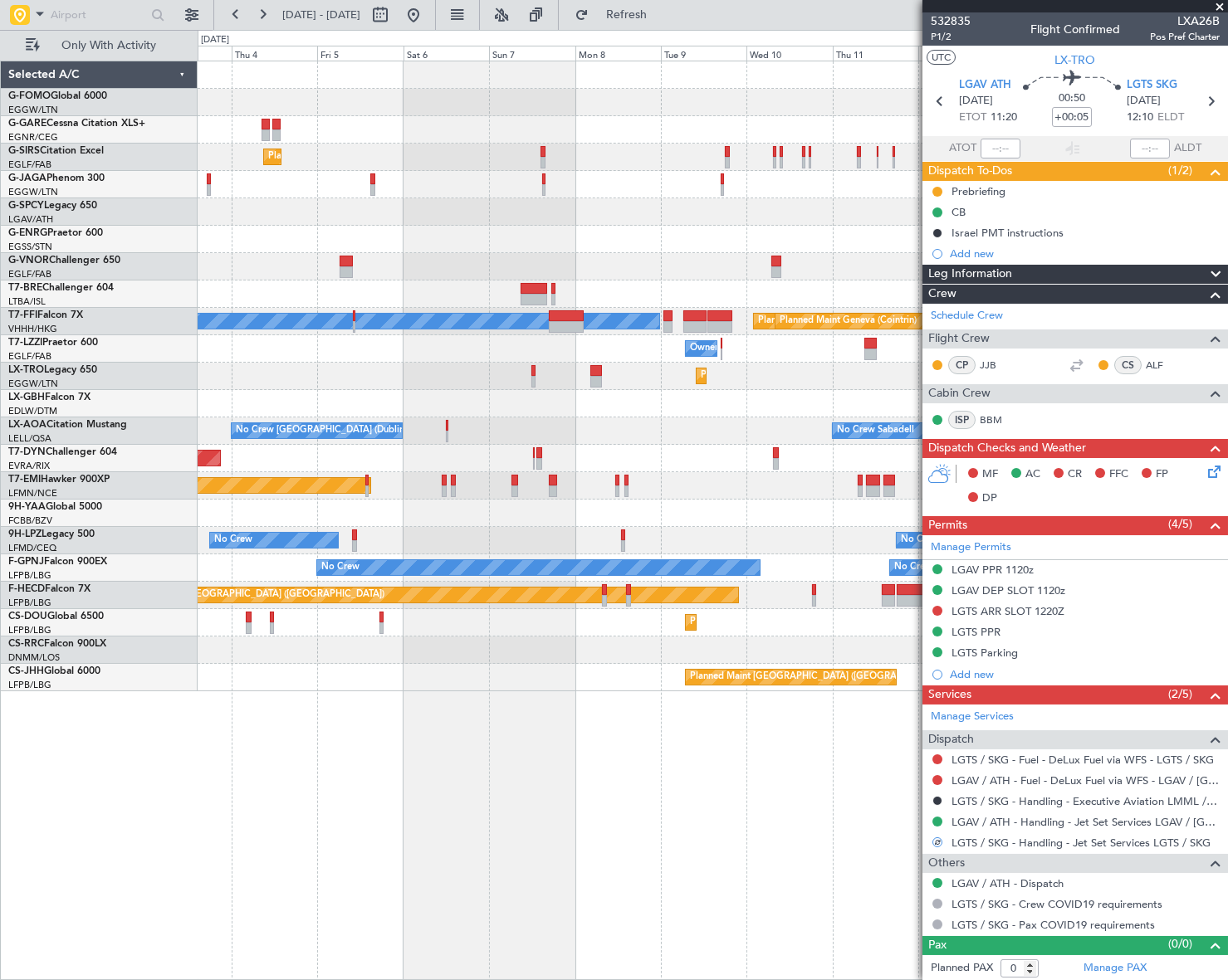
click at [271, 409] on div "Planned Maint London (Farnborough) Planned Maint London (Luton) MEL Hong Kong (…" at bounding box center [712, 375] width 1030 height 630
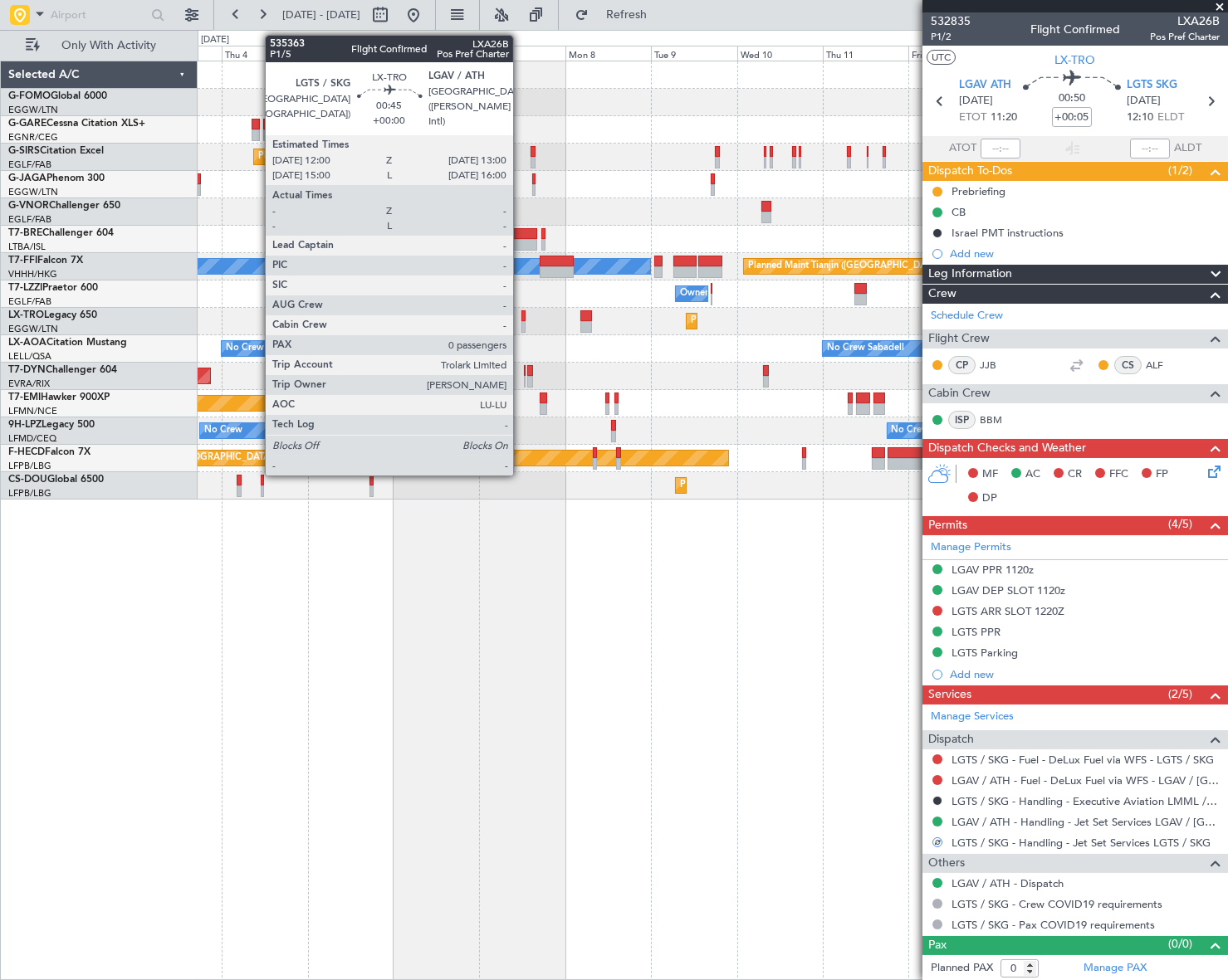
click at [521, 317] on div at bounding box center [523, 316] width 4 height 11
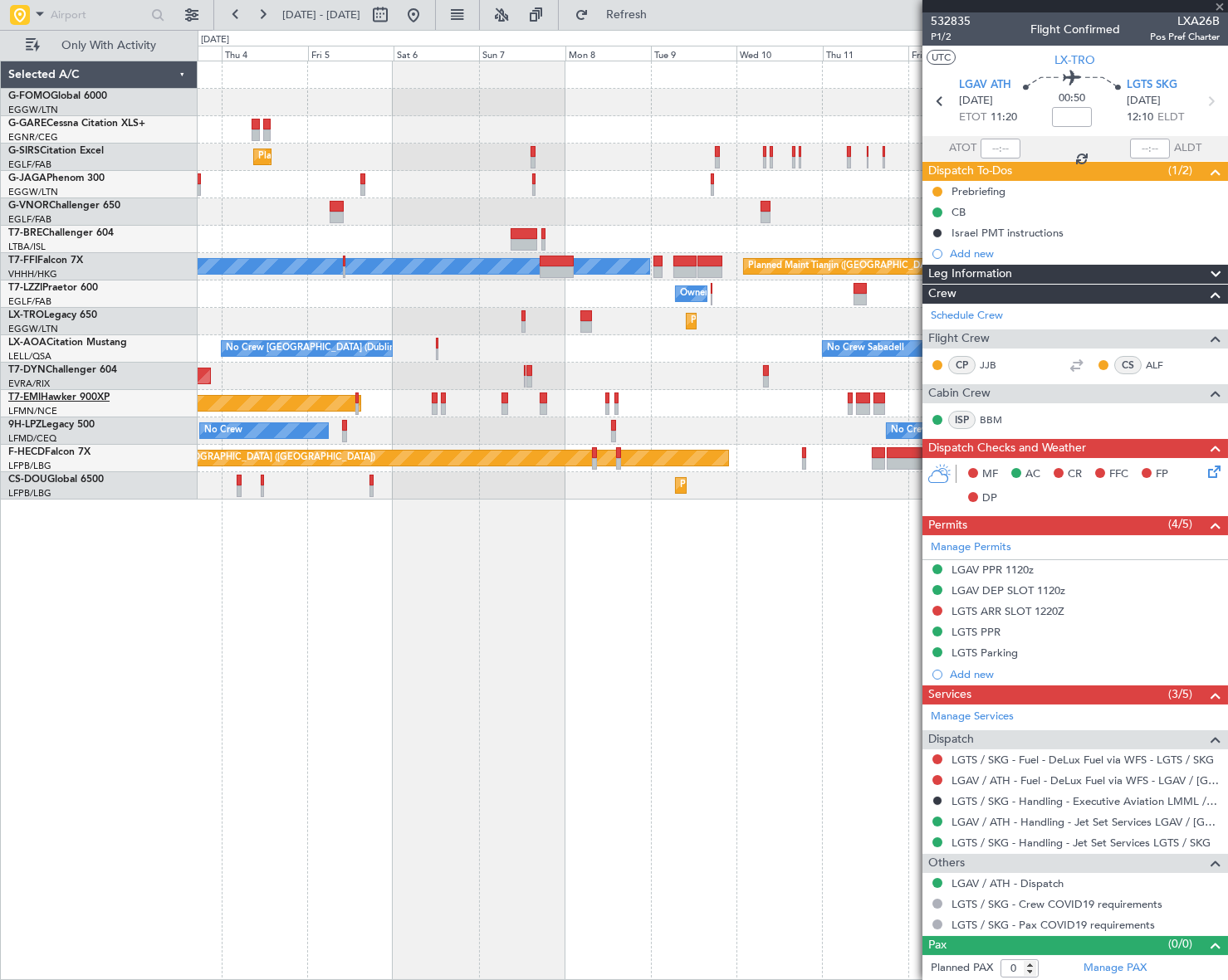
scroll to position [0, 0]
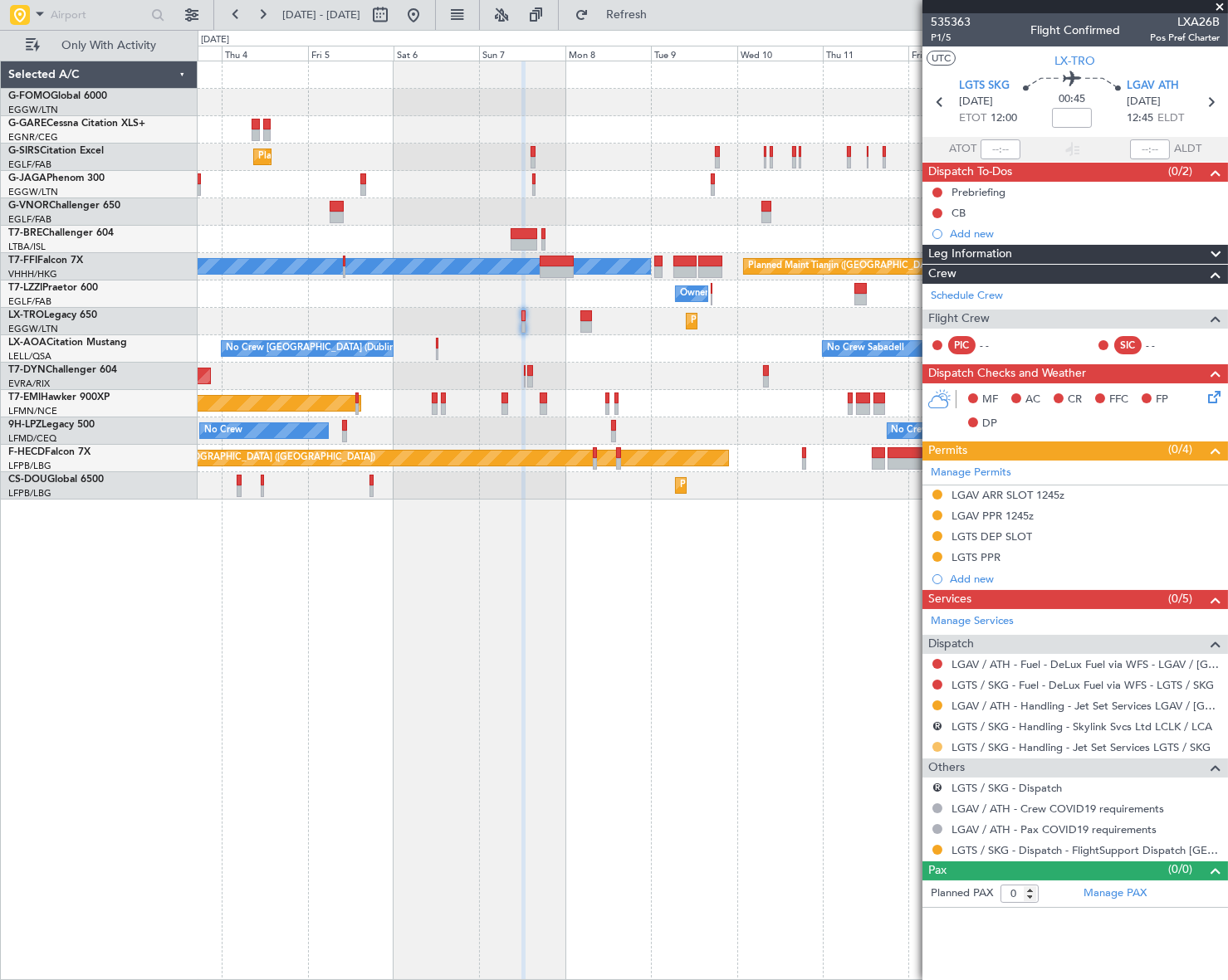
click at [937, 750] on body "03 Sep 2025 - 15 Sep 2025 Refresh Quick Links Only With Activity Planned Maint …" at bounding box center [614, 490] width 1228 height 980
click at [937, 745] on button at bounding box center [937, 747] width 10 height 10
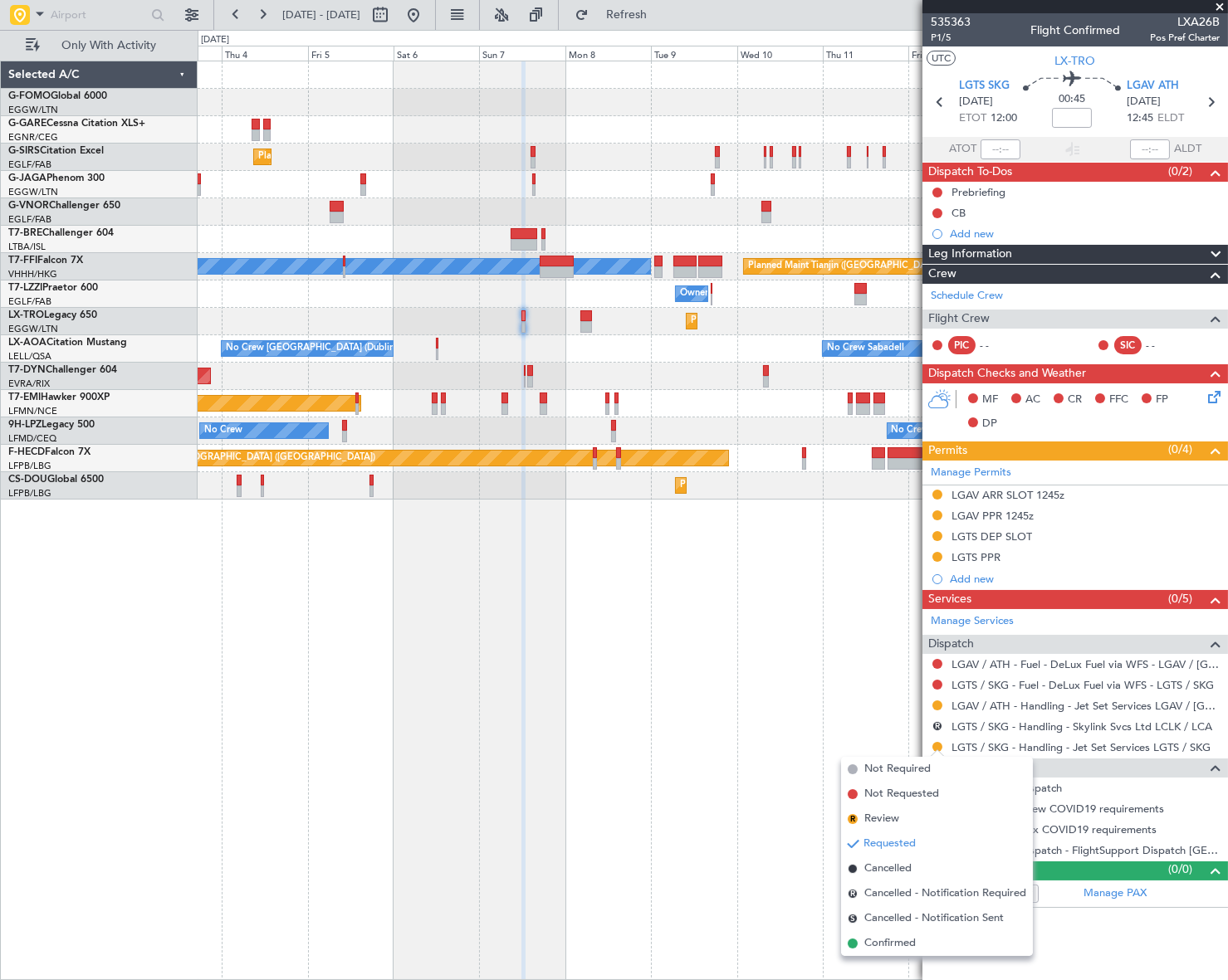
click at [878, 946] on span "Confirmed" at bounding box center [890, 943] width 51 height 16
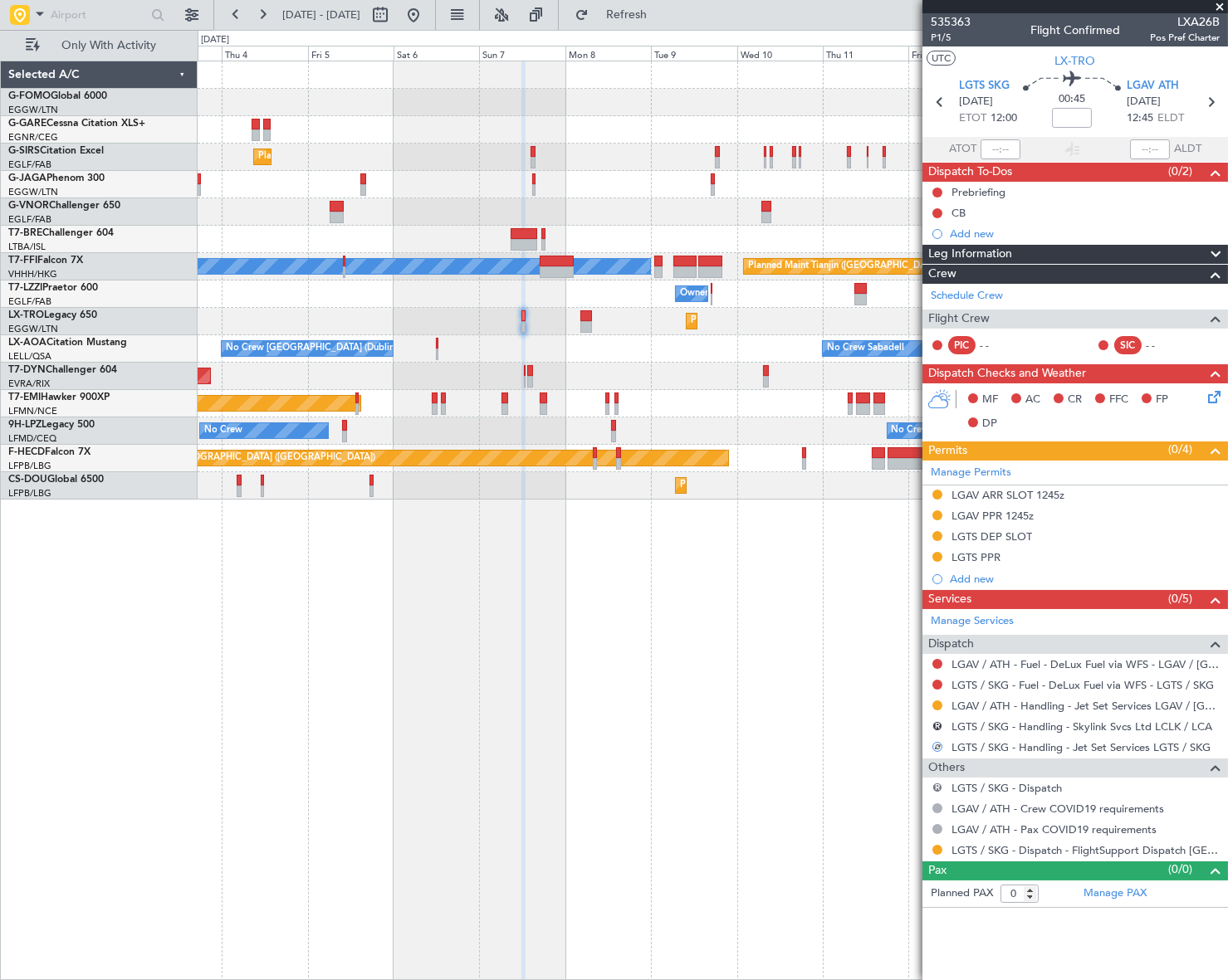
click at [938, 788] on button "R" at bounding box center [937, 788] width 10 height 10
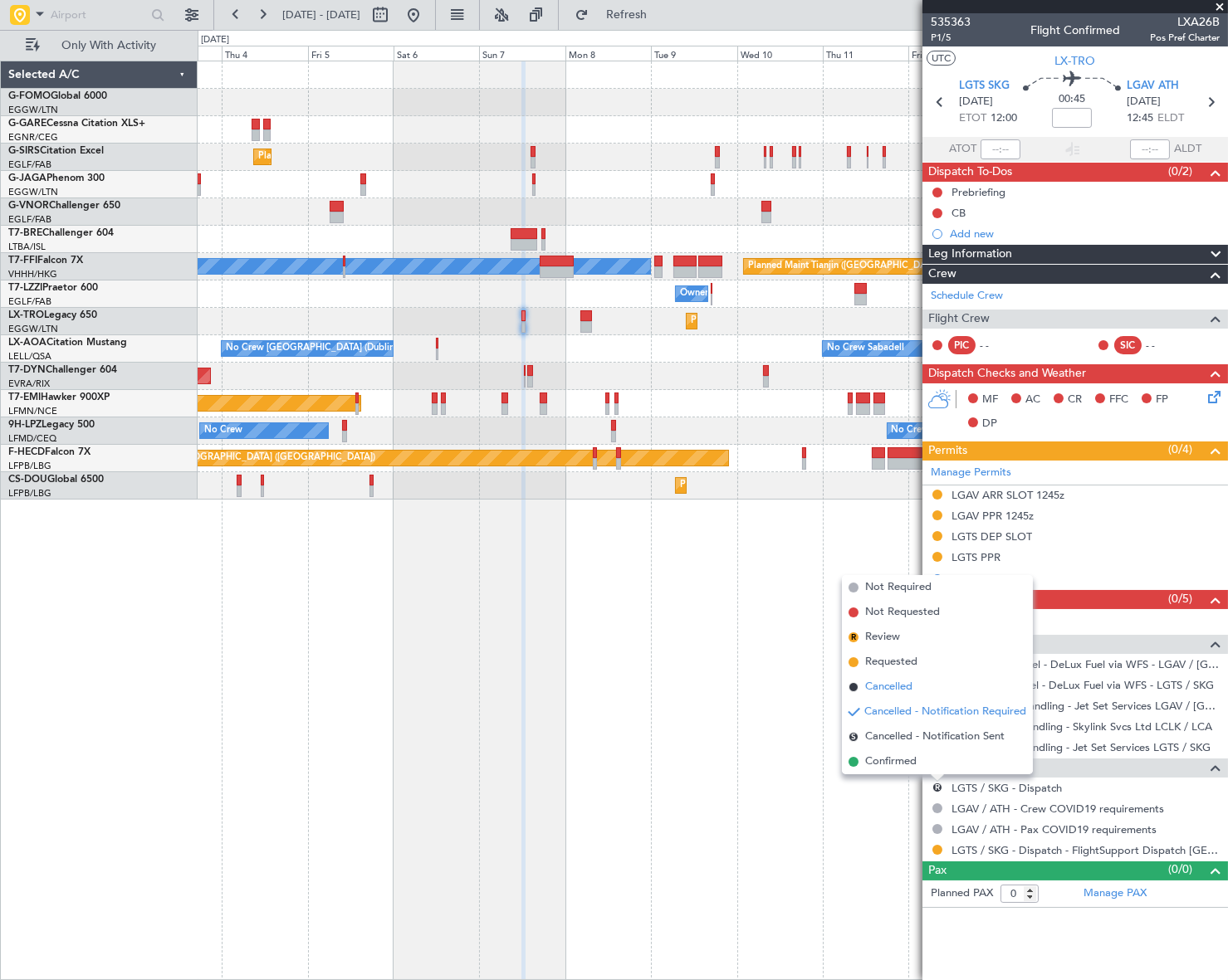
click at [871, 690] on span "Cancelled" at bounding box center [889, 687] width 48 height 16
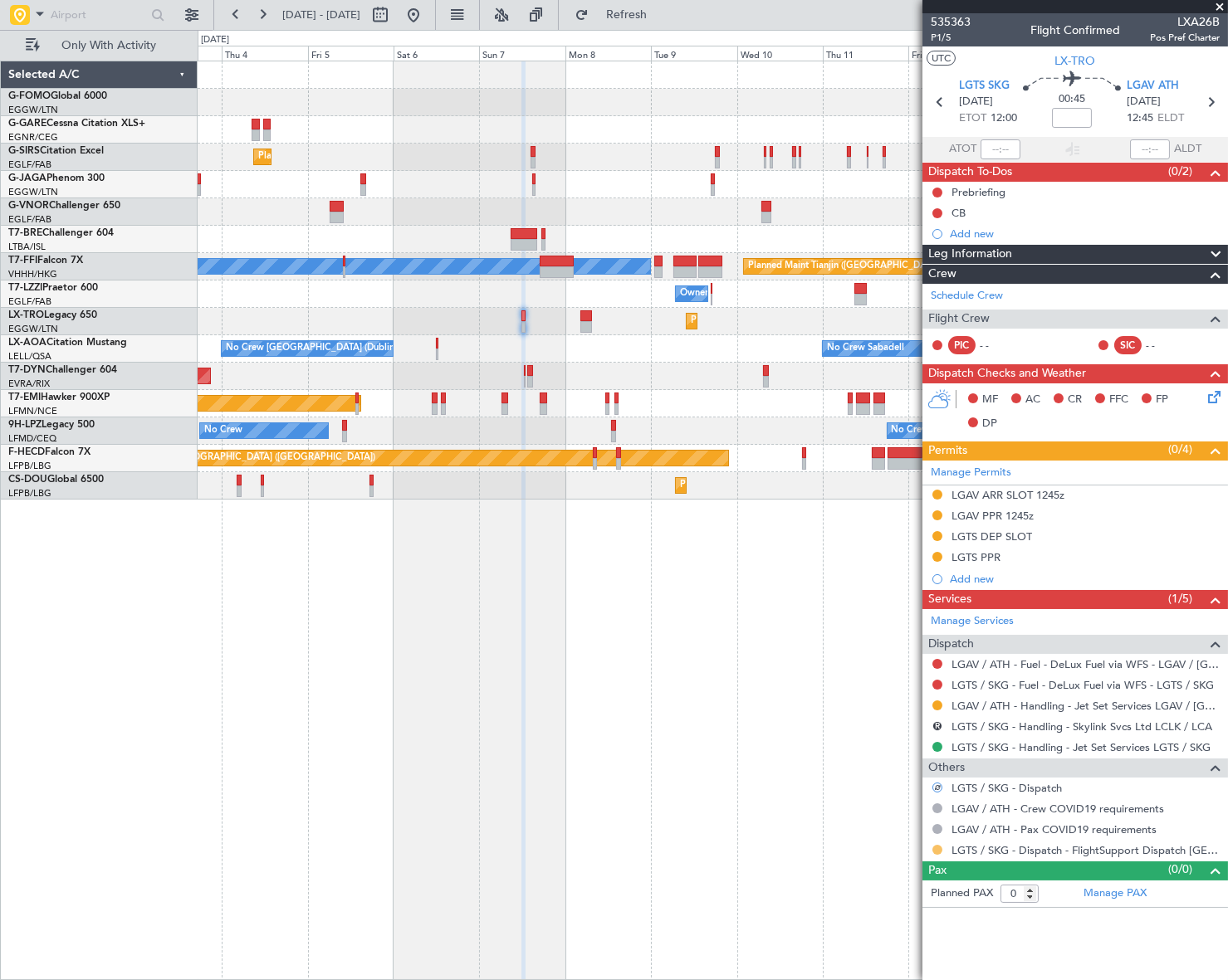
click at [938, 850] on button at bounding box center [937, 850] width 10 height 10
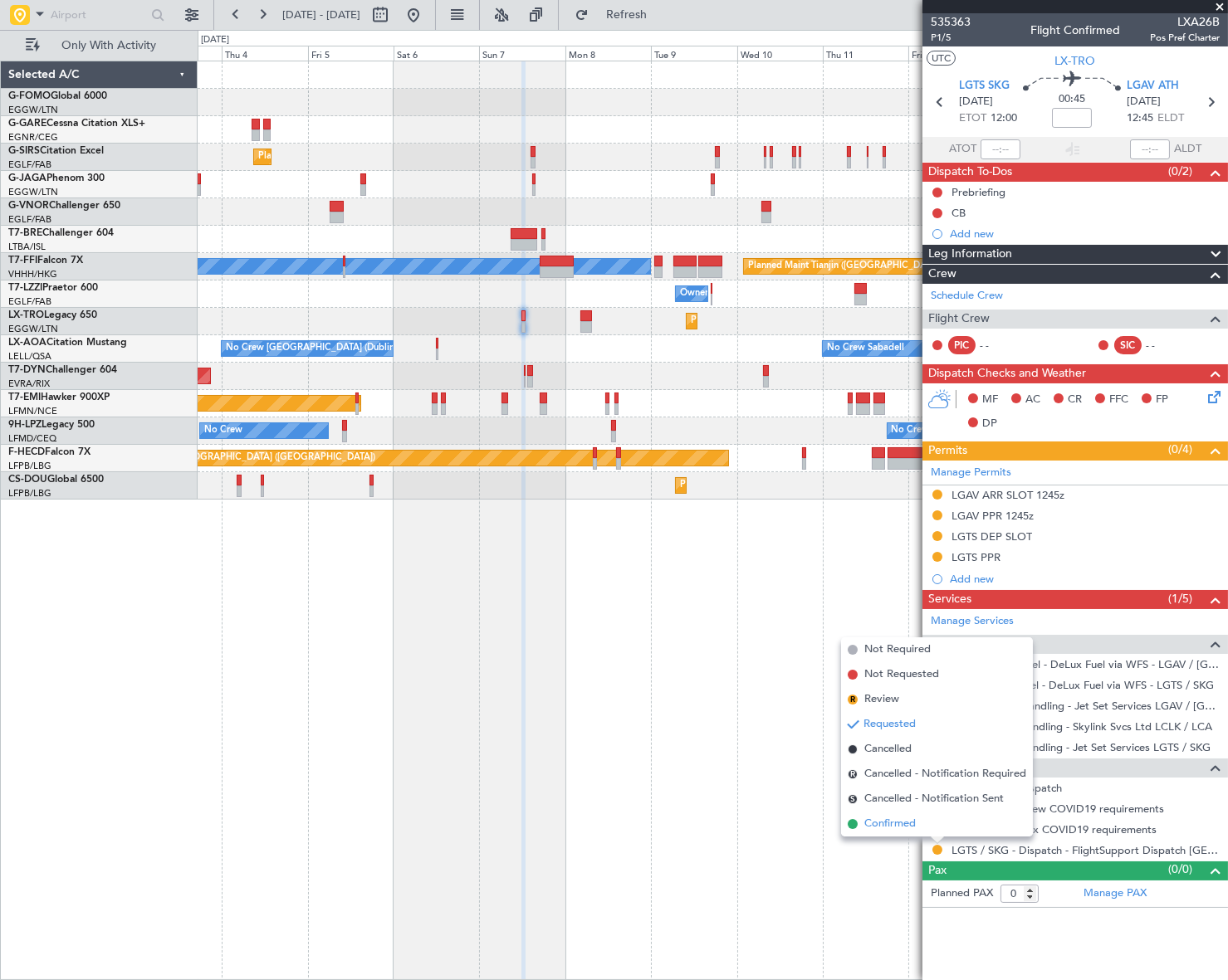
click at [886, 823] on span "Confirmed" at bounding box center [890, 824] width 51 height 16
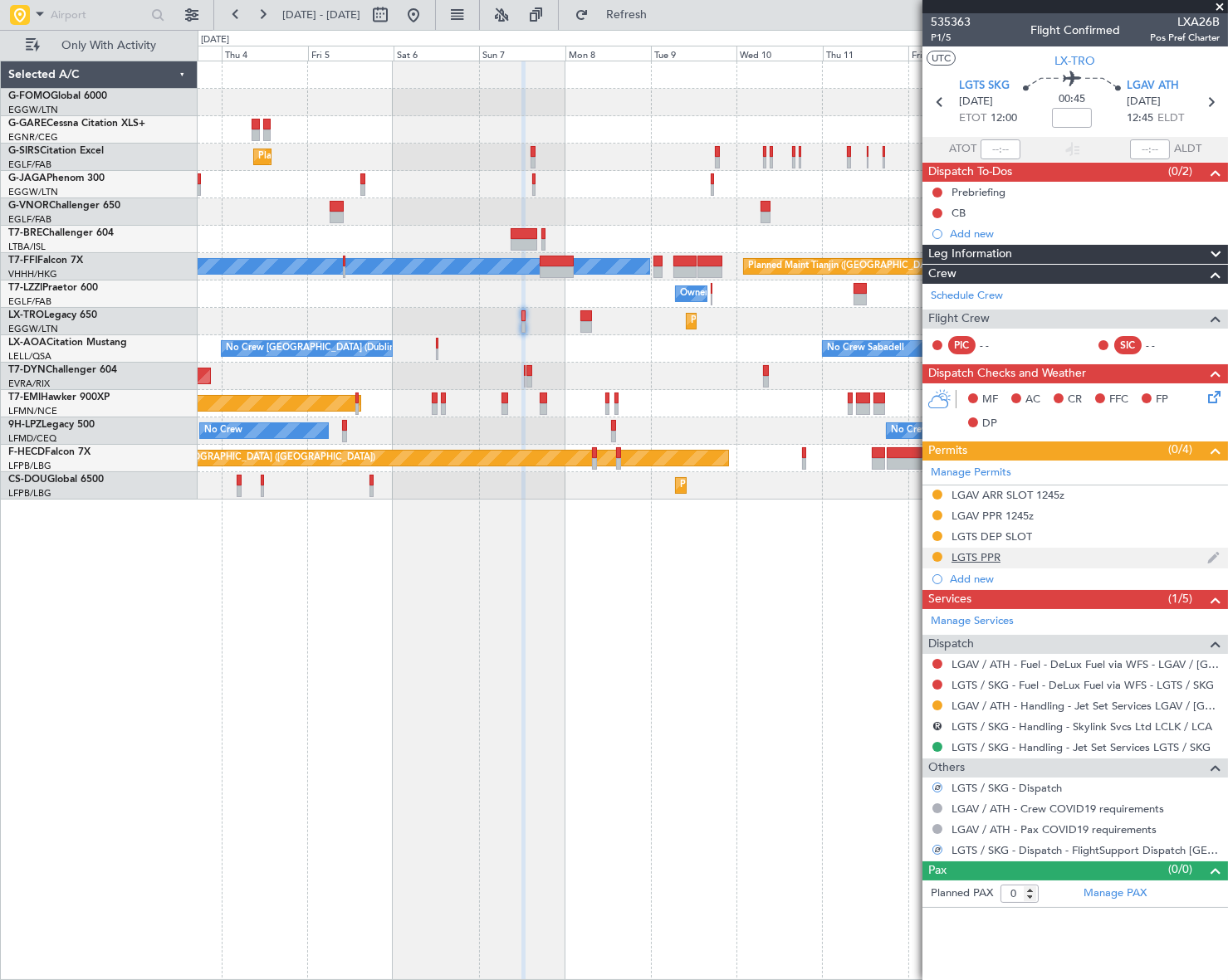
click at [966, 552] on div "LGTS PPR" at bounding box center [976, 557] width 49 height 14
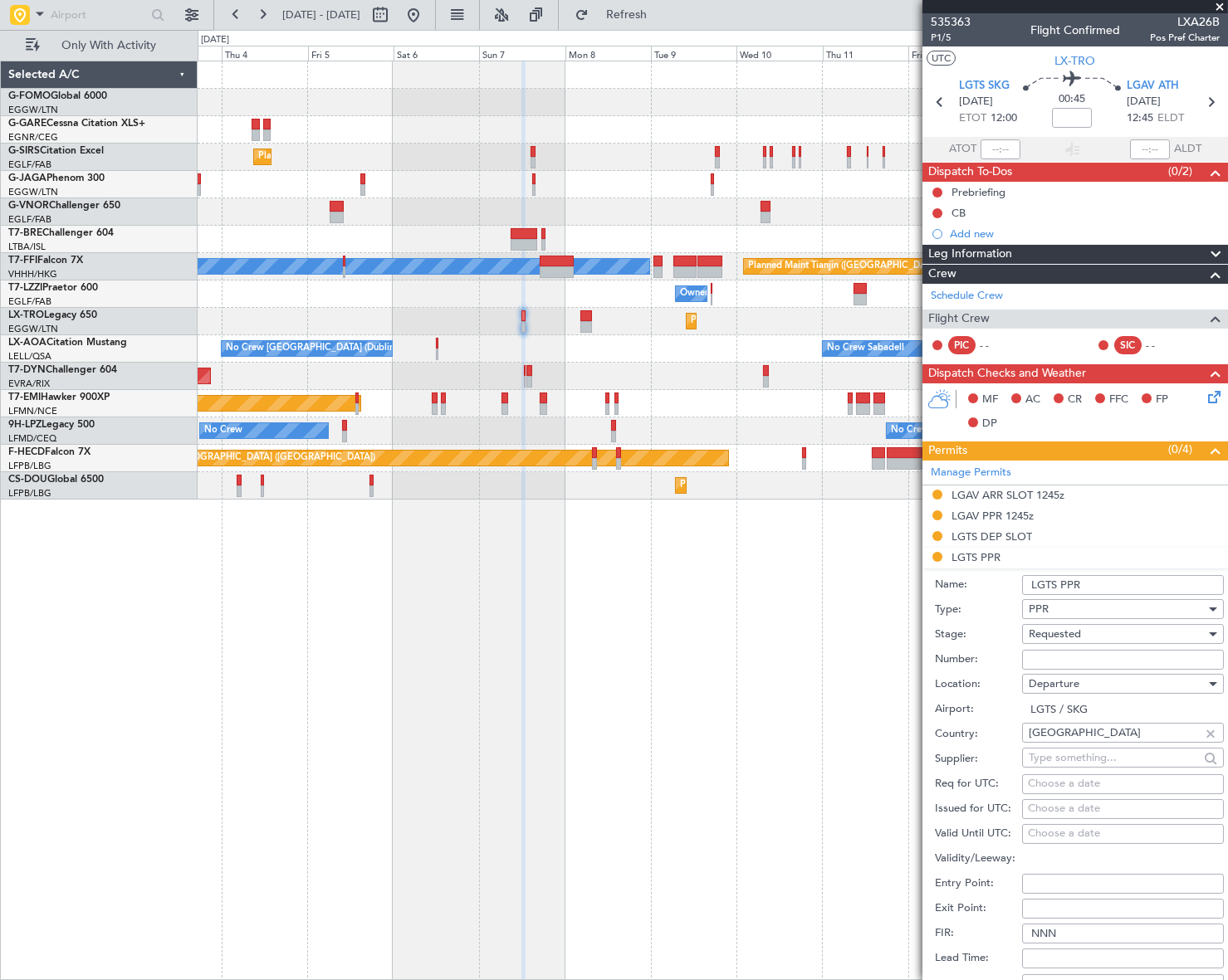
click at [1059, 655] on input "Number:" at bounding box center [1123, 659] width 202 height 20
paste input "PPR NR: LGKV00864290825/3108251220/0709251200"
type input "PPR NR: LGKV00864290825/3108251220/0709251200"
click at [1137, 639] on div "Requested" at bounding box center [1117, 634] width 177 height 25
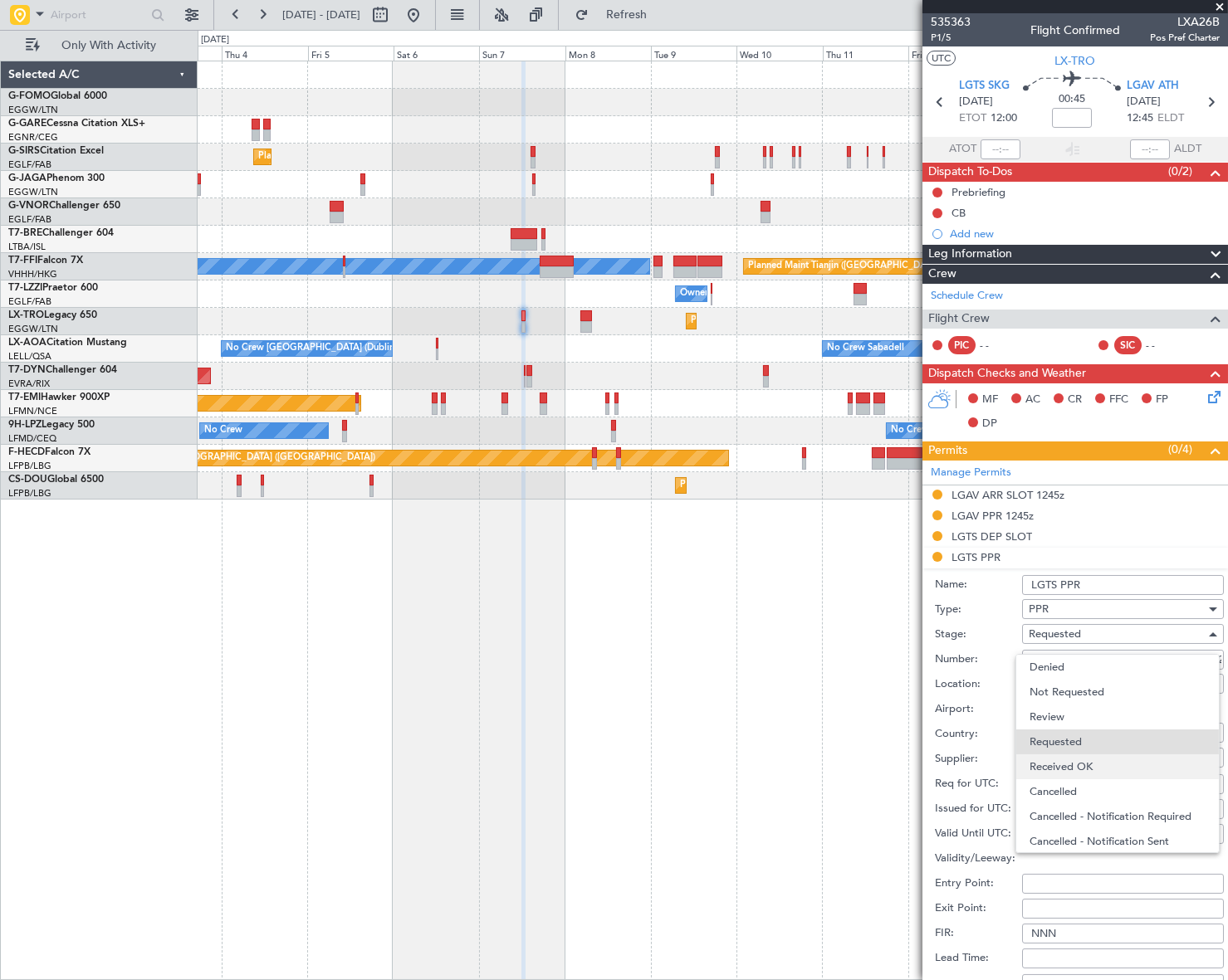
scroll to position [7, 0]
click at [1091, 755] on span "Received OK" at bounding box center [1117, 760] width 176 height 25
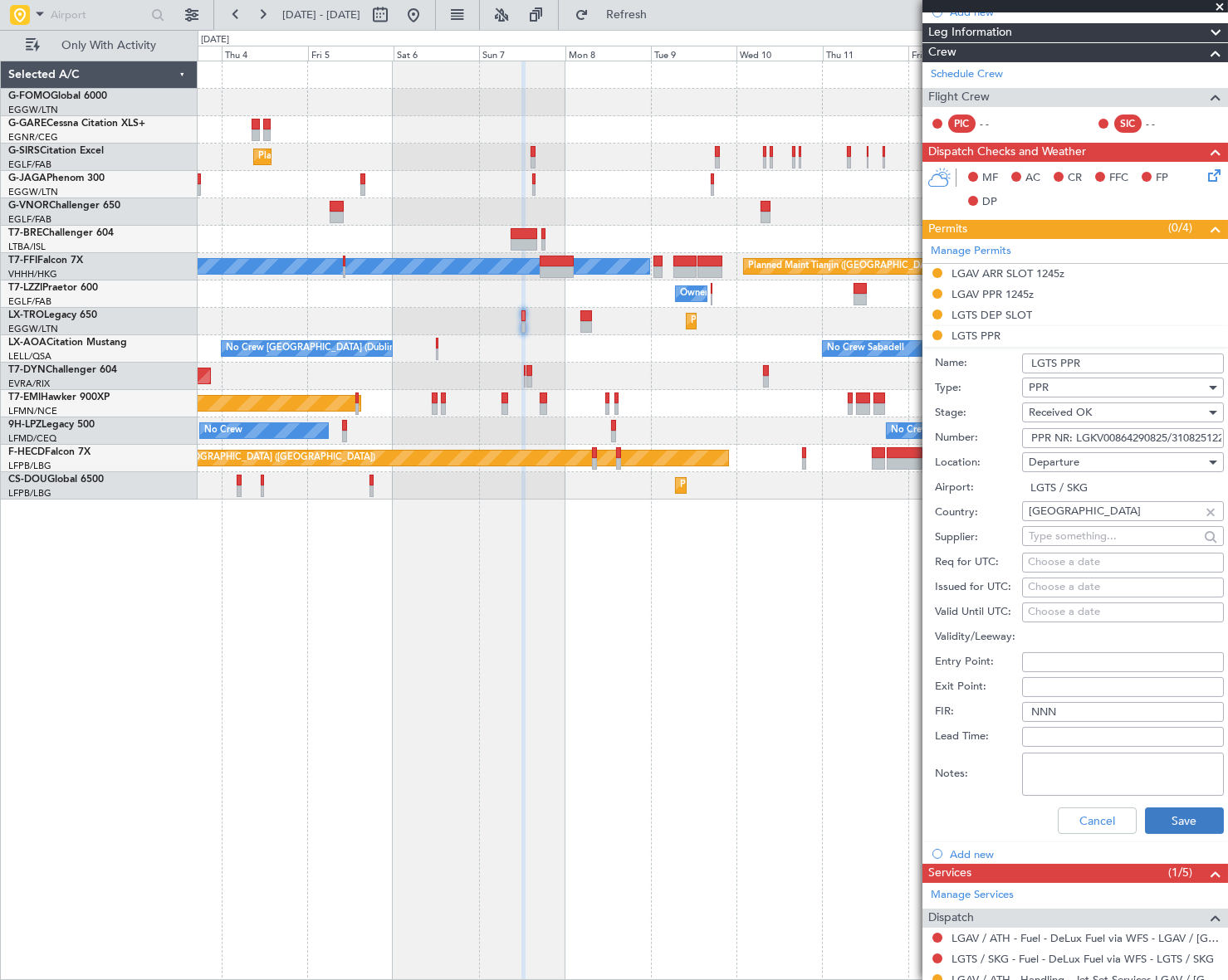
scroll to position [226, 0]
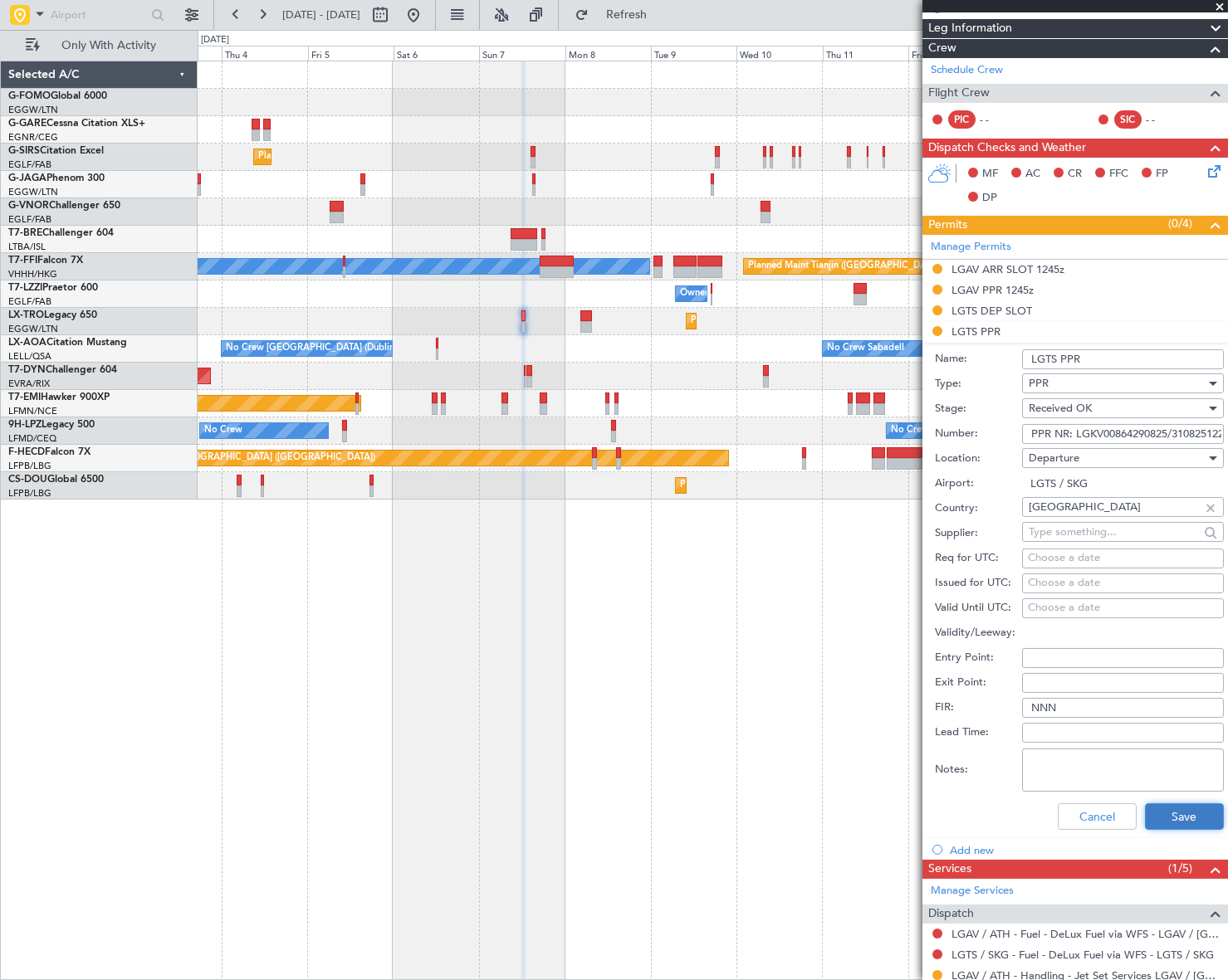
click at [1176, 812] on button "Save" at bounding box center [1184, 817] width 79 height 27
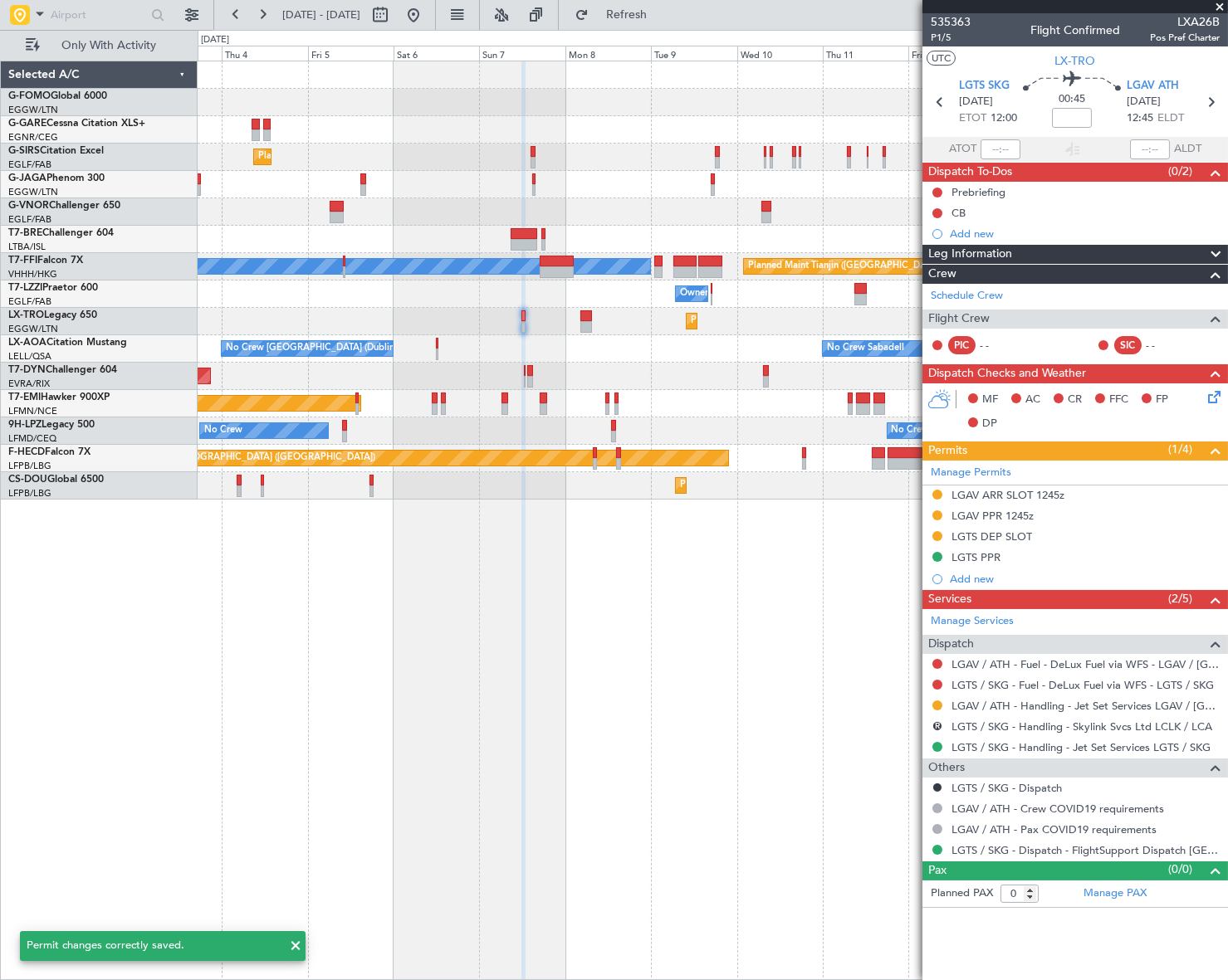
scroll to position [0, 0]
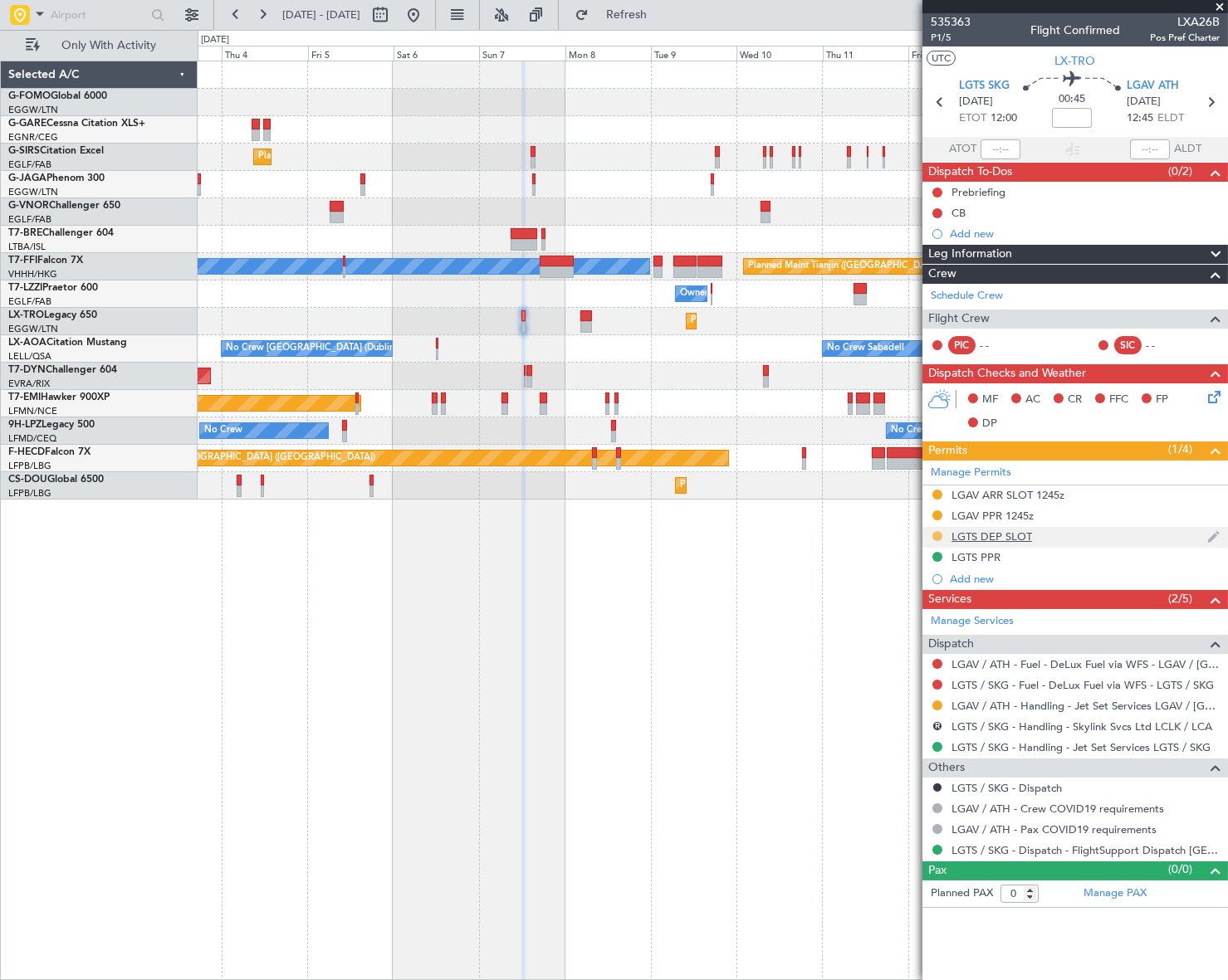
click at [938, 532] on button at bounding box center [937, 536] width 10 height 10
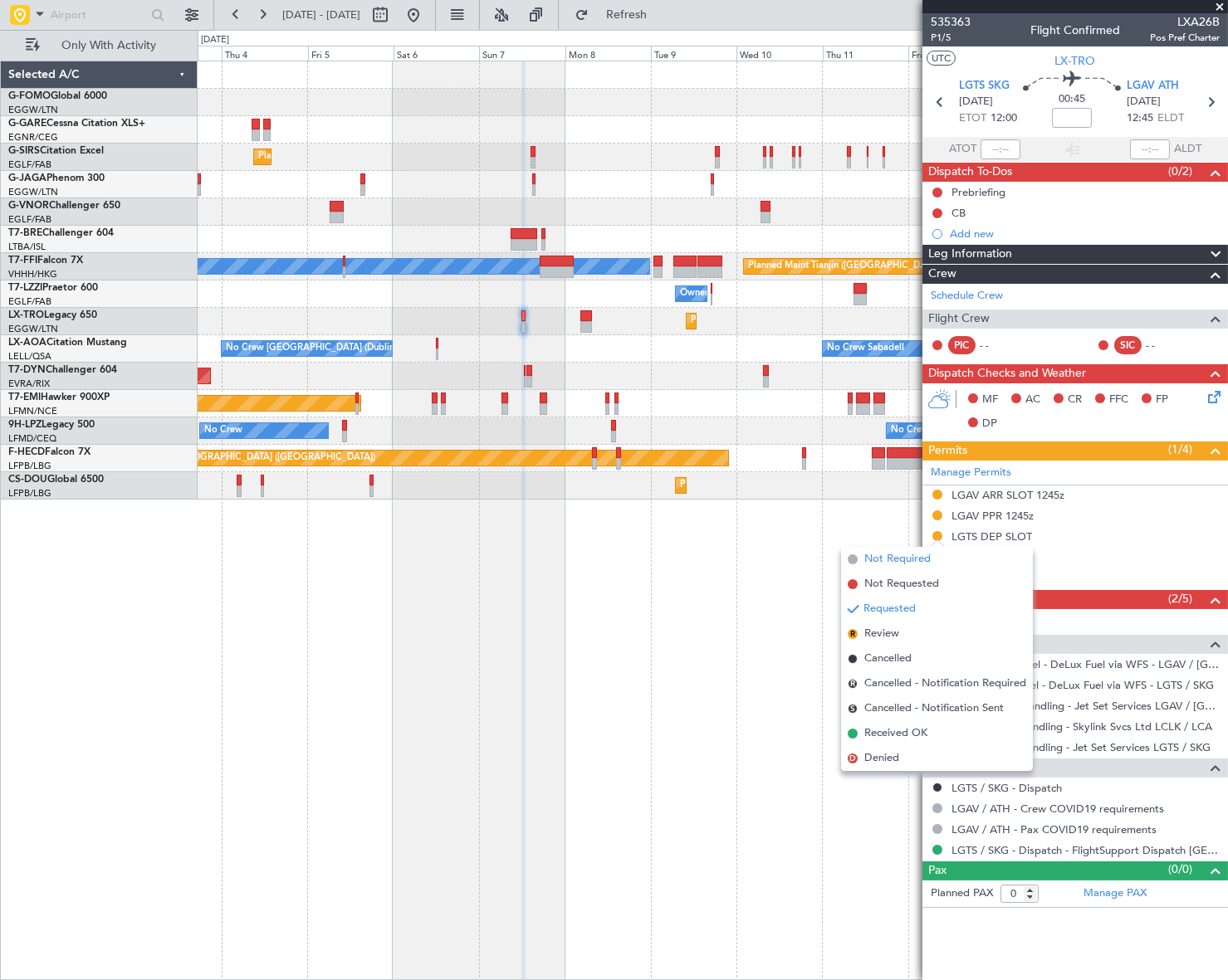
click at [879, 562] on span "Not Required" at bounding box center [897, 559] width 67 height 16
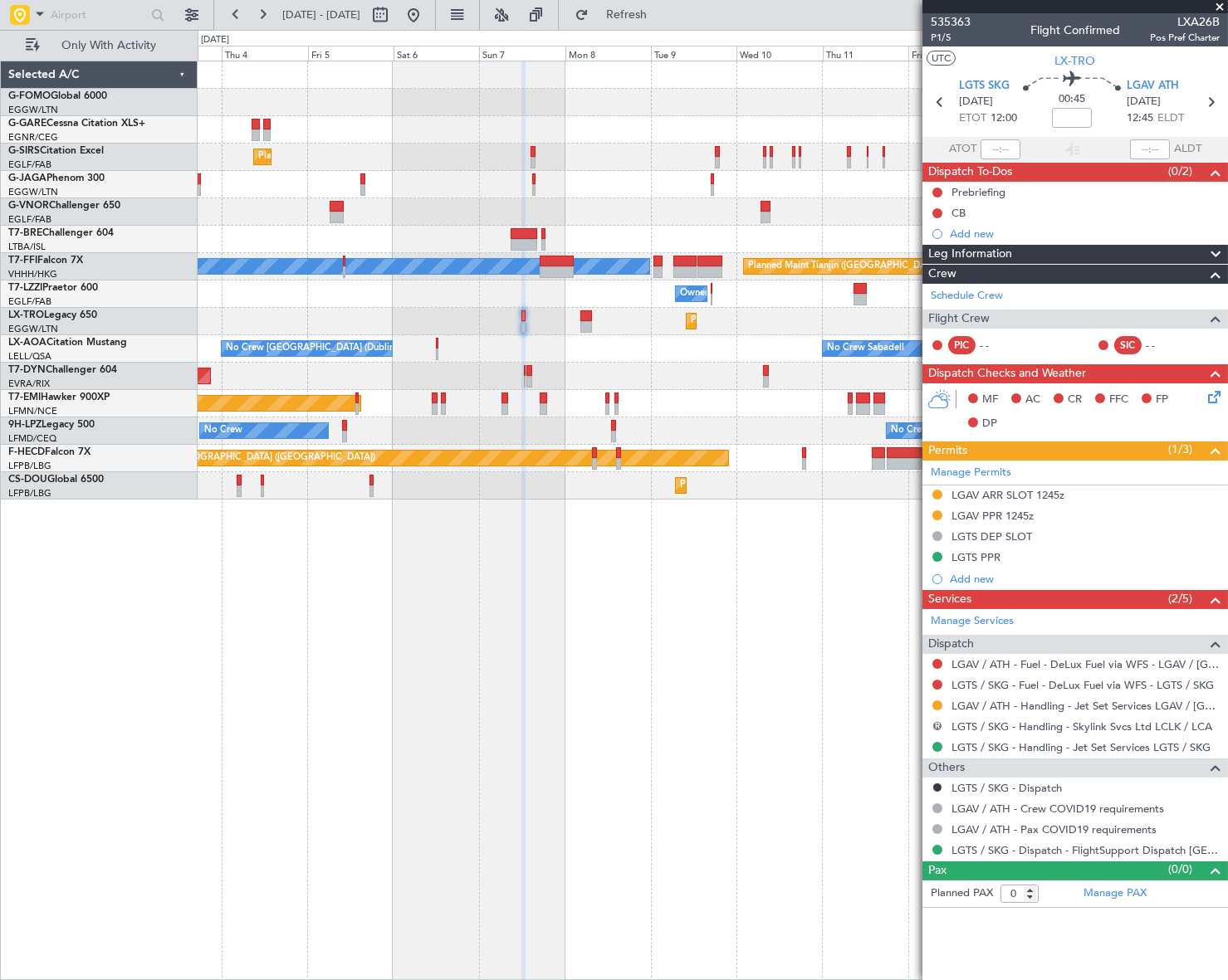
click at [938, 722] on button "R" at bounding box center [937, 726] width 10 height 10
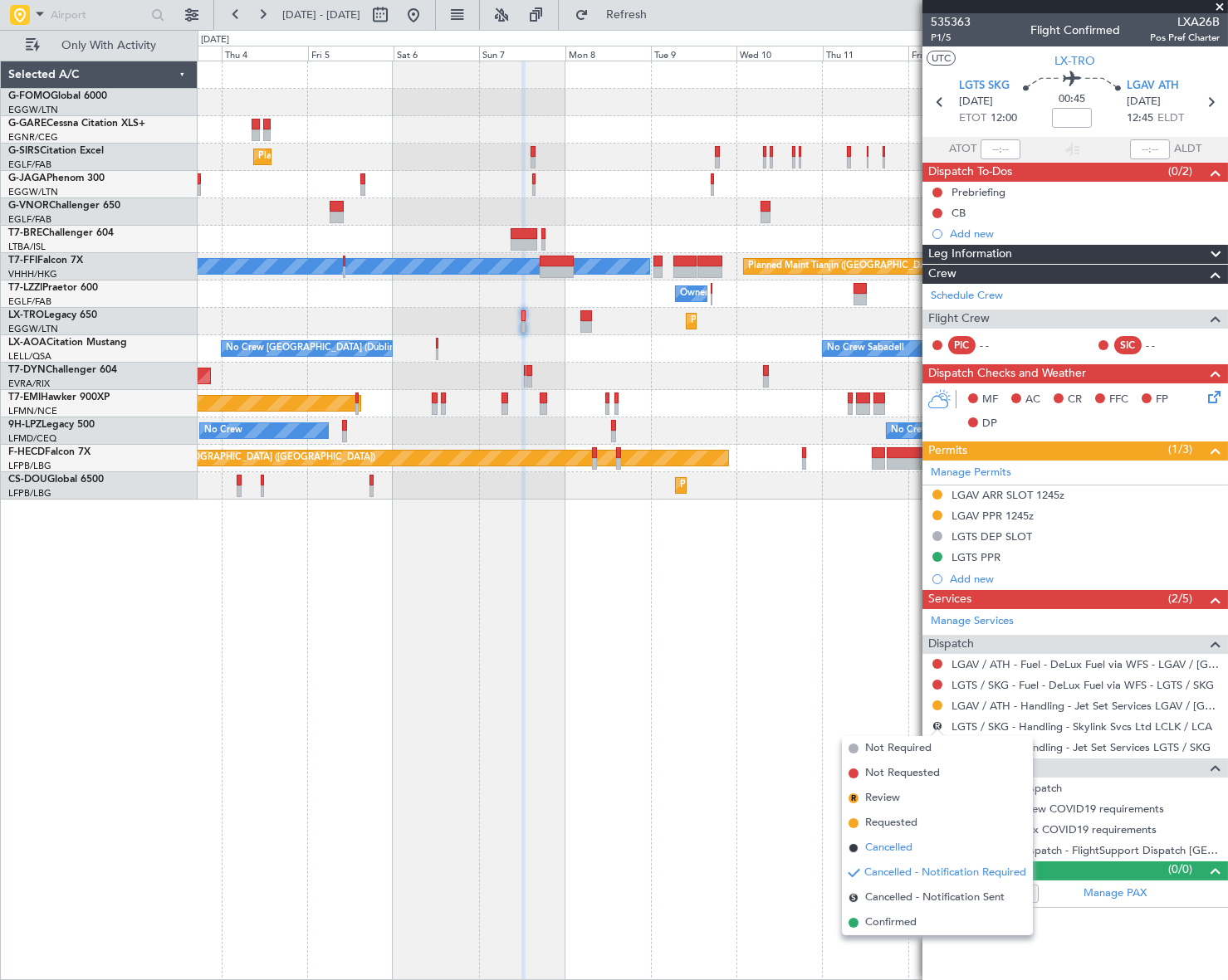
click at [899, 847] on span "Cancelled" at bounding box center [889, 848] width 48 height 16
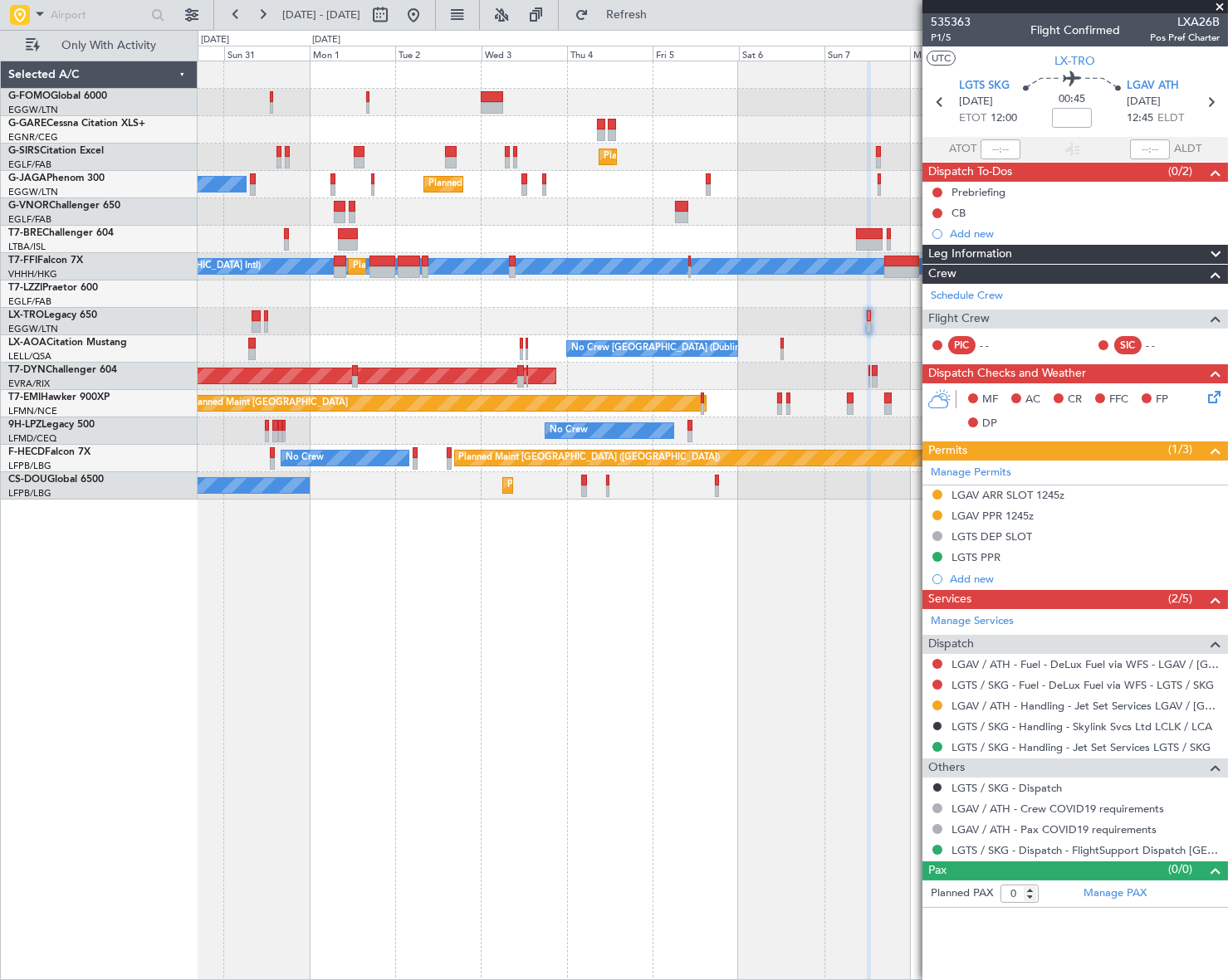
click at [697, 308] on div "Planned Maint Dusseldorf" at bounding box center [712, 321] width 1029 height 28
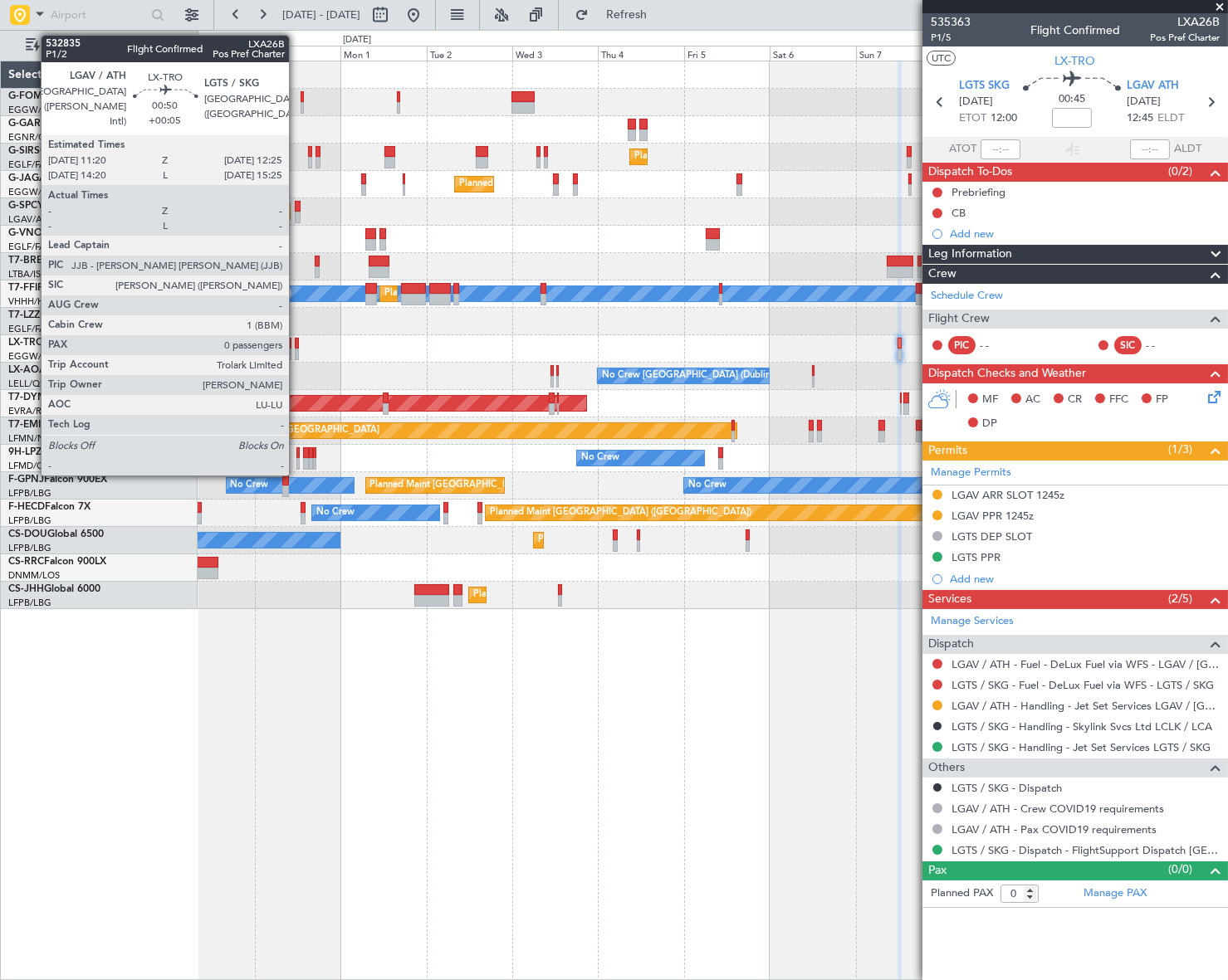
click at [295, 354] on div at bounding box center [296, 354] width 4 height 11
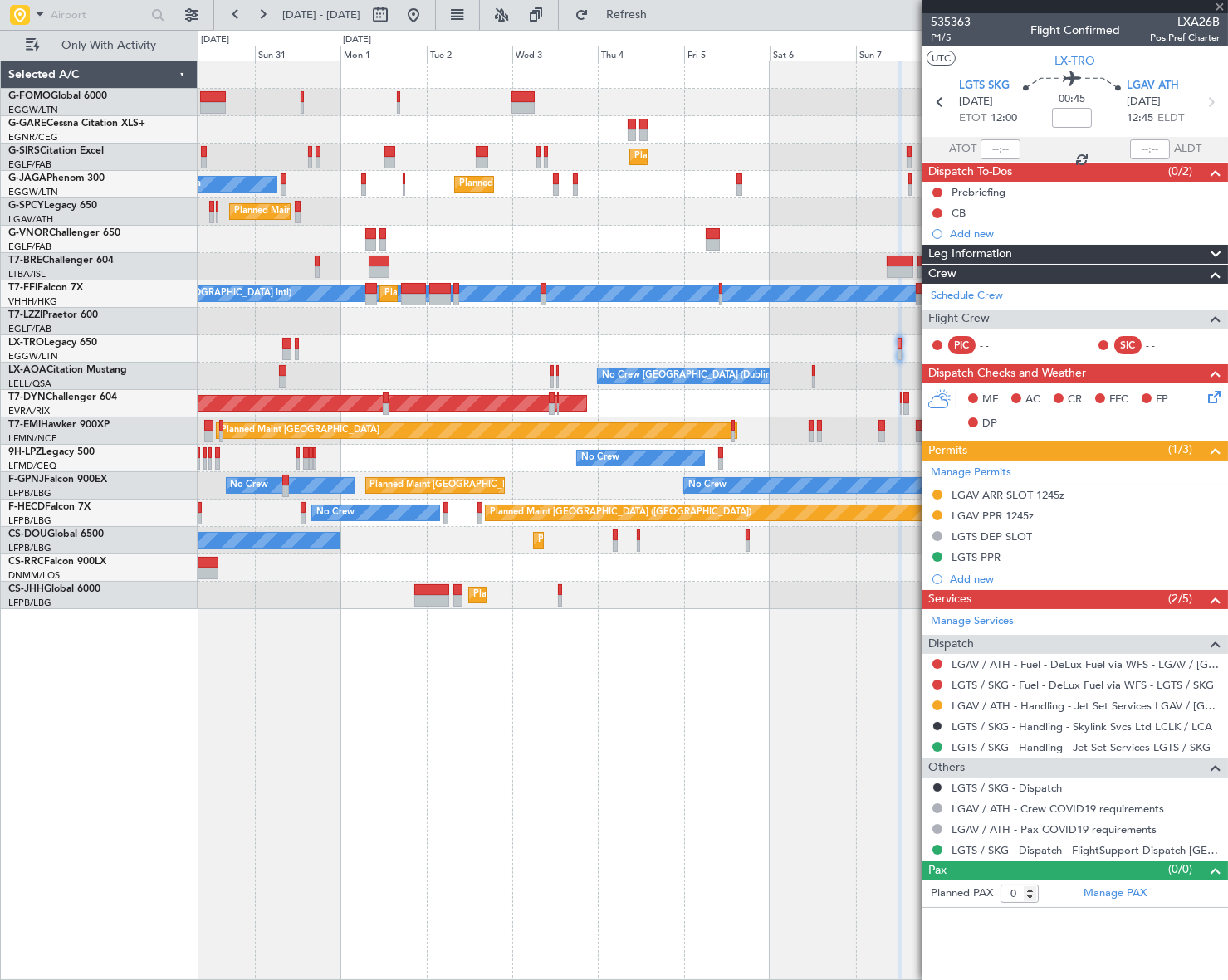
type input "+00:05"
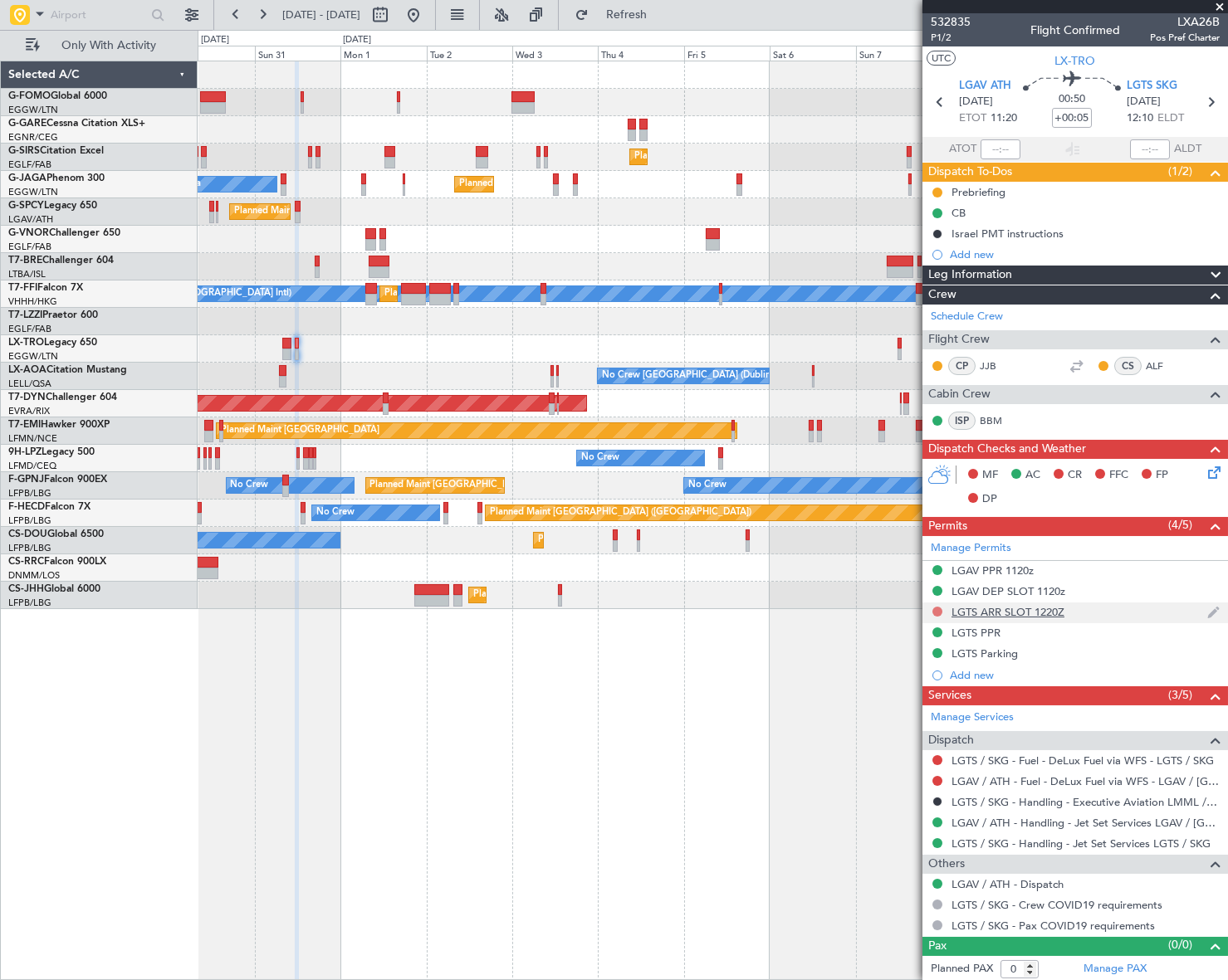
click at [934, 610] on button at bounding box center [937, 611] width 10 height 10
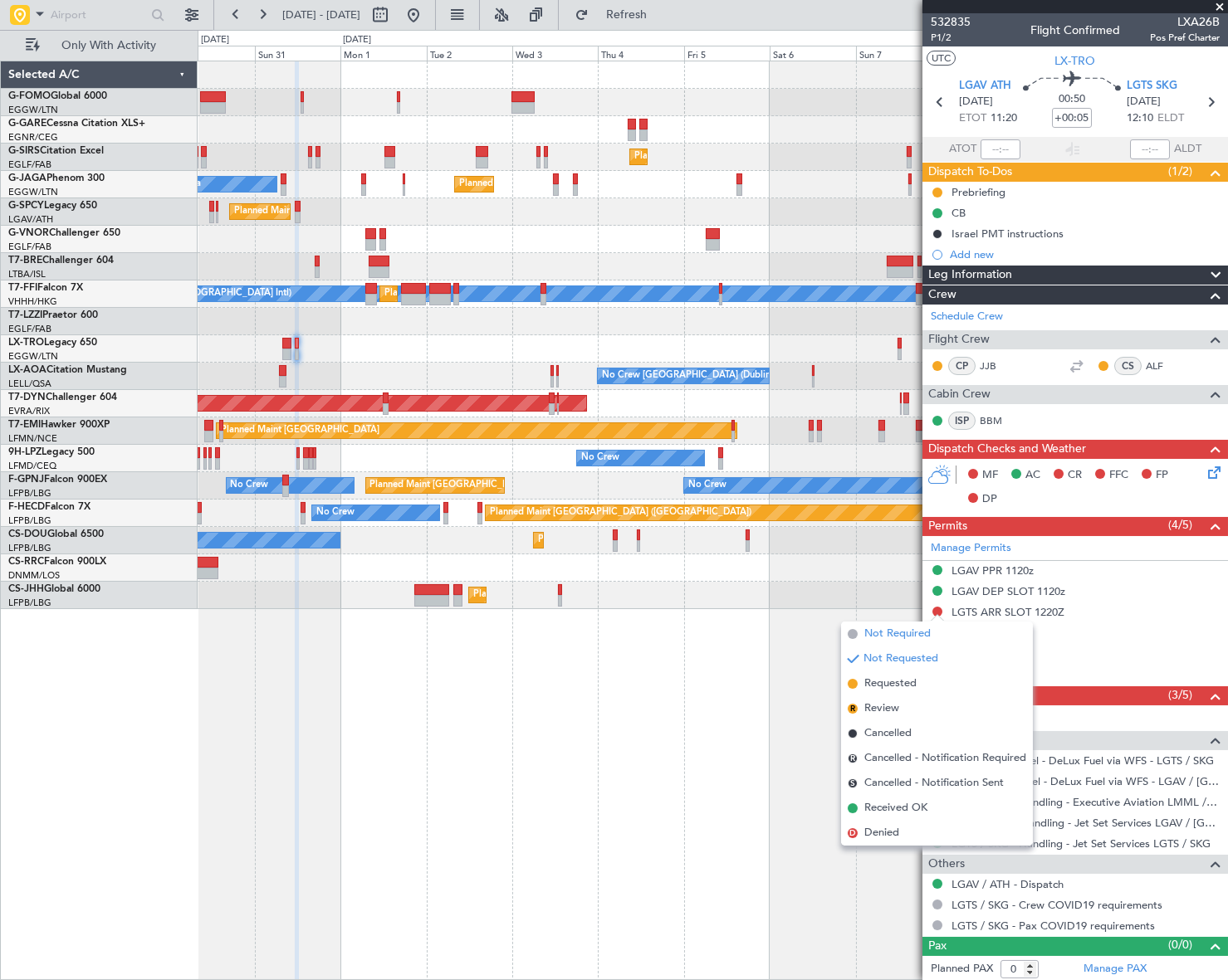
click at [882, 630] on span "Not Required" at bounding box center [897, 633] width 67 height 16
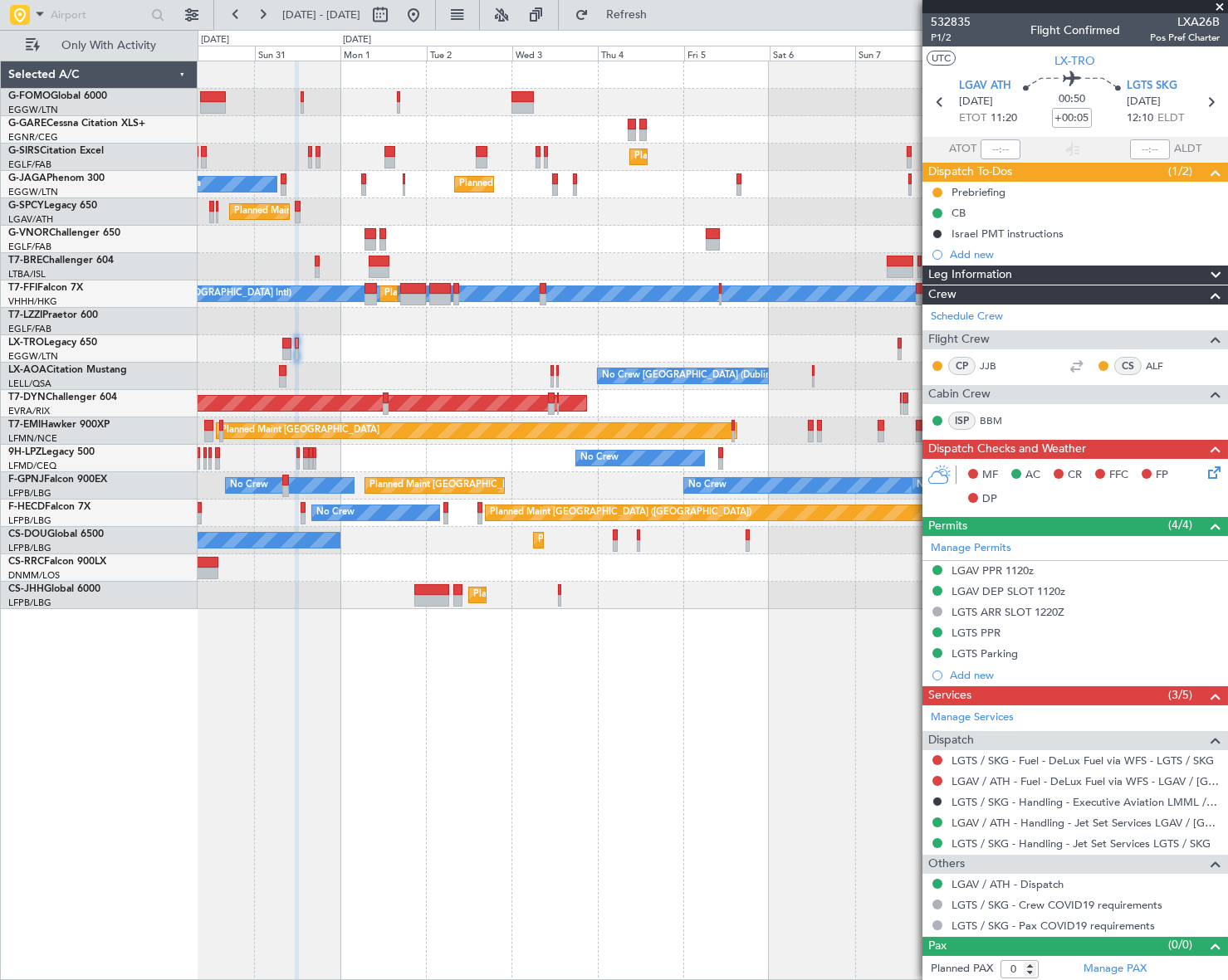
click at [806, 708] on div "Planned Maint [GEOGRAPHIC_DATA] ([GEOGRAPHIC_DATA]) Owner Ibiza Planned Maint […" at bounding box center [712, 521] width 1030 height 920
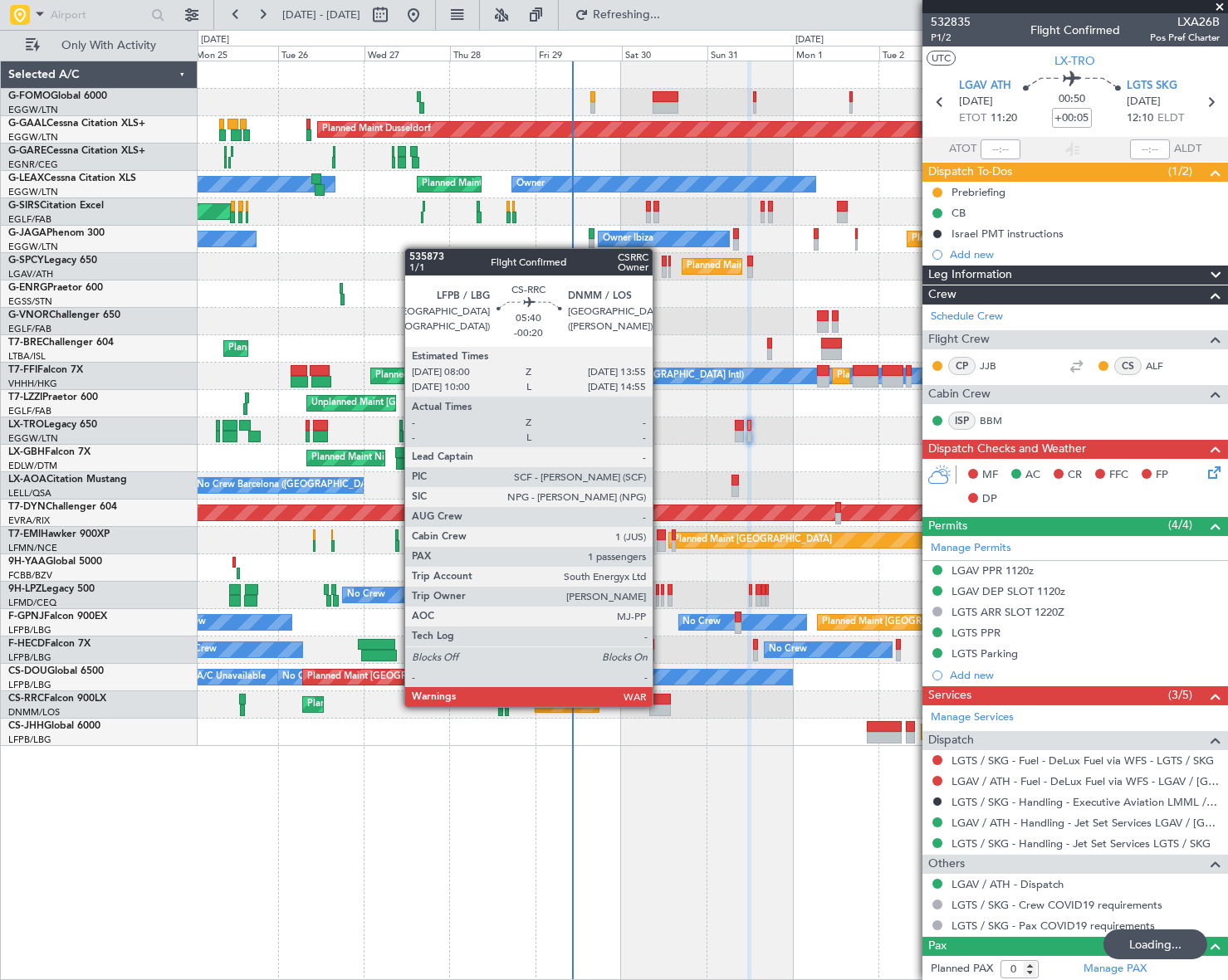
click at [660, 706] on div at bounding box center [660, 710] width 22 height 11
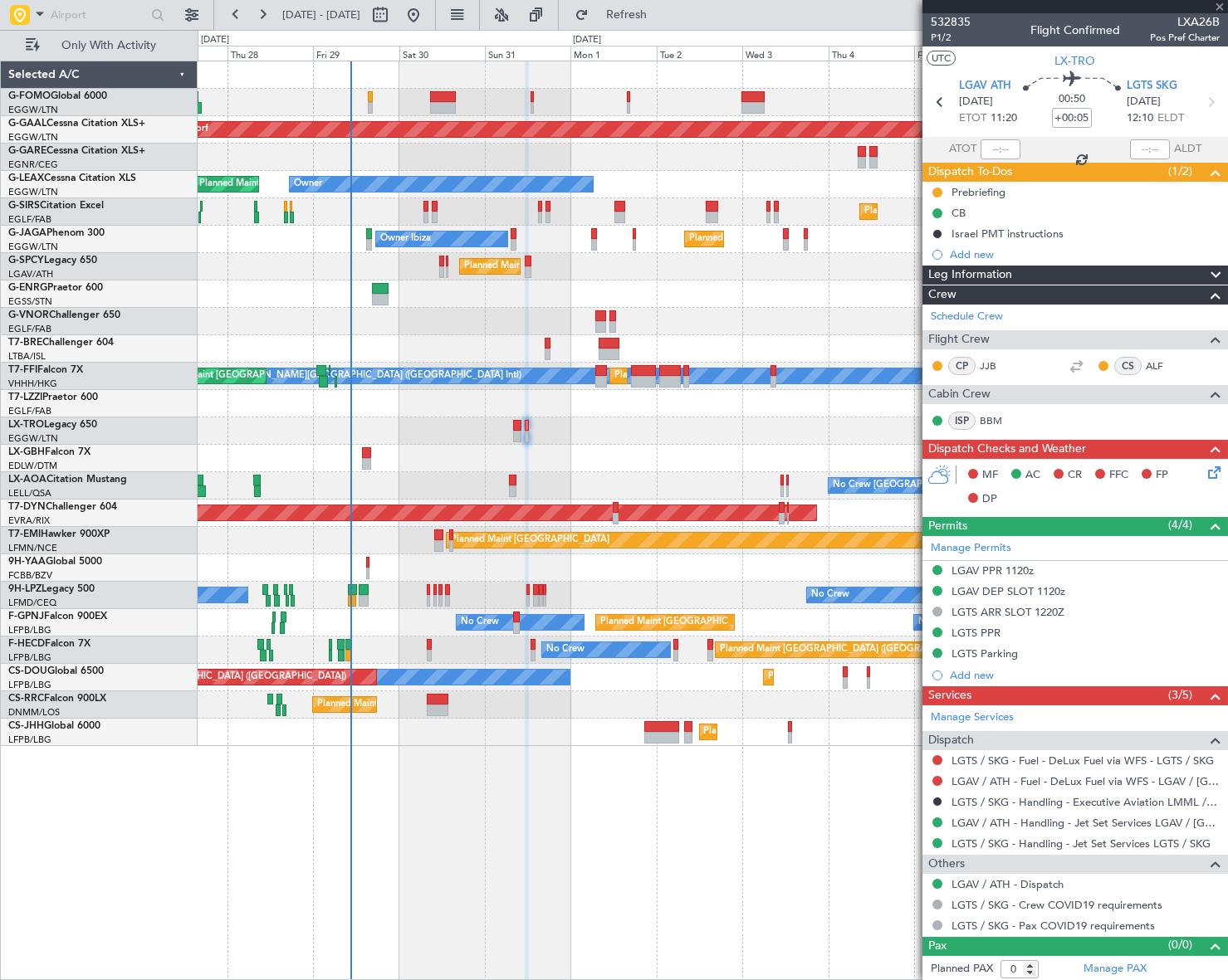
click at [456, 844] on div "Planned Maint Dusseldorf Planned Maint [GEOGRAPHIC_DATA] ([GEOGRAPHIC_DATA]) Ow…" at bounding box center [713, 521] width 1031 height 920
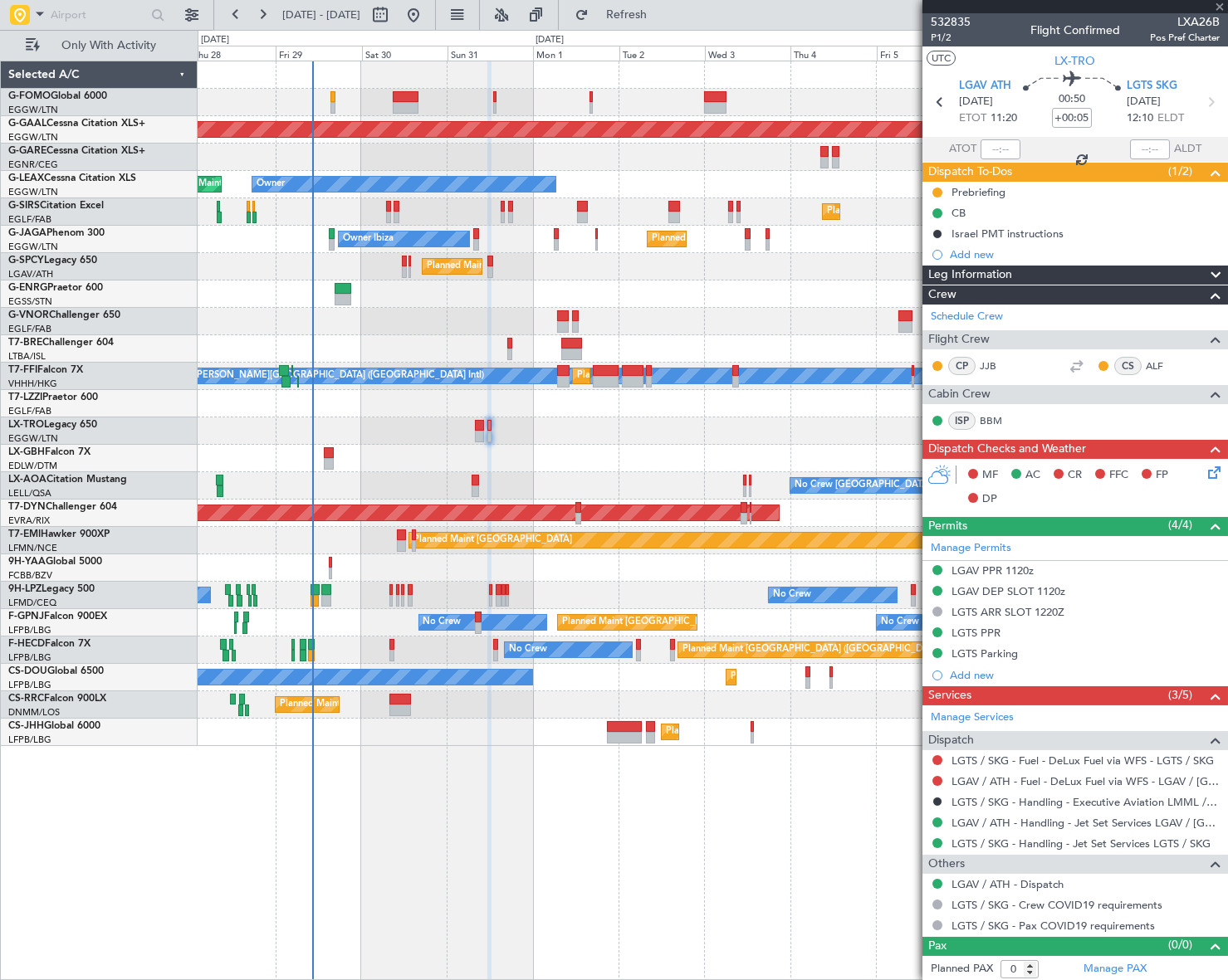
type input "-00:20"
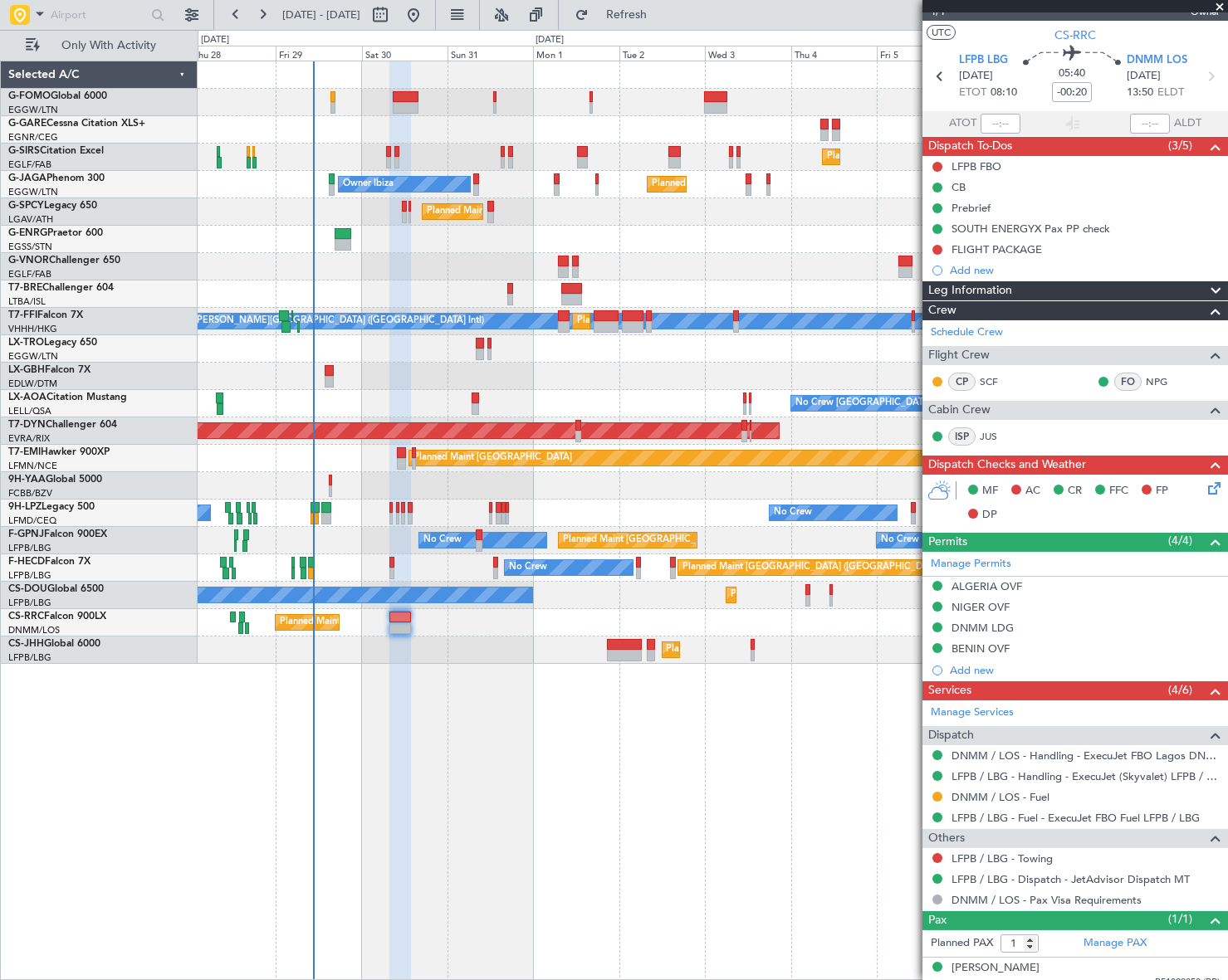
scroll to position [38, 0]
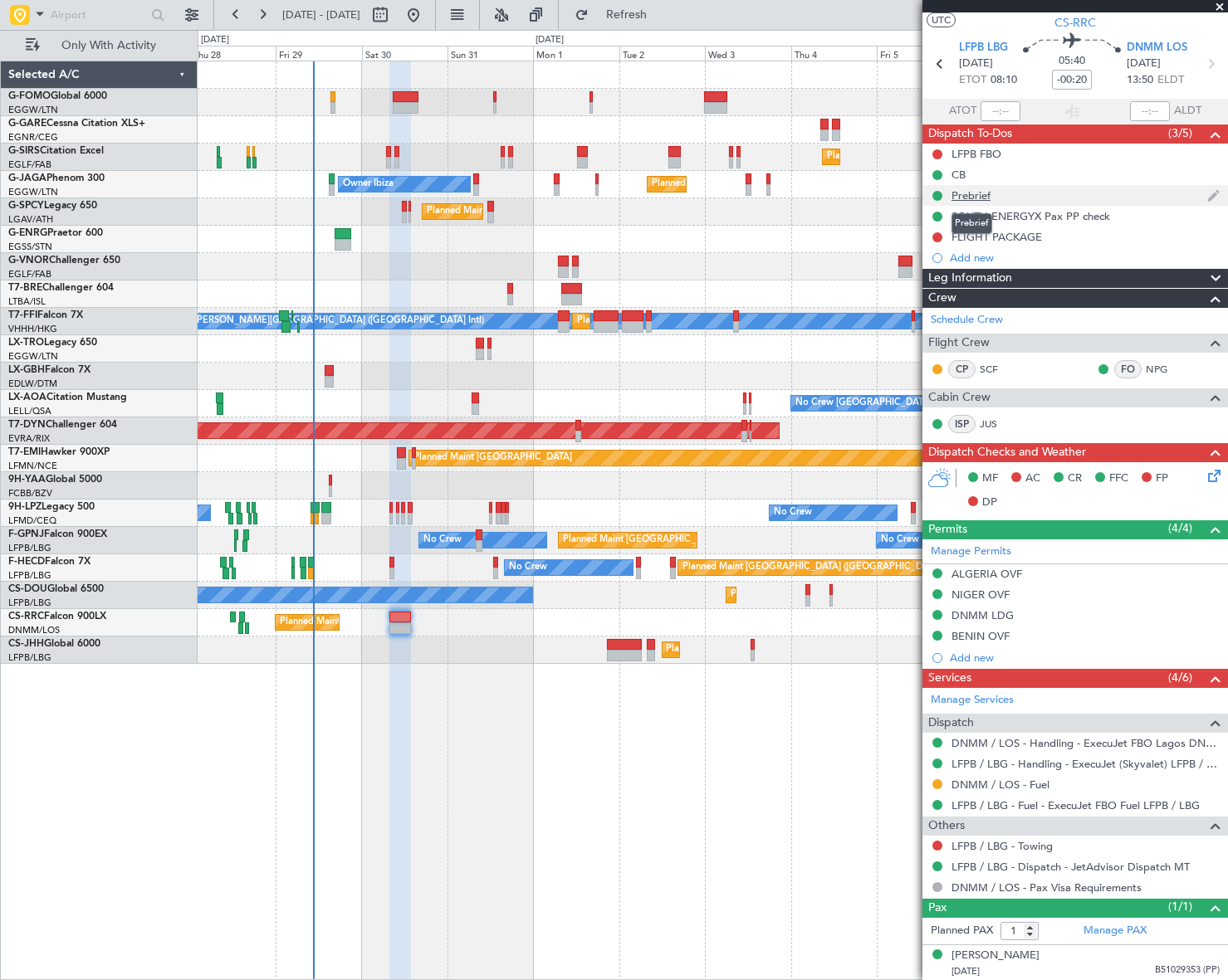
click at [972, 190] on div "Prebrief" at bounding box center [971, 195] width 39 height 14
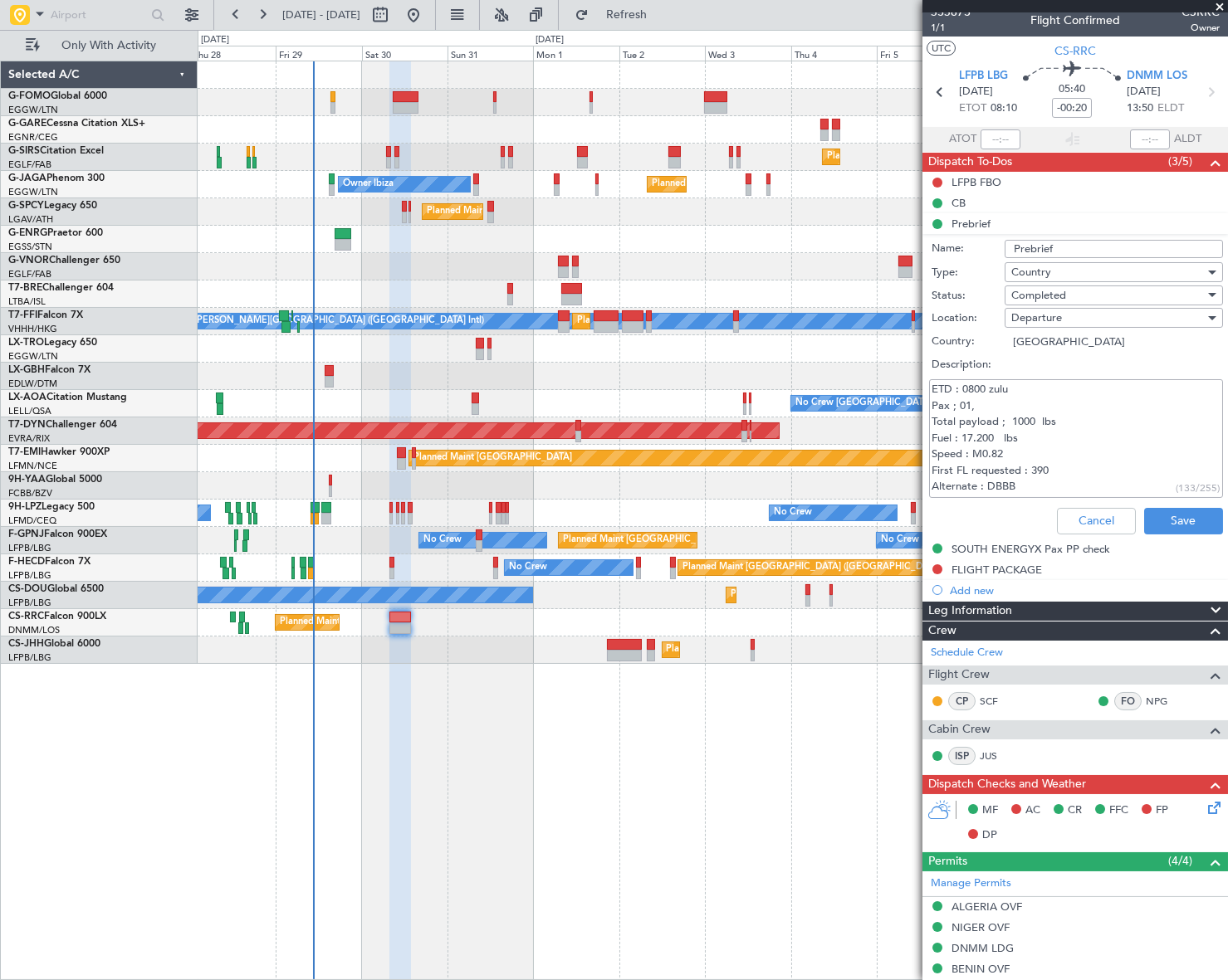
scroll to position [0, 0]
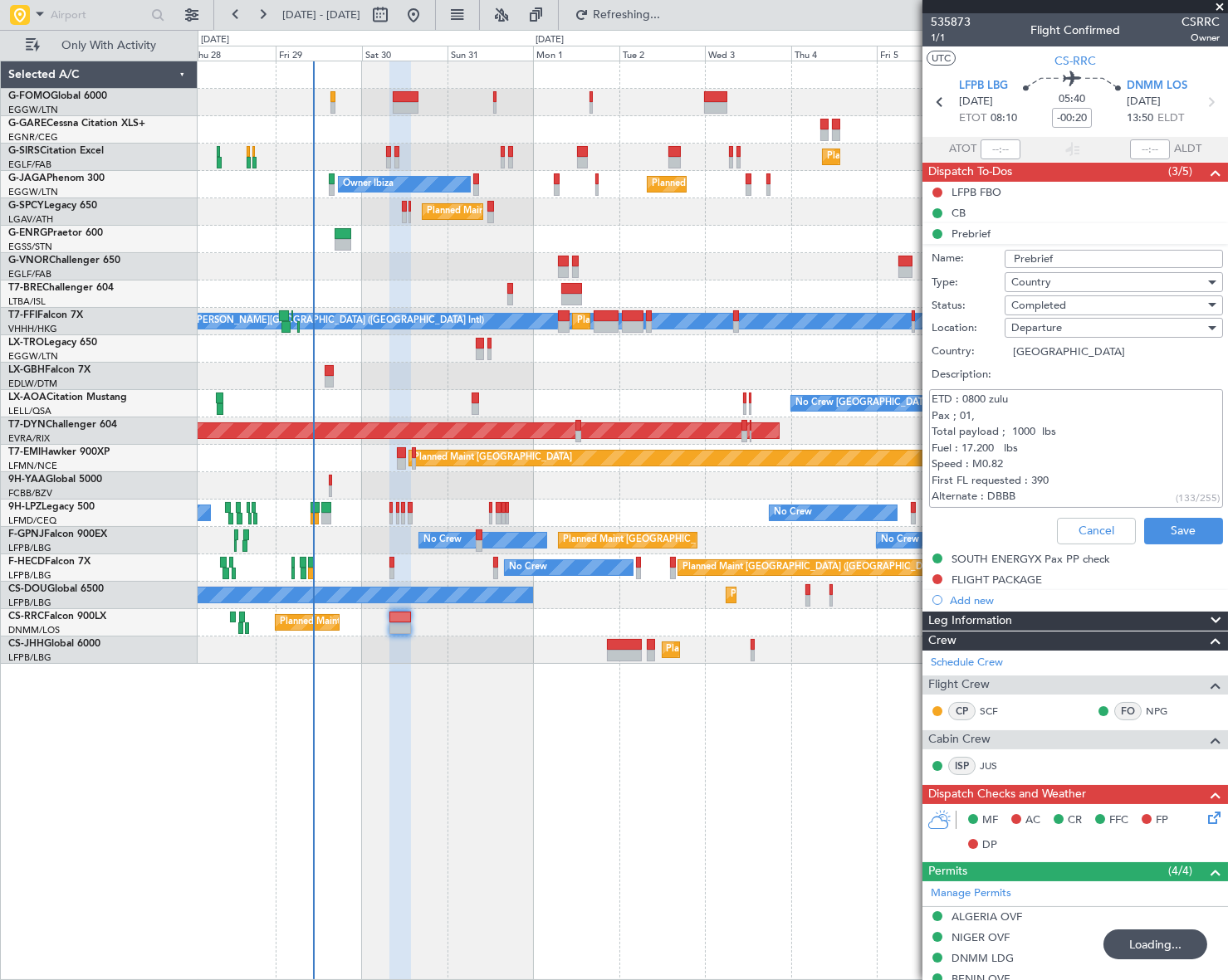
type input "4"
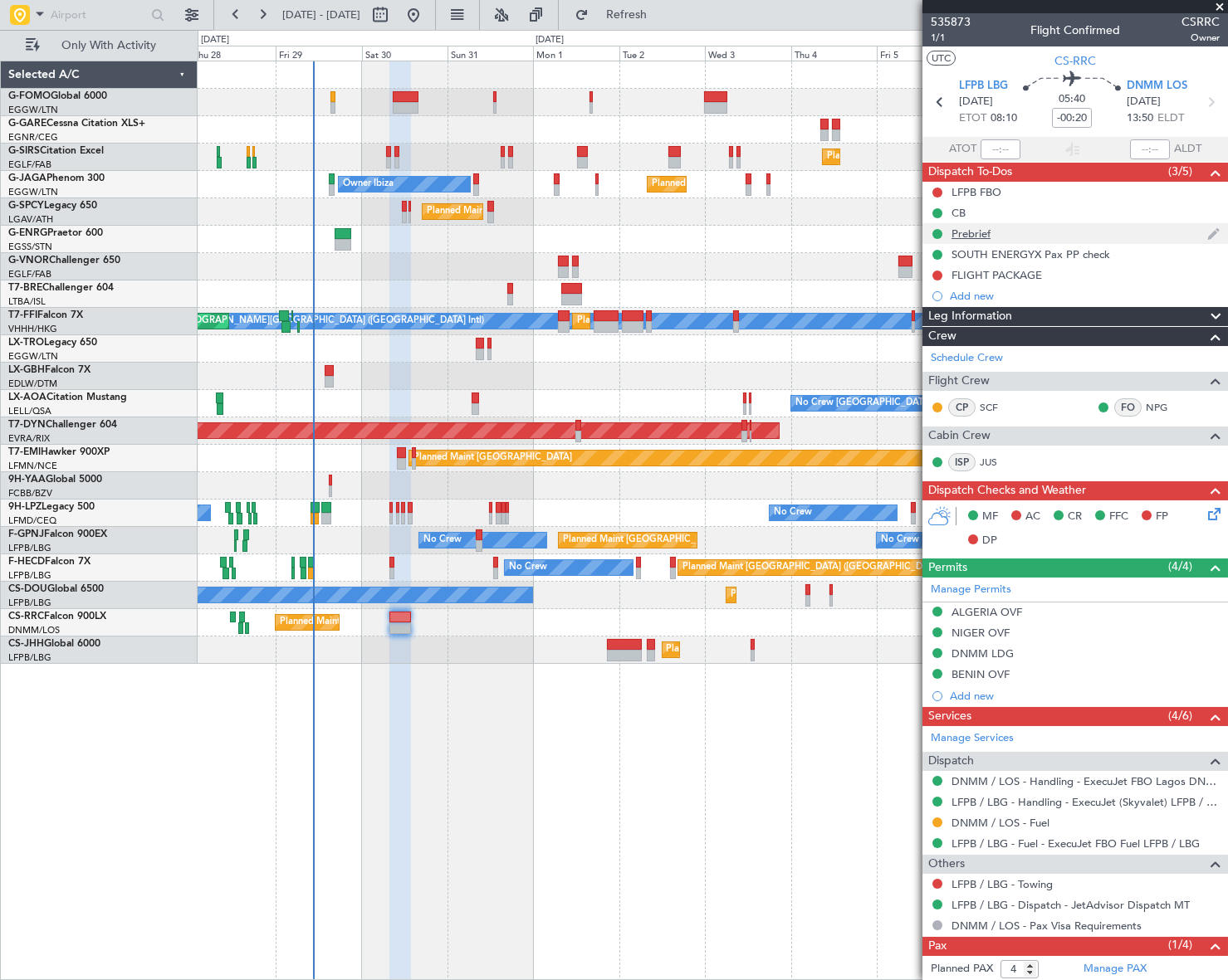
click at [985, 239] on div "Prebrief" at bounding box center [971, 233] width 39 height 14
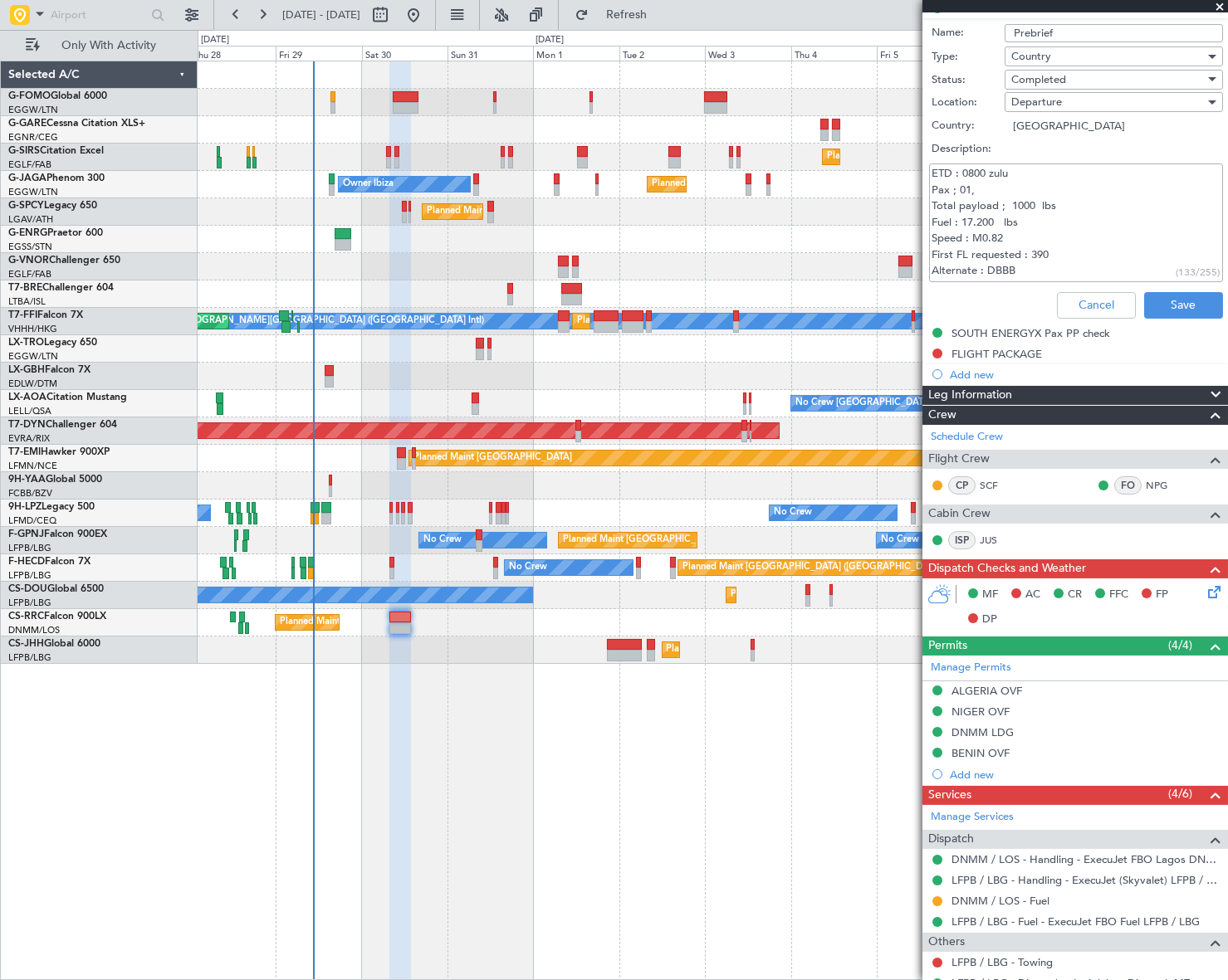
scroll to position [74, 0]
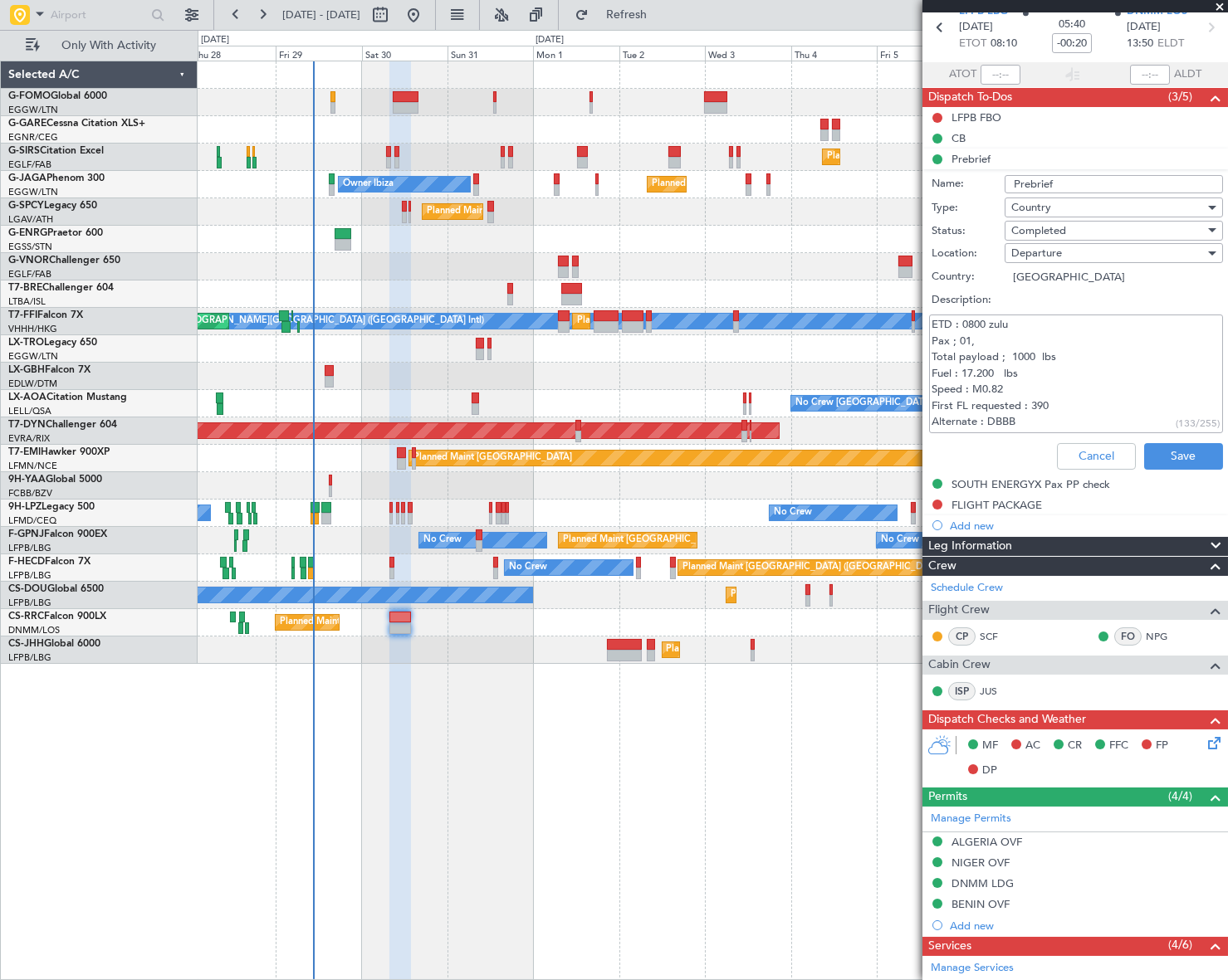
drag, startPoint x: 1032, startPoint y: 423, endPoint x: 929, endPoint y: 318, distance: 147.1
click at [929, 318] on textarea "ETD : 0800 zulu Pax ; 01, Total payload ; 1000 lbs Fuel : 17.200 lbs Speed : M0…" at bounding box center [1076, 373] width 294 height 119
paste textarea "LFPB - DNMM ETD : 0900 zulu Pax ; 04 Total payload ; 1600 lbs Fuel : 17.200 lbs…"
type textarea "LFPB - DNMM ETD : 0900 zulu Pax ; 04 Total payload ; 1600 lbs Fuel : 17.200 lbs…"
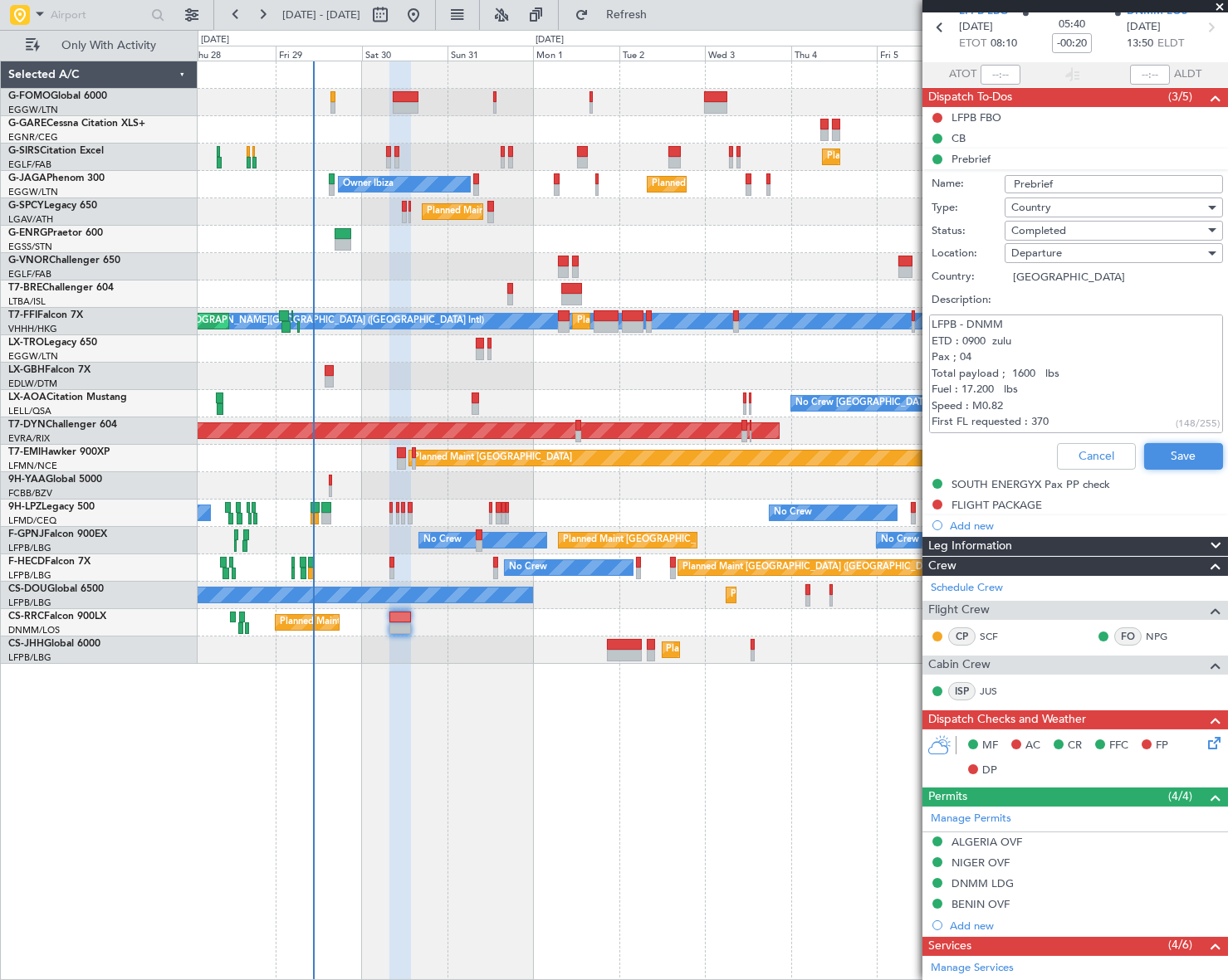
click at [1179, 449] on button "Save" at bounding box center [1183, 456] width 79 height 27
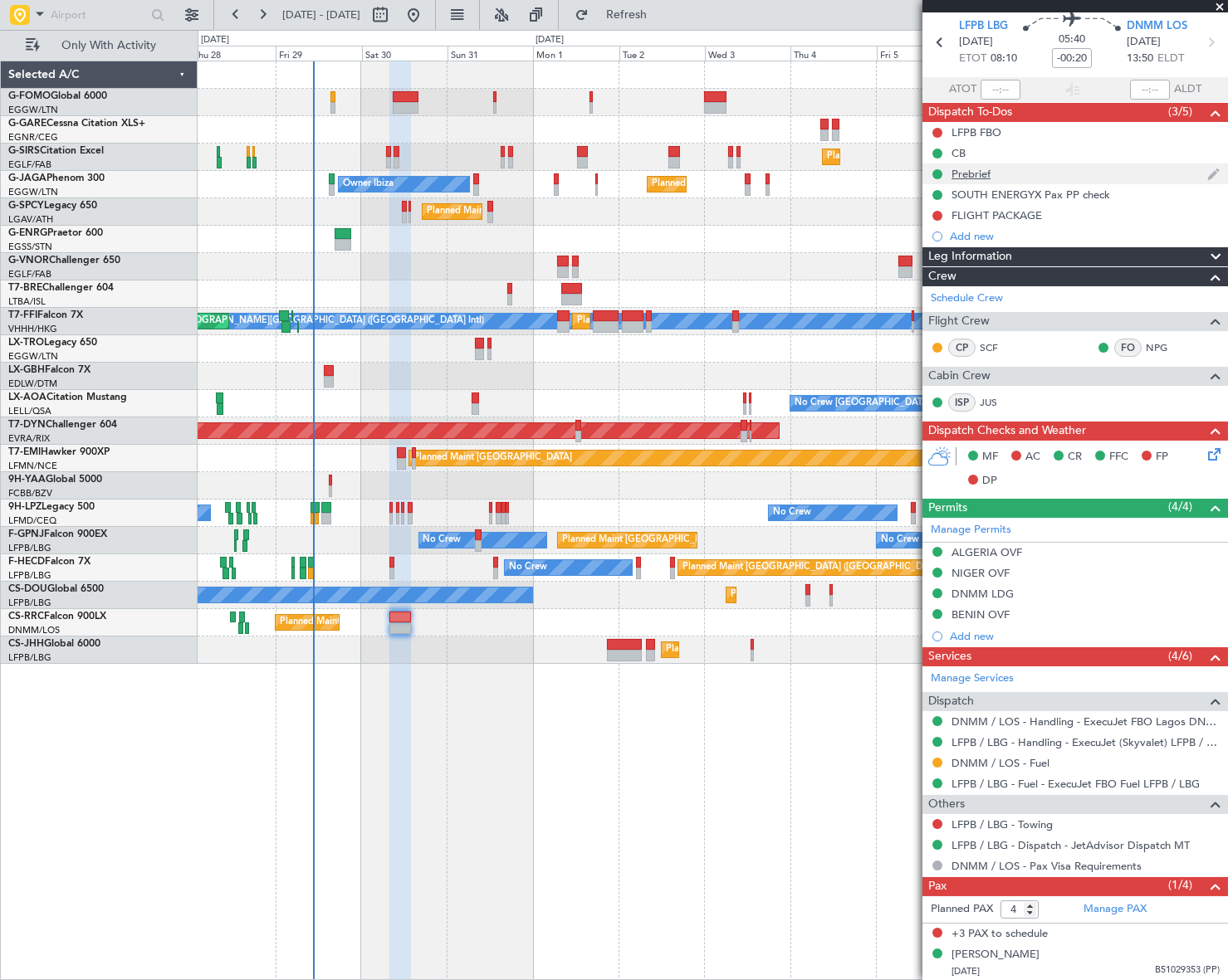
click at [958, 169] on div "Prebrief" at bounding box center [971, 173] width 39 height 14
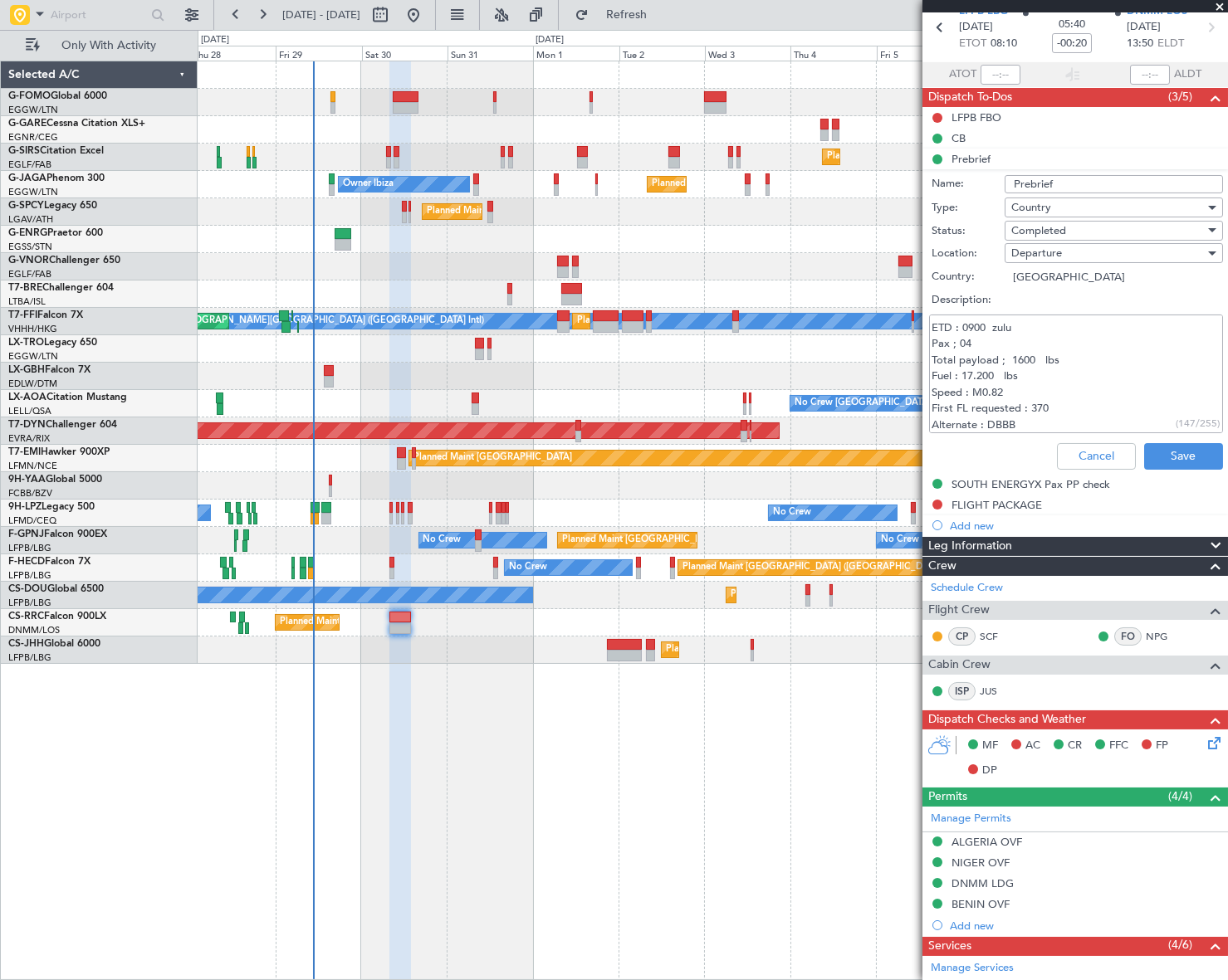
scroll to position [16, 0]
click at [1077, 454] on button "Cancel" at bounding box center [1096, 456] width 79 height 27
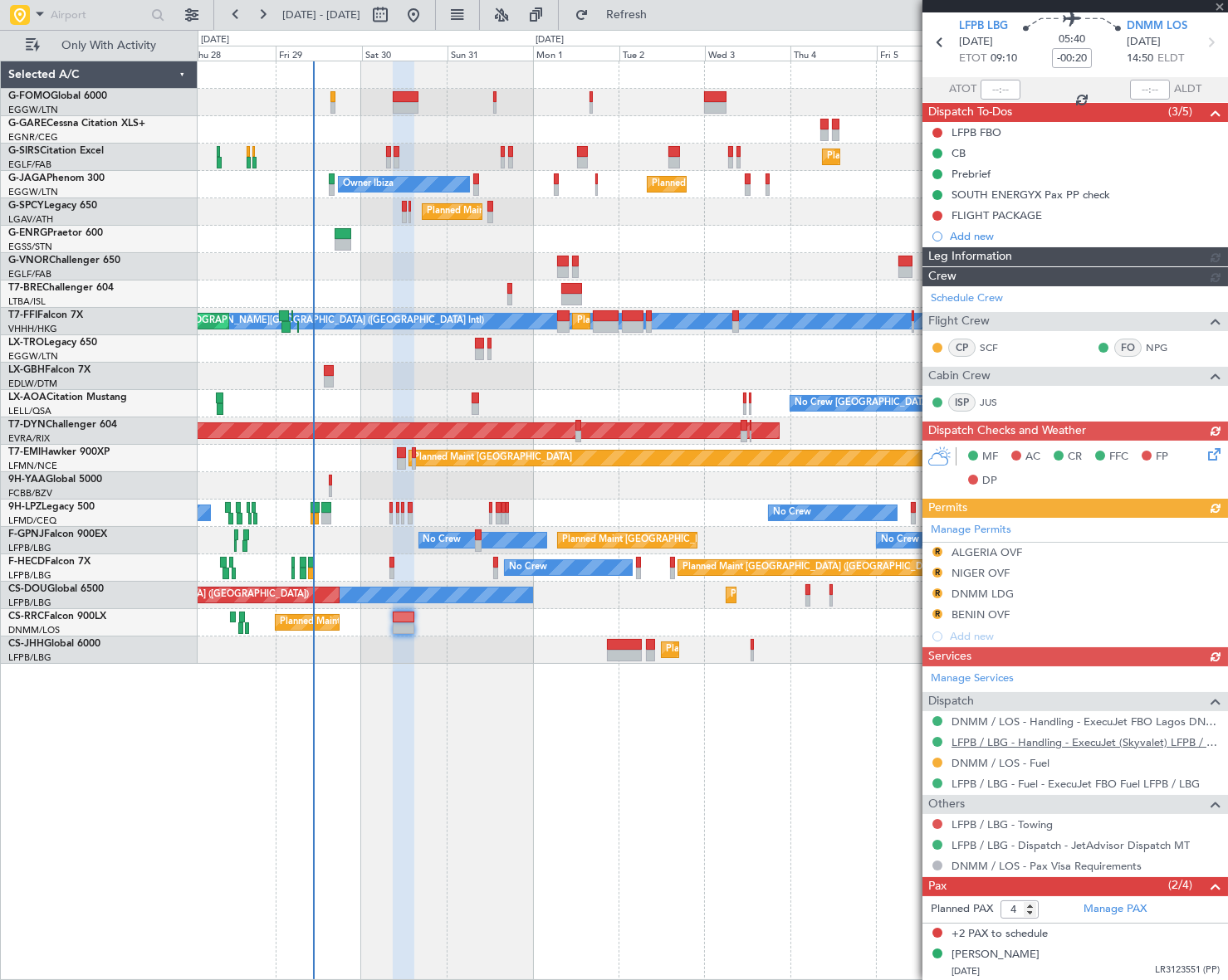
scroll to position [74, 0]
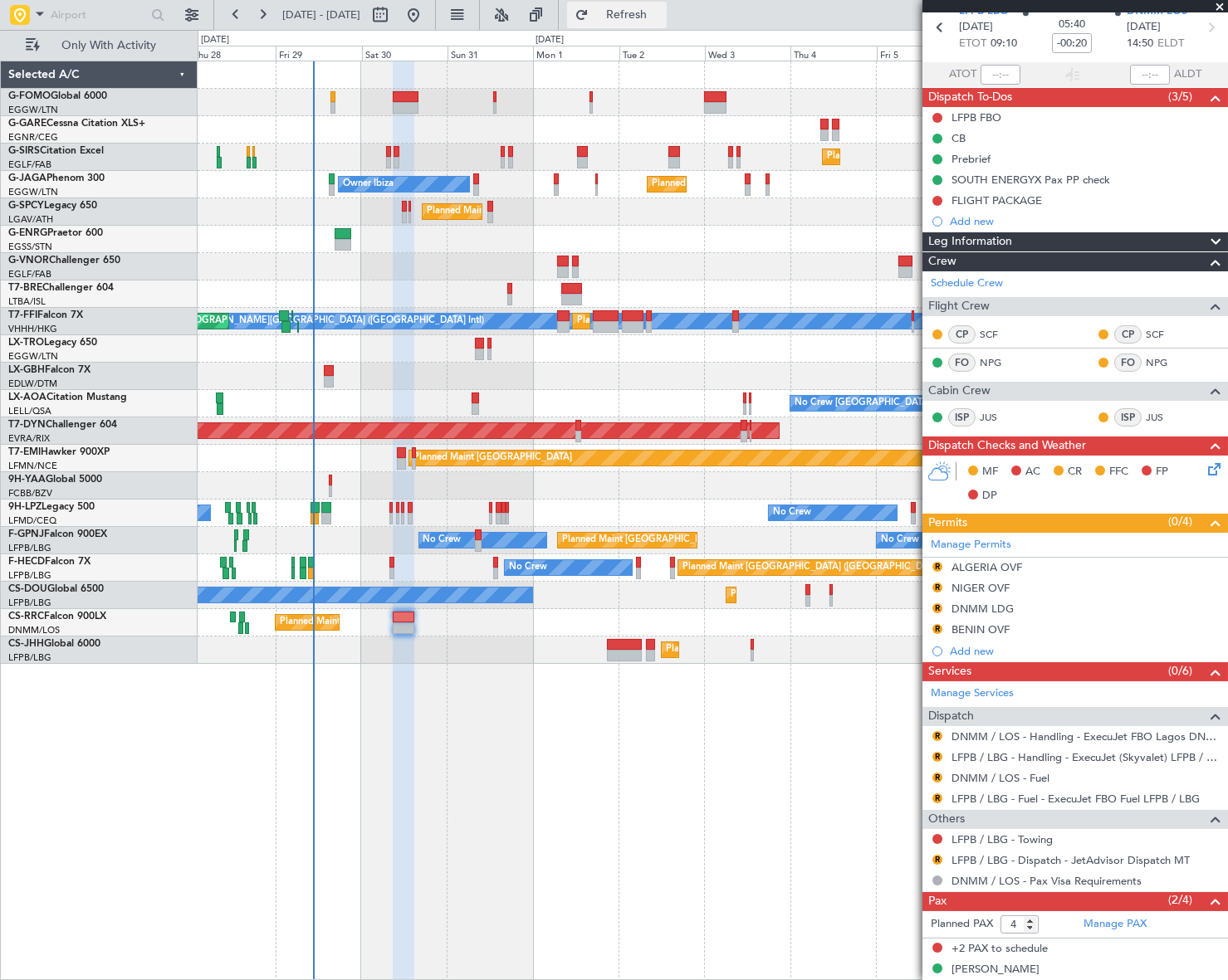
click at [662, 14] on span "Refresh" at bounding box center [626, 15] width 70 height 11
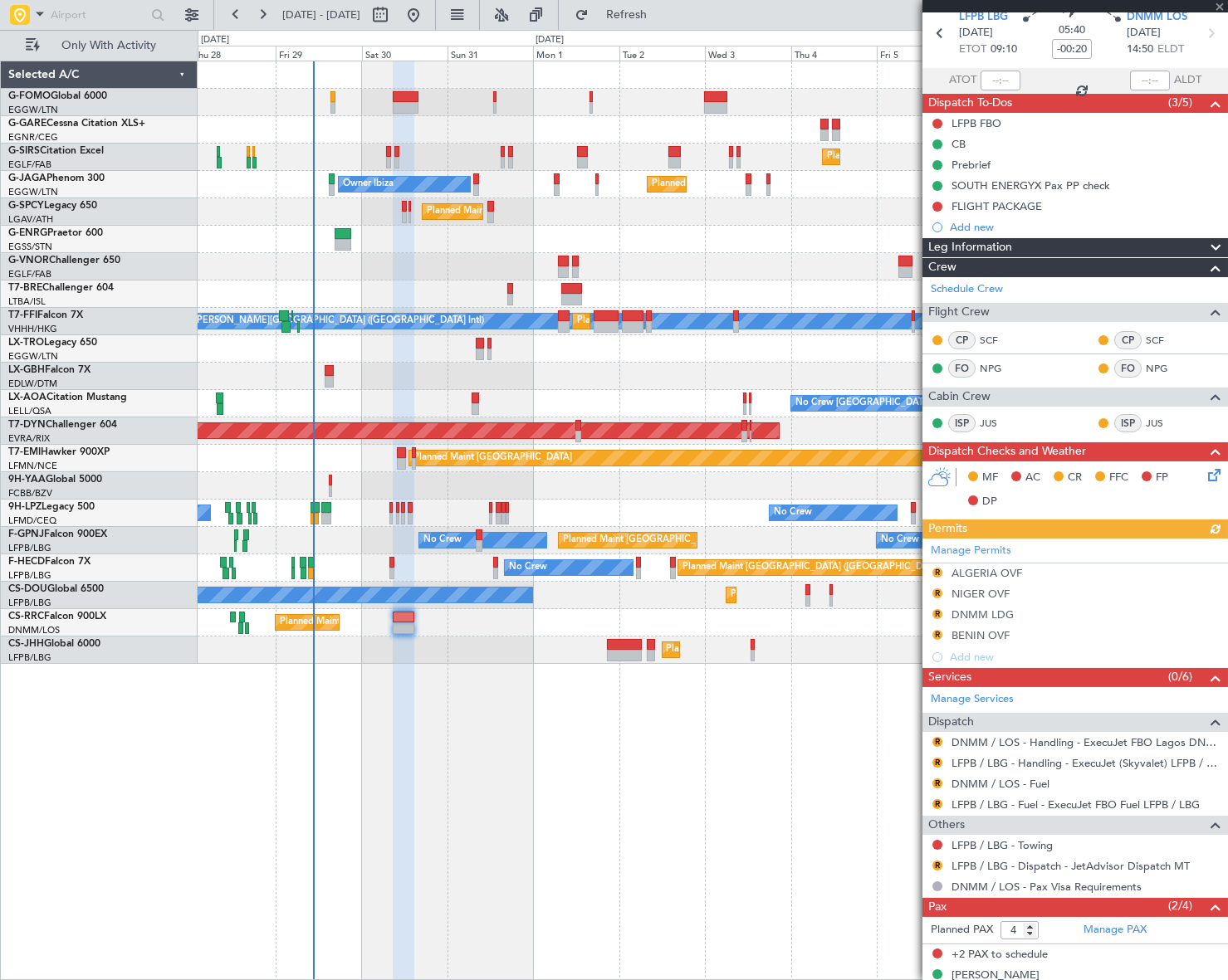
scroll to position [126, 0]
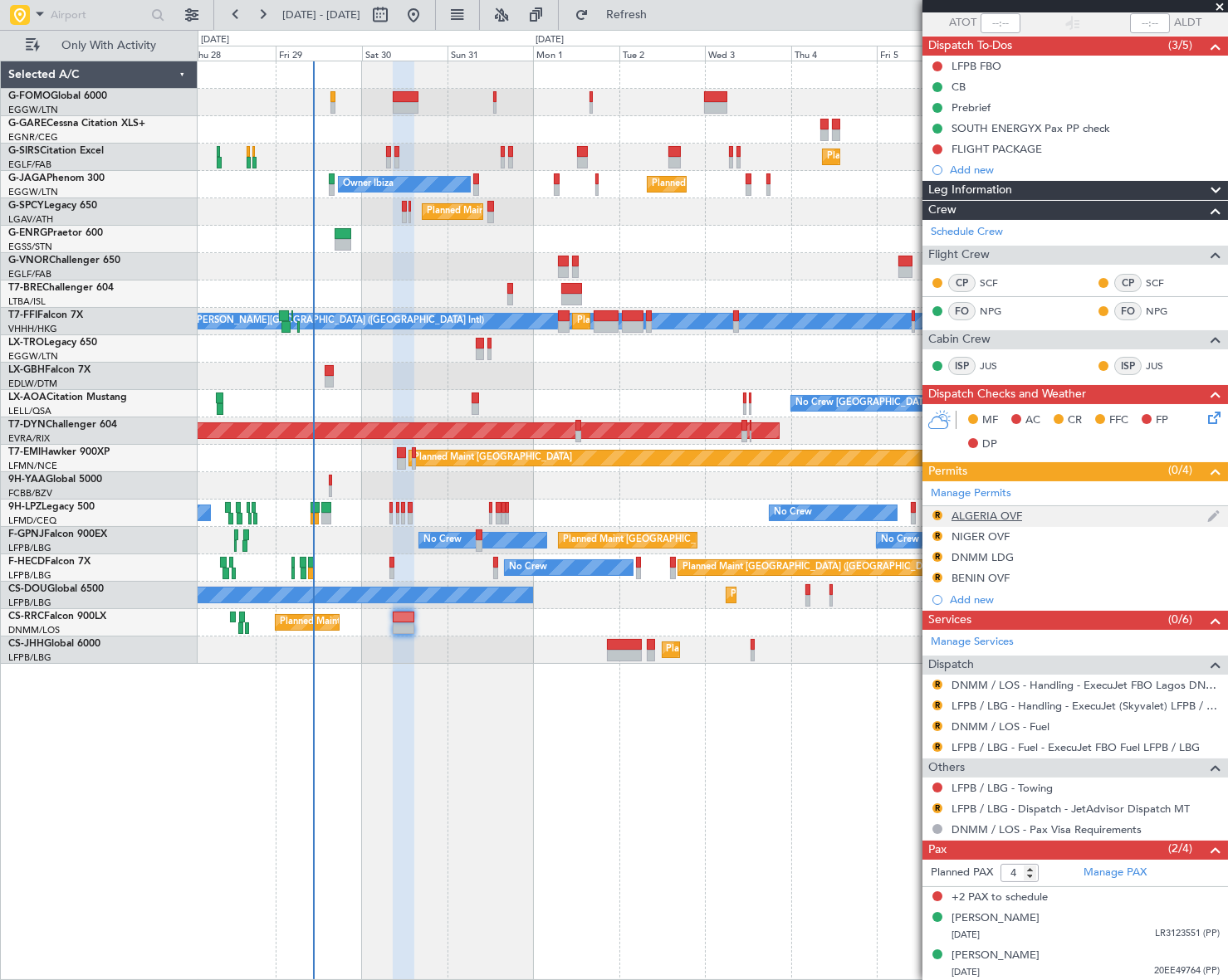
click at [988, 513] on div "ALGERIA OVF" at bounding box center [987, 515] width 70 height 14
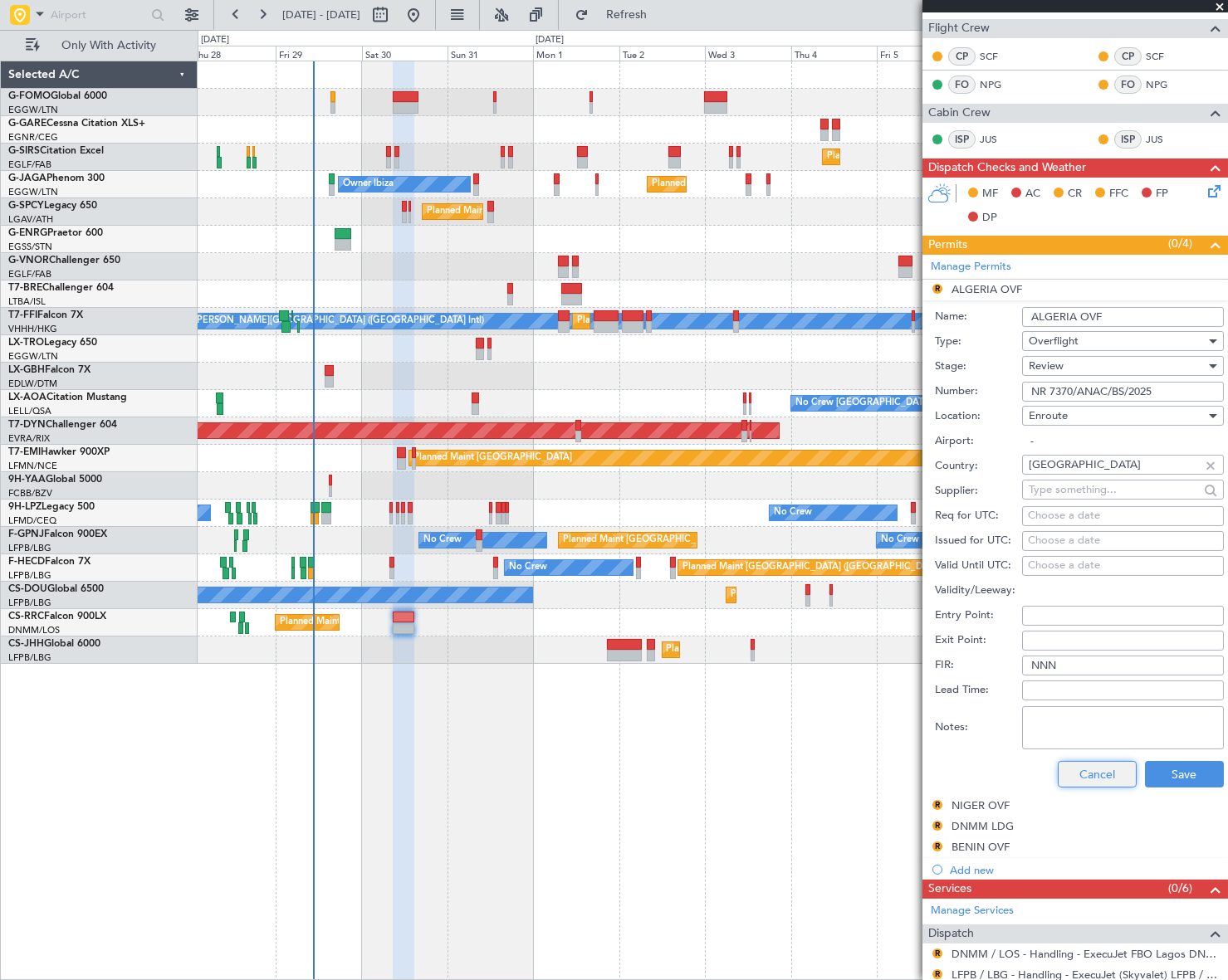
click at [1096, 777] on button "Cancel" at bounding box center [1097, 774] width 79 height 27
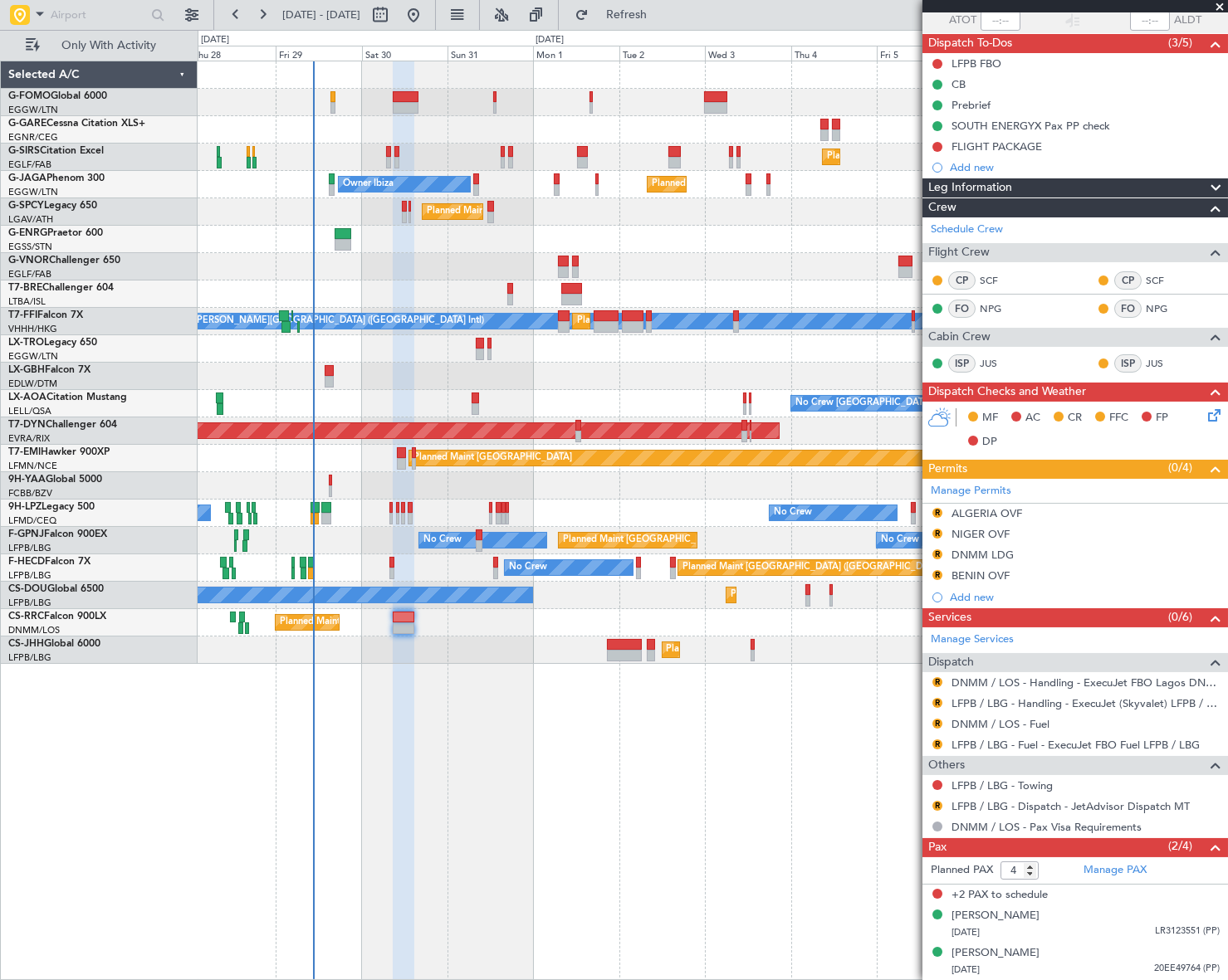
scroll to position [127, 0]
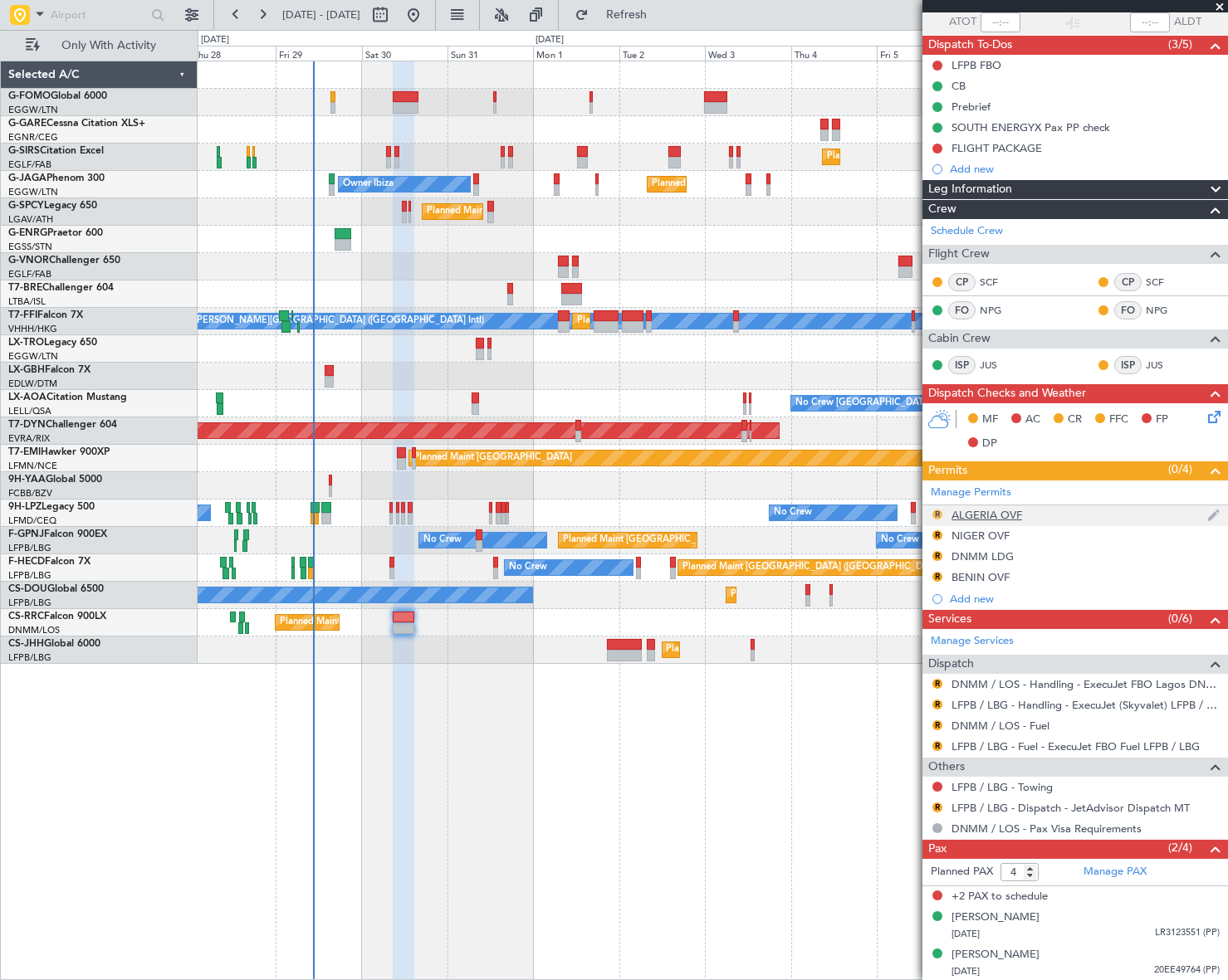
click at [938, 513] on button "R" at bounding box center [937, 514] width 10 height 10
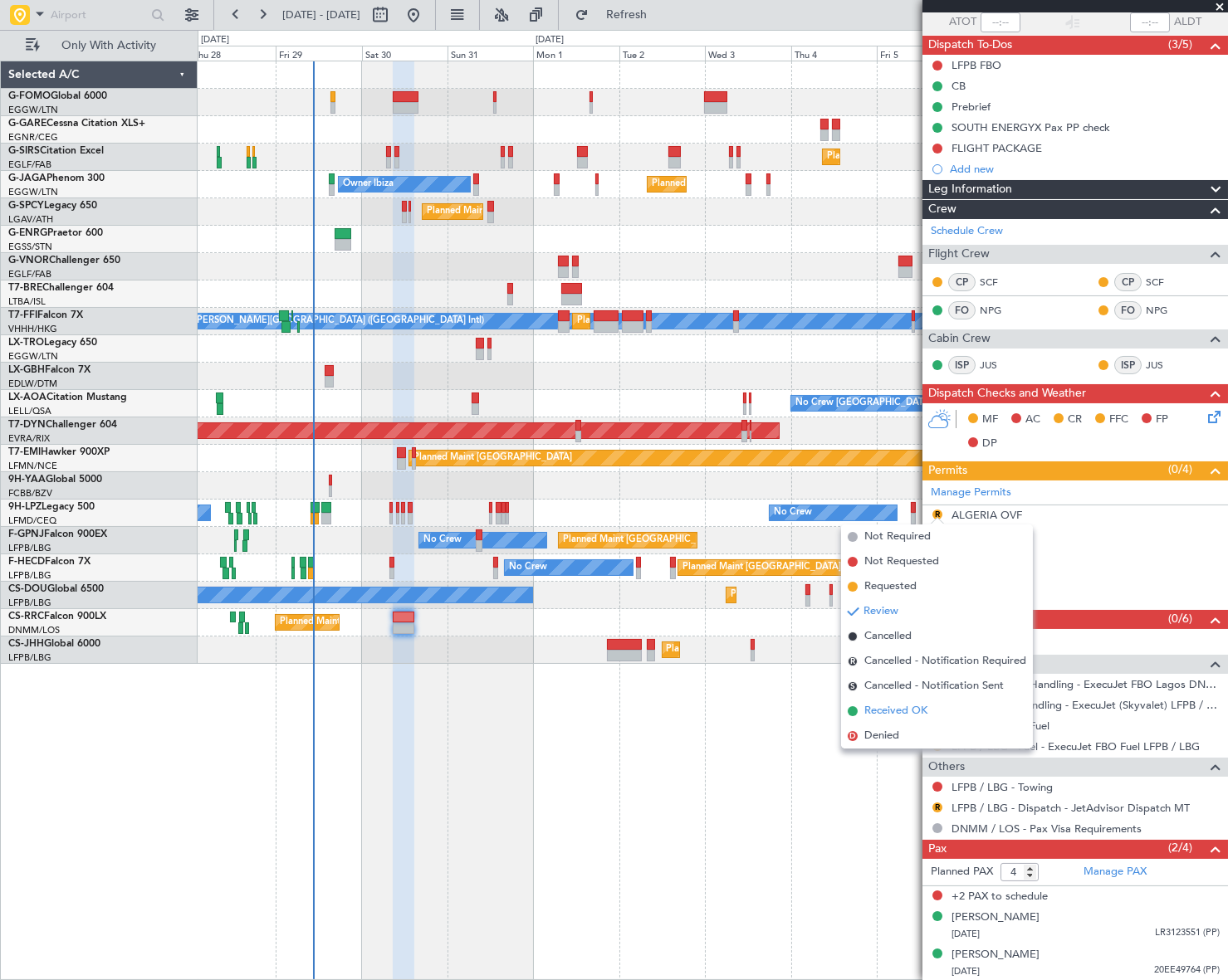
click at [896, 711] on span "Received OK" at bounding box center [896, 710] width 63 height 16
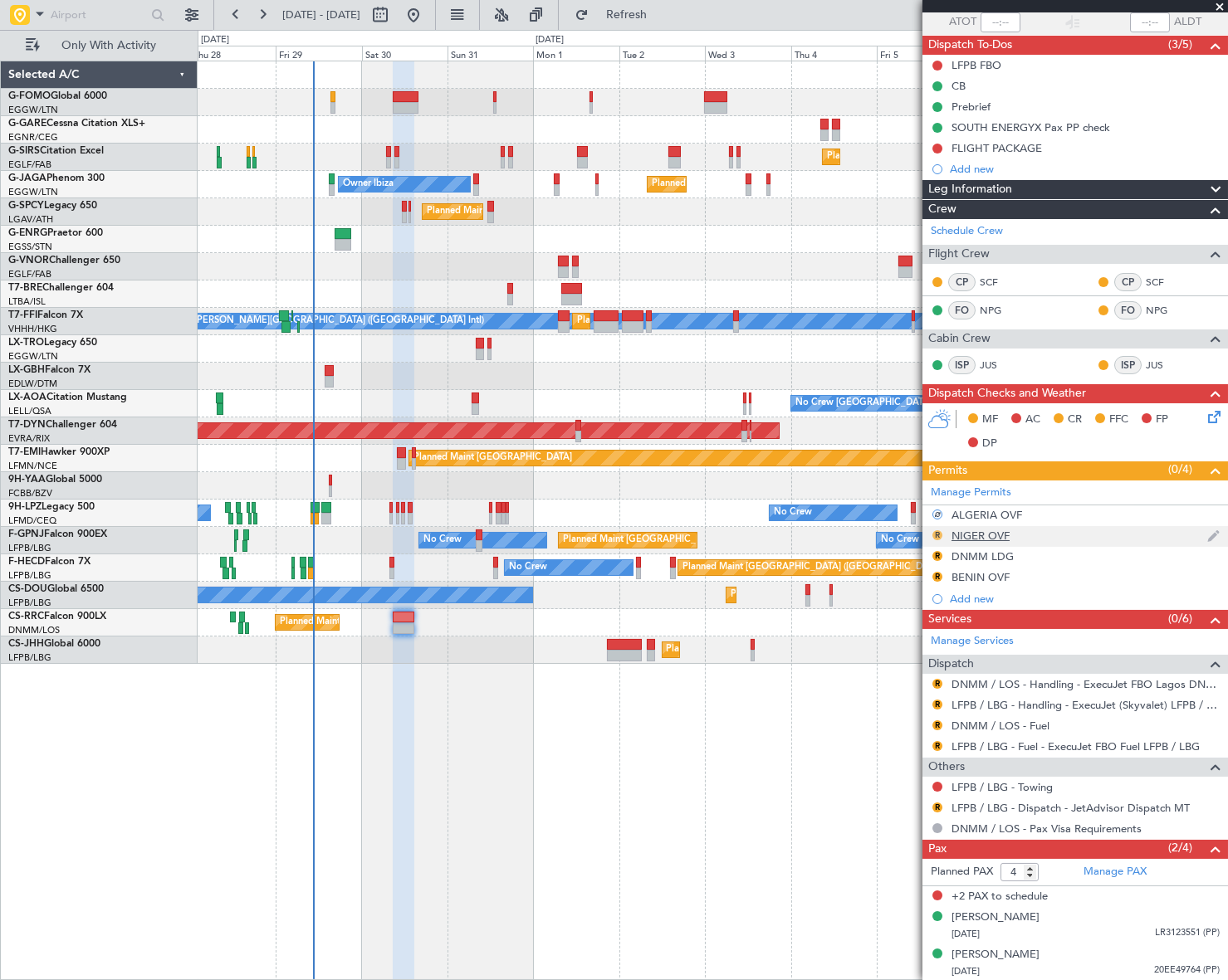
click at [938, 534] on button "R" at bounding box center [937, 535] width 10 height 10
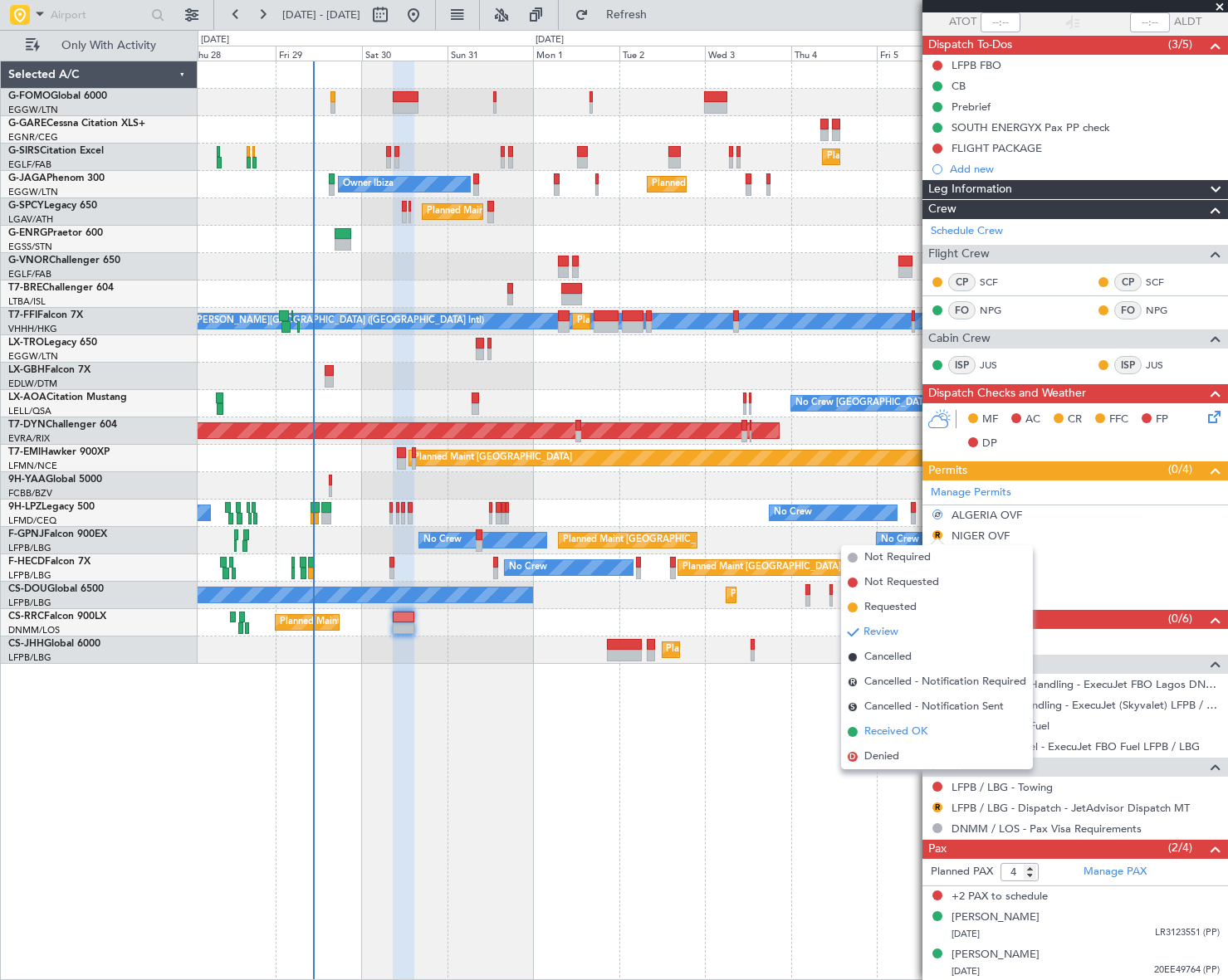
click at [899, 728] on span "Received OK" at bounding box center [896, 731] width 63 height 16
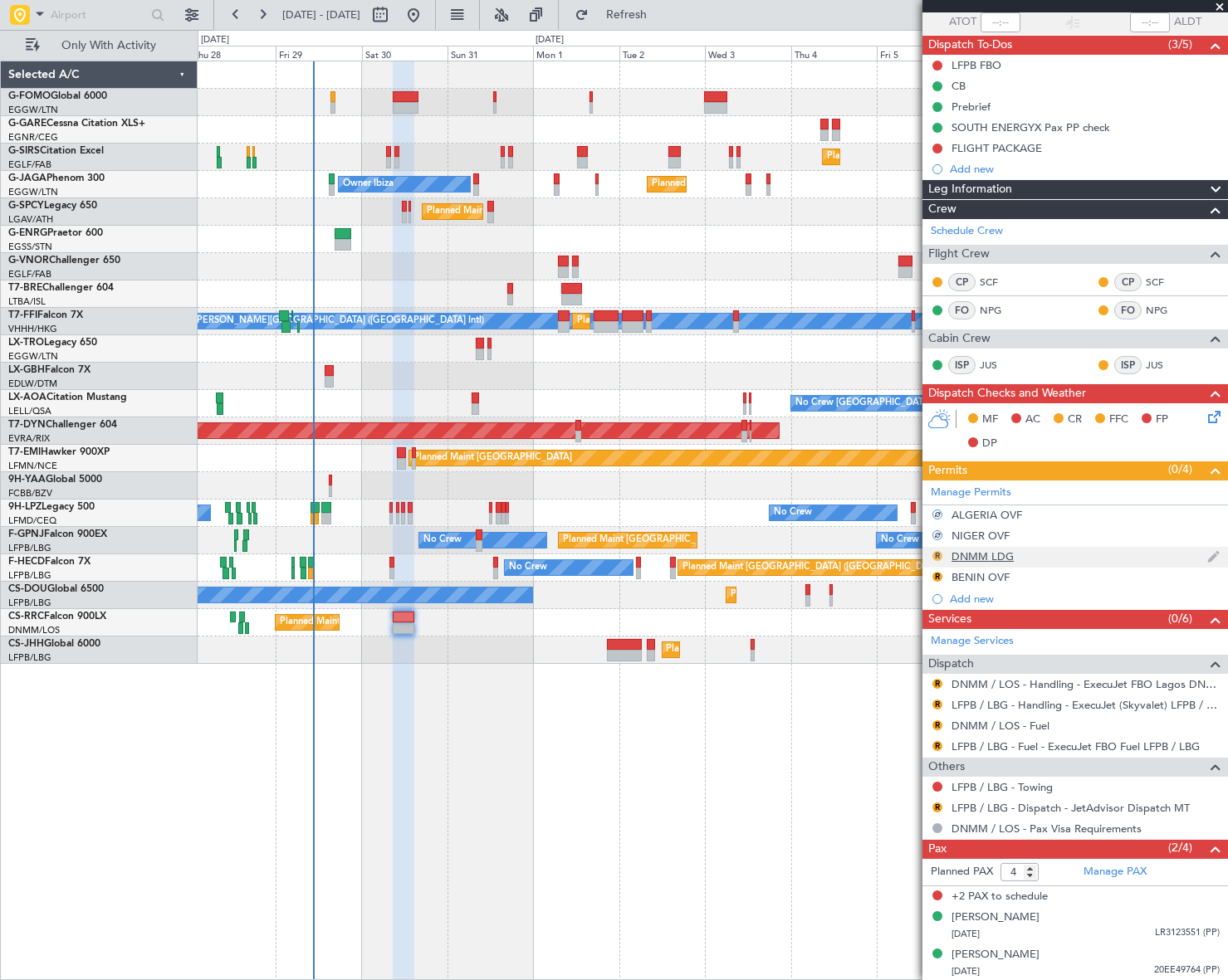
click at [938, 556] on button "R" at bounding box center [937, 556] width 10 height 10
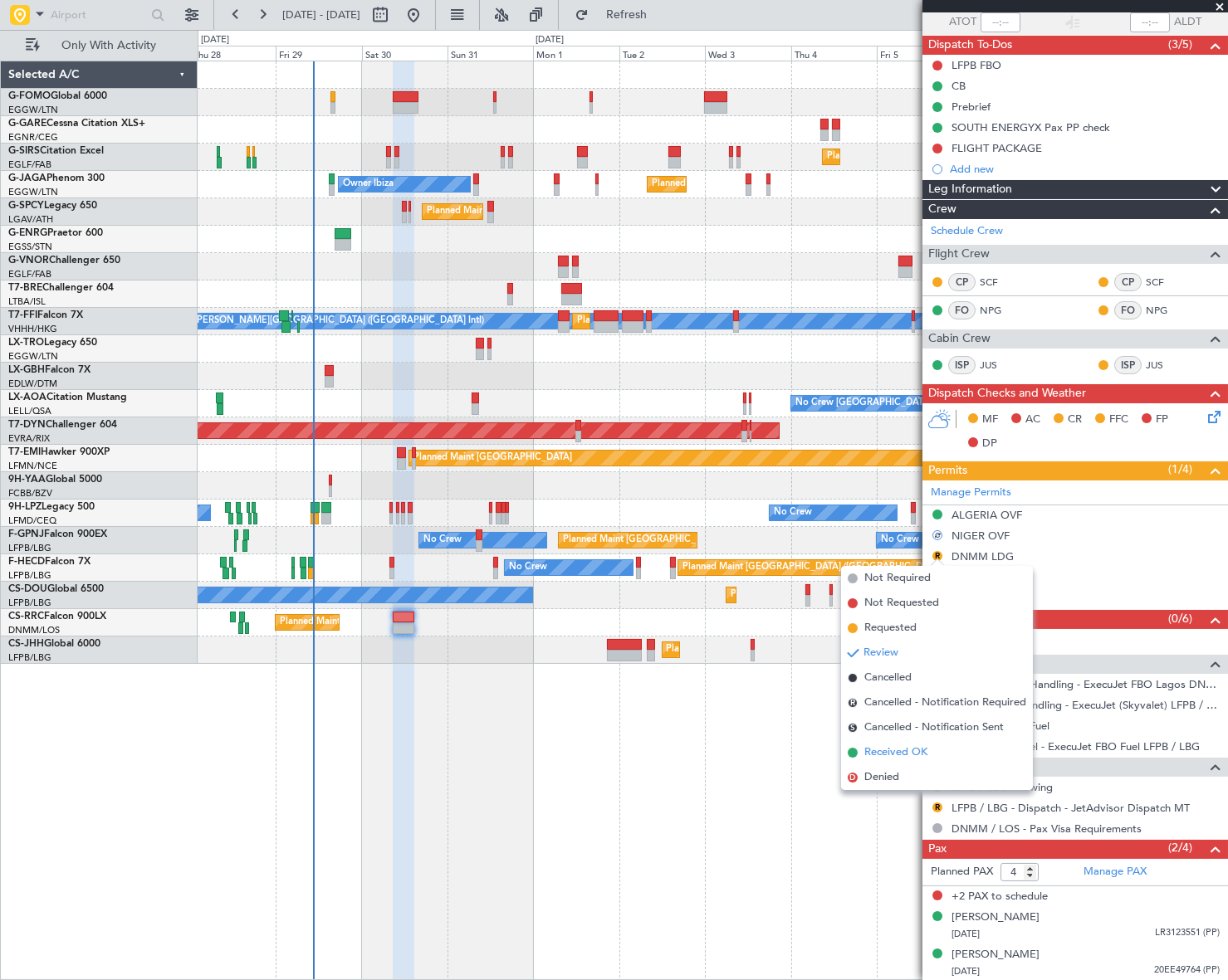
drag, startPoint x: 889, startPoint y: 757, endPoint x: 934, endPoint y: 710, distance: 65.1
click at [889, 756] on span "Received OK" at bounding box center [896, 752] width 63 height 16
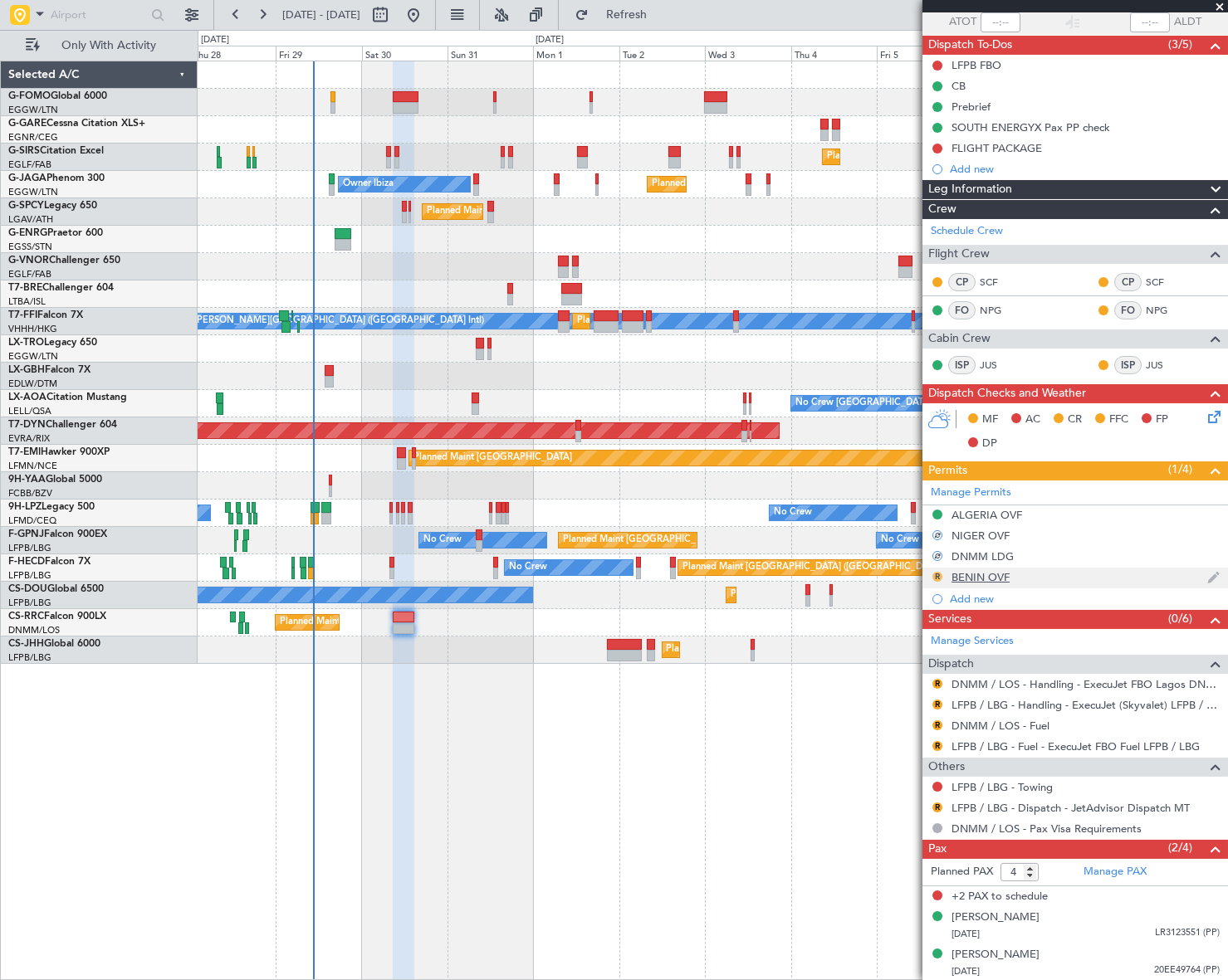
click at [937, 576] on button "R" at bounding box center [937, 576] width 10 height 10
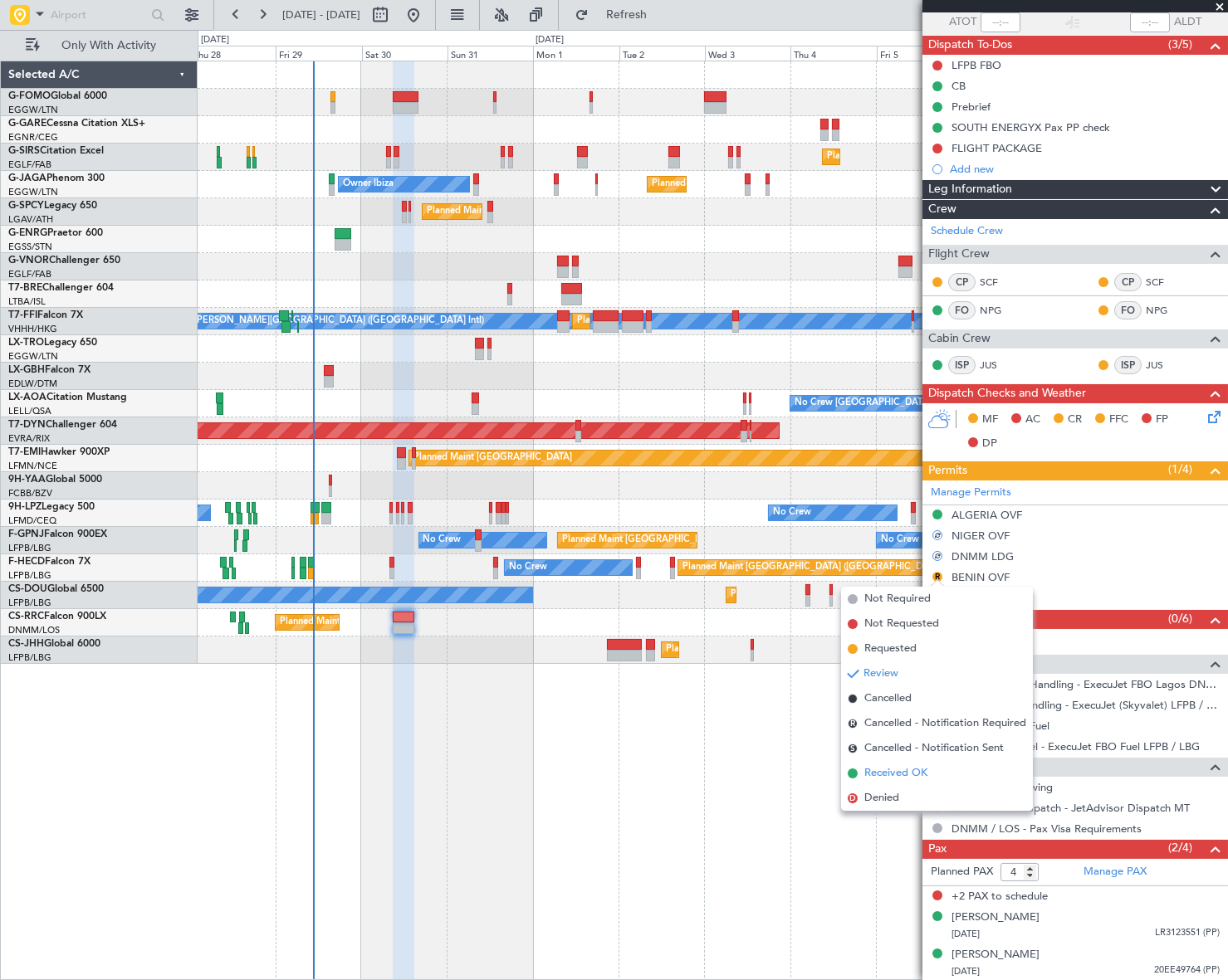
click at [908, 772] on span "Received OK" at bounding box center [896, 773] width 63 height 16
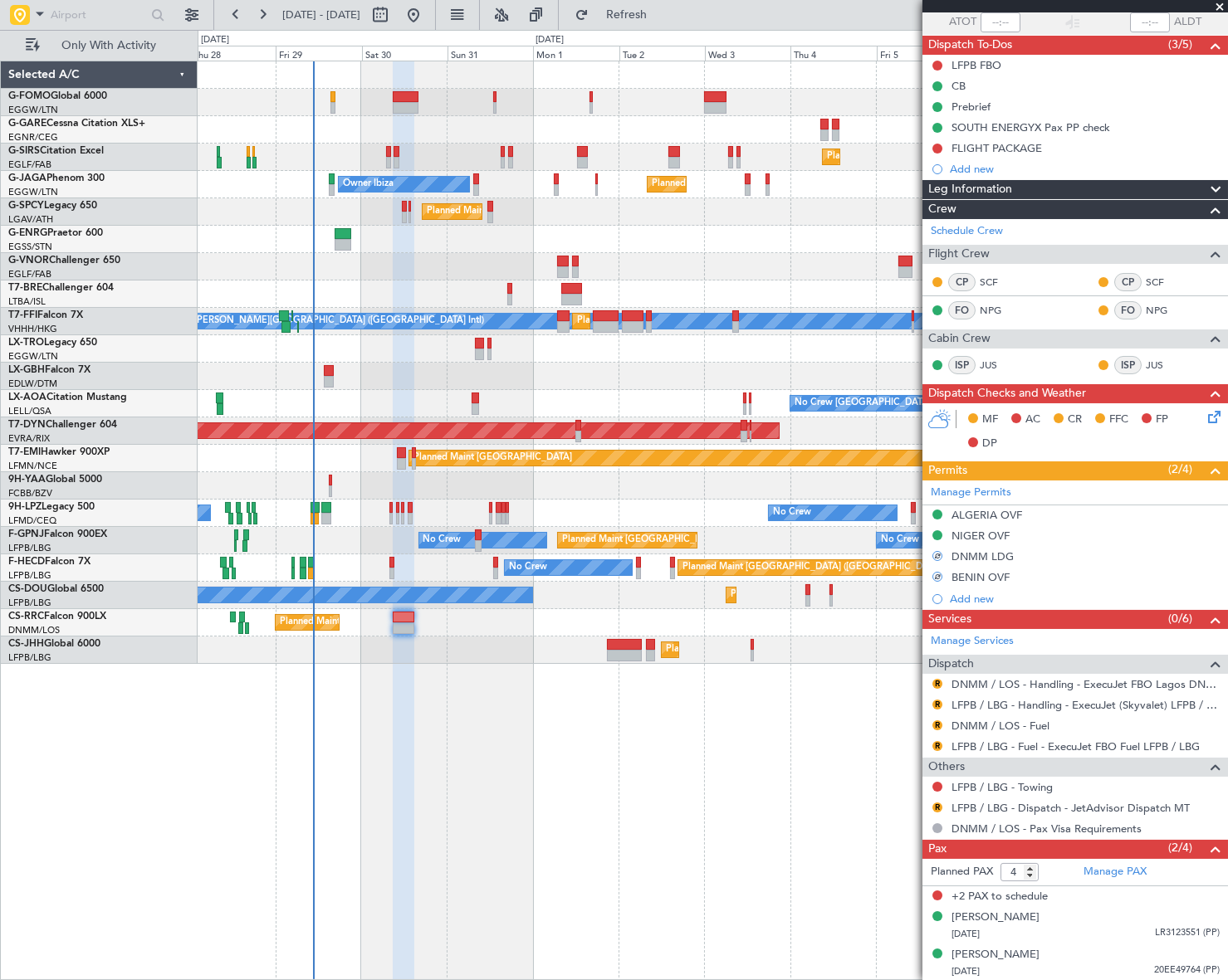
click at [938, 801] on div "Not Requested" at bounding box center [938, 801] width 0 height 0
click at [831, 824] on div "Planned Maint [GEOGRAPHIC_DATA] ([GEOGRAPHIC_DATA]) Unplanned Maint [GEOGRAPHIC…" at bounding box center [712, 521] width 1030 height 920
click at [936, 803] on button "R" at bounding box center [937, 808] width 10 height 10
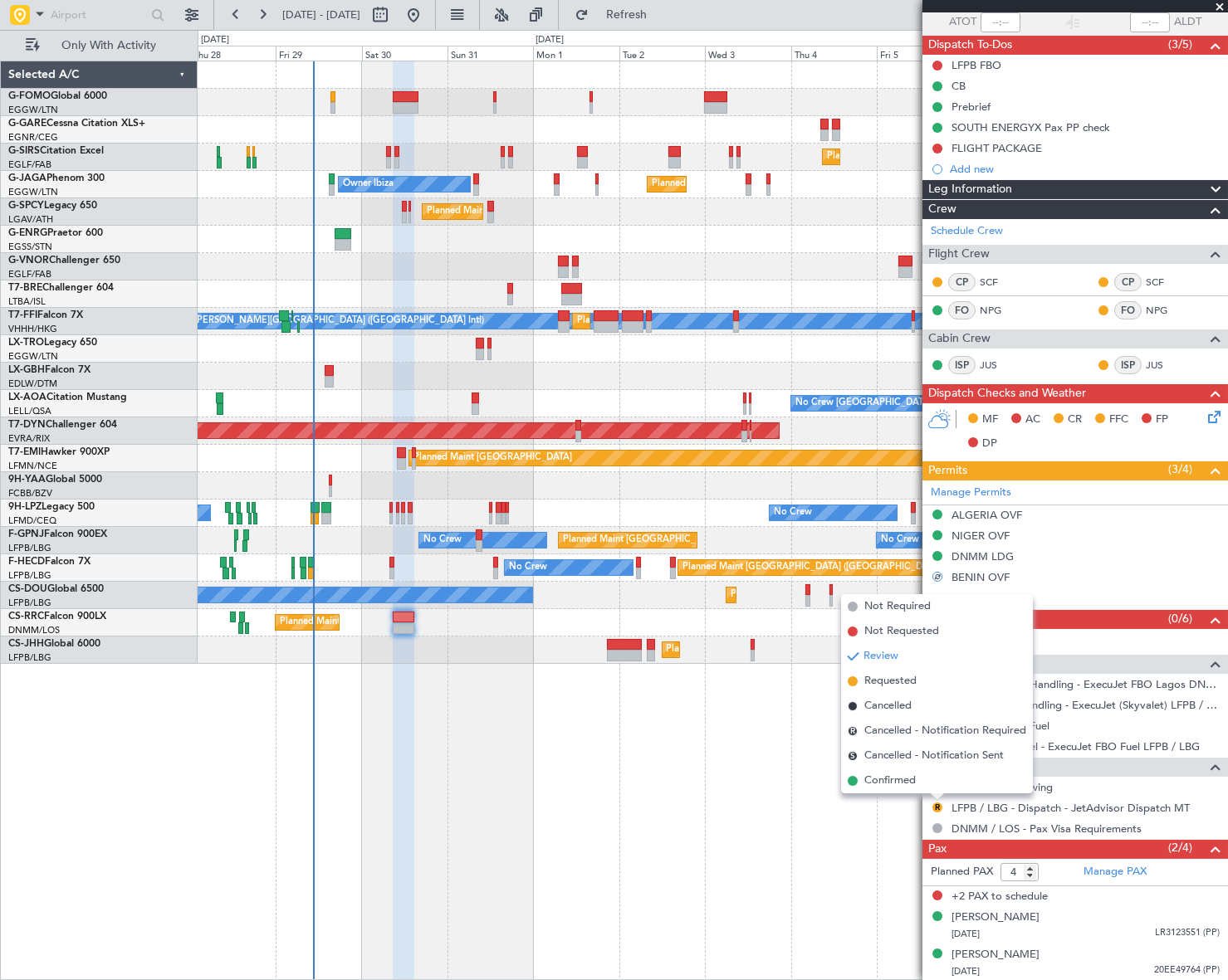
click at [905, 778] on span "Confirmed" at bounding box center [890, 780] width 51 height 16
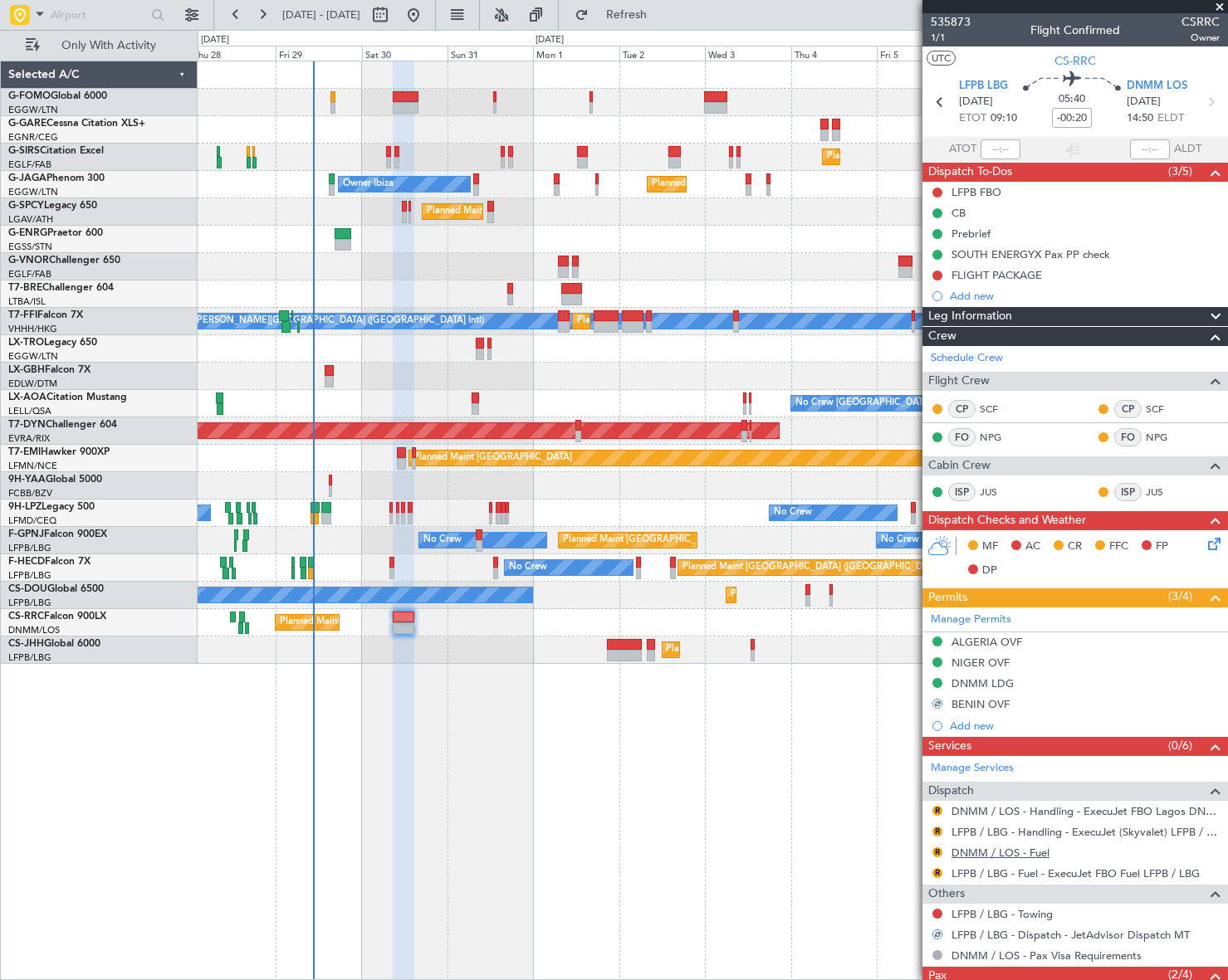
scroll to position [126, 0]
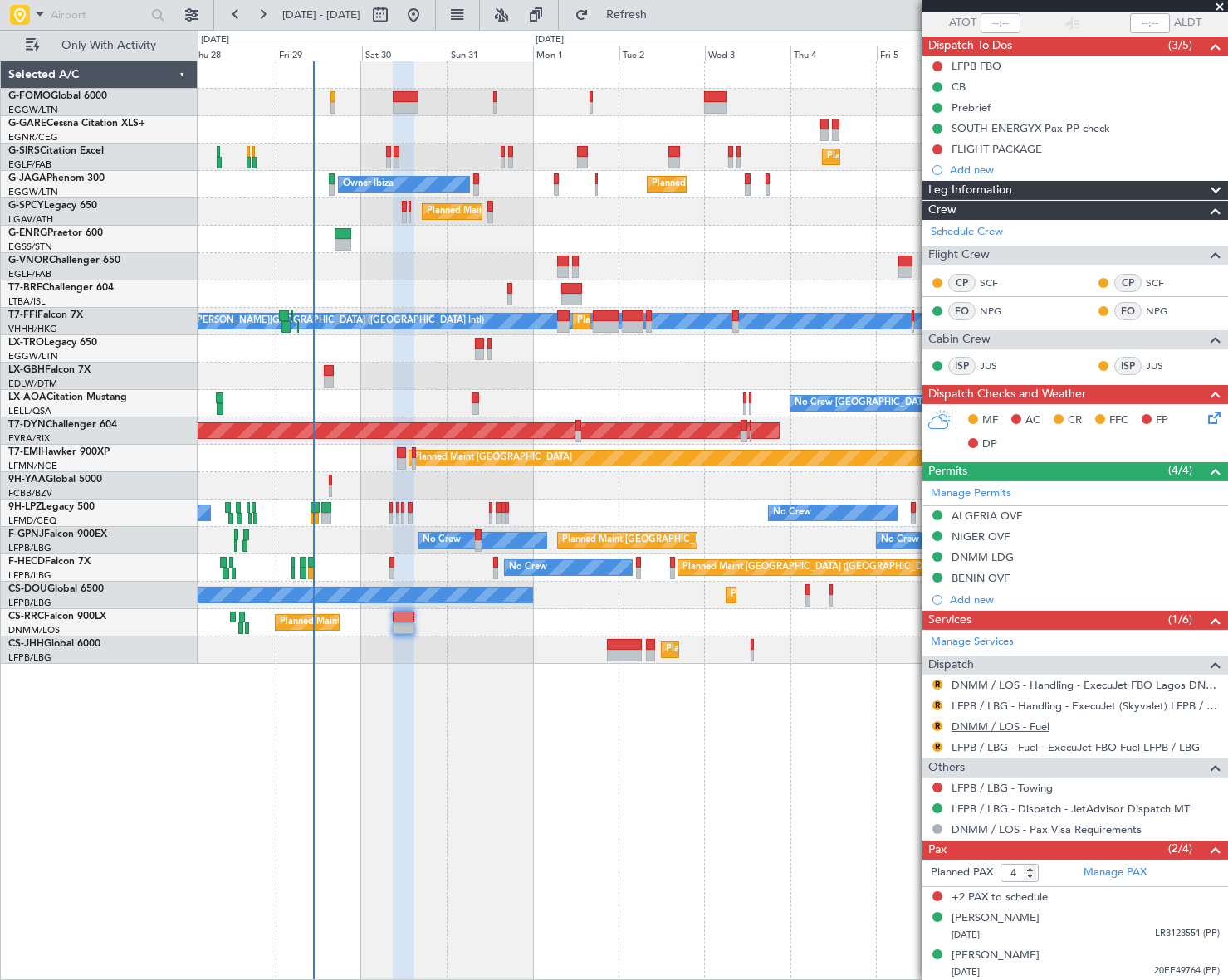
click at [998, 723] on link "DNMM / LOS - Fuel" at bounding box center [1000, 727] width 98 height 14
click at [938, 723] on button "R" at bounding box center [937, 726] width 10 height 10
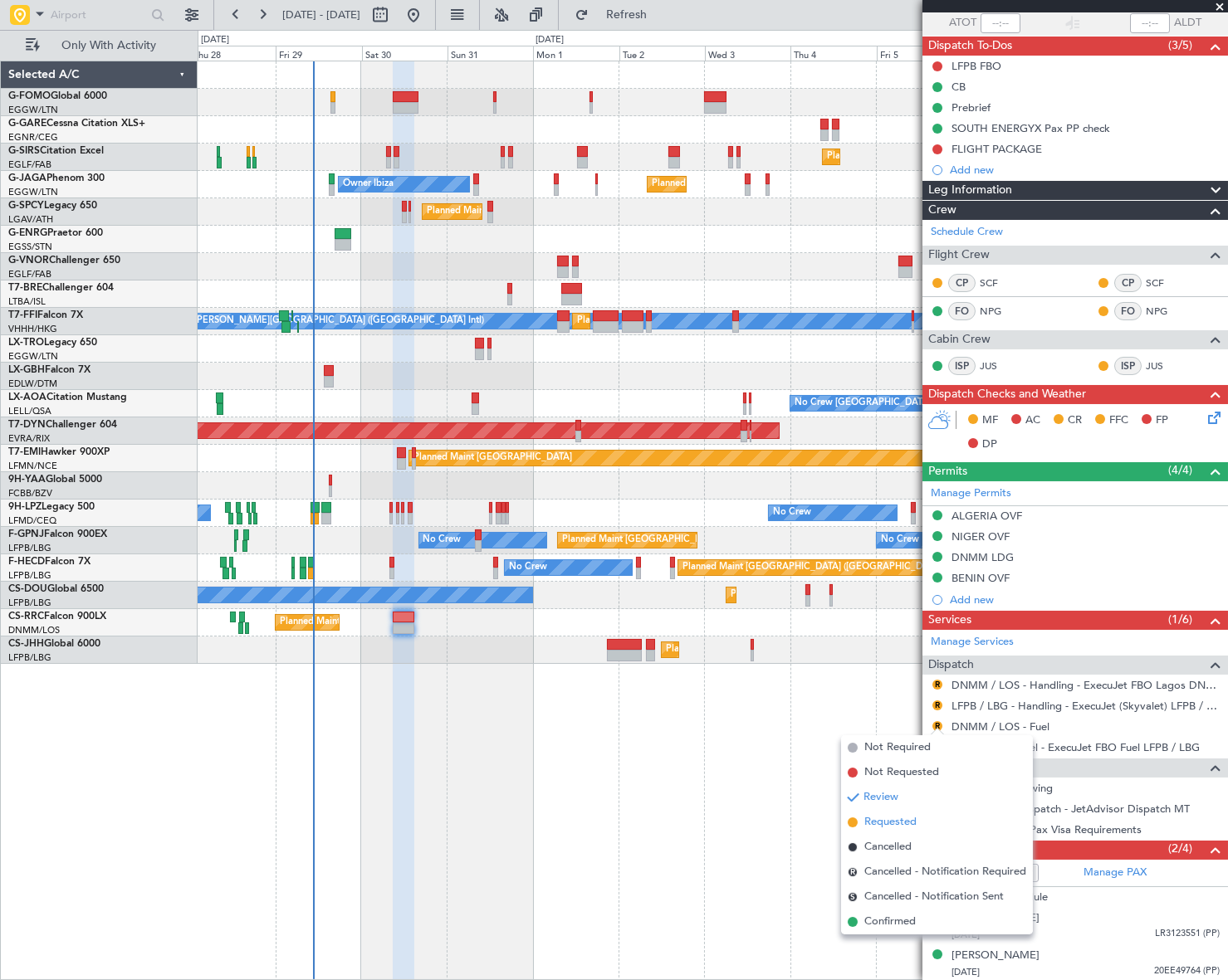
click at [882, 817] on span "Requested" at bounding box center [890, 822] width 52 height 16
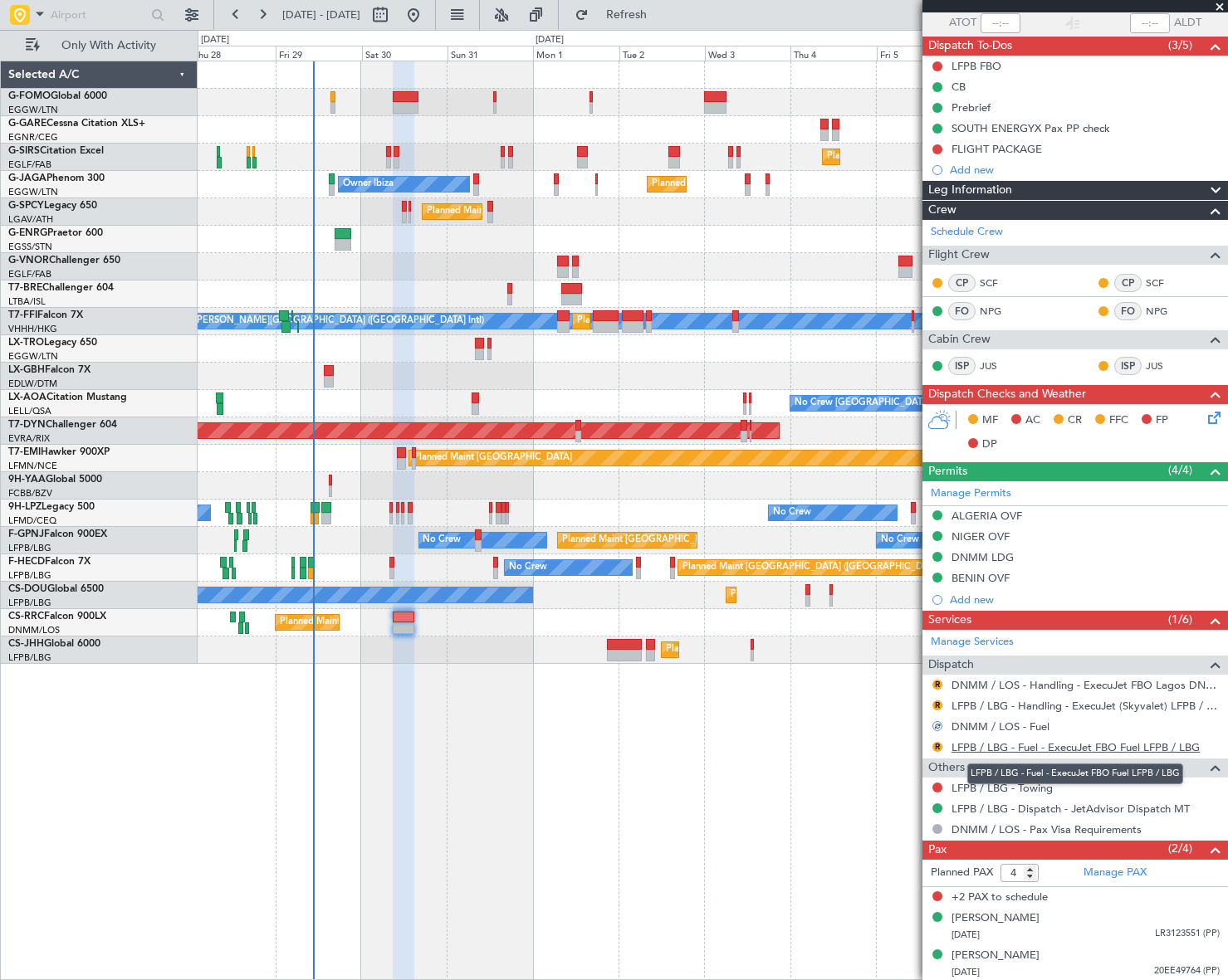
click at [1063, 746] on link "LFPB / LBG - Fuel - ExecuJet FBO Fuel LFPB / LBG" at bounding box center [1076, 747] width 249 height 14
click at [935, 743] on button "R" at bounding box center [937, 747] width 10 height 10
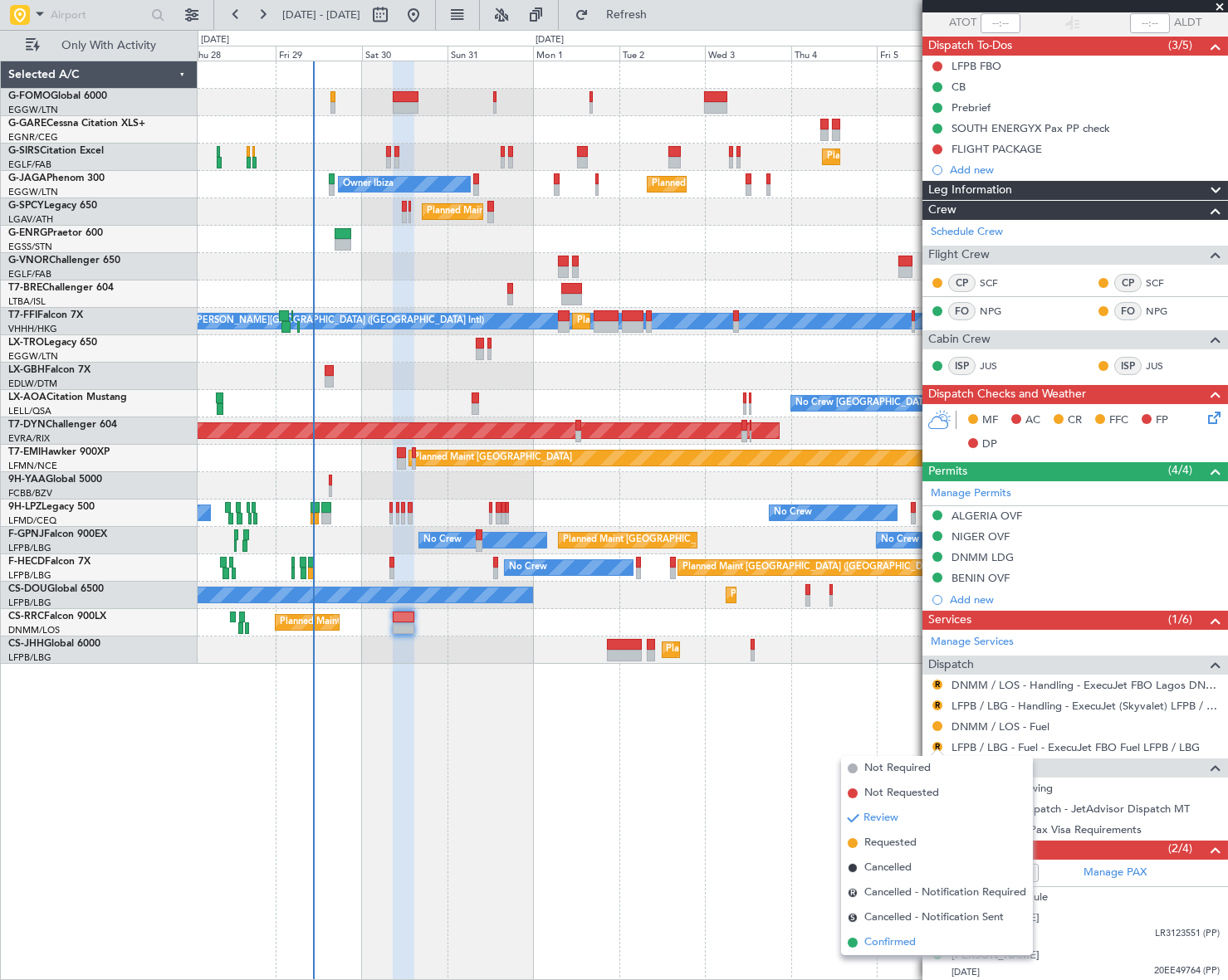
click at [902, 941] on span "Confirmed" at bounding box center [890, 942] width 51 height 16
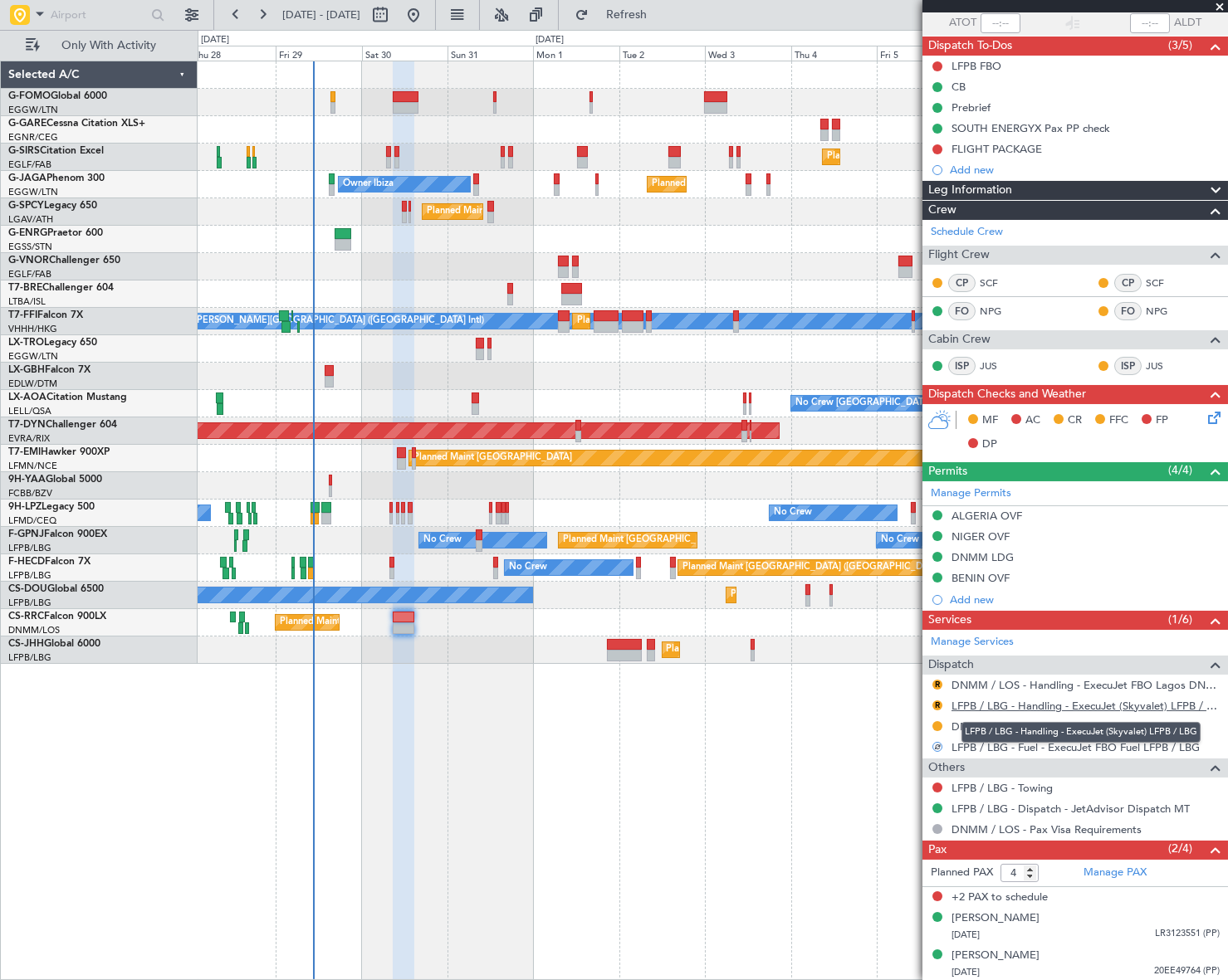
click at [1150, 701] on link "LFPB / LBG - Handling - ExecuJet (Skyvalet) LFPB / LBG" at bounding box center [1085, 706] width 268 height 14
click at [1088, 682] on link "DNMM / LOS - Handling - ExecuJet FBO Lagos DNMM / LOS" at bounding box center [1085, 685] width 268 height 14
click at [1082, 685] on link "DNMM / LOS - Handling - ExecuJet FBO Lagos DNMM / LOS" at bounding box center [1085, 685] width 268 height 14
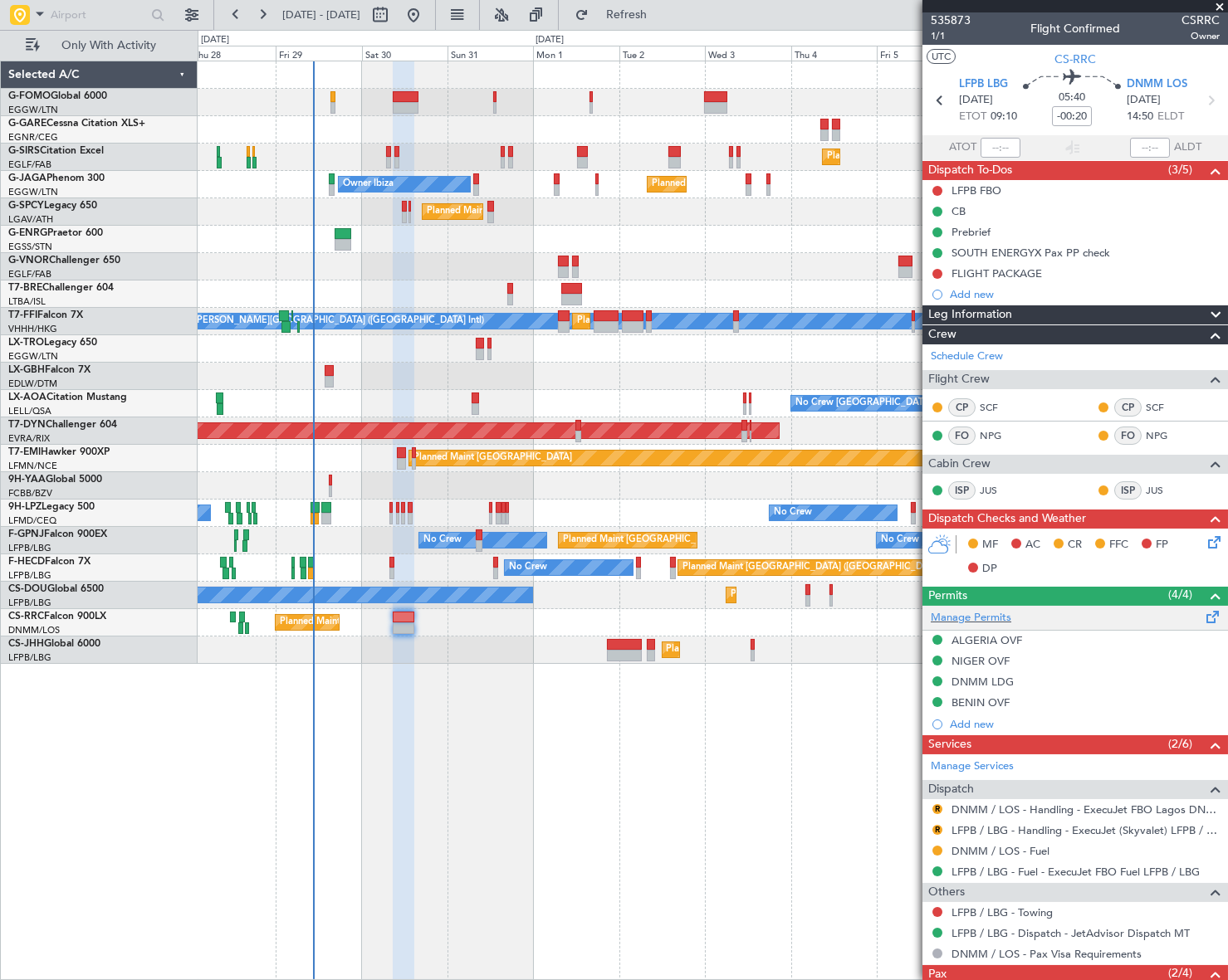
scroll to position [0, 0]
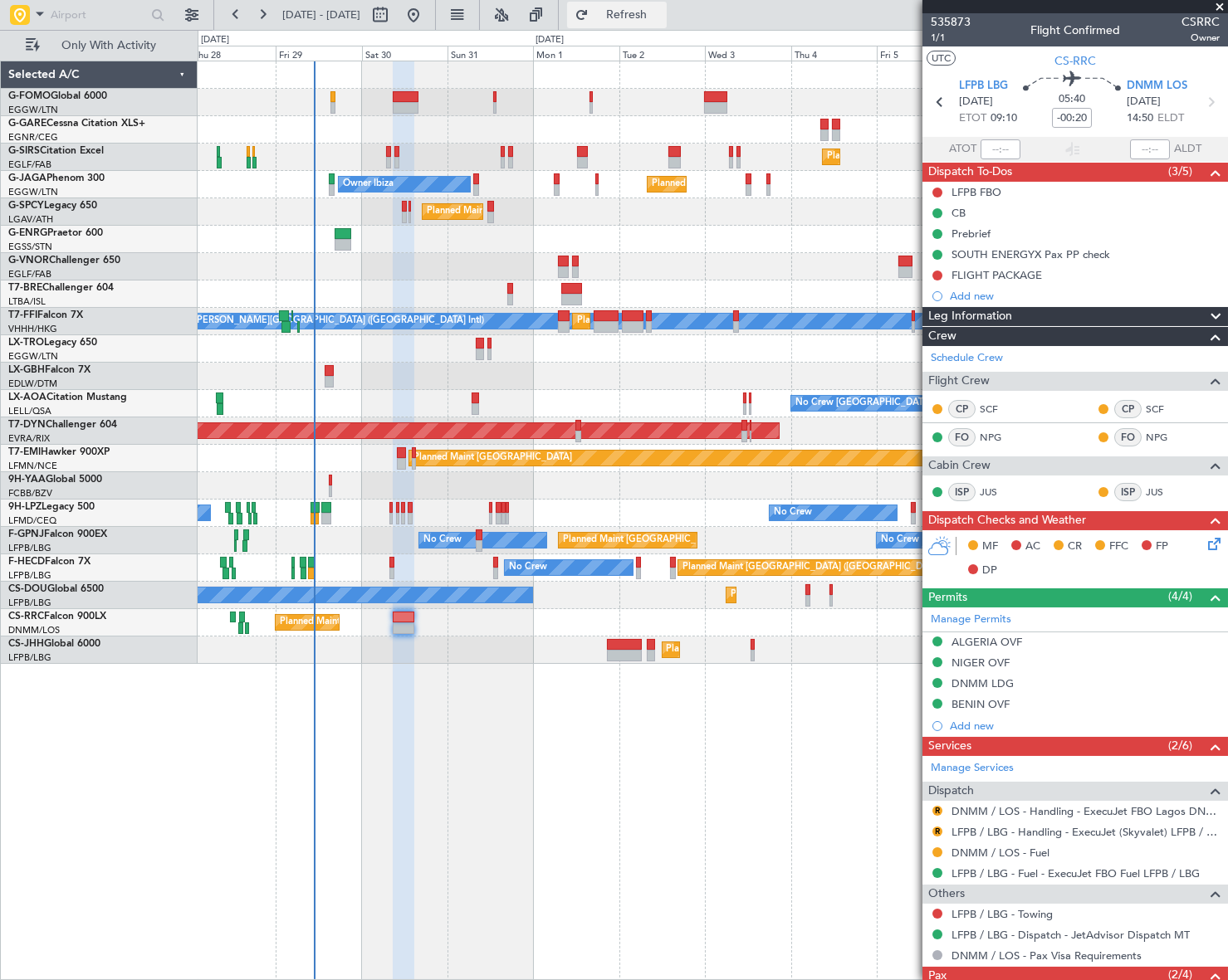
click at [662, 15] on span "Refresh" at bounding box center [626, 15] width 70 height 11
click at [943, 42] on span "1/1" at bounding box center [951, 37] width 40 height 14
click at [1205, 546] on icon at bounding box center [1212, 541] width 13 height 13
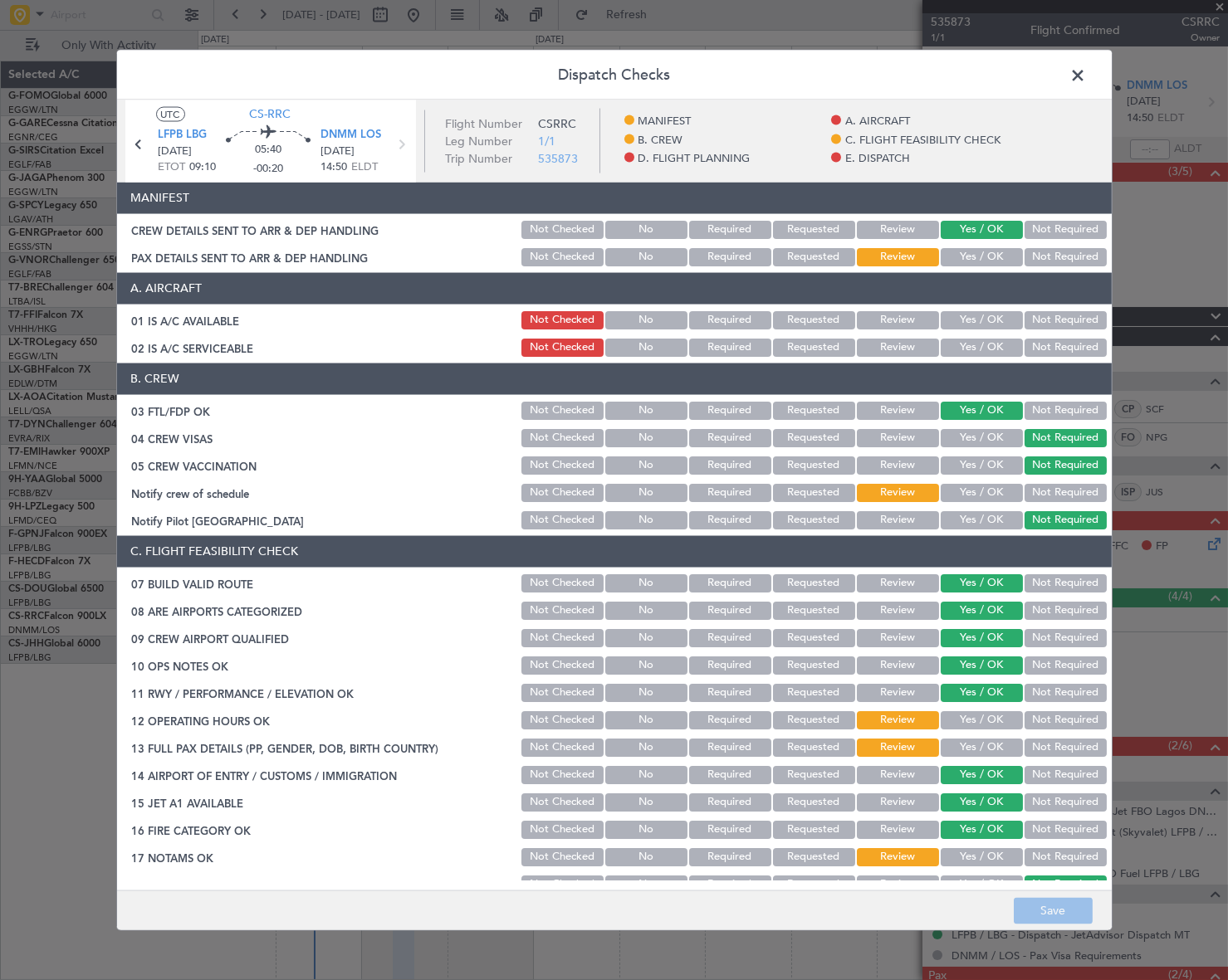
click at [972, 314] on button "Yes / OK" at bounding box center [981, 319] width 82 height 18
click at [989, 344] on button "Yes / OK" at bounding box center [981, 347] width 82 height 18
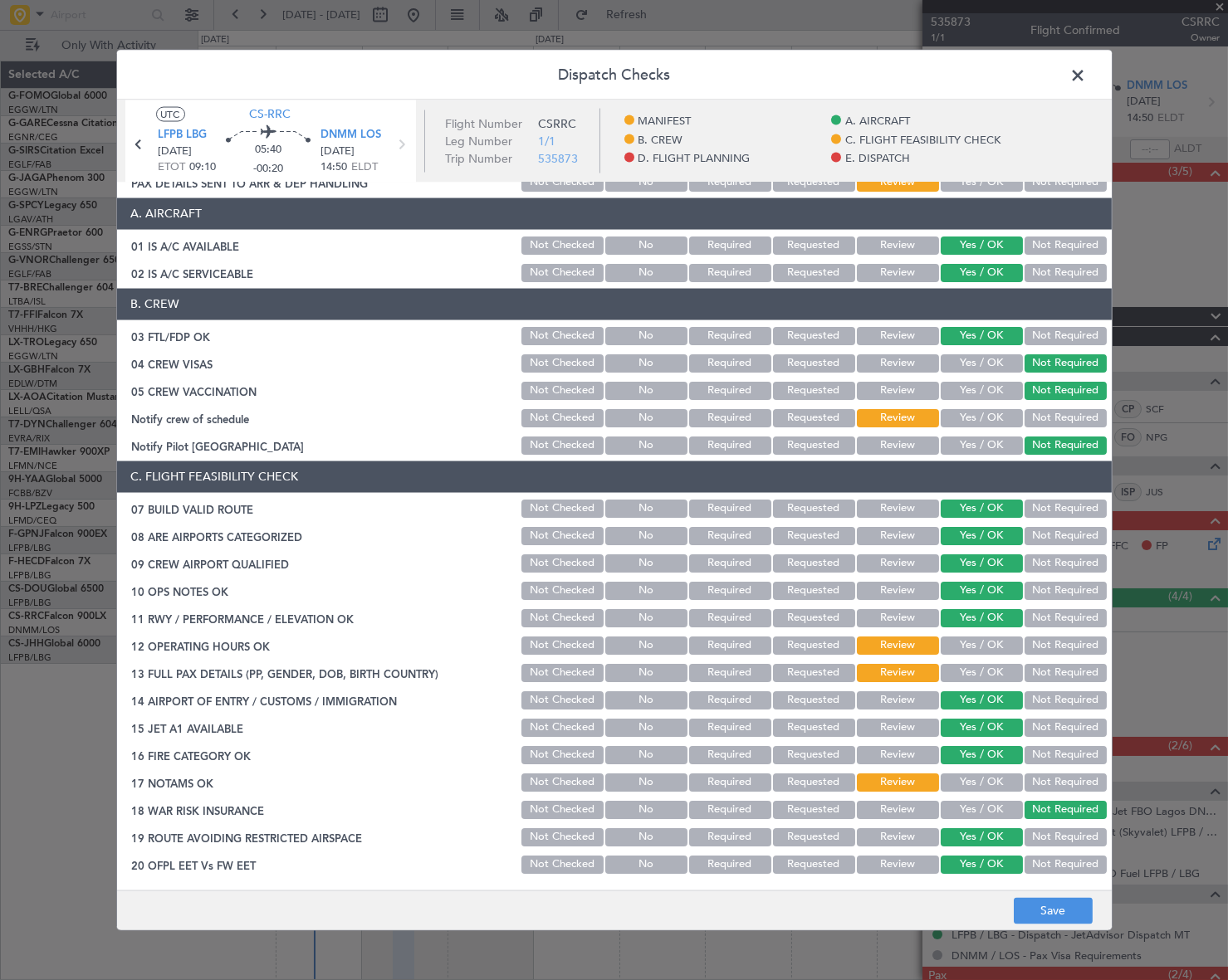
scroll to position [150, 0]
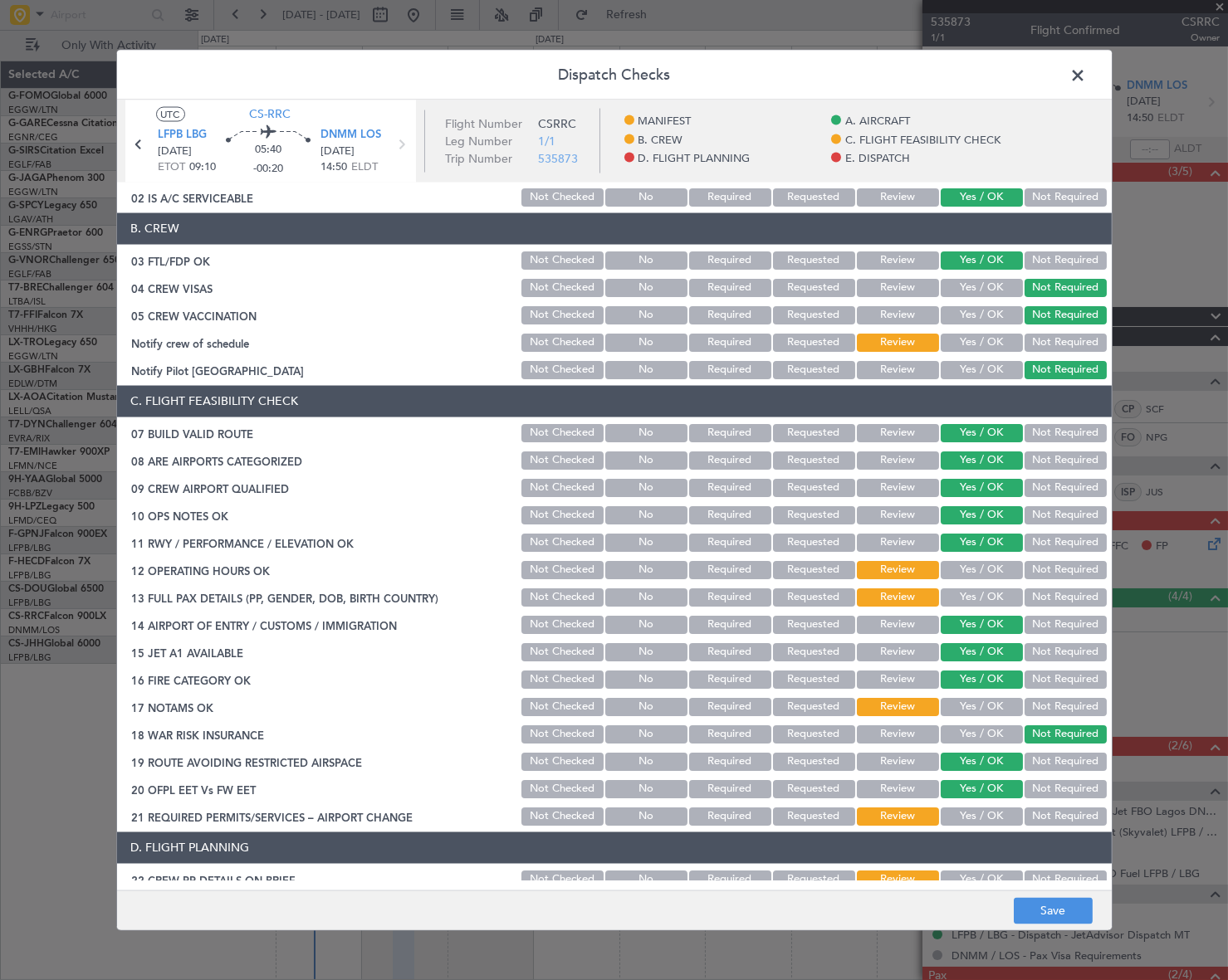
drag, startPoint x: 989, startPoint y: 571, endPoint x: 979, endPoint y: 586, distance: 18.0
click at [987, 568] on button "Yes / OK" at bounding box center [981, 569] width 82 height 18
click at [985, 590] on button "Yes / OK" at bounding box center [981, 596] width 82 height 18
click at [1004, 704] on button "Yes / OK" at bounding box center [981, 706] width 82 height 18
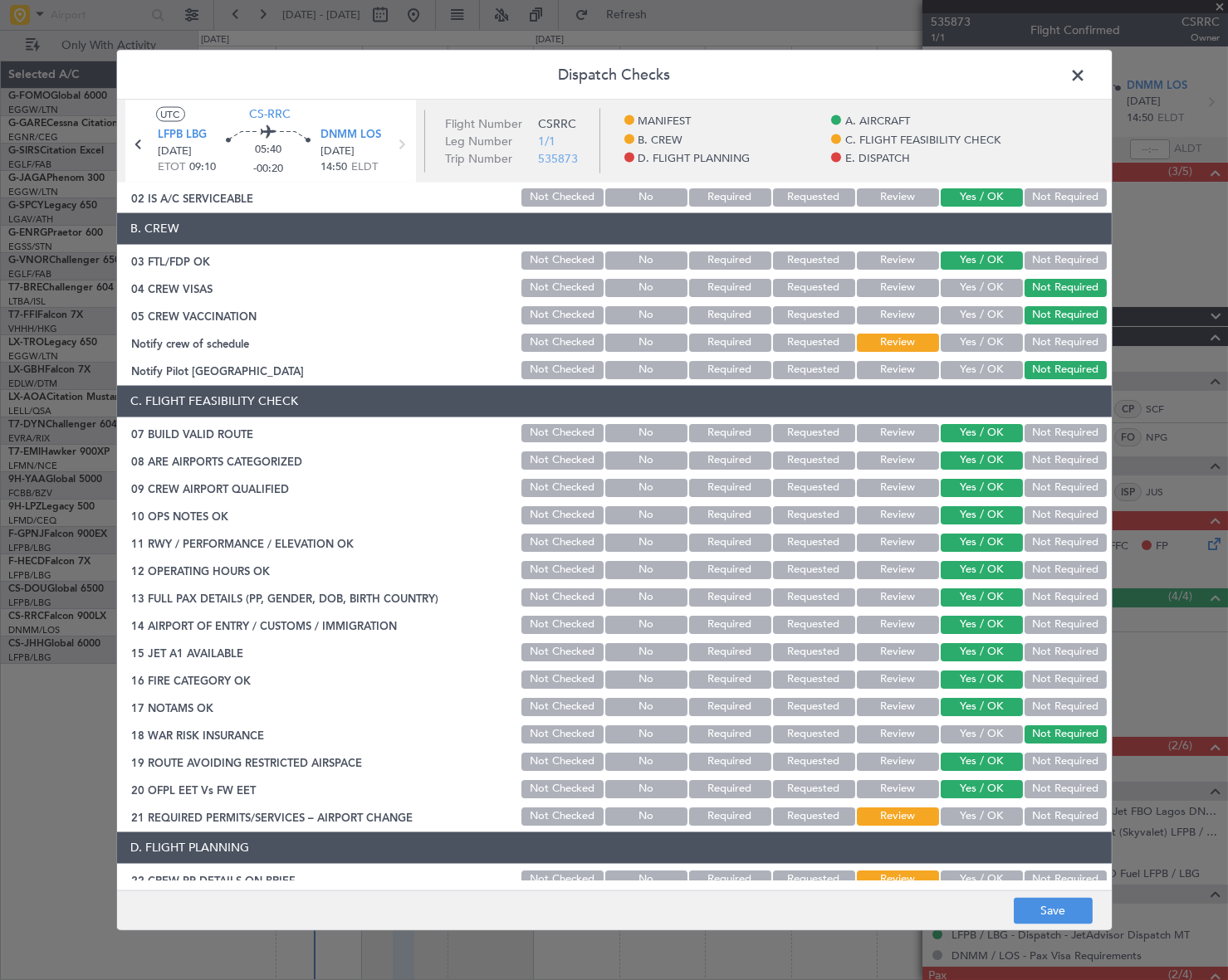
click at [993, 811] on button "Yes / OK" at bounding box center [981, 815] width 82 height 18
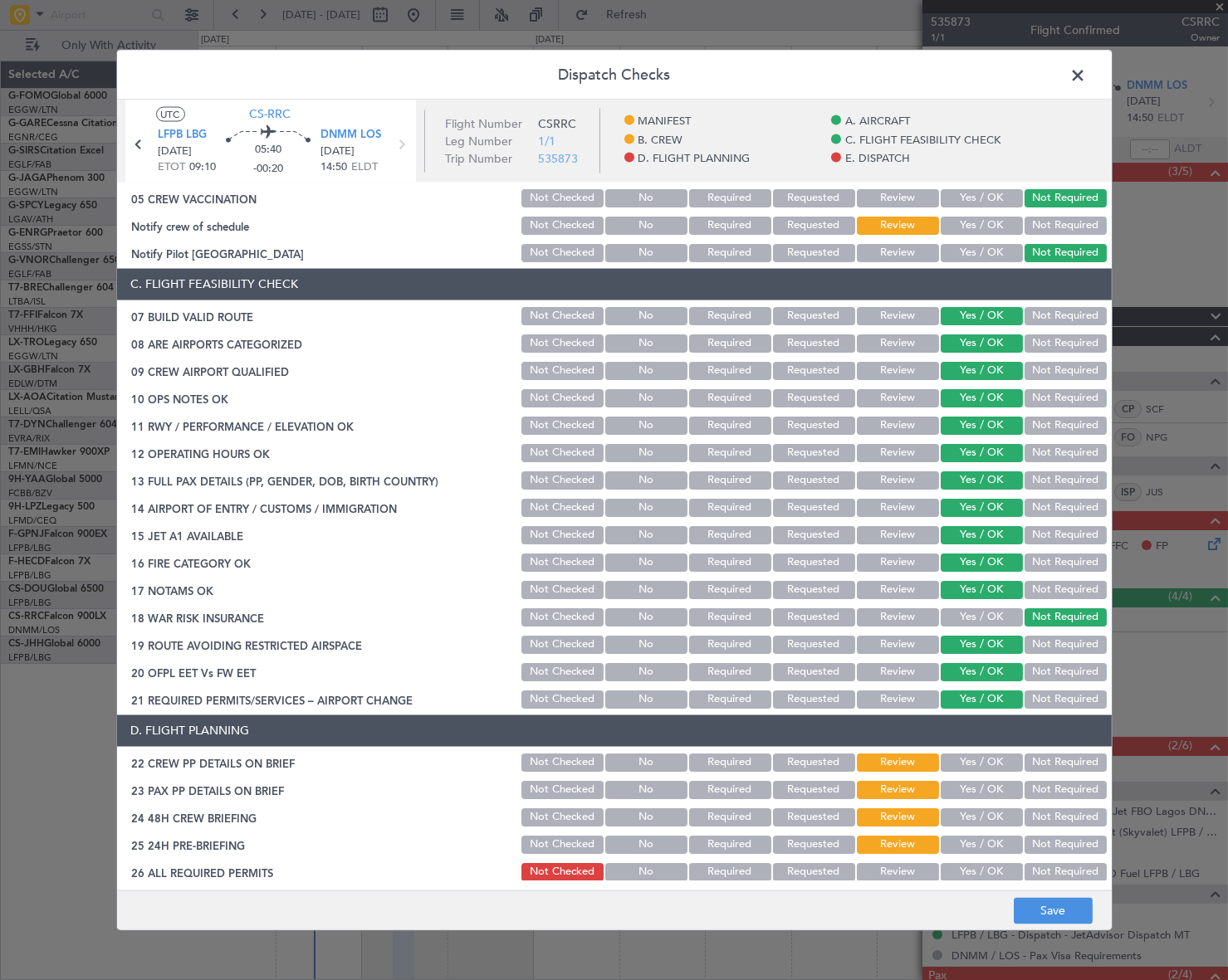
scroll to position [528, 0]
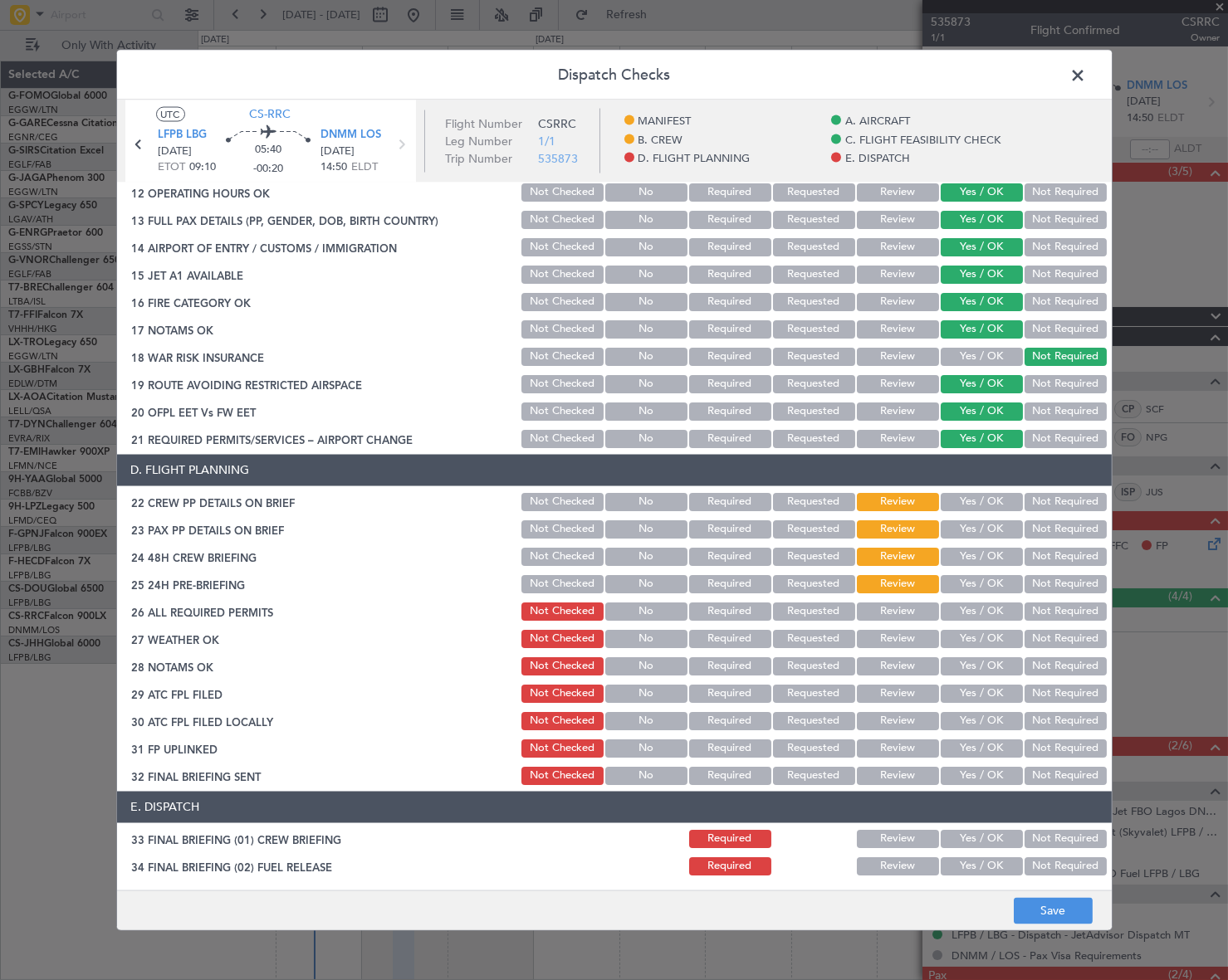
click at [988, 496] on button "Yes / OK" at bounding box center [981, 501] width 82 height 18
drag, startPoint x: 982, startPoint y: 516, endPoint x: 980, endPoint y: 530, distance: 14.1
click at [982, 518] on div "Yes / OK" at bounding box center [980, 529] width 84 height 23
click at [983, 525] on button "Yes / OK" at bounding box center [981, 529] width 82 height 18
click at [989, 553] on button "Yes / OK" at bounding box center [981, 555] width 82 height 18
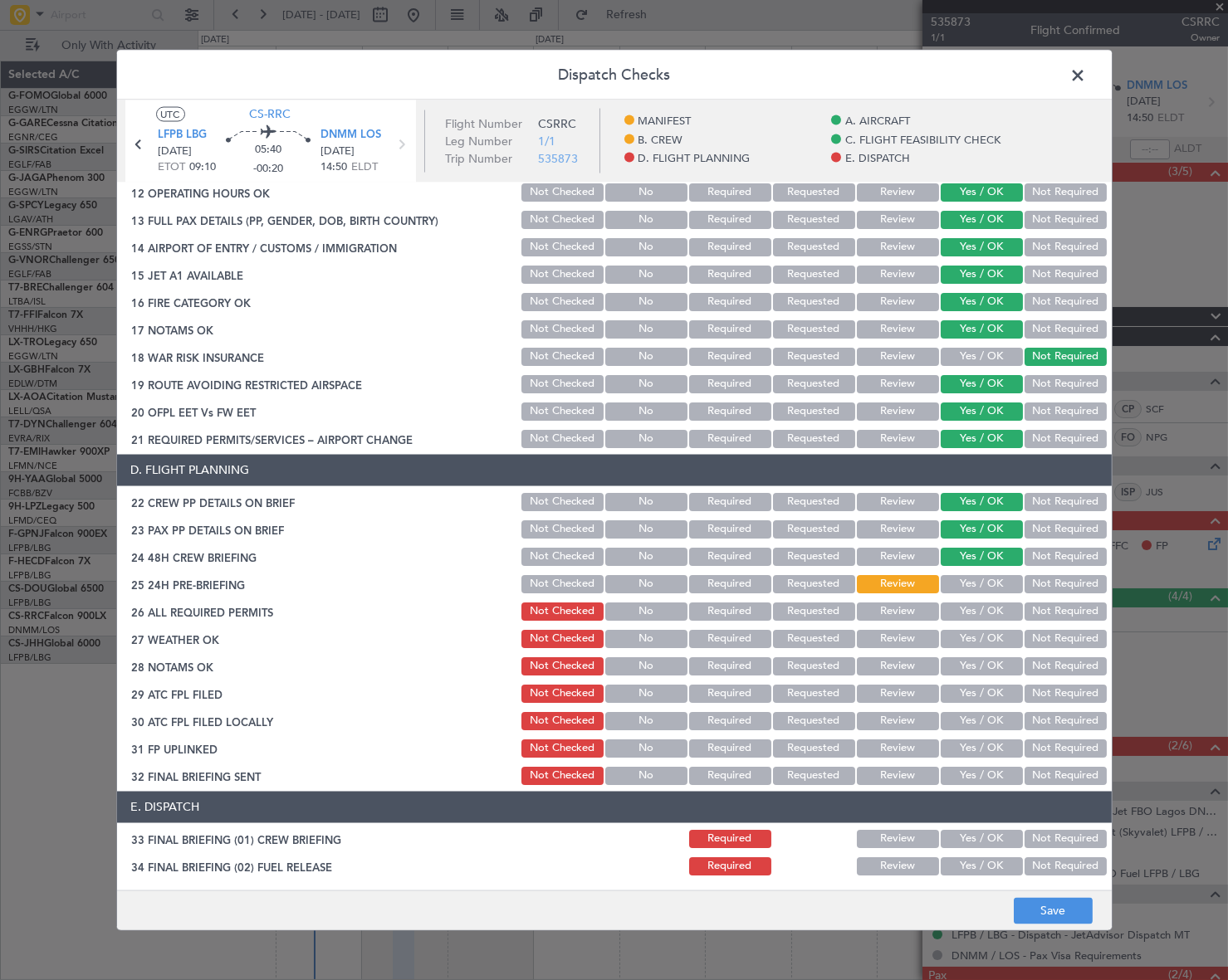
click at [1080, 587] on button "Not Required" at bounding box center [1065, 583] width 82 height 18
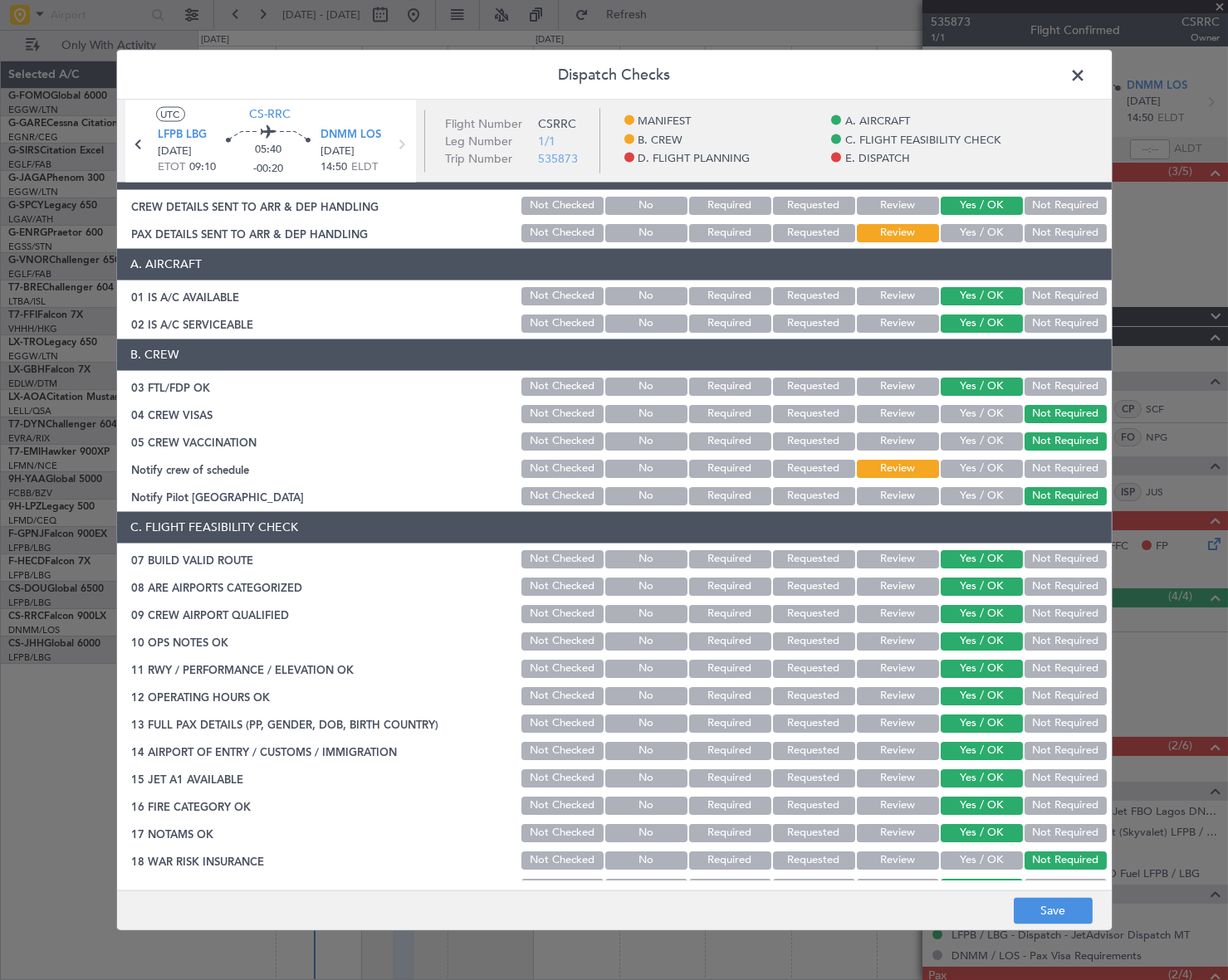
scroll to position [0, 0]
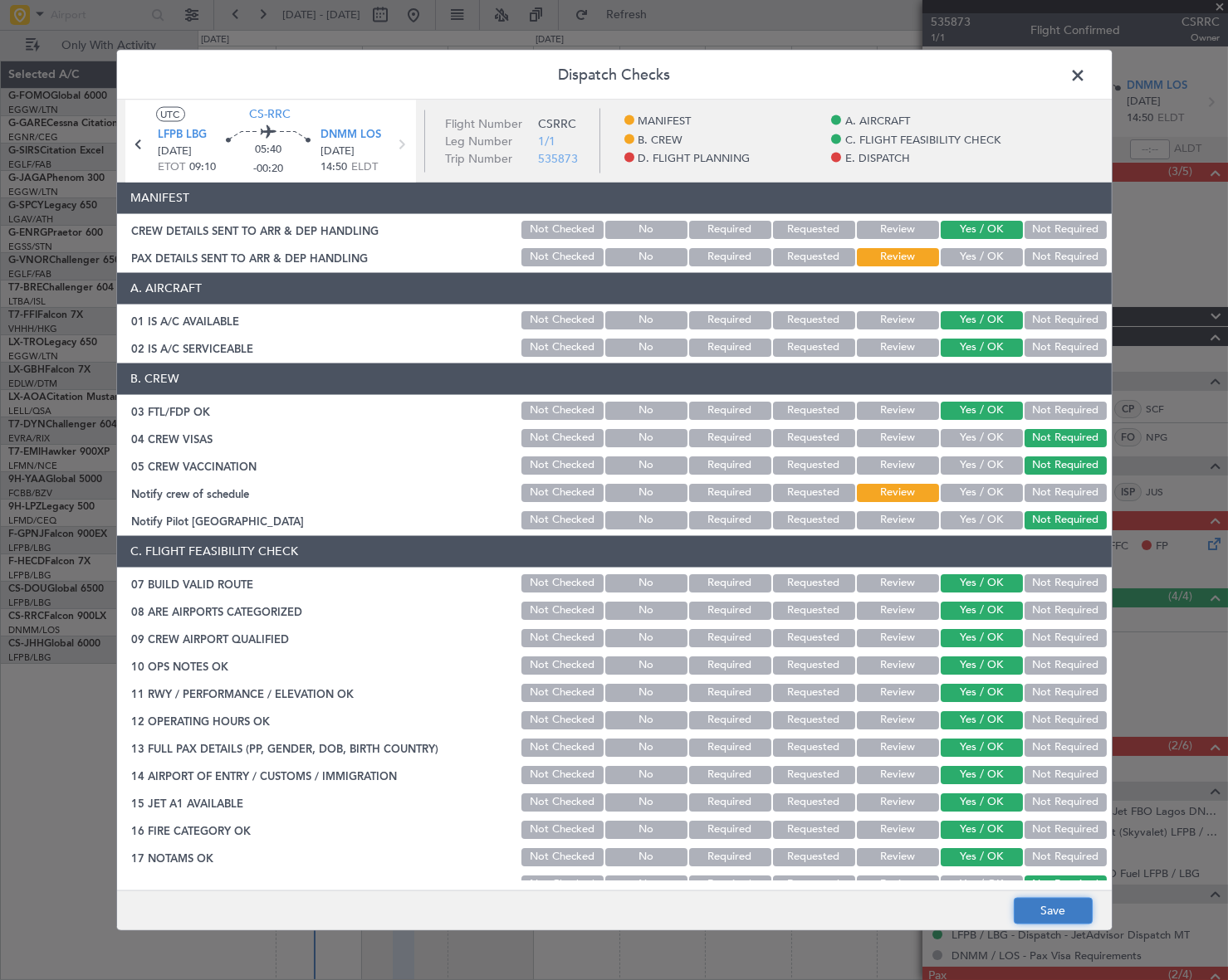
click at [1050, 922] on button "Save" at bounding box center [1053, 911] width 79 height 27
click at [1087, 71] on span at bounding box center [1087, 78] width 0 height 33
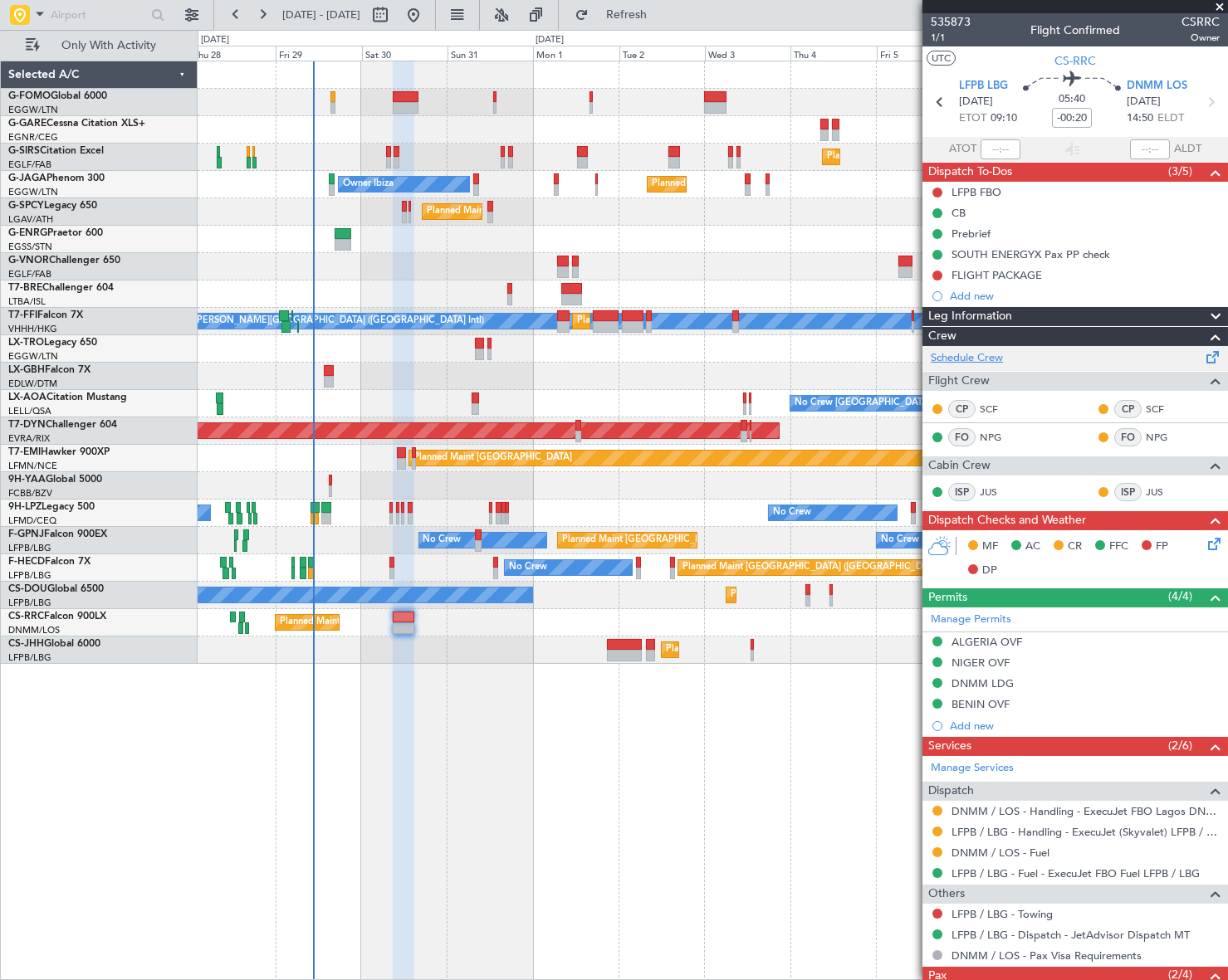
click at [953, 357] on link "Schedule Crew" at bounding box center [967, 358] width 72 height 16
click at [1205, 540] on icon at bounding box center [1212, 541] width 13 height 13
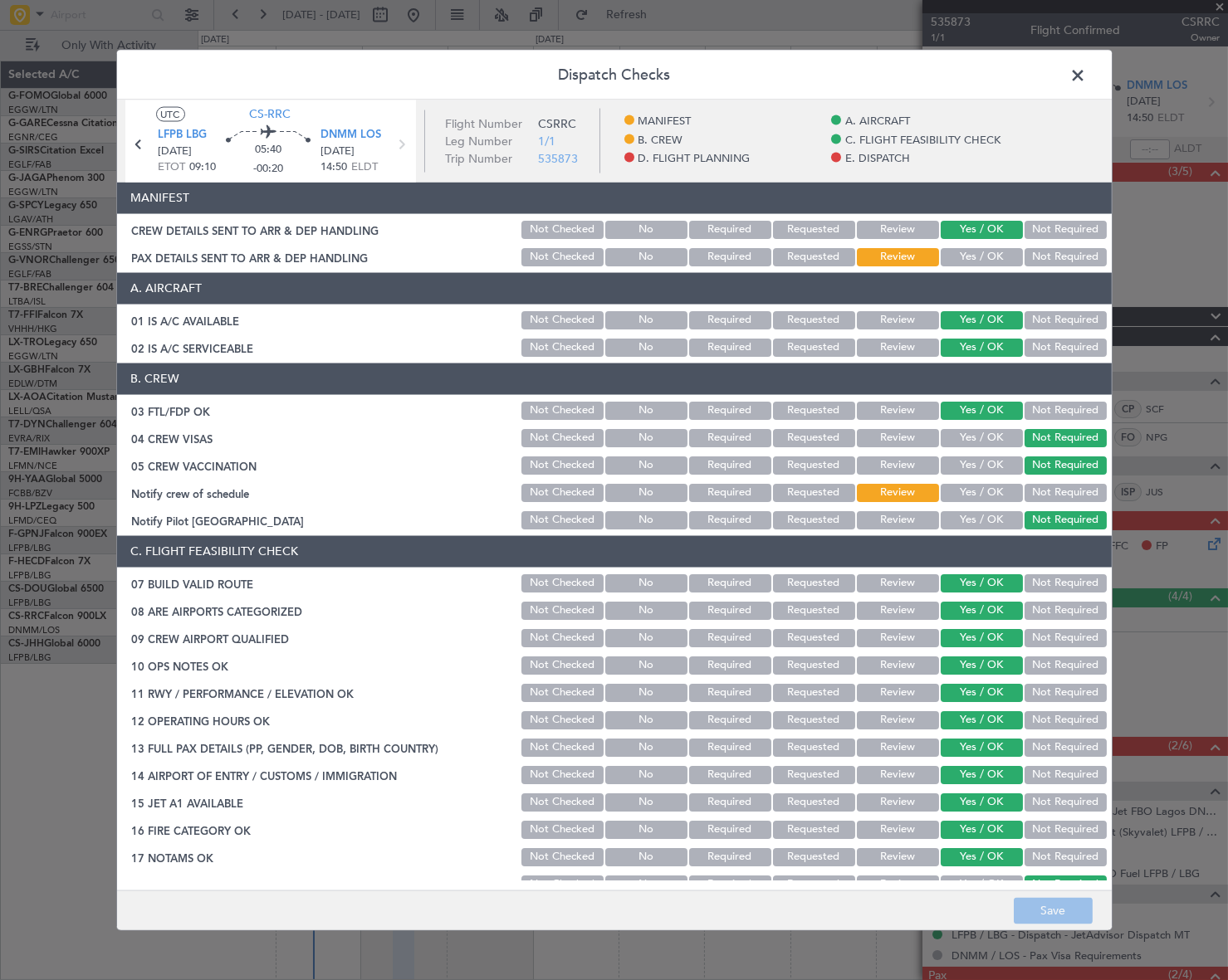
click at [968, 485] on button "Yes / OK" at bounding box center [981, 491] width 82 height 18
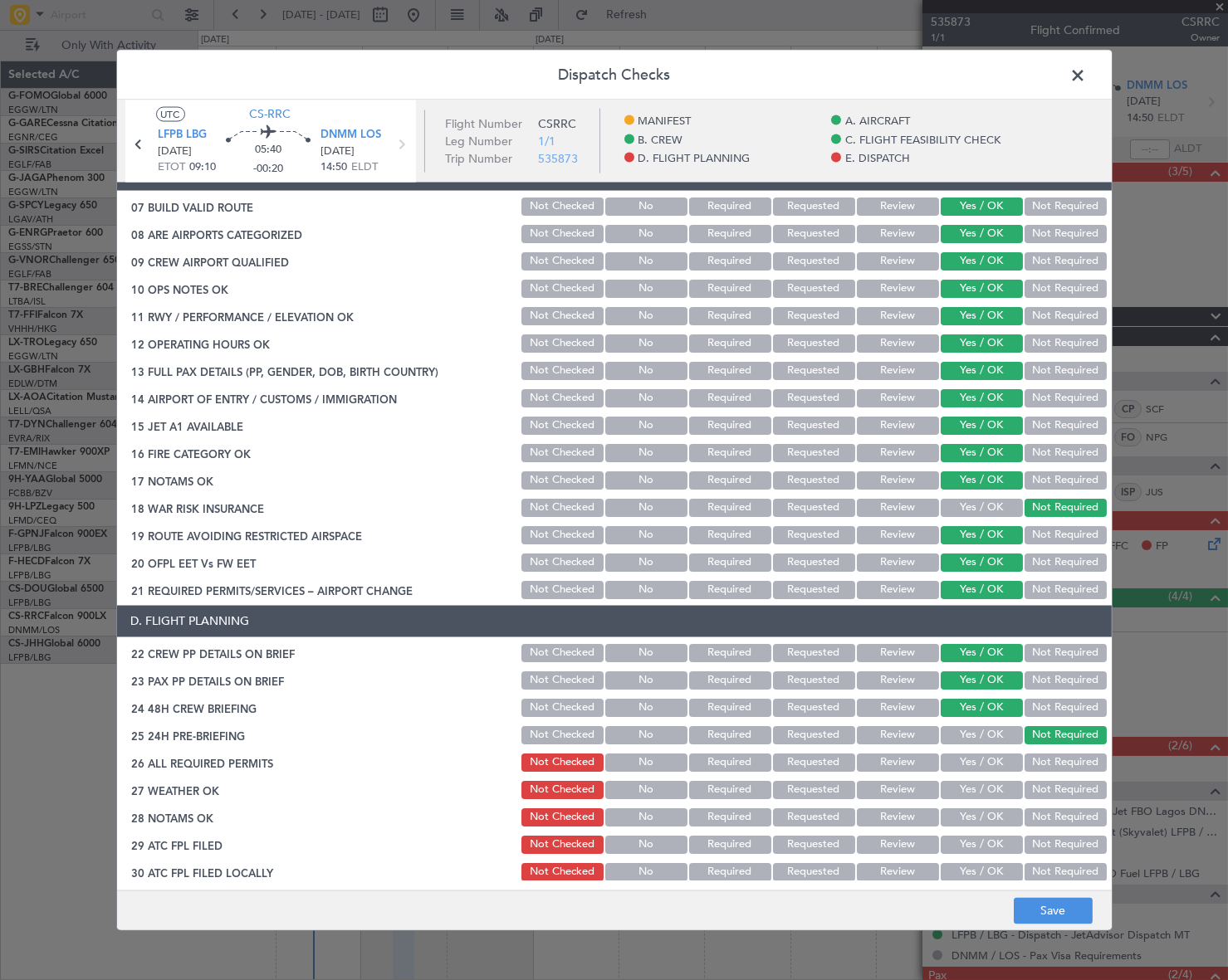
scroll to position [803, 0]
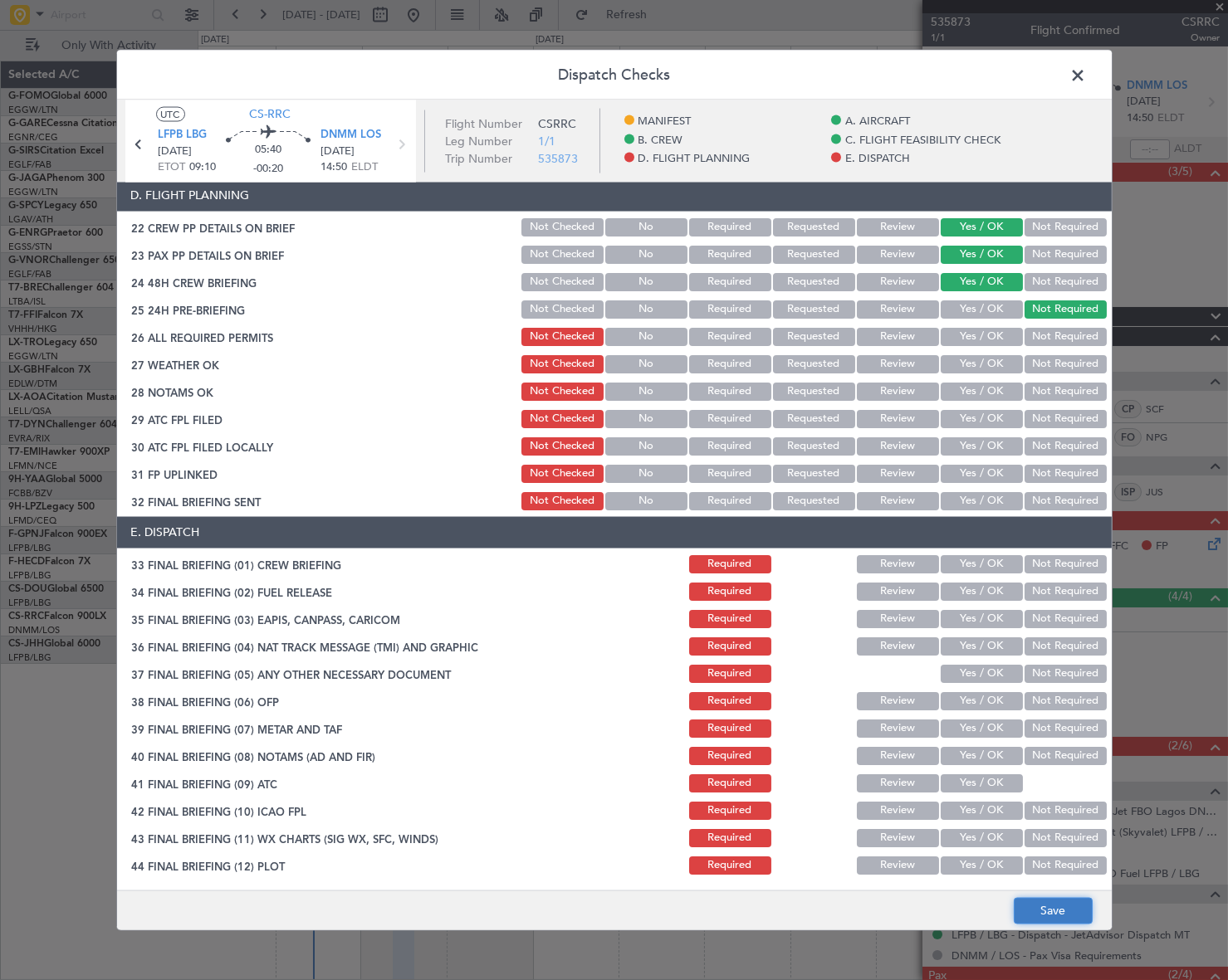
click at [1043, 907] on button "Save" at bounding box center [1053, 911] width 79 height 27
click at [1087, 78] on span at bounding box center [1087, 78] width 0 height 33
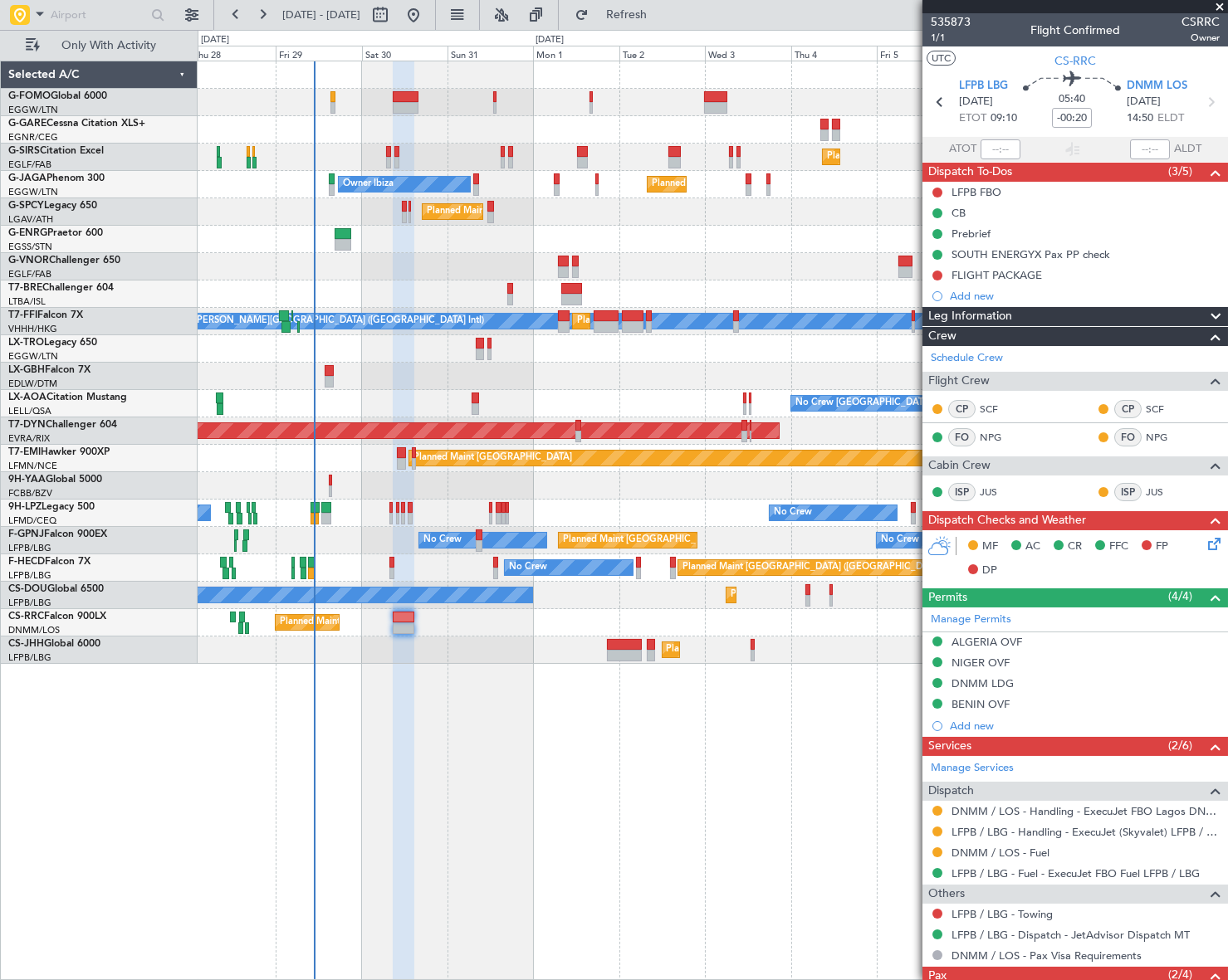
click at [641, 877] on div "Planned Maint London (Farnborough) Unplanned Maint Oxford (Kidlington) Owner Ib…" at bounding box center [713, 521] width 1031 height 920
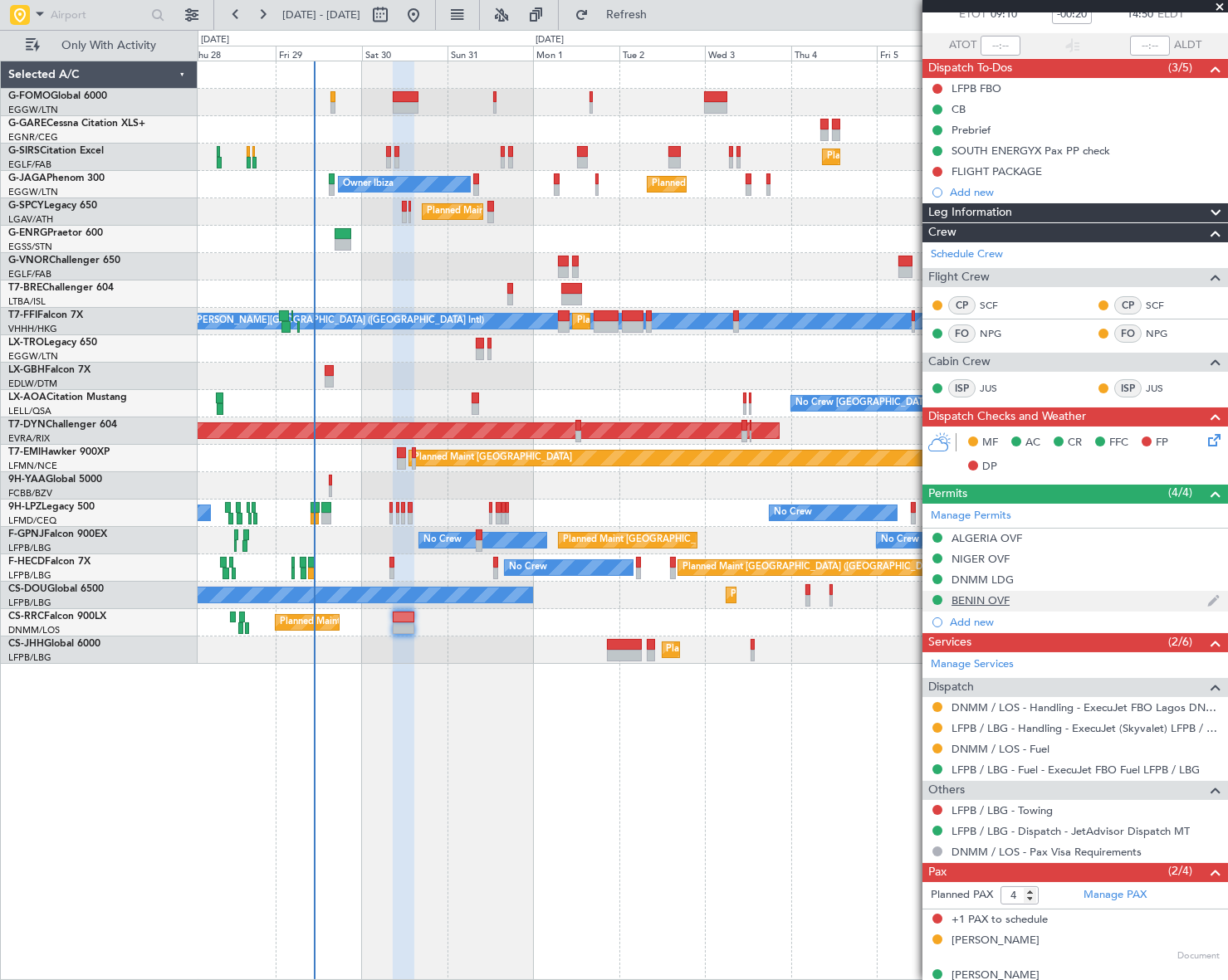
scroll to position [161, 0]
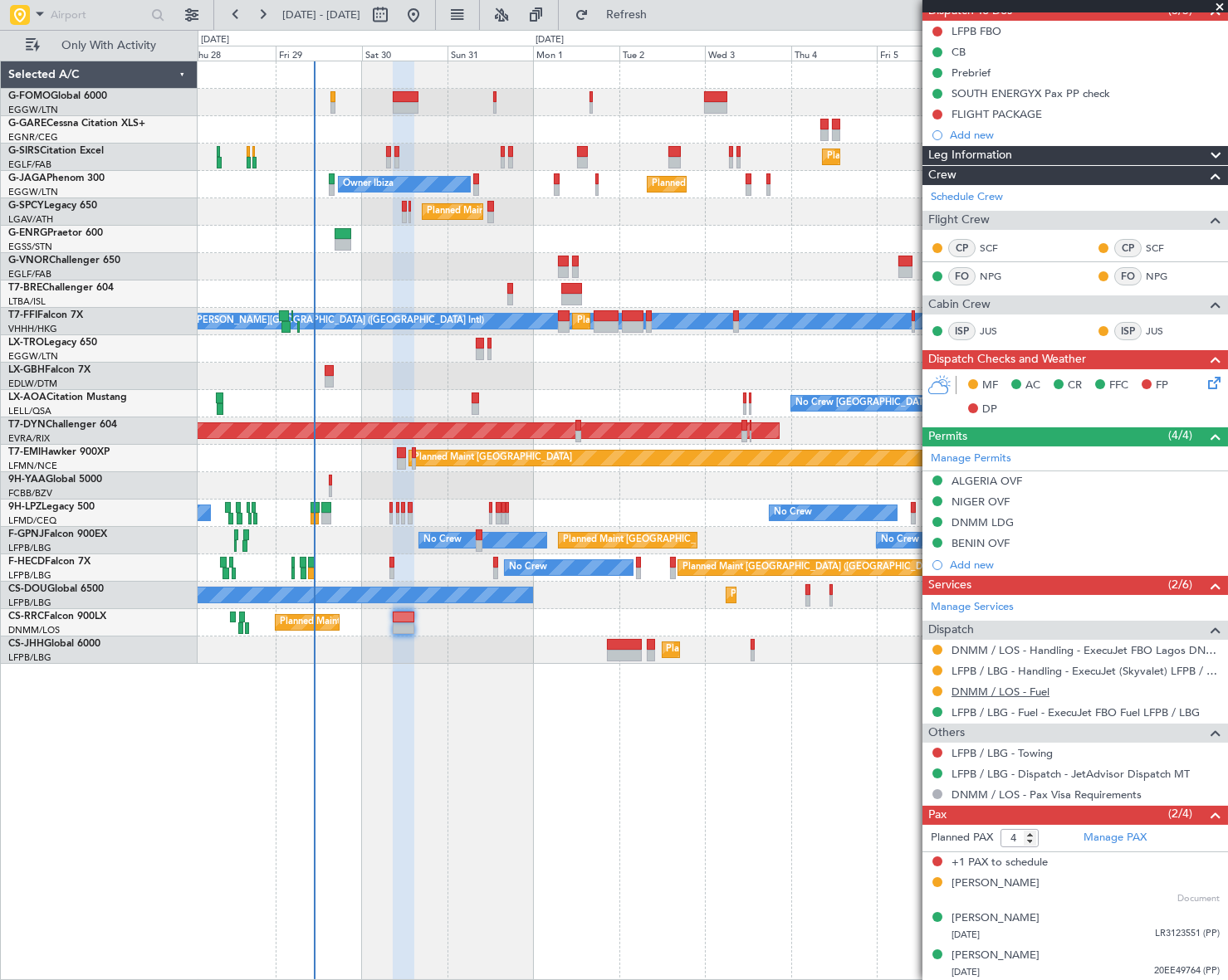
click at [1031, 688] on link "DNMM / LOS - Fuel" at bounding box center [1000, 691] width 98 height 14
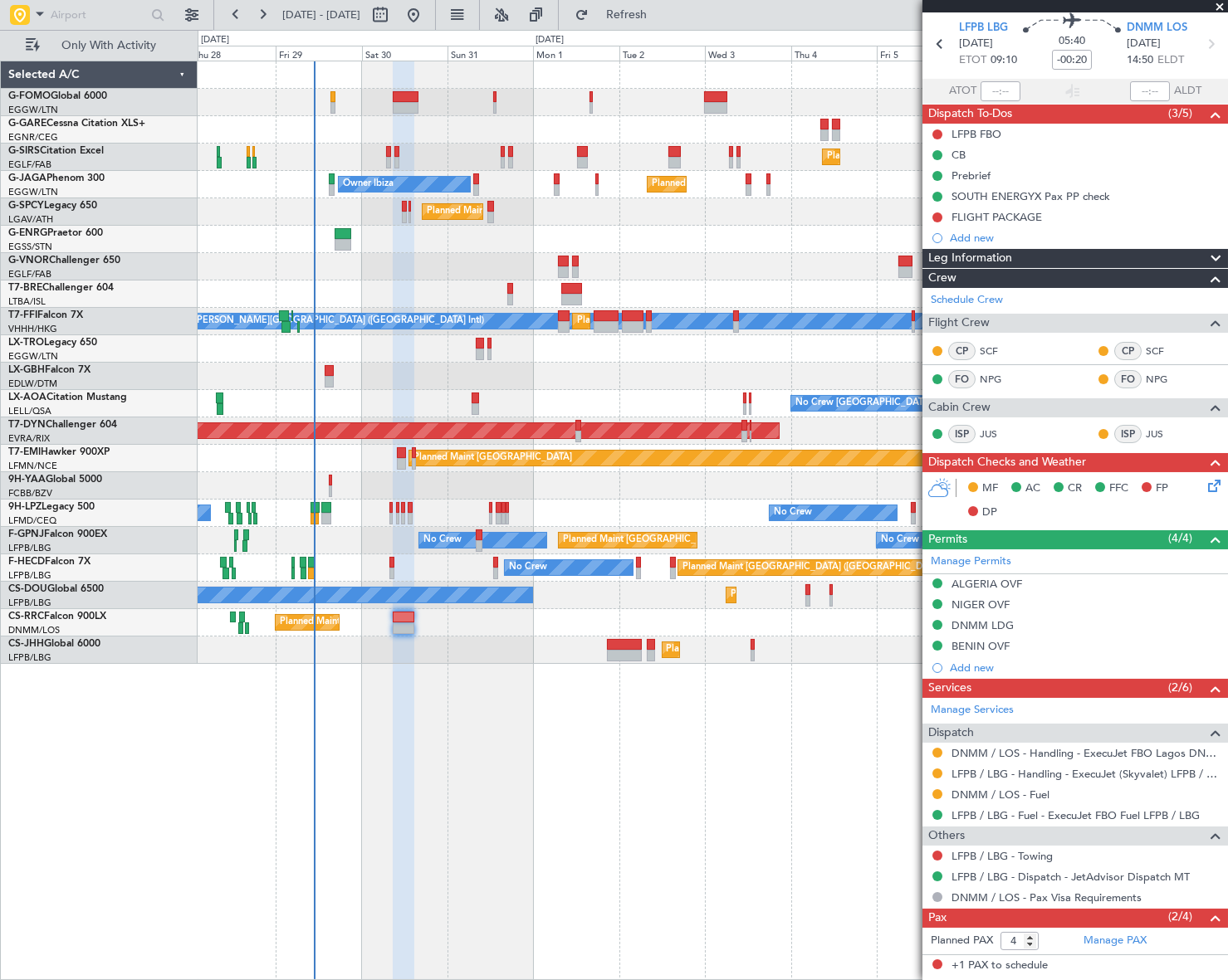
scroll to position [0, 0]
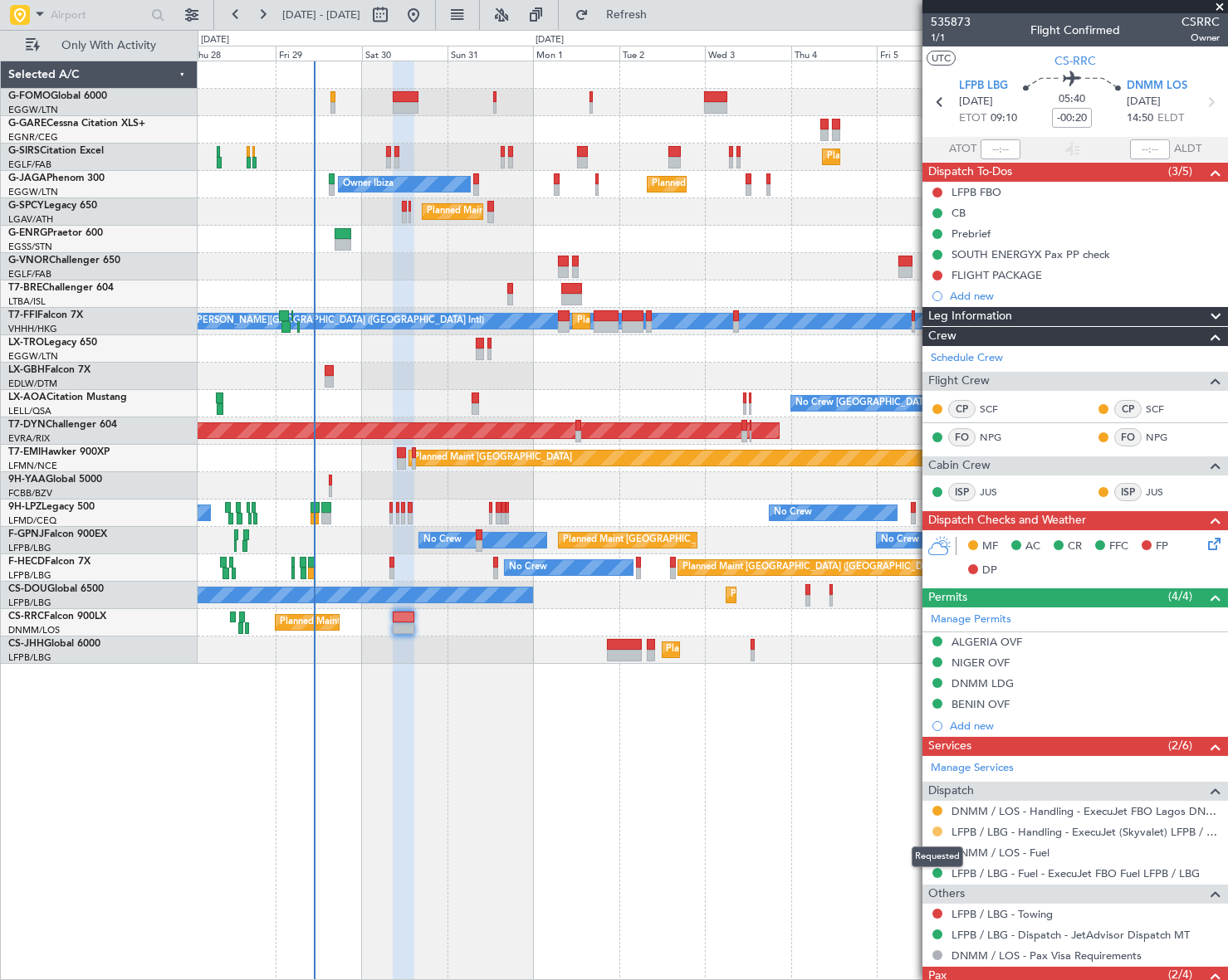
click at [938, 830] on button at bounding box center [937, 831] width 10 height 10
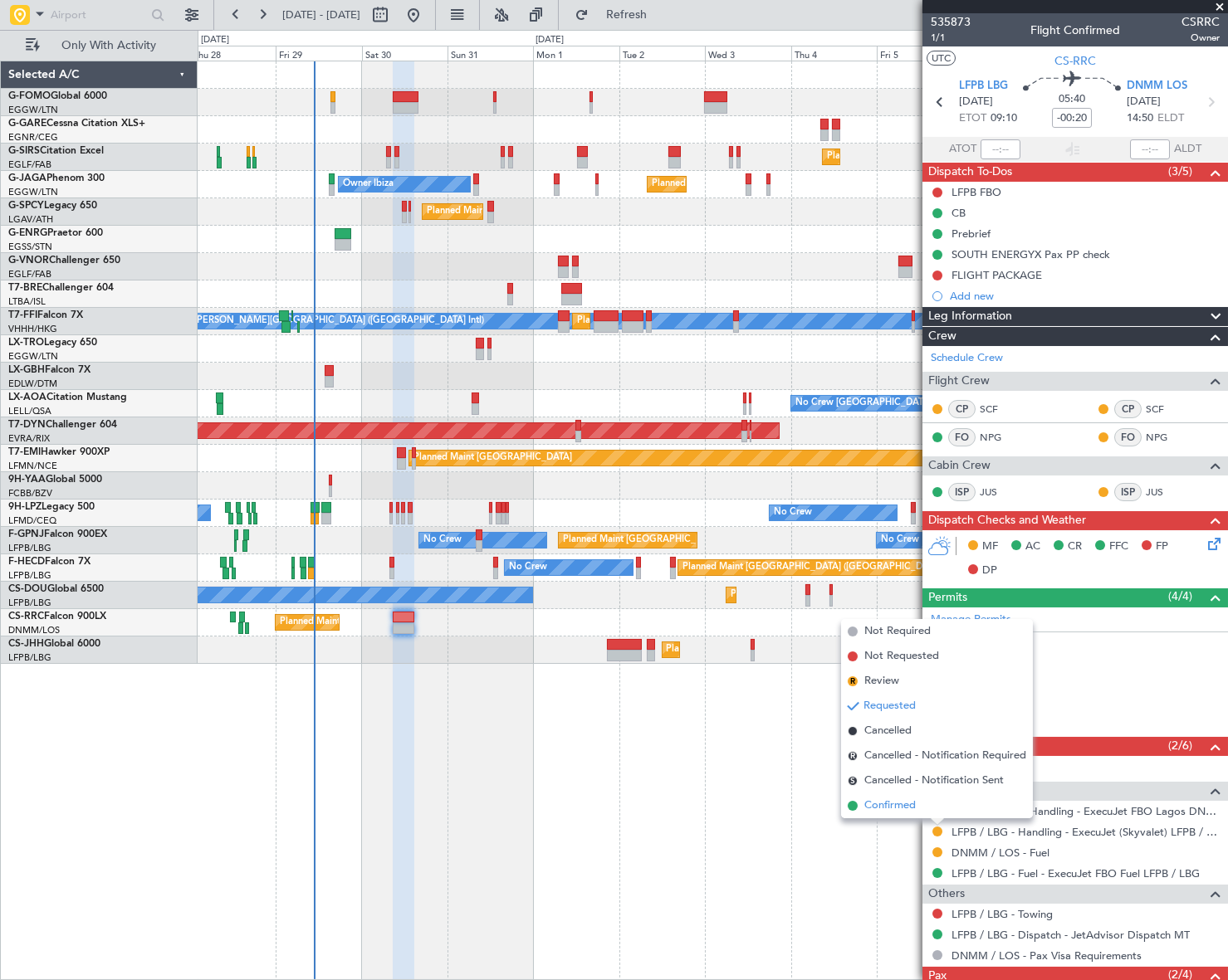
click at [872, 811] on span "Confirmed" at bounding box center [890, 806] width 51 height 16
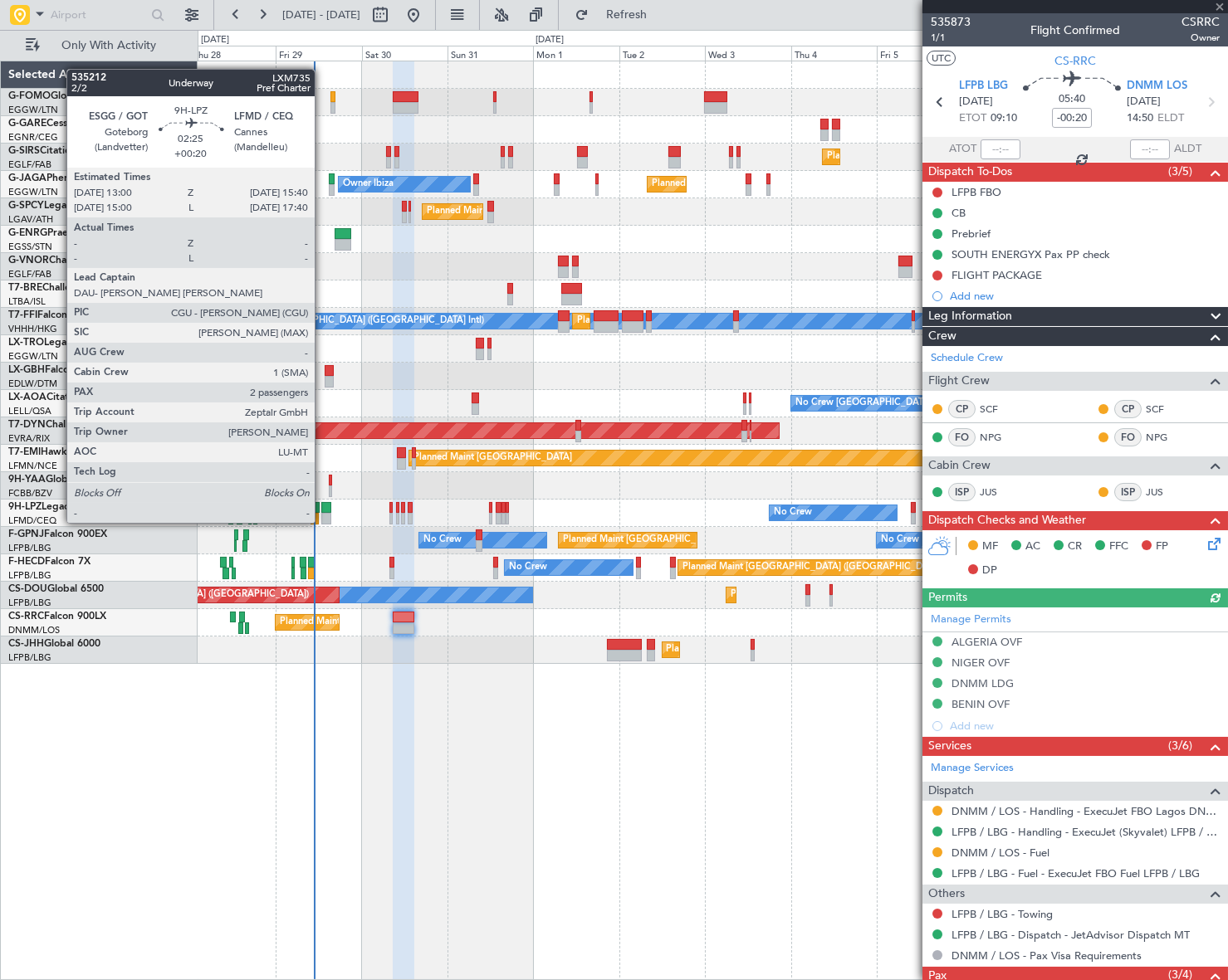
type input "+00:20"
type input "2"
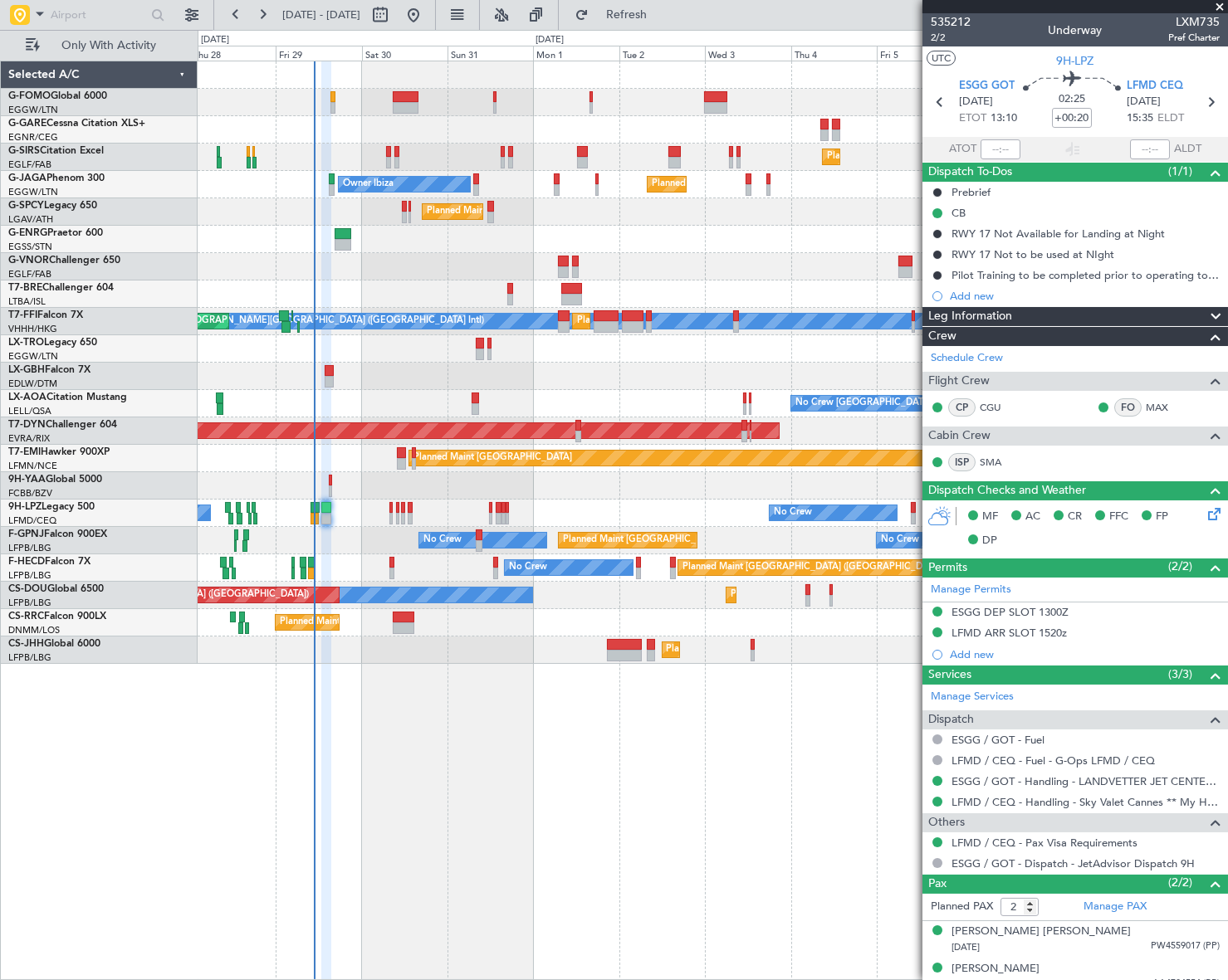
click at [460, 754] on div "Planned Maint London (Farnborough) Unplanned Maint Oxford (Kidlington) Planned …" at bounding box center [713, 521] width 1031 height 920
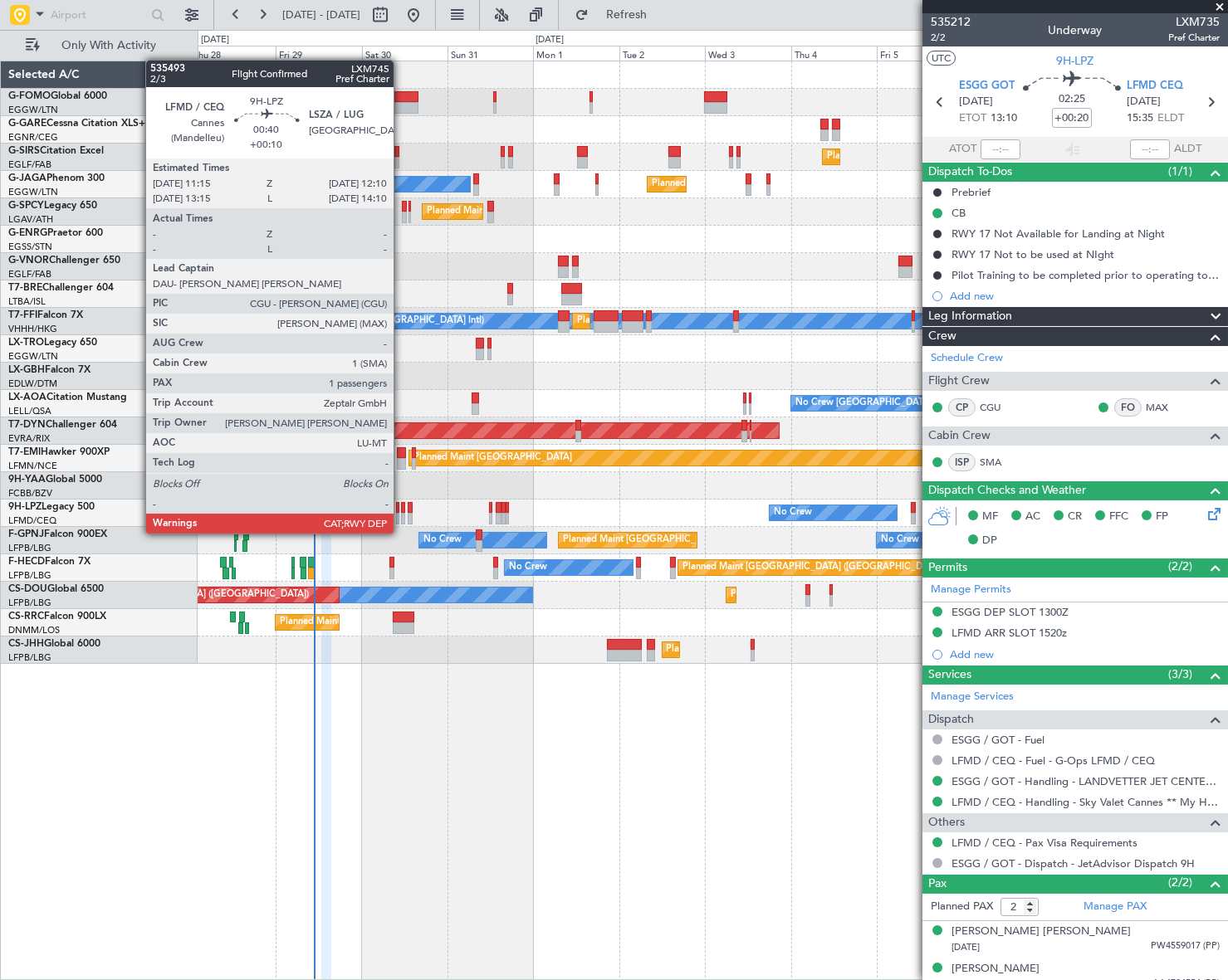
click at [401, 517] on div at bounding box center [402, 519] width 3 height 11
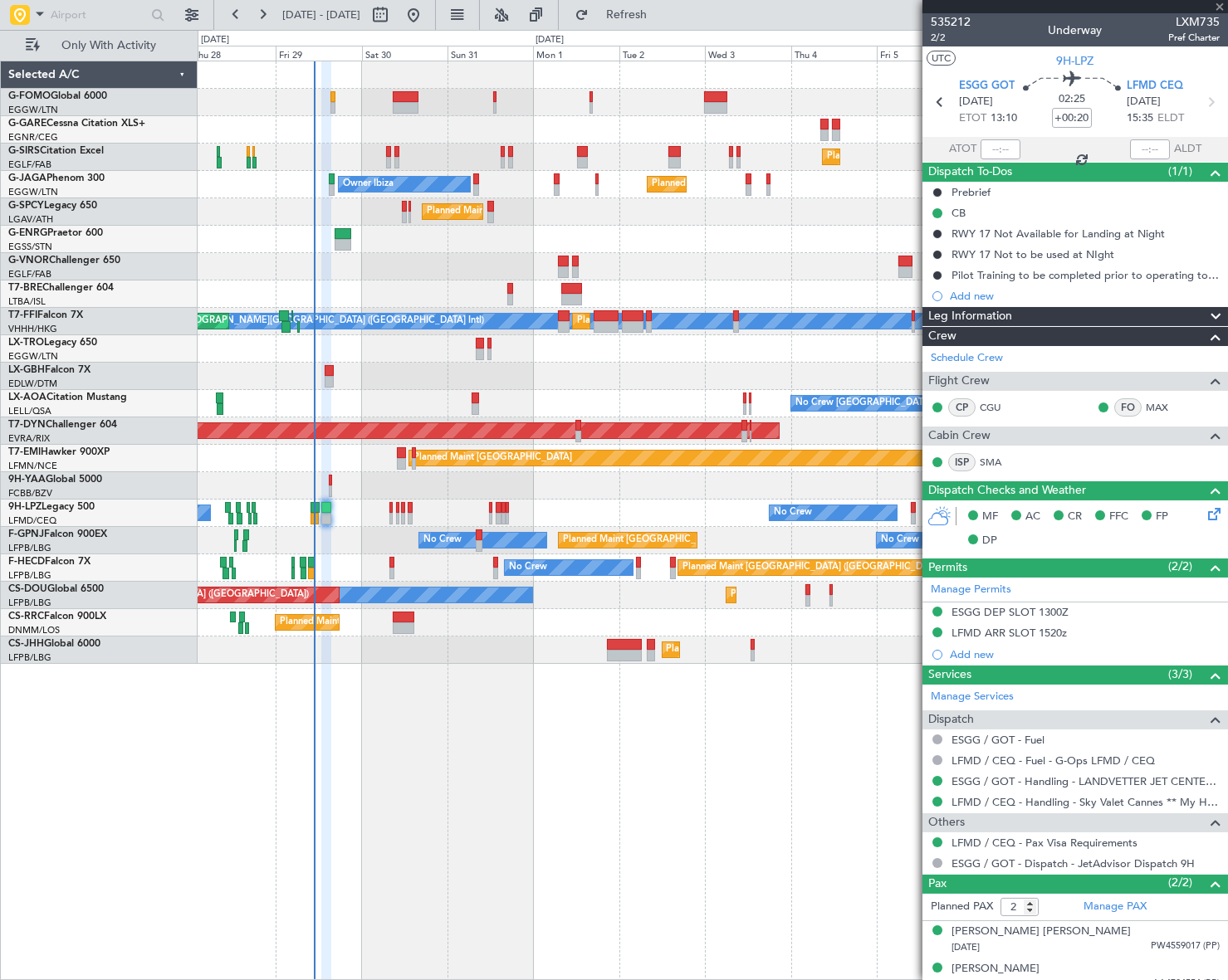
type input "+00:10"
type input "1"
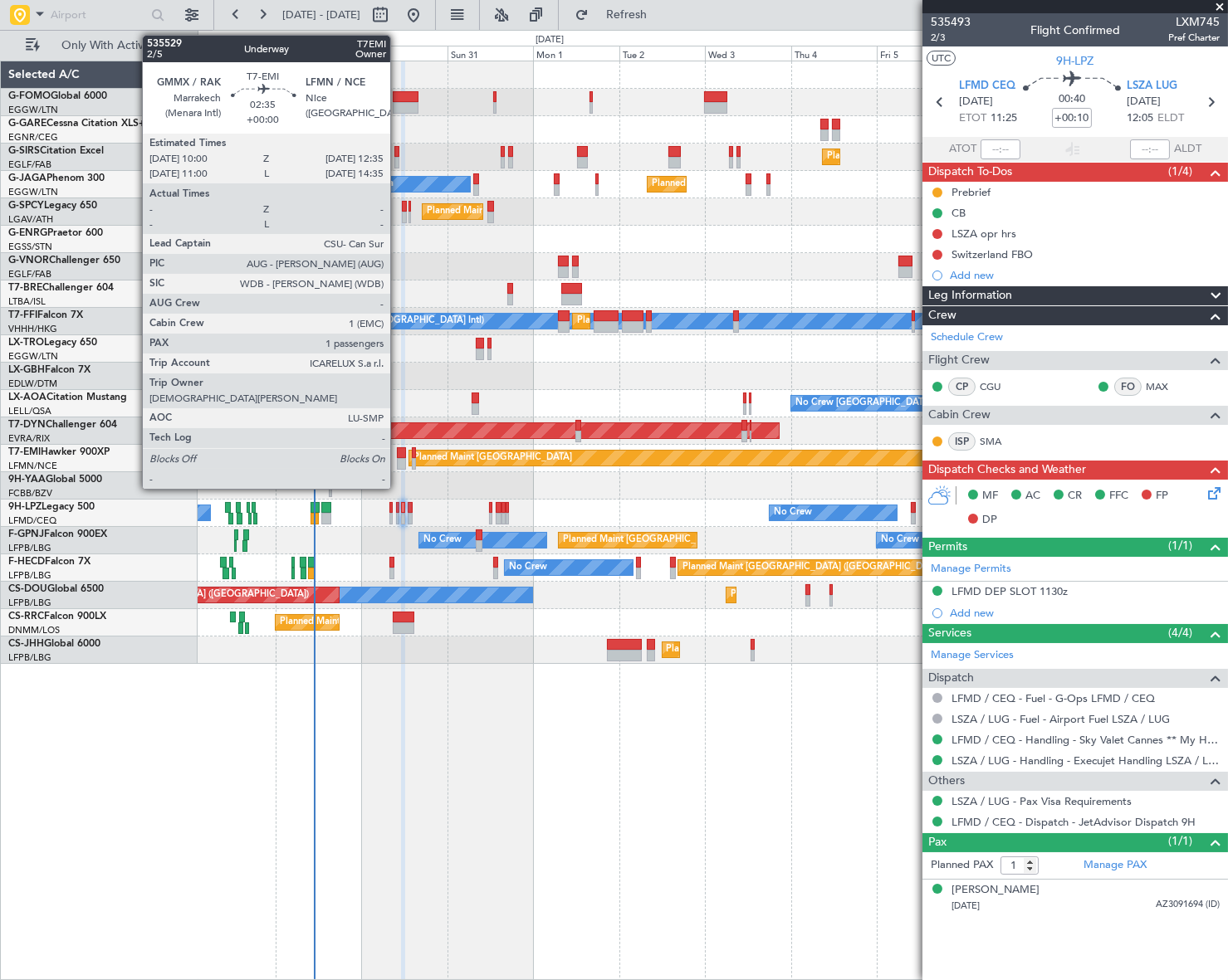
click at [397, 458] on div at bounding box center [402, 464] width 10 height 11
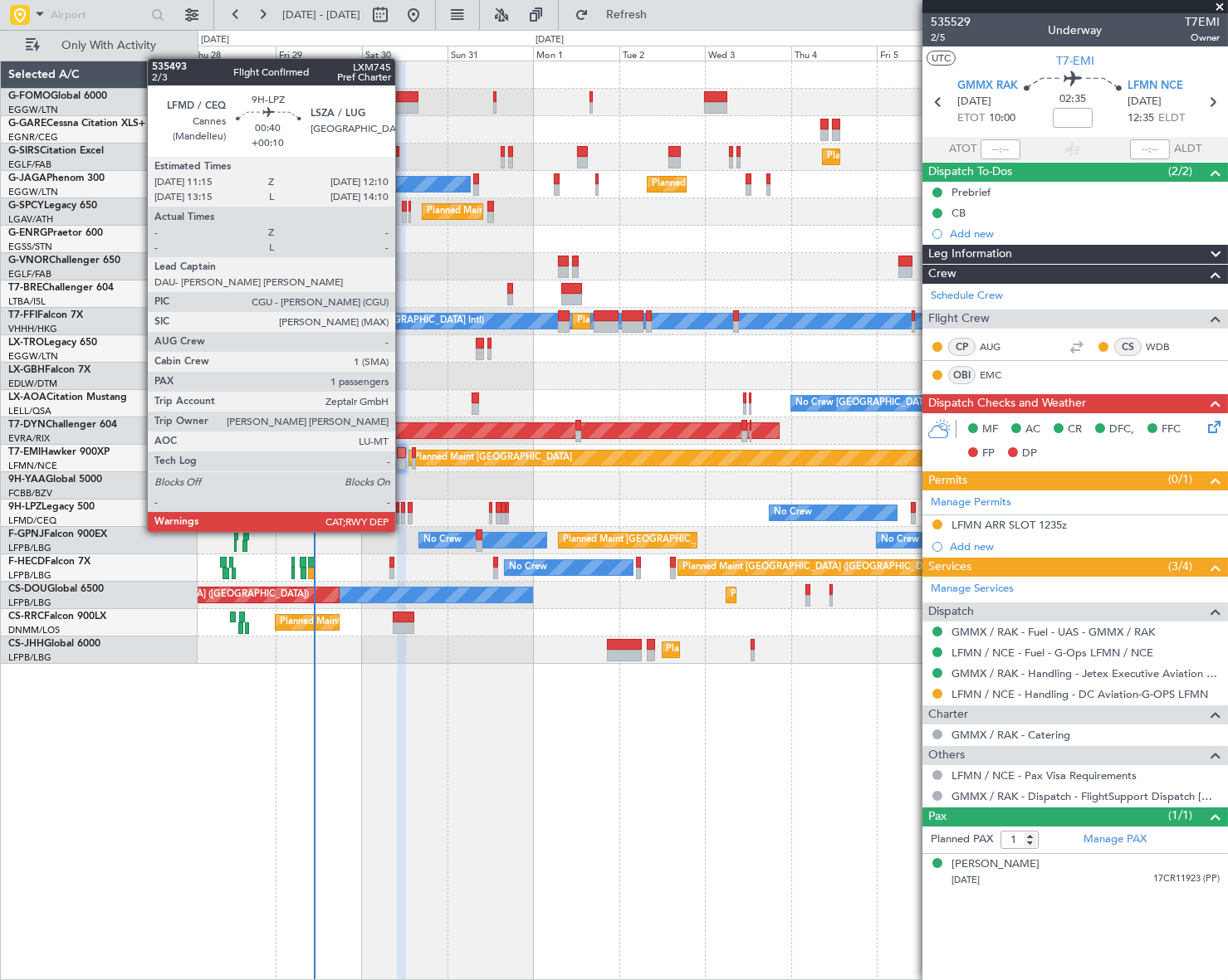
click at [403, 515] on div at bounding box center [402, 519] width 3 height 11
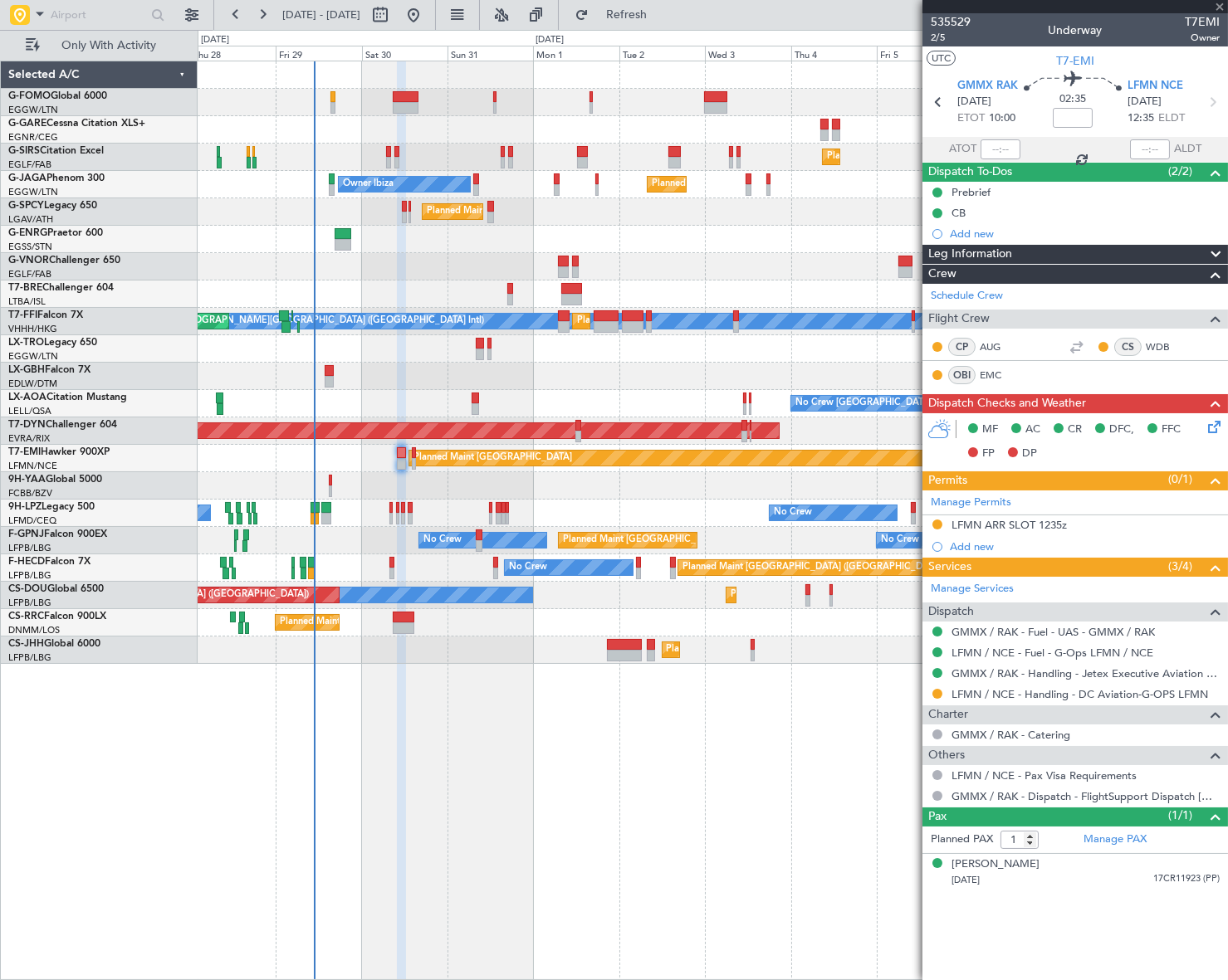
type input "+00:10"
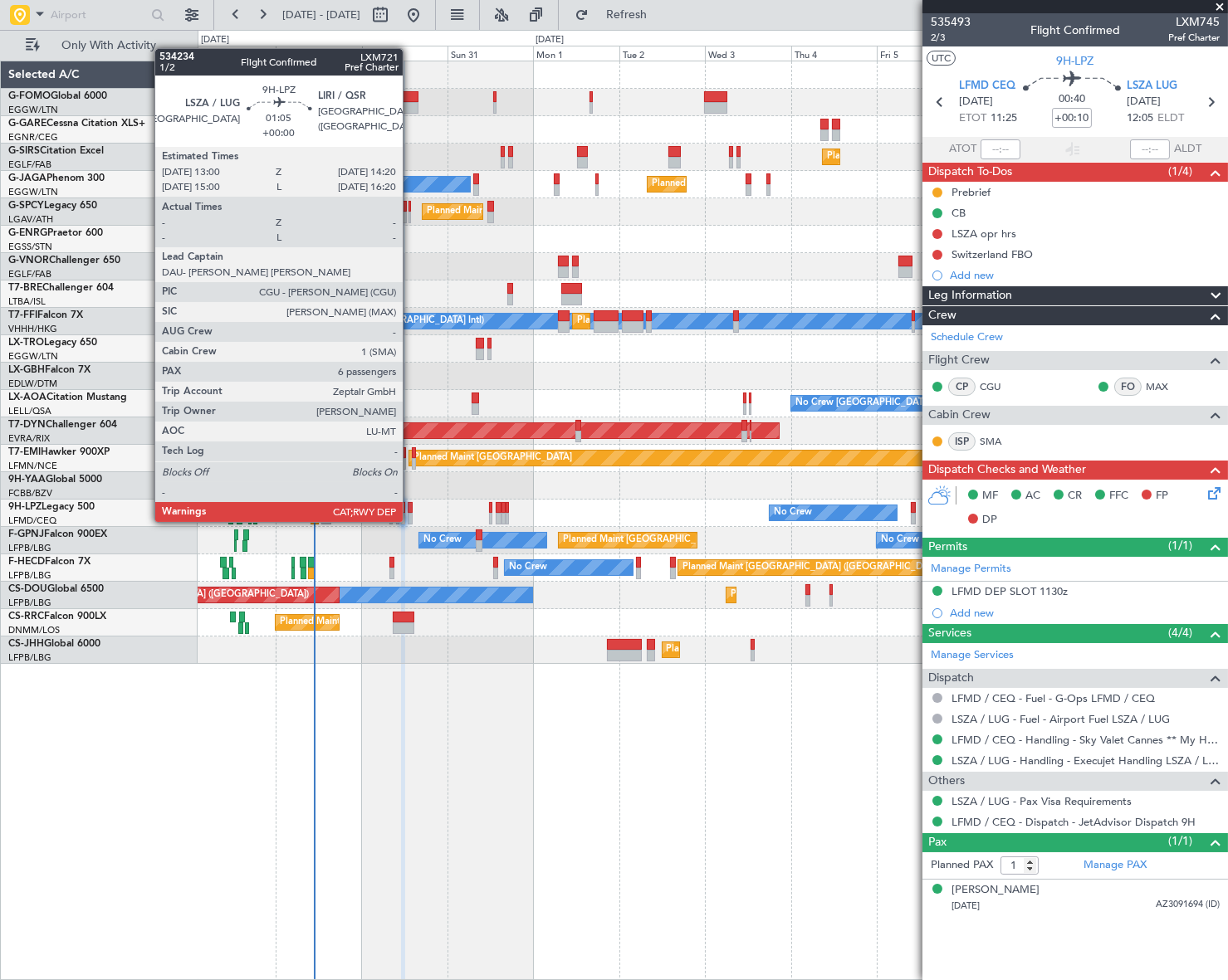
click at [411, 506] on div at bounding box center [410, 508] width 5 height 11
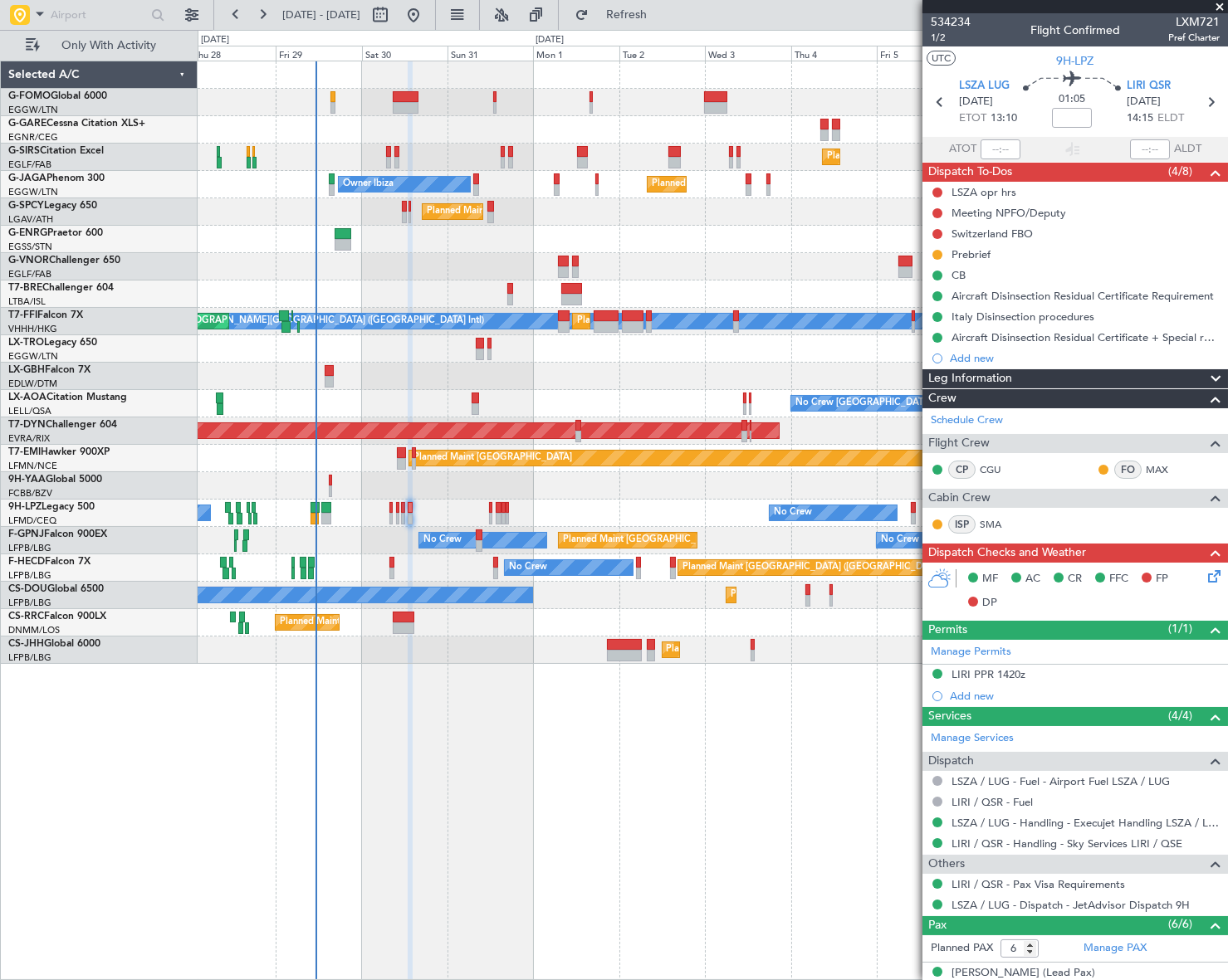
click at [0, 688] on html "28 Aug 2025 - 09 Sep 2025 Refresh Quick Links Only With Activity Planned Maint …" at bounding box center [614, 490] width 1228 height 980
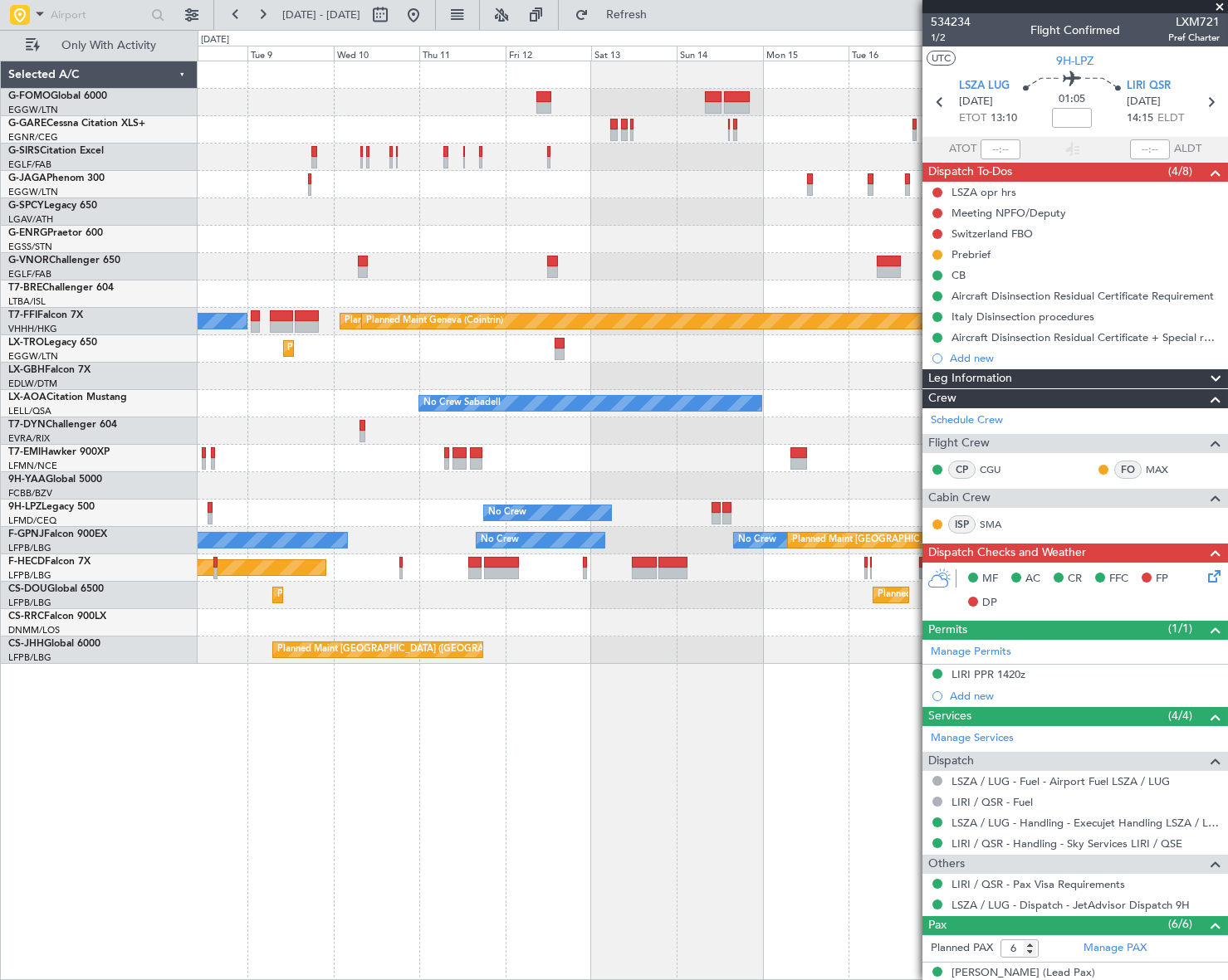
click at [448, 689] on div "MEL Hong Kong (Hong Kong Intl) Planned Maint Tianjin (Binhai) Planned Maint Gen…" at bounding box center [713, 521] width 1031 height 920
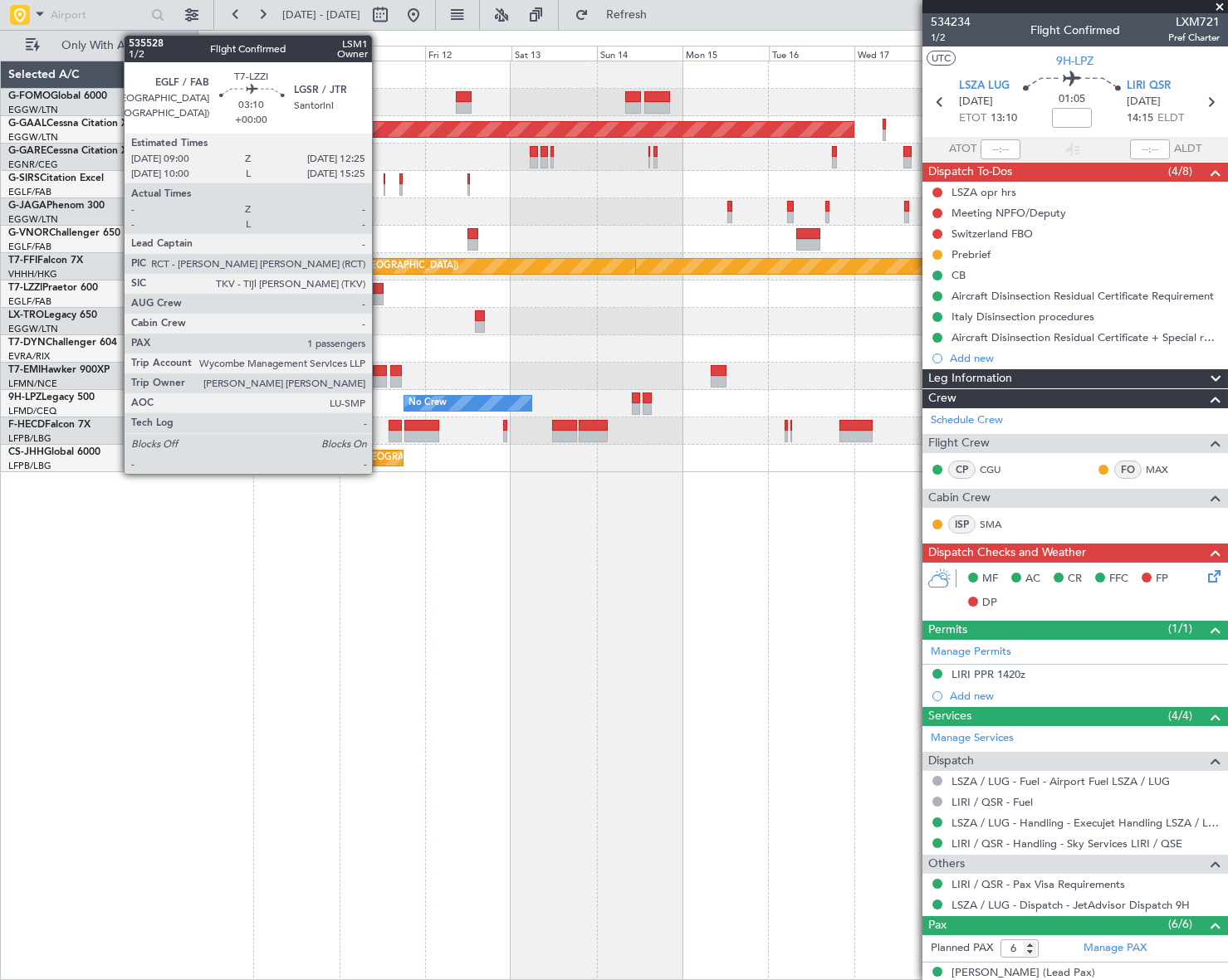
click at [379, 290] on div at bounding box center [377, 289] width 12 height 11
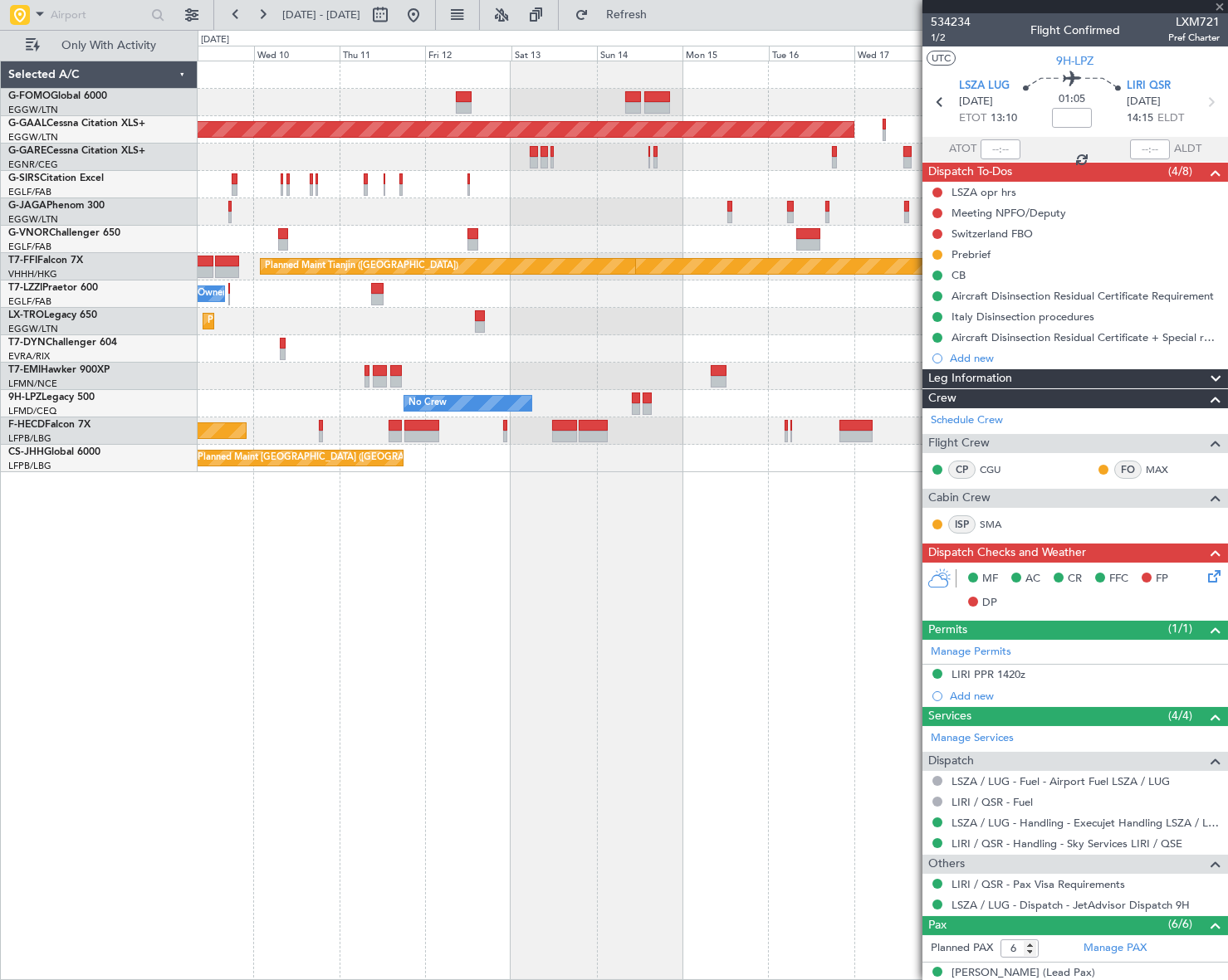
type input "1"
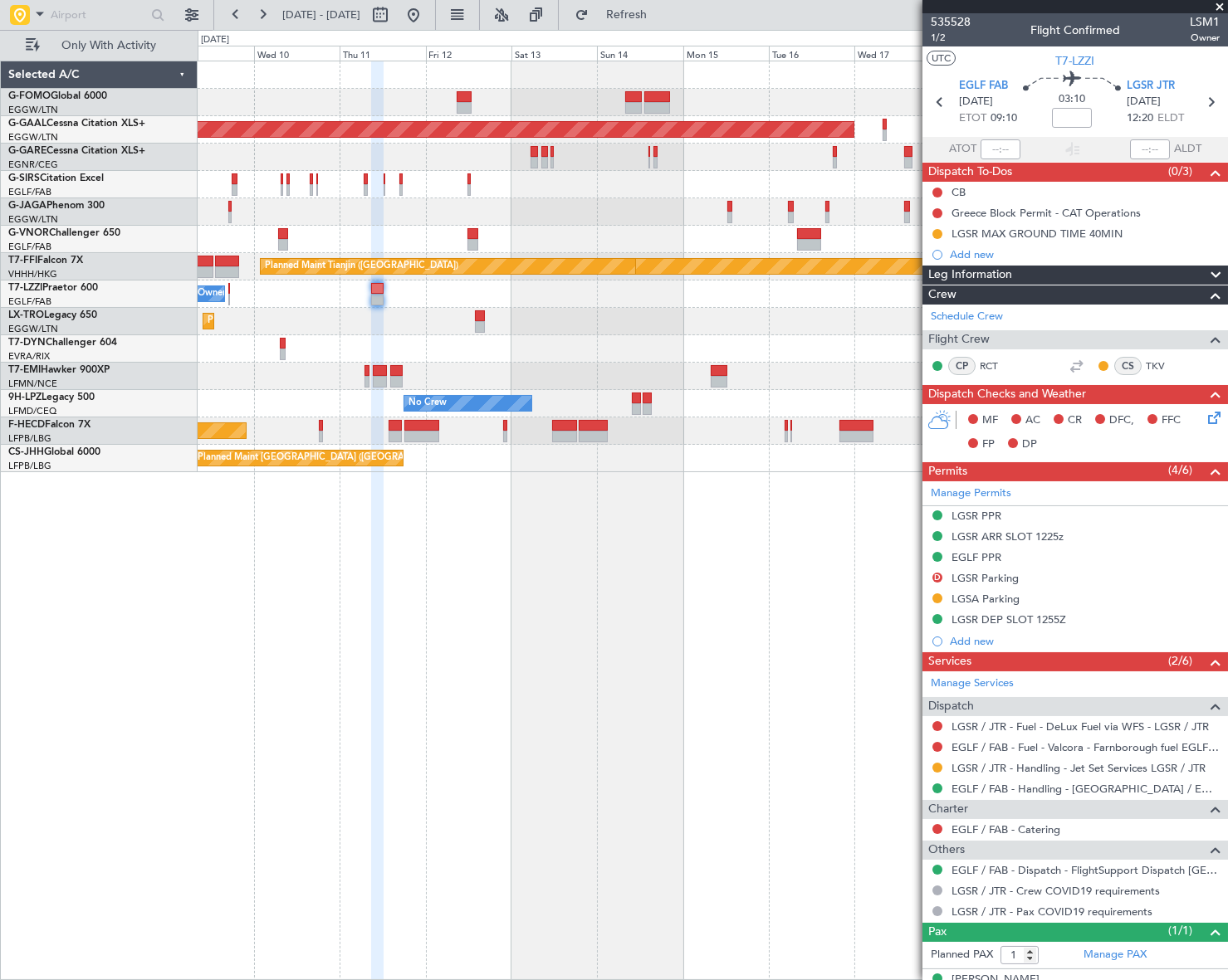
click at [716, 654] on div "Planned Maint London (Luton) Planned Maint Dusseldorf Planned Maint Geneva (Coi…" at bounding box center [713, 521] width 1031 height 920
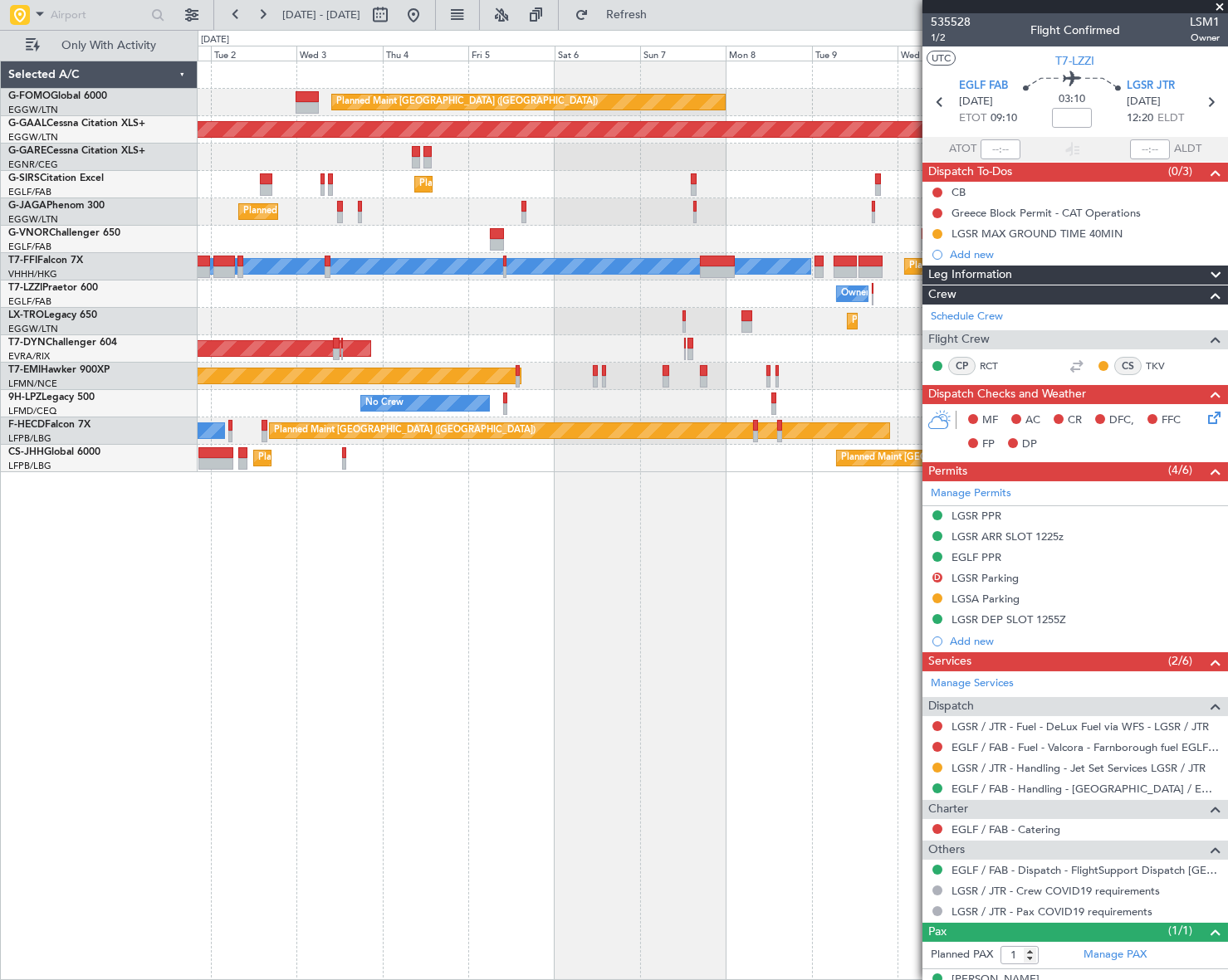
click at [1008, 647] on fb-app "09 Sep 2025 - 21 Sep 2025 Refresh Quick Links Only With Activity Planned Maint …" at bounding box center [614, 496] width 1228 height 968
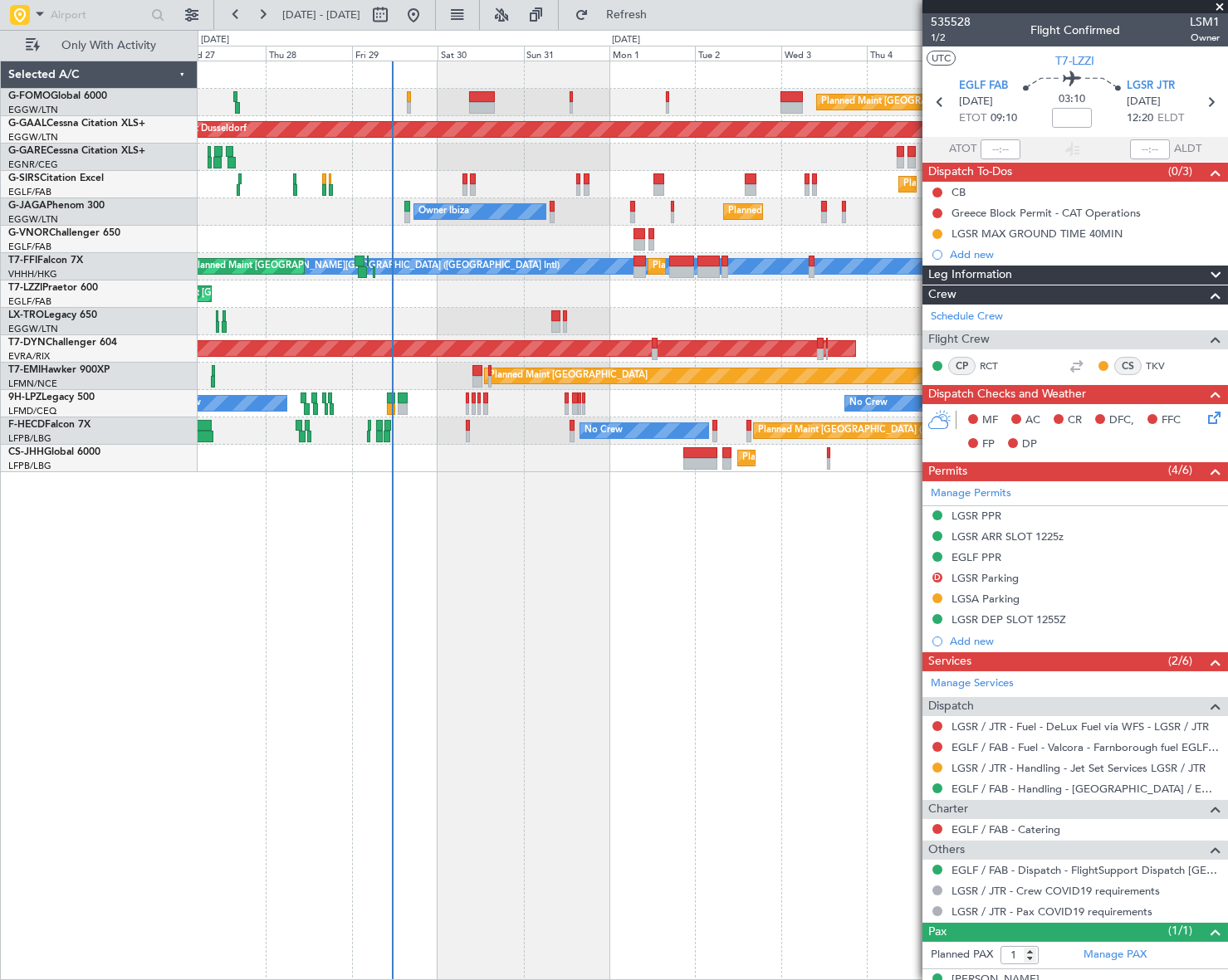
click at [949, 648] on fb-app "09 Sep 2025 - 21 Sep 2025 Refresh Quick Links Only With Activity Planned Maint …" at bounding box center [614, 496] width 1228 height 968
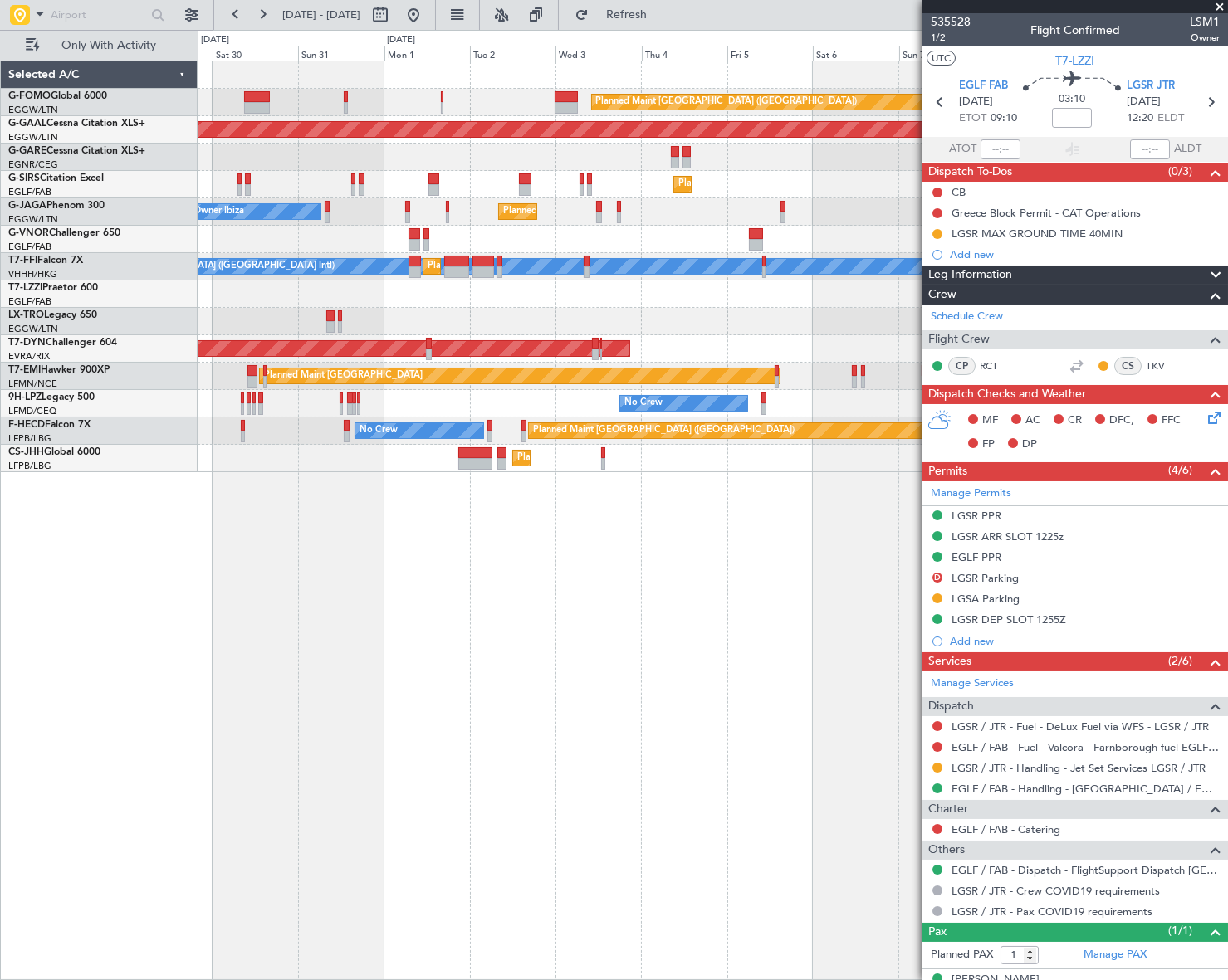
click at [481, 676] on div "Planned Maint London (Luton) Planned Maint Dusseldorf Planned Maint London (Far…" at bounding box center [712, 521] width 1030 height 920
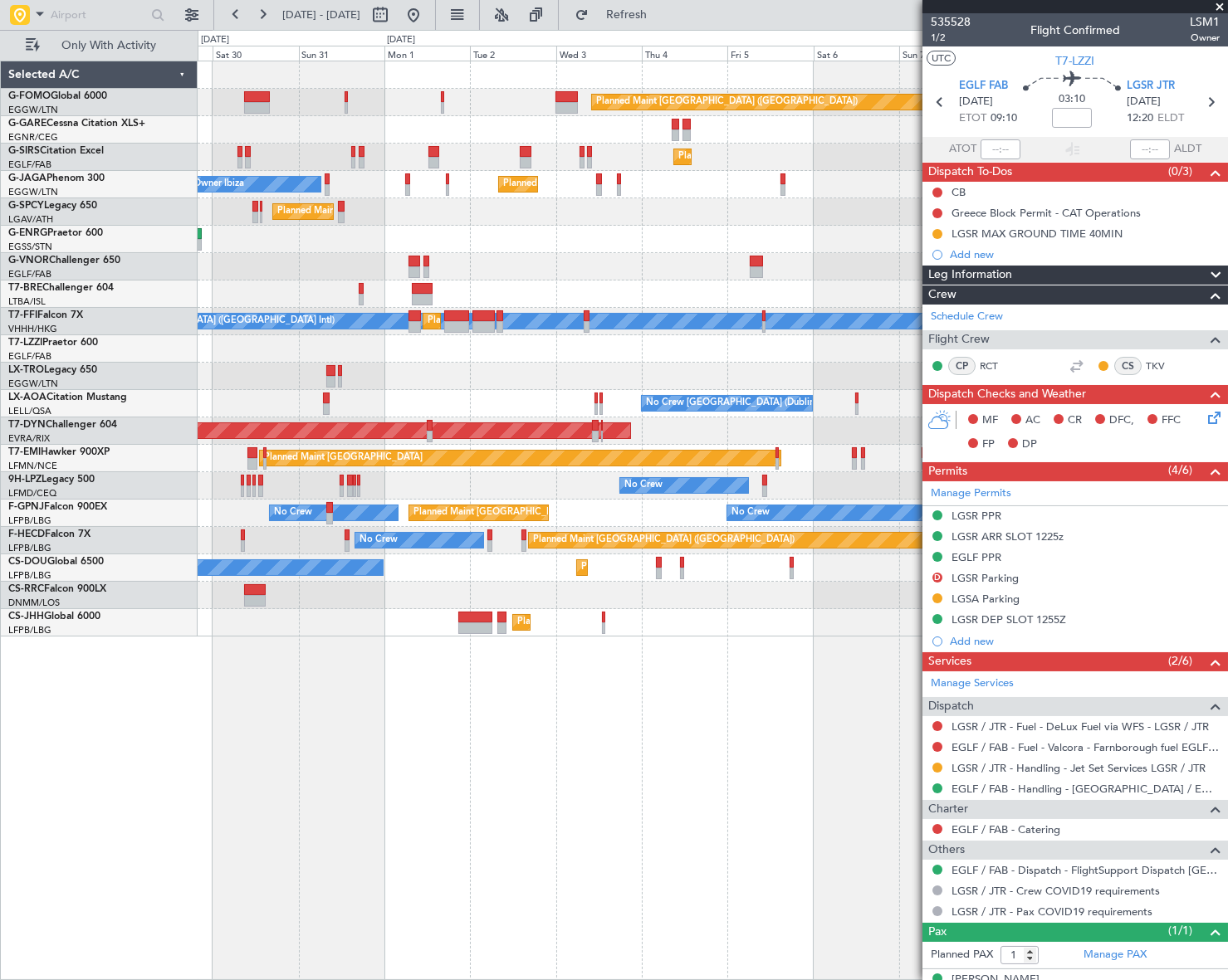
click at [537, 680] on div "Planned Maint London (Luton) Planned Maint London (Farnborough) Planned Maint L…" at bounding box center [713, 521] width 1031 height 920
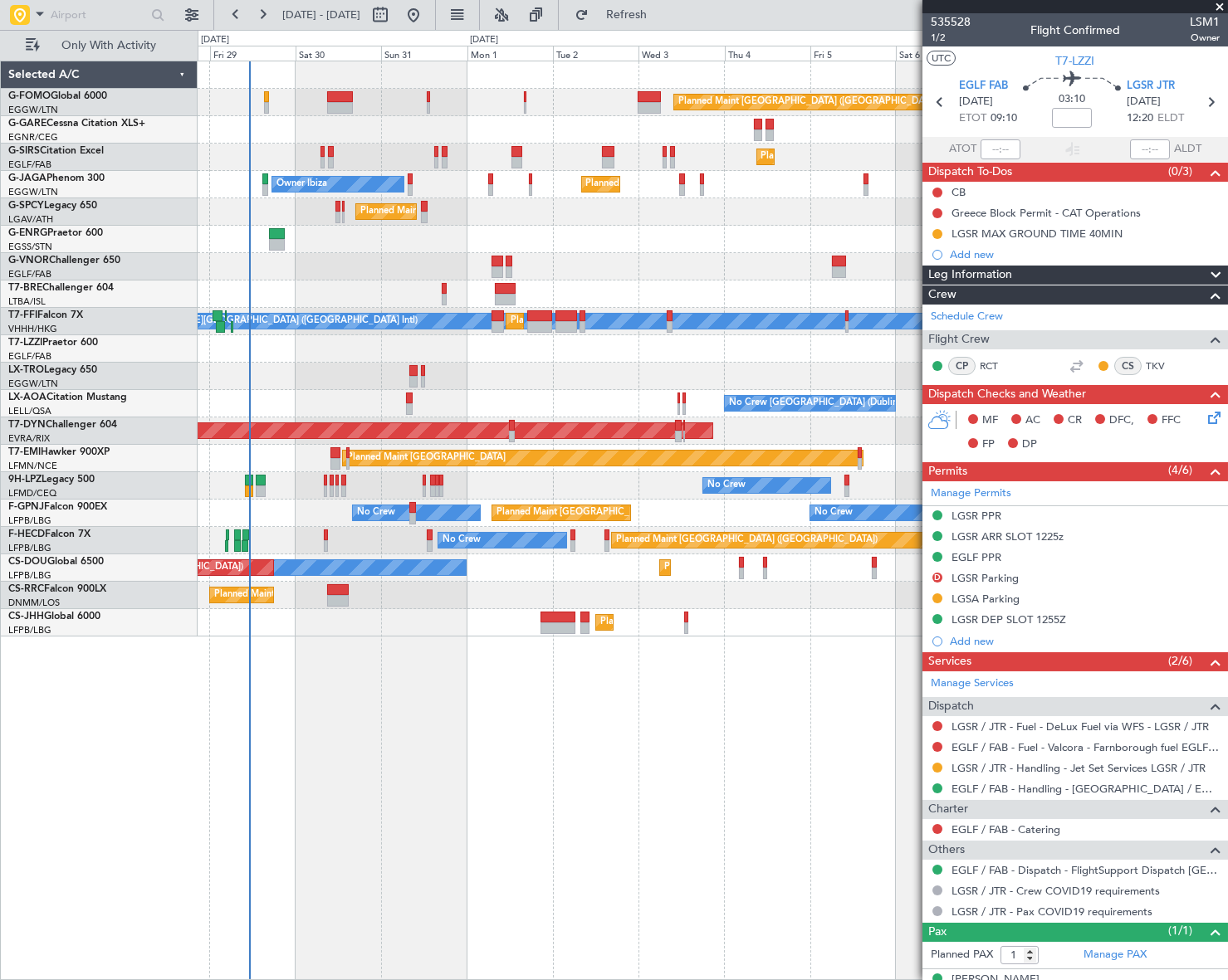
click at [471, 399] on div "No Crew Dublin (Dublin Intl) No Crew Sabadell No Crew Barcelona (El Prat)" at bounding box center [712, 404] width 1029 height 28
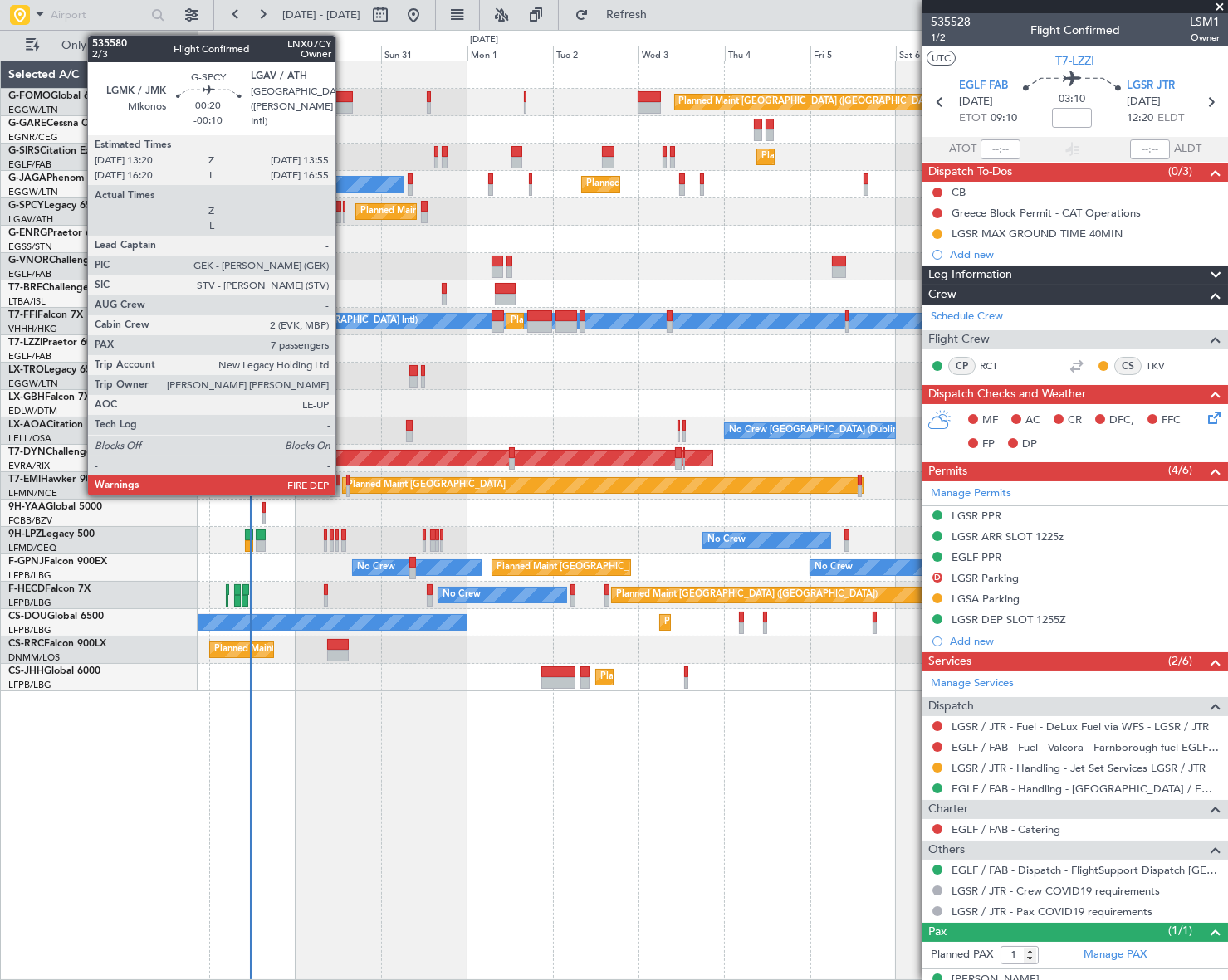
click at [343, 209] on div at bounding box center [344, 207] width 3 height 11
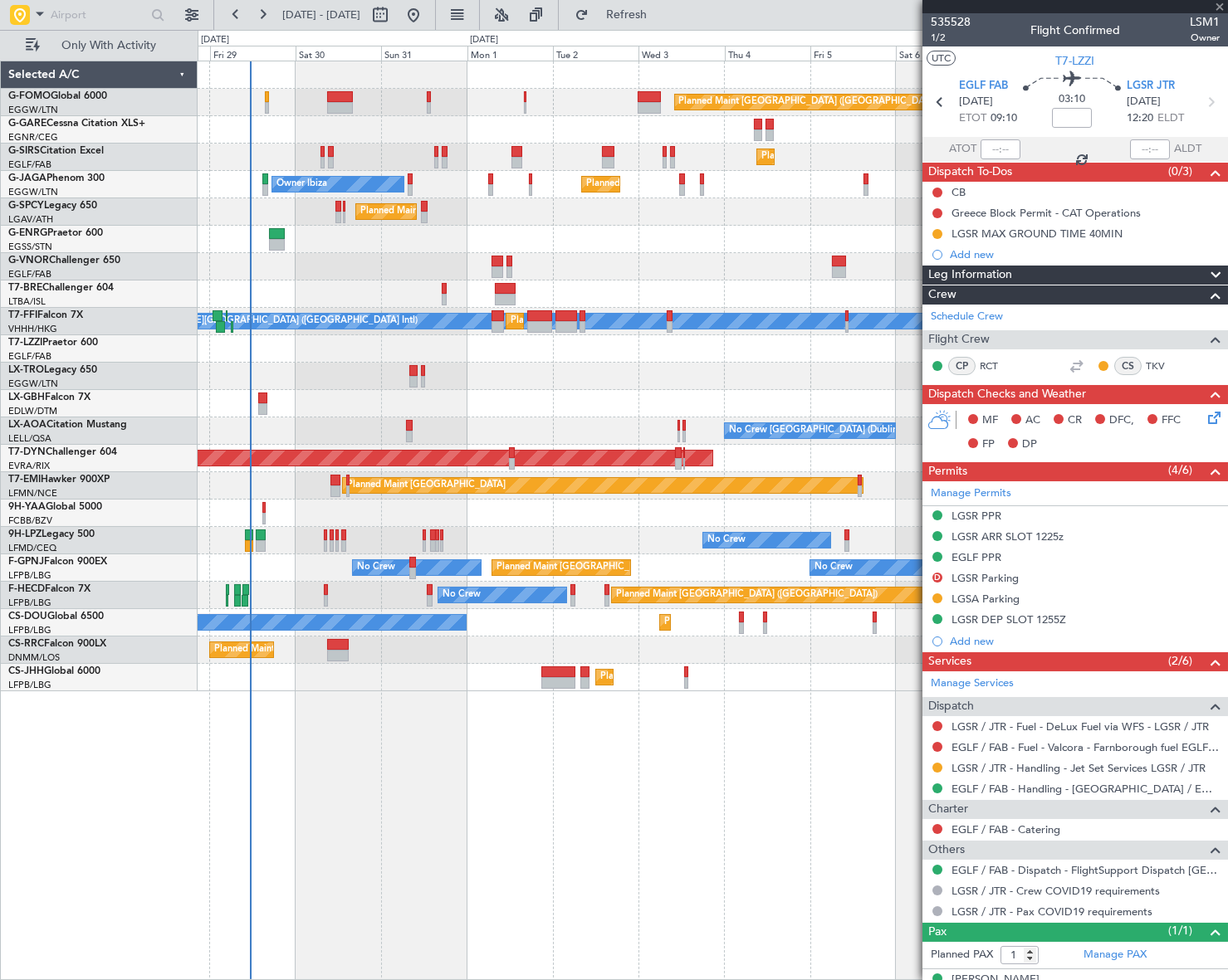
type input "-00:10"
type input "7"
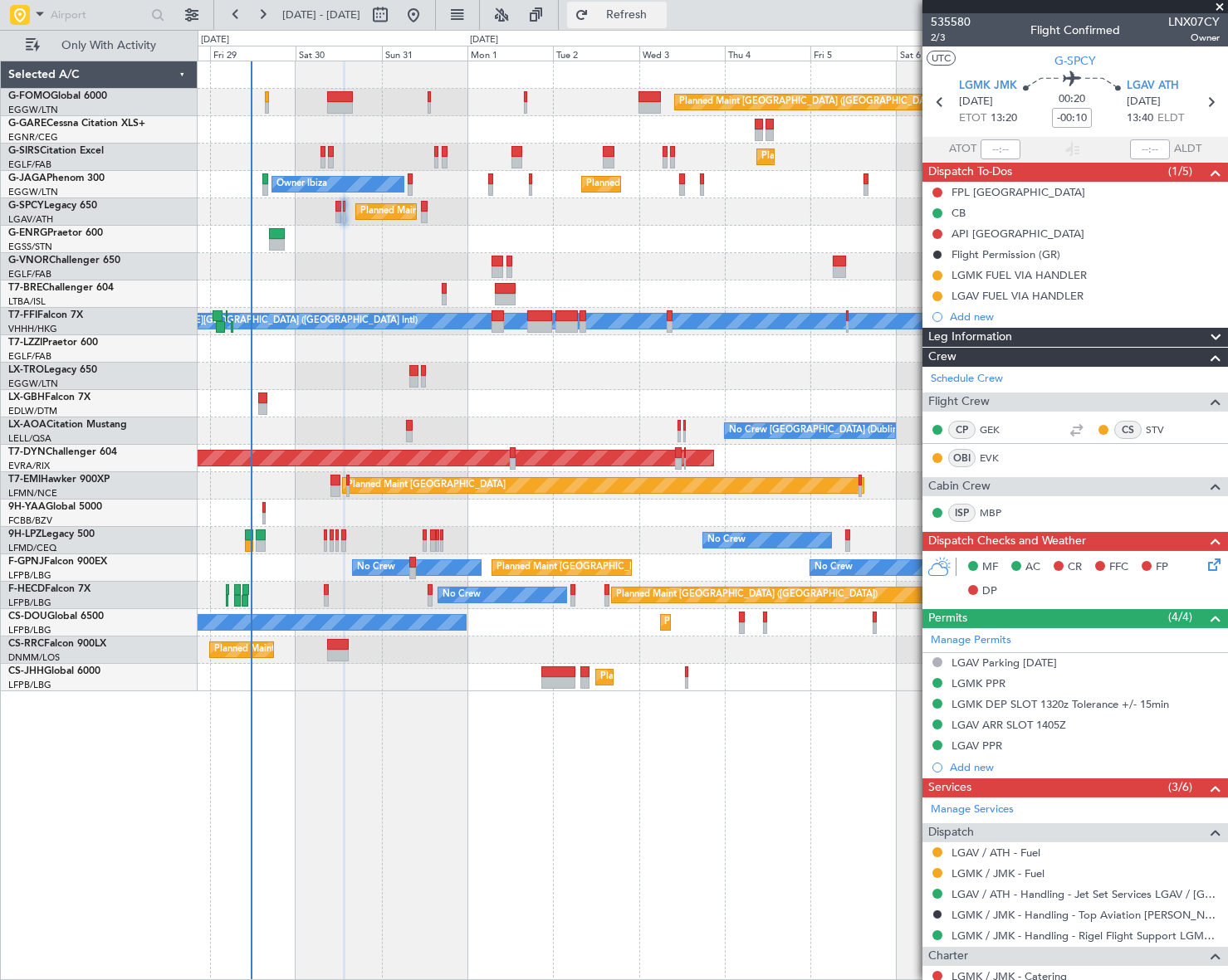
click at [641, 17] on button "Refresh" at bounding box center [616, 15] width 100 height 27
click at [643, 12] on button "Refresh" at bounding box center [616, 15] width 100 height 27
type input "+00:05"
type input "0"
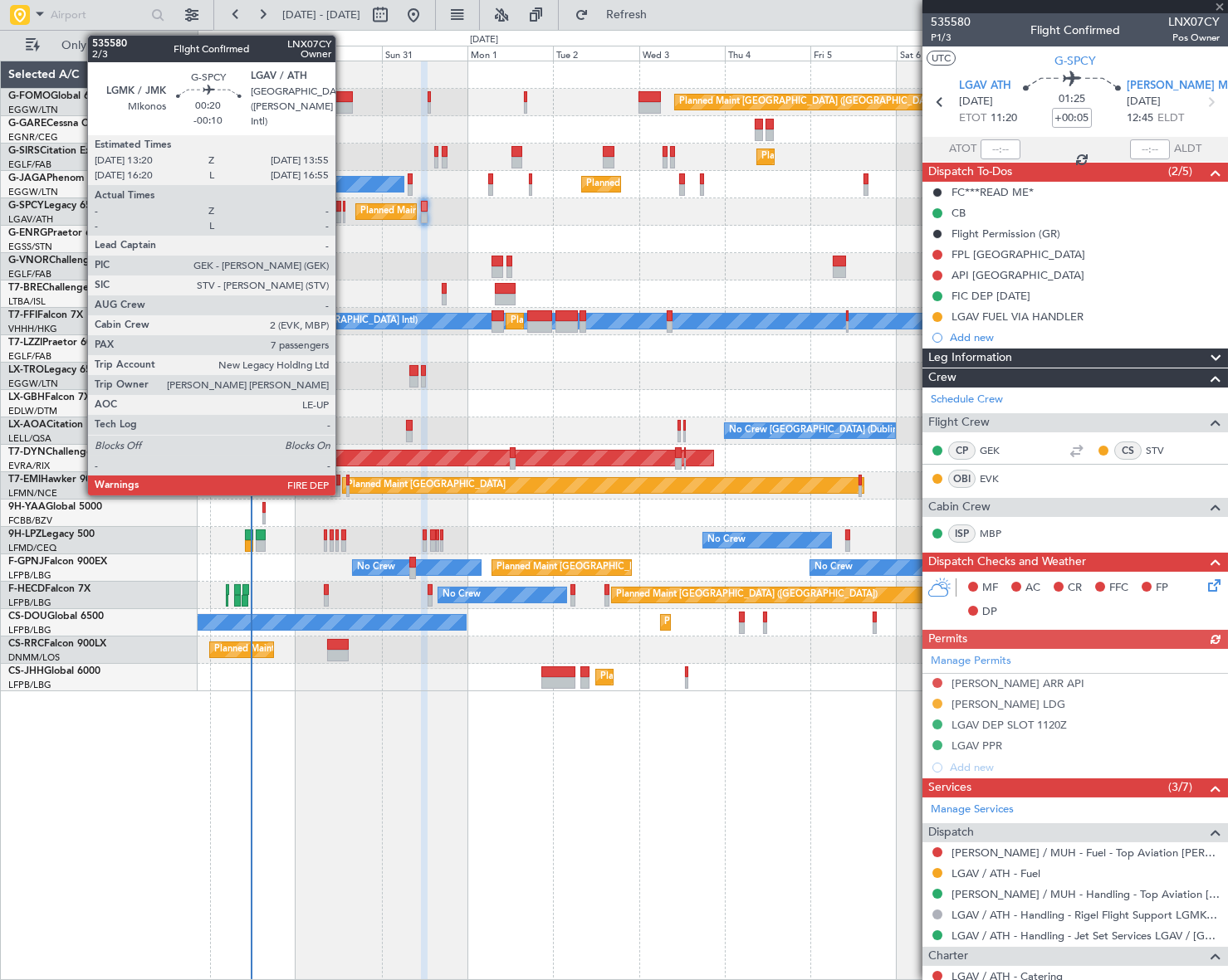
click at [343, 209] on div at bounding box center [344, 207] width 3 height 11
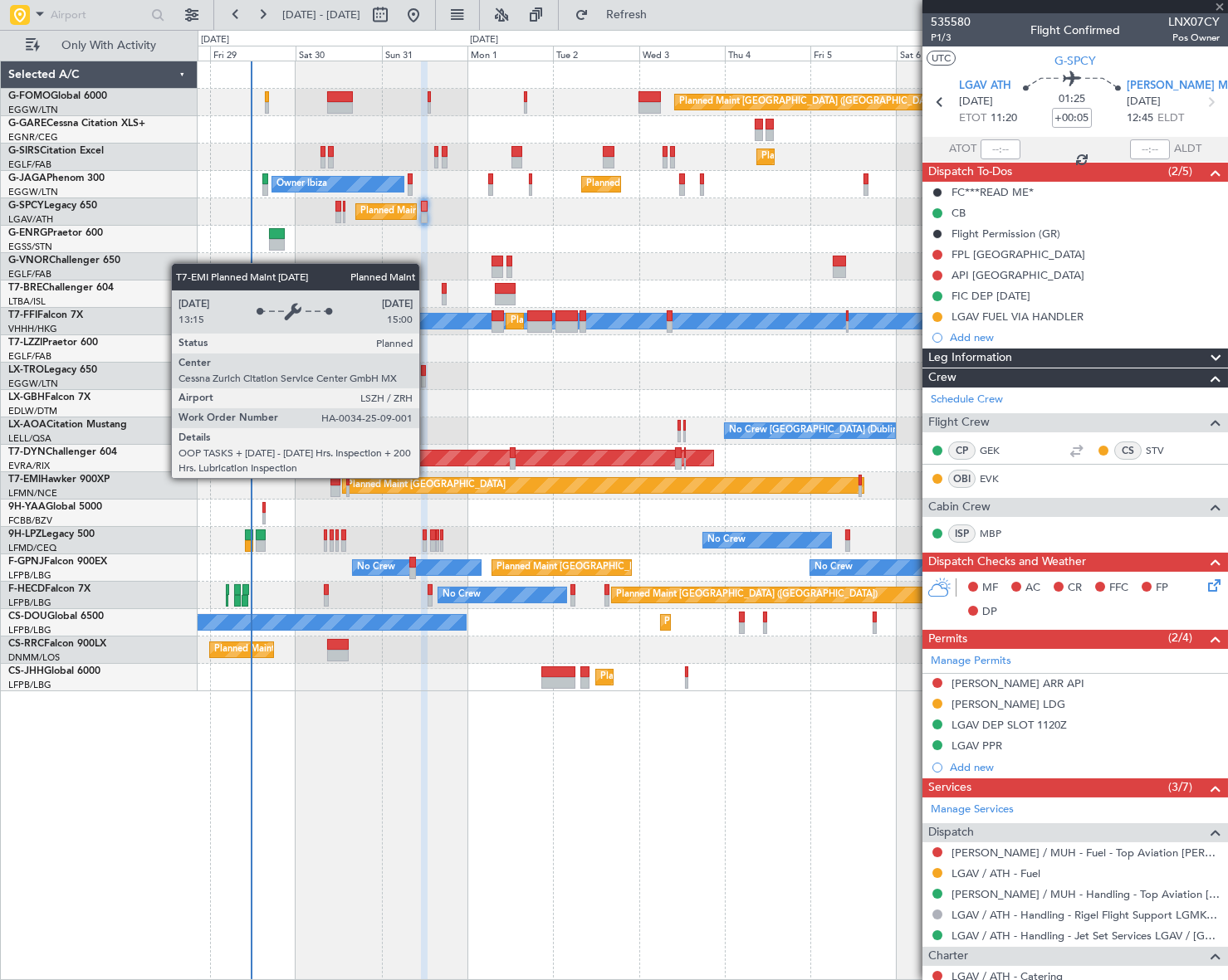
type input "-00:10"
type input "7"
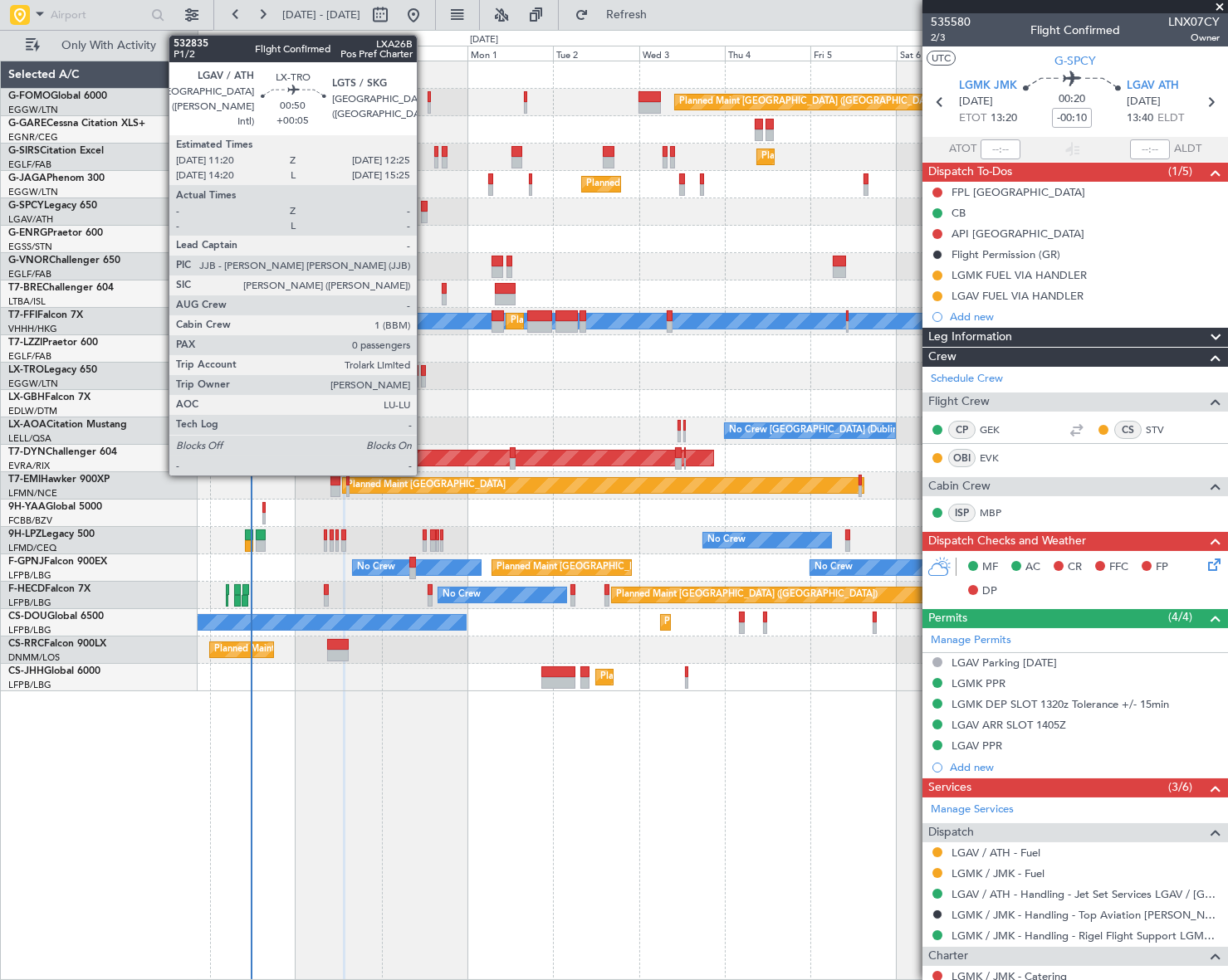
click at [424, 371] on div at bounding box center [423, 370] width 4 height 11
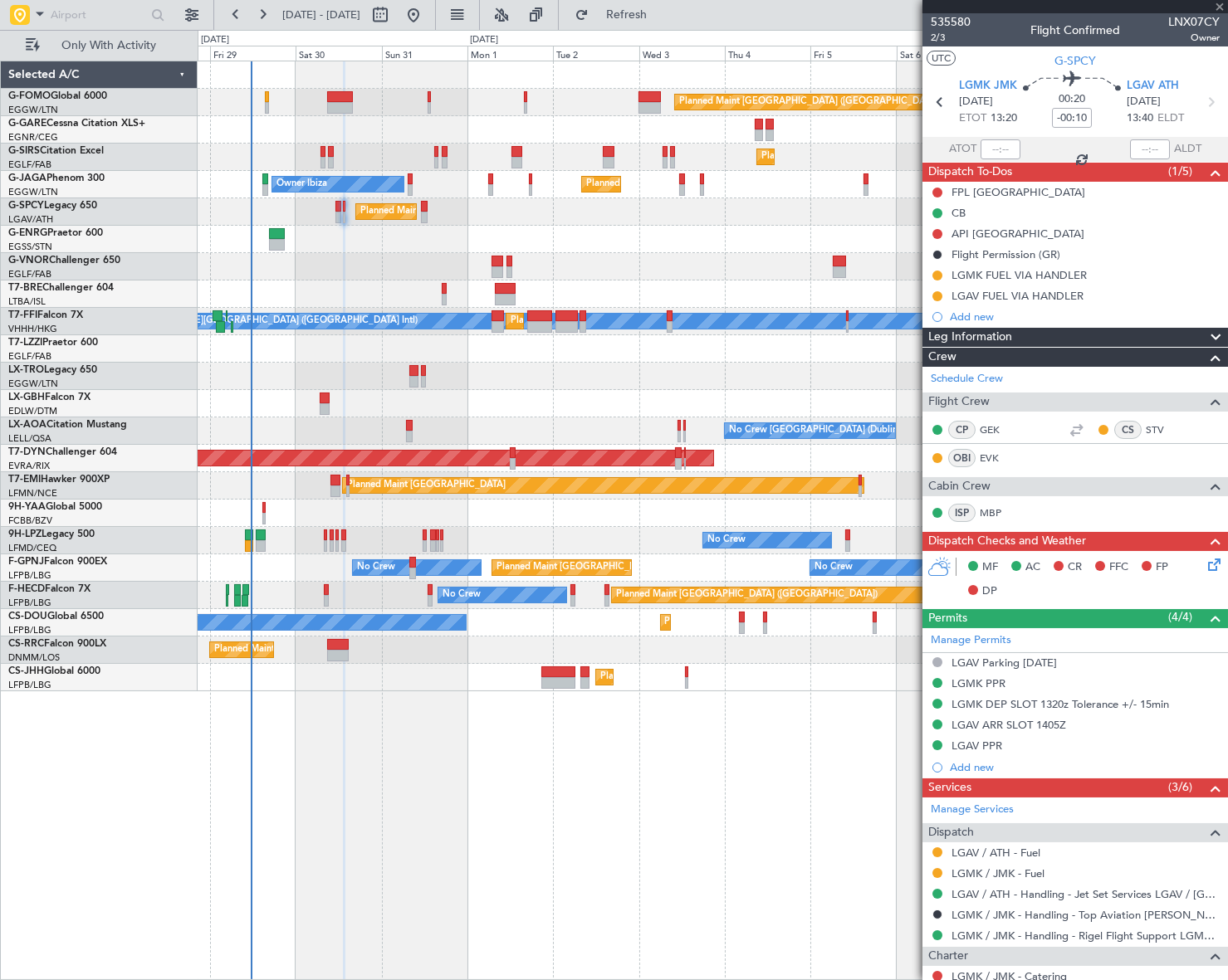
type input "+00:05"
type input "0"
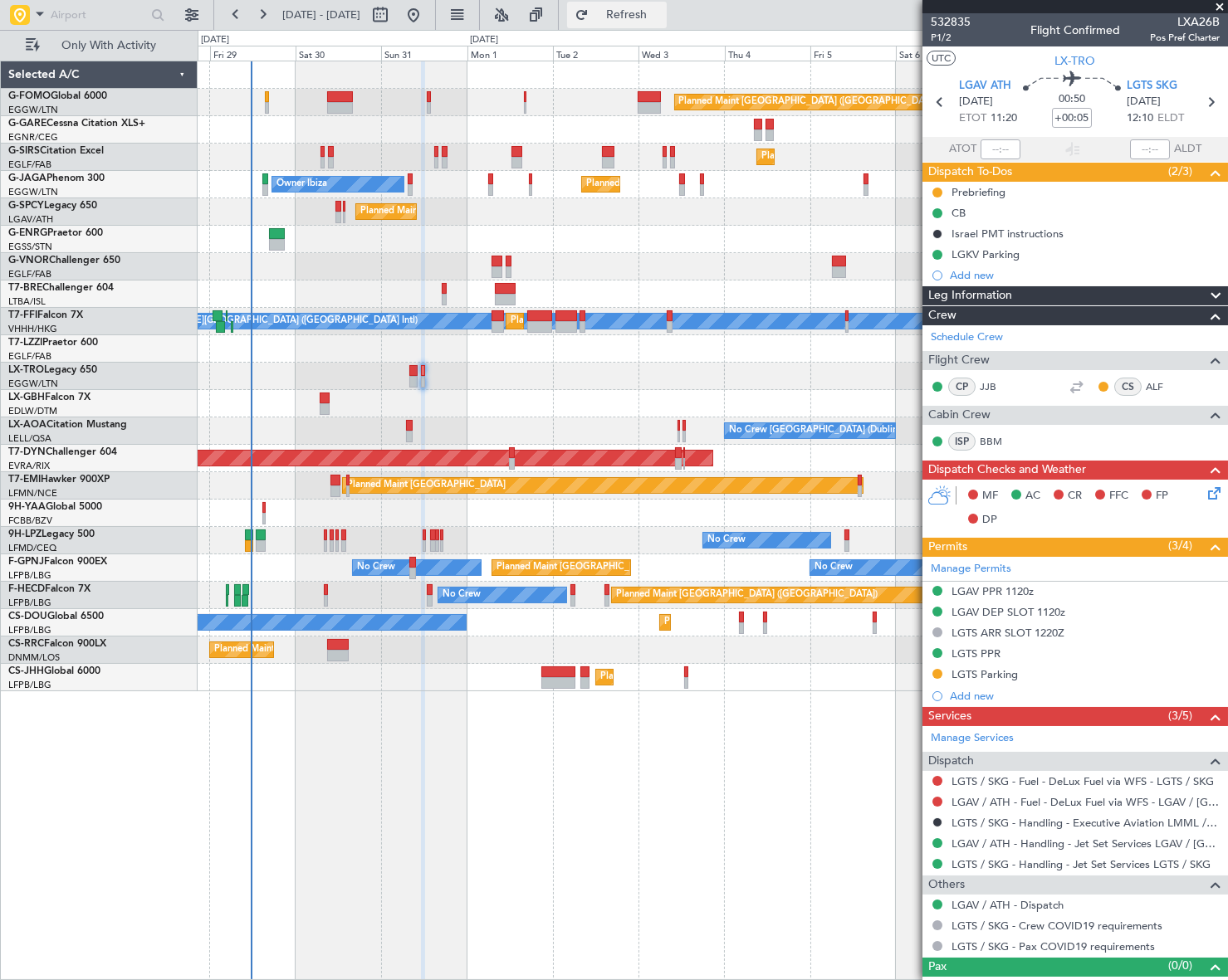
click at [667, 23] on button "Refresh" at bounding box center [616, 15] width 100 height 27
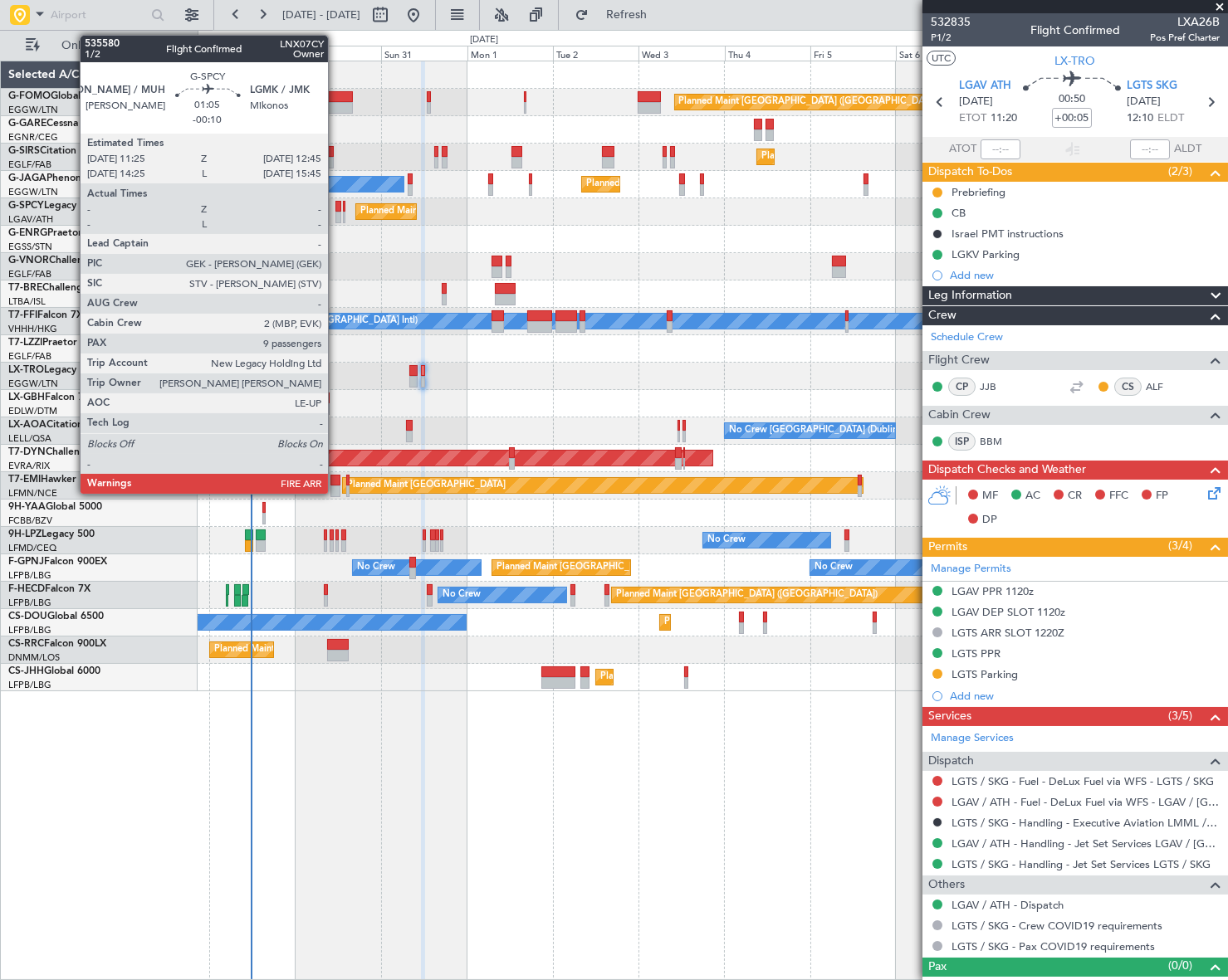
click at [335, 204] on div at bounding box center [337, 207] width 5 height 11
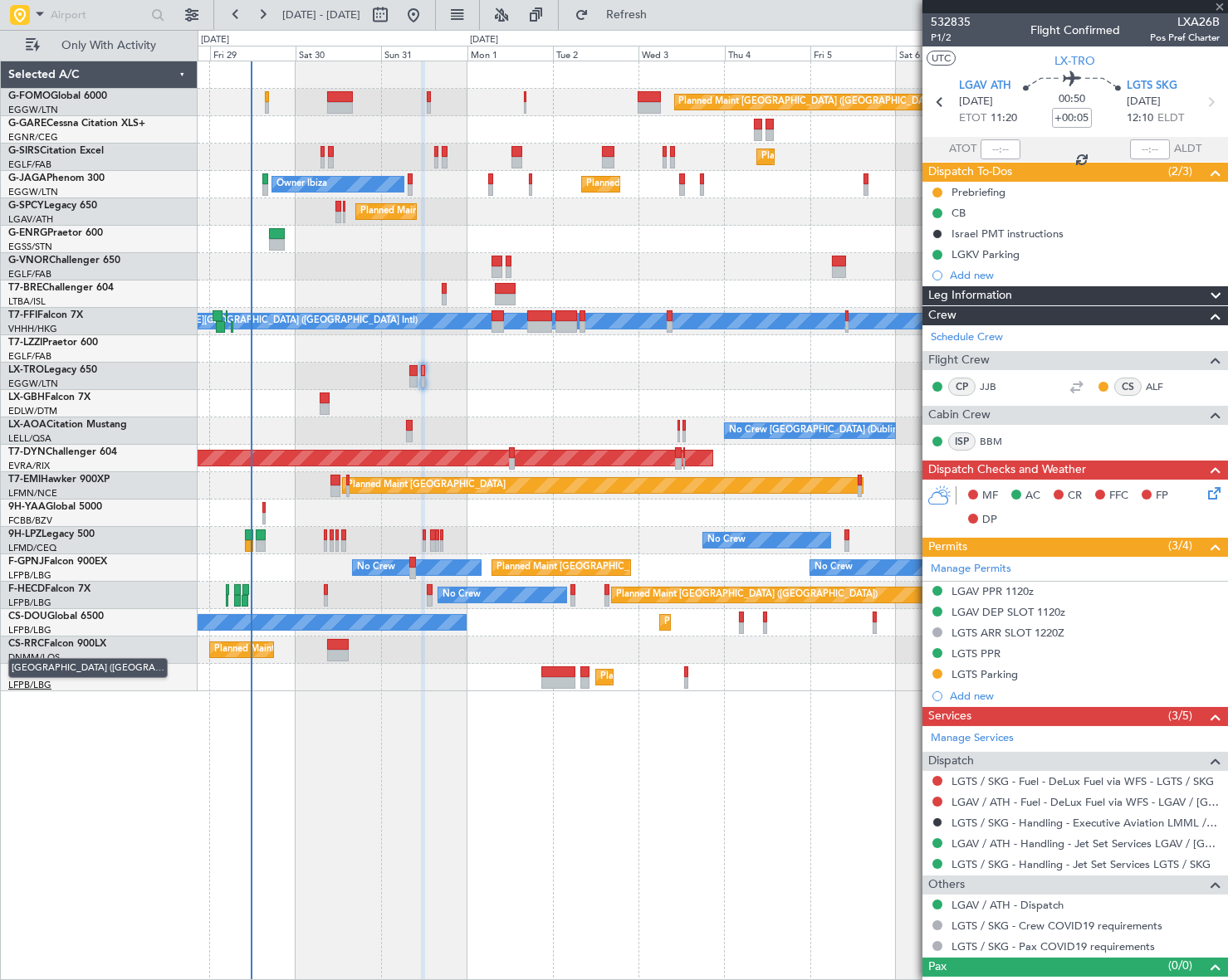
type input "-00:10"
type input "9"
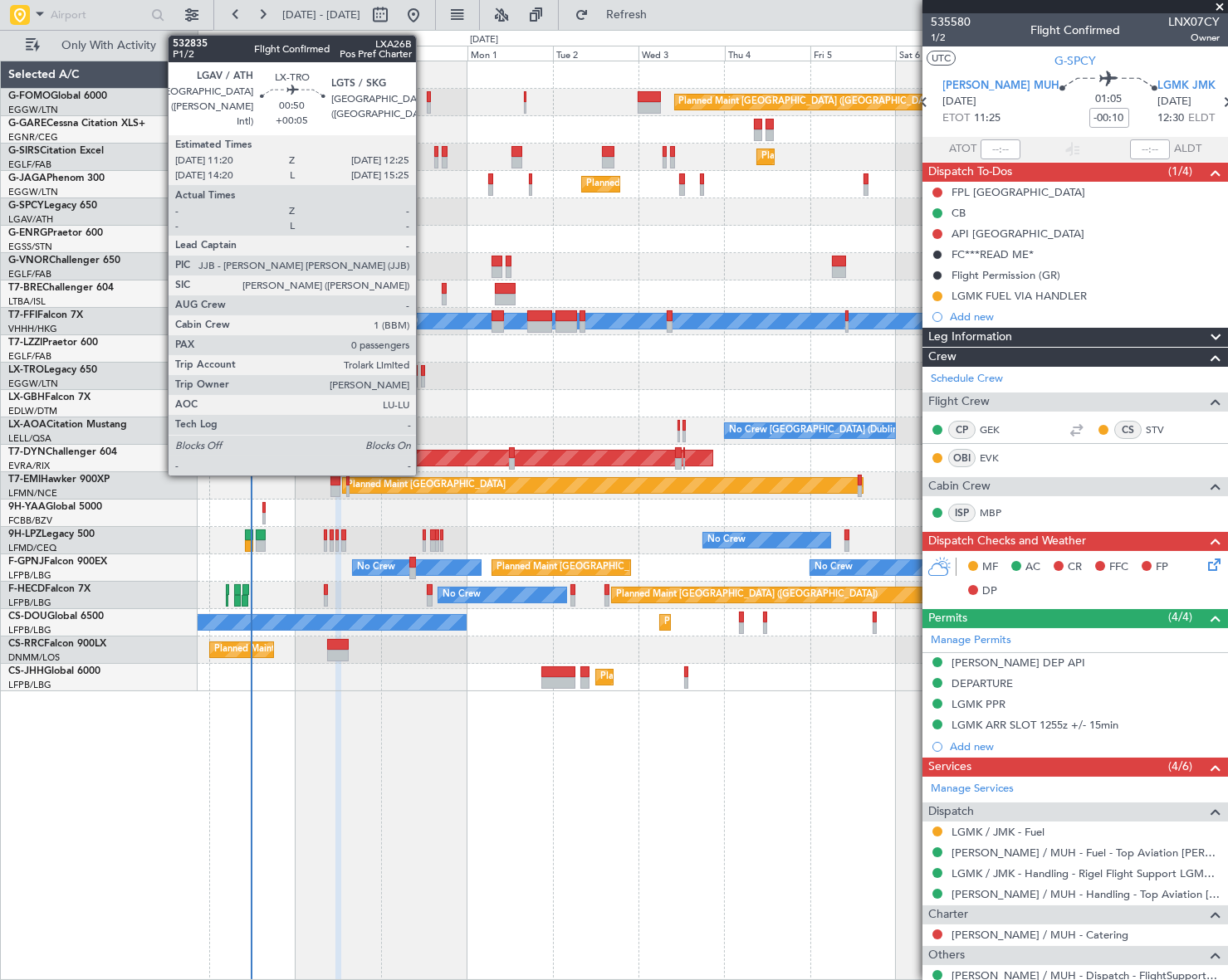
click at [423, 376] on div at bounding box center [423, 382] width 4 height 11
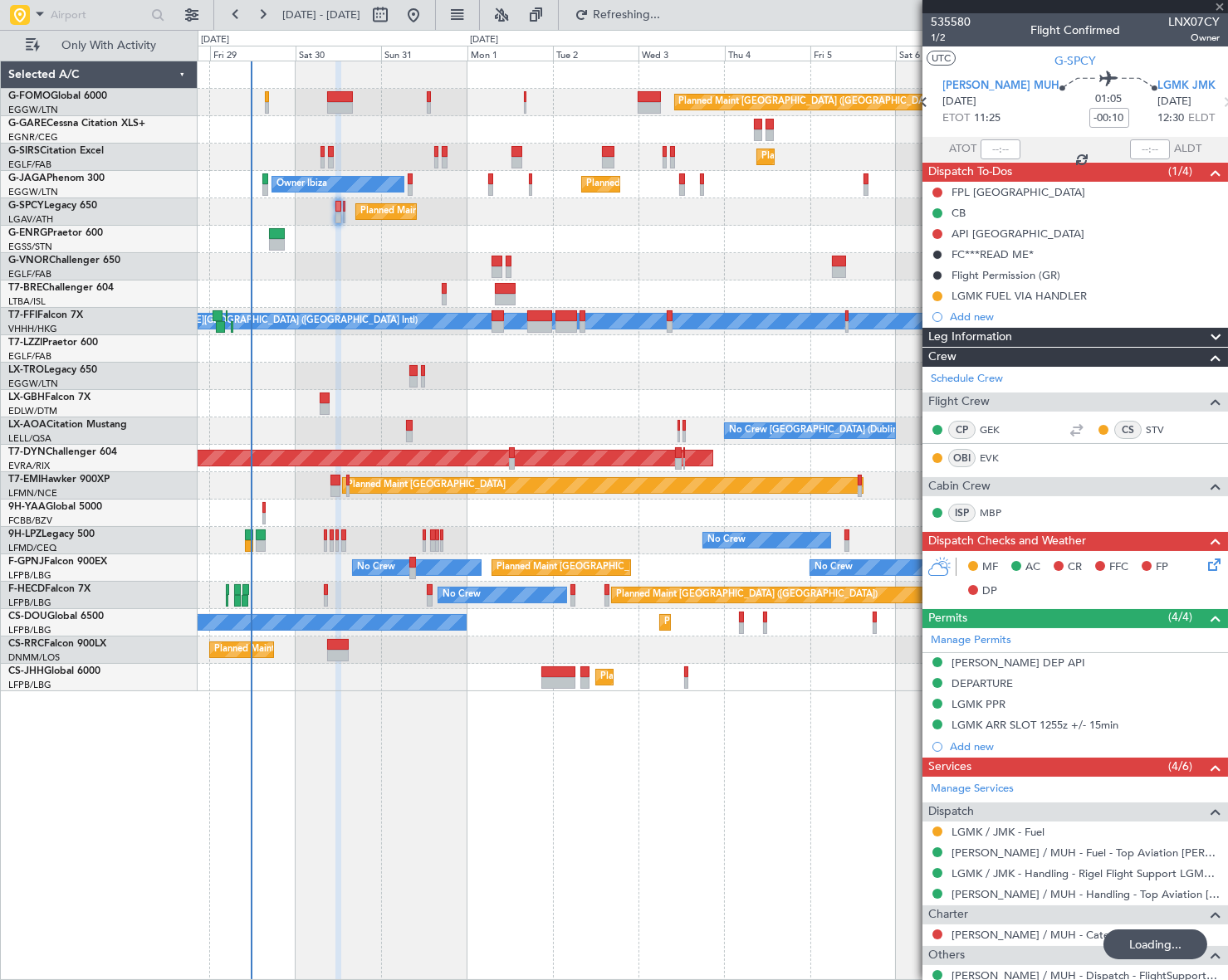
type input "+00:05"
type input "0"
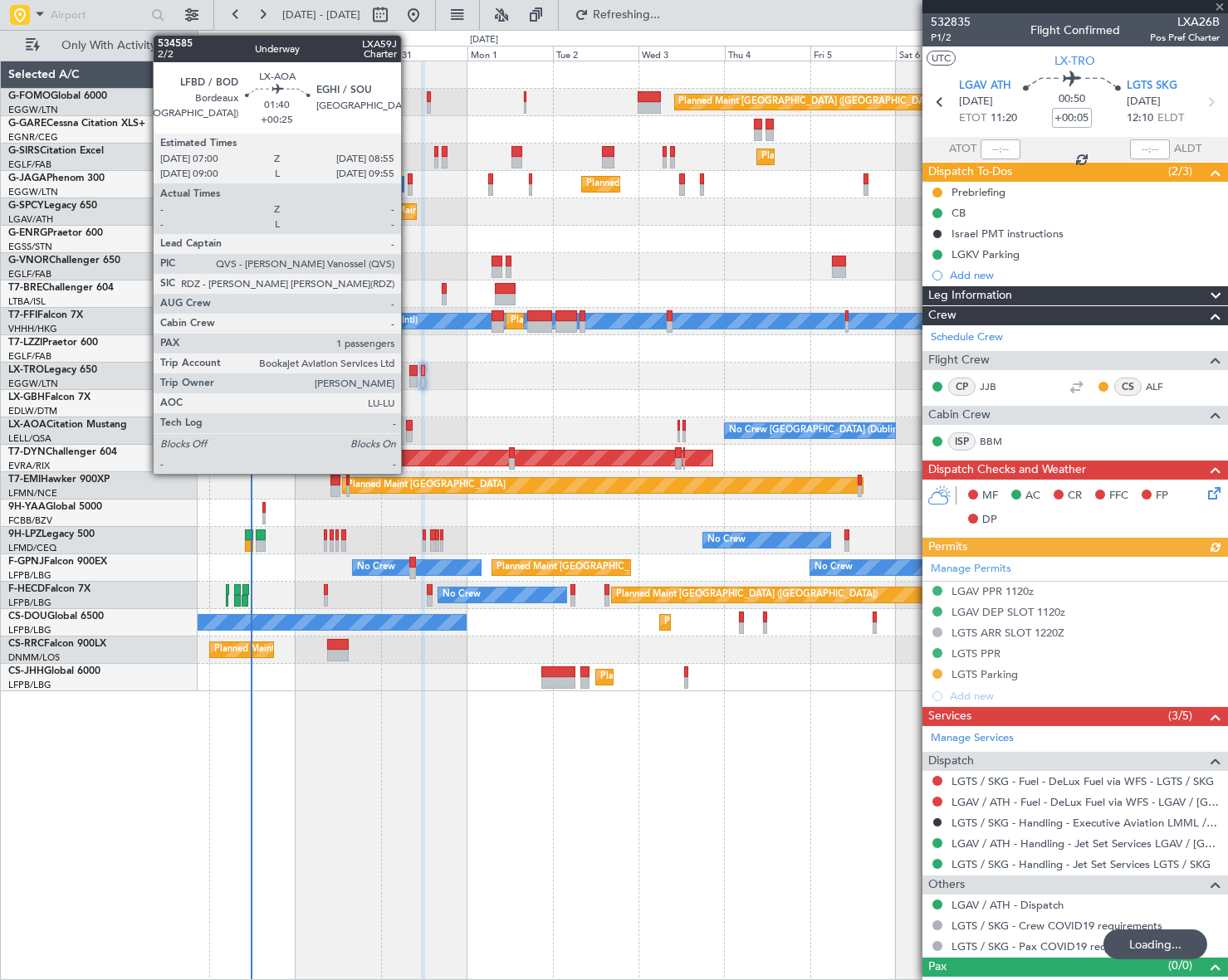
type input "-00:10"
type input "9"
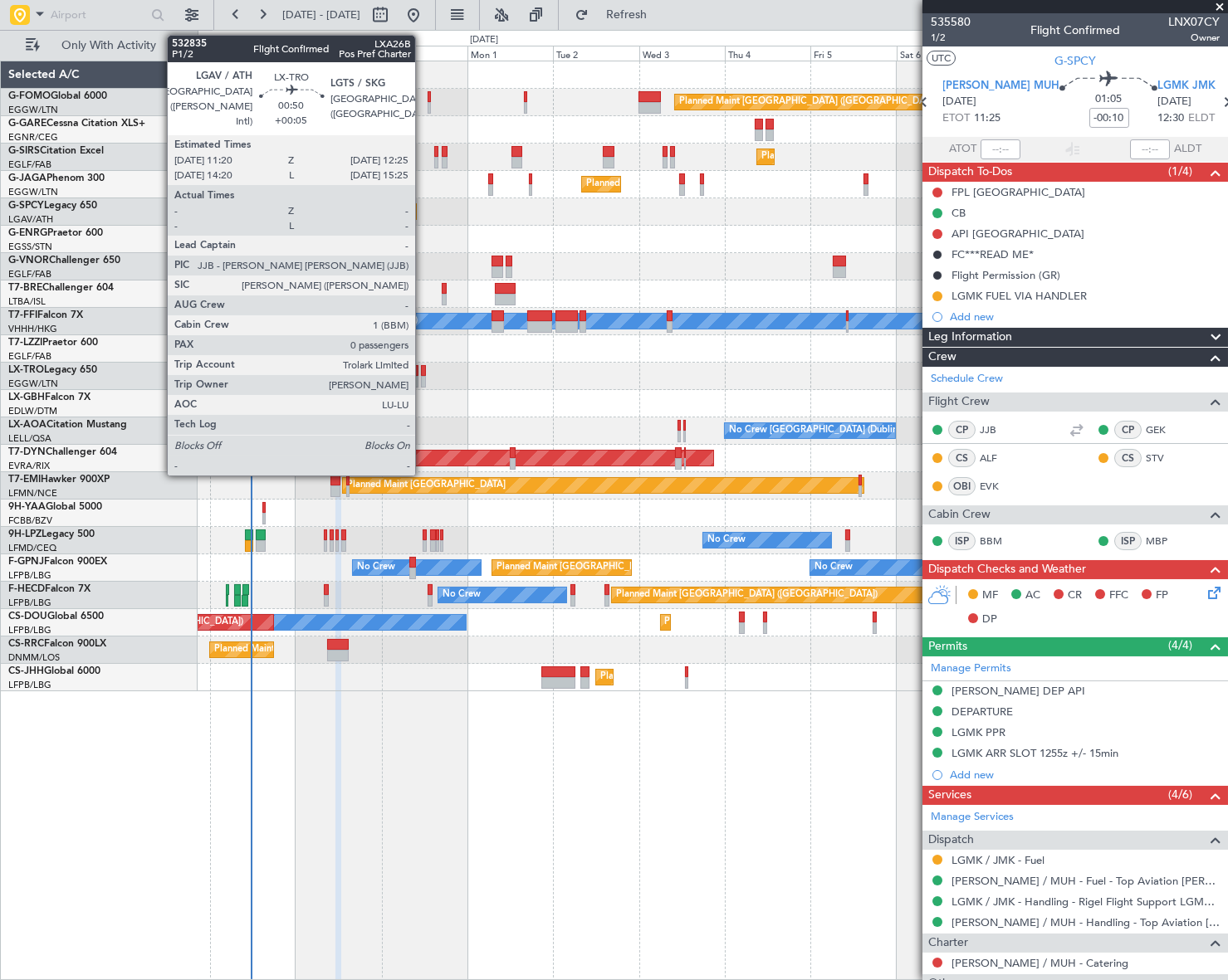
click at [423, 372] on div at bounding box center [423, 370] width 4 height 11
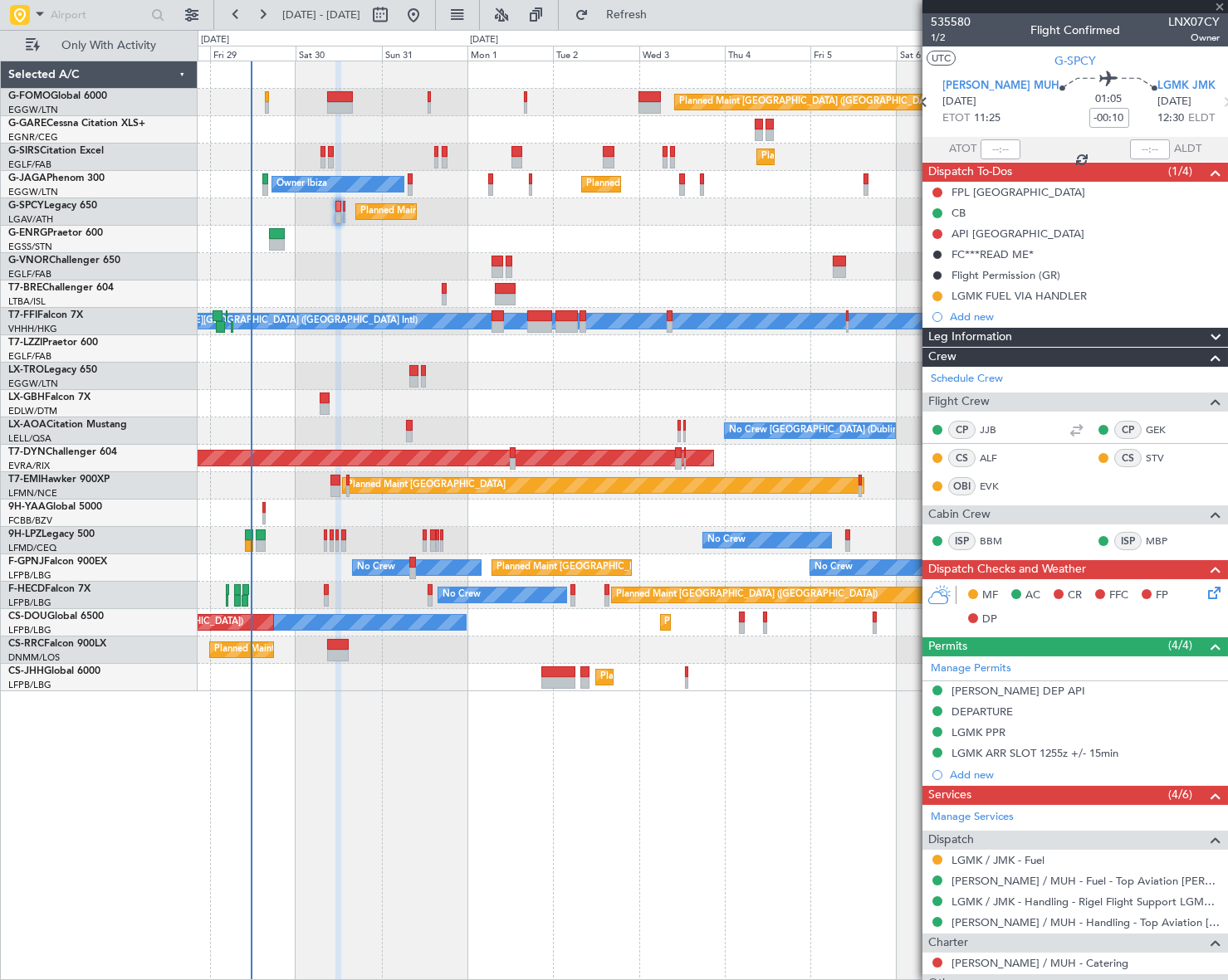
type input "+00:05"
type input "0"
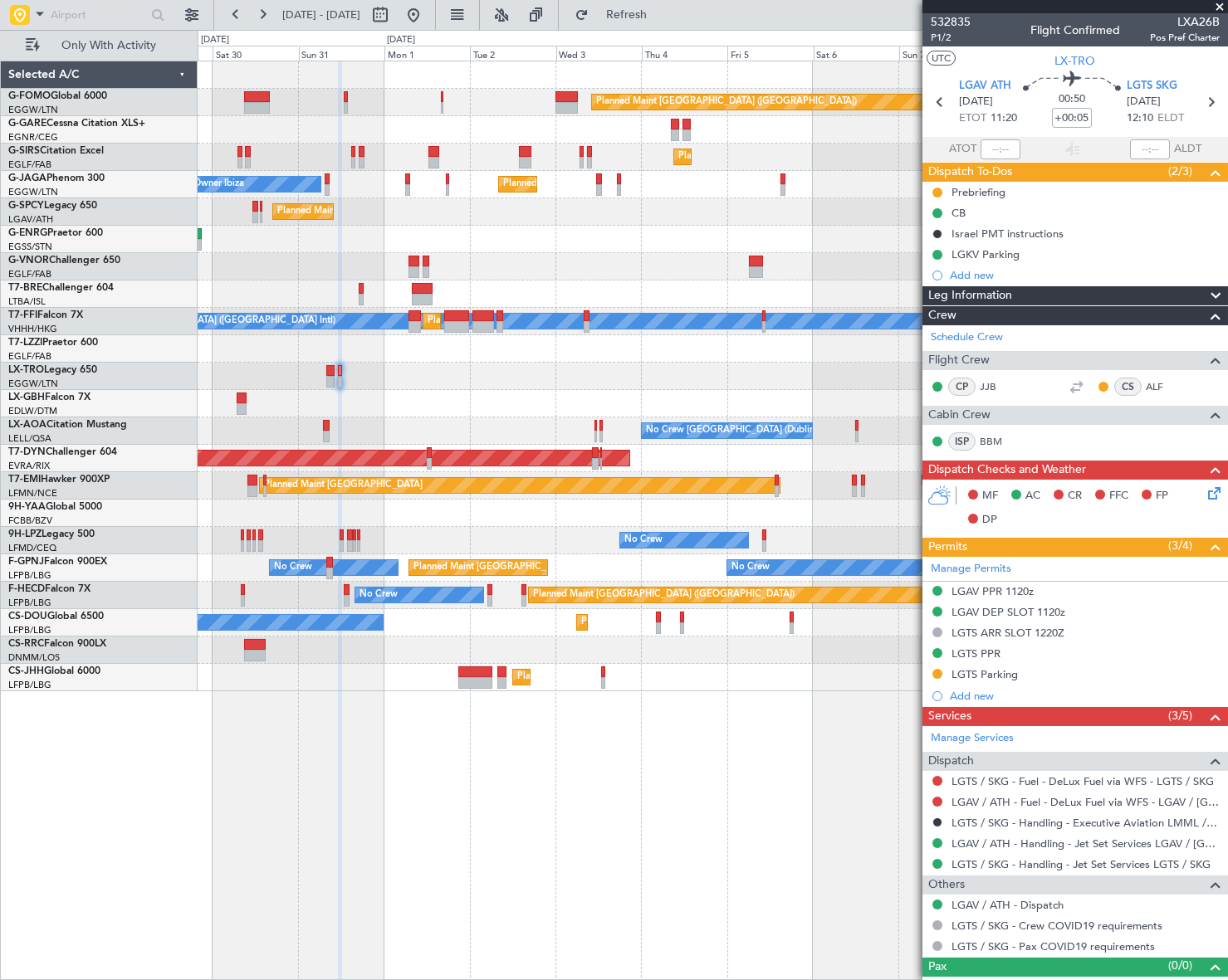
click at [728, 778] on div "Planned Maint London (Luton) Planned Maint London (Farnborough) Planned Maint L…" at bounding box center [712, 521] width 1030 height 920
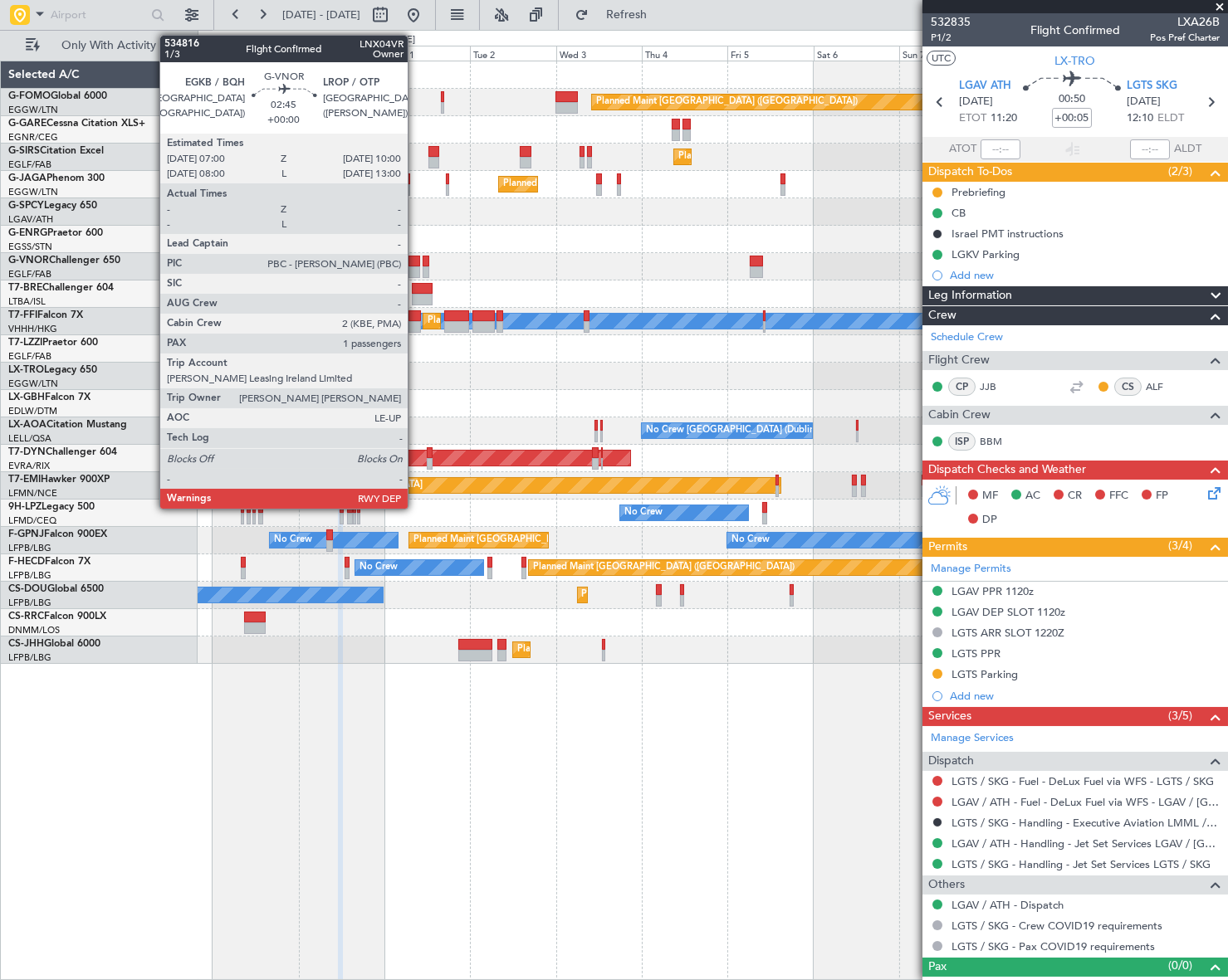
click at [415, 259] on div at bounding box center [413, 261] width 10 height 11
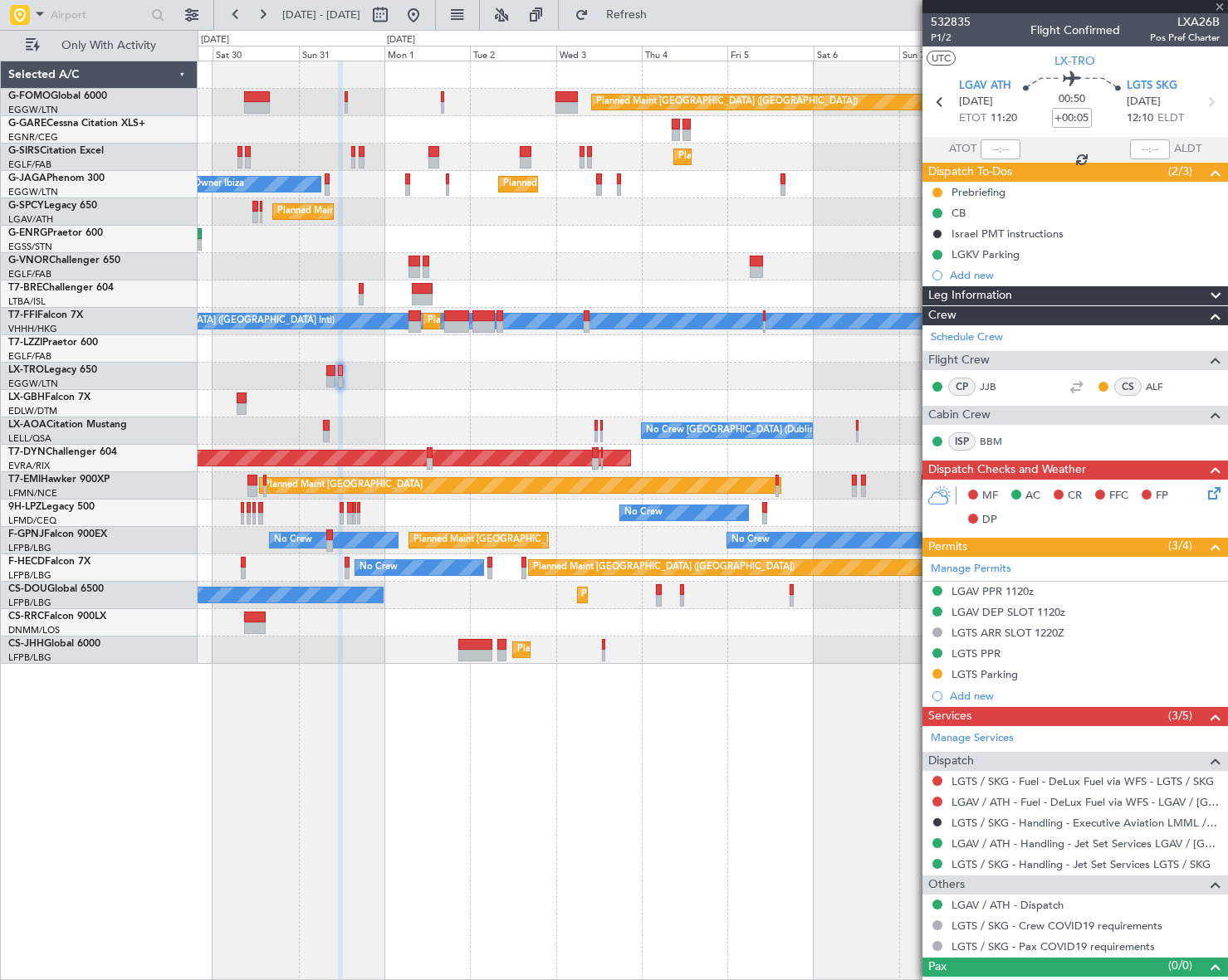
type input "1"
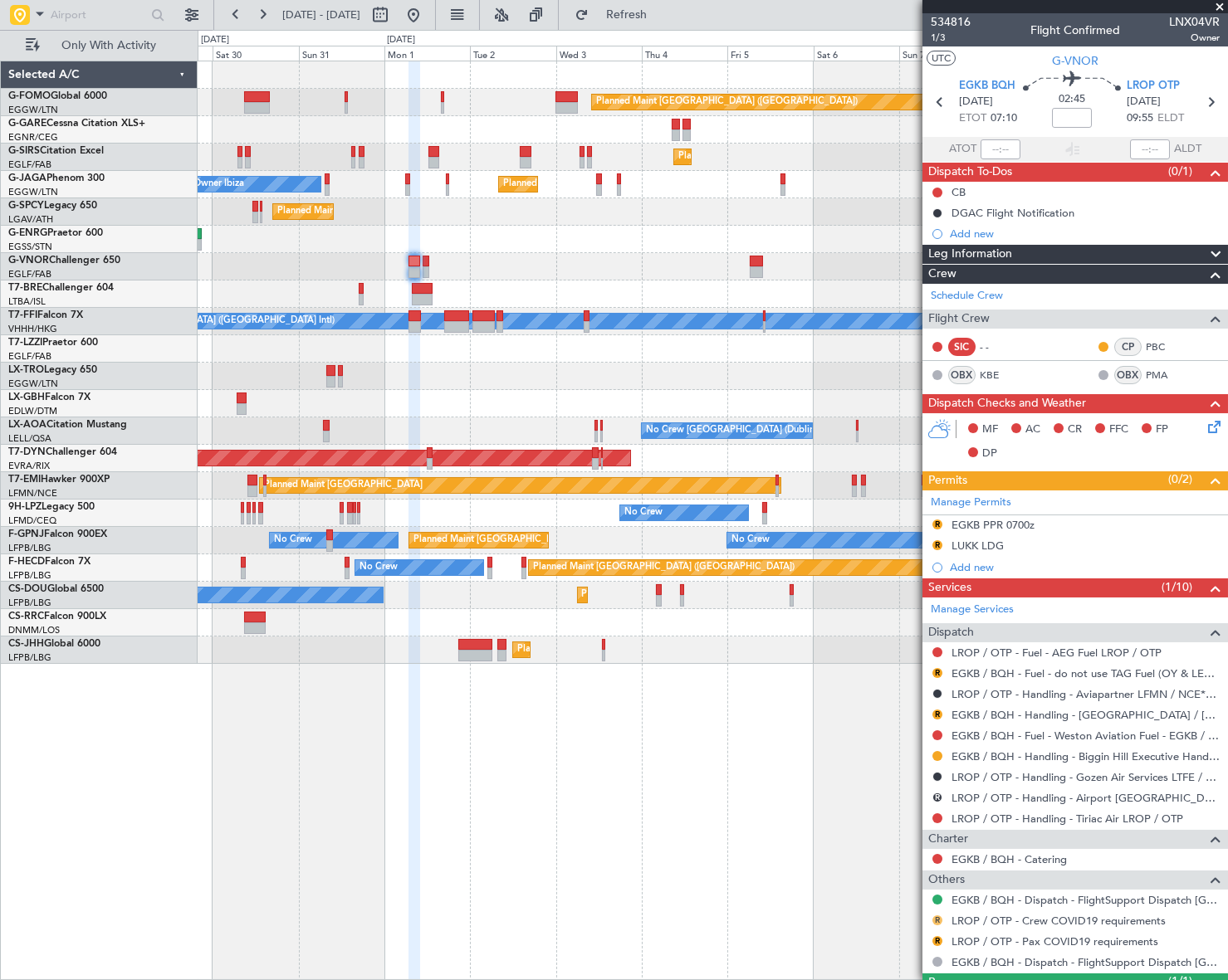
click at [935, 915] on button "R" at bounding box center [937, 920] width 10 height 10
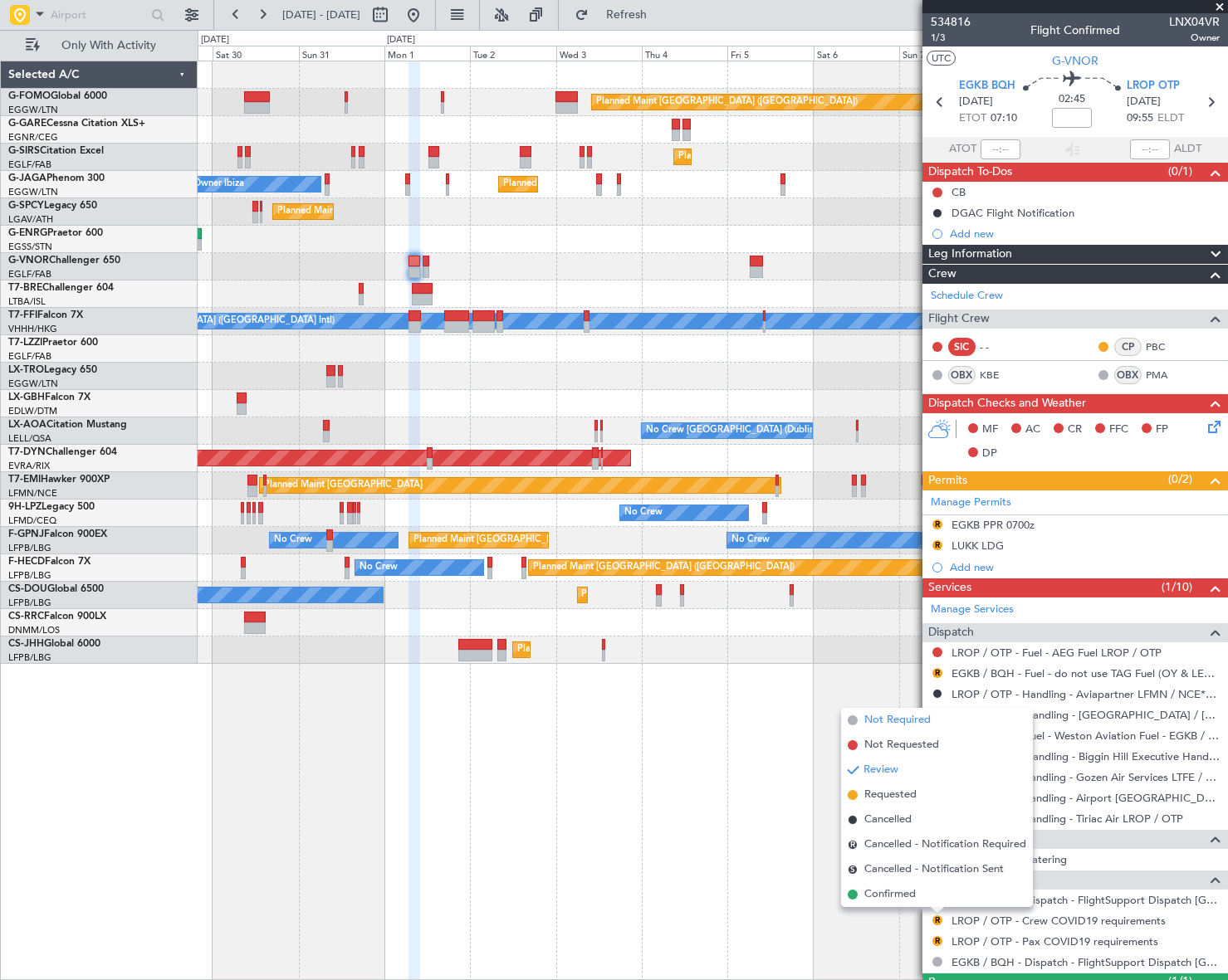
click at [886, 721] on span "Not Required" at bounding box center [897, 720] width 67 height 16
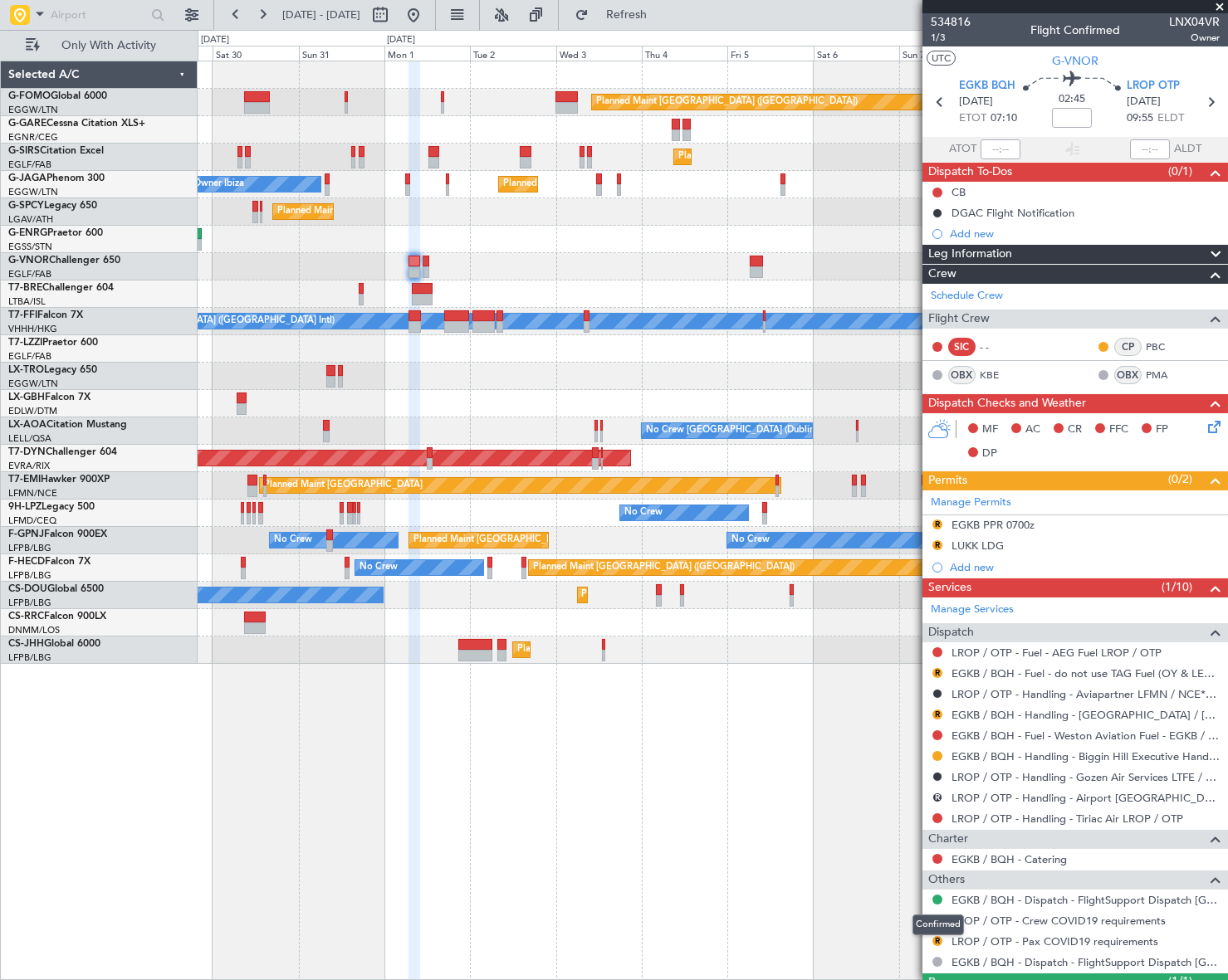
click at [936, 939] on mat-tooltip-component "Confirmed" at bounding box center [938, 925] width 74 height 44
click at [938, 940] on button "R" at bounding box center [937, 941] width 10 height 10
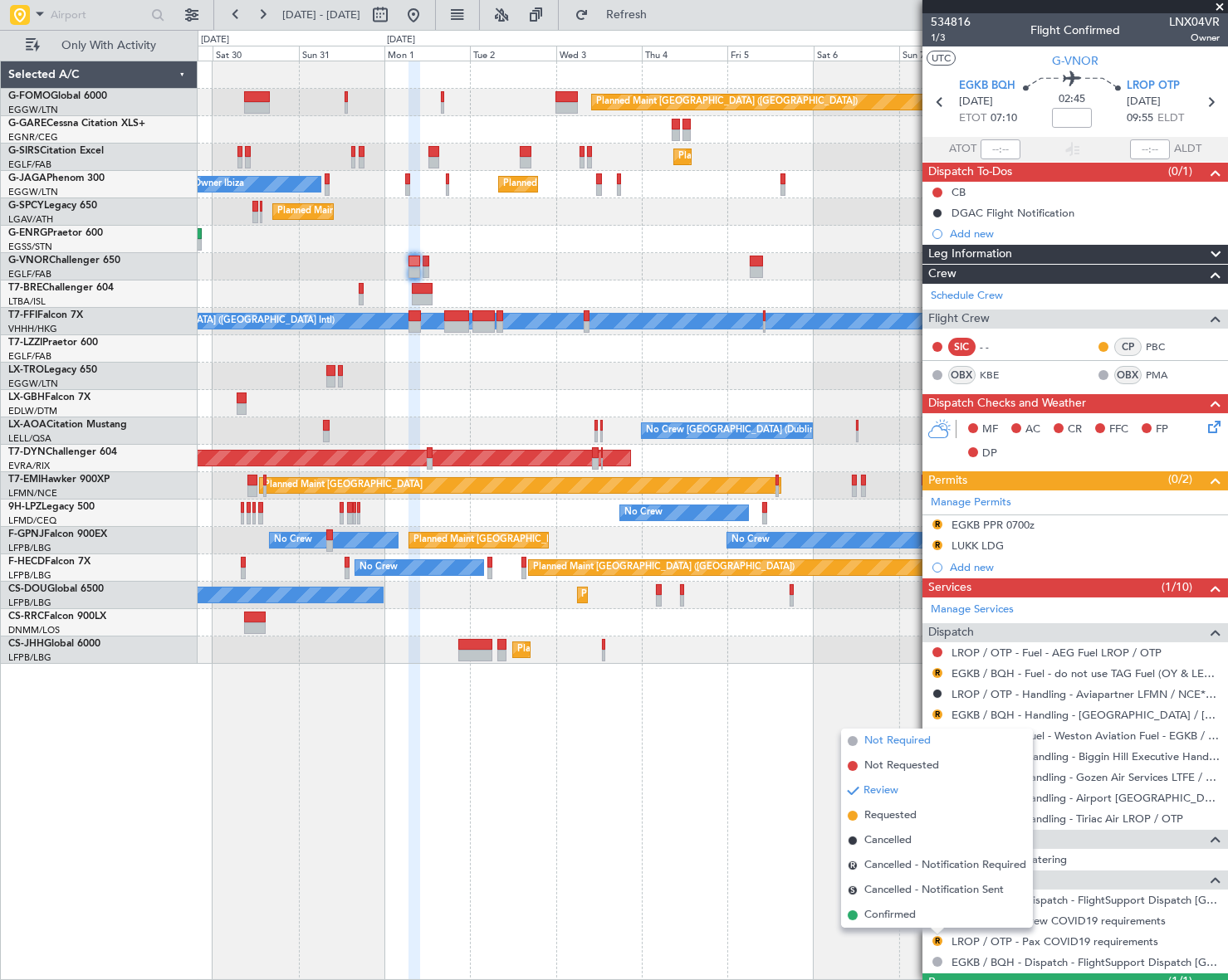
click at [912, 738] on span "Not Required" at bounding box center [897, 741] width 67 height 16
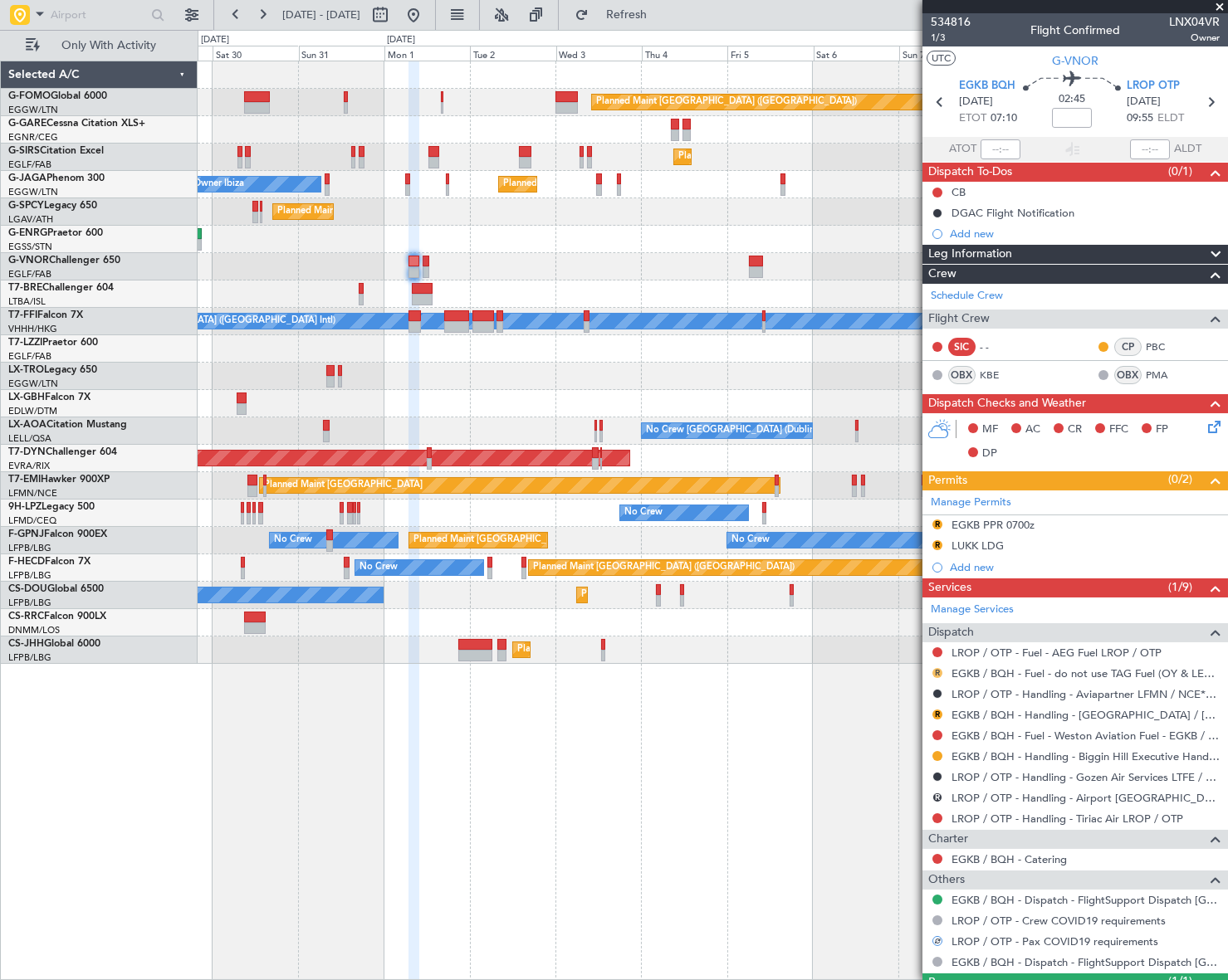
click at [936, 669] on button "R" at bounding box center [937, 673] width 10 height 10
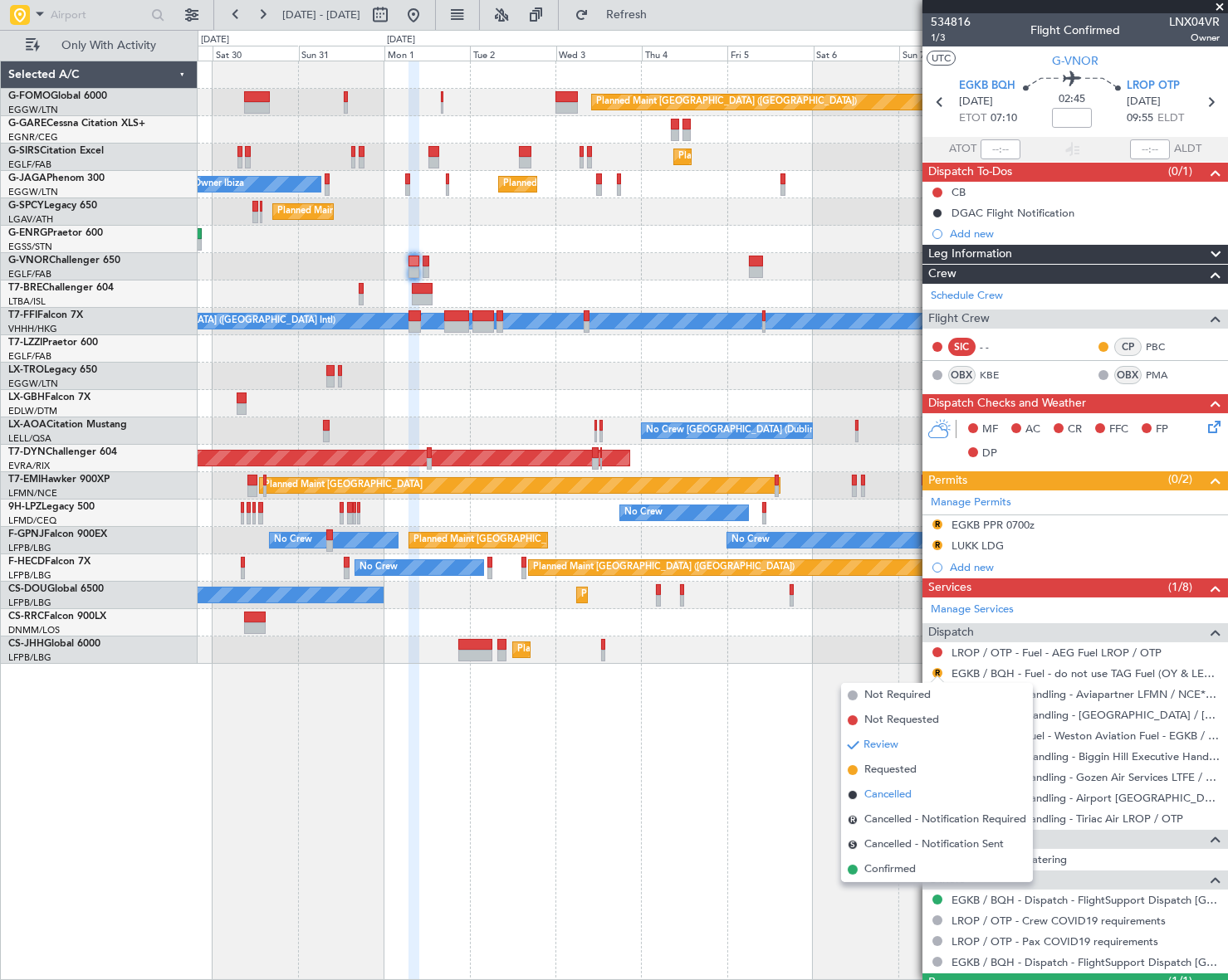
click at [872, 794] on span "Cancelled" at bounding box center [888, 794] width 48 height 16
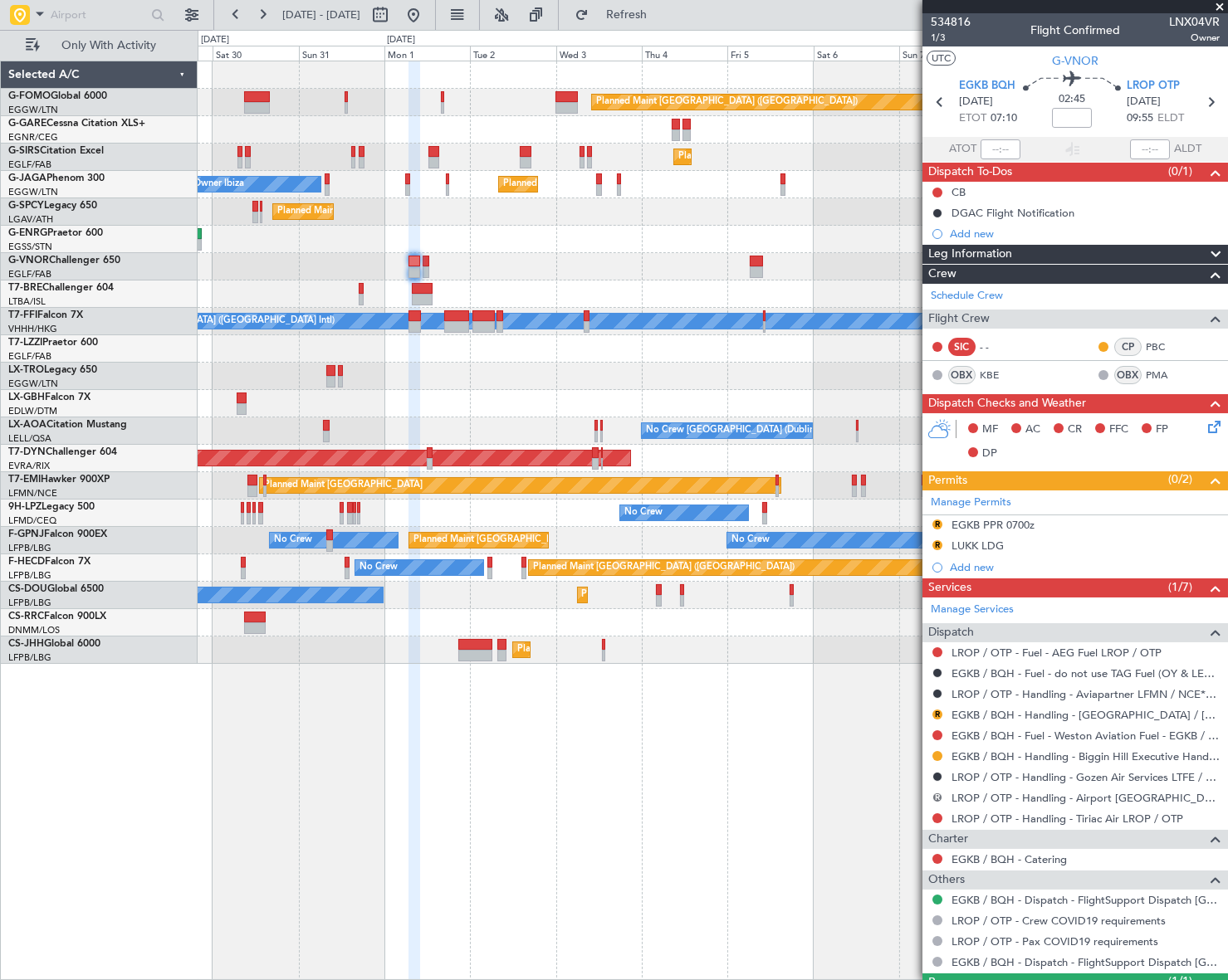
click at [936, 796] on button "R" at bounding box center [937, 797] width 10 height 10
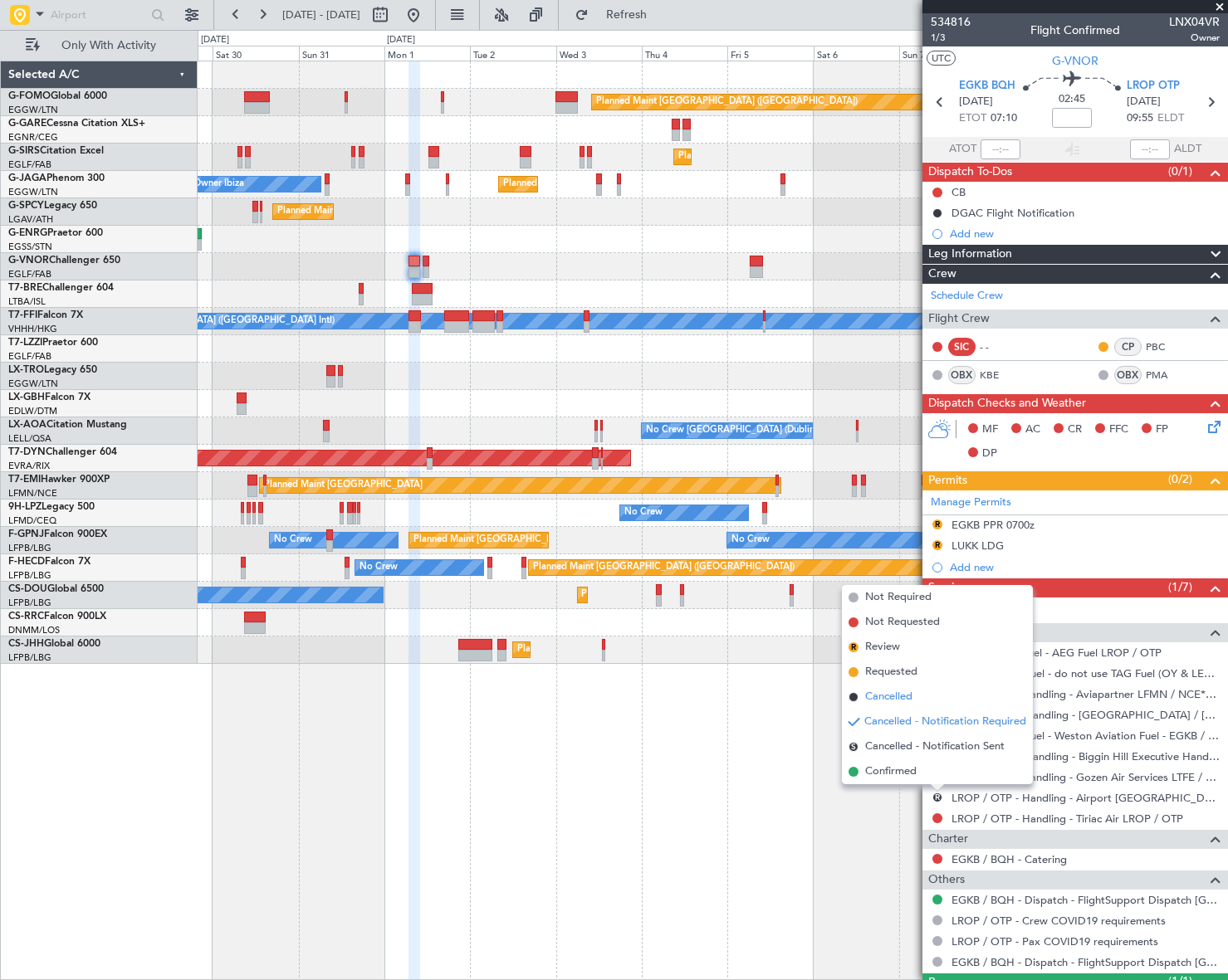
click at [885, 697] on span "Cancelled" at bounding box center [889, 696] width 48 height 16
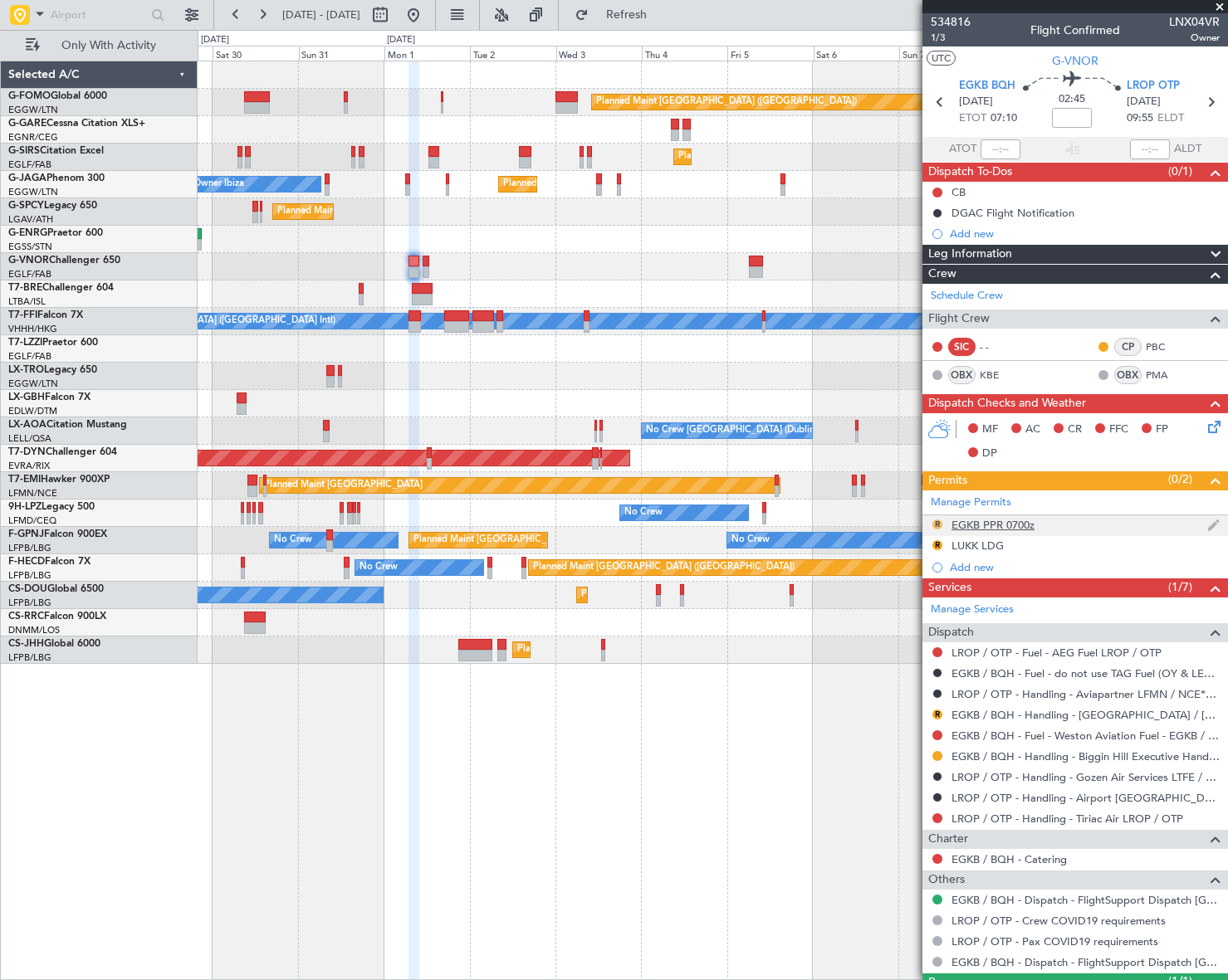
click at [935, 526] on button "R" at bounding box center [937, 525] width 10 height 10
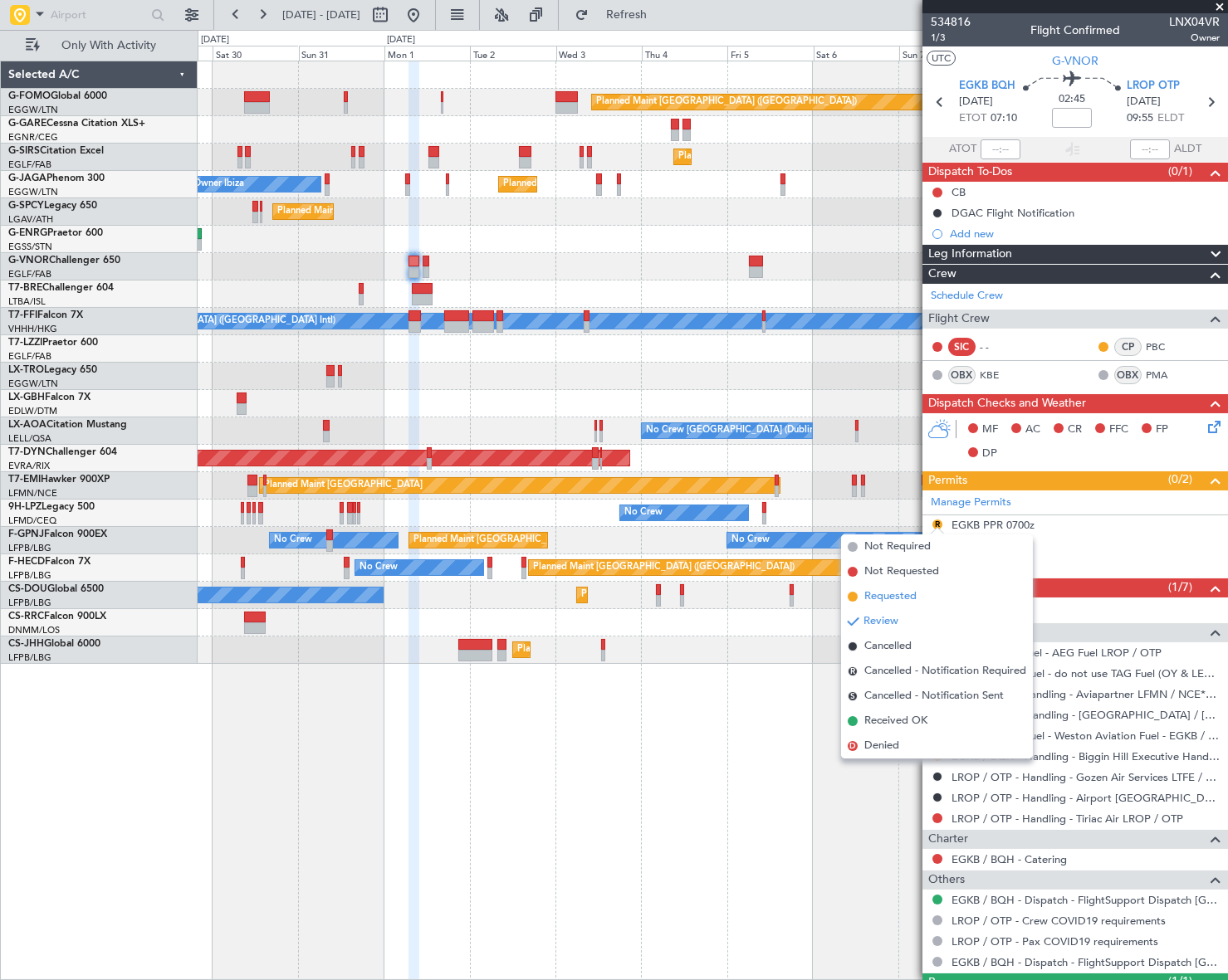
click at [892, 597] on span "Requested" at bounding box center [890, 596] width 52 height 16
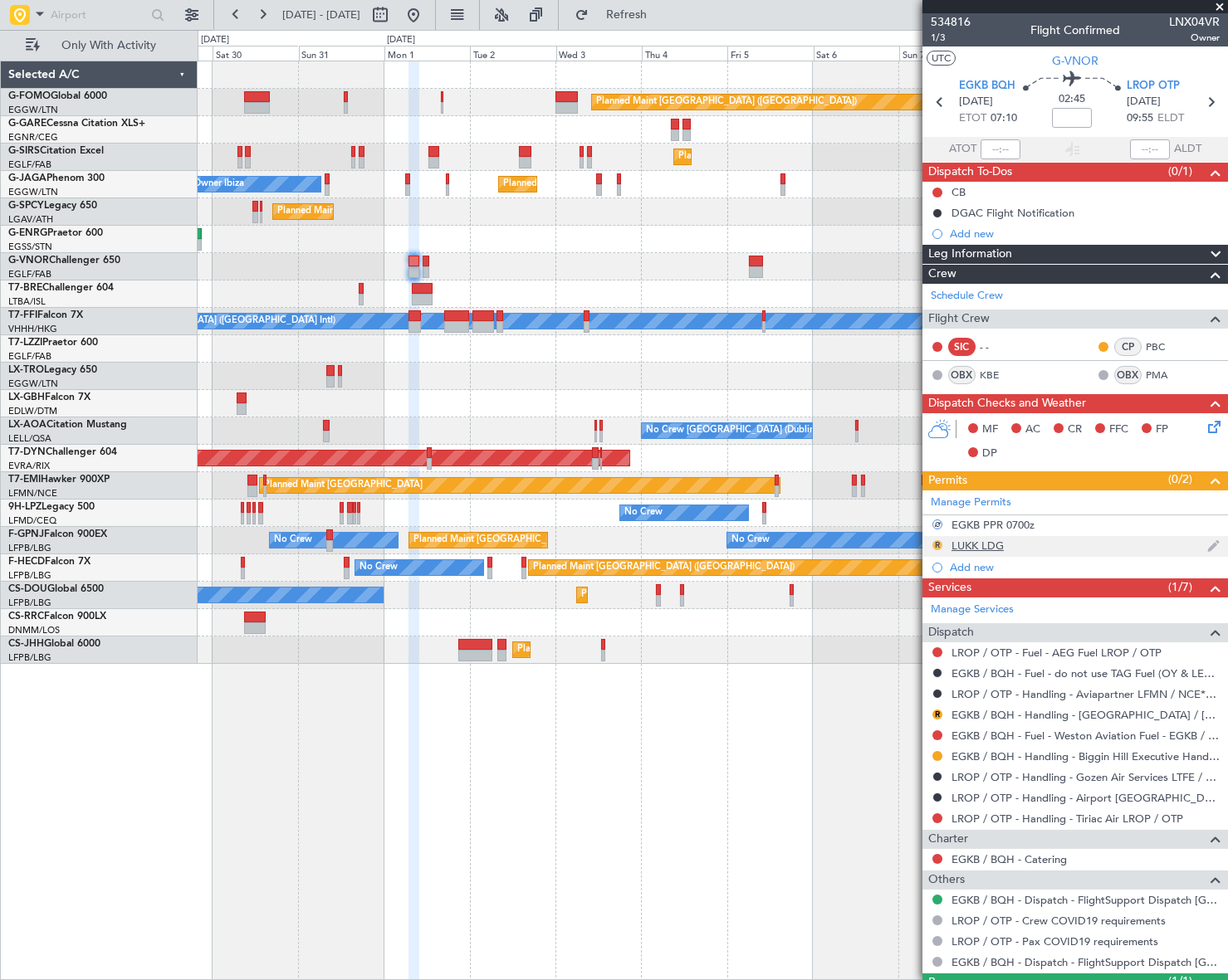
click at [937, 542] on button "R" at bounding box center [937, 545] width 10 height 10
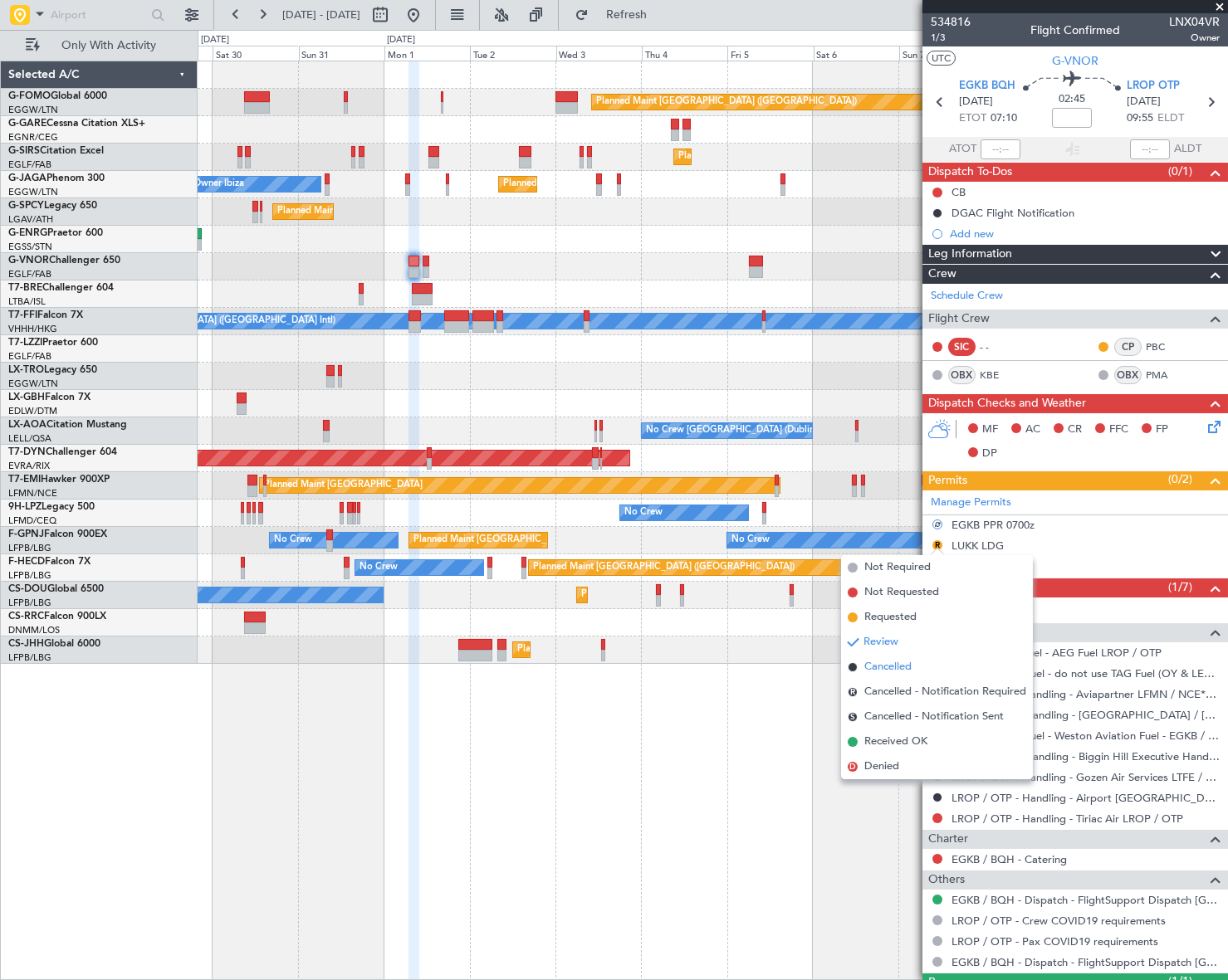
click at [864, 666] on span "Cancelled" at bounding box center [888, 667] width 48 height 16
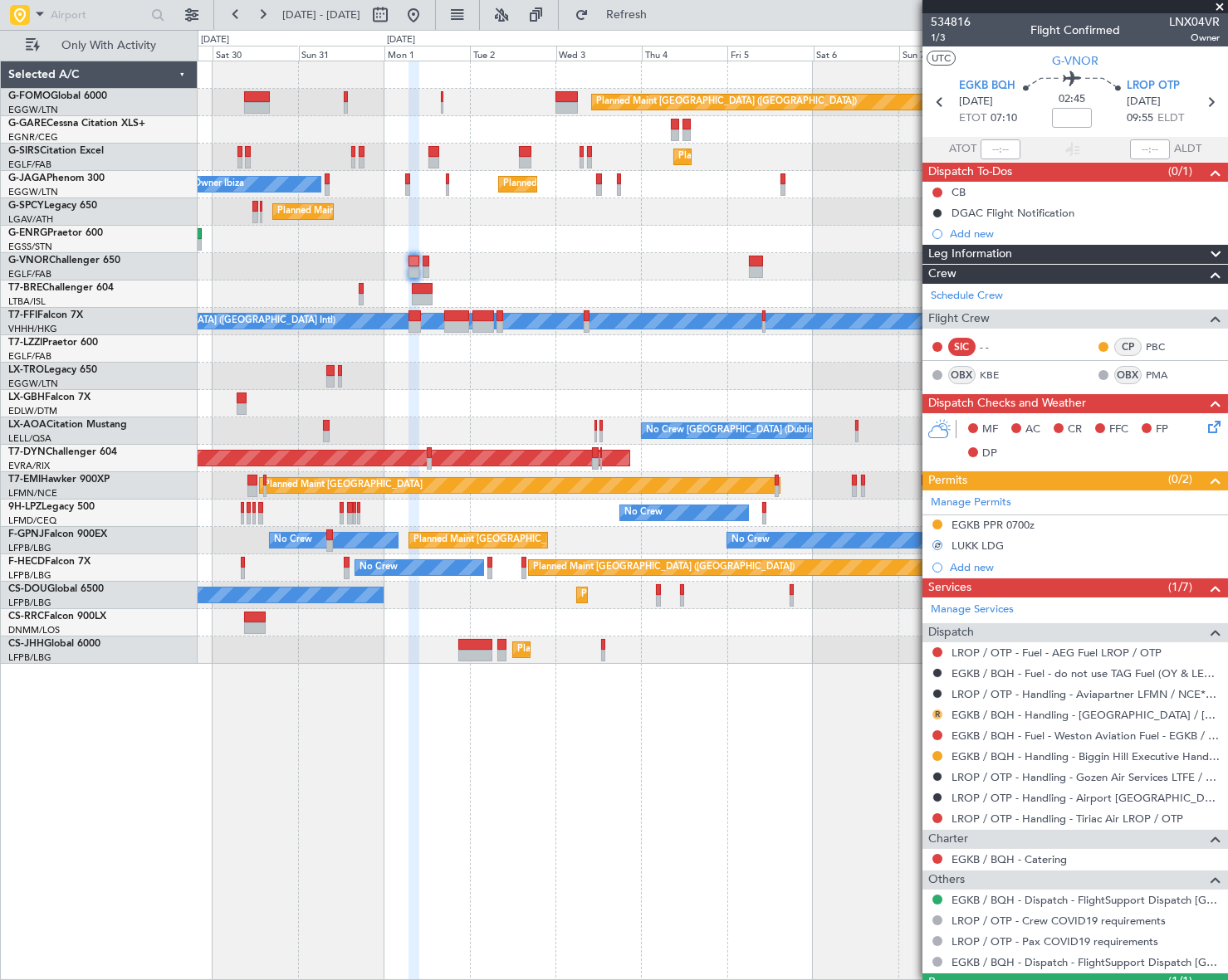
click at [936, 713] on button "R" at bounding box center [937, 714] width 10 height 10
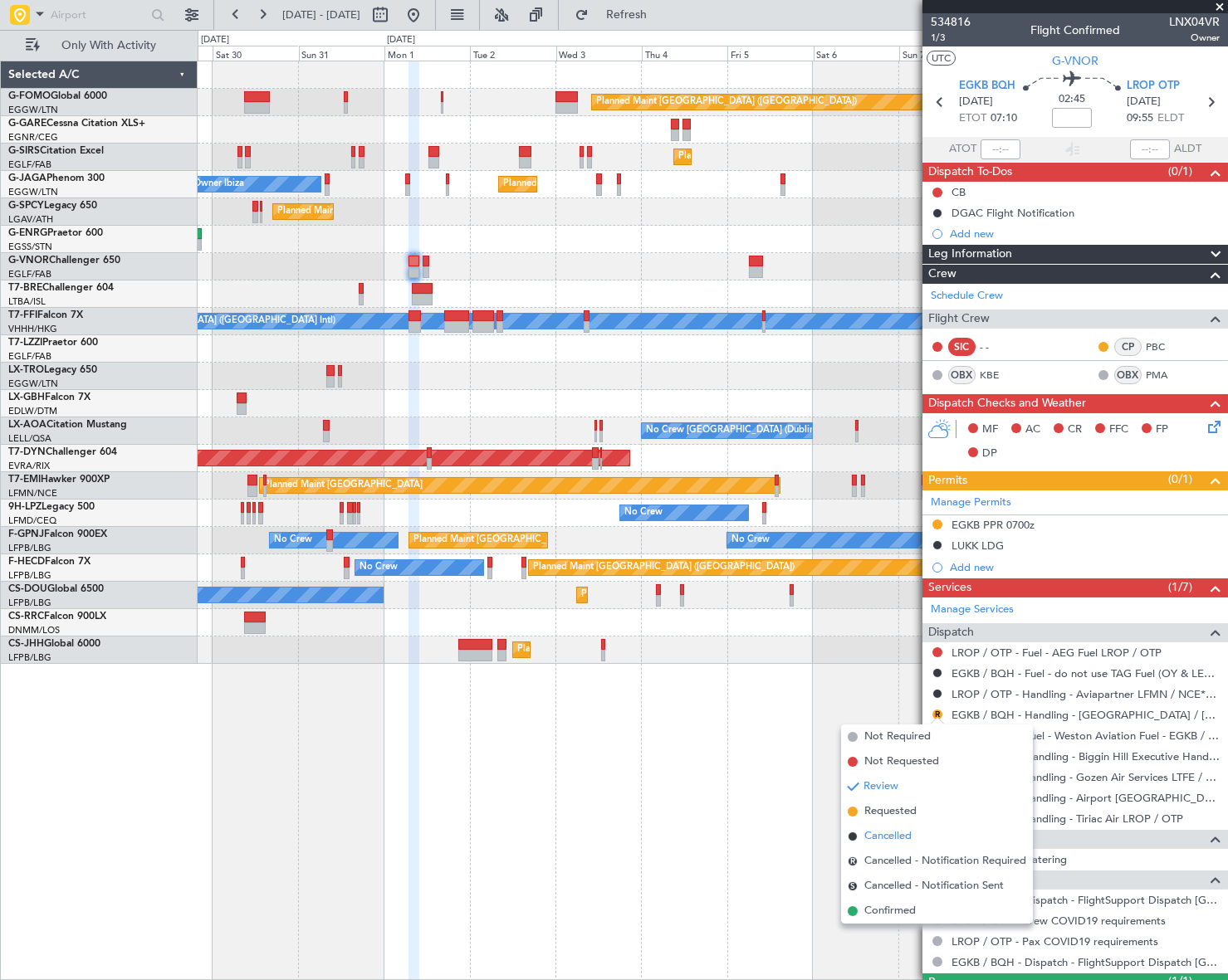
click at [880, 836] on span "Cancelled" at bounding box center [888, 836] width 48 height 16
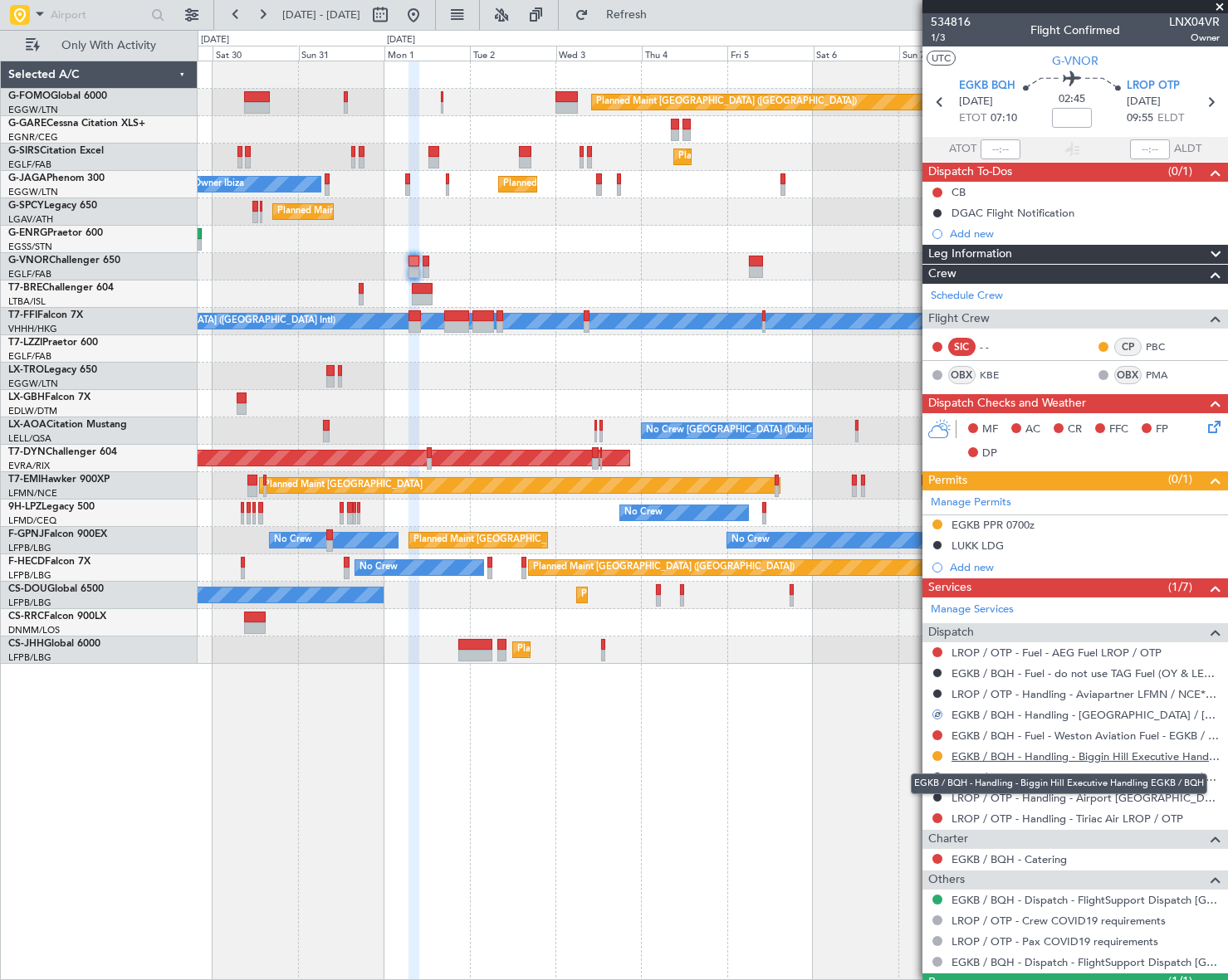
click at [1081, 752] on link "EGKB / BQH - Handling - Biggin Hill Executive Handling EGKB / BQH" at bounding box center [1085, 756] width 268 height 14
click at [1112, 817] on link "LROP / OTP - Handling - Tiriac Air LROP / OTP" at bounding box center [1067, 818] width 232 height 14
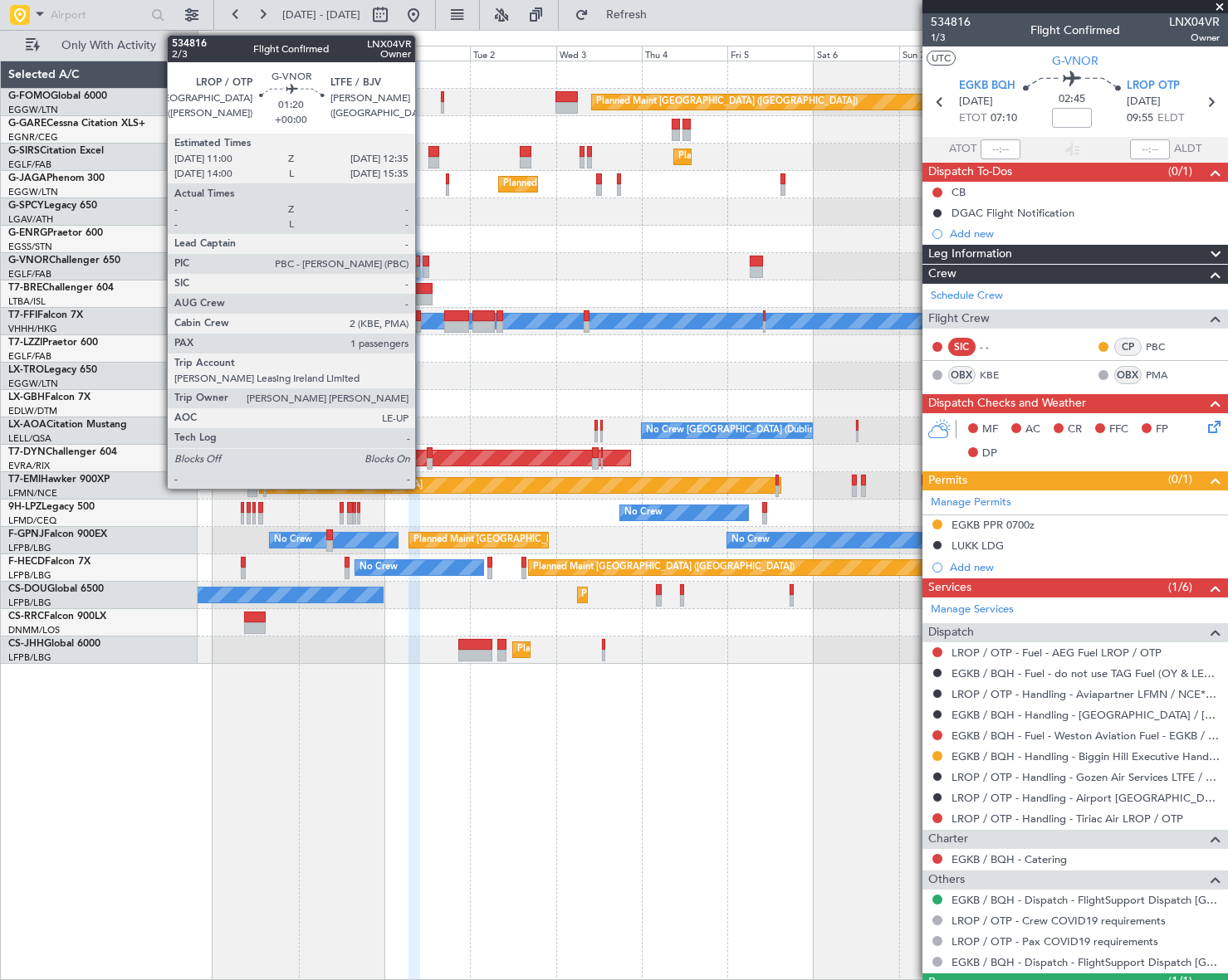
click at [423, 262] on div at bounding box center [426, 261] width 6 height 11
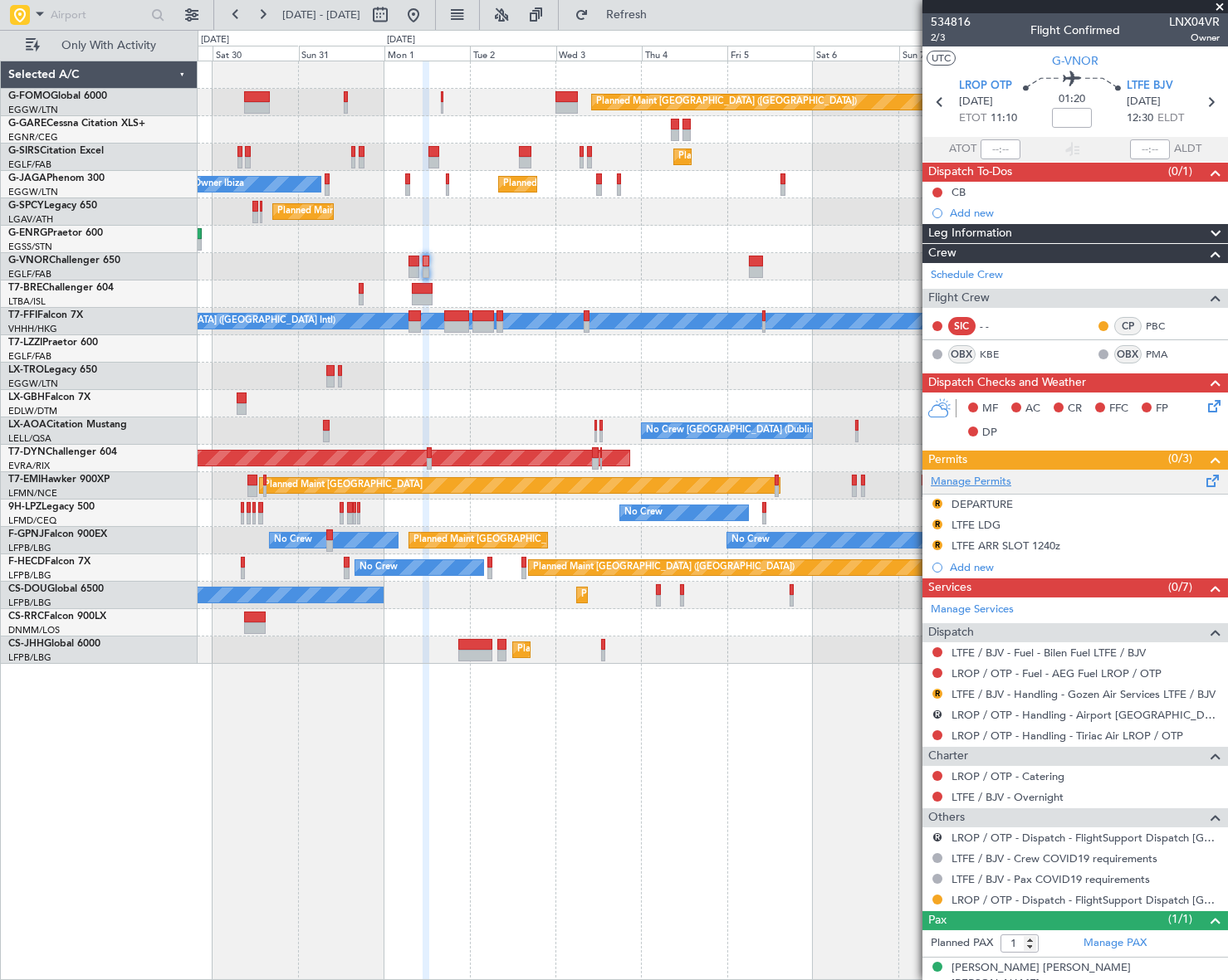
click at [986, 474] on link "Manage Permits" at bounding box center [971, 482] width 81 height 16
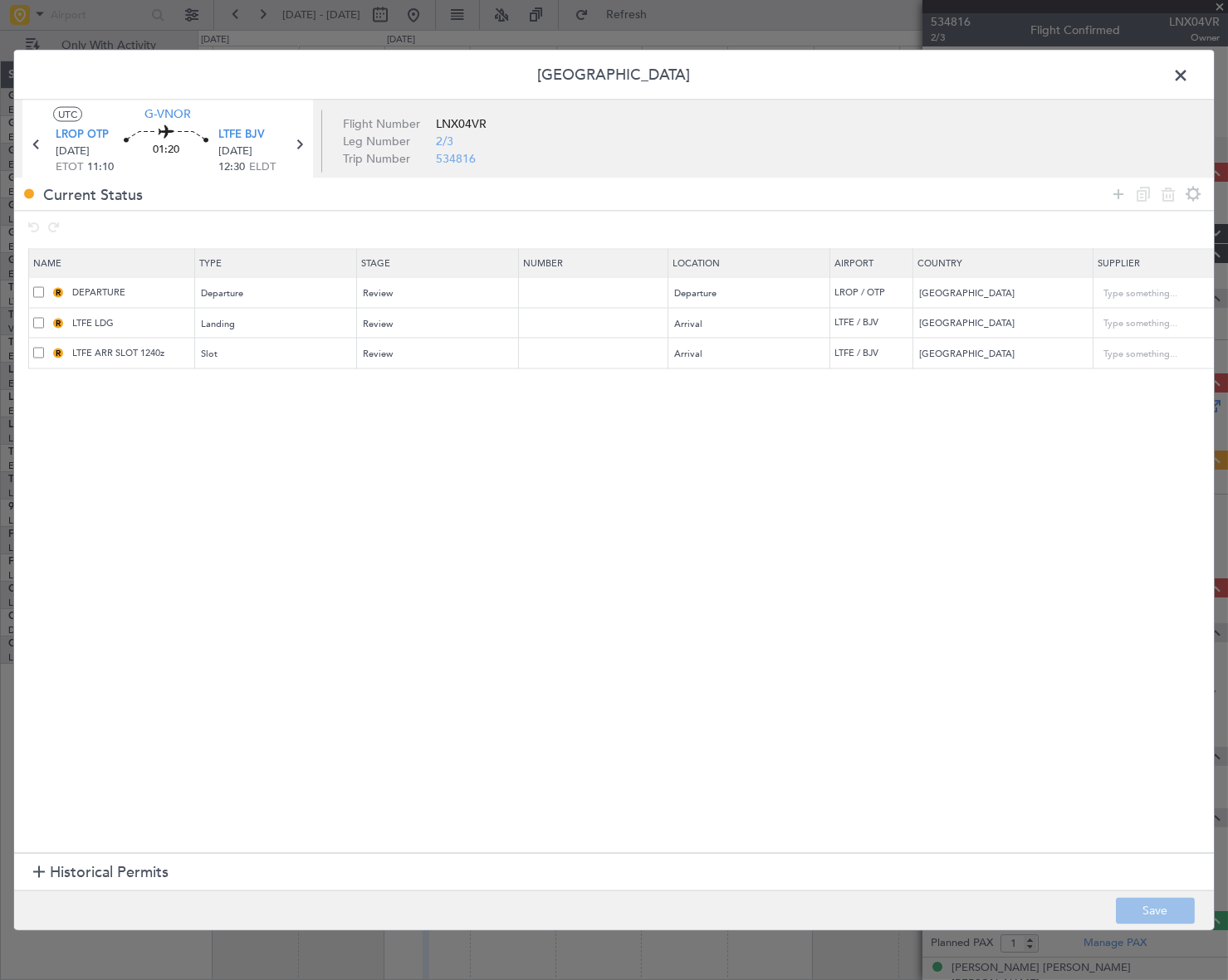
click at [36, 288] on span at bounding box center [38, 292] width 10 height 10
click at [45, 288] on input "checkbox" at bounding box center [45, 288] width 0 height 0
click at [1167, 186] on icon at bounding box center [1168, 193] width 20 height 20
type input "LTFE LDG"
type input "Turkey"
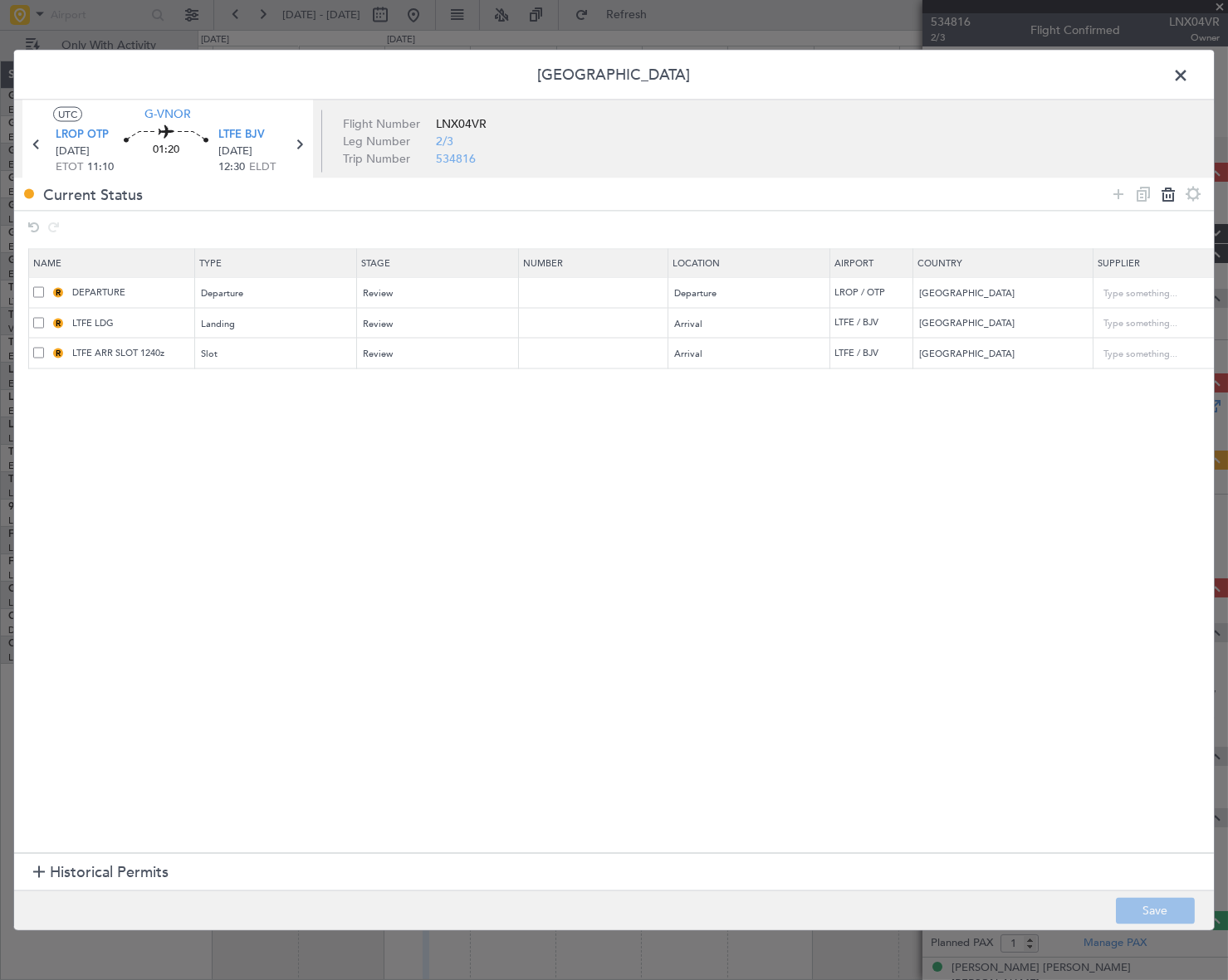
type input "LTFE ARR SLOT 1240z"
click at [1170, 910] on button "Save" at bounding box center [1155, 911] width 79 height 27
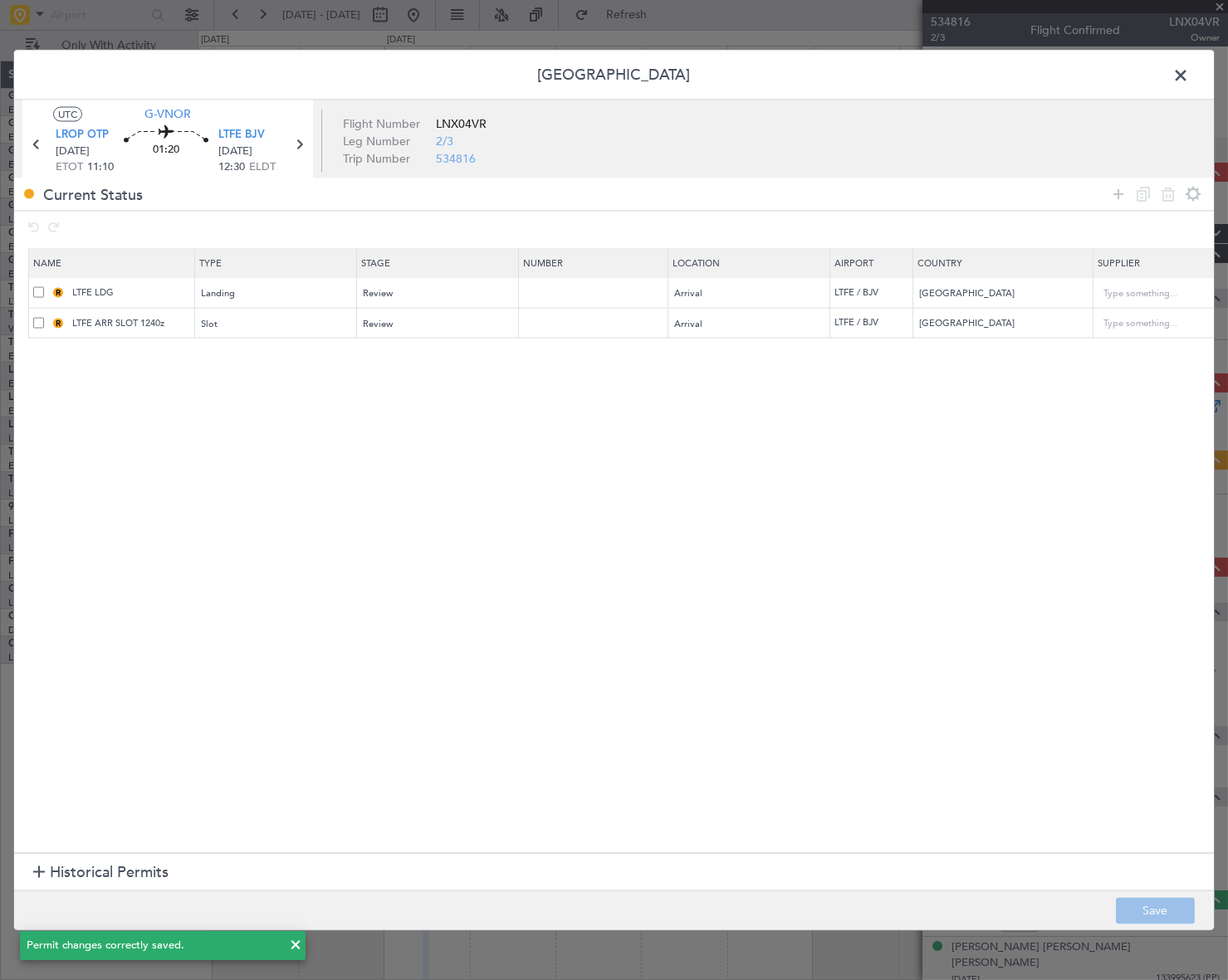
click at [1189, 78] on span at bounding box center [1189, 78] width 0 height 33
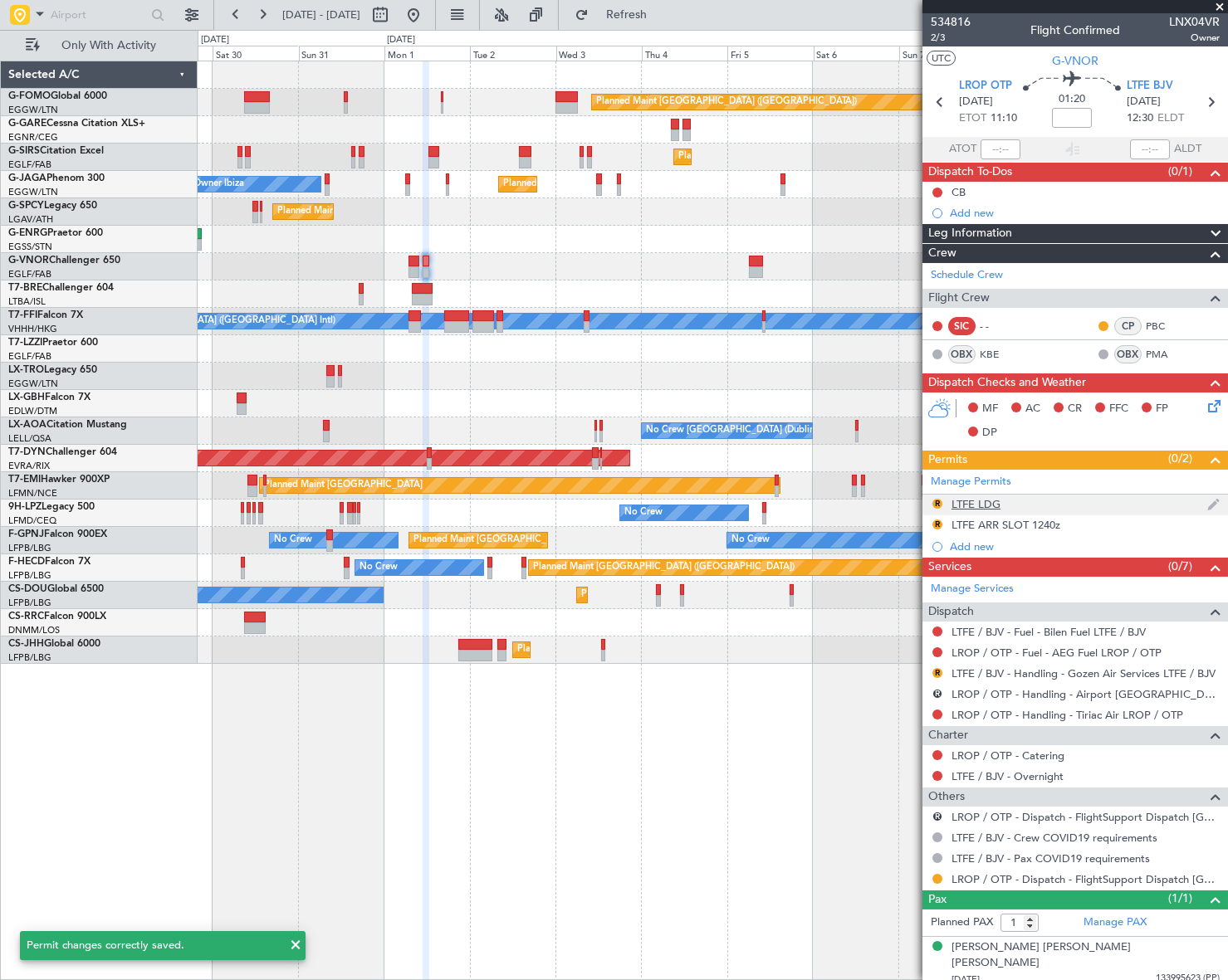
click at [964, 506] on div "LTFE LDG" at bounding box center [976, 504] width 49 height 14
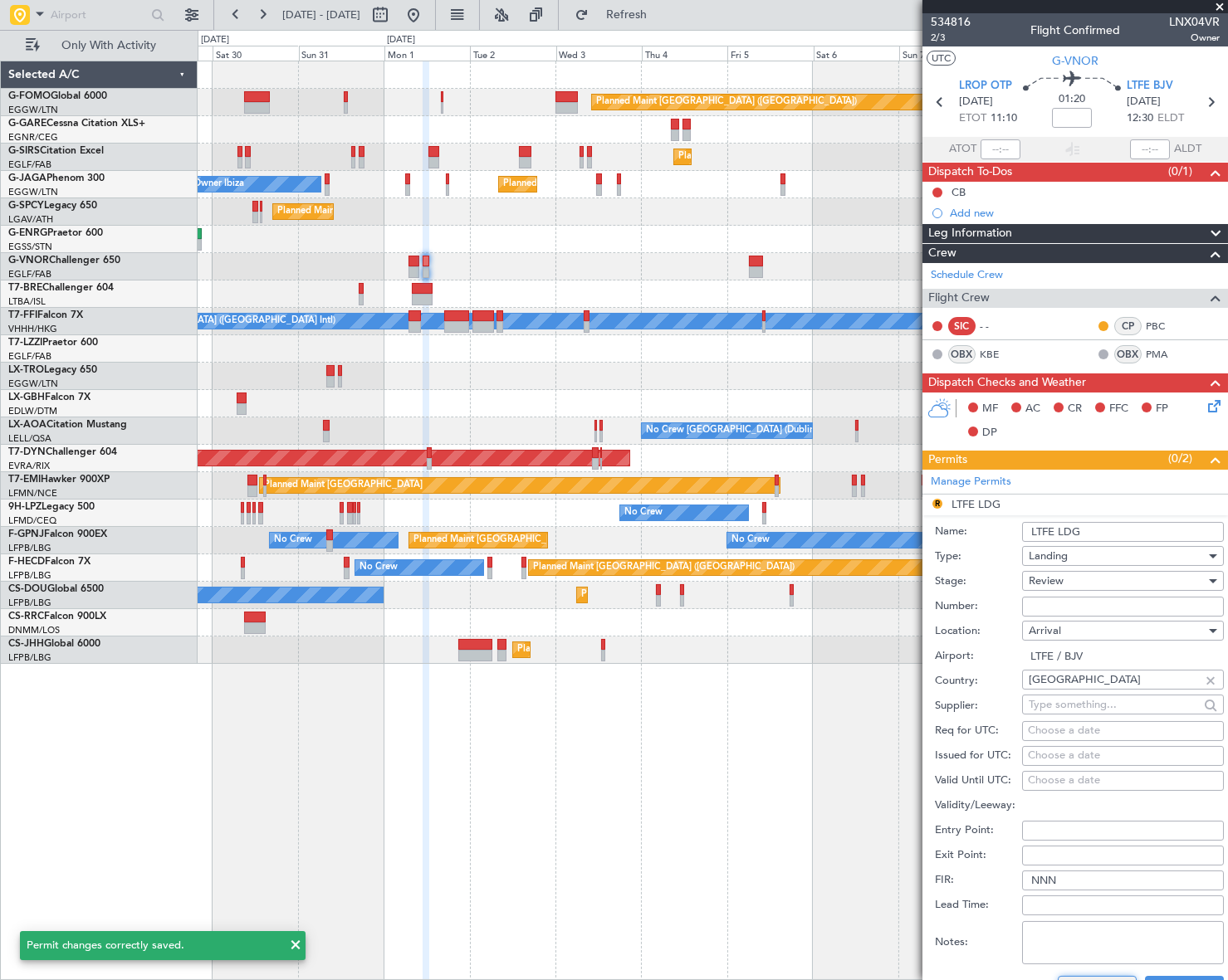
click at [1105, 979] on html "29 Aug 2025 - 10 Sep 2025 Refresh Quick Links Only With Activity Planned Maint …" at bounding box center [614, 490] width 1228 height 980
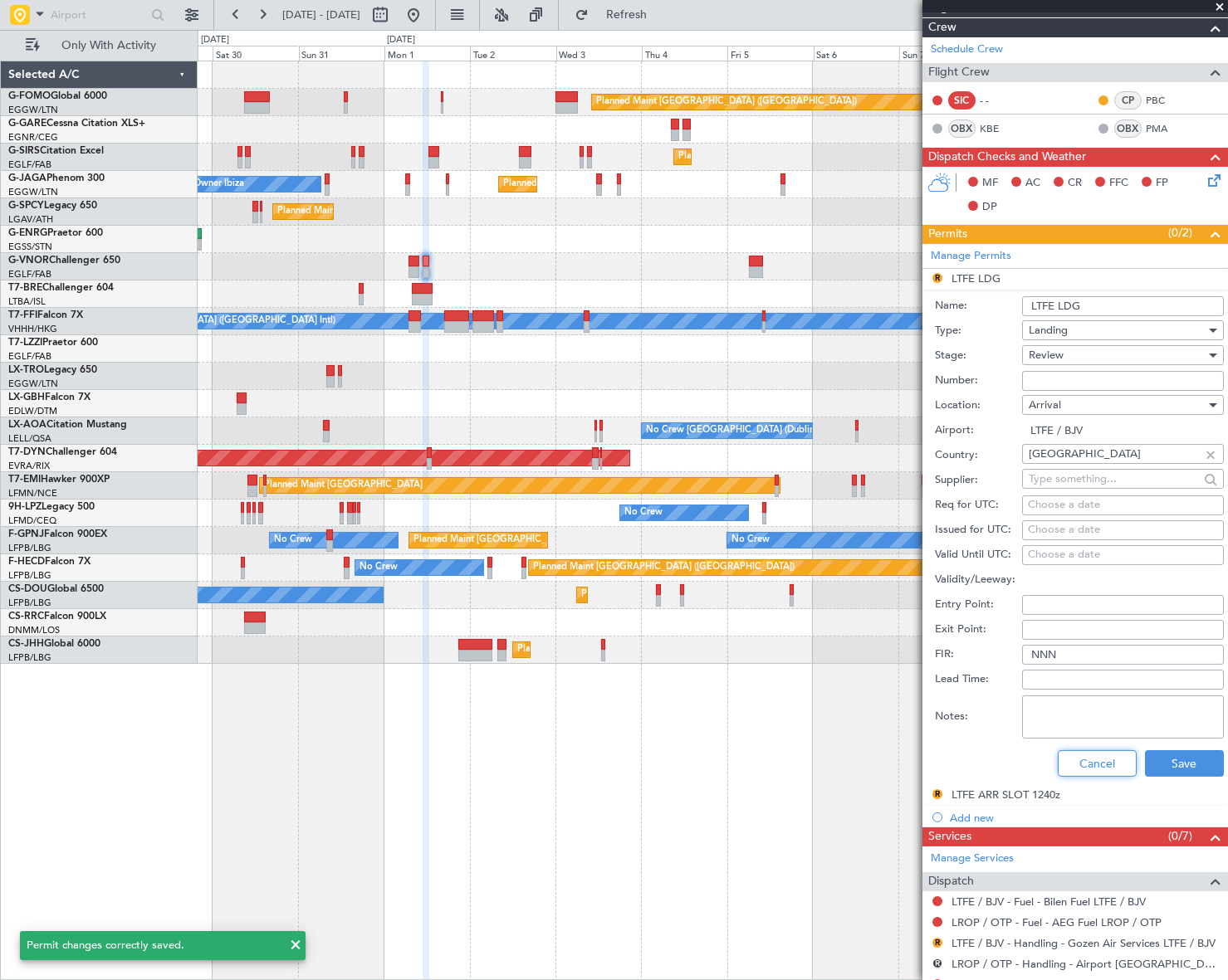
drag, startPoint x: 1086, startPoint y: 770, endPoint x: 1090, endPoint y: 754, distance: 16.5
click at [1086, 767] on button "Cancel" at bounding box center [1097, 764] width 79 height 27
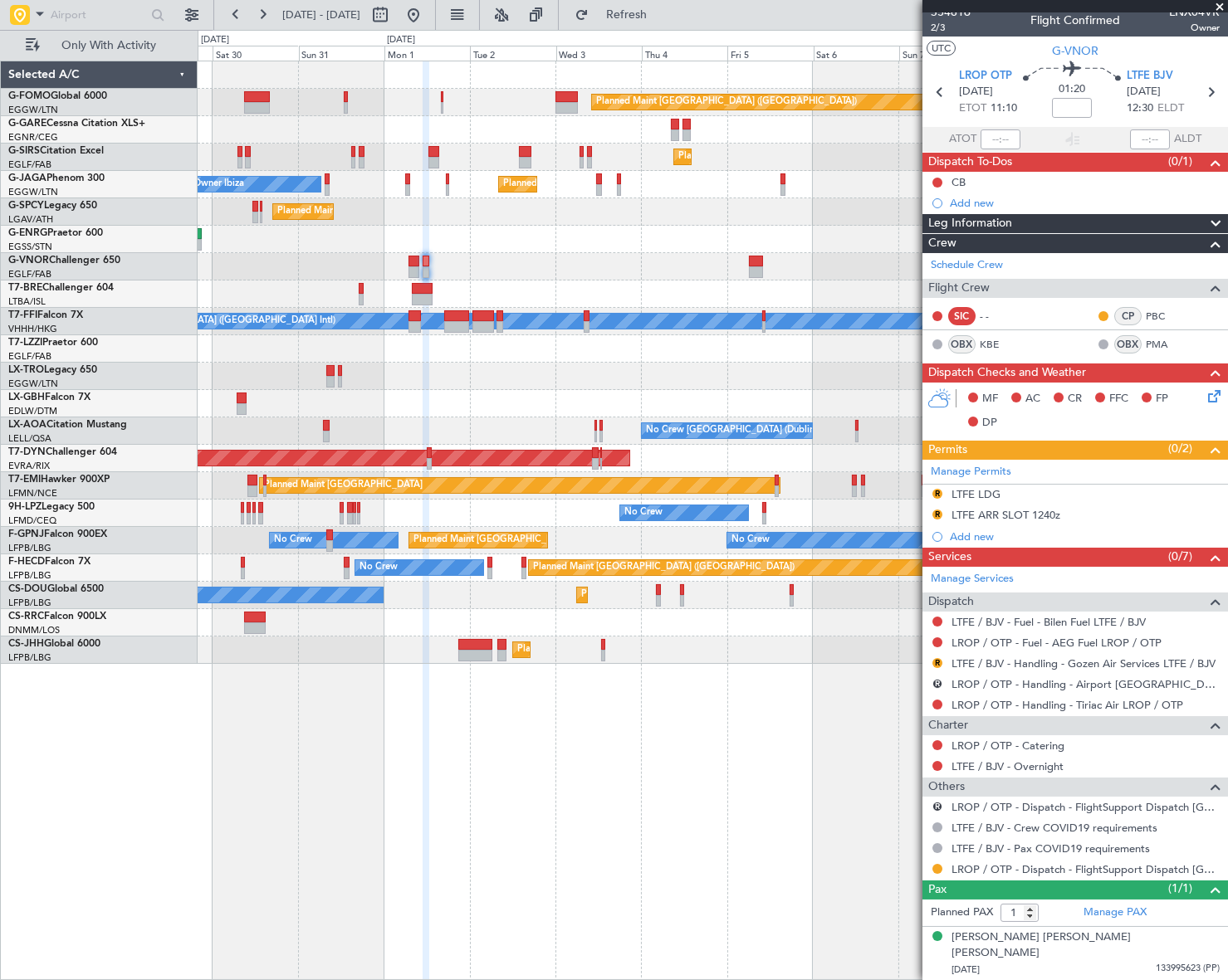
scroll to position [0, 0]
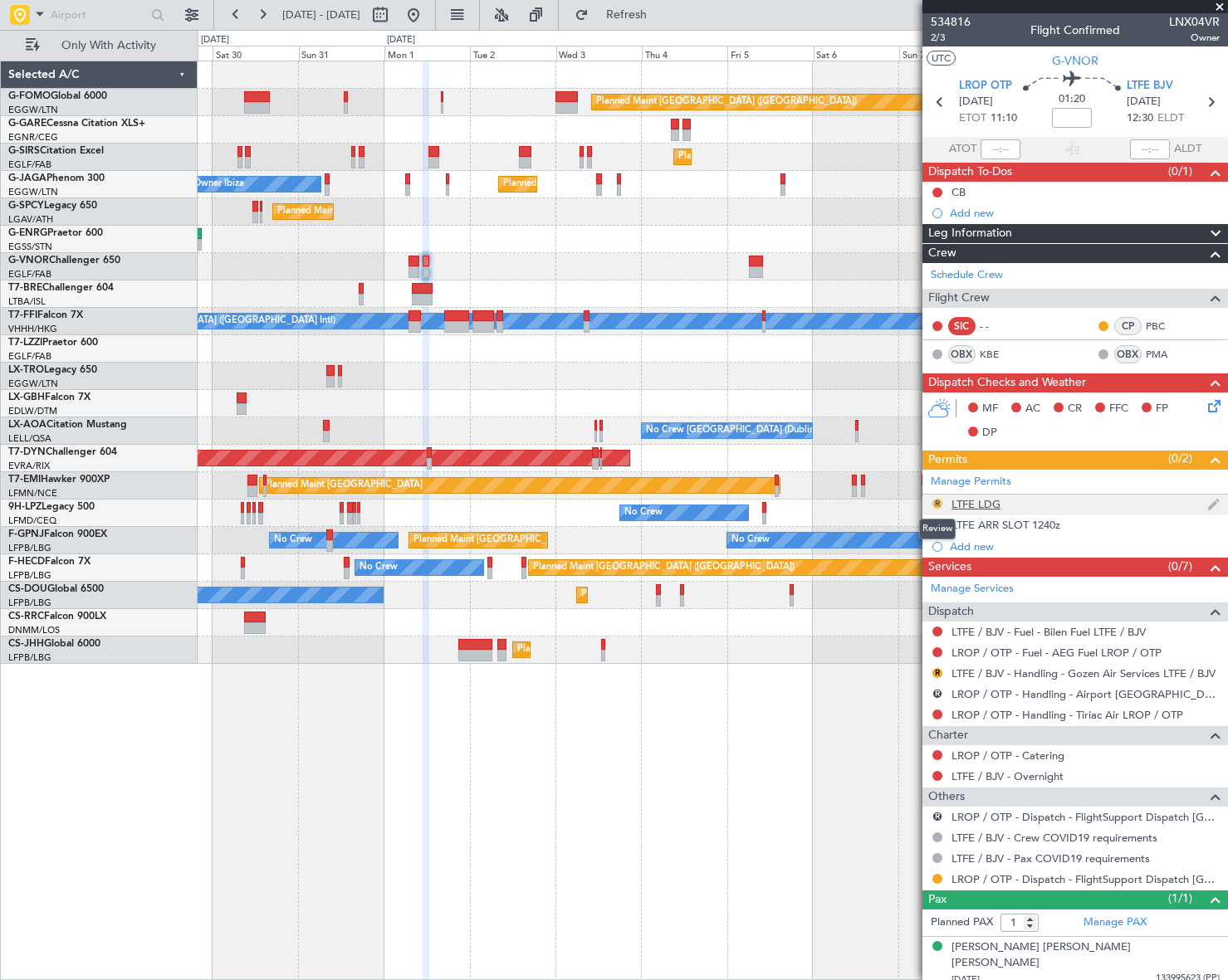
click at [938, 500] on button "R" at bounding box center [937, 504] width 10 height 10
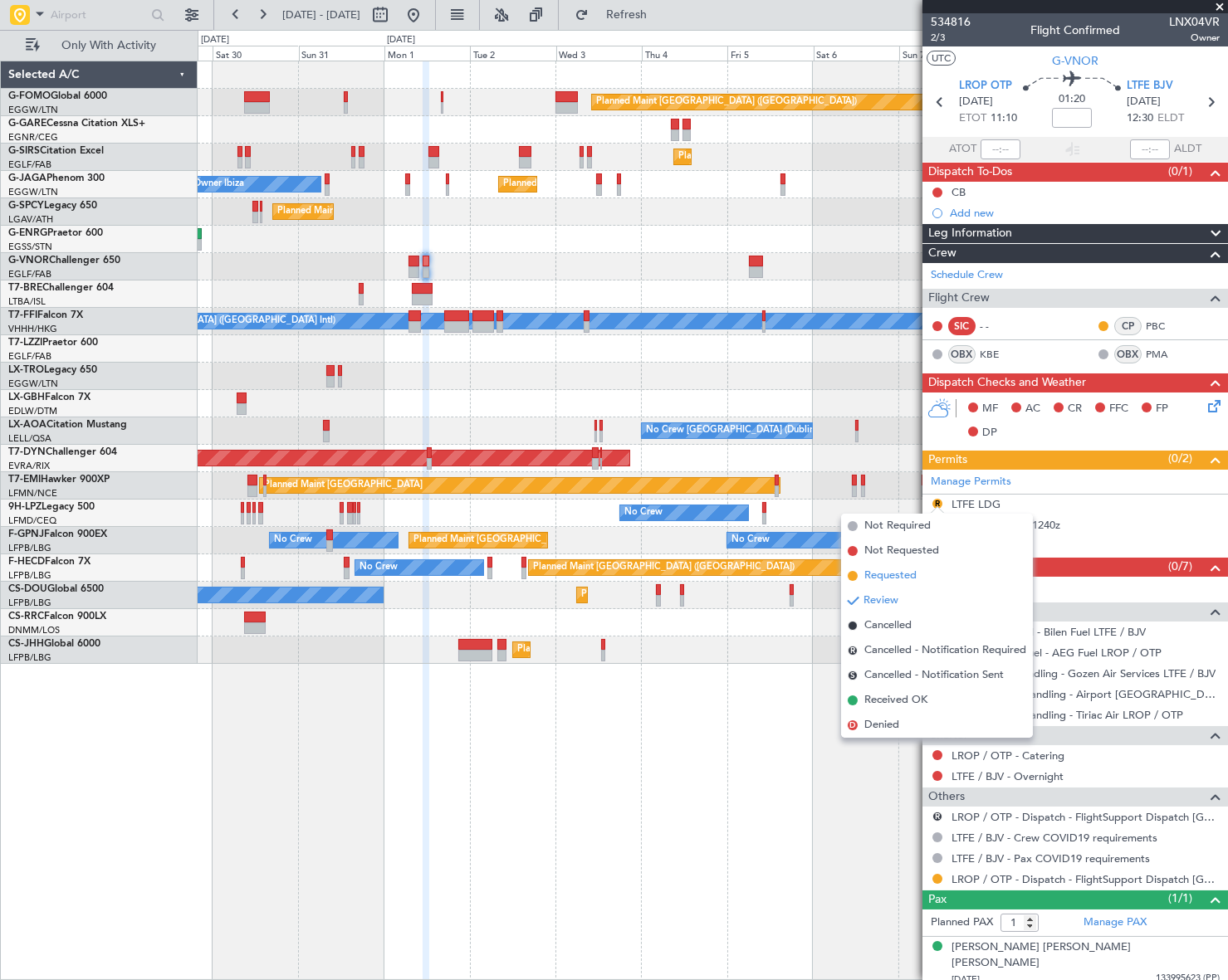
click at [867, 570] on span "Requested" at bounding box center [890, 575] width 52 height 16
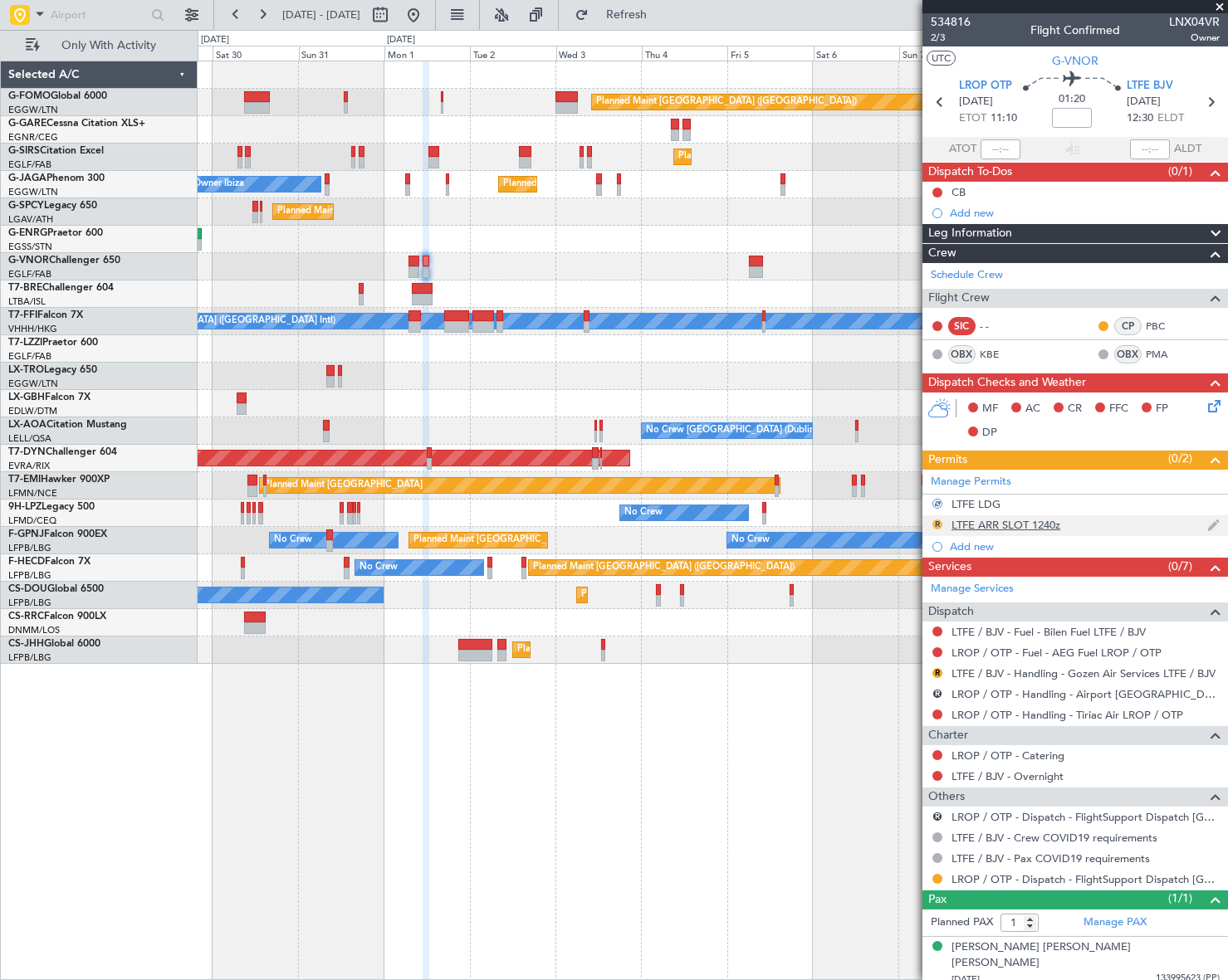
click at [939, 522] on button "R" at bounding box center [937, 525] width 10 height 10
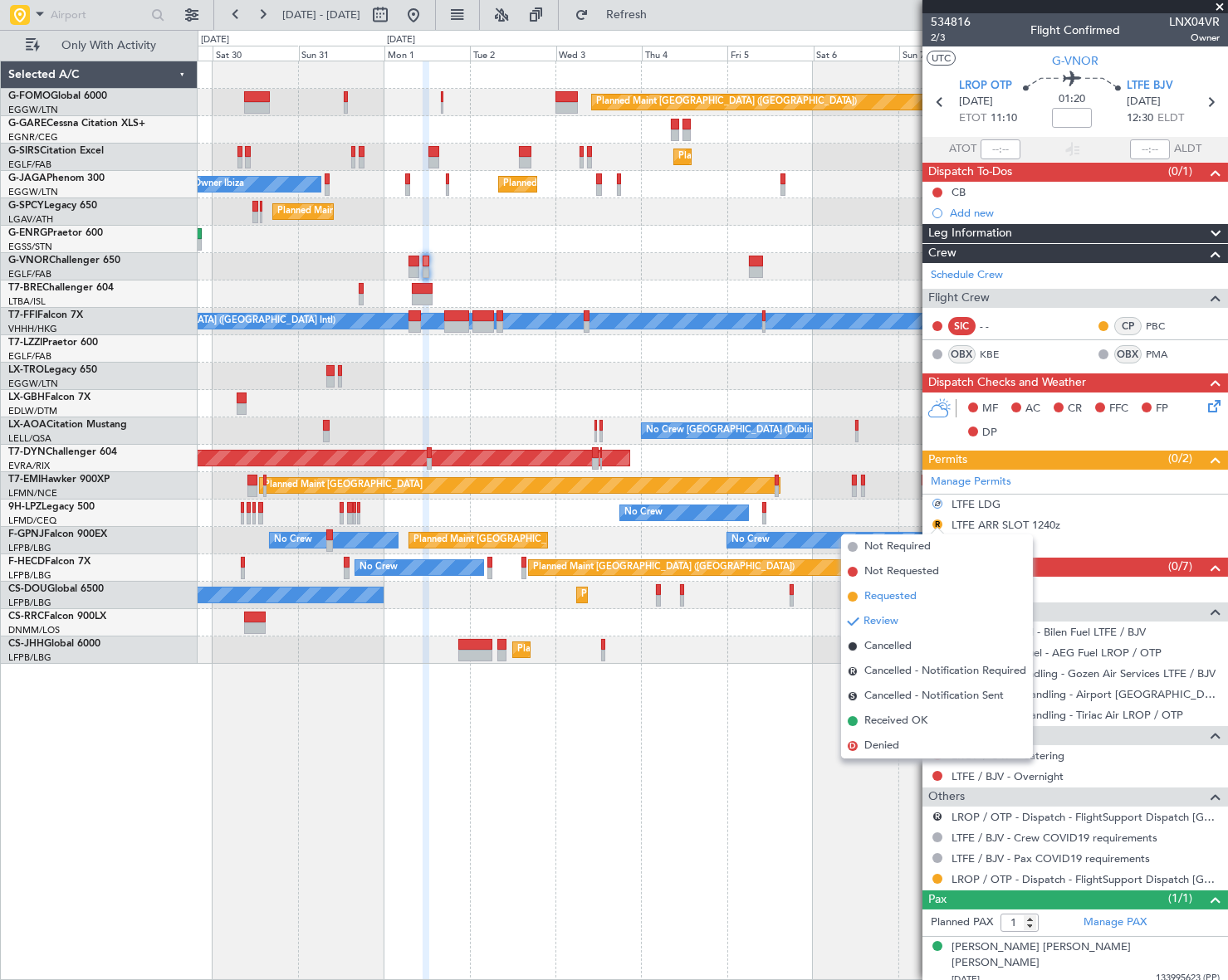
click at [880, 597] on span "Requested" at bounding box center [890, 596] width 52 height 16
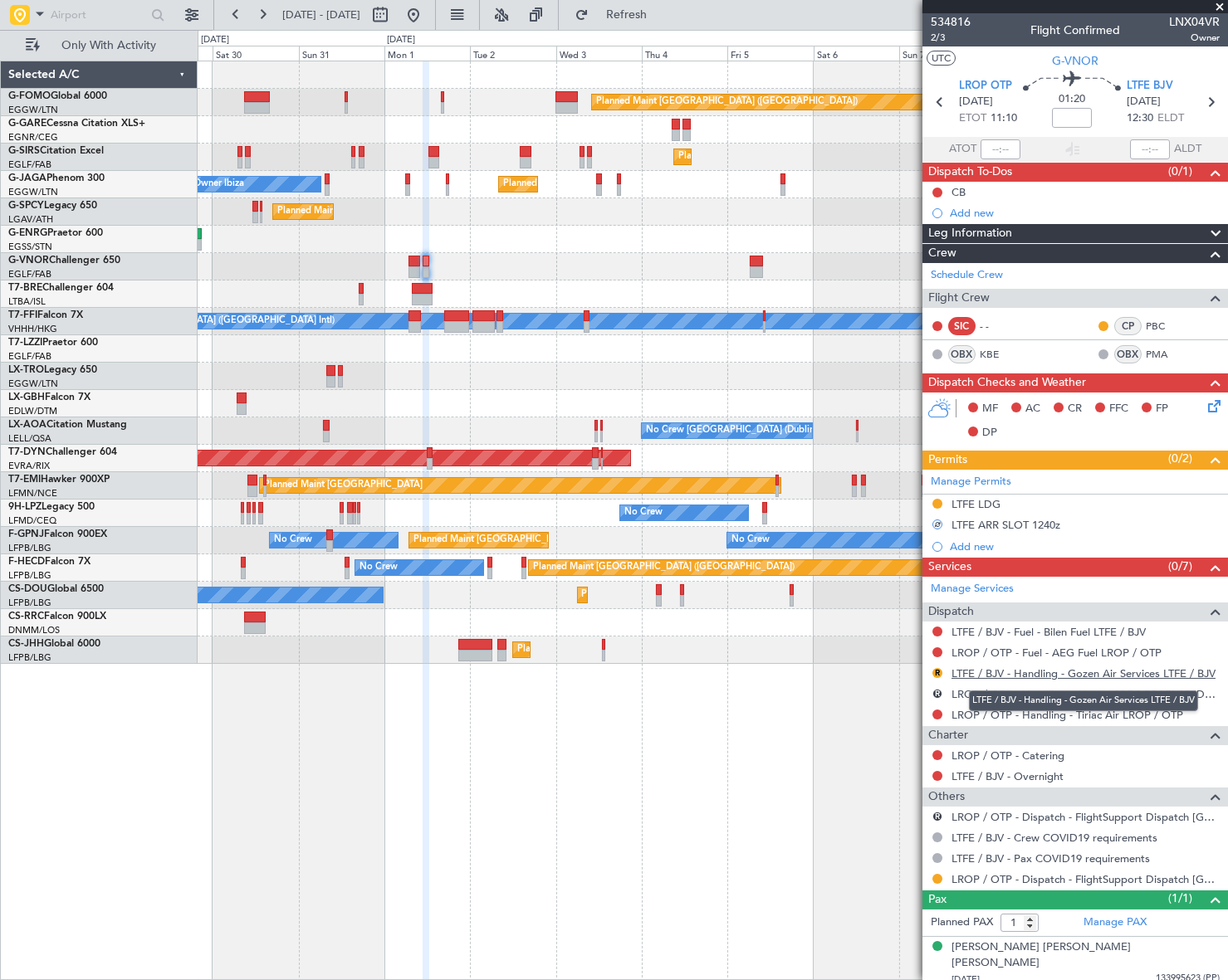
click at [1018, 671] on link "LTFE / BJV - Handling - Gozen Air Services LTFE / BJV" at bounding box center [1083, 673] width 264 height 14
click at [936, 688] on div "R" at bounding box center [937, 694] width 13 height 13
click at [936, 693] on button "R" at bounding box center [937, 693] width 10 height 10
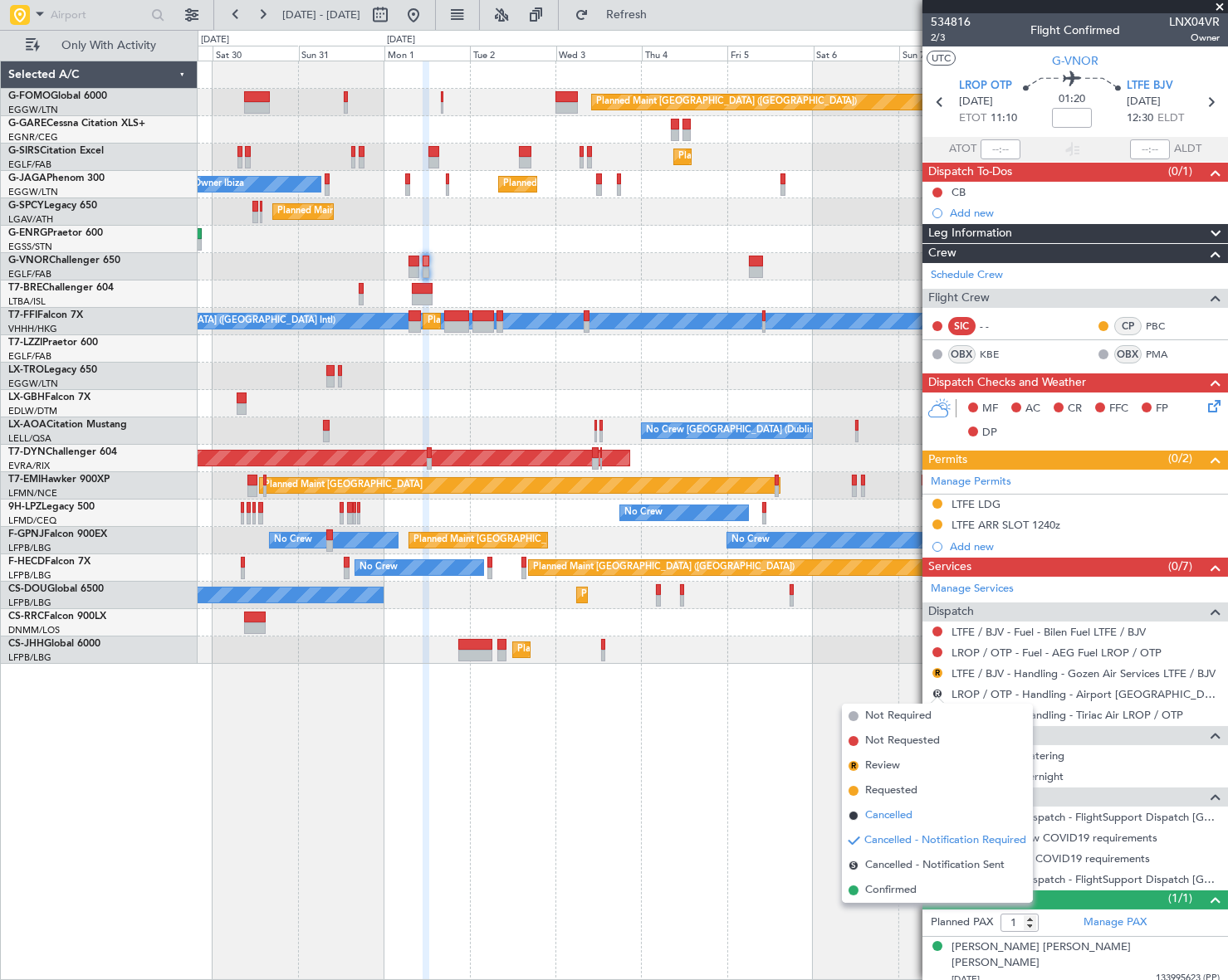
click at [896, 811] on span "Cancelled" at bounding box center [889, 815] width 48 height 16
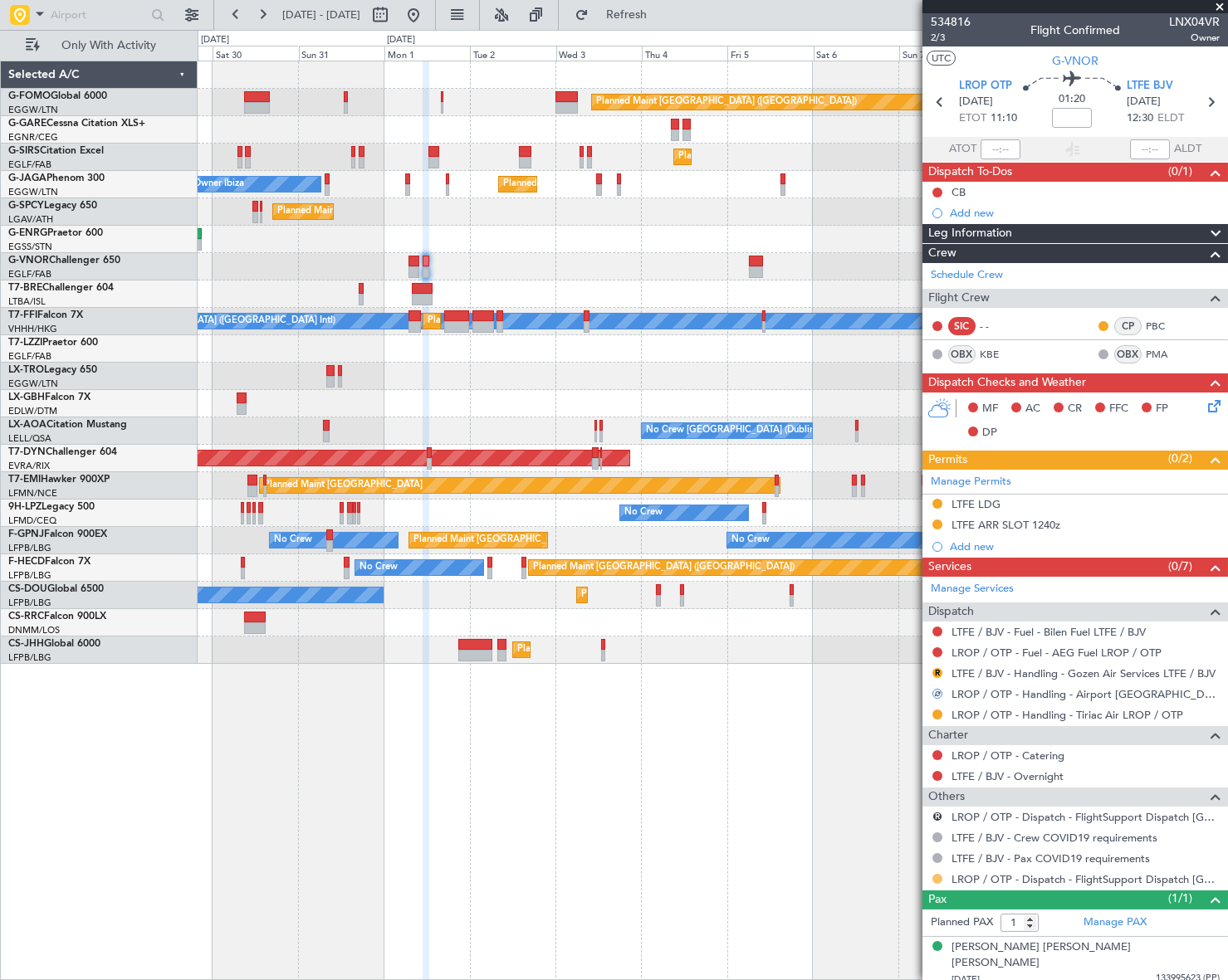
click at [936, 877] on button at bounding box center [937, 879] width 10 height 10
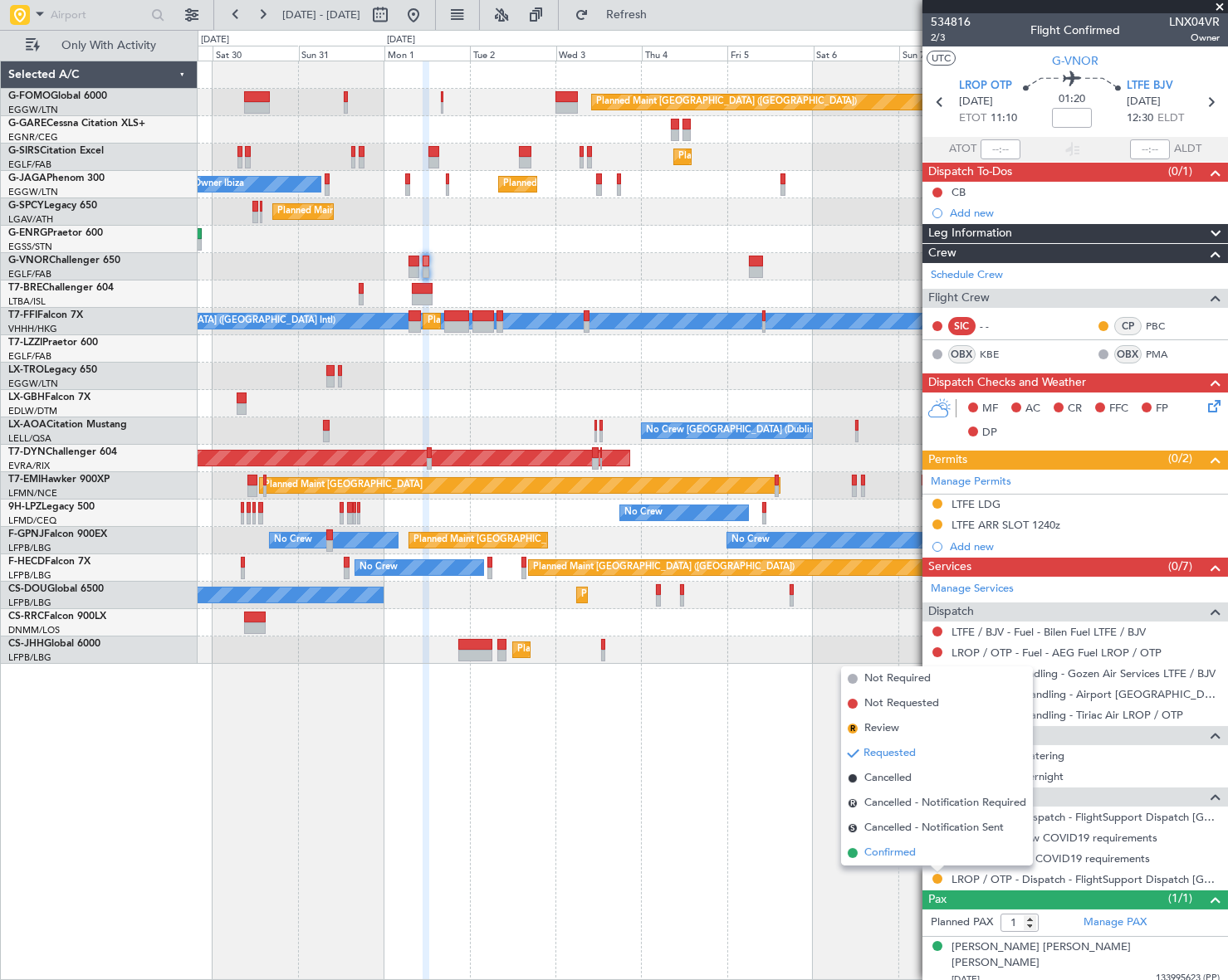
click at [889, 851] on span "Confirmed" at bounding box center [890, 852] width 51 height 16
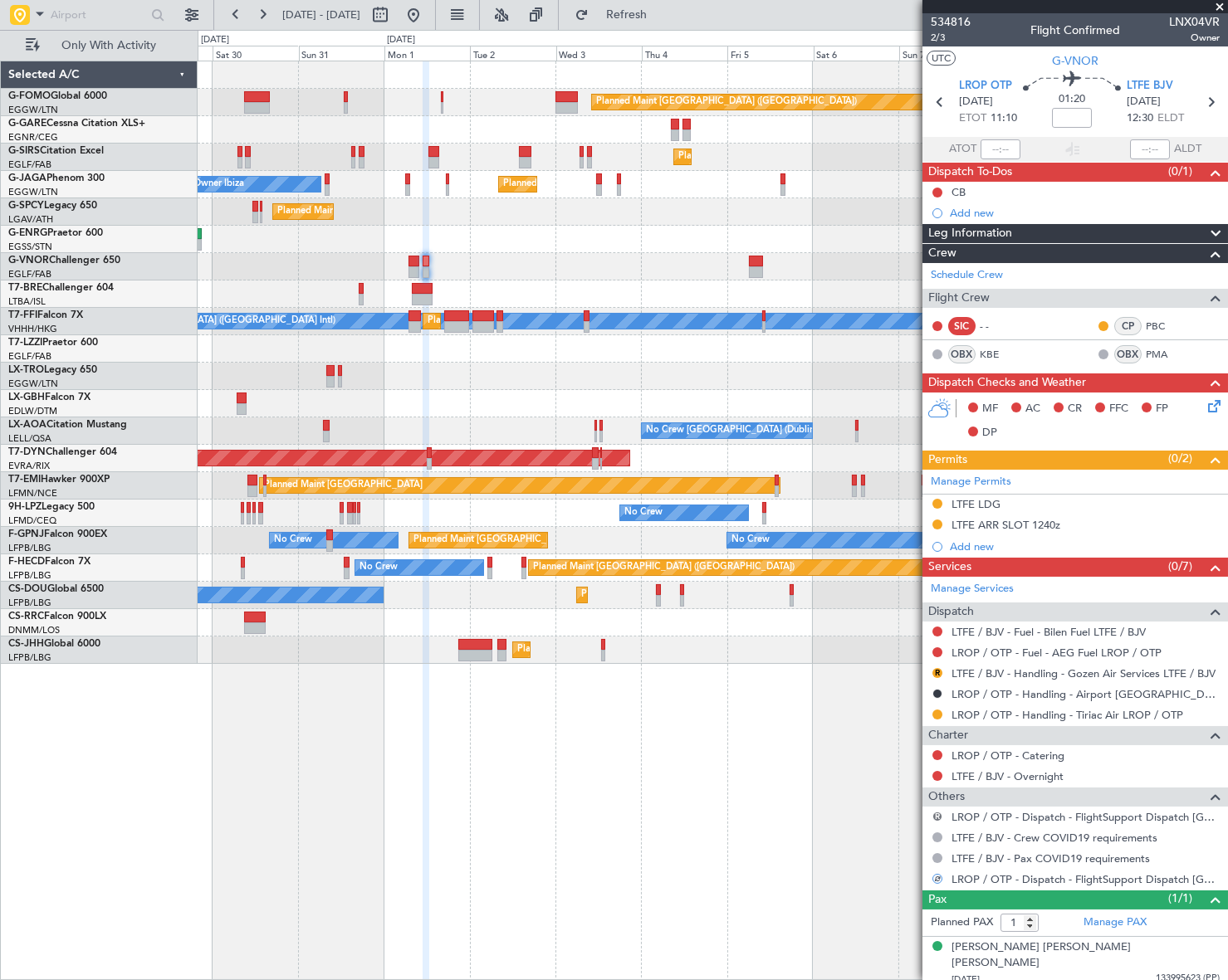
click at [935, 812] on button "R" at bounding box center [937, 816] width 10 height 10
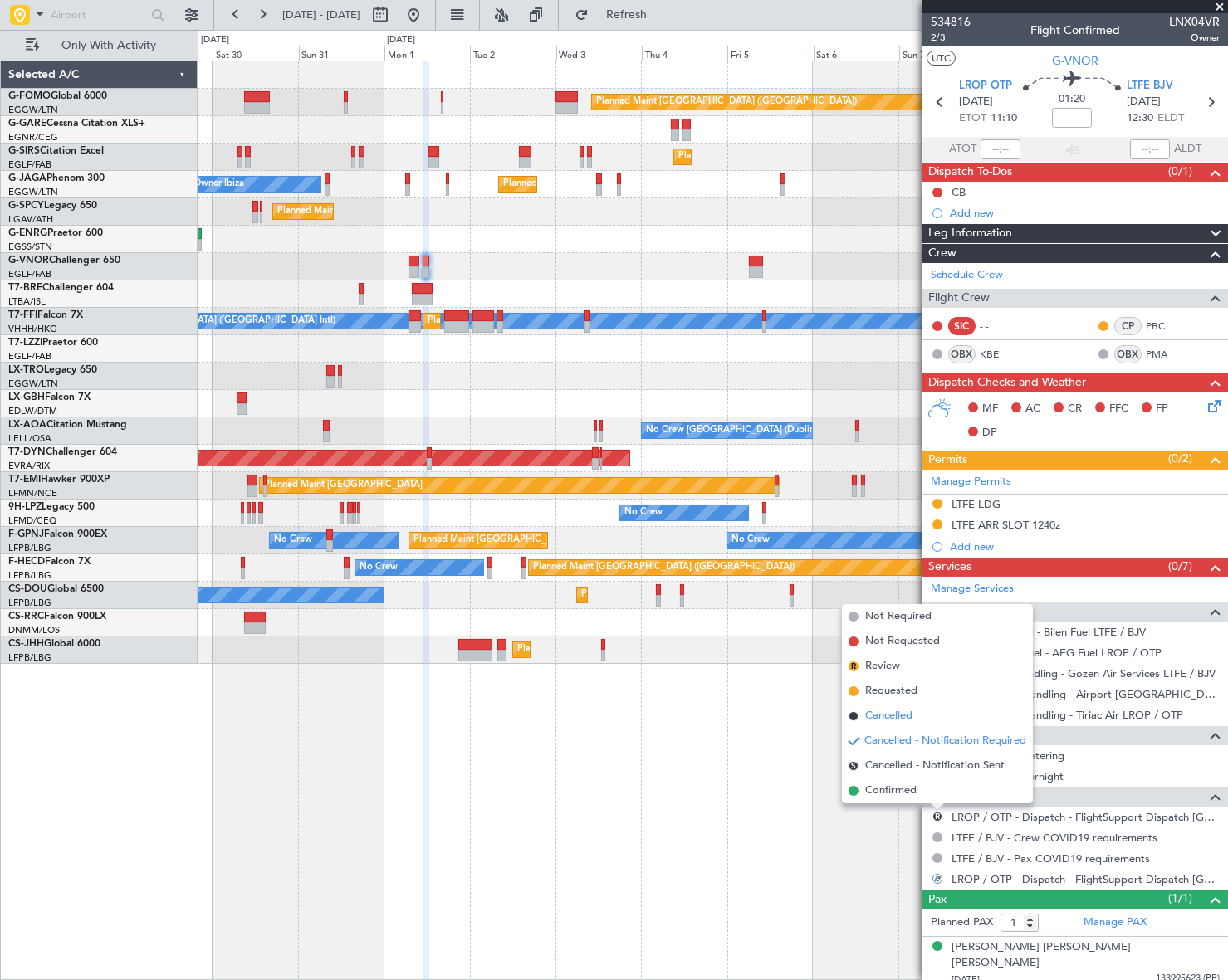
click at [876, 716] on span "Cancelled" at bounding box center [889, 715] width 48 height 16
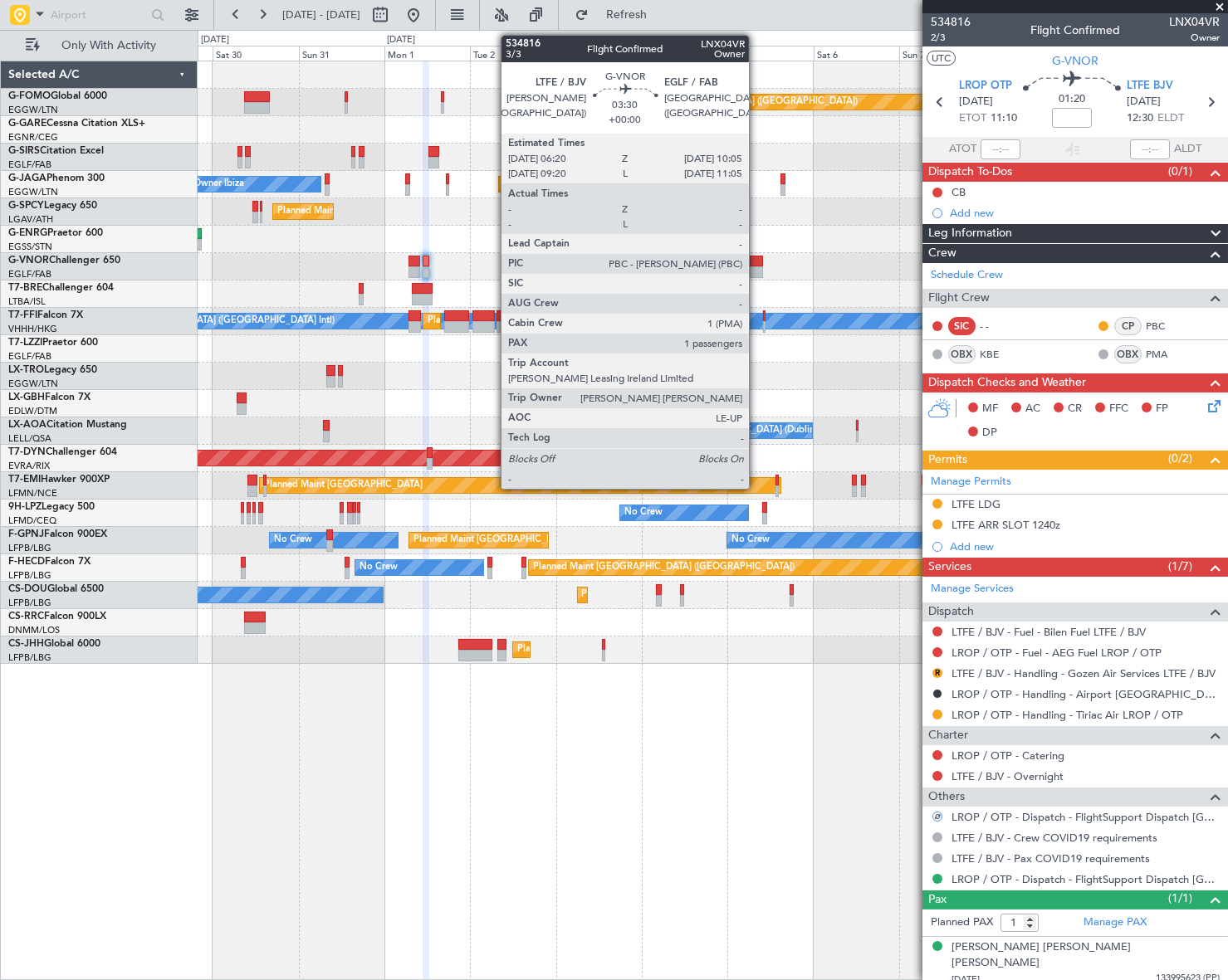
click at [756, 267] on div at bounding box center [756, 272] width 14 height 11
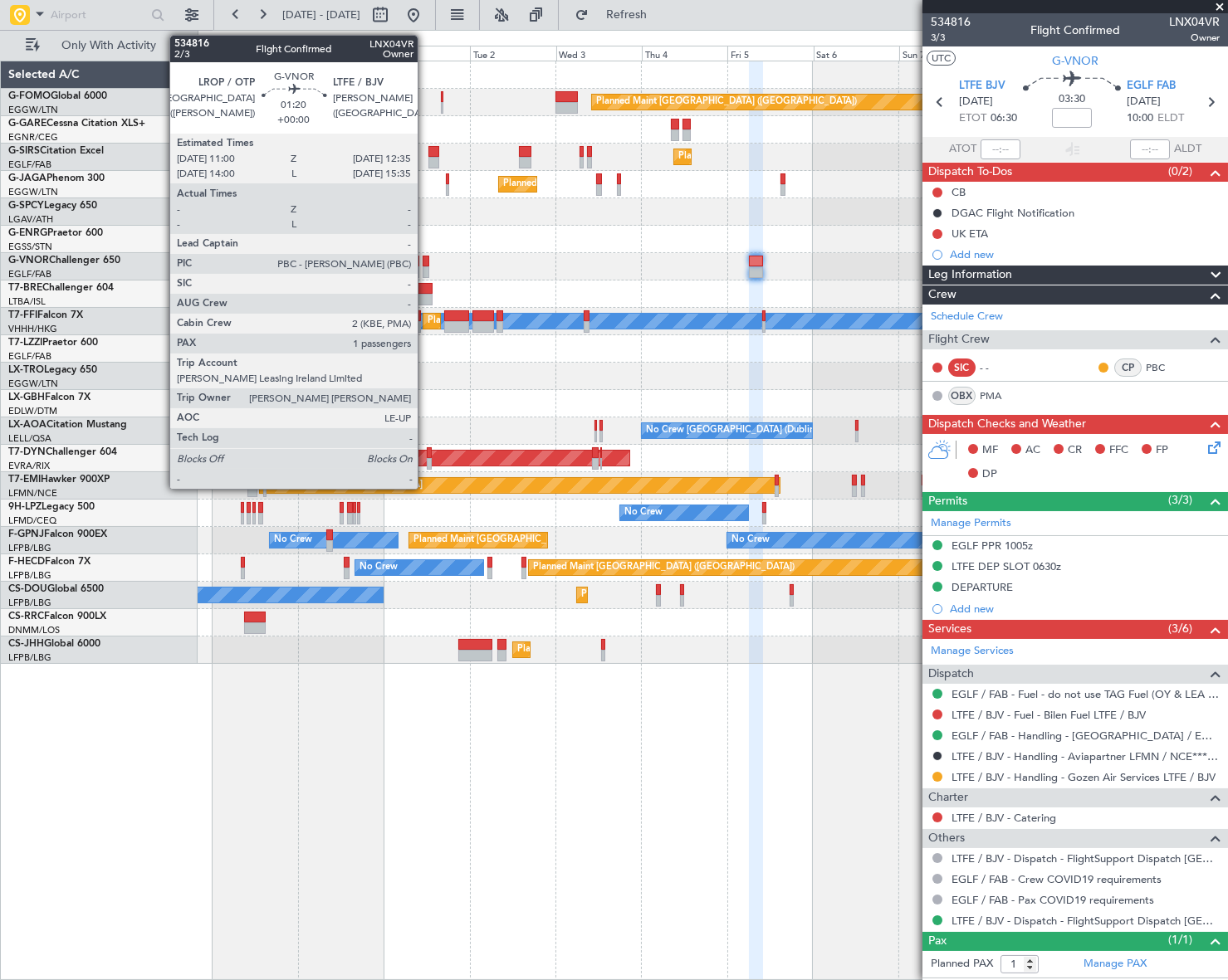
click at [425, 268] on div at bounding box center [426, 272] width 6 height 11
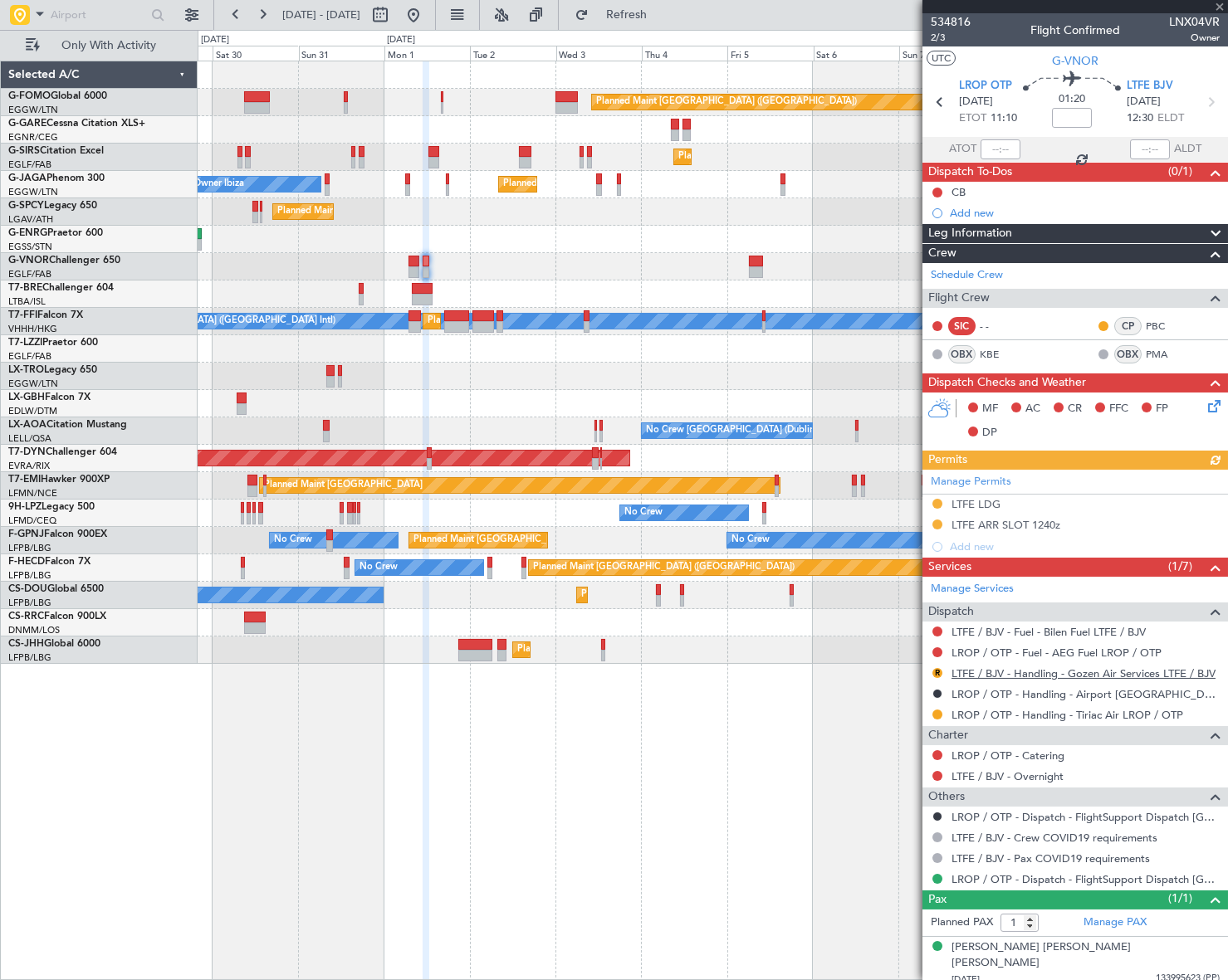
click at [1105, 670] on link "LTFE / BJV - Handling - Gozen Air Services LTFE / BJV" at bounding box center [1083, 673] width 264 height 14
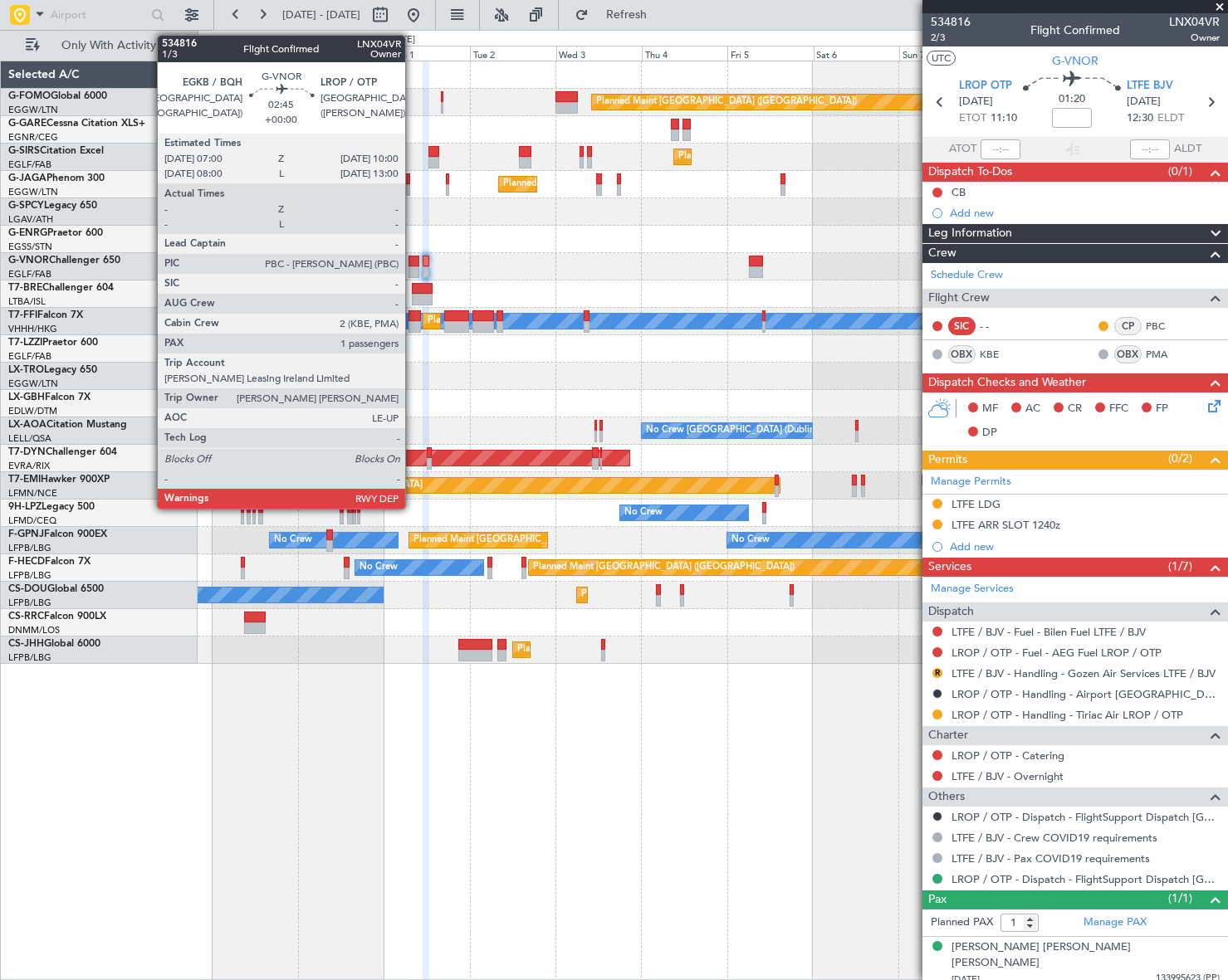
click at [413, 260] on div at bounding box center [413, 261] width 10 height 11
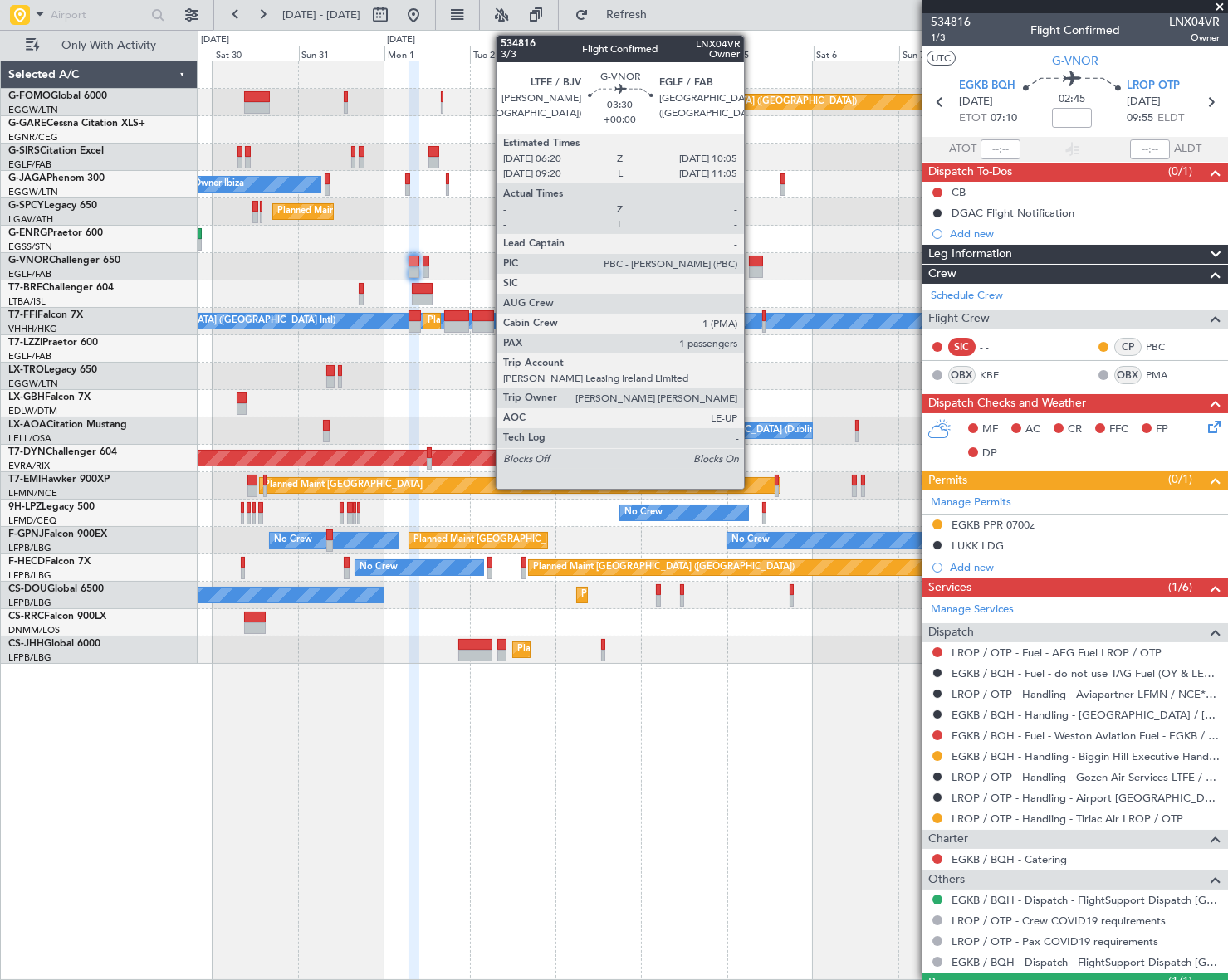
click at [752, 264] on div at bounding box center [755, 261] width 14 height 11
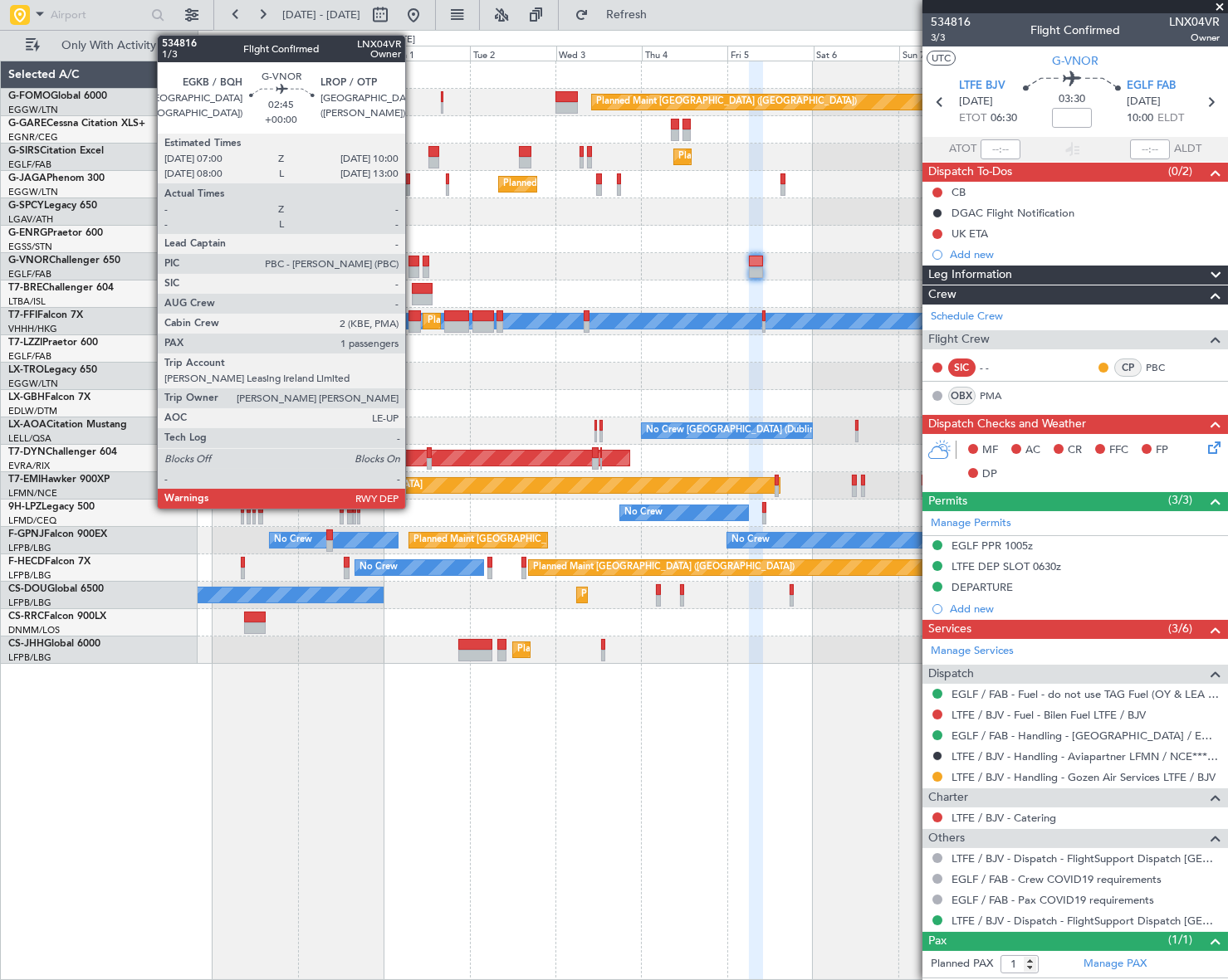
click at [413, 262] on div at bounding box center [413, 261] width 10 height 11
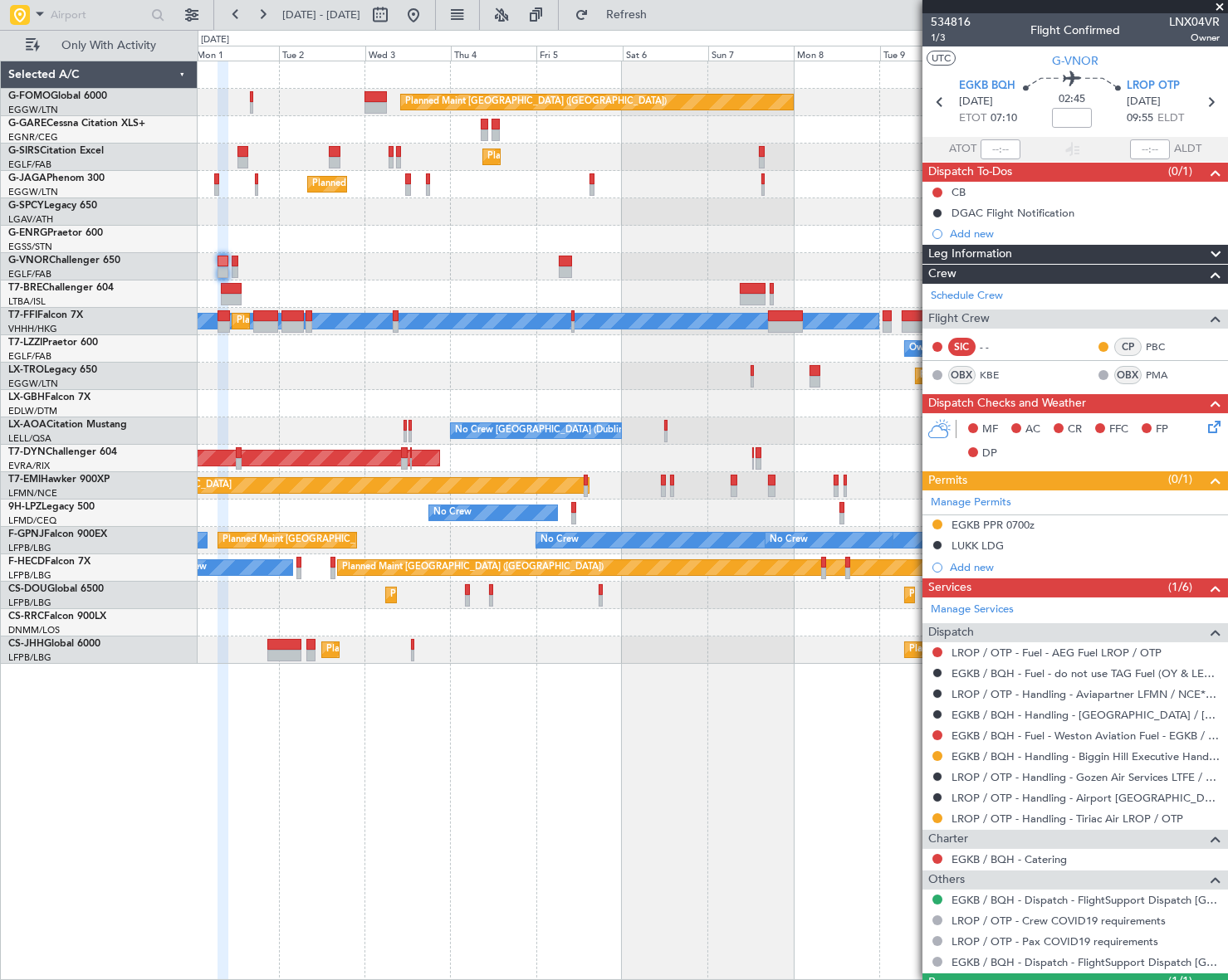
click at [66, 430] on div "Planned Maint London (Luton) Planned Maint London (Farnborough) Planned Maint L…" at bounding box center [614, 505] width 1228 height 950
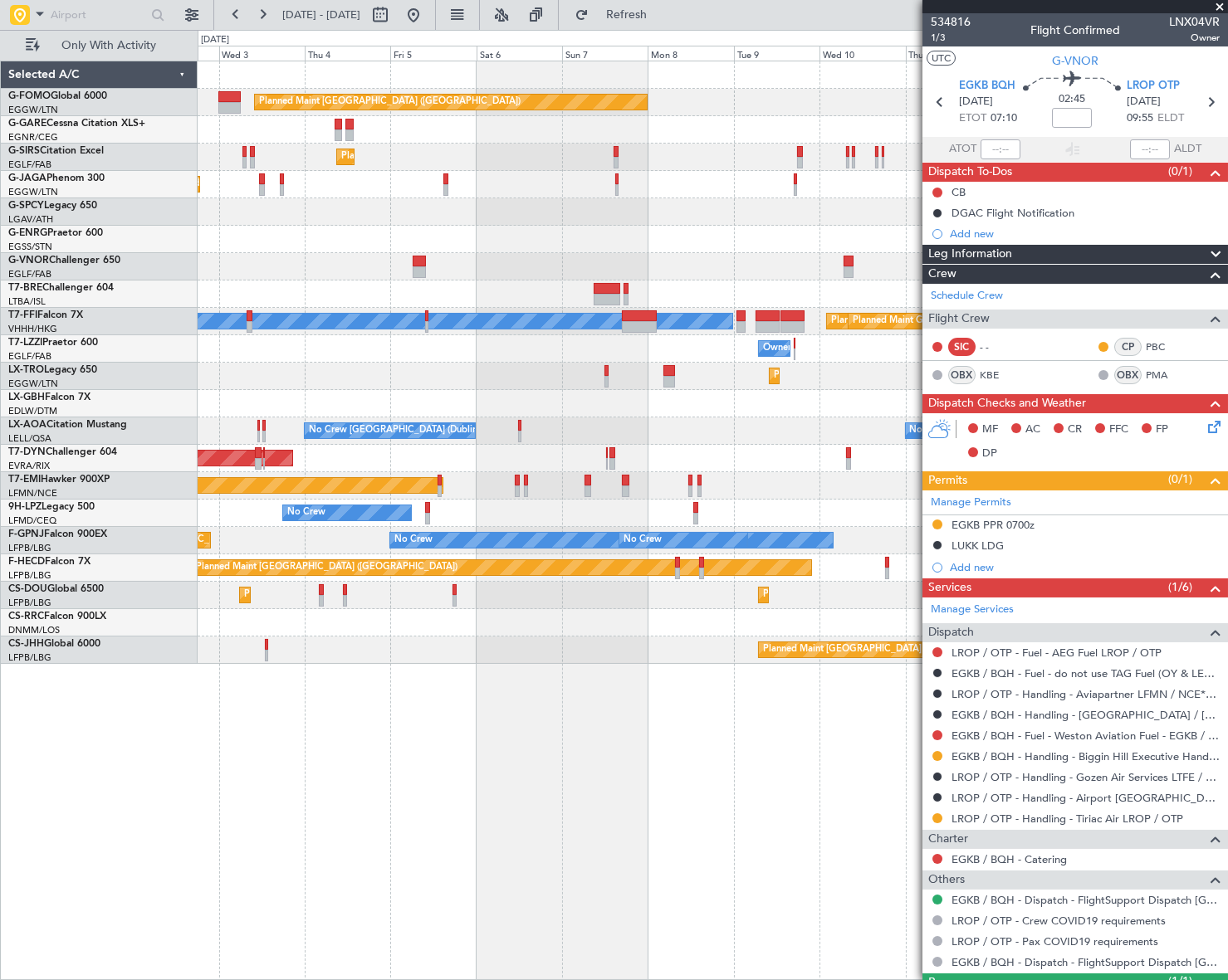
click at [511, 416] on div "Planned Maint London (Luton) Planned Maint London (Farnborough) Planned Maint L…" at bounding box center [712, 362] width 1030 height 603
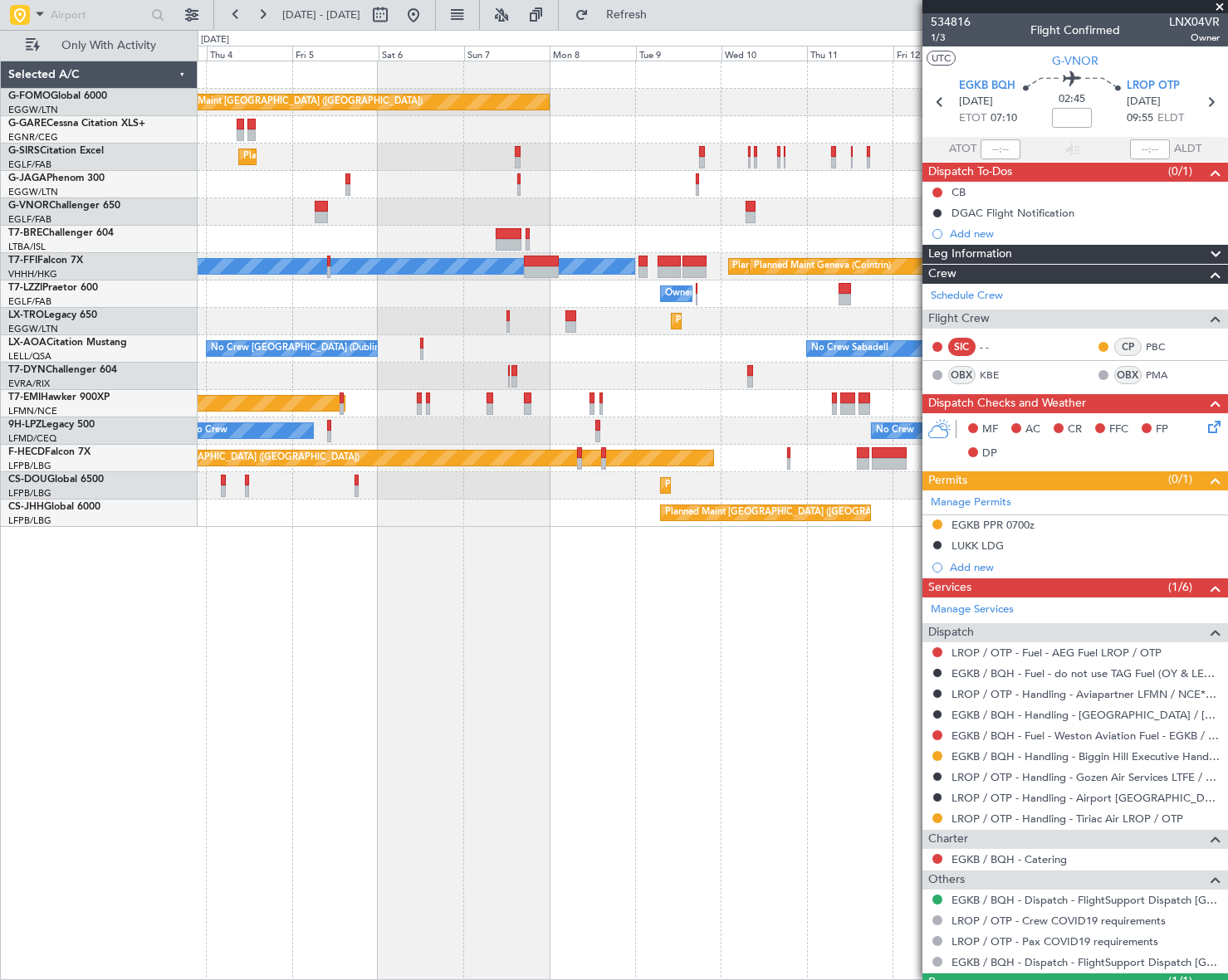
click at [150, 681] on div "Planned Maint London (Luton) Planned Maint London (Farnborough) Planned Maint L…" at bounding box center [614, 505] width 1228 height 950
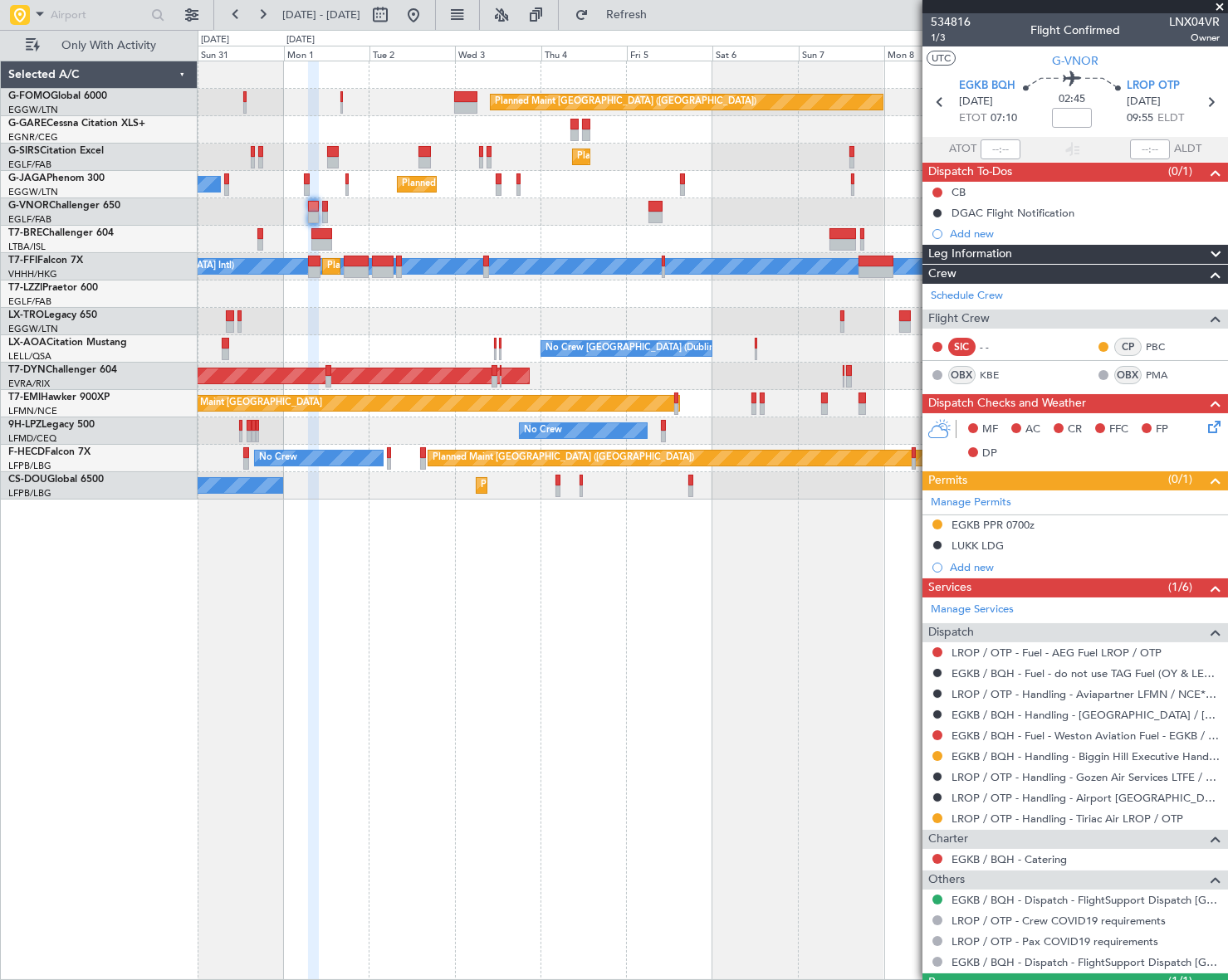
click at [710, 237] on div "Planned Maint London (Luton) Planned Maint London (Farnborough) Planned Maint L…" at bounding box center [712, 280] width 1029 height 438
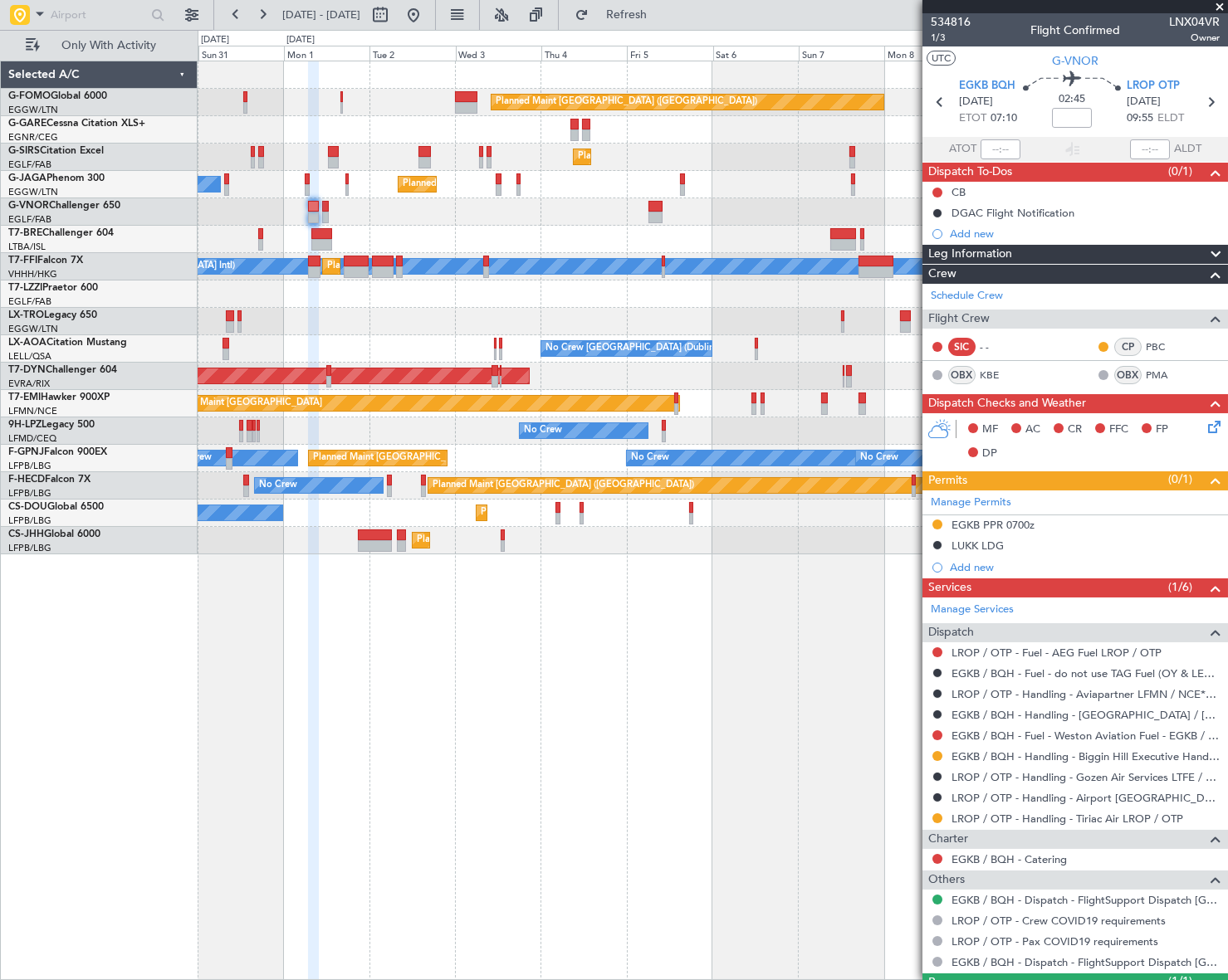
click at [191, 609] on div "Planned Maint London (Luton) Planned Maint London (Farnborough) Owner Ibiza Pla…" at bounding box center [614, 505] width 1228 height 950
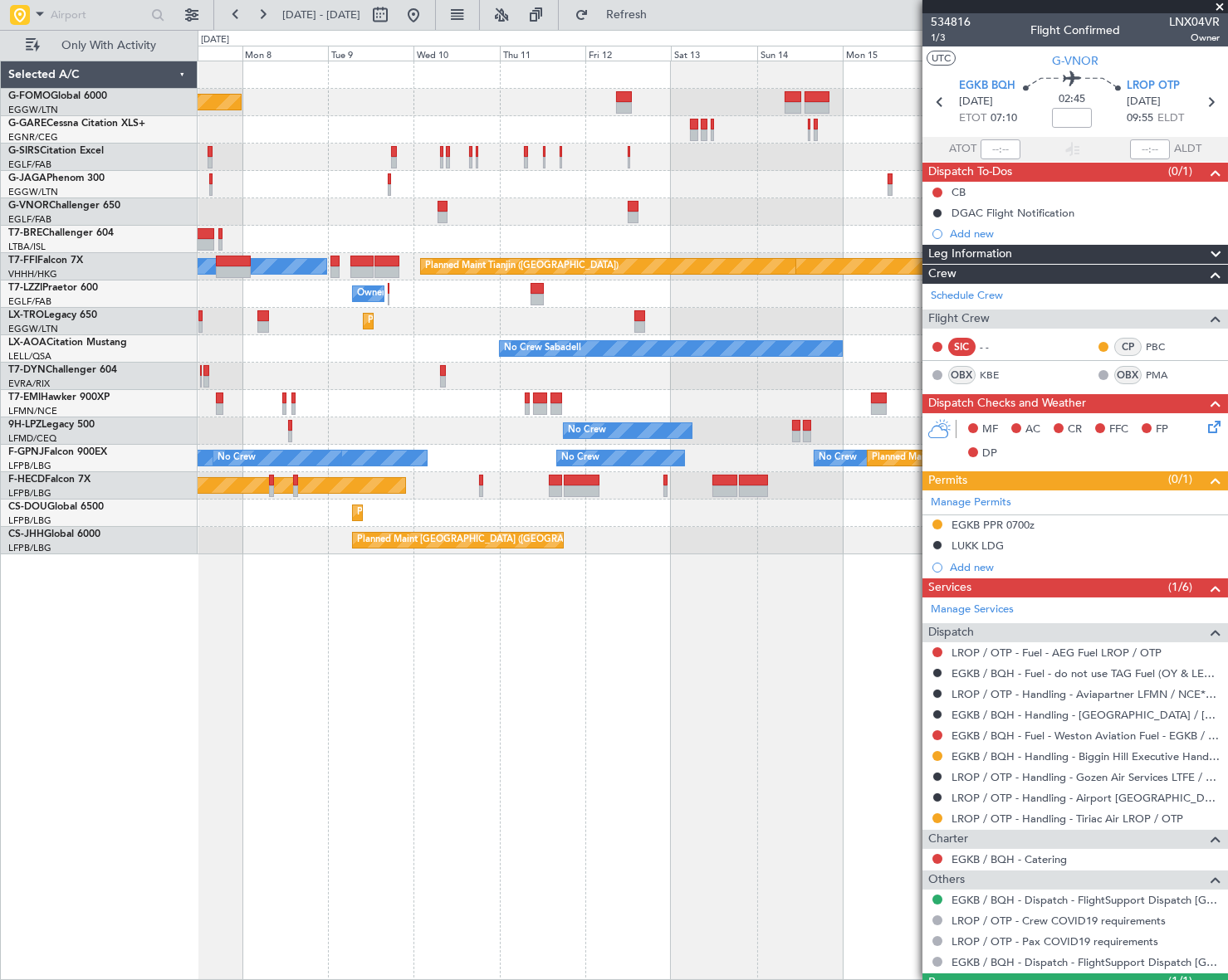
click at [388, 619] on div "Planned Maint London (Luton) Planned Maint London (Farnborough) MEL Hong Kong (…" at bounding box center [713, 521] width 1031 height 920
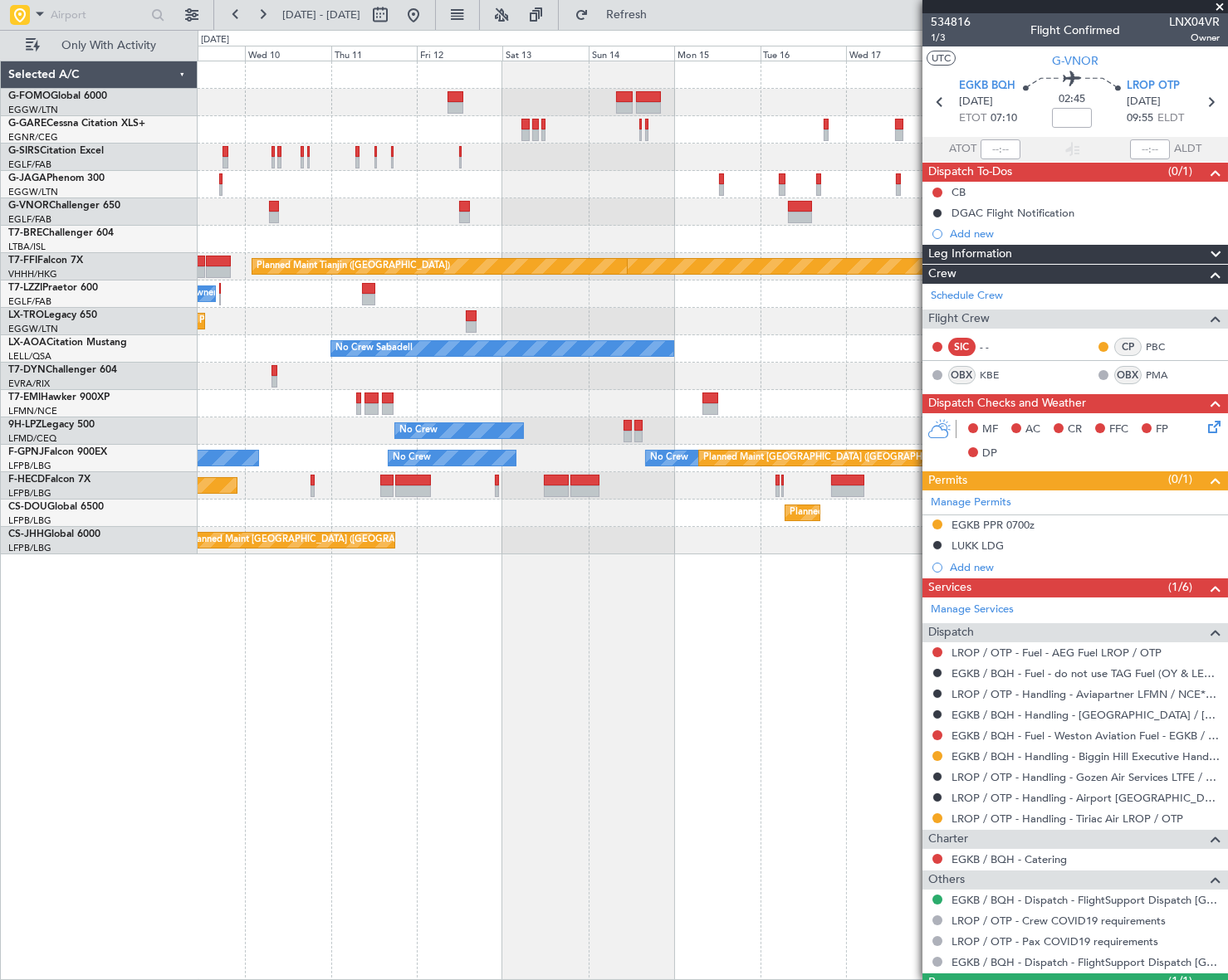
click at [349, 646] on div "Planned Maint London (Luton) Planned Maint Geneva (Cointrin) Planned Maint Tian…" at bounding box center [713, 521] width 1031 height 920
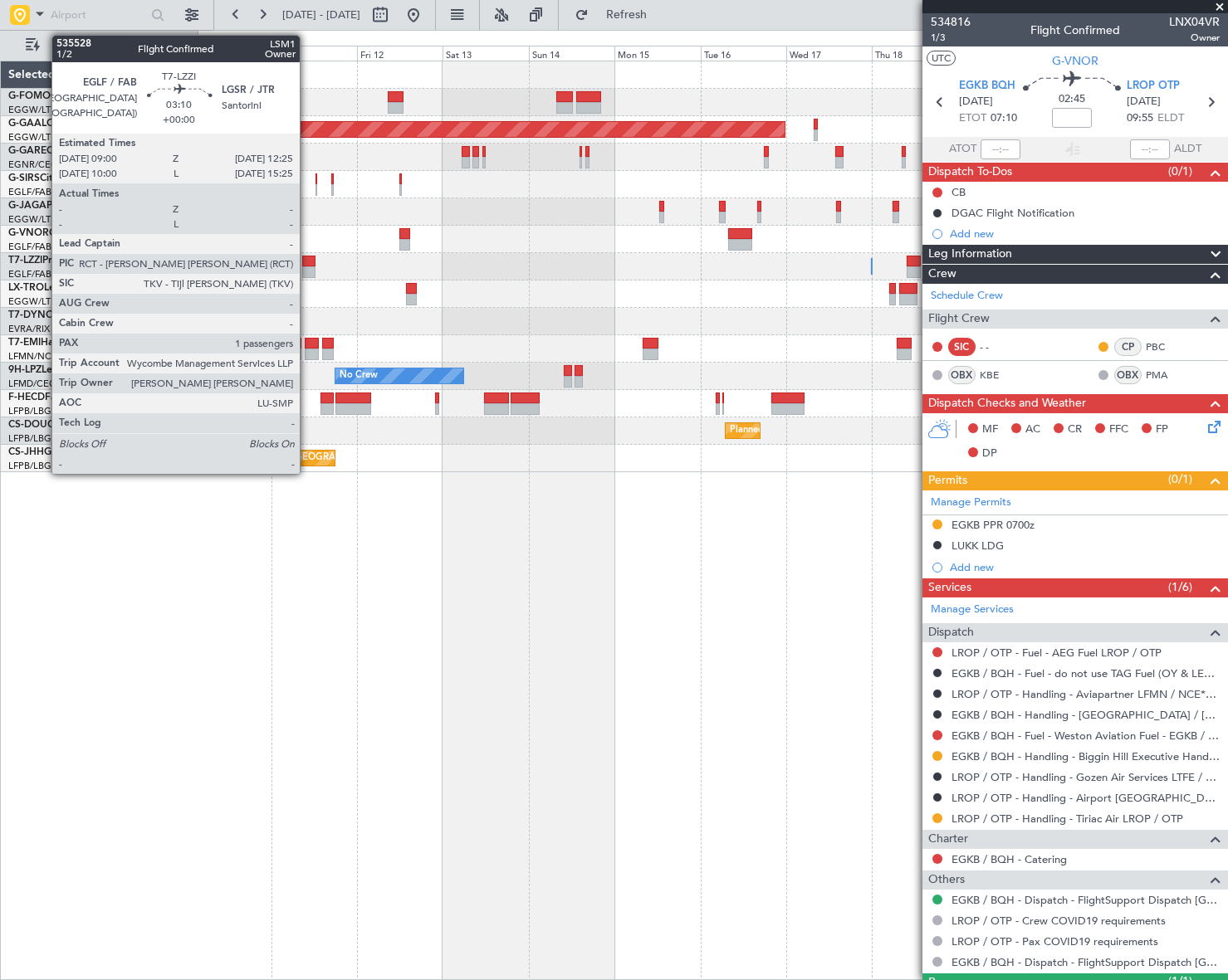
click at [307, 268] on div at bounding box center [308, 272] width 12 height 11
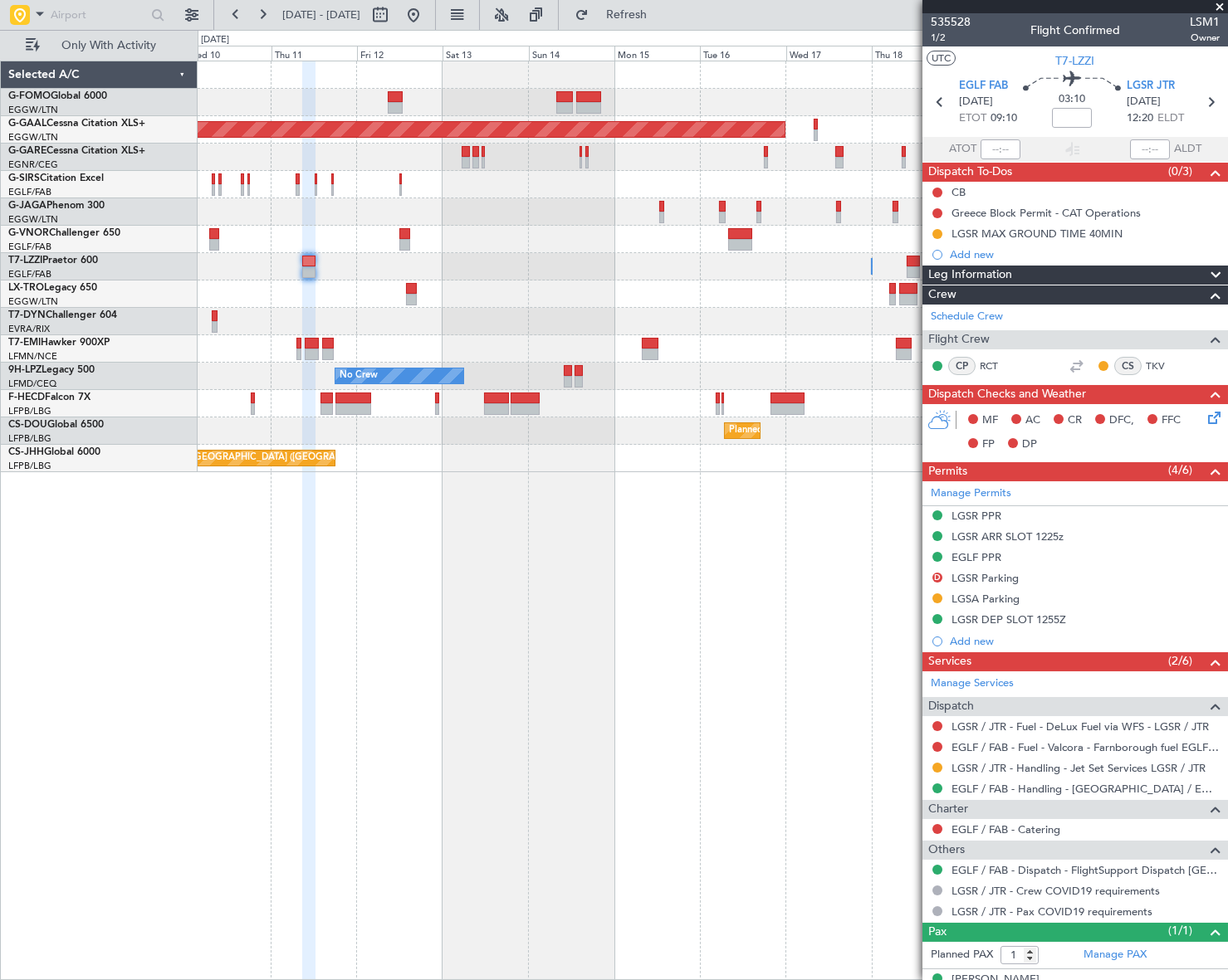
click at [1223, 5] on span at bounding box center [1219, 8] width 16 height 15
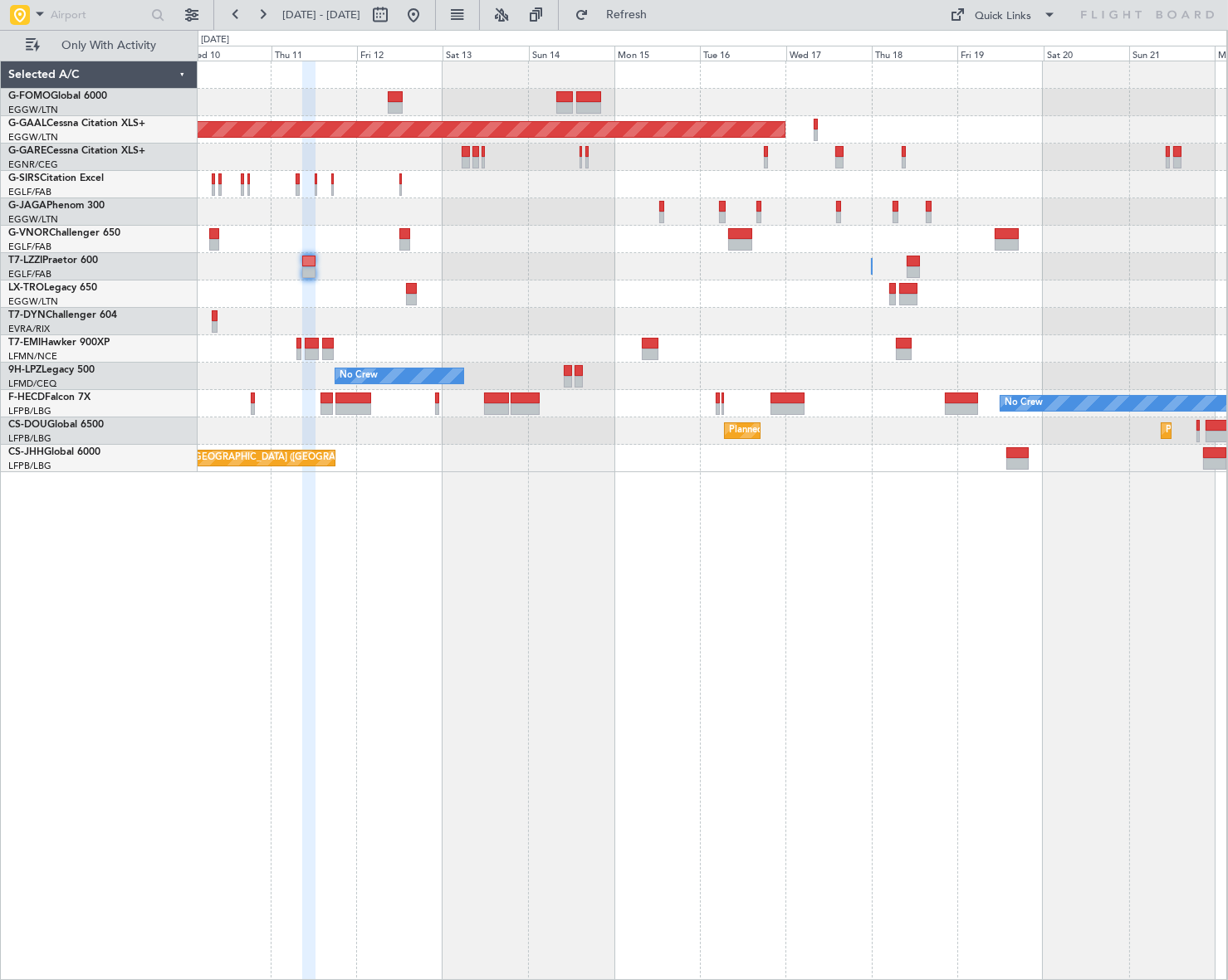
type input "0"
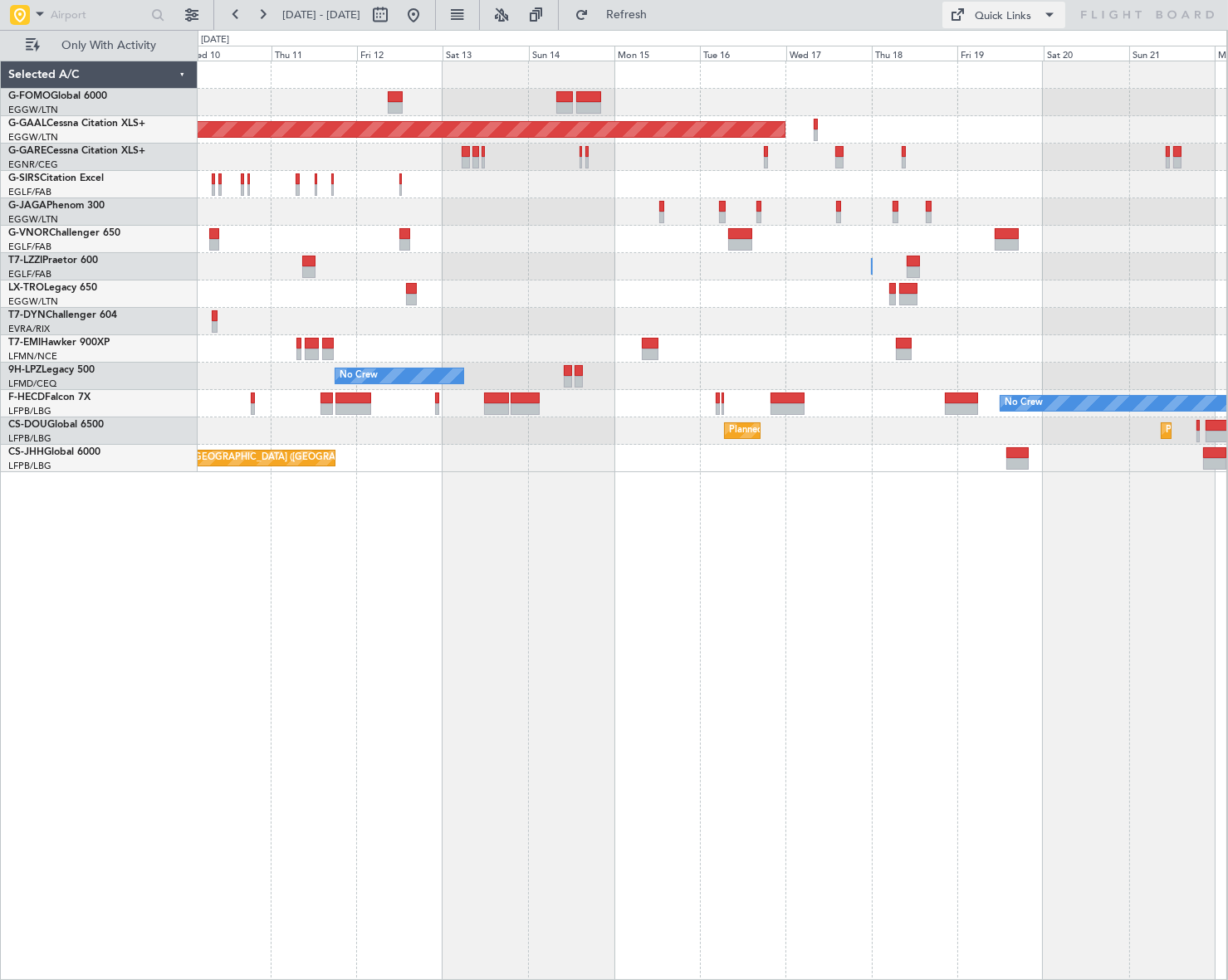
click at [1000, 14] on div "Quick Links" at bounding box center [1003, 16] width 56 height 16
click at [1011, 49] on button "Trip Builder" at bounding box center [1004, 55] width 125 height 40
click at [427, 7] on button at bounding box center [413, 15] width 27 height 27
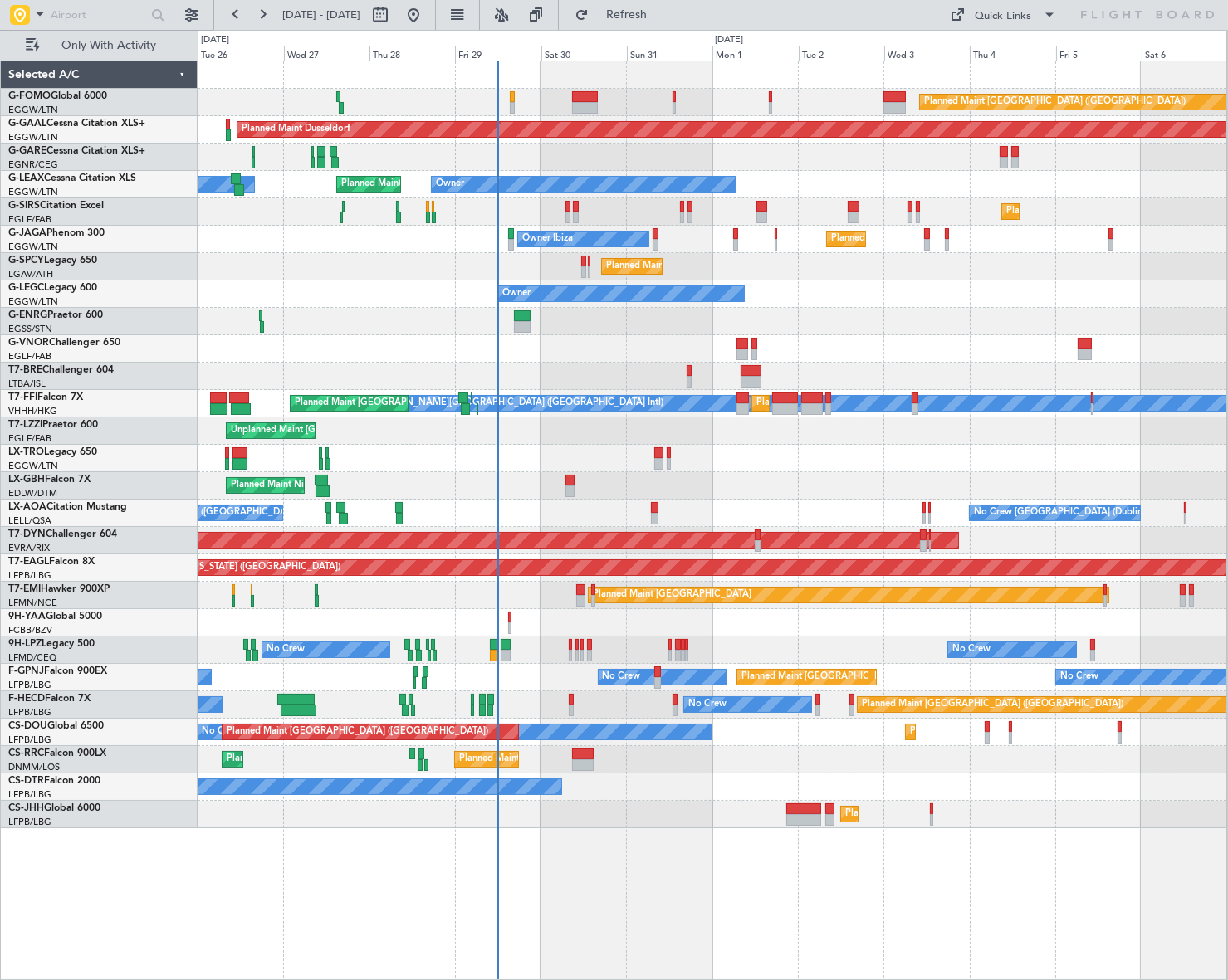
click at [516, 631] on div "Planned Maint London (Luton) Planned Maint Dusseldorf Owner Planned Maint Londo…" at bounding box center [712, 444] width 1029 height 767
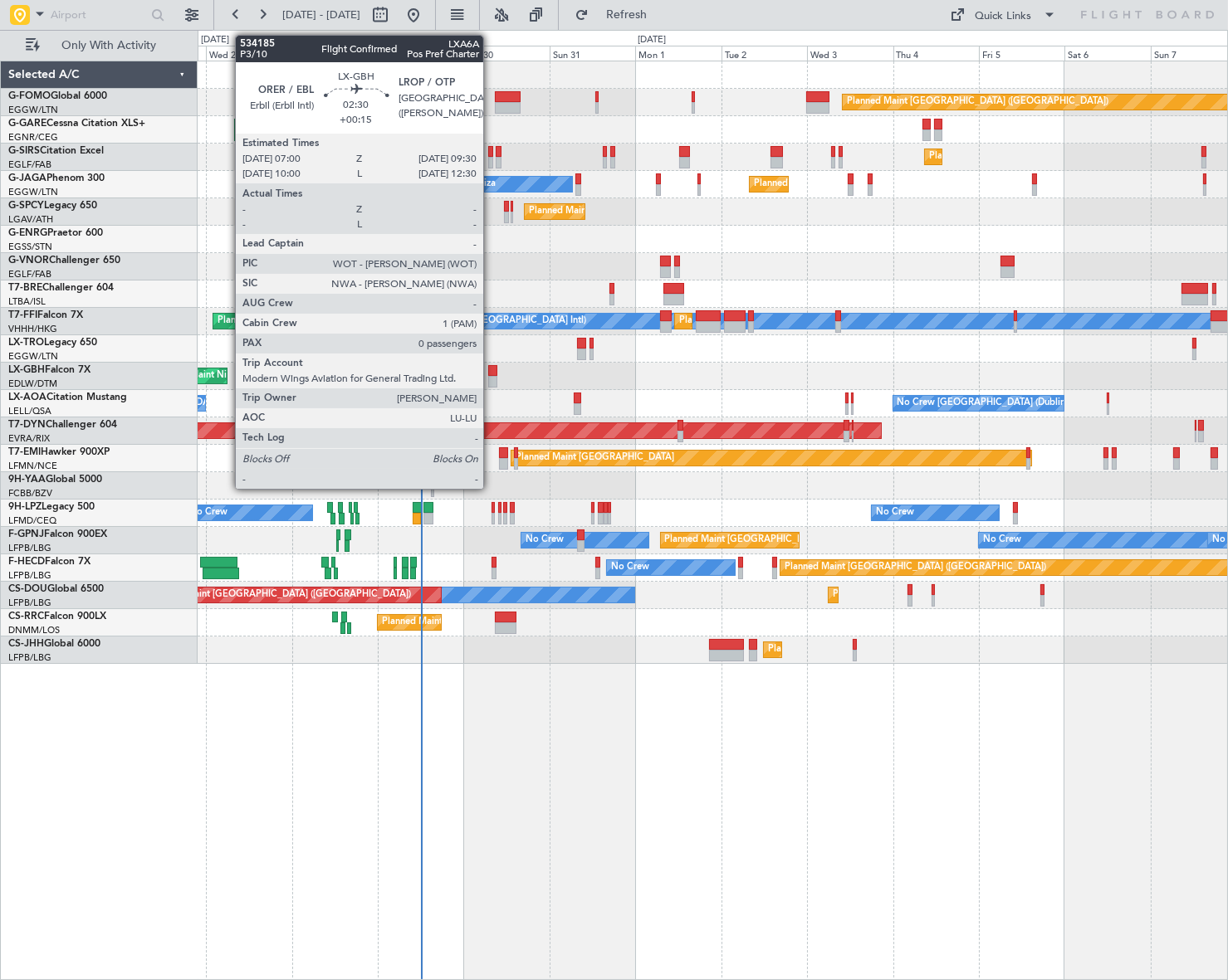
click at [491, 372] on div at bounding box center [493, 370] width 10 height 11
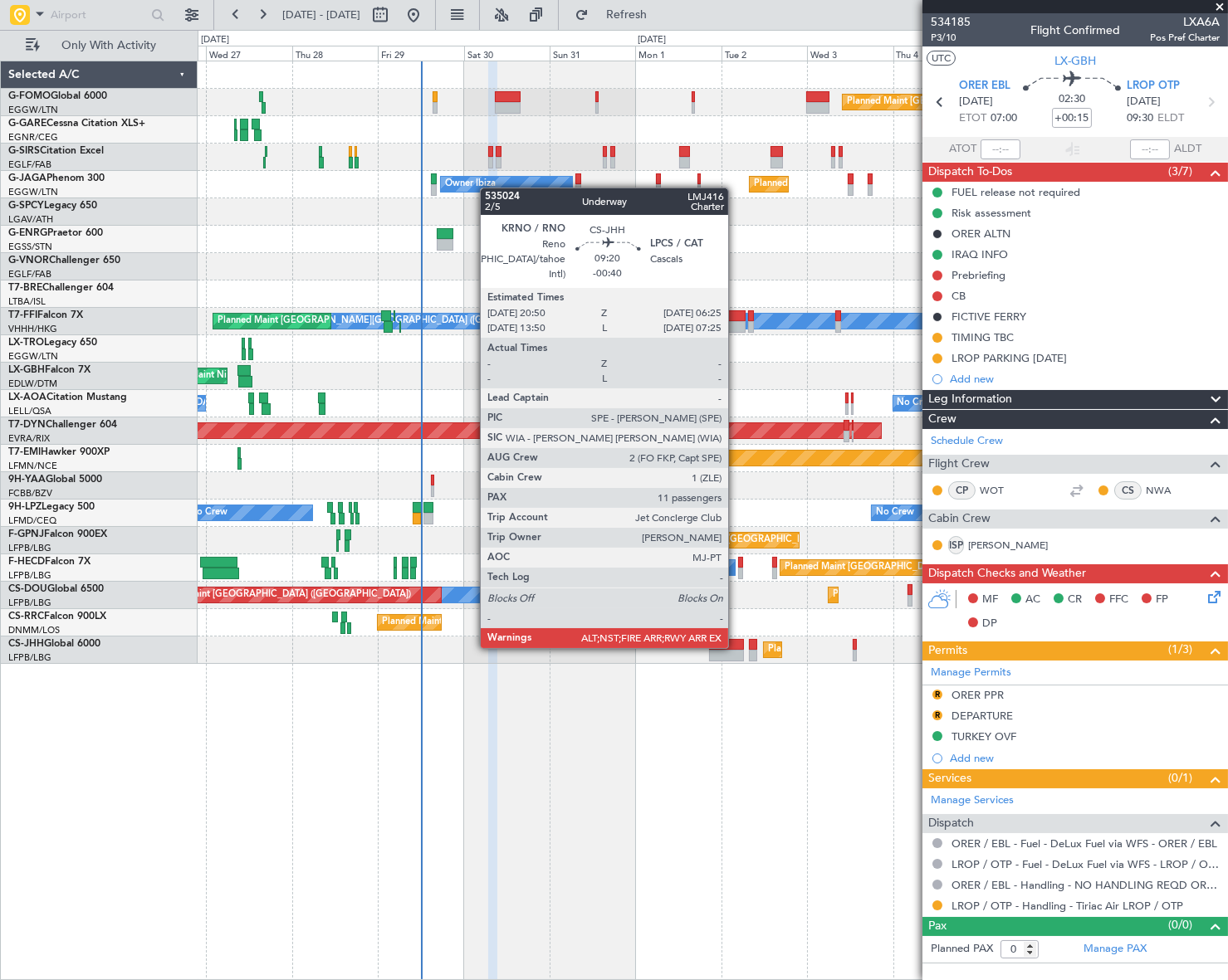
click at [709, 646] on div at bounding box center [726, 645] width 35 height 11
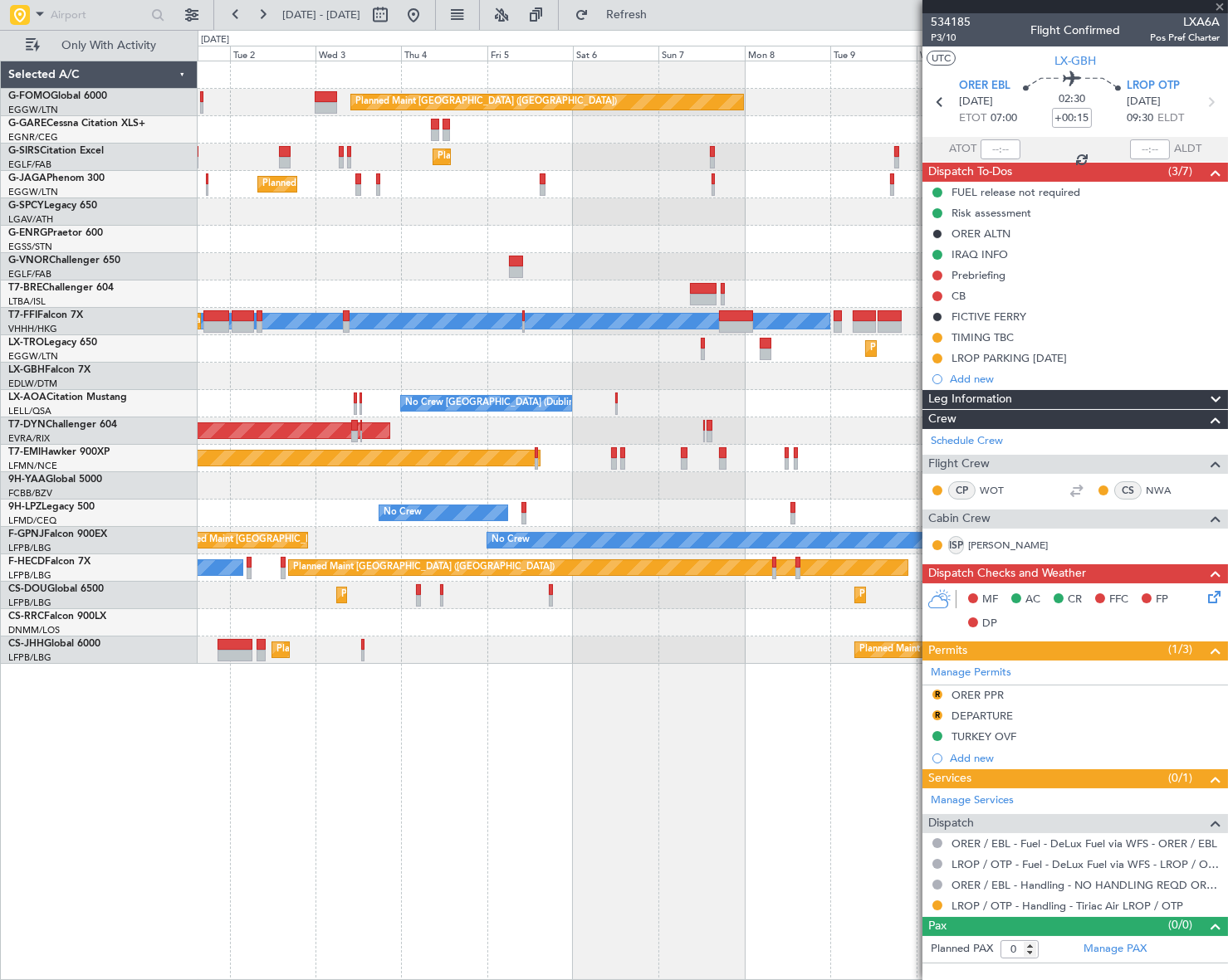
click at [249, 699] on div "Planned Maint [GEOGRAPHIC_DATA] ([GEOGRAPHIC_DATA]) Planned Maint [GEOGRAPHIC_D…" at bounding box center [713, 521] width 1031 height 920
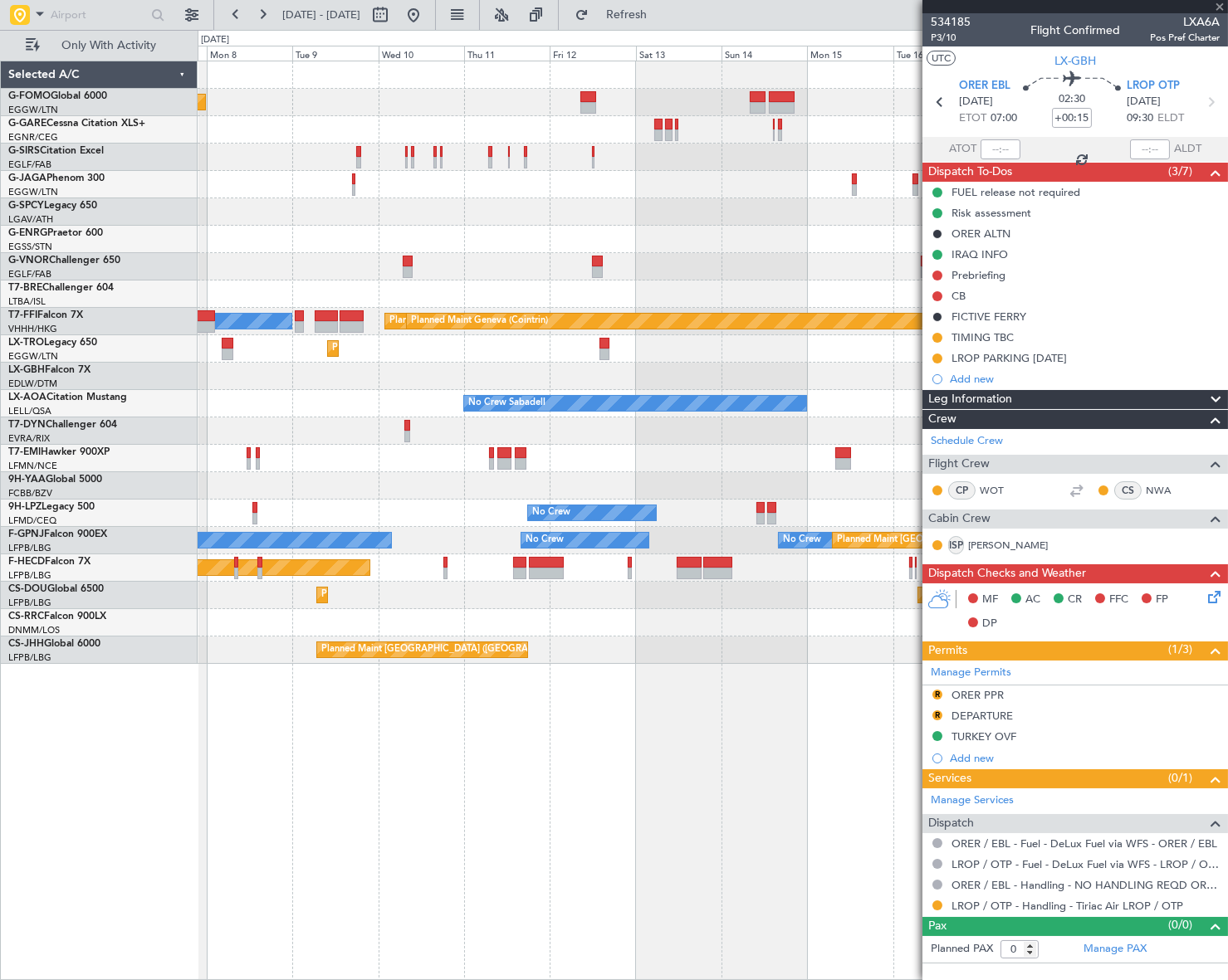
click at [362, 697] on div "Planned Maint [GEOGRAPHIC_DATA] ([GEOGRAPHIC_DATA]) [PERSON_NAME][GEOGRAPHIC_DA…" at bounding box center [713, 521] width 1031 height 920
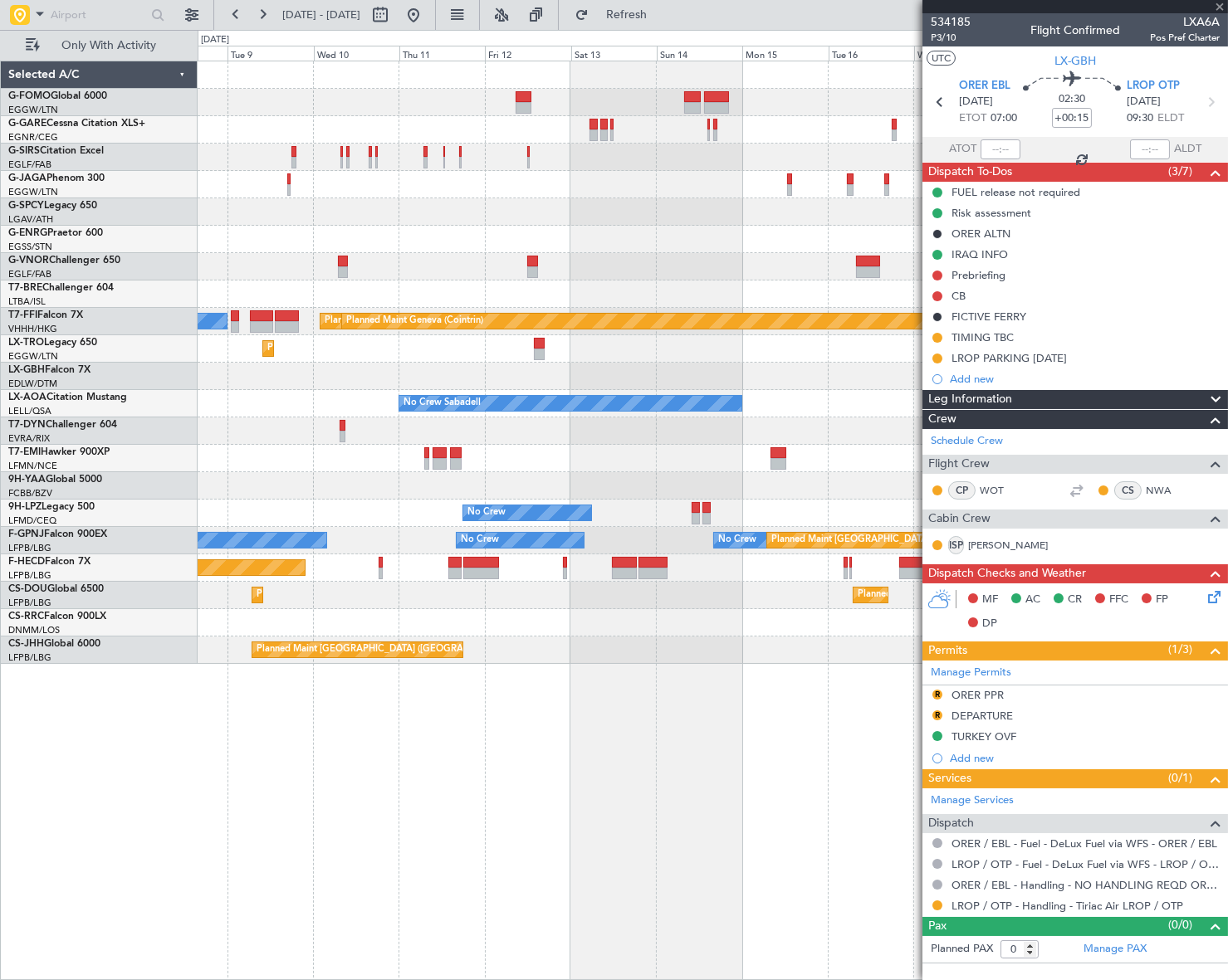
type input "-00:40"
type input "11"
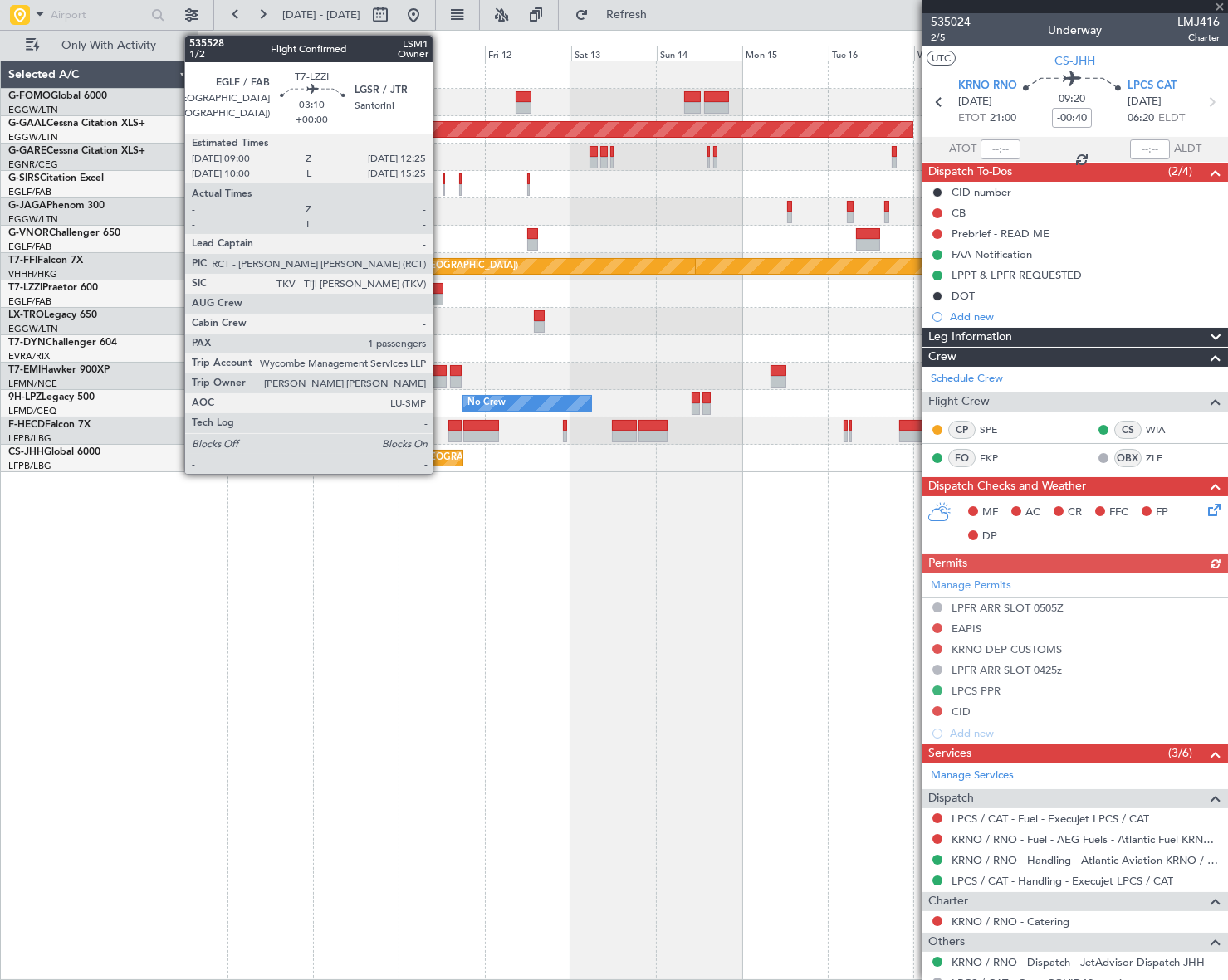
click at [440, 290] on div at bounding box center [436, 289] width 12 height 11
type input "1"
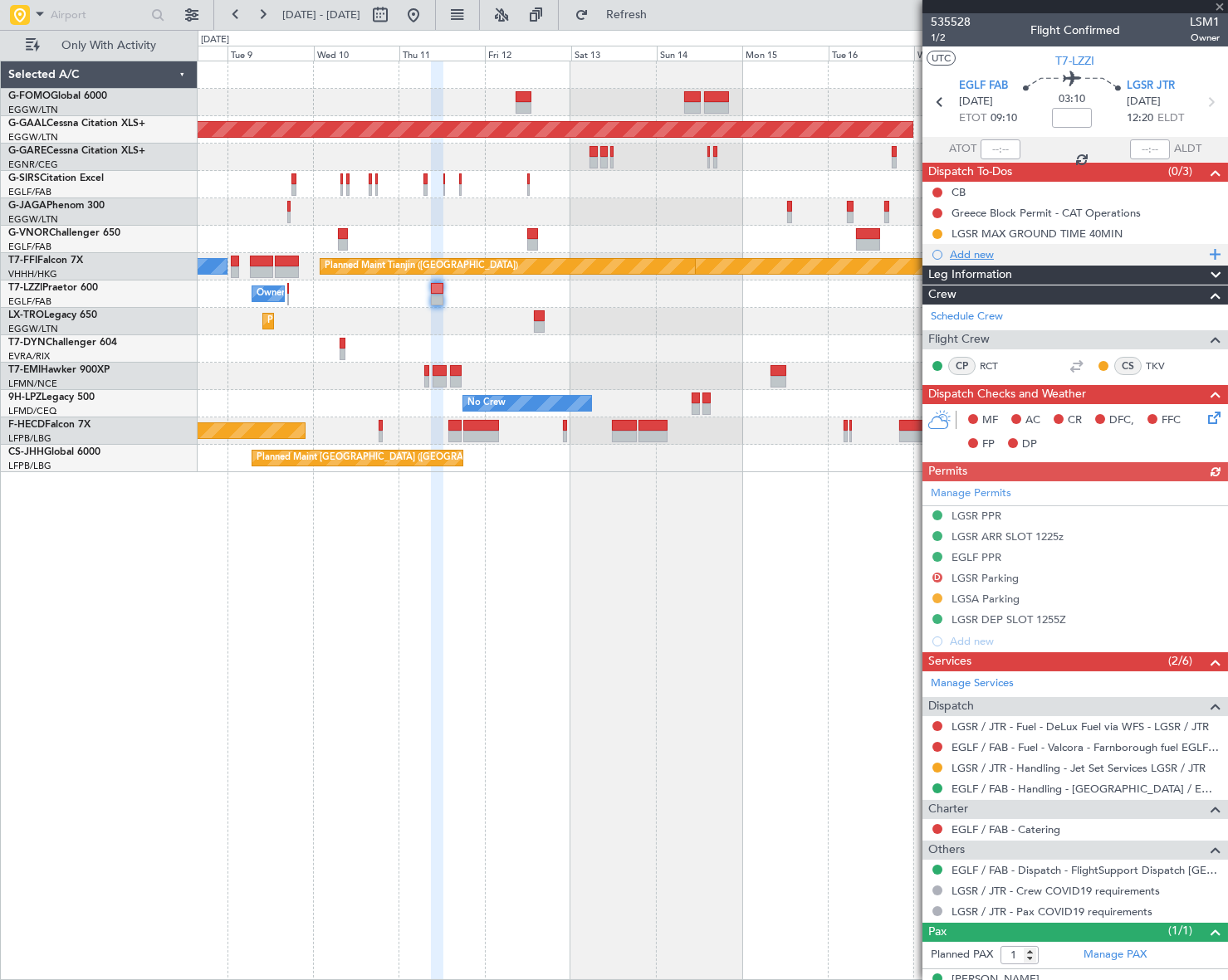
click at [975, 255] on div "Add new" at bounding box center [1077, 254] width 255 height 14
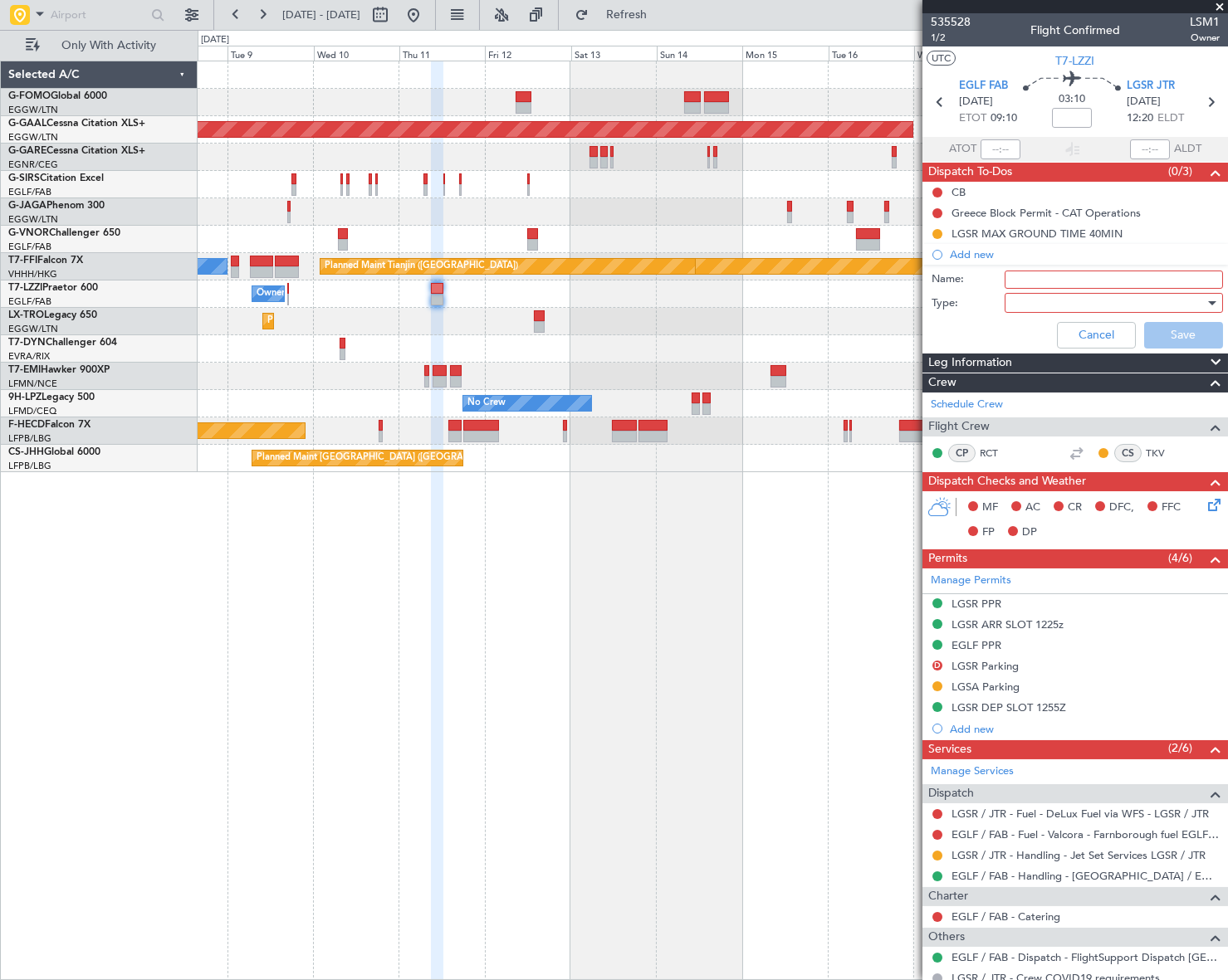
click at [1030, 274] on input "Name:" at bounding box center [1114, 279] width 218 height 18
type input "LGLM parking on request"
click at [1108, 303] on div at bounding box center [1107, 303] width 193 height 25
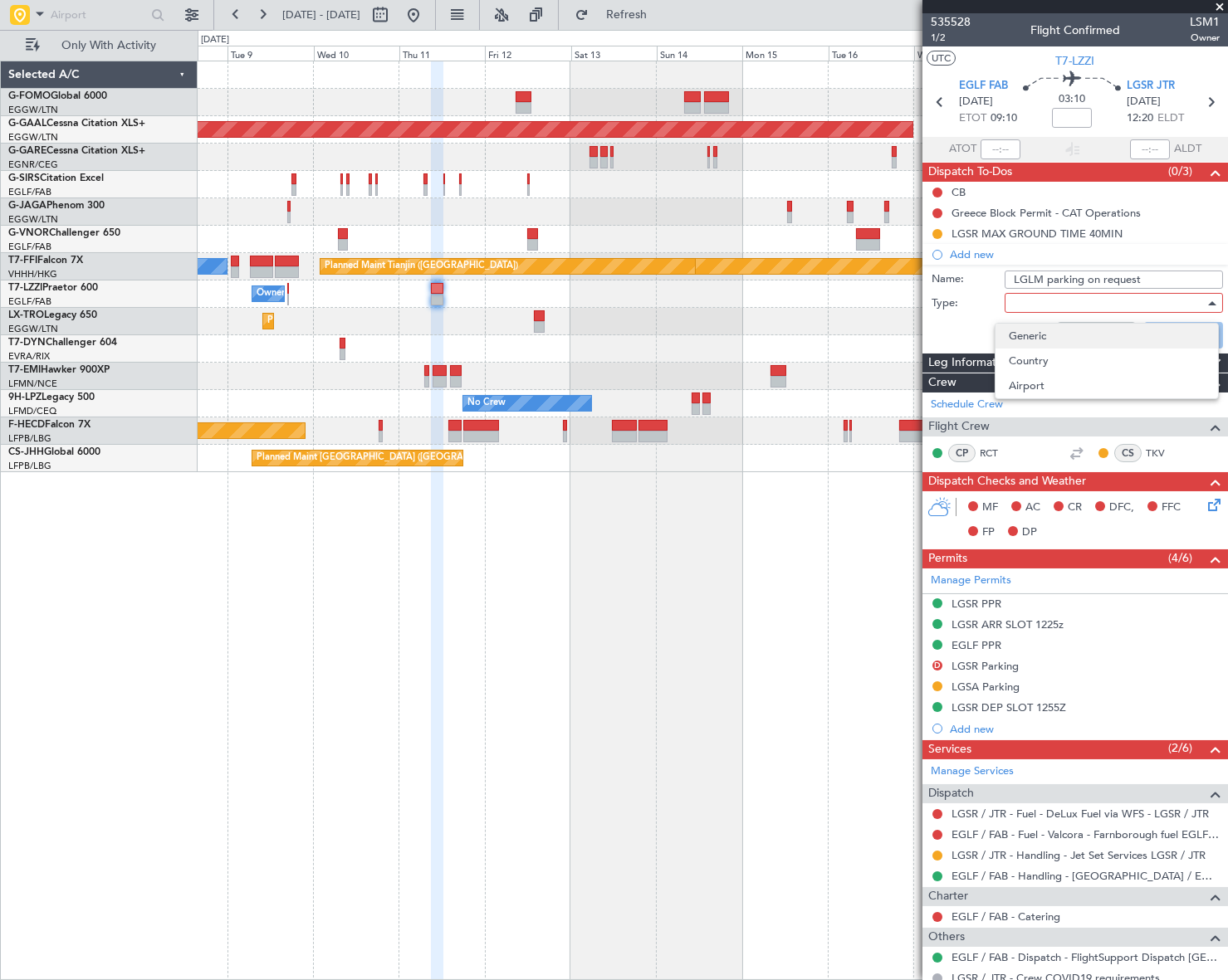
click at [1054, 332] on span "Generic" at bounding box center [1106, 336] width 195 height 25
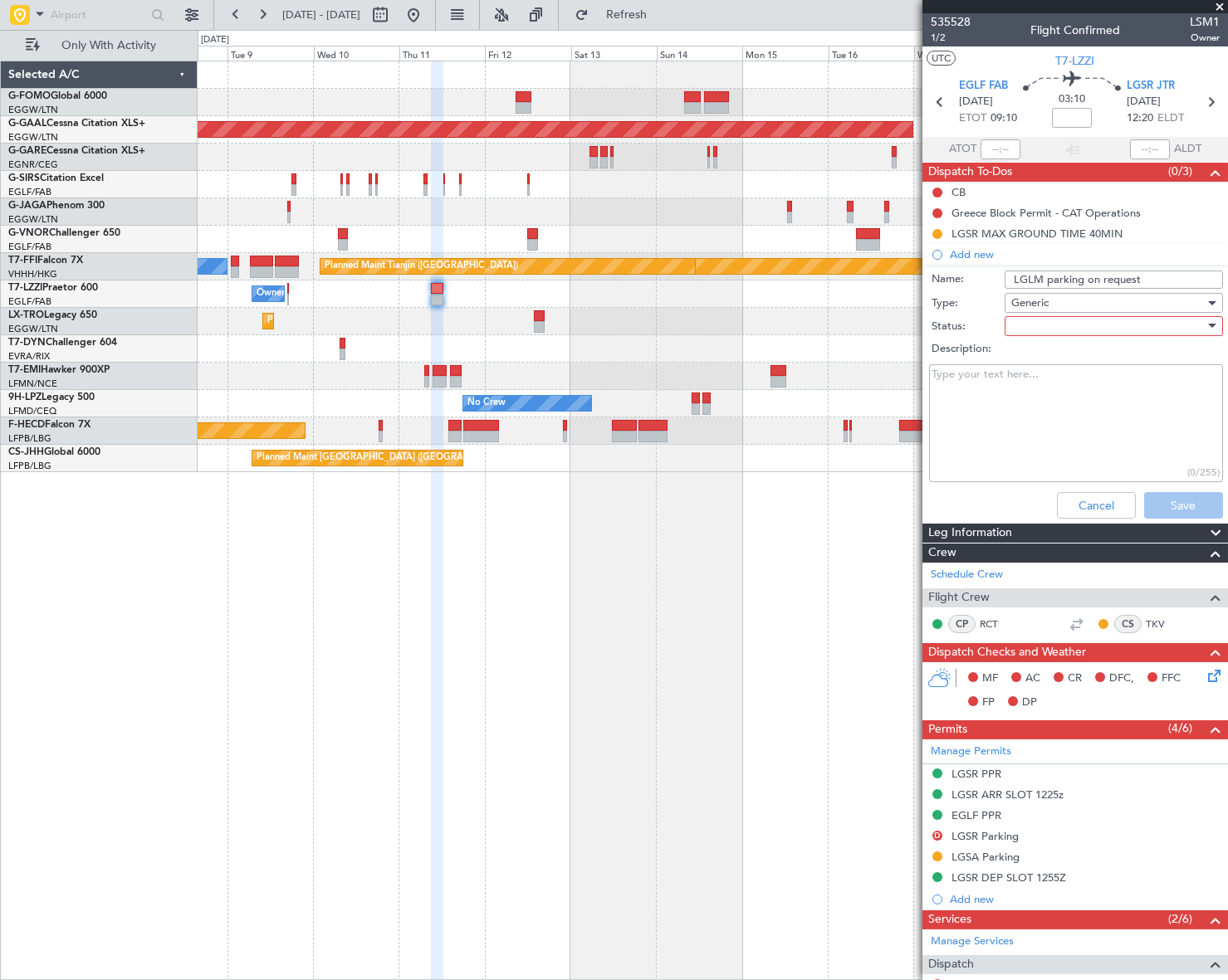
click at [1066, 325] on div at bounding box center [1107, 326] width 193 height 25
click at [1058, 385] on span "In Progress" at bounding box center [1106, 384] width 195 height 25
click at [1184, 503] on button "Save" at bounding box center [1183, 506] width 79 height 27
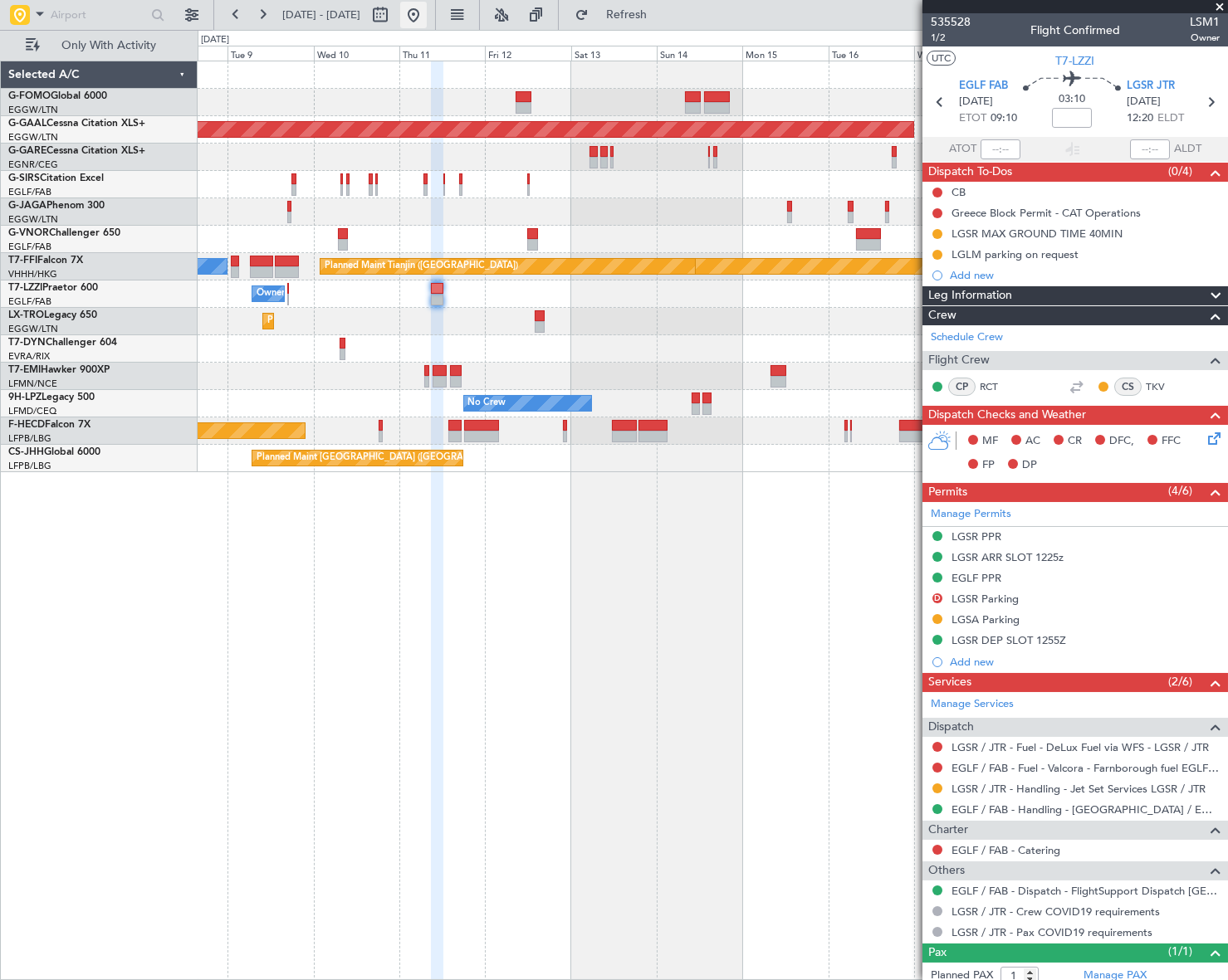
click at [427, 23] on button at bounding box center [413, 15] width 27 height 27
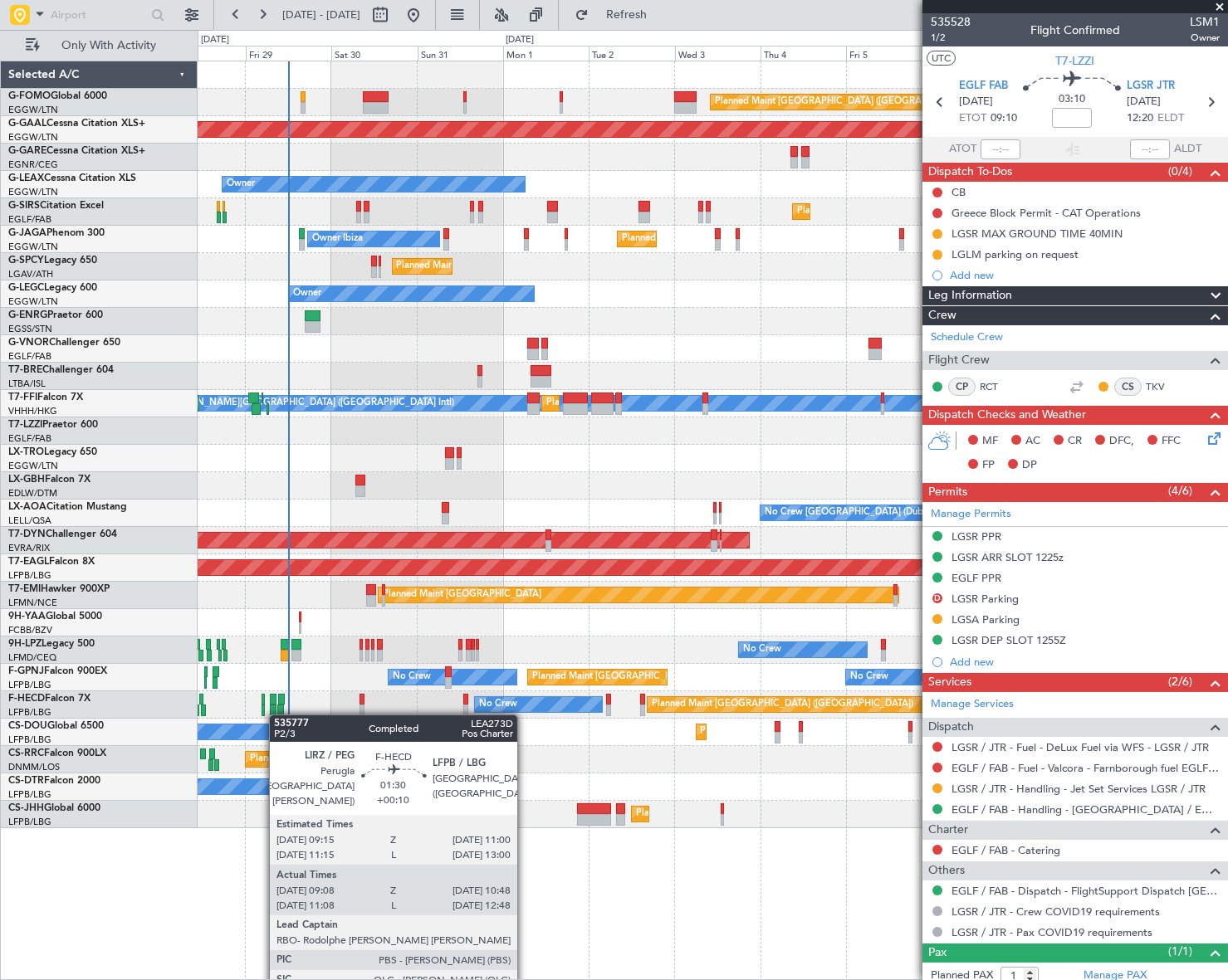
click at [274, 715] on div "Planned Maint [GEOGRAPHIC_DATA] ([GEOGRAPHIC_DATA]) Planned [GEOGRAPHIC_DATA] O…" at bounding box center [712, 444] width 1029 height 767
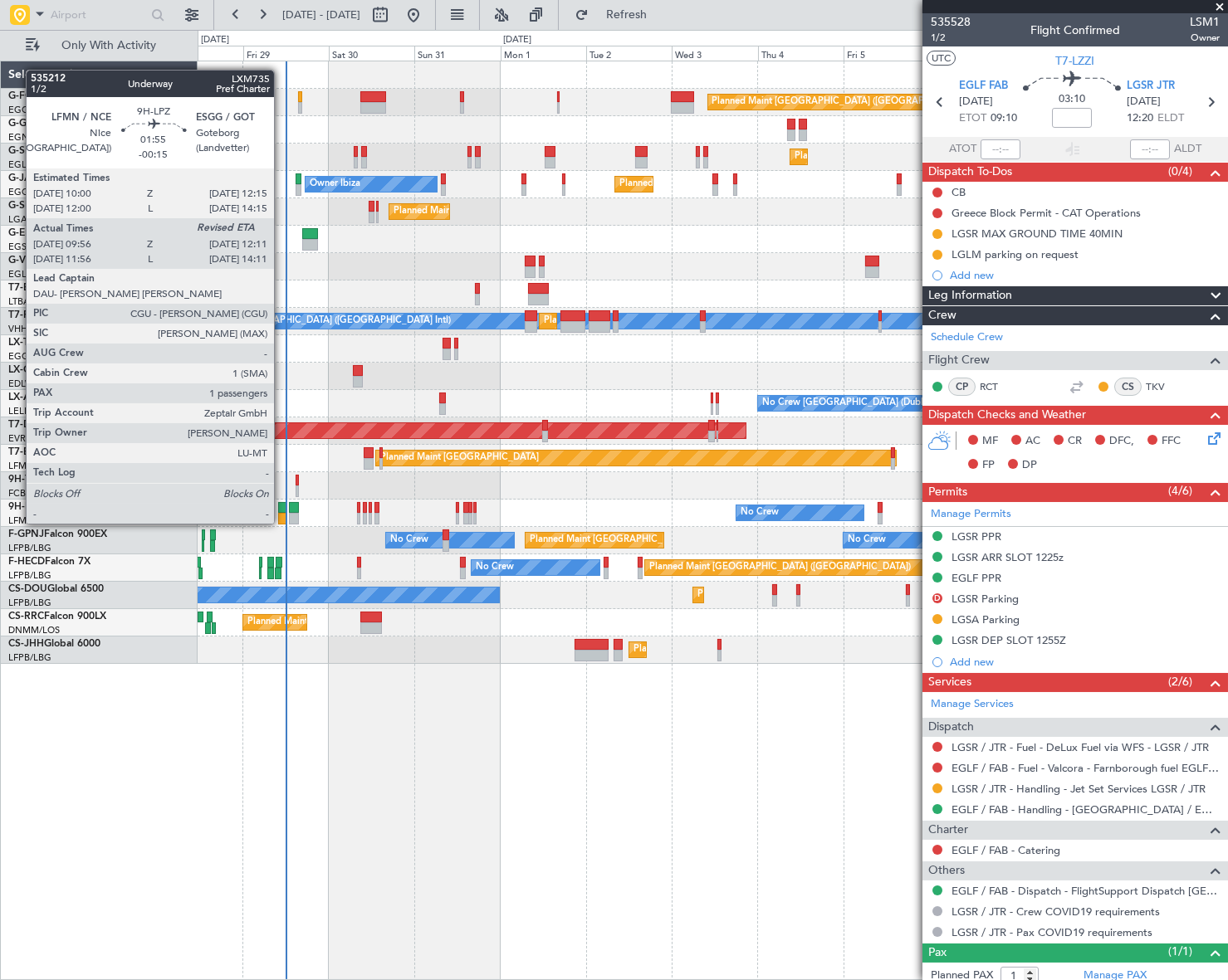
click at [281, 507] on div at bounding box center [282, 508] width 9 height 11
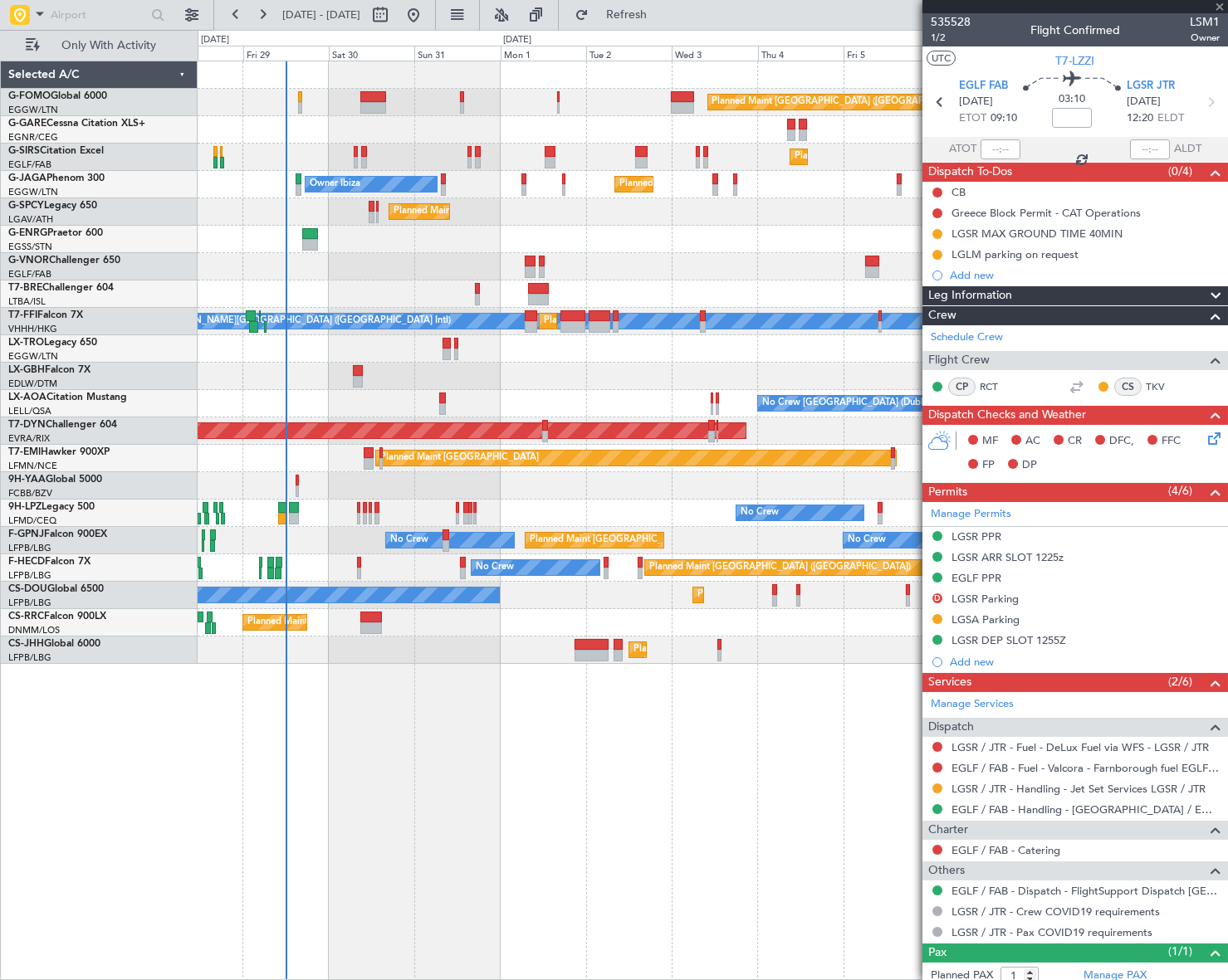
type input "-00:15"
type input "10:11"
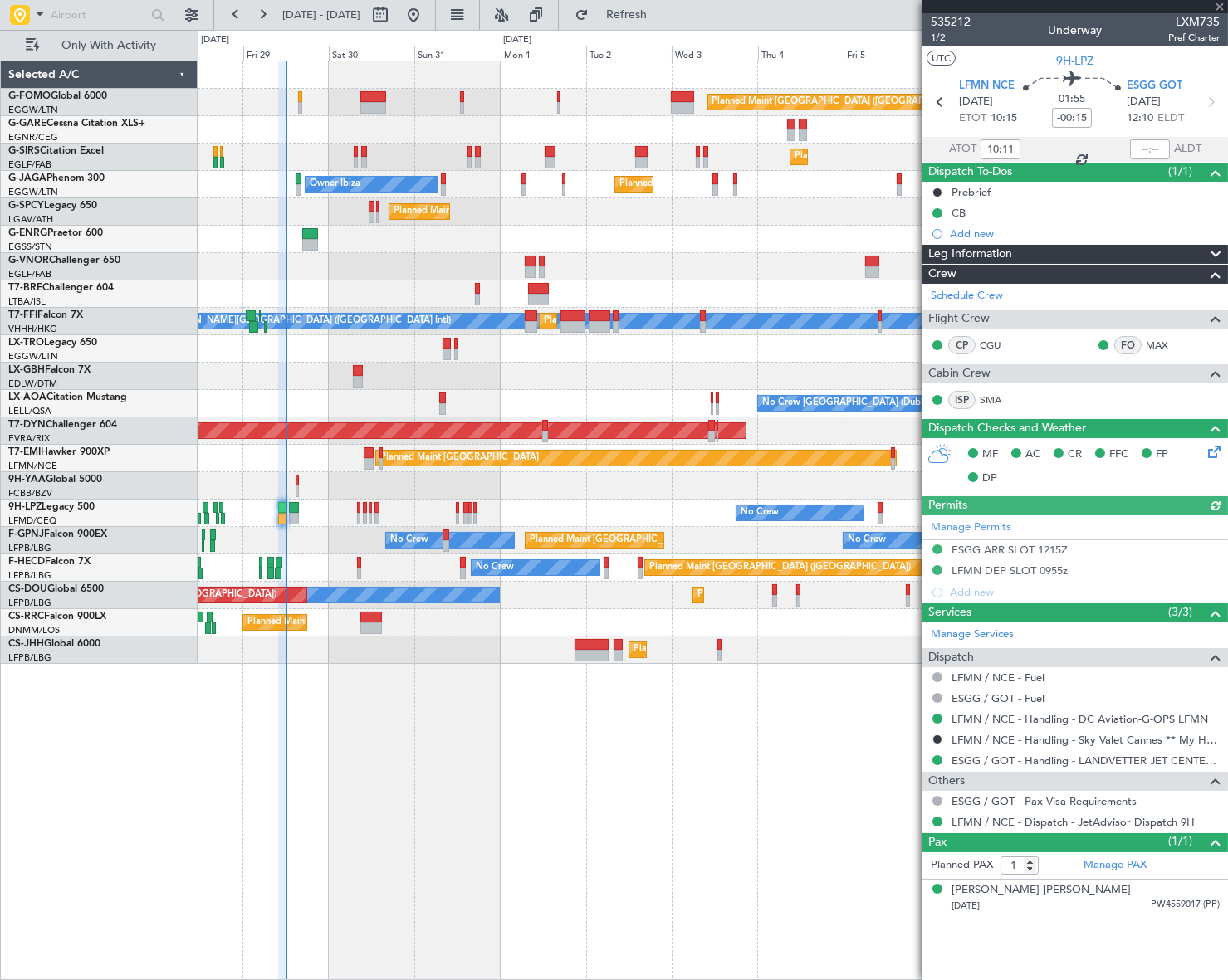
click at [1157, 146] on div at bounding box center [1150, 149] width 40 height 20
click at [1150, 141] on input "text" at bounding box center [1150, 149] width 40 height 20
click at [818, 754] on div "Planned Maint [GEOGRAPHIC_DATA] ([GEOGRAPHIC_DATA]) Planned Maint [GEOGRAPHIC_D…" at bounding box center [712, 521] width 1030 height 920
type input "12:07"
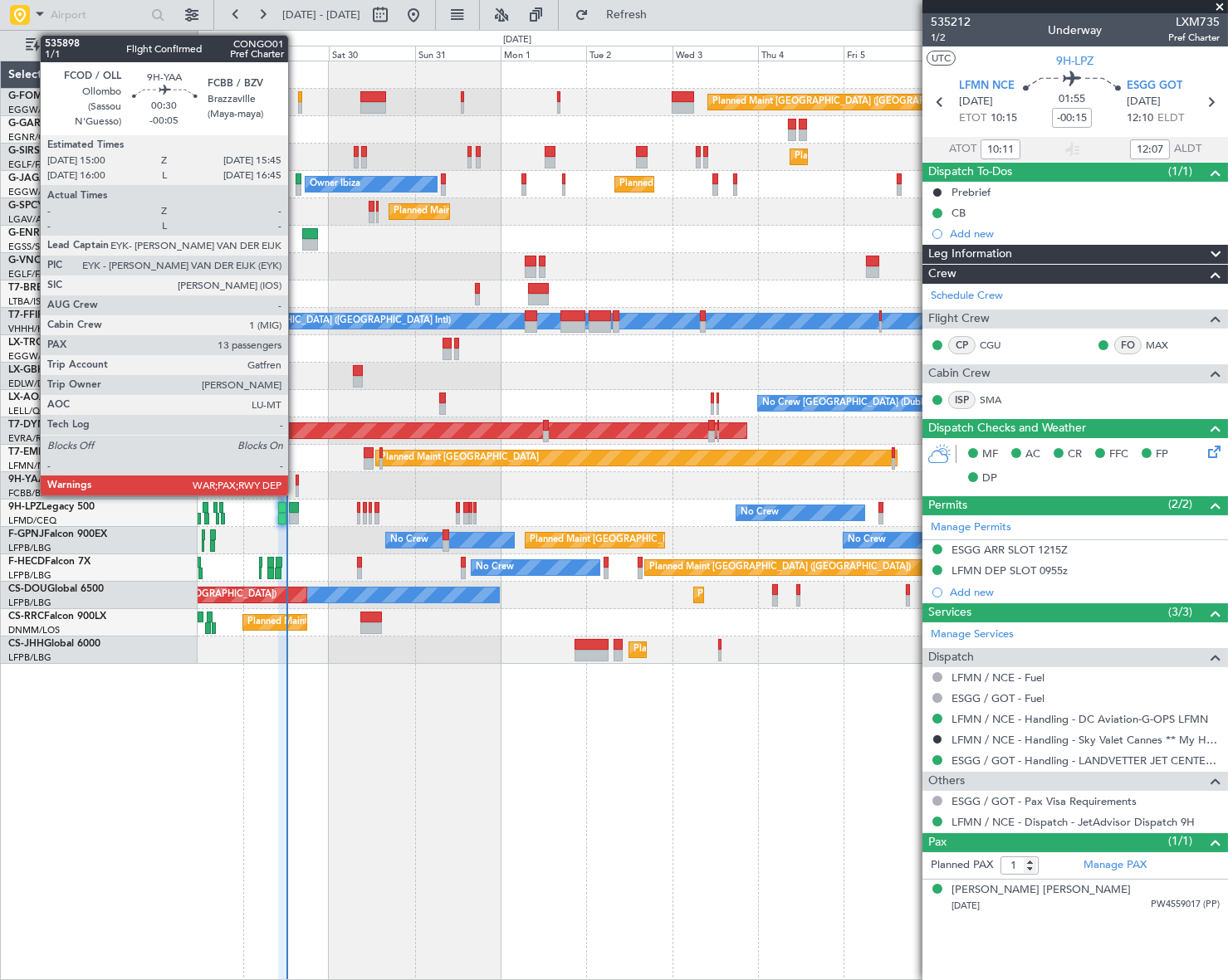
click at [295, 474] on div at bounding box center [296, 480] width 3 height 11
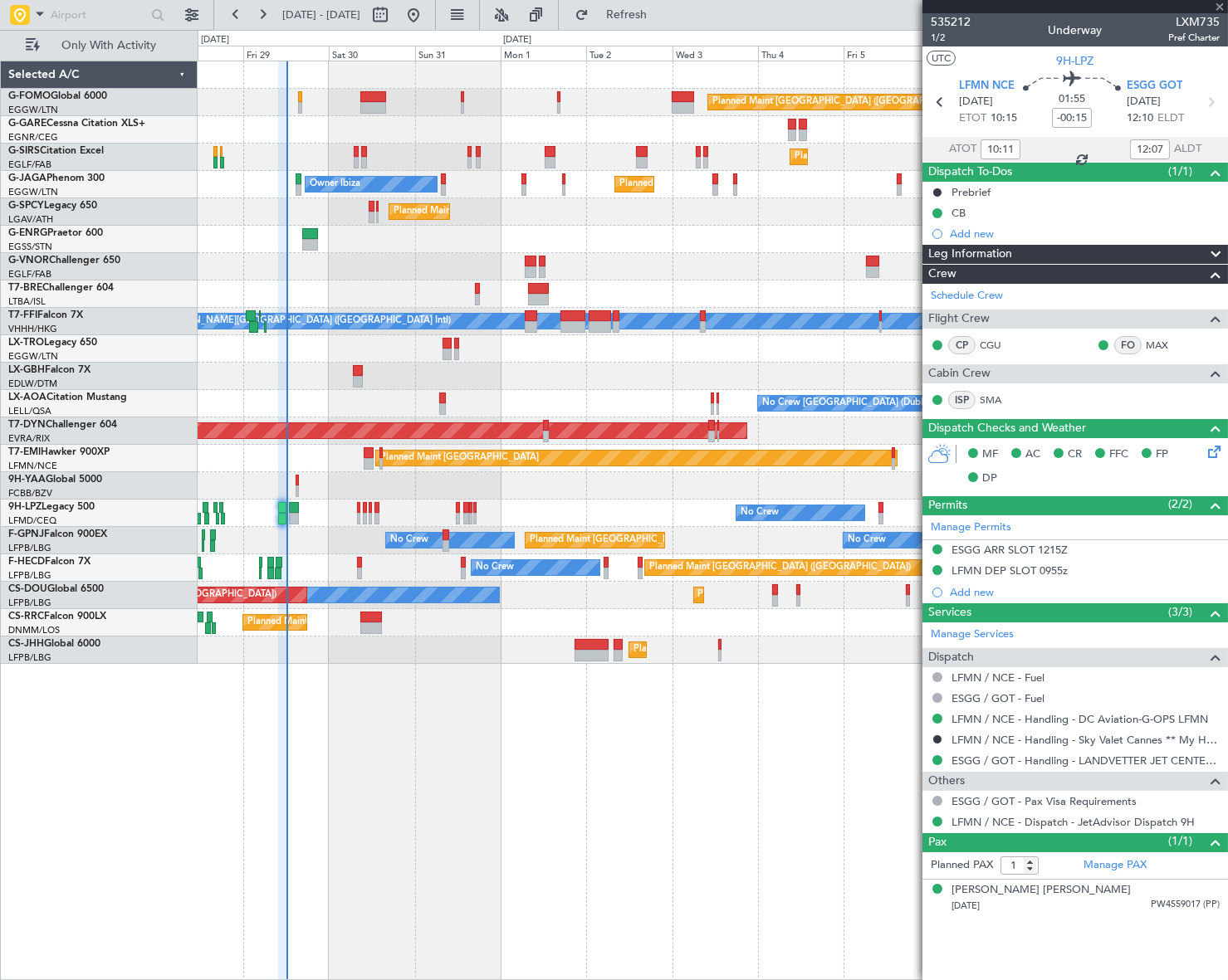
type input "-00:05"
type input "13"
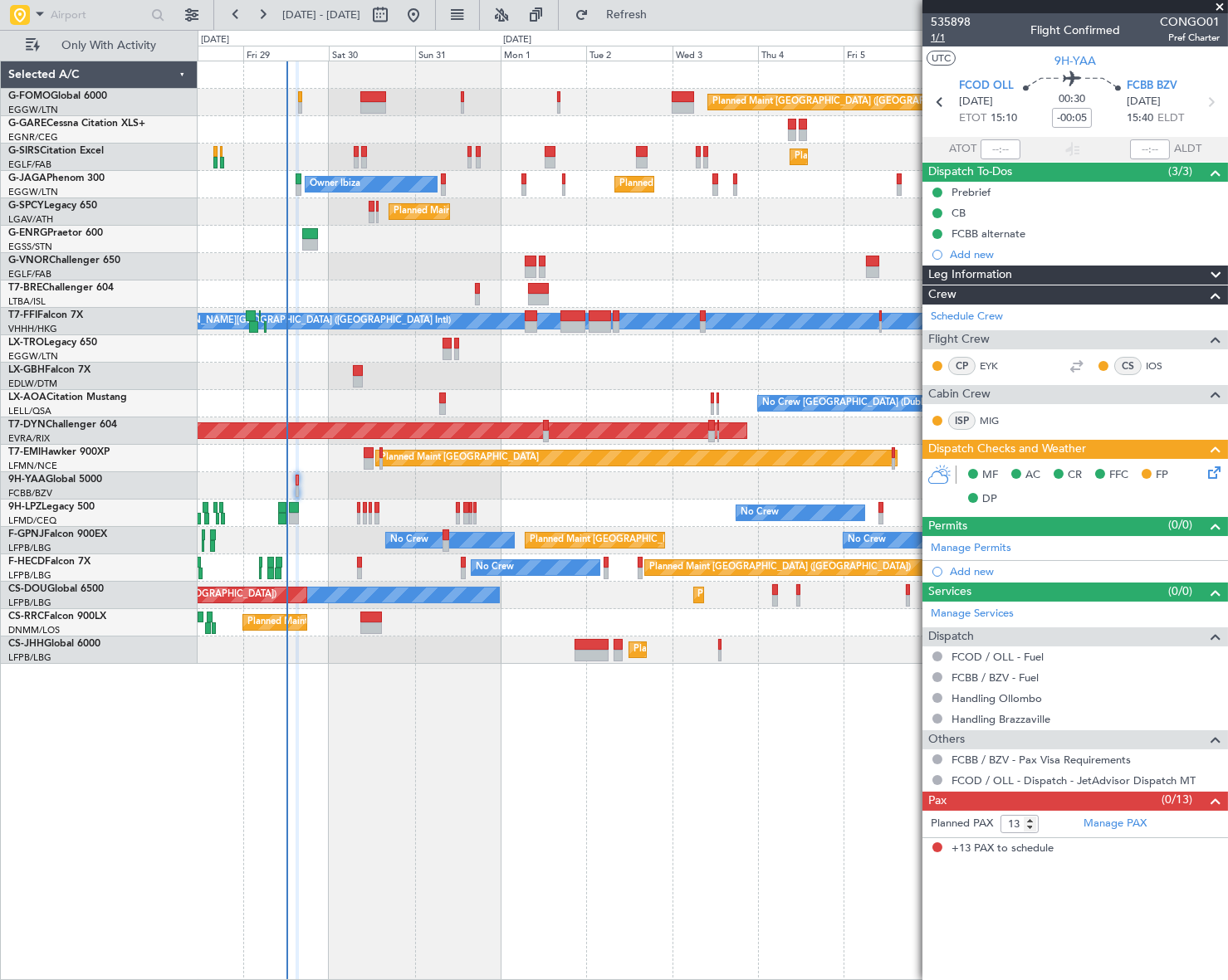
click at [938, 39] on span "1/1" at bounding box center [951, 37] width 40 height 14
click at [940, 38] on span "1/1" at bounding box center [951, 37] width 40 height 14
click at [1211, 473] on icon at bounding box center [1212, 470] width 13 height 13
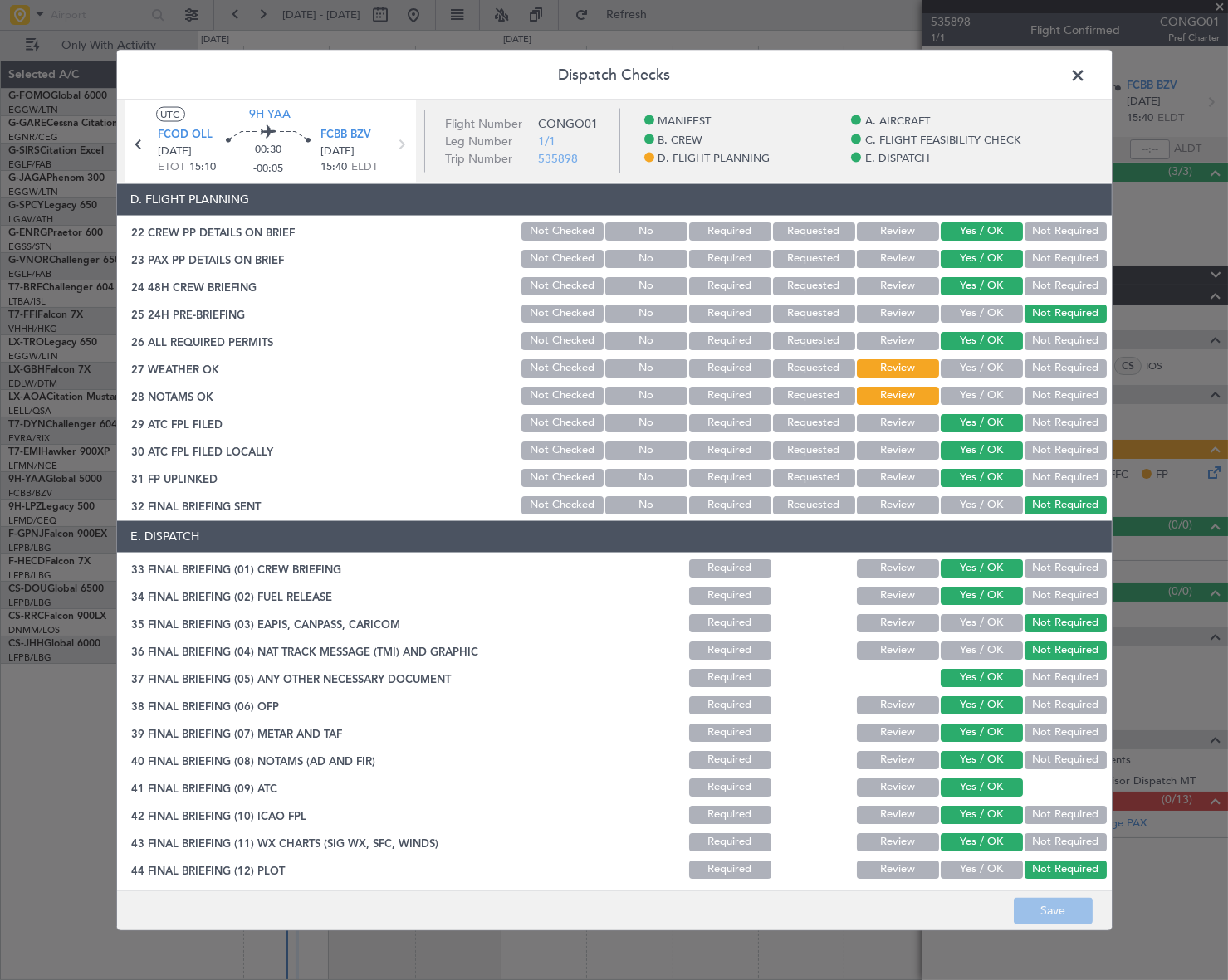
scroll to position [774, 0]
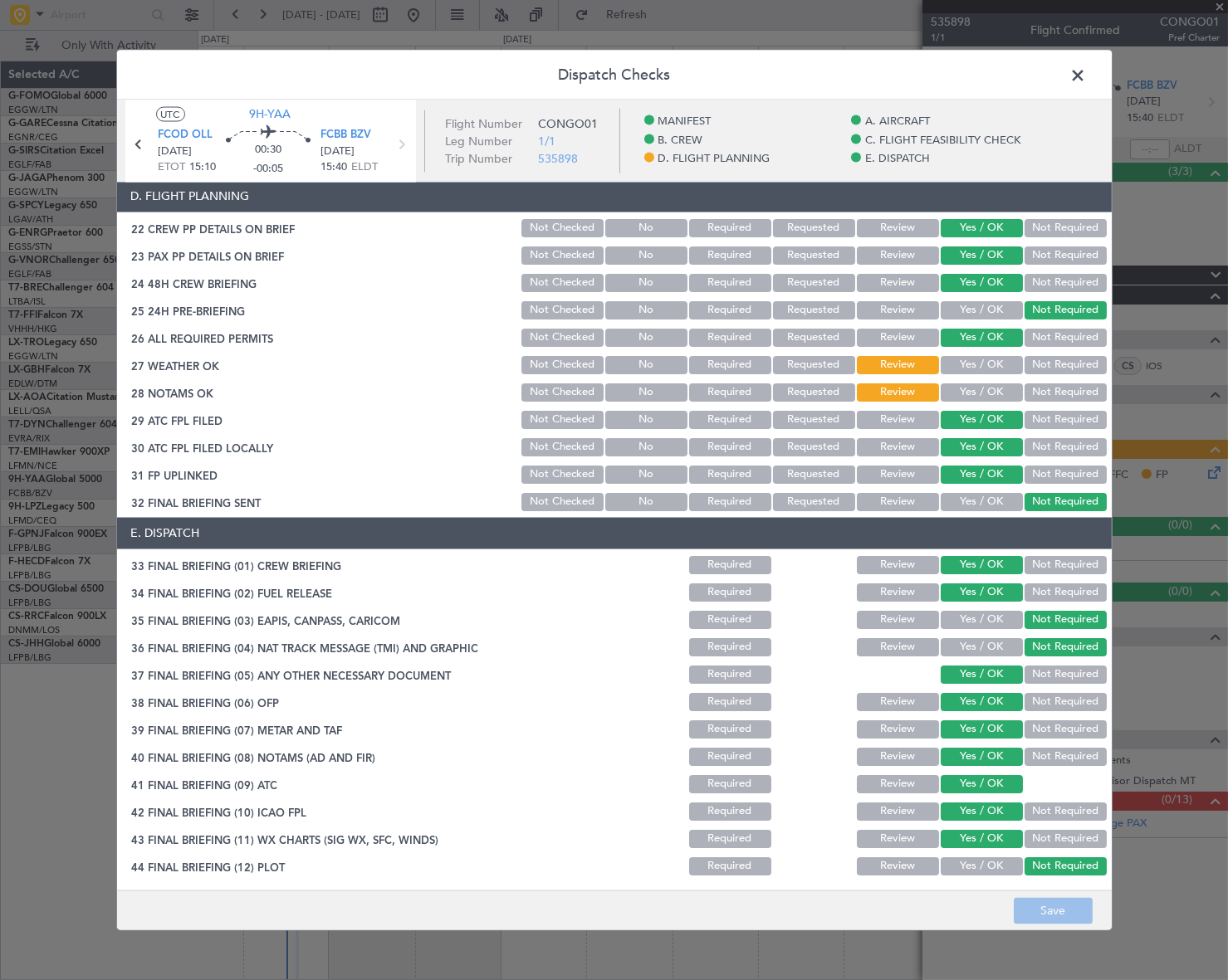
click at [993, 365] on button "Yes / OK" at bounding box center [981, 364] width 82 height 18
click at [992, 390] on button "Yes / OK" at bounding box center [981, 391] width 82 height 18
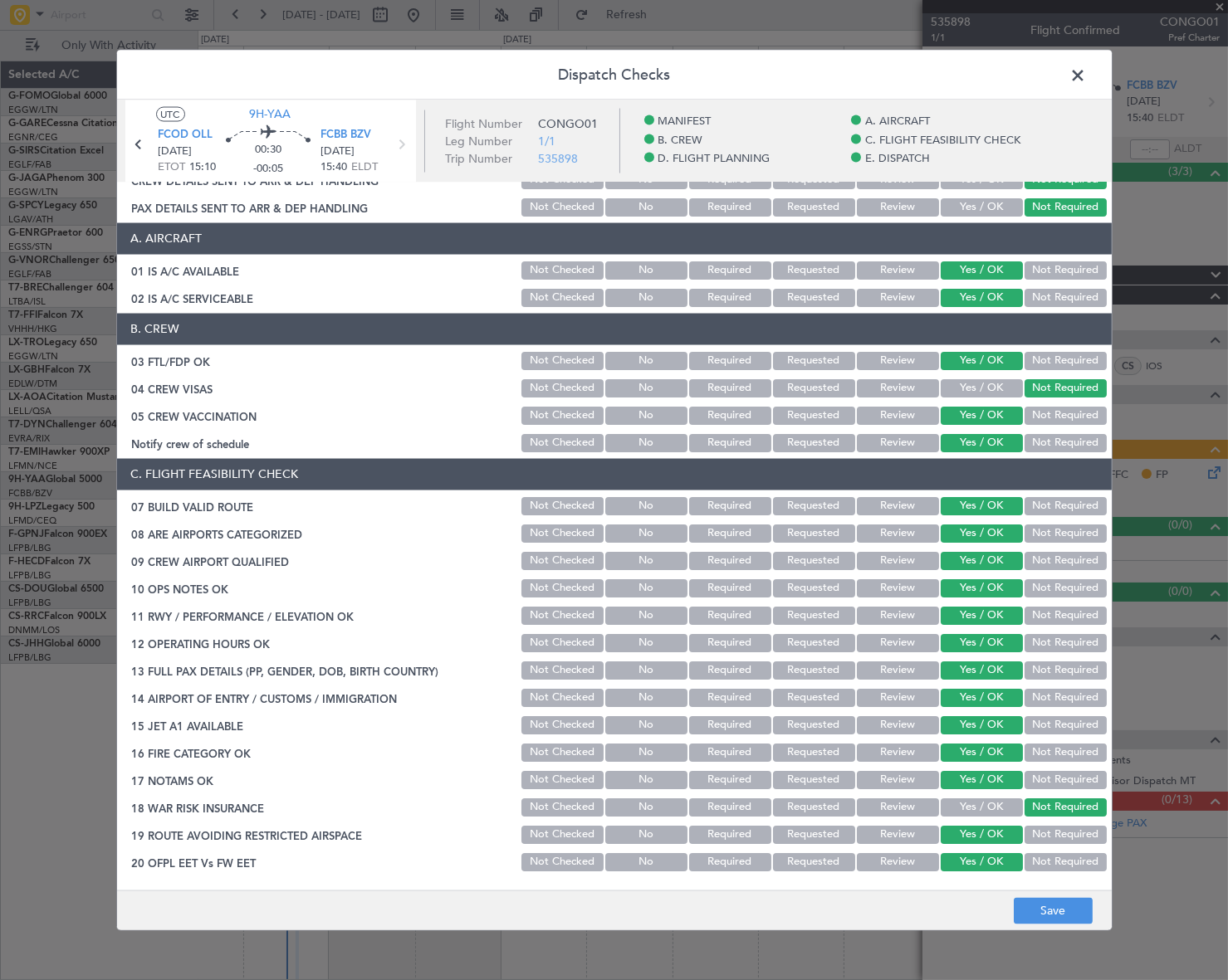
scroll to position [0, 0]
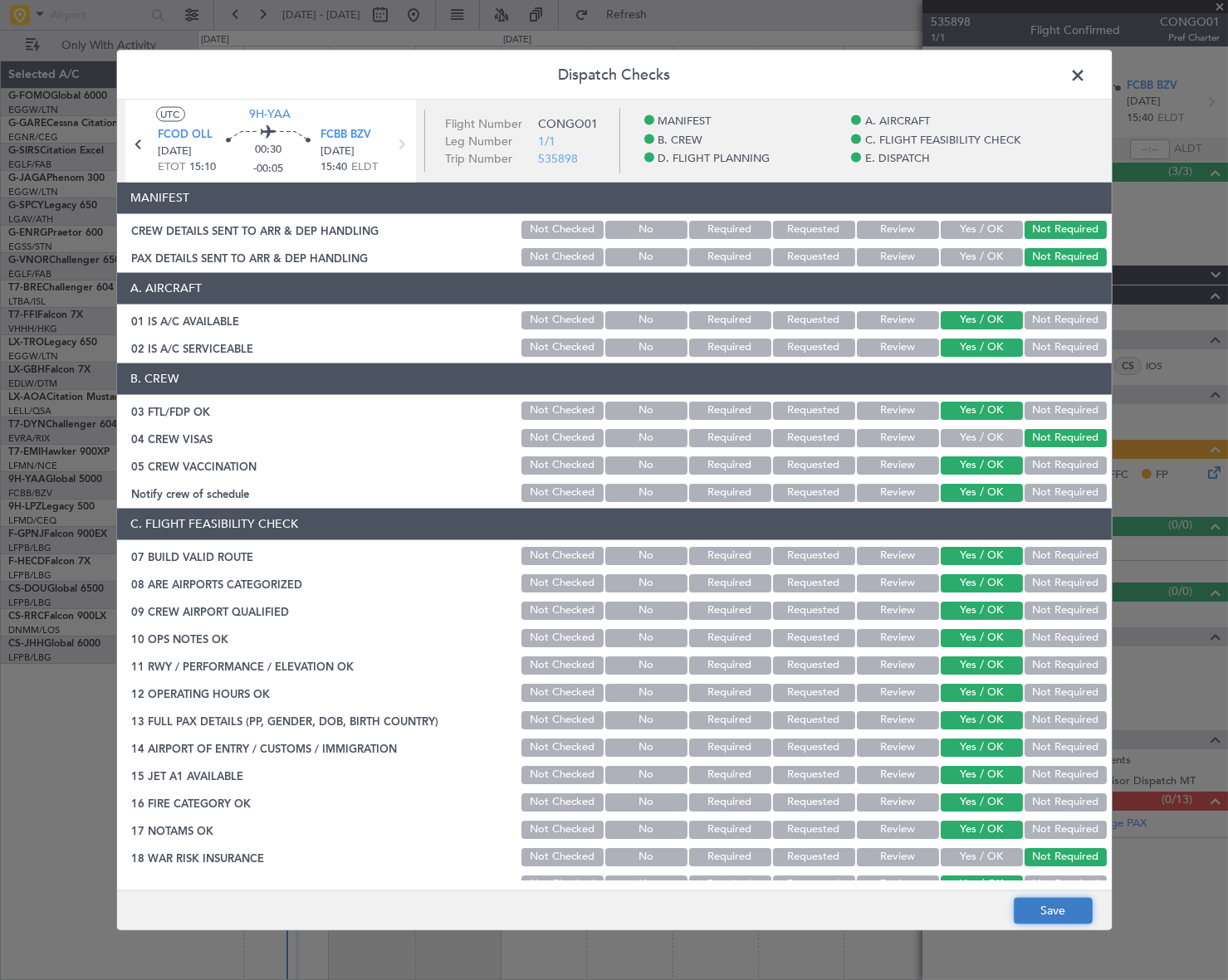
click at [1071, 919] on button "Save" at bounding box center [1053, 911] width 79 height 27
click at [1087, 67] on span at bounding box center [1087, 78] width 0 height 33
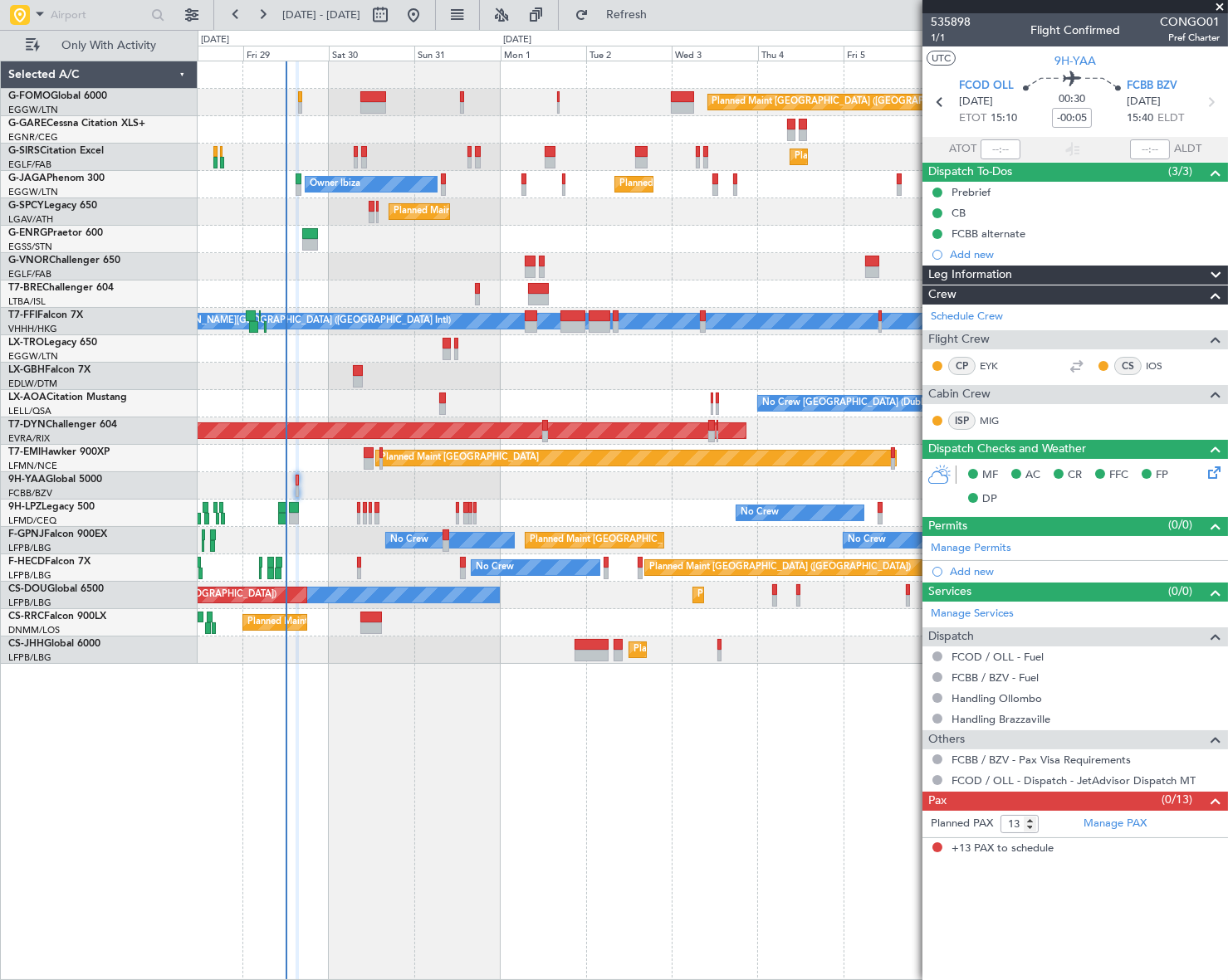
click at [248, 687] on div "Planned Maint [GEOGRAPHIC_DATA] ([GEOGRAPHIC_DATA]) Planned Maint [GEOGRAPHIC_D…" at bounding box center [712, 521] width 1030 height 920
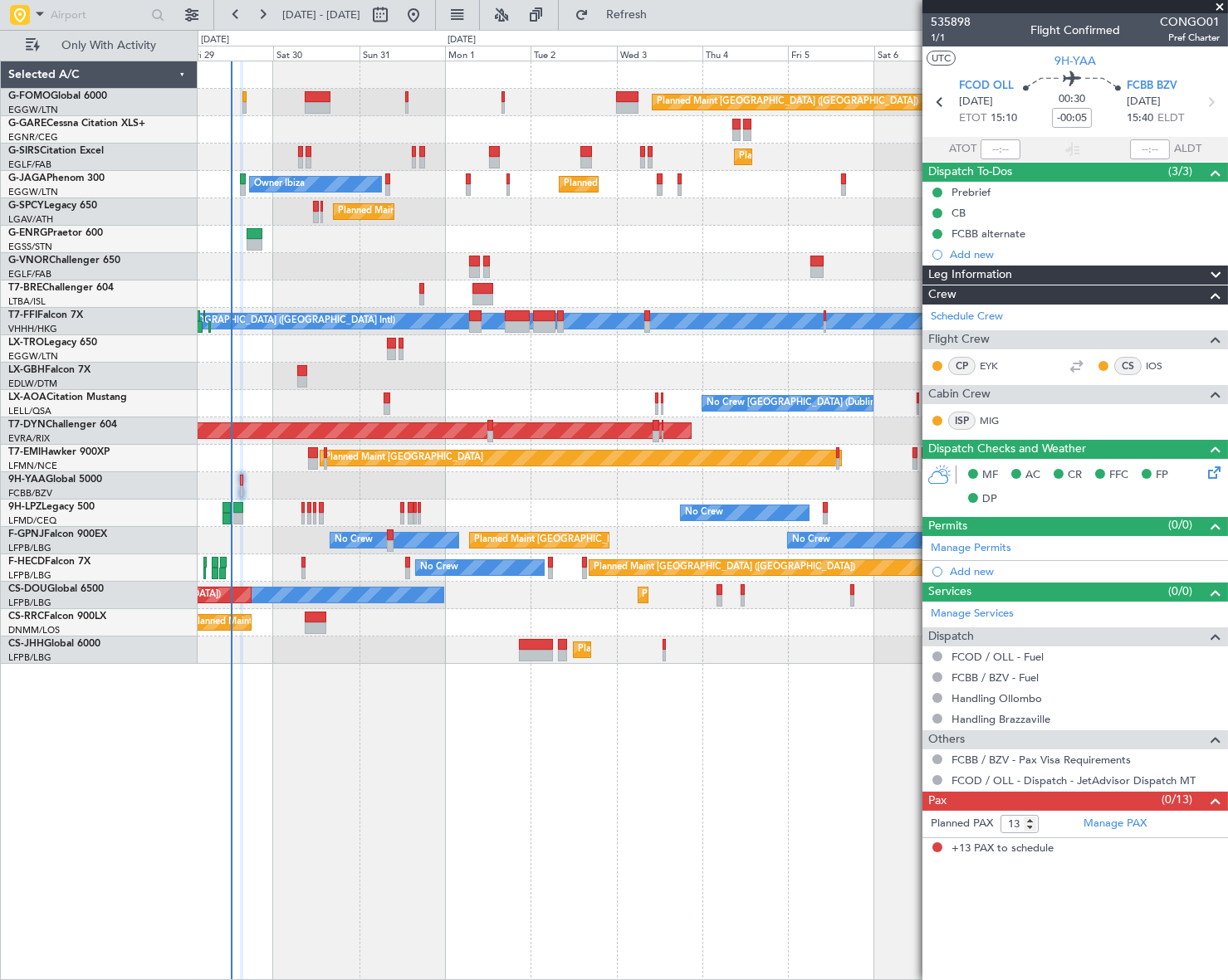
click at [539, 747] on div "Planned Maint [GEOGRAPHIC_DATA] ([GEOGRAPHIC_DATA]) Planned Maint [GEOGRAPHIC_D…" at bounding box center [713, 521] width 1031 height 920
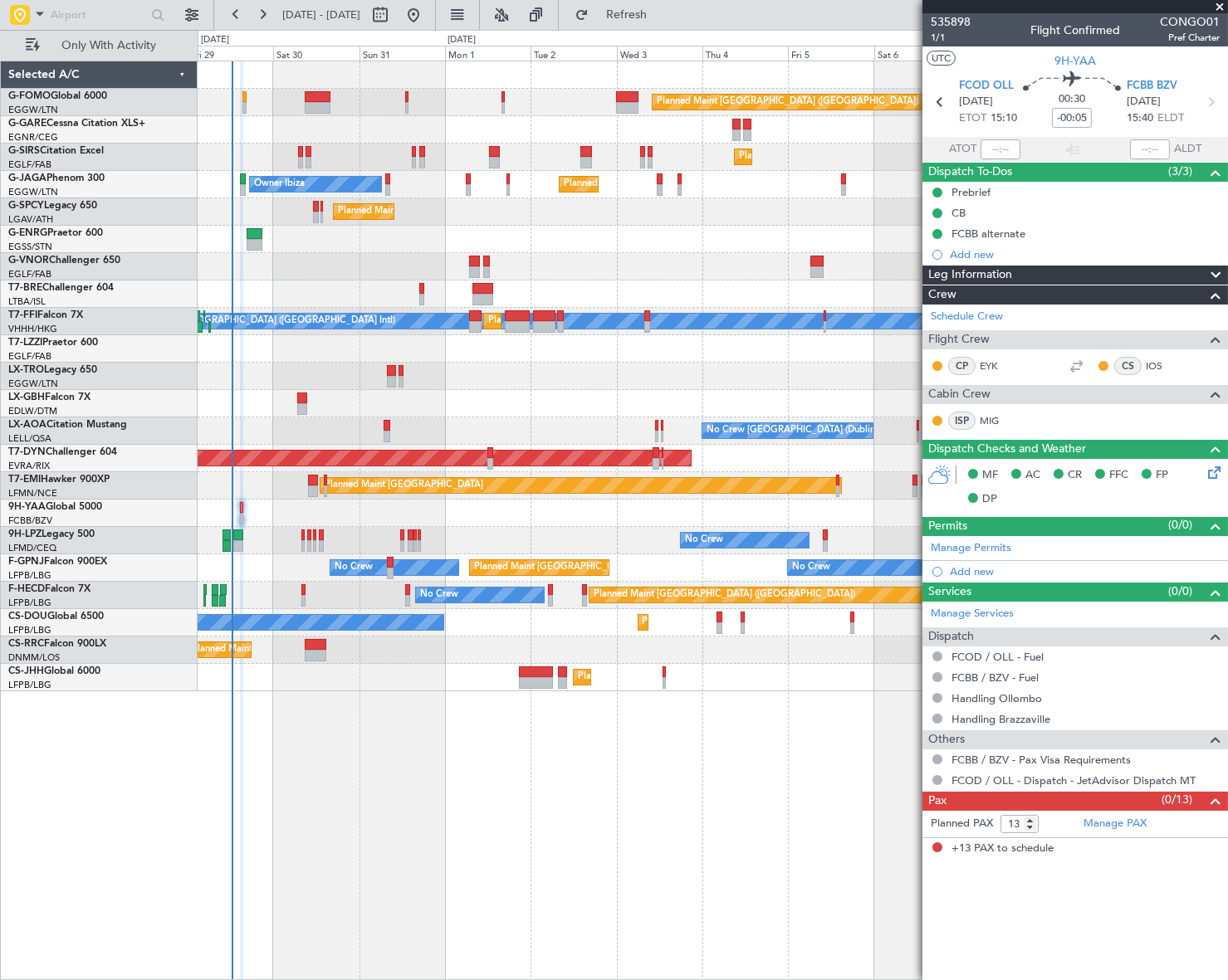
click at [800, 836] on div "Planned Maint [GEOGRAPHIC_DATA] ([GEOGRAPHIC_DATA]) Planned Maint [GEOGRAPHIC_D…" at bounding box center [713, 521] width 1031 height 920
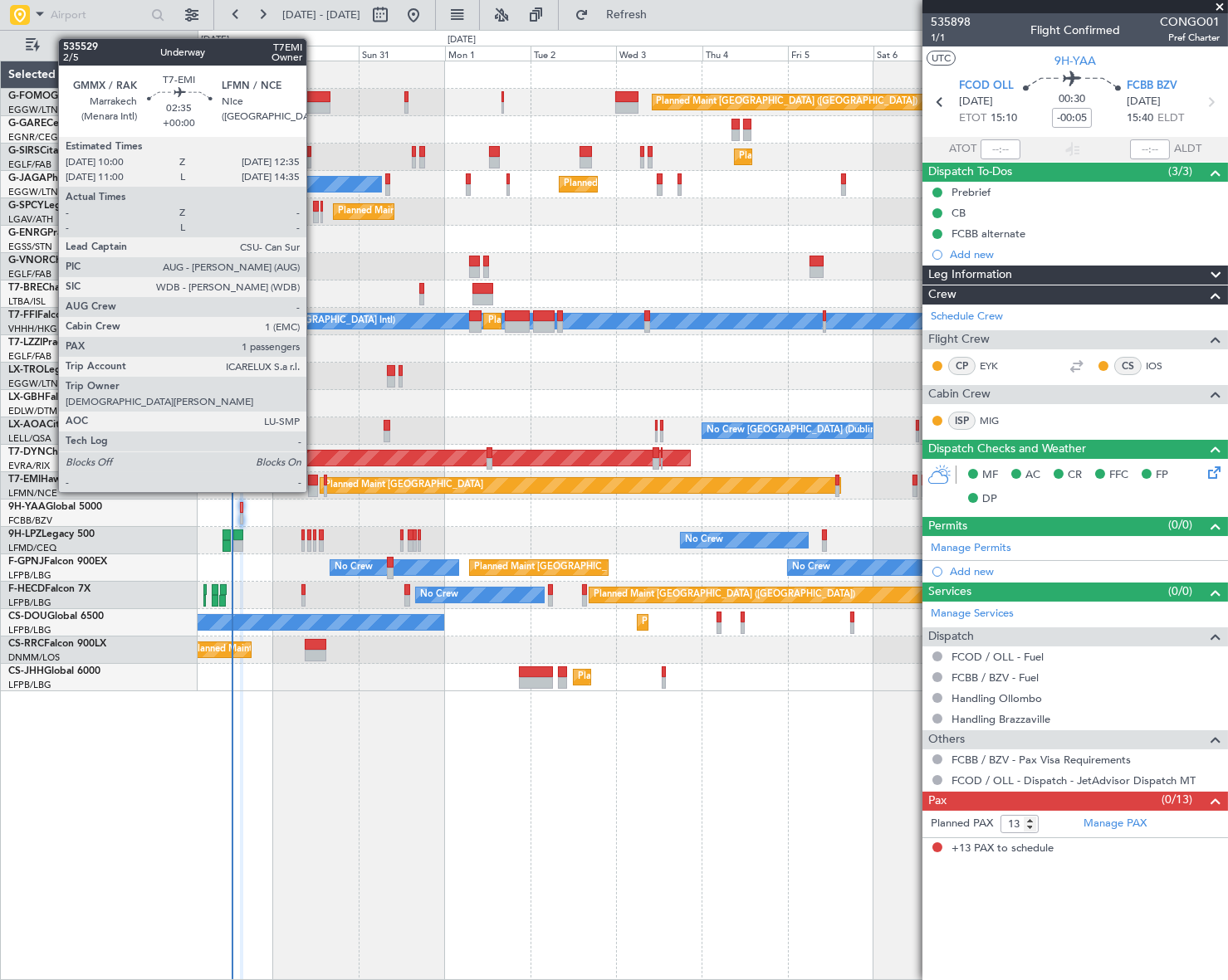
click at [313, 475] on div at bounding box center [312, 480] width 10 height 11
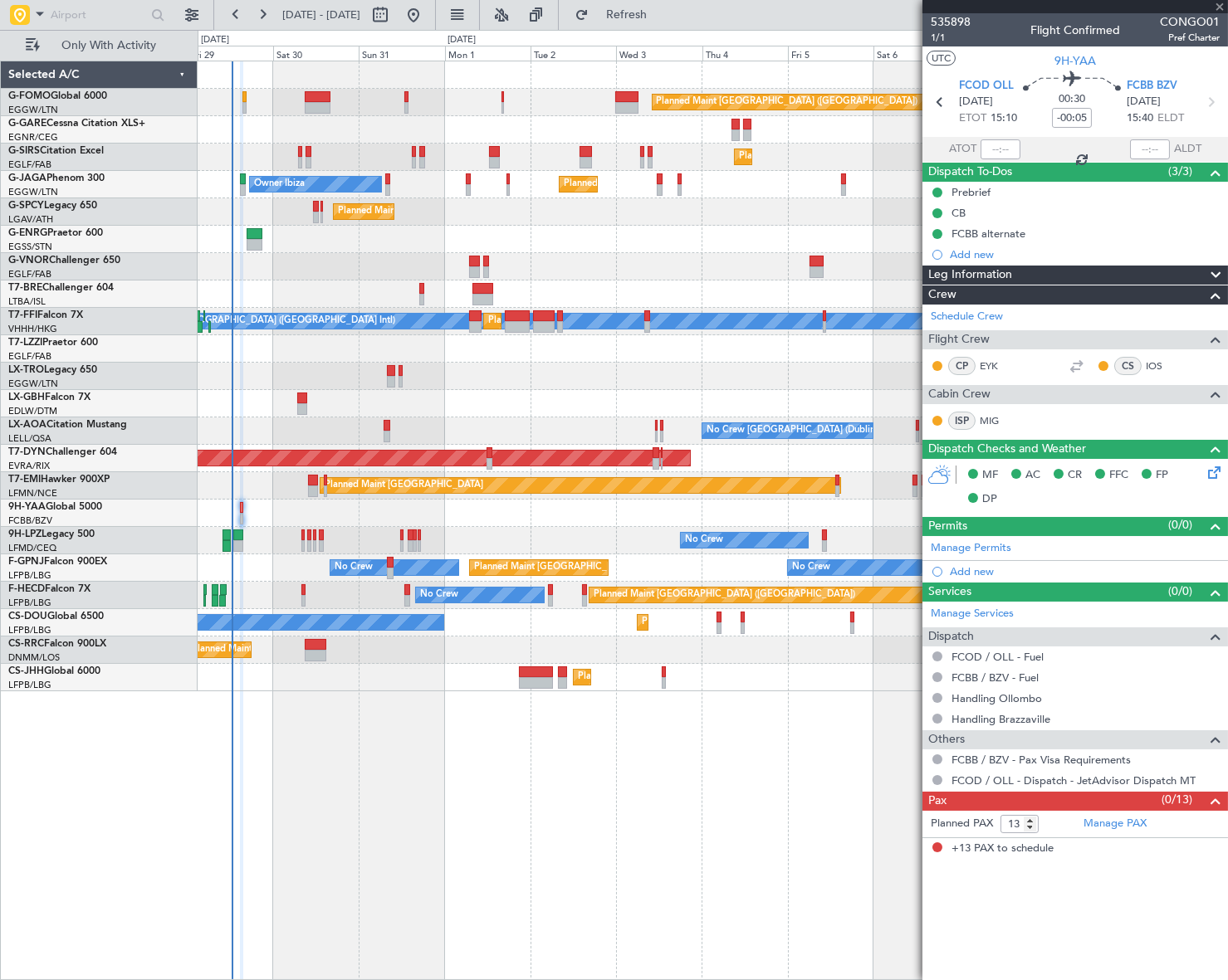
type input "1"
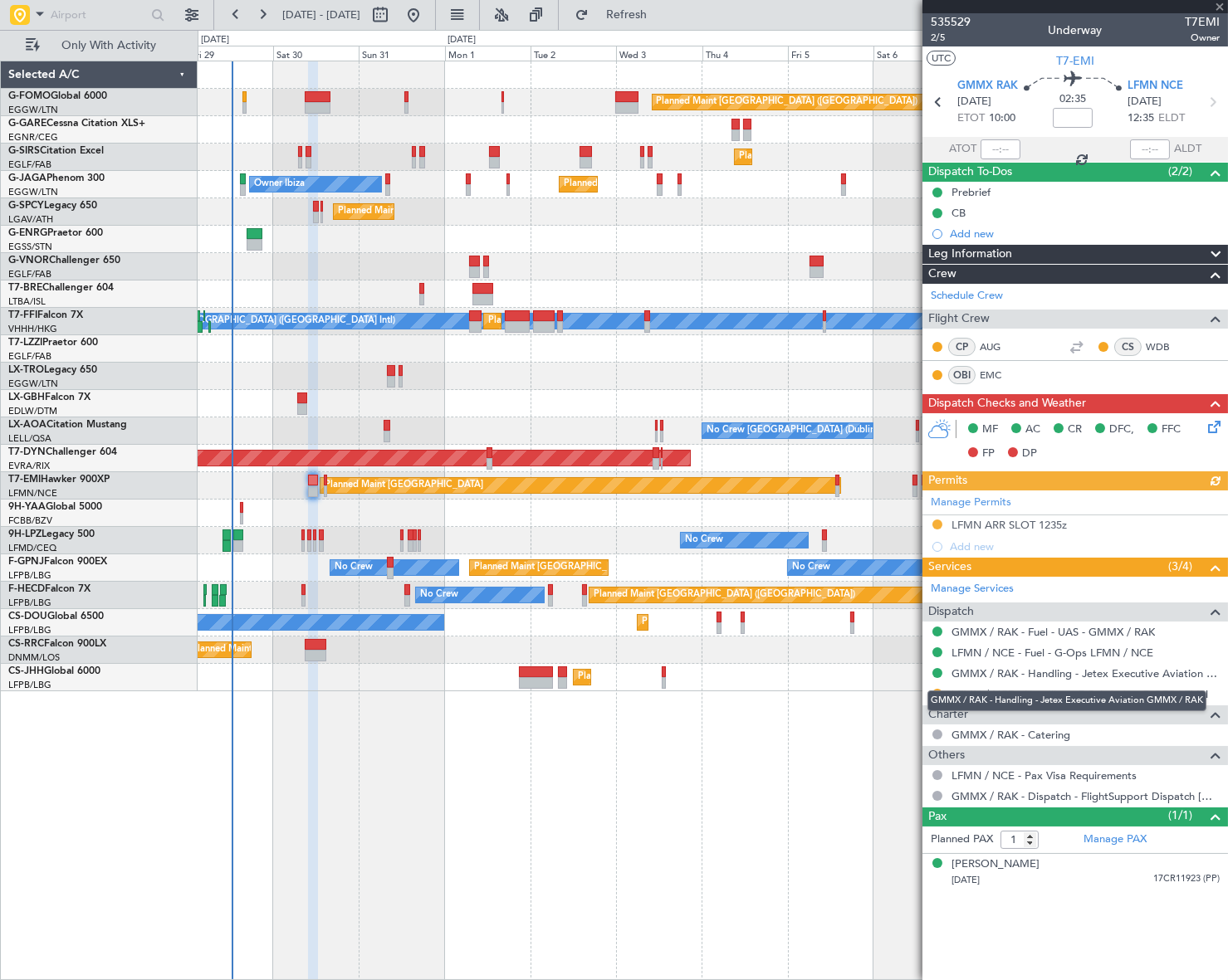
click at [1158, 694] on div "GMMX / RAK - Handling - Jetex Executive Aviation GMMX / RAK" at bounding box center [1066, 701] width 279 height 21
click at [1146, 695] on link "LFMN / NCE - Handling - DC Aviation-G-OPS LFMN" at bounding box center [1079, 694] width 256 height 14
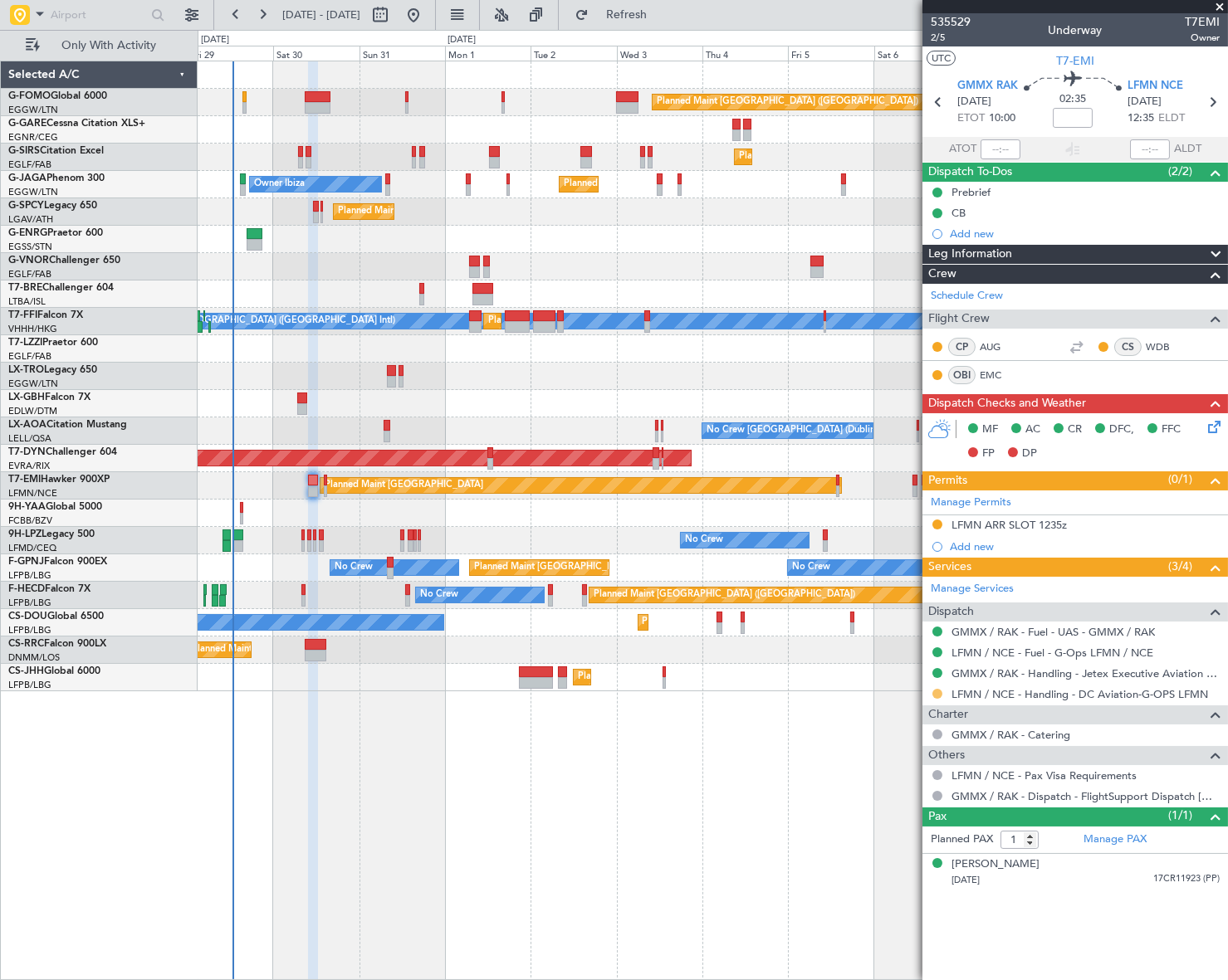
click at [935, 691] on button at bounding box center [937, 693] width 10 height 10
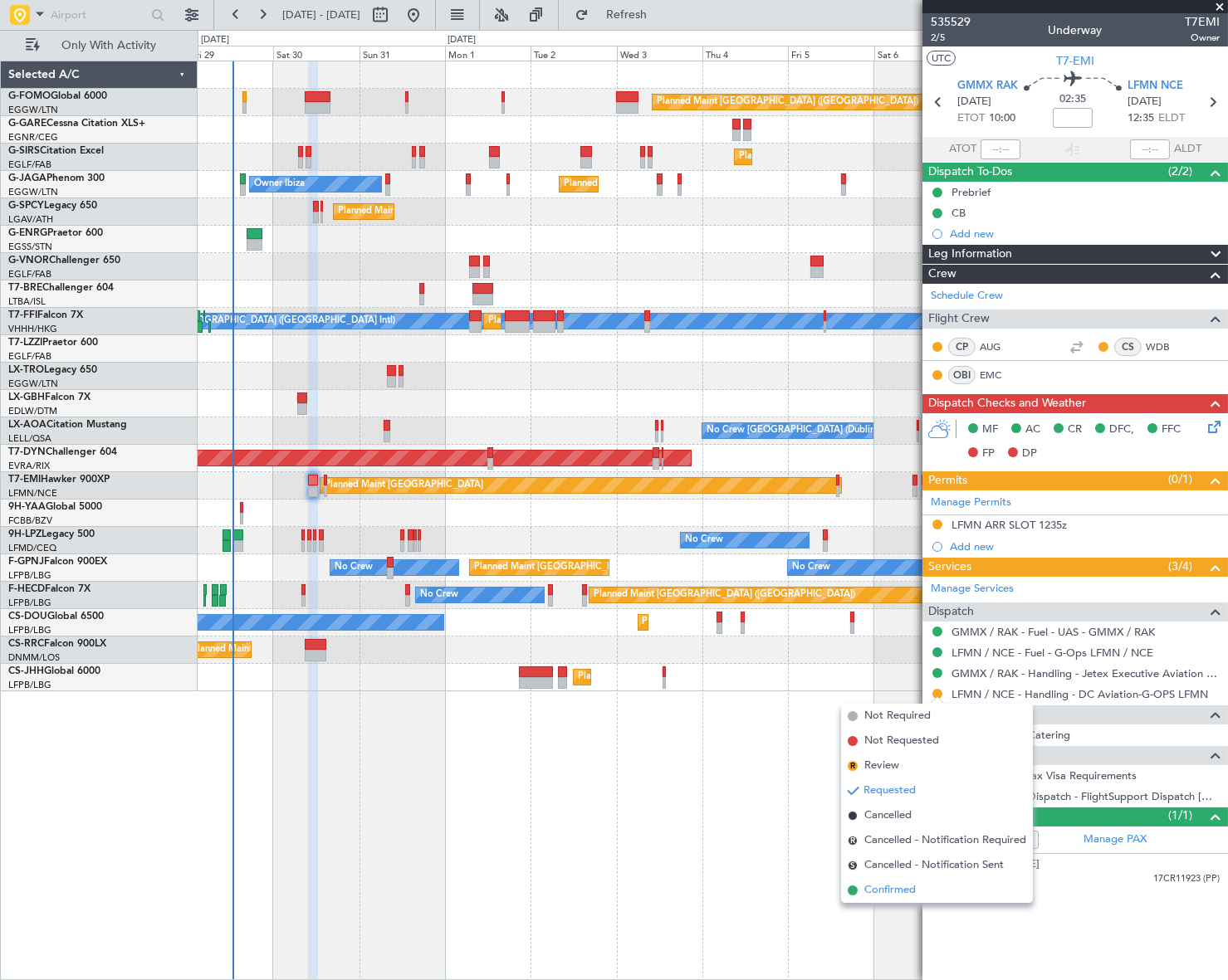
click at [908, 889] on span "Confirmed" at bounding box center [890, 890] width 51 height 16
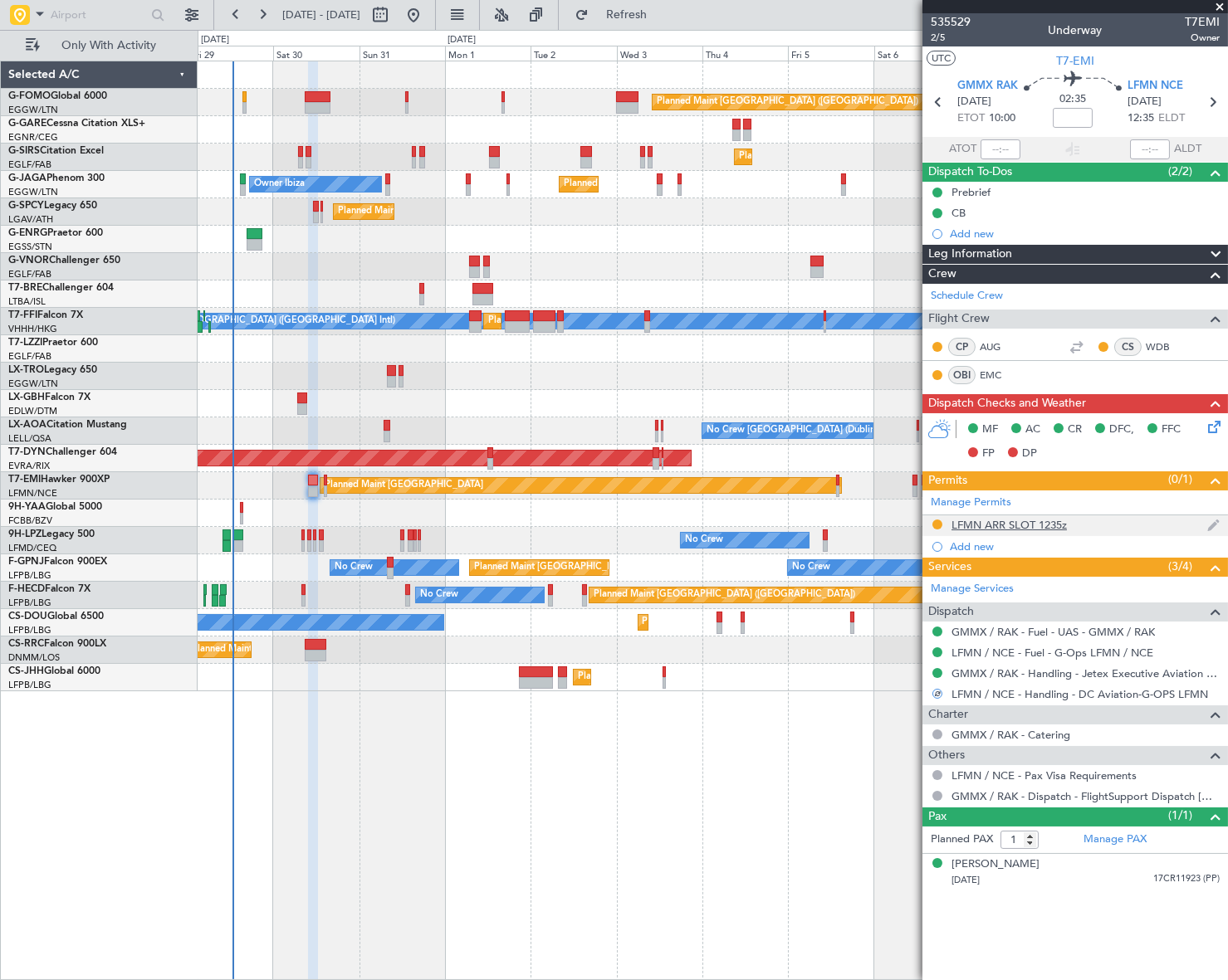
click at [1047, 522] on div "LFMN ARR SLOT 1235z" at bounding box center [1009, 525] width 115 height 14
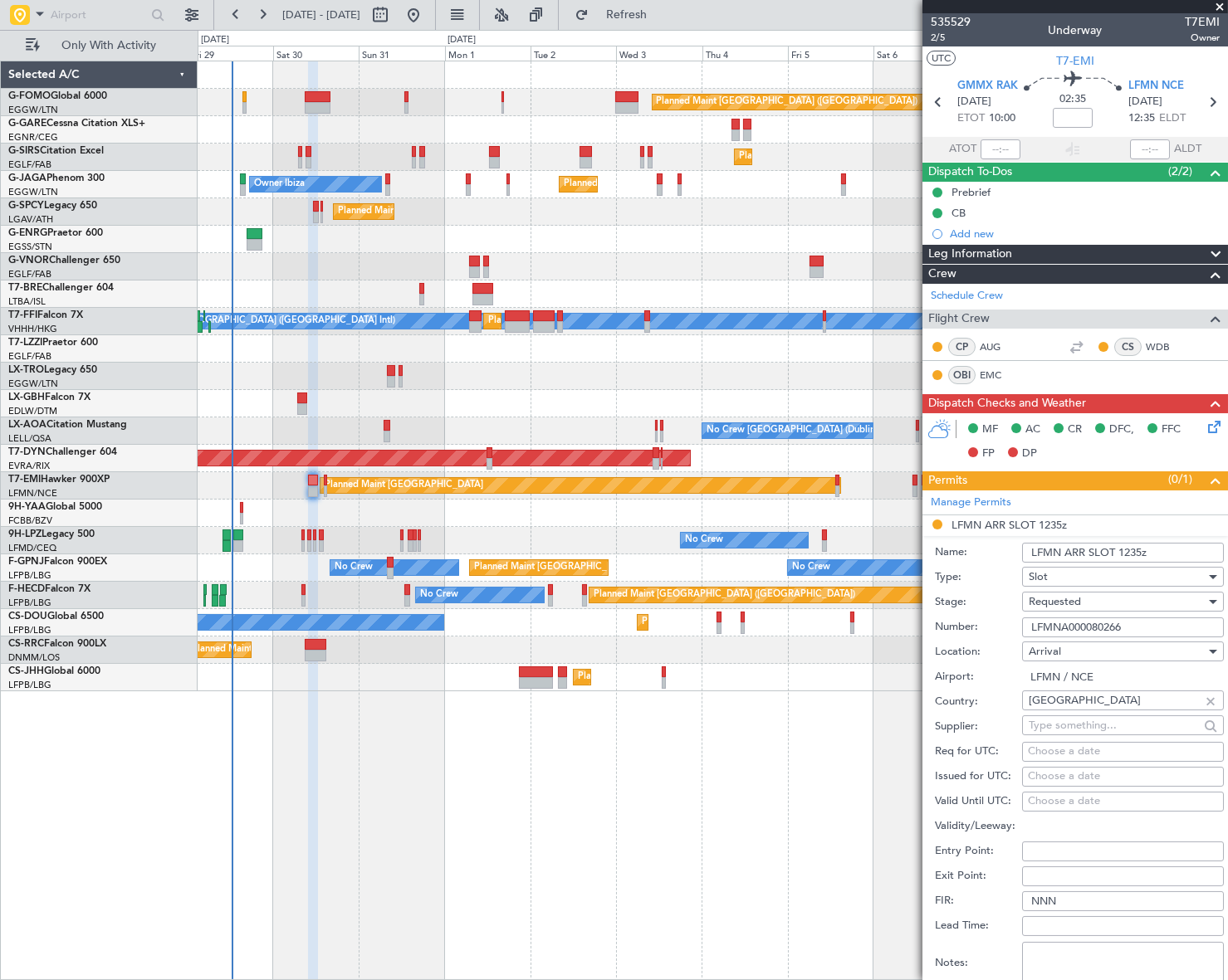
click at [1111, 619] on input "LFMNA000080266" at bounding box center [1123, 627] width 202 height 20
paste input "1612"
type input "LFMNA000081612"
click at [1073, 602] on span "Requested" at bounding box center [1055, 602] width 52 height 15
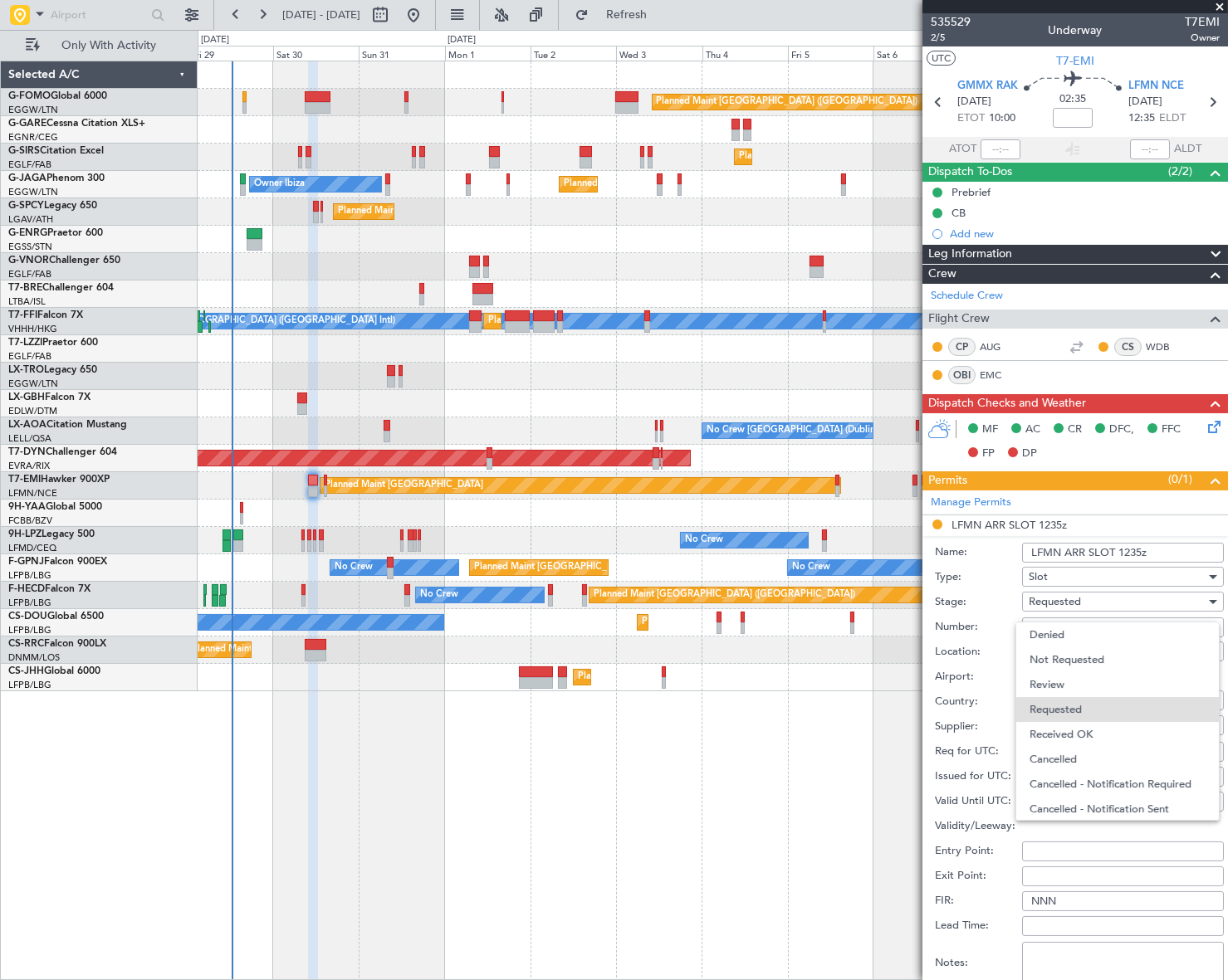
scroll to position [7, 0]
click at [1098, 729] on span "Received OK" at bounding box center [1117, 728] width 176 height 25
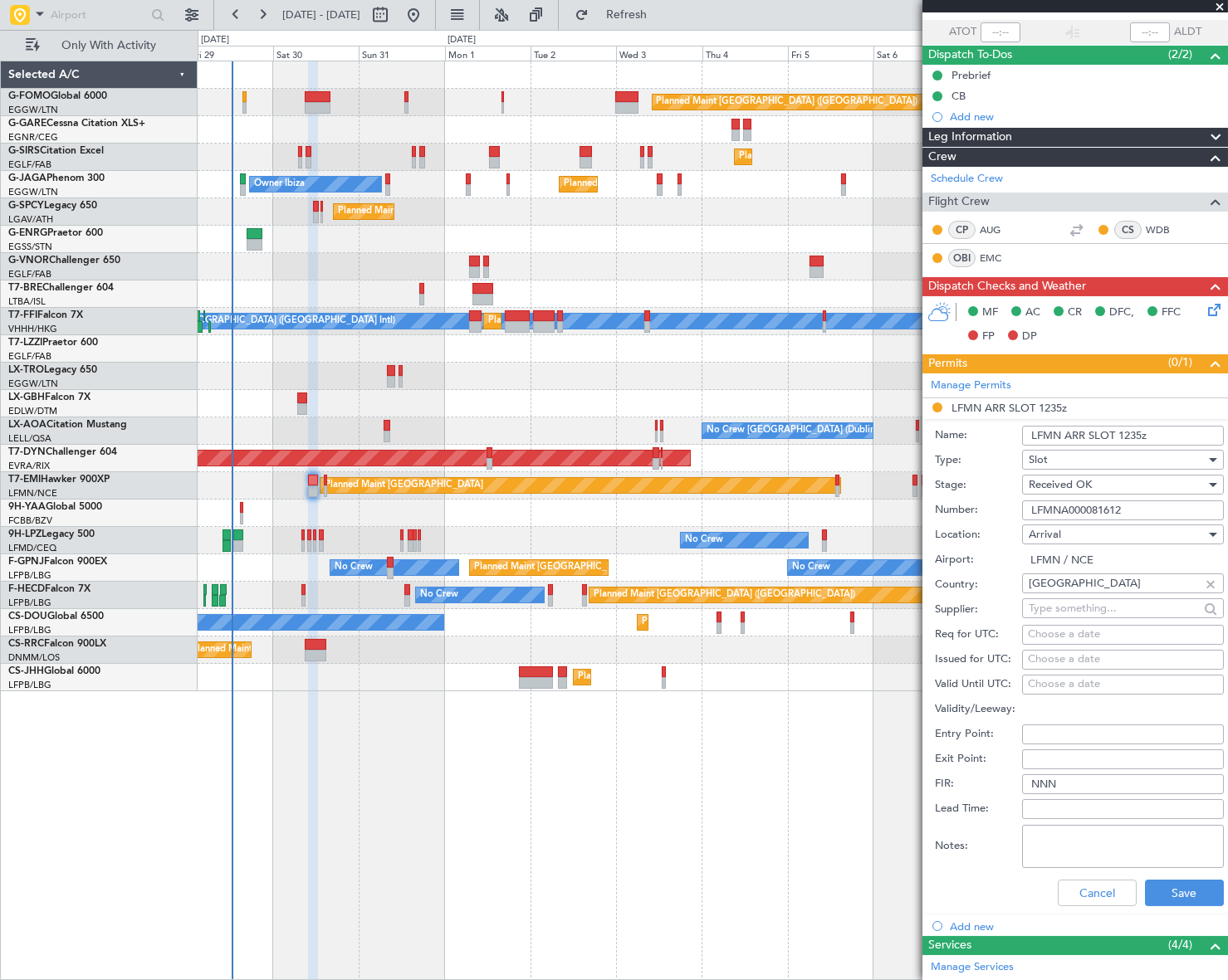
scroll to position [150, 0]
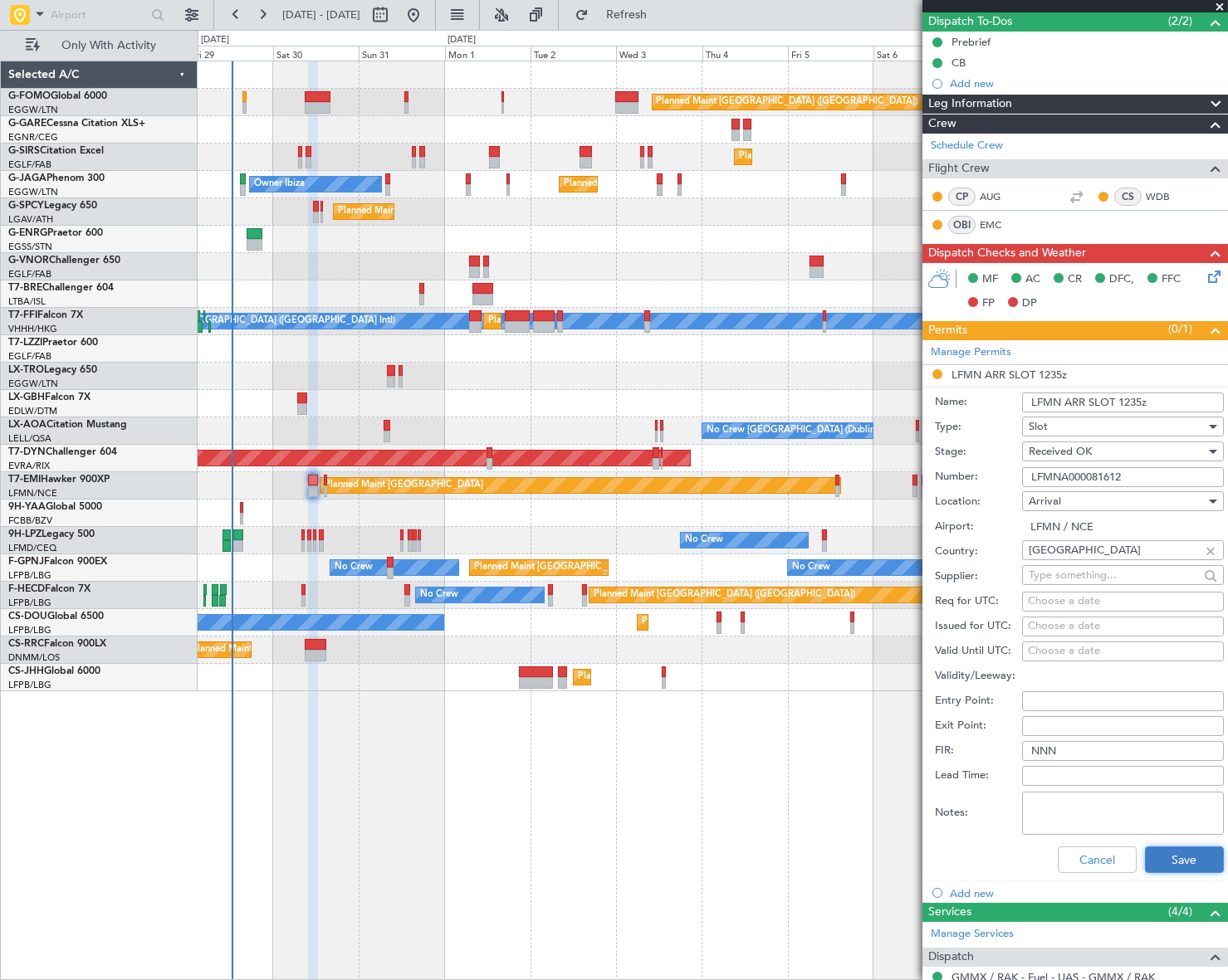
click at [1163, 859] on button "Save" at bounding box center [1184, 860] width 79 height 27
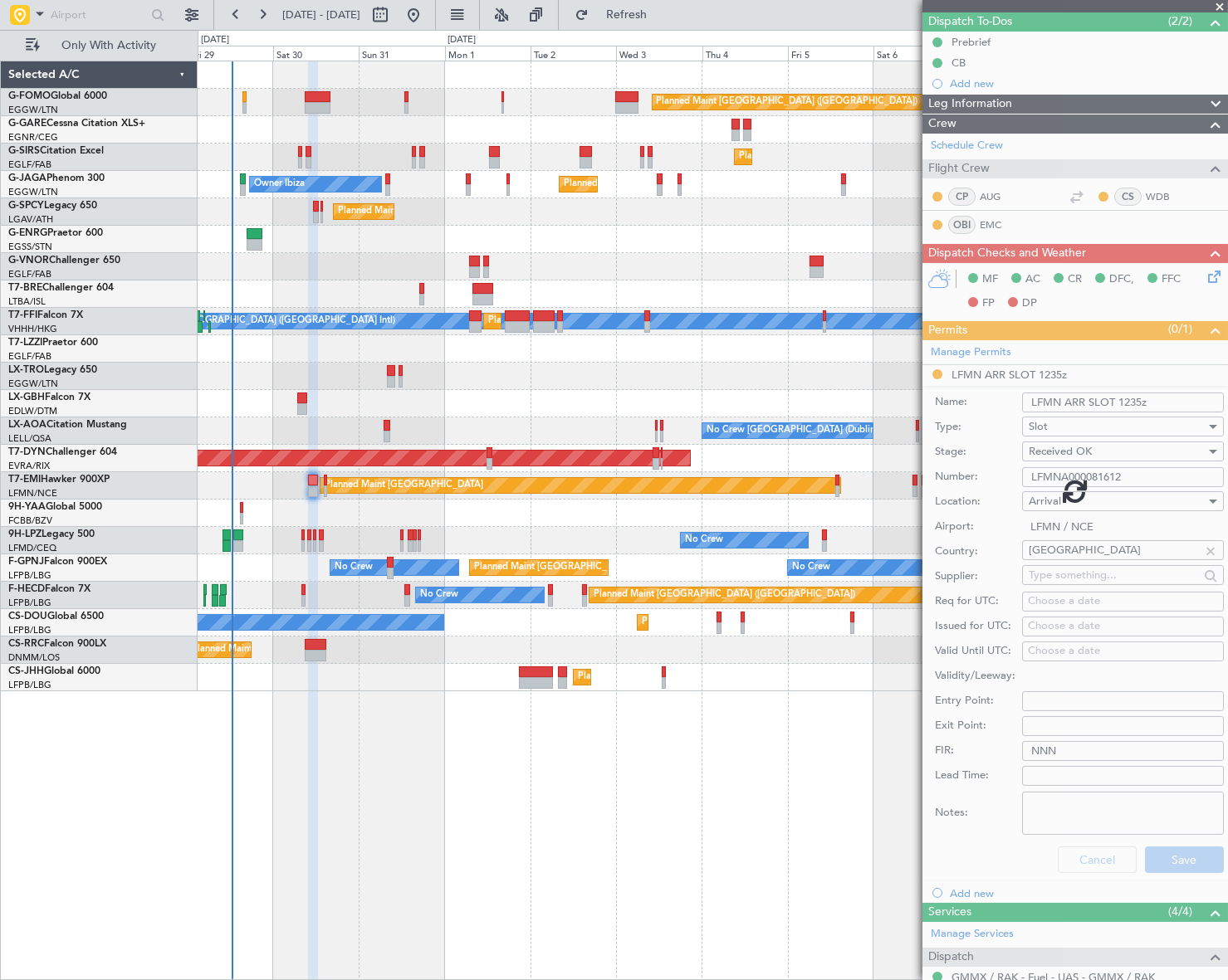
scroll to position [0, 0]
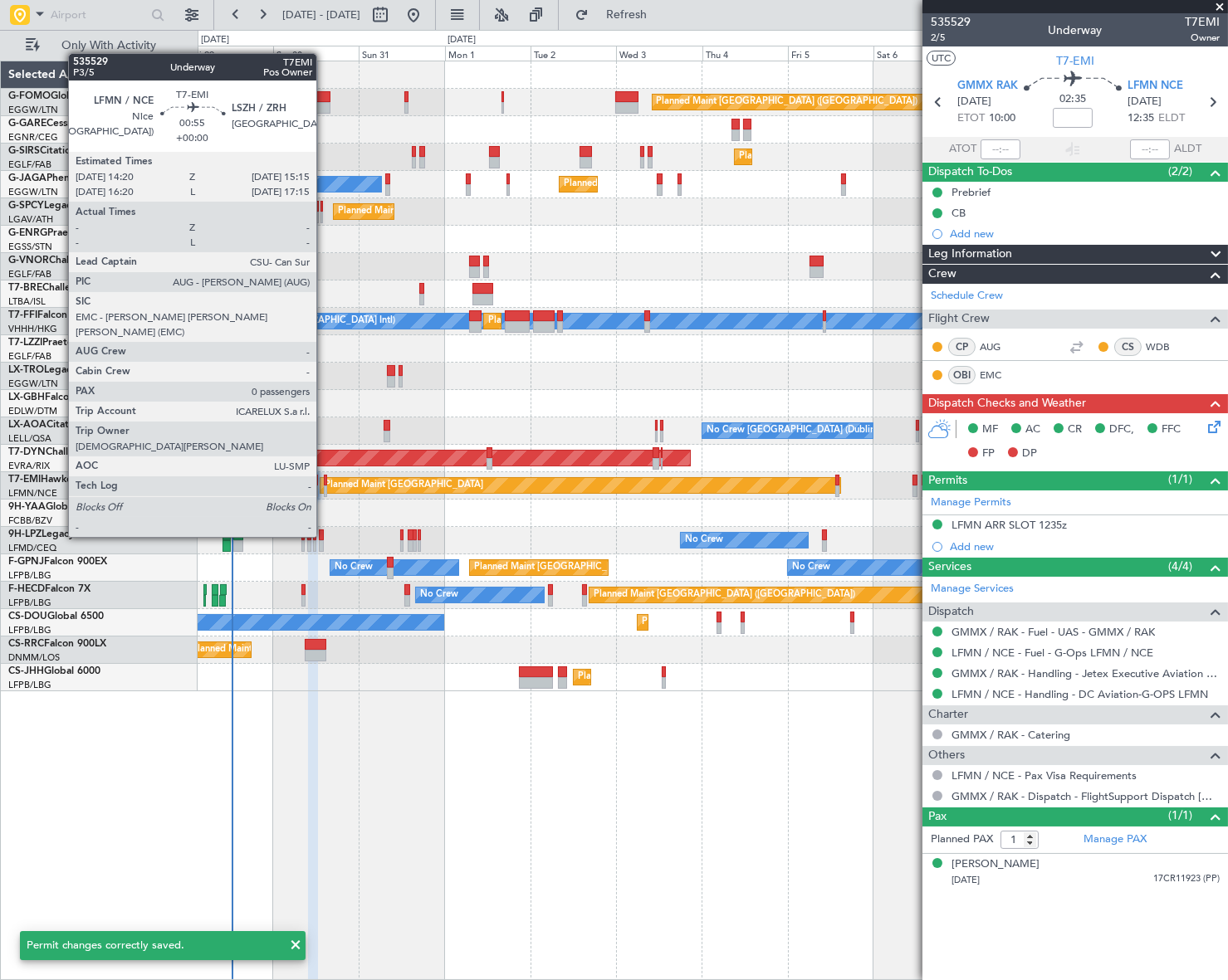
click at [324, 490] on div at bounding box center [325, 491] width 3 height 11
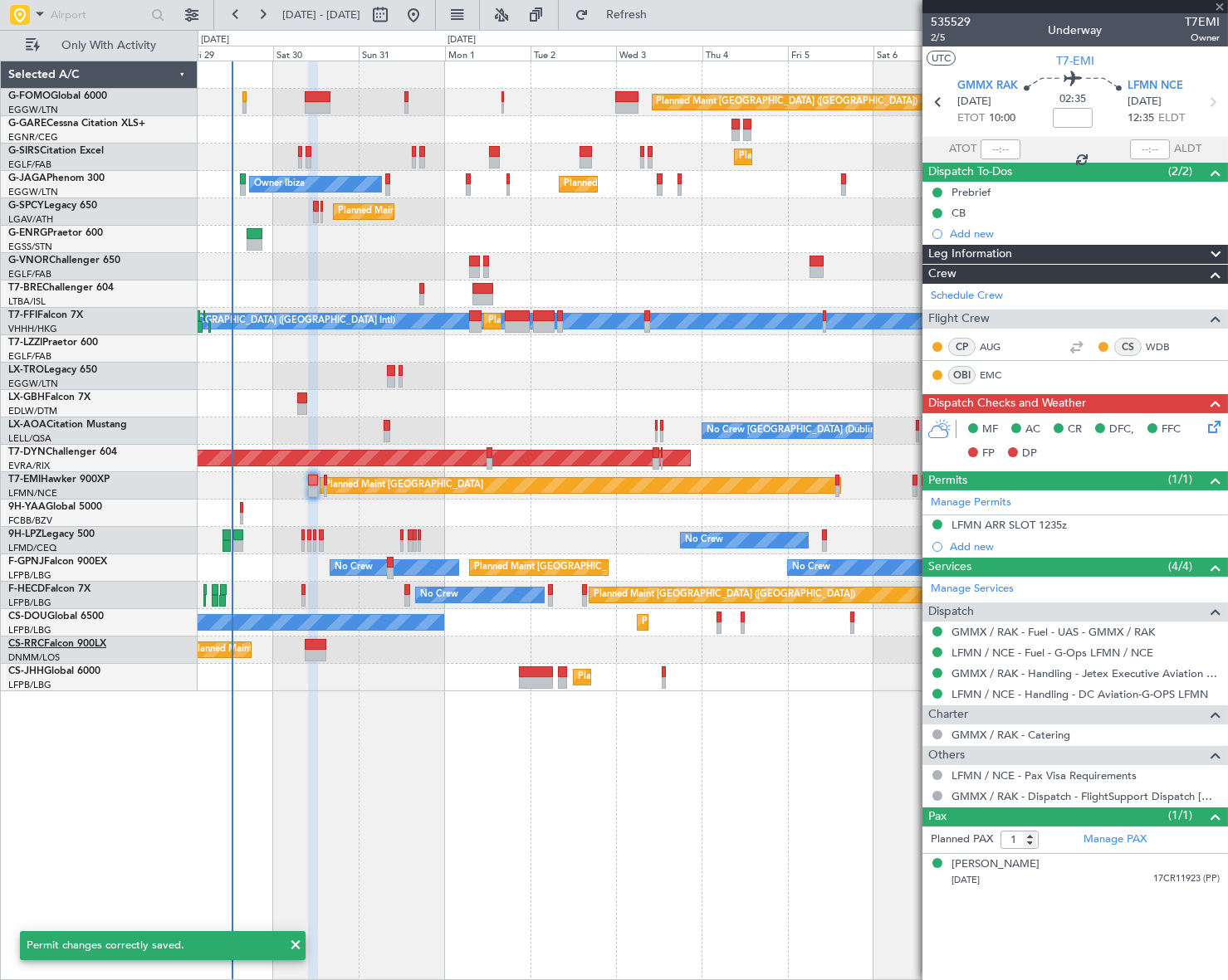
type input "0"
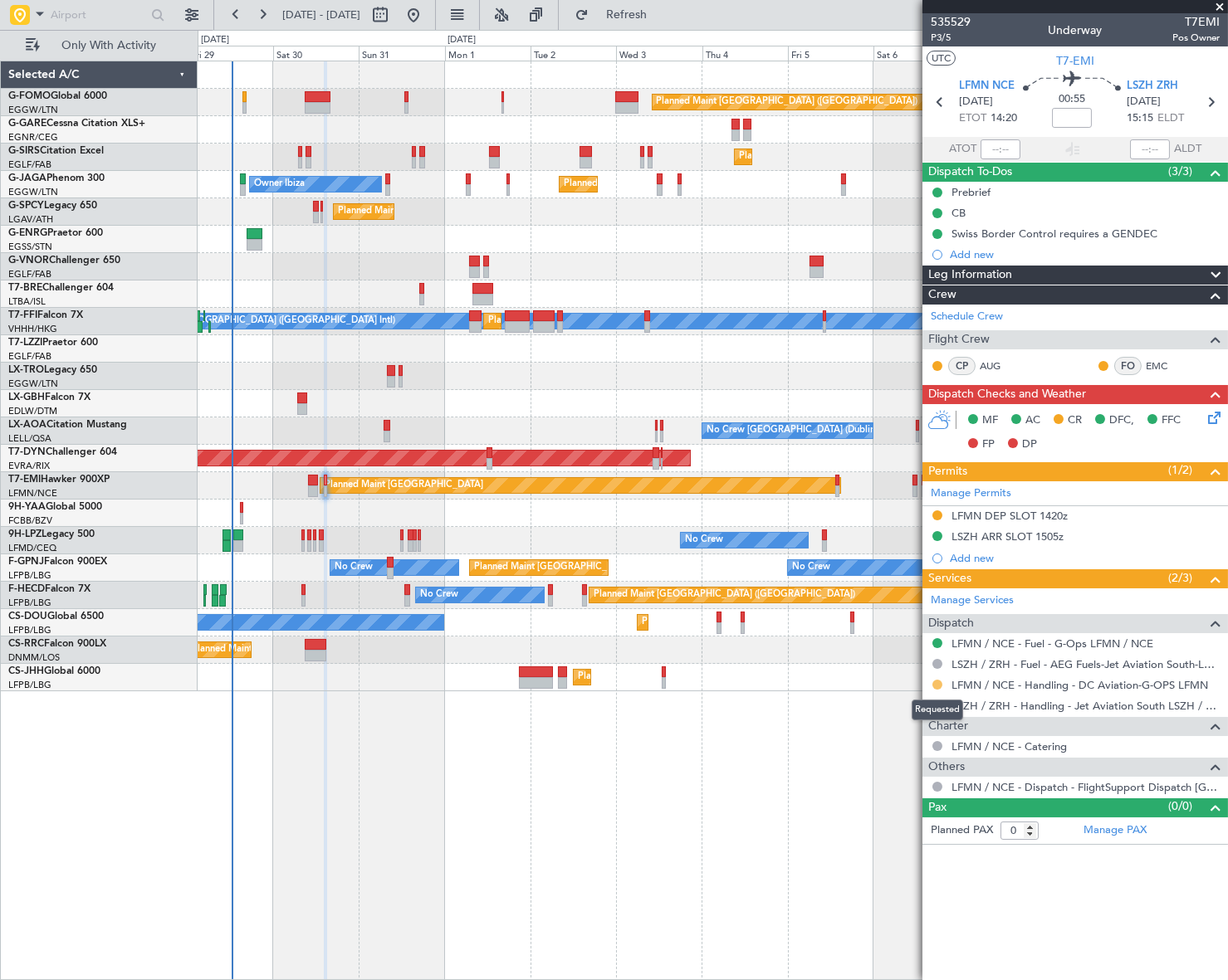
click at [938, 682] on button at bounding box center [937, 685] width 10 height 10
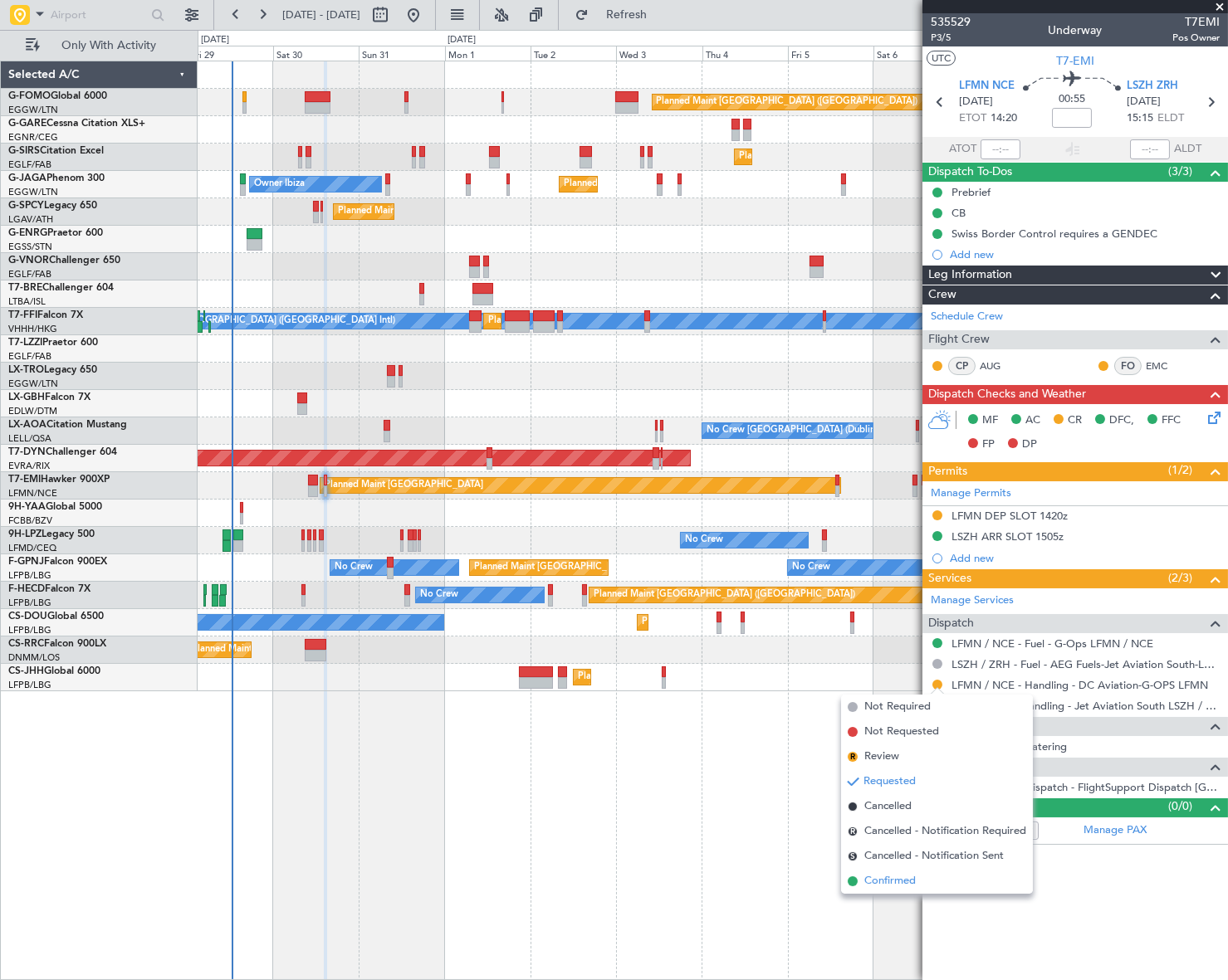
click at [885, 883] on span "Confirmed" at bounding box center [890, 881] width 51 height 16
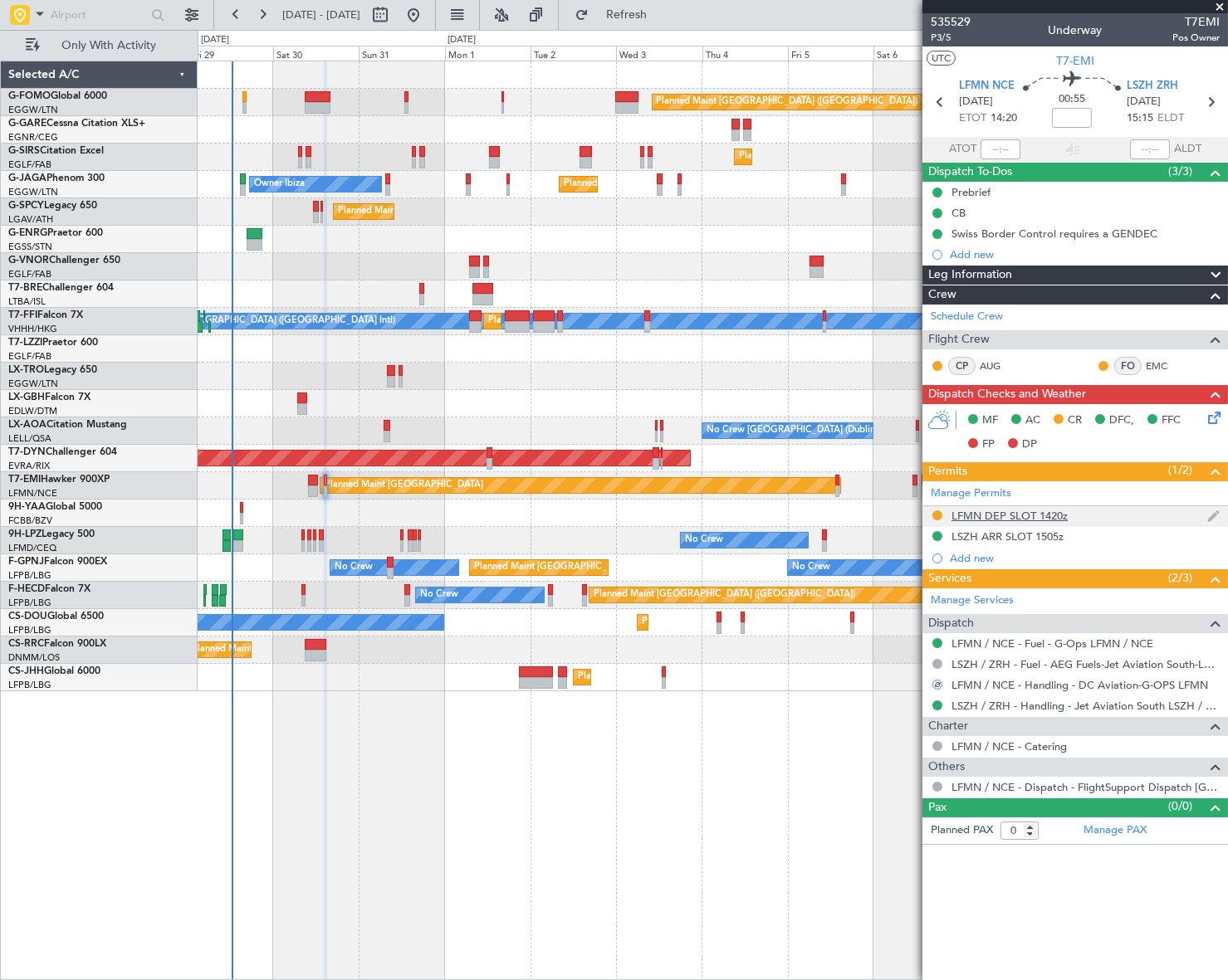
click at [980, 514] on div "LFMN DEP SLOT 1420z" at bounding box center [1010, 515] width 116 height 14
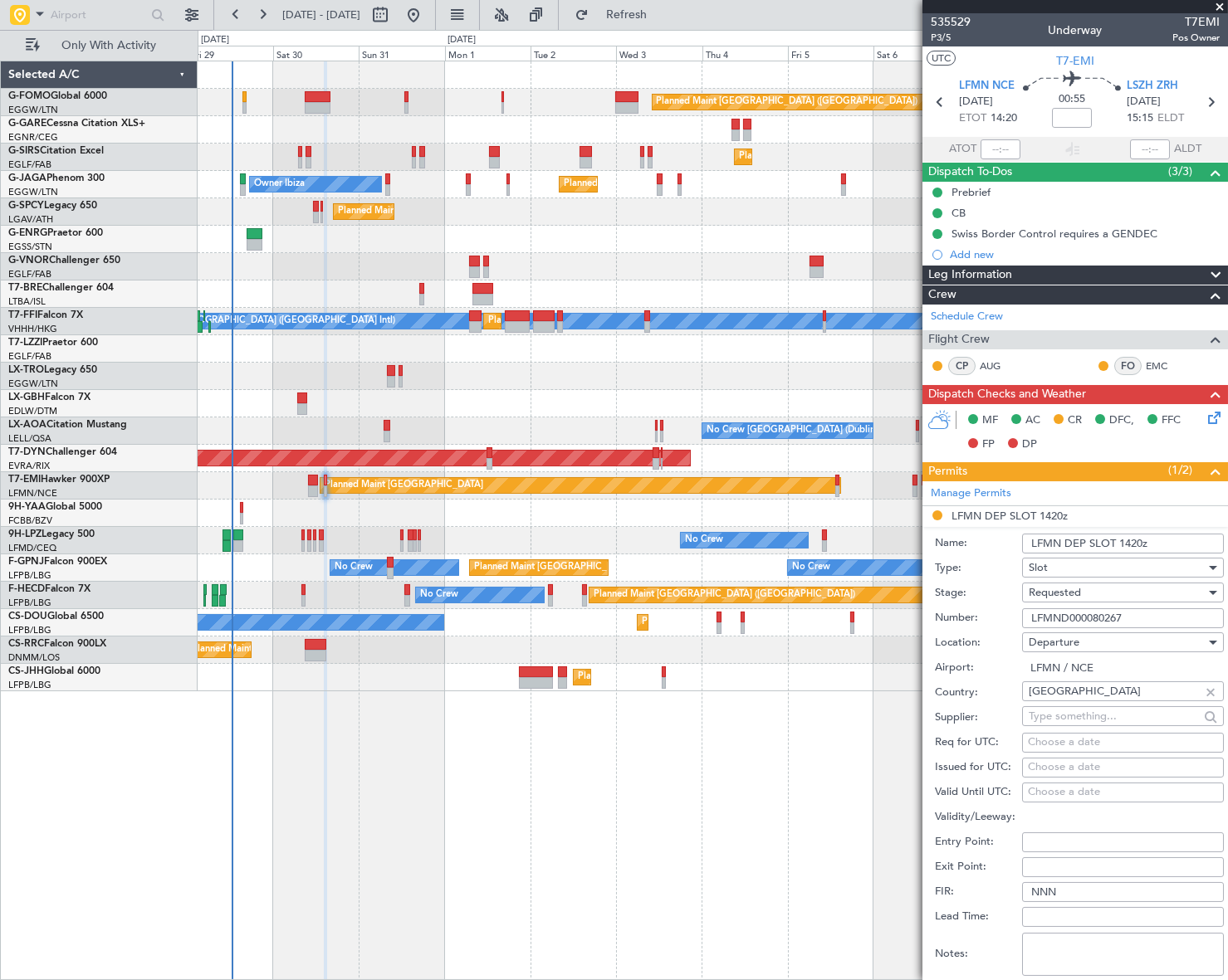
click at [1063, 616] on input "LFMND000080267" at bounding box center [1123, 618] width 202 height 20
paste input "1613"
type input "LFMND000081613"
click at [1058, 590] on span "Requested" at bounding box center [1055, 592] width 52 height 15
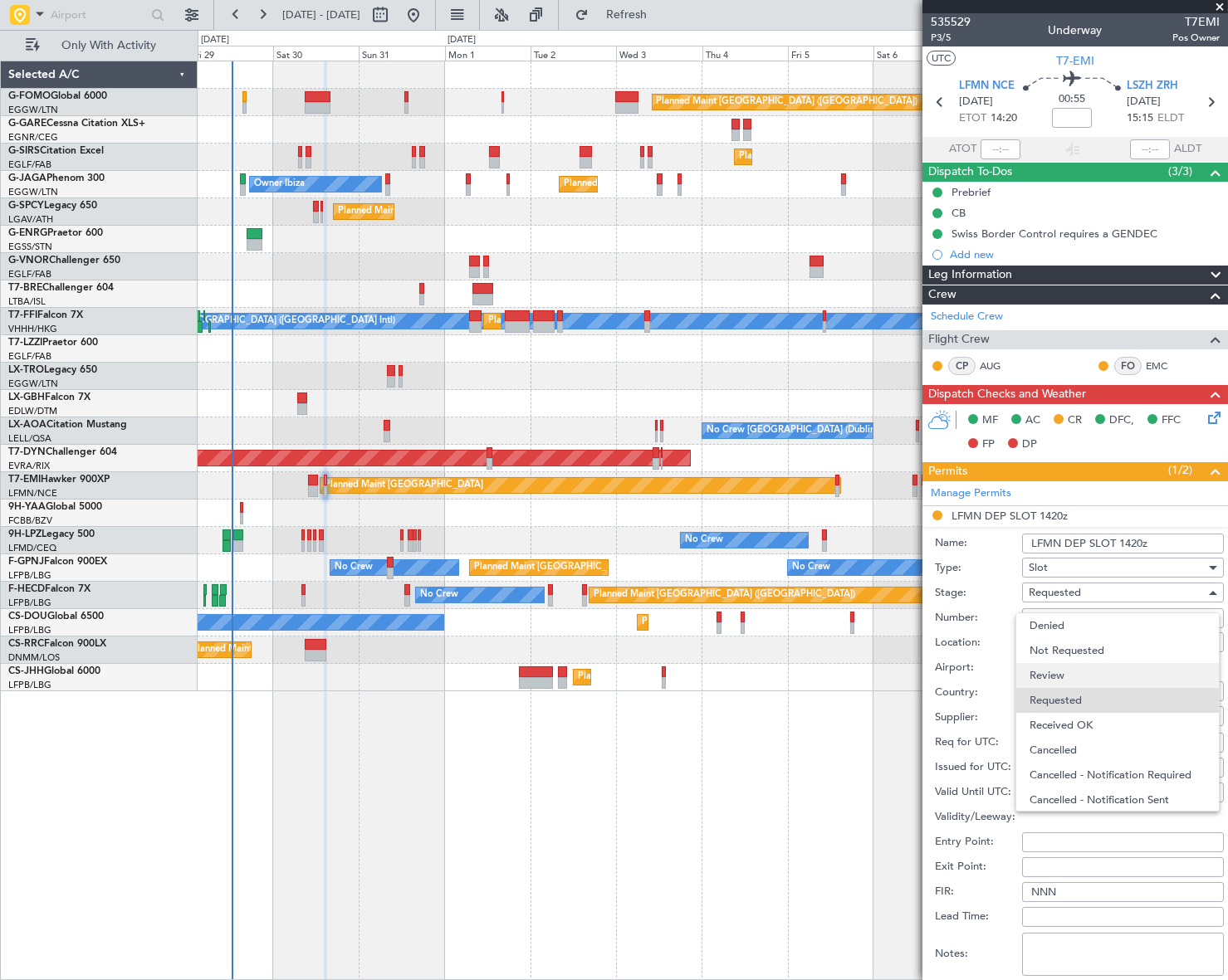
scroll to position [7, 0]
click at [1071, 715] on span "Received OK" at bounding box center [1117, 719] width 176 height 25
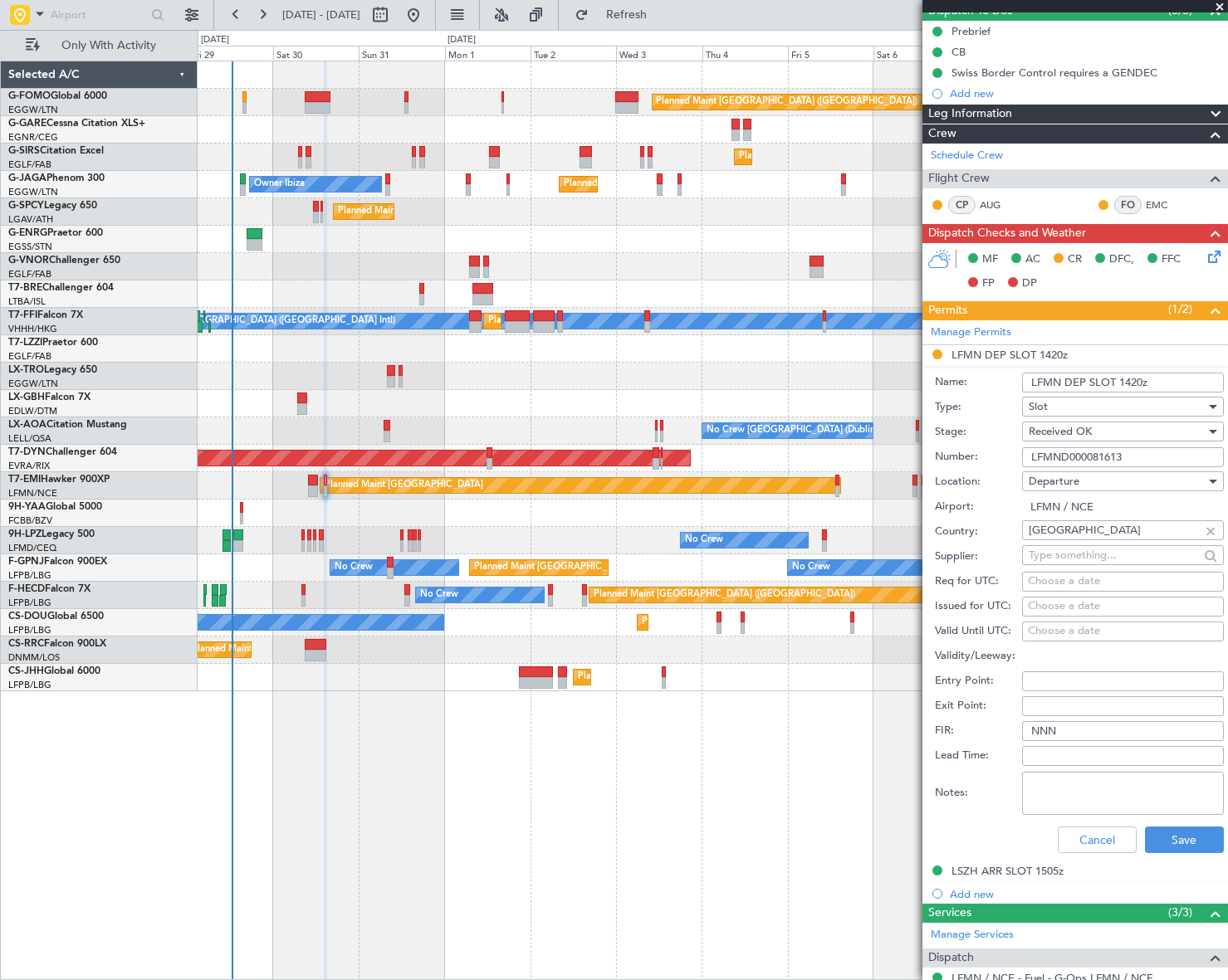
scroll to position [301, 0]
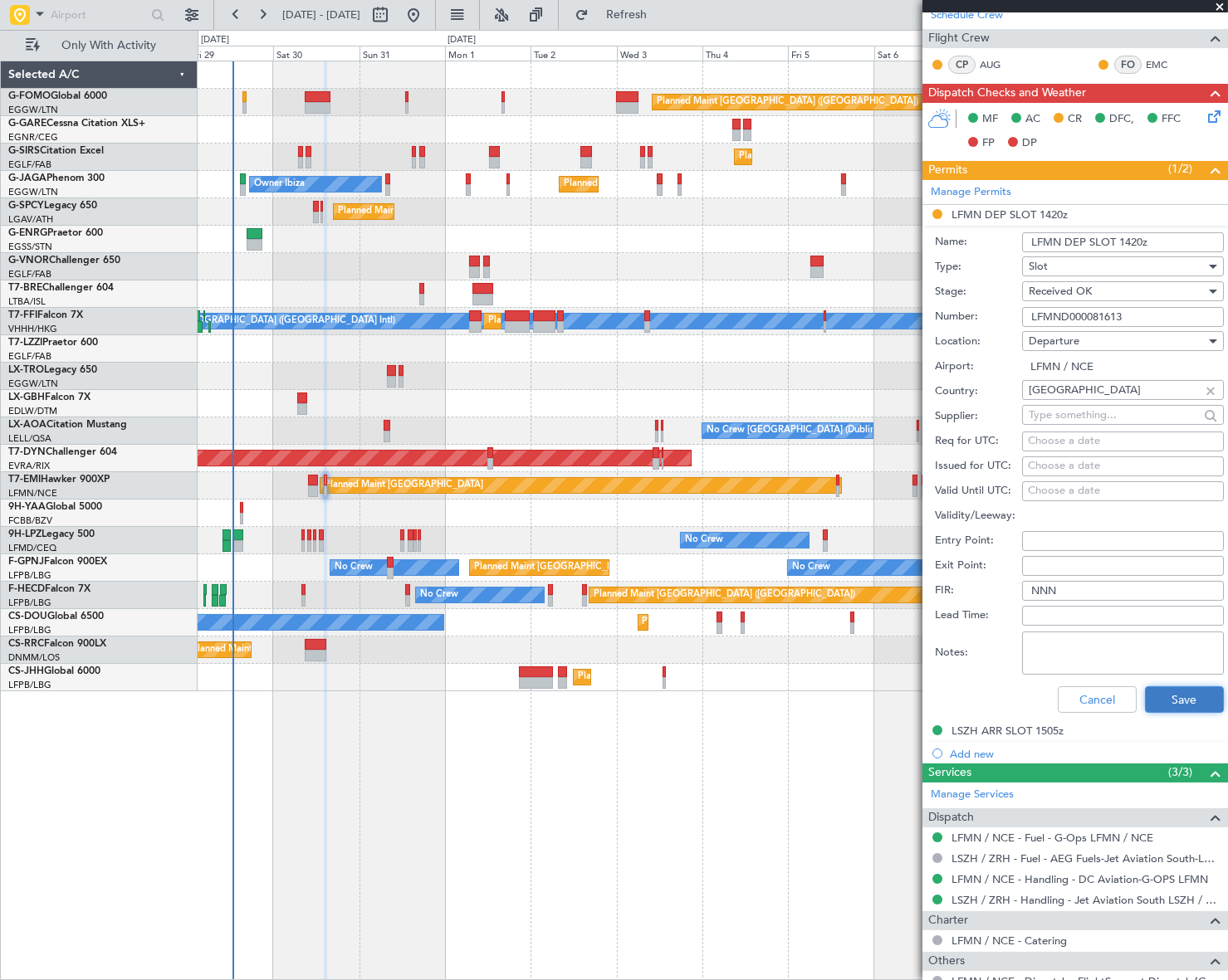
click at [1190, 697] on button "Save" at bounding box center [1184, 700] width 79 height 27
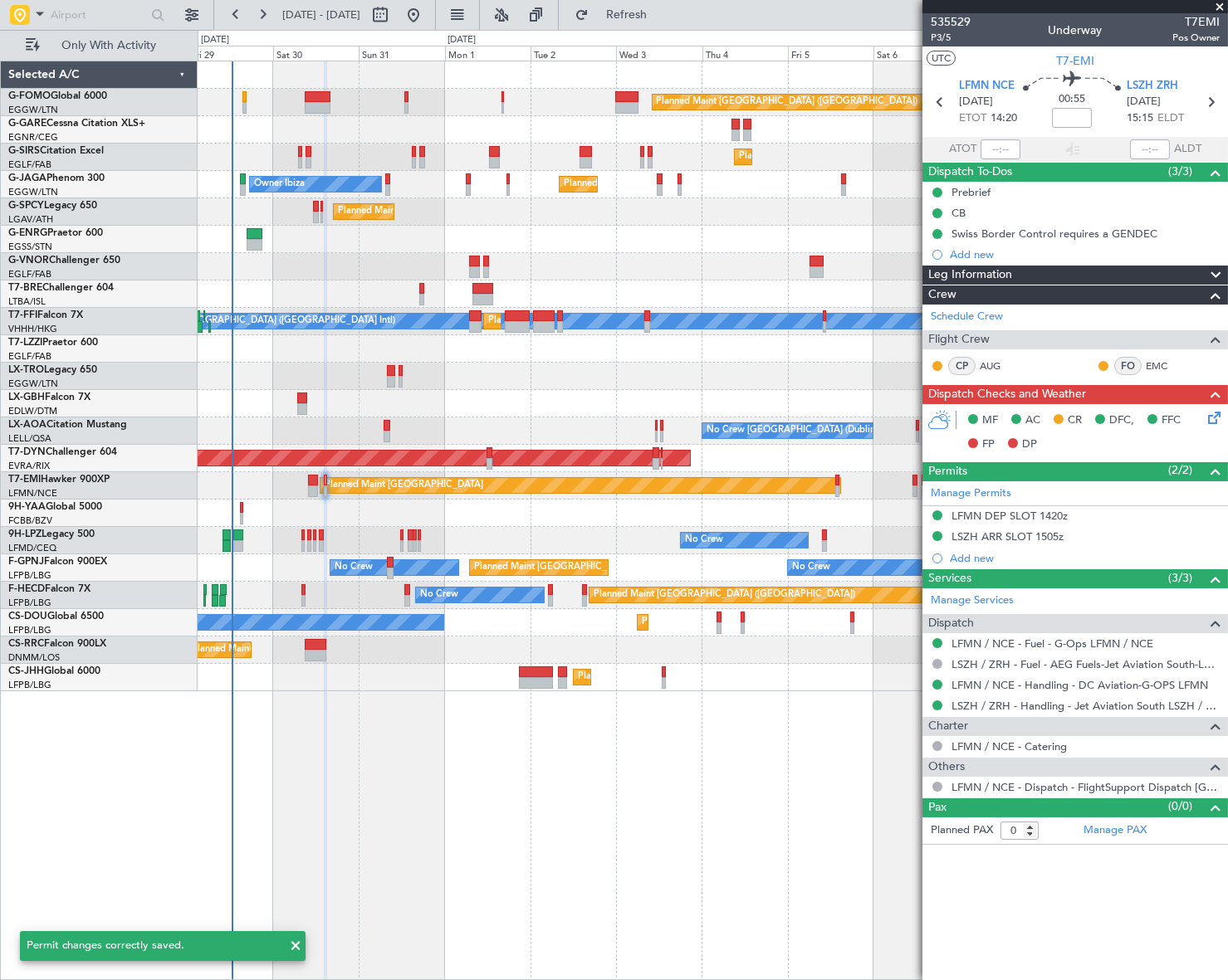
scroll to position [0, 0]
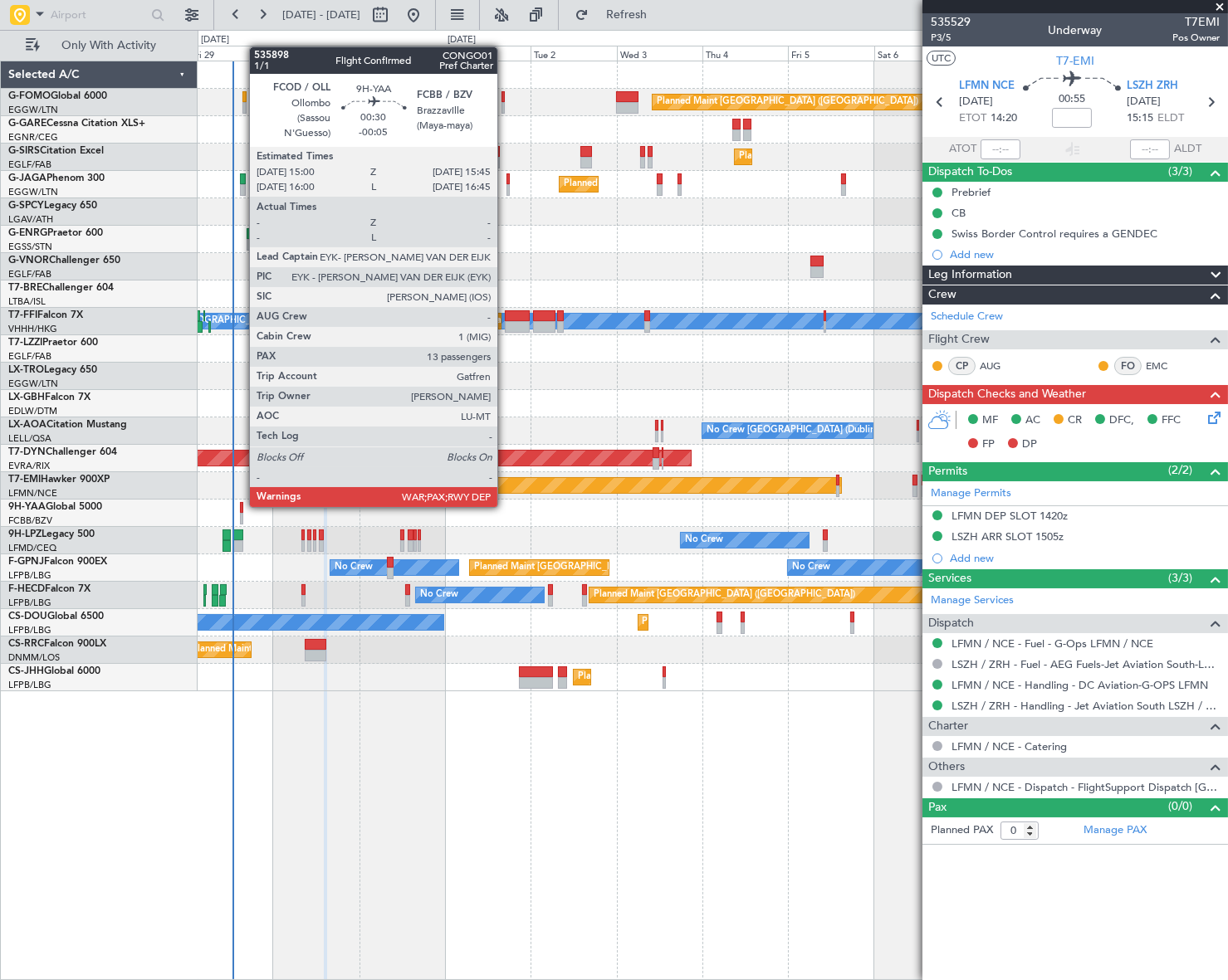
click at [241, 506] on div at bounding box center [241, 508] width 3 height 11
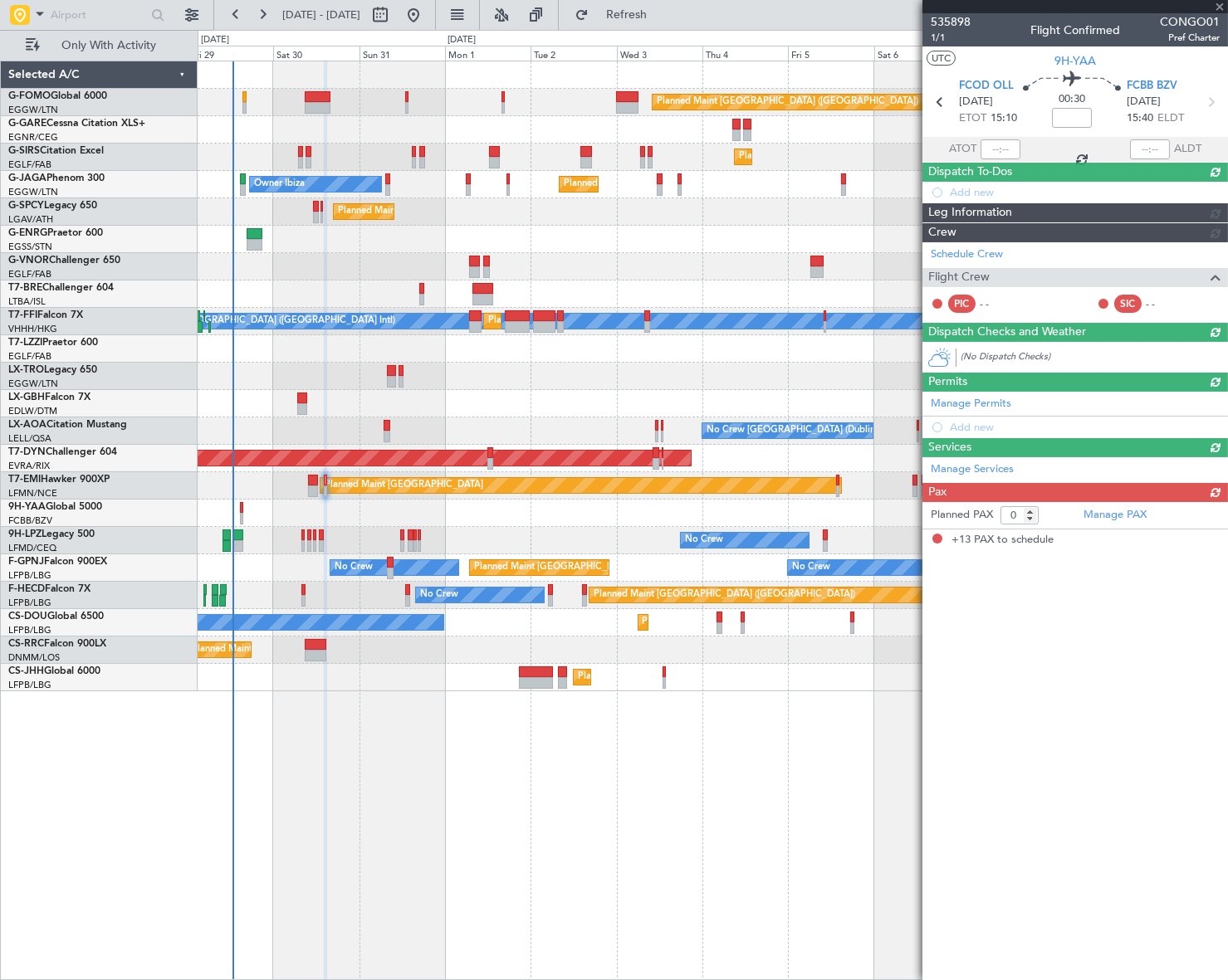
type input "-00:05"
type input "13"
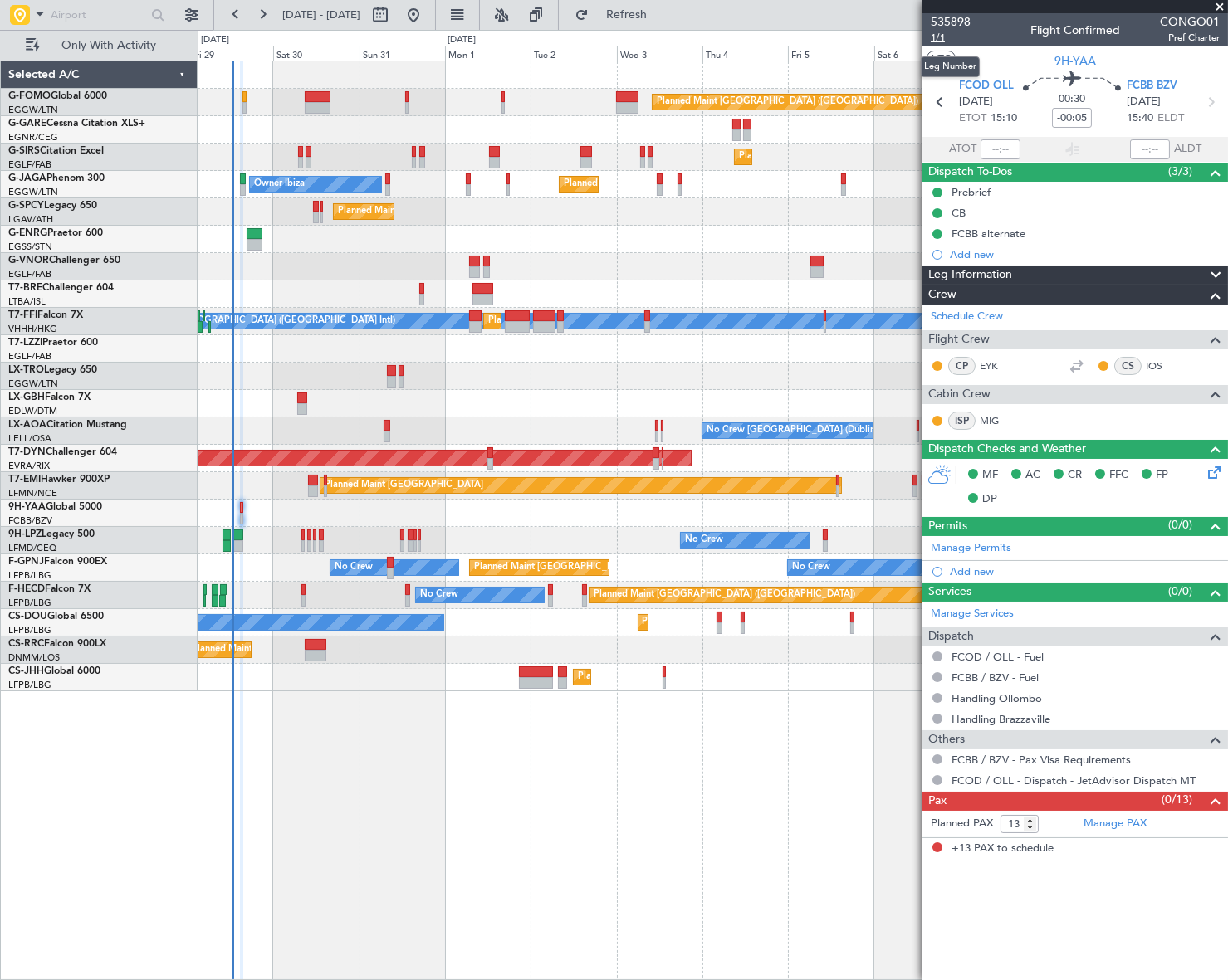
click at [931, 37] on span "1/1" at bounding box center [951, 37] width 40 height 14
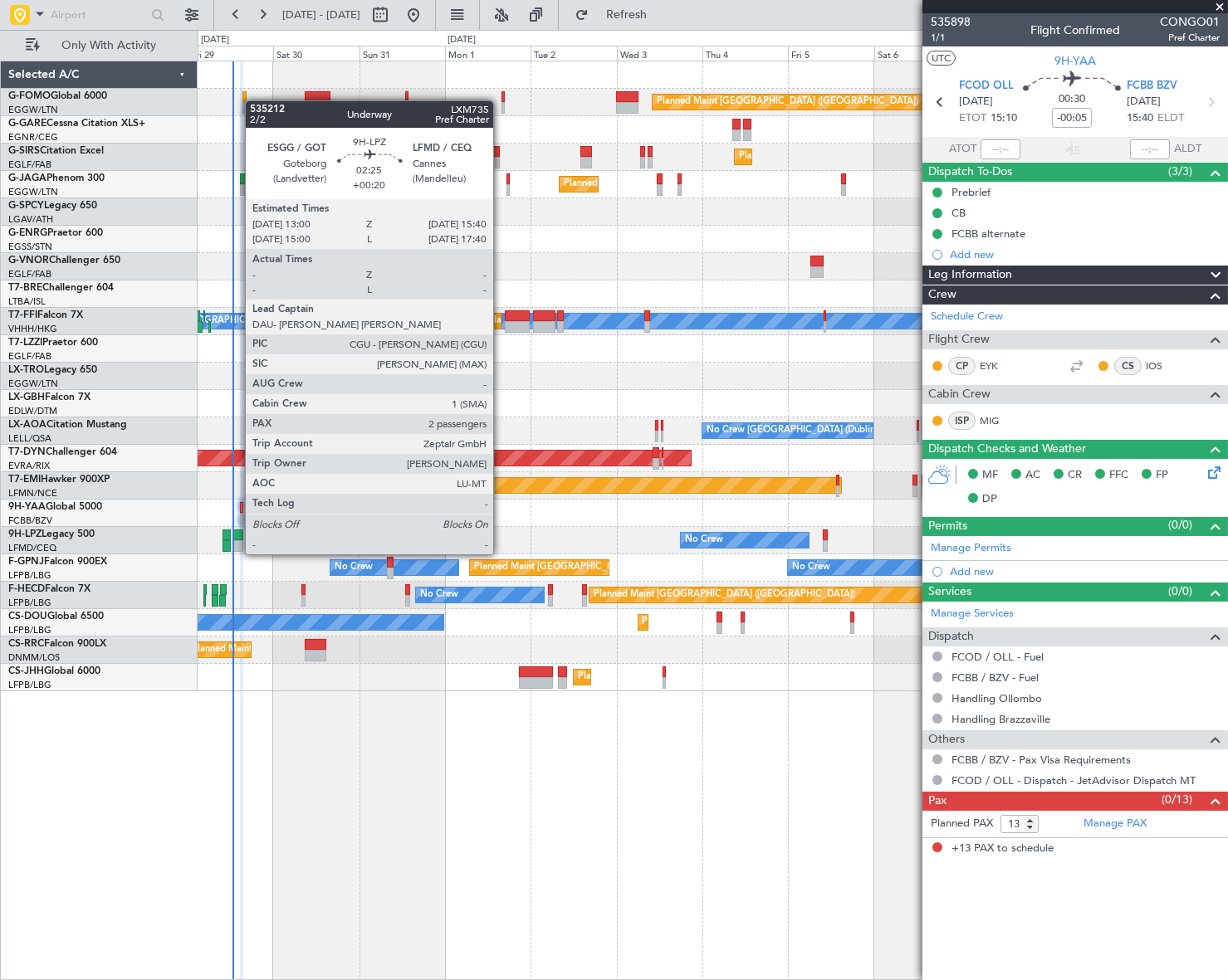
click at [236, 538] on div at bounding box center [238, 535] width 10 height 11
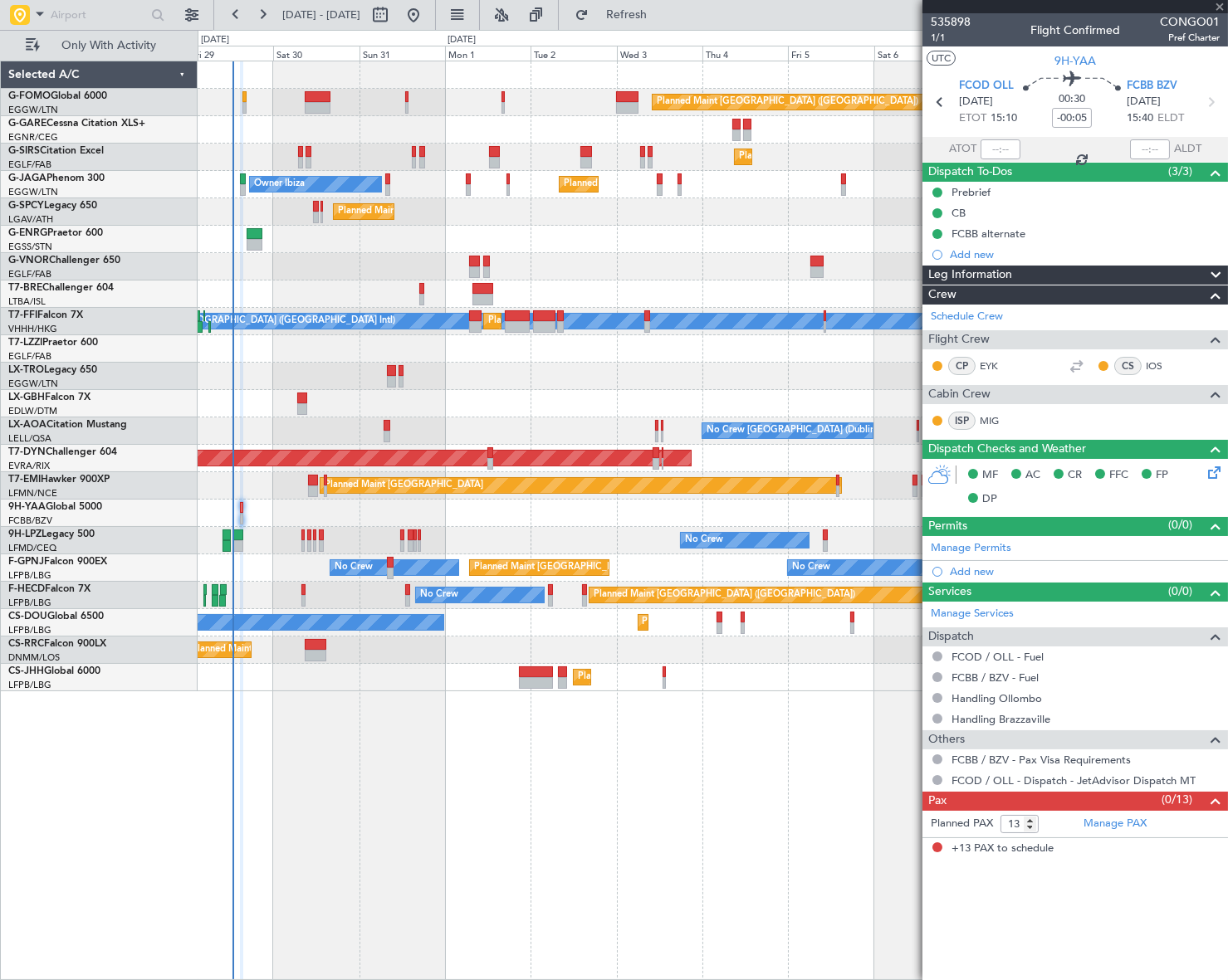
type input "+00:20"
type input "2"
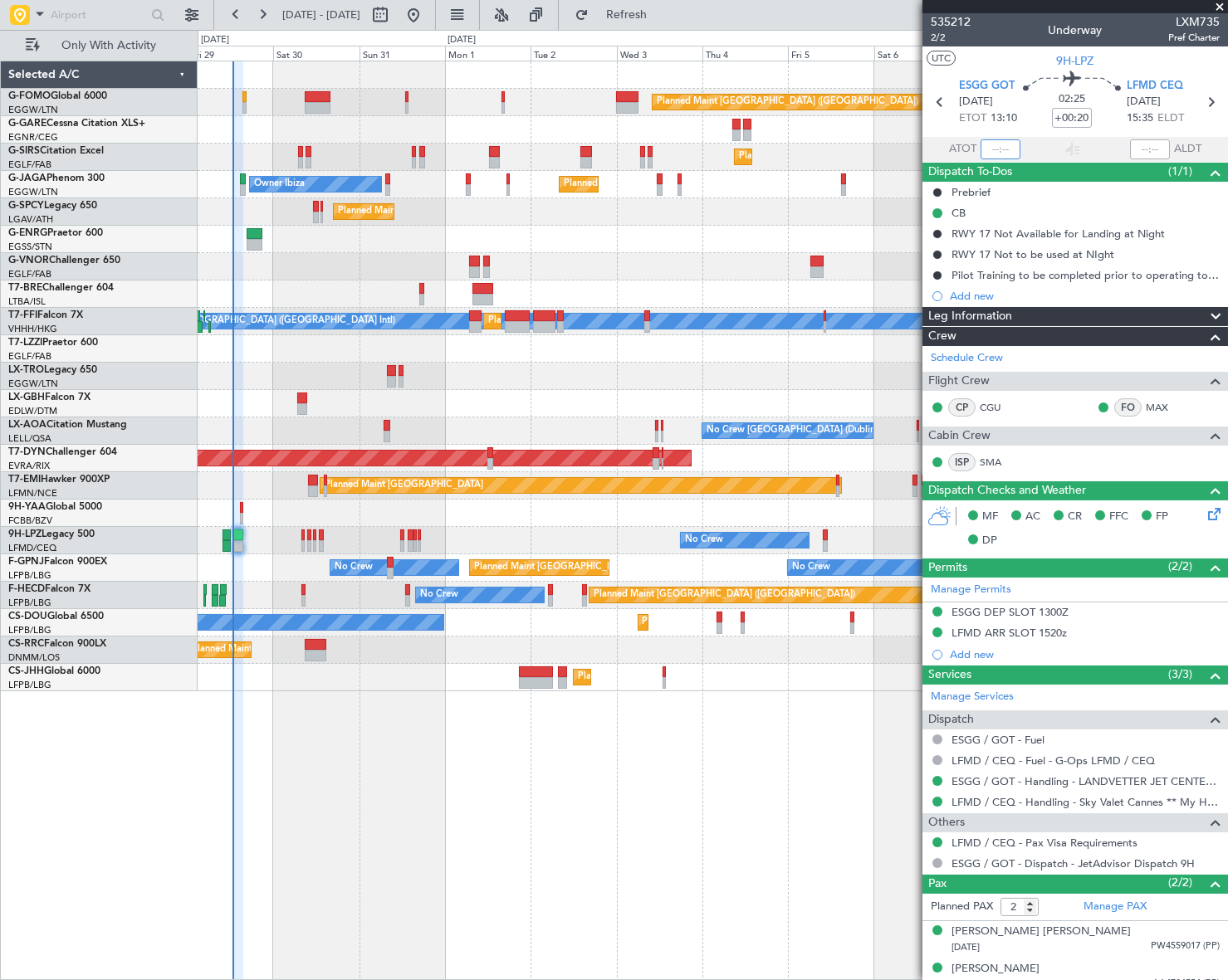
click at [1000, 150] on input "text" at bounding box center [1000, 149] width 40 height 20
click at [565, 838] on div "Planned Maint [GEOGRAPHIC_DATA] ([GEOGRAPHIC_DATA]) Planned Maint [GEOGRAPHIC_D…" at bounding box center [713, 521] width 1031 height 920
type input "12:40"
